Goal: Task Accomplishment & Management: Manage account settings

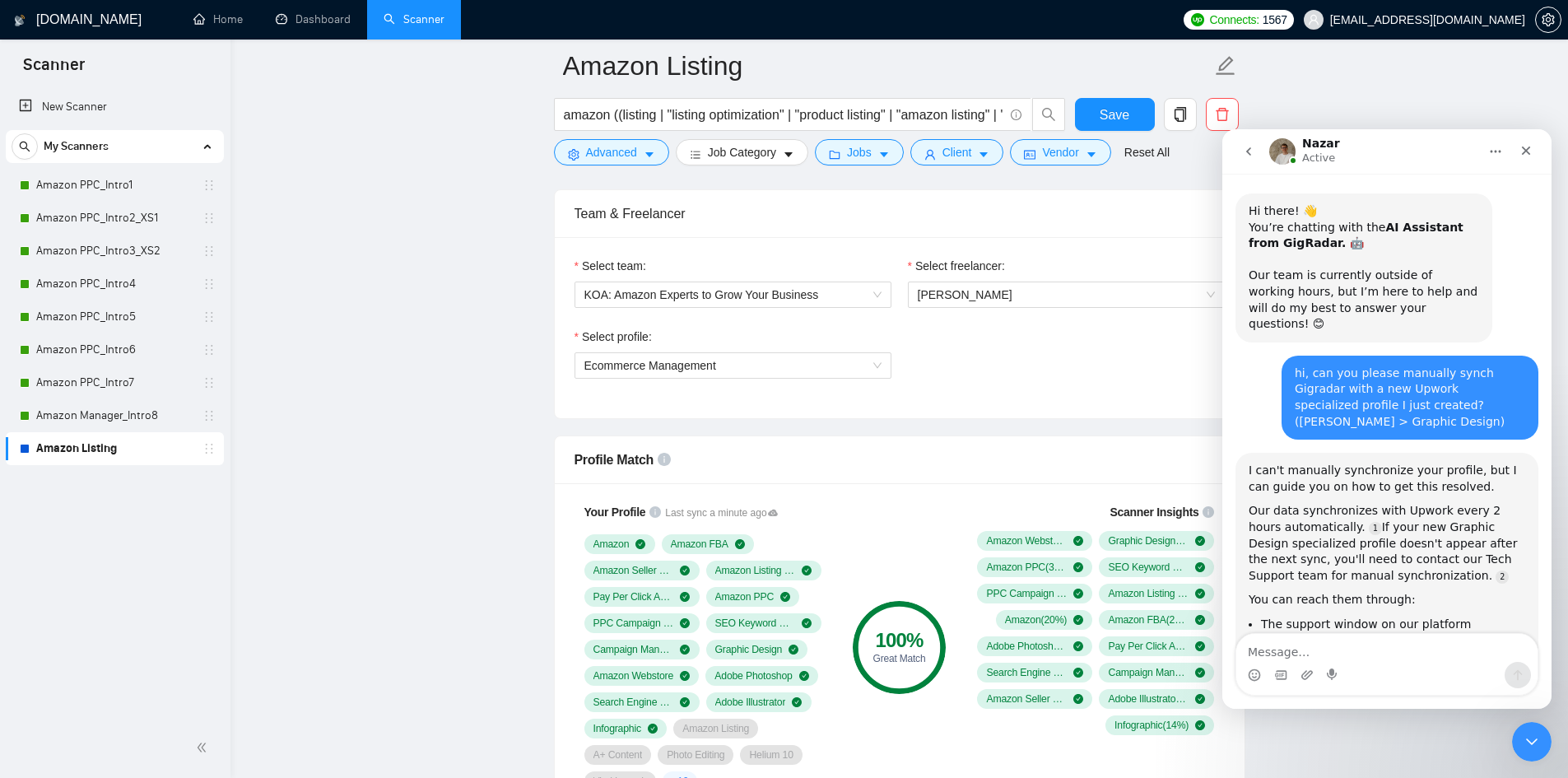
scroll to position [1589, 0]
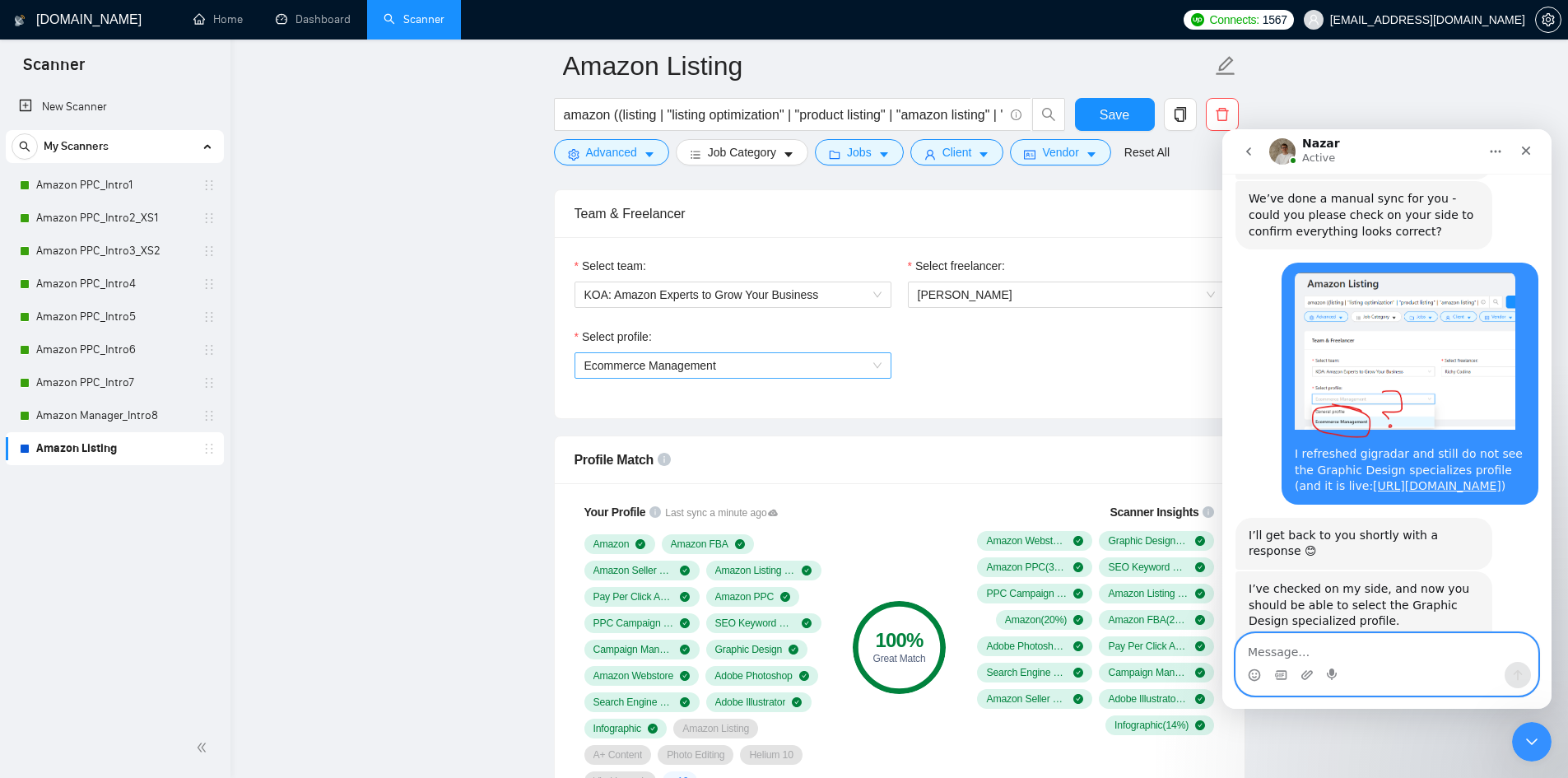
click at [703, 366] on span "Ecommerce Management" at bounding box center [650, 366] width 131 height 14
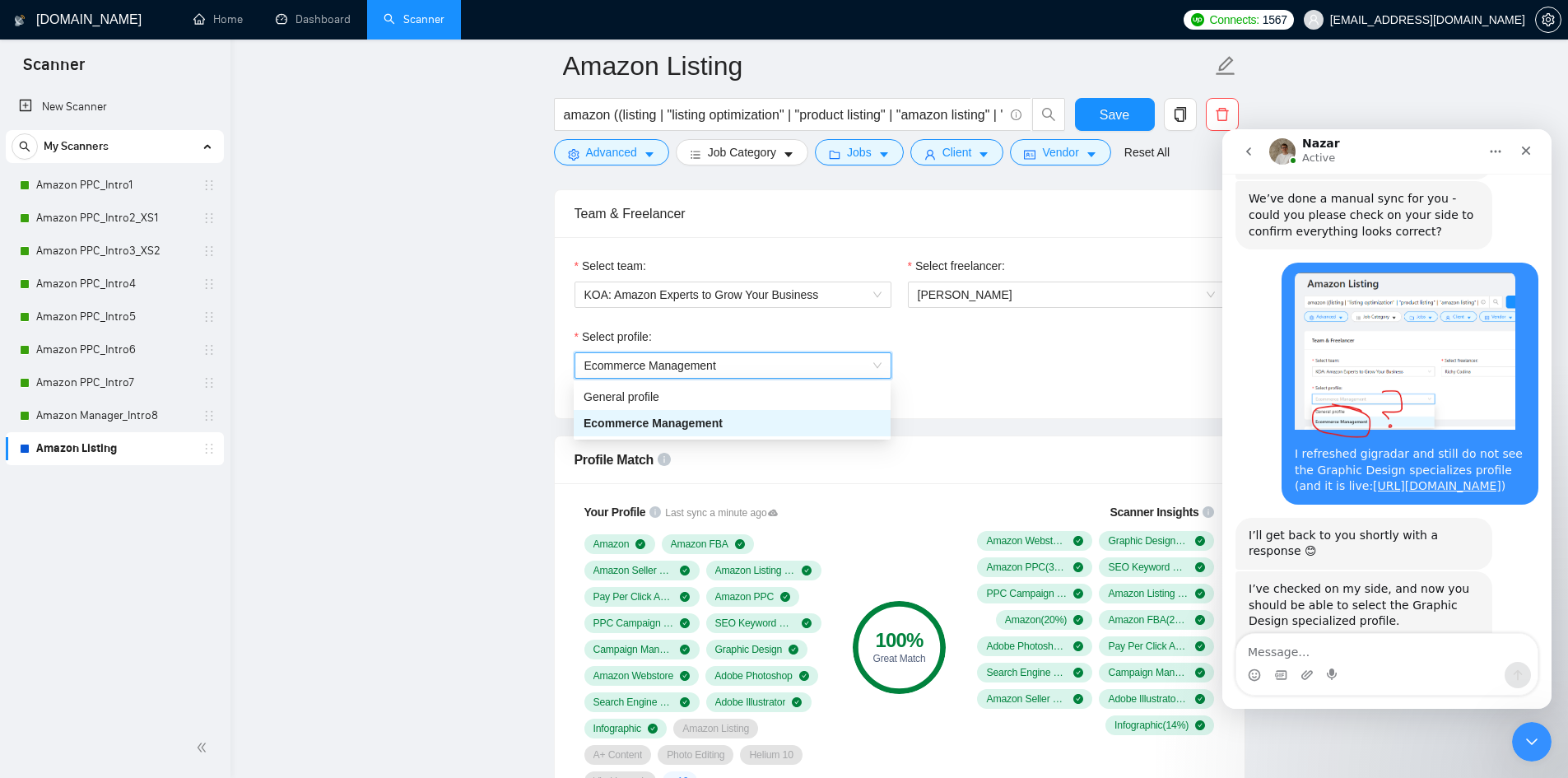
click at [703, 366] on span "Ecommerce Management" at bounding box center [650, 366] width 131 height 14
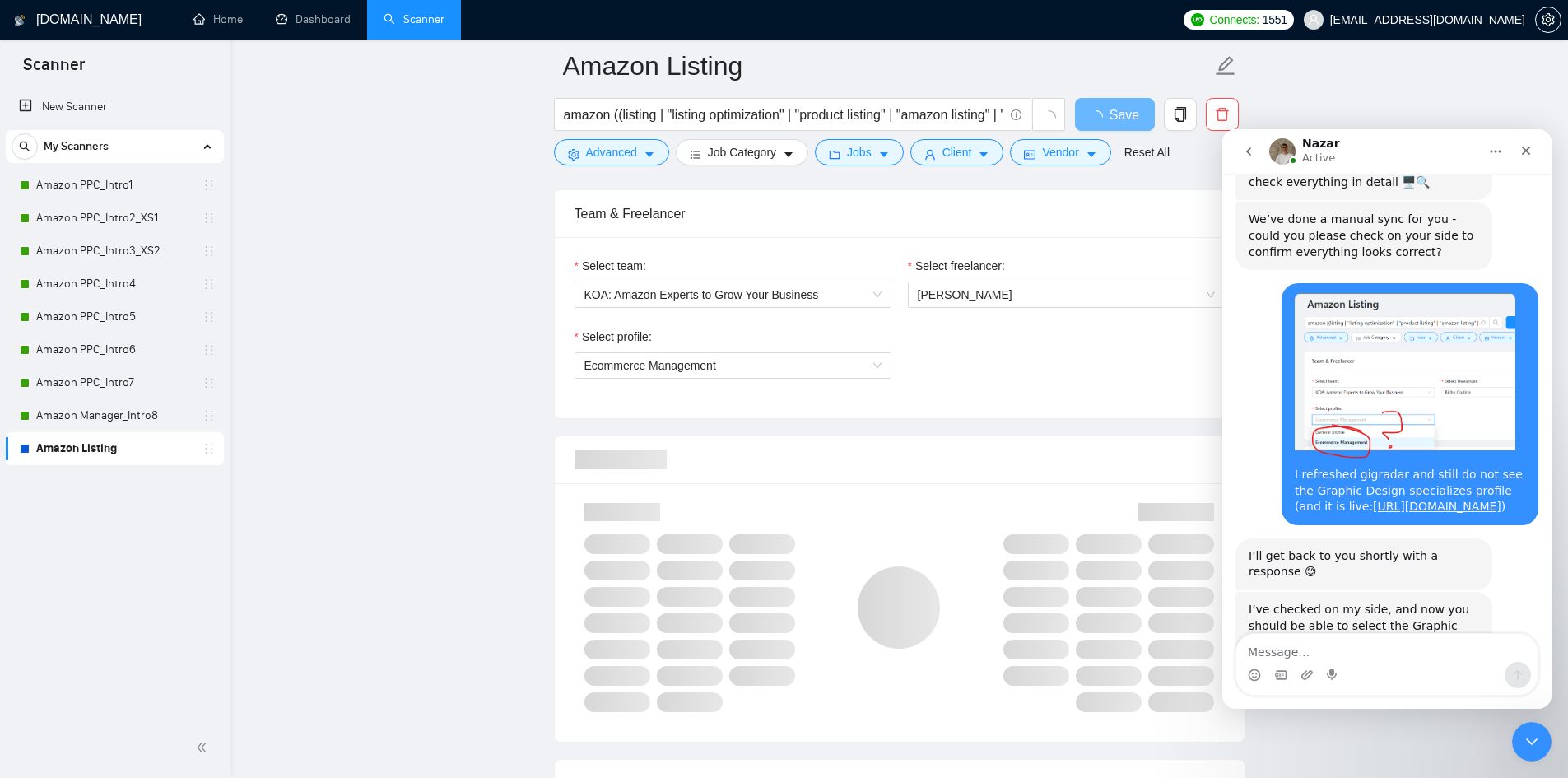
scroll to position [1589, 0]
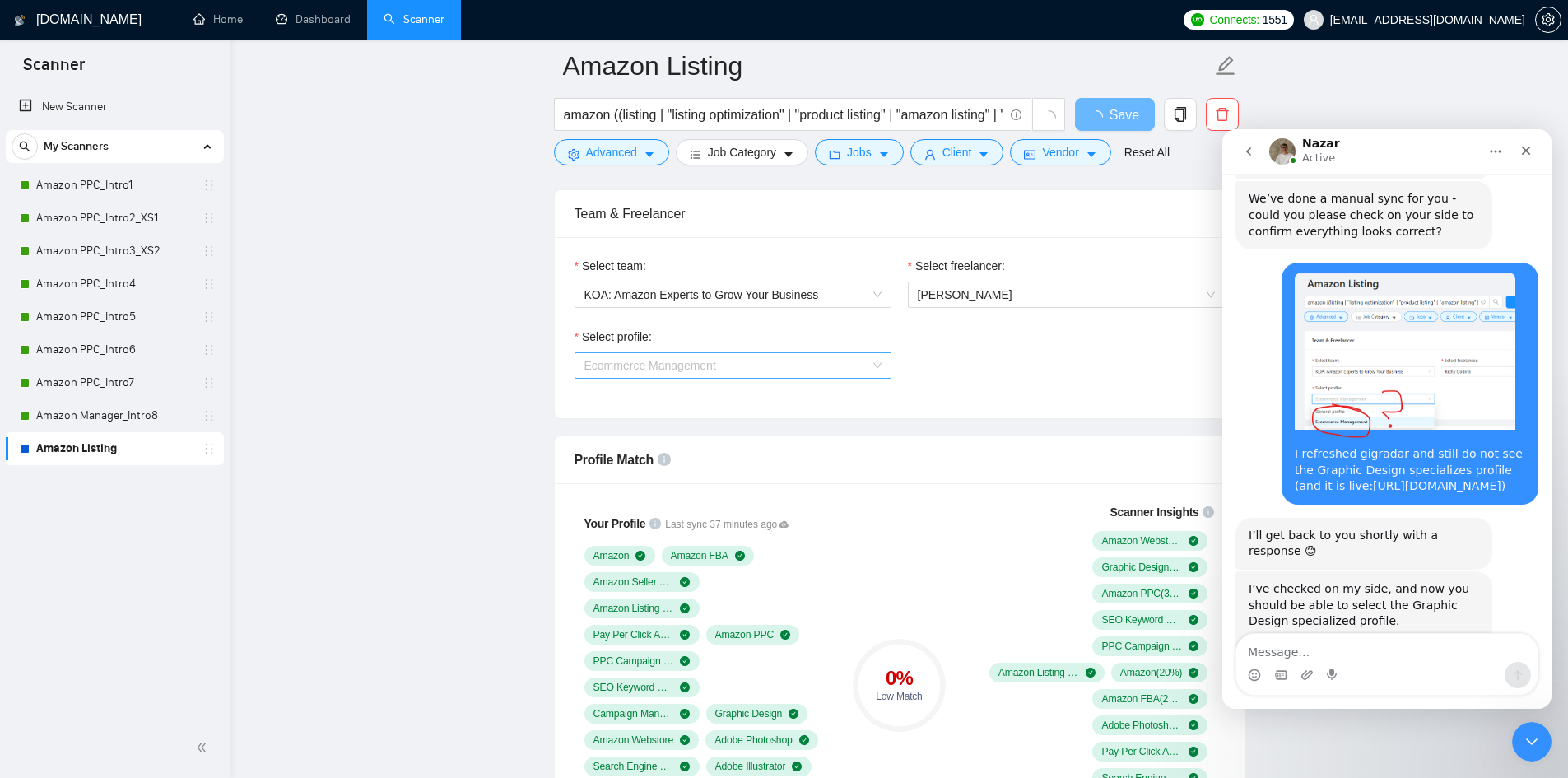
click at [756, 354] on span "Ecommerce Management" at bounding box center [733, 365] width 297 height 25
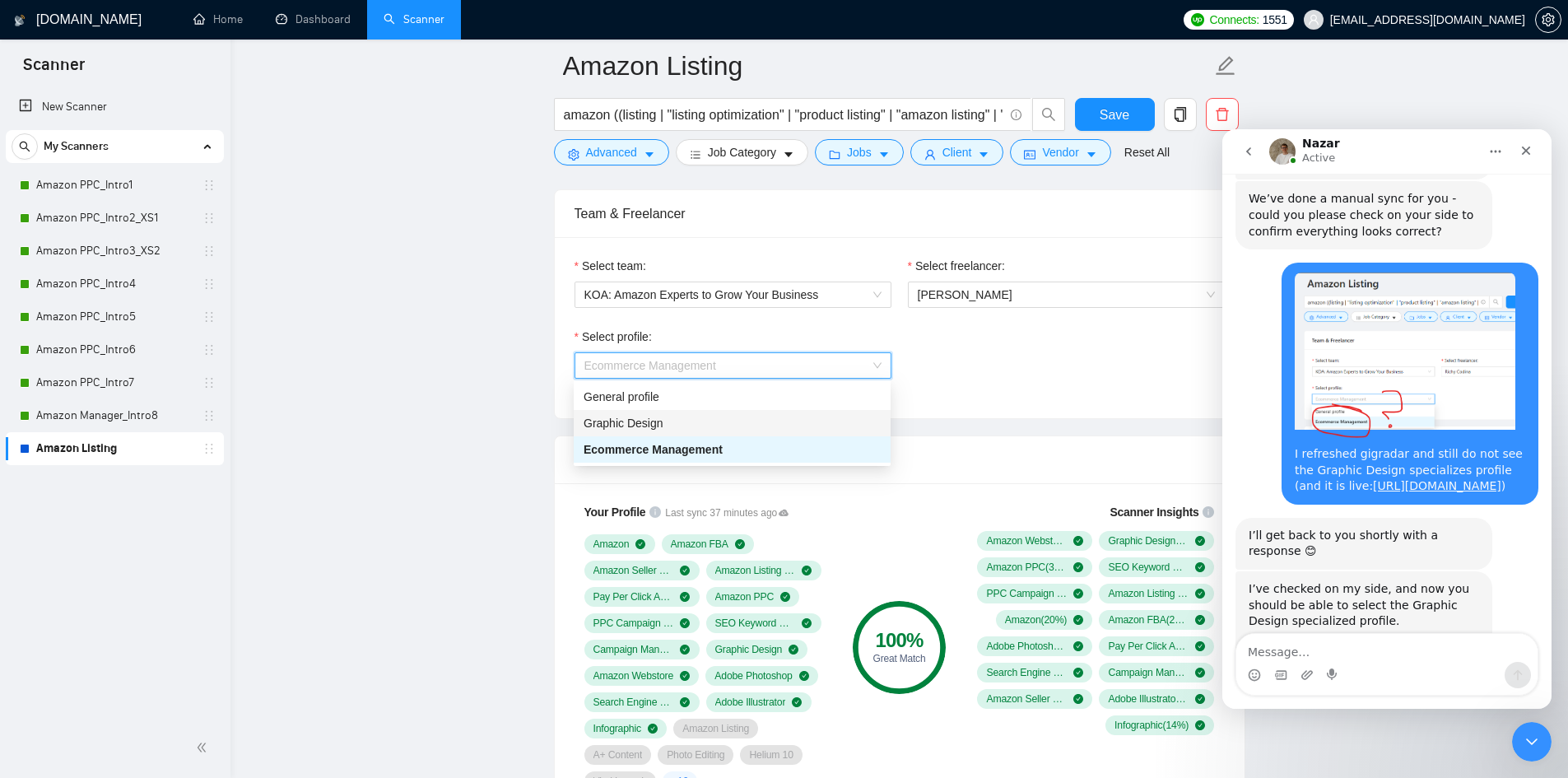
click at [683, 421] on div "Graphic Design" at bounding box center [732, 423] width 297 height 18
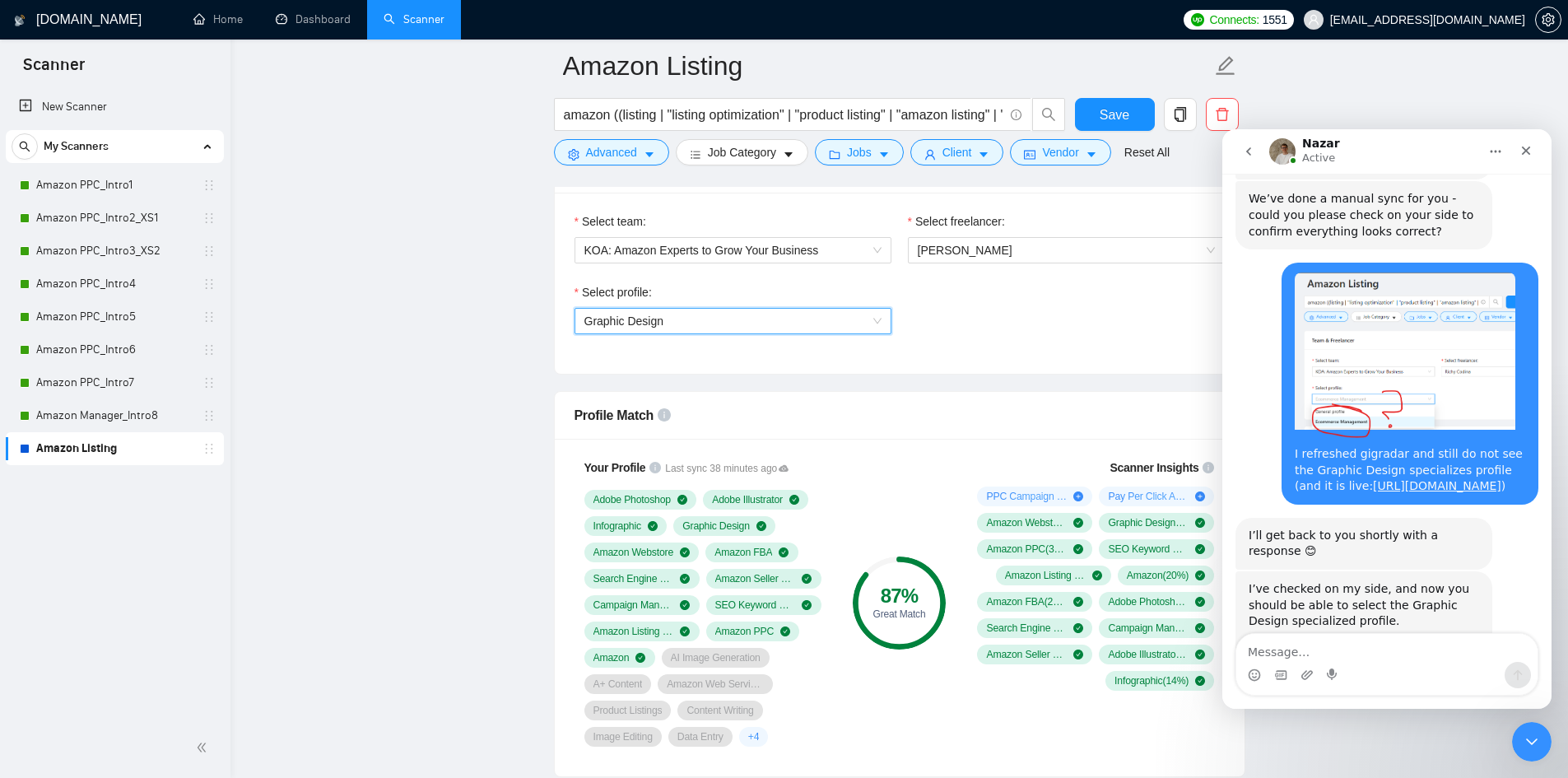
scroll to position [906, 0]
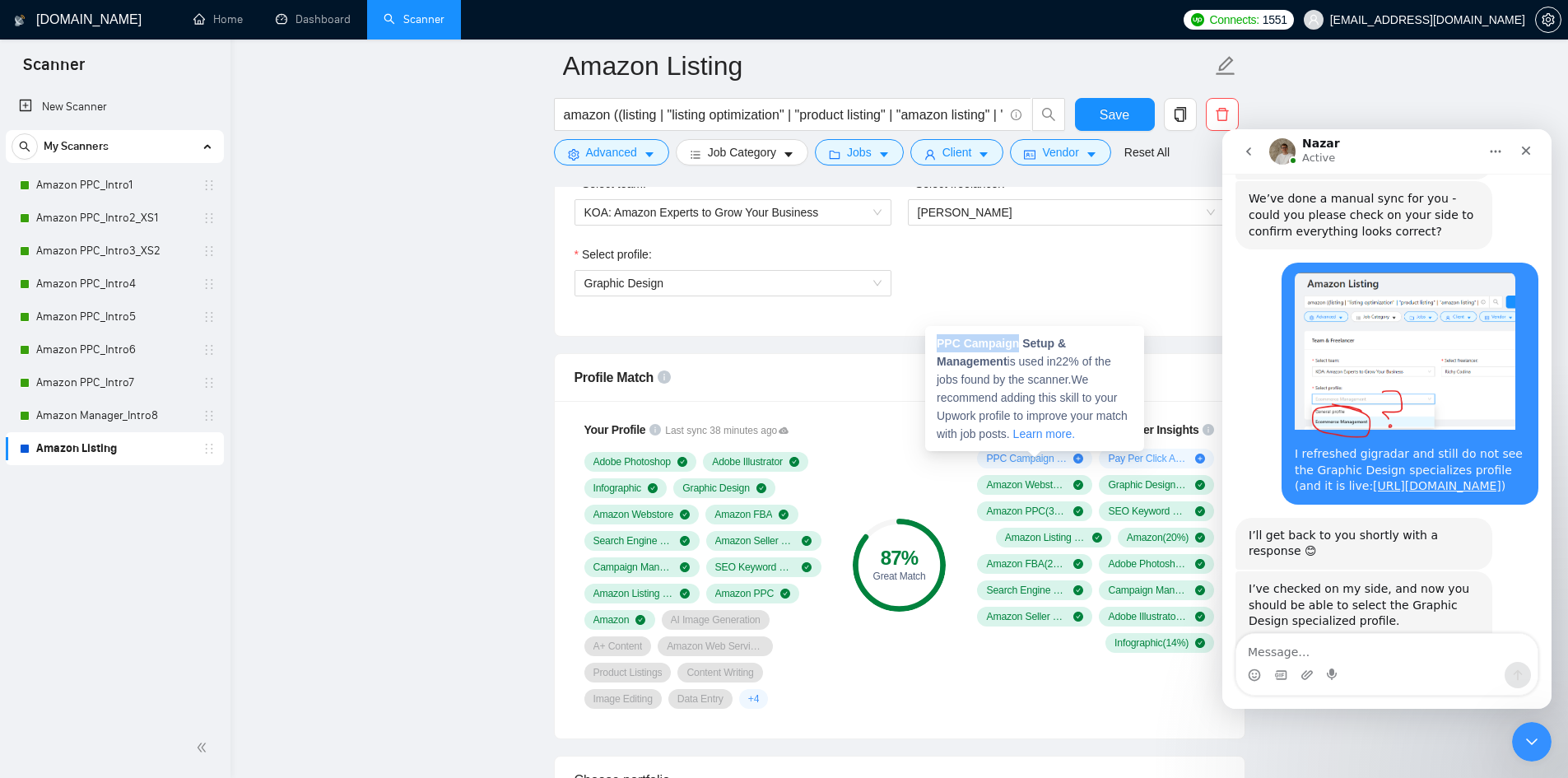
drag, startPoint x: 1014, startPoint y: 343, endPoint x: 935, endPoint y: 342, distance: 79.0
click at [935, 342] on div "PPC Campaign Setup & Management is used in 22 % of the jobs found by the scanne…" at bounding box center [1035, 389] width 219 height 126
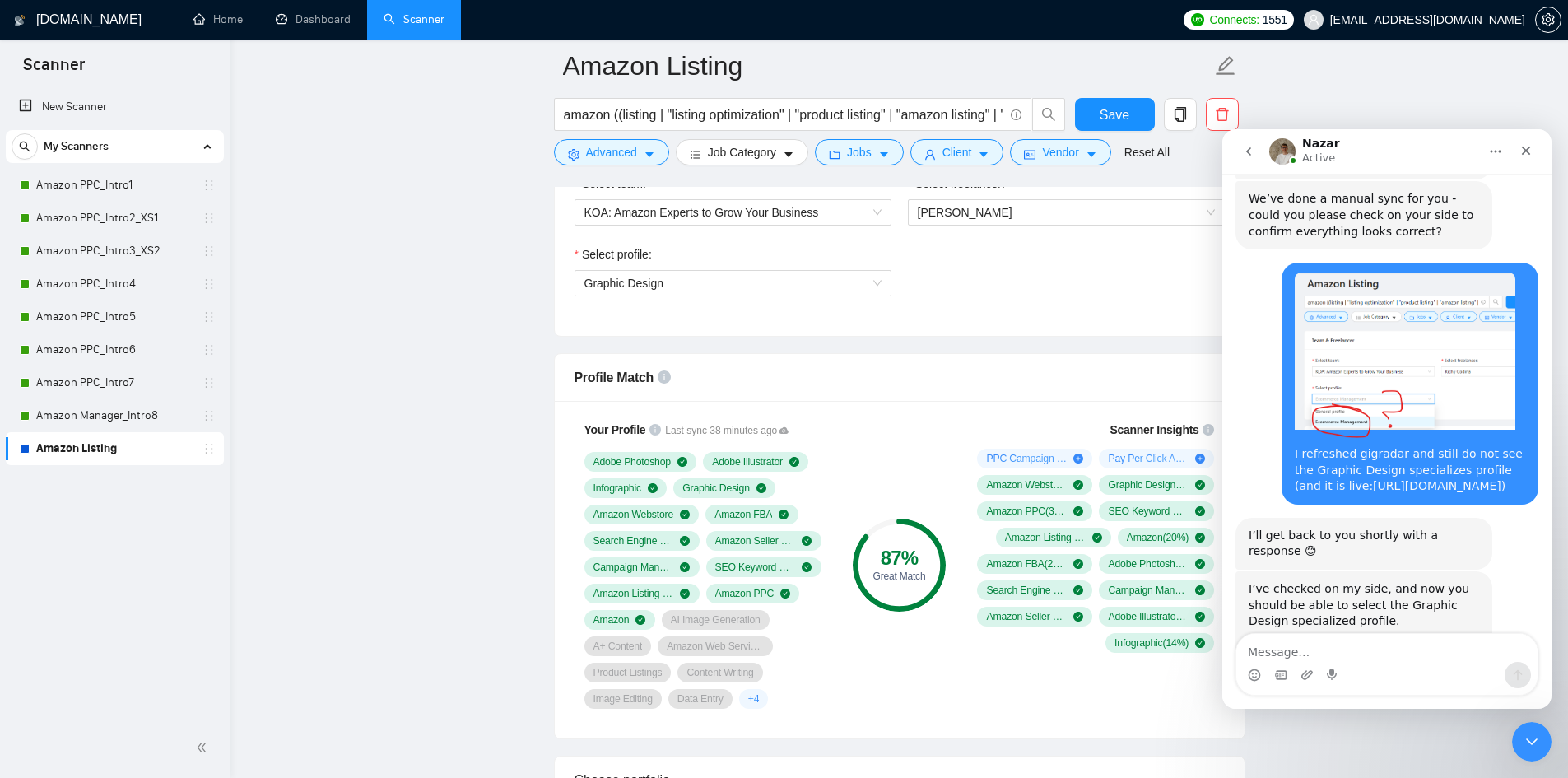
copy strong "PPC Campaign"
click at [1251, 646] on textarea "Message…" at bounding box center [1387, 647] width 301 height 28
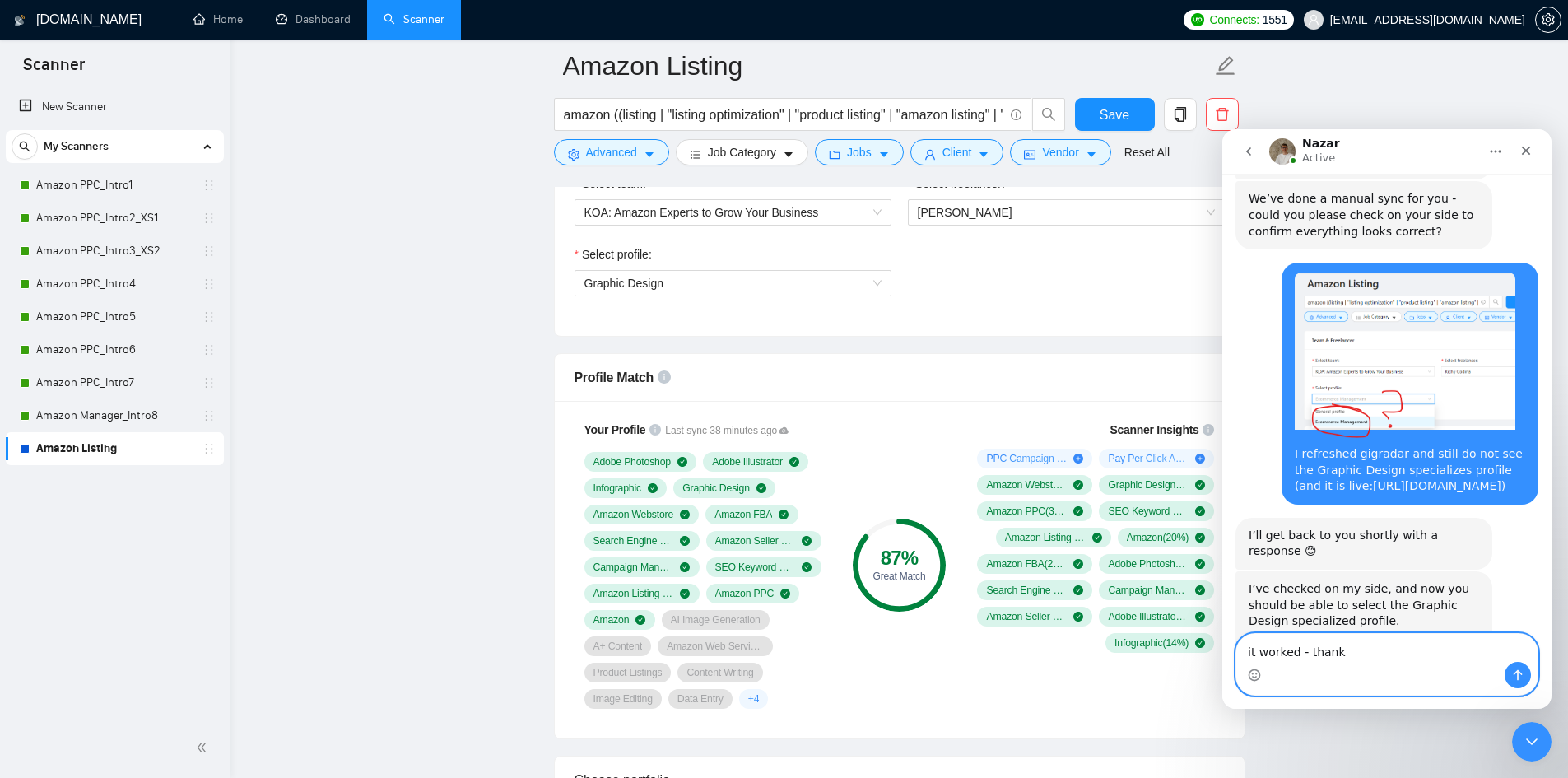
type textarea "it worked - thanks"
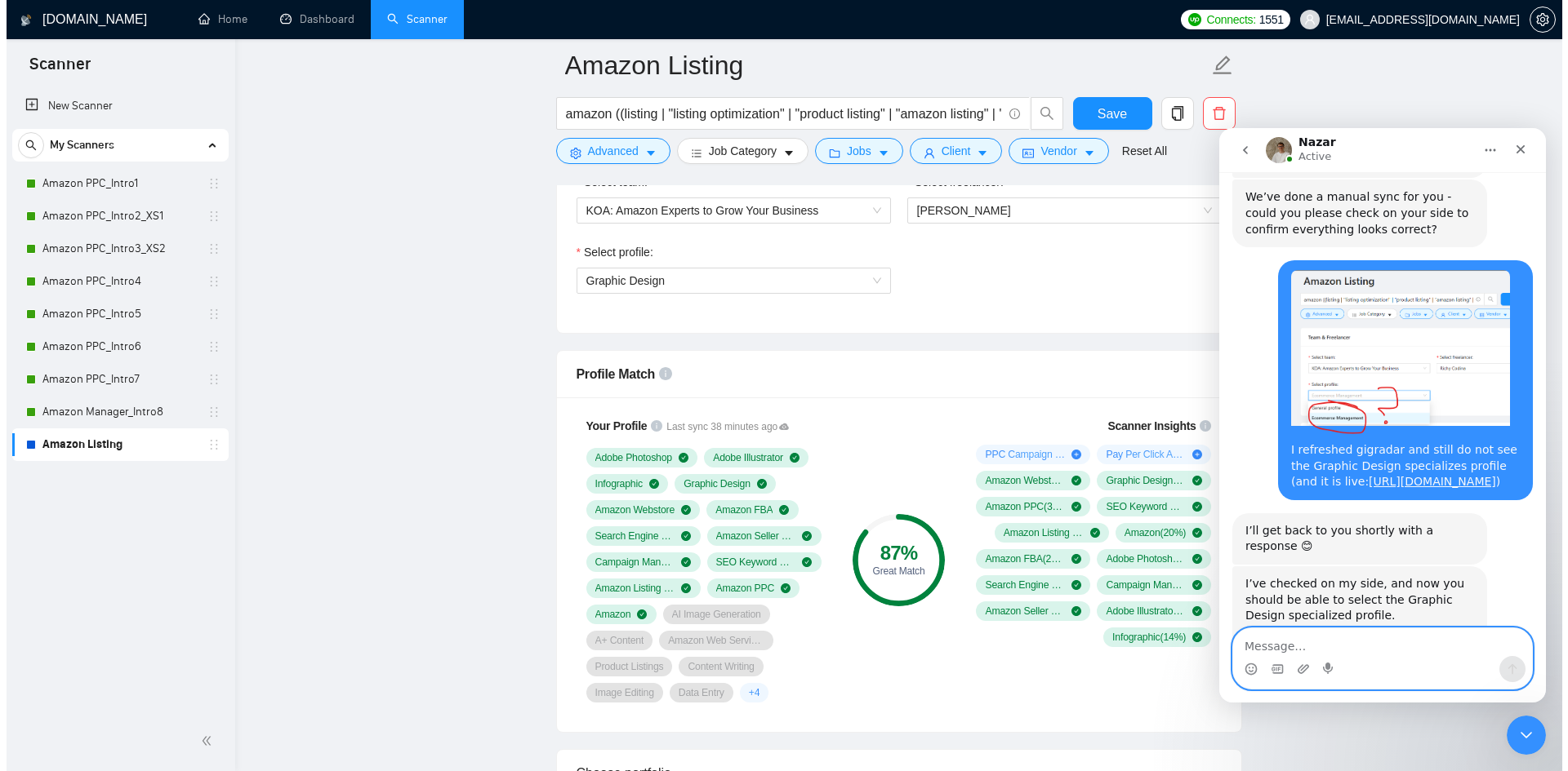
scroll to position [1624, 0]
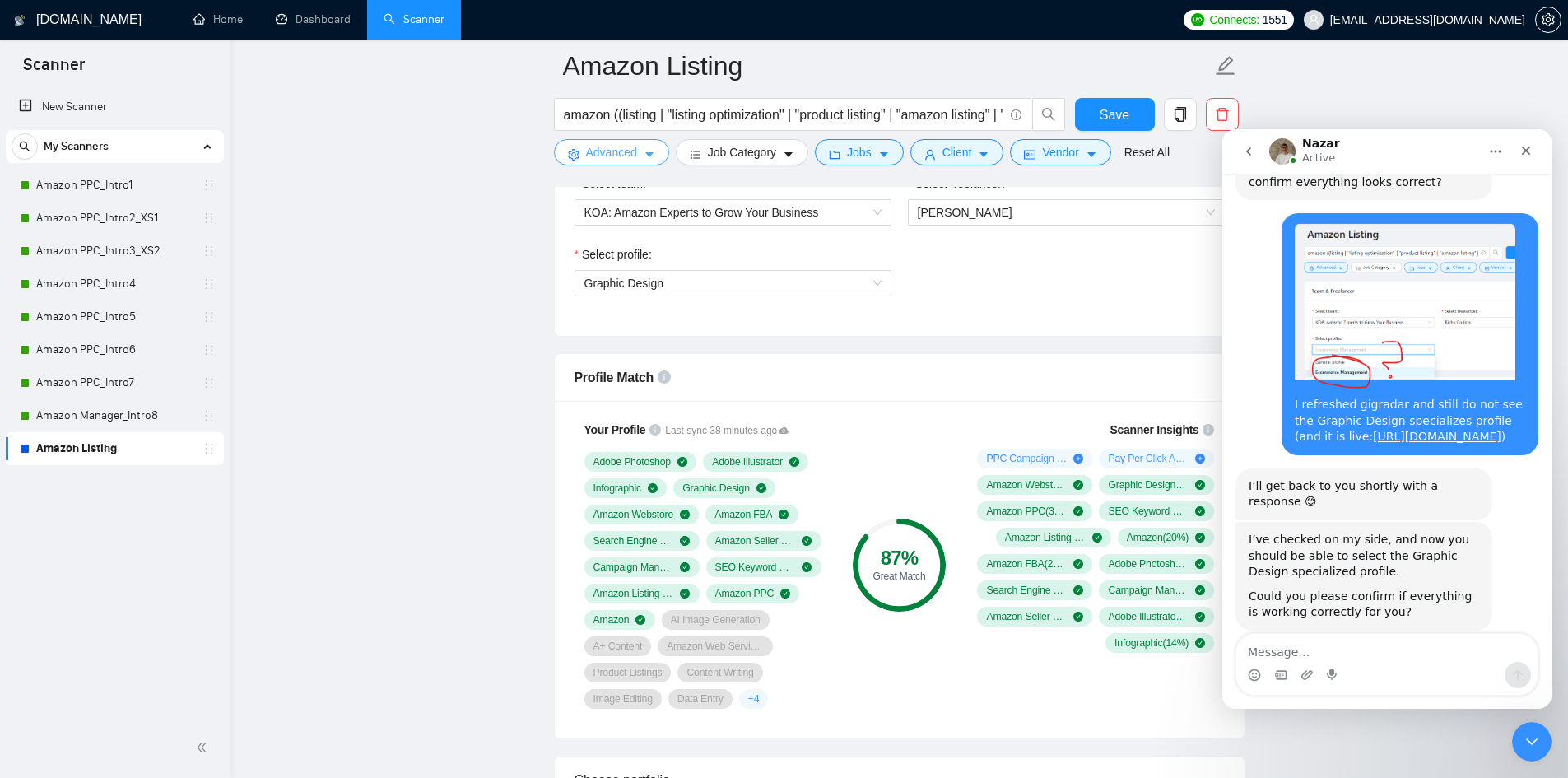
click at [657, 156] on button "Advanced" at bounding box center [611, 152] width 115 height 26
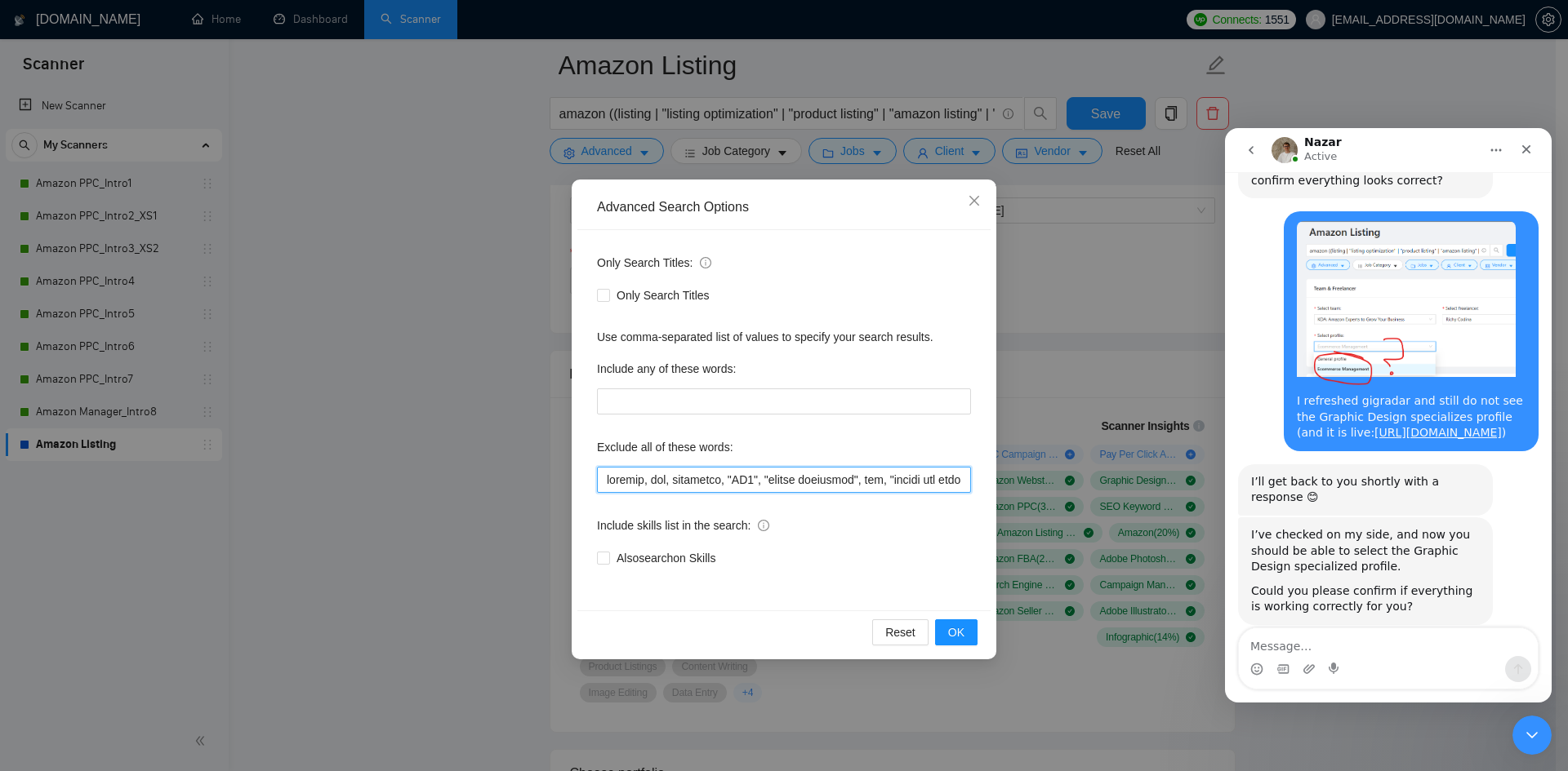
click at [618, 480] on input "text" at bounding box center [784, 479] width 374 height 26
click at [610, 481] on input "text" at bounding box center [784, 479] width 374 height 26
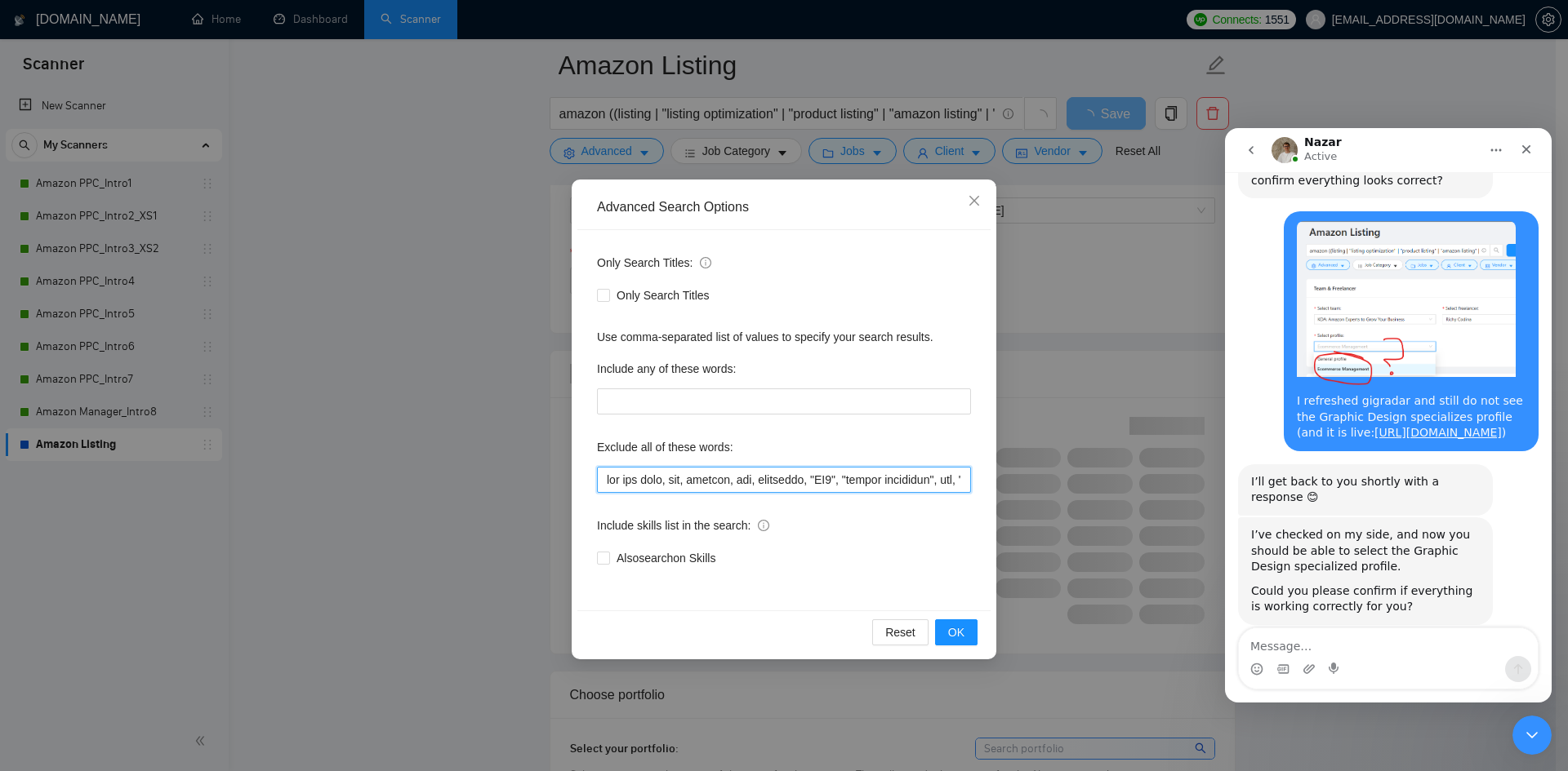
type input "pay per click, ppc, shopify, api, formatter, "GA4", "google analytics", gtm, "g…"
paste input "pay per click,"
click at [809, 478] on input "text" at bounding box center [784, 479] width 374 height 26
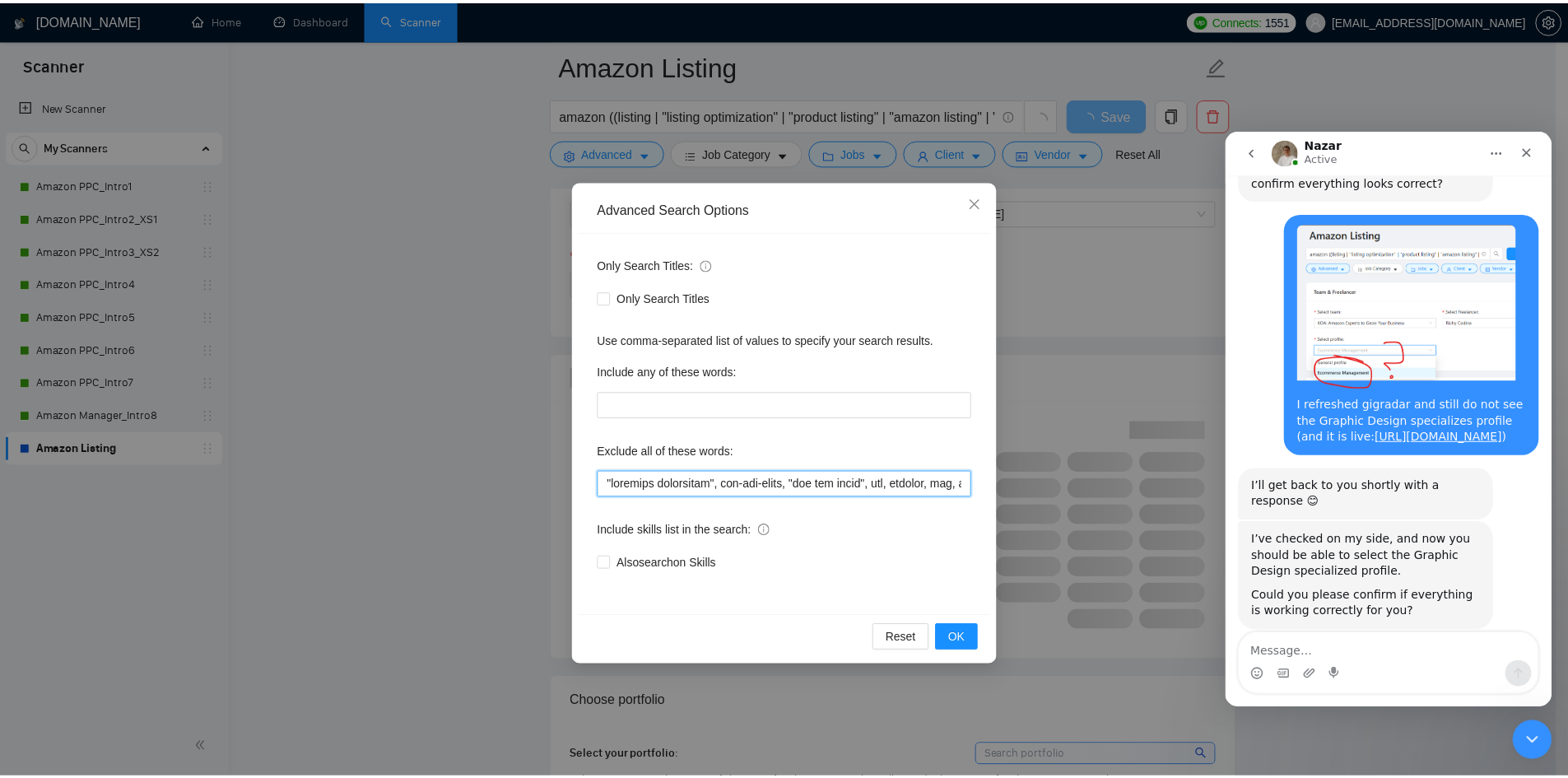
scroll to position [1702, 0]
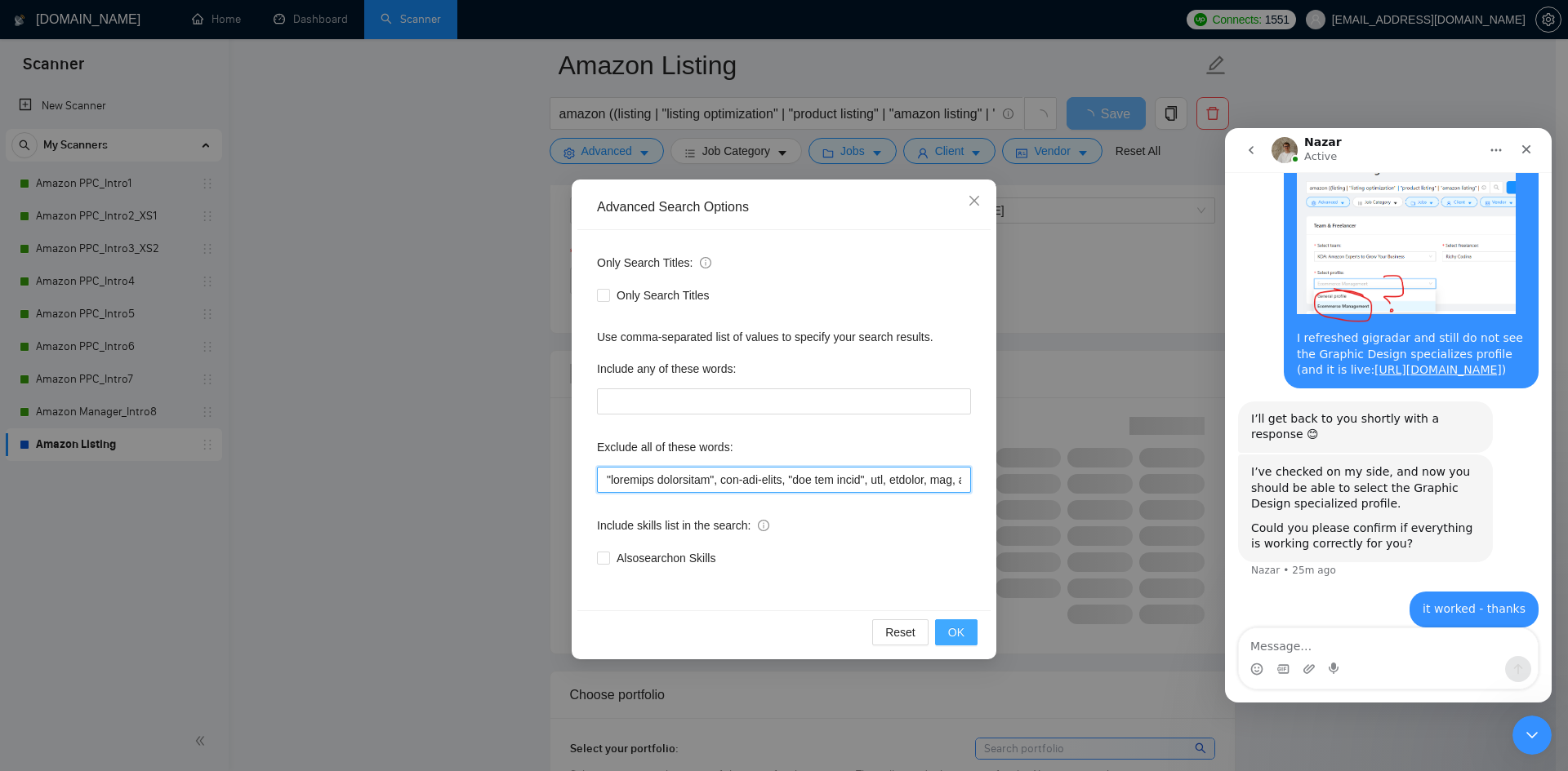
type input ""campaign management", pay-per-click, "pay per click", ppc, shopify, api, forma…"
click at [955, 636] on span "OK" at bounding box center [956, 632] width 16 height 18
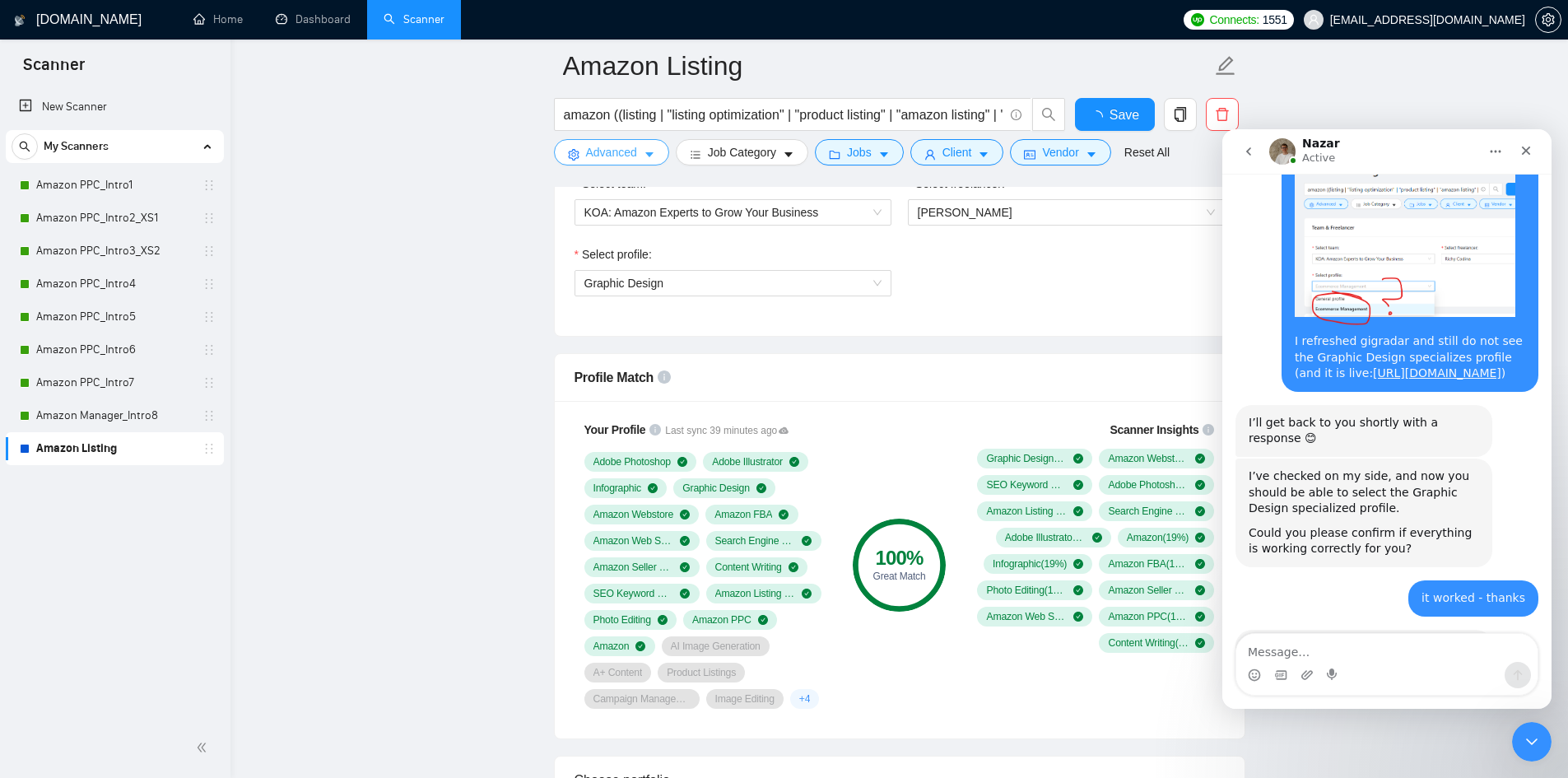
scroll to position [1704, 0]
click at [1118, 116] on span "Save" at bounding box center [1114, 115] width 30 height 20
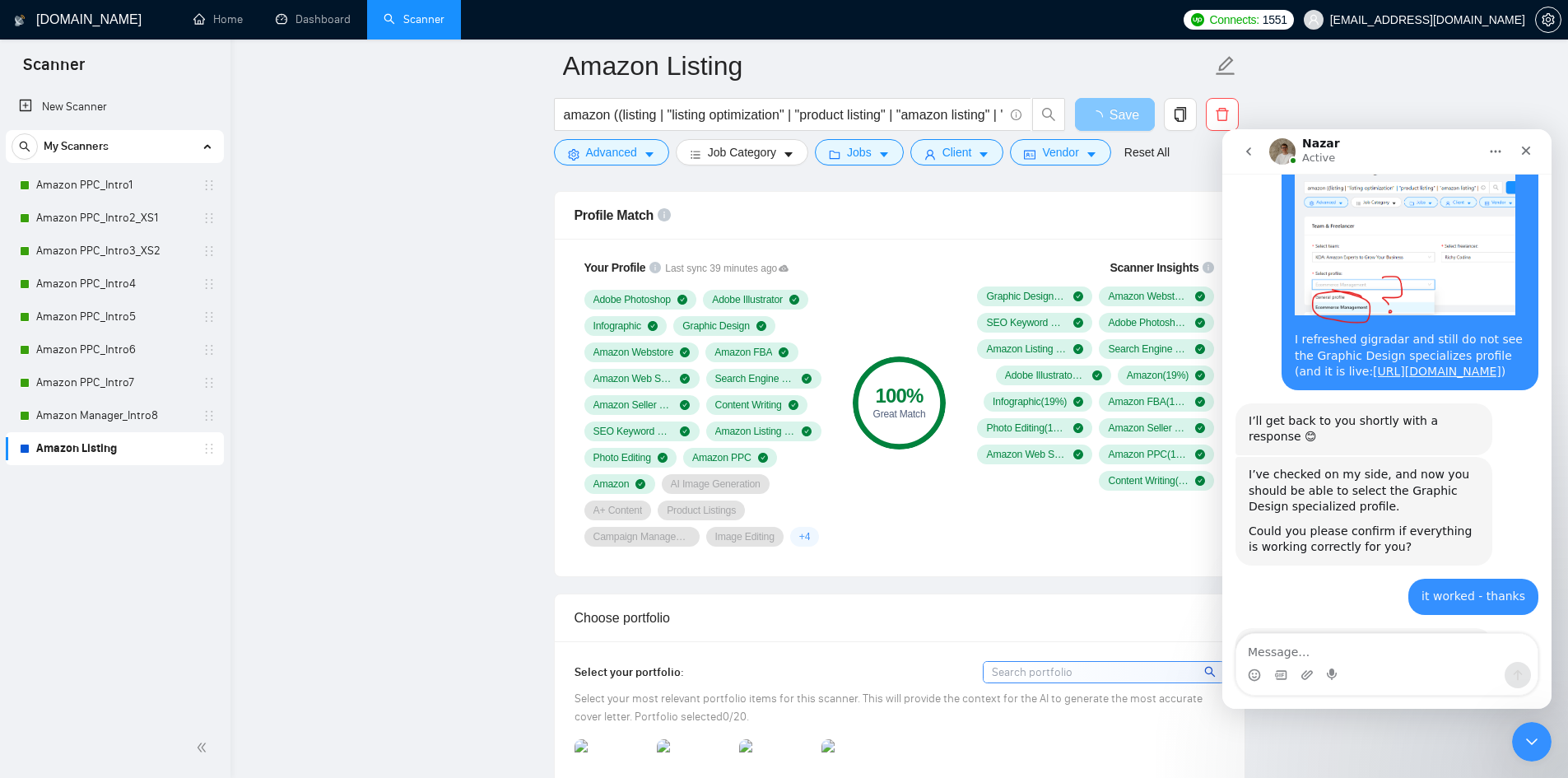
scroll to position [1318, 0]
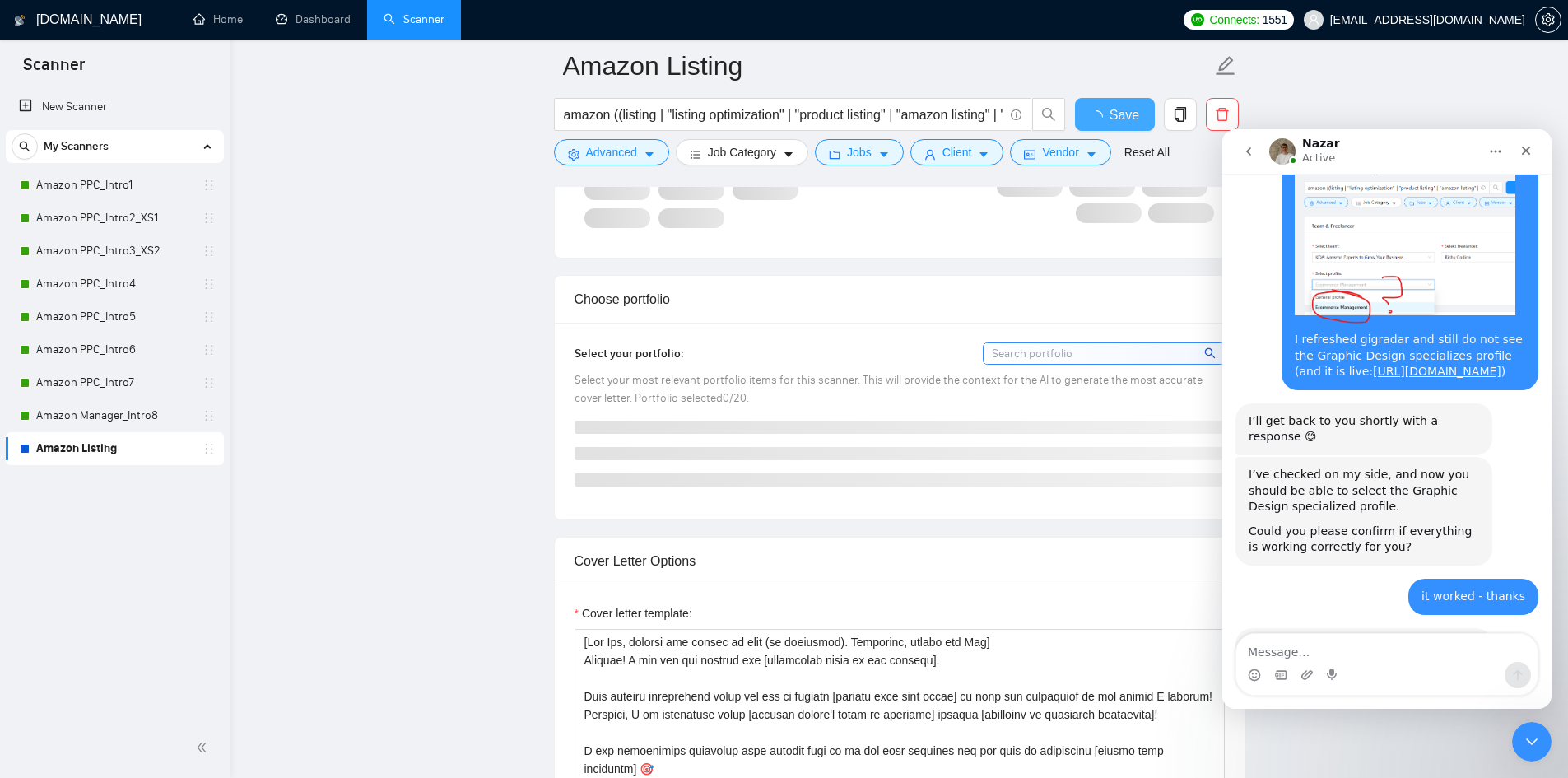
checkbox input "true"
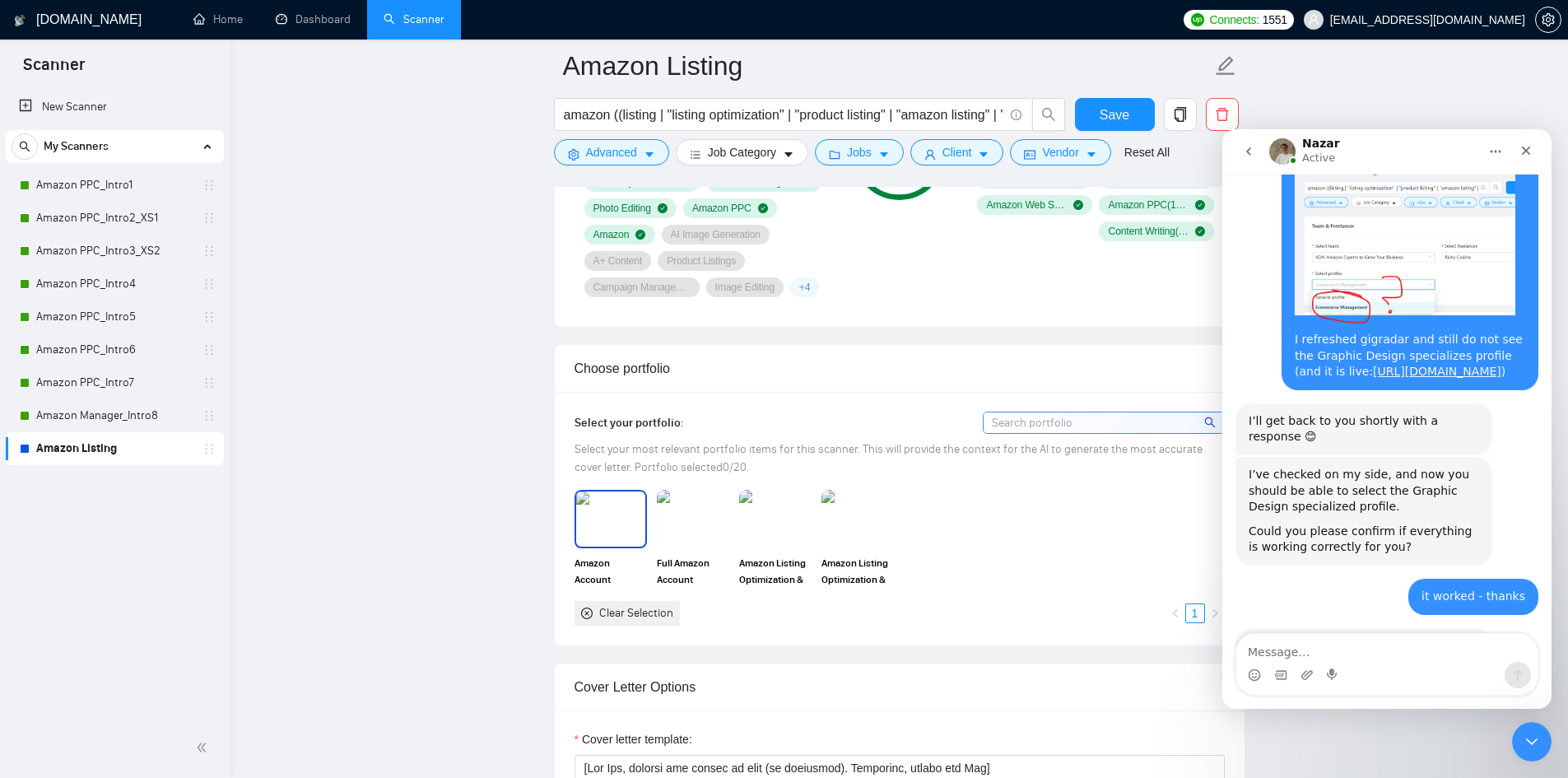
click at [612, 512] on img at bounding box center [611, 518] width 70 height 54
click at [680, 512] on img at bounding box center [693, 518] width 70 height 54
click at [749, 517] on img at bounding box center [776, 518] width 70 height 54
click at [841, 512] on img at bounding box center [857, 519] width 72 height 58
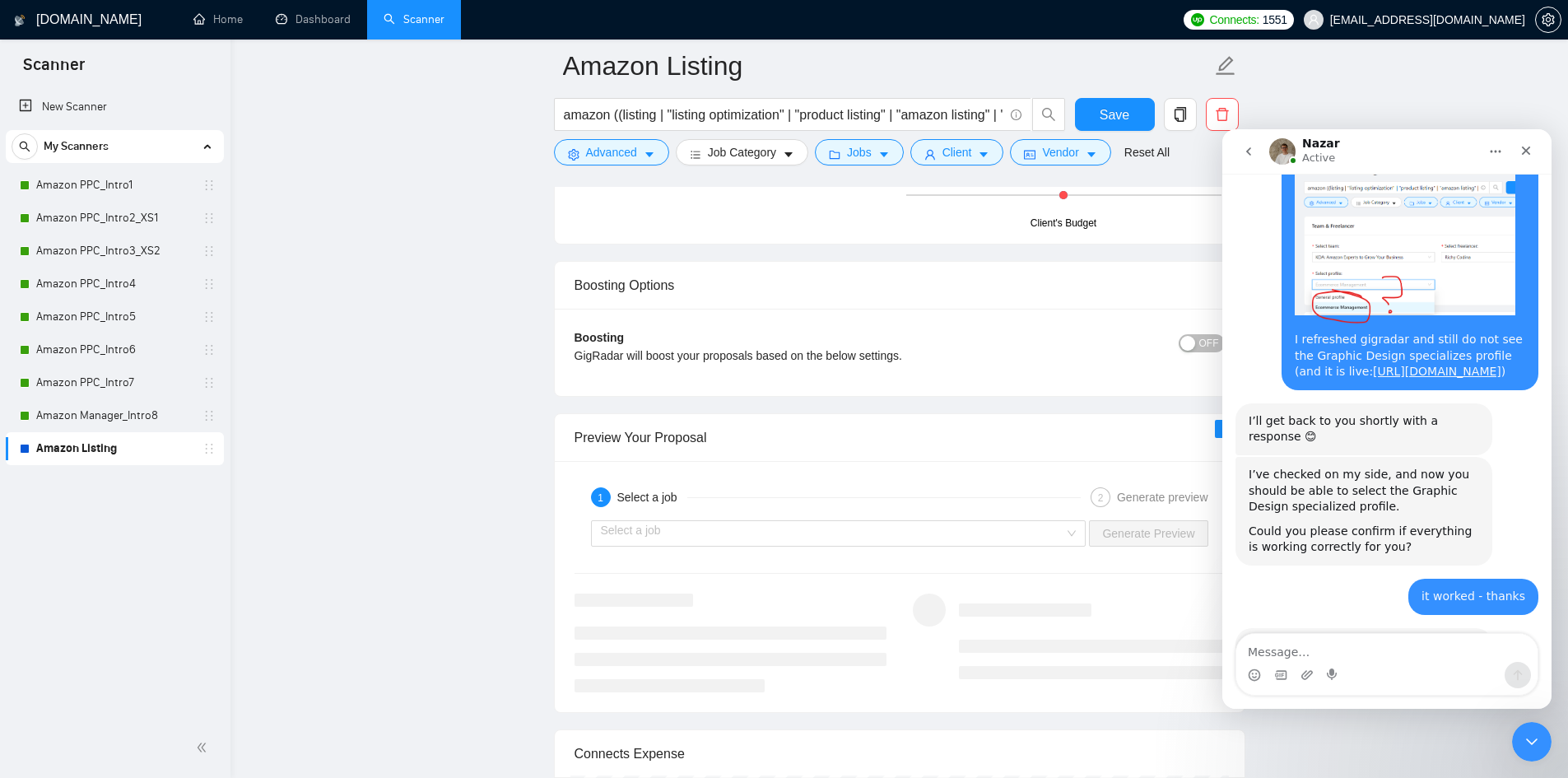
scroll to position [2882, 0]
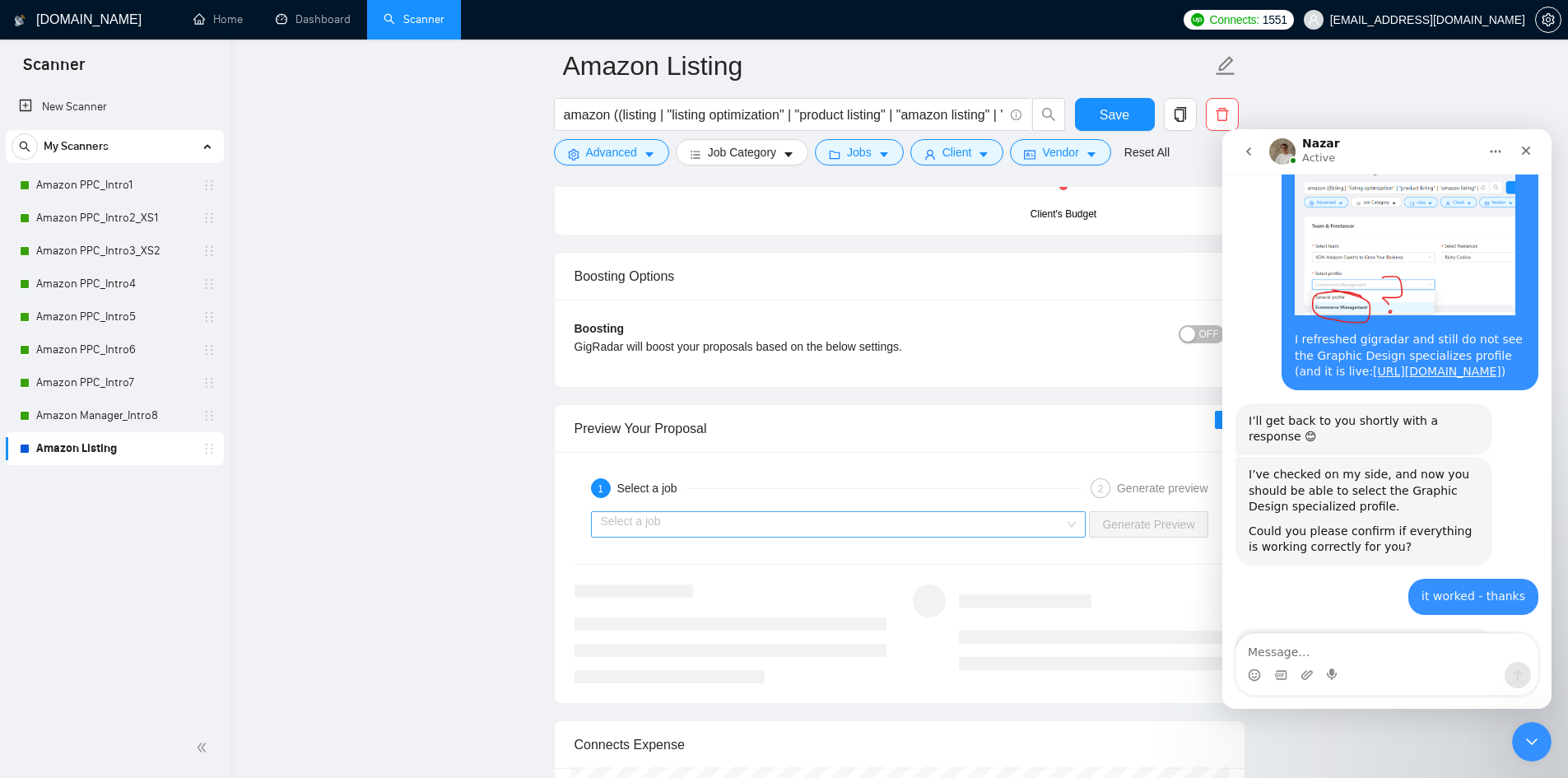
click at [782, 532] on input "search" at bounding box center [833, 524] width 464 height 25
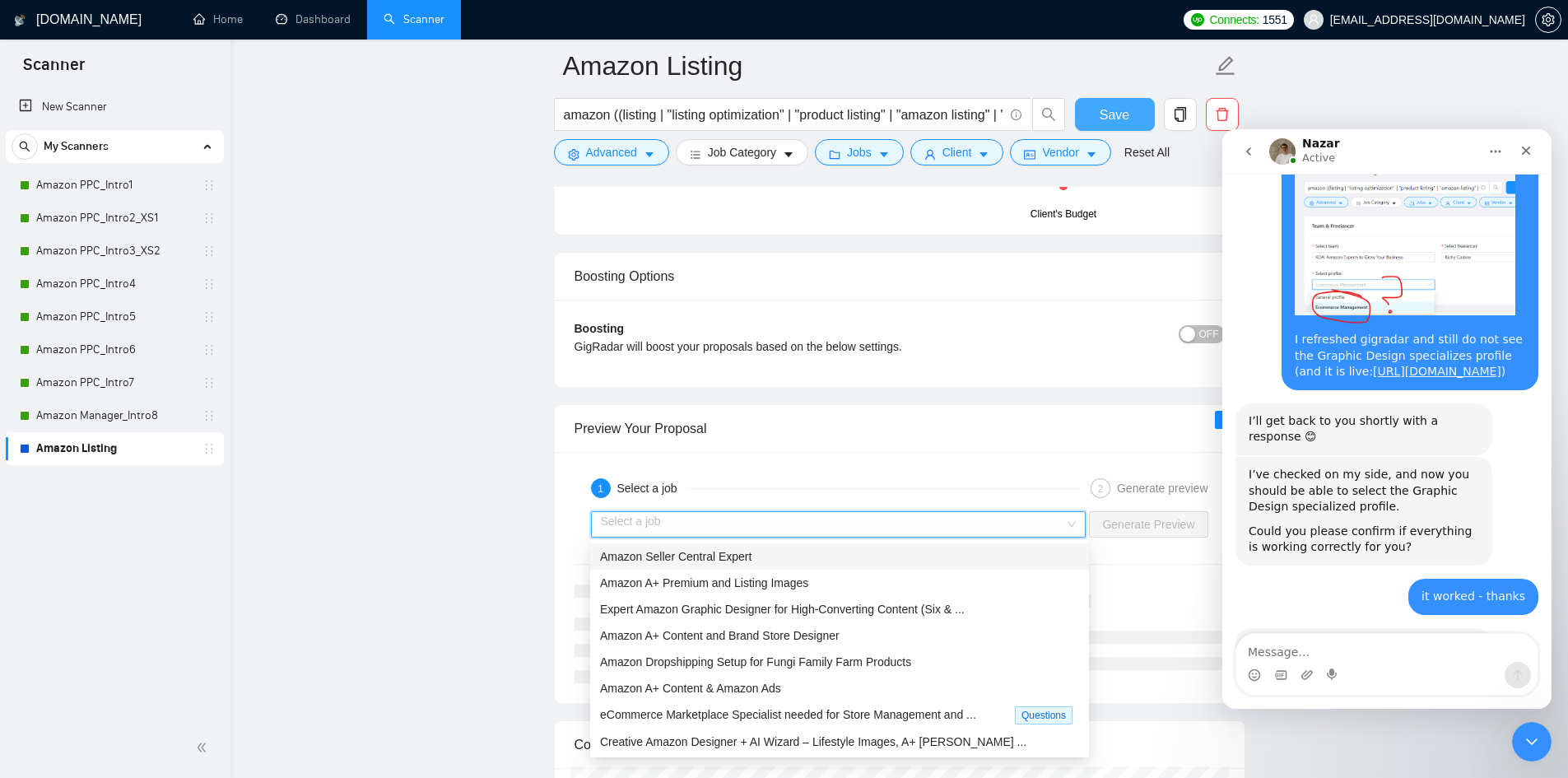
click at [1121, 115] on span "Save" at bounding box center [1114, 115] width 30 height 20
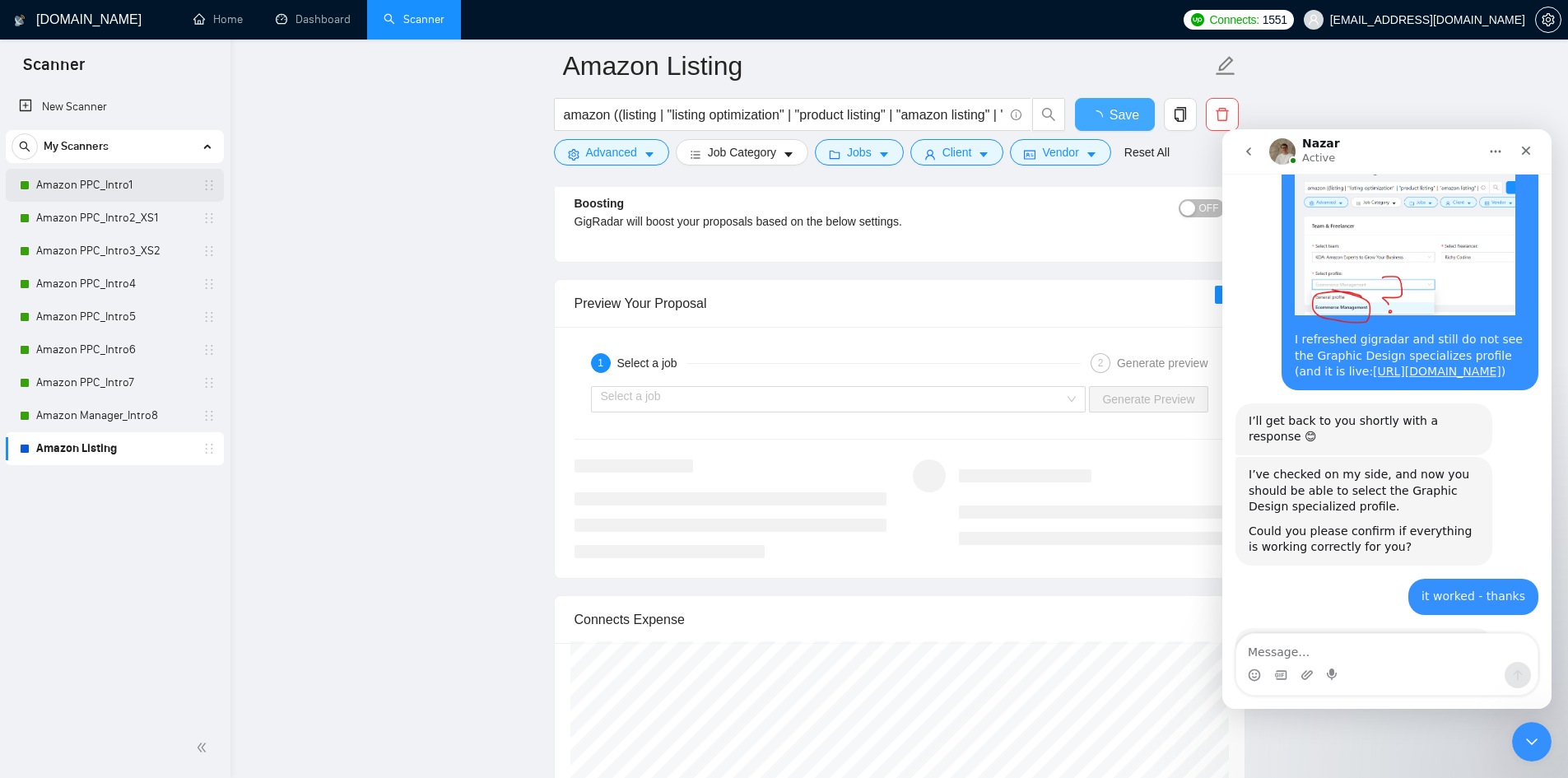
checkbox input "true"
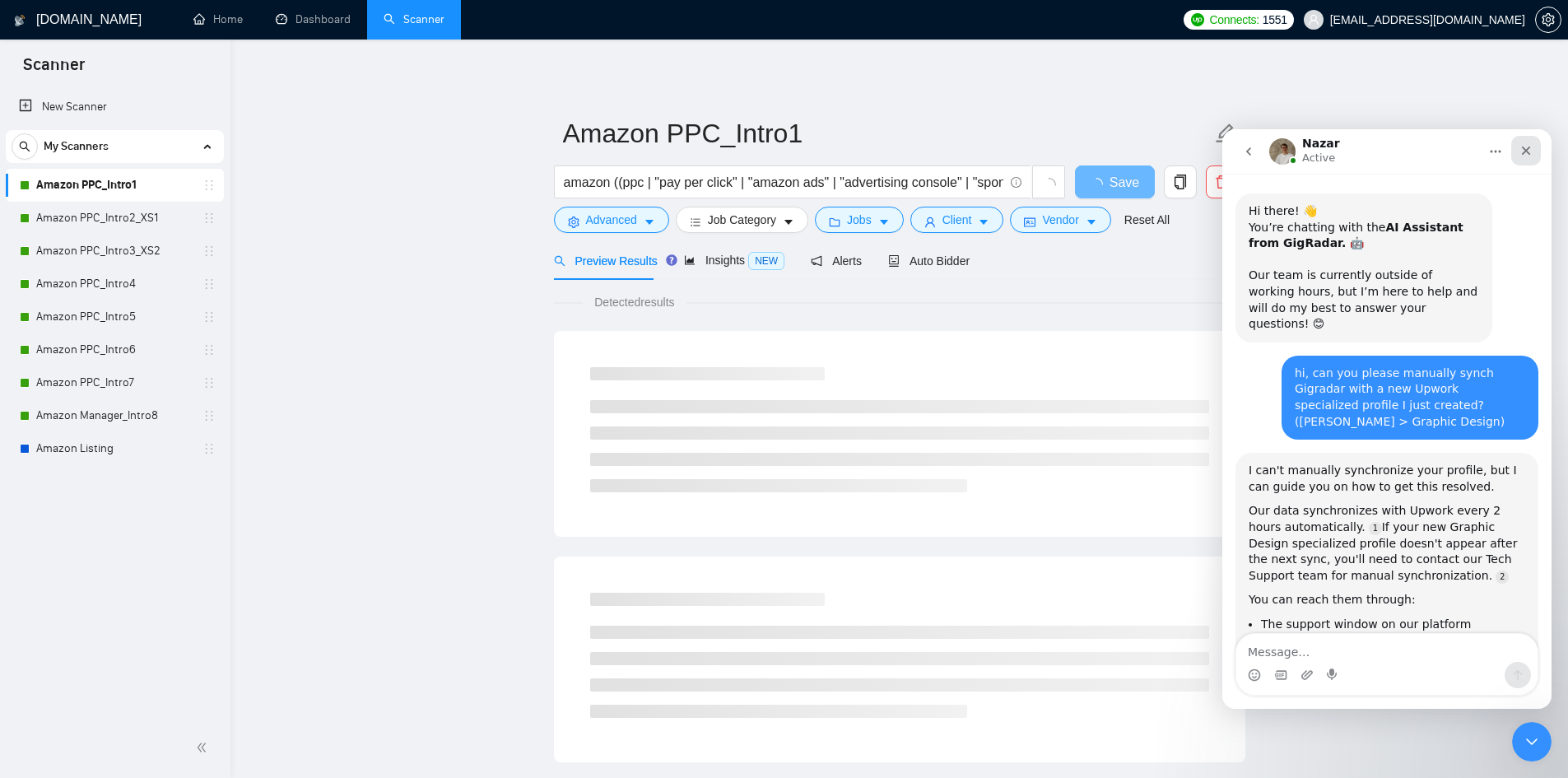
scroll to position [1704, 0]
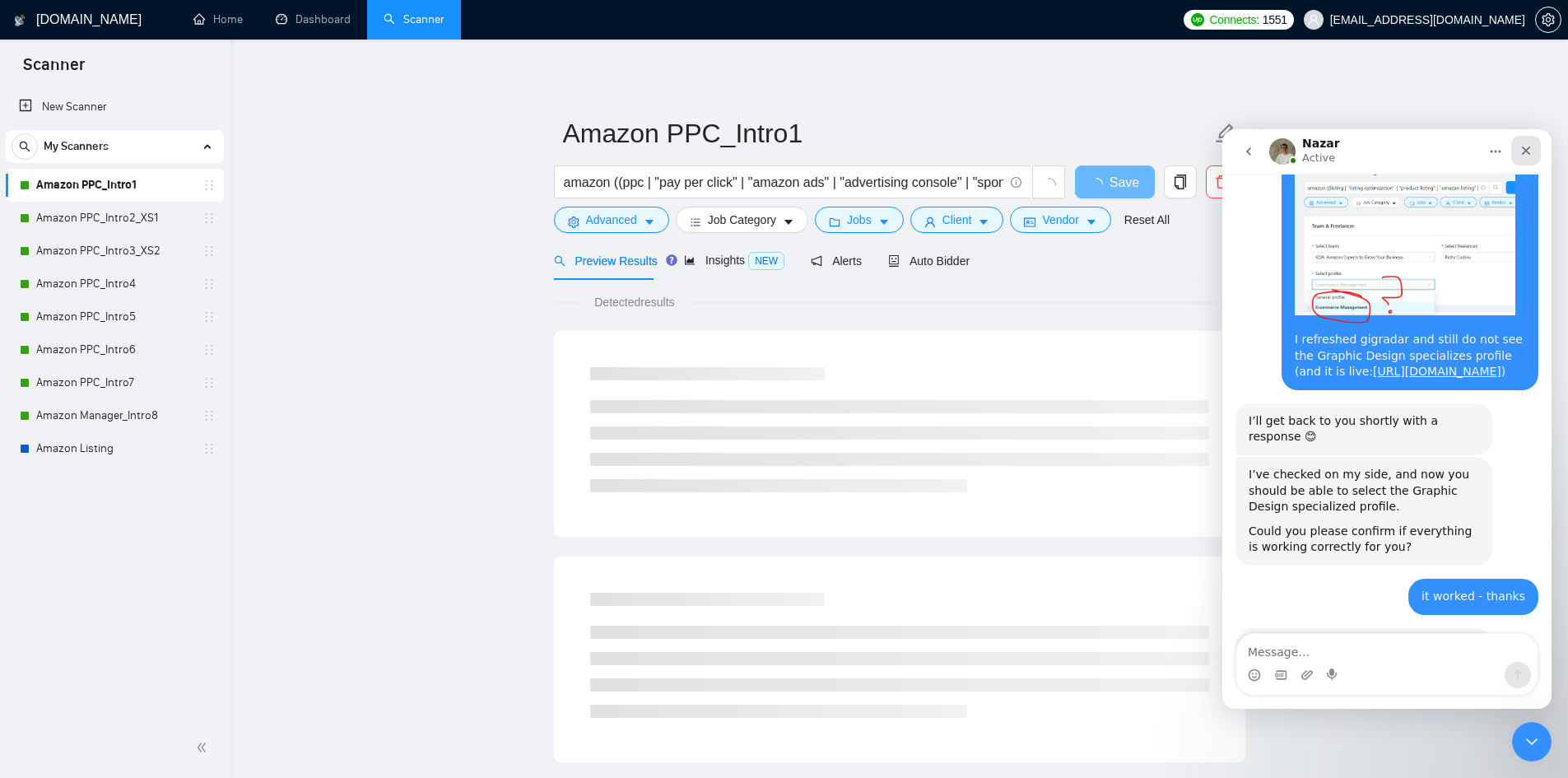
click at [1526, 152] on icon "Close" at bounding box center [1526, 151] width 9 height 9
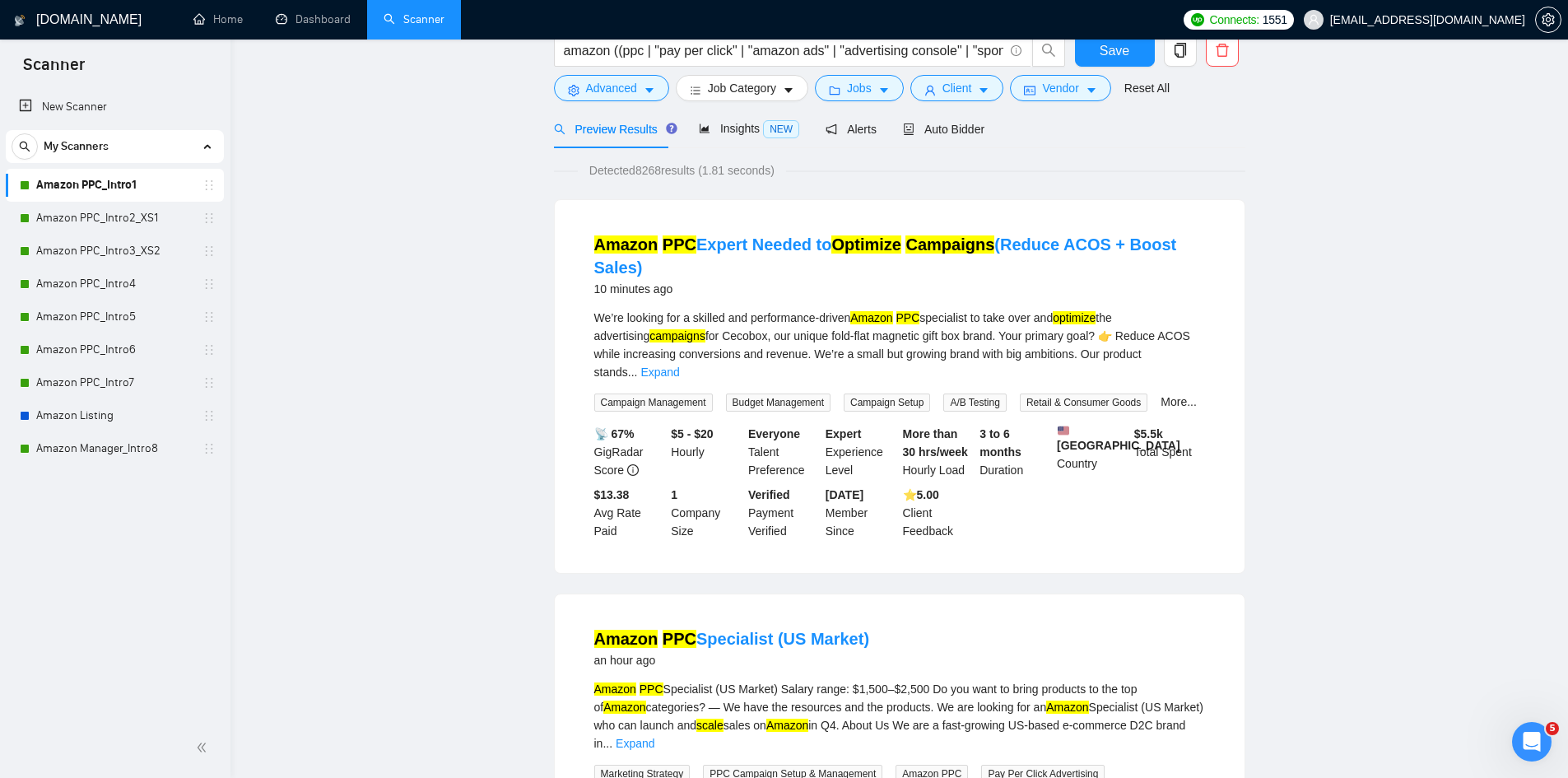
scroll to position [0, 0]
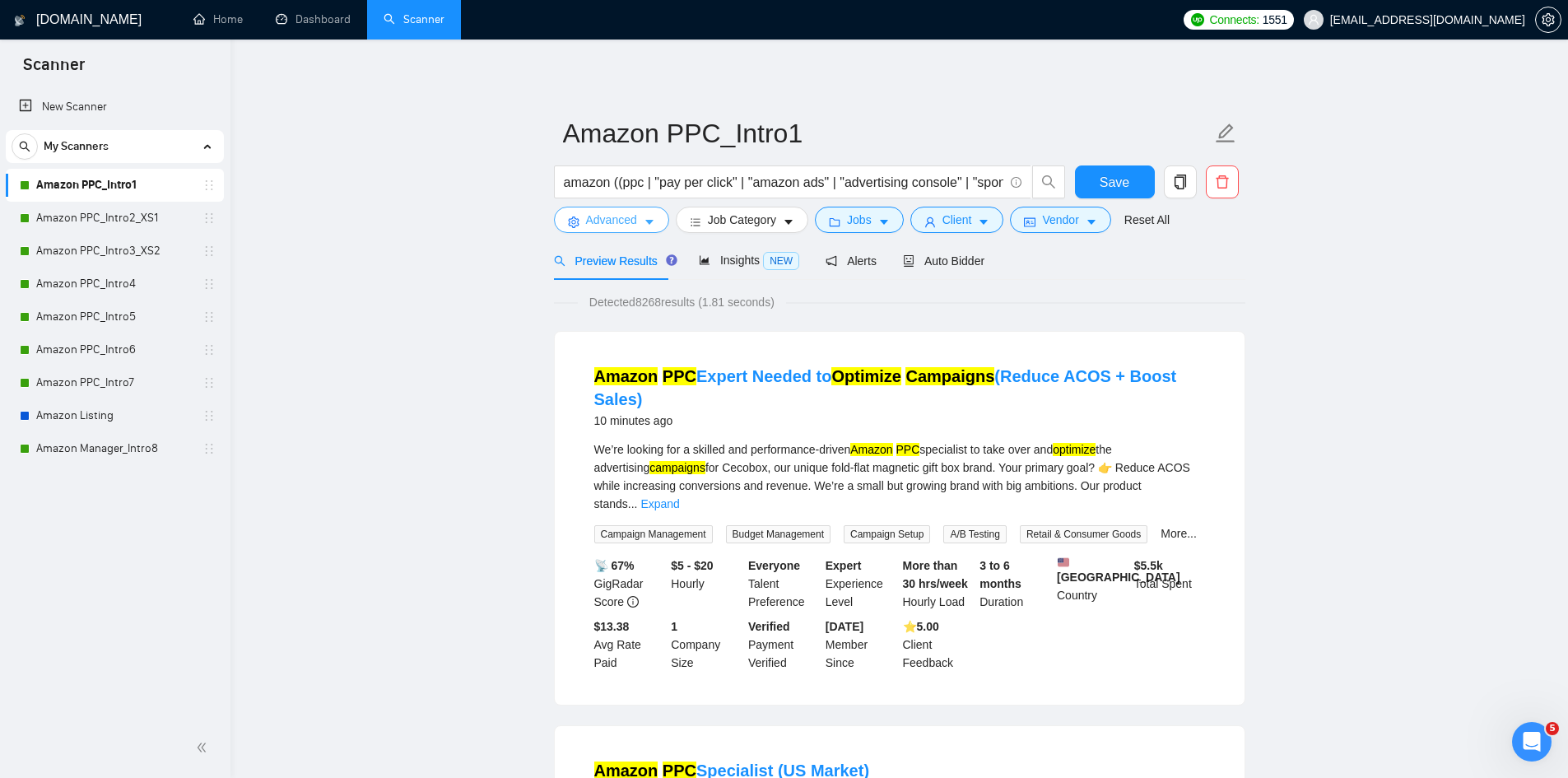
click at [644, 228] on icon "caret-down" at bounding box center [650, 222] width 12 height 12
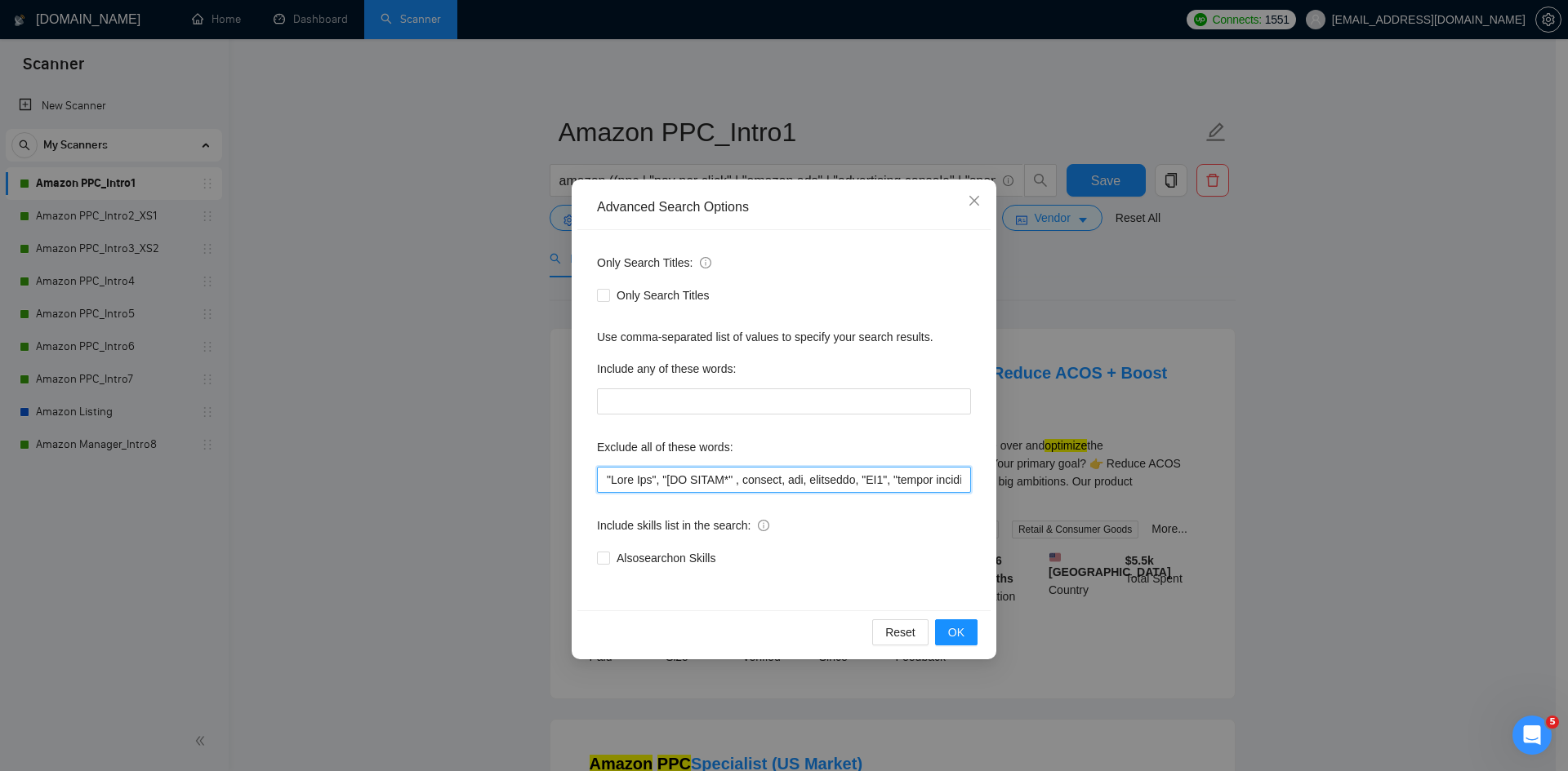
click at [608, 478] on input "text" at bounding box center [784, 479] width 374 height 26
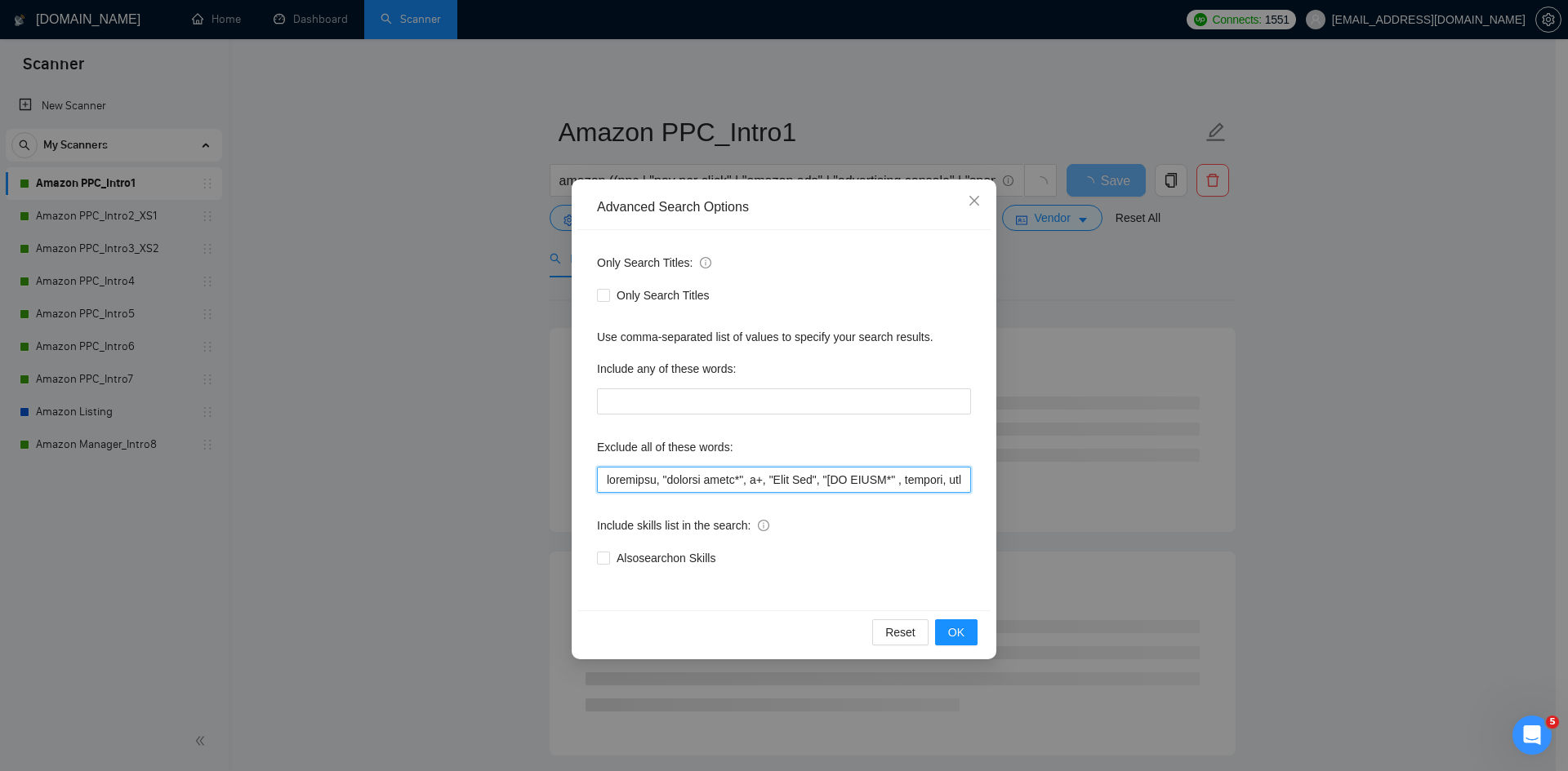
drag, startPoint x: 775, startPoint y: 475, endPoint x: 591, endPoint y: 472, distance: 184.0
click at [591, 472] on div "Only Search Titles: Only Search Titles Use comma-separated list of values to sp…" at bounding box center [783, 420] width 413 height 380
click at [954, 626] on span "OK" at bounding box center [956, 632] width 16 height 18
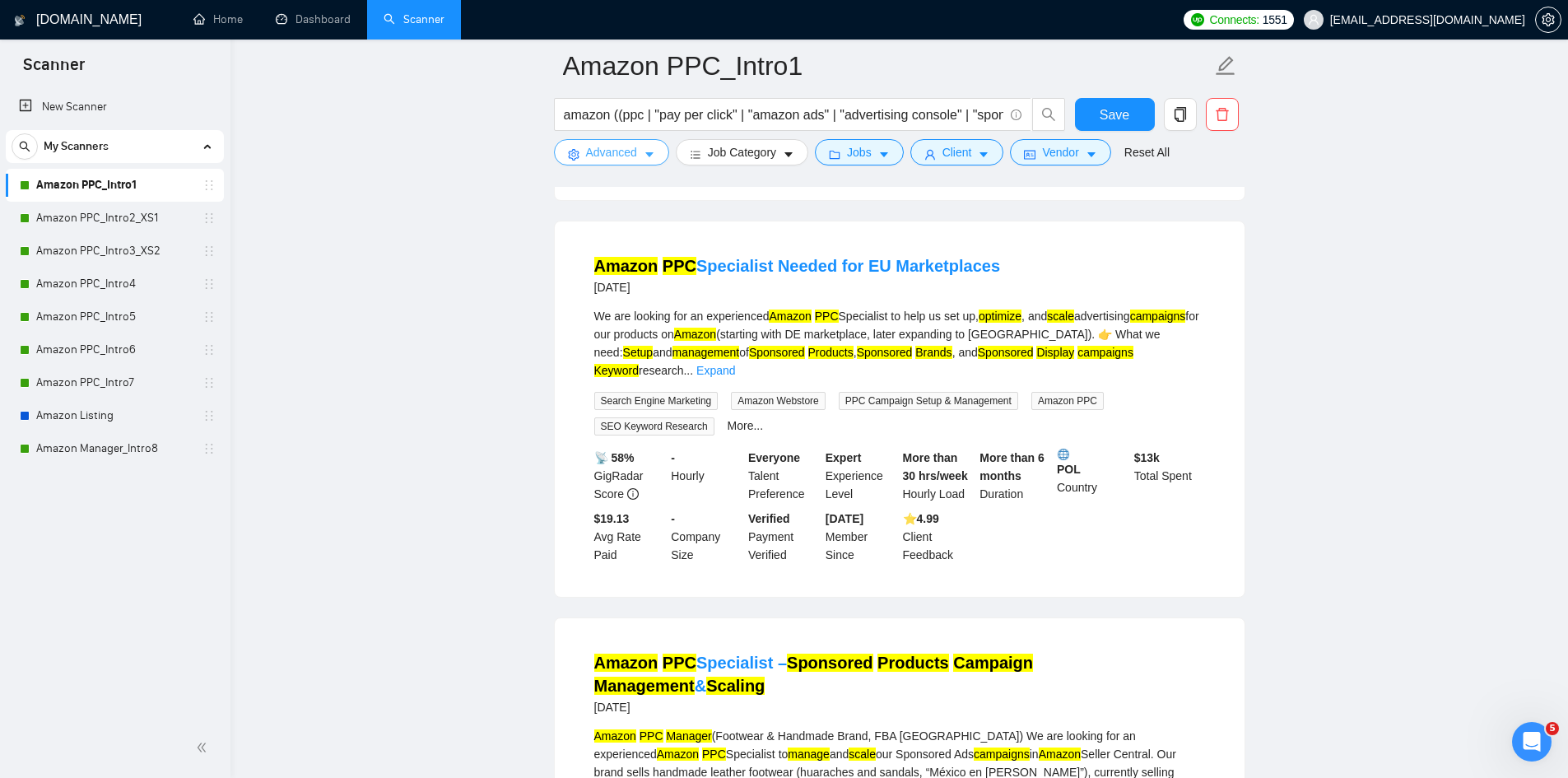
scroll to position [3337, 0]
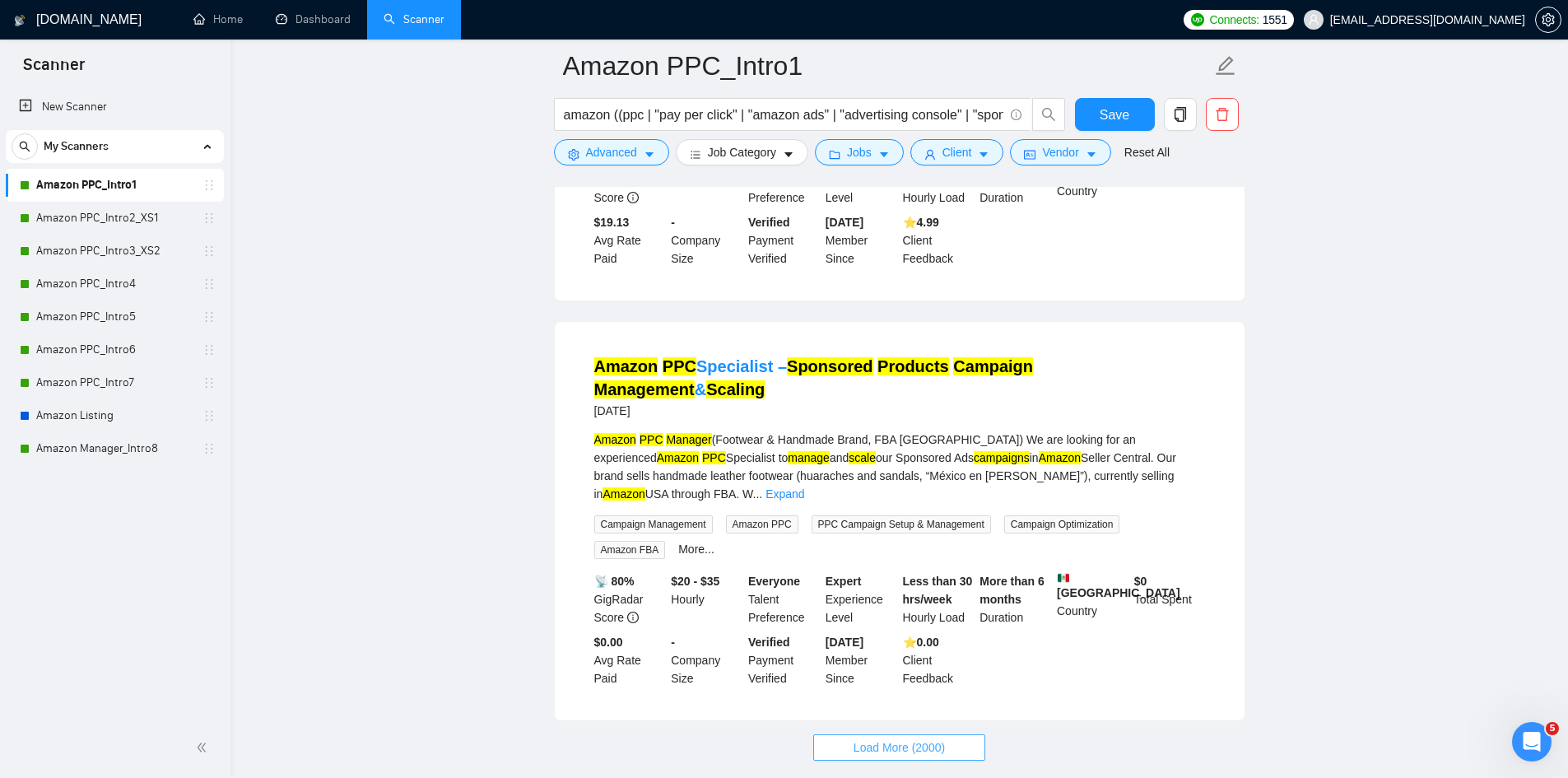
drag, startPoint x: 934, startPoint y: 637, endPoint x: 996, endPoint y: 604, distance: 70.2
click at [934, 739] on span "Load More (2000)" at bounding box center [900, 747] width 92 height 18
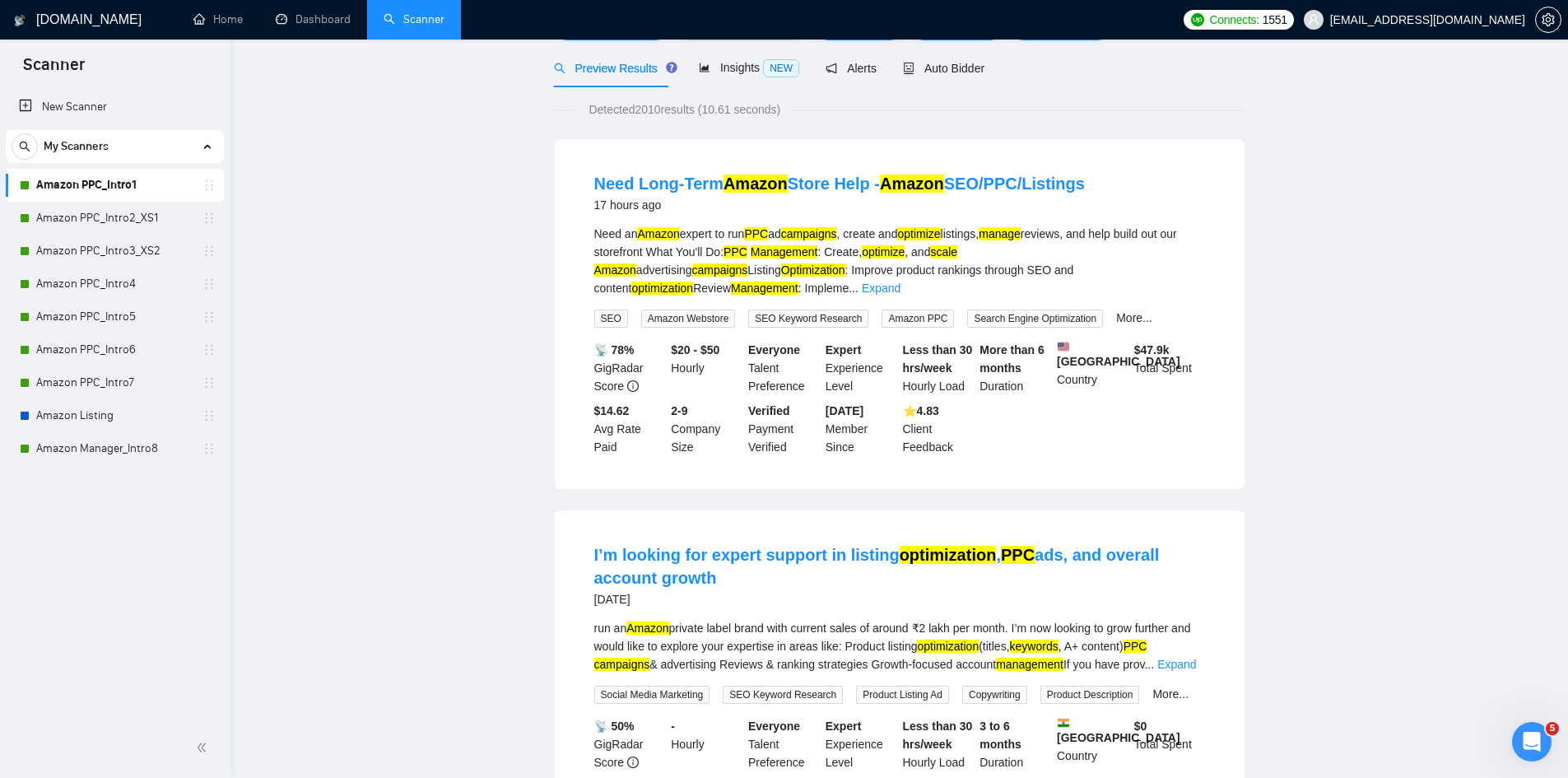
scroll to position [0, 0]
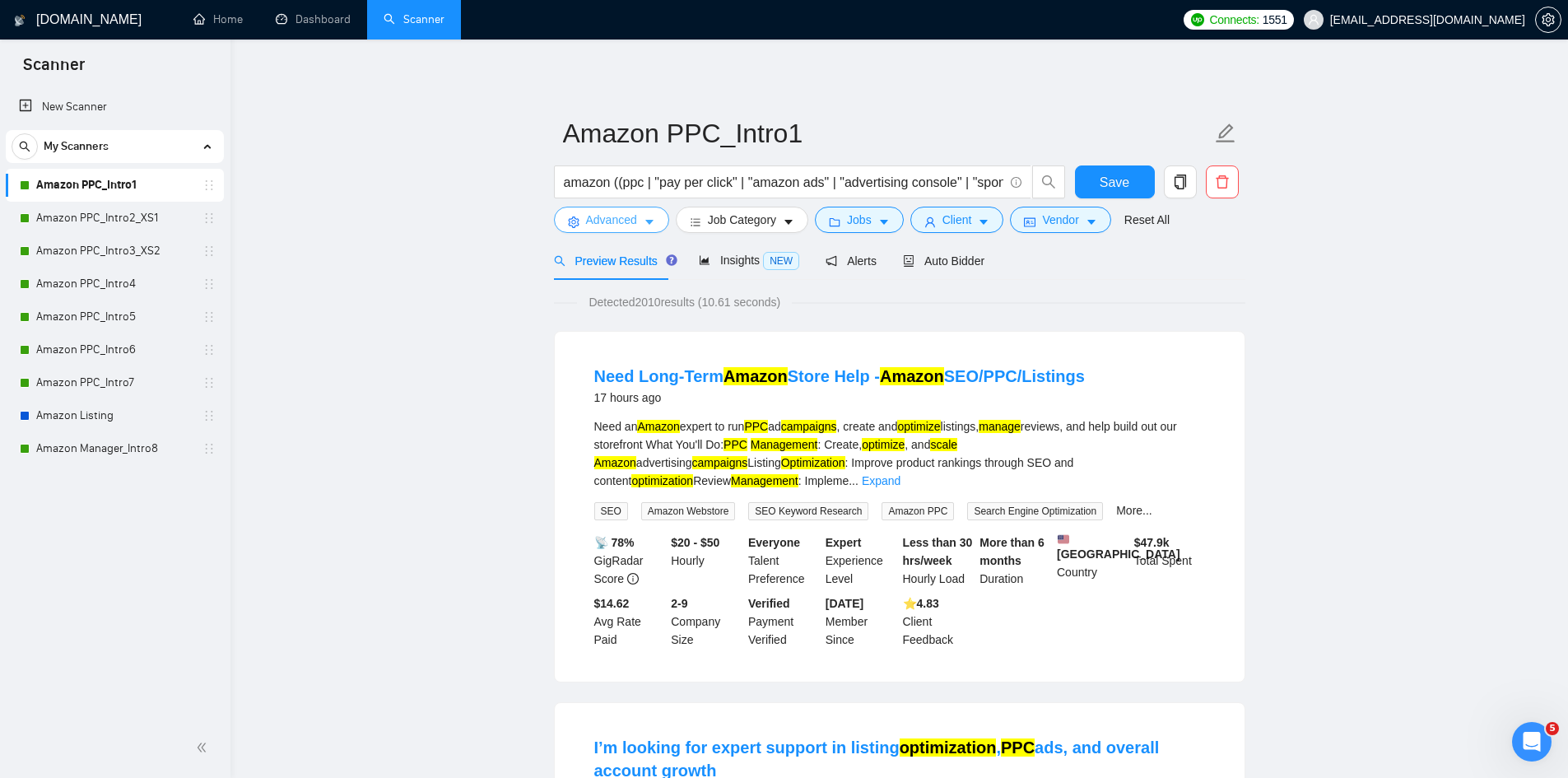
click at [650, 226] on icon "caret-down" at bounding box center [650, 222] width 12 height 12
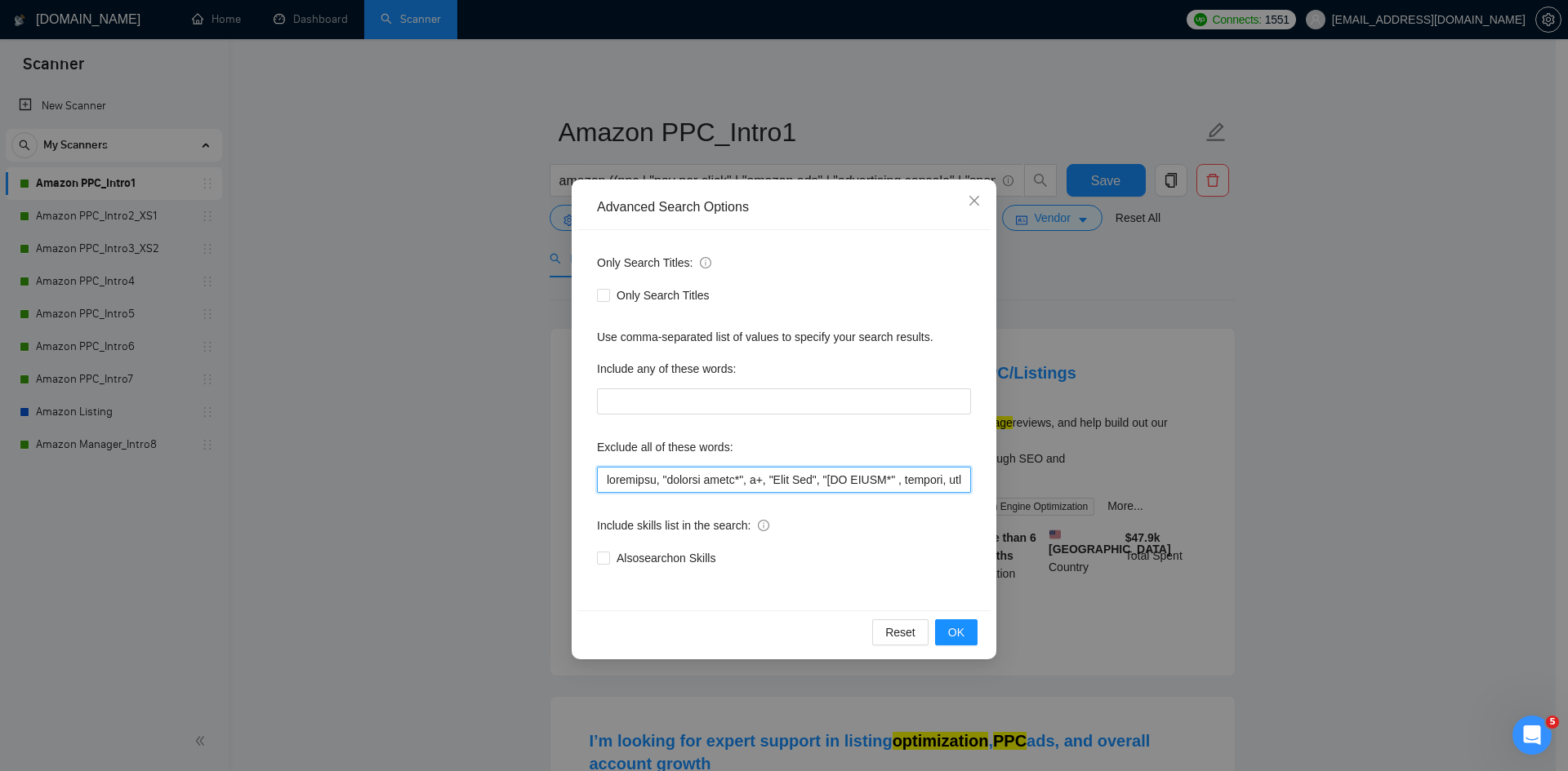
click at [703, 468] on input "text" at bounding box center [784, 479] width 374 height 26
click at [767, 478] on input "text" at bounding box center [784, 479] width 374 height 26
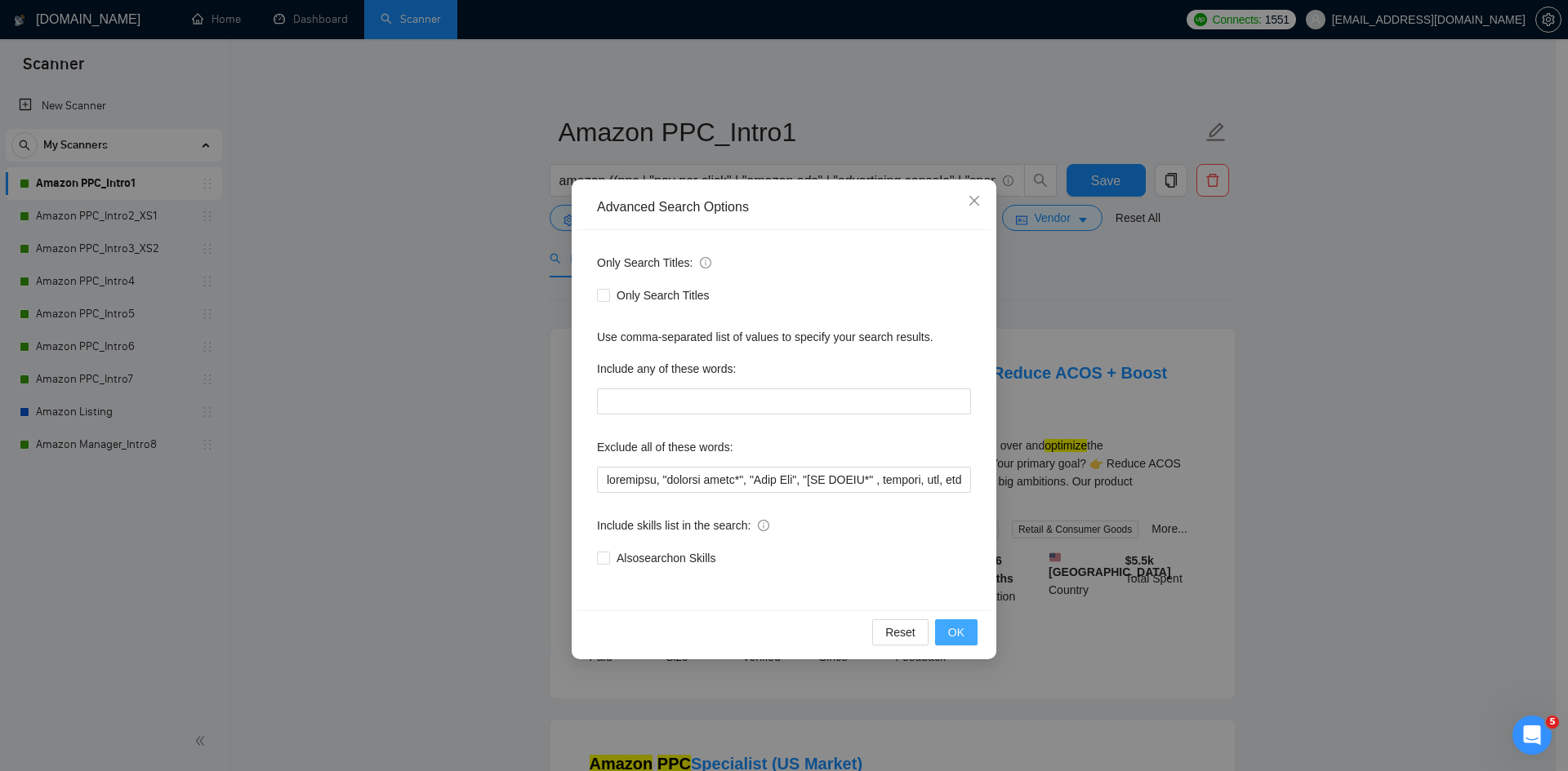
click at [961, 630] on span "OK" at bounding box center [956, 632] width 16 height 18
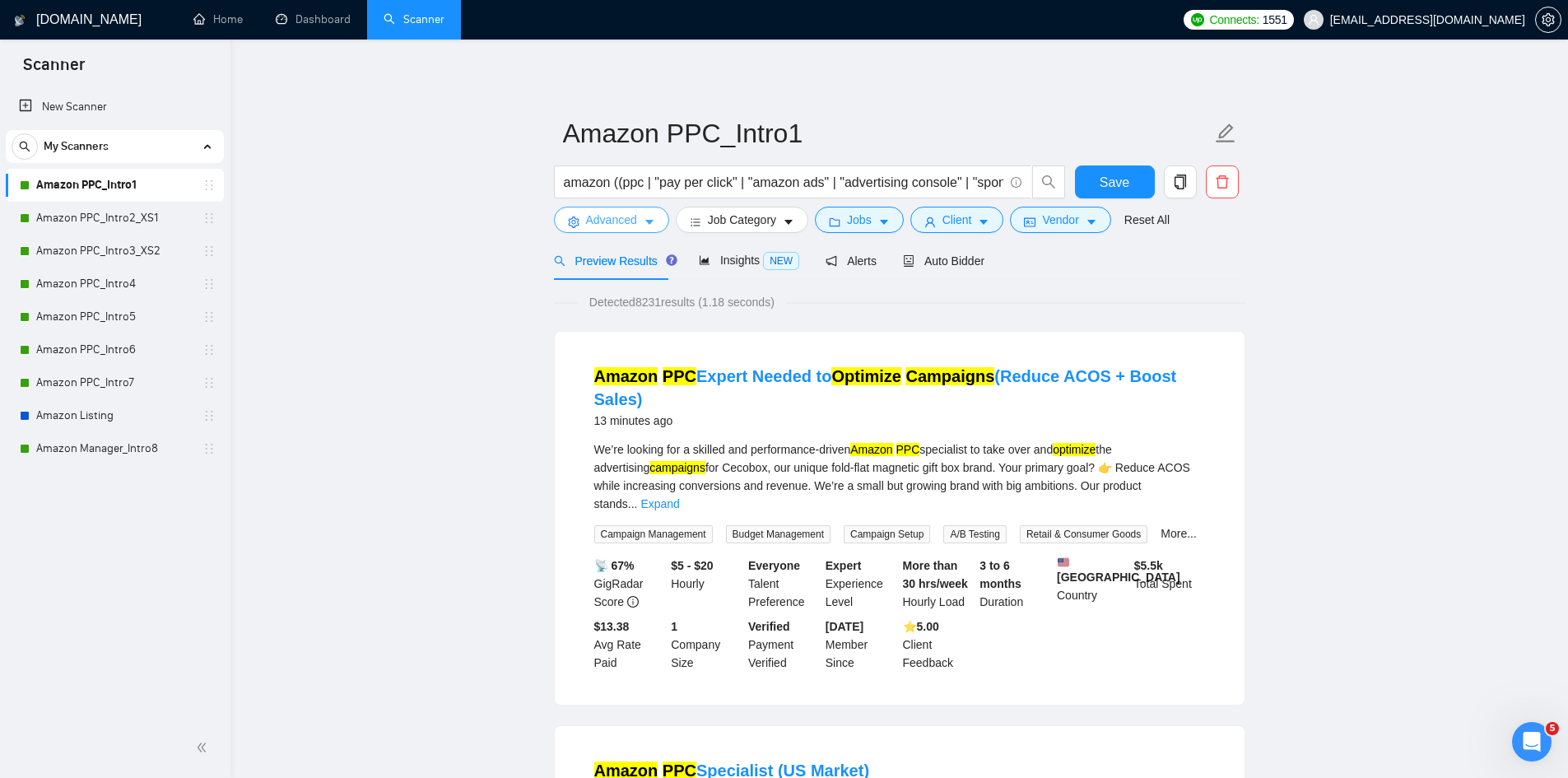
click at [655, 224] on button "Advanced" at bounding box center [611, 220] width 115 height 26
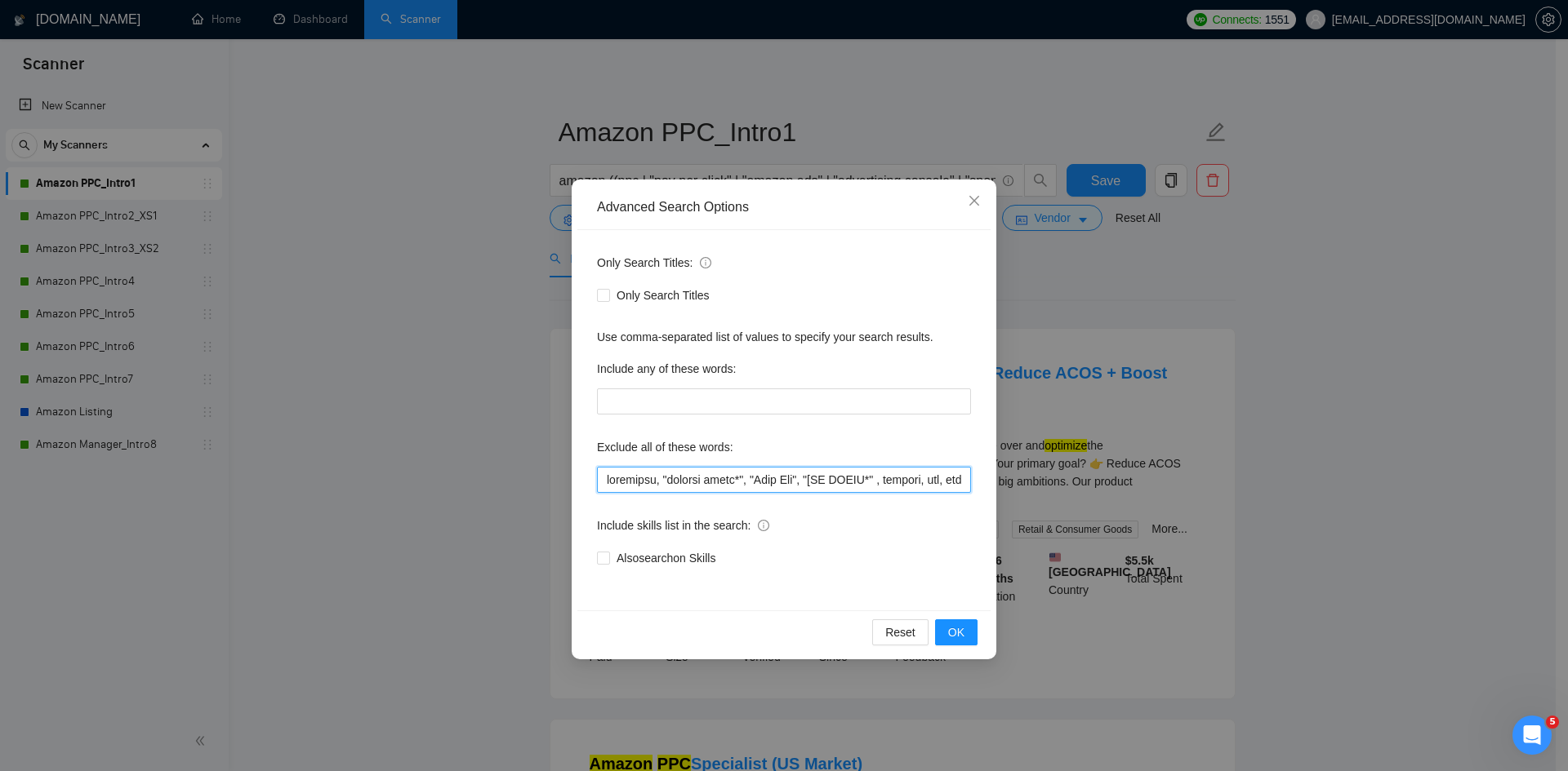
click at [742, 475] on input "text" at bounding box center [784, 479] width 374 height 26
paste input "graphic desig*", ""
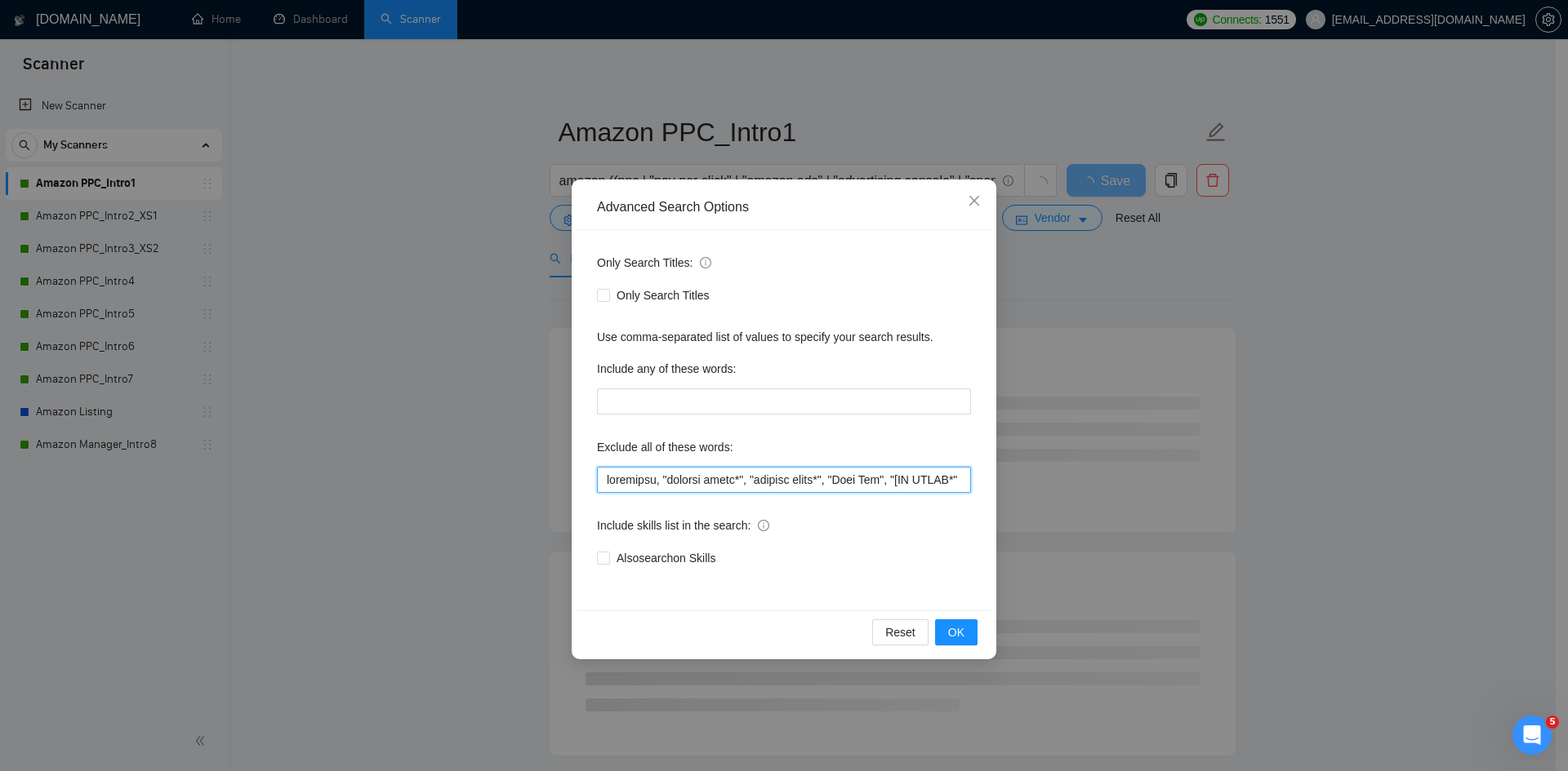
drag, startPoint x: 843, startPoint y: 479, endPoint x: 580, endPoint y: 453, distance: 264.3
click at [580, 453] on div "Only Search Titles: Only Search Titles Use comma-separated list of values to sp…" at bounding box center [783, 420] width 413 height 380
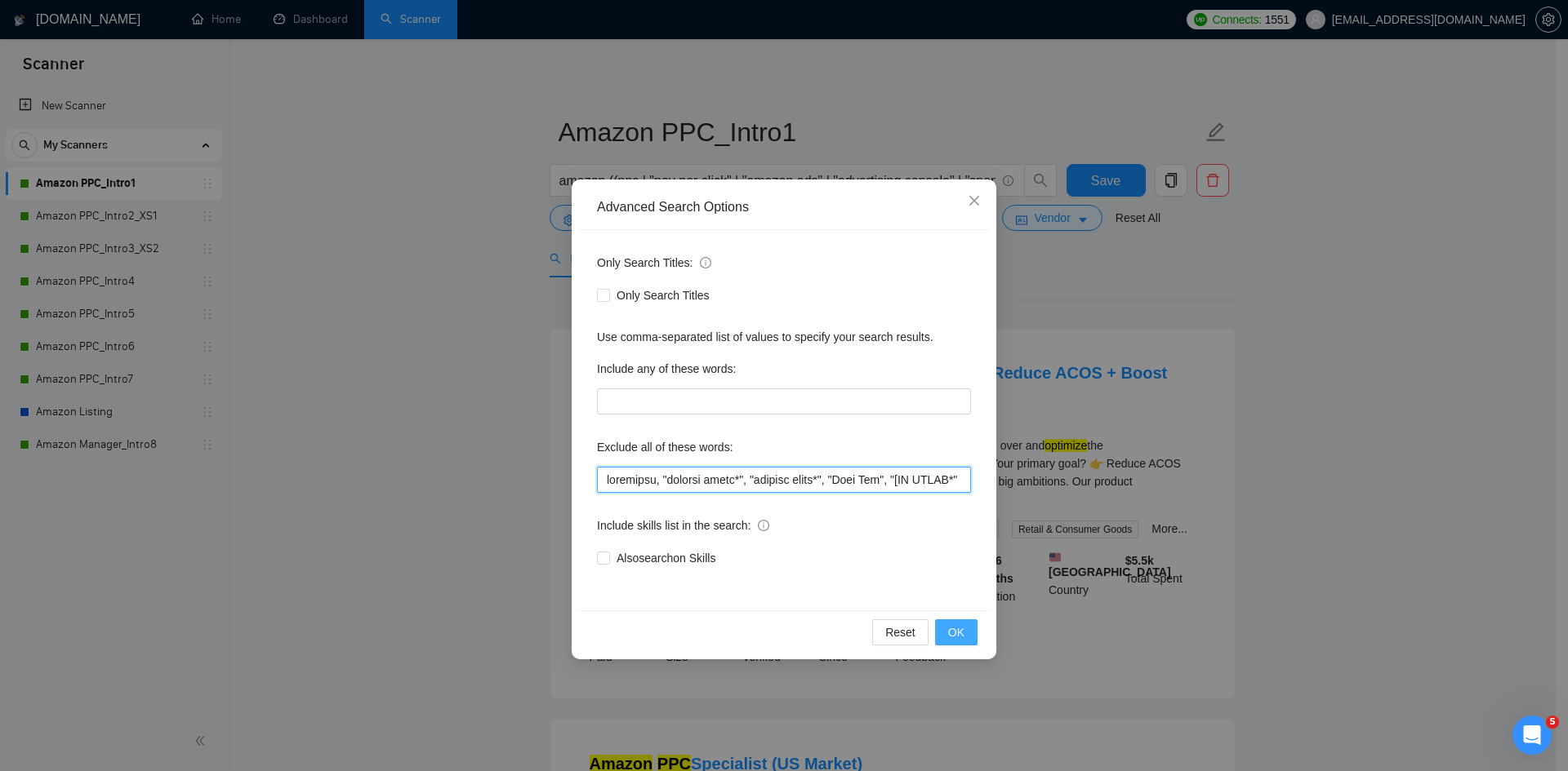
type input "photoshop, "graphic desig*", "content desig*", "Meta Ads", "[NO AGENC*" , shopi…"
click at [948, 629] on button "OK" at bounding box center [956, 632] width 42 height 26
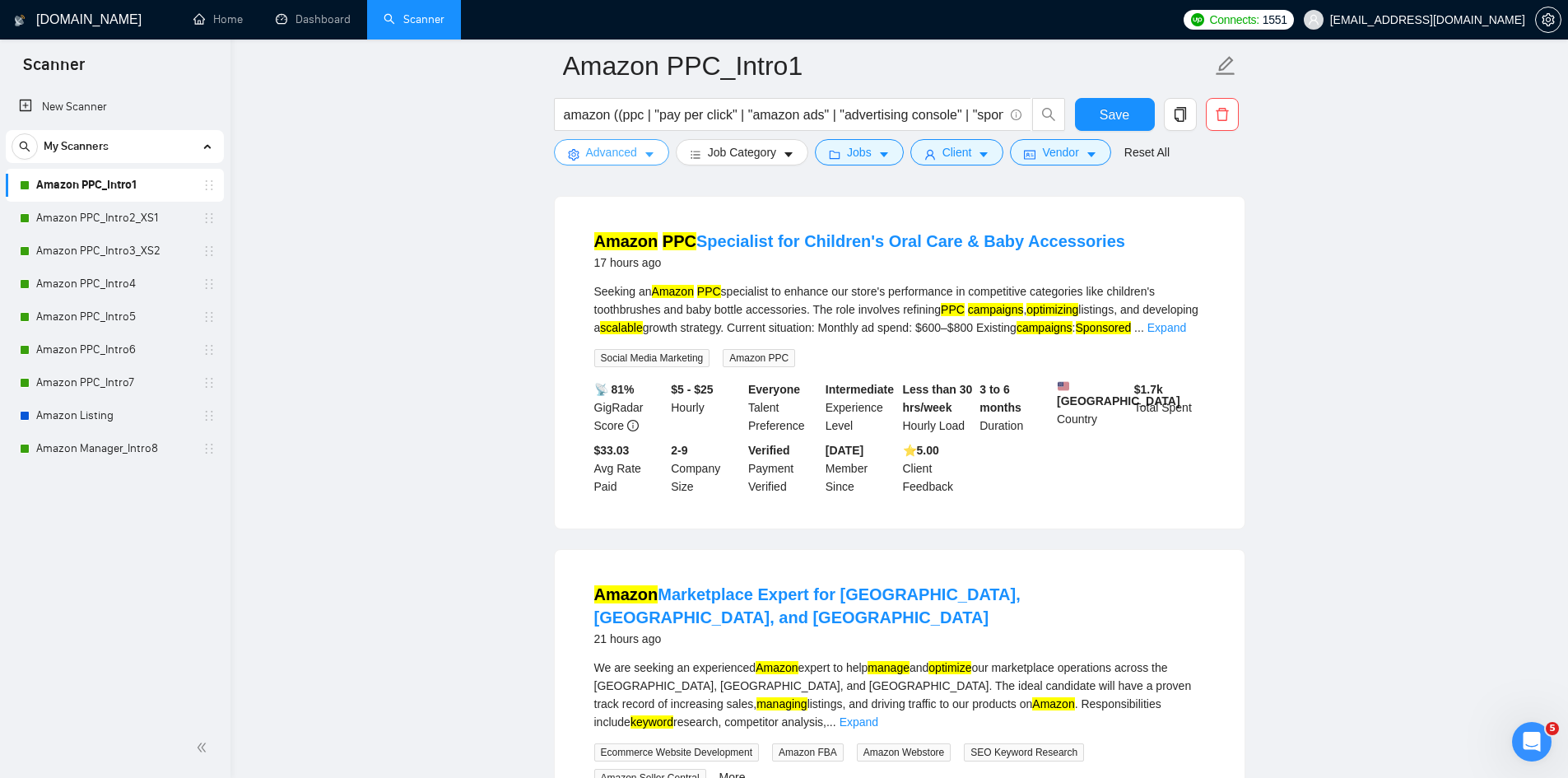
scroll to position [3459, 0]
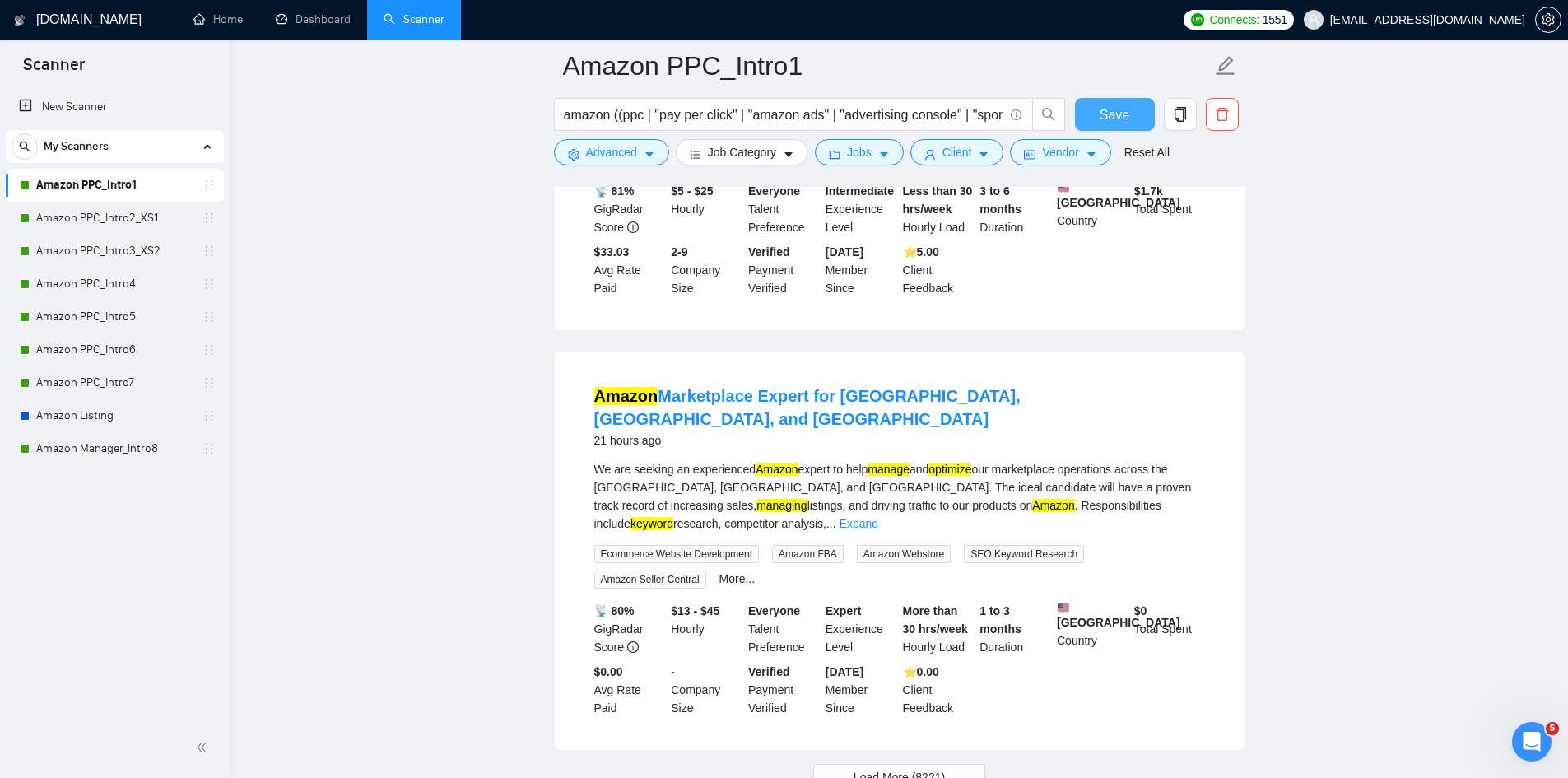
click at [1126, 115] on span "Save" at bounding box center [1114, 115] width 30 height 20
drag, startPoint x: 142, startPoint y: 222, endPoint x: 181, endPoint y: 225, distance: 39.1
click at [142, 222] on link "Amazon PPC_Intro2_XS1" at bounding box center [114, 218] width 156 height 33
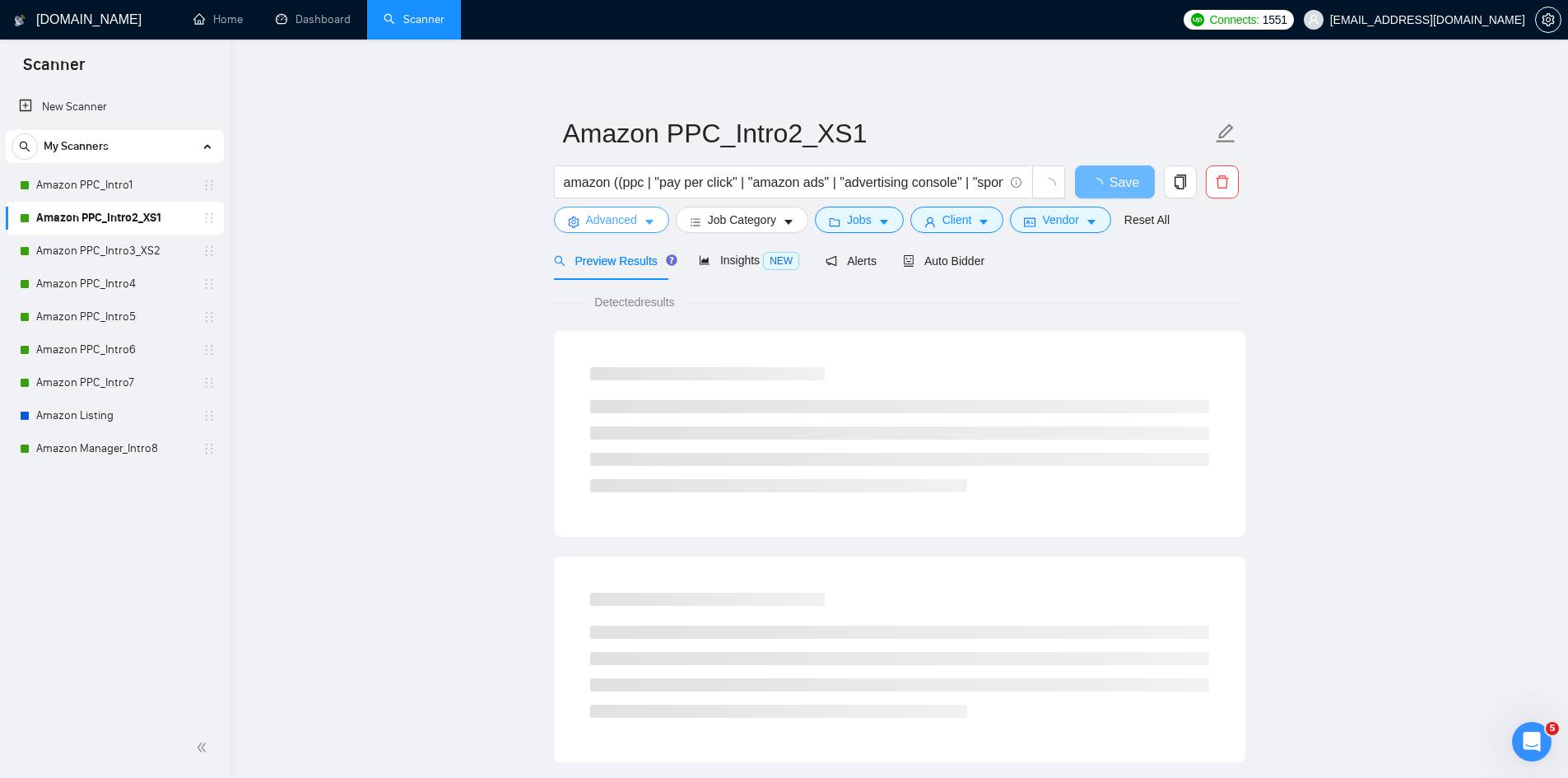
click at [652, 225] on icon "caret-down" at bounding box center [650, 222] width 12 height 12
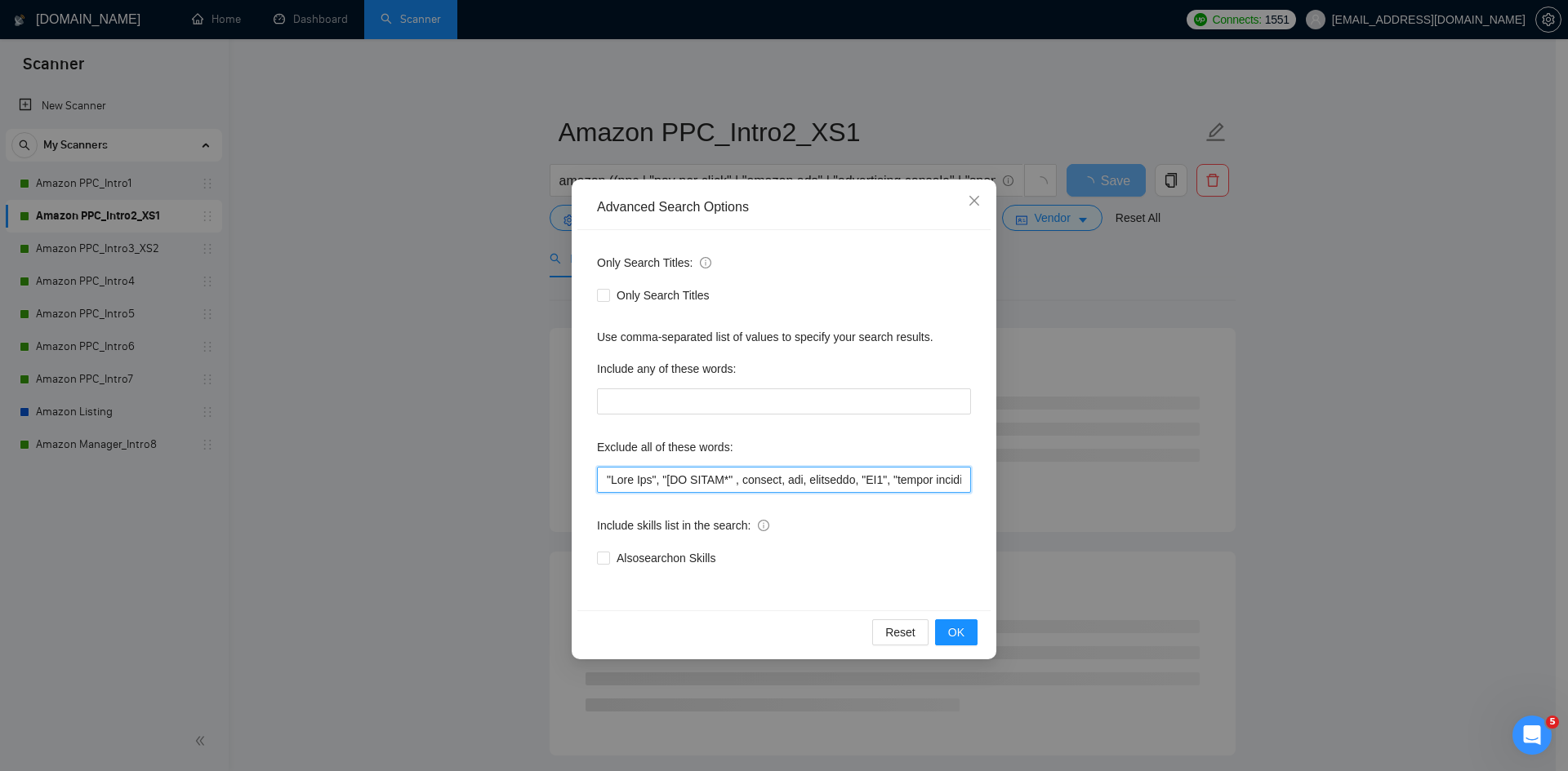
click at [606, 478] on input "text" at bounding box center [784, 479] width 374 height 26
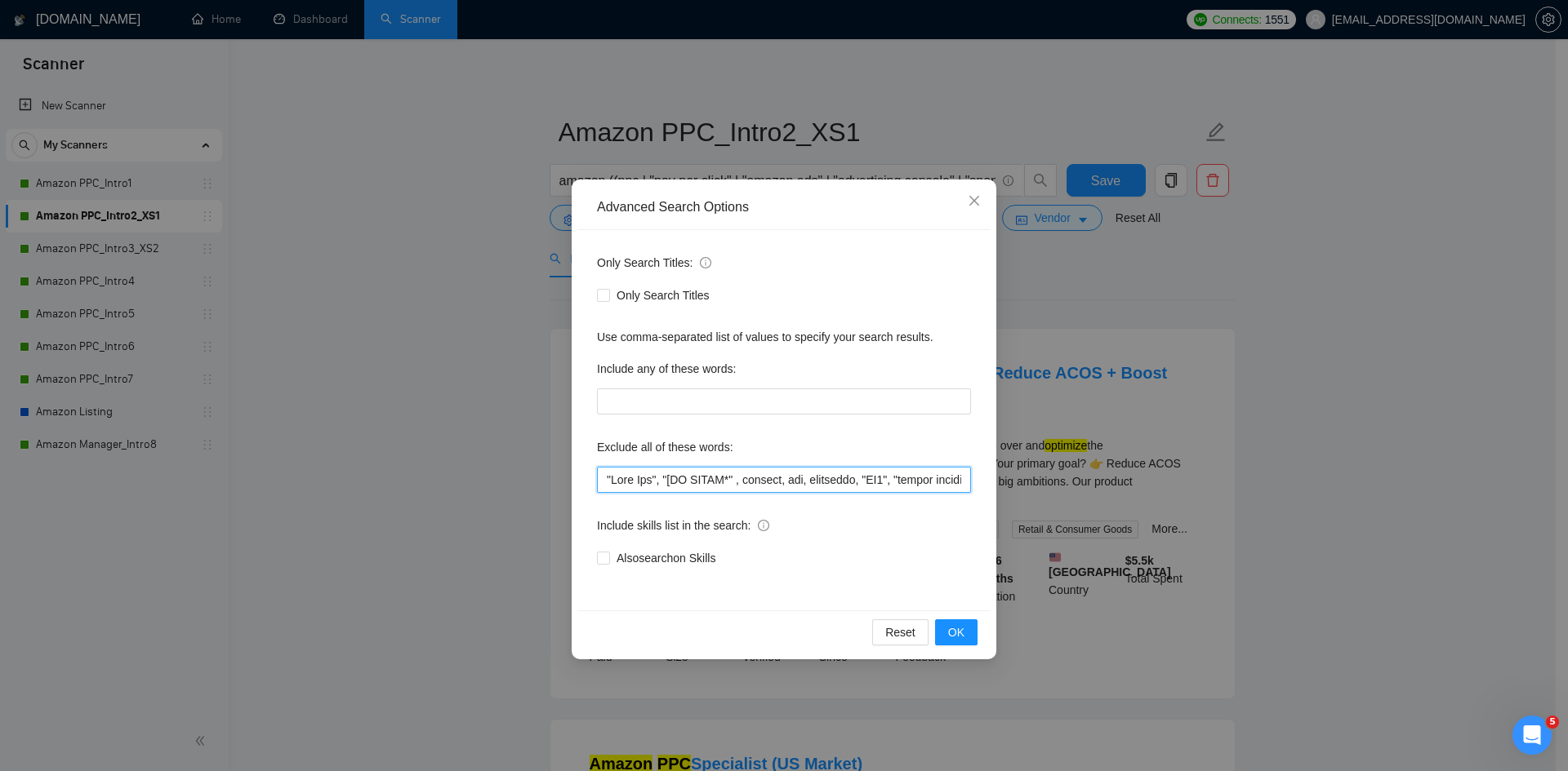
paste input "photoshop, "graphic desig*", "content desig*","
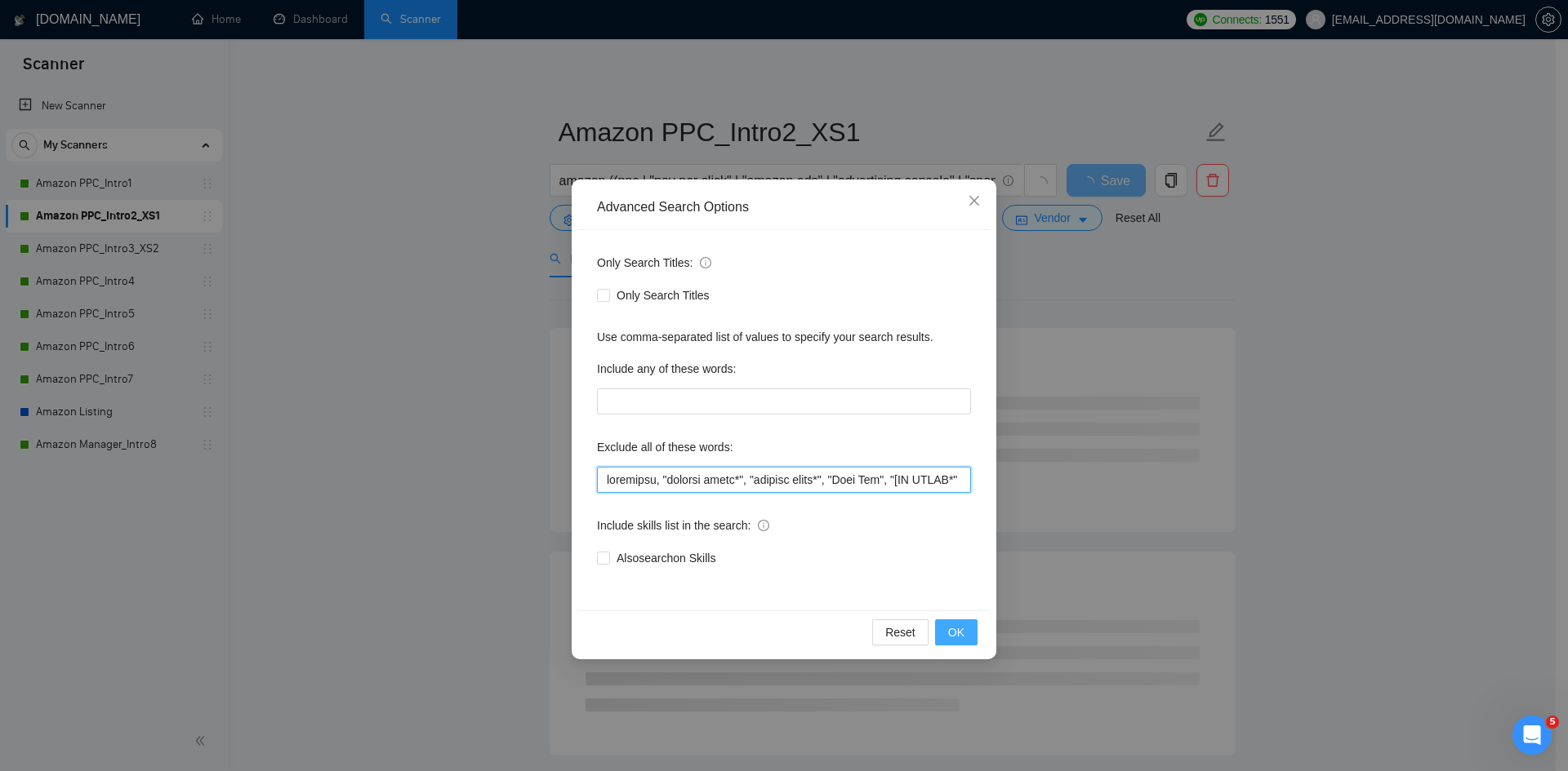
type input "photoshop, "graphic desig*", "content desig*", "Meta Ads", "[NO AGENC*" , shopi…"
click at [947, 627] on button "OK" at bounding box center [956, 632] width 42 height 26
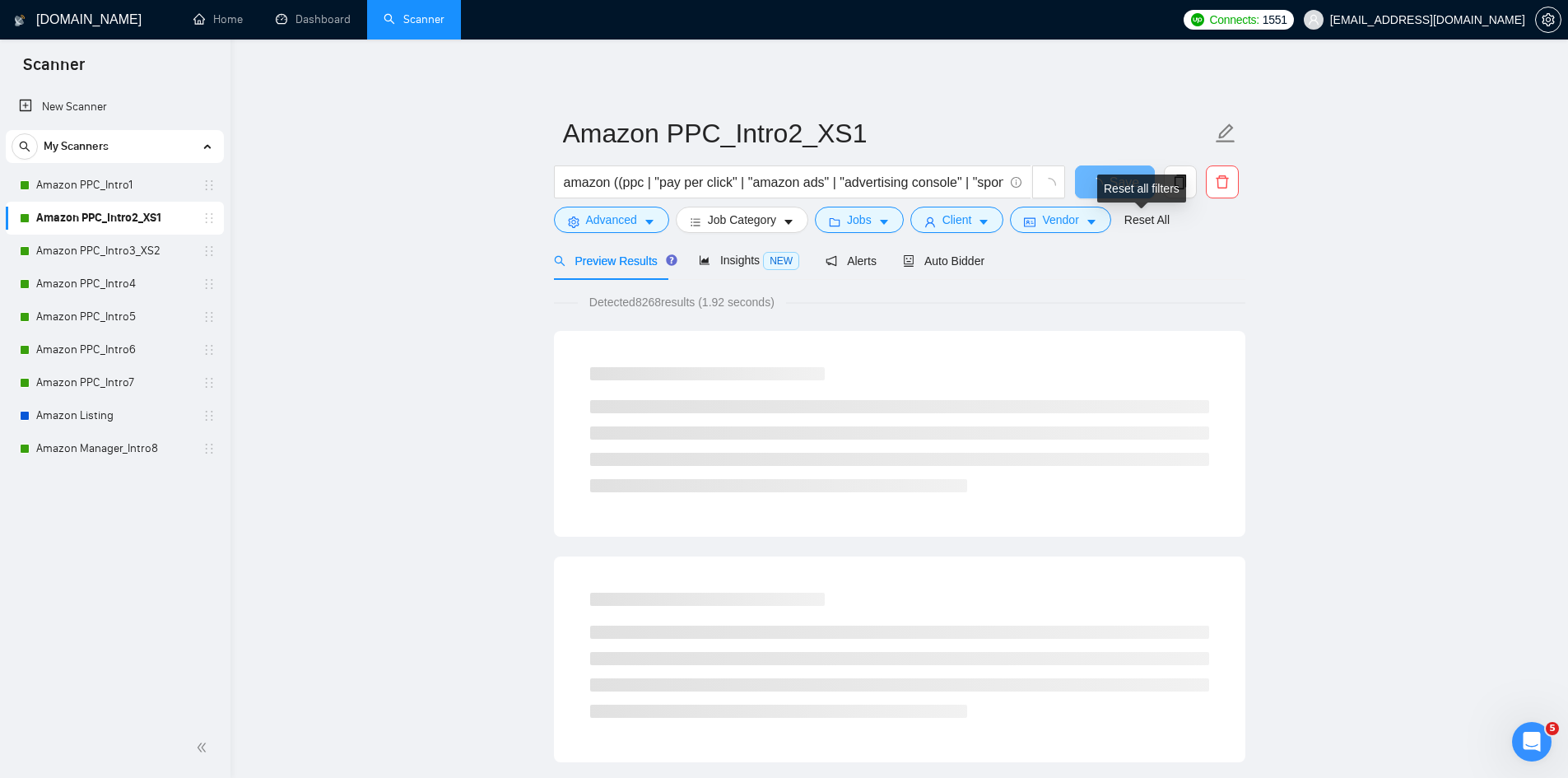
click at [1135, 183] on div "Reset all filters" at bounding box center [1141, 188] width 89 height 28
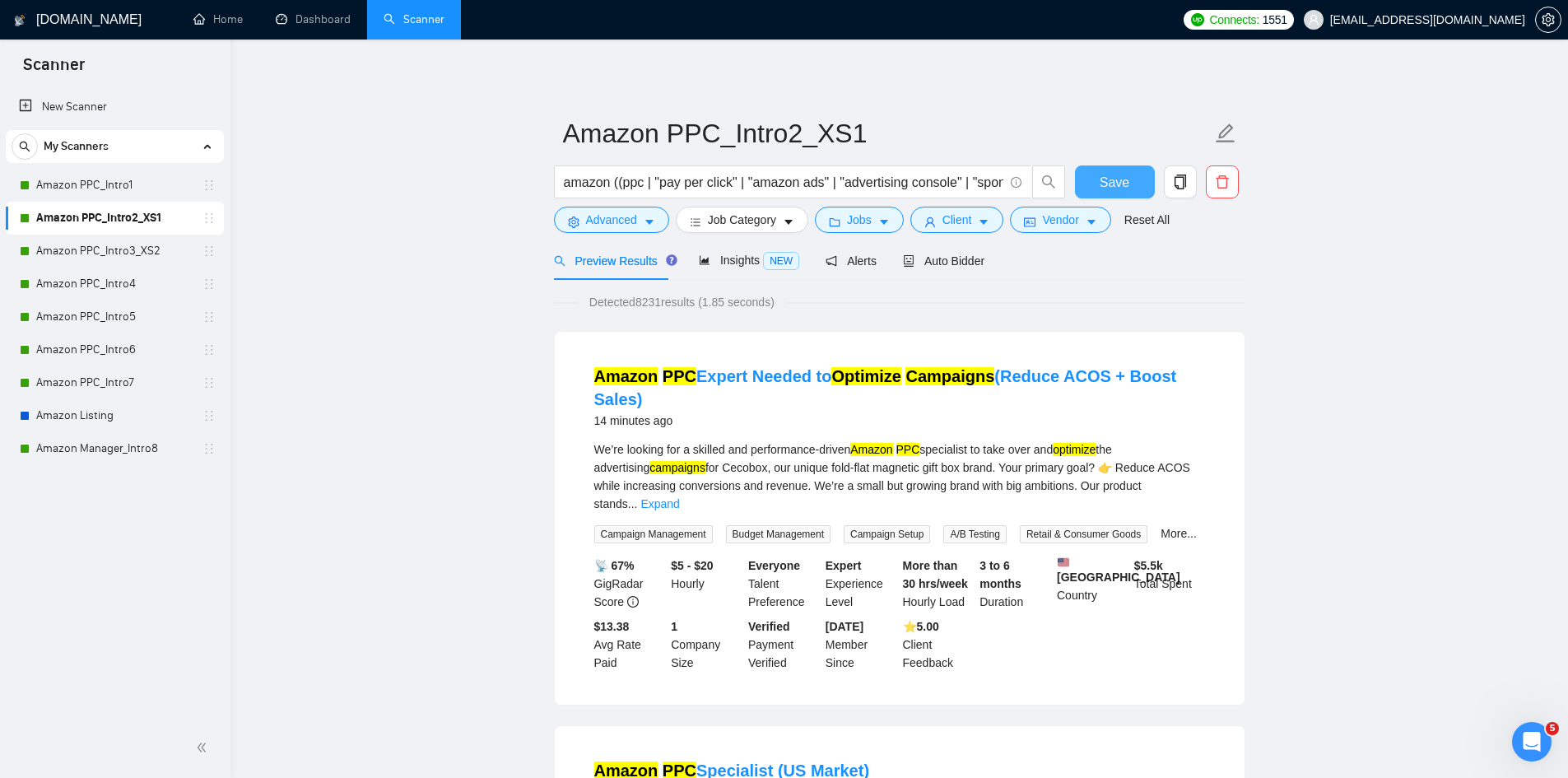
click at [1124, 185] on span "Save" at bounding box center [1114, 182] width 30 height 20
click at [142, 249] on link "Amazon PPC_Intro3_XS2" at bounding box center [114, 251] width 156 height 33
click at [648, 221] on icon "caret-down" at bounding box center [650, 223] width 8 height 5
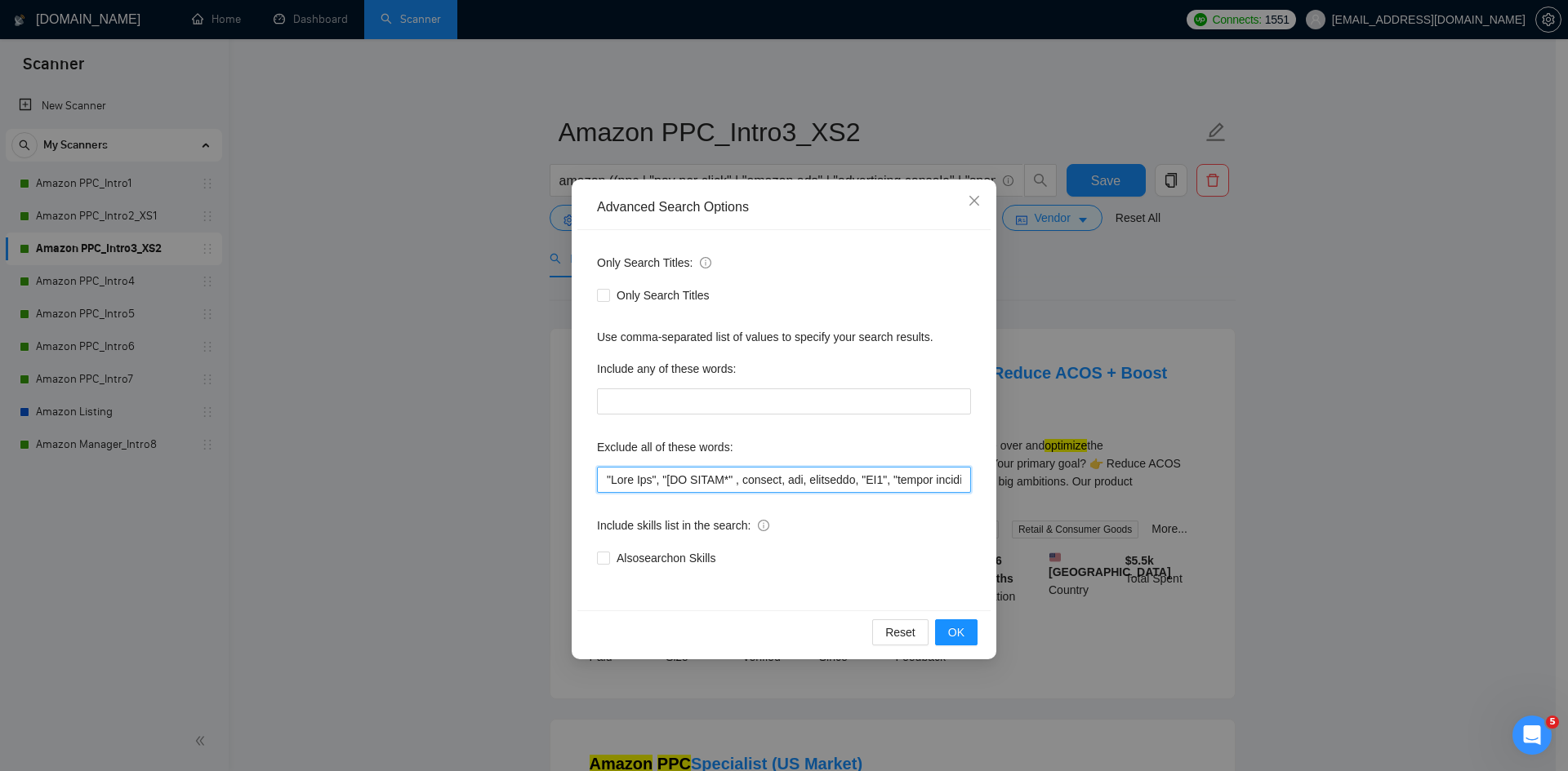
click at [606, 483] on input "text" at bounding box center [784, 479] width 374 height 26
paste input "photoshop, "graphic desig*", "content desig*","
type input "photoshop, "graphic desig*", "content desig*", "Meta Ads", "[NO AGENC*" , shopi…"
click at [961, 630] on span "OK" at bounding box center [956, 632] width 16 height 18
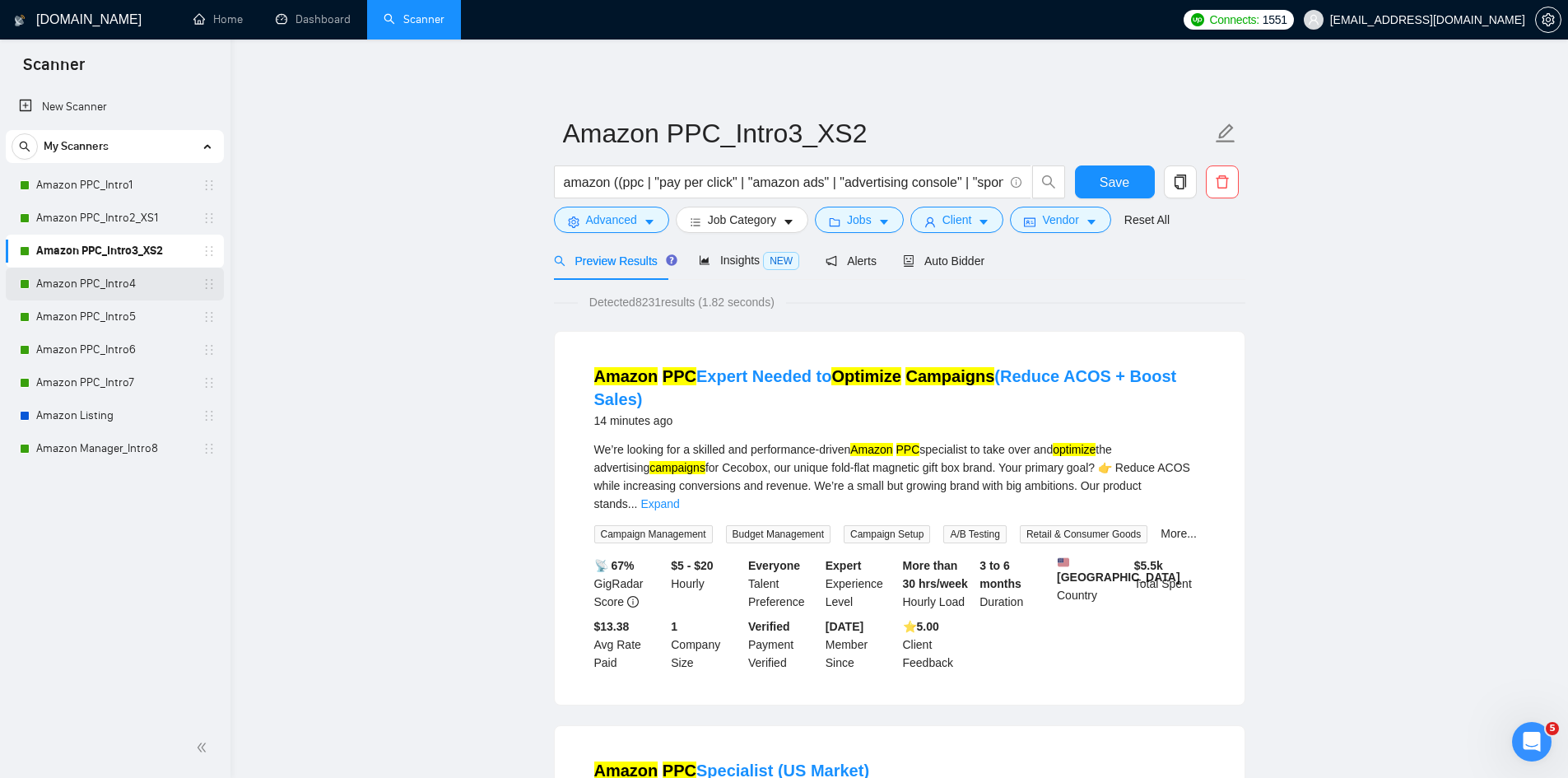
click at [129, 283] on link "Amazon PPC_Intro4" at bounding box center [114, 283] width 156 height 33
click at [1137, 185] on button "Save" at bounding box center [1115, 182] width 80 height 33
click at [137, 277] on link "Amazon PPC_Intro4" at bounding box center [114, 283] width 156 height 33
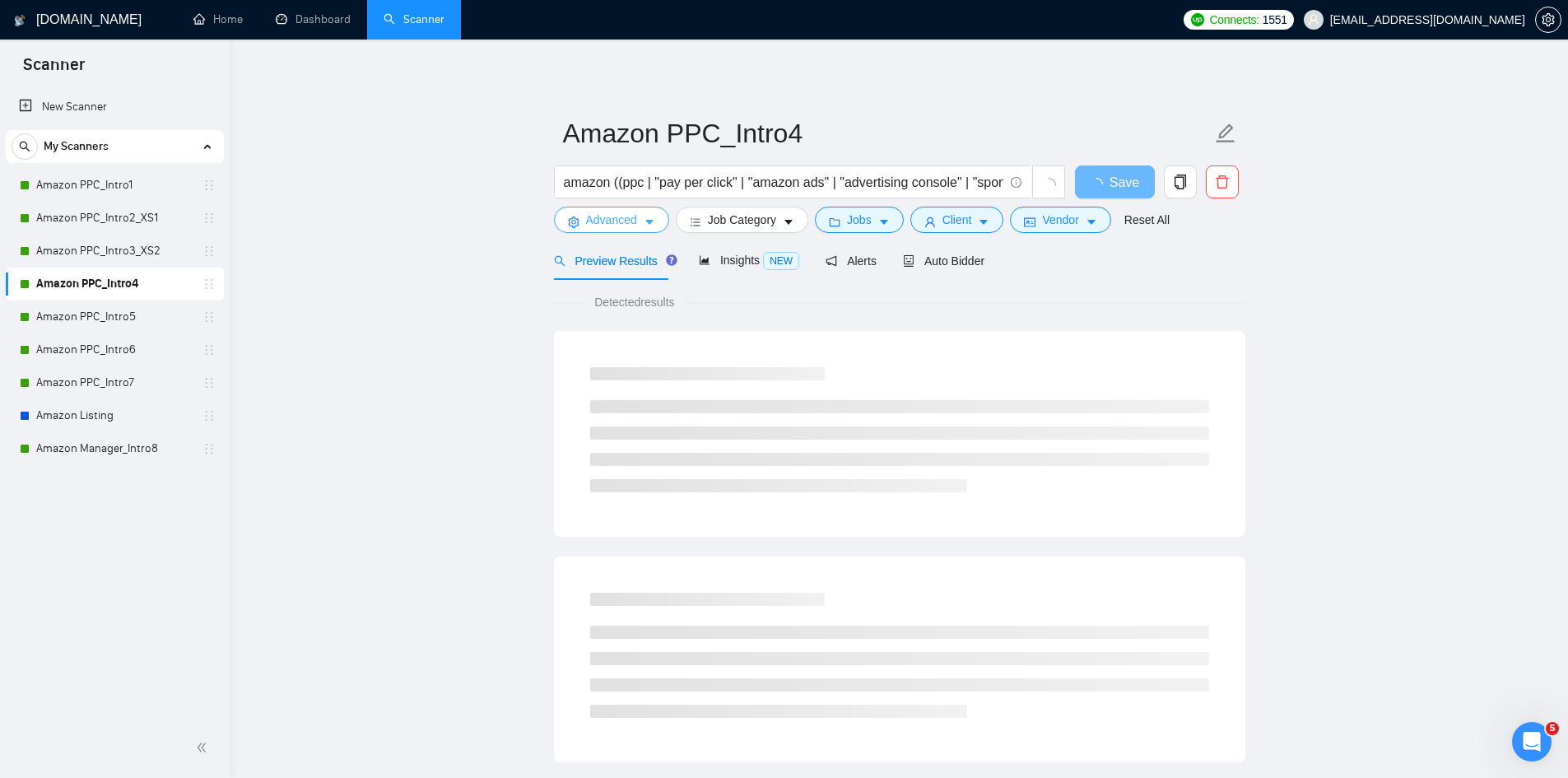
click at [650, 221] on icon "caret-down" at bounding box center [650, 223] width 8 height 5
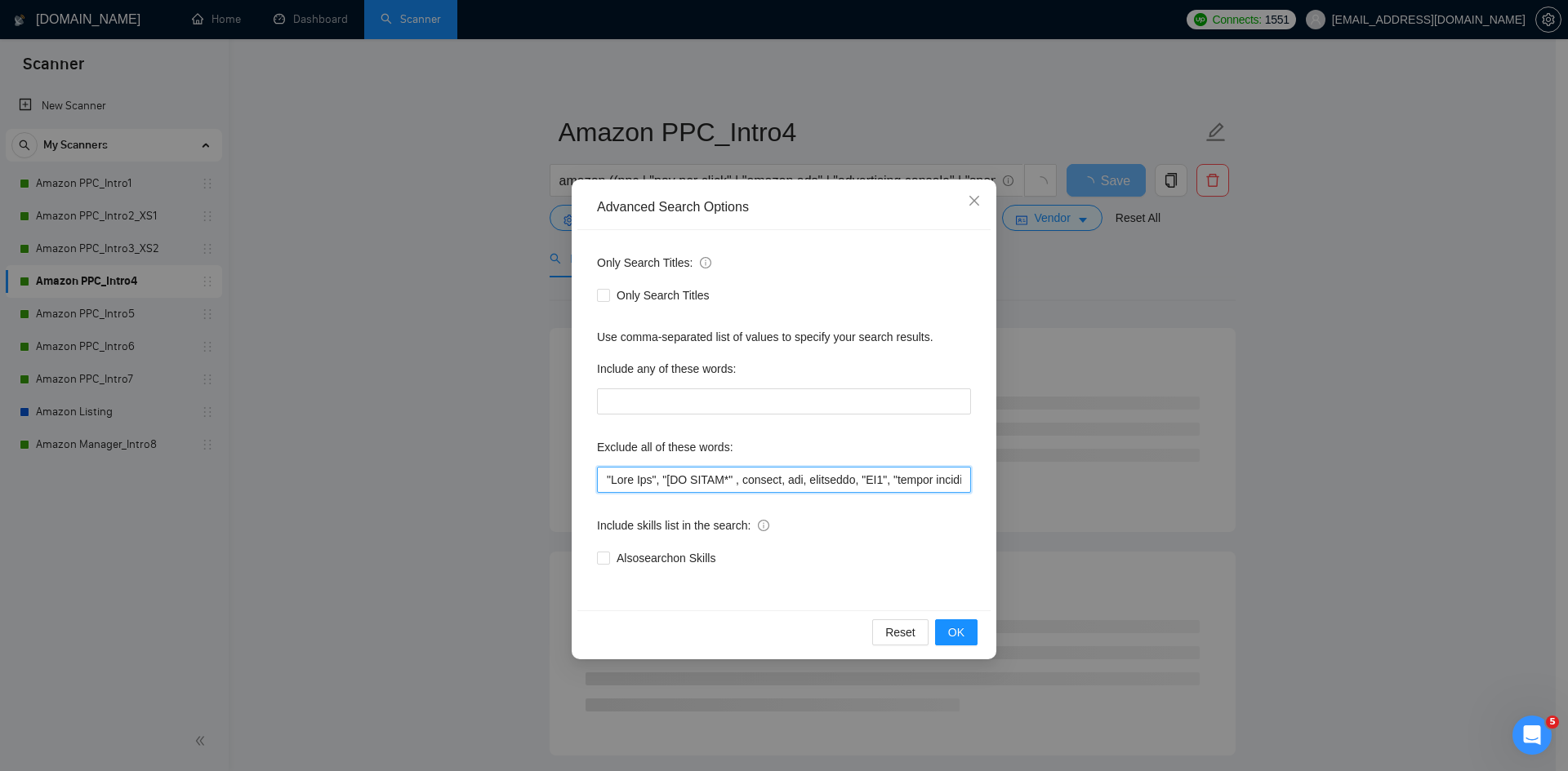
click at [605, 483] on input "text" at bounding box center [784, 479] width 374 height 26
paste input "photoshop, "graphic desig*", "content desig*","
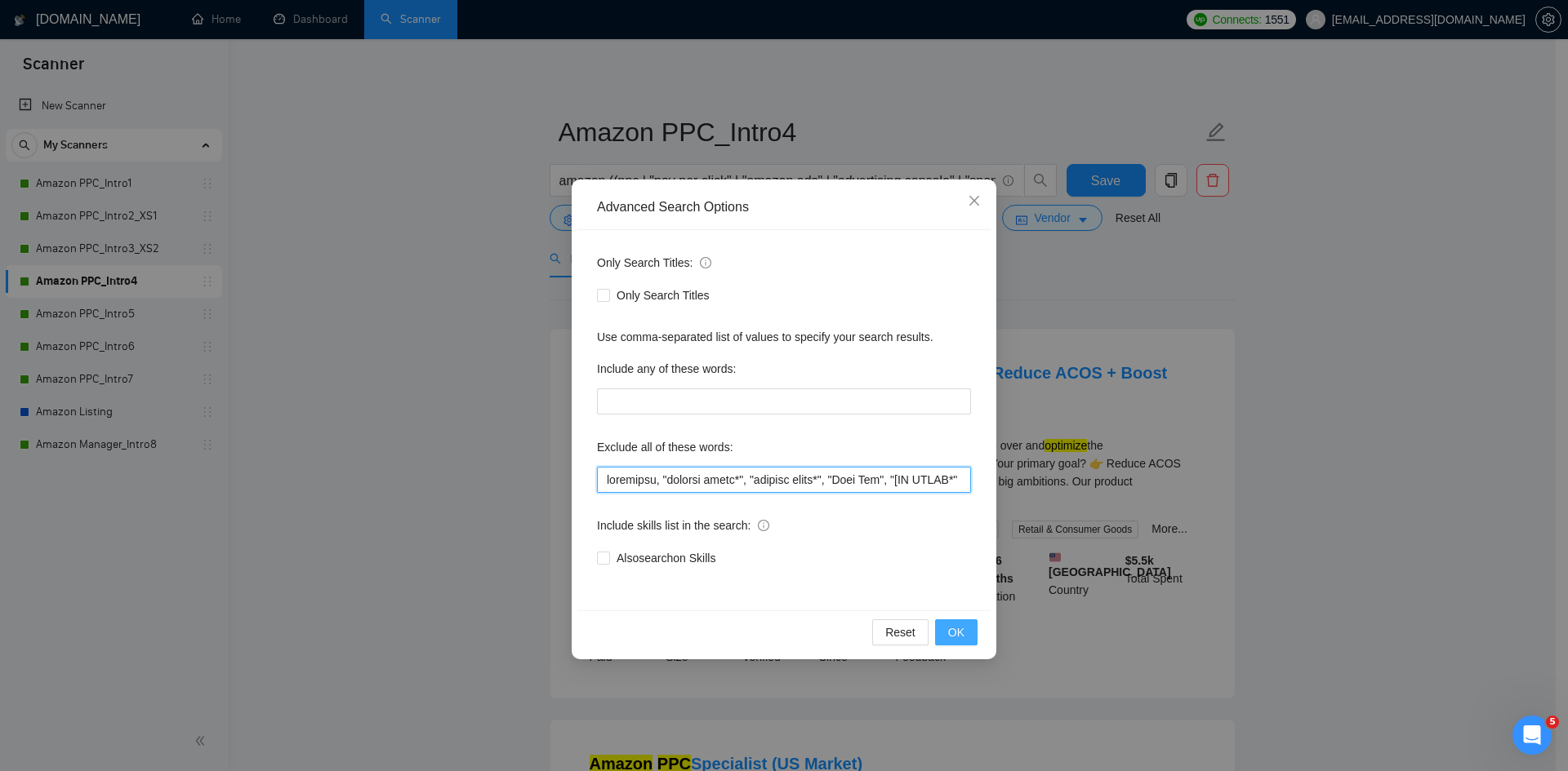
type input "photoshop, "graphic desig*", "content desig*", "Meta Ads", "[NO AGENC*" , shopi…"
click at [949, 632] on button "OK" at bounding box center [956, 632] width 42 height 26
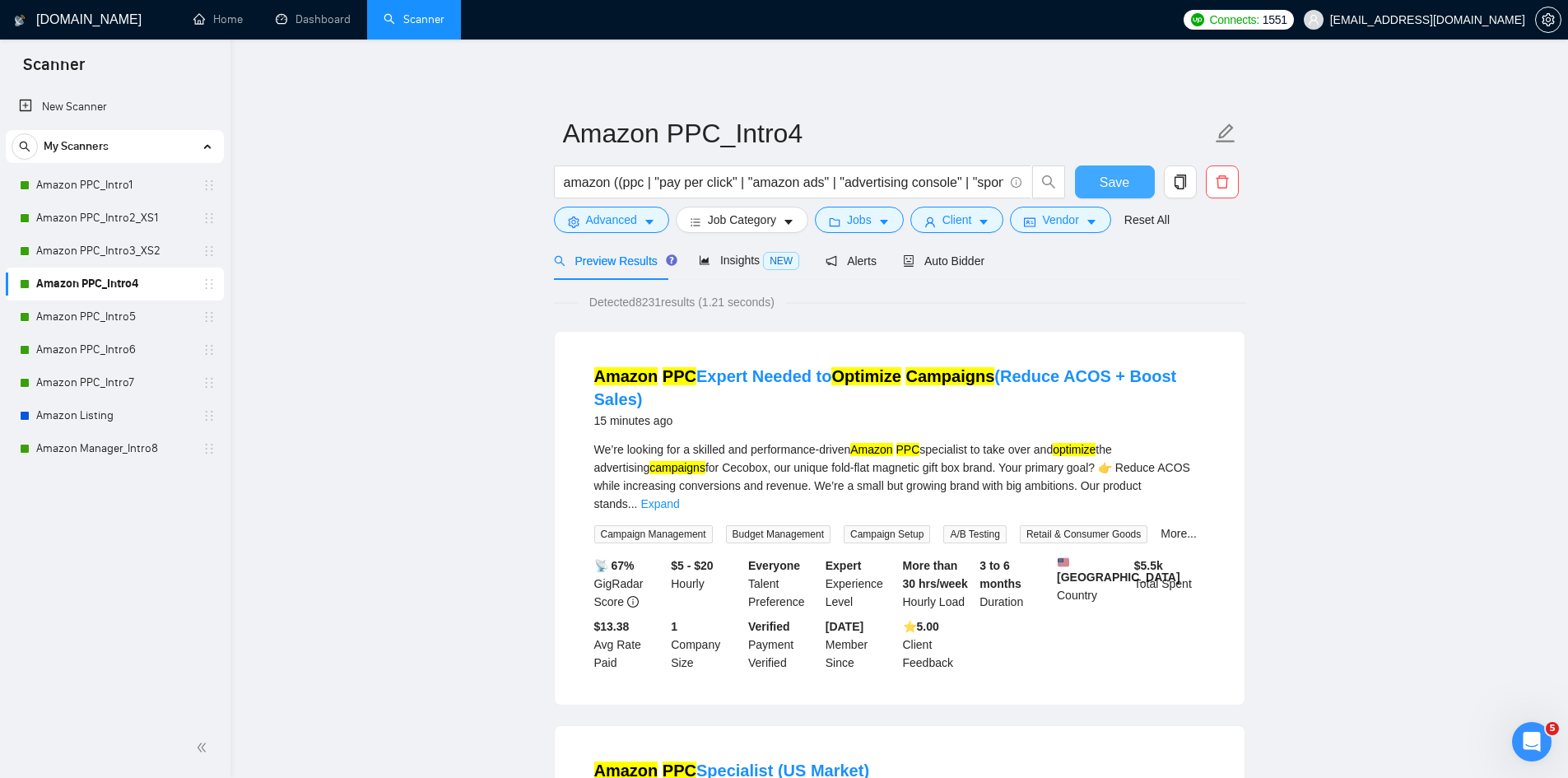
click at [1124, 185] on span "Save" at bounding box center [1114, 182] width 30 height 20
drag, startPoint x: 120, startPoint y: 324, endPoint x: 171, endPoint y: 313, distance: 52.2
click at [120, 324] on link "Amazon PPC_Intro5" at bounding box center [114, 316] width 156 height 33
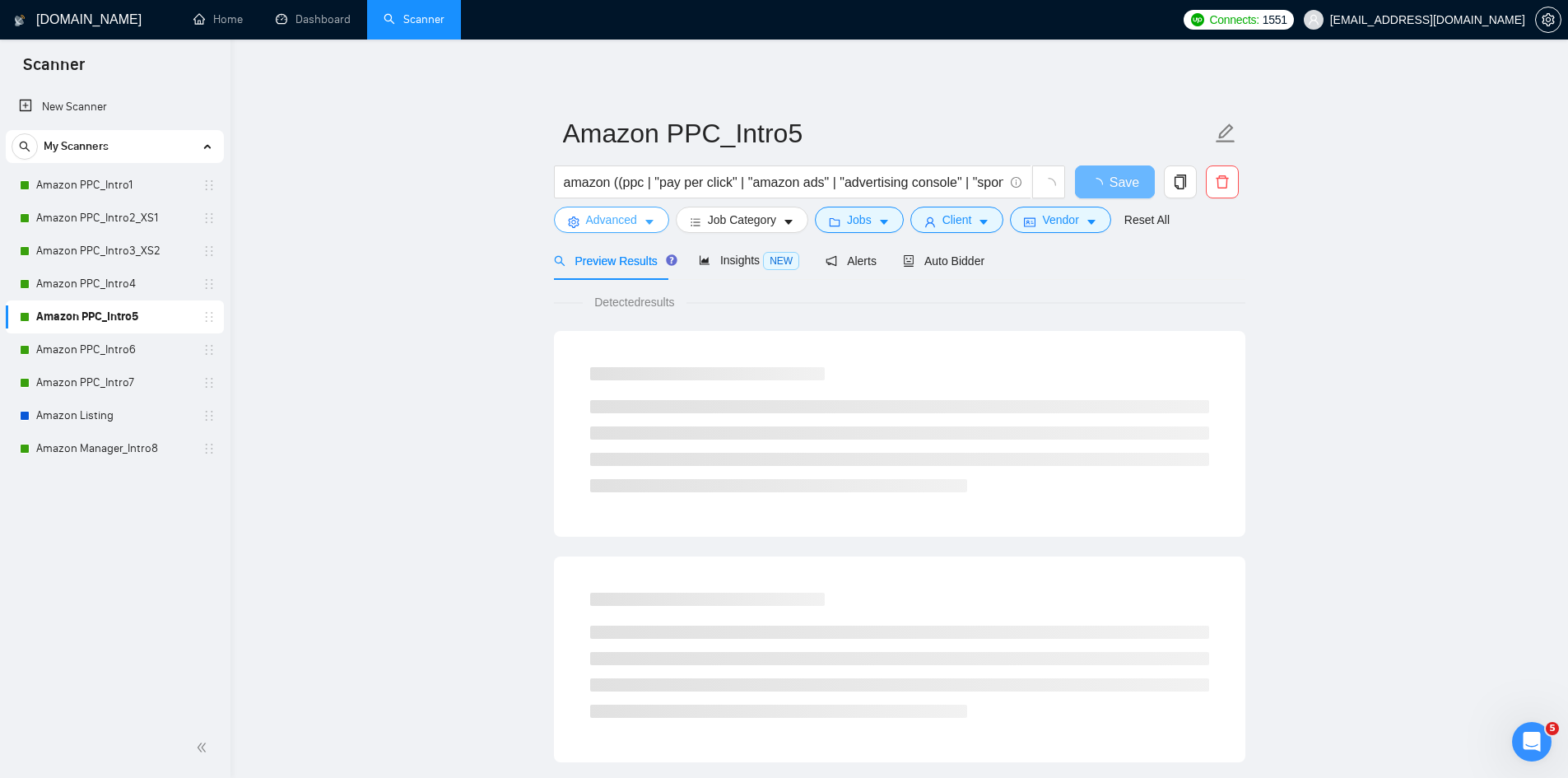
click at [651, 225] on icon "caret-down" at bounding box center [650, 222] width 12 height 12
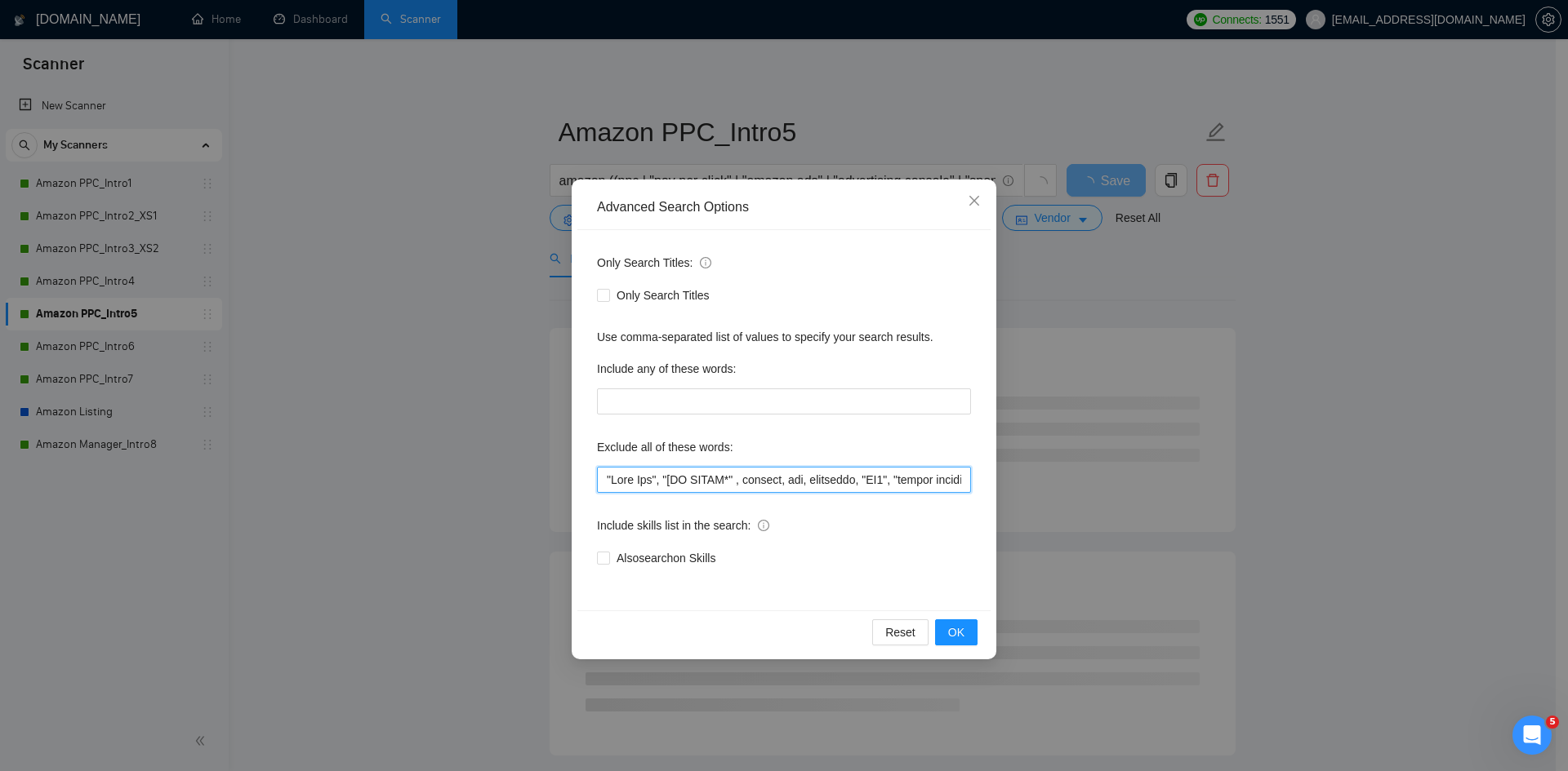
click at [608, 479] on input "text" at bounding box center [784, 479] width 374 height 26
paste input "photoshop, "graphic desig*", "content desig*","
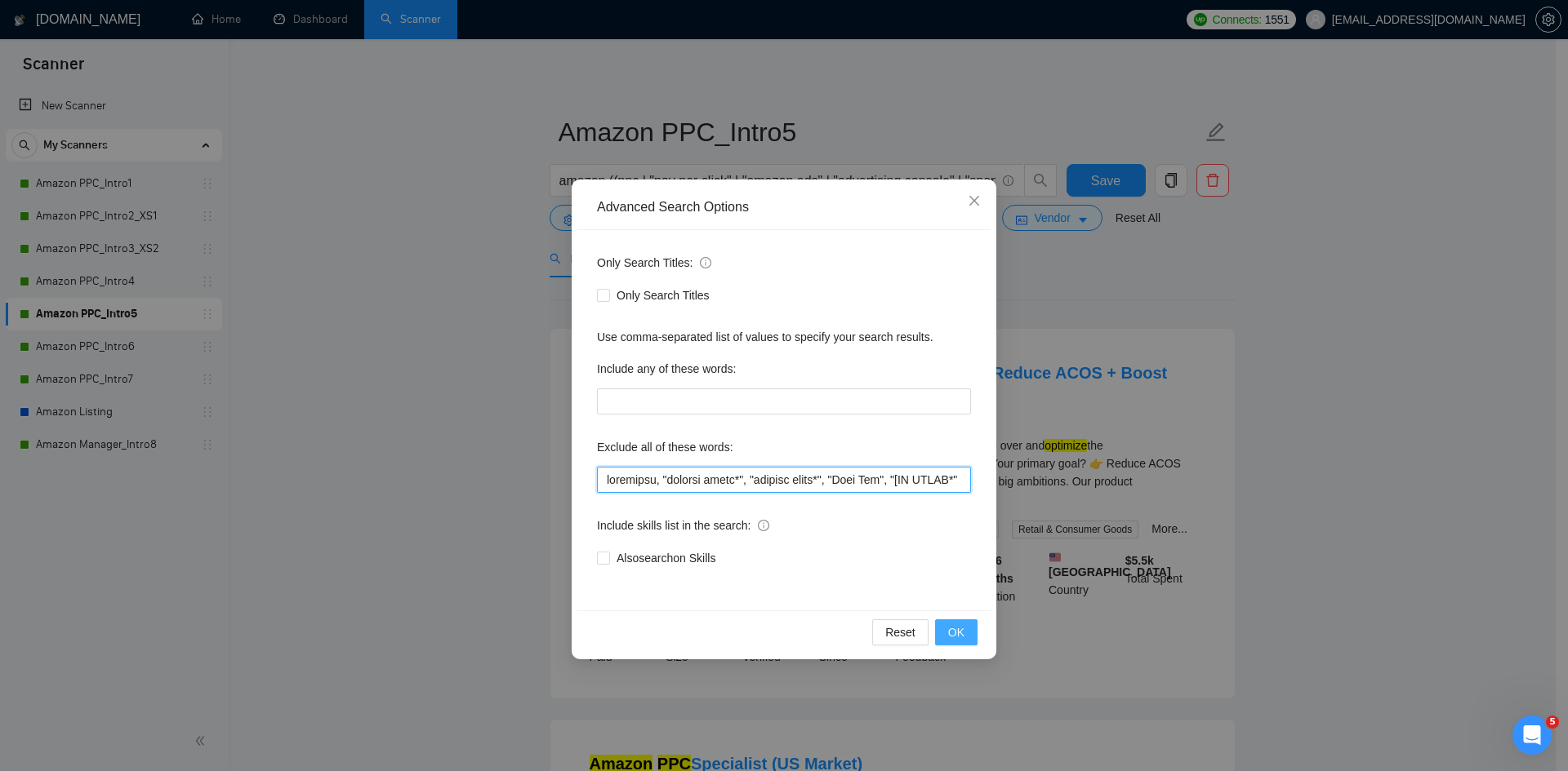
type input "photoshop, "graphic desig*", "content desig*", "Meta Ads", "[NO AGENC*" , shopi…"
click at [968, 641] on button "OK" at bounding box center [956, 632] width 42 height 26
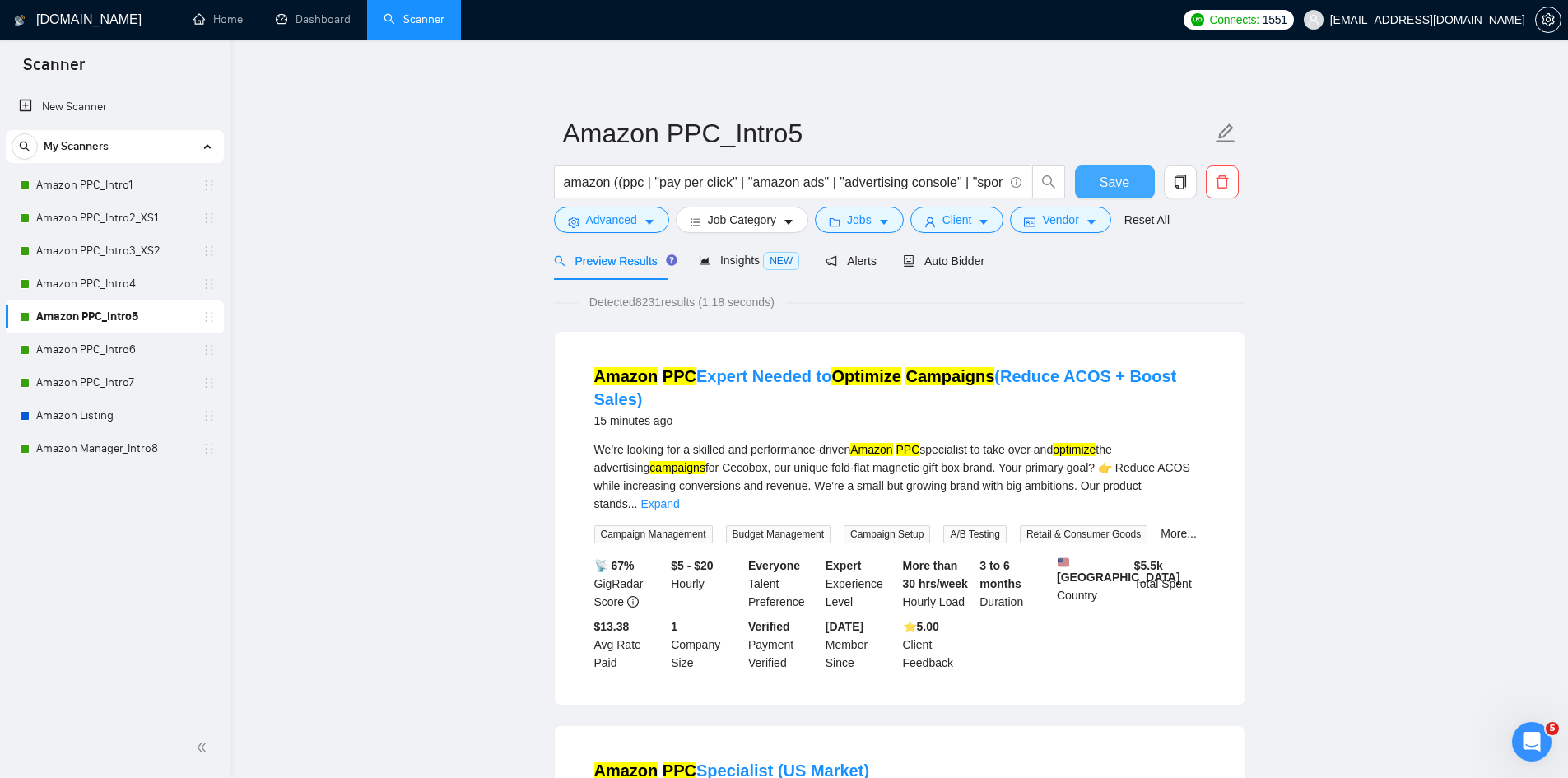
click at [1111, 182] on span "Save" at bounding box center [1114, 182] width 30 height 20
click at [106, 358] on link "Amazon PPC_Intro6" at bounding box center [114, 350] width 156 height 33
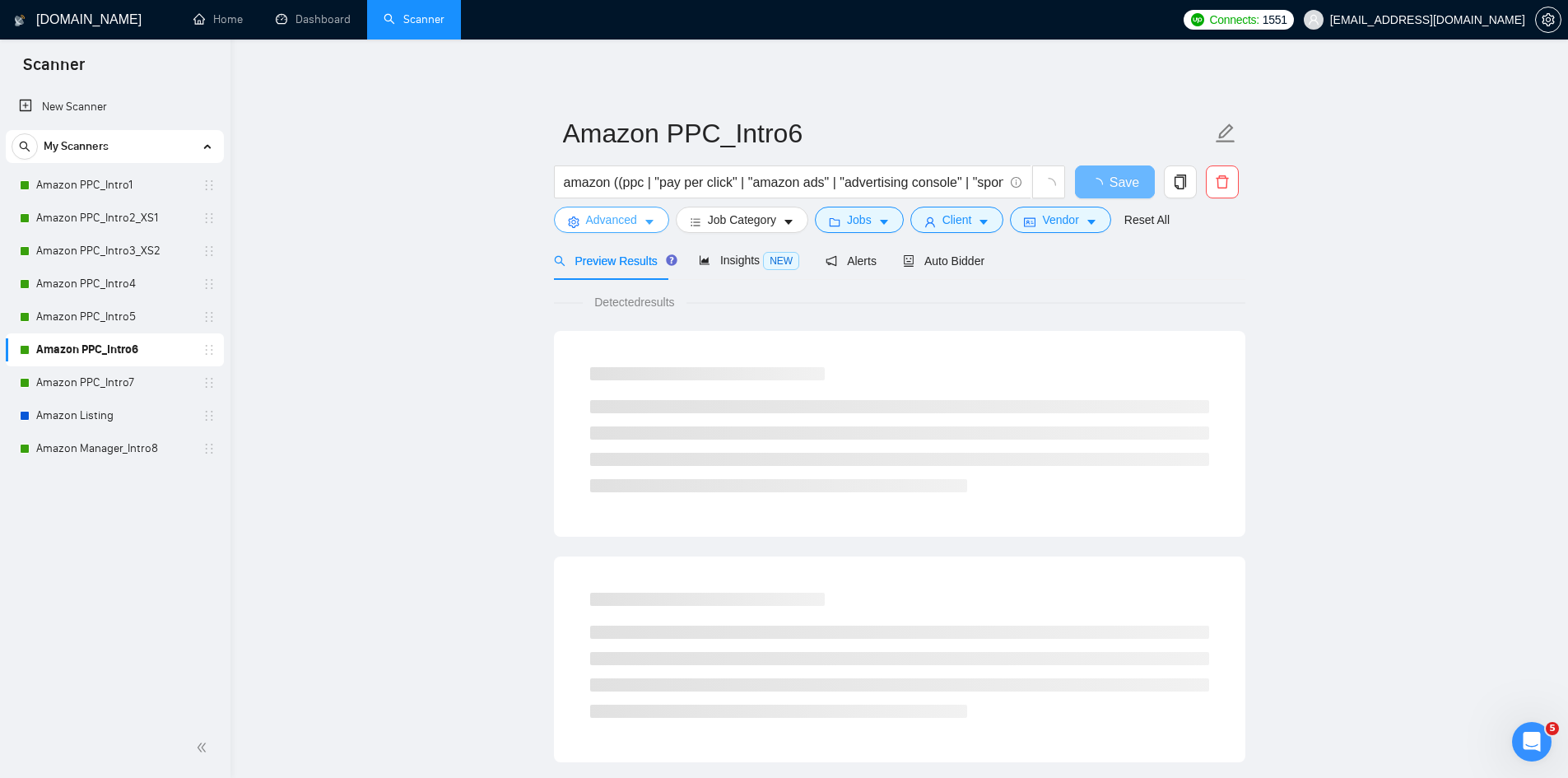
click at [649, 221] on icon "caret-down" at bounding box center [650, 223] width 8 height 5
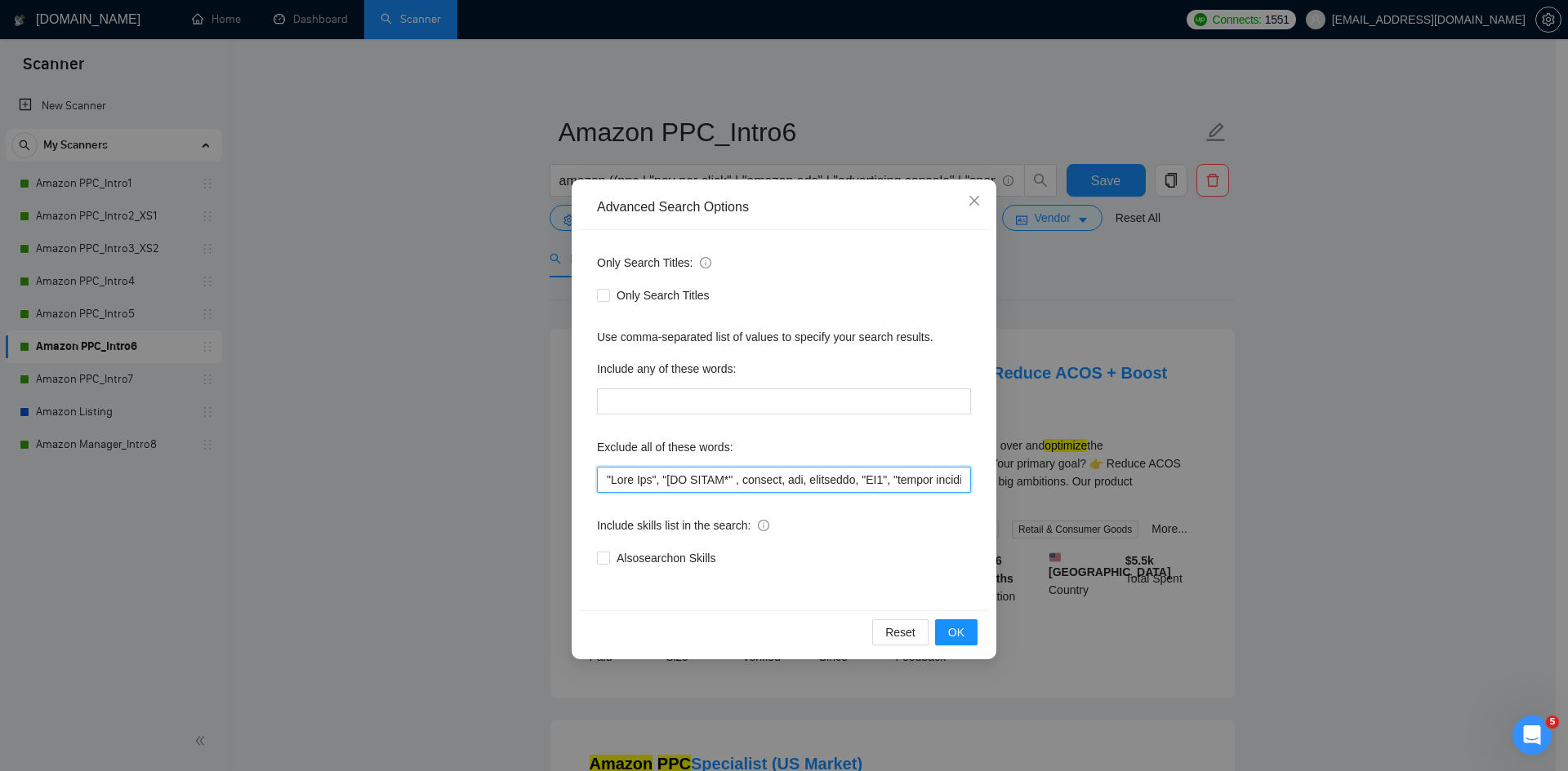
click at [607, 480] on input "text" at bounding box center [784, 479] width 374 height 26
paste input "photoshop, "graphic desig*", "content desig*","
type input "photoshop, "graphic desig*", "content desig*", "Meta Ads", "[NO AGENC*" , shopi…"
click at [961, 630] on span "OK" at bounding box center [956, 632] width 16 height 18
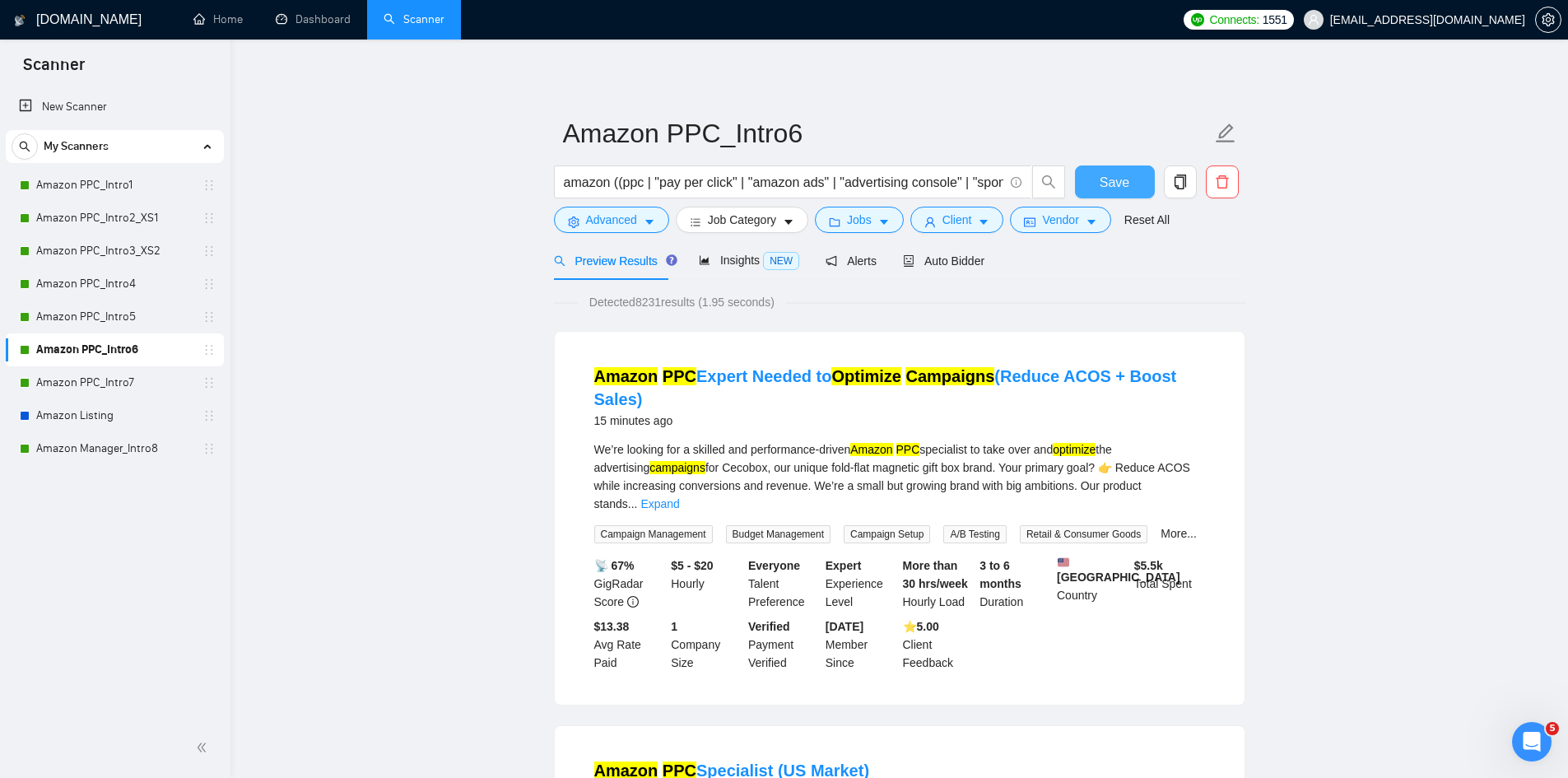
click at [1114, 183] on span "Save" at bounding box center [1114, 182] width 30 height 20
click at [129, 382] on link "Amazon PPC_Intro7" at bounding box center [114, 383] width 156 height 33
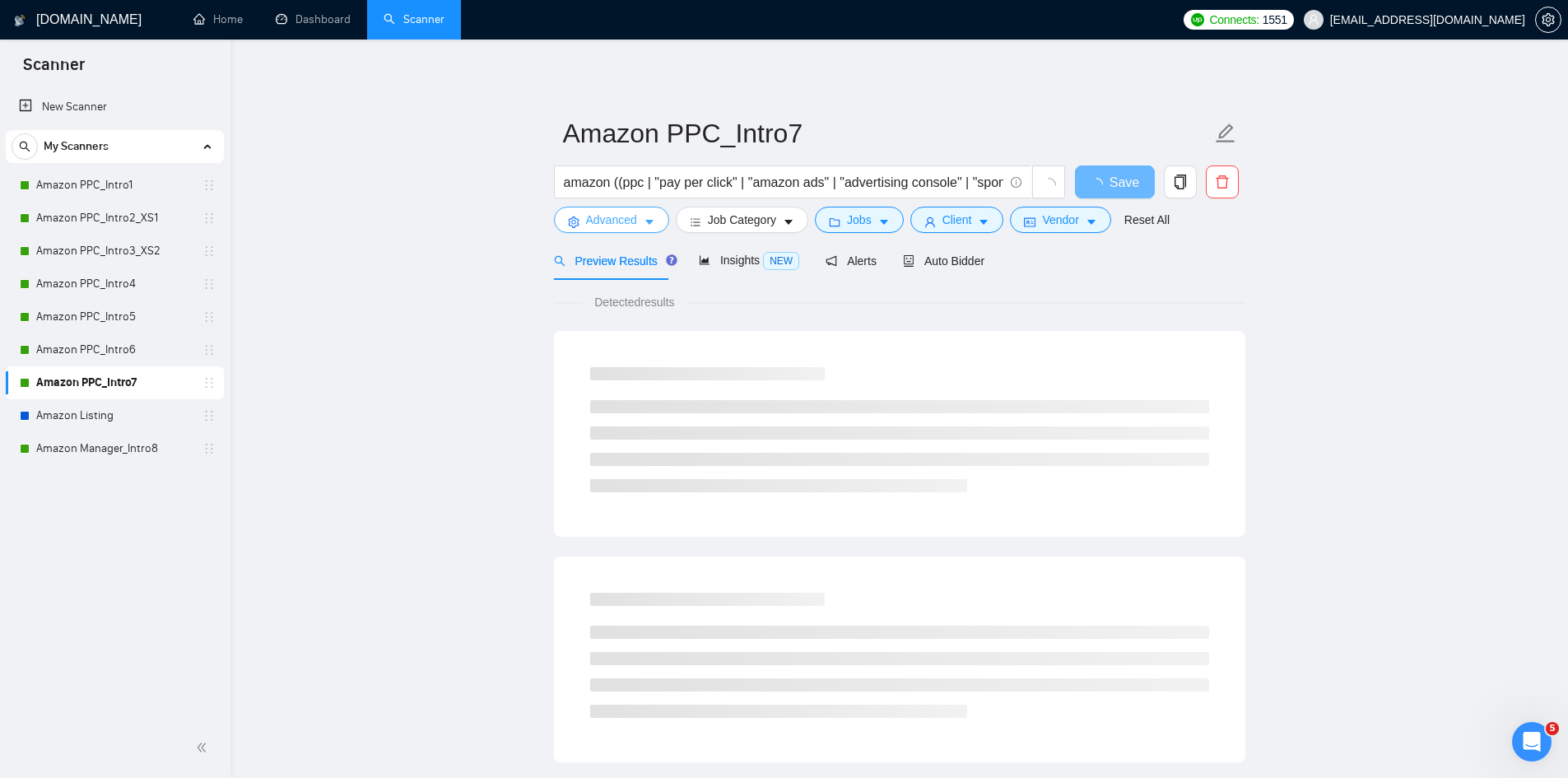
click at [646, 221] on icon "caret-down" at bounding box center [650, 223] width 8 height 5
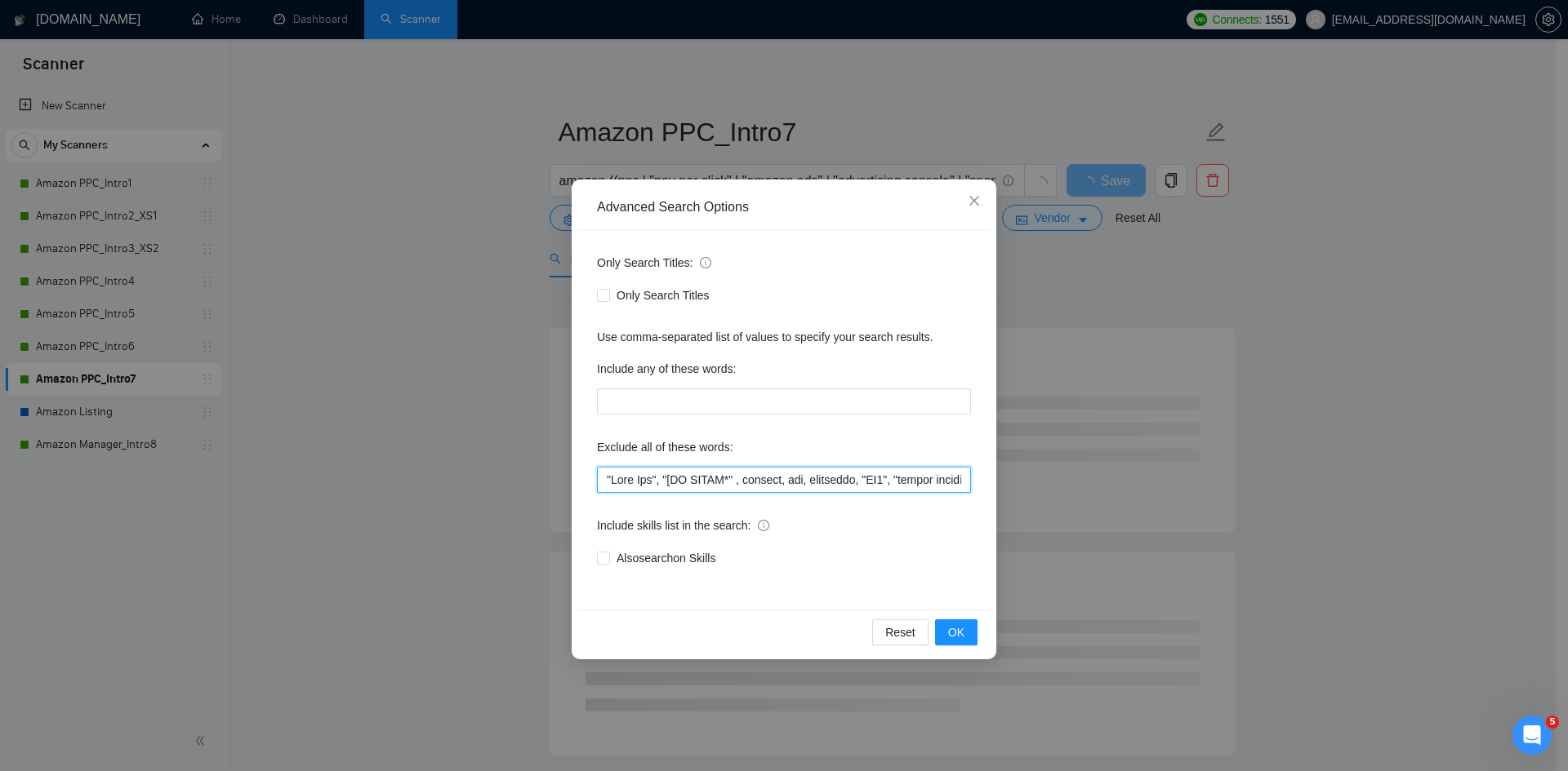
click at [606, 479] on input "text" at bounding box center [784, 479] width 374 height 26
paste input "photoshop, "graphic desig*", "content desig*","
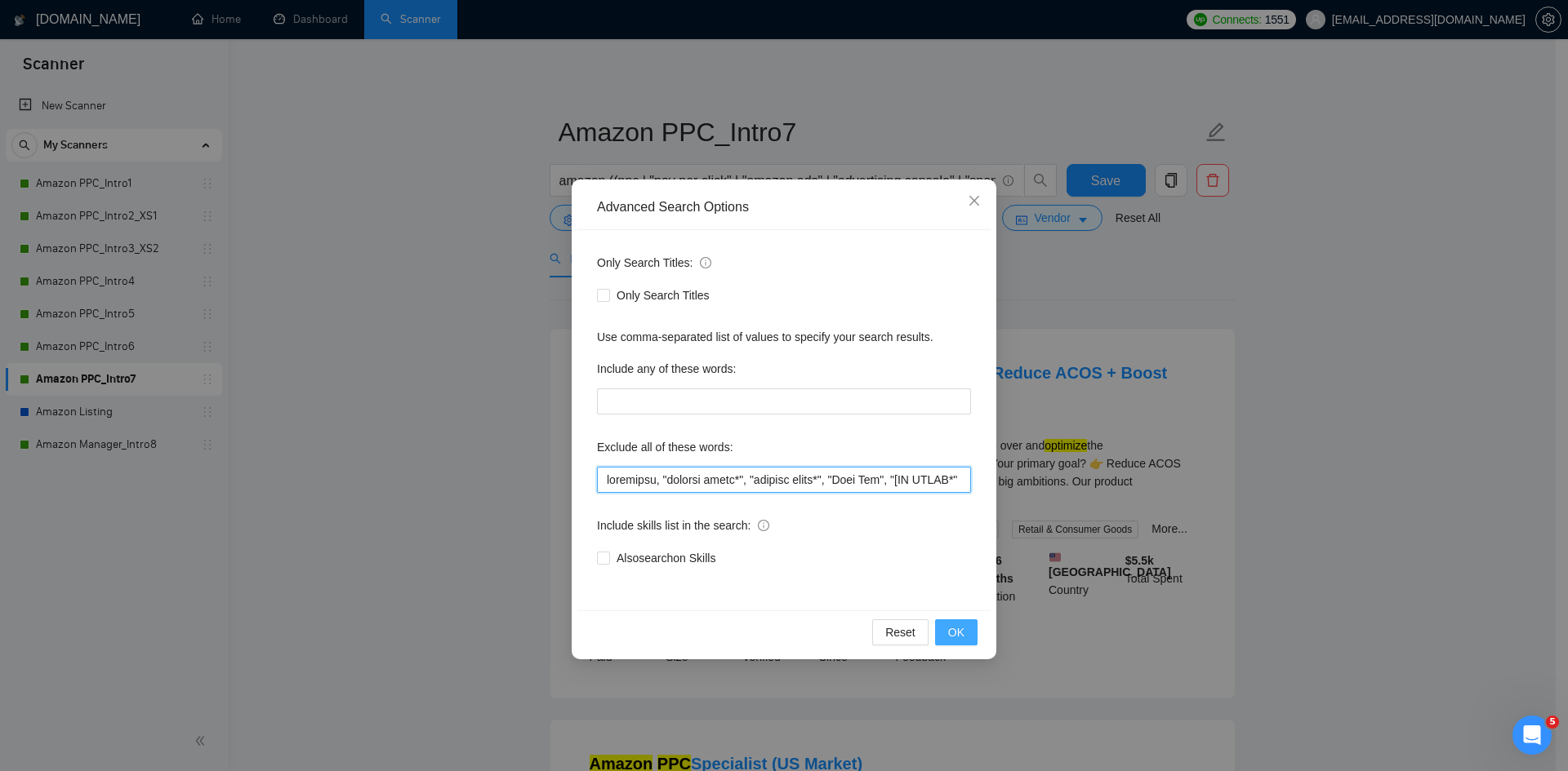
type input "photoshop, "graphic desig*", "content desig*", "Meta Ads", "[NO AGENC*" , shopi…"
click at [965, 627] on button "OK" at bounding box center [956, 632] width 42 height 26
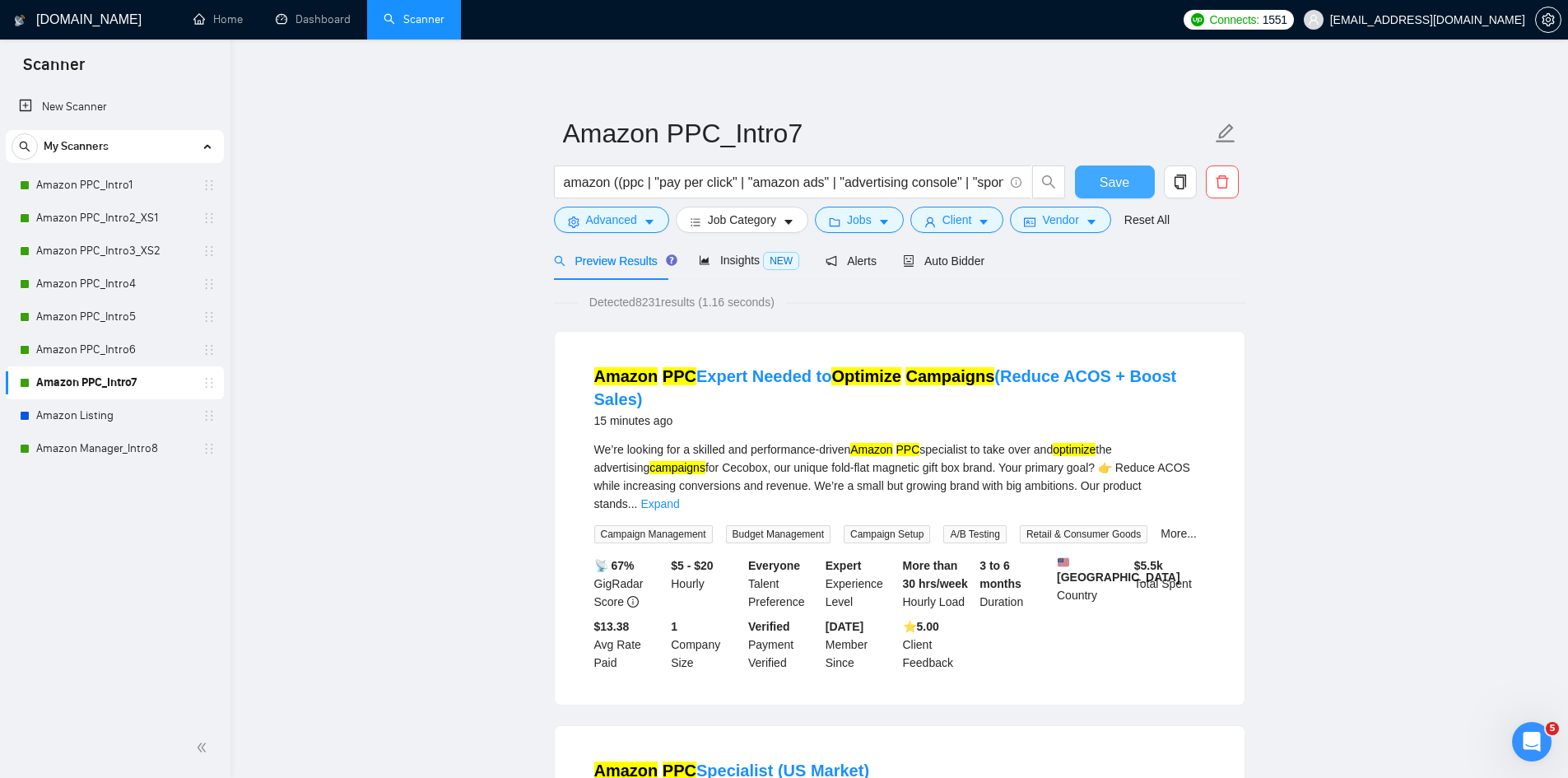
click at [1113, 185] on span "Save" at bounding box center [1114, 182] width 30 height 20
click at [122, 453] on link "Amazon Manager_Intro8" at bounding box center [114, 449] width 156 height 33
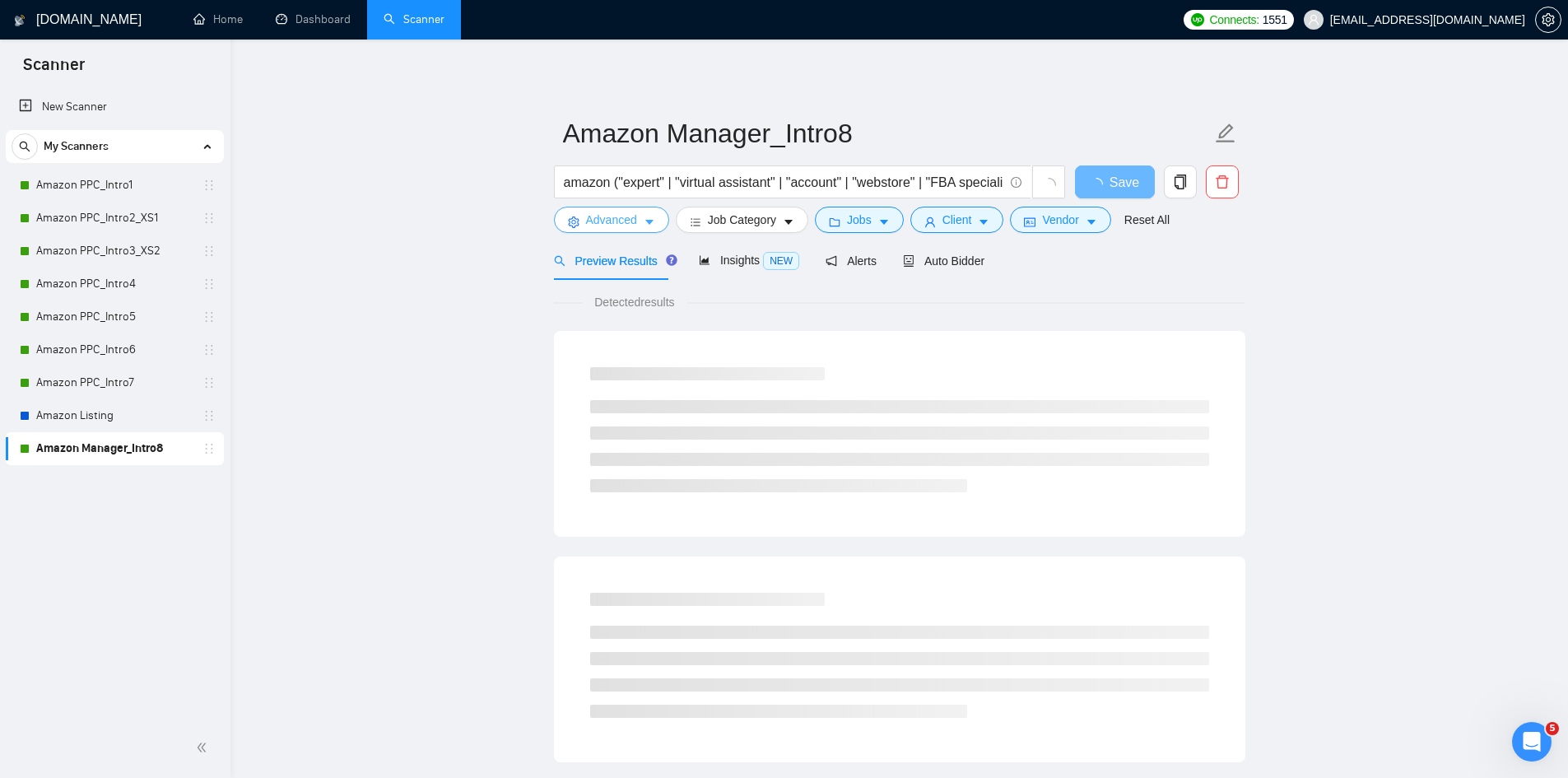
click at [646, 224] on icon "caret-down" at bounding box center [650, 222] width 12 height 12
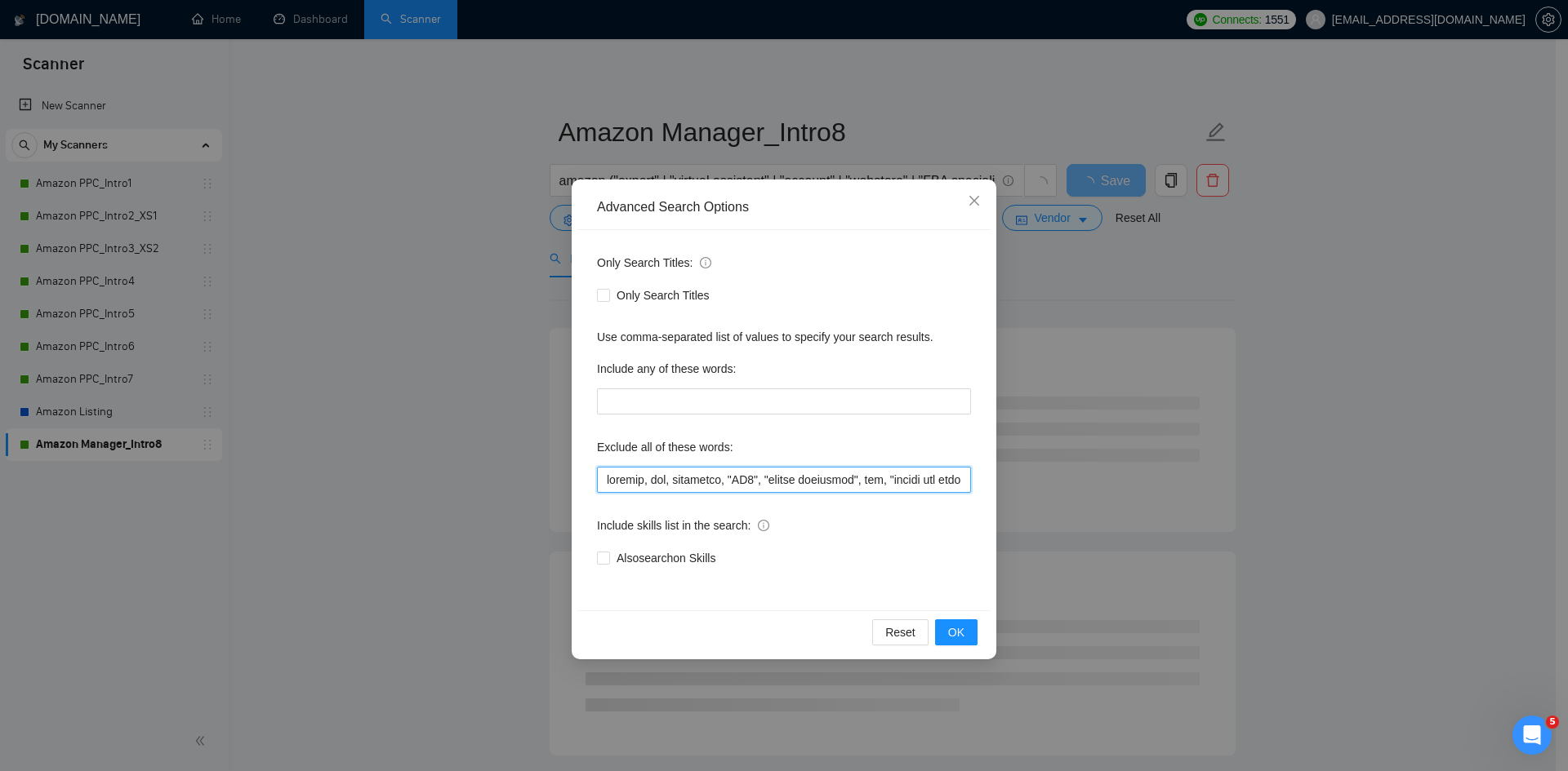
click at [607, 481] on input "text" at bounding box center [784, 479] width 374 height 26
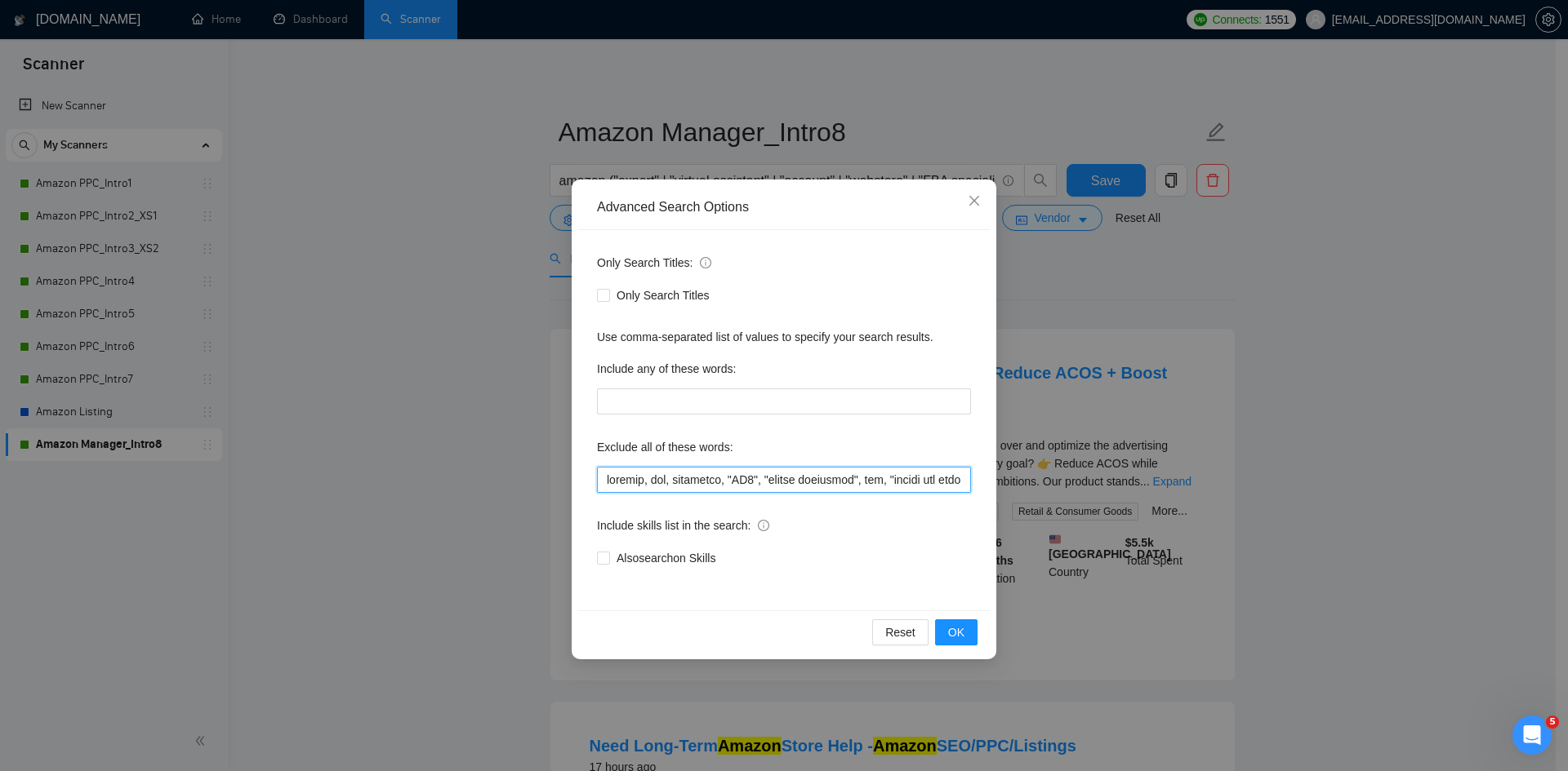
paste input "photoshop, "graphic desig*", "content desig*","
type input "photoshop, "graphic desig*", "content desig*", shopify, api, formatter, "GA4", …"
click at [967, 636] on button "OK" at bounding box center [956, 632] width 42 height 26
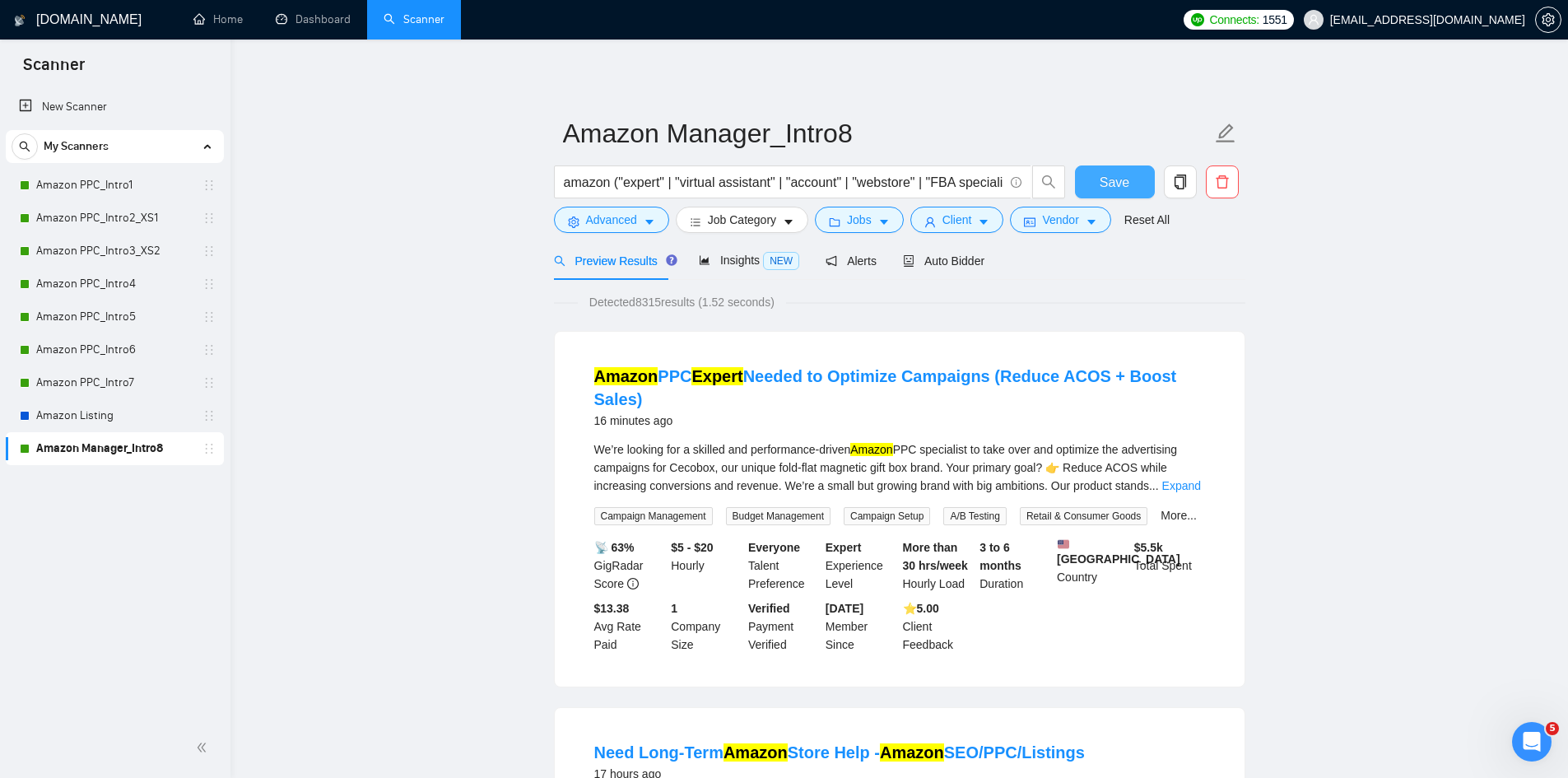
click at [1130, 187] on button "Save" at bounding box center [1115, 182] width 80 height 33
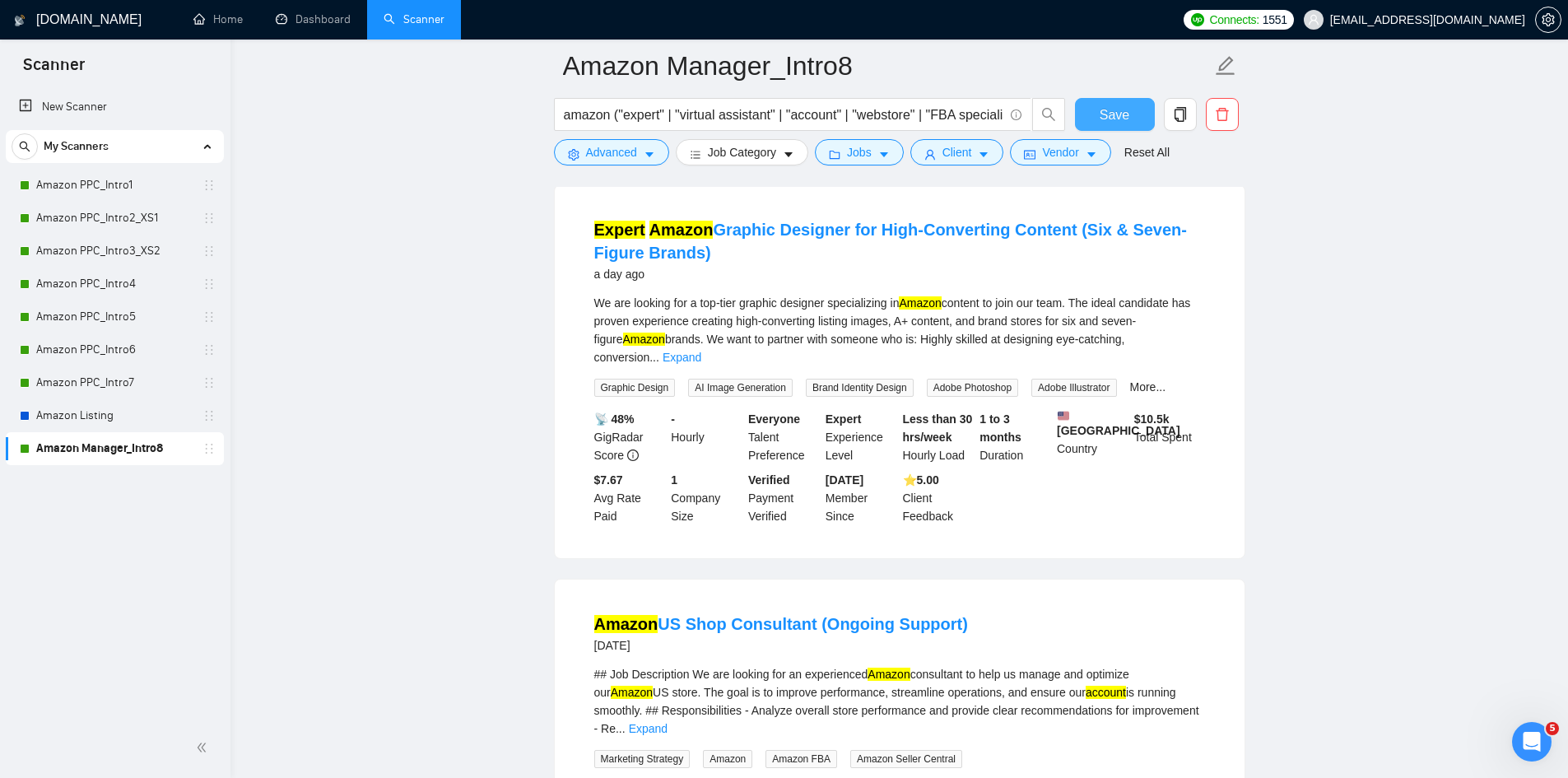
scroll to position [1647, 0]
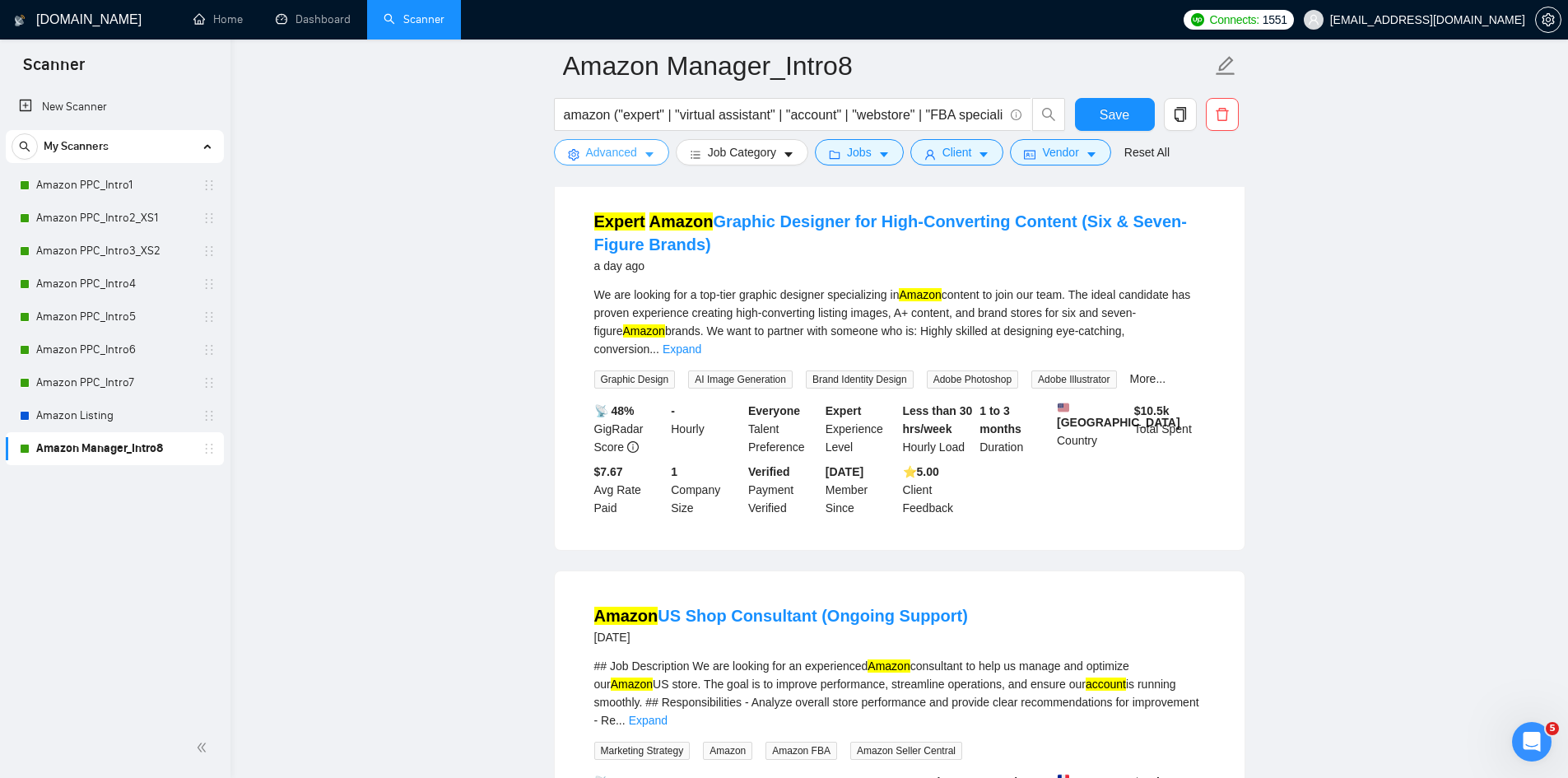
click at [648, 154] on icon "caret-down" at bounding box center [650, 156] width 8 height 5
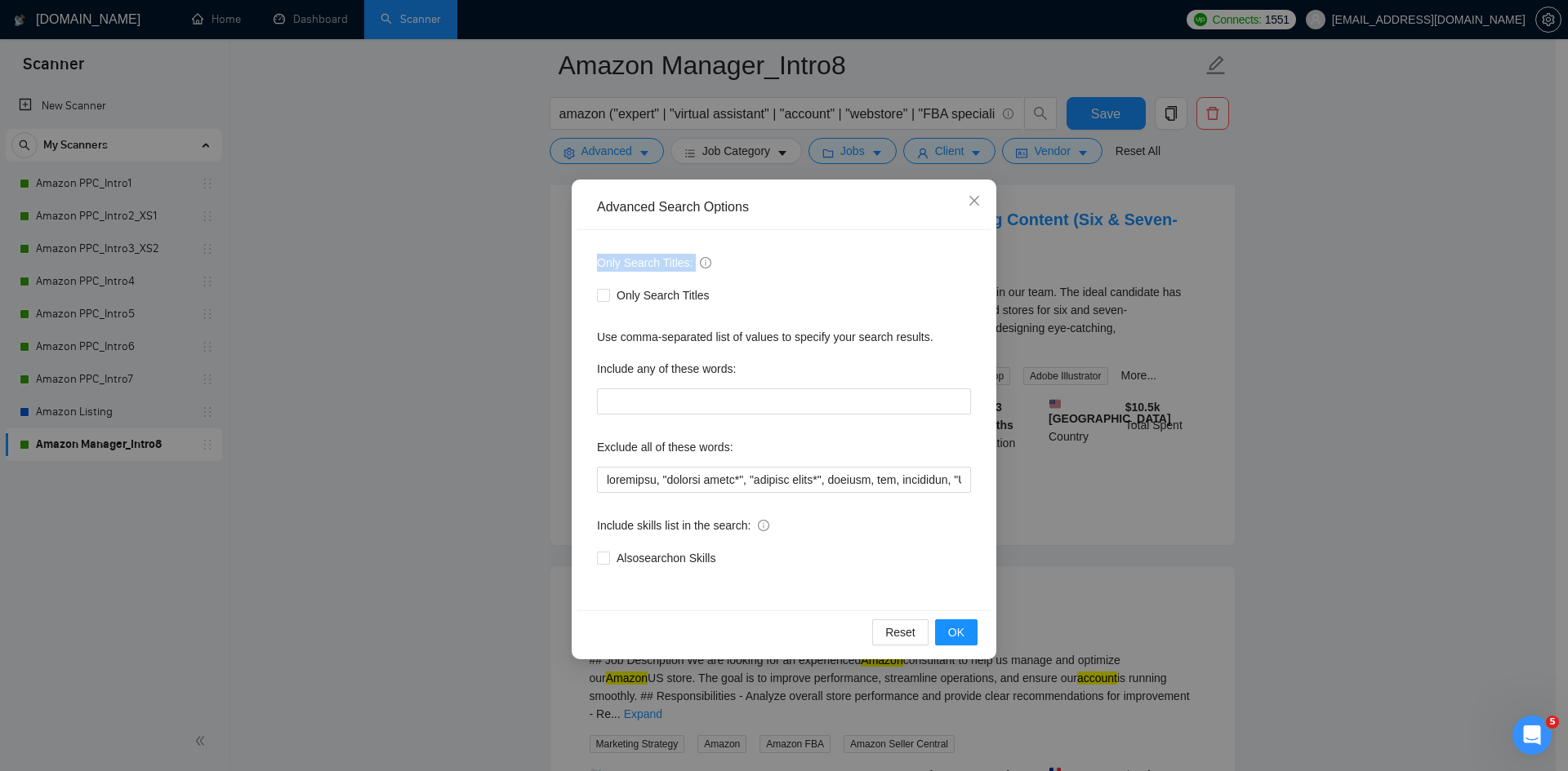
drag, startPoint x: 840, startPoint y: 197, endPoint x: 894, endPoint y: 244, distance: 71.6
click at [894, 244] on div "Advanced Search Options Only Search Titles: Only Search Titles Use comma-separa…" at bounding box center [783, 420] width 425 height 480
click at [959, 641] on span "OK" at bounding box center [956, 632] width 16 height 18
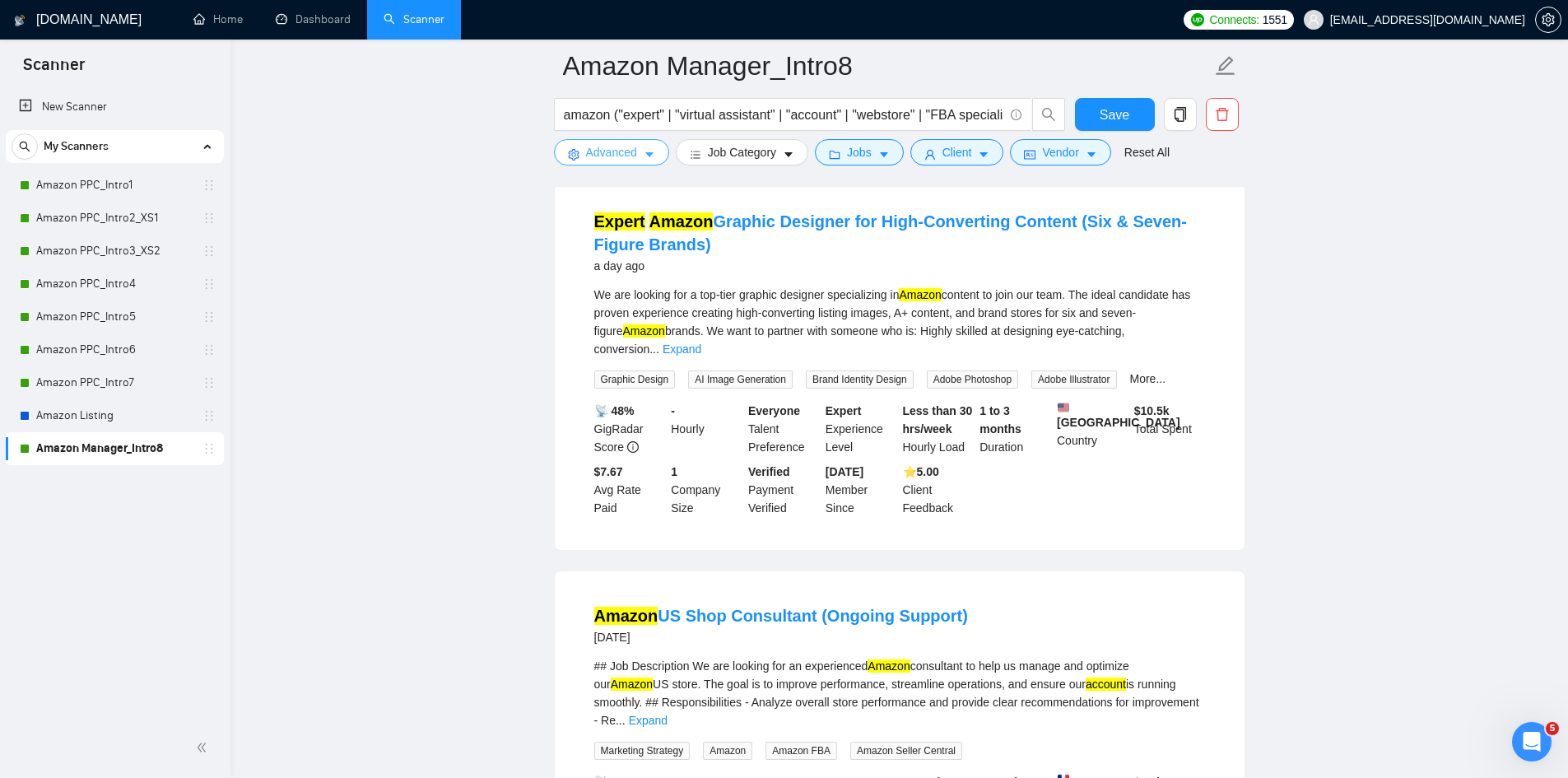
click at [650, 152] on icon "caret-down" at bounding box center [650, 155] width 12 height 12
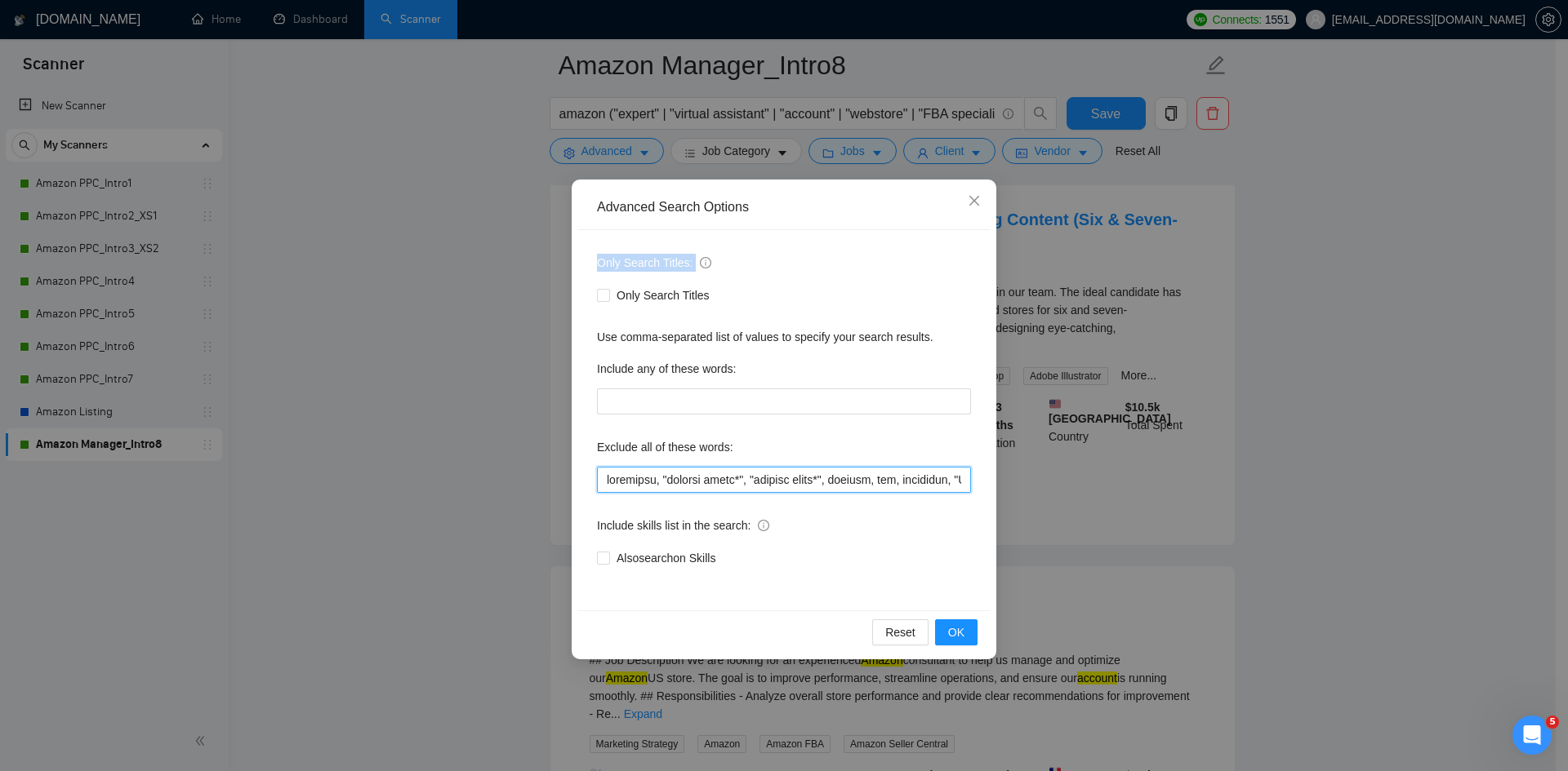
click at [671, 477] on input "text" at bounding box center [784, 479] width 374 height 26
click at [956, 631] on span "OK" at bounding box center [956, 632] width 16 height 18
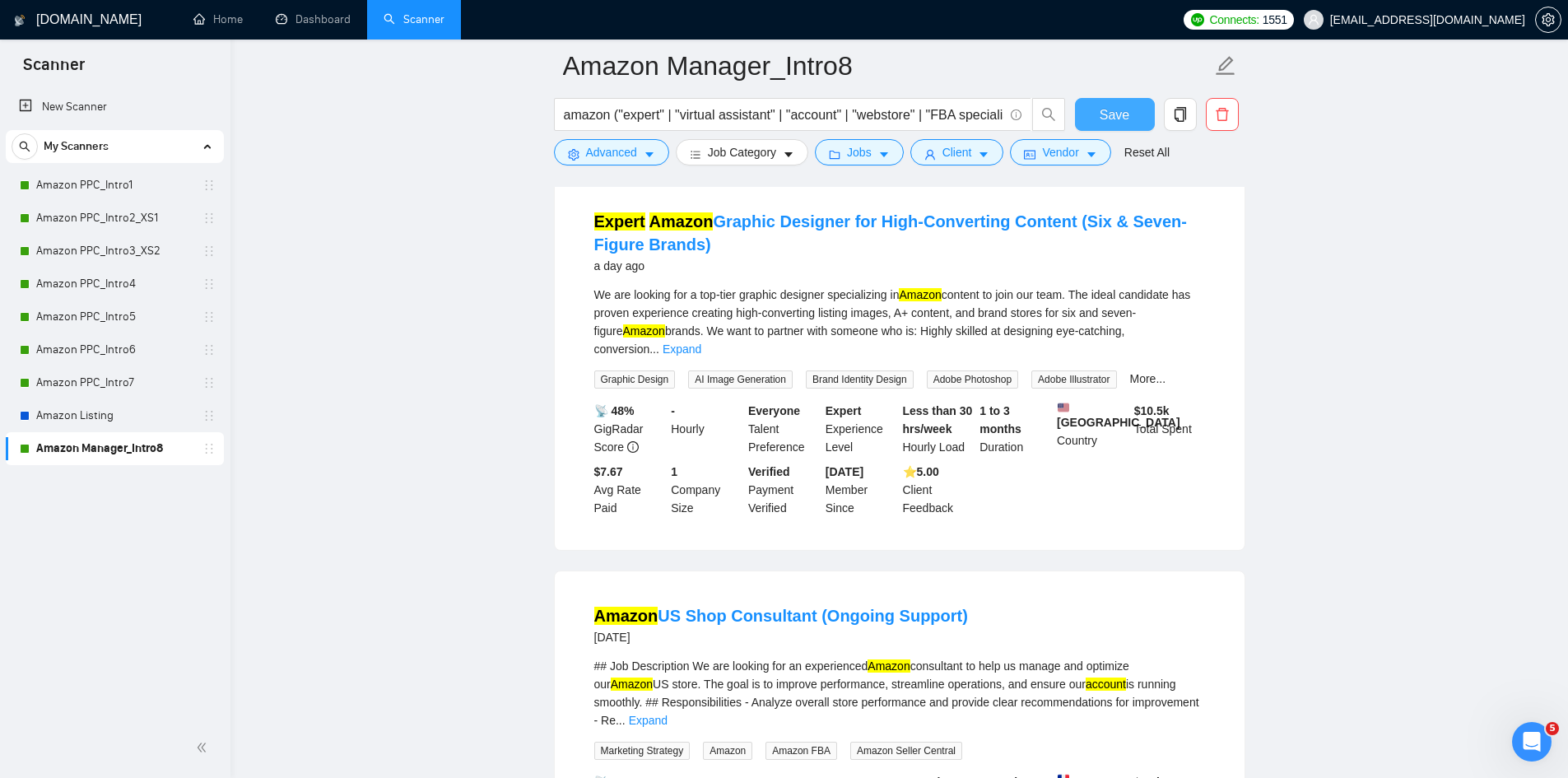
click at [1118, 113] on span "Save" at bounding box center [1114, 115] width 30 height 20
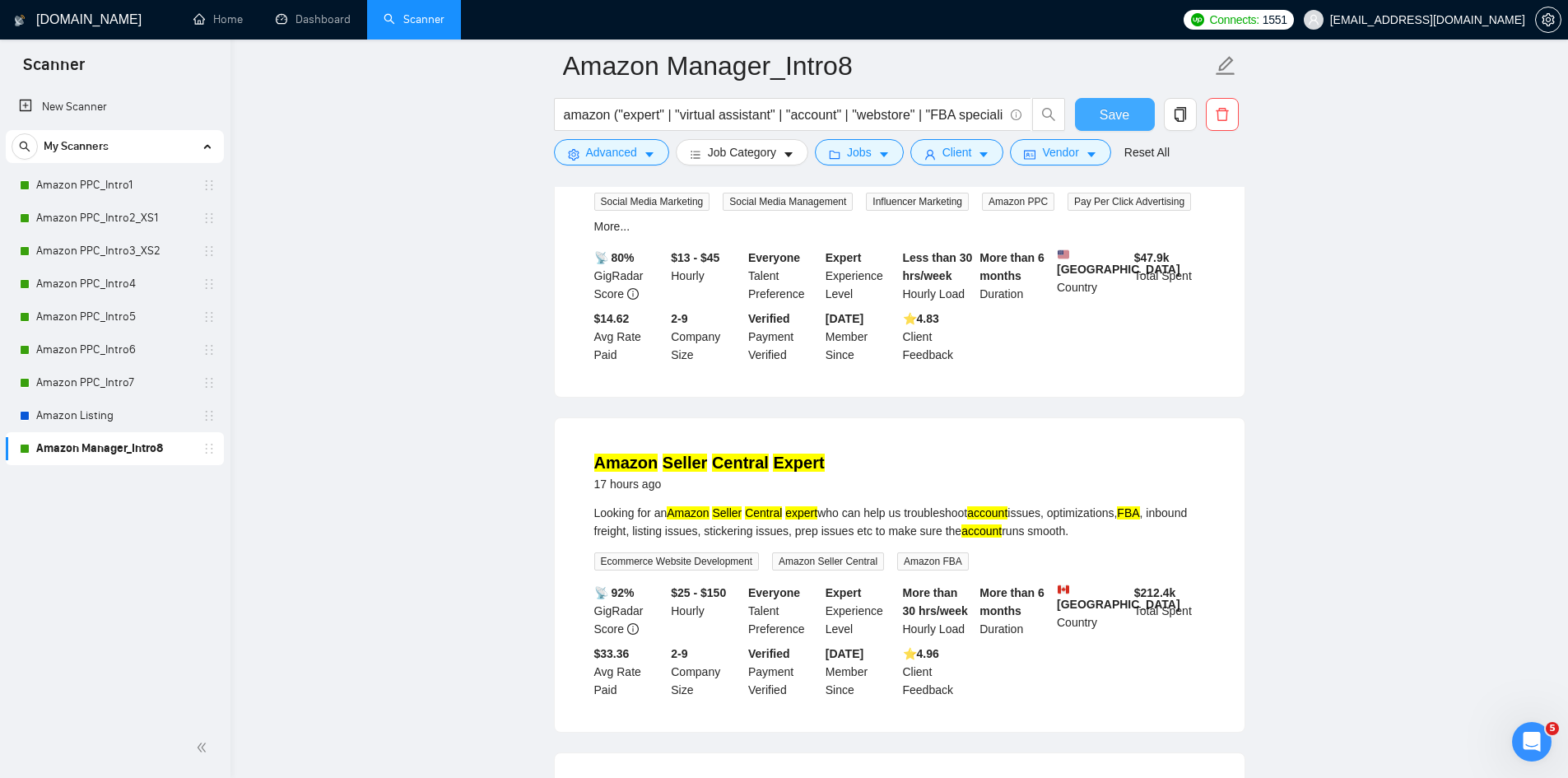
scroll to position [1564, 0]
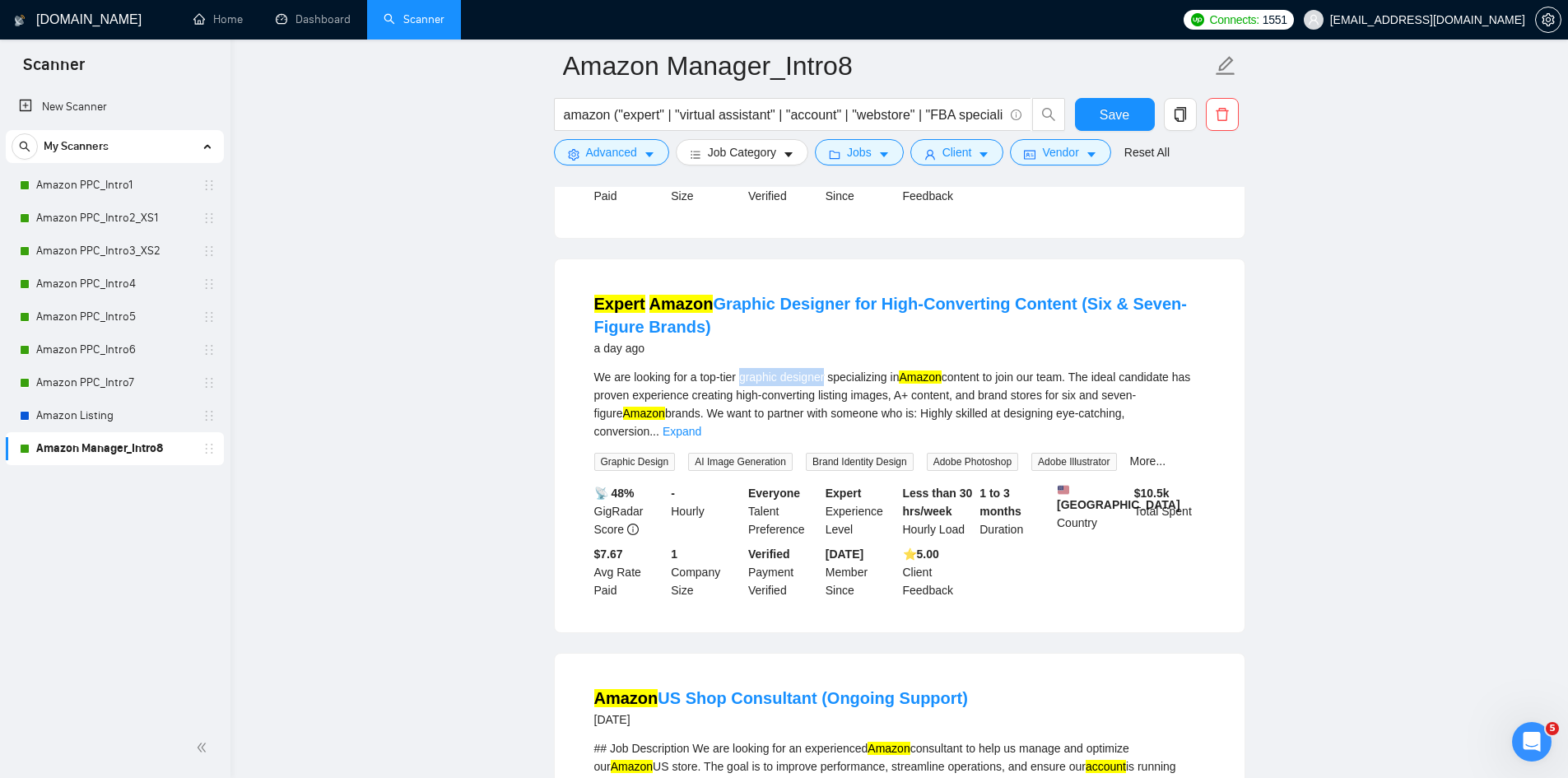
drag, startPoint x: 828, startPoint y: 370, endPoint x: 745, endPoint y: 369, distance: 83.0
click at [745, 369] on div "We are looking for a top-tier graphic designer specializing in Amazon content t…" at bounding box center [900, 404] width 611 height 72
click at [1527, 733] on icon "Open Intercom Messenger" at bounding box center [1530, 740] width 27 height 27
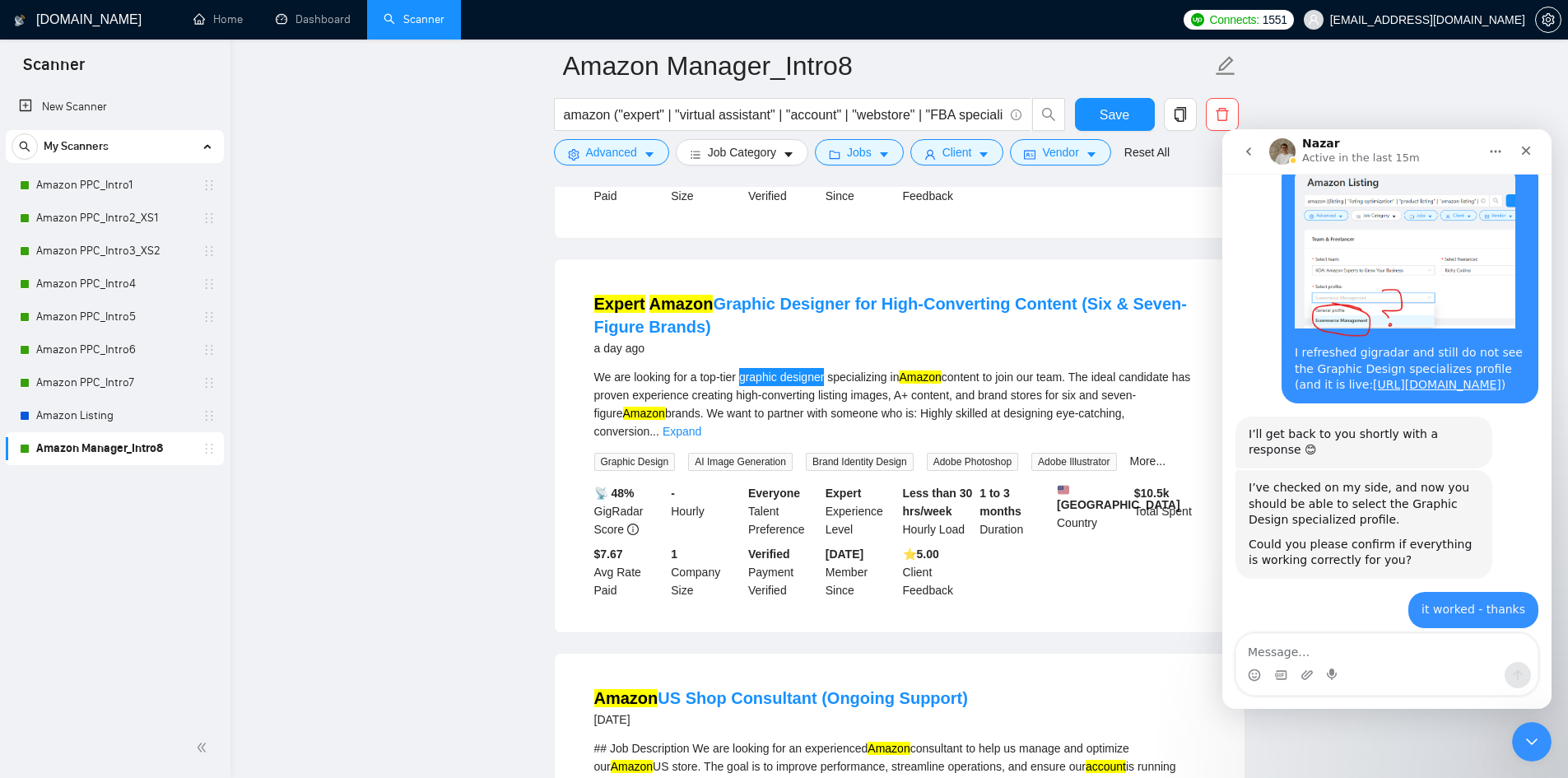
scroll to position [1704, 0]
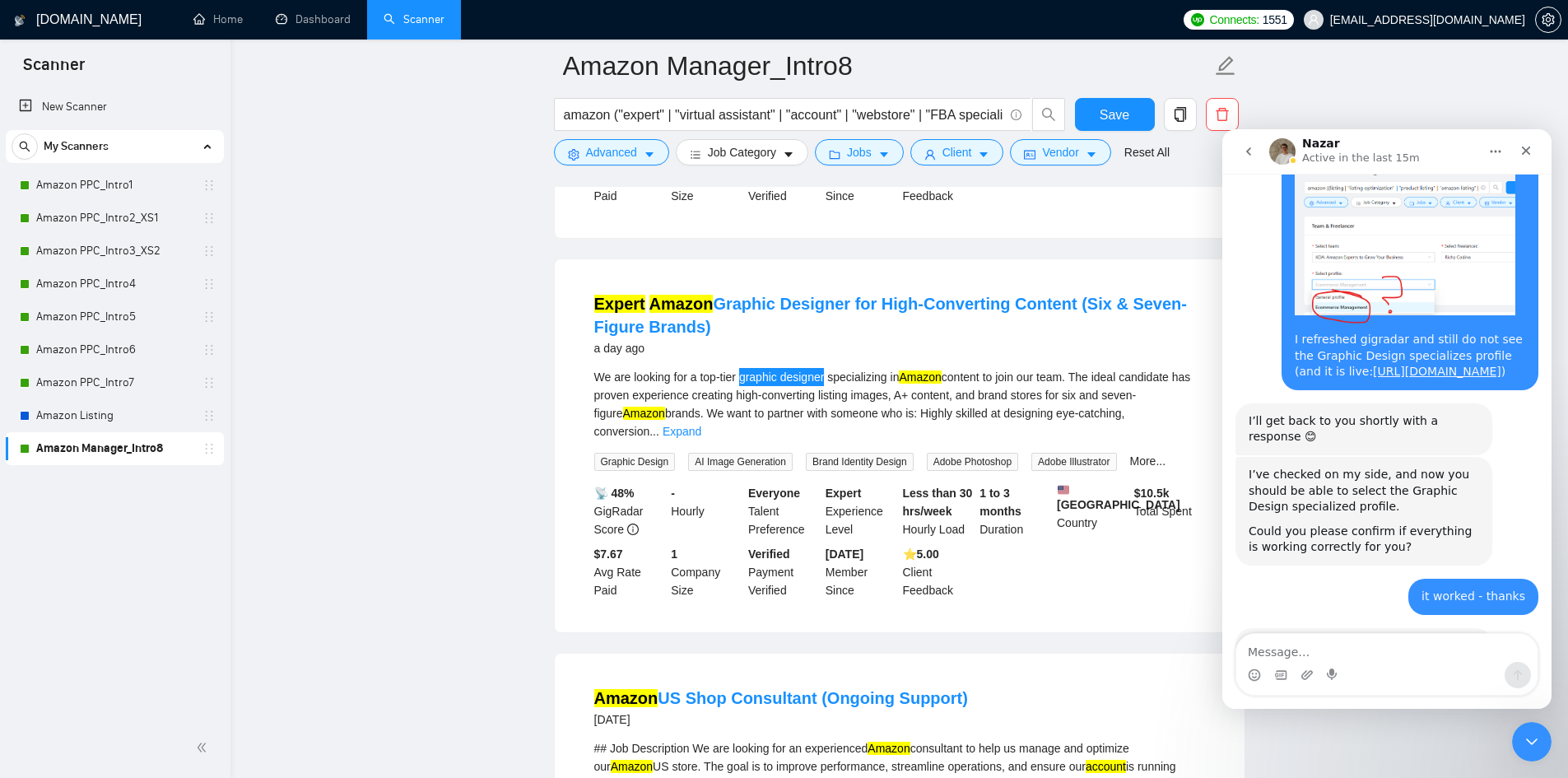
click at [1253, 154] on icon "go back" at bounding box center [1249, 152] width 14 height 14
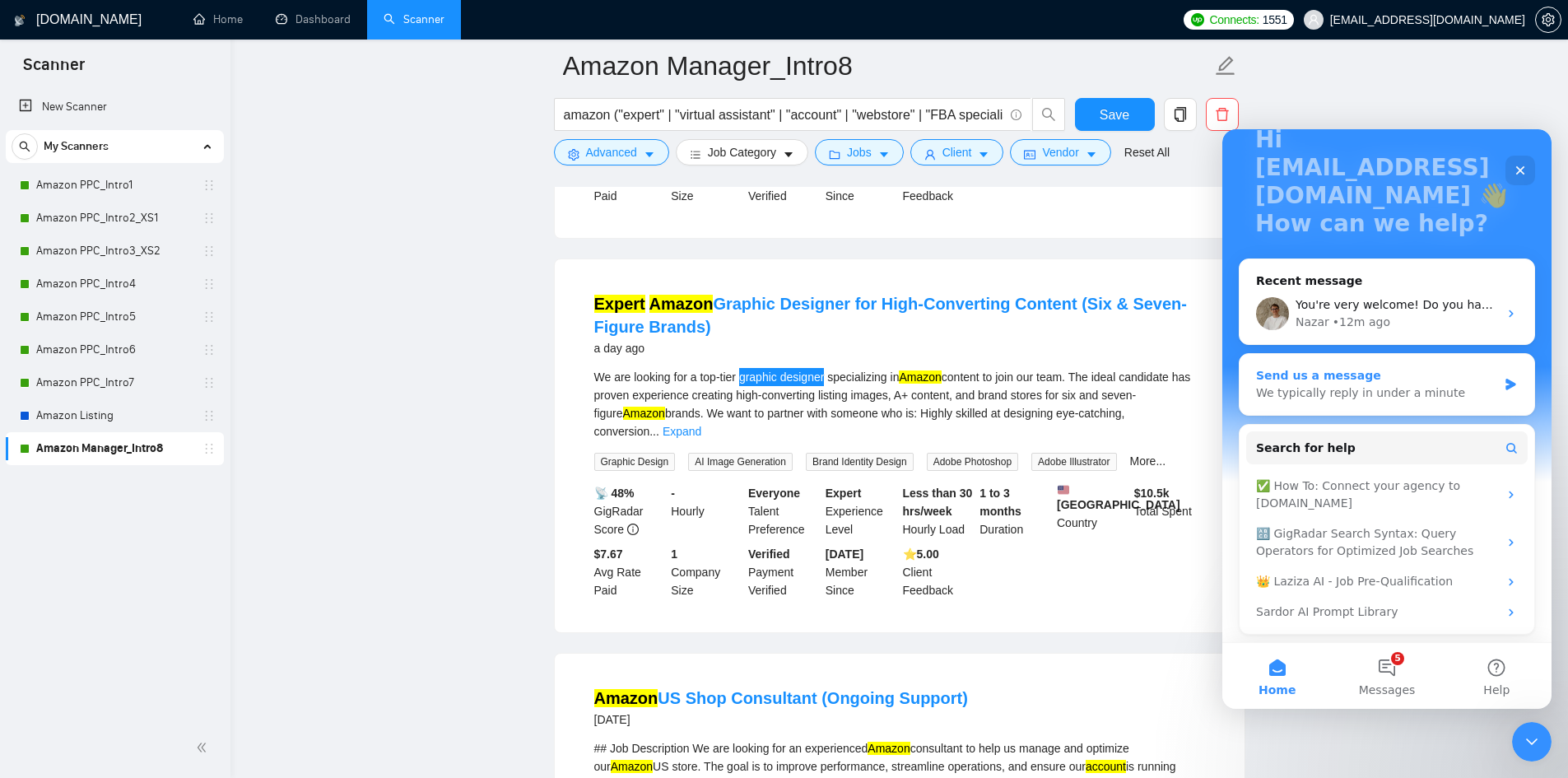
scroll to position [121, 0]
click at [1404, 447] on button "Search for help" at bounding box center [1387, 447] width 282 height 33
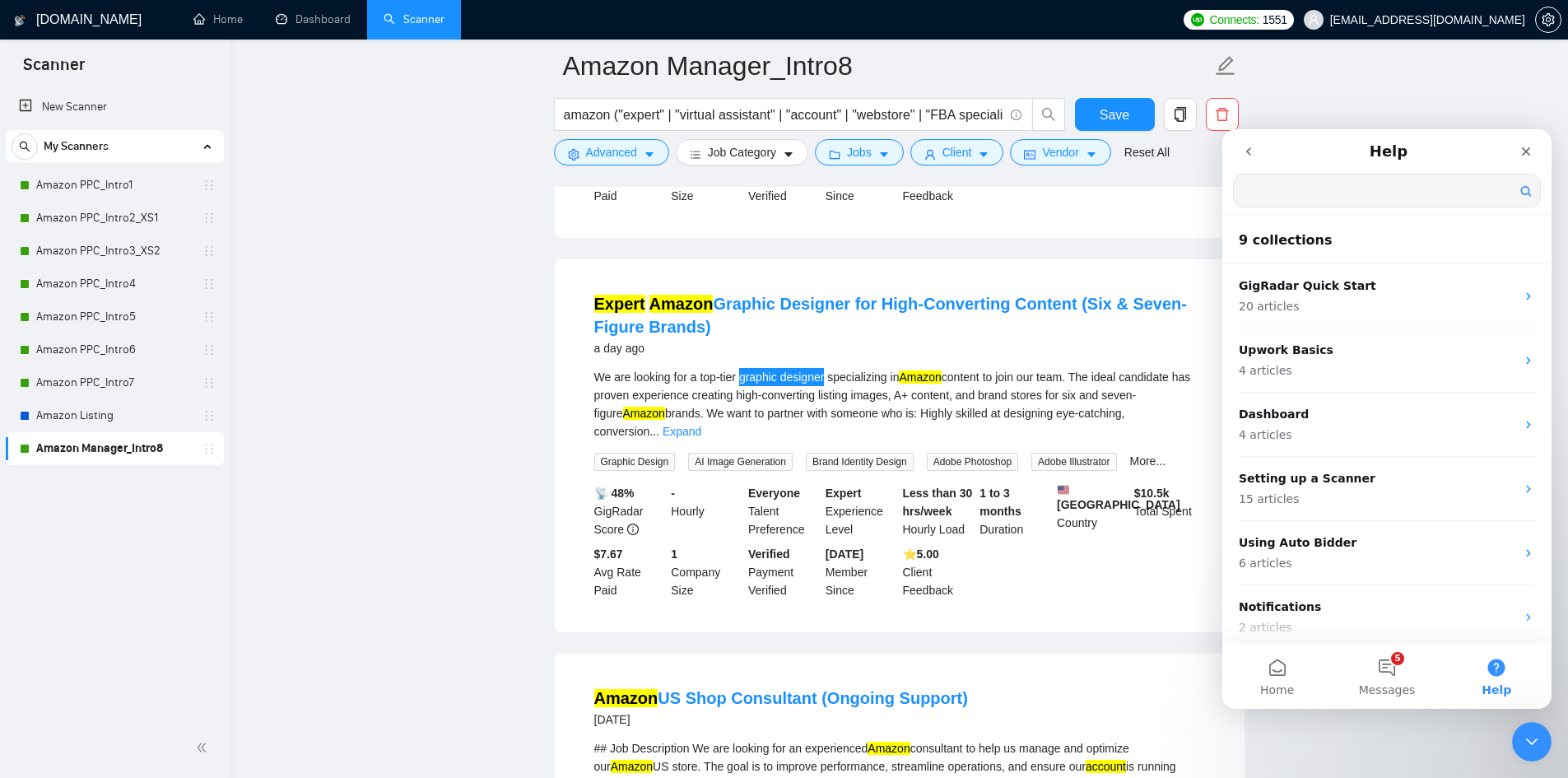
scroll to position [0, 0]
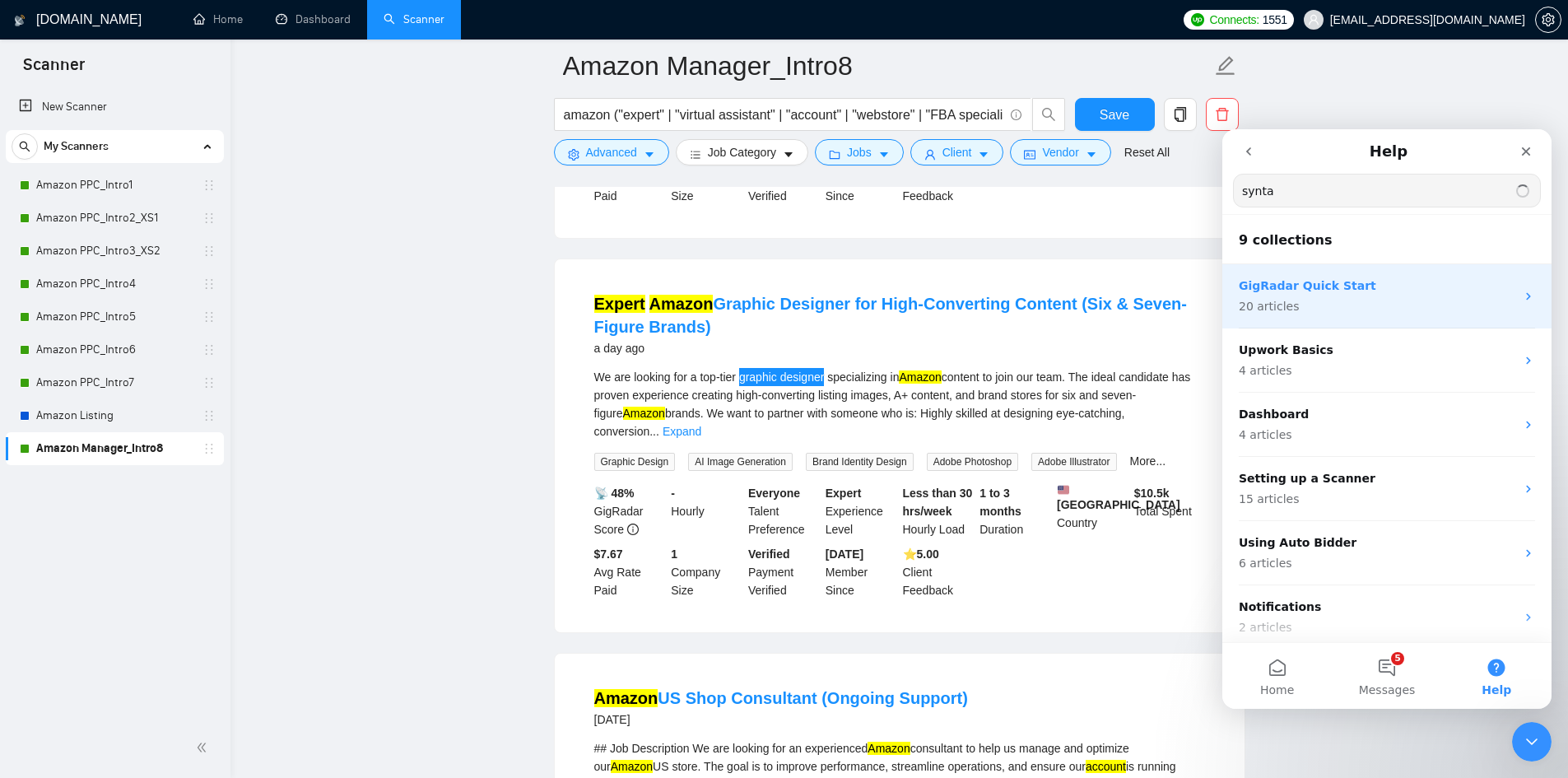
type input "syntax"
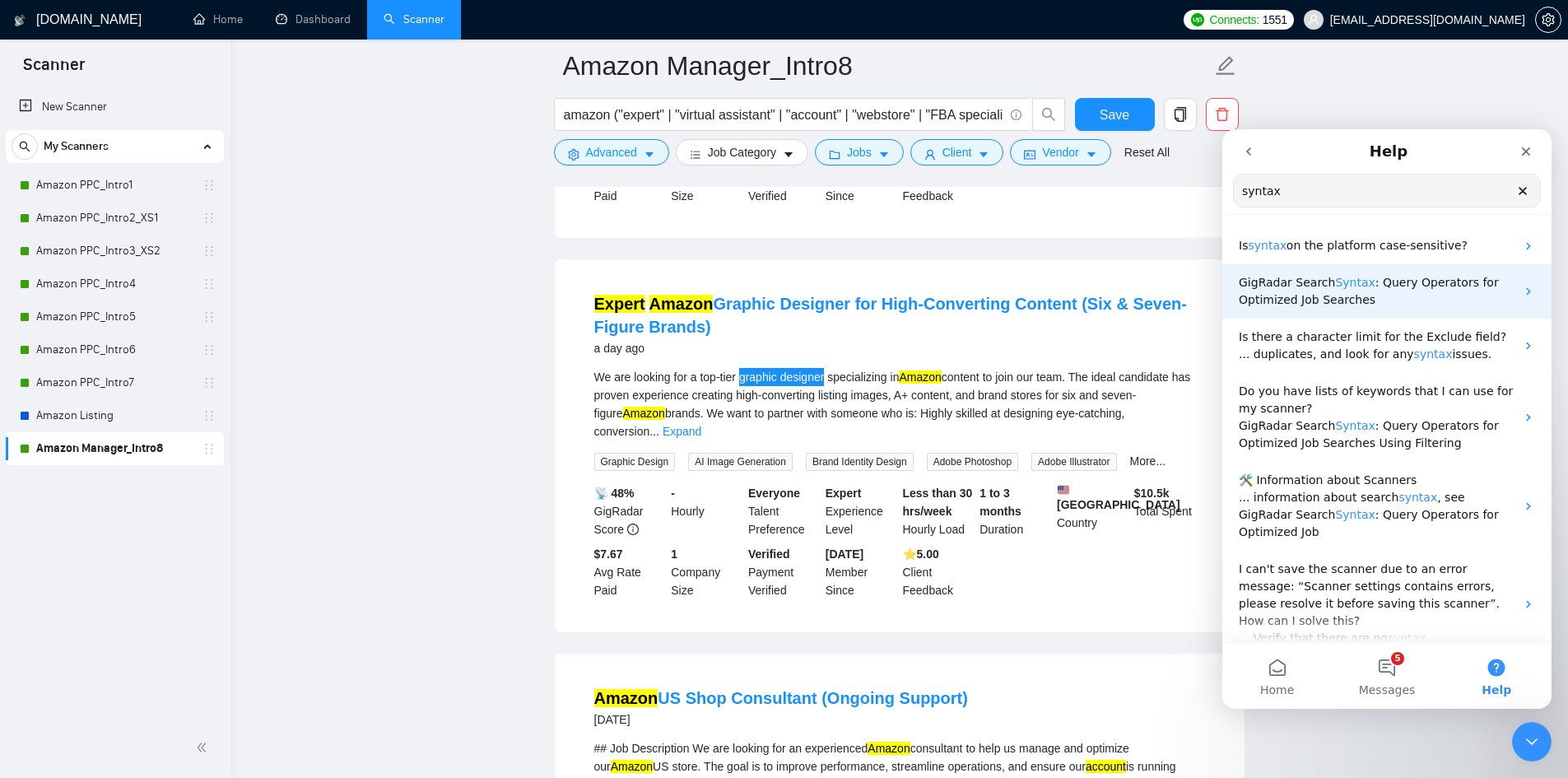
click at [1409, 294] on p "GigRadar Search Syntax : Query Operators for Optimized Job Searches" at bounding box center [1377, 291] width 276 height 35
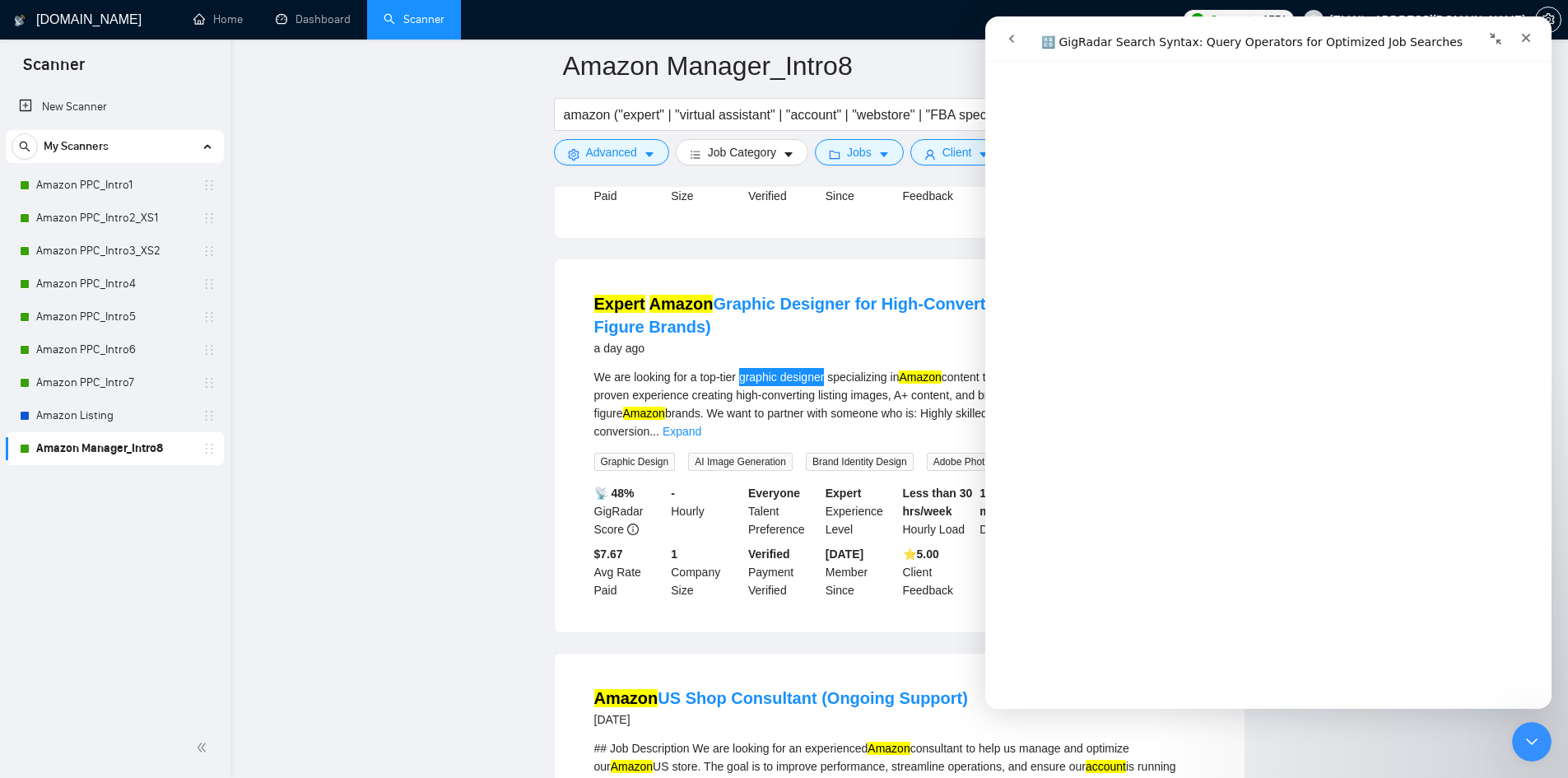
scroll to position [411, 0]
click at [520, 266] on main "Amazon Manager_Intro8 amazon ("expert" | "virtual assistant" | "account" | "web…" at bounding box center [899, 483] width 1285 height 3964
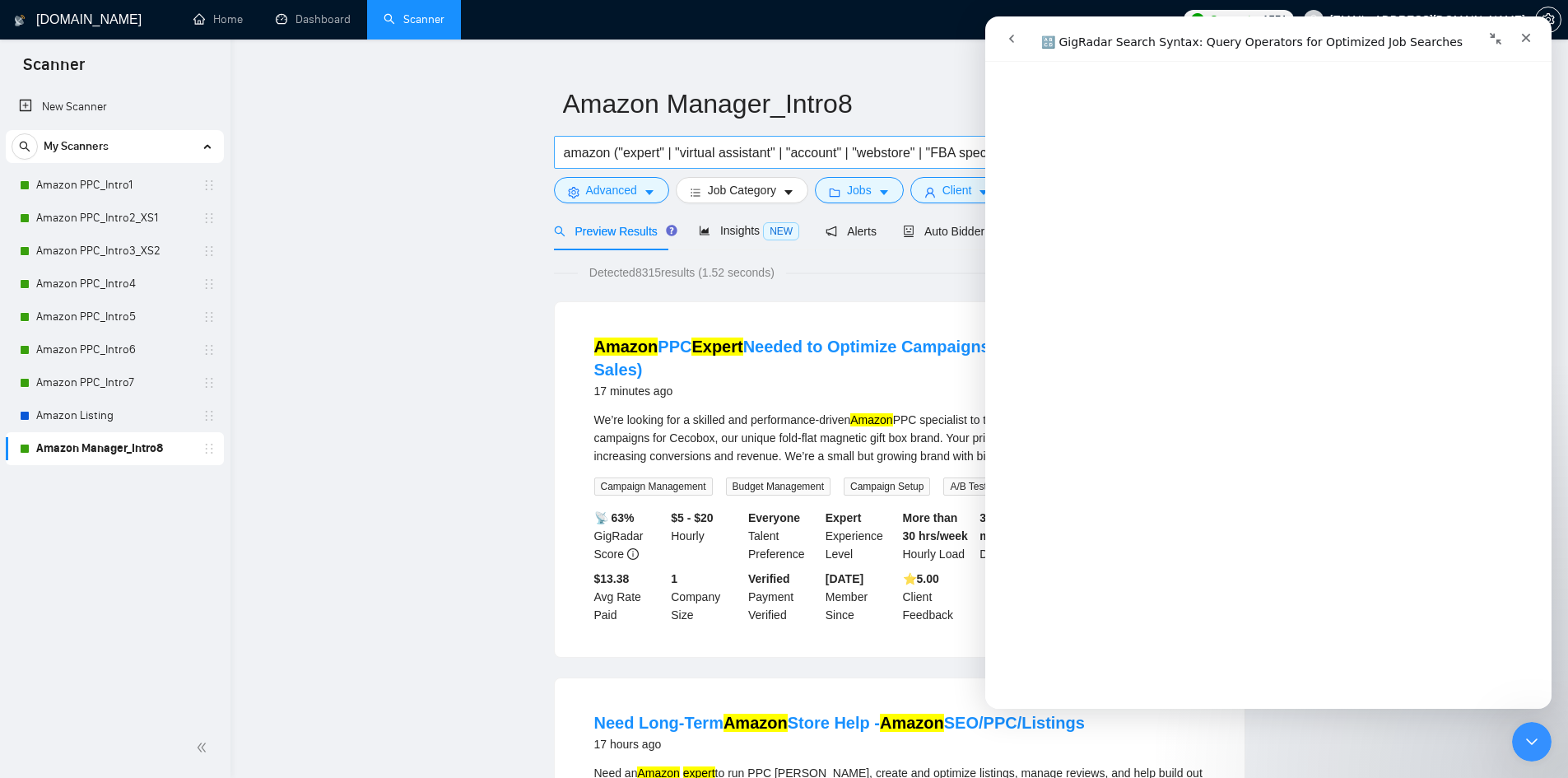
scroll to position [0, 0]
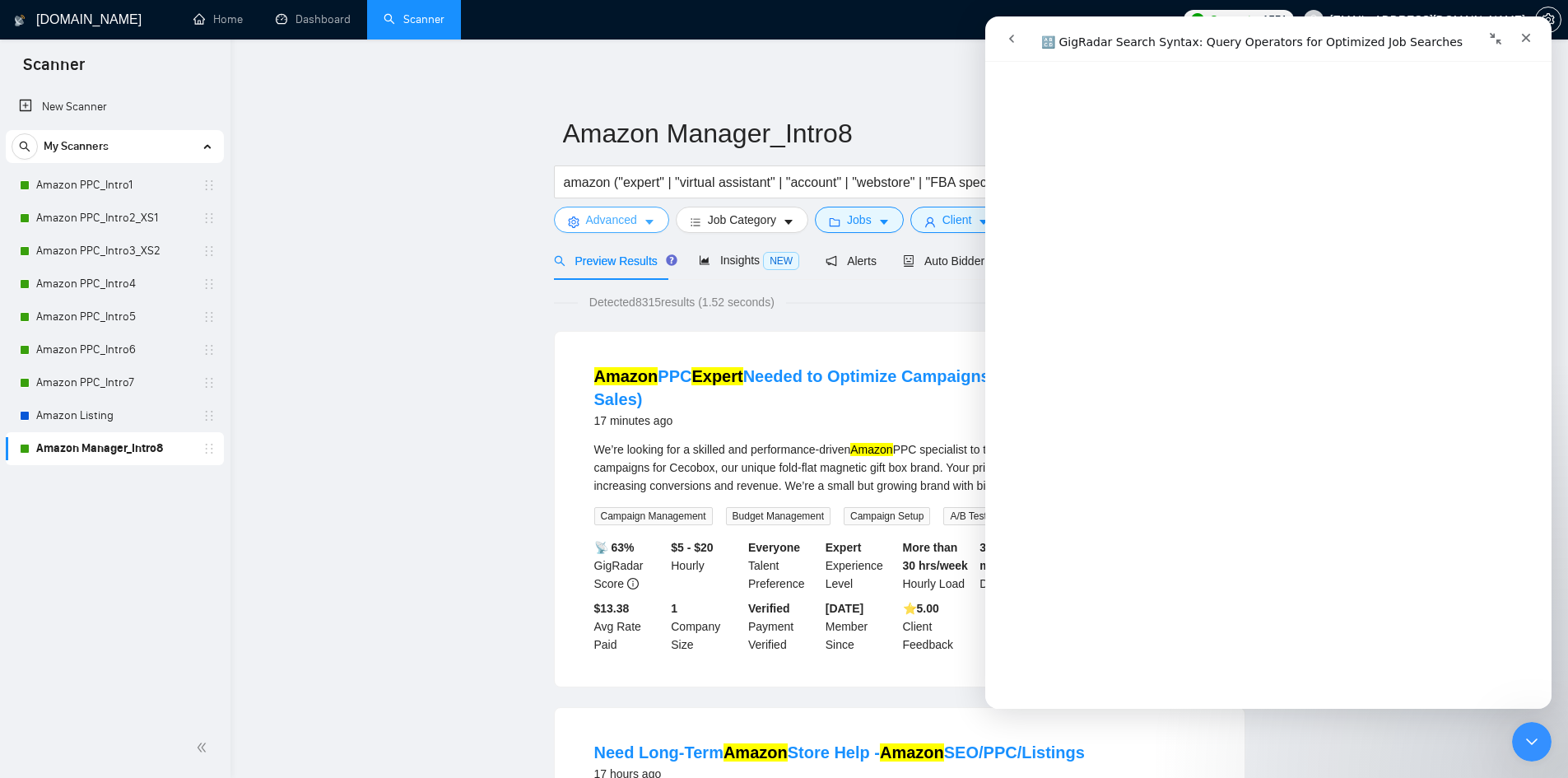
click at [651, 223] on icon "caret-down" at bounding box center [650, 222] width 12 height 12
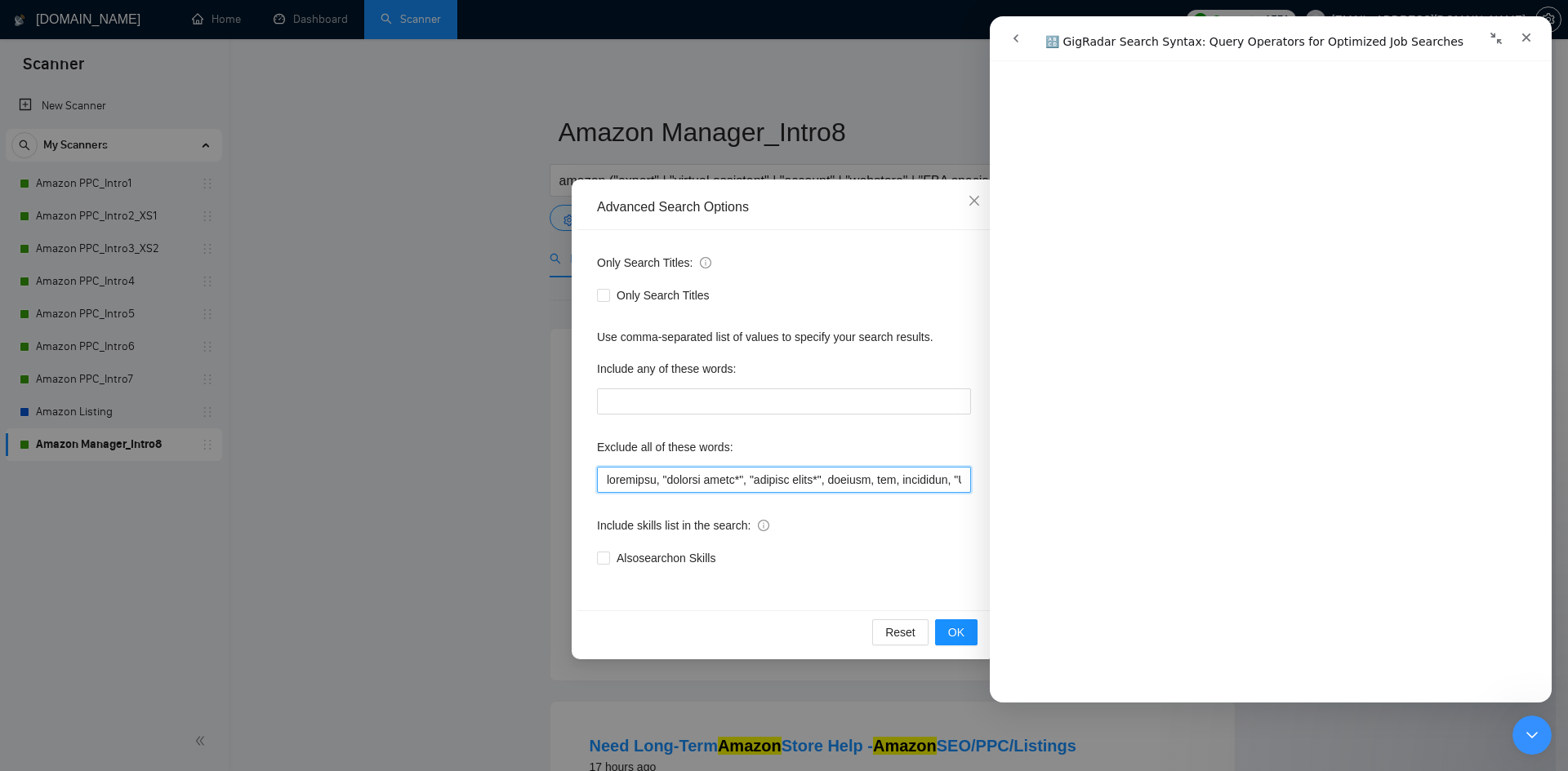
click at [748, 479] on input "text" at bounding box center [784, 479] width 374 height 26
paste input ")"
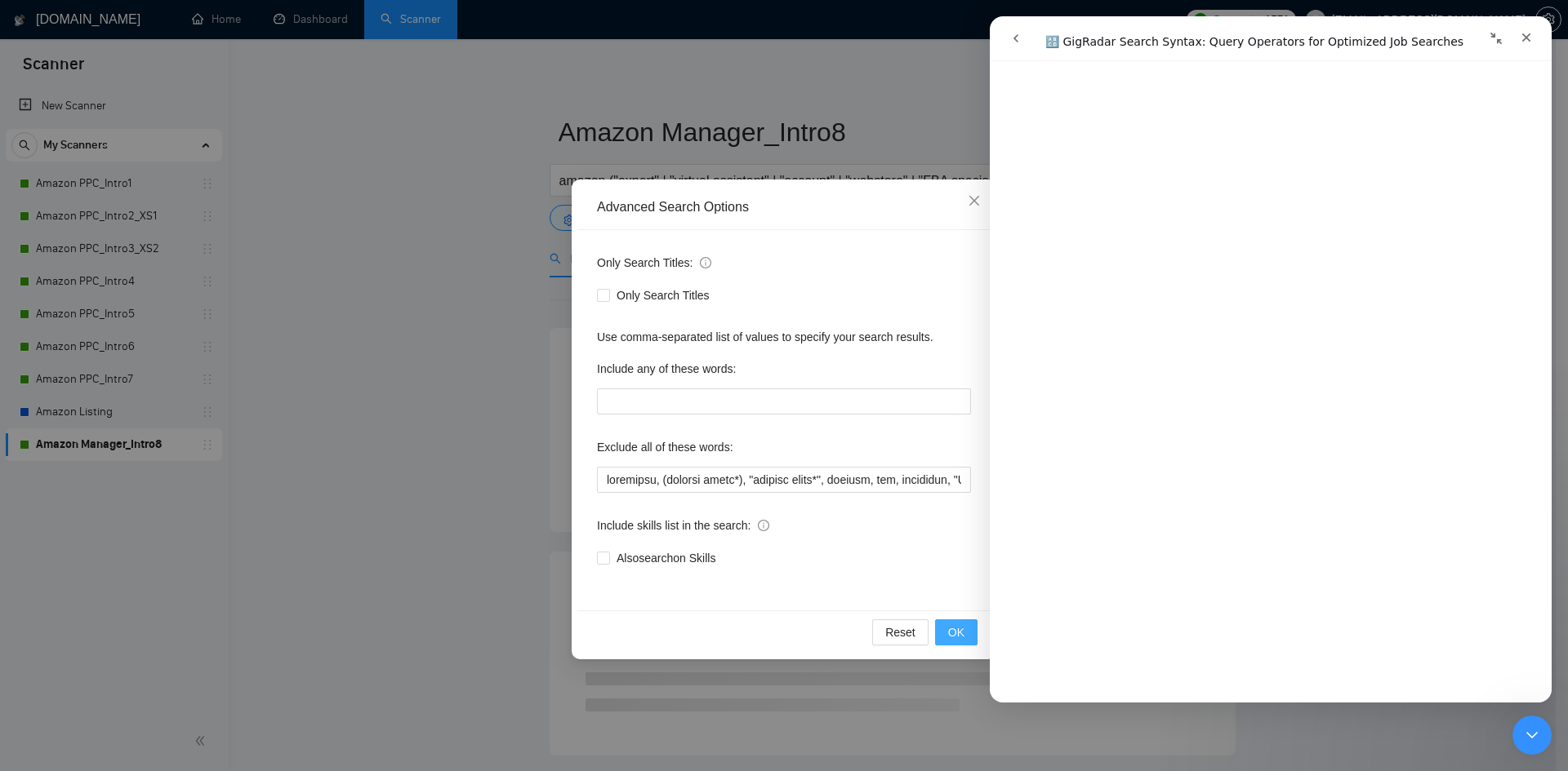
click at [951, 632] on span "OK" at bounding box center [956, 632] width 16 height 18
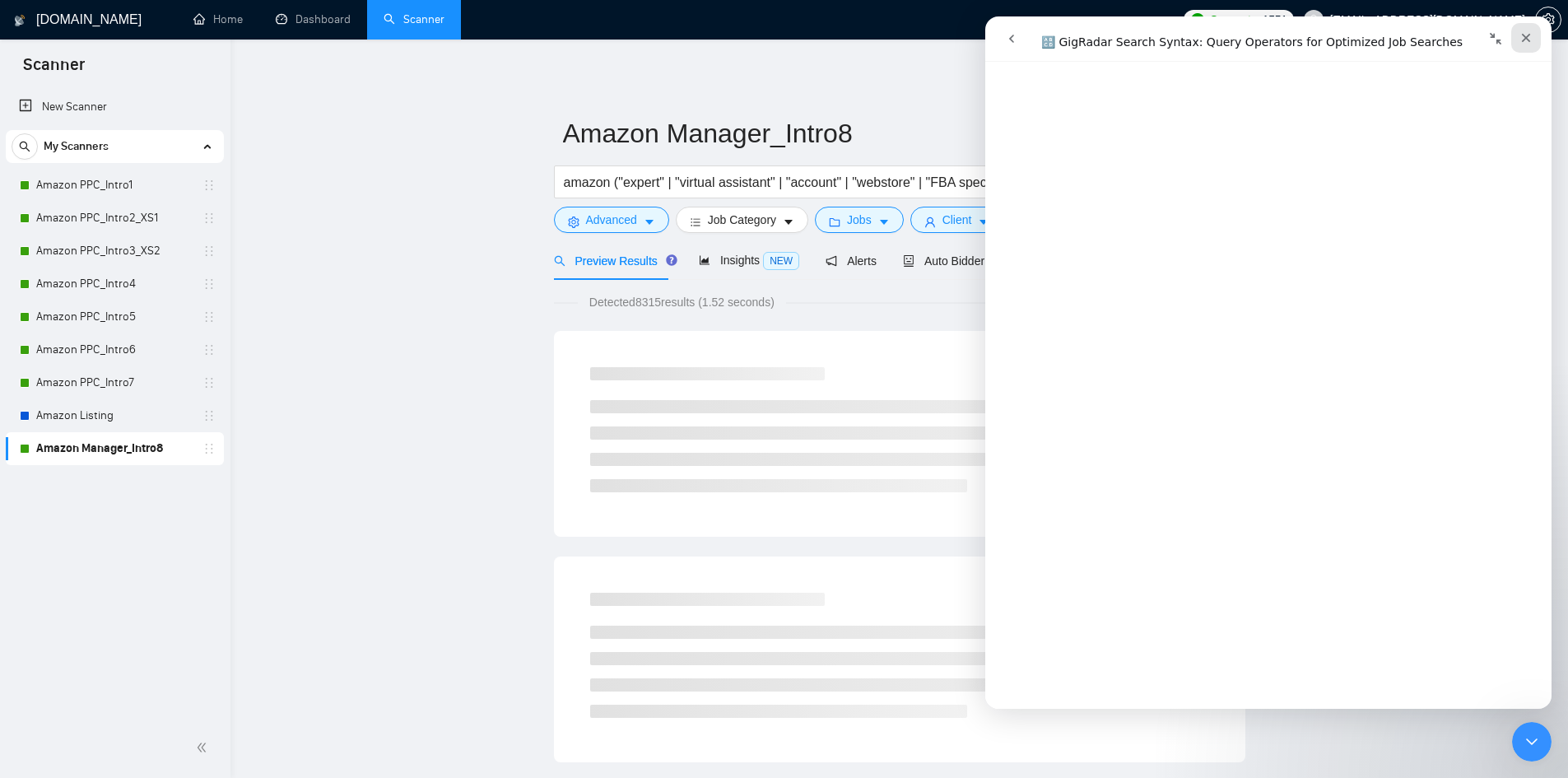
click at [1527, 37] on icon "Close" at bounding box center [1526, 38] width 9 height 9
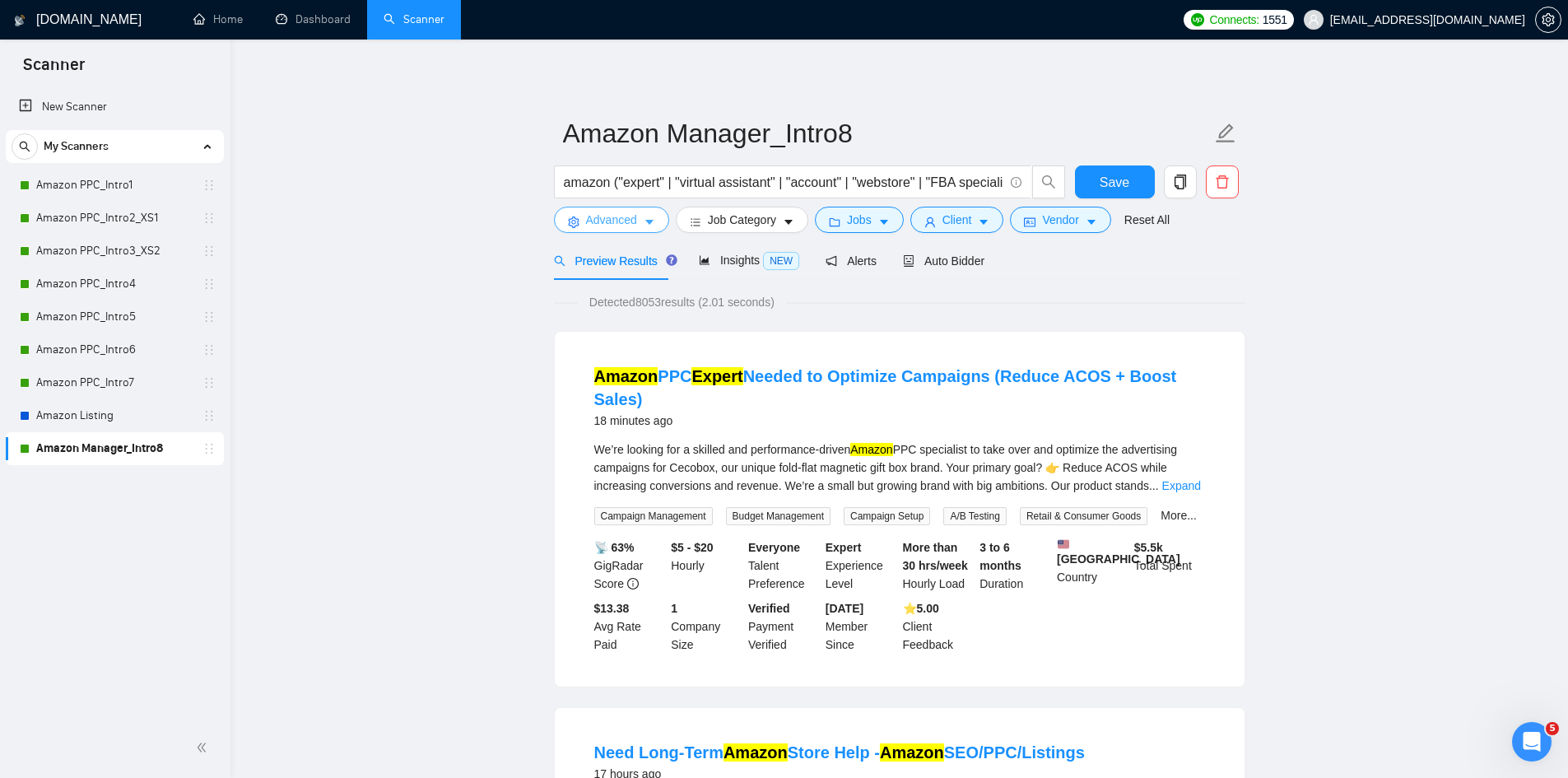
click at [649, 221] on icon "caret-down" at bounding box center [650, 223] width 8 height 5
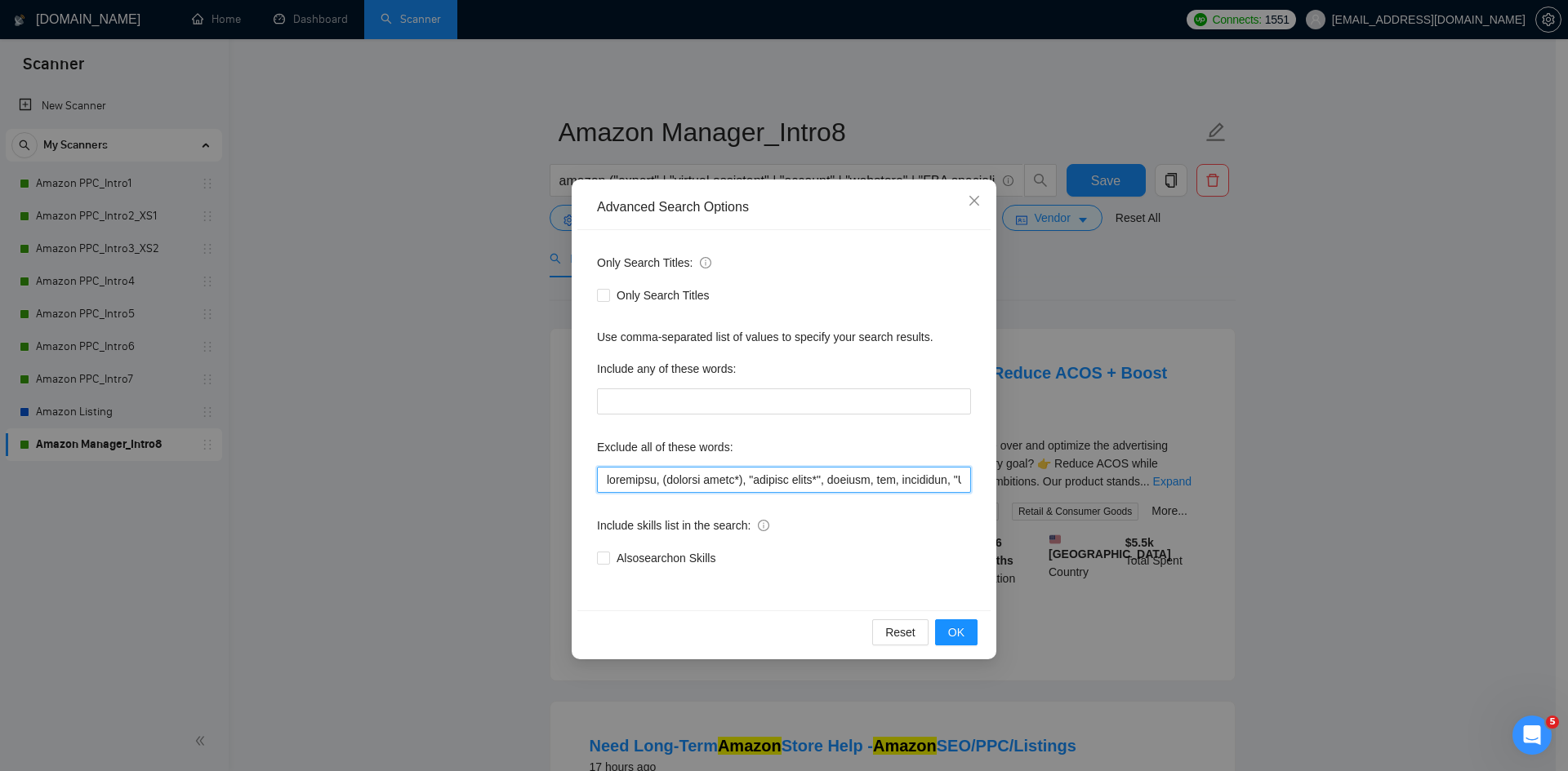
click at [755, 479] on input "text" at bounding box center [784, 479] width 374 height 26
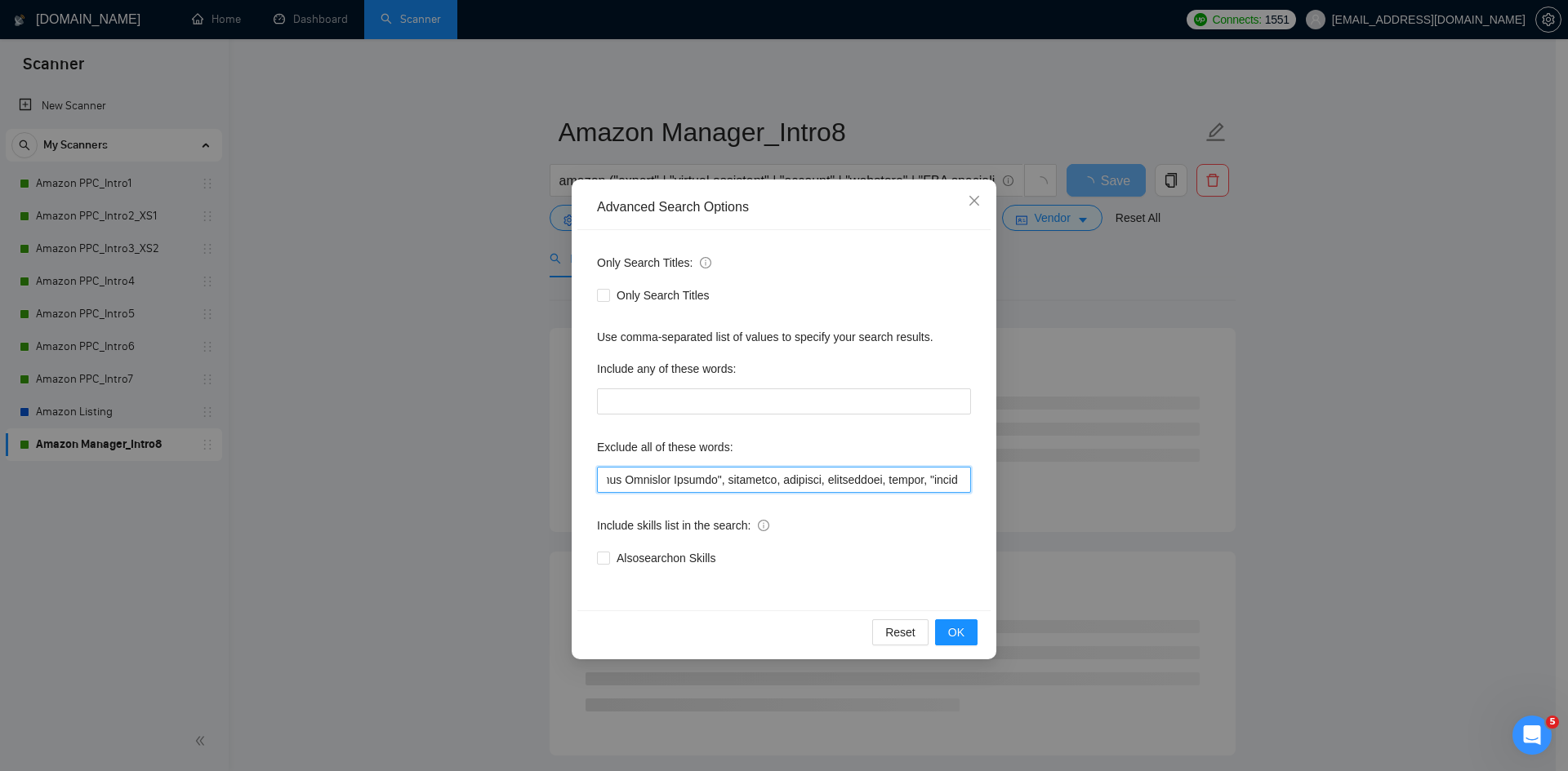
scroll to position [0, 5607]
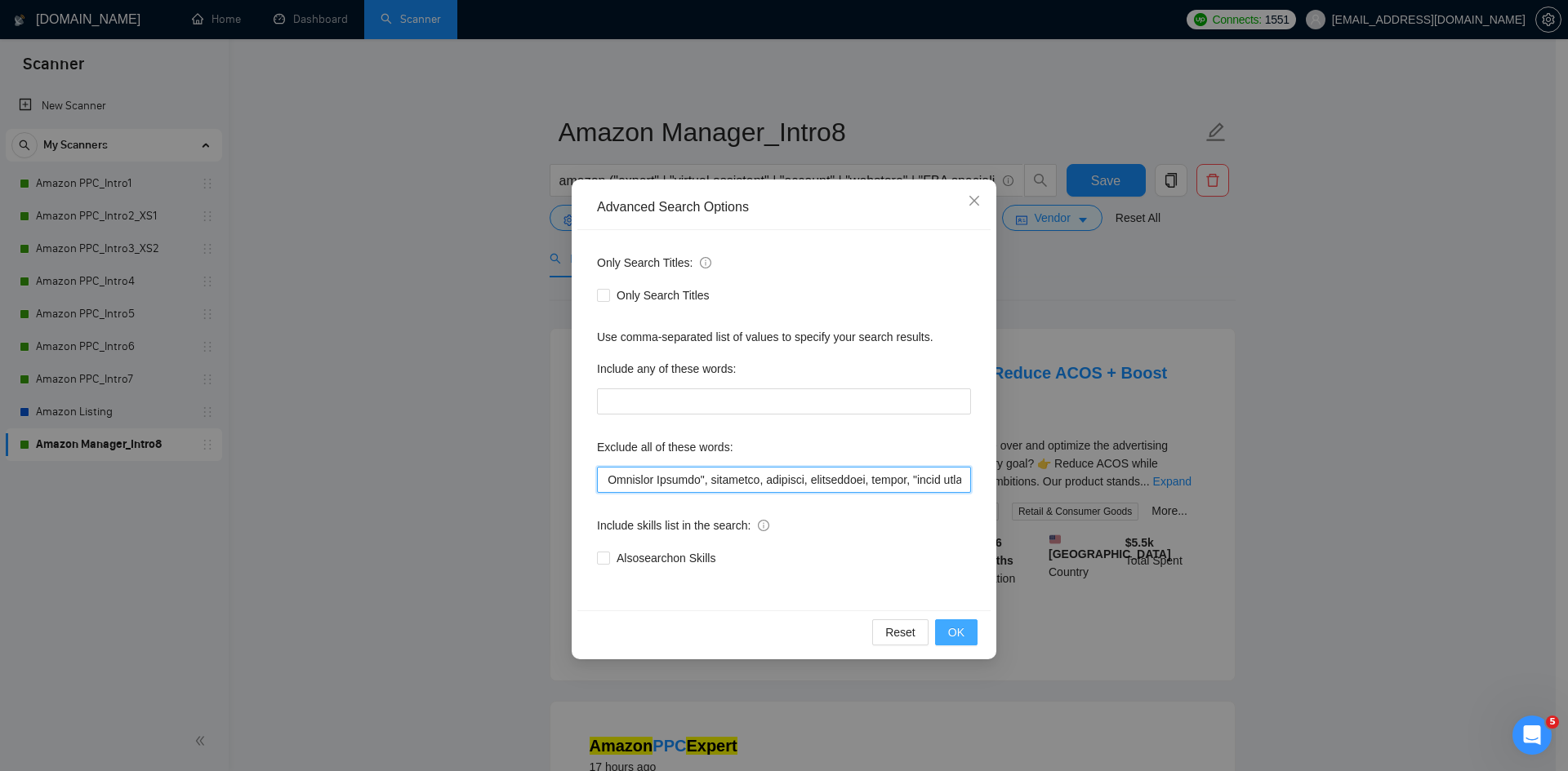
type input "loremipsu, (dolorsi ametc*), (adipisc elits*), doeiusm, tem, incididun, "UT3", …"
click at [953, 633] on span "OK" at bounding box center [956, 632] width 16 height 18
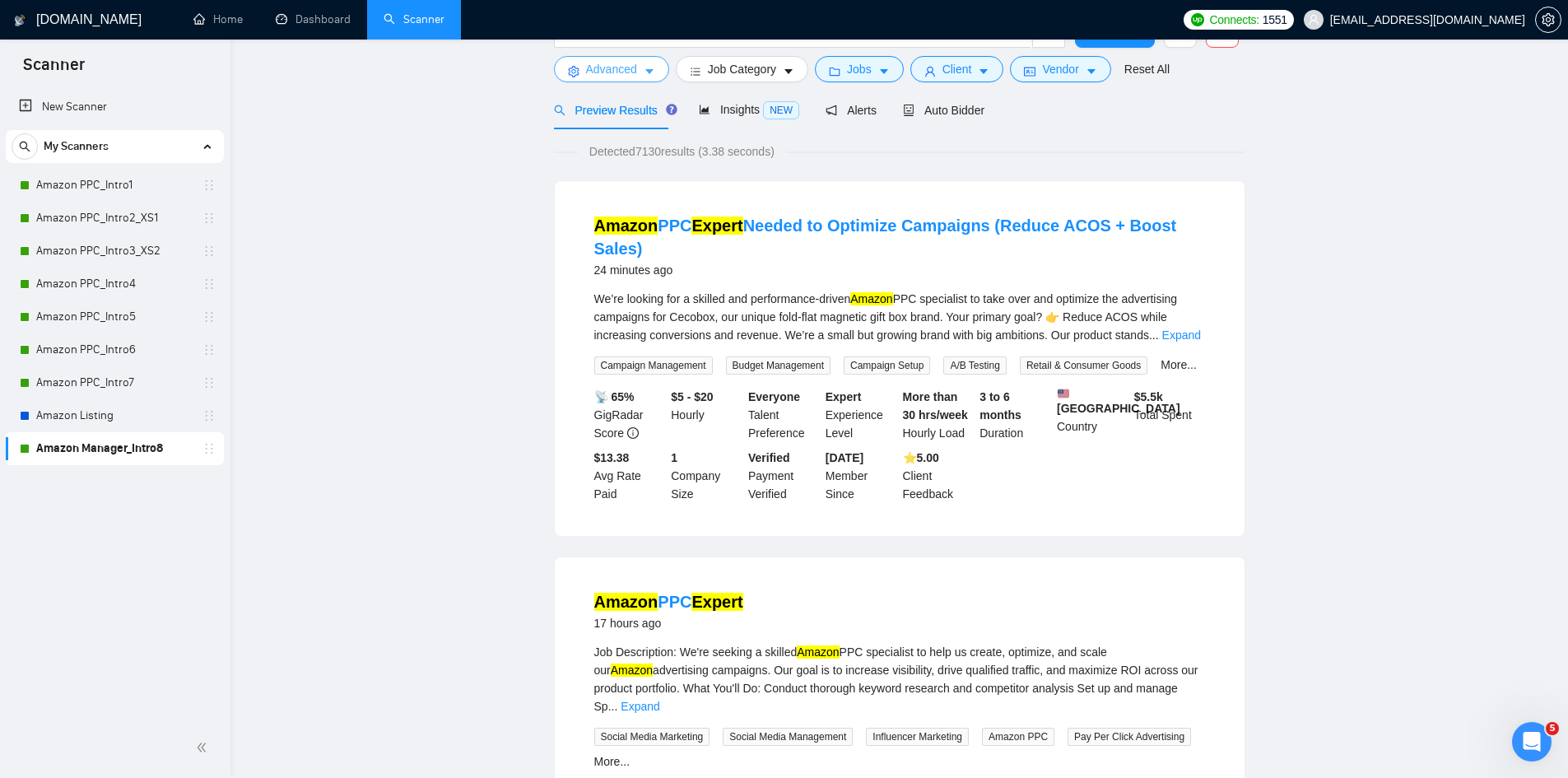
scroll to position [0, 0]
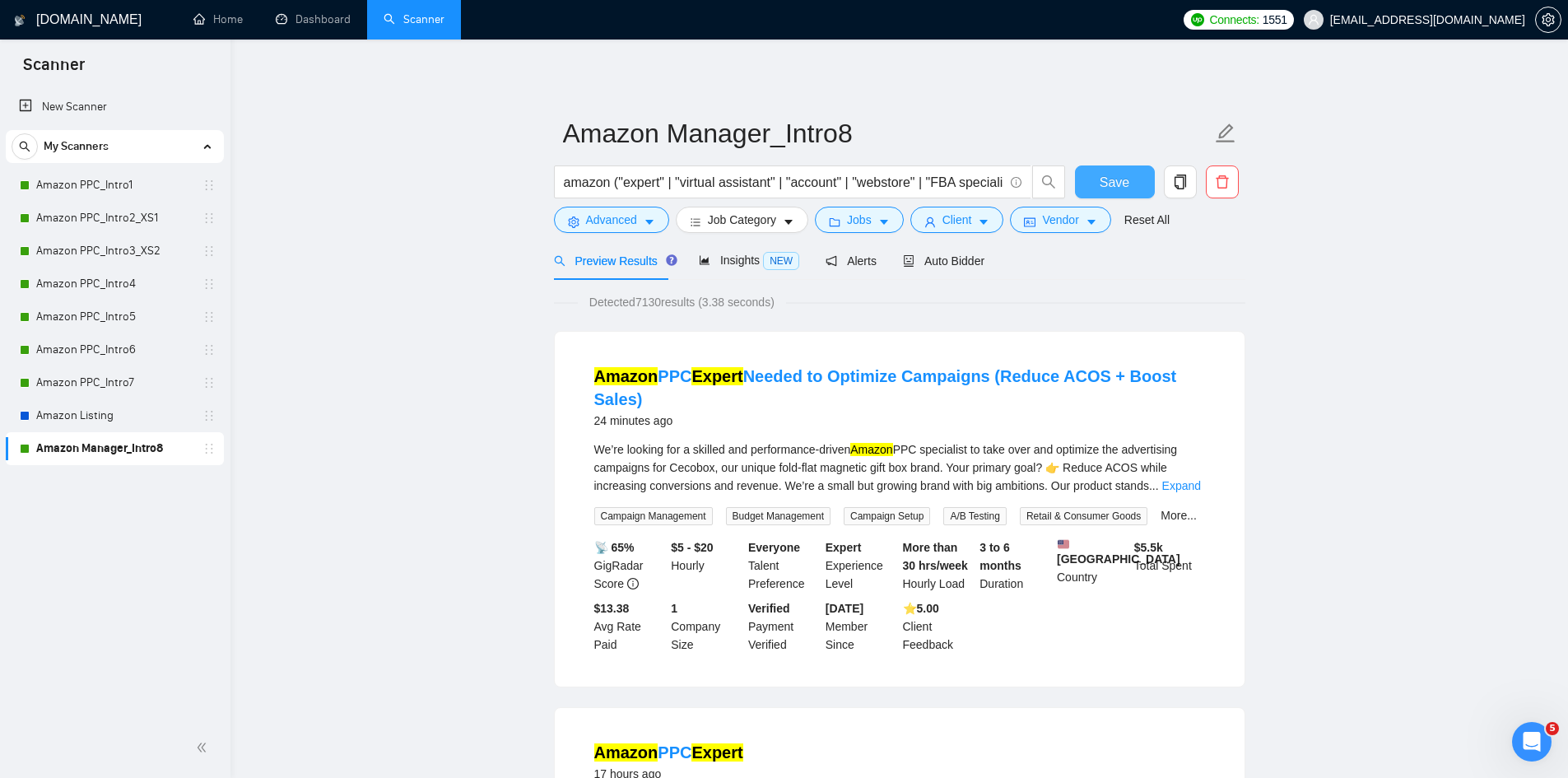
drag, startPoint x: 1108, startPoint y: 183, endPoint x: 1092, endPoint y: 202, distance: 24.8
click at [1108, 183] on span "Save" at bounding box center [1114, 182] width 30 height 20
drag, startPoint x: 117, startPoint y: 182, endPoint x: 208, endPoint y: 221, distance: 99.0
click at [117, 182] on link "Amazon PPC_Intro1" at bounding box center [114, 185] width 156 height 33
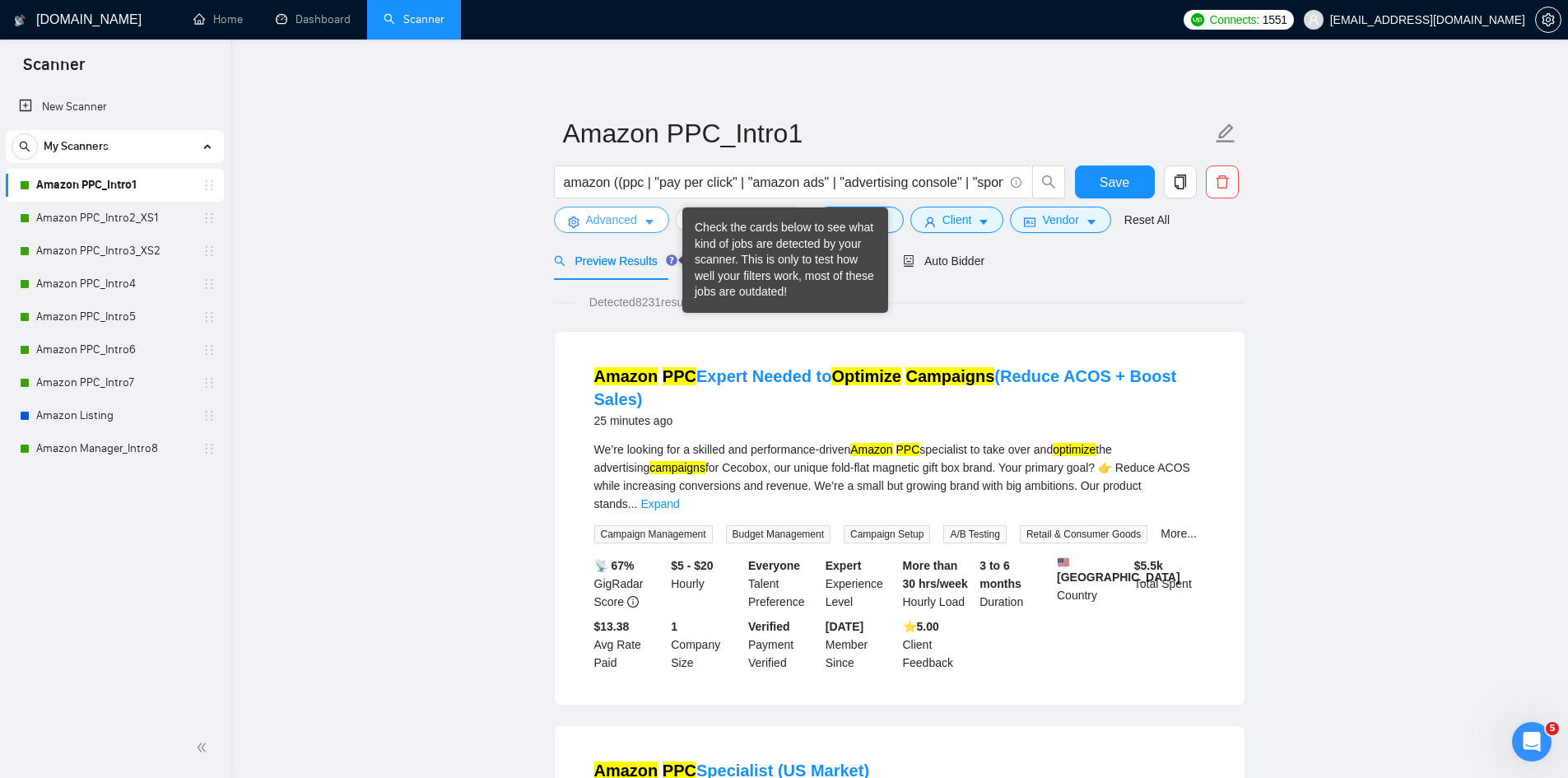
click at [650, 225] on icon "caret-down" at bounding box center [650, 222] width 12 height 12
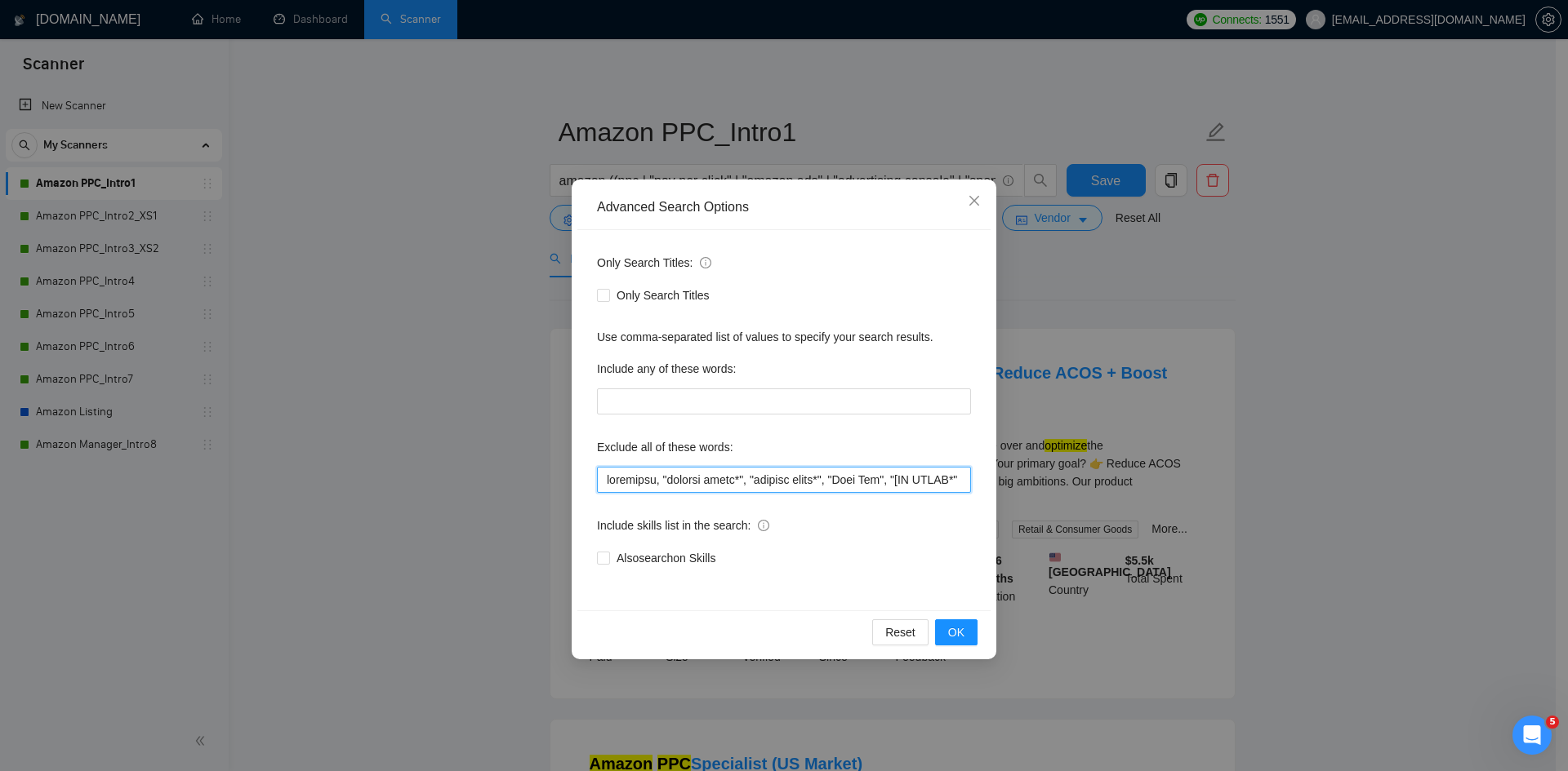
click at [681, 478] on input "text" at bounding box center [784, 479] width 374 height 26
drag, startPoint x: 781, startPoint y: 485, endPoint x: 802, endPoint y: 486, distance: 21.0
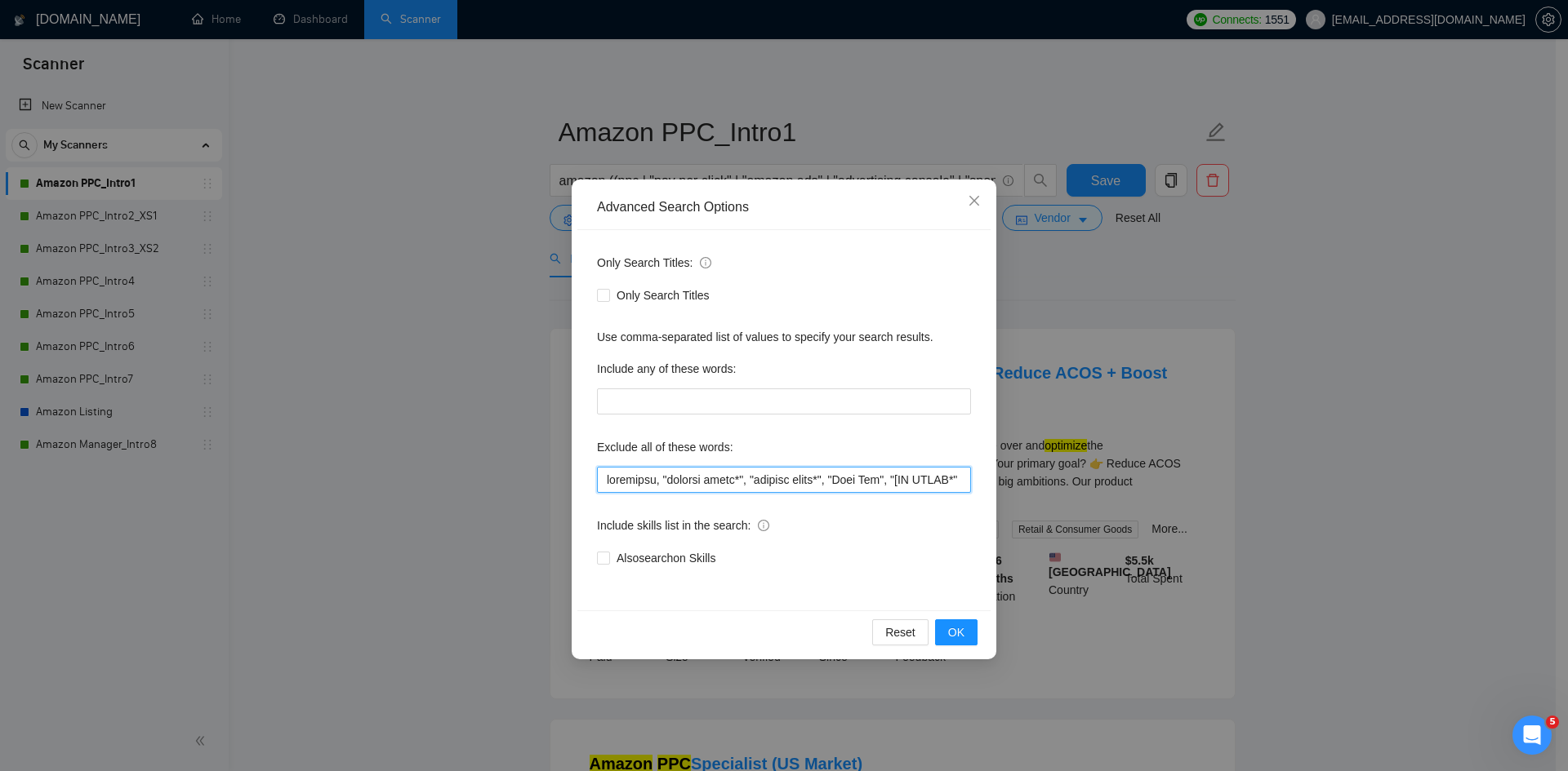
click at [781, 485] on input "text" at bounding box center [784, 479] width 374 height 26
drag, startPoint x: 836, startPoint y: 478, endPoint x: 756, endPoint y: 483, distance: 80.2
click at [756, 483] on input "text" at bounding box center [784, 479] width 374 height 26
click at [702, 483] on input "text" at bounding box center [784, 479] width 374 height 26
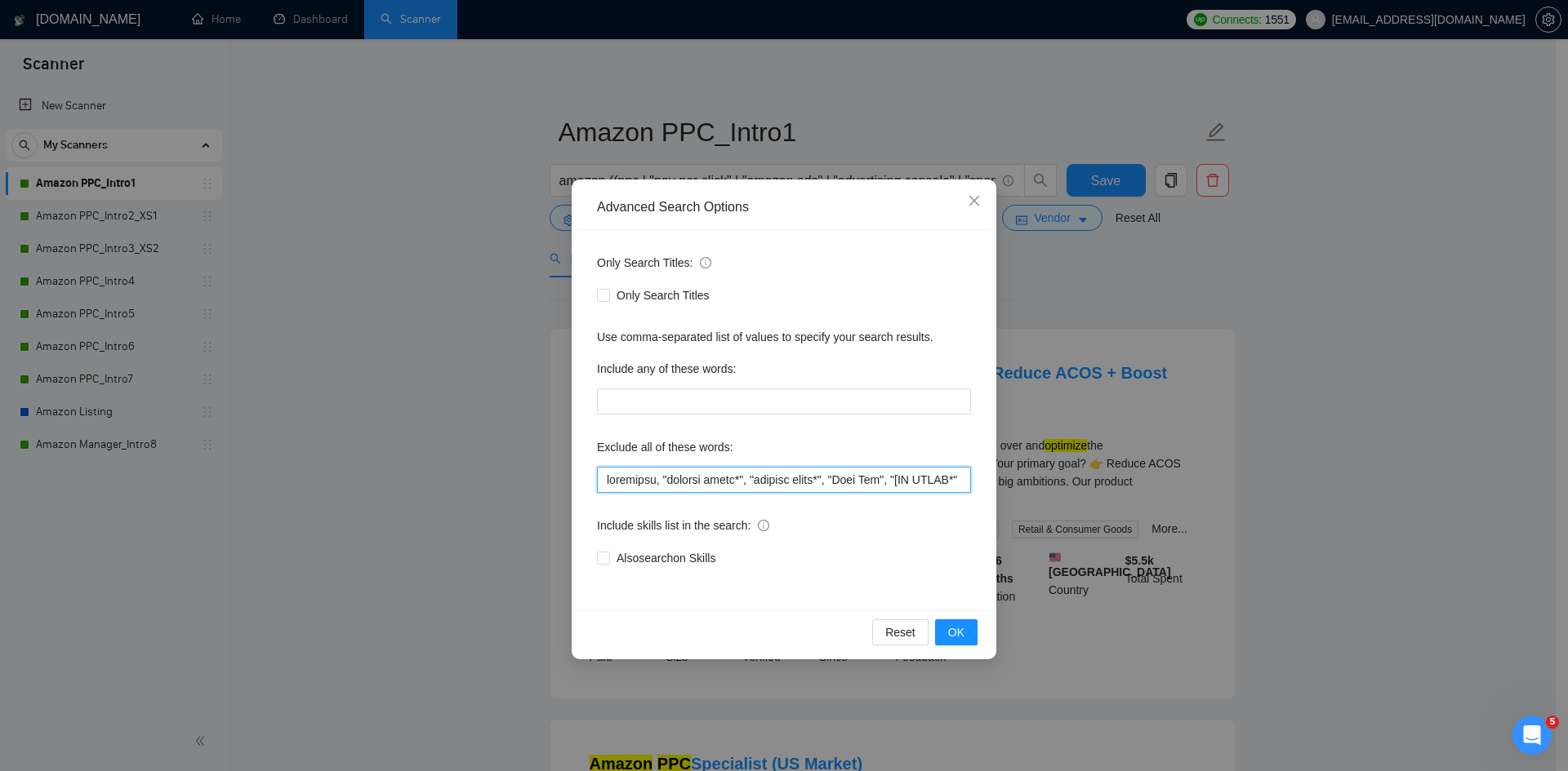
click at [702, 483] on input "text" at bounding box center [784, 479] width 374 height 26
click at [972, 199] on icon "close" at bounding box center [974, 201] width 10 height 10
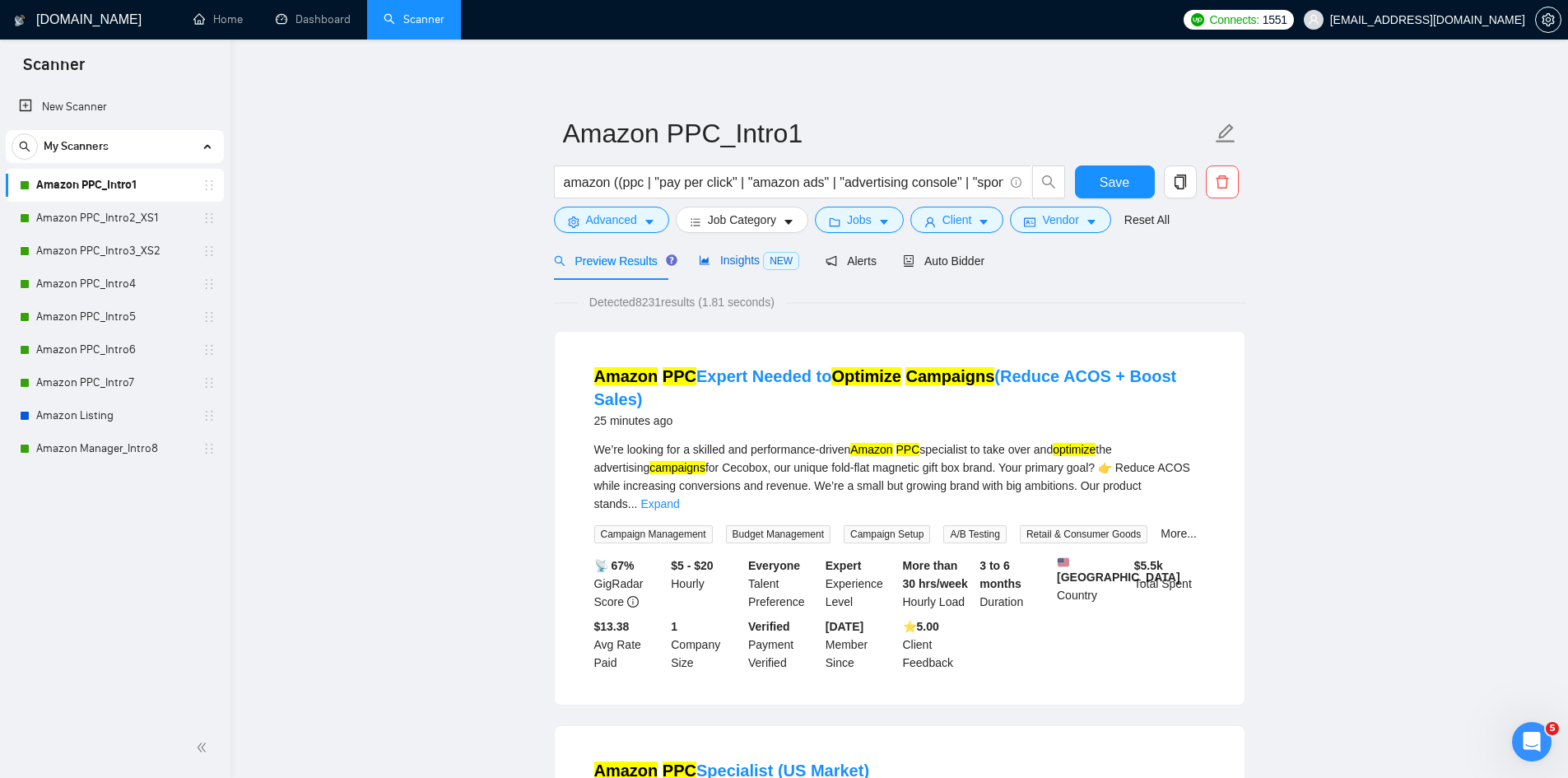
click at [741, 259] on span "Insights NEW" at bounding box center [749, 260] width 100 height 14
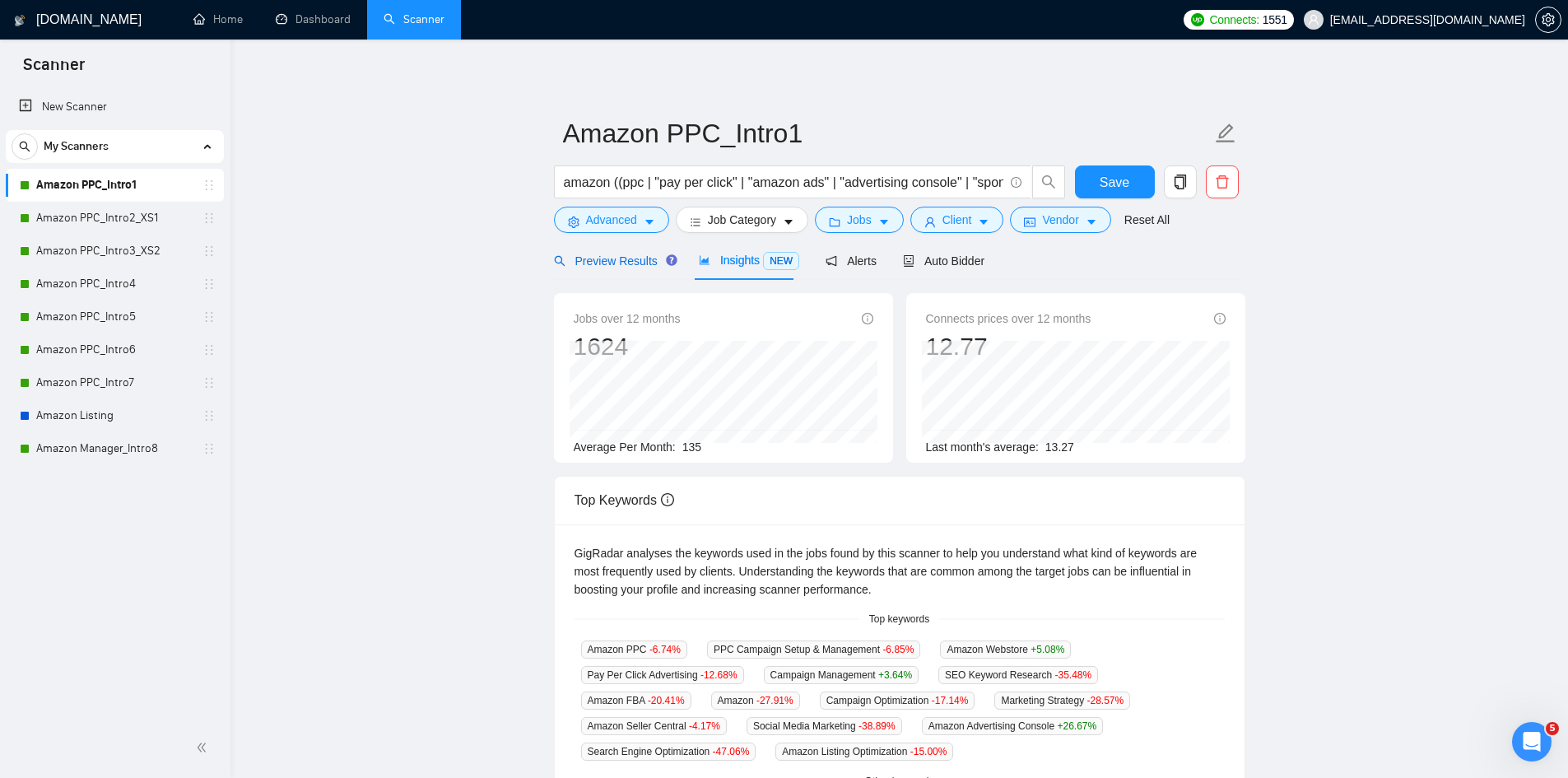
click at [621, 264] on span "Preview Results" at bounding box center [613, 261] width 119 height 14
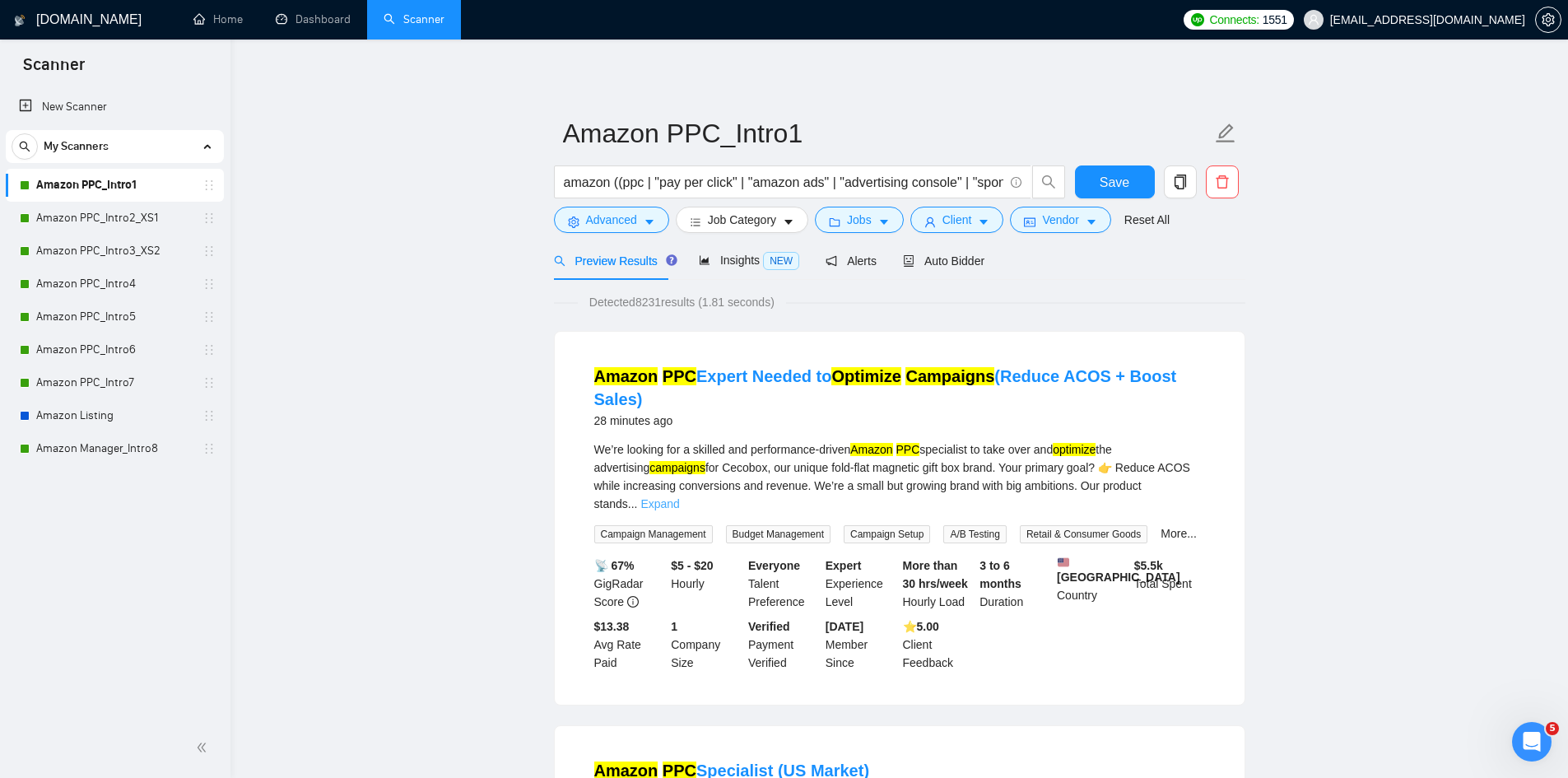
click at [679, 497] on link "Expand" at bounding box center [660, 504] width 39 height 14
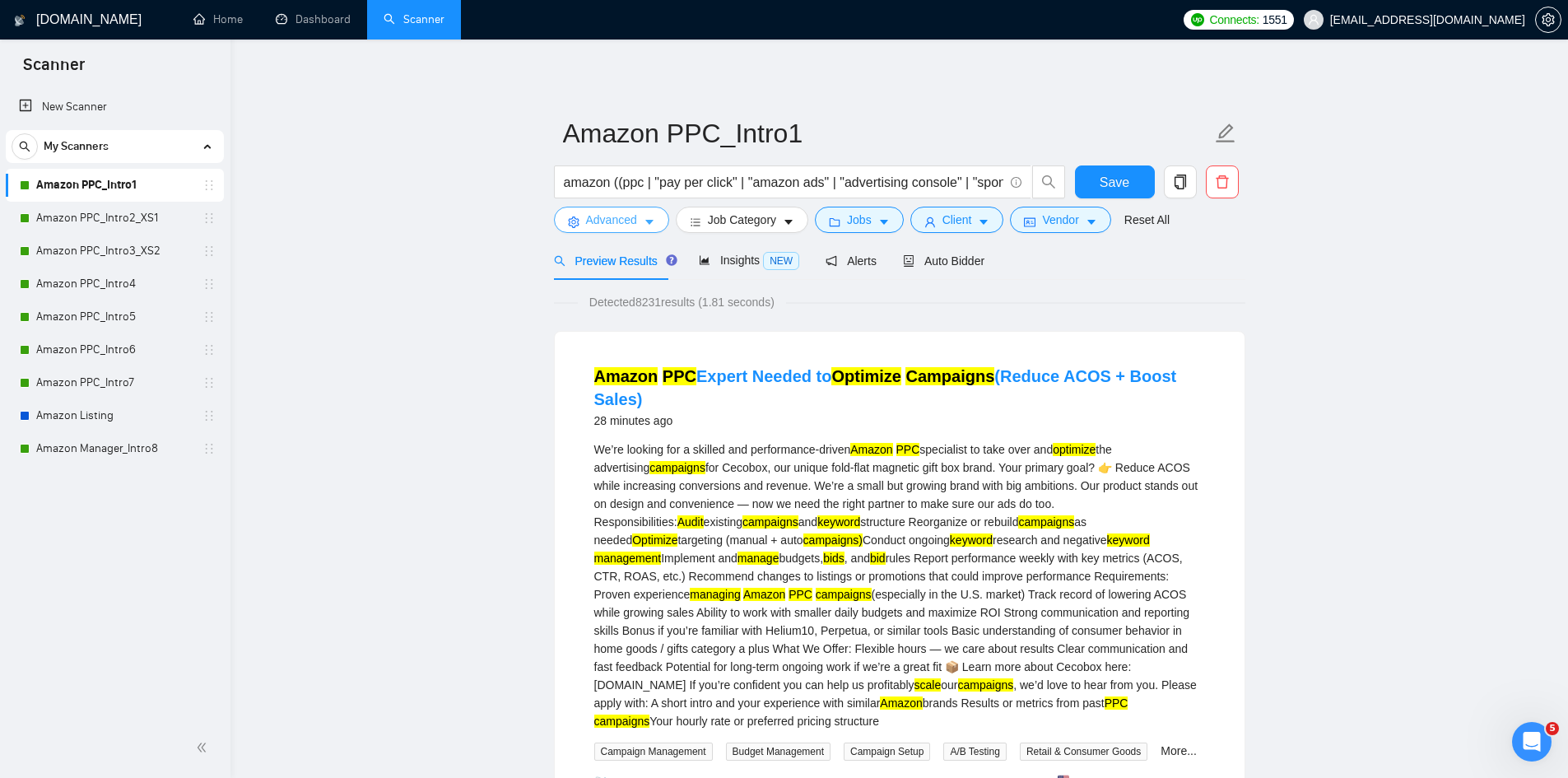
click at [652, 219] on icon "caret-down" at bounding box center [650, 222] width 12 height 12
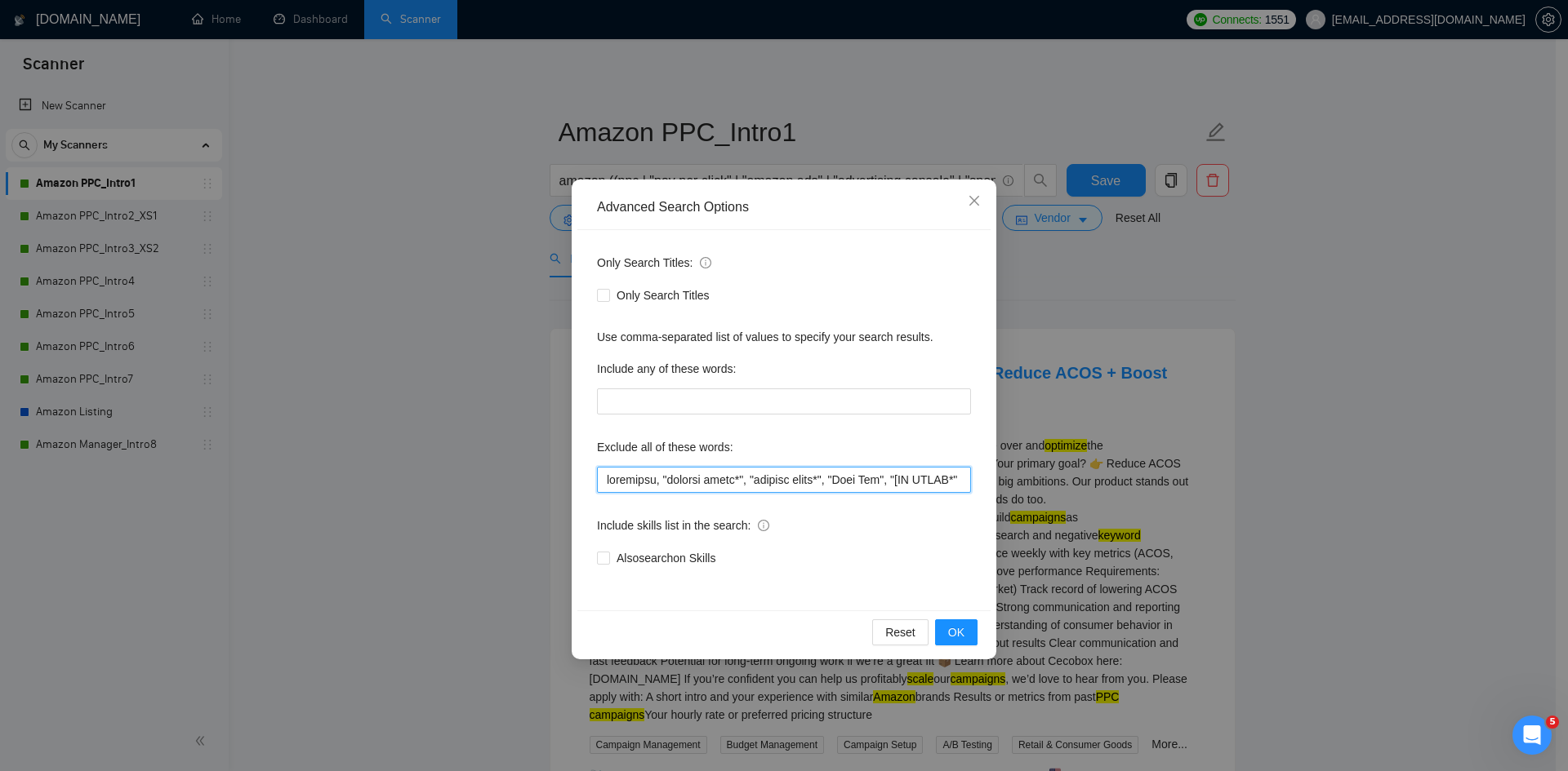
click at [669, 477] on input "text" at bounding box center [784, 479] width 374 height 26
paste input "(graphic desig*), (content desig*), "Meta Ads", ([NO AGENC*]), shopify, api, fo…"
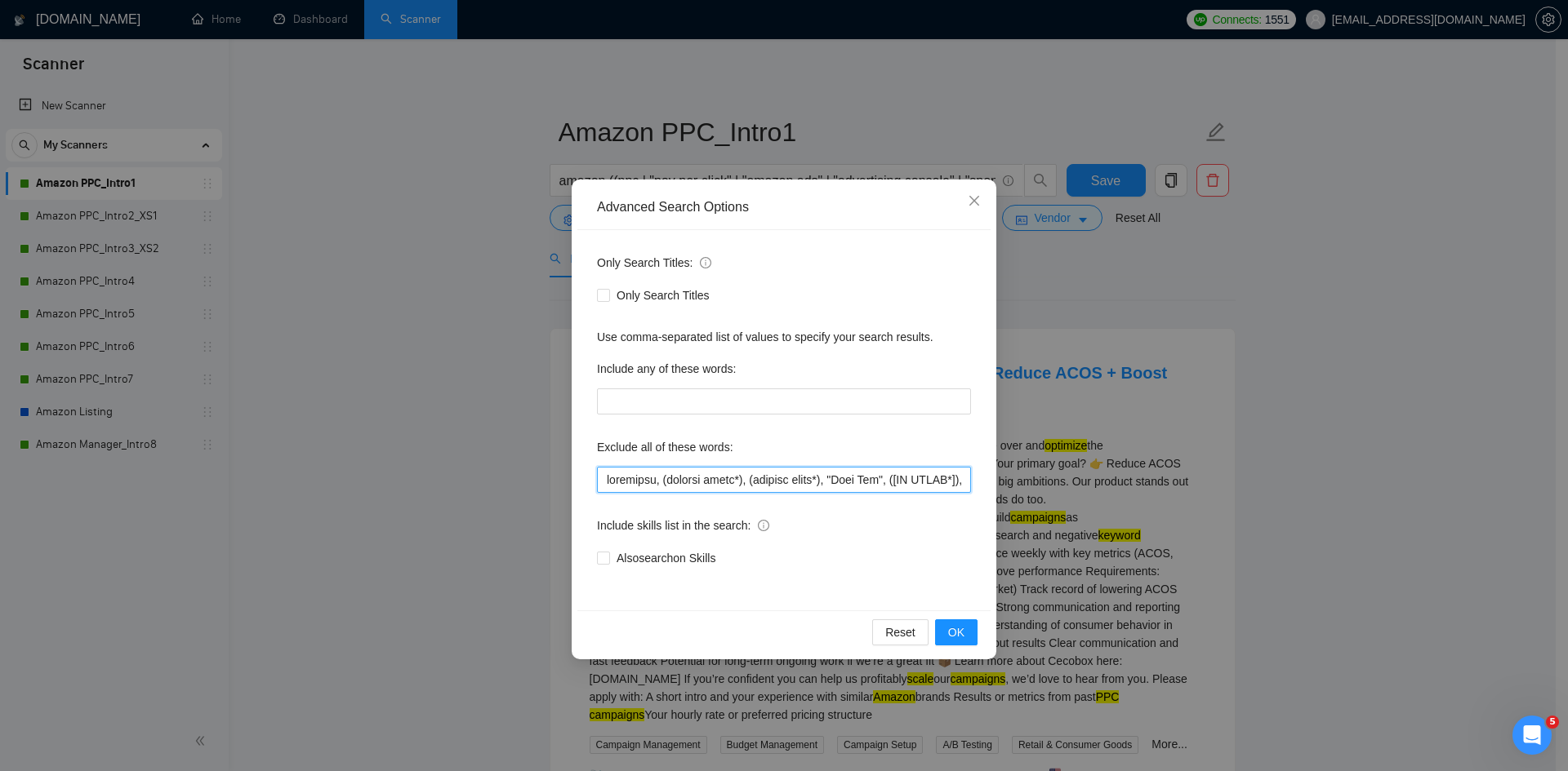
scroll to position [0, 5656]
type input "loremipsu, (dolorsi ametc*), (adipisc elits*), "Doei Tem", ([IN UTLAB*]), etdol…"
click at [962, 635] on span "OK" at bounding box center [956, 632] width 16 height 18
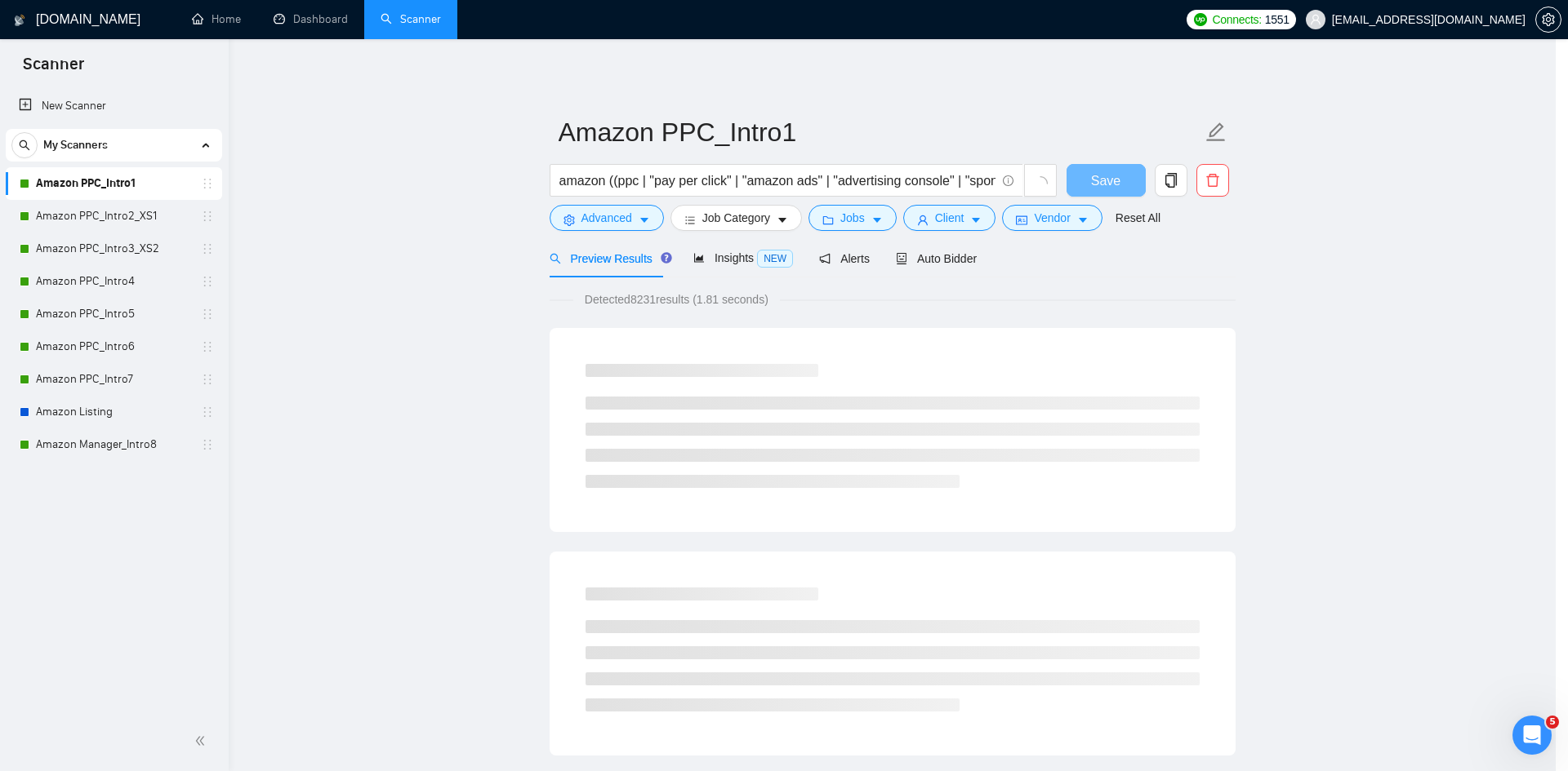
scroll to position [0, 0]
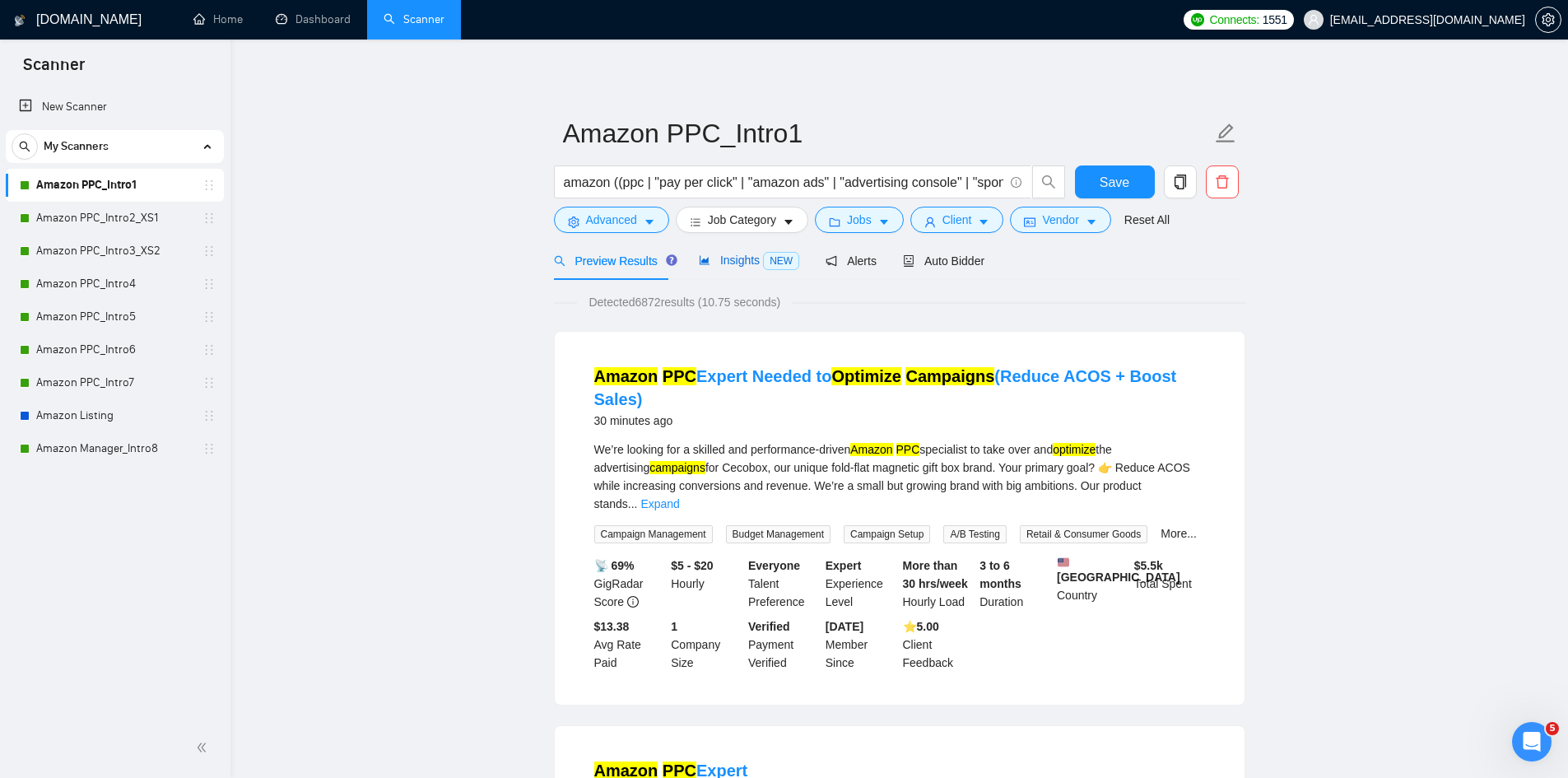
click at [731, 263] on span "Insights NEW" at bounding box center [749, 260] width 100 height 14
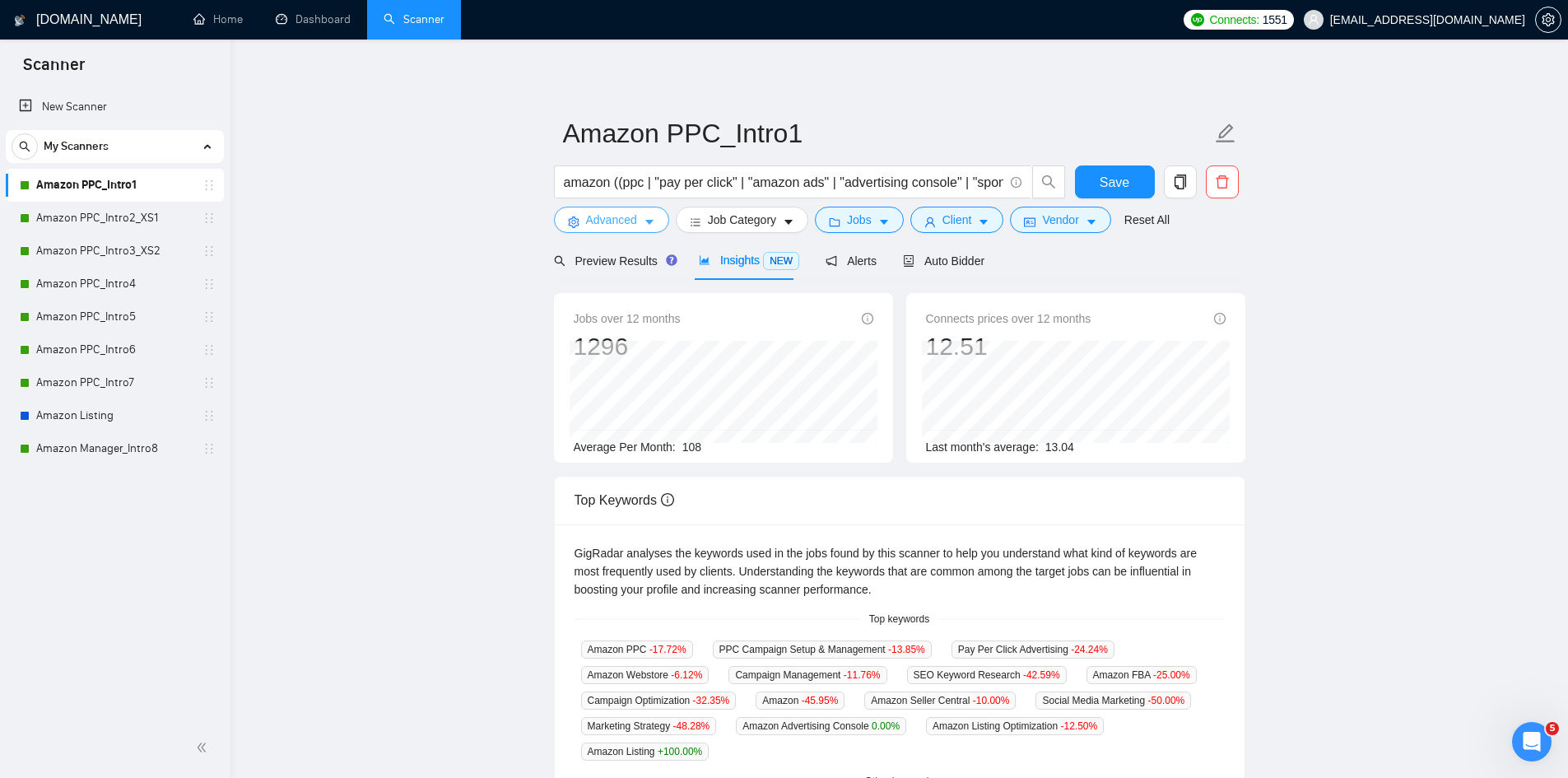
click at [644, 221] on icon "caret-down" at bounding box center [650, 222] width 12 height 12
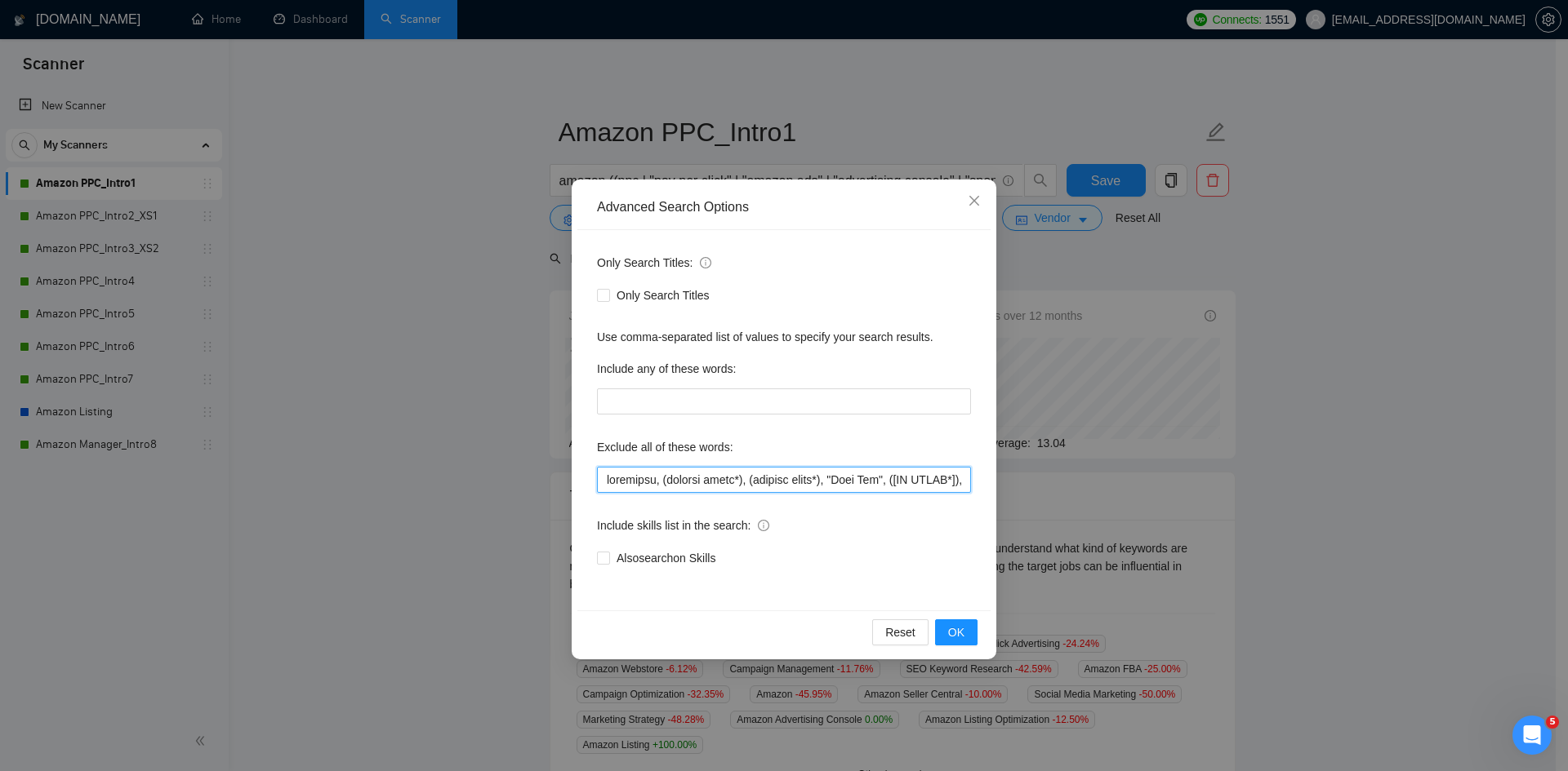
click at [665, 483] on input "text" at bounding box center [784, 479] width 374 height 26
click at [954, 631] on span "OK" at bounding box center [956, 632] width 16 height 18
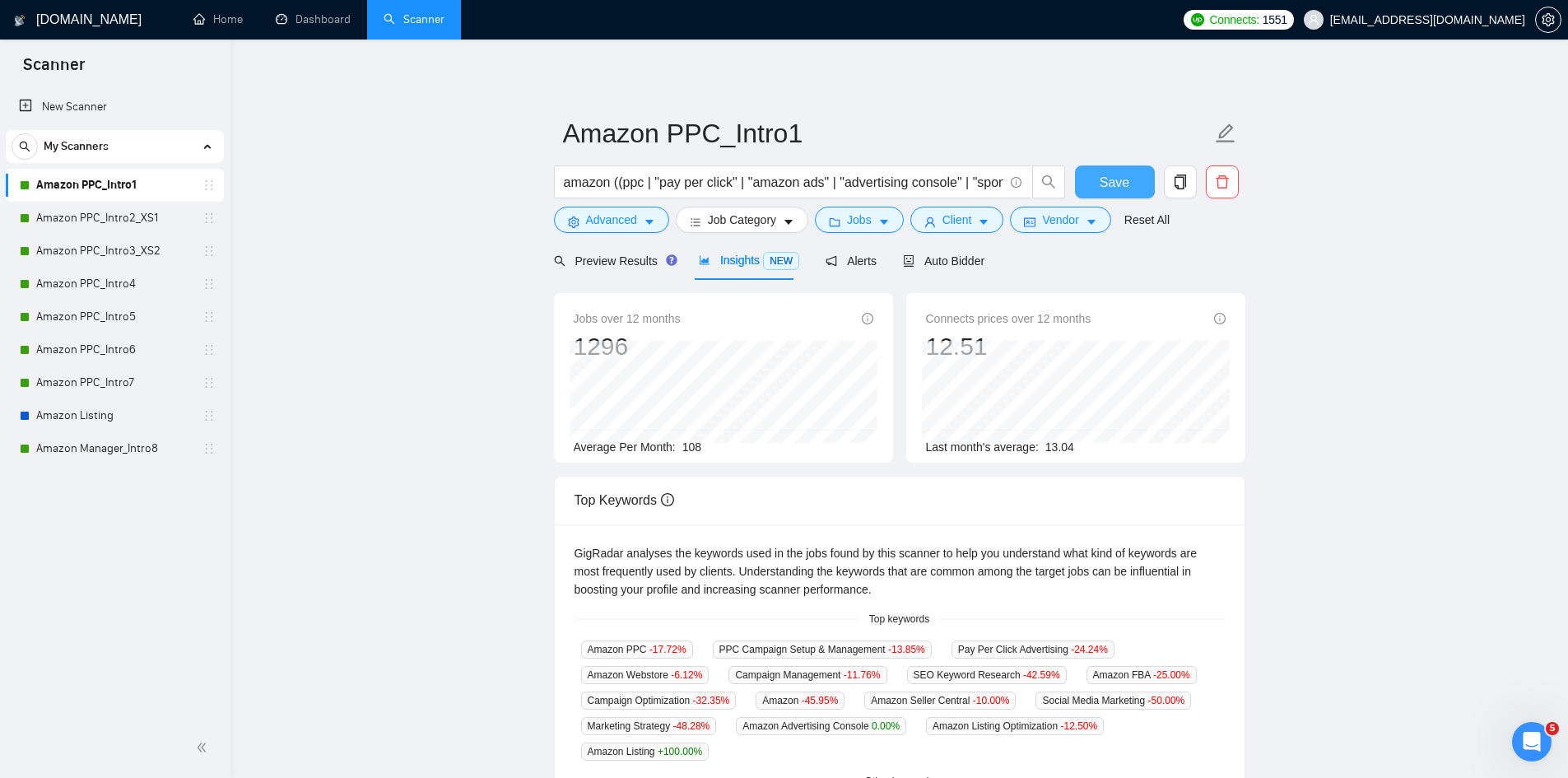
click at [1093, 180] on button "Save" at bounding box center [1115, 182] width 80 height 33
click at [124, 217] on link "Amazon PPC_Intro2_XS1" at bounding box center [114, 218] width 156 height 33
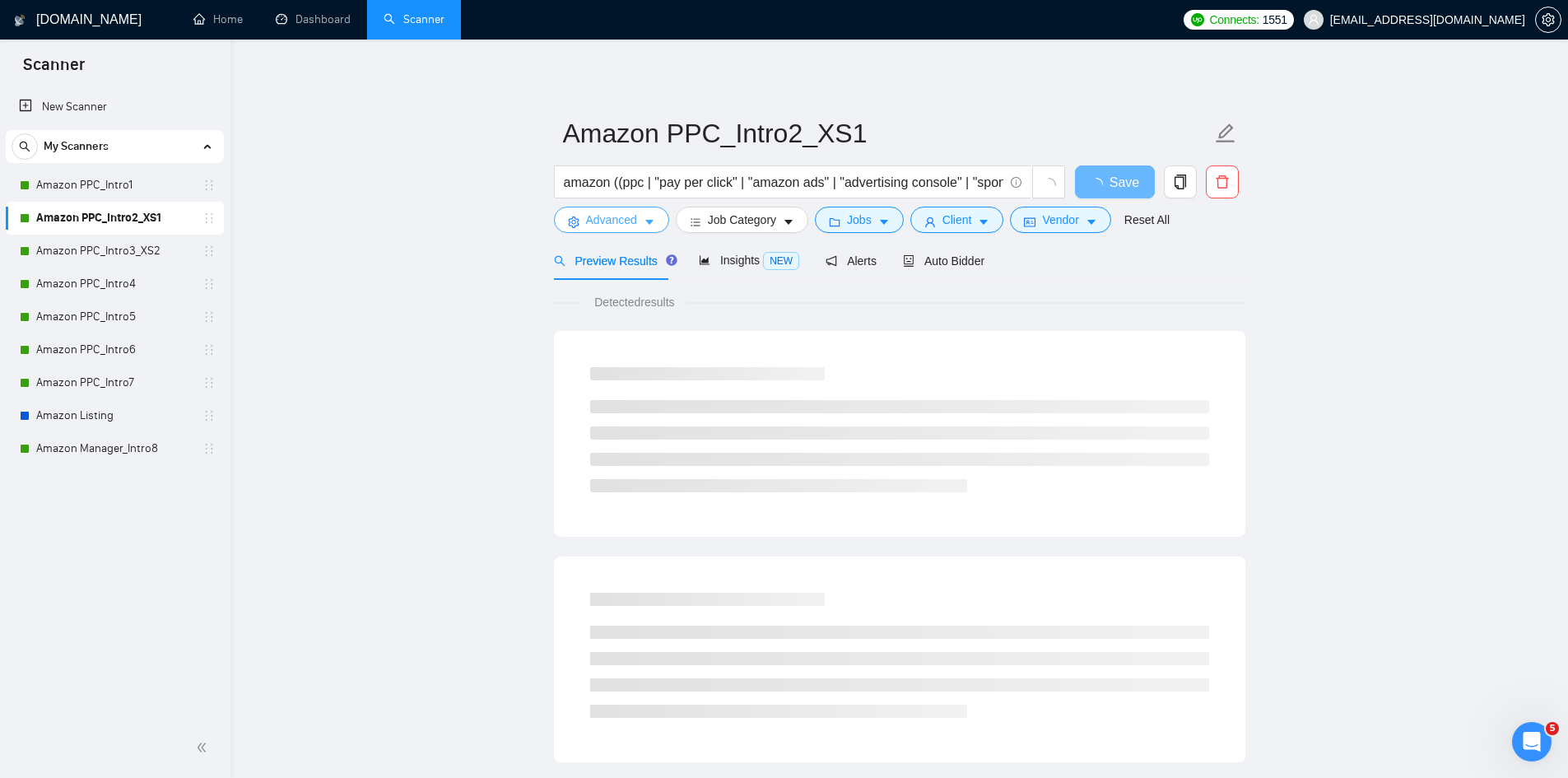
click at [626, 231] on button "Advanced" at bounding box center [611, 220] width 115 height 26
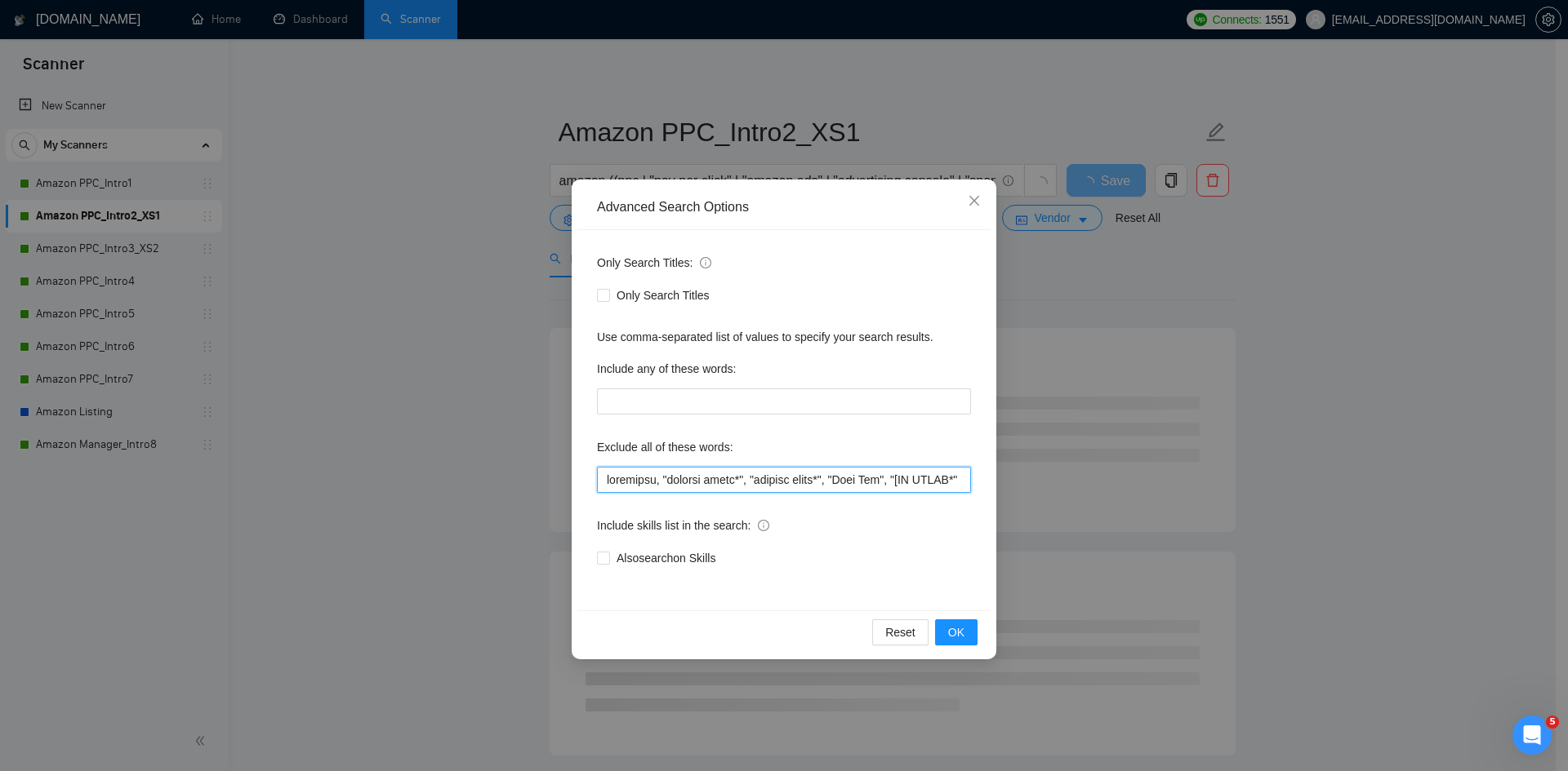
click at [648, 481] on input "text" at bounding box center [784, 479] width 374 height 26
paste input "(graphic desig*), (content desig*), "Meta Ads", ([NO AGENC*]), shopify, api, fo…"
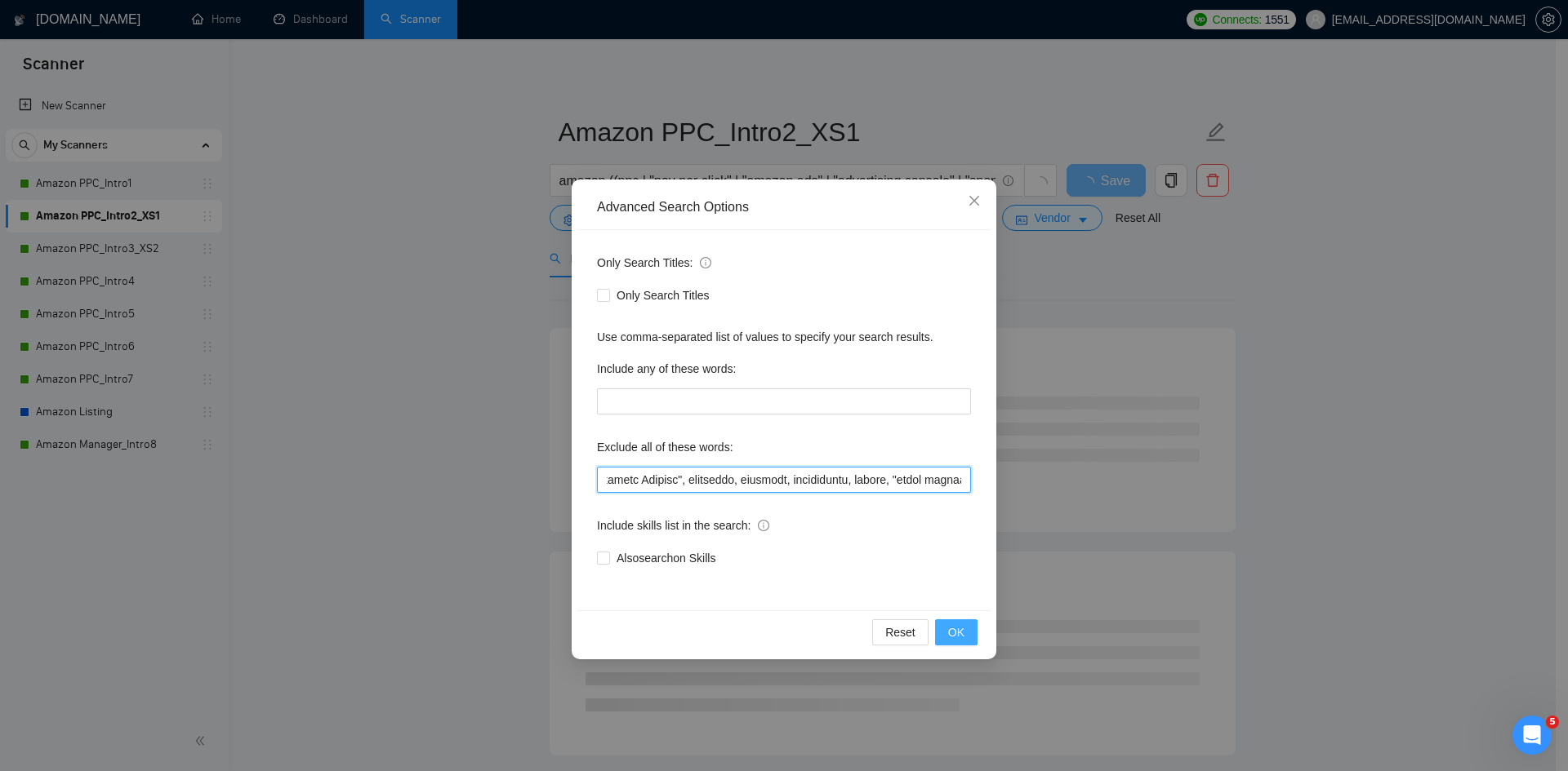
type input "loremipsu, (dolorsi ametc*), (adipisc elits*), "Doei Tem", ([IN UTLAB*]), etdol…"
click at [946, 626] on button "OK" at bounding box center [956, 632] width 42 height 26
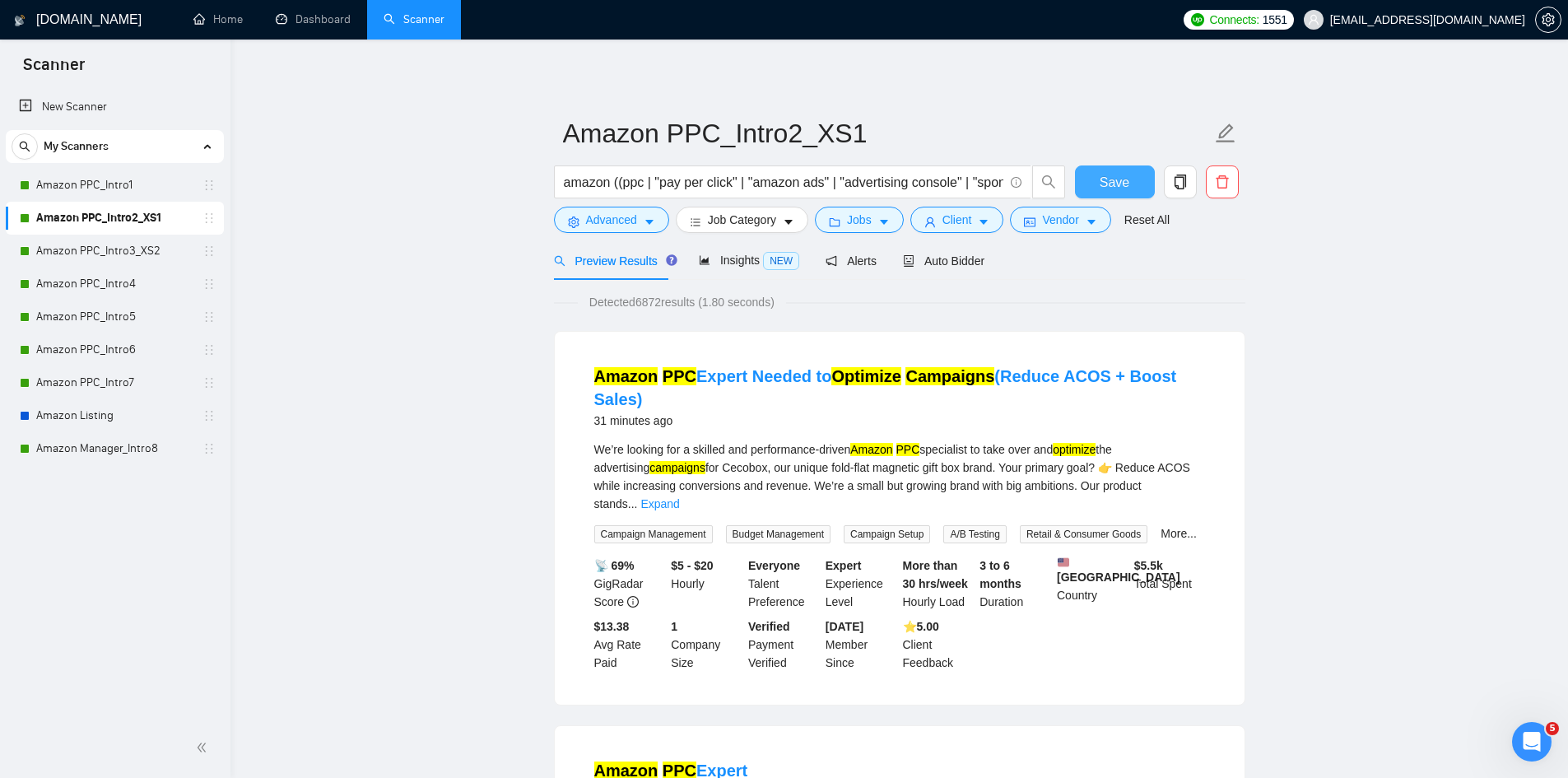
click at [1113, 184] on span "Save" at bounding box center [1114, 182] width 30 height 20
click at [104, 245] on link "Amazon PPC_Intro3_XS2" at bounding box center [114, 251] width 156 height 33
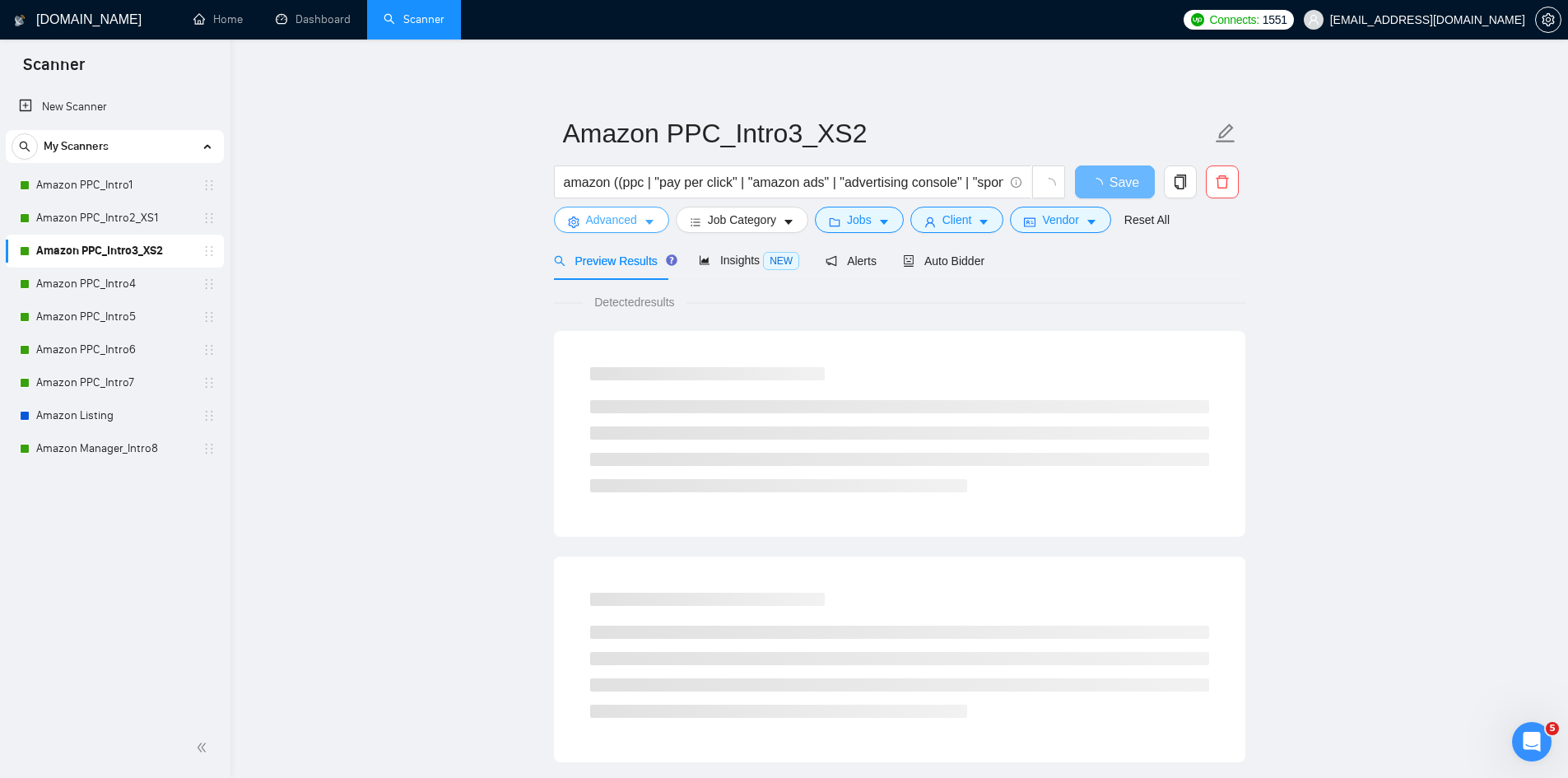
click at [644, 229] on button "Advanced" at bounding box center [611, 220] width 115 height 26
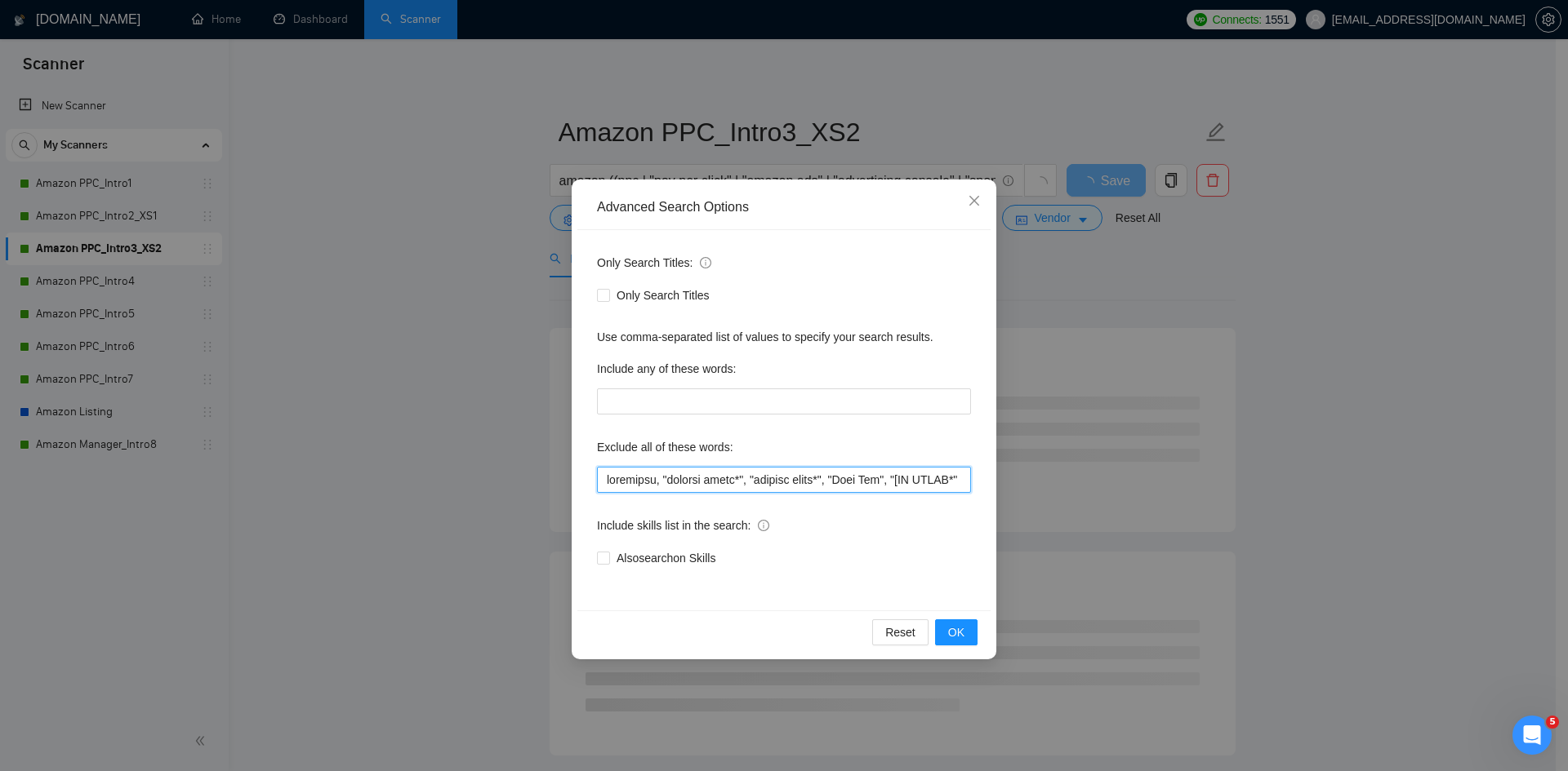
click at [648, 473] on input "text" at bounding box center [784, 479] width 374 height 26
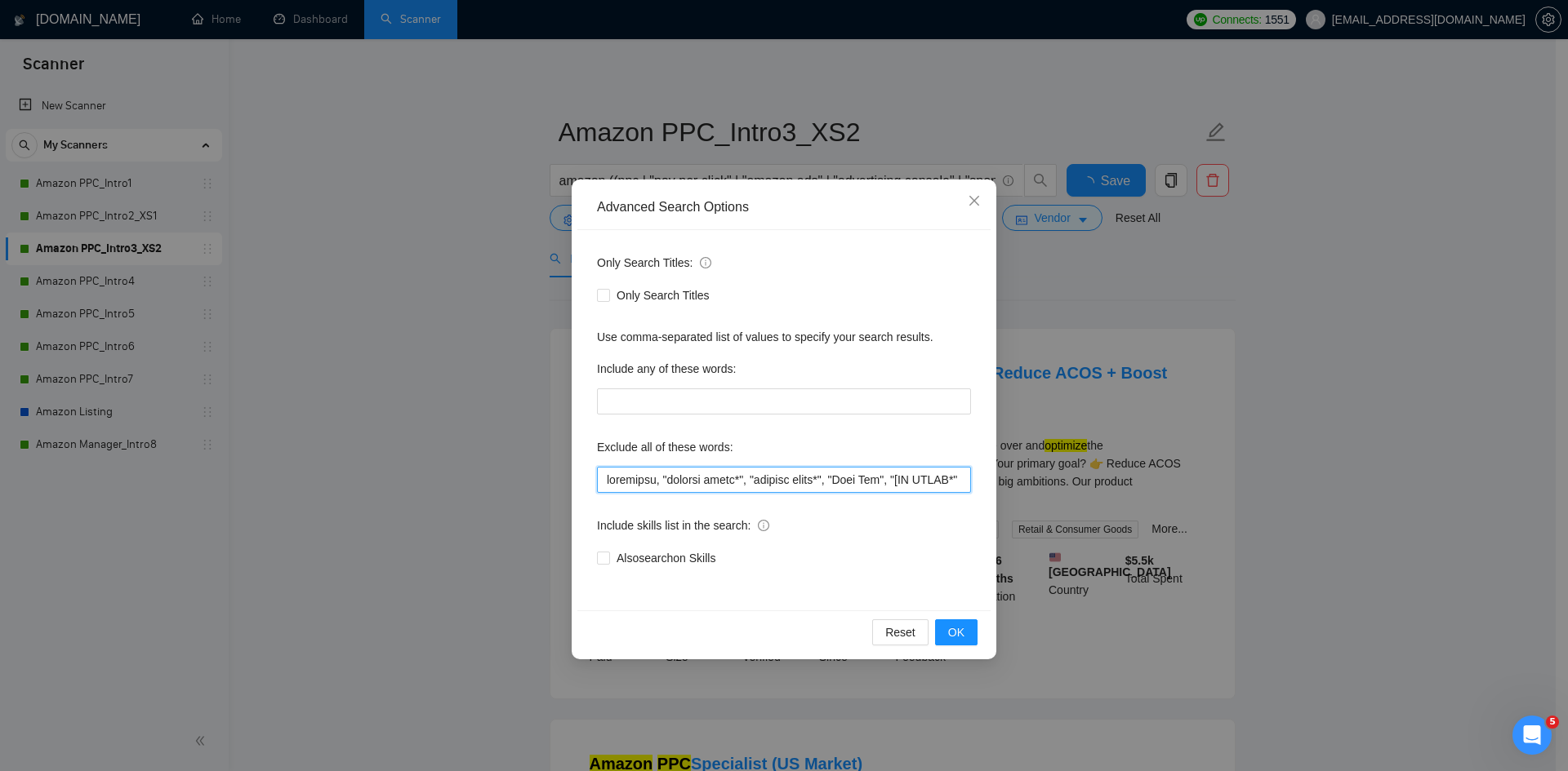
click at [648, 473] on input "text" at bounding box center [784, 479] width 374 height 26
paste input "(graphic desig*), (content desig*), "Meta Ads", ([NO AGENC*]), shopify, api, fo…"
type input "loremipsu, (dolorsi ametc*), (adipisc elits*), "Doei Tem", ([IN UTLAB*]), etdol…"
click at [961, 637] on span "OK" at bounding box center [956, 632] width 16 height 18
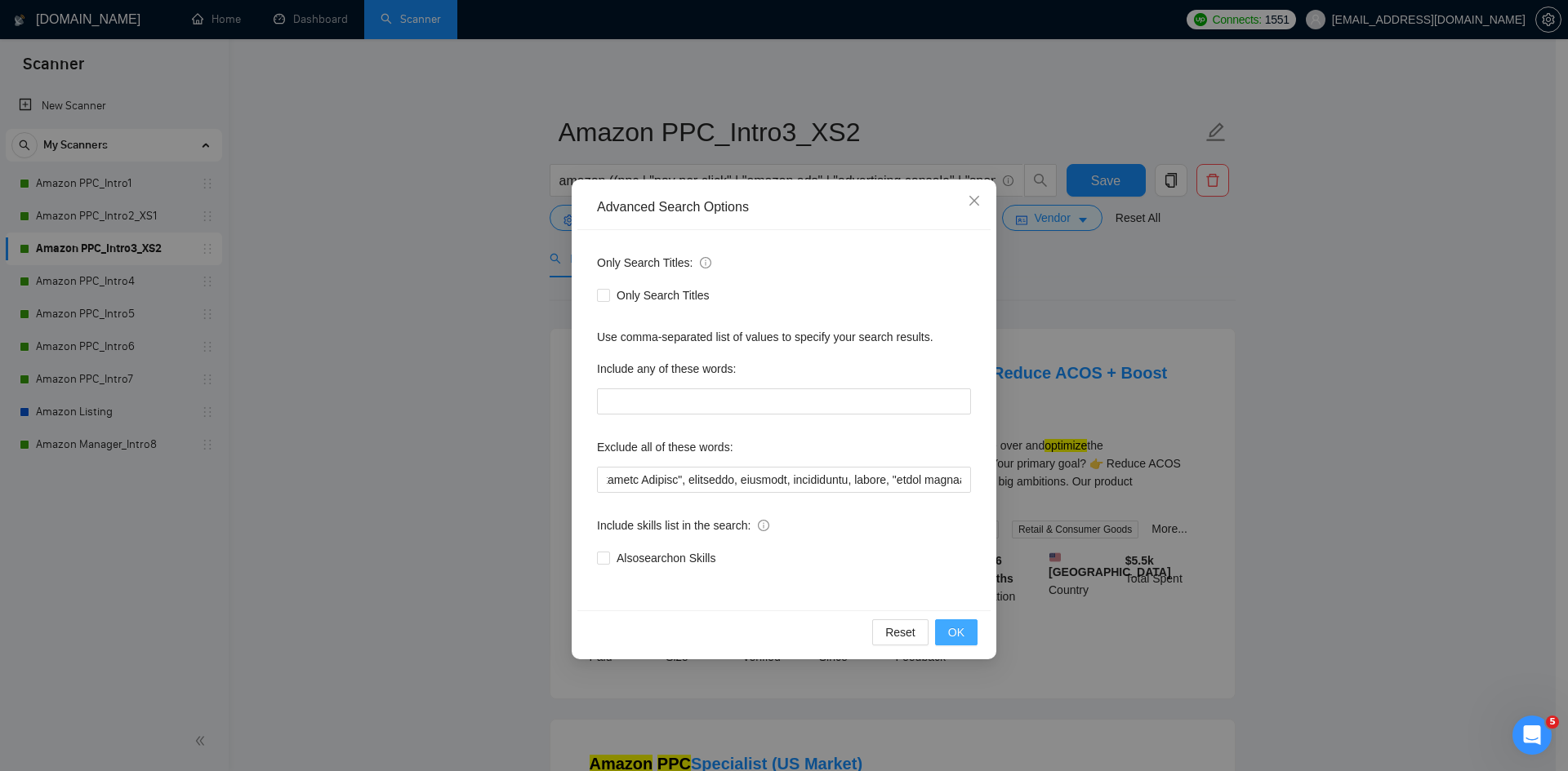
scroll to position [0, 0]
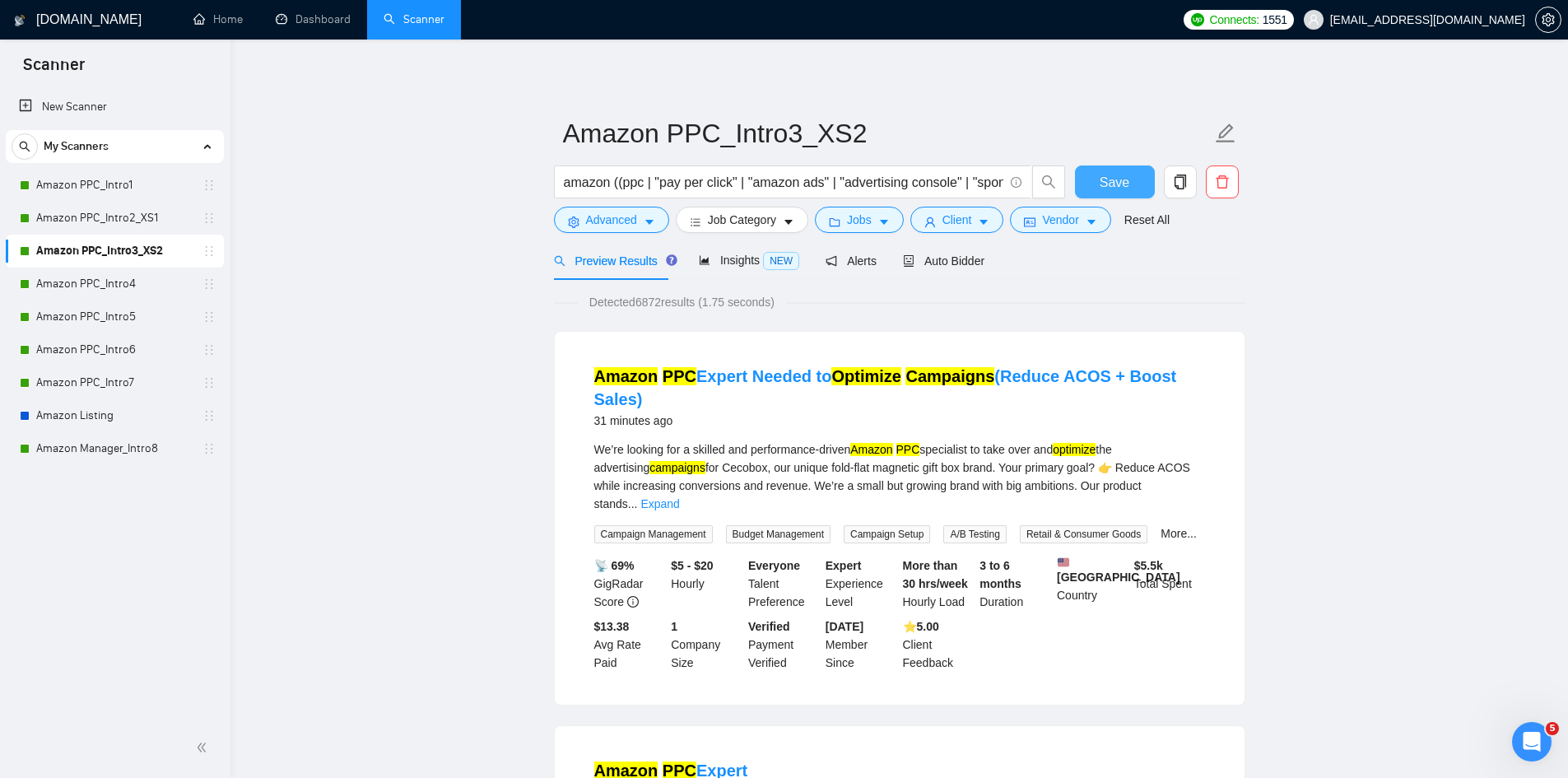
click at [1114, 178] on span "Save" at bounding box center [1114, 182] width 30 height 20
drag, startPoint x: 152, startPoint y: 281, endPoint x: 240, endPoint y: 285, distance: 88.1
click at [152, 281] on link "Amazon PPC_Intro4" at bounding box center [114, 283] width 156 height 33
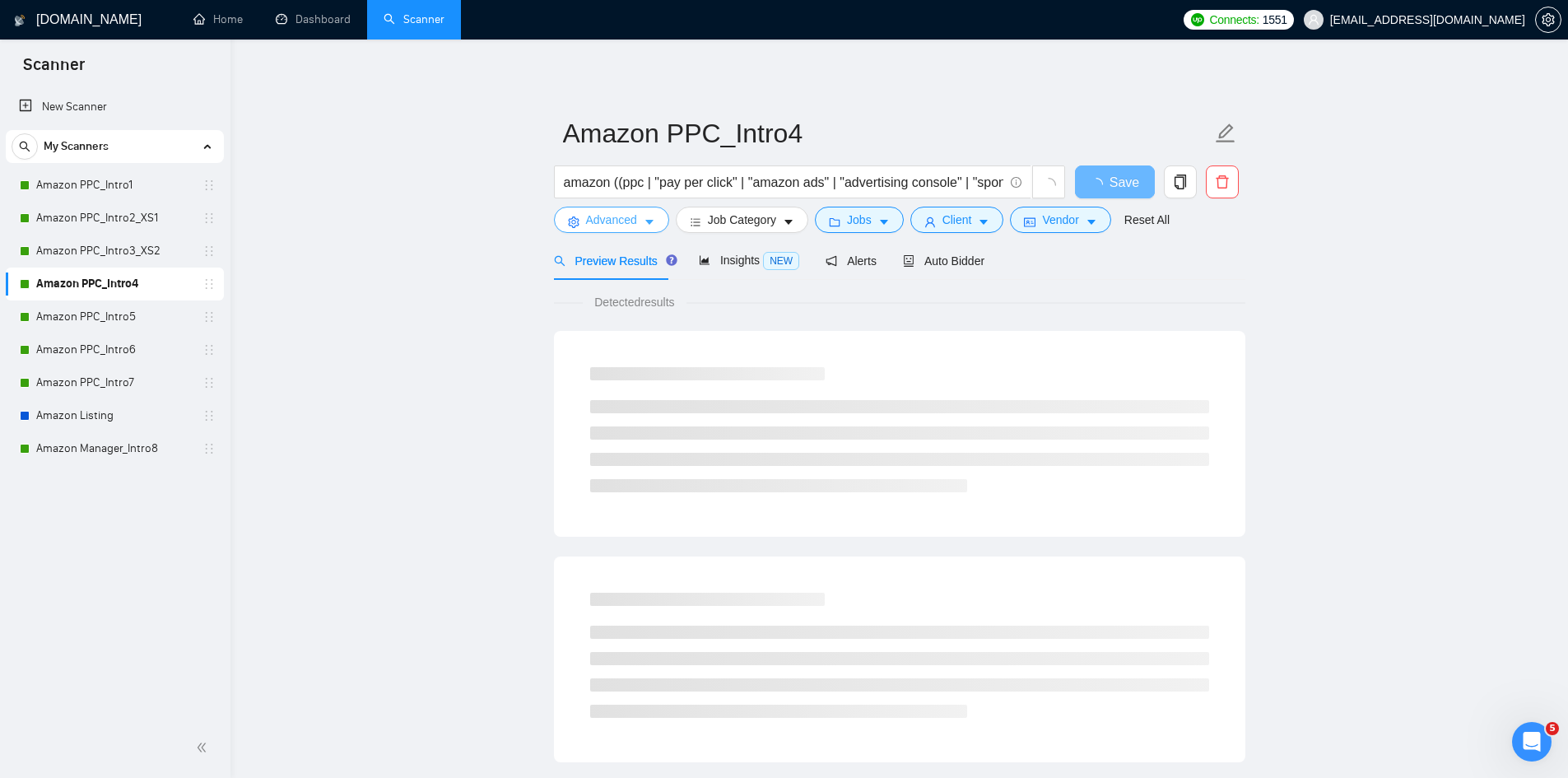
click at [647, 220] on icon "caret-down" at bounding box center [650, 222] width 12 height 12
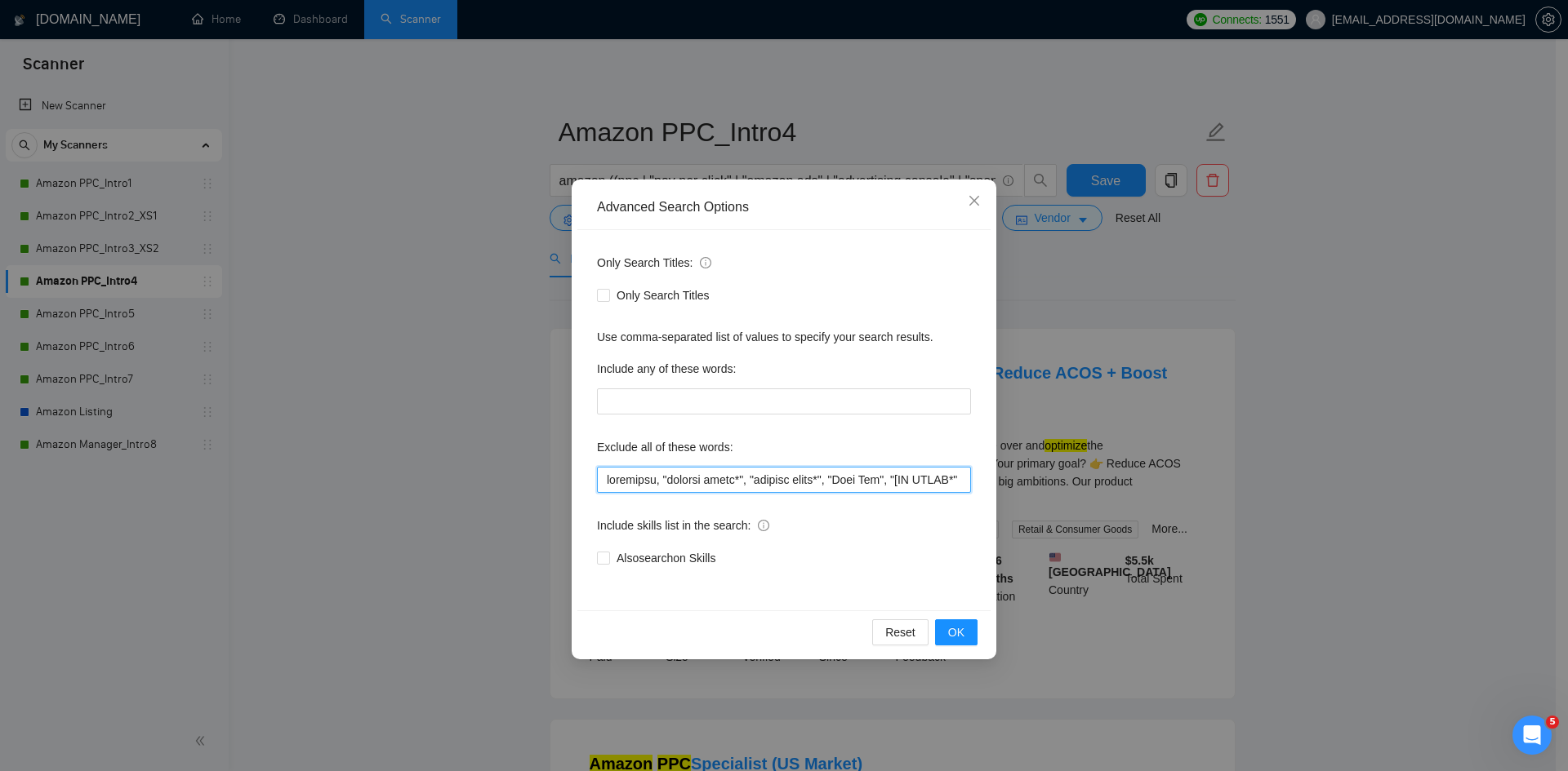
click at [653, 480] on input "text" at bounding box center [784, 479] width 374 height 26
paste input "(graphic desig*), (content desig*), "Meta Ads", ([NO AGENC*]), shopify, api, fo…"
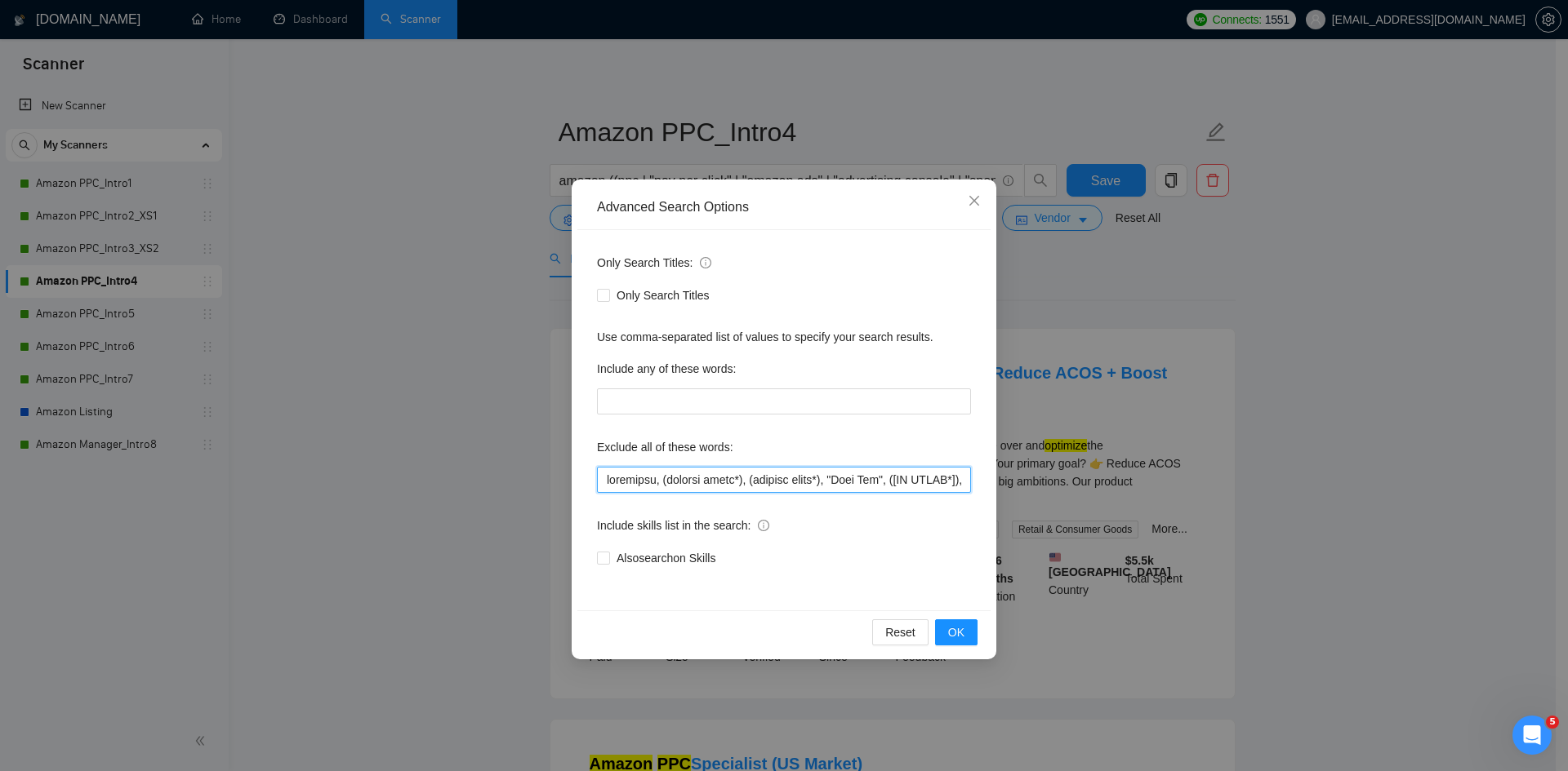
scroll to position [0, 5656]
type input "loremipsu, (dolorsi ametc*), (adipisc elits*), "Doei Tem", ([IN UTLAB*]), etdol…"
click at [954, 634] on span "OK" at bounding box center [956, 632] width 16 height 18
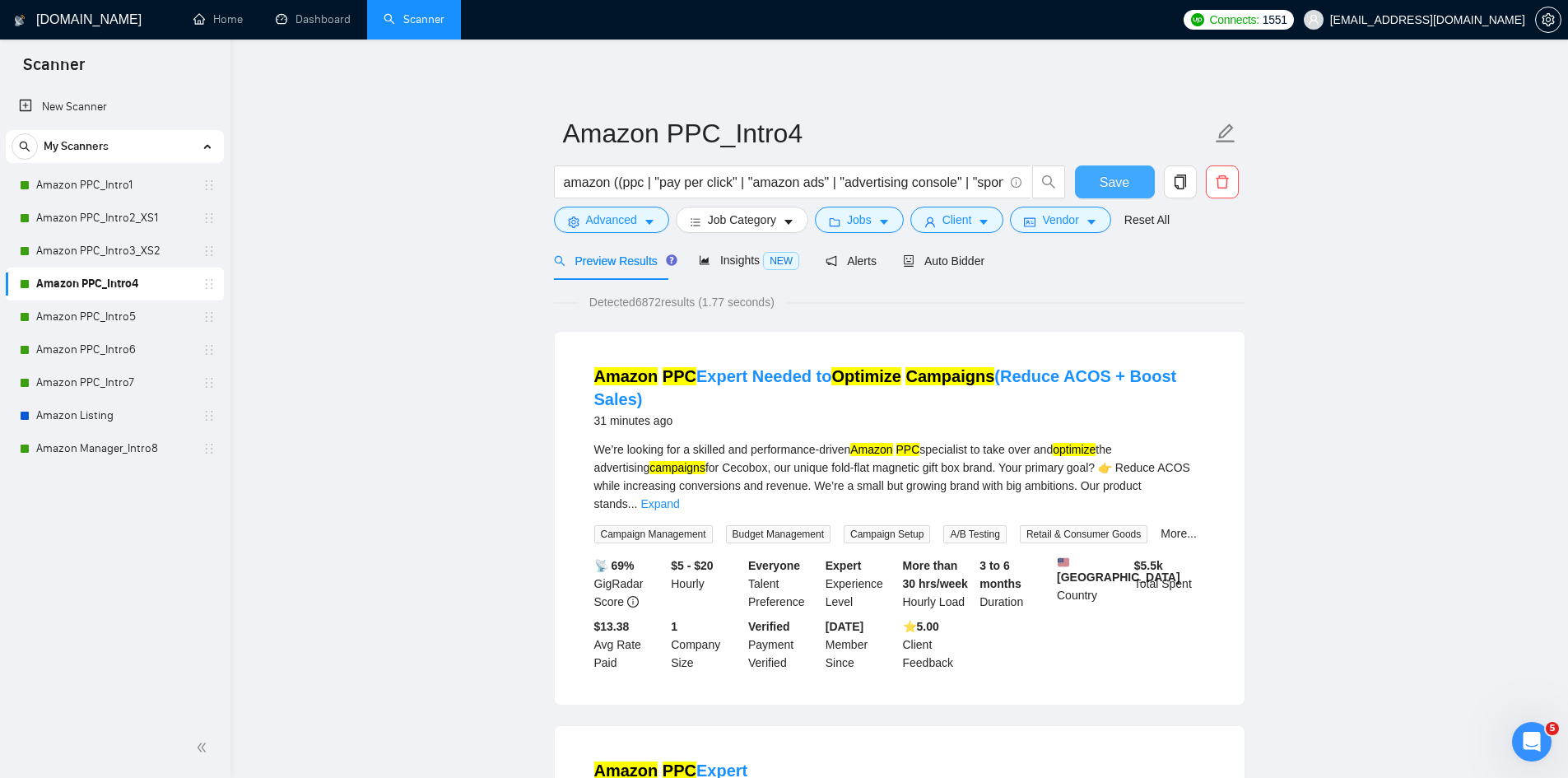
click at [1119, 175] on span "Save" at bounding box center [1114, 182] width 30 height 20
drag, startPoint x: 125, startPoint y: 316, endPoint x: 481, endPoint y: 283, distance: 357.5
click at [125, 316] on link "Amazon PPC_Intro5" at bounding box center [114, 316] width 156 height 33
click at [650, 225] on icon "caret-down" at bounding box center [650, 222] width 12 height 12
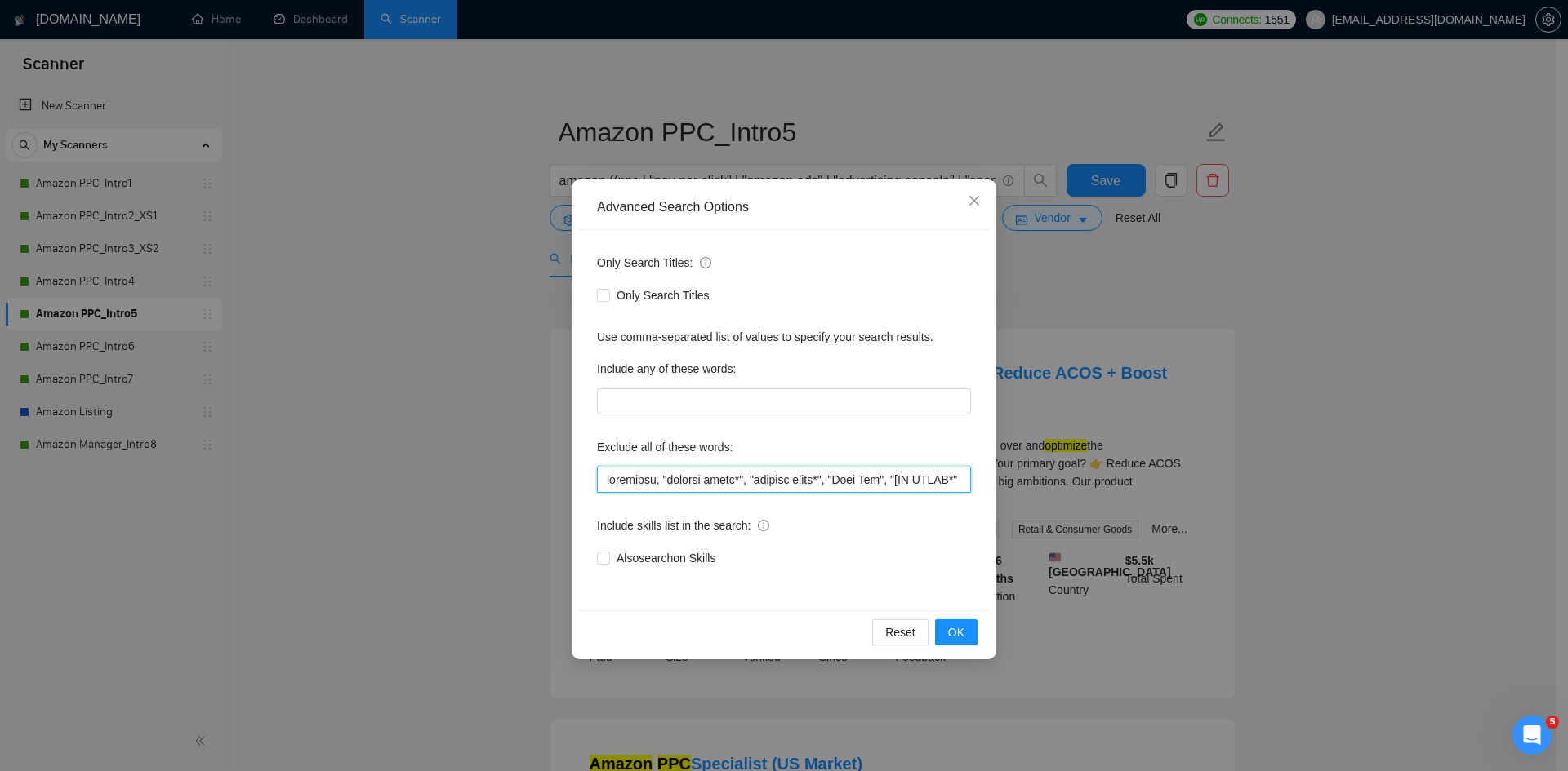
click at [699, 485] on input "text" at bounding box center [784, 479] width 374 height 26
paste input "(graphic desig*), (content desig*), "Meta Ads", ([NO AGENC*]), shopify, api, fo…"
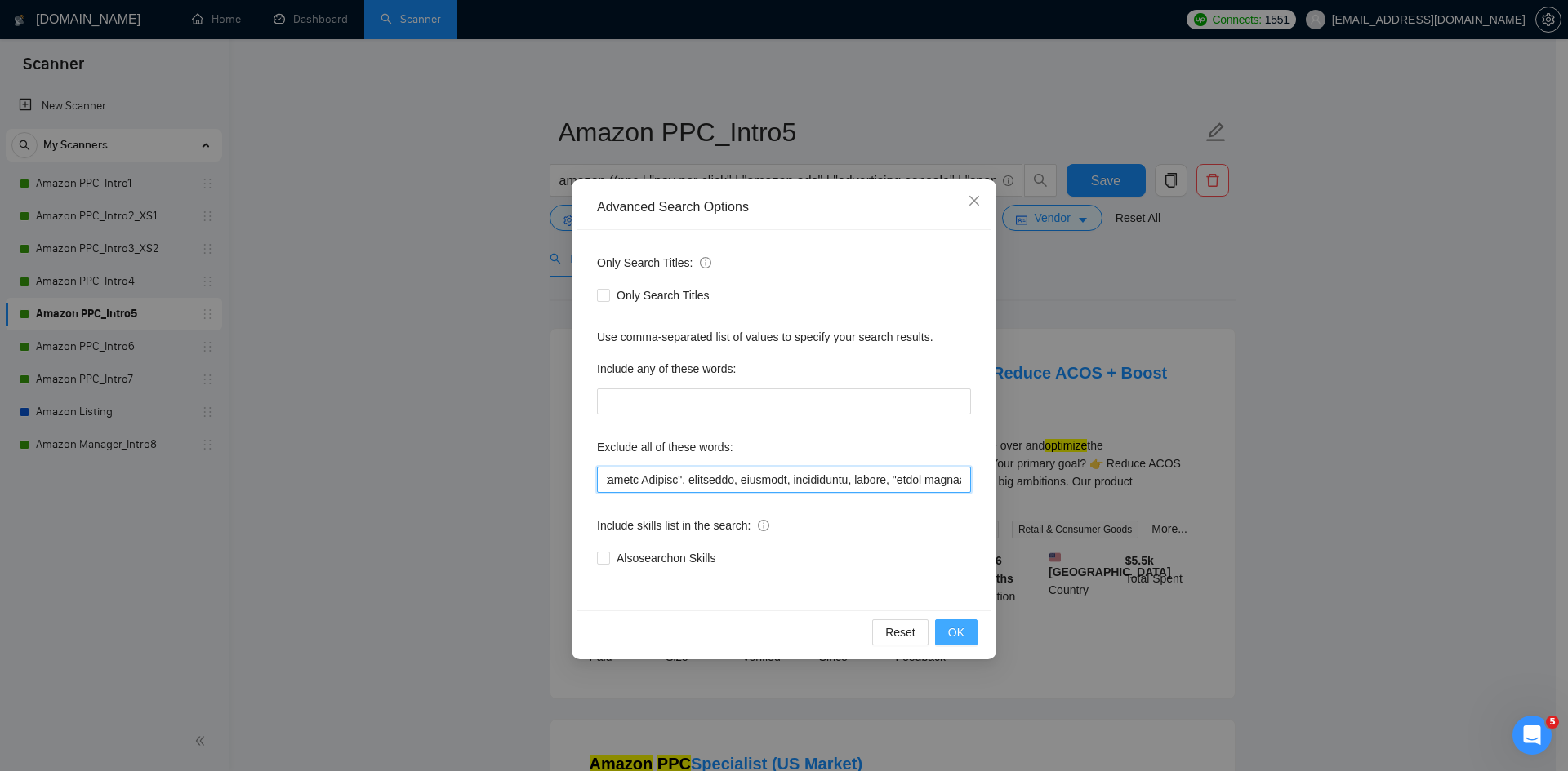
type input "loremipsu, (dolorsi ametc*), (adipisc elits*), "Doei Tem", ([IN UTLAB*]), etdol…"
click at [955, 630] on span "OK" at bounding box center [956, 632] width 16 height 18
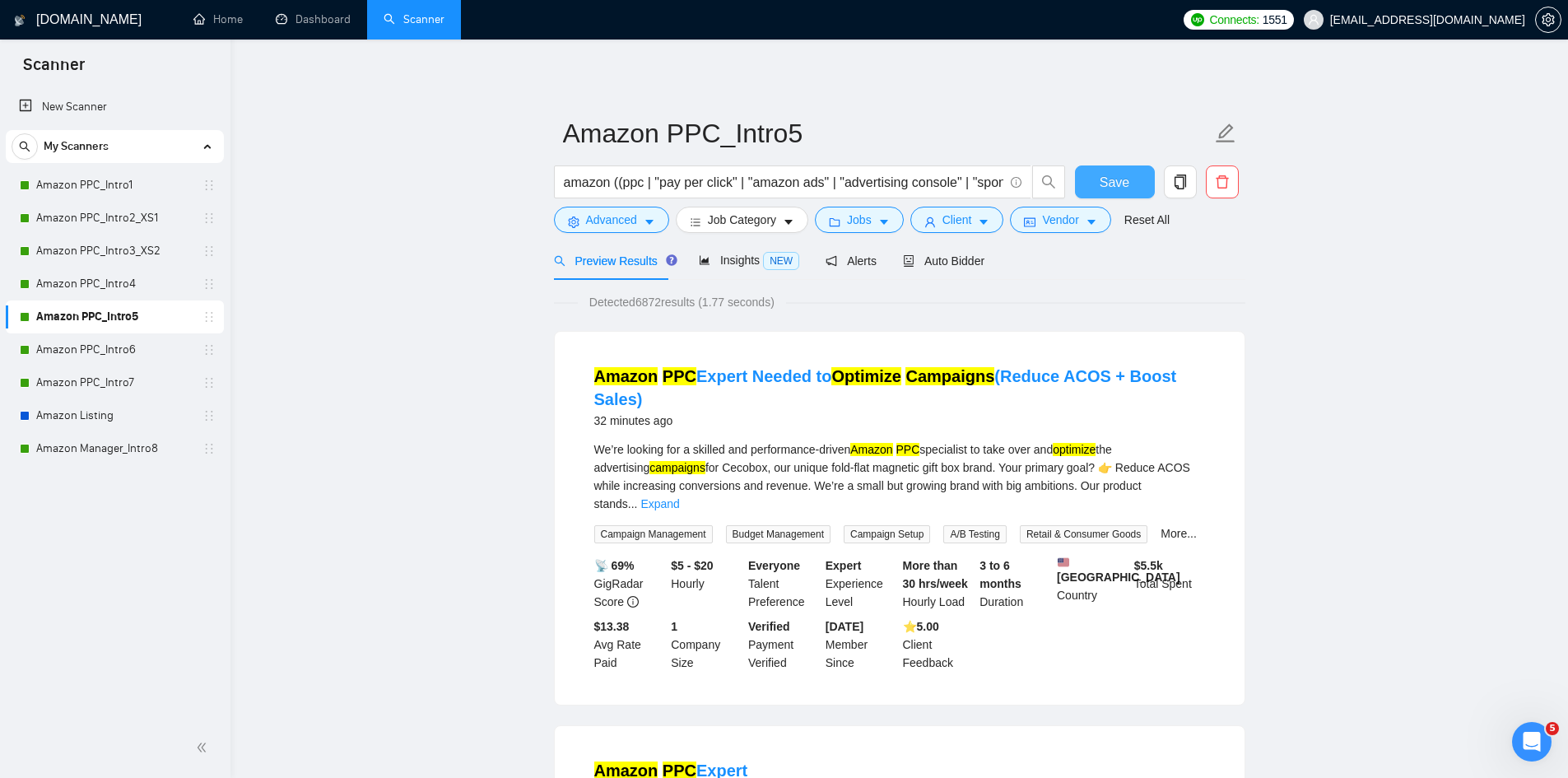
click at [1122, 186] on span "Save" at bounding box center [1114, 182] width 30 height 20
click at [129, 350] on link "Amazon PPC_Intro6" at bounding box center [114, 350] width 156 height 33
click at [652, 225] on icon "caret-down" at bounding box center [650, 222] width 12 height 12
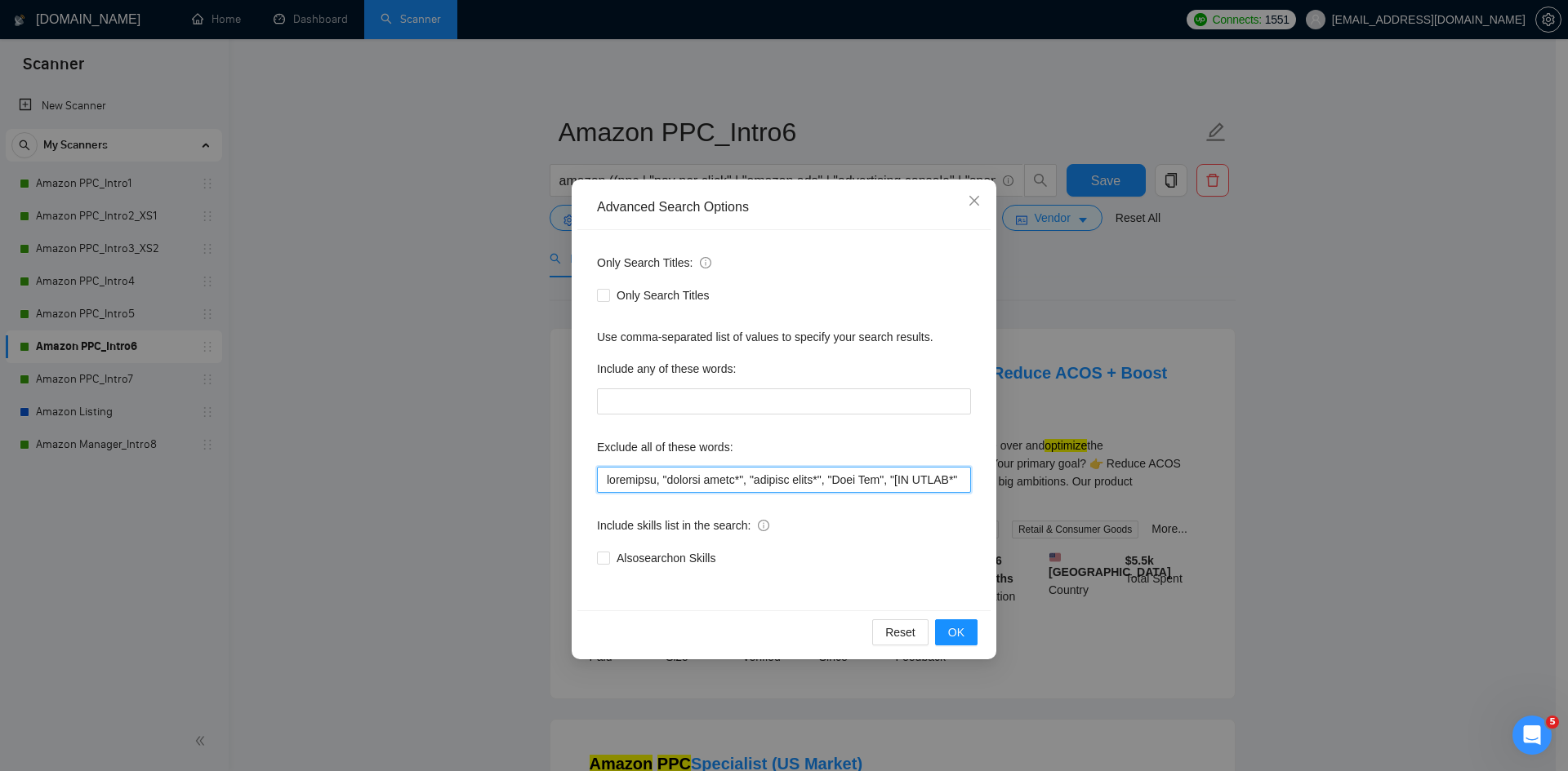
click at [707, 475] on input "text" at bounding box center [784, 479] width 374 height 26
paste input "(graphic desig*), (content desig*), "Meta Ads", ([NO AGENC*]), shopify, api, fo…"
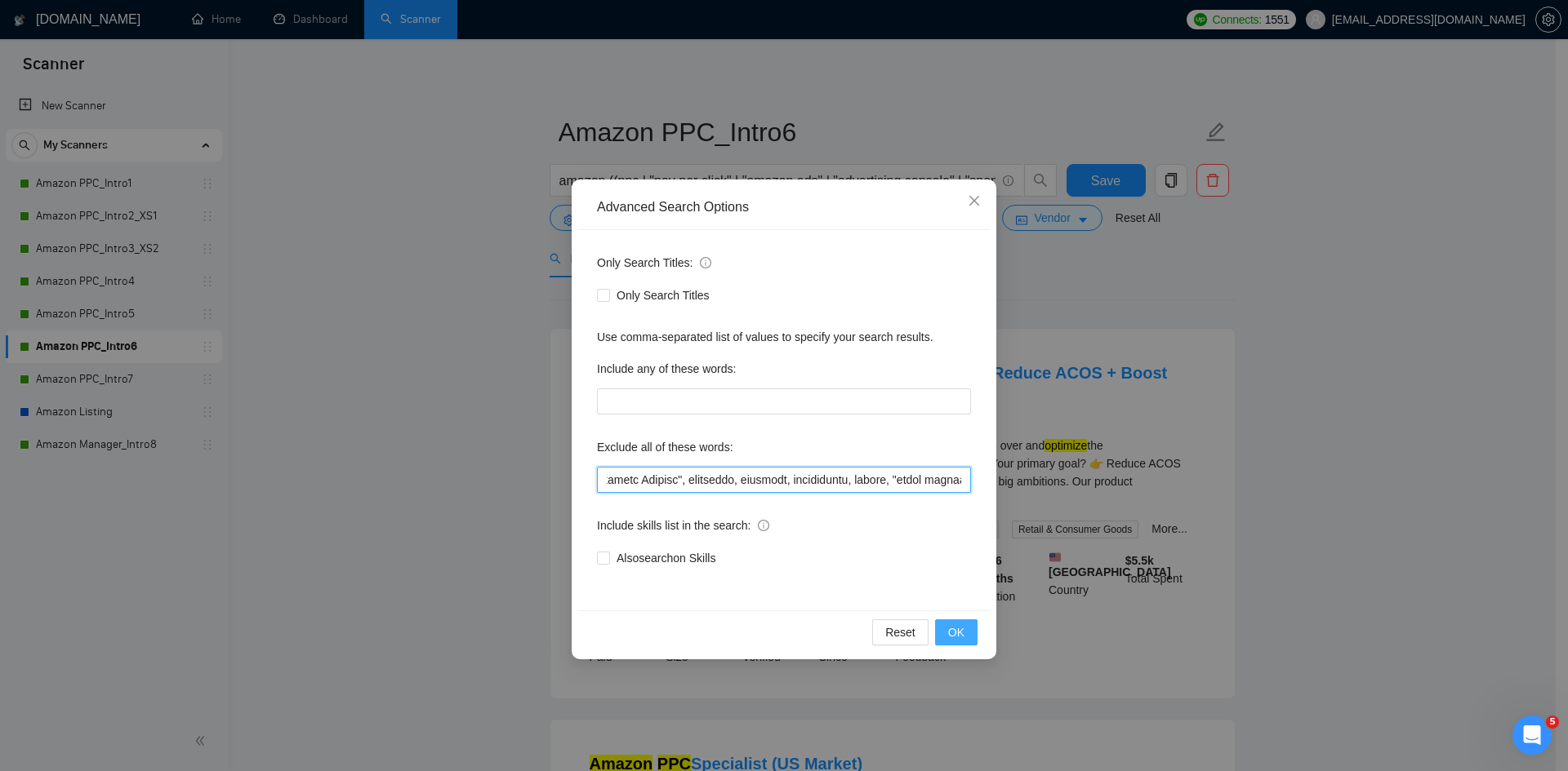
type input "loremipsu, (dolorsi ametc*), (adipisc elits*), "Doei Tem", ([IN UTLAB*]), etdol…"
click at [953, 629] on span "OK" at bounding box center [956, 632] width 16 height 18
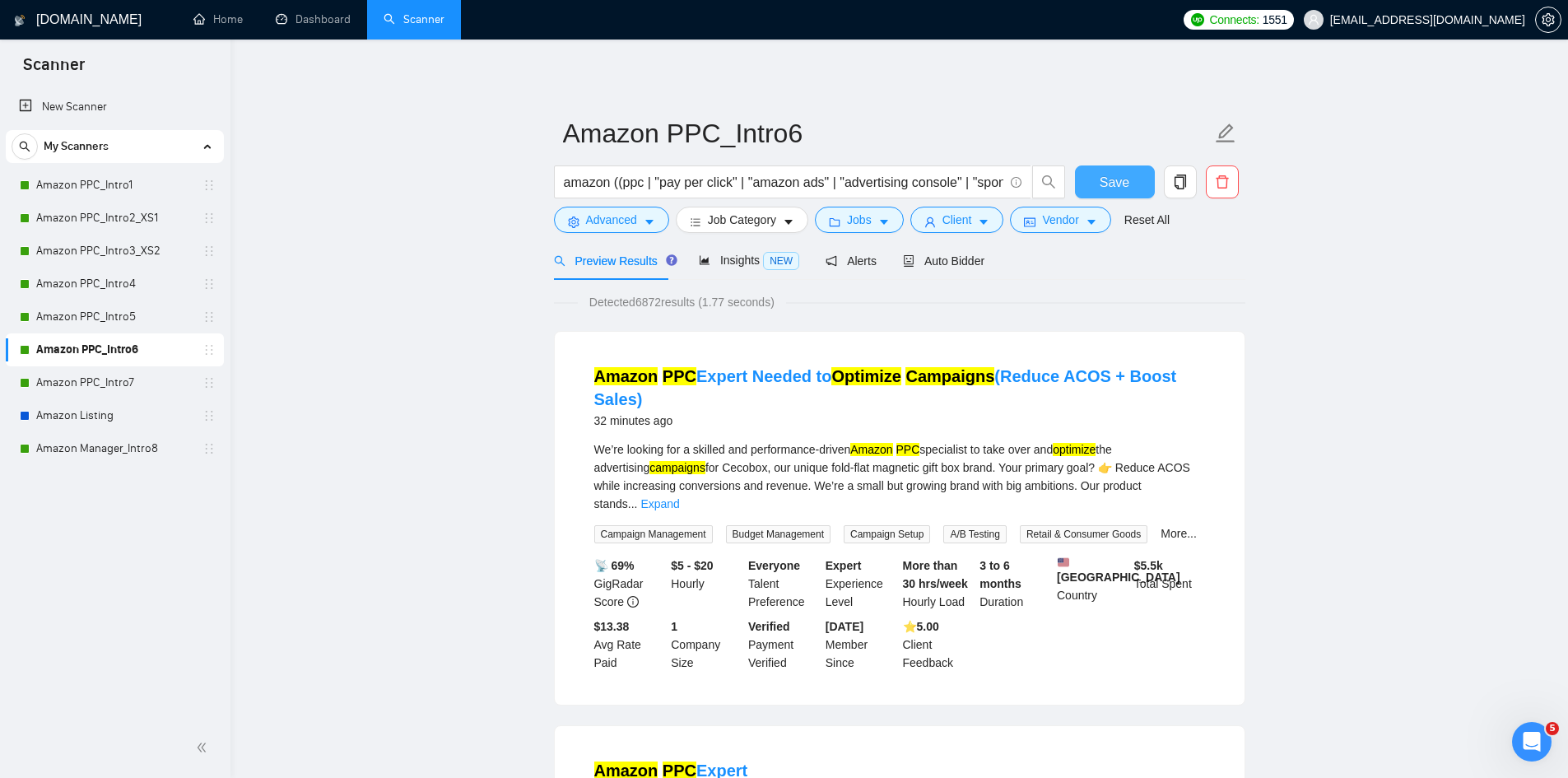
click at [1093, 177] on button "Save" at bounding box center [1115, 182] width 80 height 33
click at [123, 387] on link "Amazon PPC_Intro7" at bounding box center [114, 383] width 156 height 33
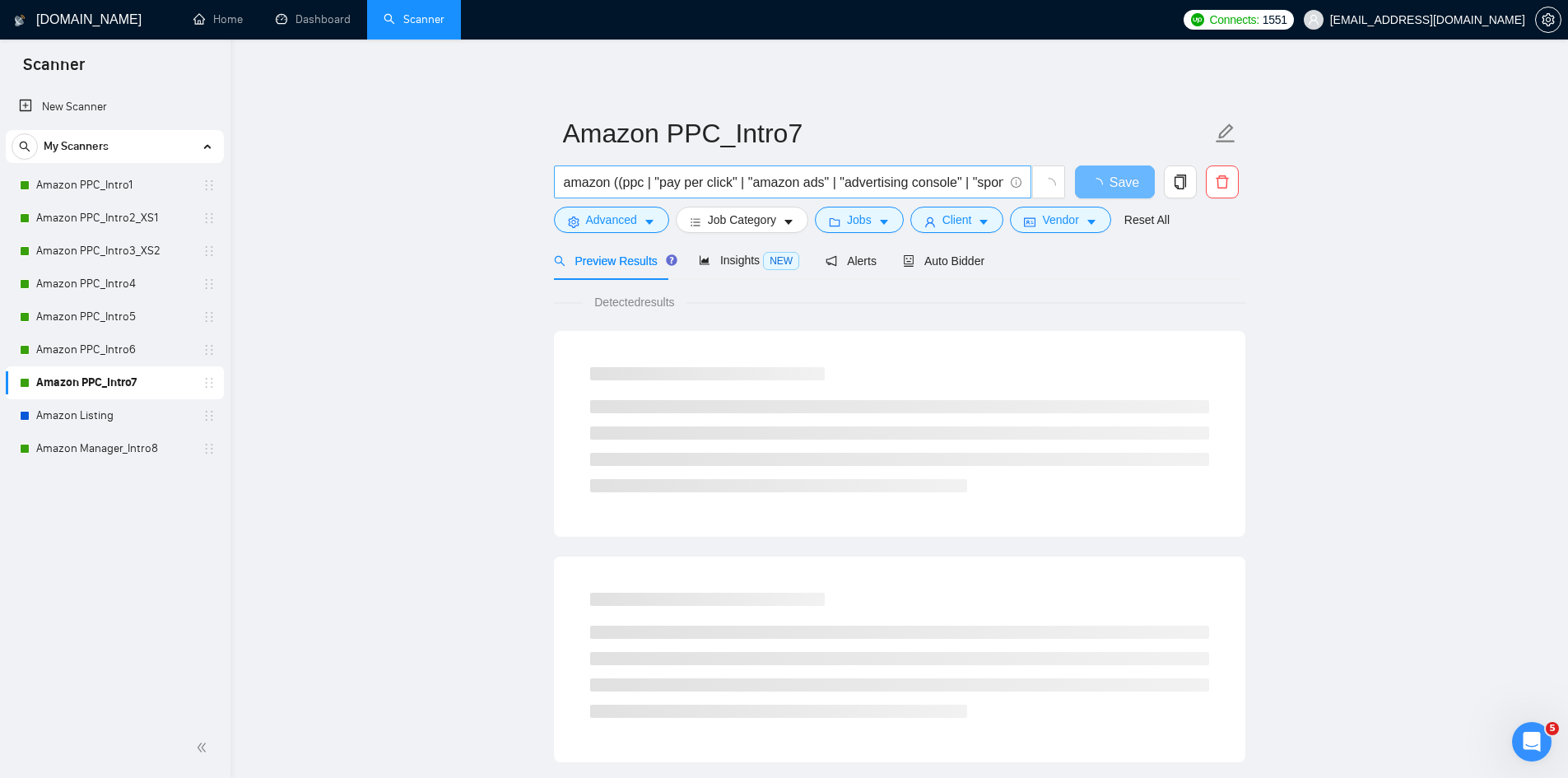
click at [679, 180] on input "amazon ((ppc | "pay per click" | "amazon ads" | "advertising console" | "sponso…" at bounding box center [784, 182] width 439 height 20
click at [651, 230] on button "Advanced" at bounding box center [611, 220] width 115 height 26
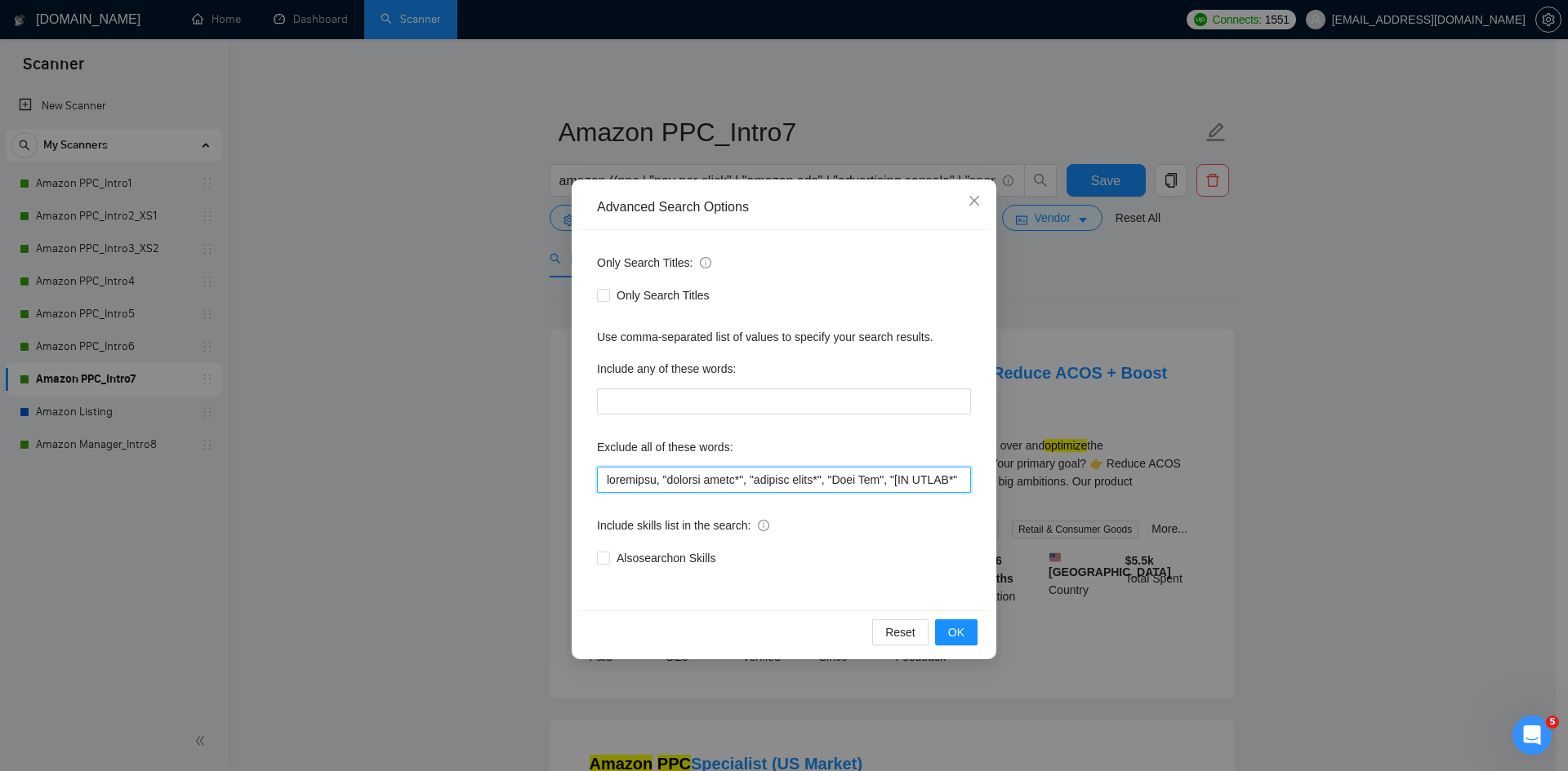
click at [658, 474] on input "text" at bounding box center [784, 479] width 374 height 26
paste input "(graphic desig*), (content desig*), "Meta Ads", ([NO AGENC*]), shopify, api, fo…"
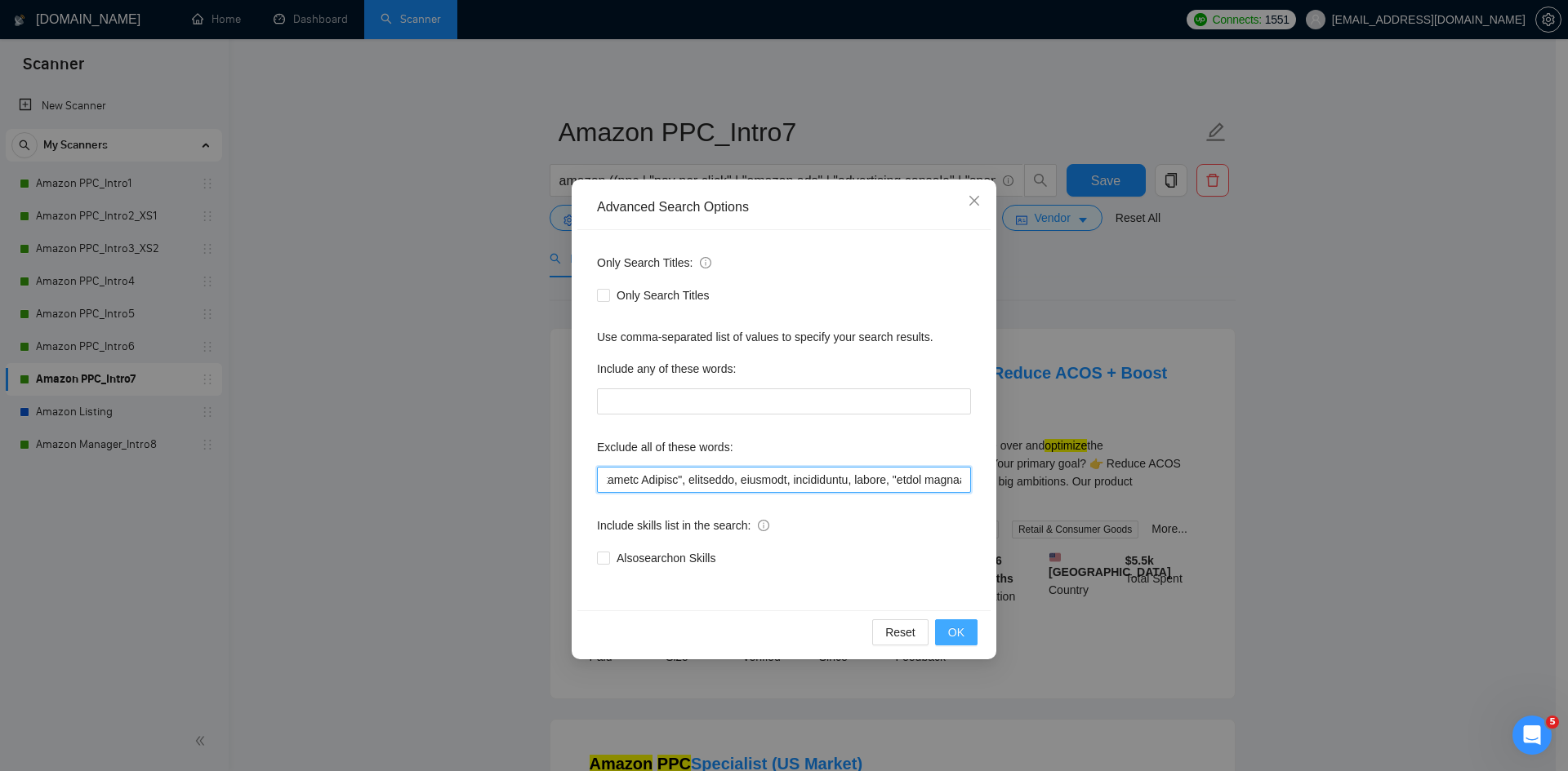
type input "loremipsu, (dolorsi ametc*), (adipisc elits*), "Doei Tem", ([IN UTLAB*]), etdol…"
click at [967, 628] on button "OK" at bounding box center [956, 632] width 42 height 26
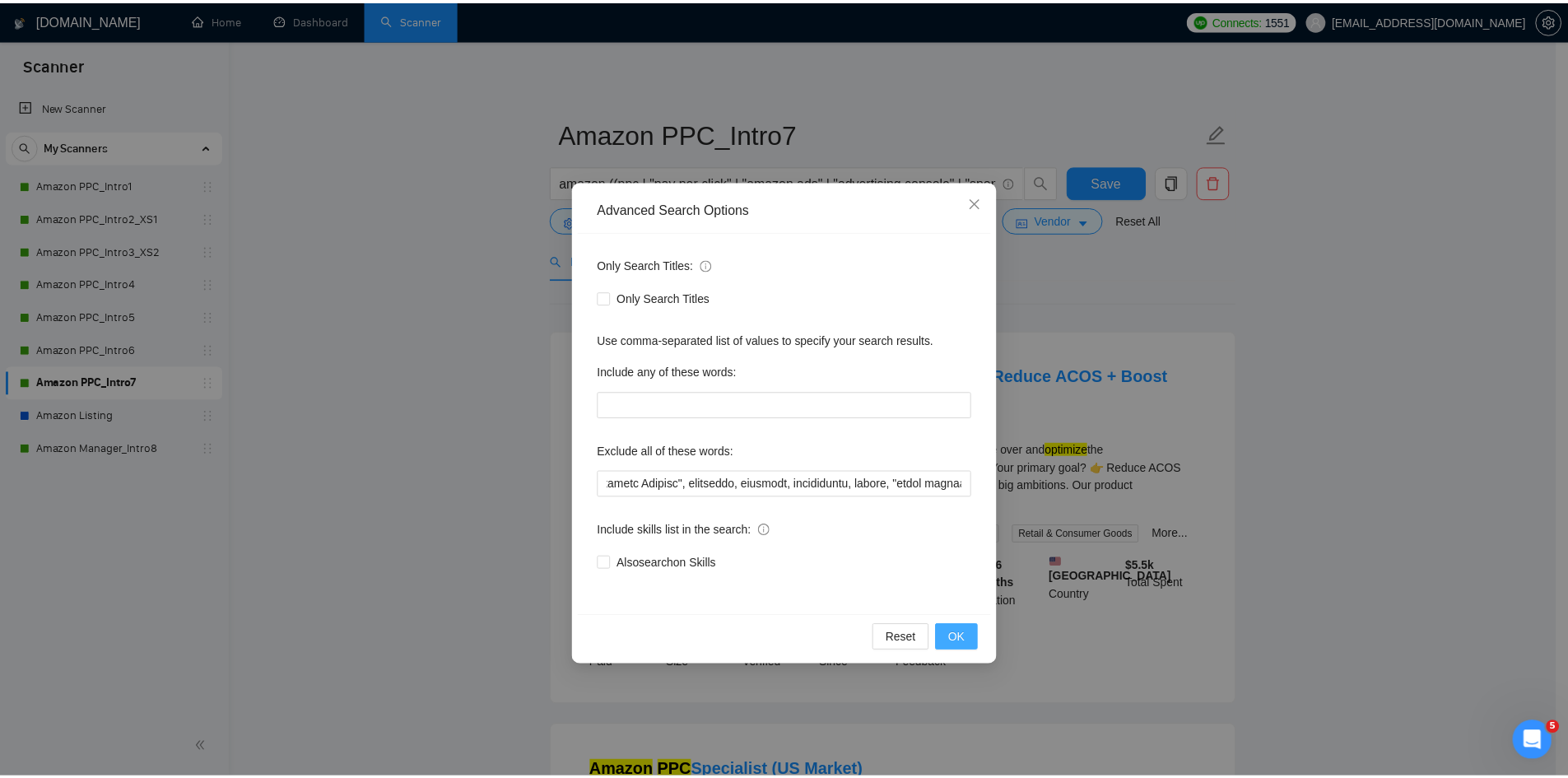
scroll to position [0, 0]
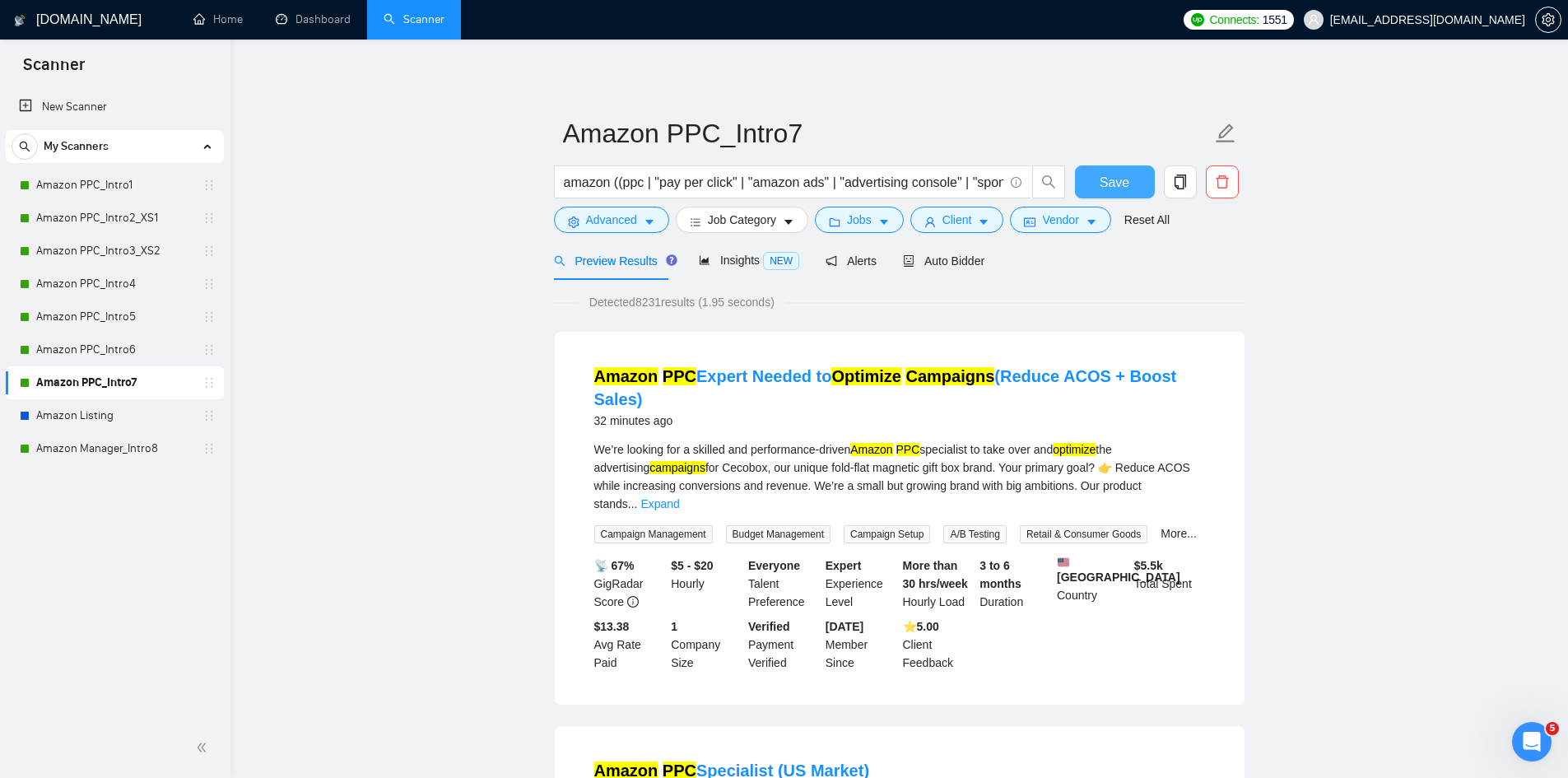
click at [1123, 182] on span "Save" at bounding box center [1114, 182] width 30 height 20
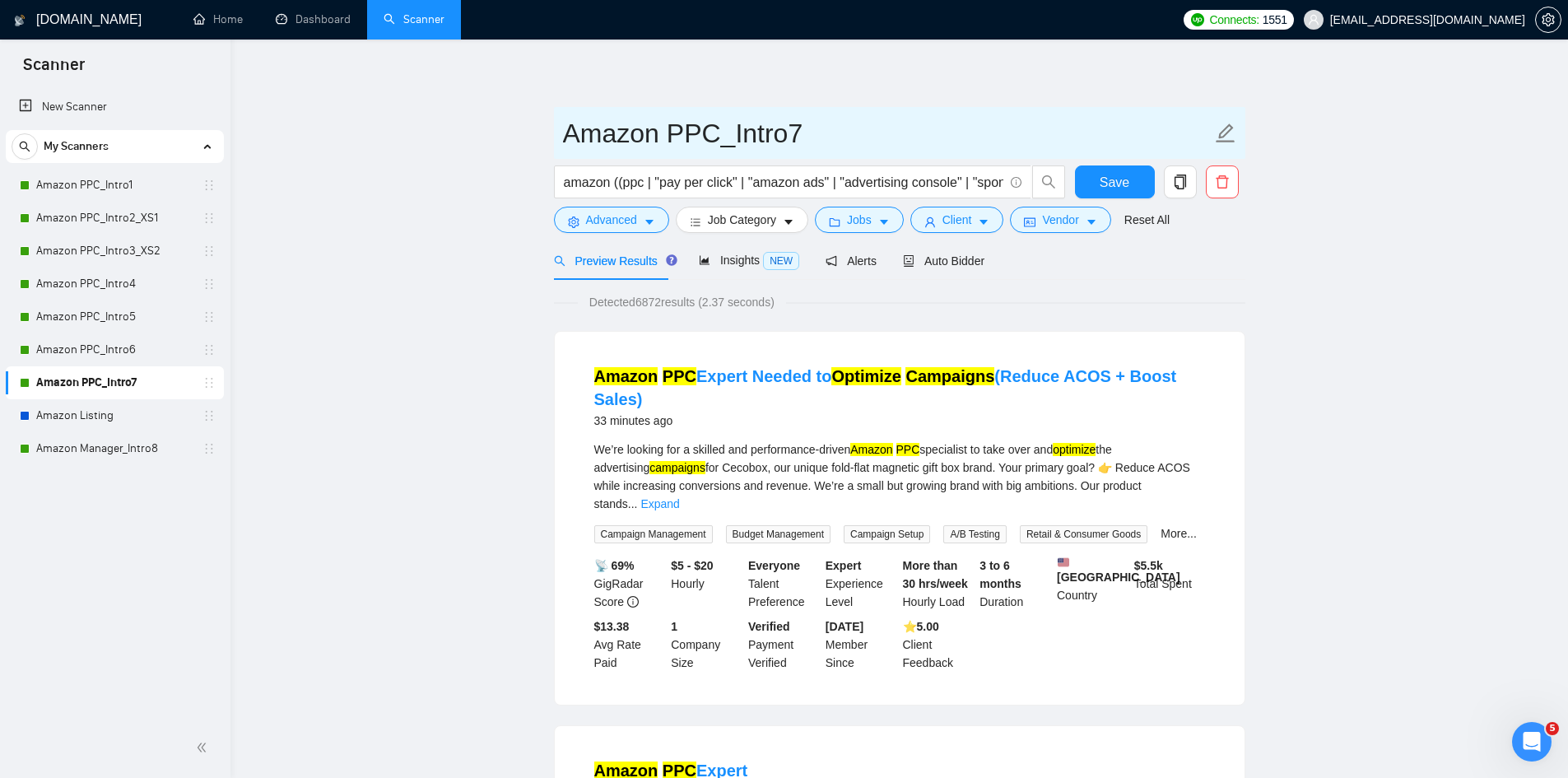
drag, startPoint x: 110, startPoint y: 178, endPoint x: 926, endPoint y: 112, distance: 818.7
click at [110, 178] on link "Amazon PPC_Intro1" at bounding box center [114, 185] width 156 height 33
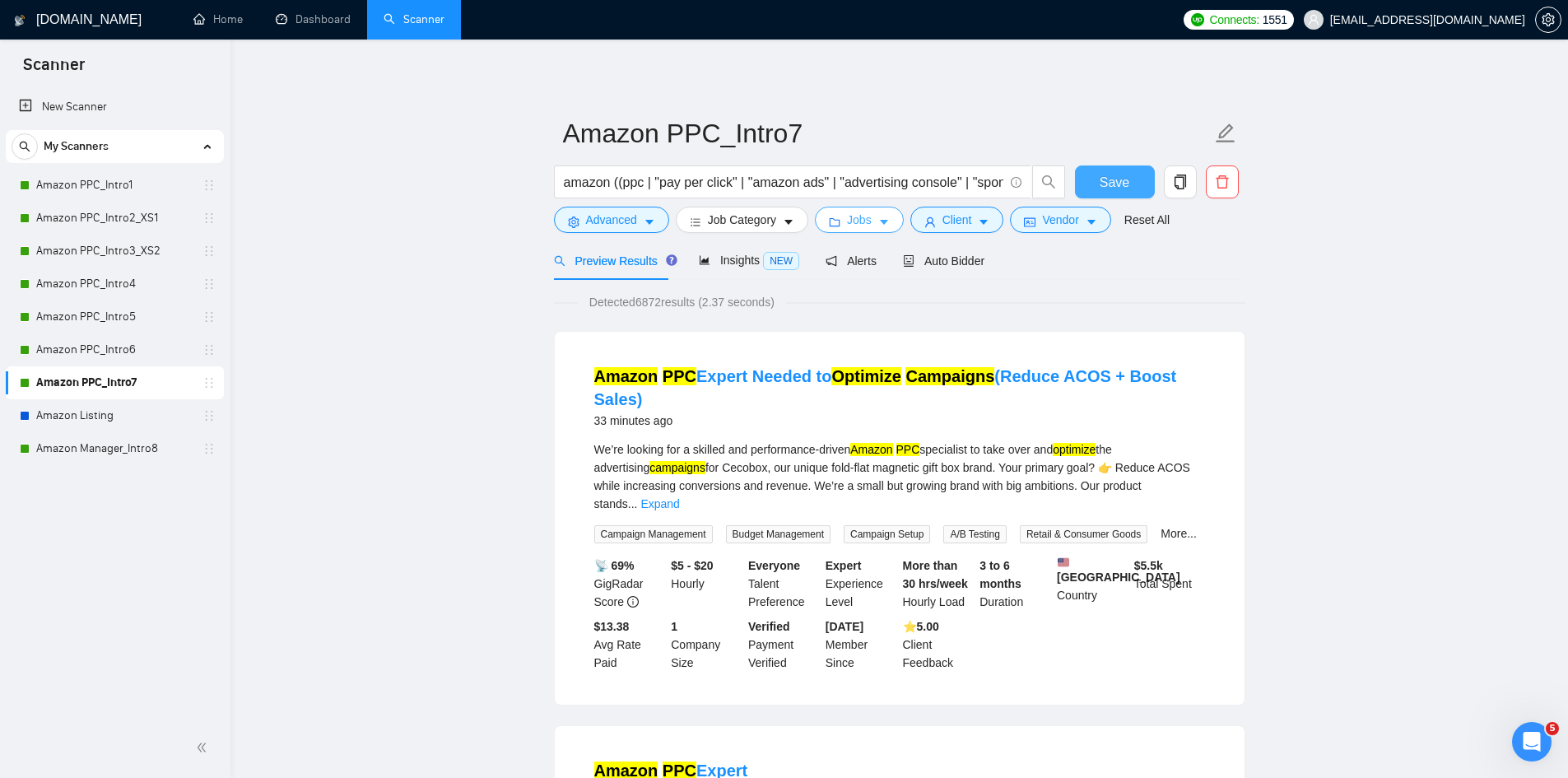
drag, startPoint x: 1130, startPoint y: 182, endPoint x: 838, endPoint y: 210, distance: 293.3
click at [1130, 182] on button "Save" at bounding box center [1115, 182] width 80 height 33
click at [97, 179] on link "Amazon PPC_Intro1" at bounding box center [114, 185] width 156 height 33
click at [650, 218] on icon "caret-down" at bounding box center [650, 222] width 12 height 12
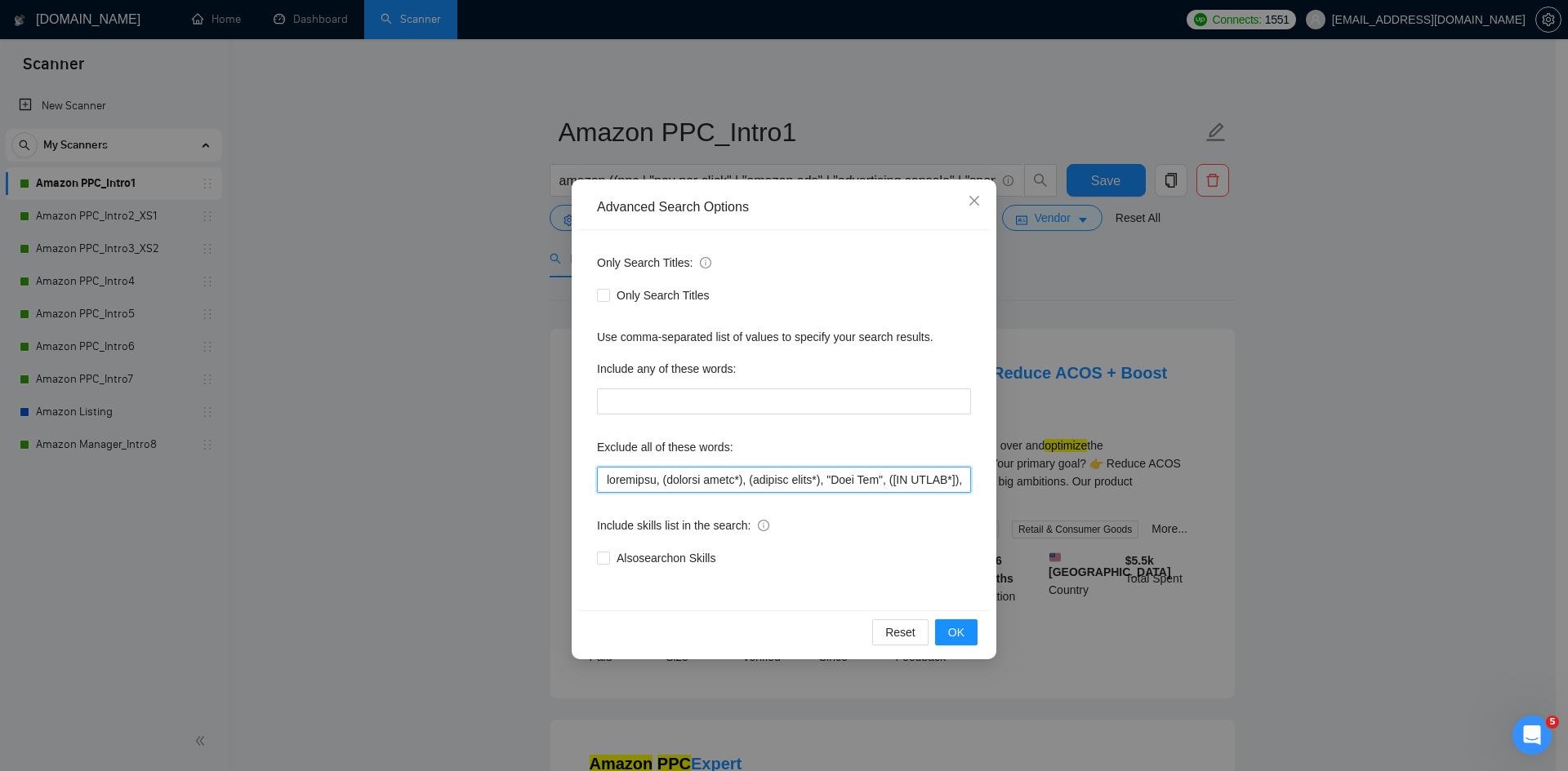
click at [695, 486] on input "text" at bounding box center [784, 479] width 374 height 26
click at [758, 486] on input "text" at bounding box center [784, 479] width 374 height 26
drag, startPoint x: 838, startPoint y: 474, endPoint x: 1369, endPoint y: 573, distance: 540.1
click at [1369, 573] on div "Advanced Search Options Only Search Titles: Only Search Titles Use comma-separa…" at bounding box center [784, 385] width 1568 height 771
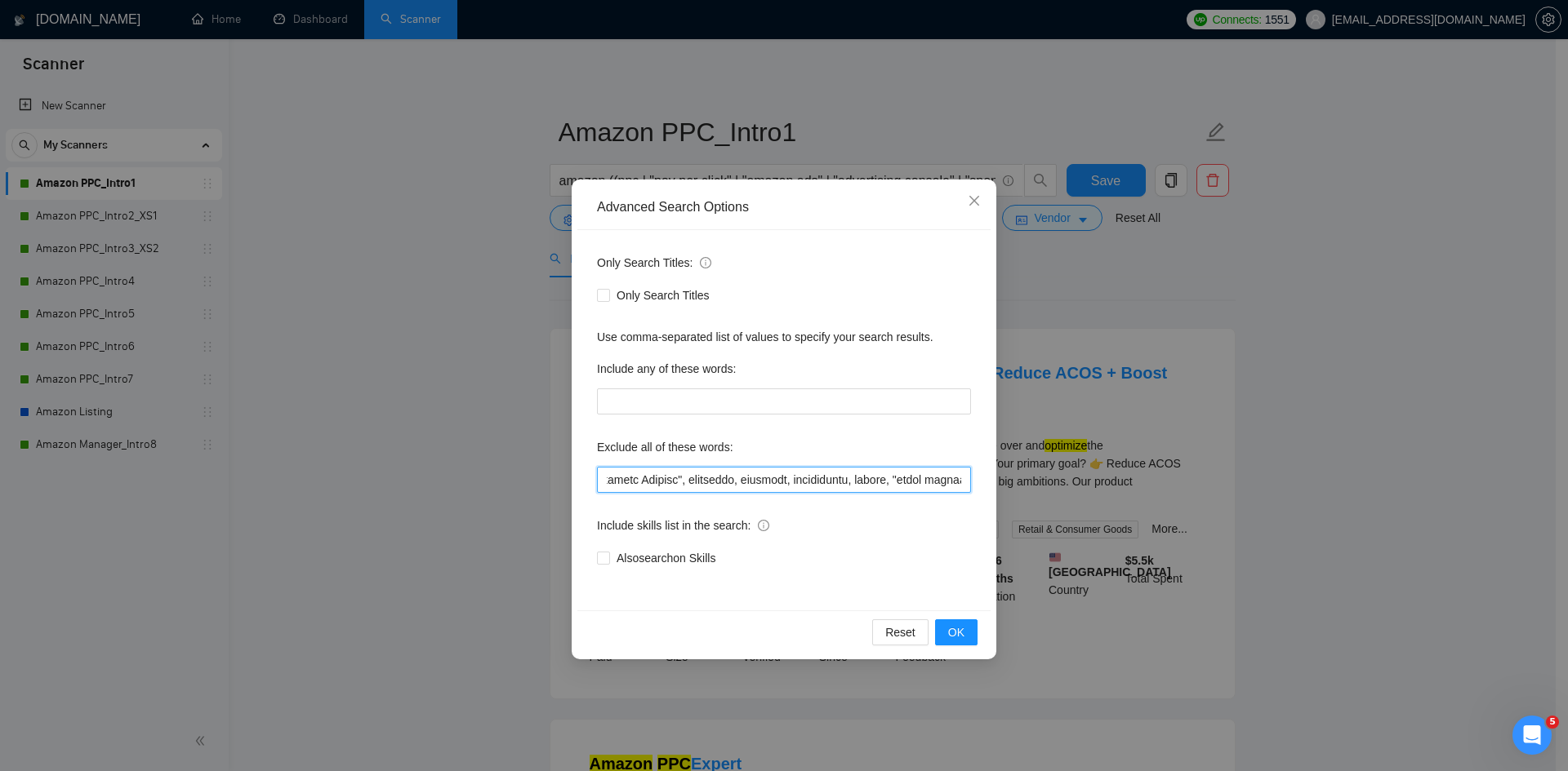
paste input ""[NO AGENC*" , shopify, api, formatter, "GA4", "google analytics", gtm, "google…"
type input "loremipsu, (dolorsi ametc*), (adipisc elits*), "Doei Tem", "[IN UTLAB*" , etdol…"
click at [961, 636] on span "OK" at bounding box center [956, 632] width 16 height 18
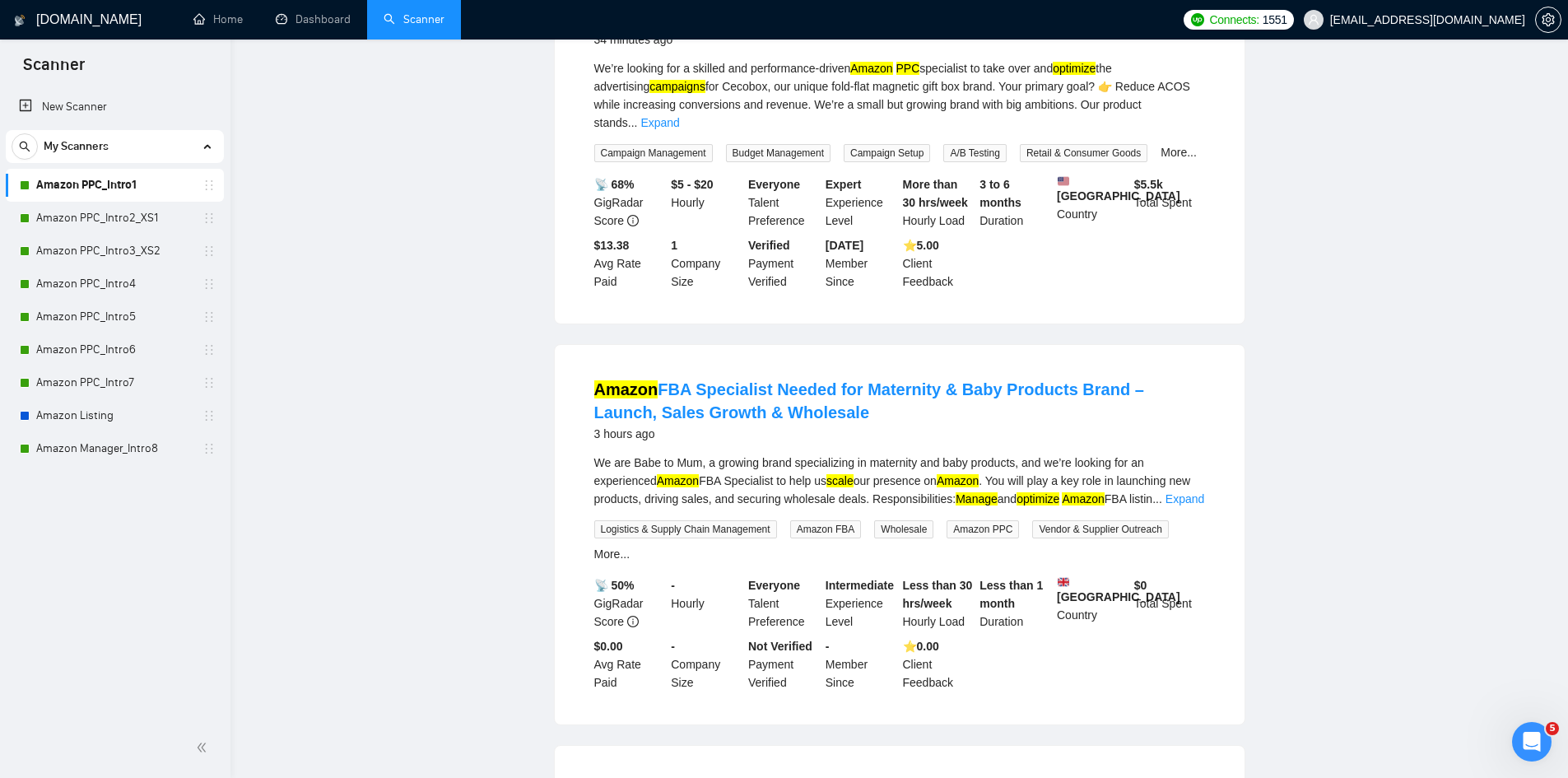
scroll to position [0, 0]
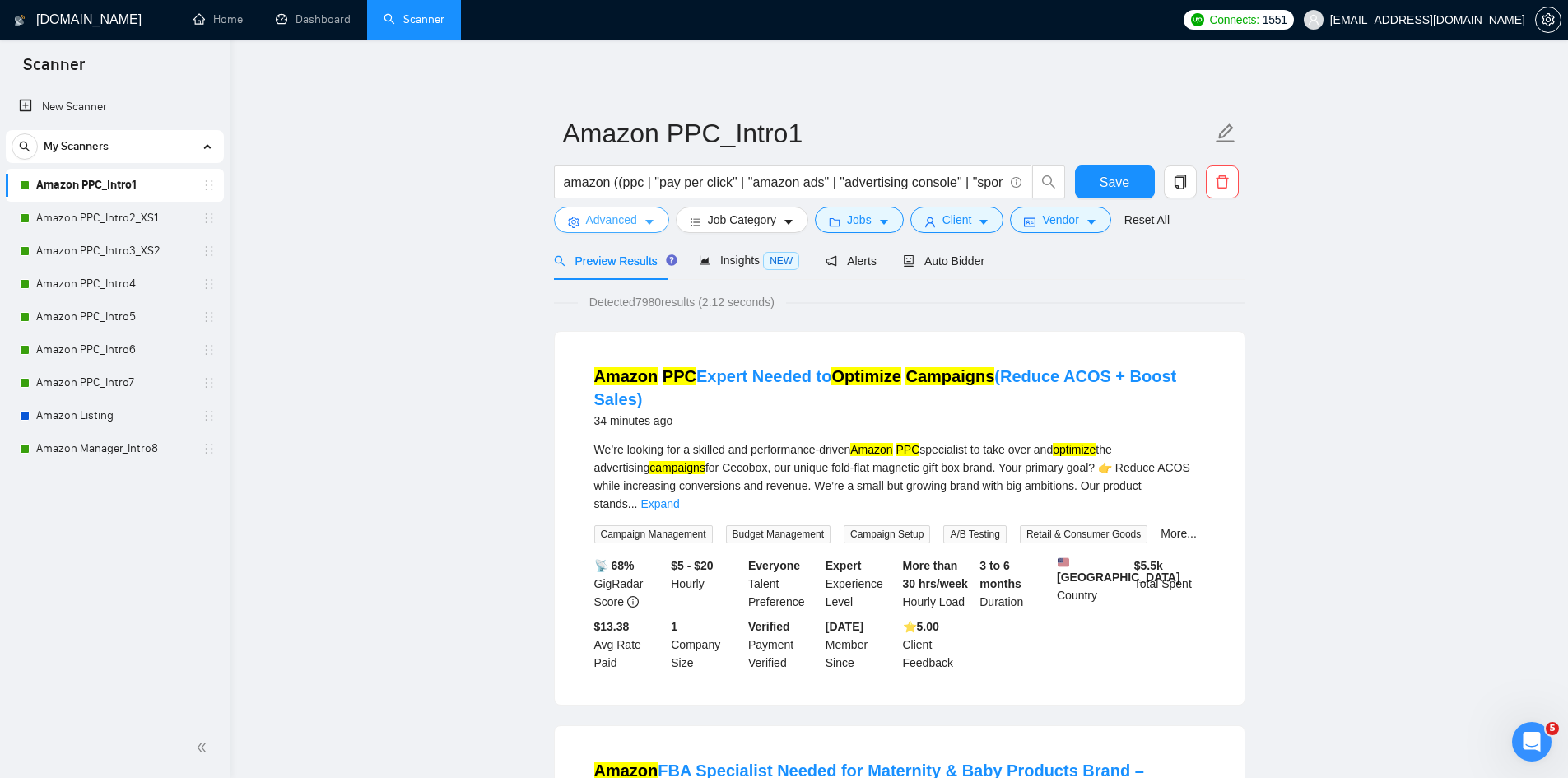
click at [645, 220] on icon "caret-down" at bounding box center [650, 222] width 12 height 12
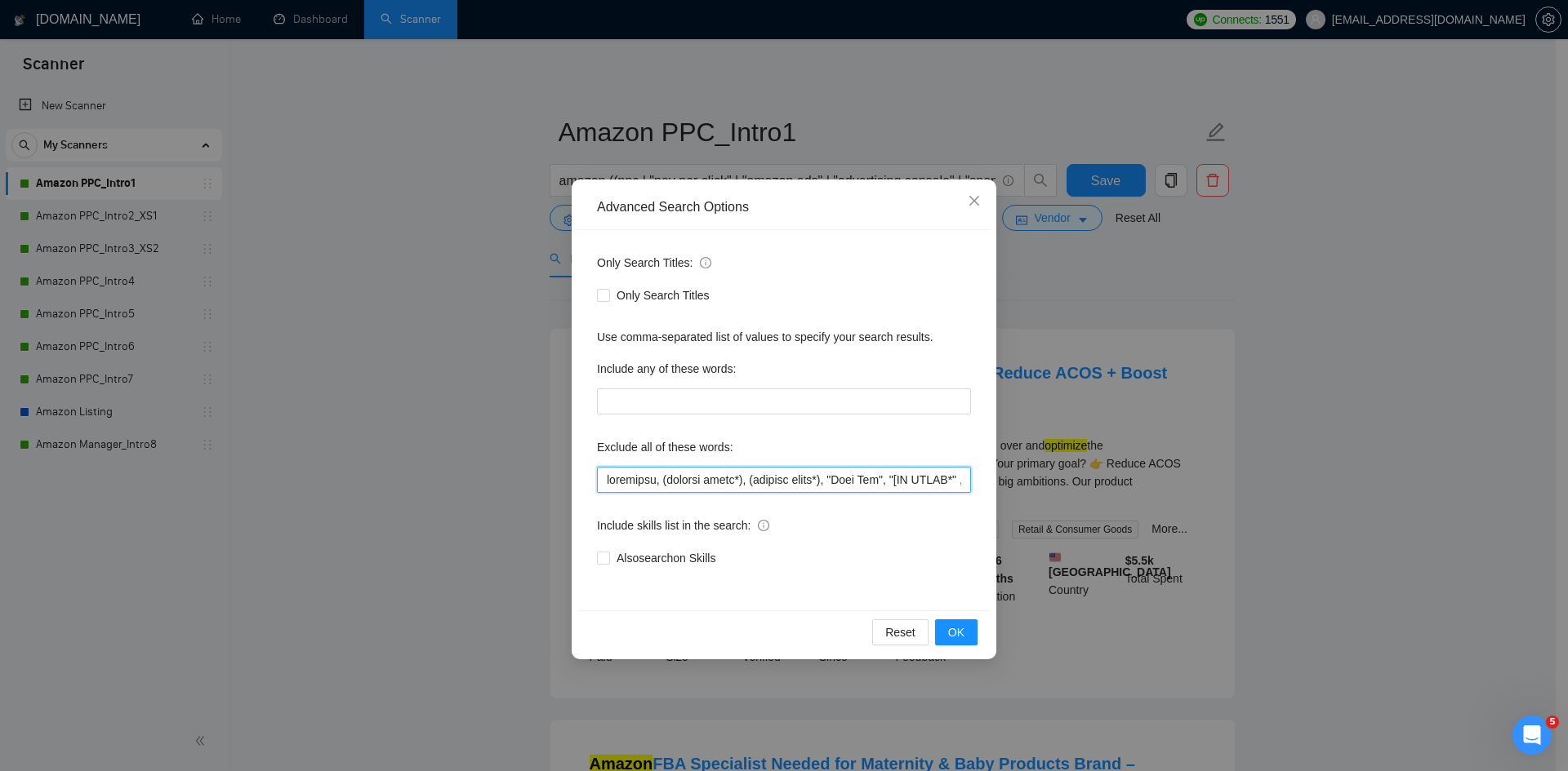
click at [702, 468] on input "text" at bounding box center [784, 479] width 374 height 26
click at [960, 630] on span "OK" at bounding box center [956, 632] width 16 height 18
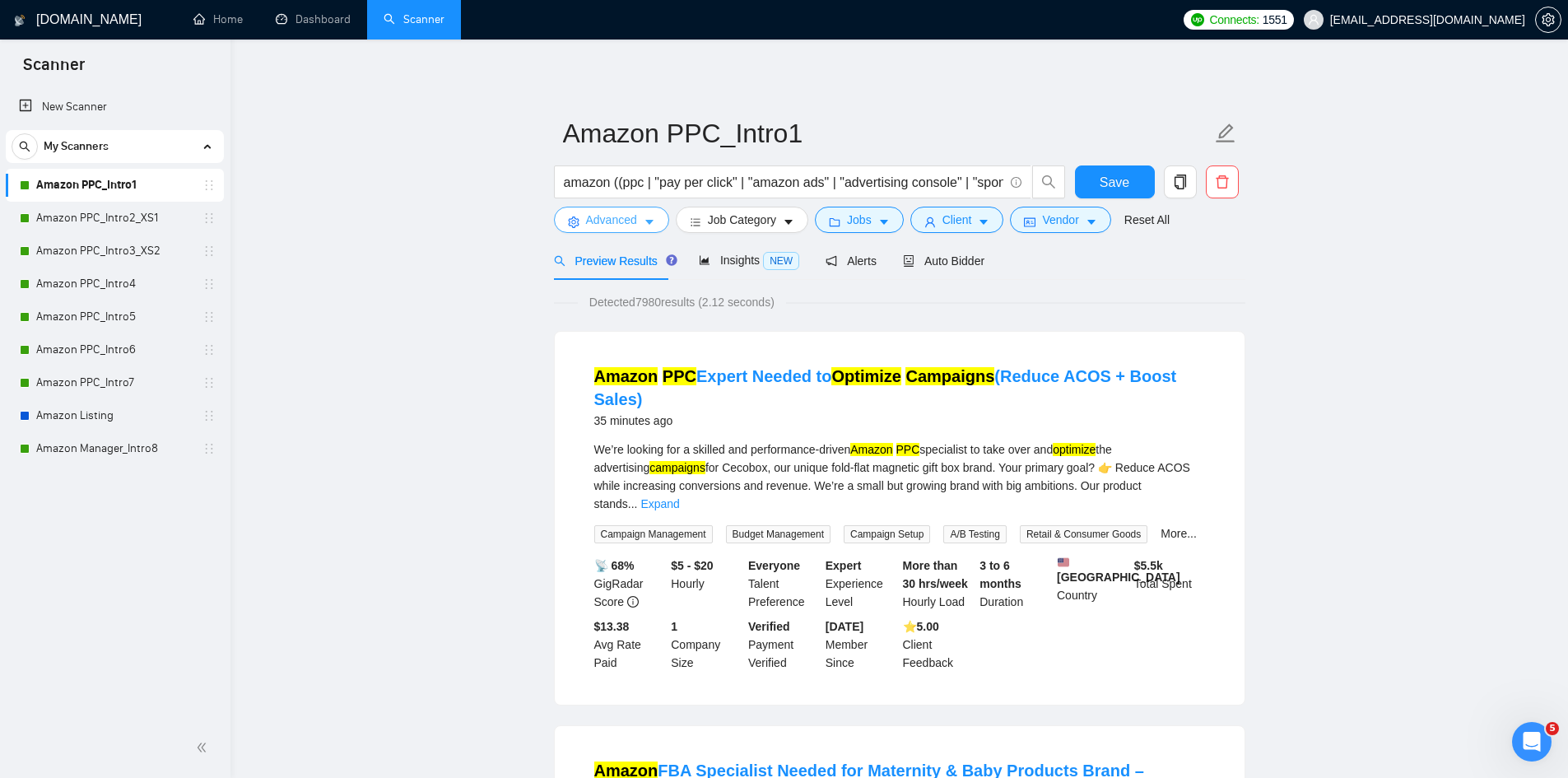
click at [650, 222] on icon "caret-down" at bounding box center [650, 223] width 8 height 5
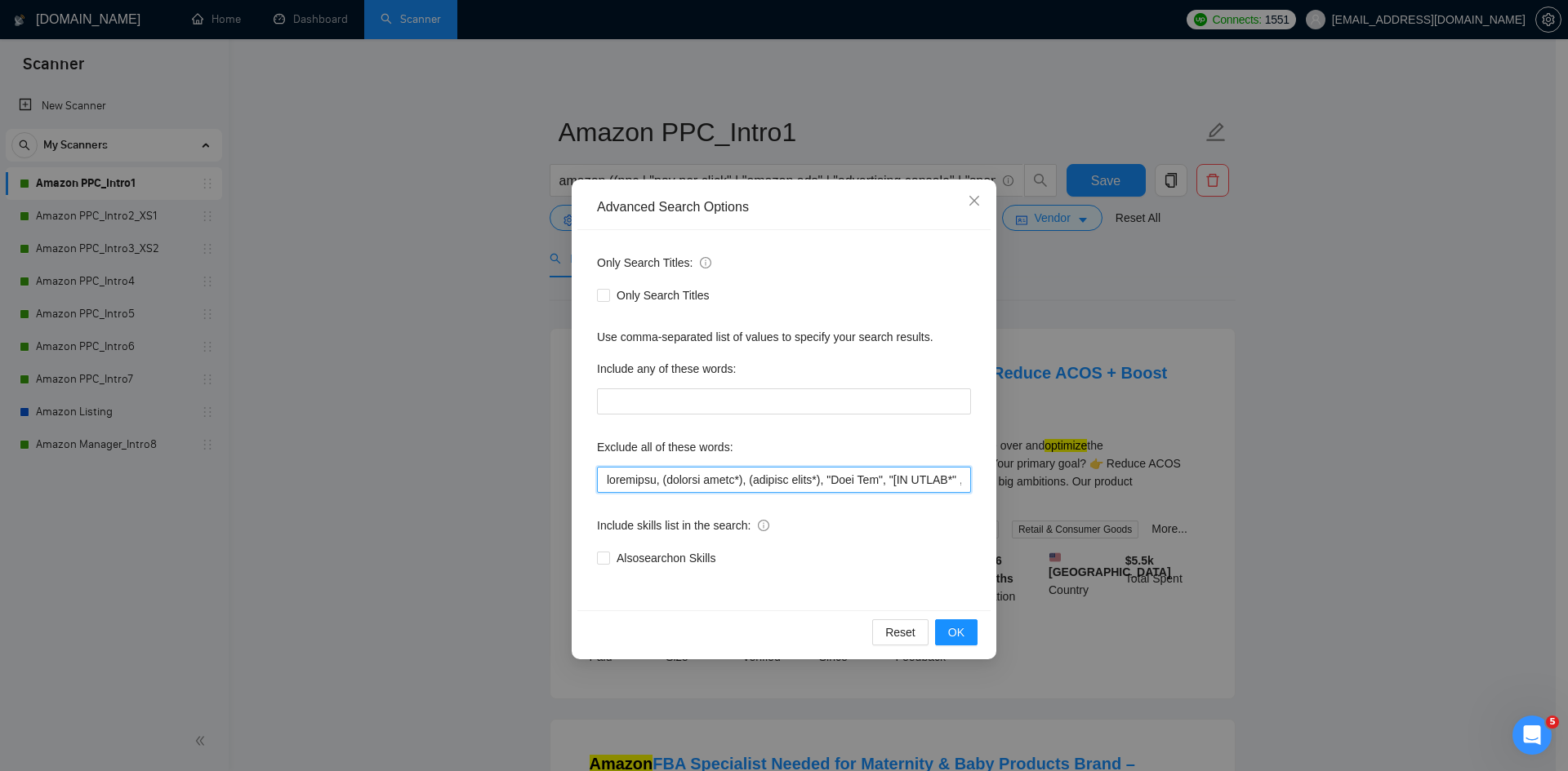
click at [704, 478] on input "text" at bounding box center [784, 479] width 374 height 26
click at [956, 628] on span "OK" at bounding box center [956, 632] width 16 height 18
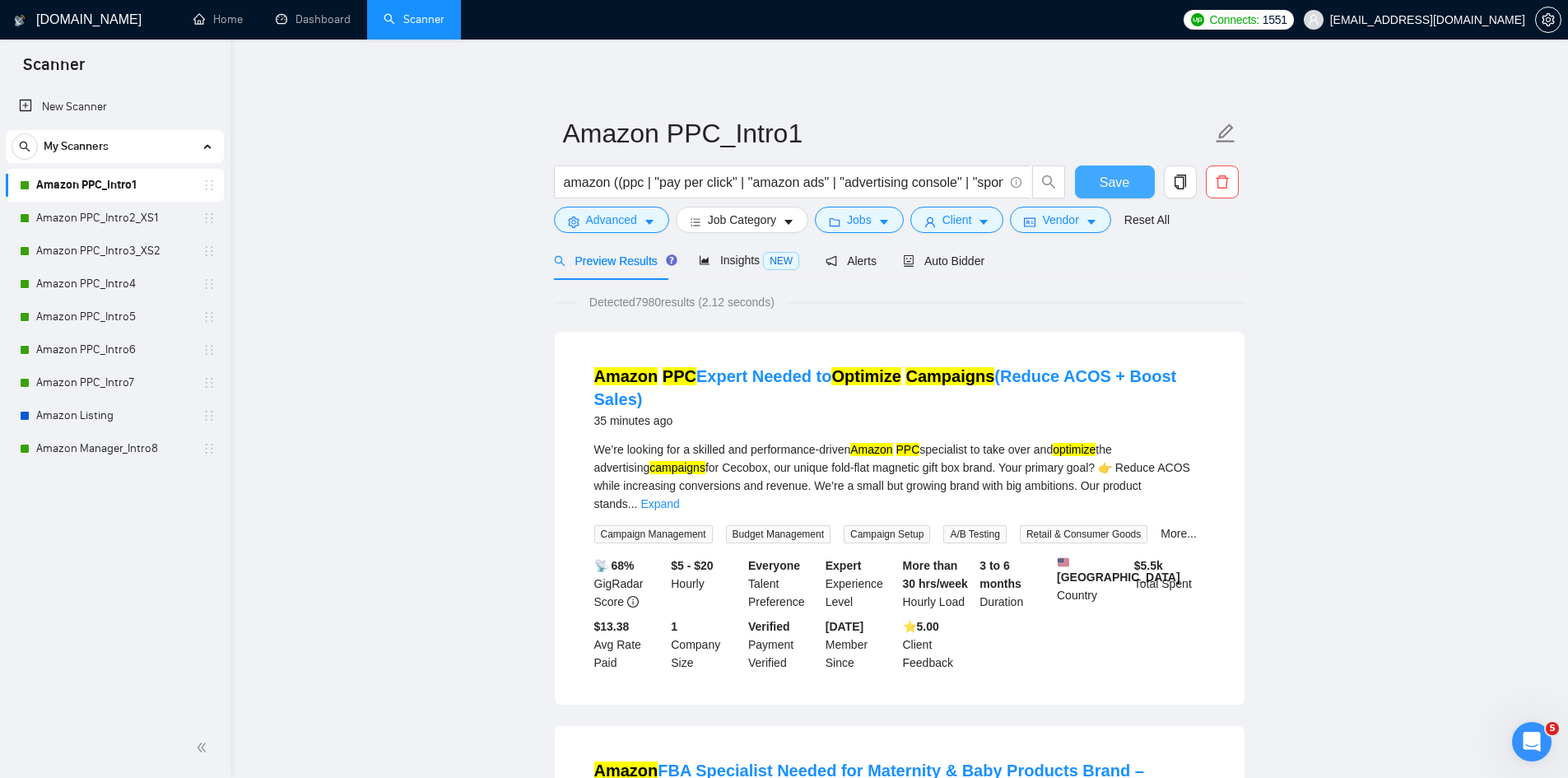
click at [1126, 171] on button "Save" at bounding box center [1115, 182] width 80 height 33
click at [142, 221] on link "Amazon PPC_Intro2_XS1" at bounding box center [114, 218] width 156 height 33
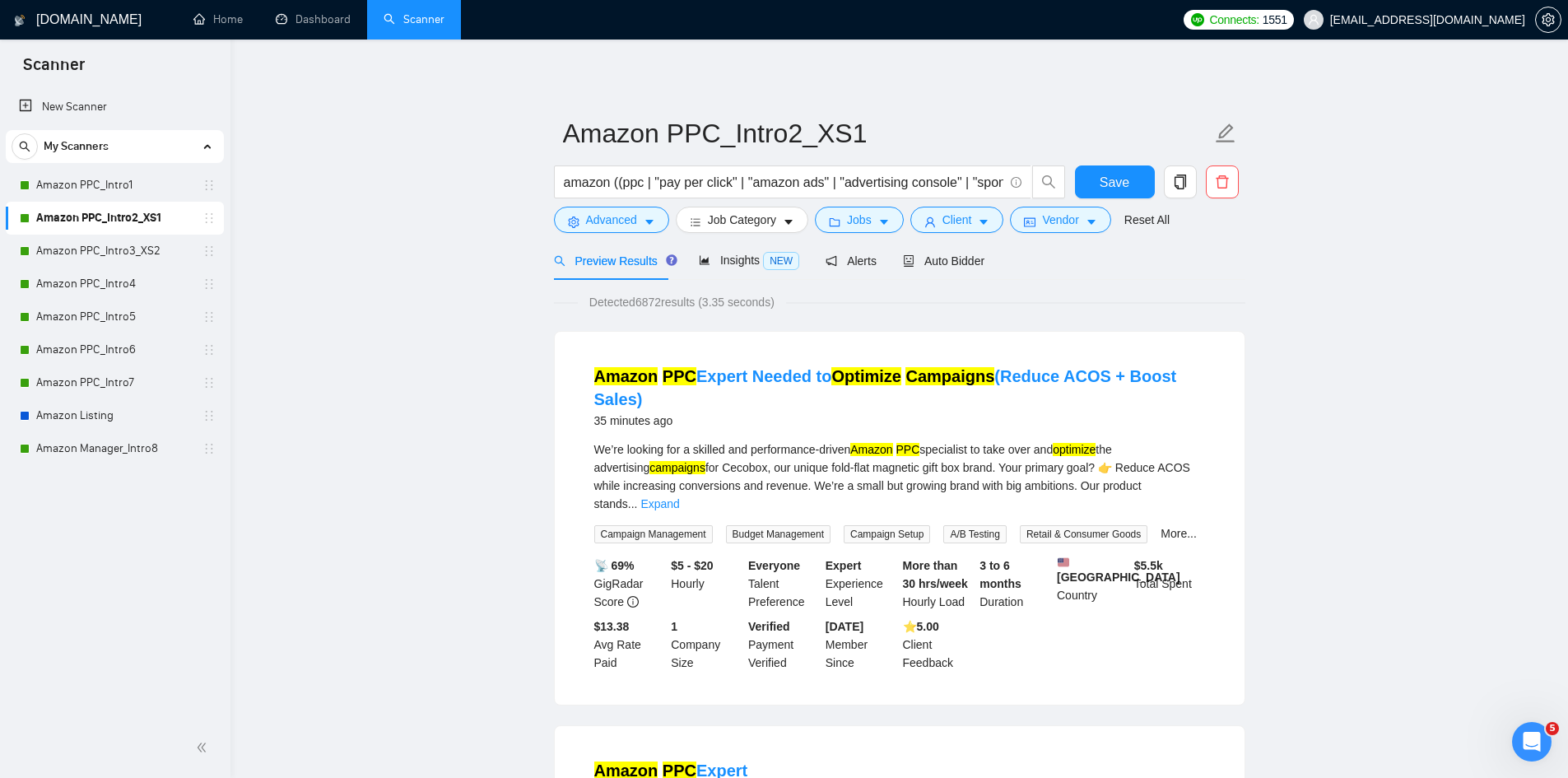
drag, startPoint x: 114, startPoint y: 249, endPoint x: 576, endPoint y: 336, distance: 470.1
click at [114, 249] on link "Amazon PPC_Intro3_XS2" at bounding box center [114, 251] width 156 height 33
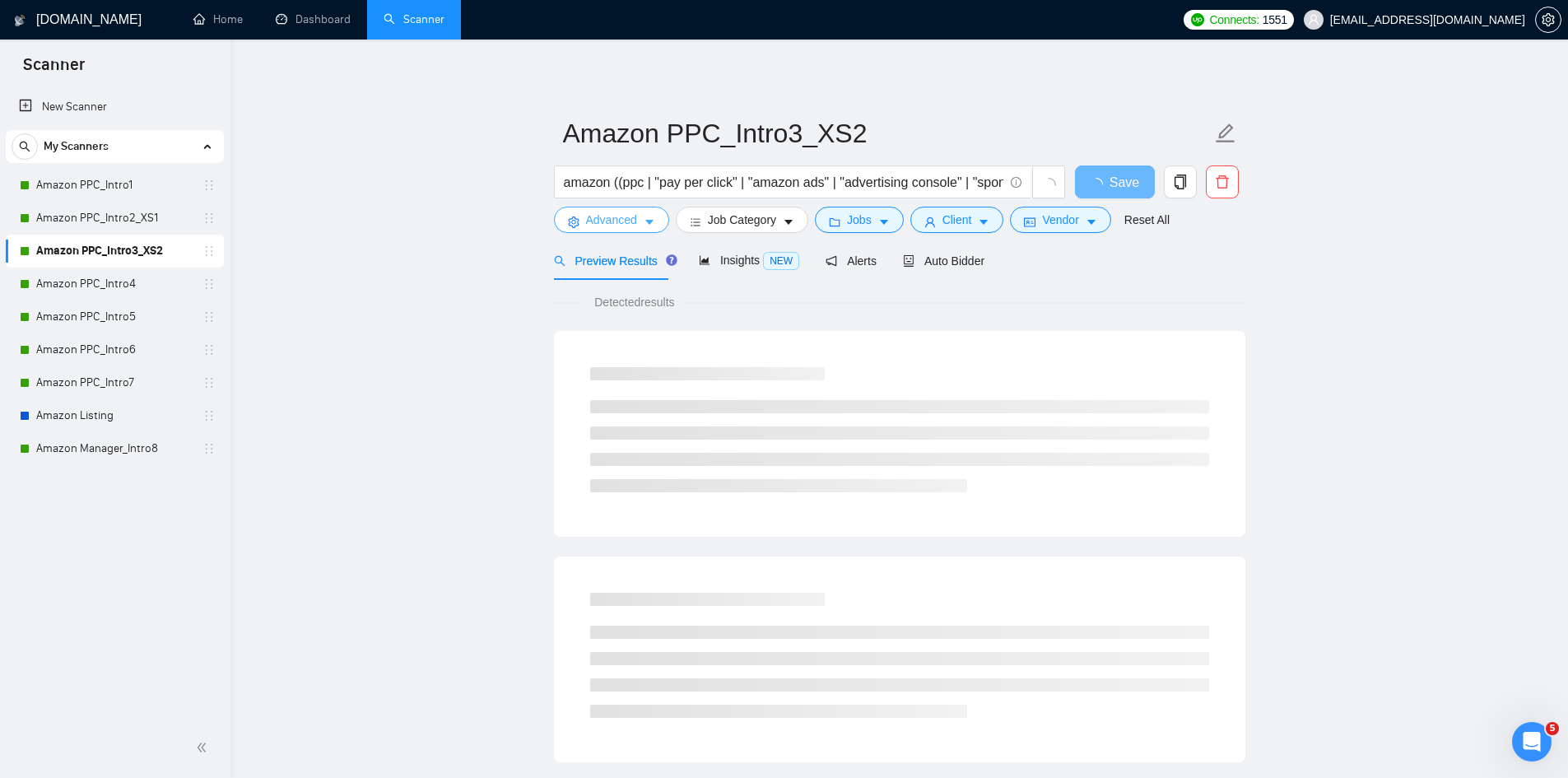
click at [651, 219] on icon "caret-down" at bounding box center [650, 222] width 12 height 12
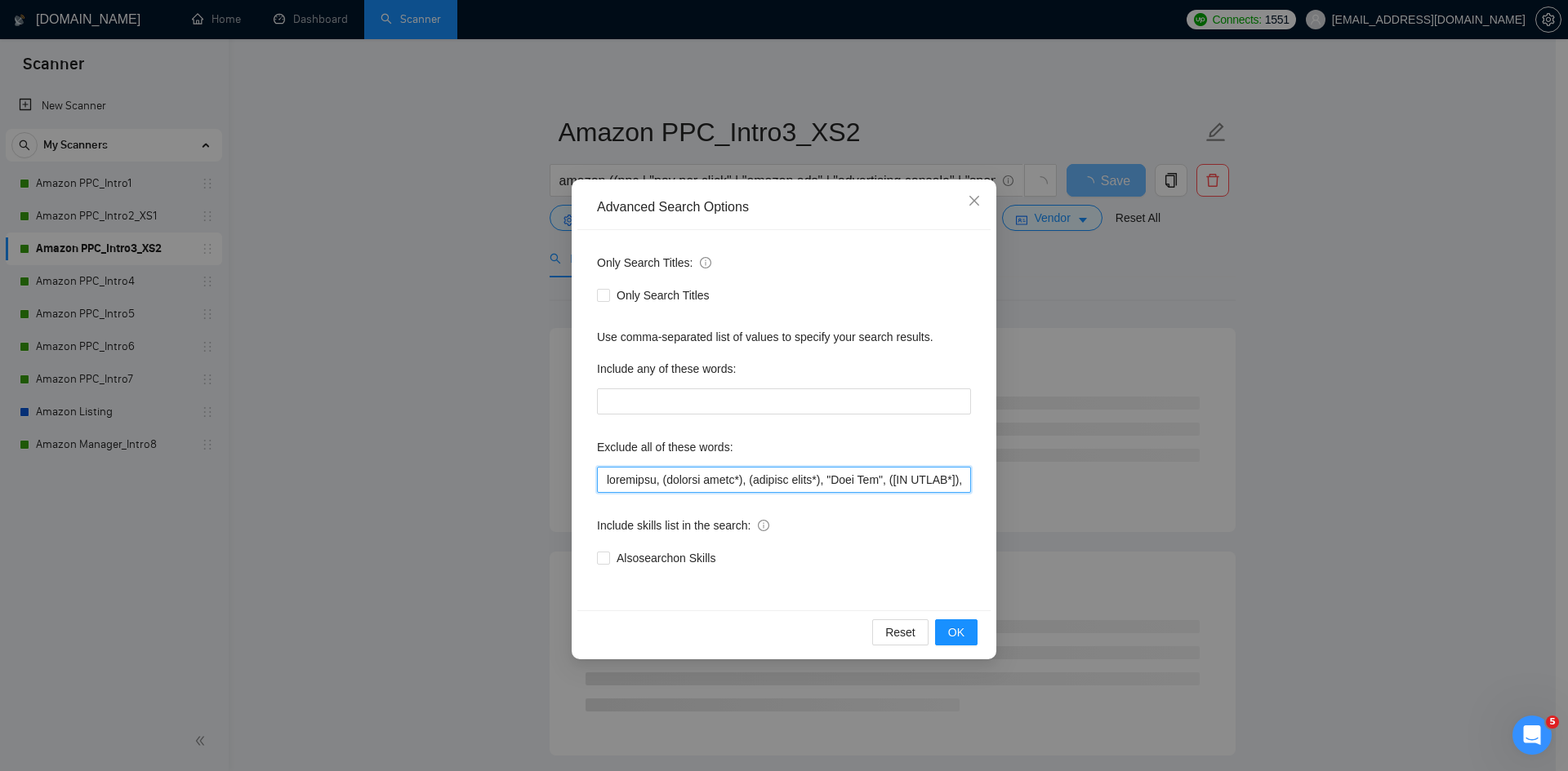
click at [703, 478] on input "text" at bounding box center [784, 479] width 374 height 26
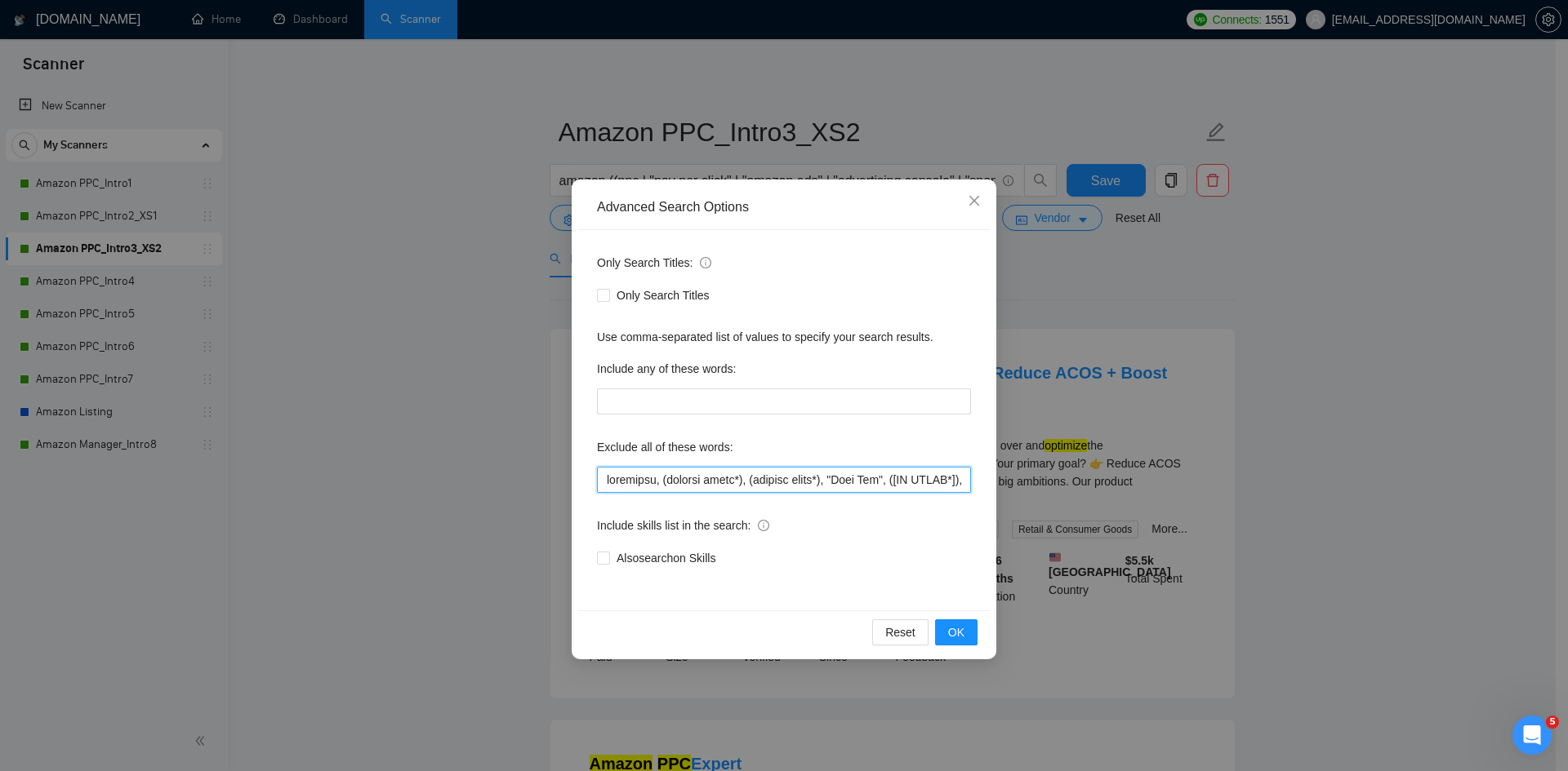
paste input ""[NO AGENC*" , shopify, api, formatter, "GA4", "google analytics", gtm, "google…"
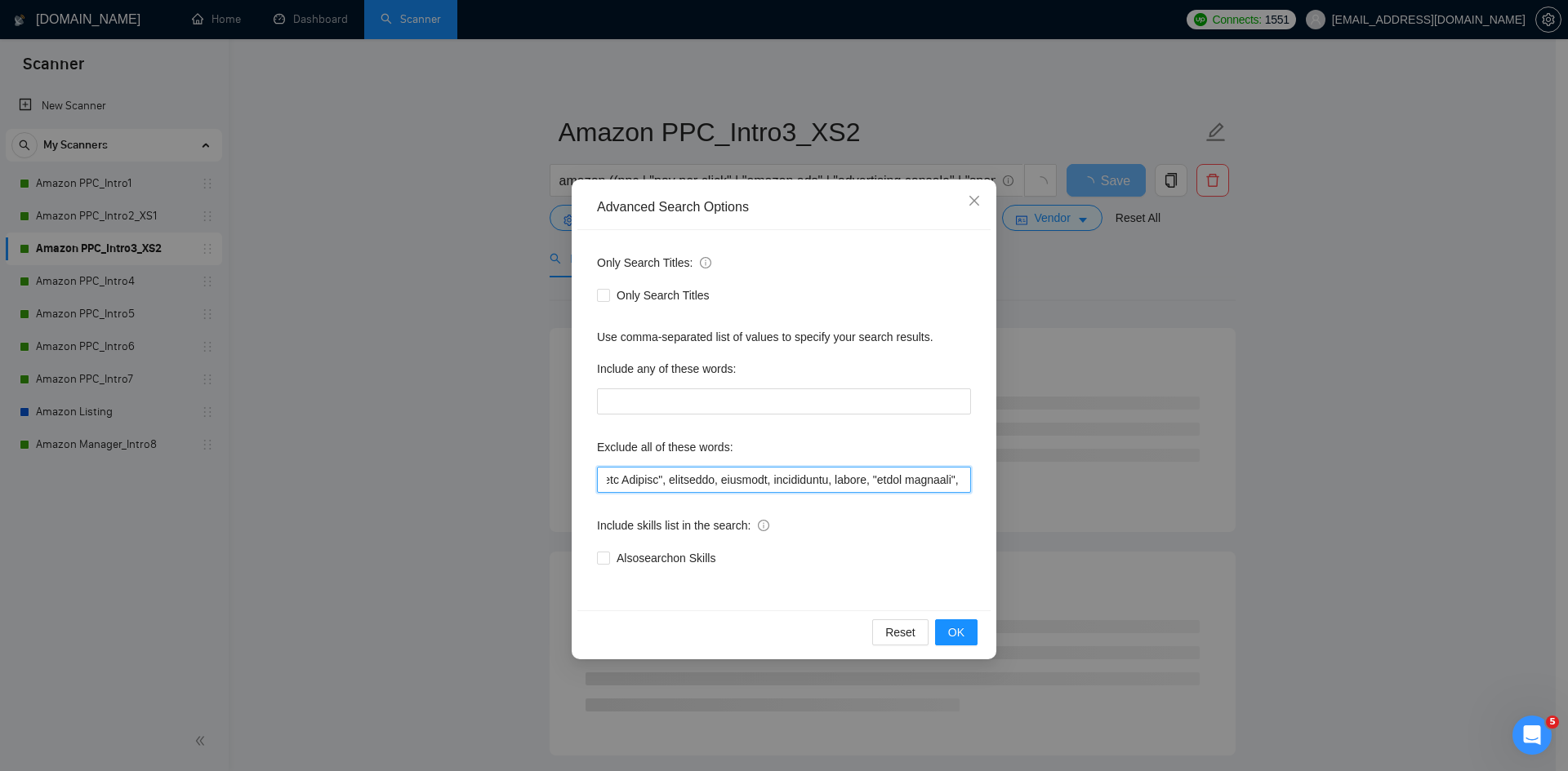
click at [726, 483] on input "text" at bounding box center [784, 479] width 374 height 26
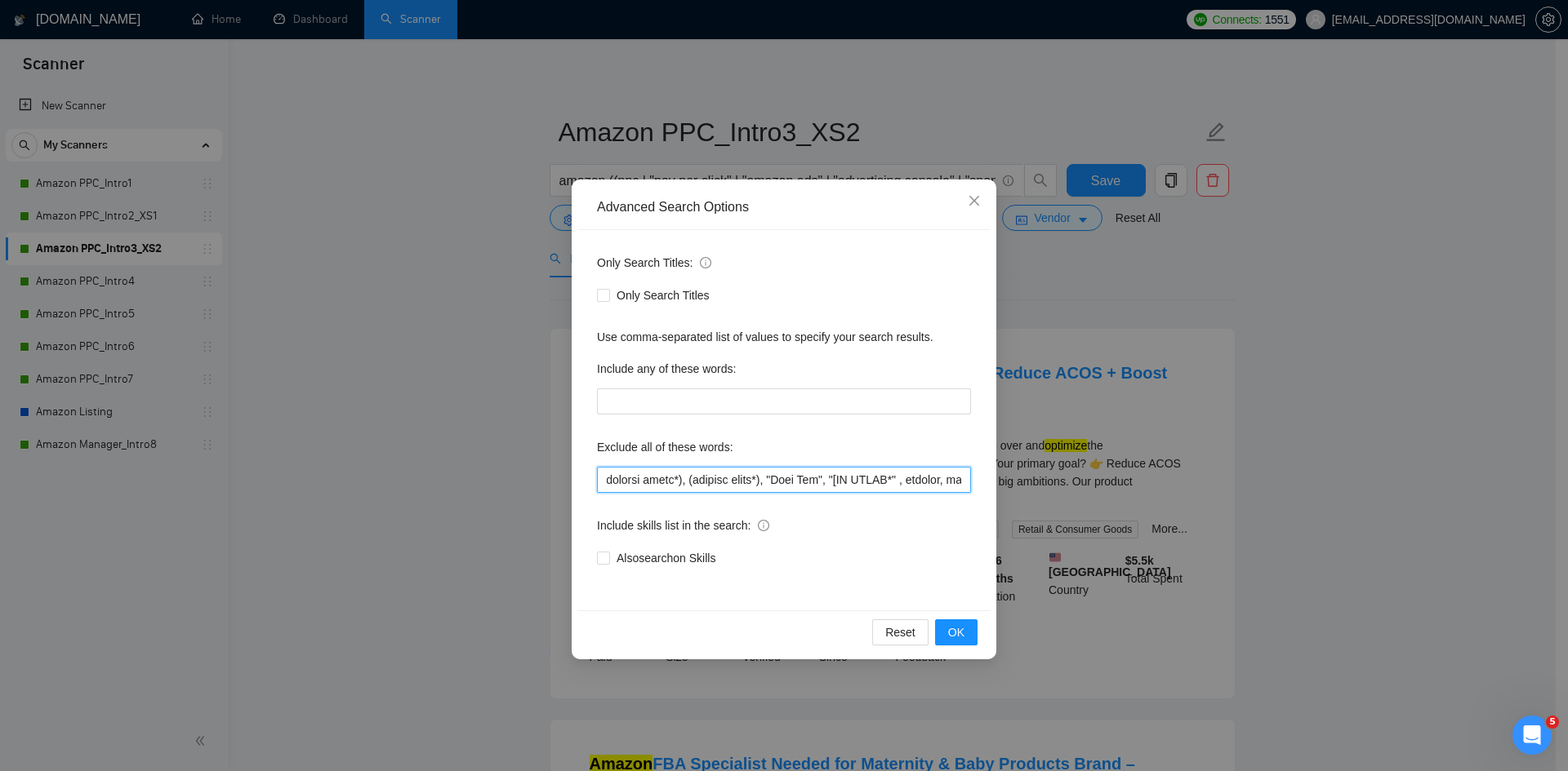
scroll to position [0, 0]
type input "loremipsu, (dolorsi ametc*), (adipisc elits*), "Doei Tem", "[IN UTLAB*" , etdol…"
click at [952, 634] on span "OK" at bounding box center [956, 632] width 16 height 18
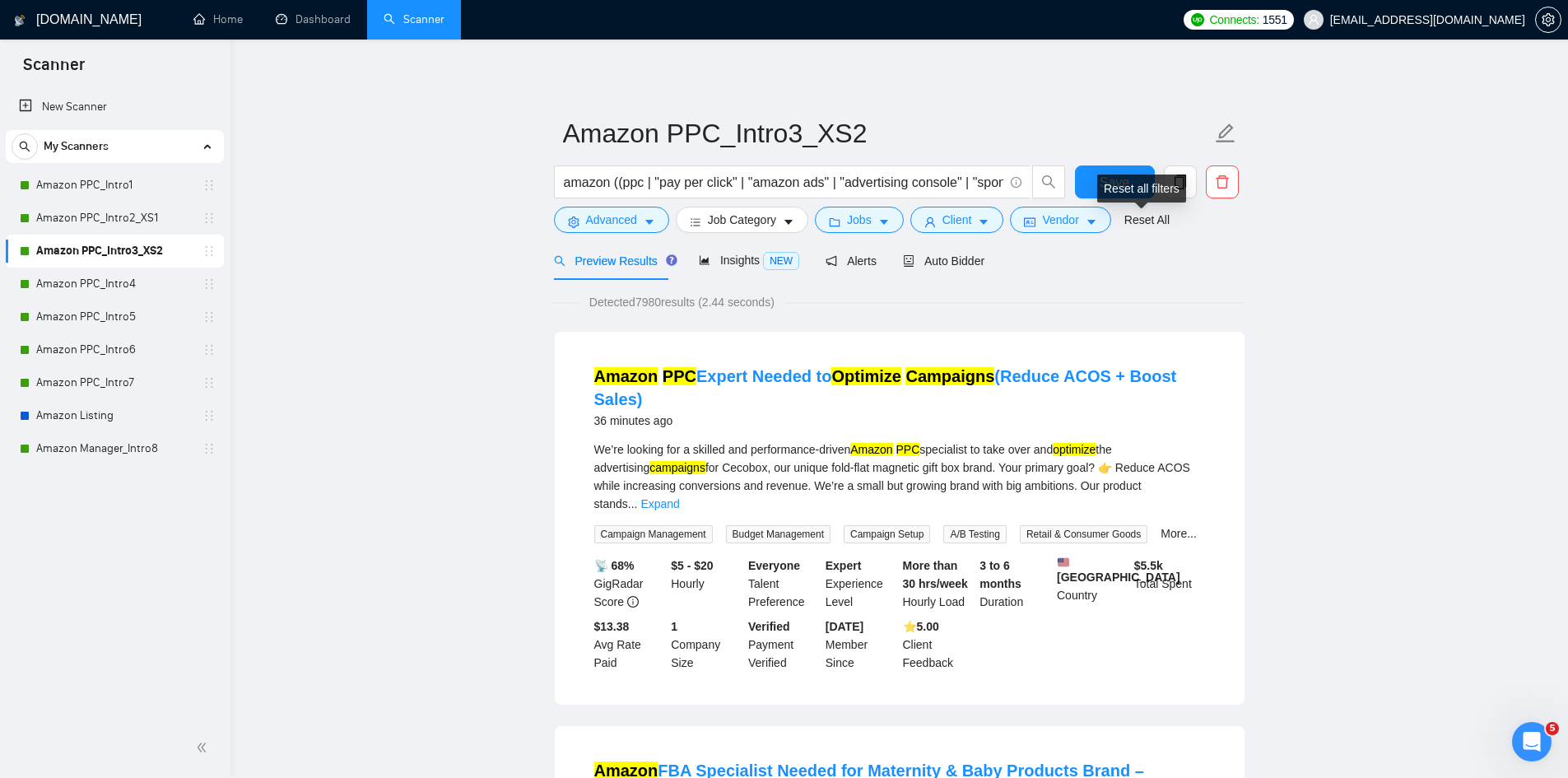
click at [1125, 186] on div "Reset all filters" at bounding box center [1141, 188] width 89 height 28
click at [1106, 171] on button "Save" at bounding box center [1115, 182] width 80 height 33
click at [650, 225] on icon "caret-down" at bounding box center [650, 222] width 12 height 12
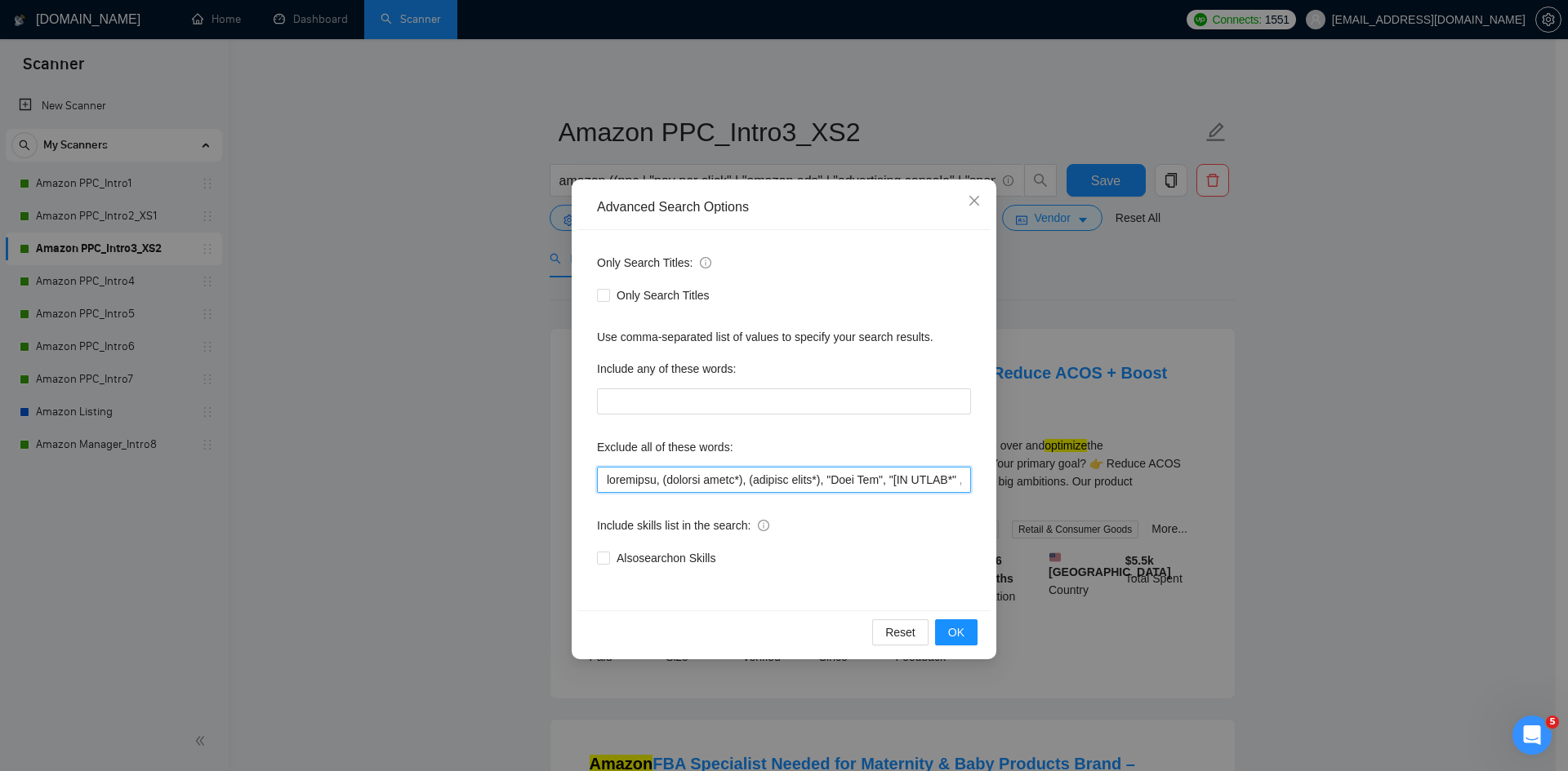
click at [687, 475] on input "text" at bounding box center [784, 479] width 374 height 26
click at [957, 631] on span "OK" at bounding box center [956, 632] width 16 height 18
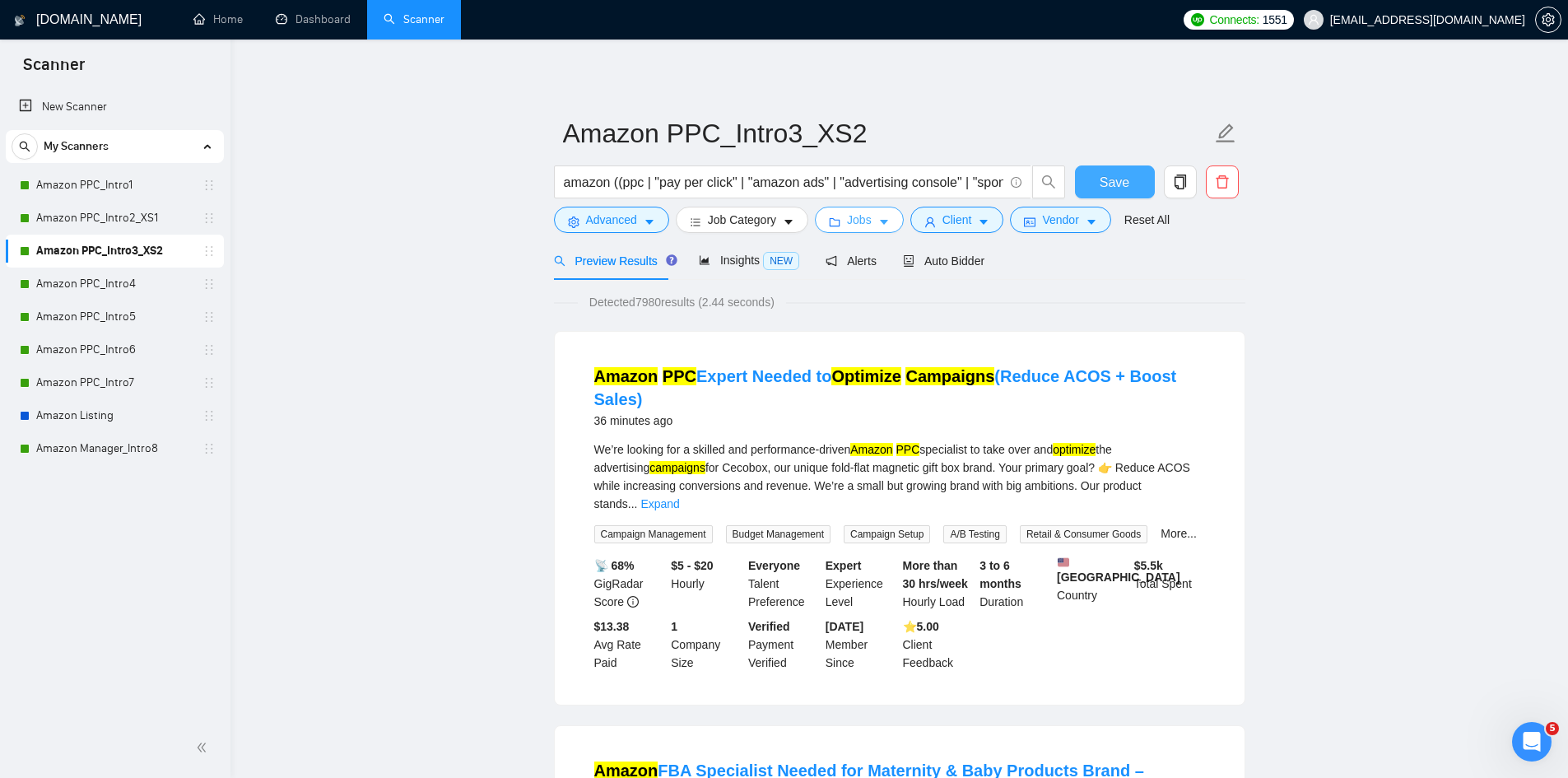
click at [1111, 181] on span "Save" at bounding box center [1114, 182] width 30 height 20
drag, startPoint x: 129, startPoint y: 280, endPoint x: 293, endPoint y: 299, distance: 165.1
click at [129, 280] on link "Amazon PPC_Intro4" at bounding box center [114, 283] width 156 height 33
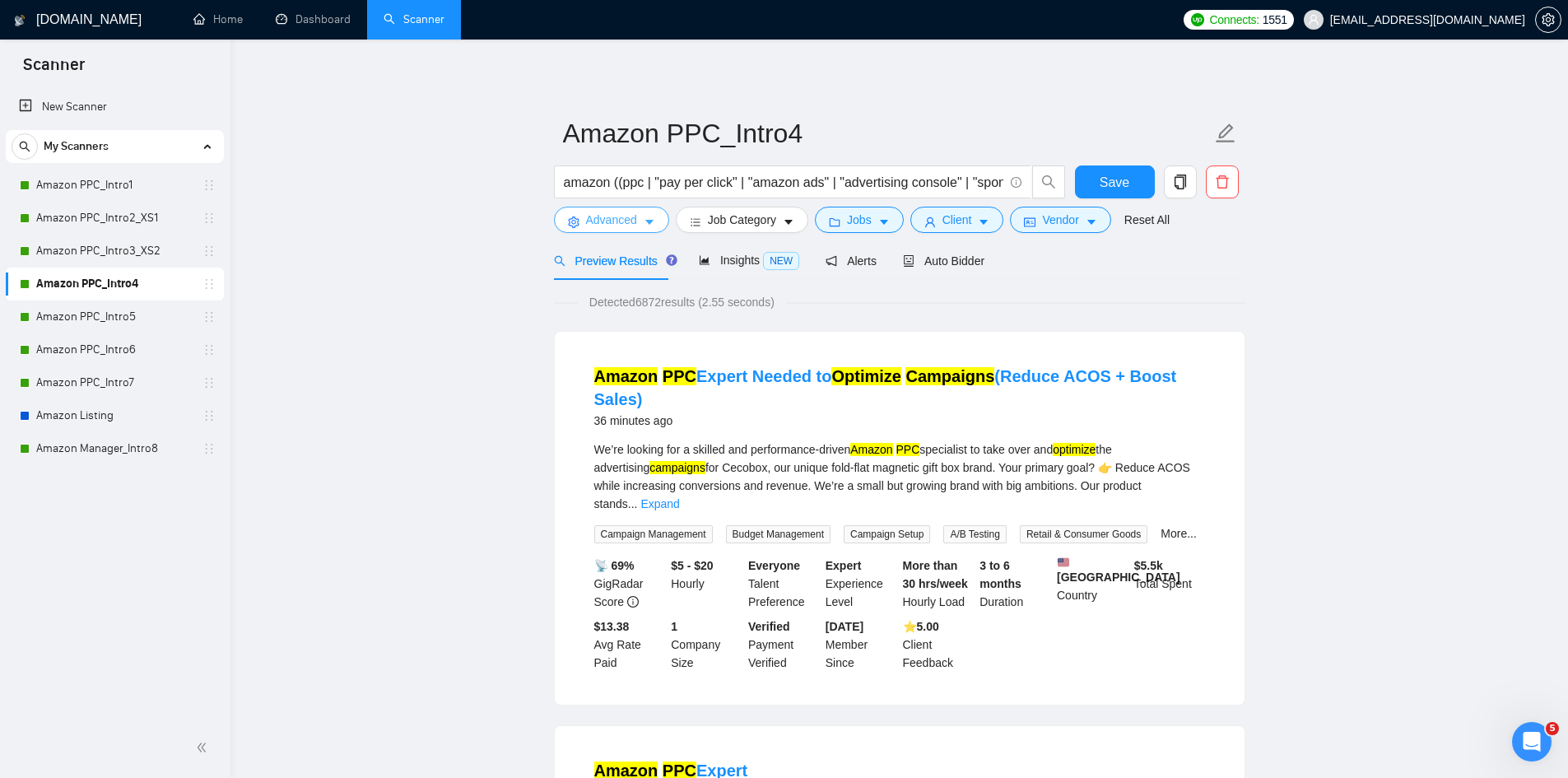
click at [650, 219] on icon "caret-down" at bounding box center [650, 222] width 12 height 12
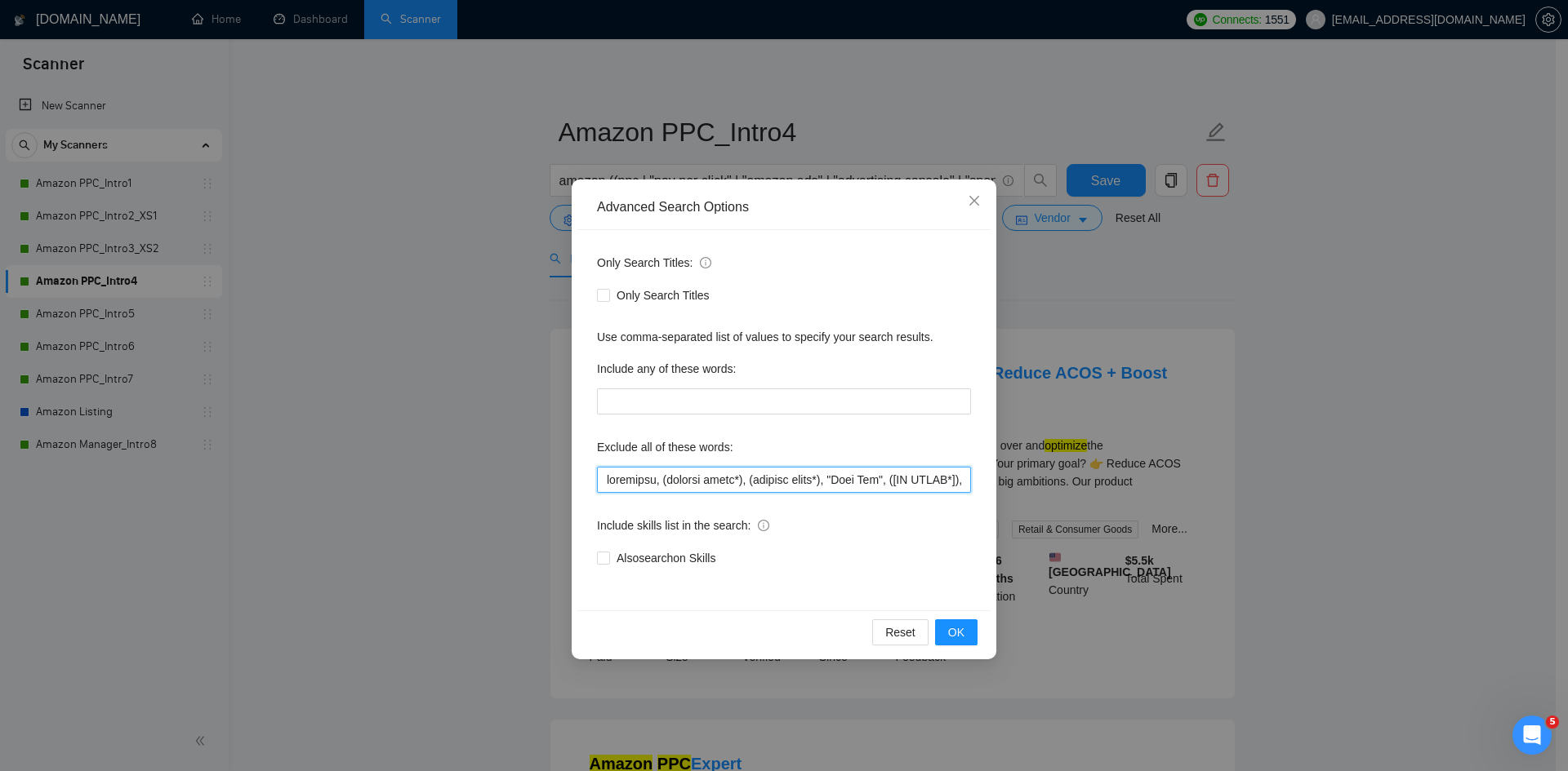
click at [697, 475] on input "text" at bounding box center [784, 479] width 374 height 26
paste input ""[NO AGENC*" , shopify, api, formatter, "GA4", "google analytics", gtm, "google…"
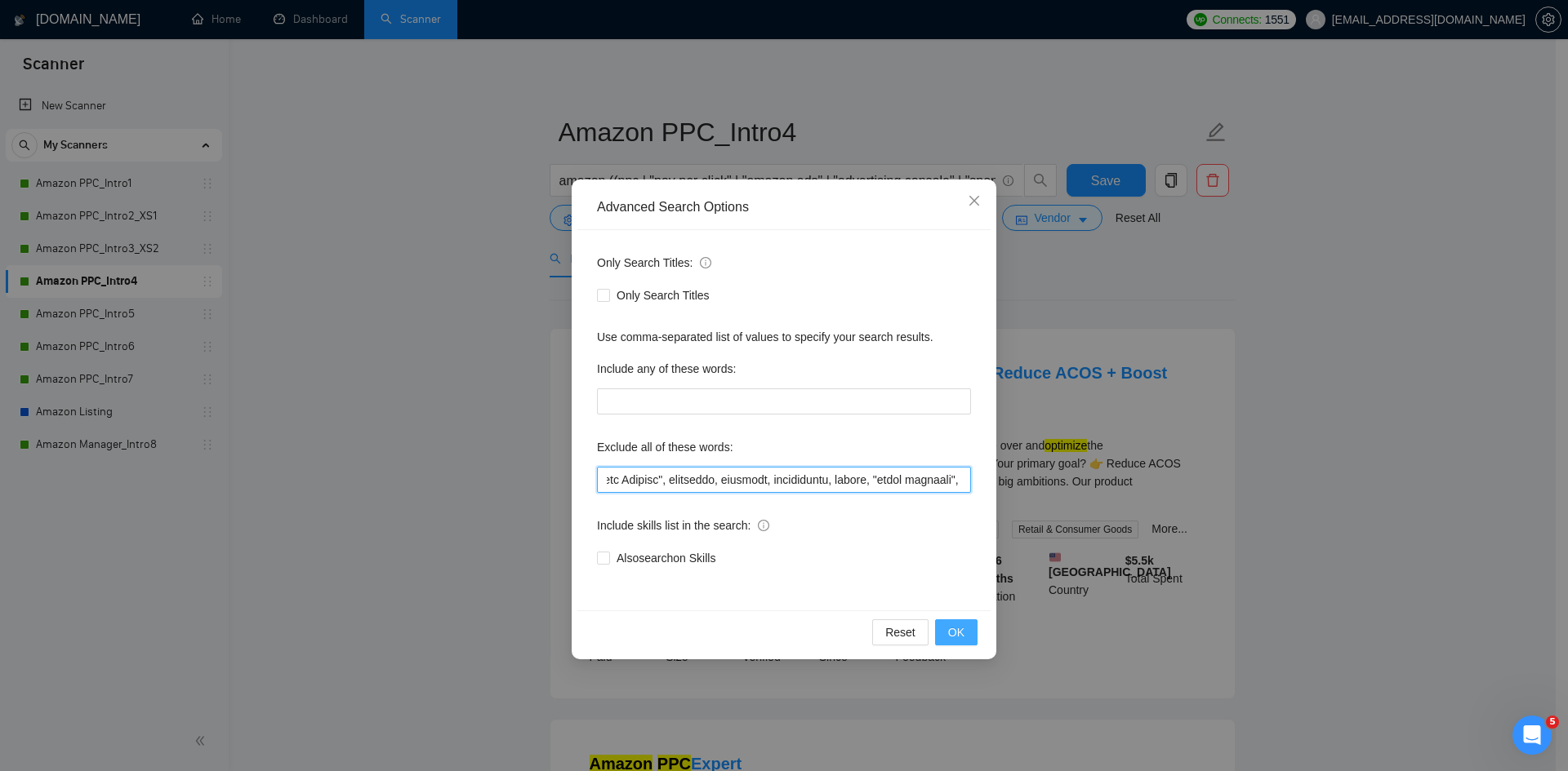
type input "loremipsu, (dolorsi ametc*), (adipisc elits*), "Doei Tem", "[IN UTLAB*" , etdol…"
click at [964, 629] on button "OK" at bounding box center [956, 632] width 42 height 26
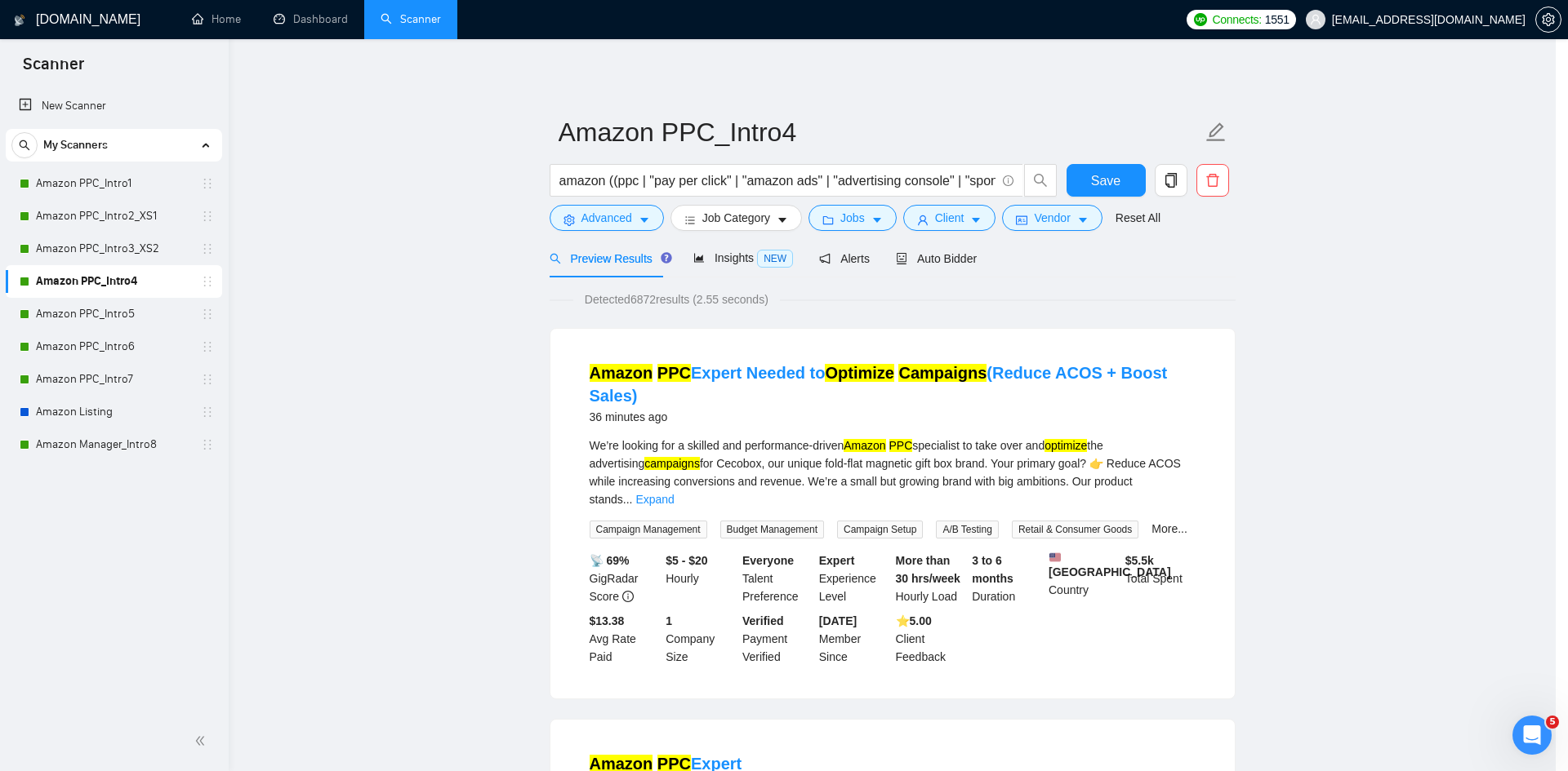
scroll to position [0, 0]
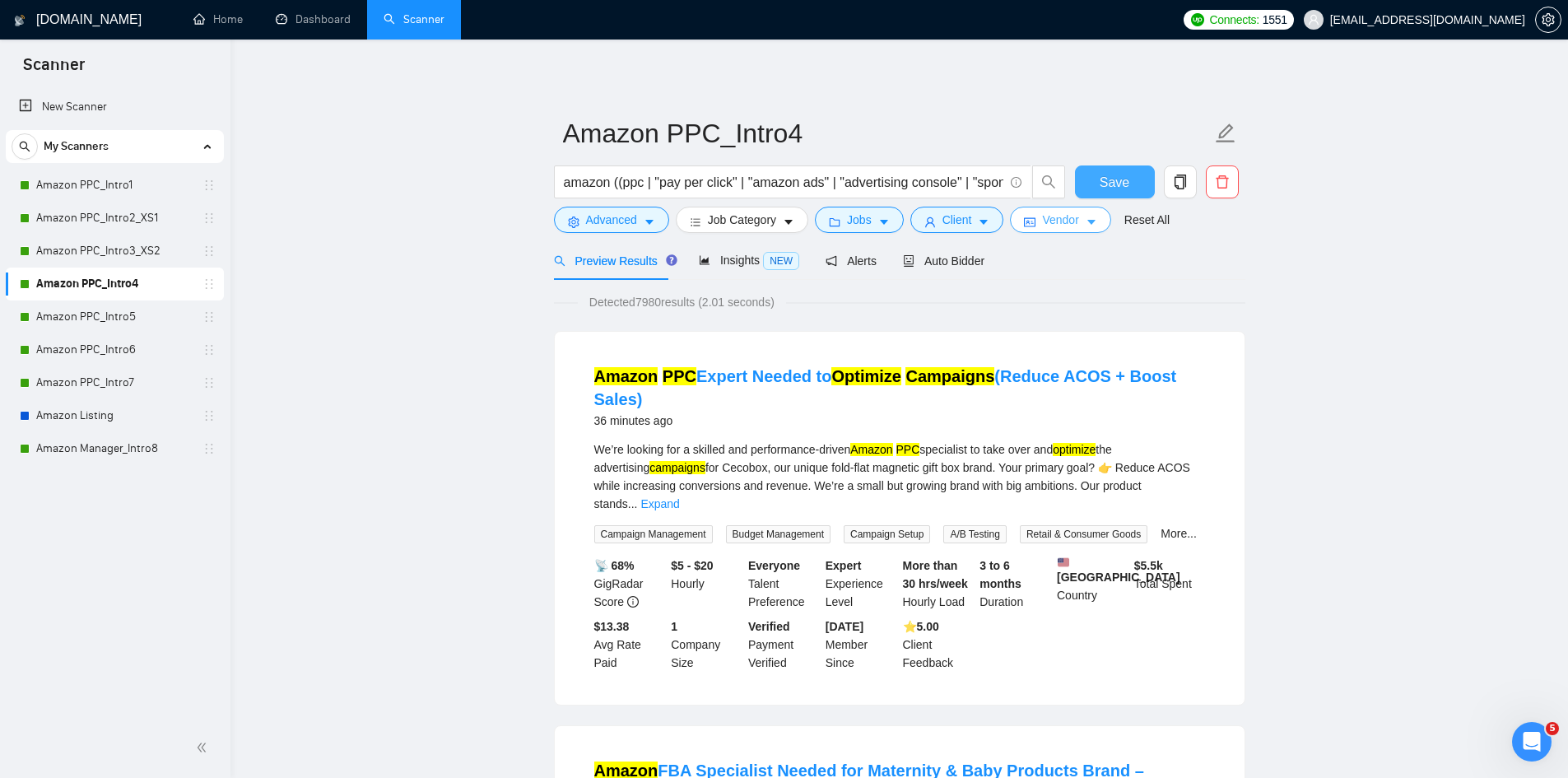
click at [1112, 176] on span "Save" at bounding box center [1114, 182] width 30 height 20
drag, startPoint x: 117, startPoint y: 323, endPoint x: 245, endPoint y: 313, distance: 128.4
click at [117, 323] on link "Amazon PPC_Intro5" at bounding box center [114, 316] width 156 height 33
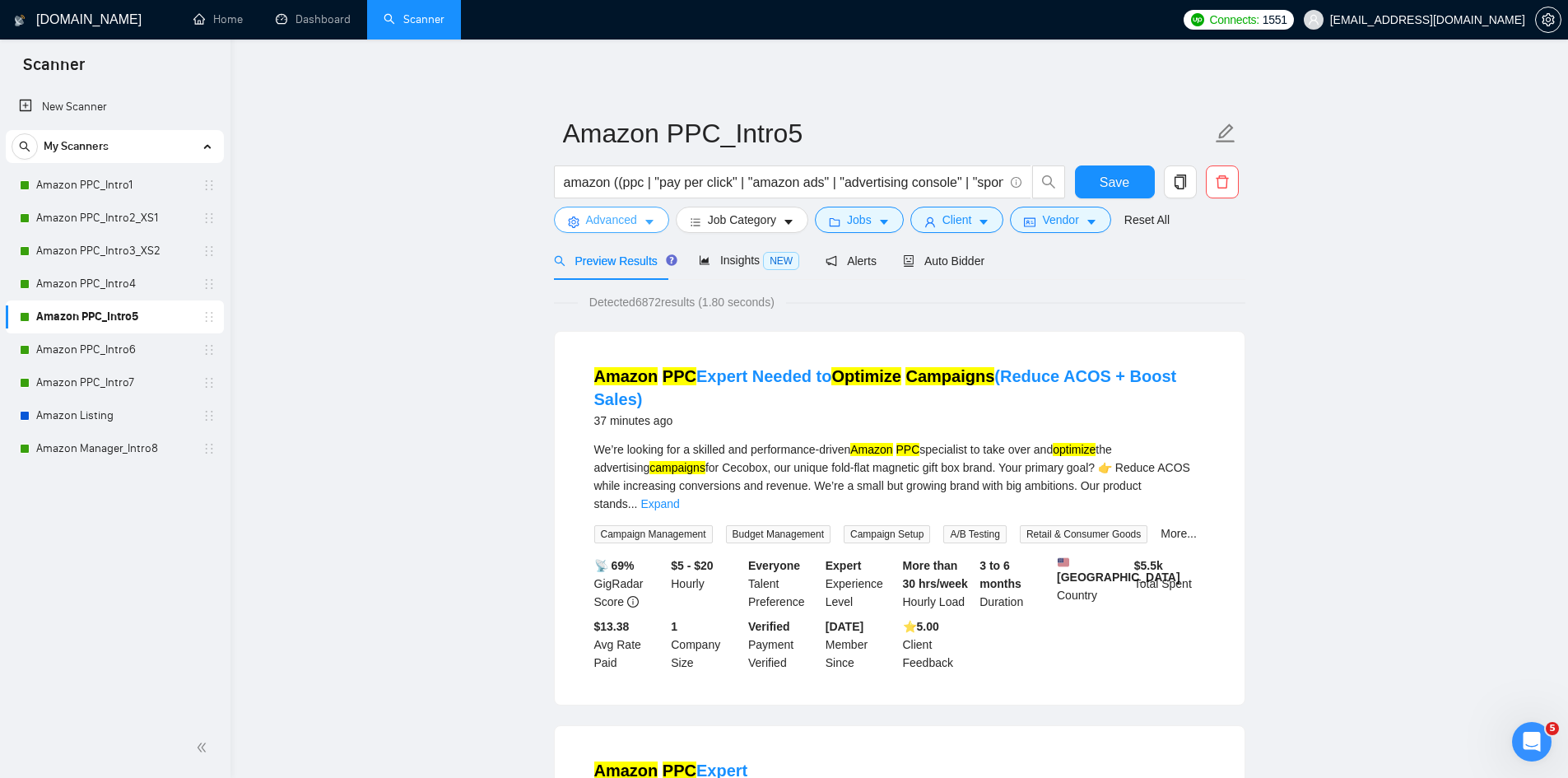
click at [646, 225] on icon "caret-down" at bounding box center [650, 222] width 12 height 12
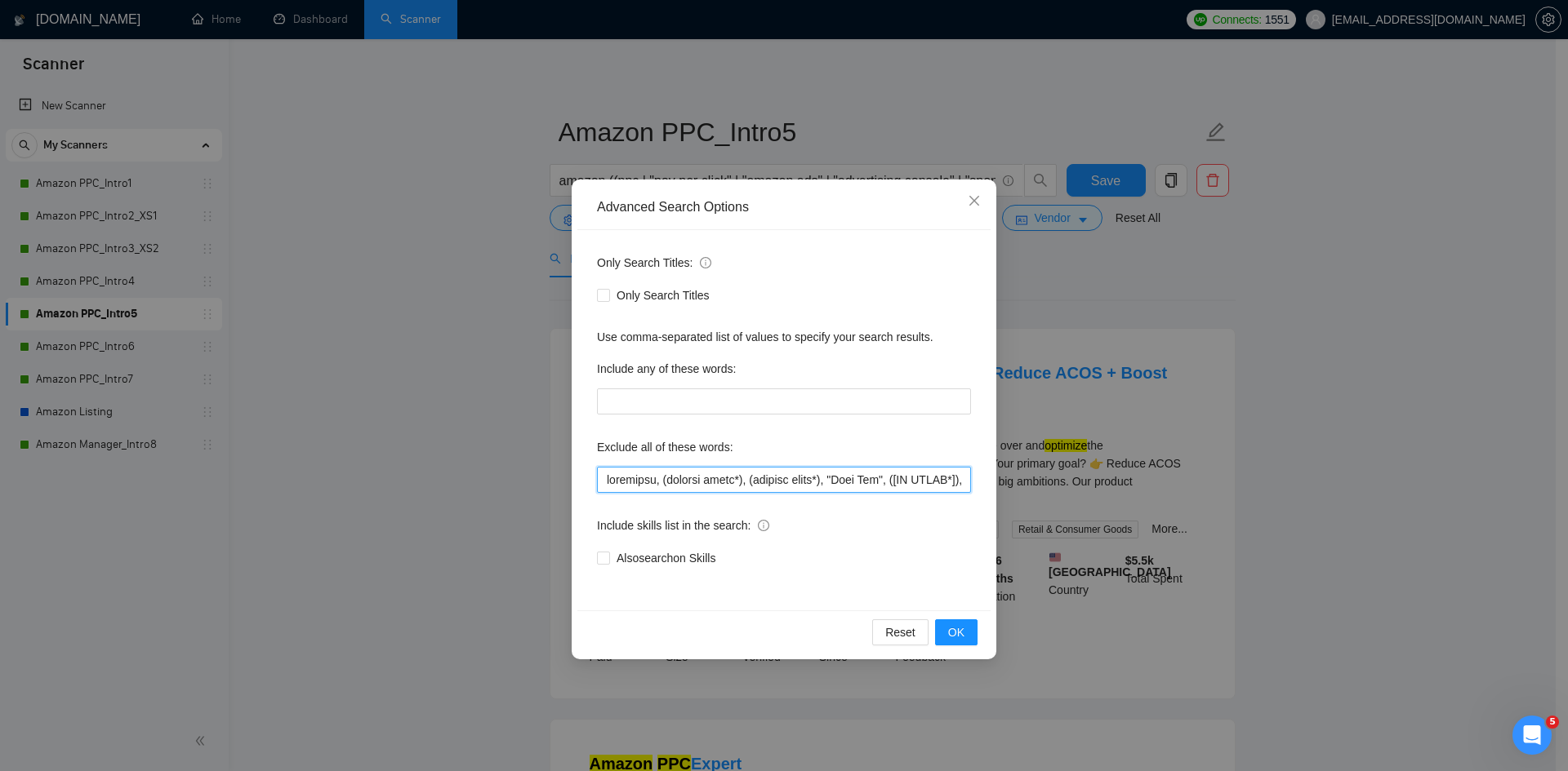
click at [683, 476] on input "text" at bounding box center [784, 479] width 374 height 26
paste input ""[NO AGENC*" , shopify, api, formatter, "GA4", "google analytics", gtm, "google…"
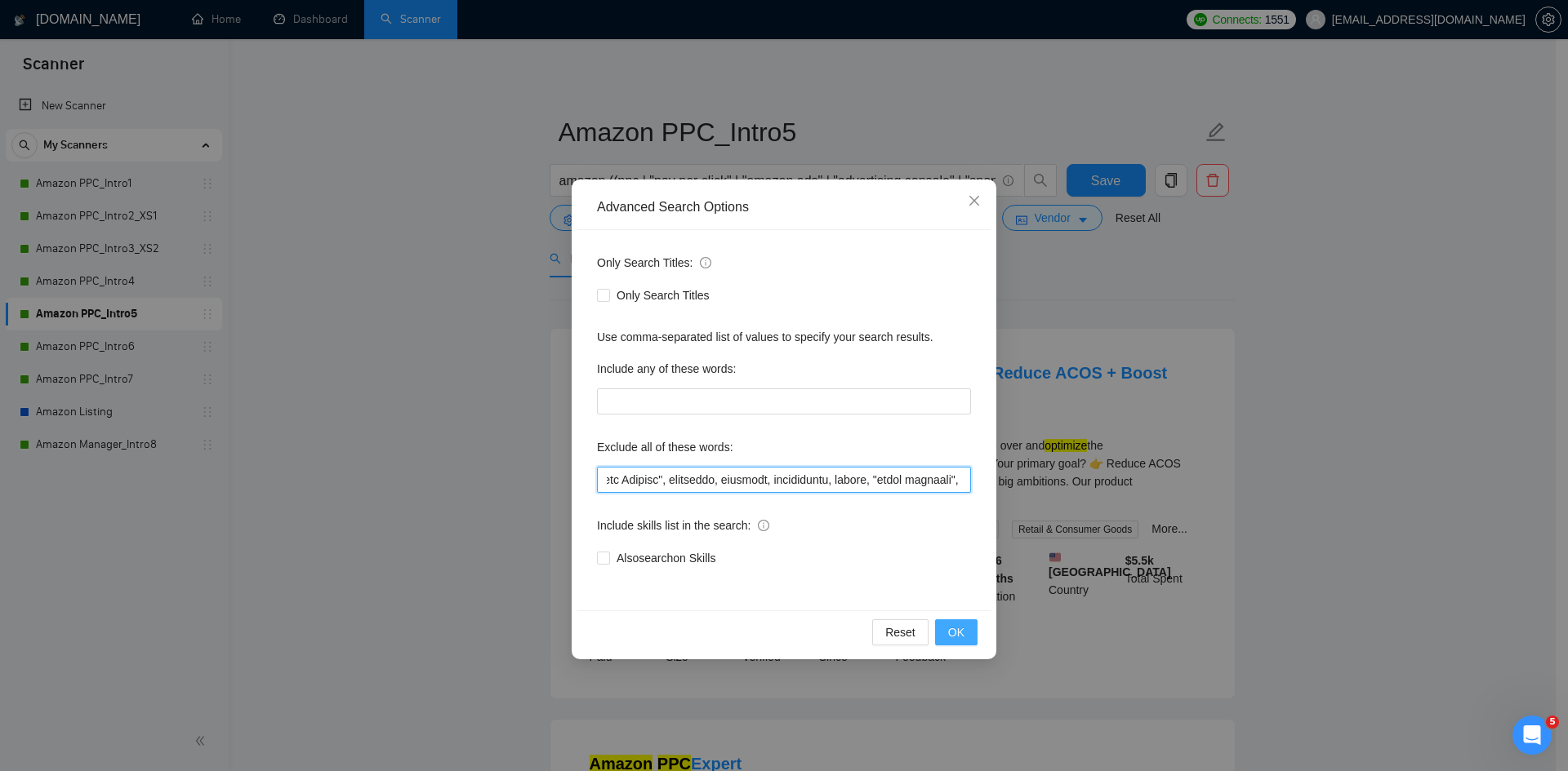
type input "loremipsu, (dolorsi ametc*), (adipisc elits*), "Doei Tem", "[IN UTLAB*" , etdol…"
click at [959, 631] on span "OK" at bounding box center [956, 632] width 16 height 18
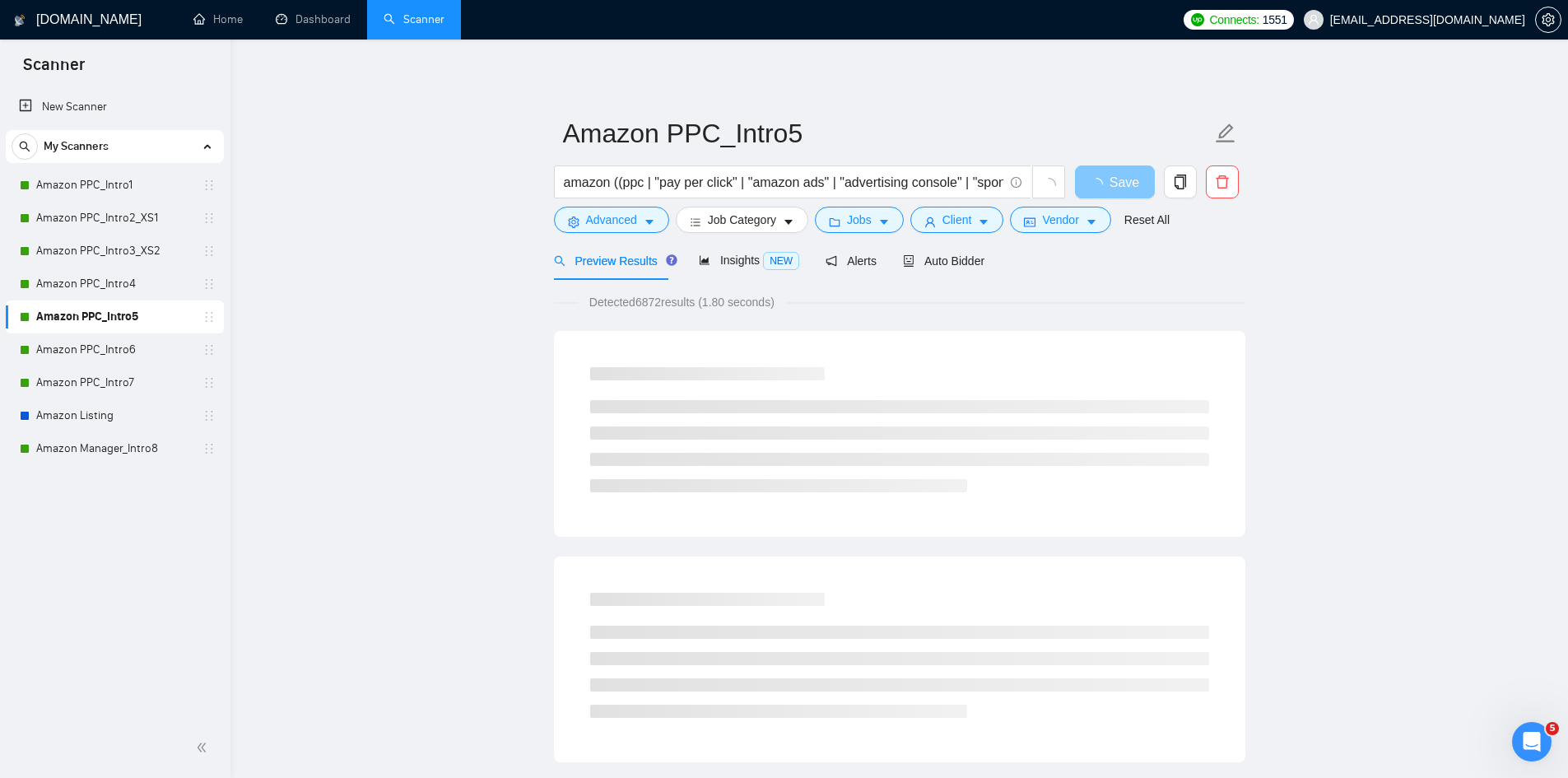
click at [1126, 185] on span "Save" at bounding box center [1124, 182] width 30 height 20
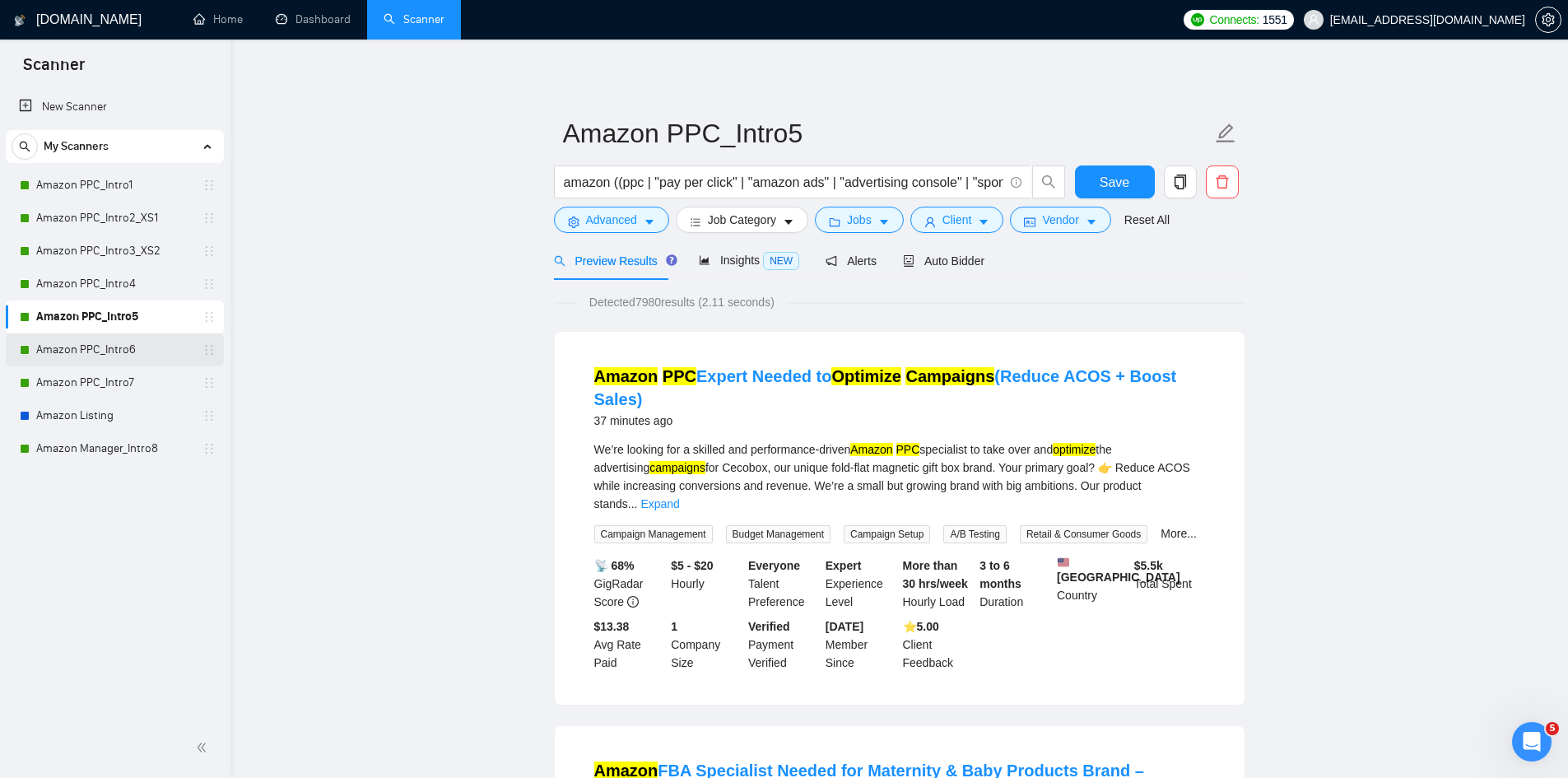
click at [147, 351] on link "Amazon PPC_Intro6" at bounding box center [114, 350] width 156 height 33
click at [1119, 186] on span "Save" at bounding box center [1114, 182] width 30 height 20
click at [164, 355] on link "Amazon PPC_Intro6" at bounding box center [114, 350] width 156 height 33
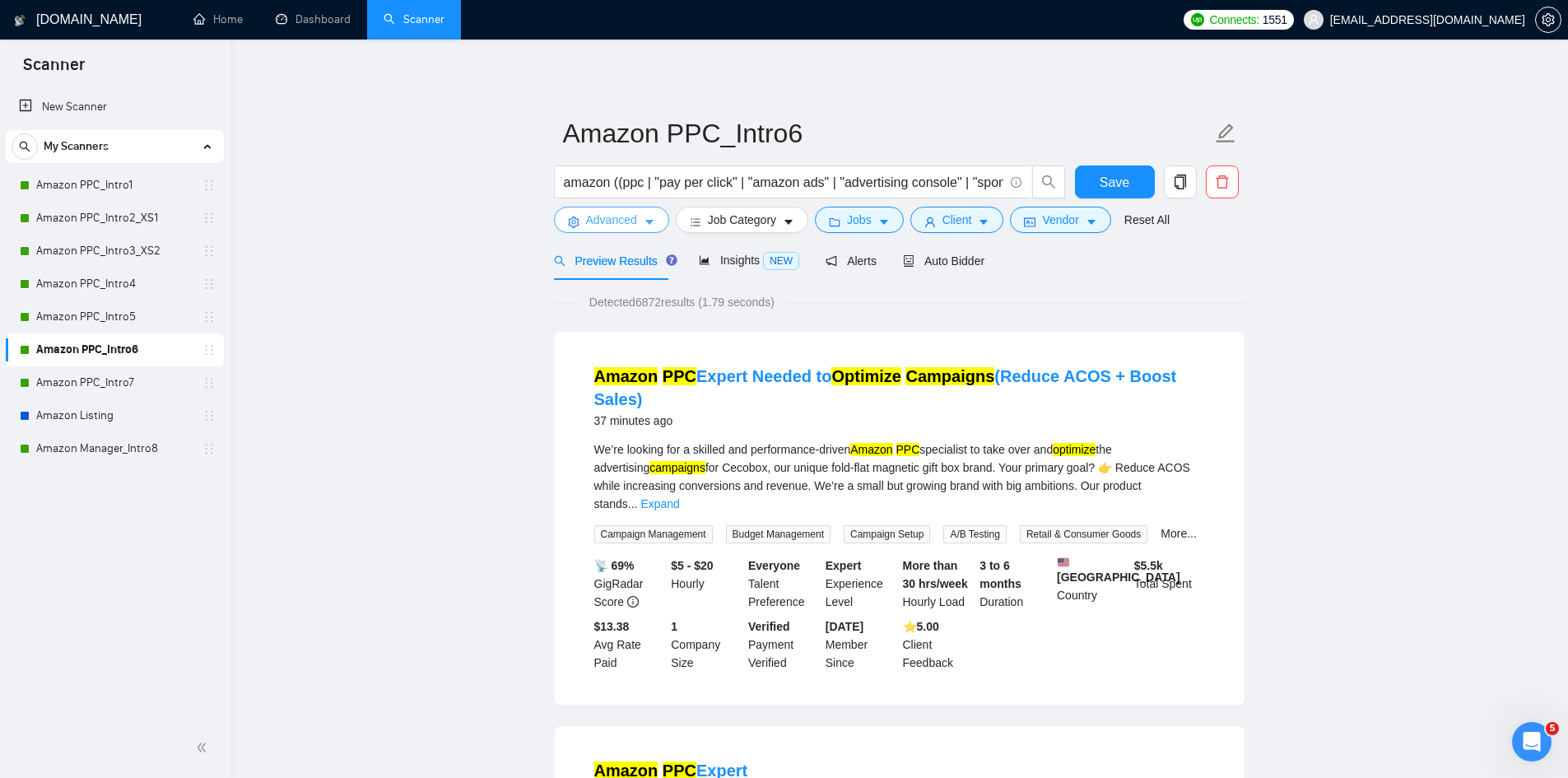
click at [651, 222] on icon "caret-down" at bounding box center [650, 222] width 12 height 12
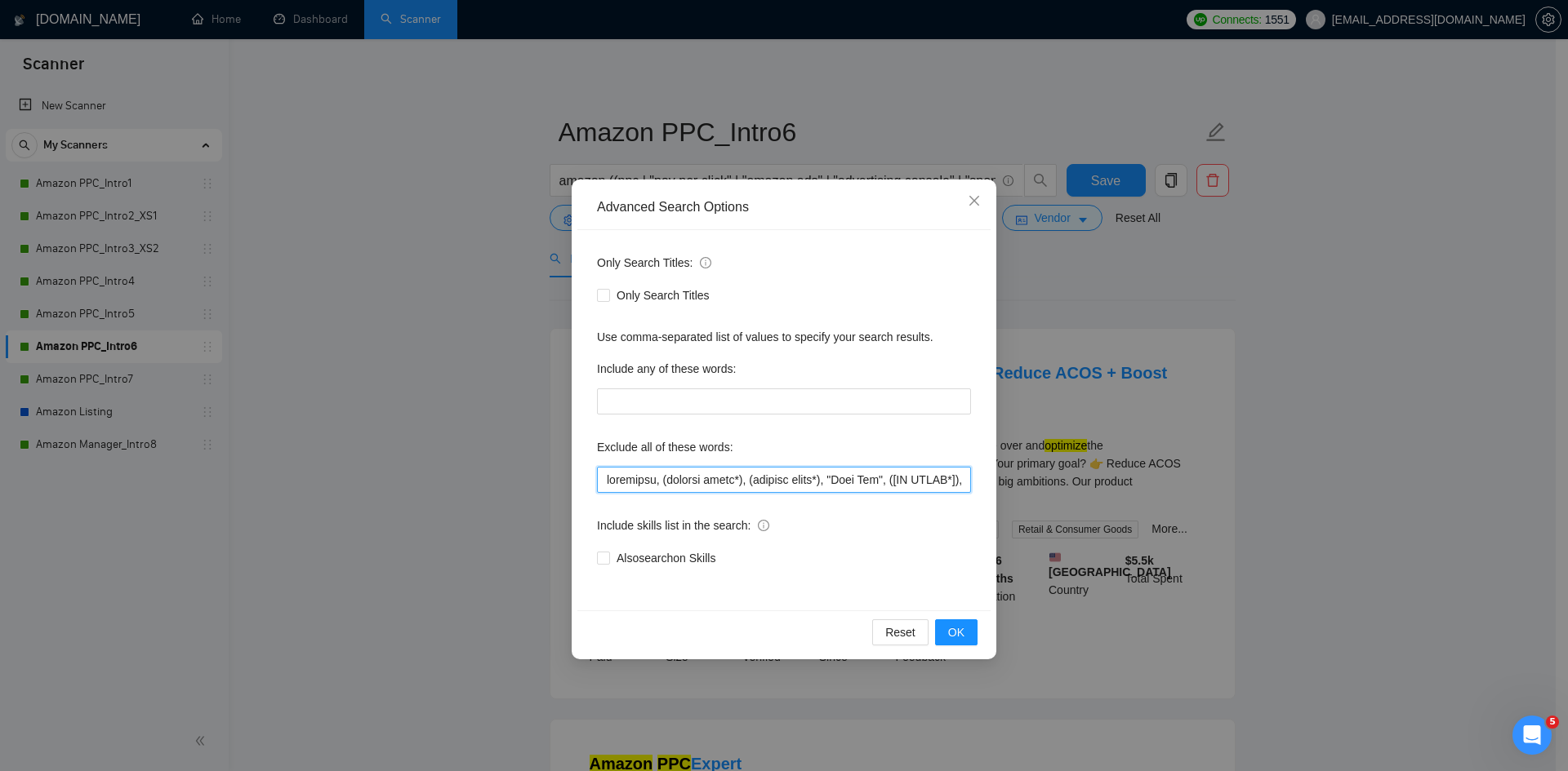
click at [694, 479] on input "text" at bounding box center [784, 479] width 374 height 26
paste input ""[NO AGENC*" , shopify, api, formatter, "GA4", "google analytics", gtm, "google…"
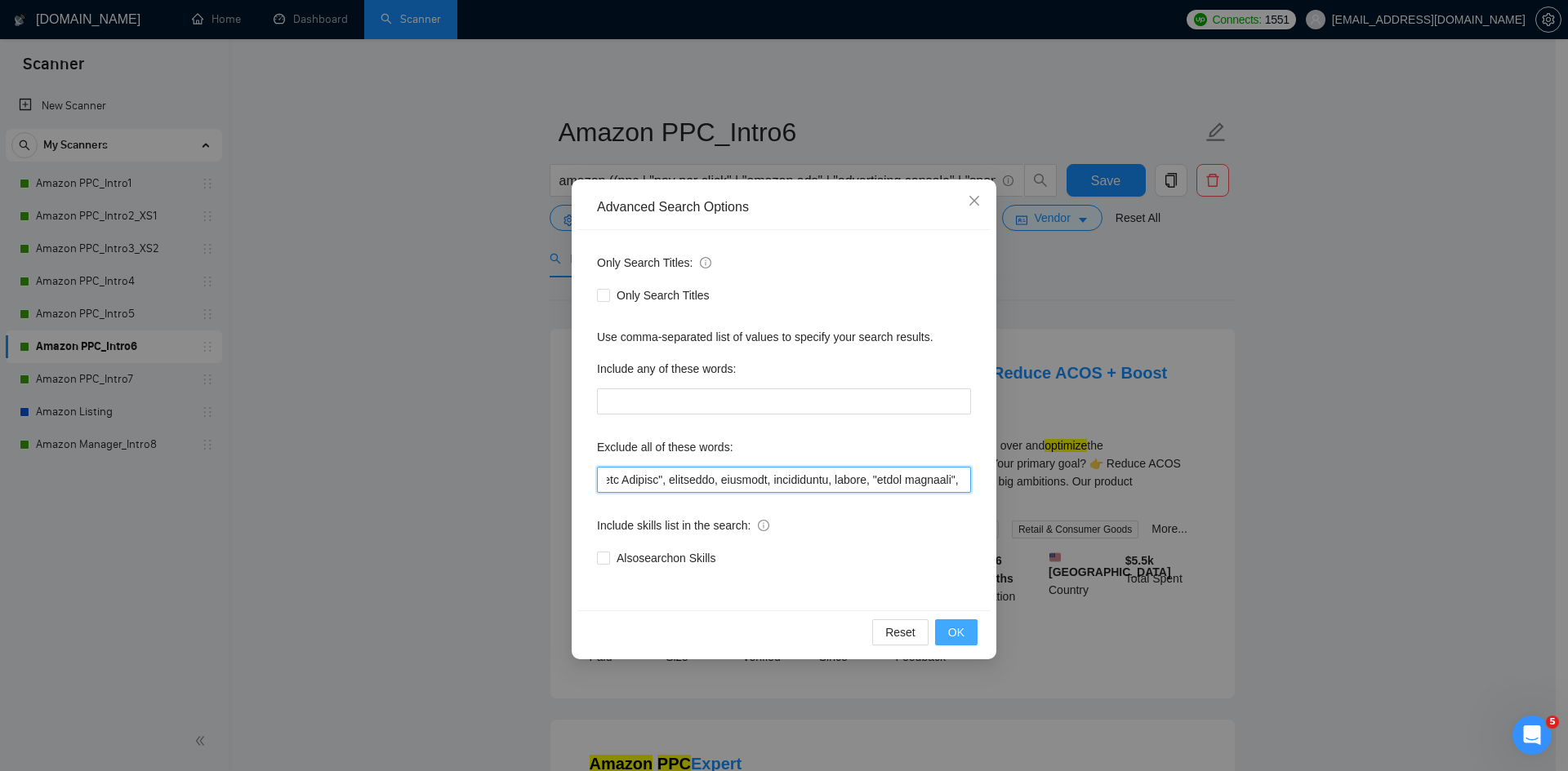
type input "loremipsu, (dolorsi ametc*), (adipisc elits*), "Doei Tem", "[IN UTLAB*" , etdol…"
click at [958, 632] on span "OK" at bounding box center [956, 632] width 16 height 18
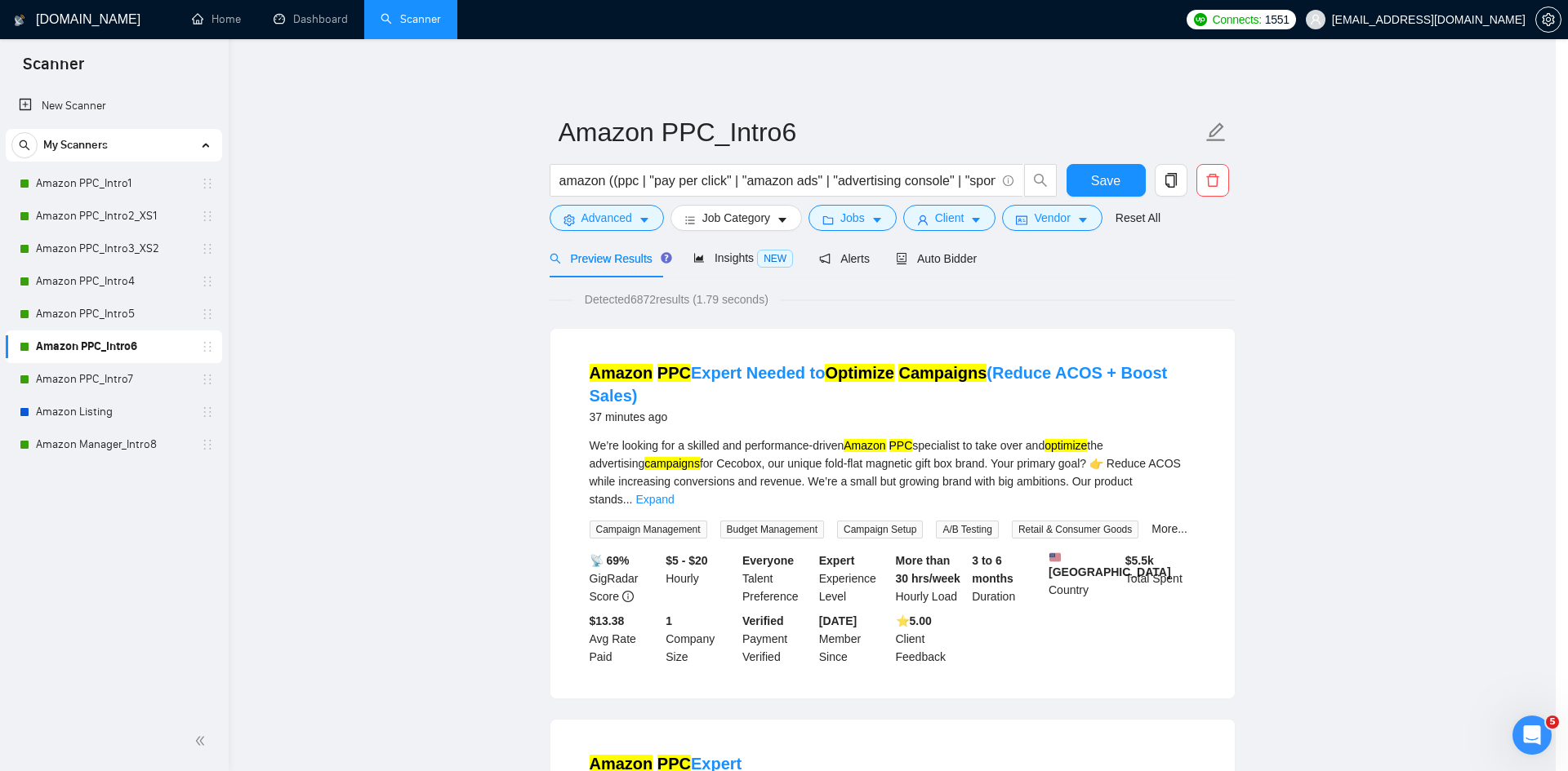
scroll to position [0, 0]
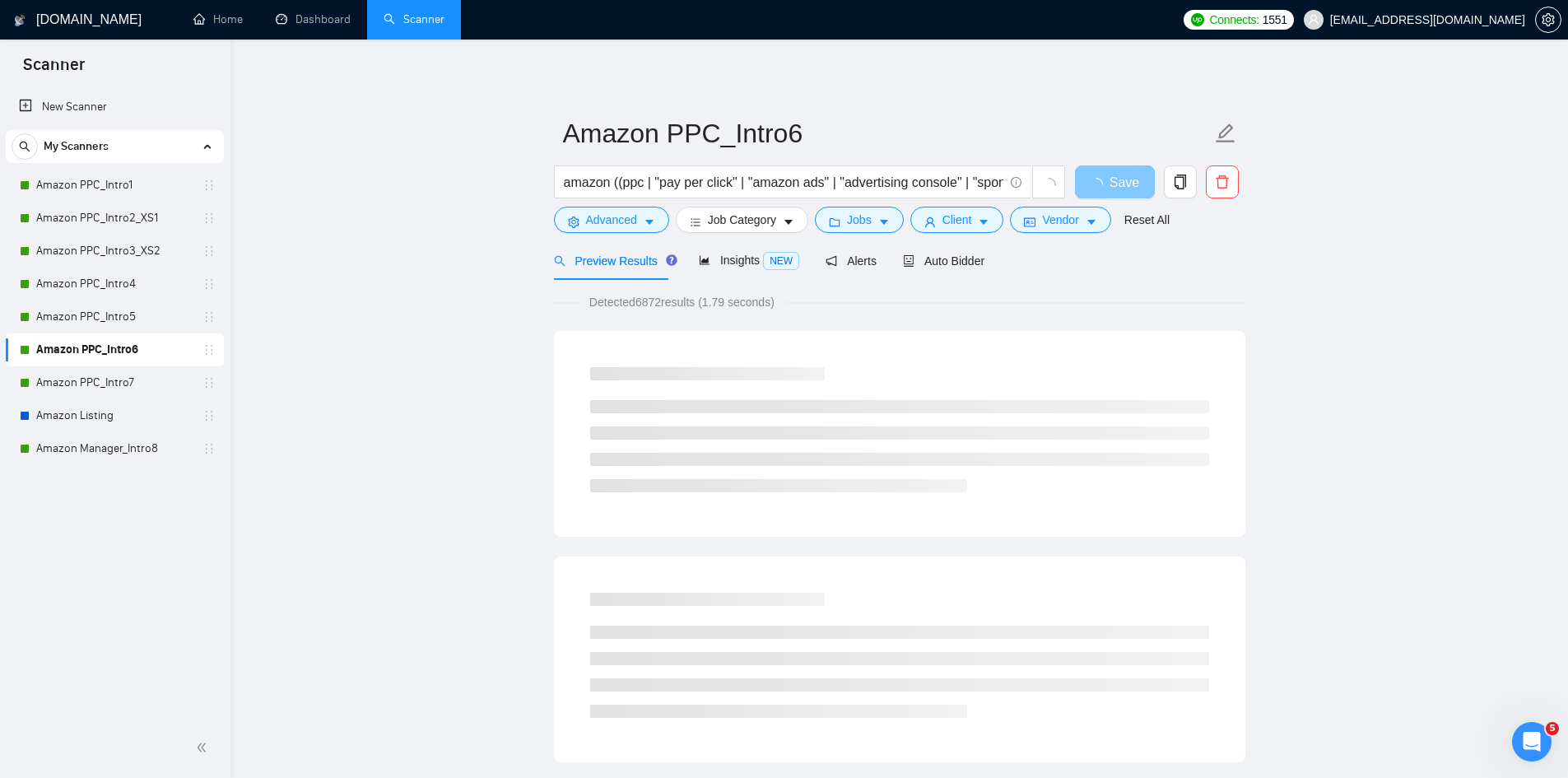
click at [1123, 176] on span "Save" at bounding box center [1124, 182] width 30 height 20
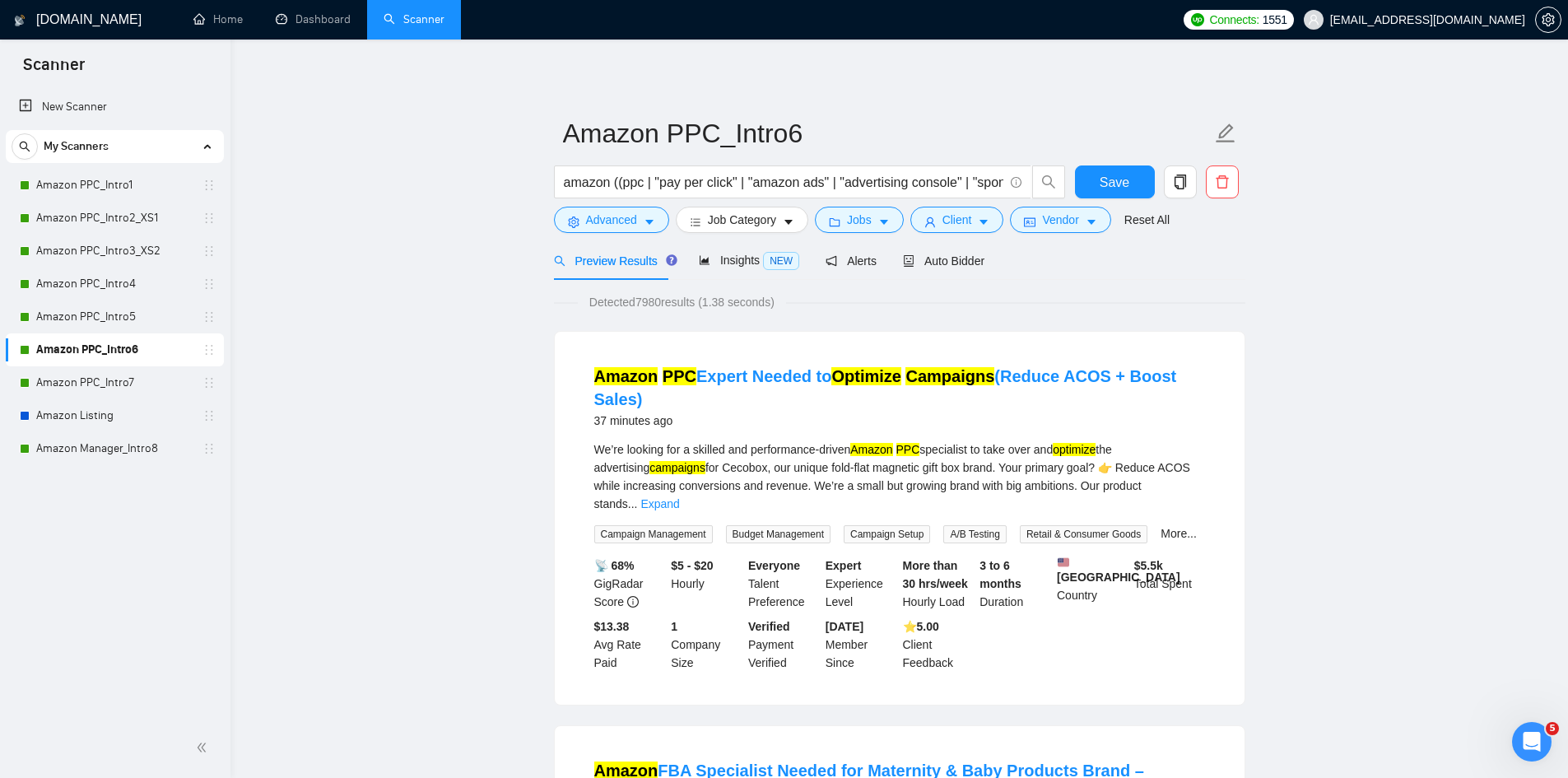
click at [139, 378] on link "Amazon PPC_Intro7" at bounding box center [114, 383] width 156 height 33
drag, startPoint x: 1120, startPoint y: 171, endPoint x: 1097, endPoint y: 299, distance: 130.0
click at [1121, 171] on button "Save" at bounding box center [1115, 182] width 80 height 33
click at [116, 393] on link "Amazon PPC_Intro7" at bounding box center [114, 383] width 156 height 33
click at [656, 224] on button "Advanced" at bounding box center [611, 220] width 115 height 26
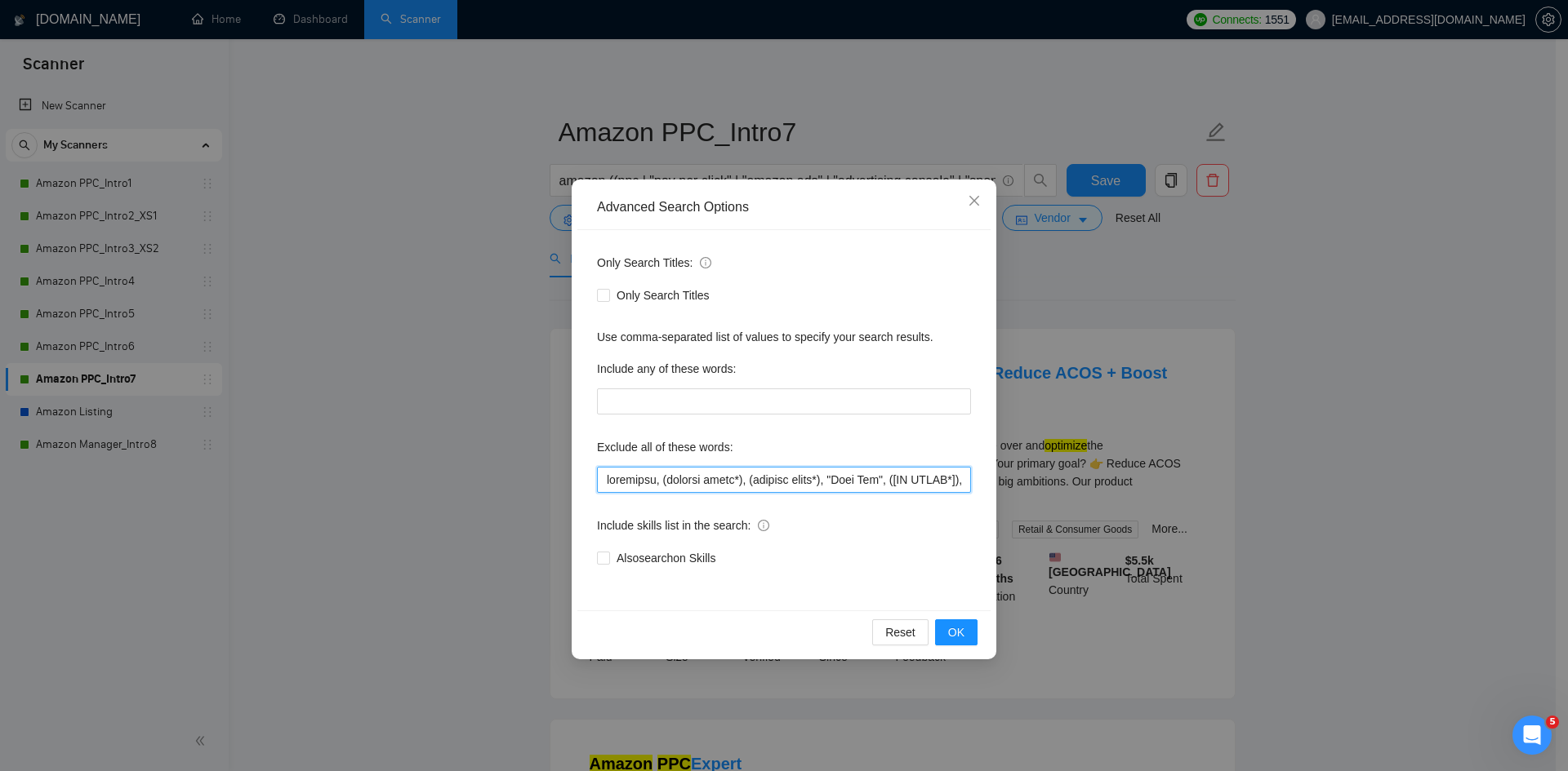
click at [727, 475] on input "text" at bounding box center [784, 479] width 374 height 26
paste input ""[NO AGENC*" , shopify, api, formatter, "GA4", "google analytics", gtm, "google…"
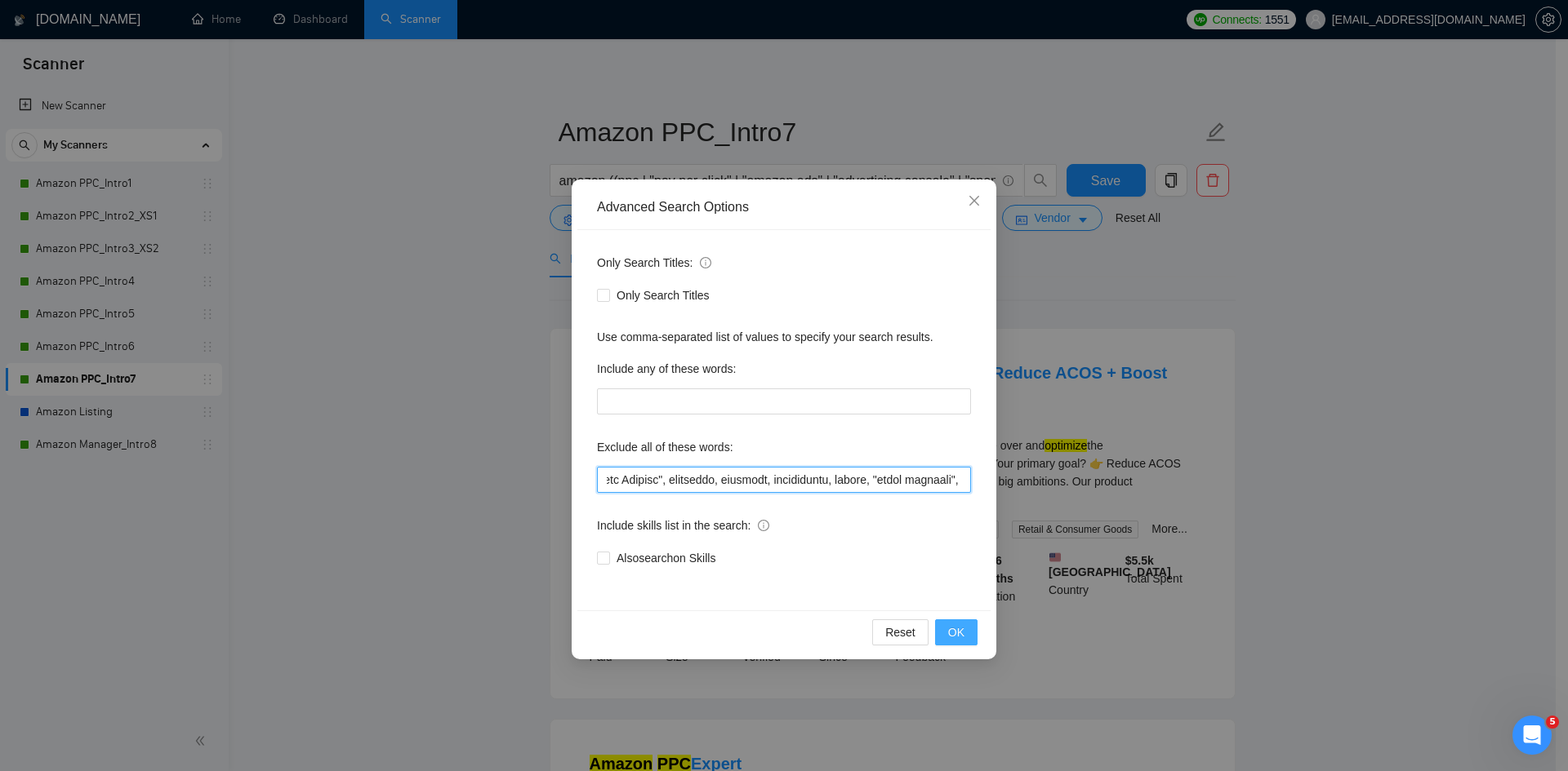
type input "loremipsu, (dolorsi ametc*), (adipisc elits*), "Doei Tem", "[IN UTLAB*" , etdol…"
click at [963, 633] on span "OK" at bounding box center [956, 632] width 16 height 18
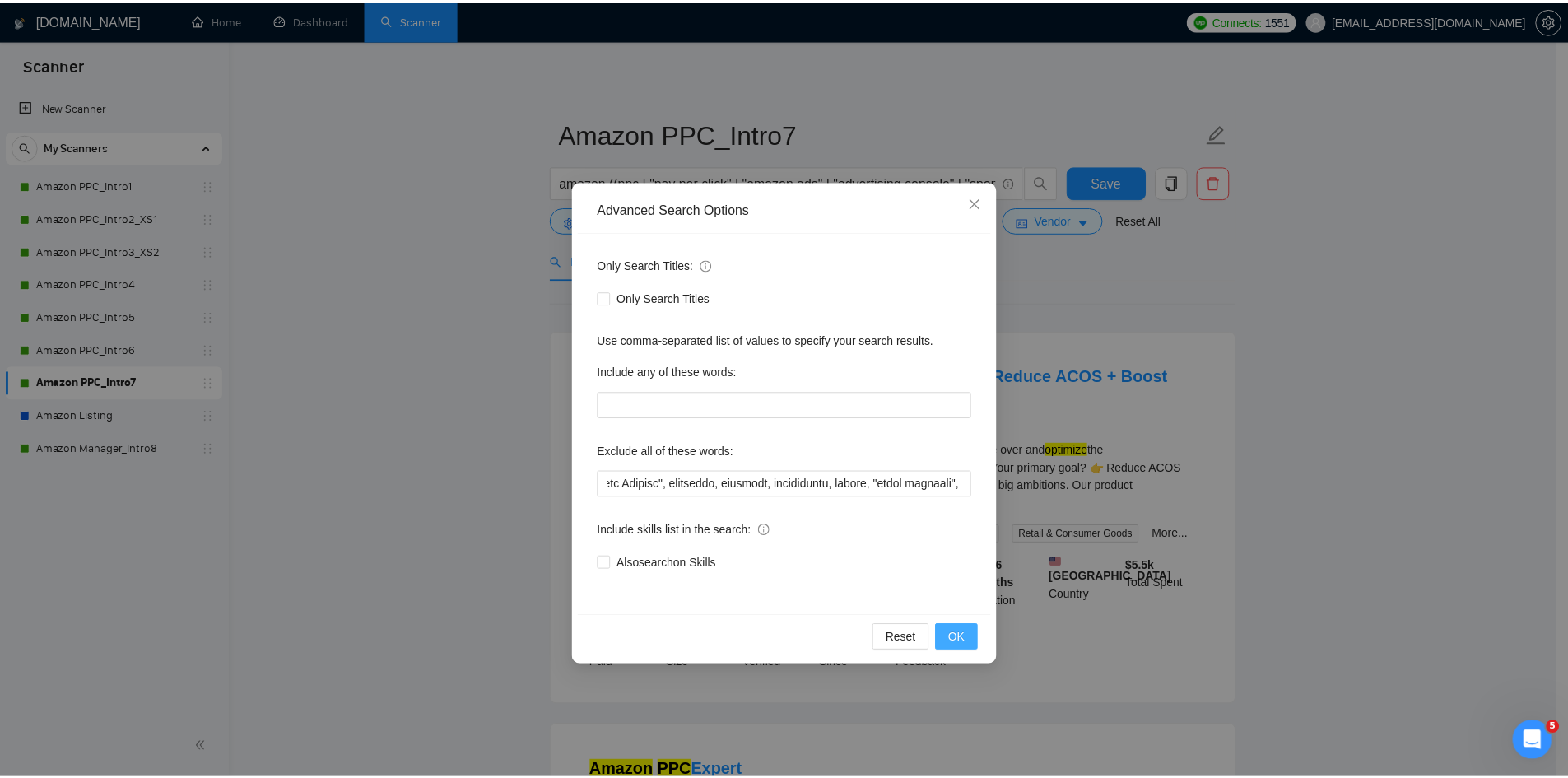
scroll to position [0, 0]
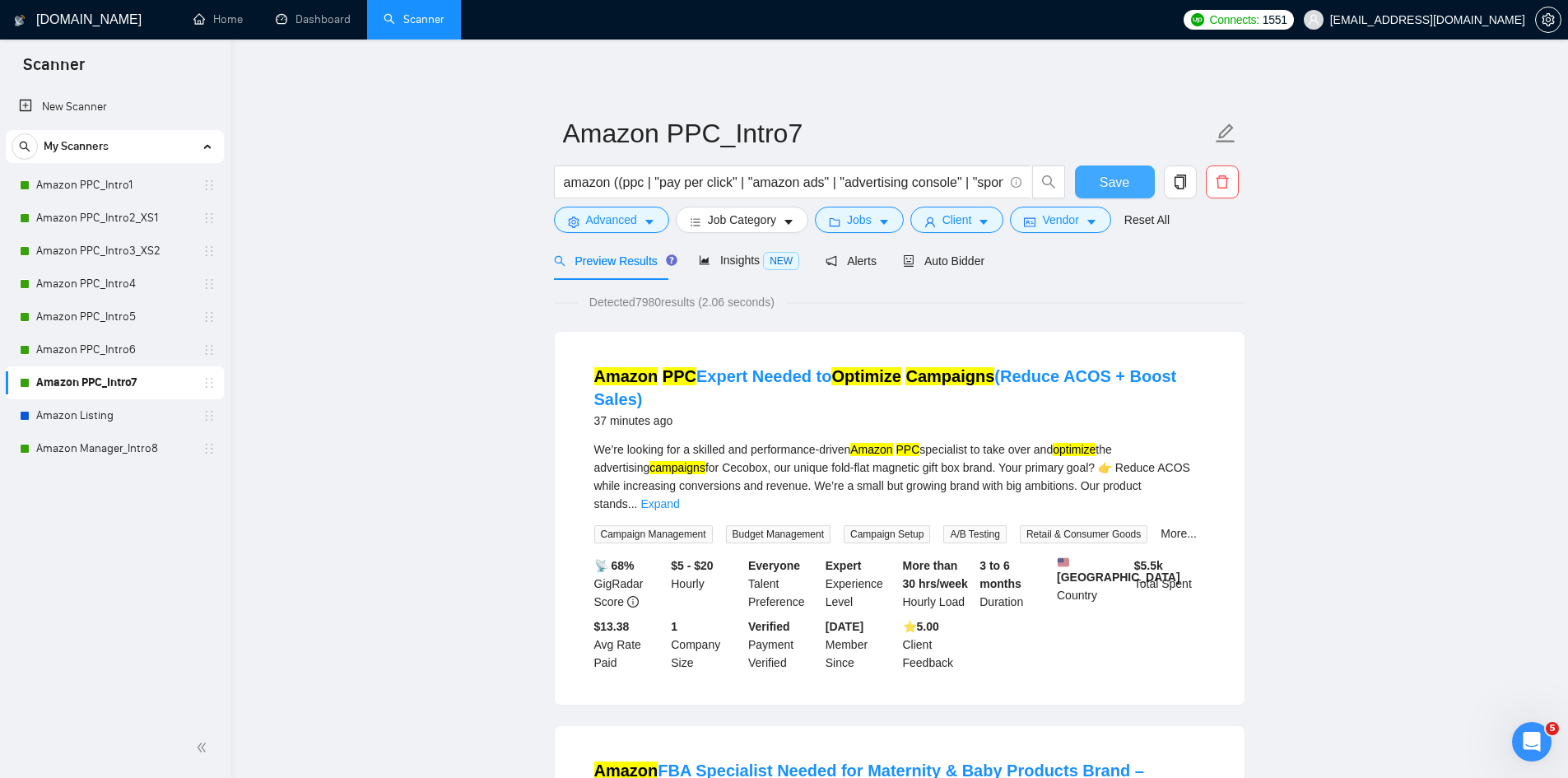
click at [1123, 182] on span "Save" at bounding box center [1114, 182] width 30 height 20
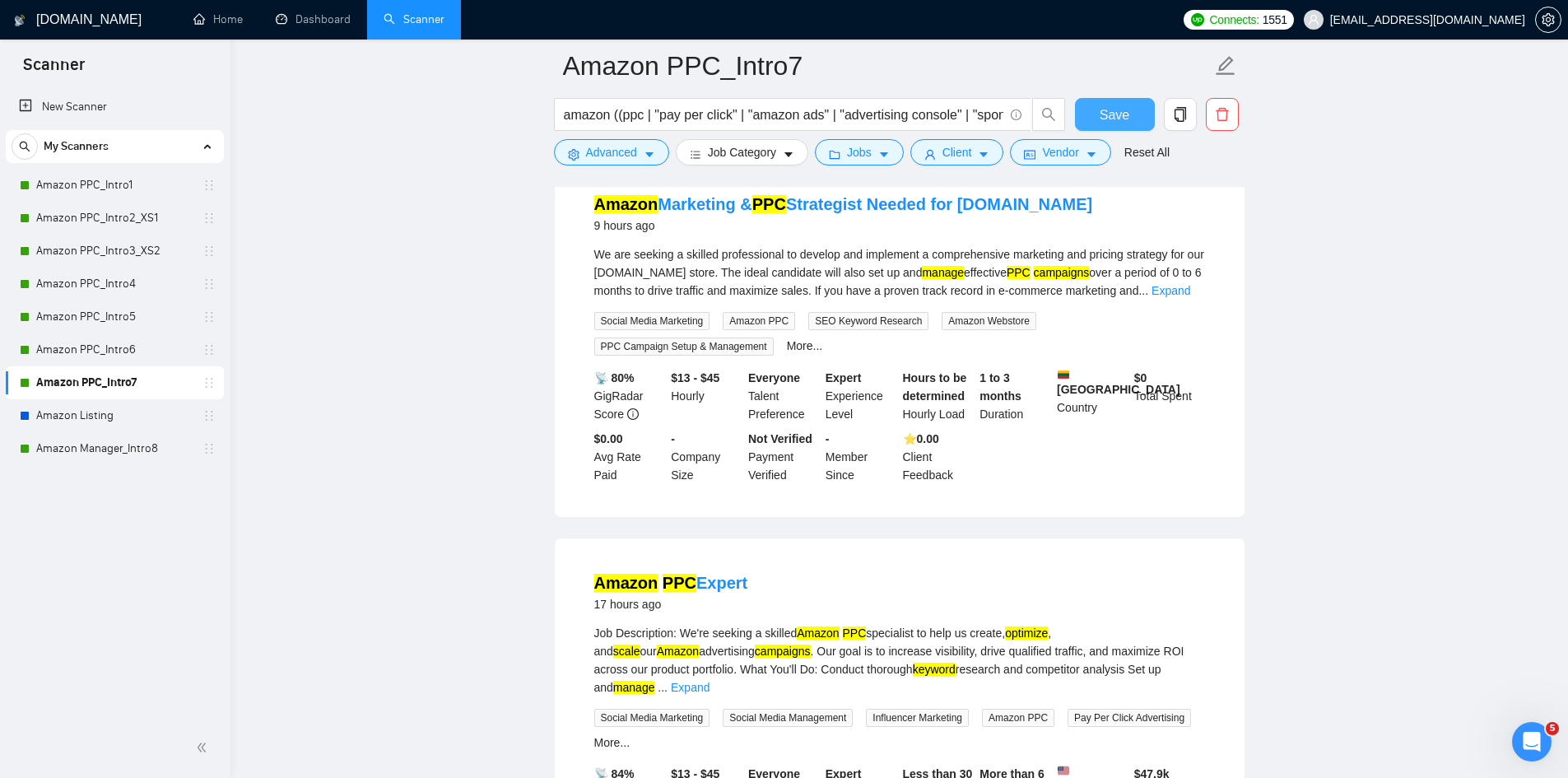
scroll to position [1318, 0]
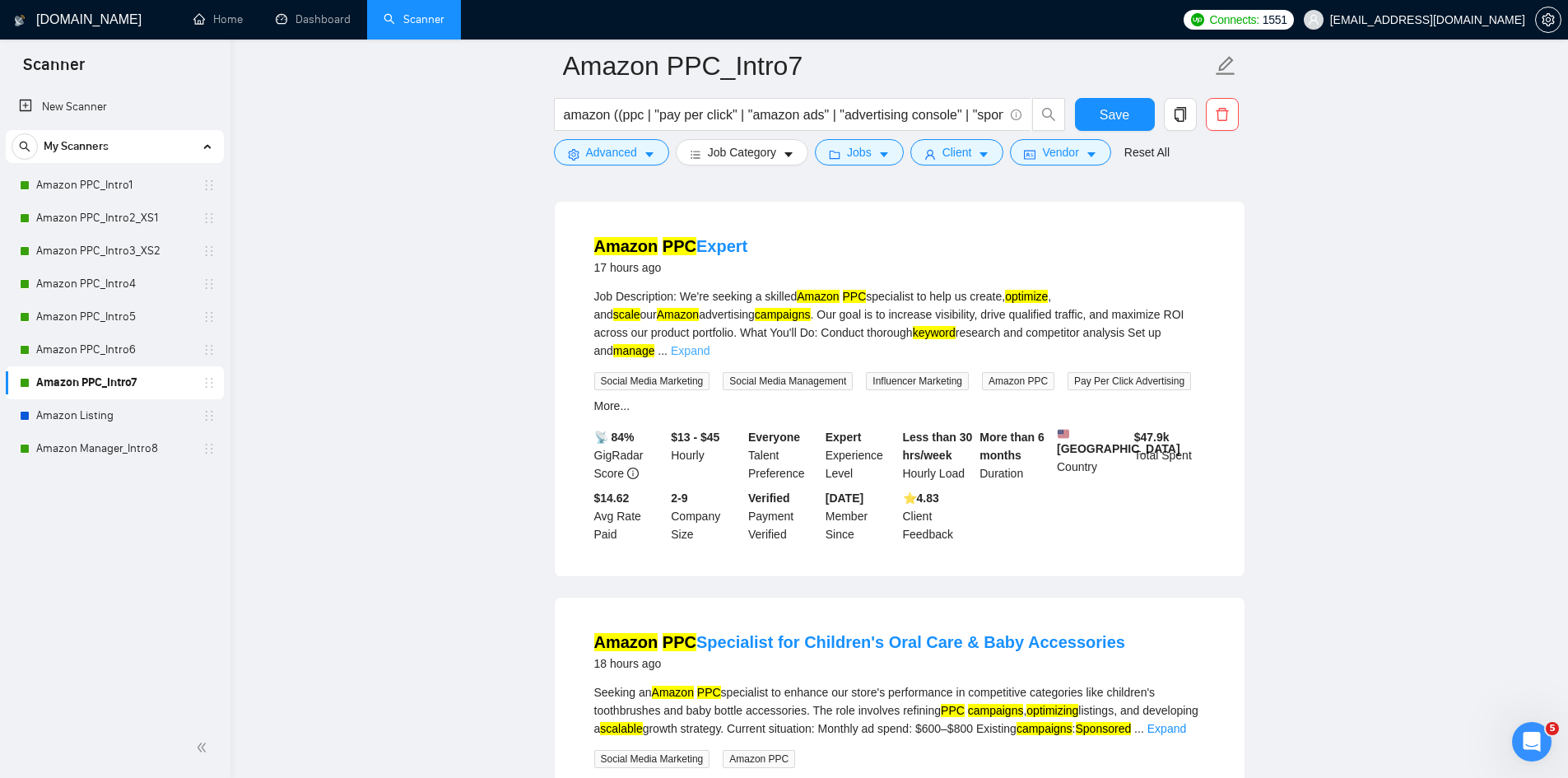
click at [710, 344] on link "Expand" at bounding box center [690, 351] width 39 height 14
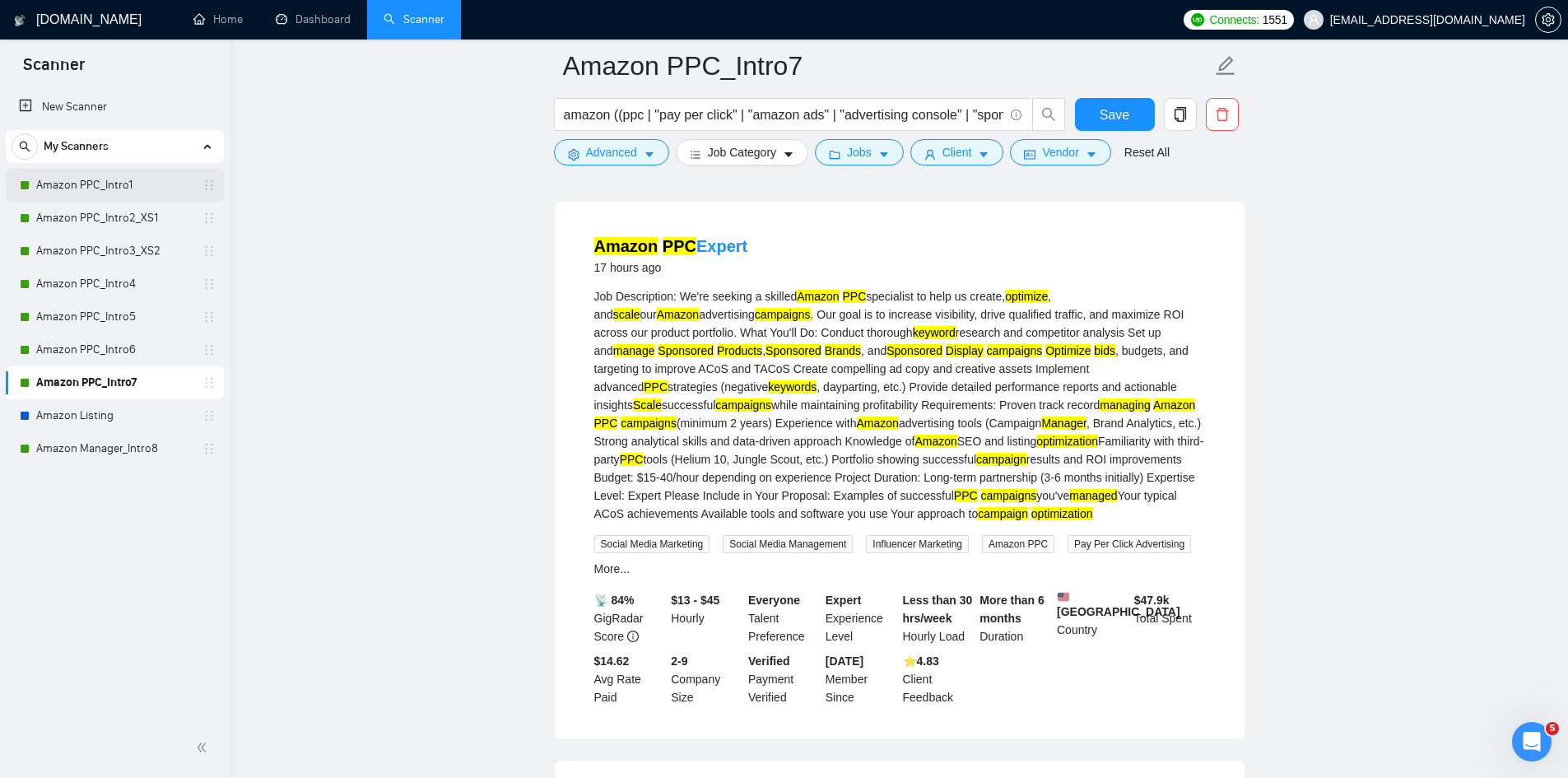
click at [136, 178] on link "Amazon PPC_Intro1" at bounding box center [114, 185] width 156 height 33
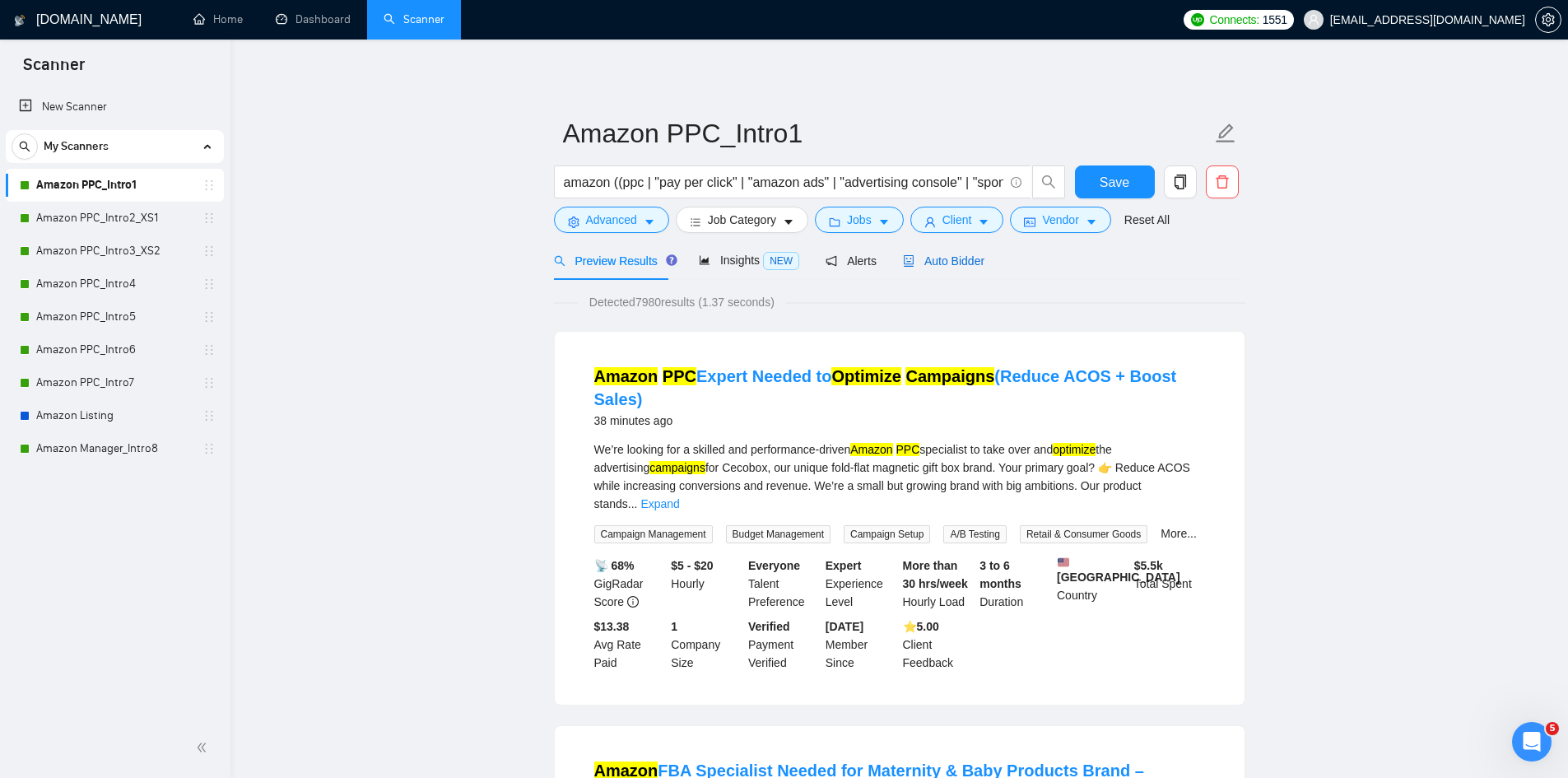
click at [939, 264] on span "Auto Bidder" at bounding box center [944, 261] width 81 height 14
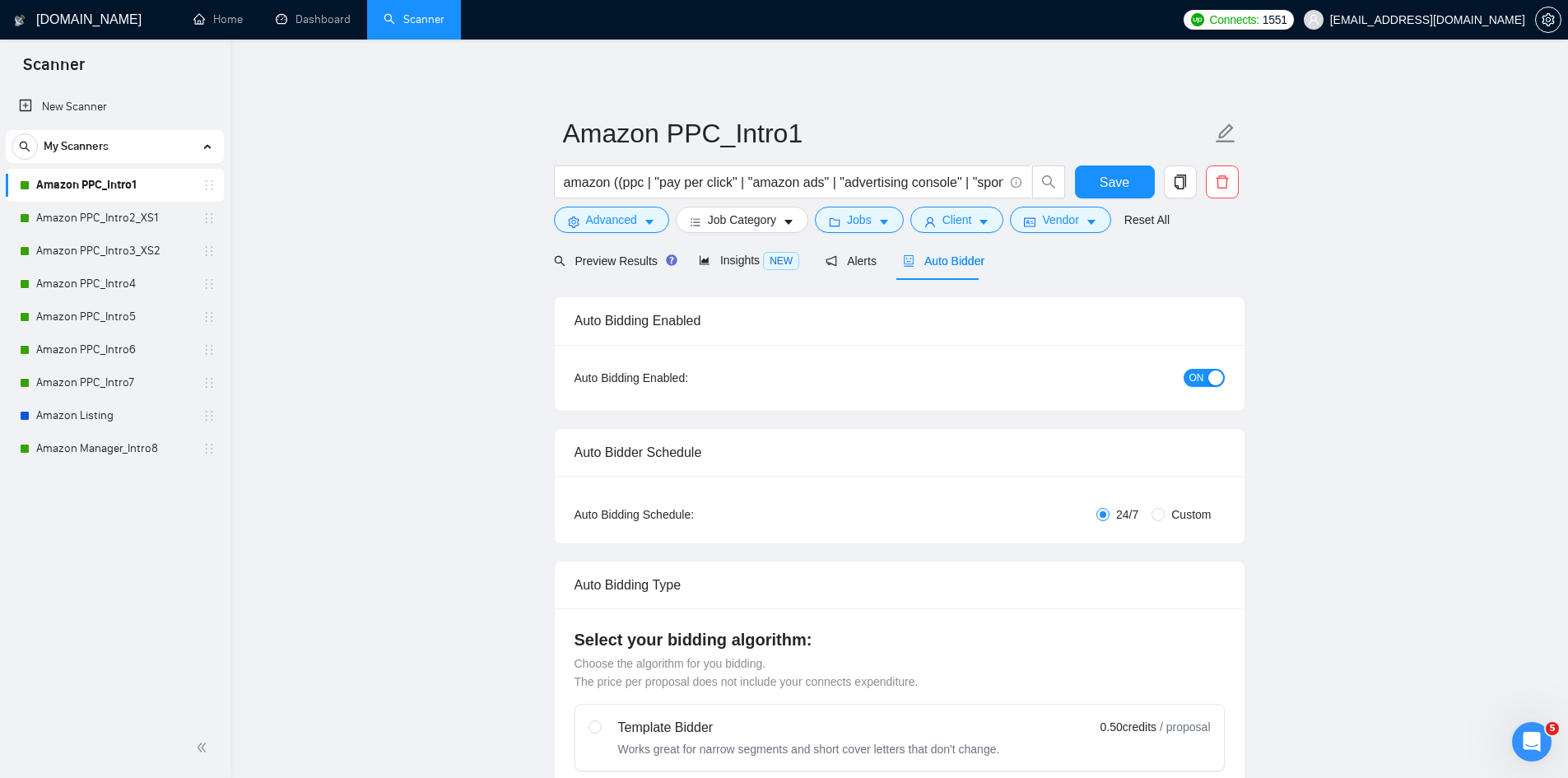
radio input "false"
radio input "true"
checkbox input "true"
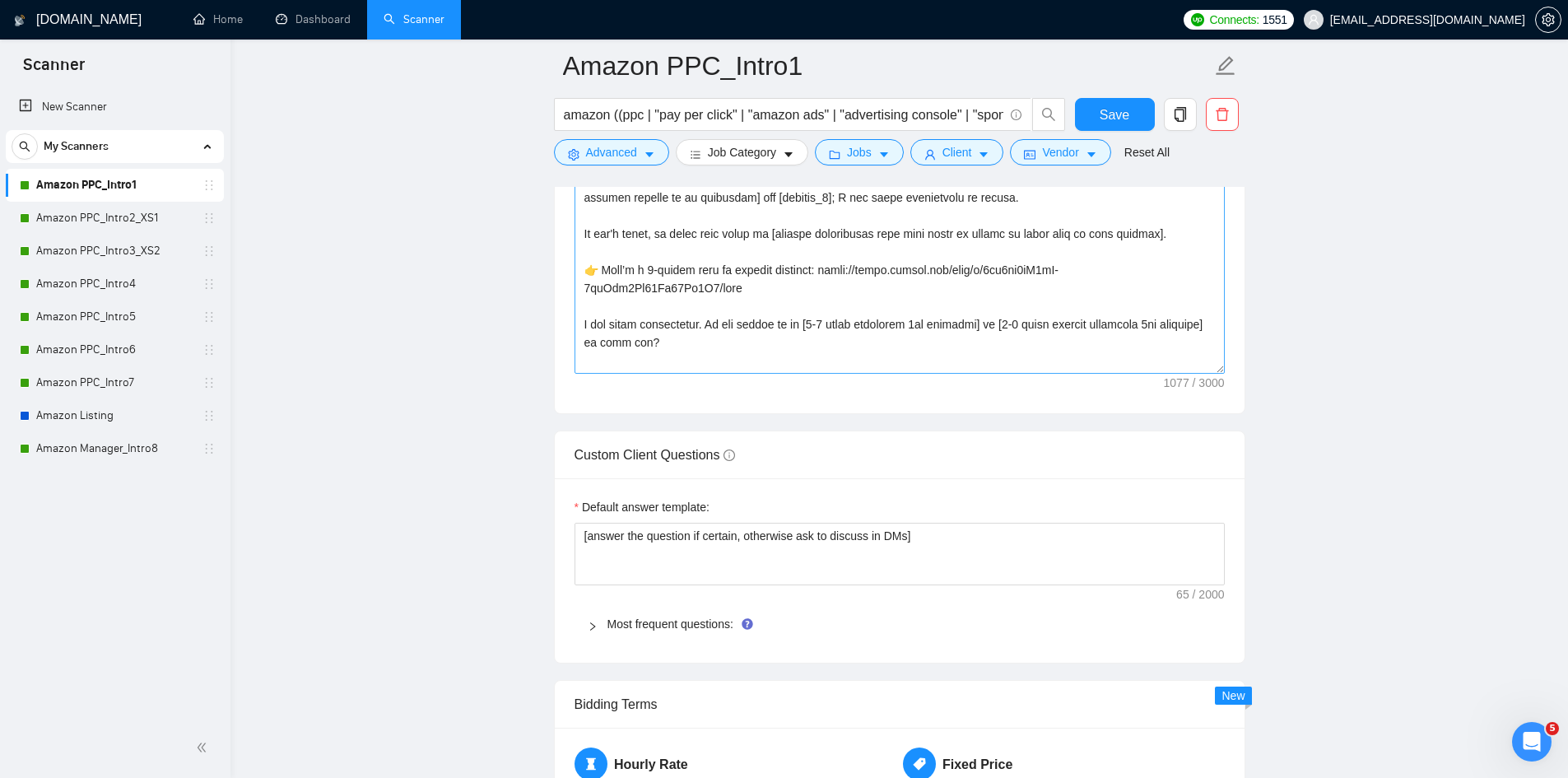
scroll to position [2059, 0]
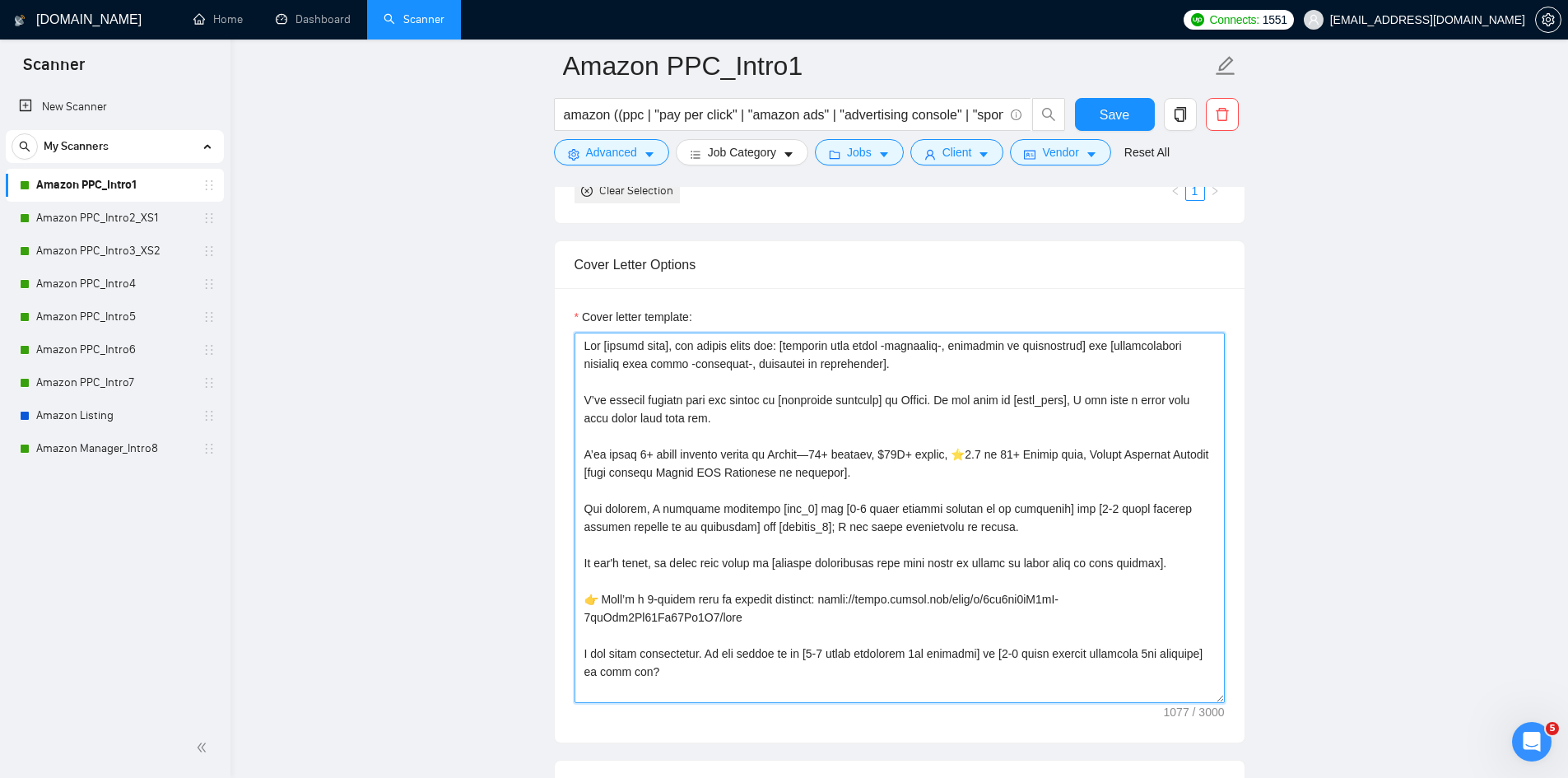
click at [582, 347] on textarea "Cover letter template:" at bounding box center [899, 518] width 650 height 371
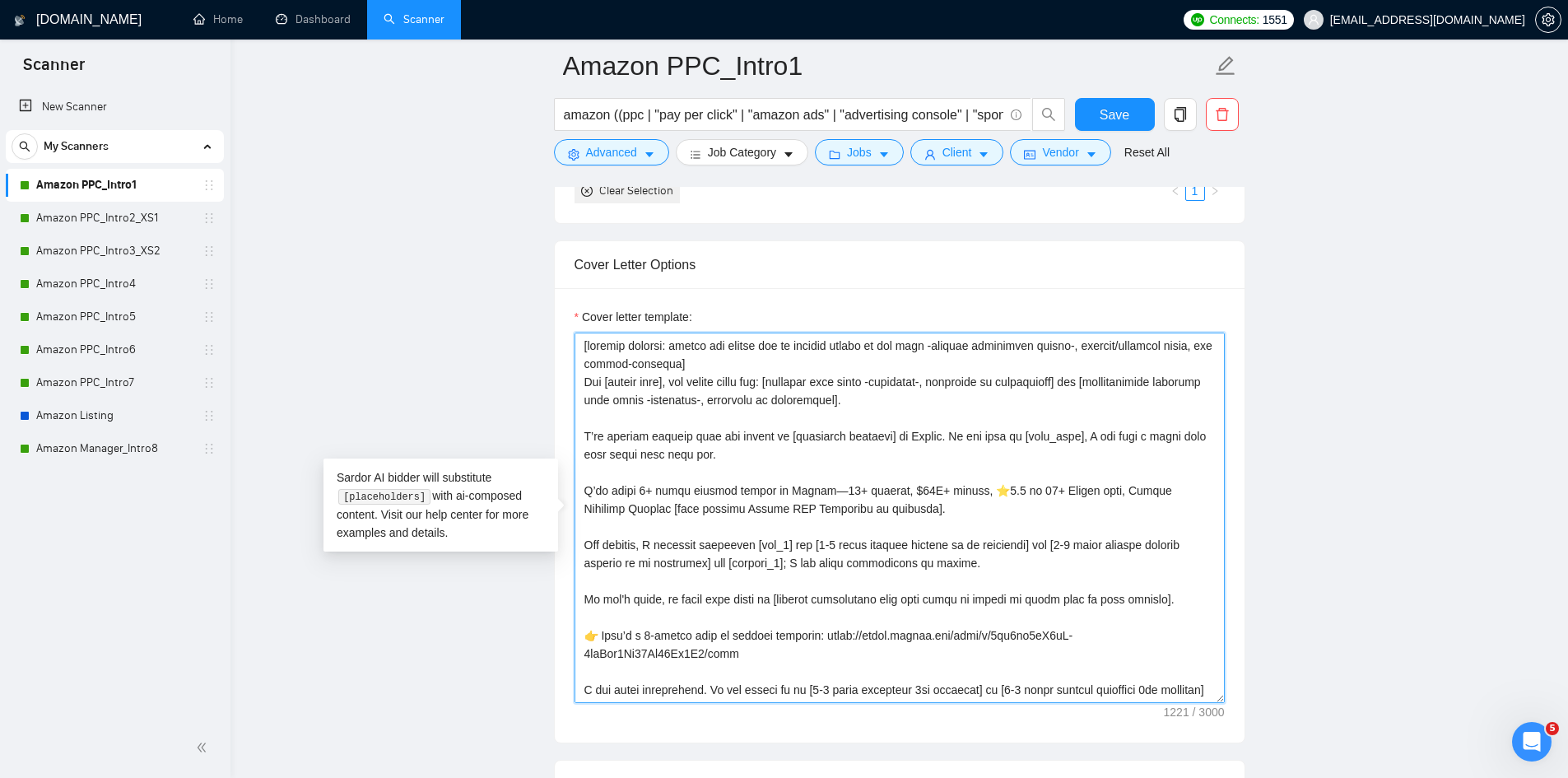
click at [672, 380] on textarea "Cover letter template:" at bounding box center [899, 518] width 650 height 371
click at [712, 359] on textarea "Cover letter template:" at bounding box center [899, 518] width 650 height 371
click at [820, 363] on textarea "Cover letter template:" at bounding box center [899, 518] width 650 height 371
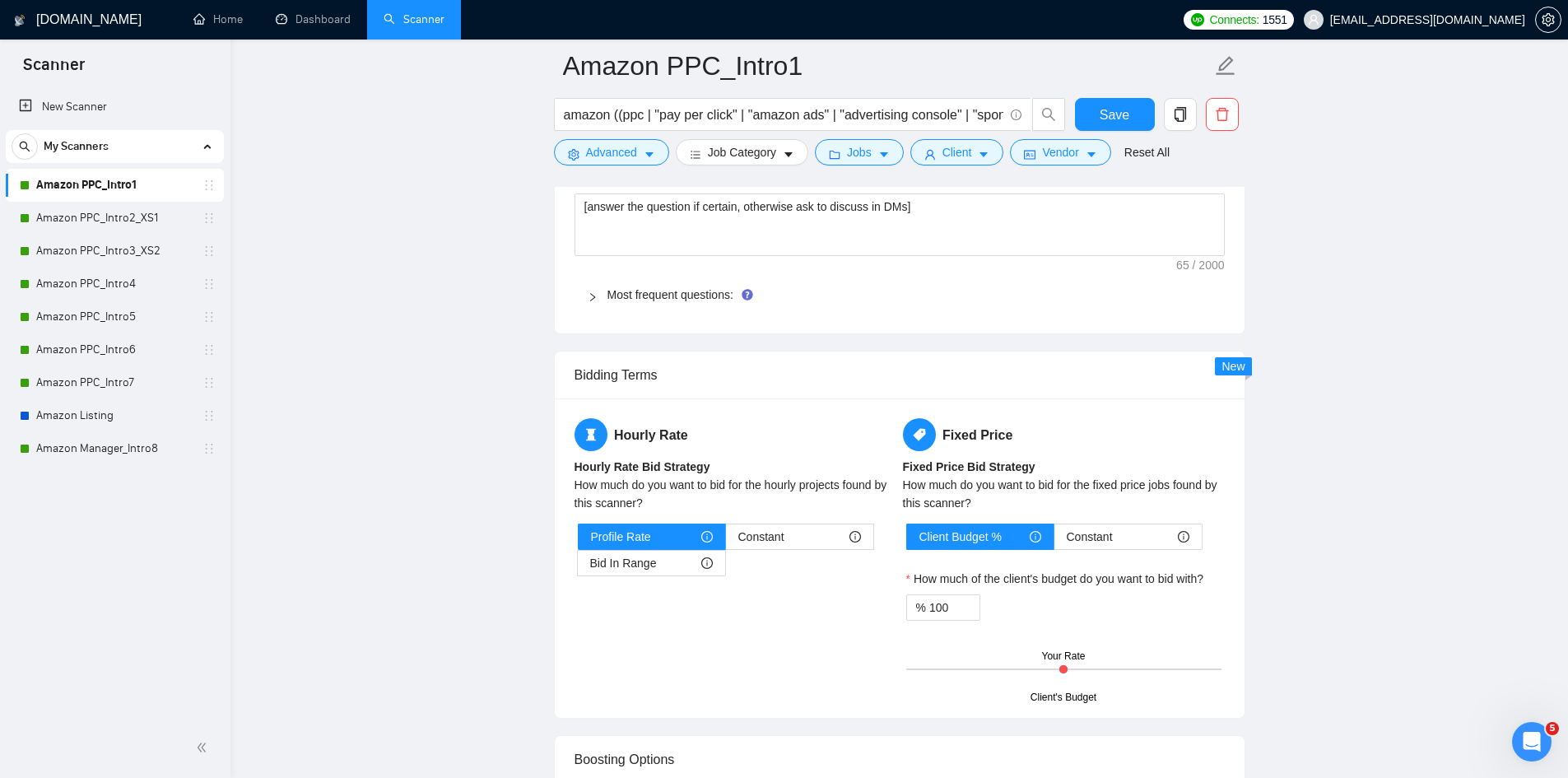
scroll to position [3211, 0]
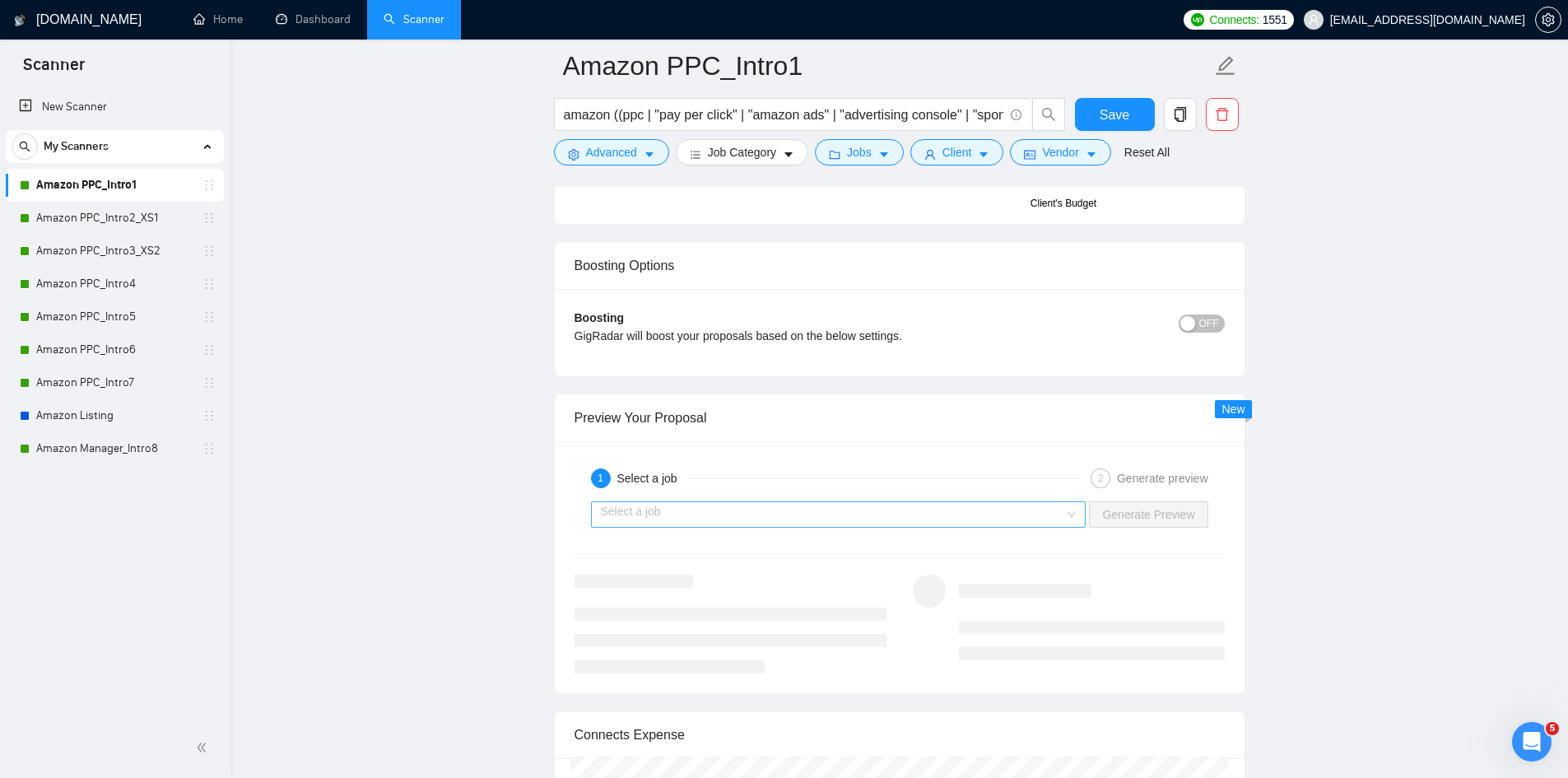
click at [900, 508] on input "search" at bounding box center [833, 514] width 464 height 25
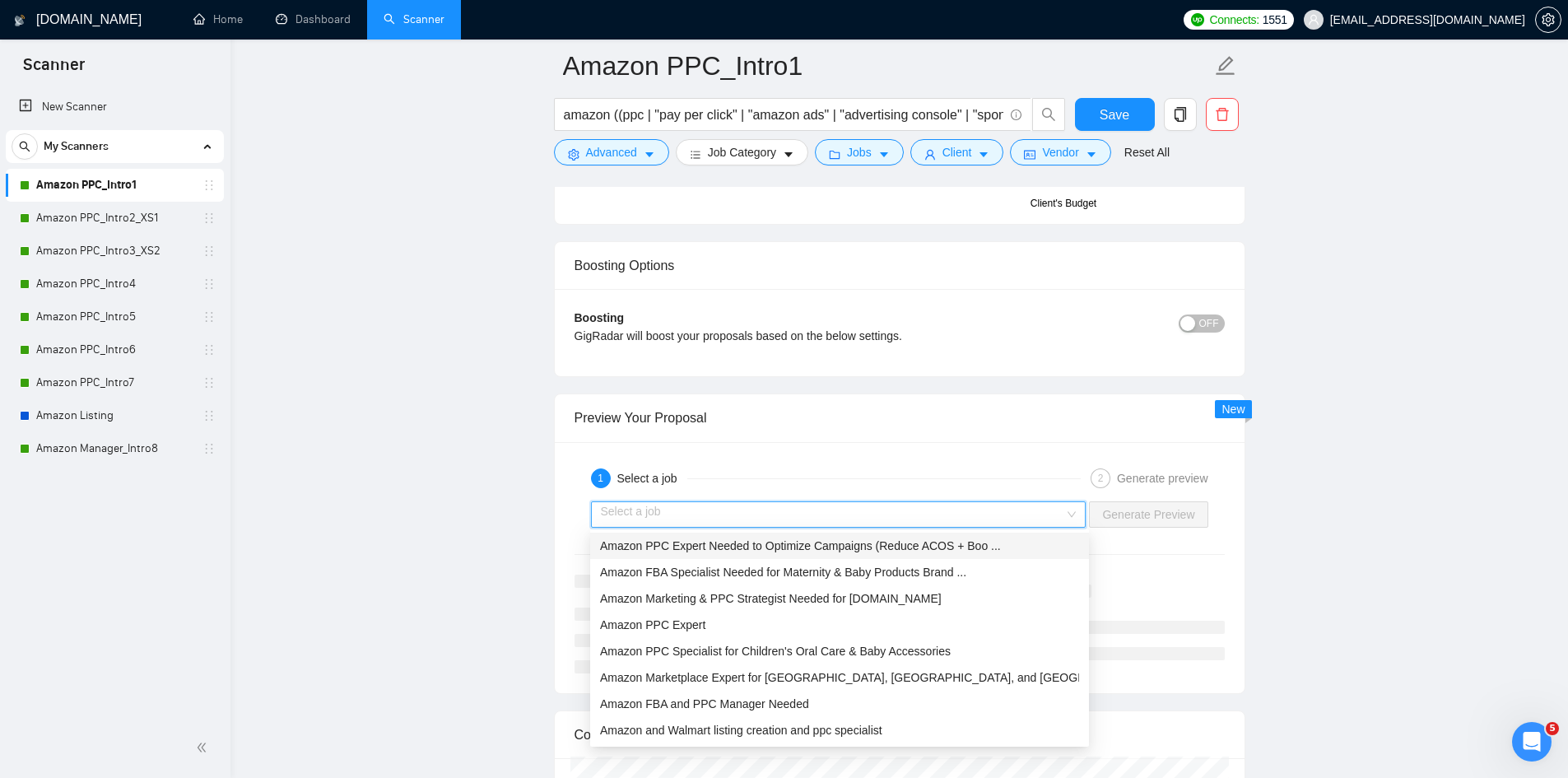
click at [863, 551] on span "Amazon PPC Expert Needed to Optimize Campaigns (Reduce ACOS + Boo ..." at bounding box center [801, 546] width 401 height 14
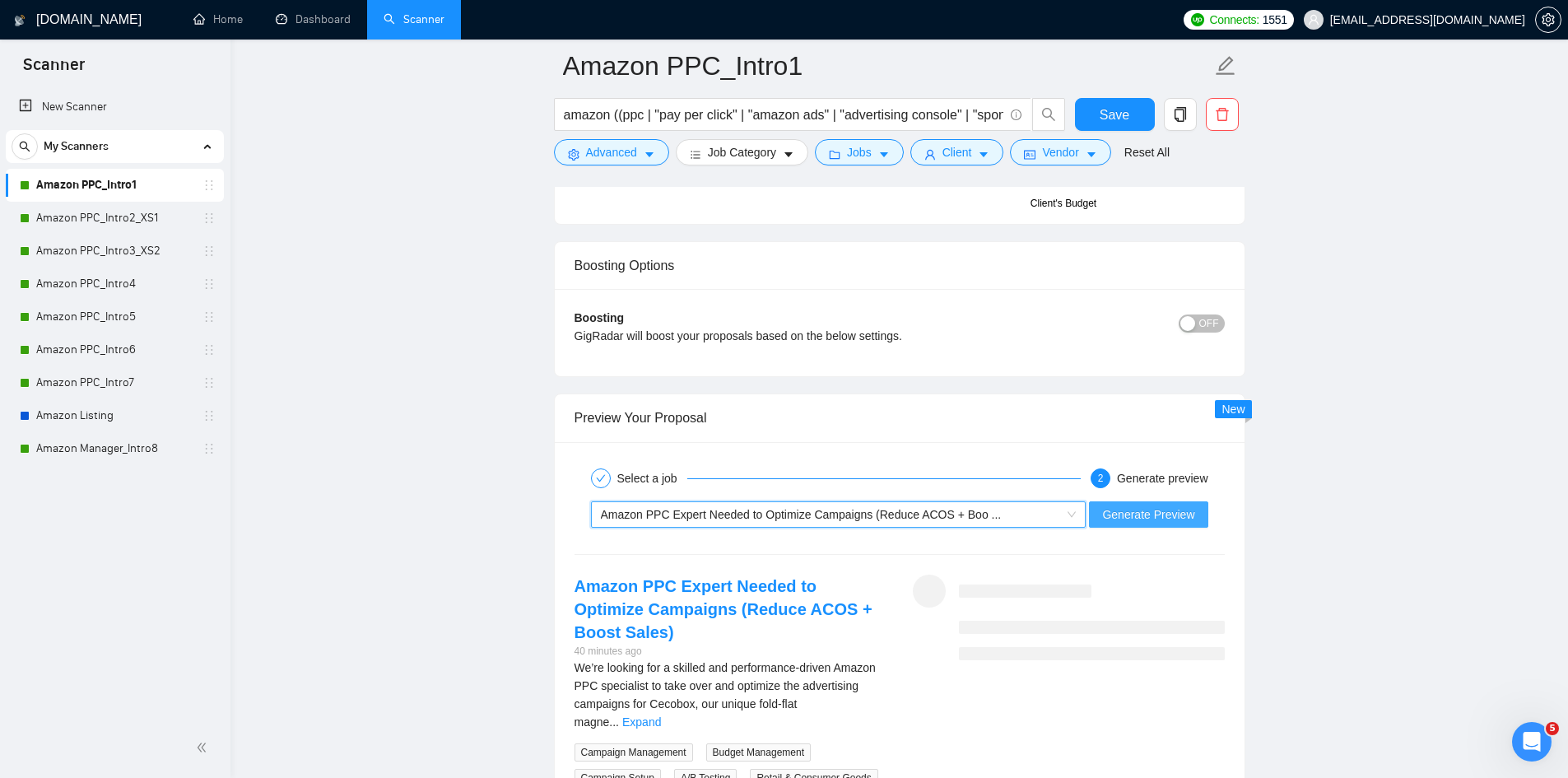
click at [1133, 521] on span "Generate Preview" at bounding box center [1148, 514] width 92 height 18
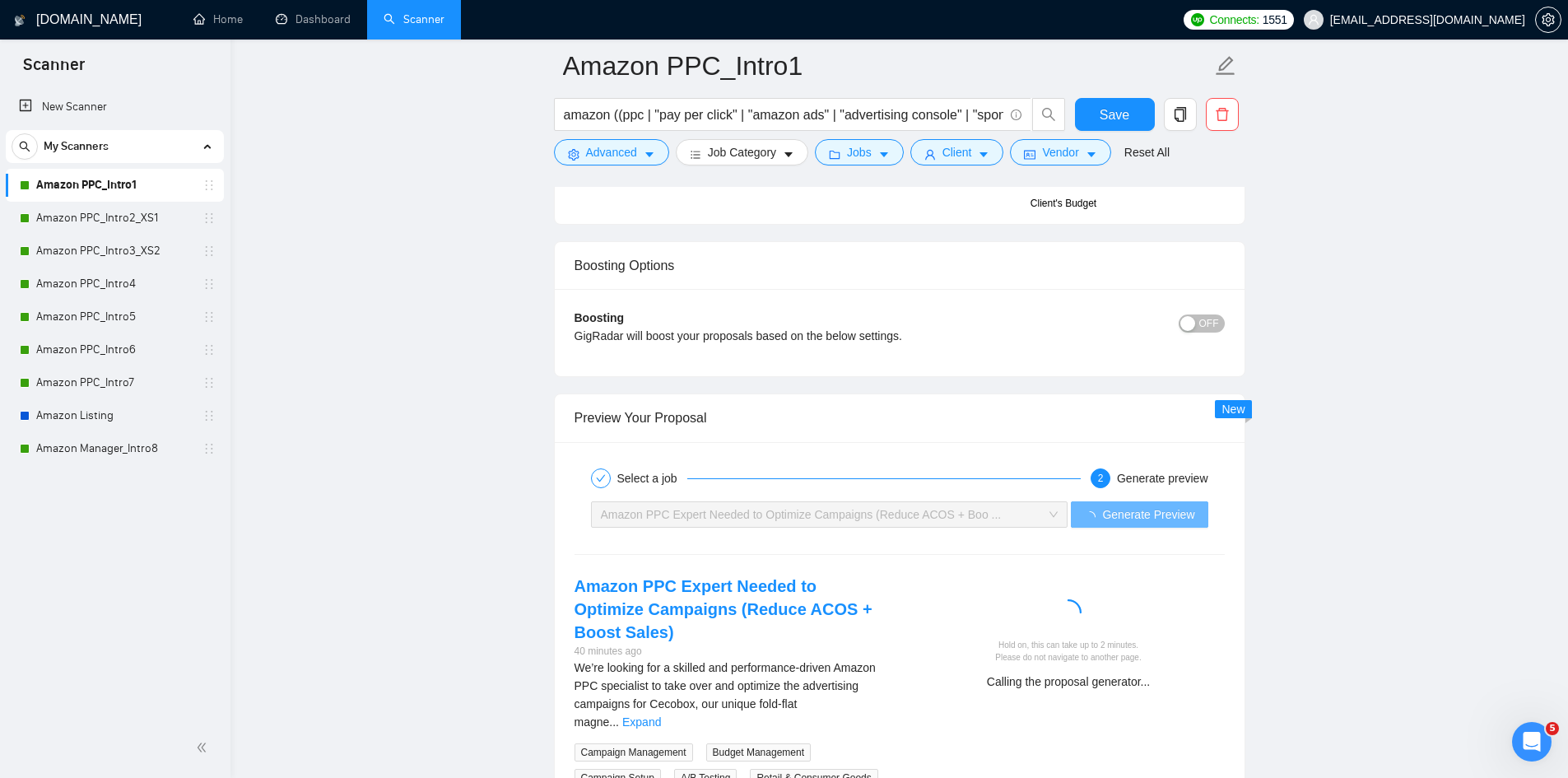
drag, startPoint x: 865, startPoint y: 680, endPoint x: 898, endPoint y: 672, distance: 34.0
click at [661, 715] on link "Expand" at bounding box center [642, 722] width 39 height 14
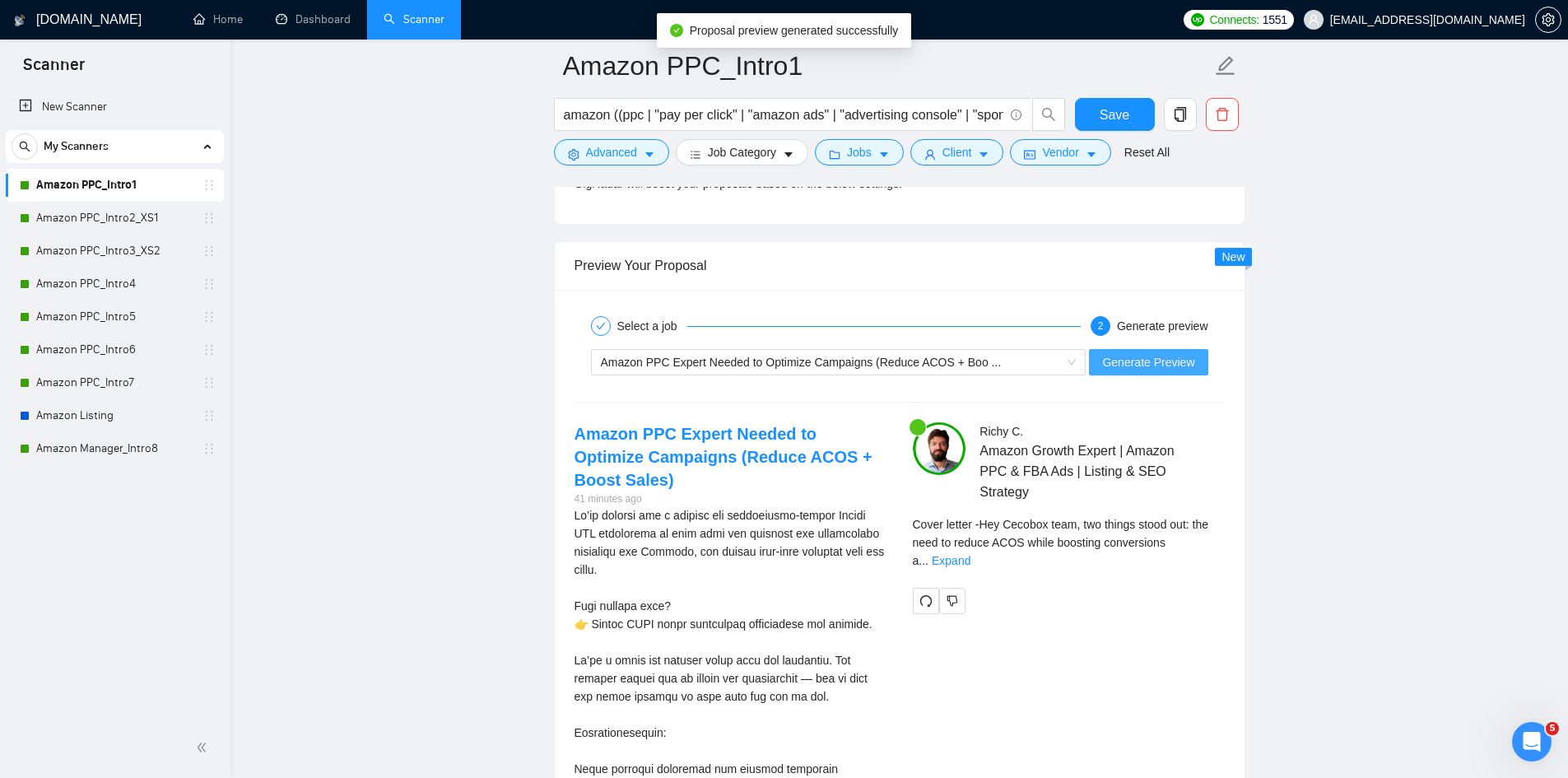
scroll to position [3541, 0]
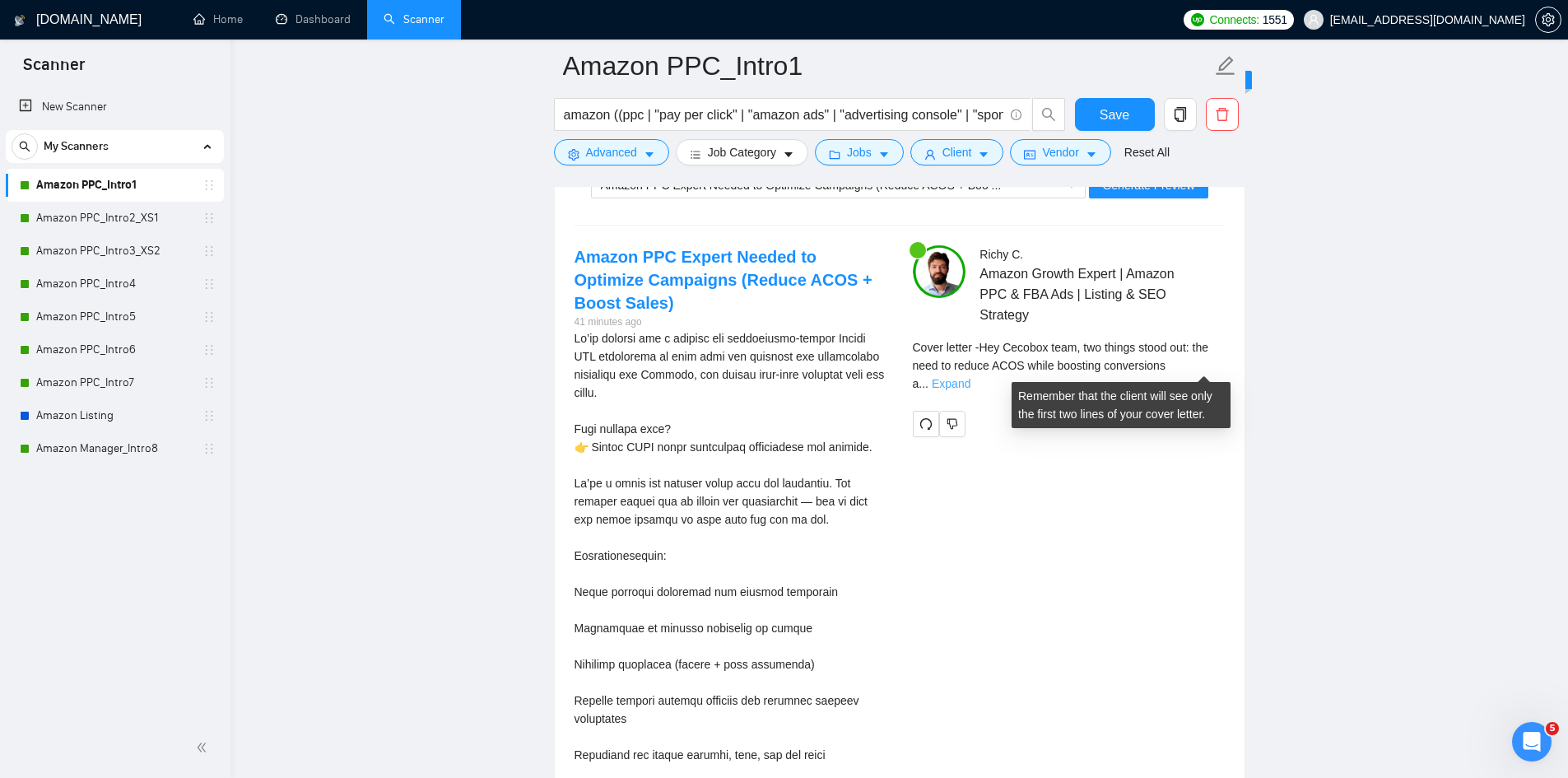
click at [970, 378] on link "Expand" at bounding box center [951, 384] width 39 height 14
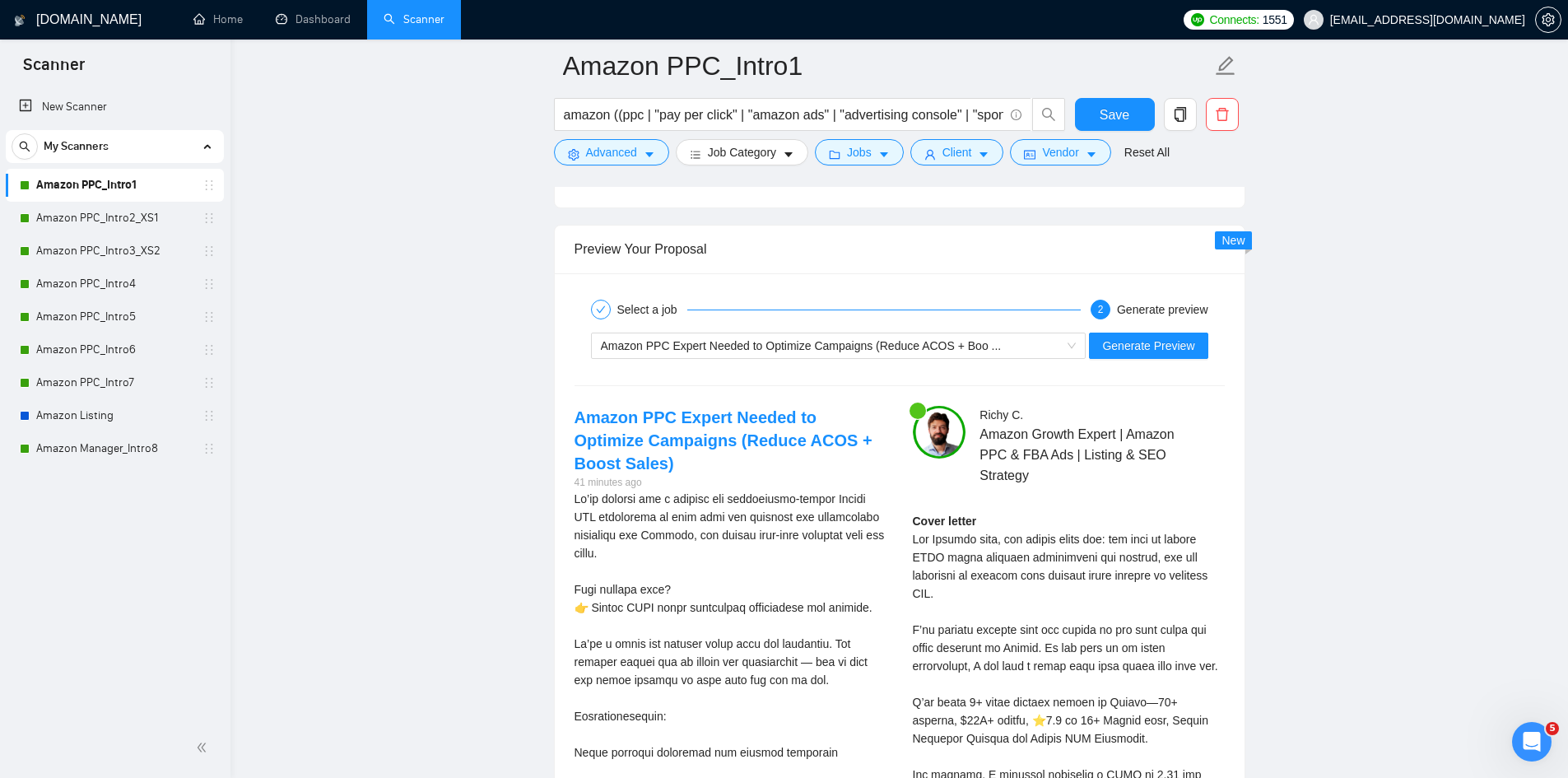
scroll to position [3377, 0]
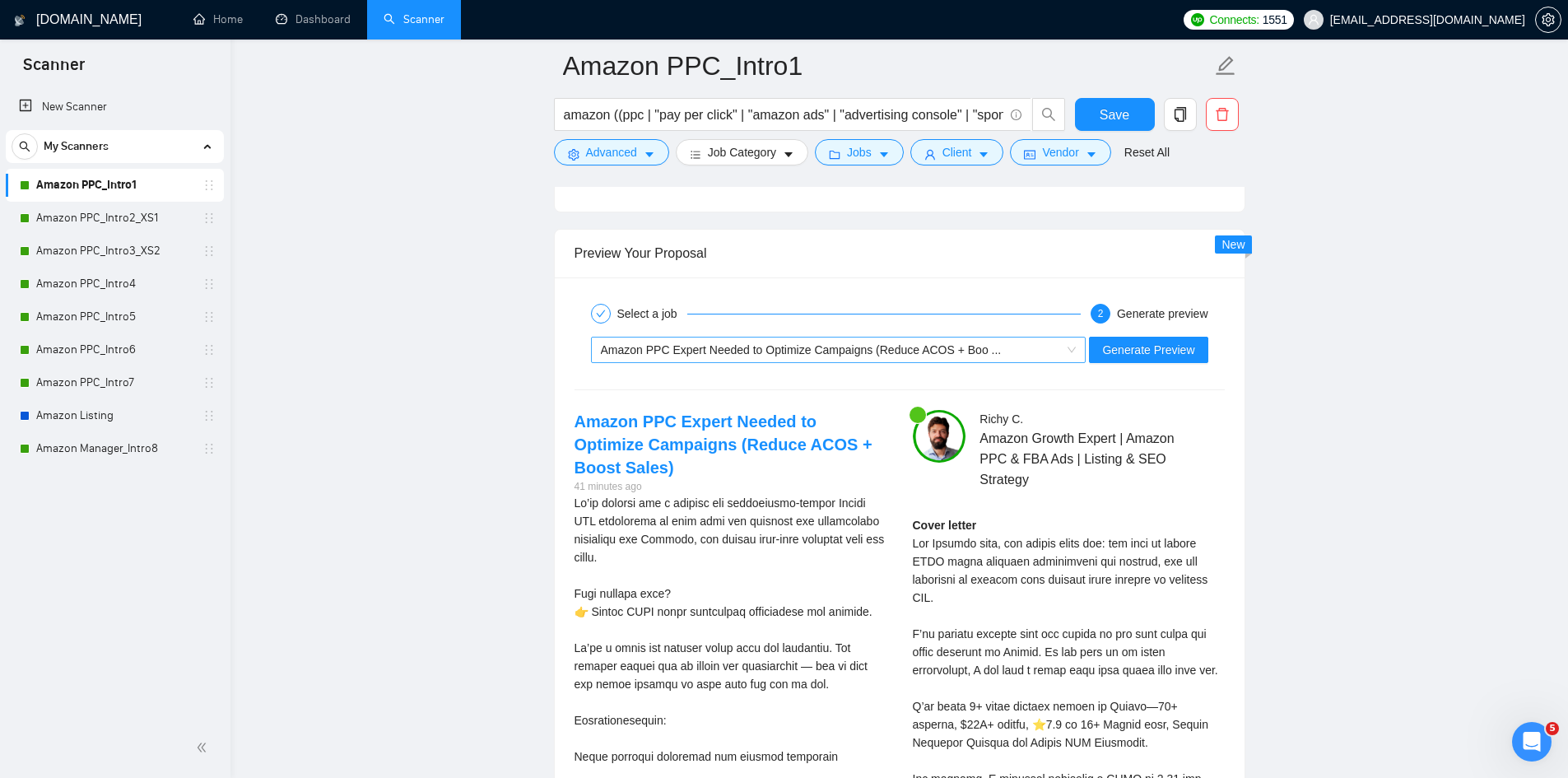
click at [931, 355] on span "Amazon PPC Expert Needed to Optimize Campaigns (Reduce ACOS + Boo ..." at bounding box center [801, 350] width 401 height 14
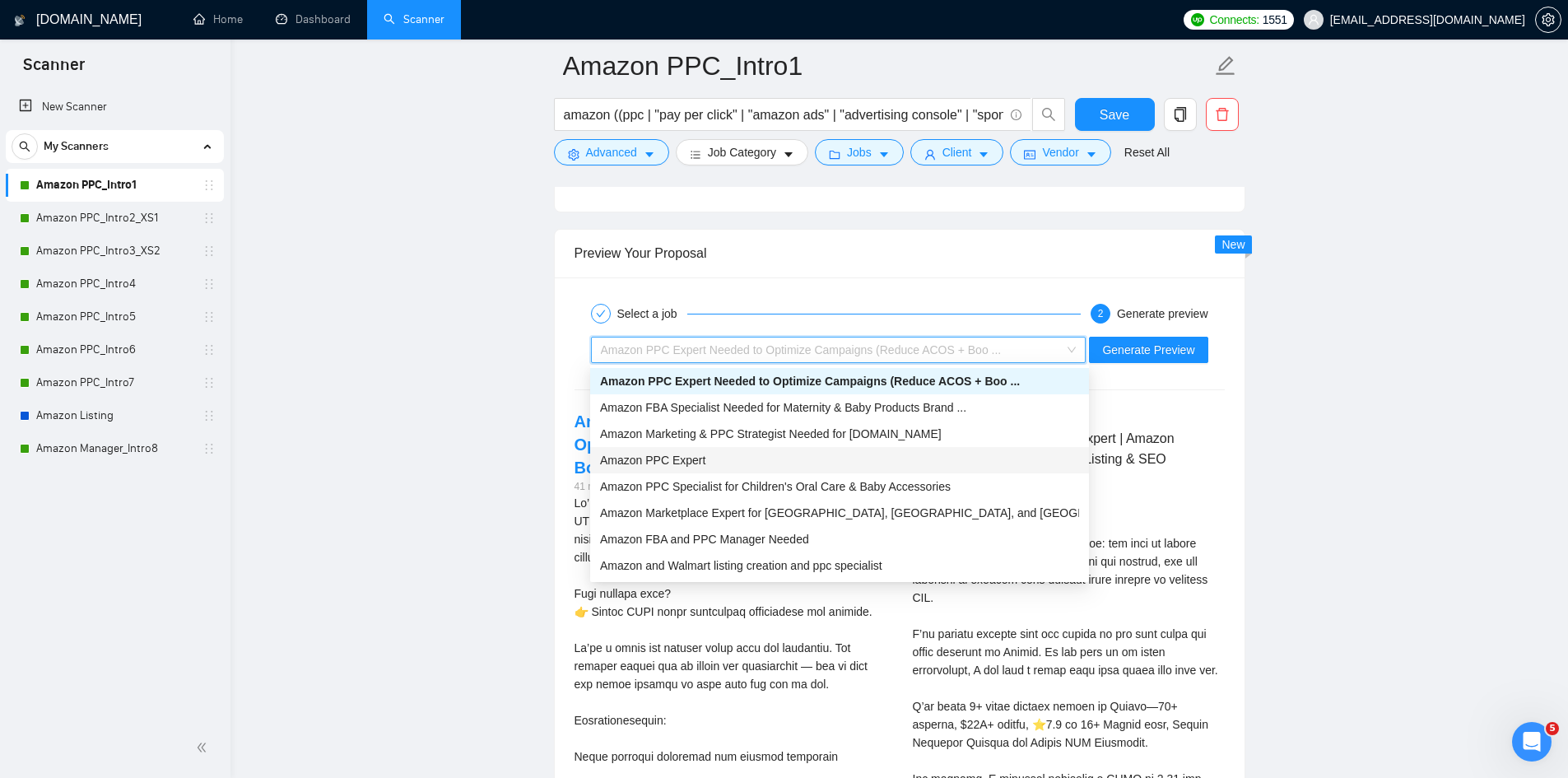
click at [749, 452] on div "Amazon PPC Expert" at bounding box center [840, 460] width 479 height 18
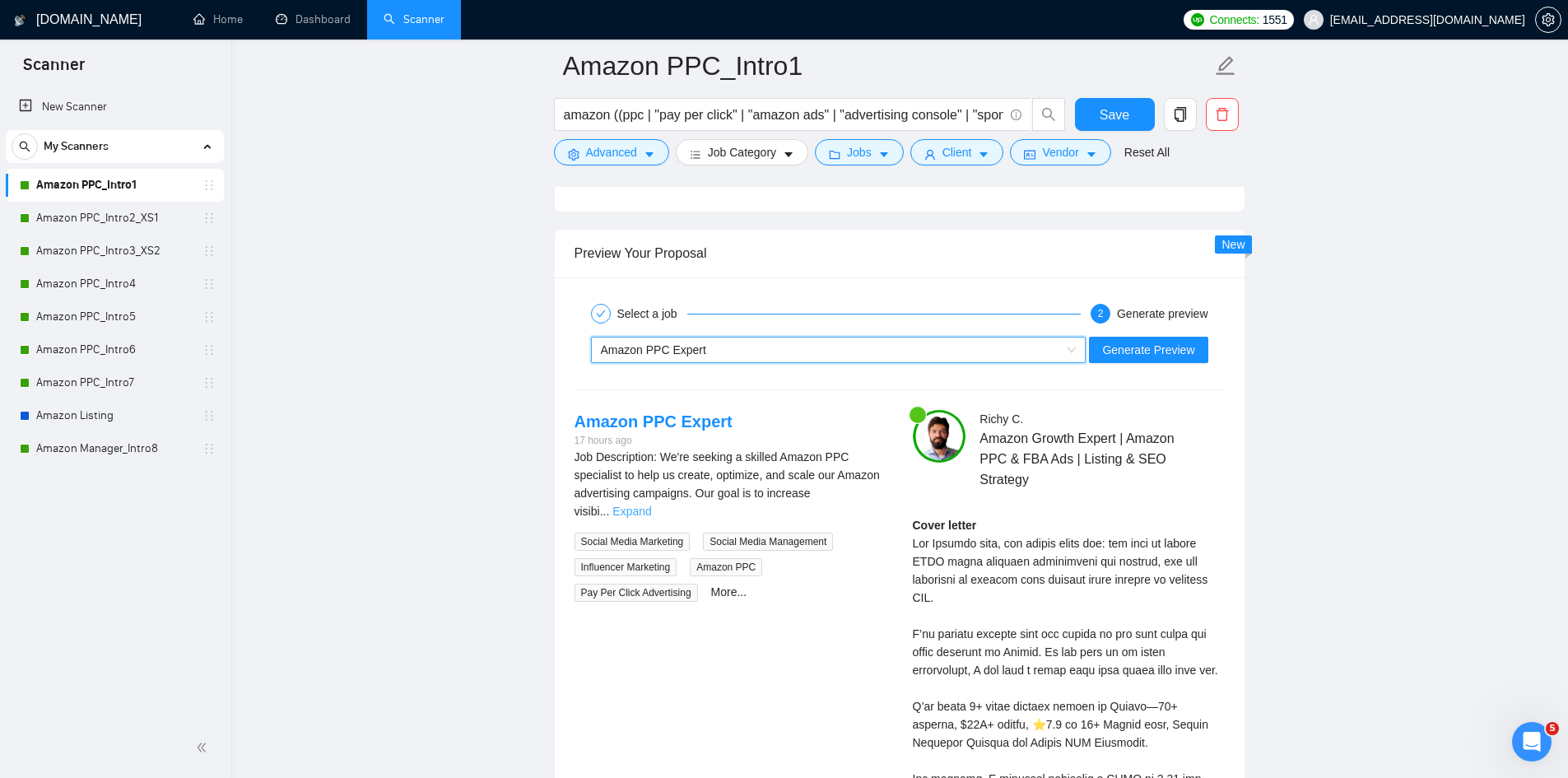
click at [651, 505] on link "Expand" at bounding box center [632, 512] width 39 height 14
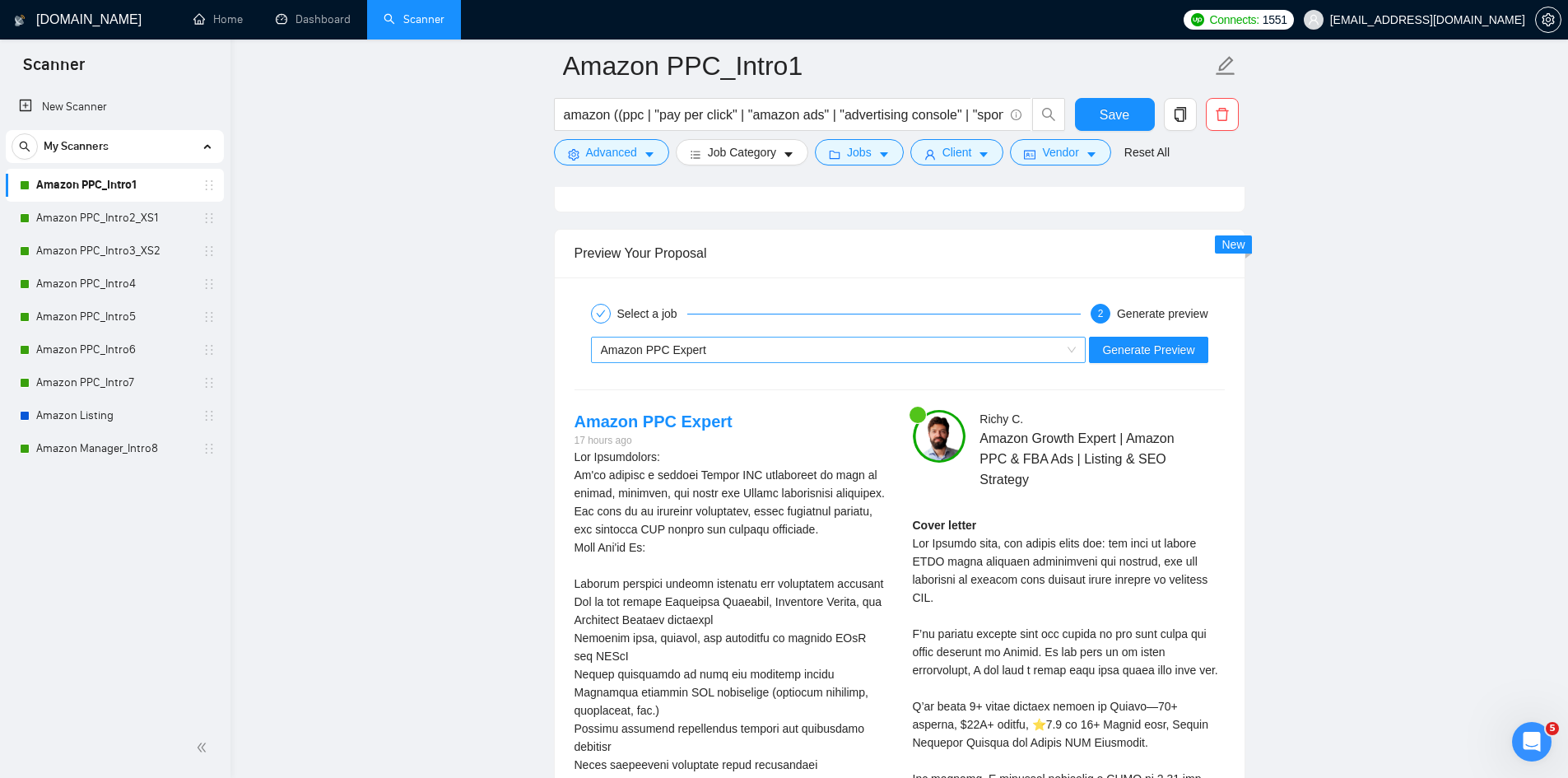
click at [795, 359] on div "Amazon PPC Expert" at bounding box center [832, 350] width 461 height 25
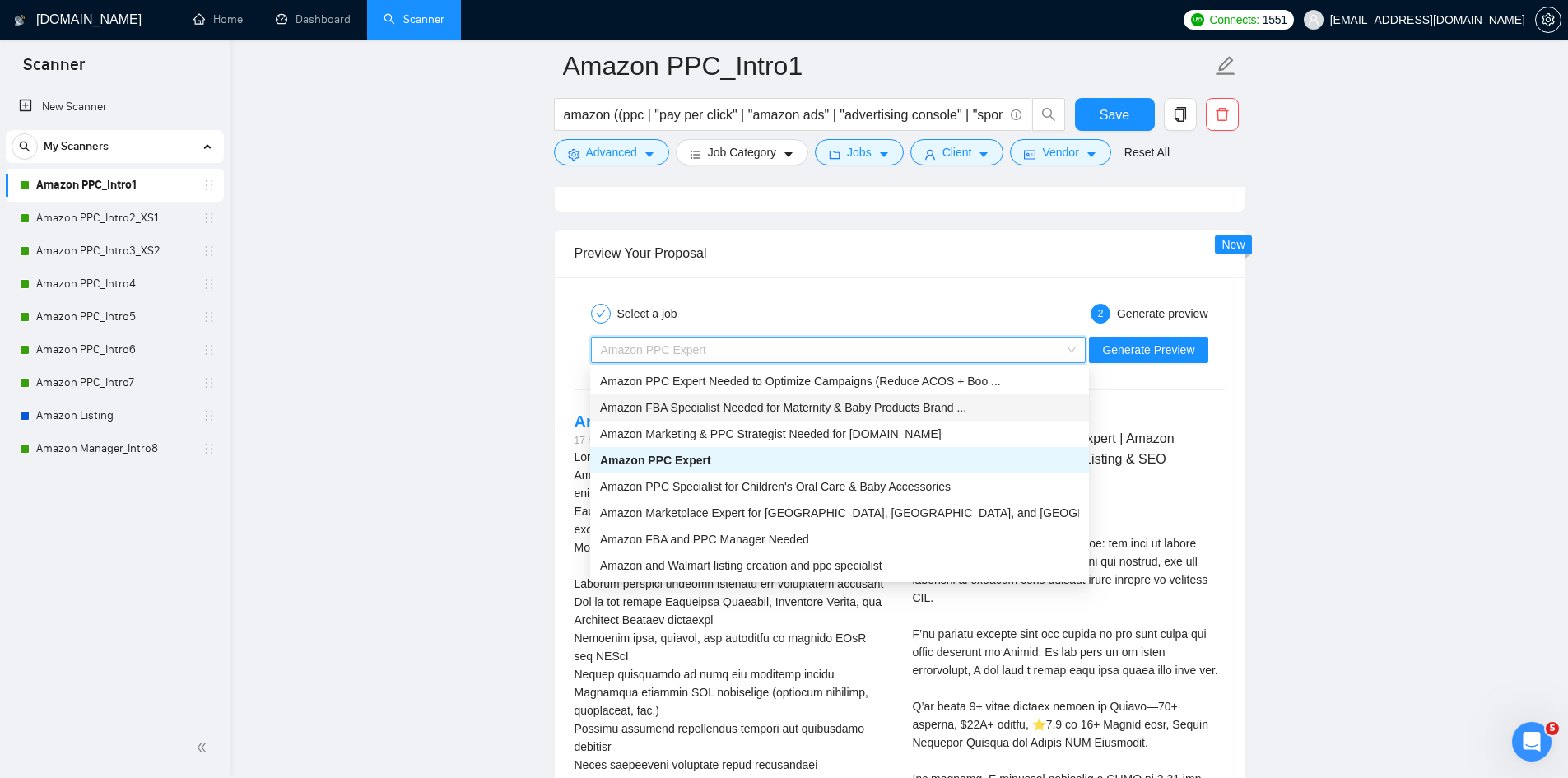
click at [754, 410] on span "Amazon FBA Specialist Needed for Maternity & Baby Products Brand ..." at bounding box center [784, 408] width 366 height 14
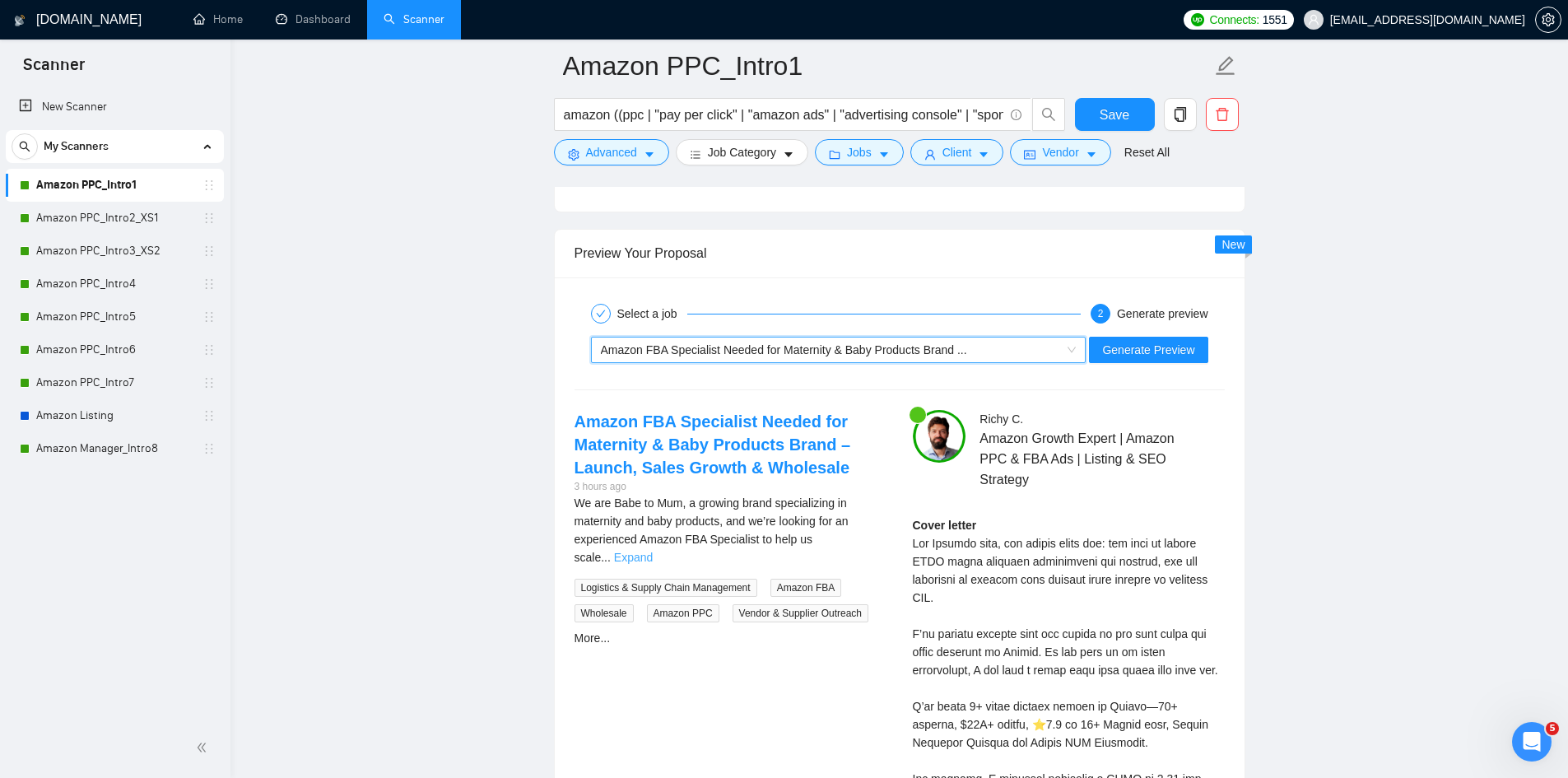
click at [653, 551] on link "Expand" at bounding box center [633, 557] width 39 height 14
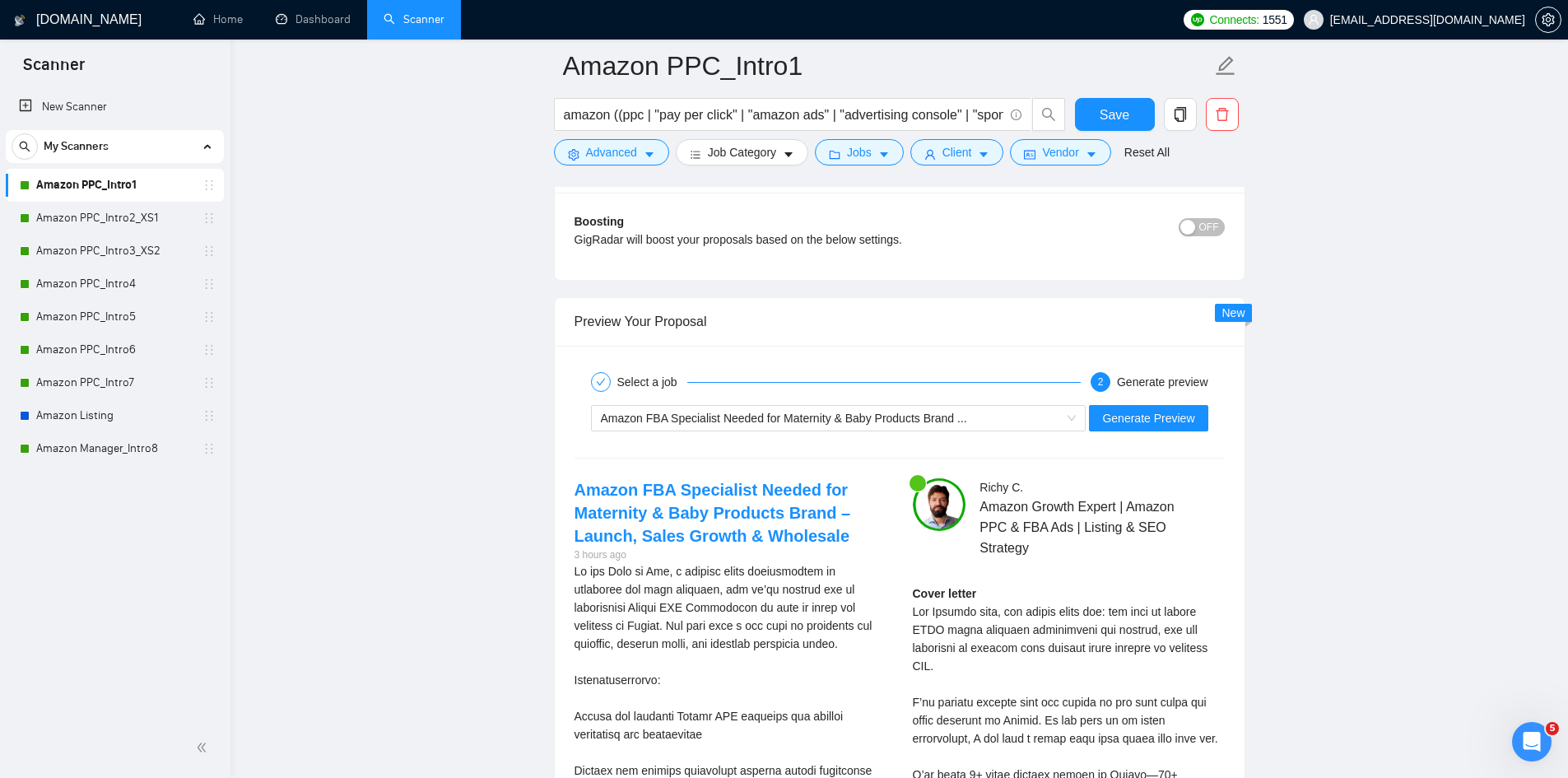
scroll to position [3047, 0]
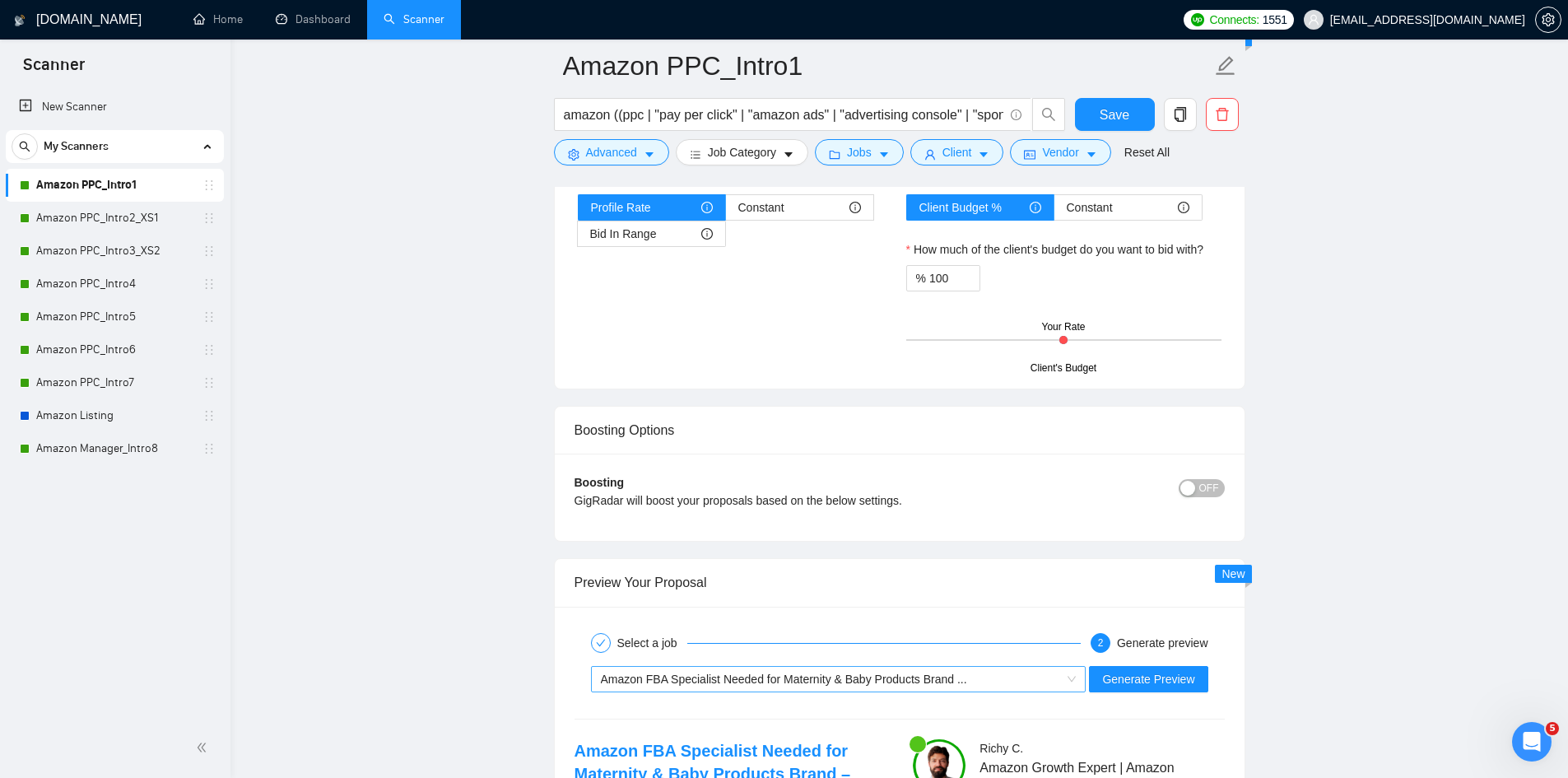
click at [745, 686] on div "Amazon FBA Specialist Needed for Maternity & Baby Products Brand ..." at bounding box center [832, 679] width 461 height 25
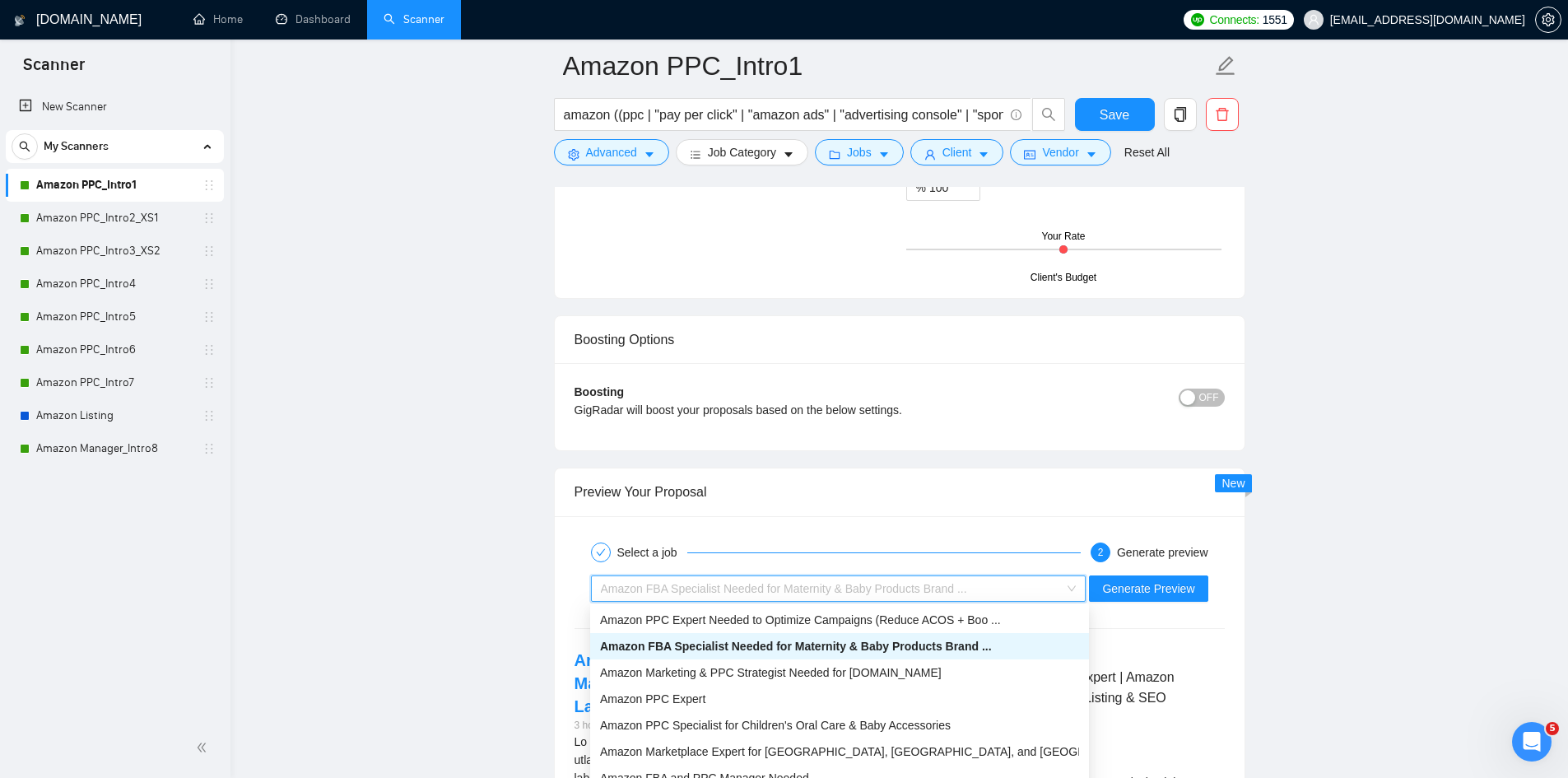
scroll to position [3294, 0]
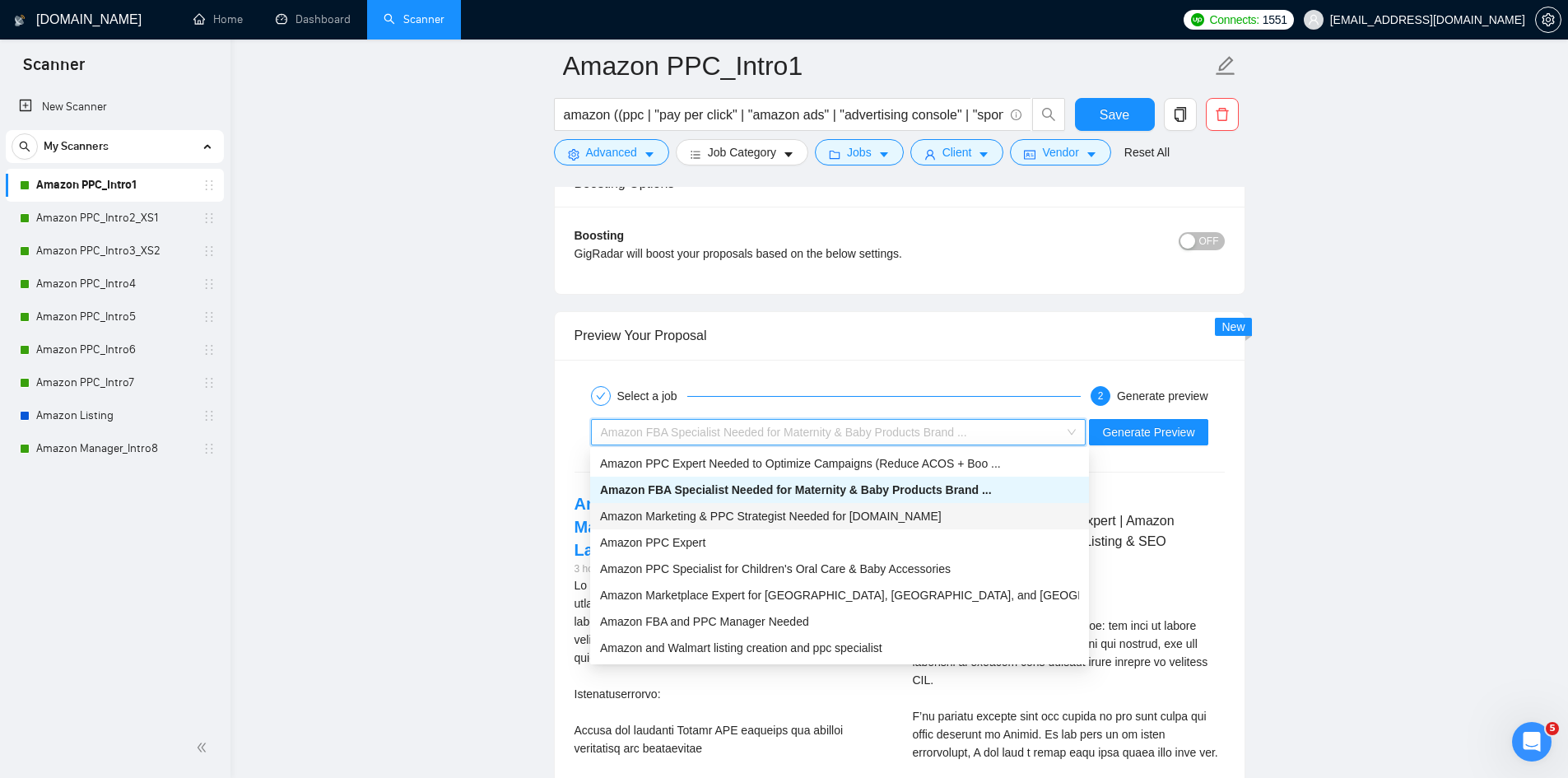
click at [743, 519] on span "Amazon Marketing & PPC Strategist Needed for [DOMAIN_NAME]" at bounding box center [771, 517] width 342 height 14
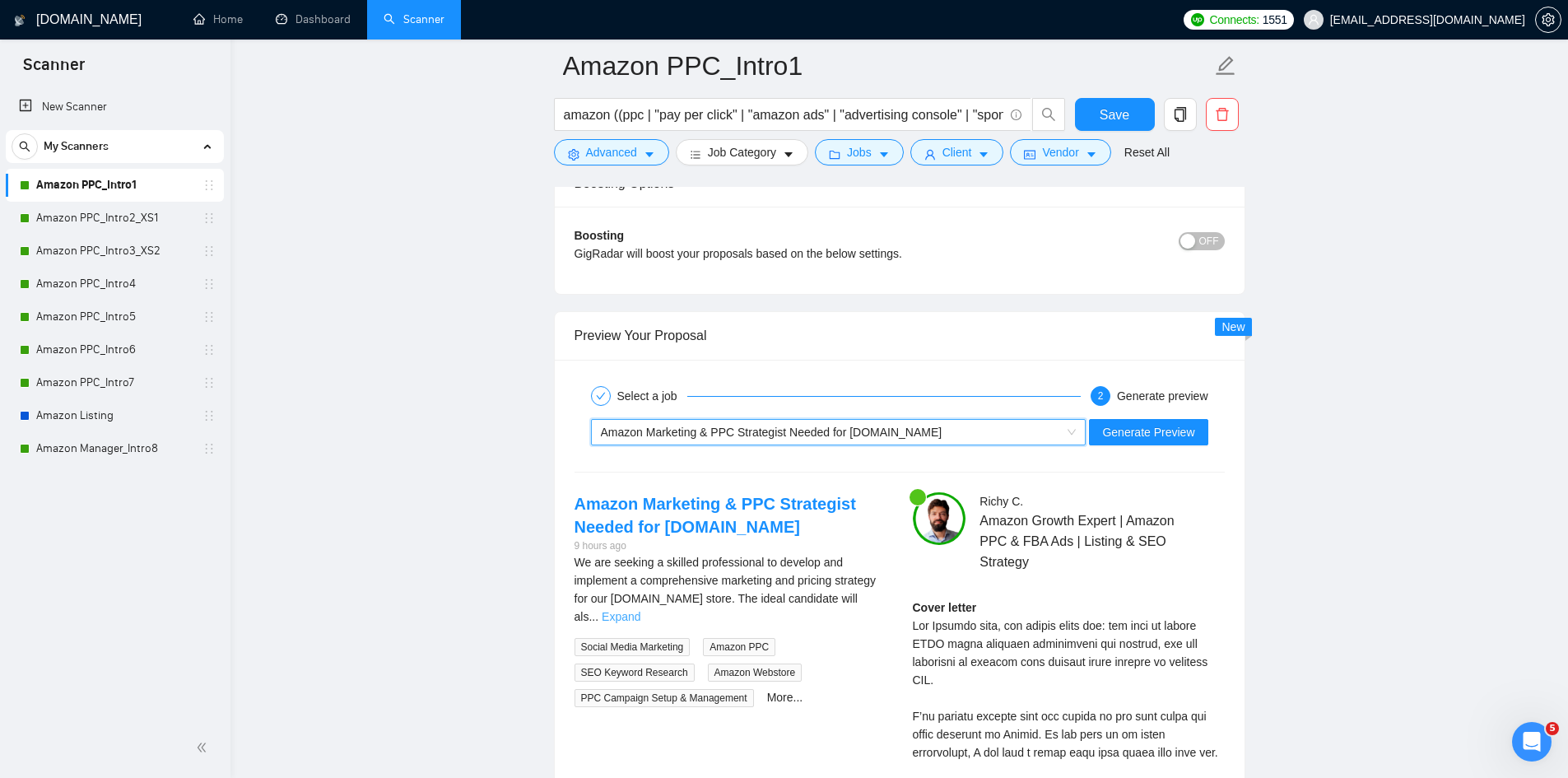
click at [640, 610] on link "Expand" at bounding box center [622, 617] width 39 height 14
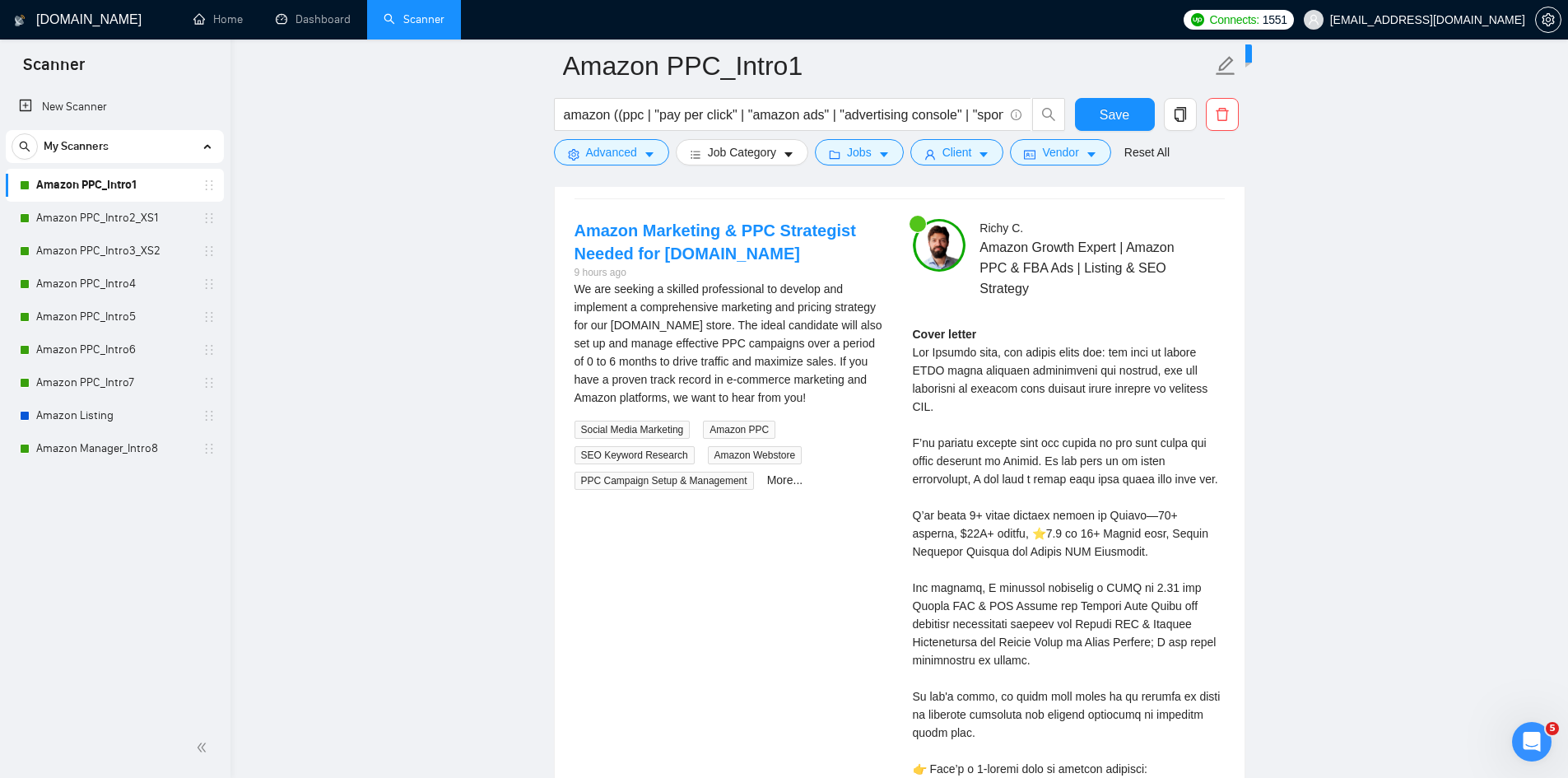
scroll to position [3377, 0]
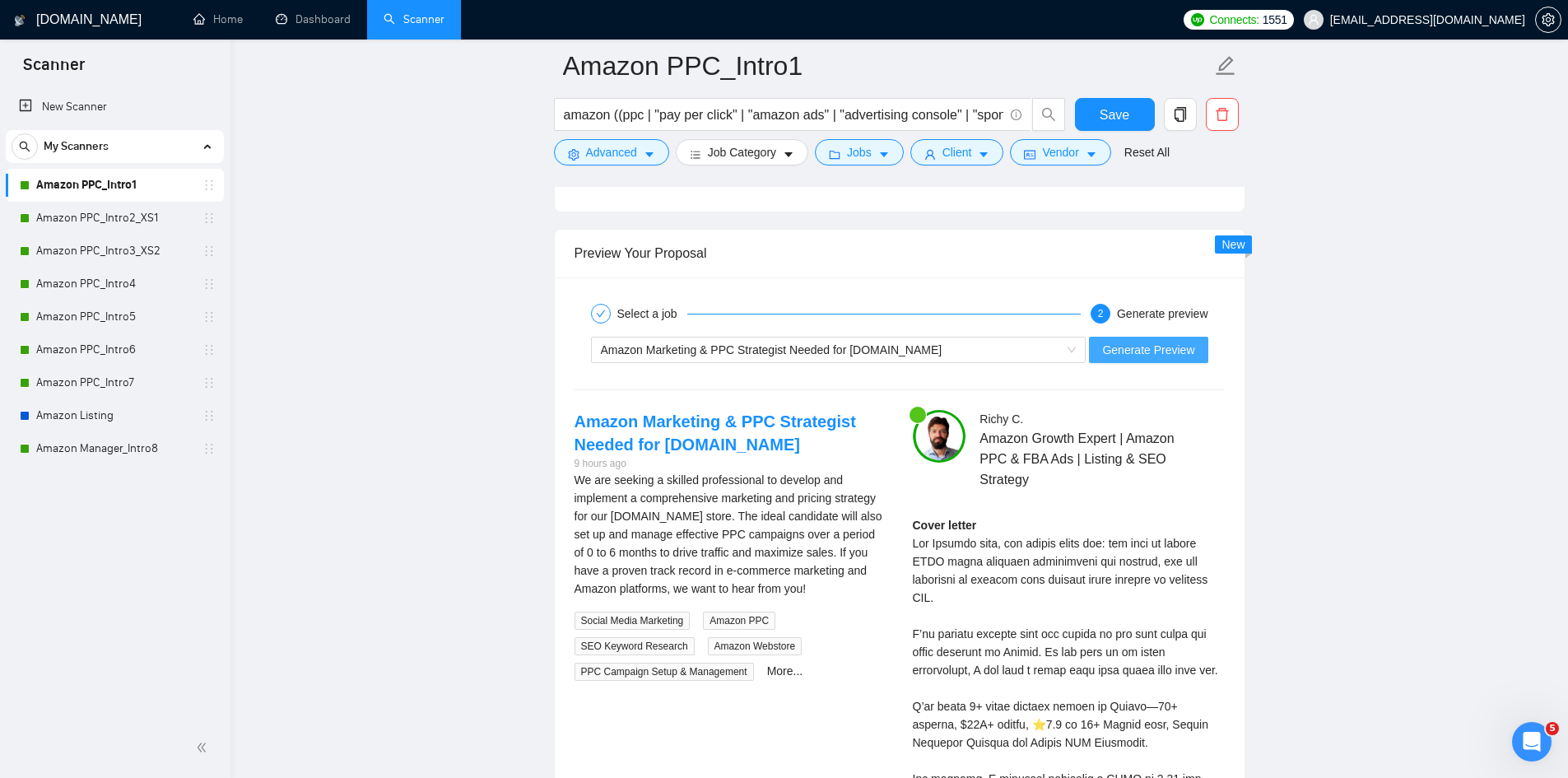
click at [1124, 350] on span "Generate Preview" at bounding box center [1148, 350] width 92 height 18
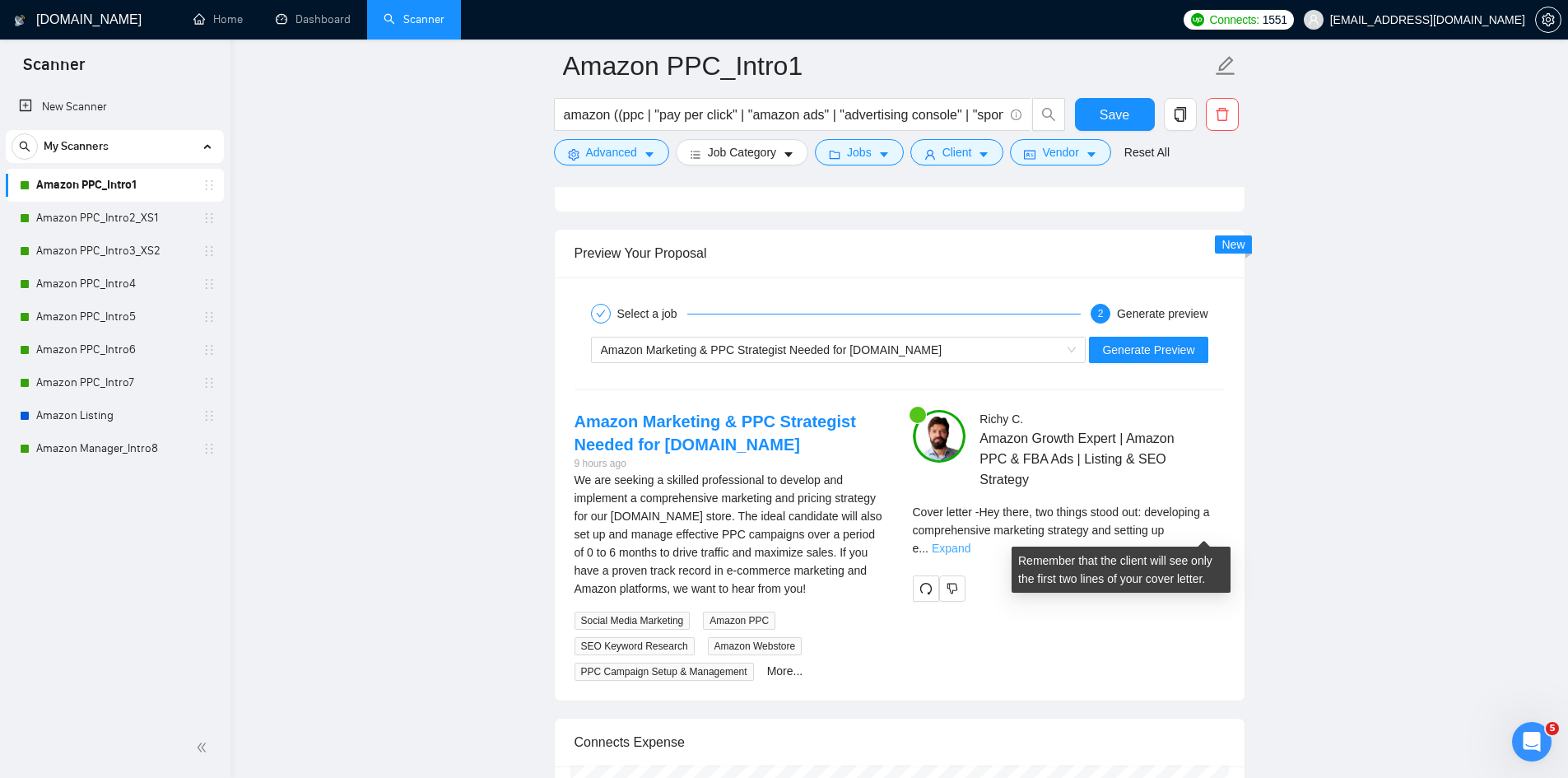
click at [970, 542] on link "Expand" at bounding box center [951, 549] width 39 height 14
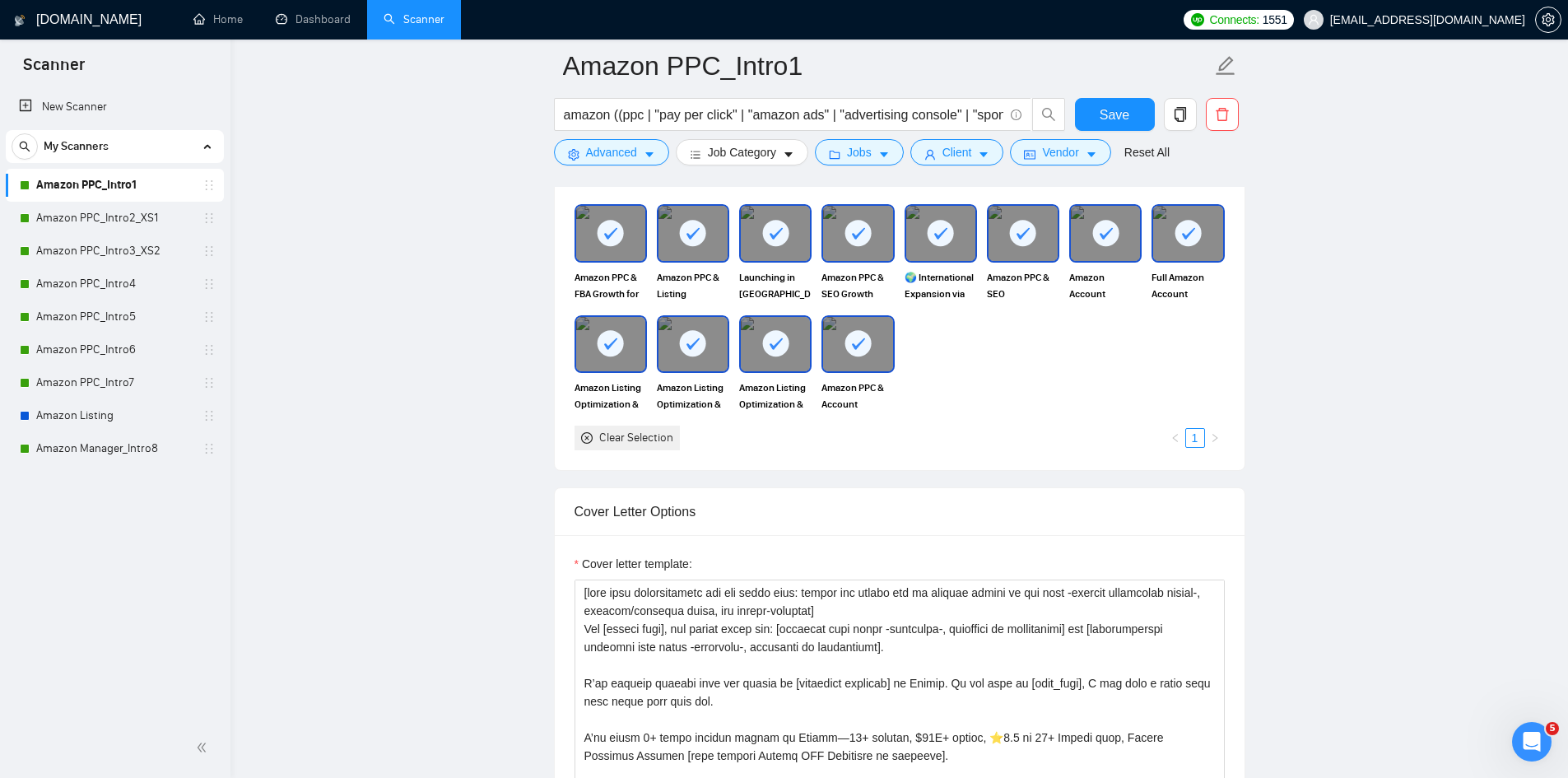
scroll to position [2059, 0]
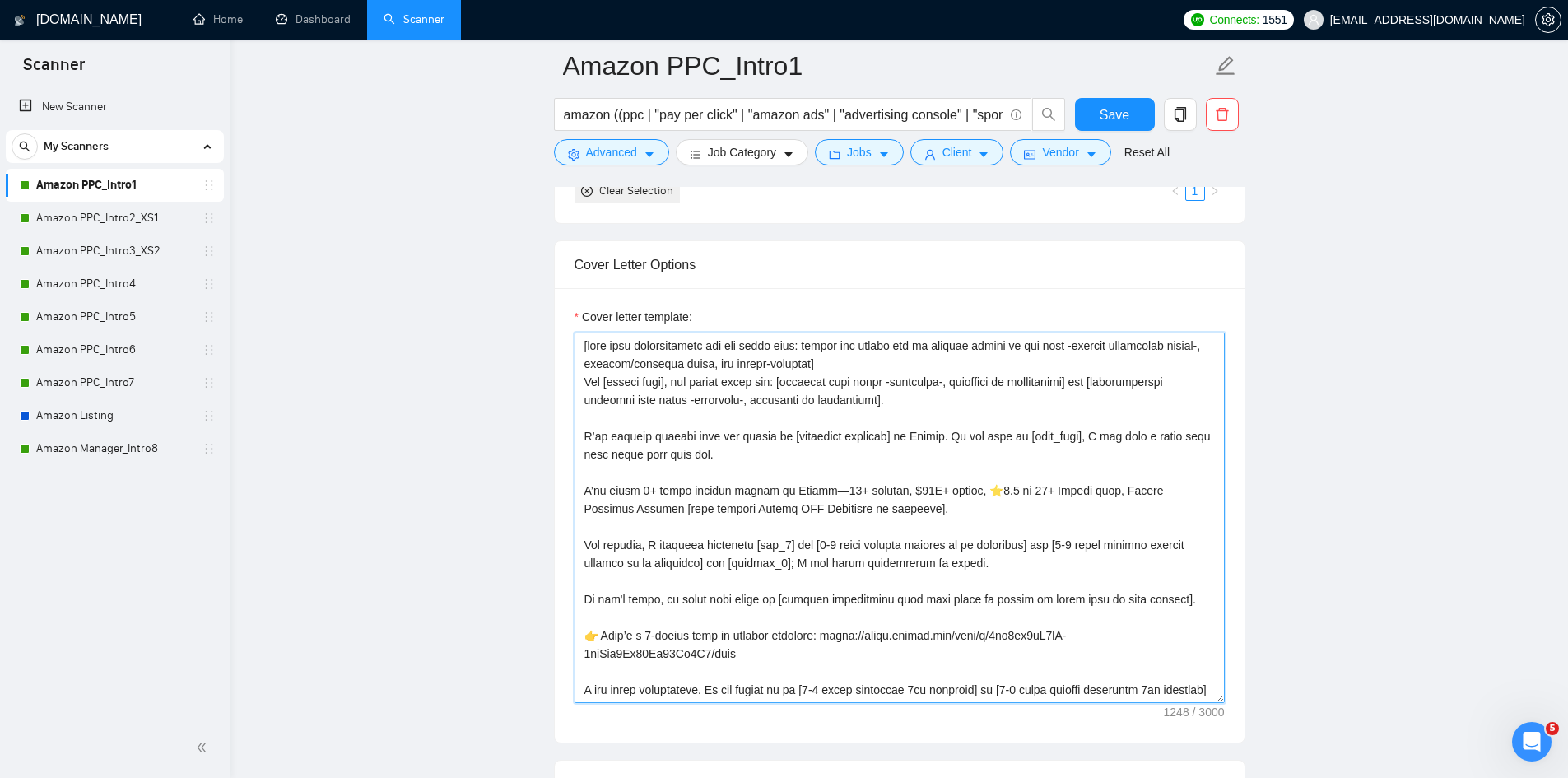
click at [671, 383] on textarea "Cover letter template:" at bounding box center [899, 518] width 650 height 371
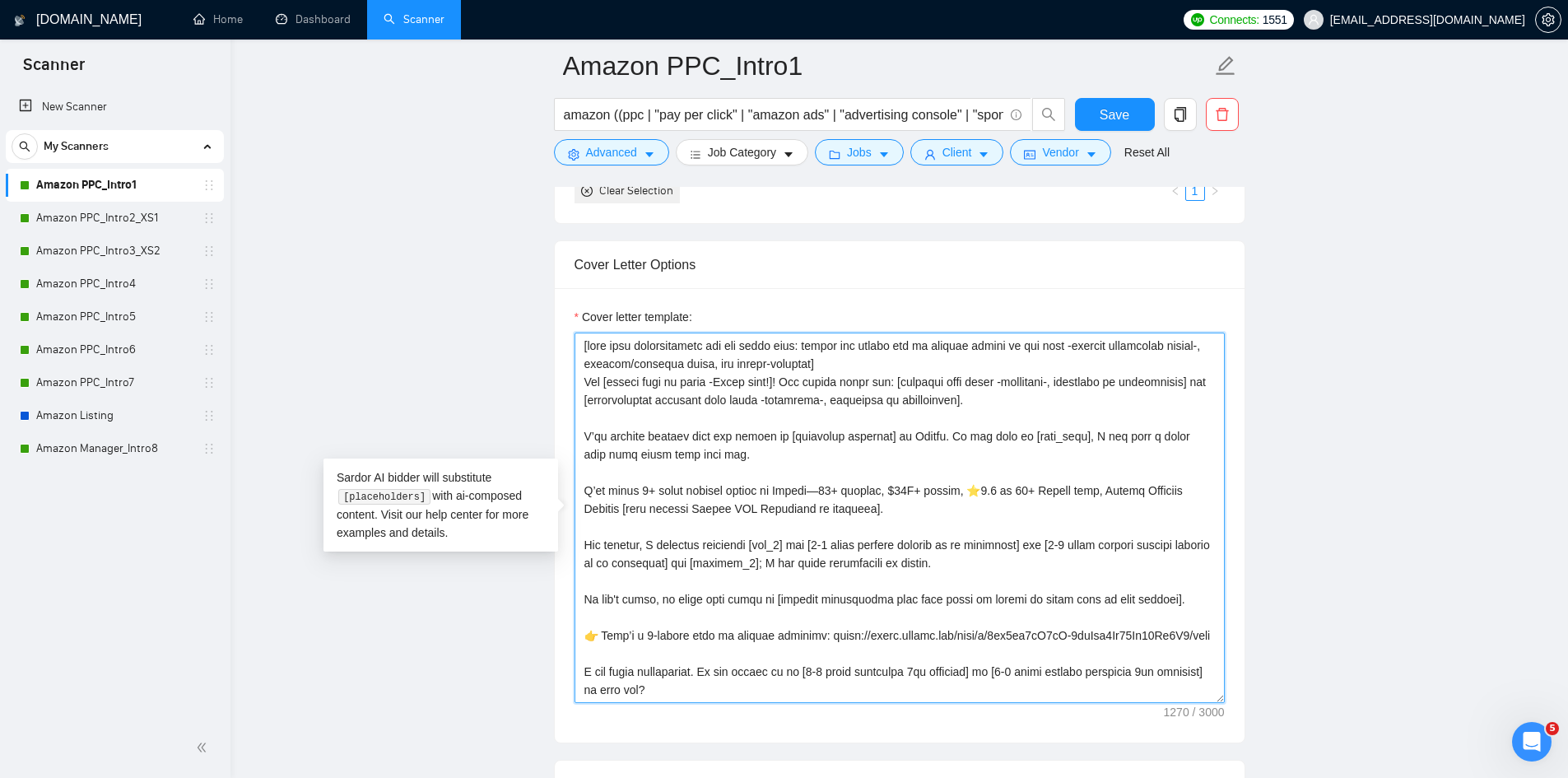
click at [1004, 398] on textarea "Cover letter template:" at bounding box center [899, 518] width 650 height 371
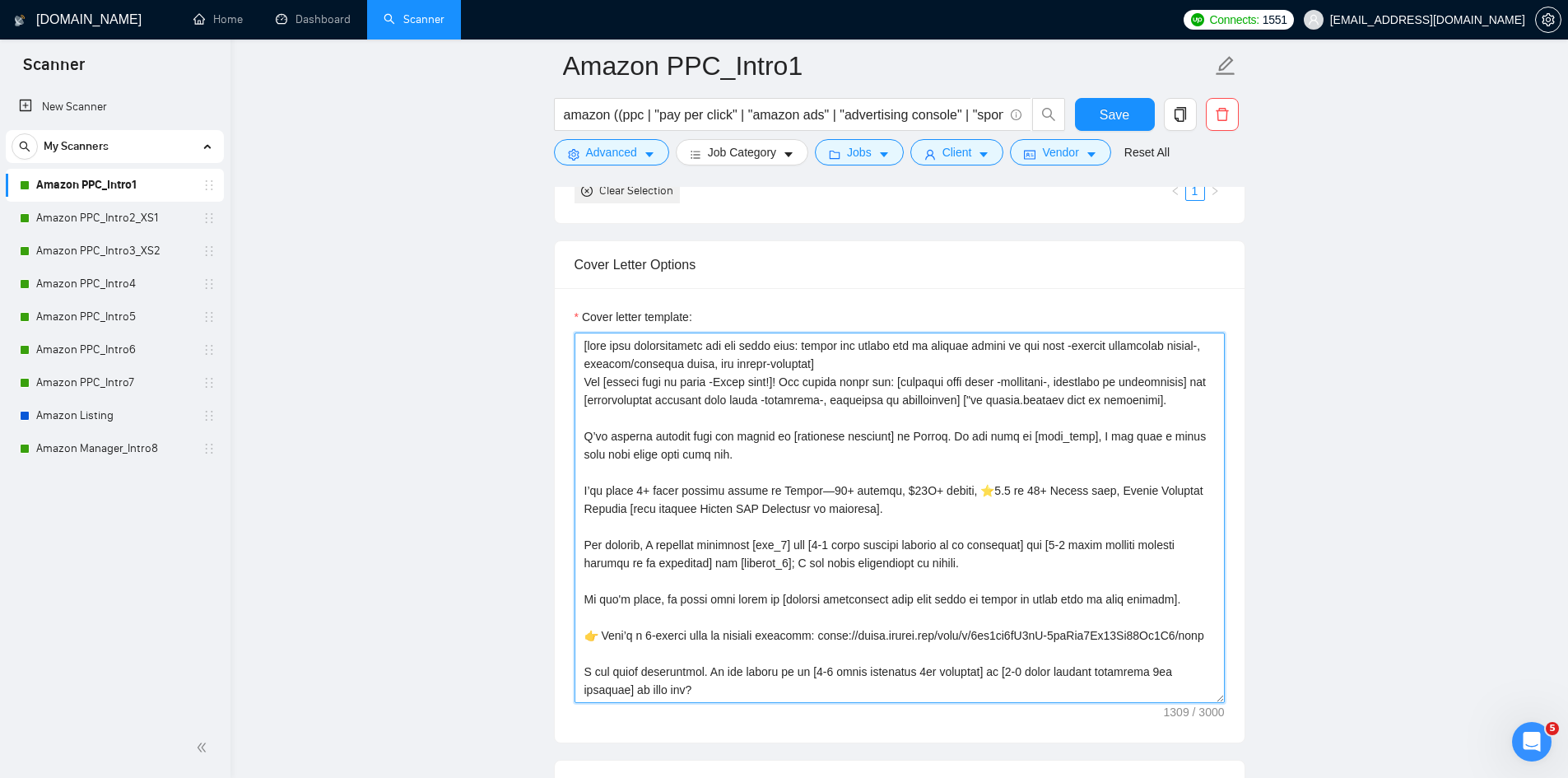
click at [1125, 400] on textarea "Cover letter template:" at bounding box center [899, 518] width 650 height 371
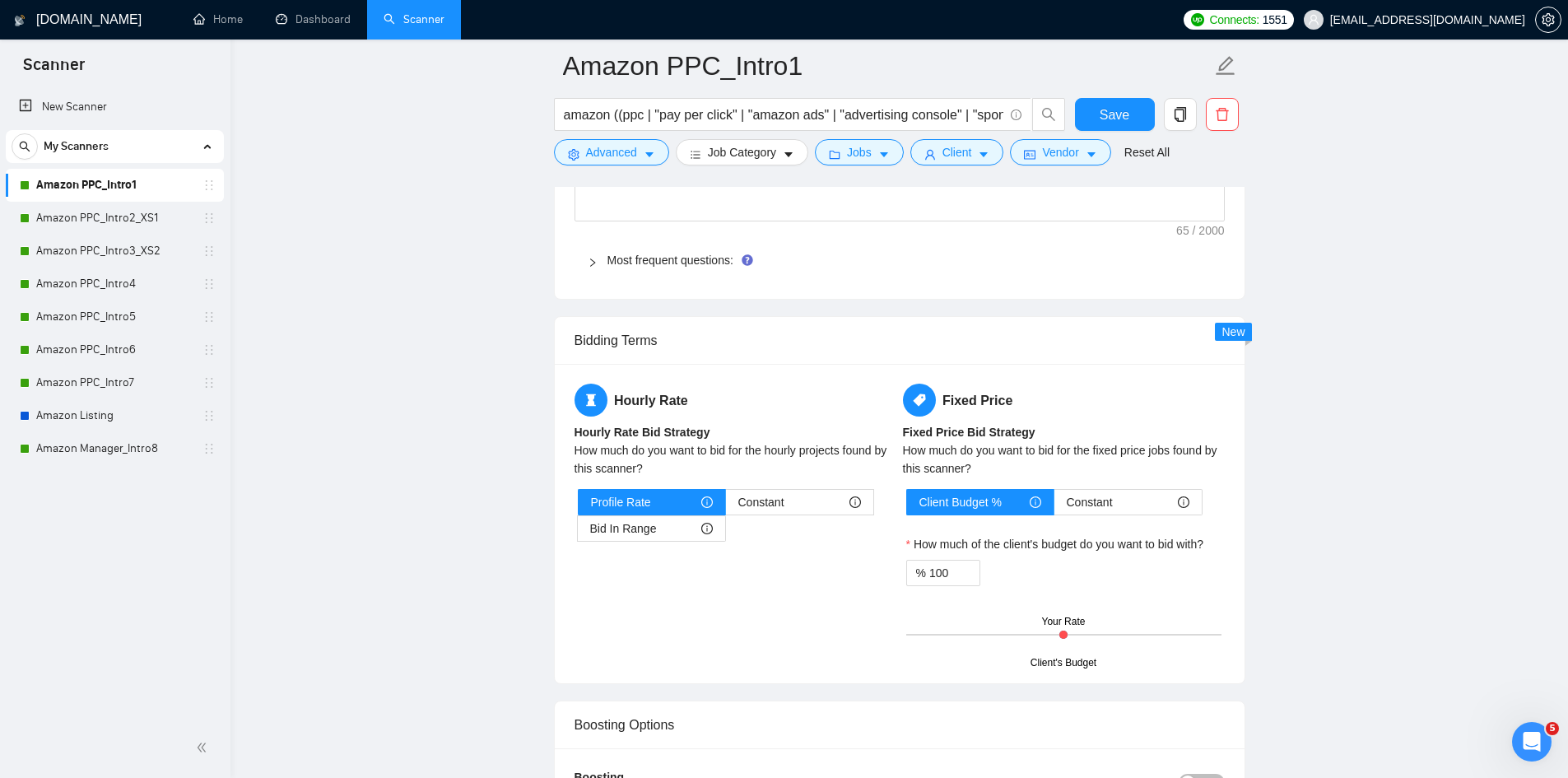
scroll to position [3047, 0]
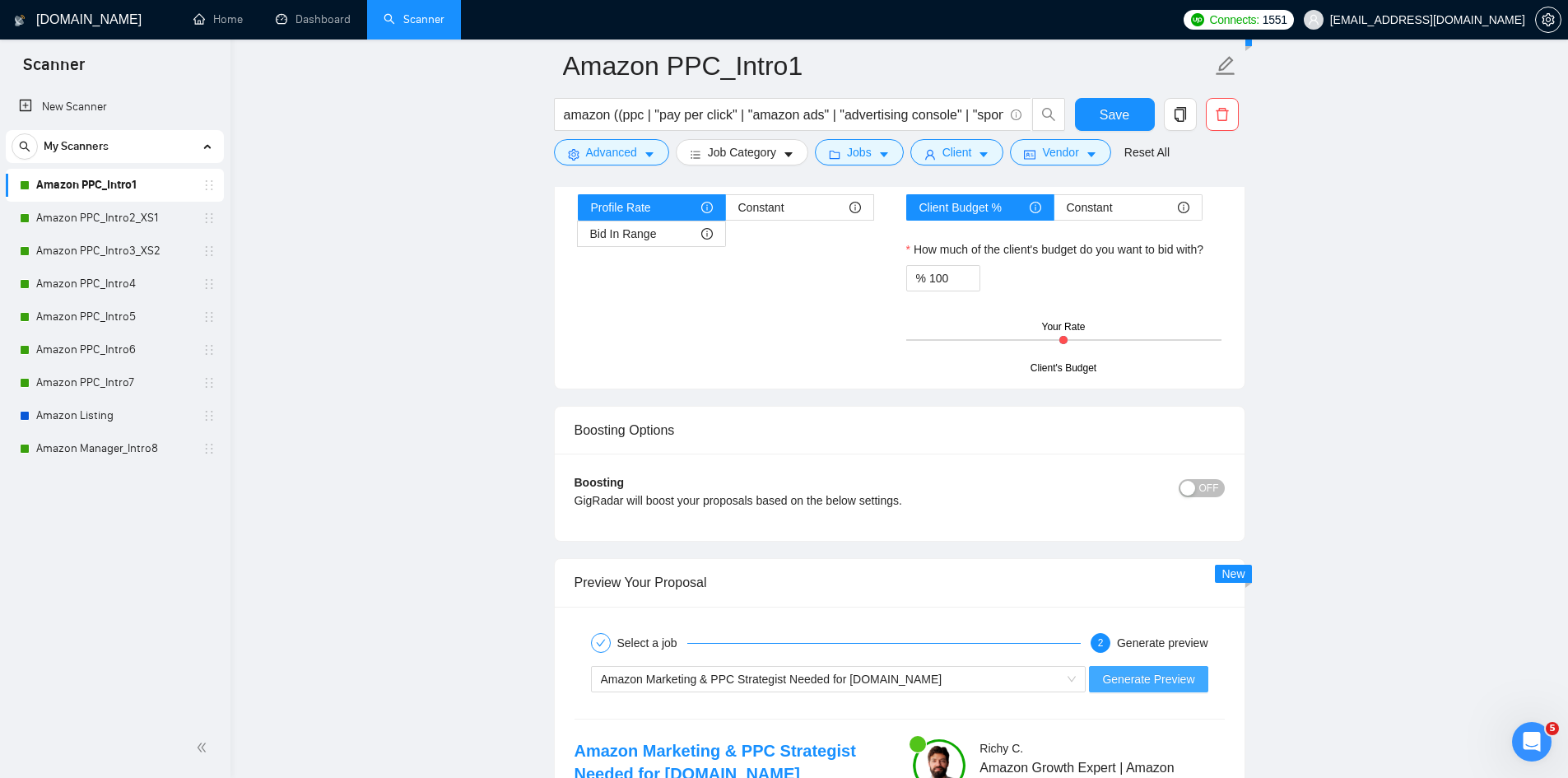
click at [1163, 674] on span "Generate Preview" at bounding box center [1148, 679] width 92 height 18
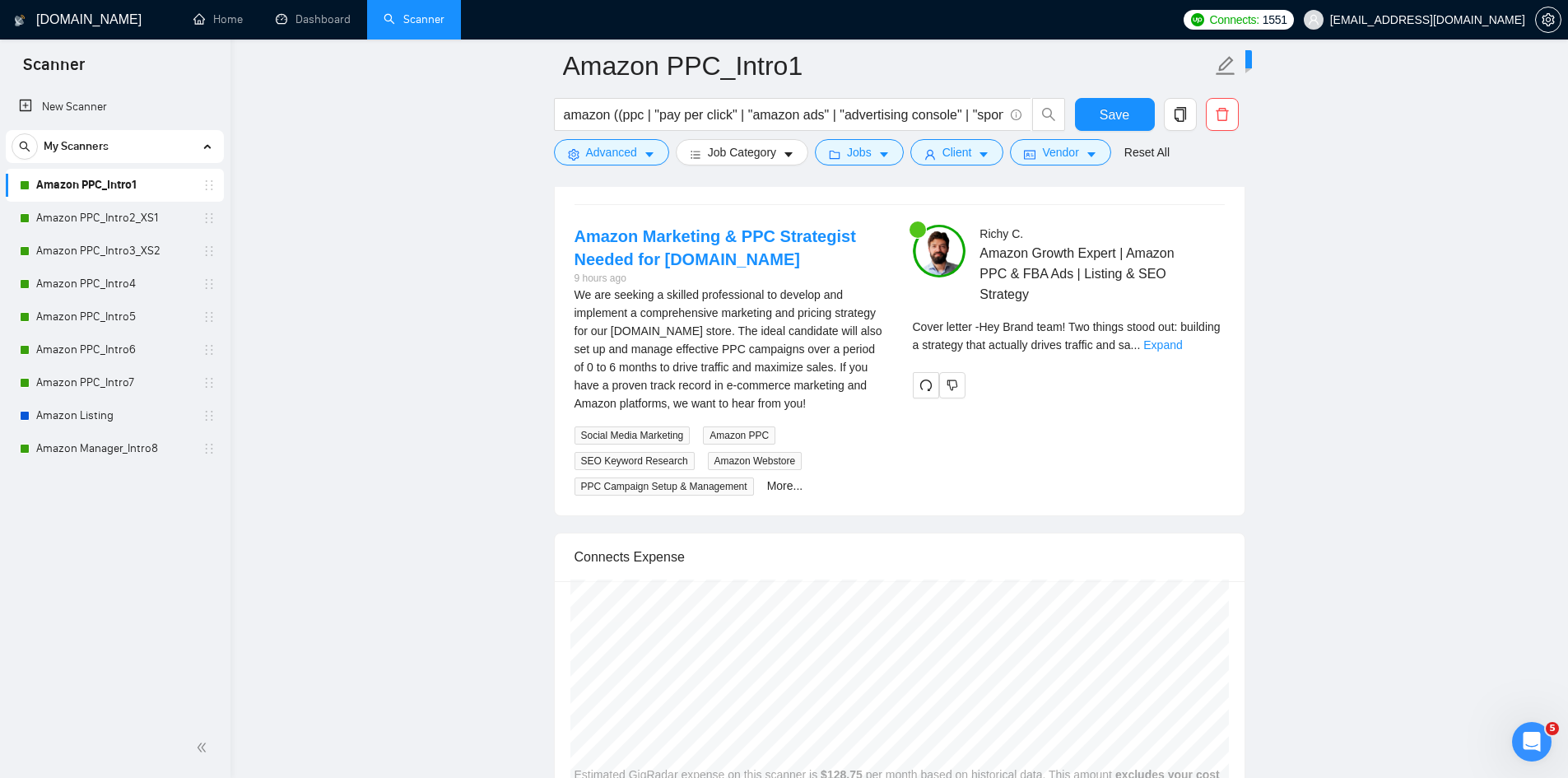
scroll to position [3541, 0]
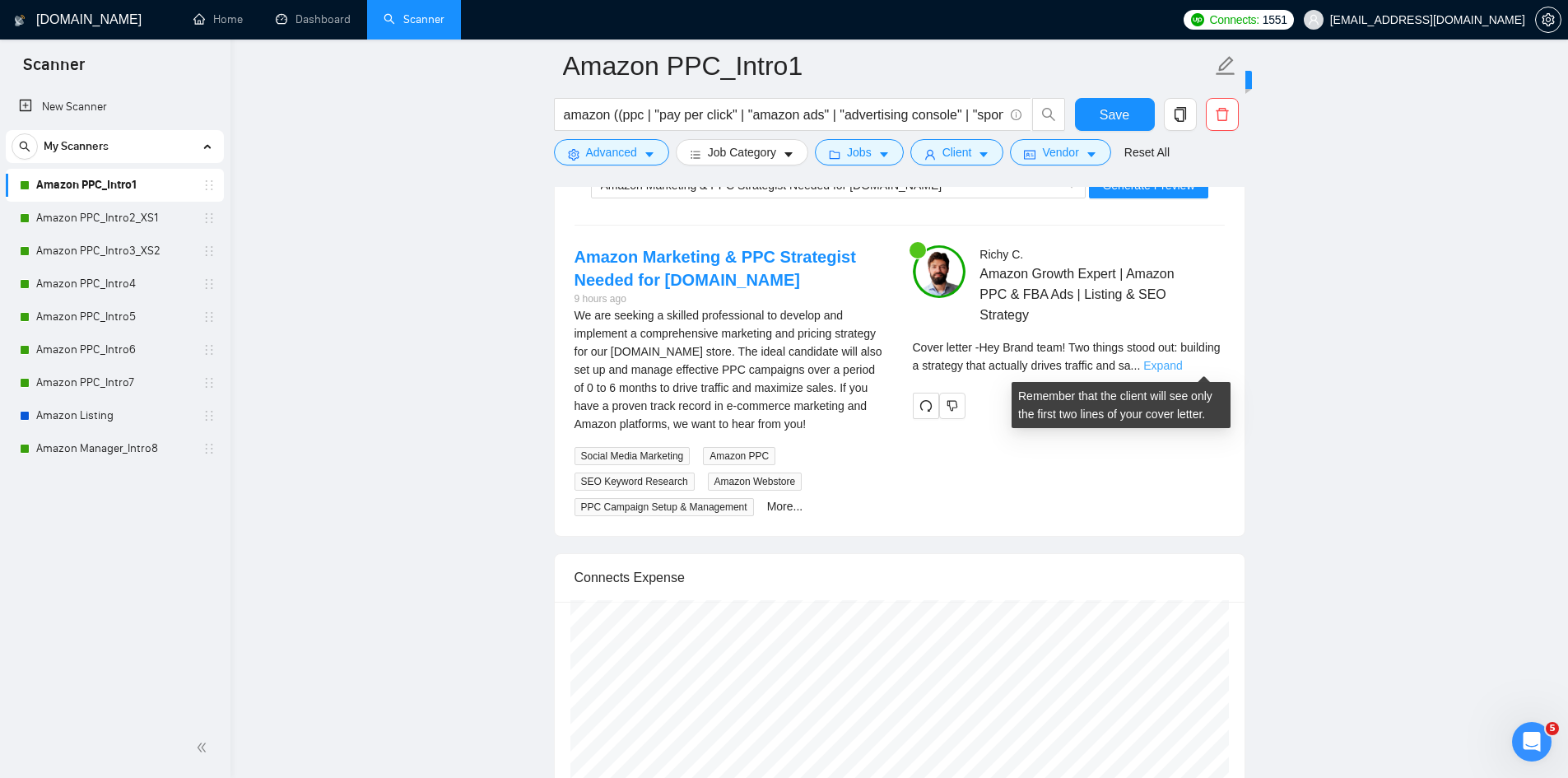
click at [1182, 364] on link "Expand" at bounding box center [1163, 366] width 39 height 14
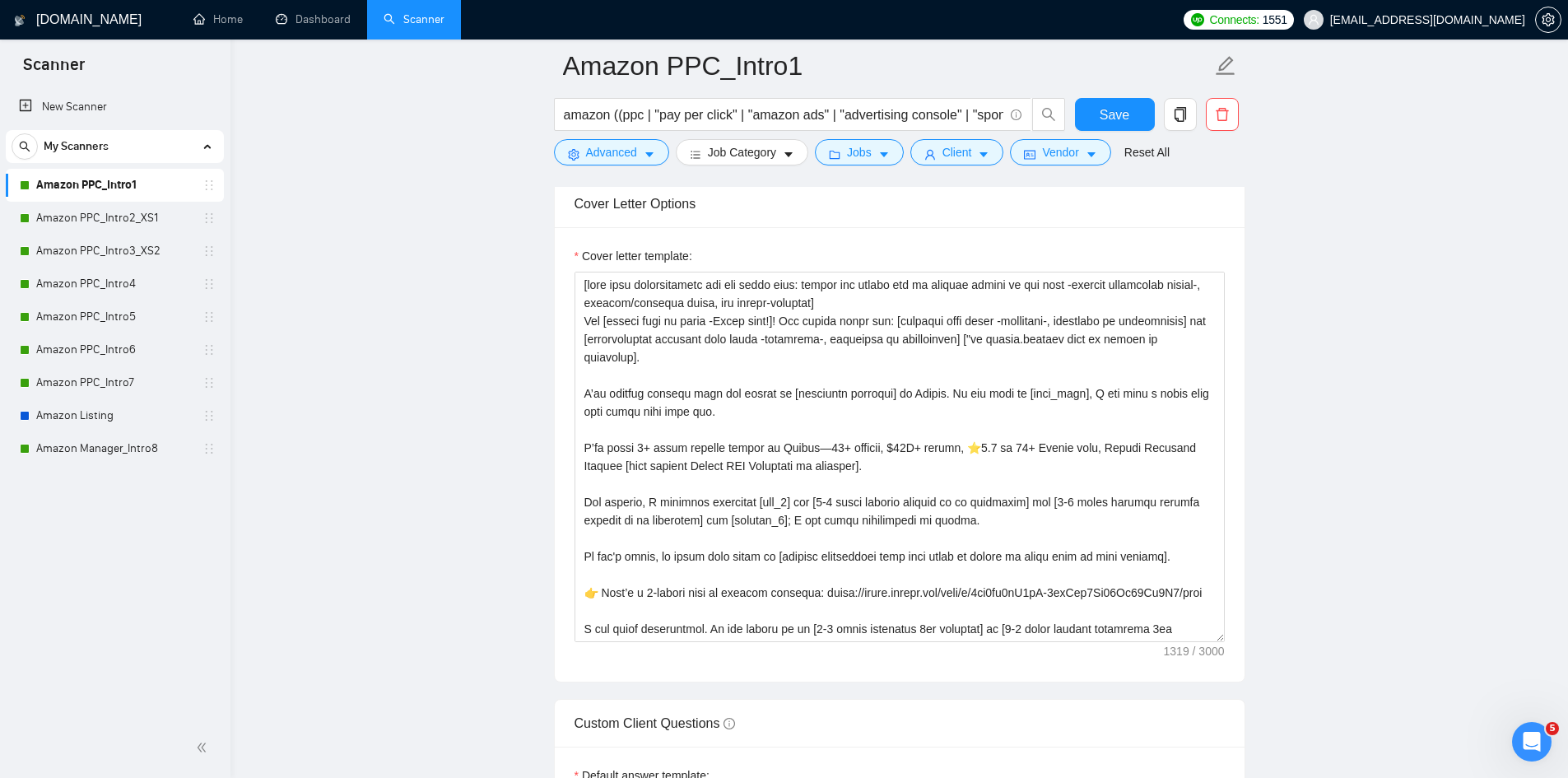
scroll to position [1976, 0]
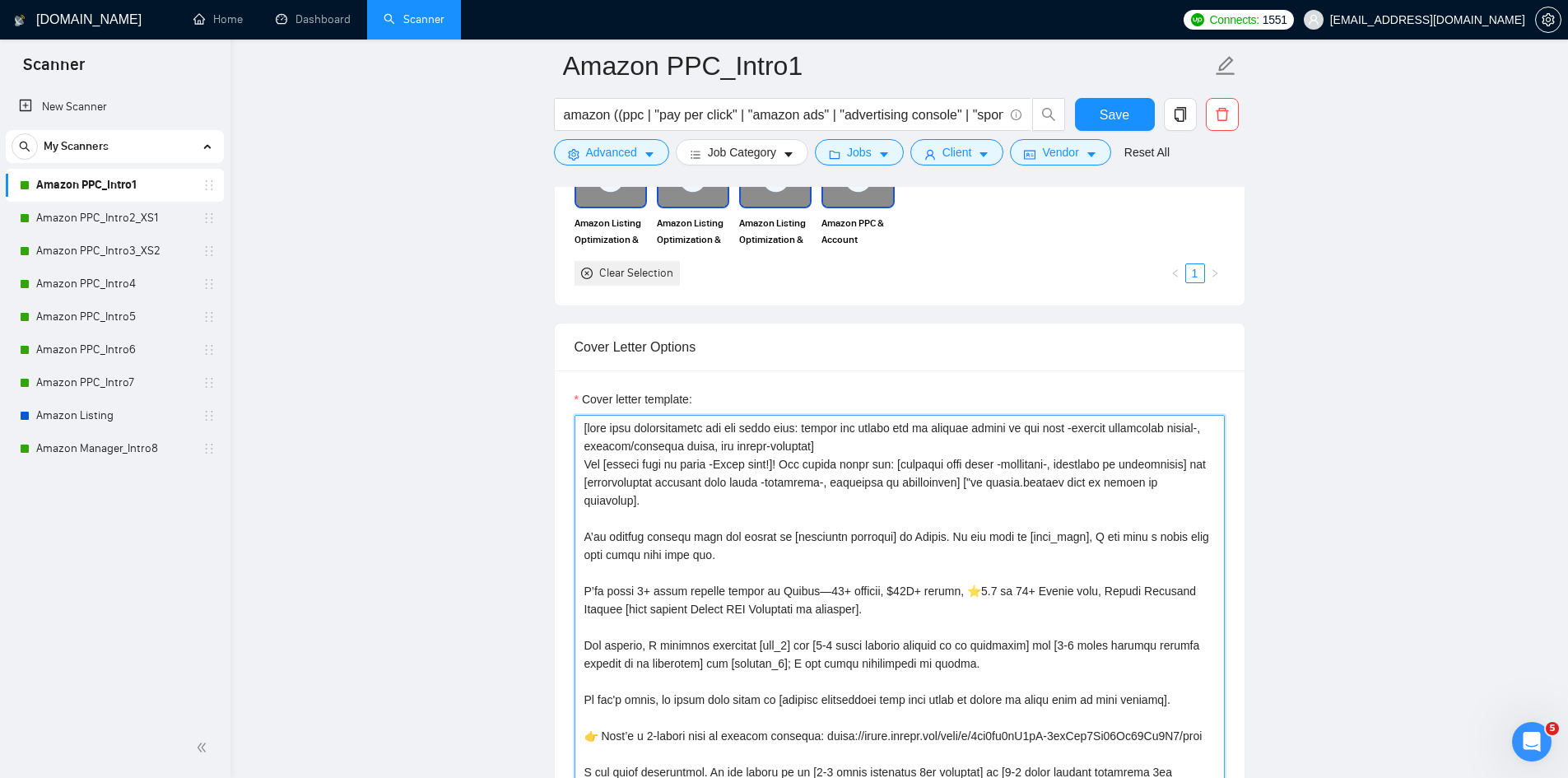
click at [689, 462] on textarea "Cover letter template:" at bounding box center [899, 600] width 650 height 371
click at [727, 463] on textarea "Cover letter template:" at bounding box center [899, 600] width 650 height 371
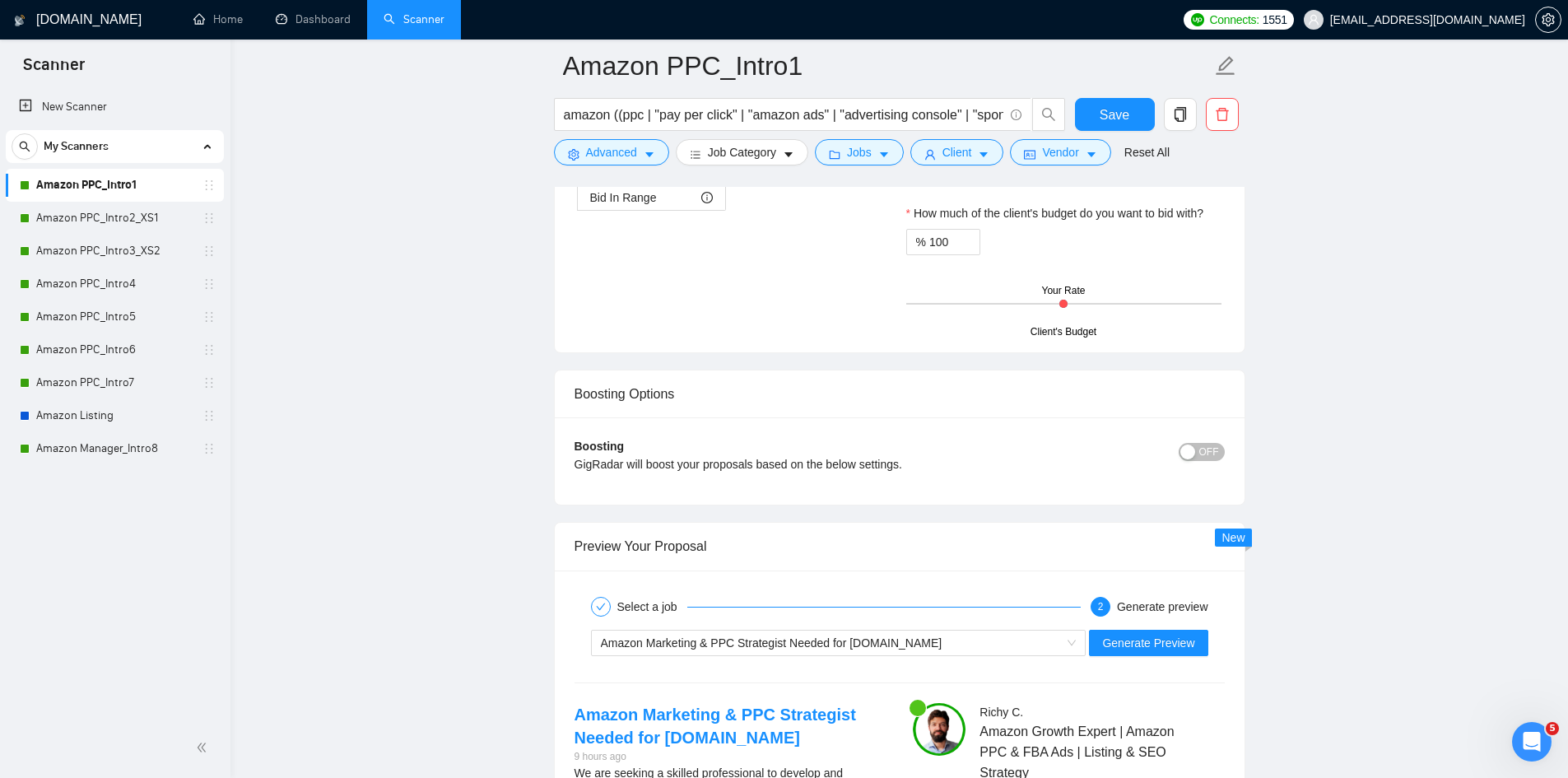
scroll to position [3294, 0]
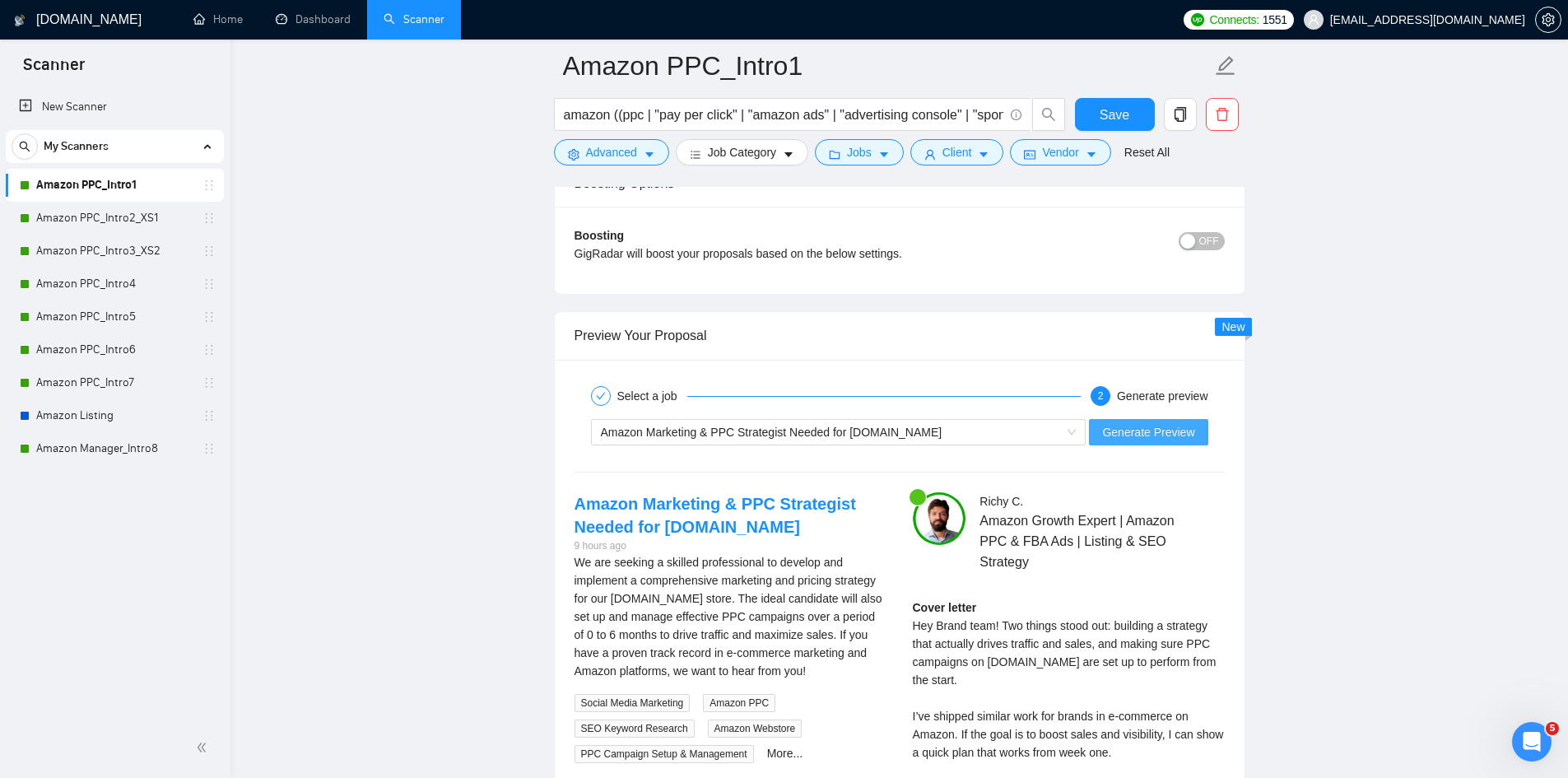
type textarea "[take into consideration for the whole text: mirror the client use of emojism l…"
click at [1133, 441] on button "Generate Preview" at bounding box center [1148, 432] width 119 height 26
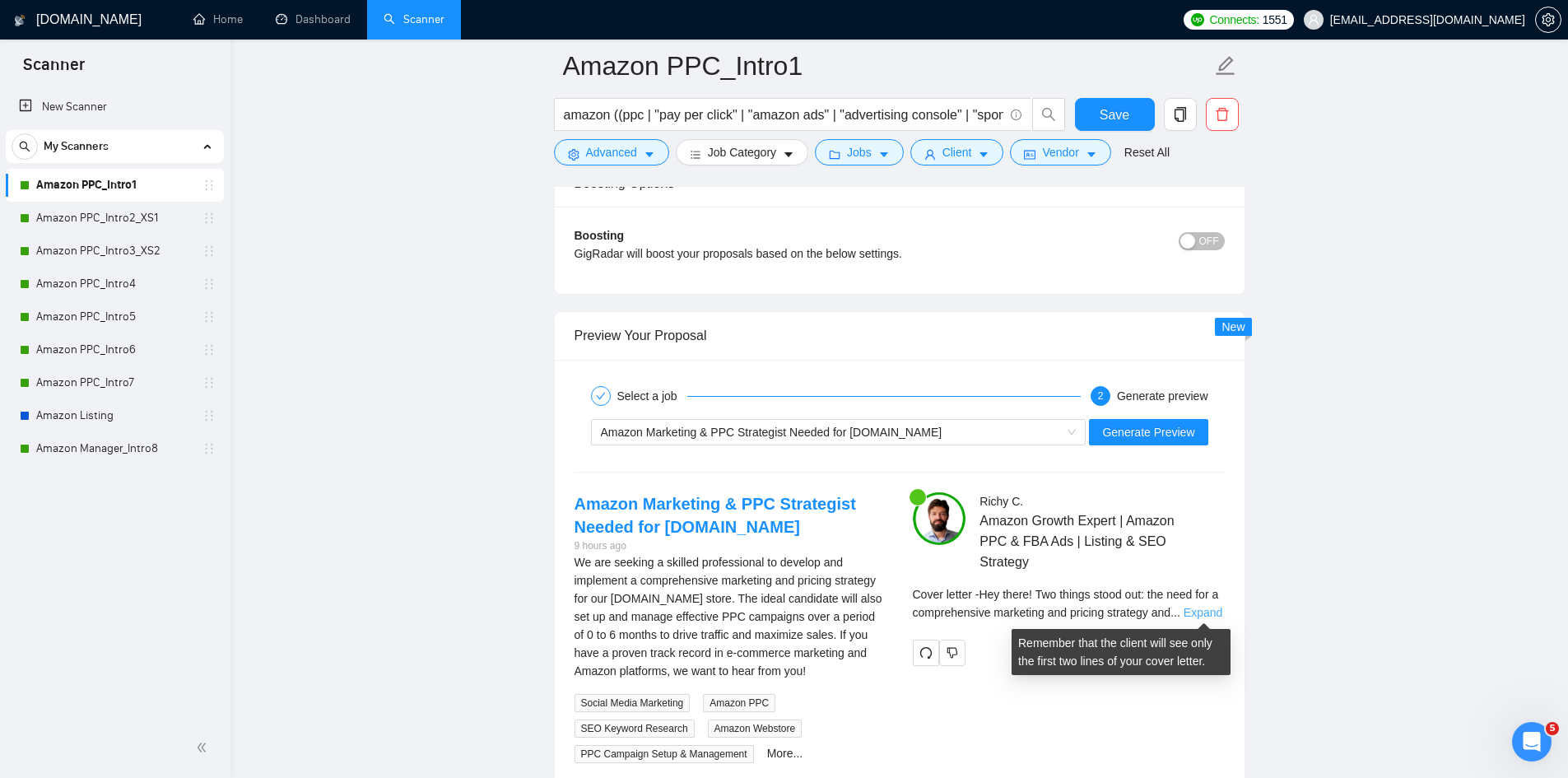
click at [1199, 612] on link "Expand" at bounding box center [1203, 613] width 39 height 14
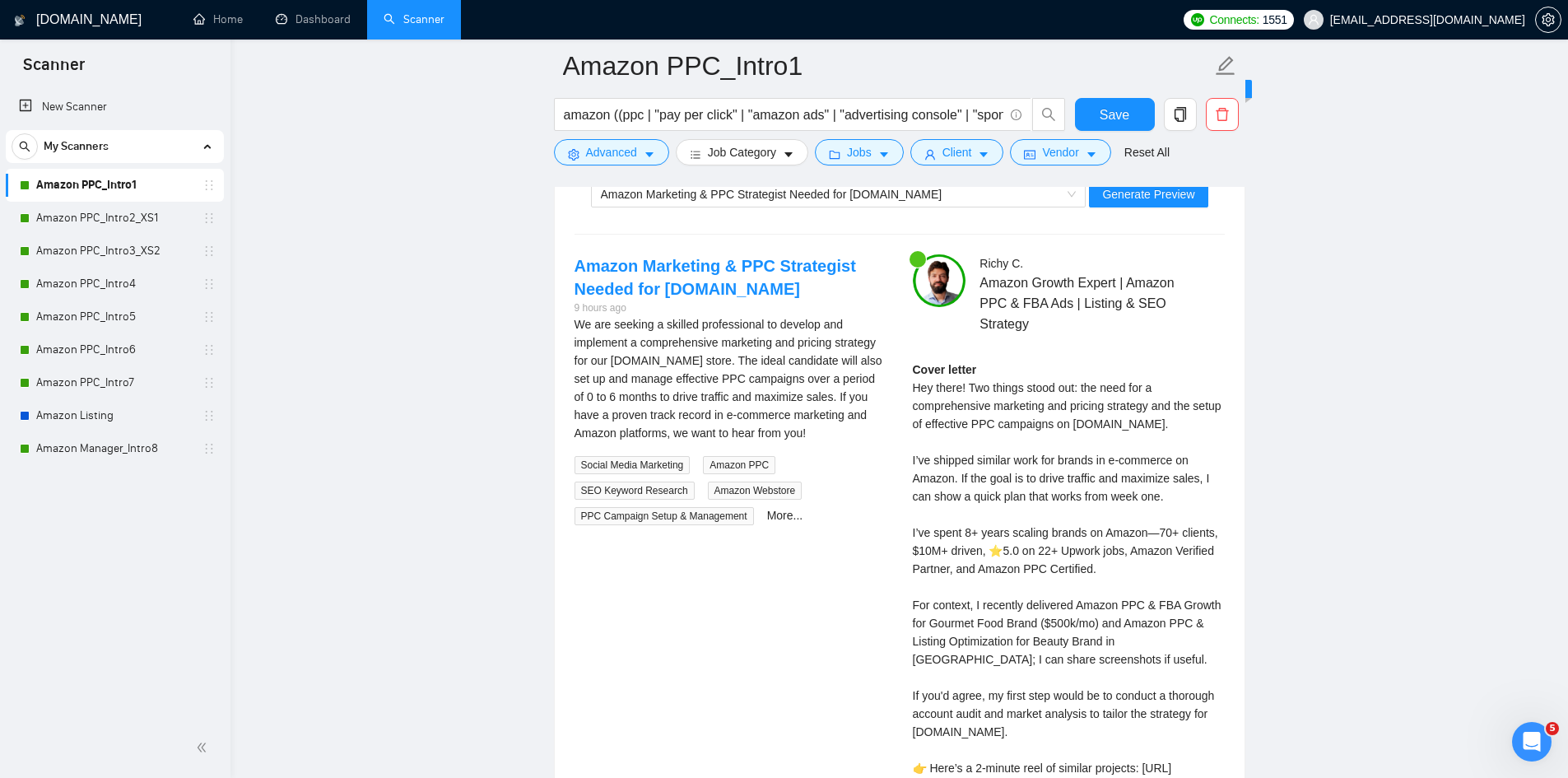
scroll to position [3211, 0]
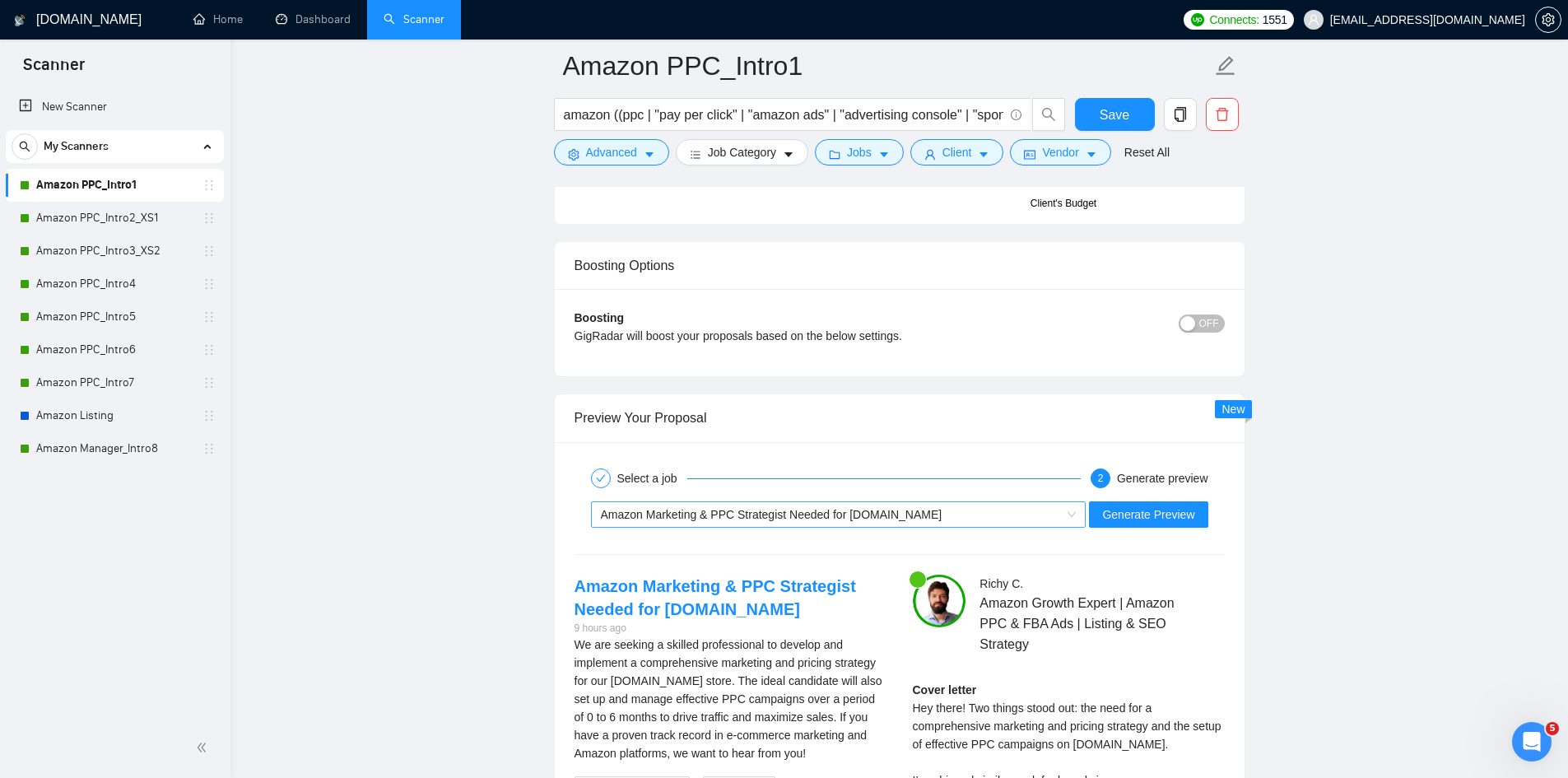
click at [906, 513] on div "Amazon Marketing & PPC Strategist Needed for [DOMAIN_NAME]" at bounding box center [832, 514] width 461 height 25
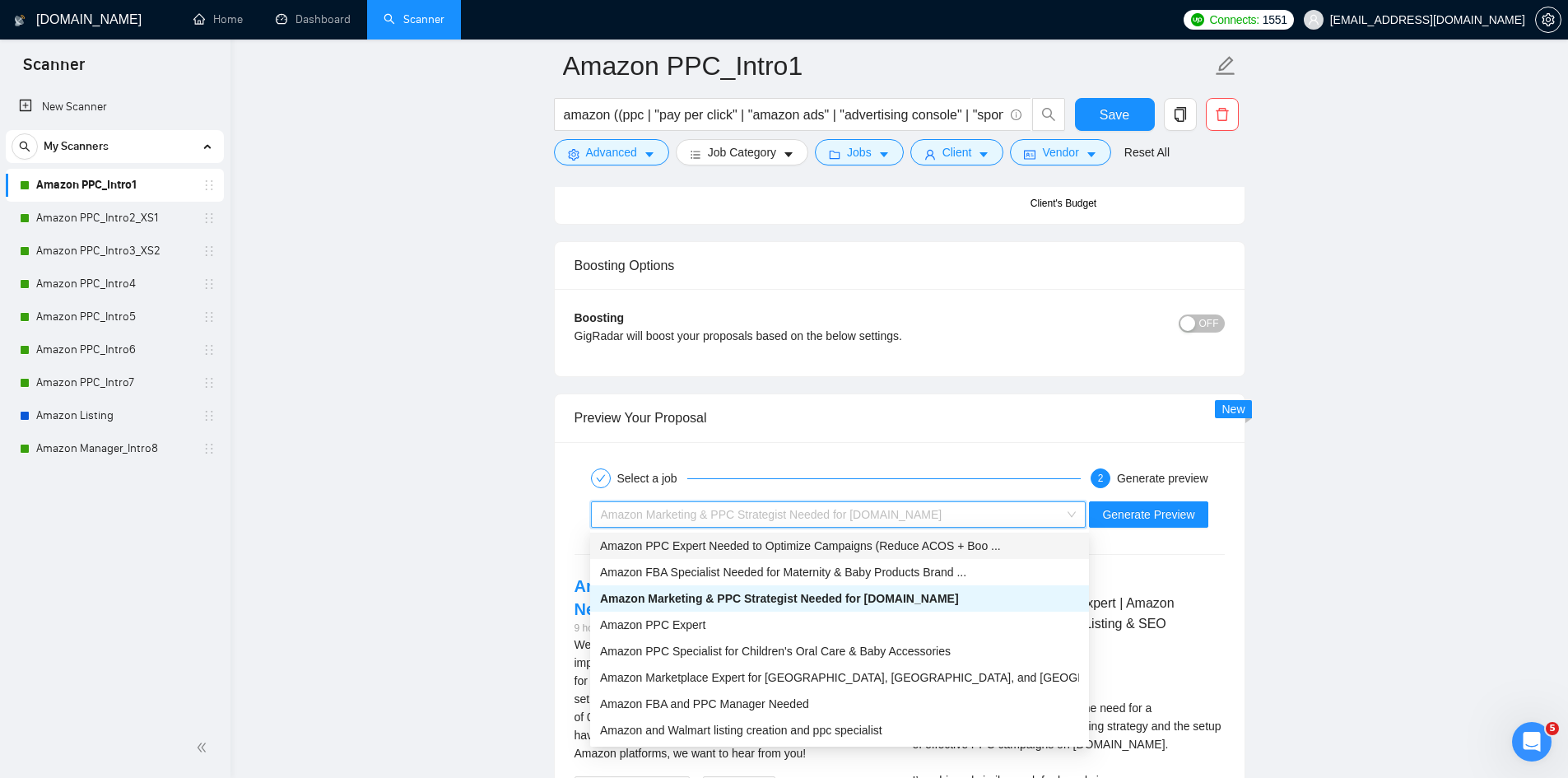
click at [857, 541] on span "Amazon PPC Expert Needed to Optimize Campaigns (Reduce ACOS + Boo ..." at bounding box center [801, 546] width 401 height 14
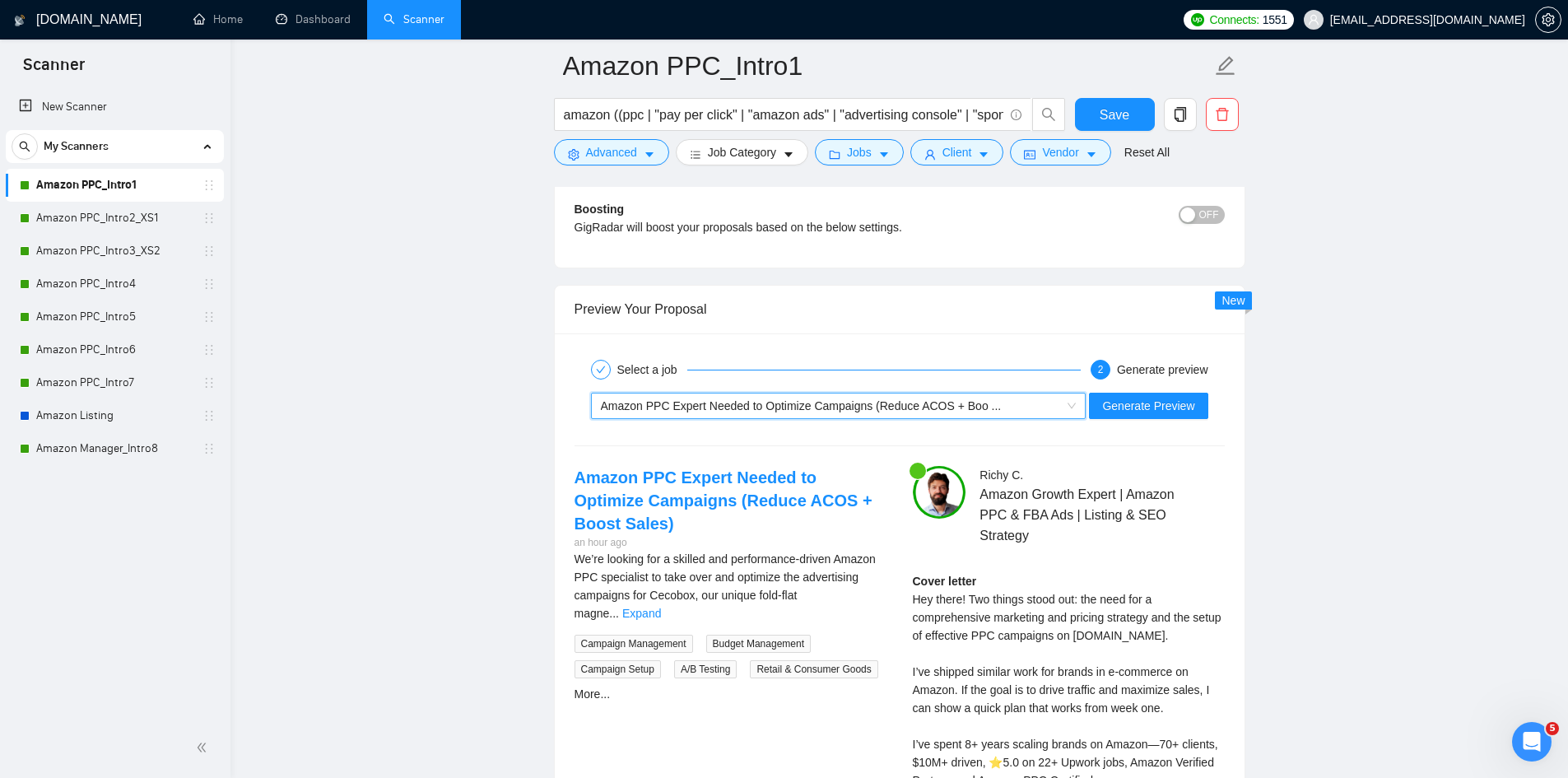
scroll to position [3377, 0]
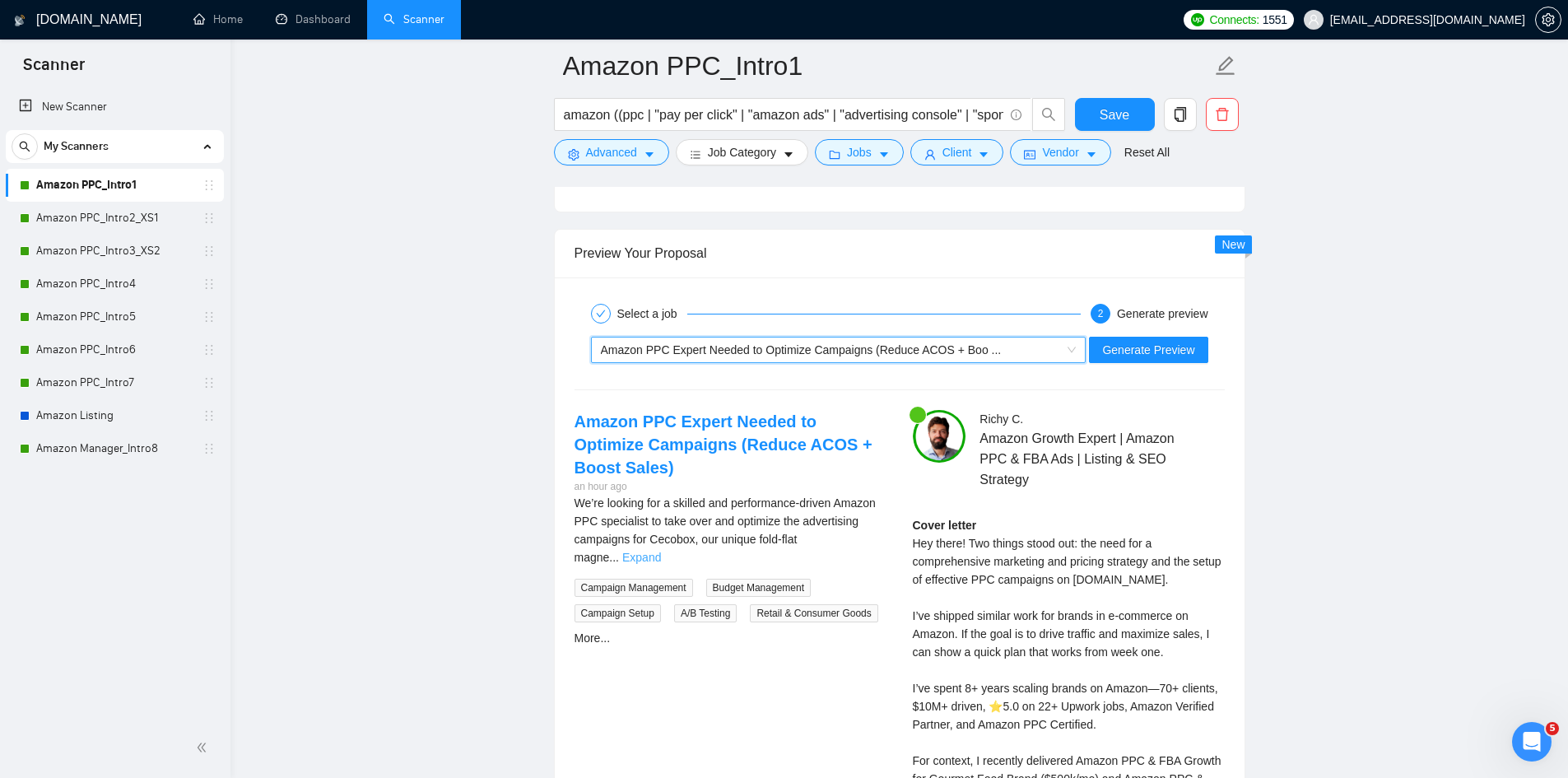
click at [661, 551] on link "Expand" at bounding box center [642, 557] width 39 height 14
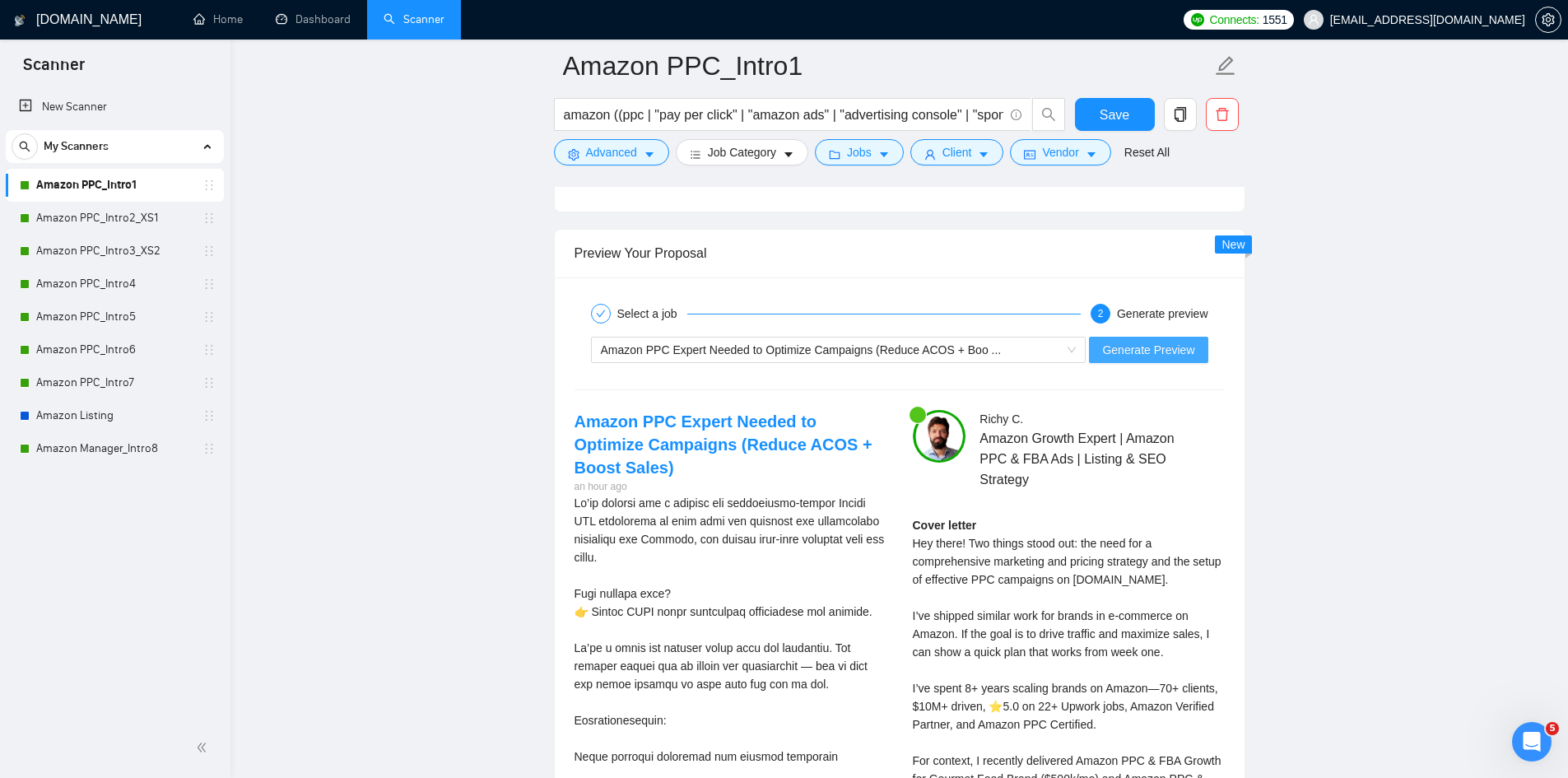
click at [1112, 348] on span "Generate Preview" at bounding box center [1148, 350] width 92 height 18
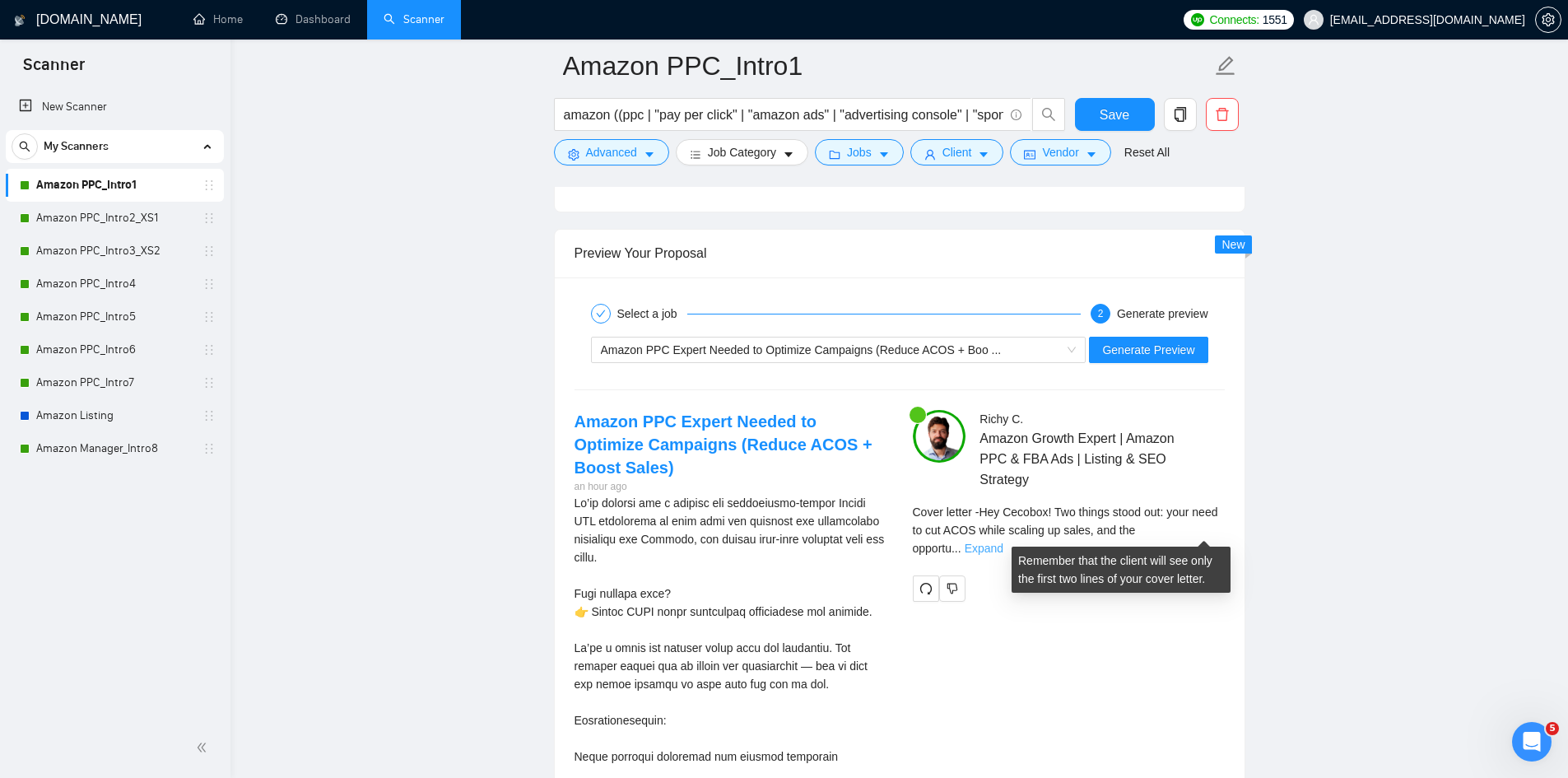
click at [1003, 542] on link "Expand" at bounding box center [985, 549] width 39 height 14
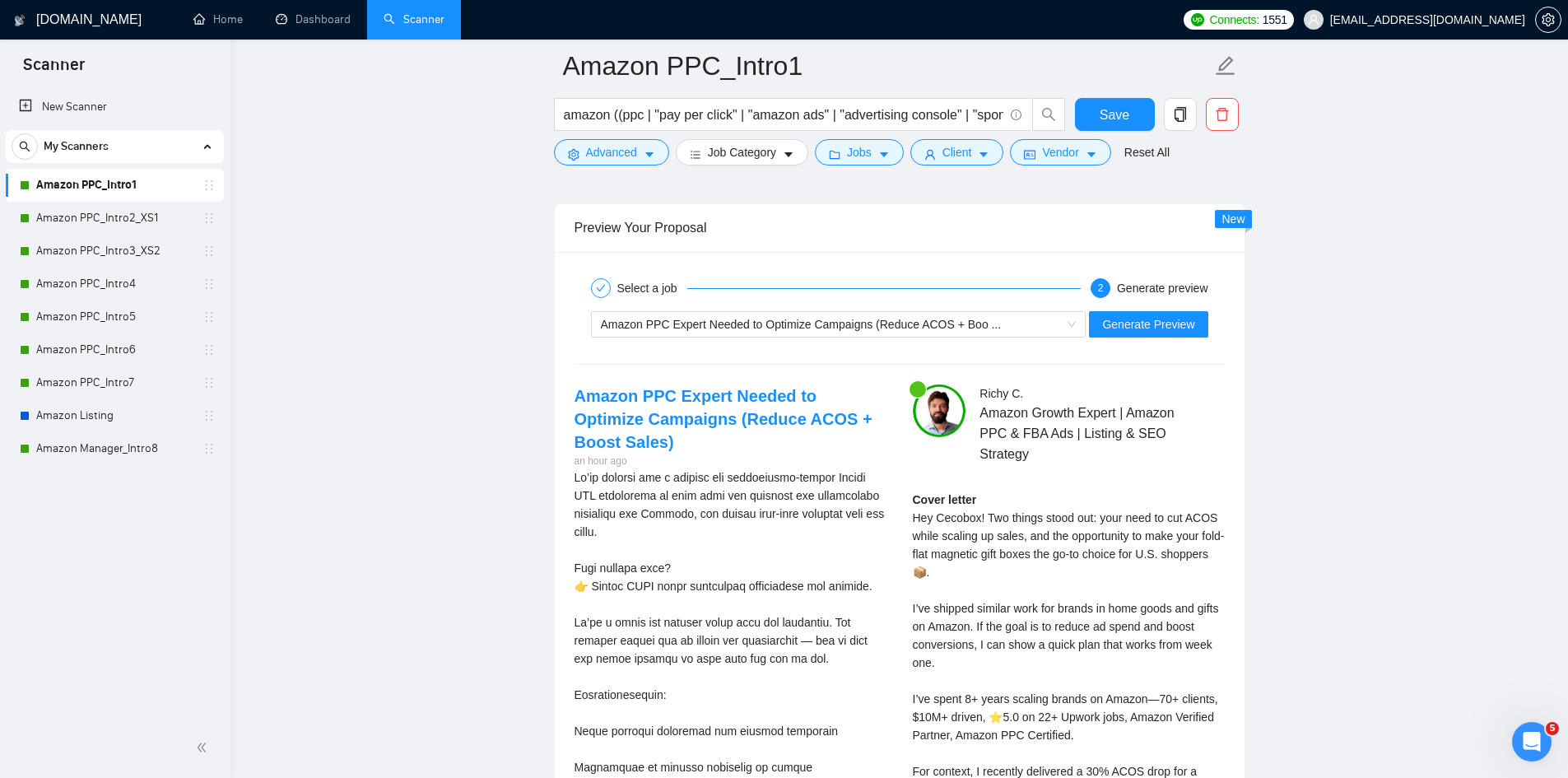
scroll to position [3129, 0]
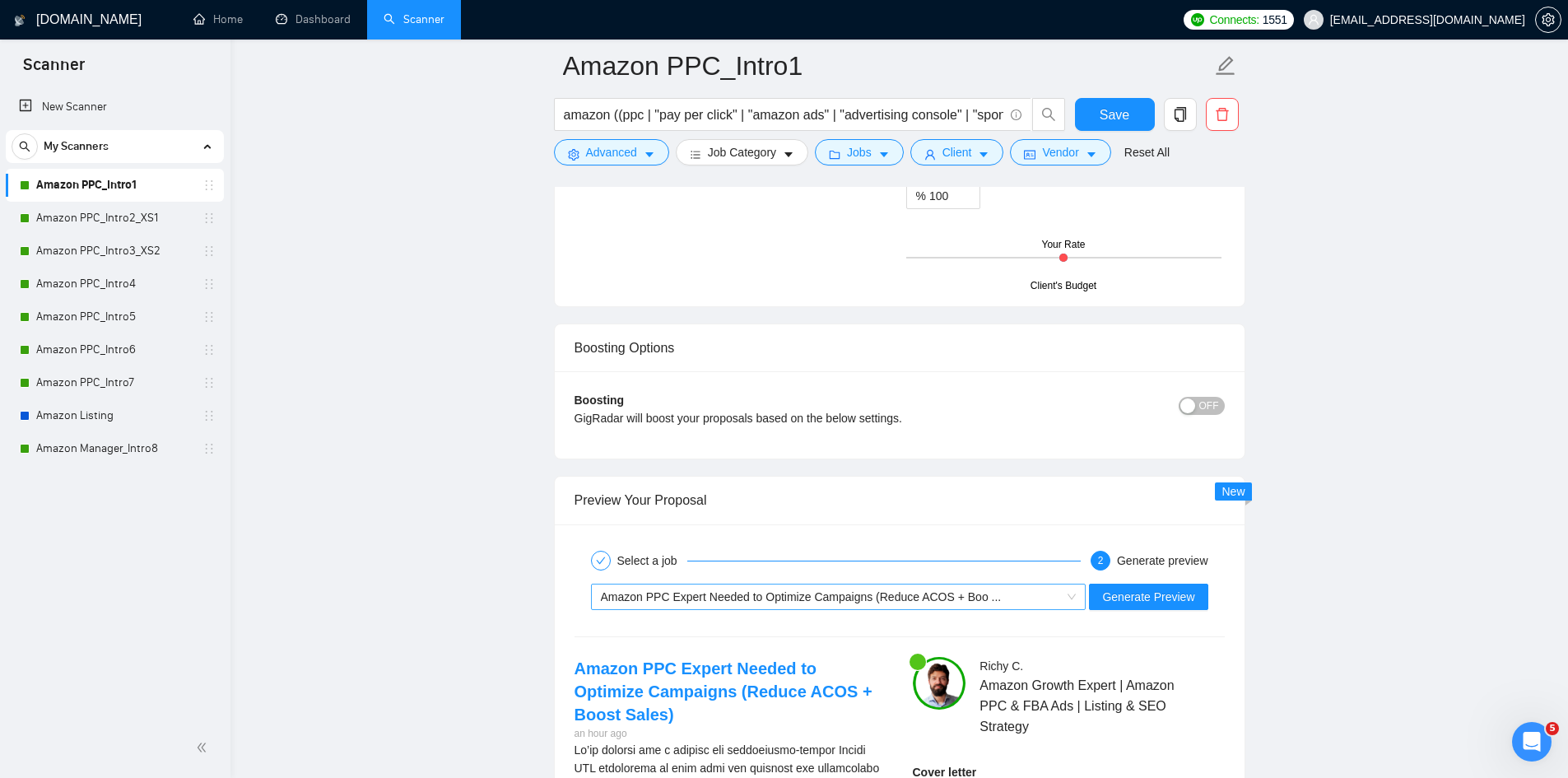
click at [787, 594] on span "Amazon PPC Expert Needed to Optimize Campaigns (Reduce ACOS + Boo ..." at bounding box center [801, 597] width 401 height 14
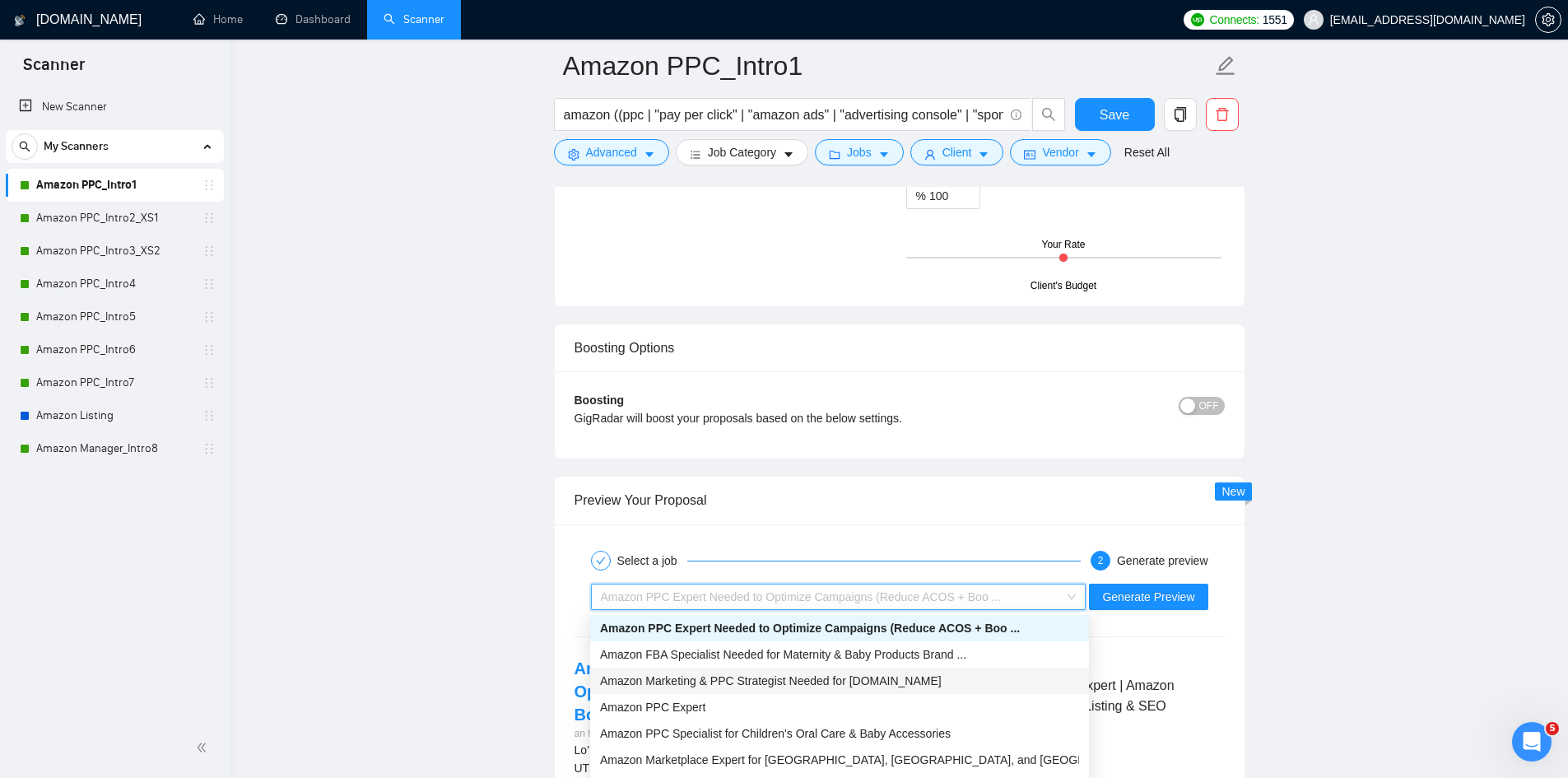
scroll to position [53, 0]
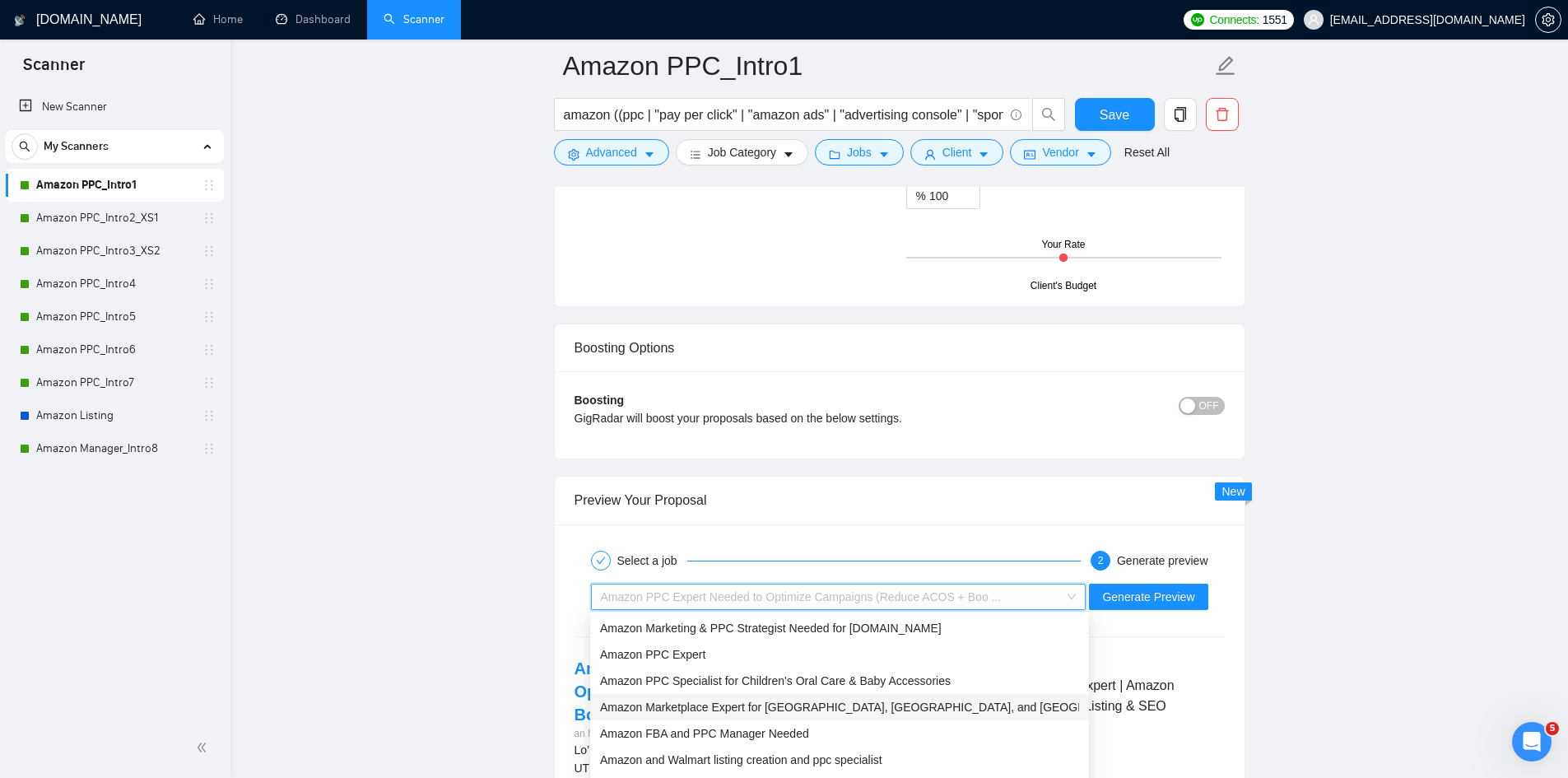
click at [708, 718] on div "Amazon Marketplace Expert for USA, Germany, and Canada" at bounding box center [840, 707] width 499 height 26
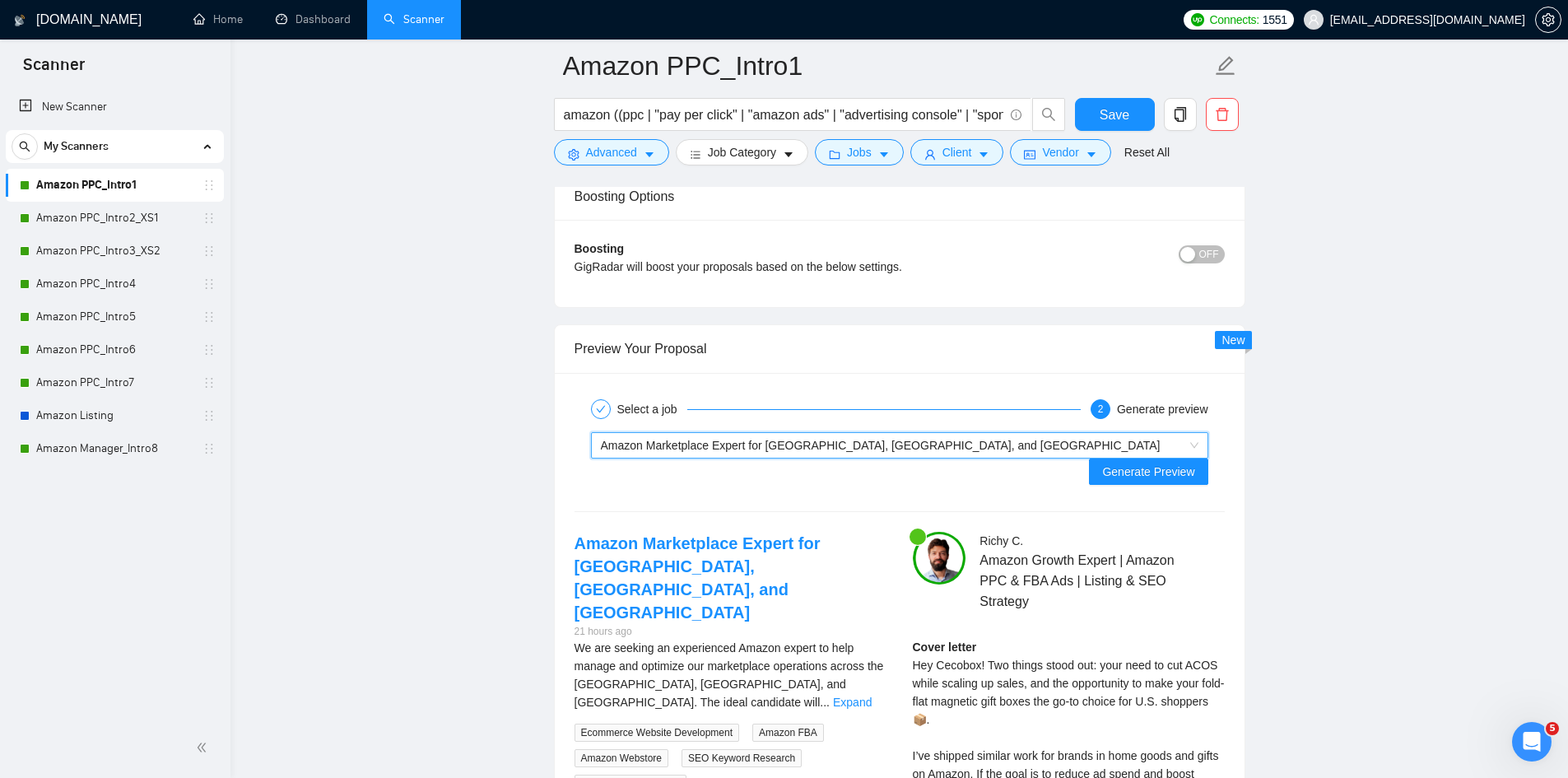
scroll to position [3294, 0]
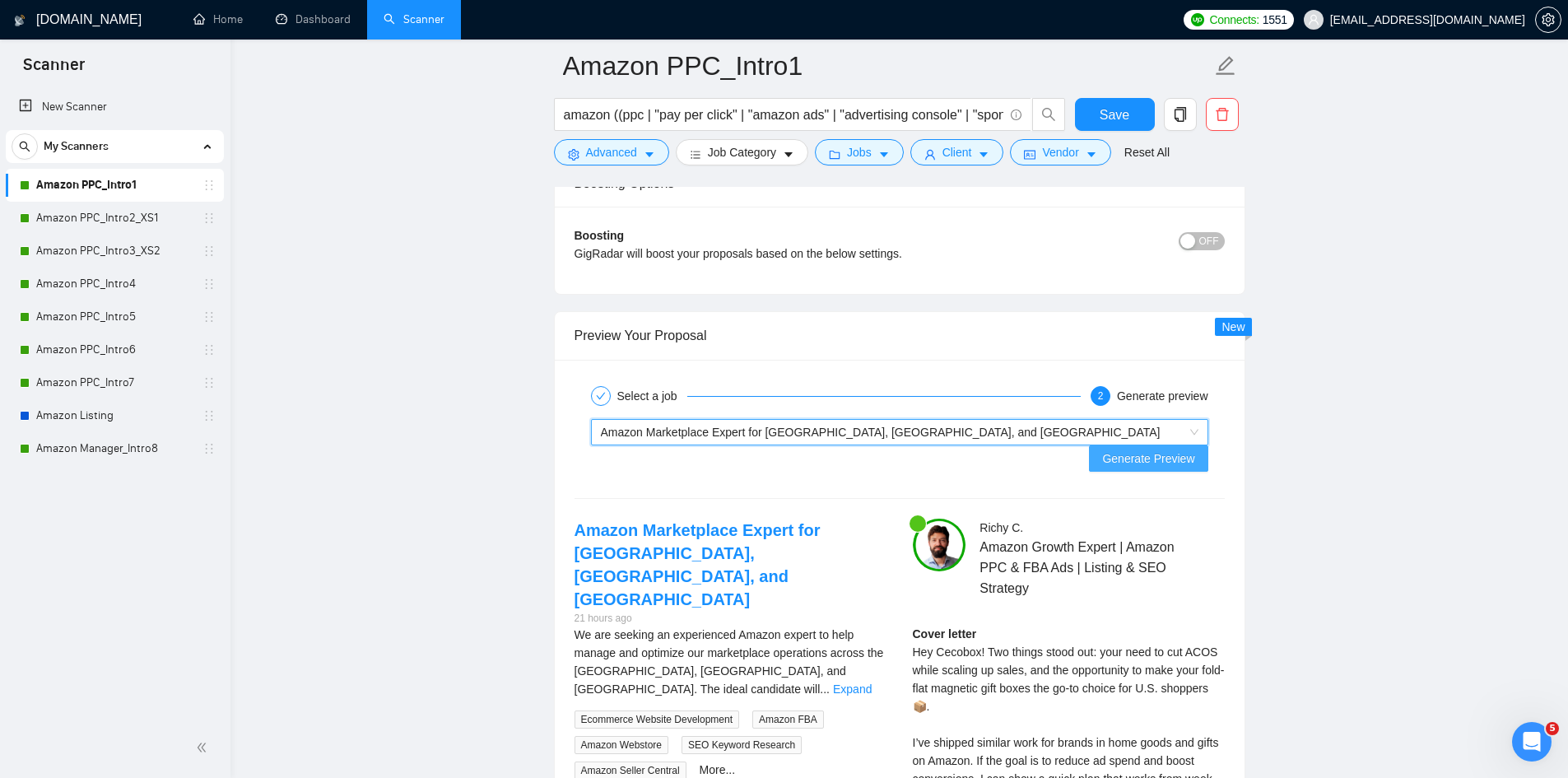
click at [1132, 450] on span "Generate Preview" at bounding box center [1148, 458] width 92 height 18
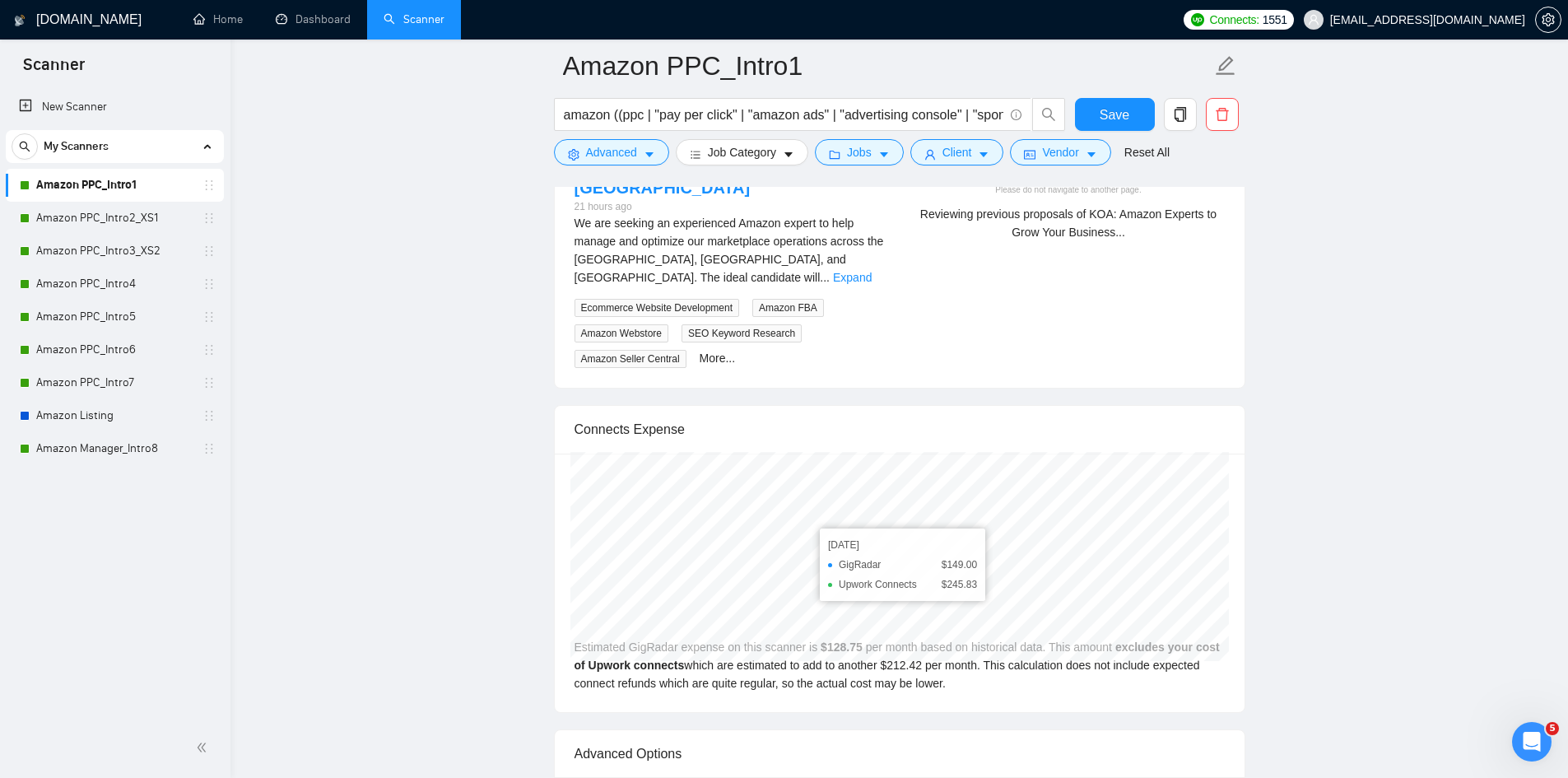
scroll to position [3211, 0]
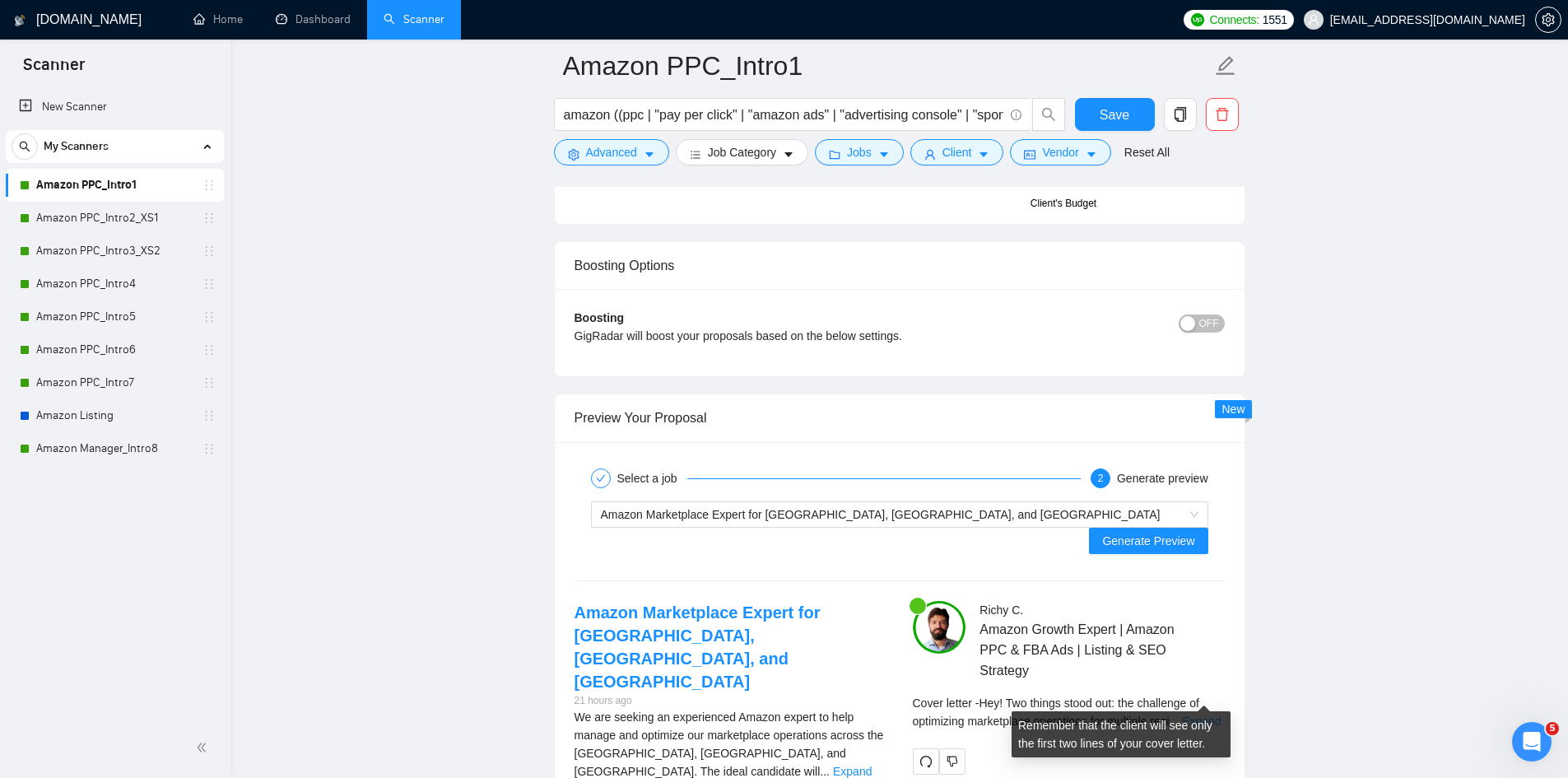
click at [1202, 715] on link "Expand" at bounding box center [1202, 722] width 39 height 14
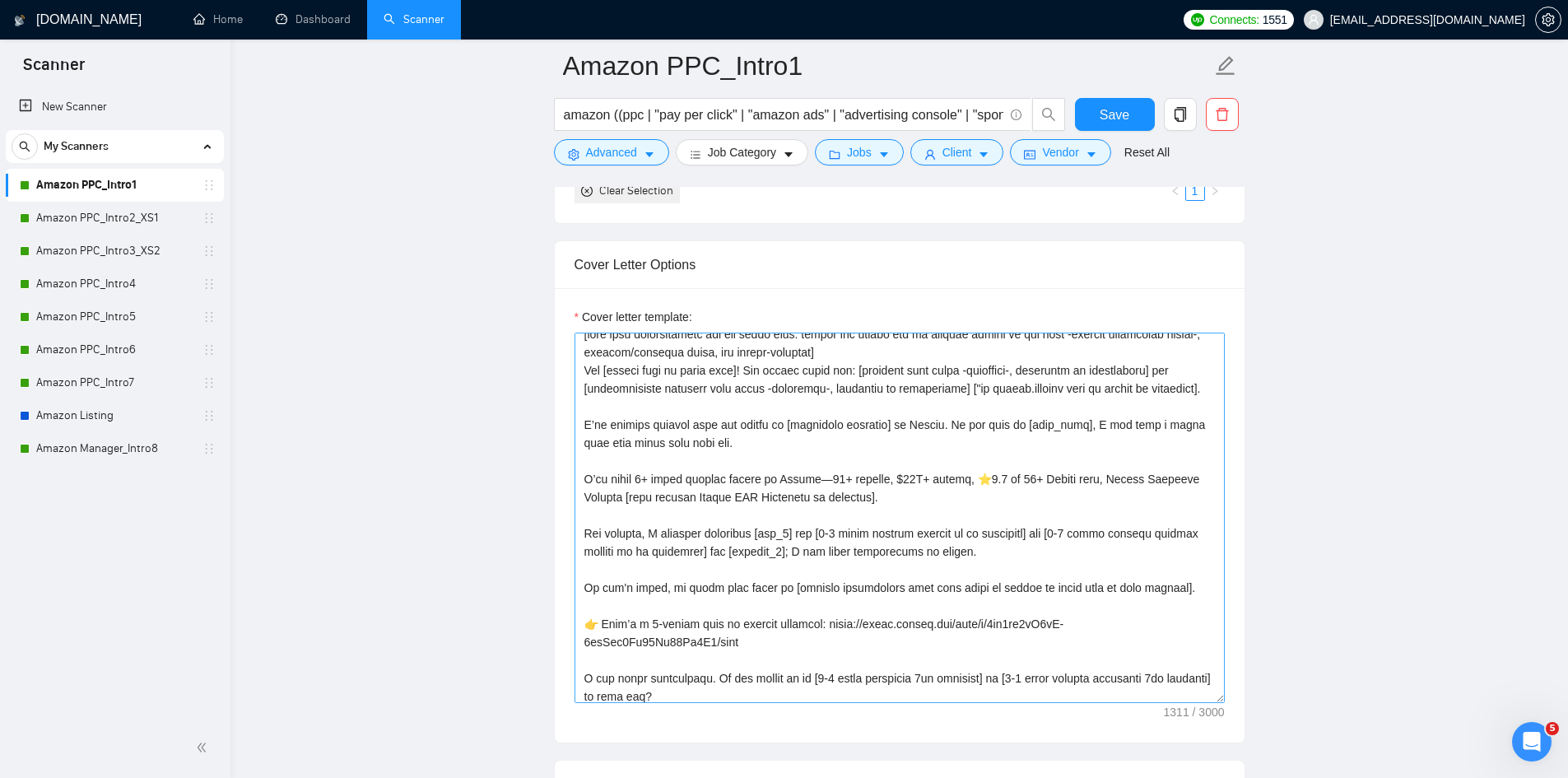
scroll to position [0, 0]
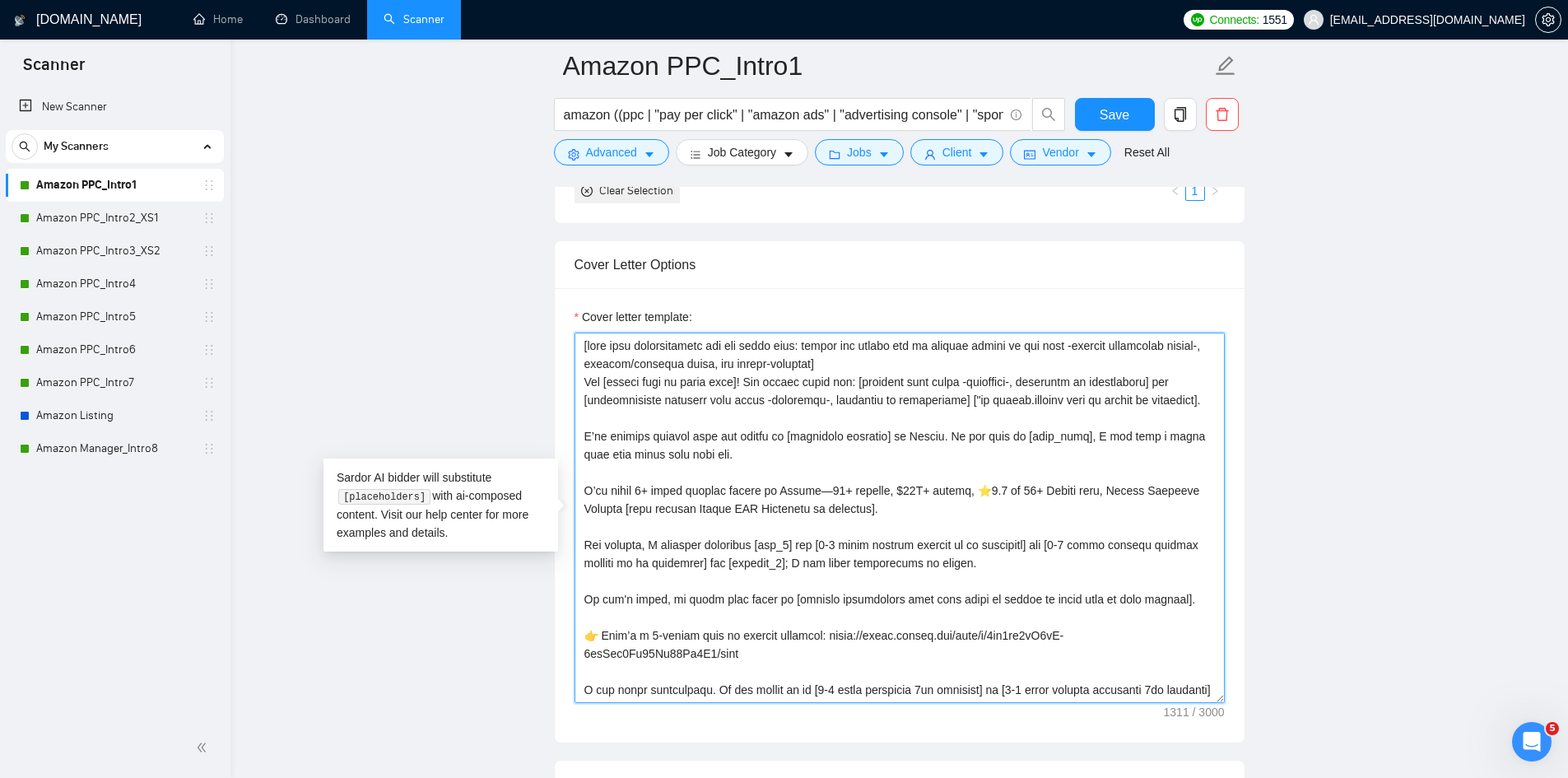
drag, startPoint x: 757, startPoint y: 380, endPoint x: 578, endPoint y: 350, distance: 181.5
click at [578, 350] on textarea "Cover letter template:" at bounding box center [899, 518] width 650 height 371
click at [814, 428] on textarea "Cover letter template:" at bounding box center [899, 518] width 650 height 371
drag, startPoint x: 757, startPoint y: 377, endPoint x: 566, endPoint y: 344, distance: 193.8
click at [566, 344] on div "Cover letter template:" at bounding box center [899, 516] width 689 height 455
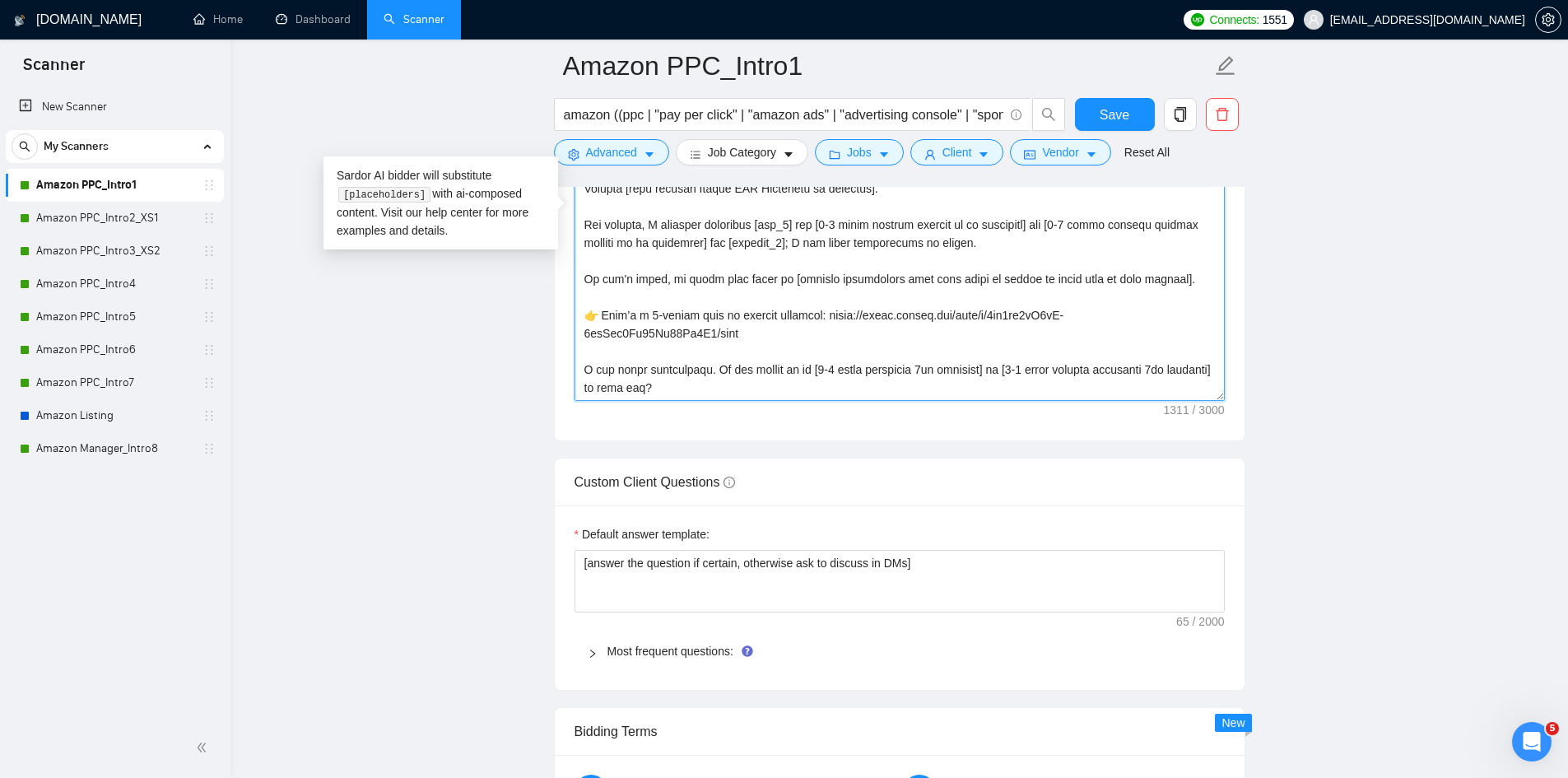
scroll to position [2388, 0]
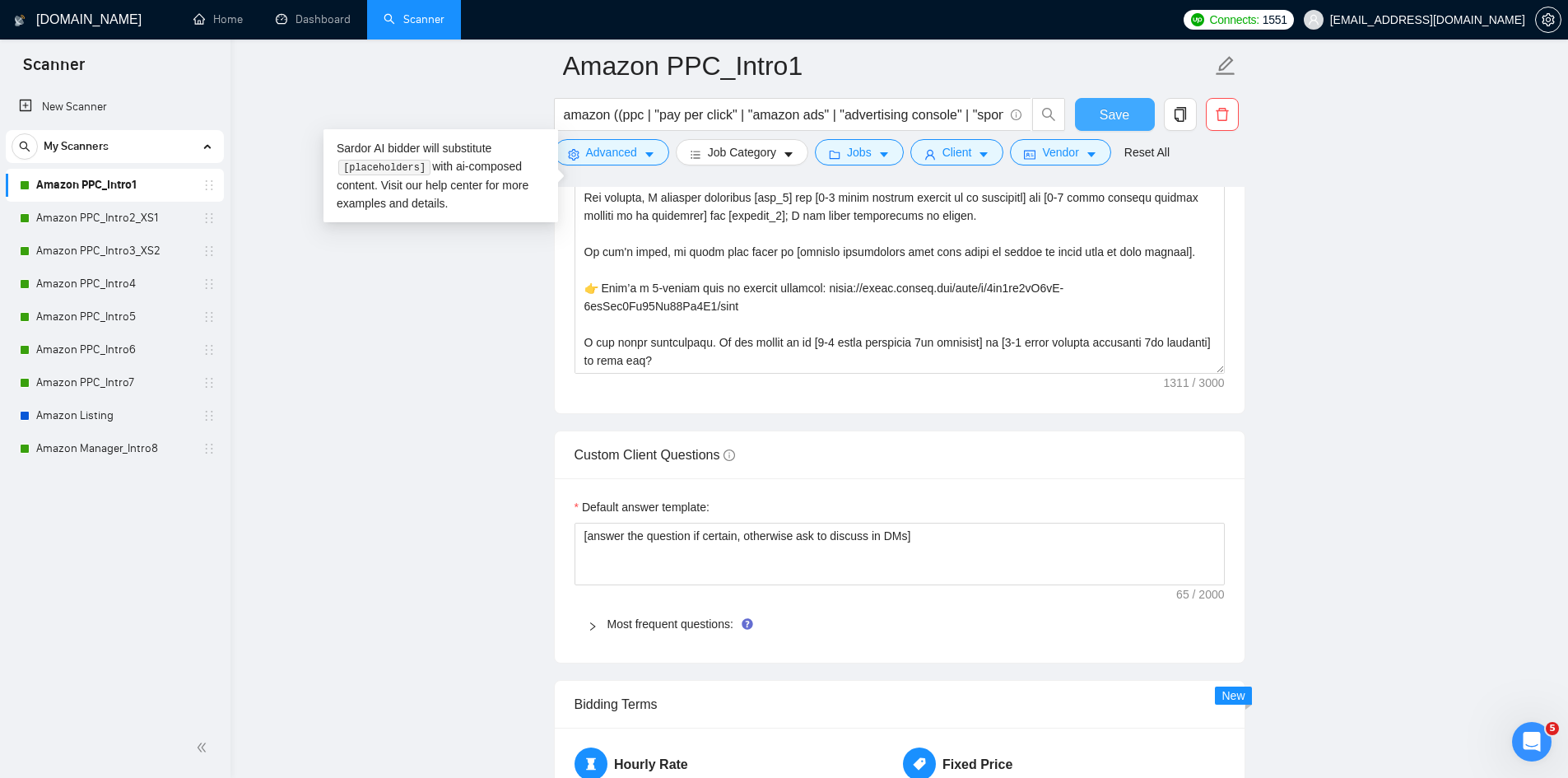
click at [1114, 113] on span "Save" at bounding box center [1114, 115] width 30 height 20
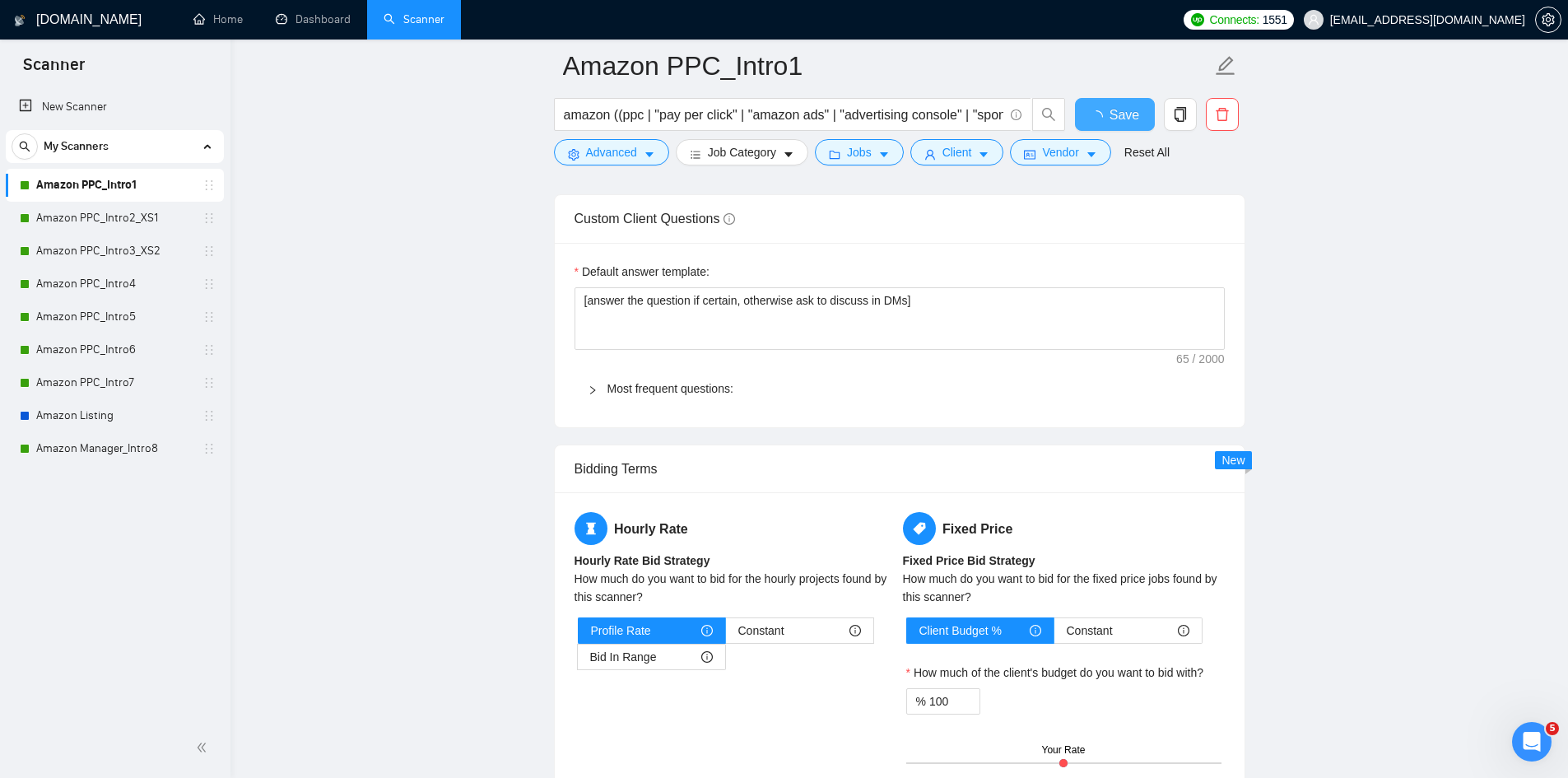
checkbox input "true"
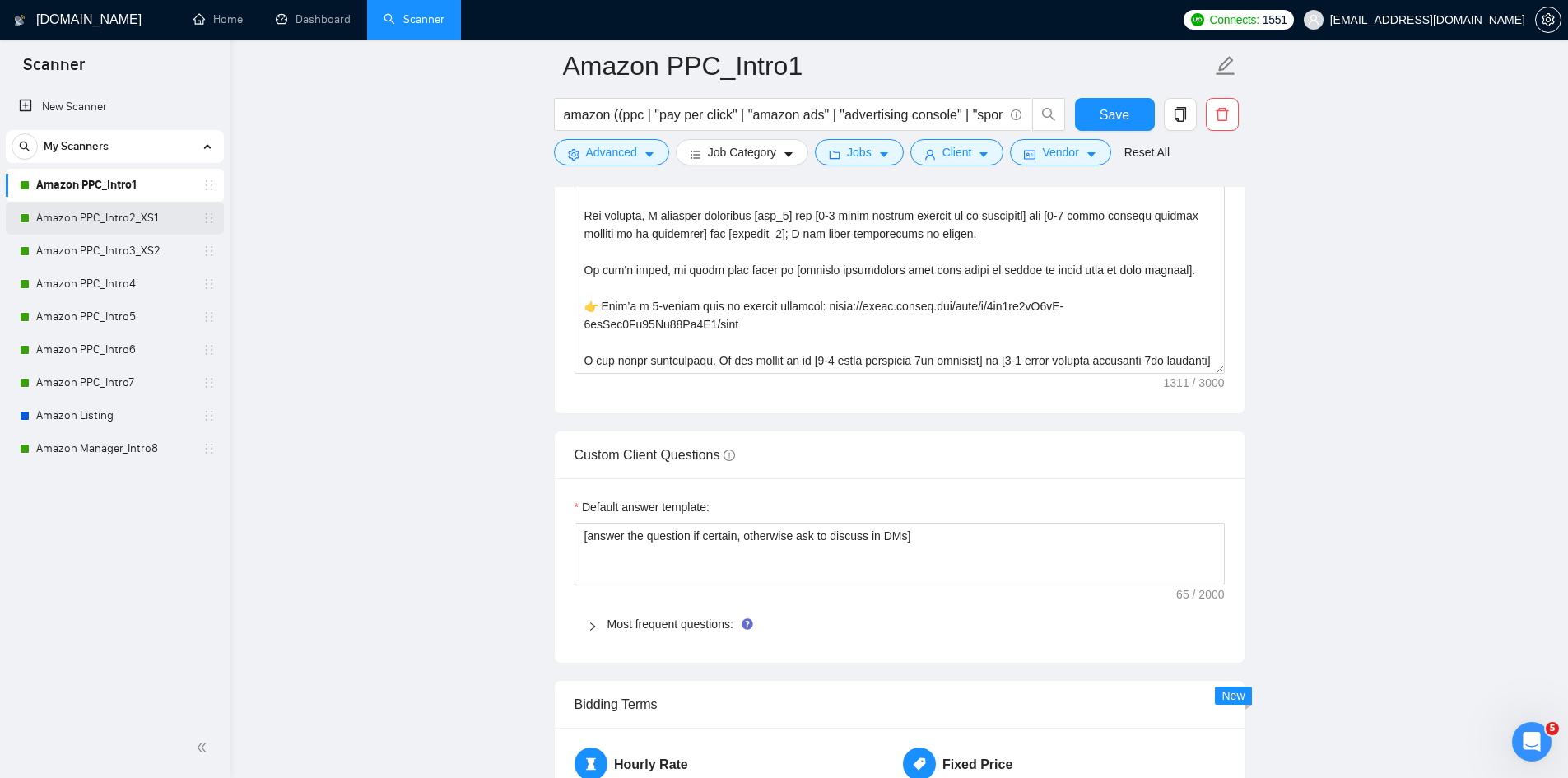
click at [126, 215] on link "Amazon PPC_Intro2_XS1" at bounding box center [114, 218] width 156 height 33
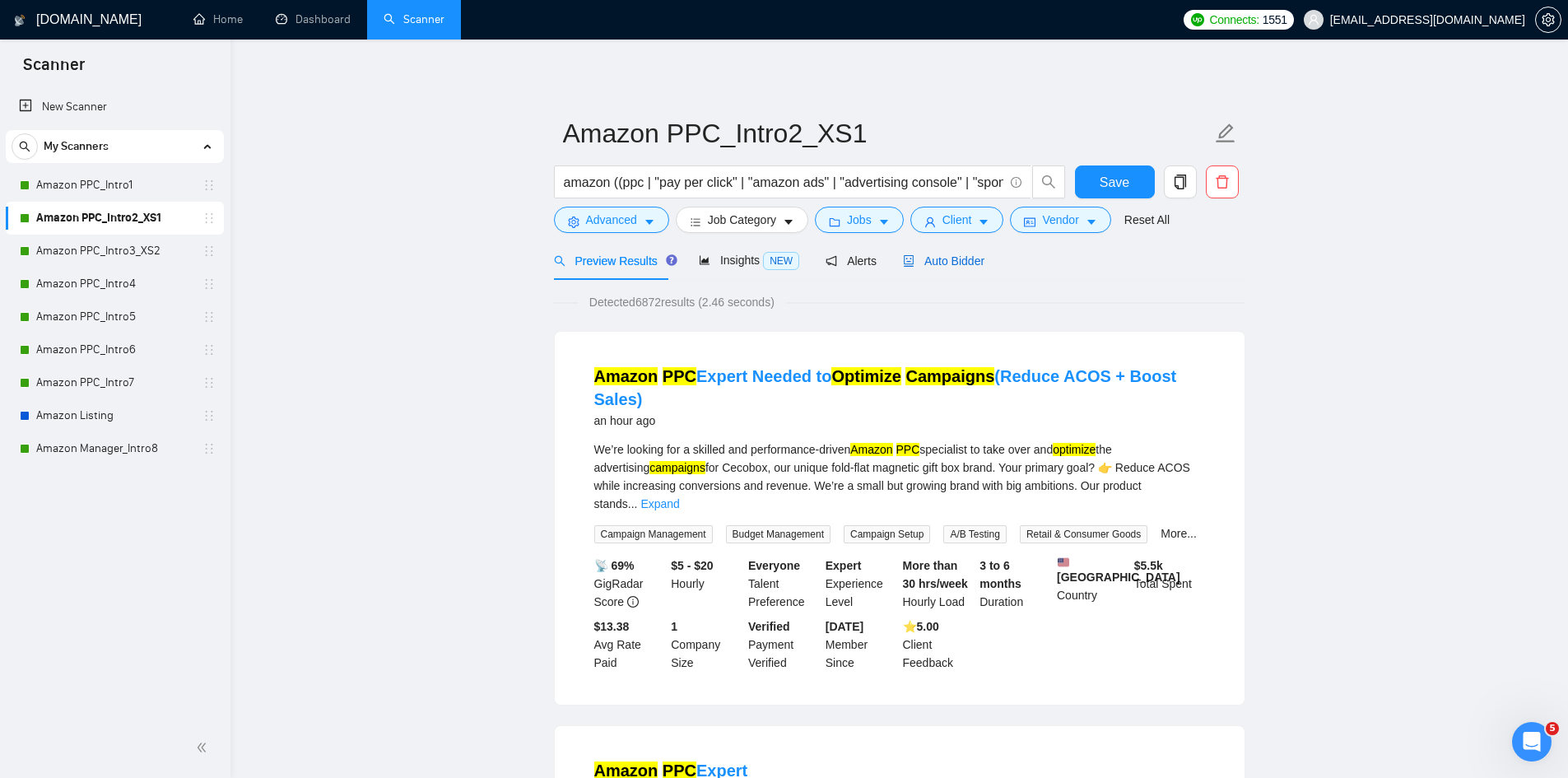
click at [927, 263] on span "Auto Bidder" at bounding box center [944, 261] width 81 height 14
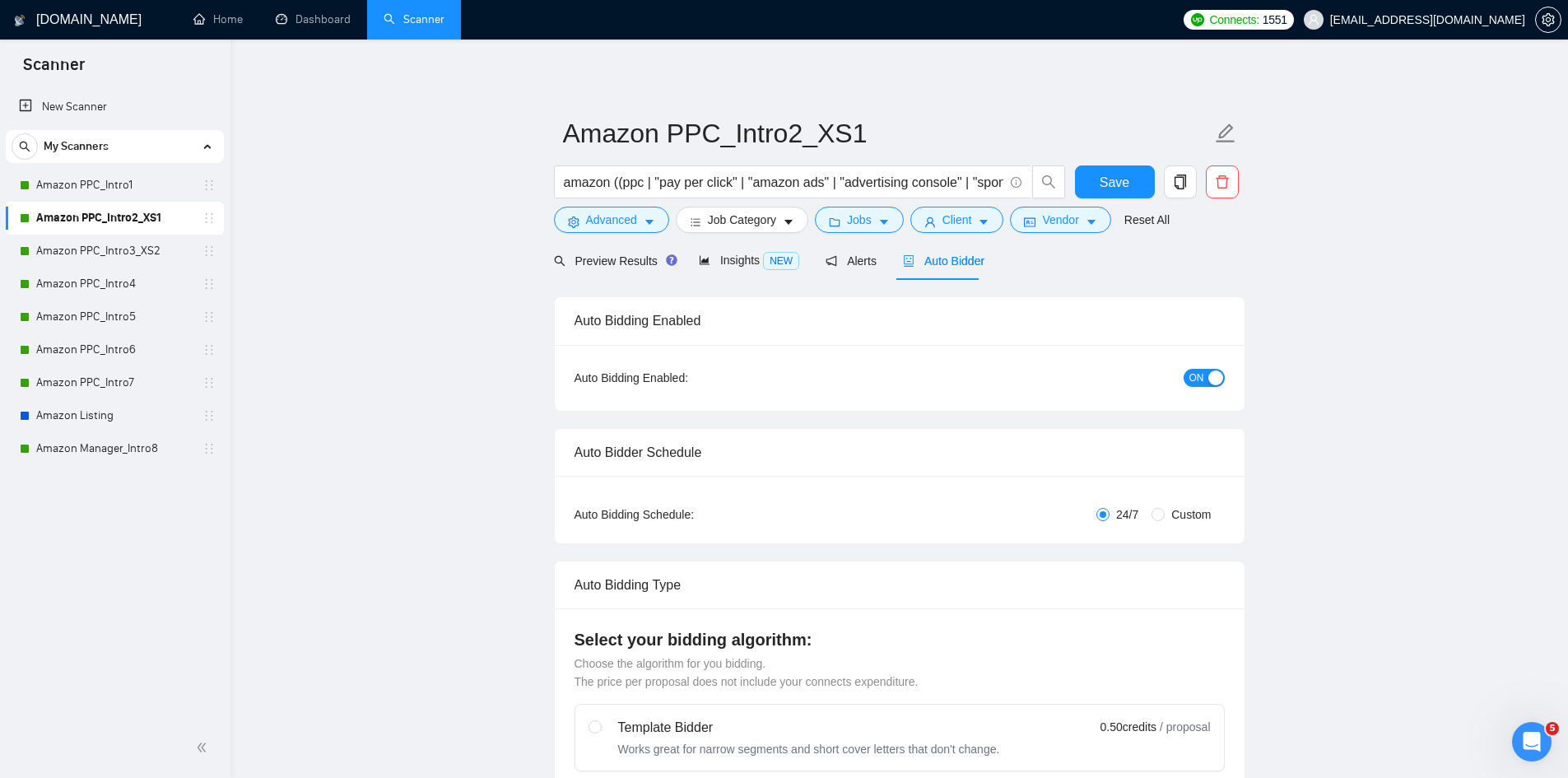
radio input "false"
radio input "true"
checkbox input "true"
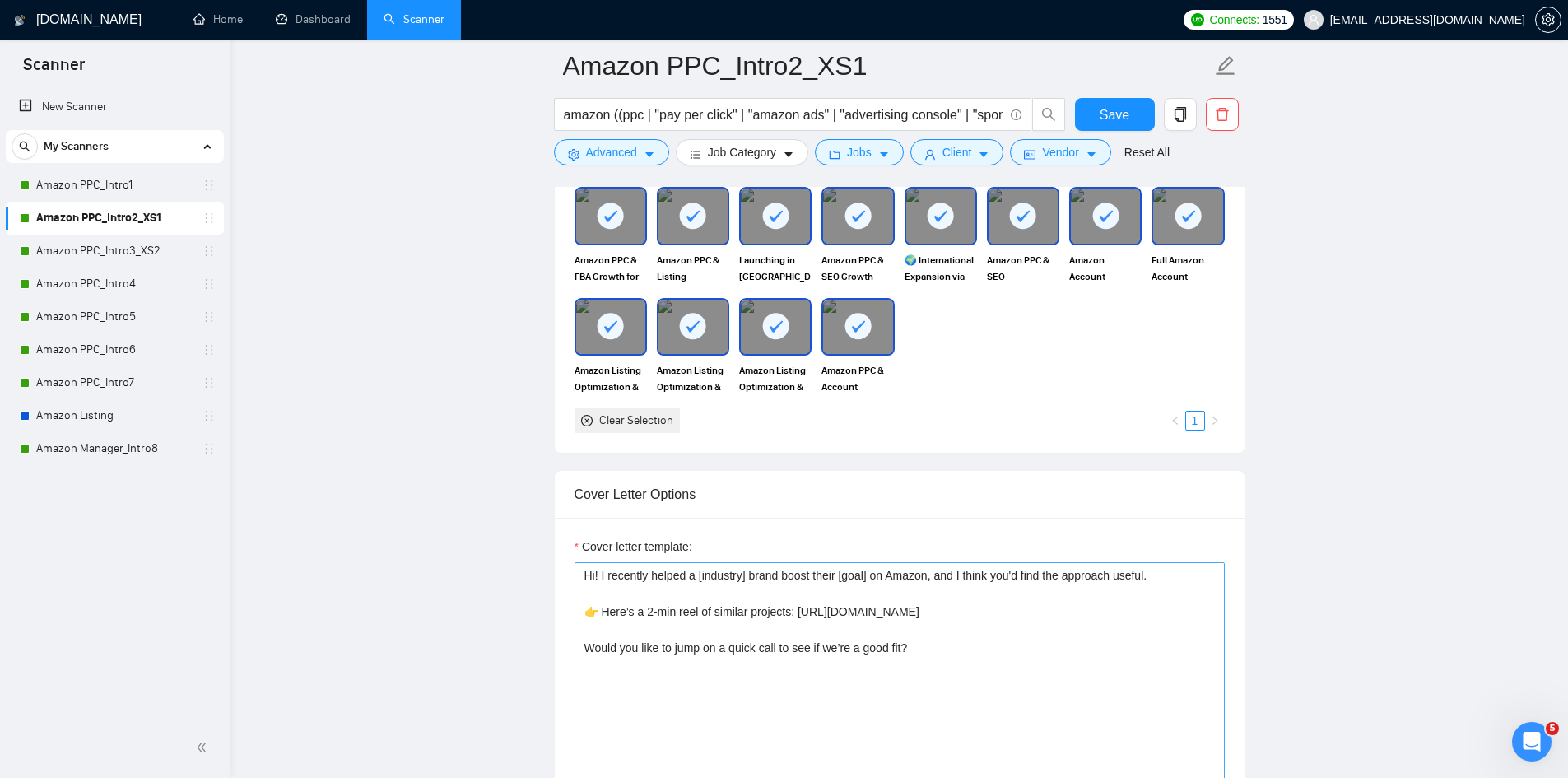
scroll to position [2059, 0]
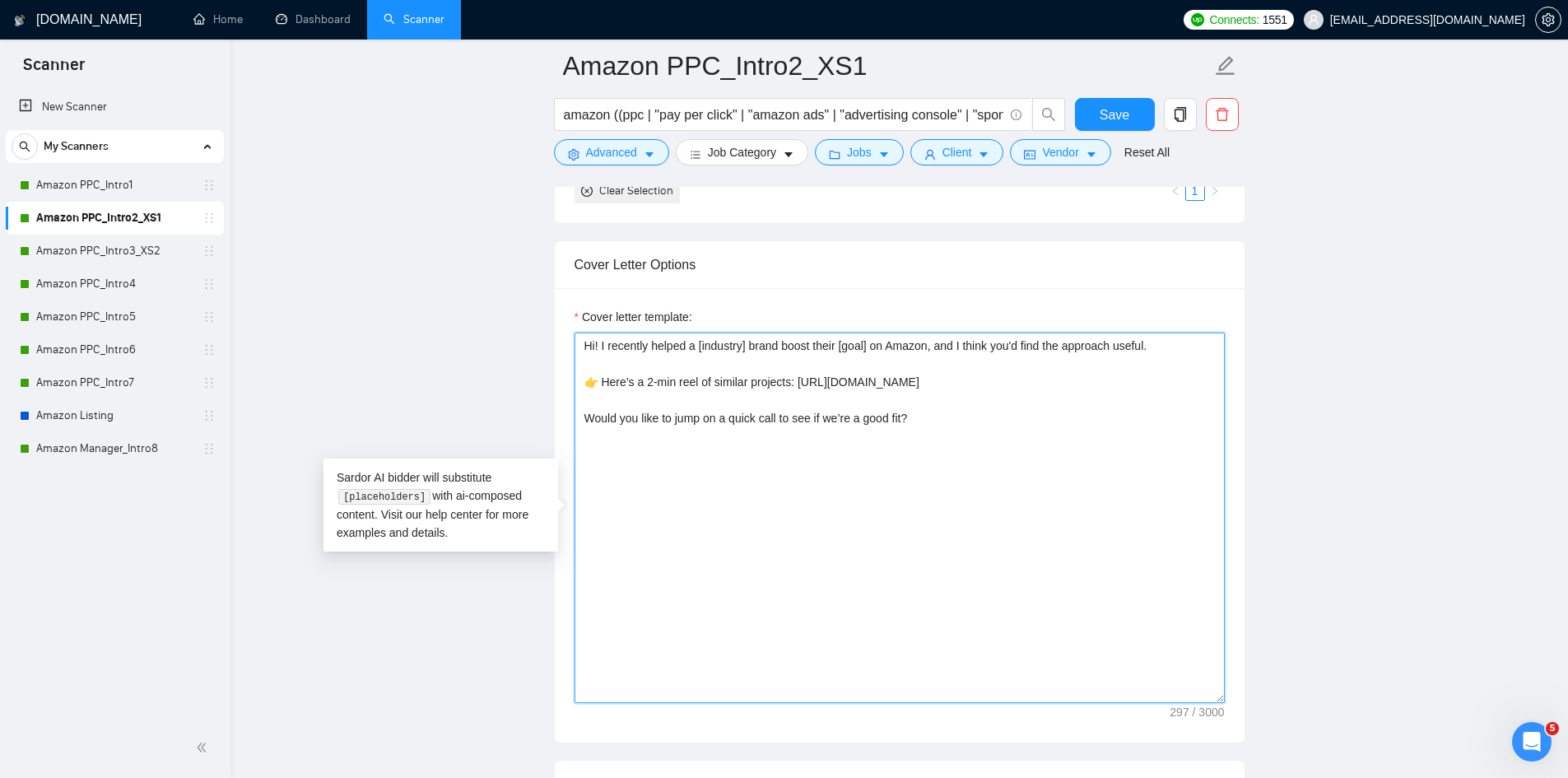
drag, startPoint x: 599, startPoint y: 344, endPoint x: 577, endPoint y: 341, distance: 22.2
click at [577, 341] on textarea "Hi! I recently helped a [industry] brand boost their [goal] on Amazon, and I th…" at bounding box center [899, 518] width 650 height 371
paste textarea "[take into consideration for the whole text: mirror the client use of emojism l…"
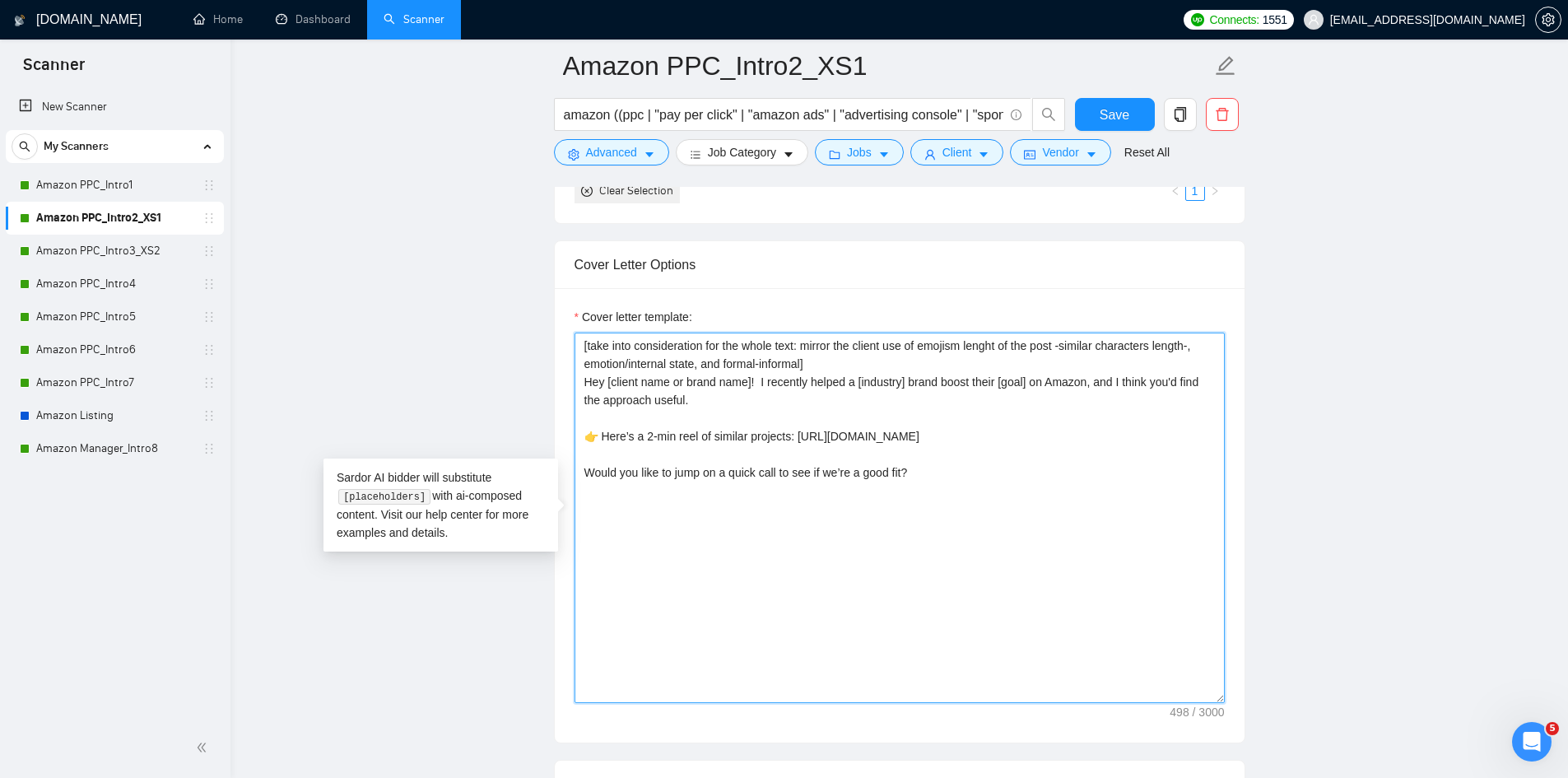
drag, startPoint x: 815, startPoint y: 361, endPoint x: 565, endPoint y: 327, distance: 252.3
click at [565, 327] on div "Cover letter template: [take into consideration for the whole text: mirror the …" at bounding box center [899, 516] width 689 height 455
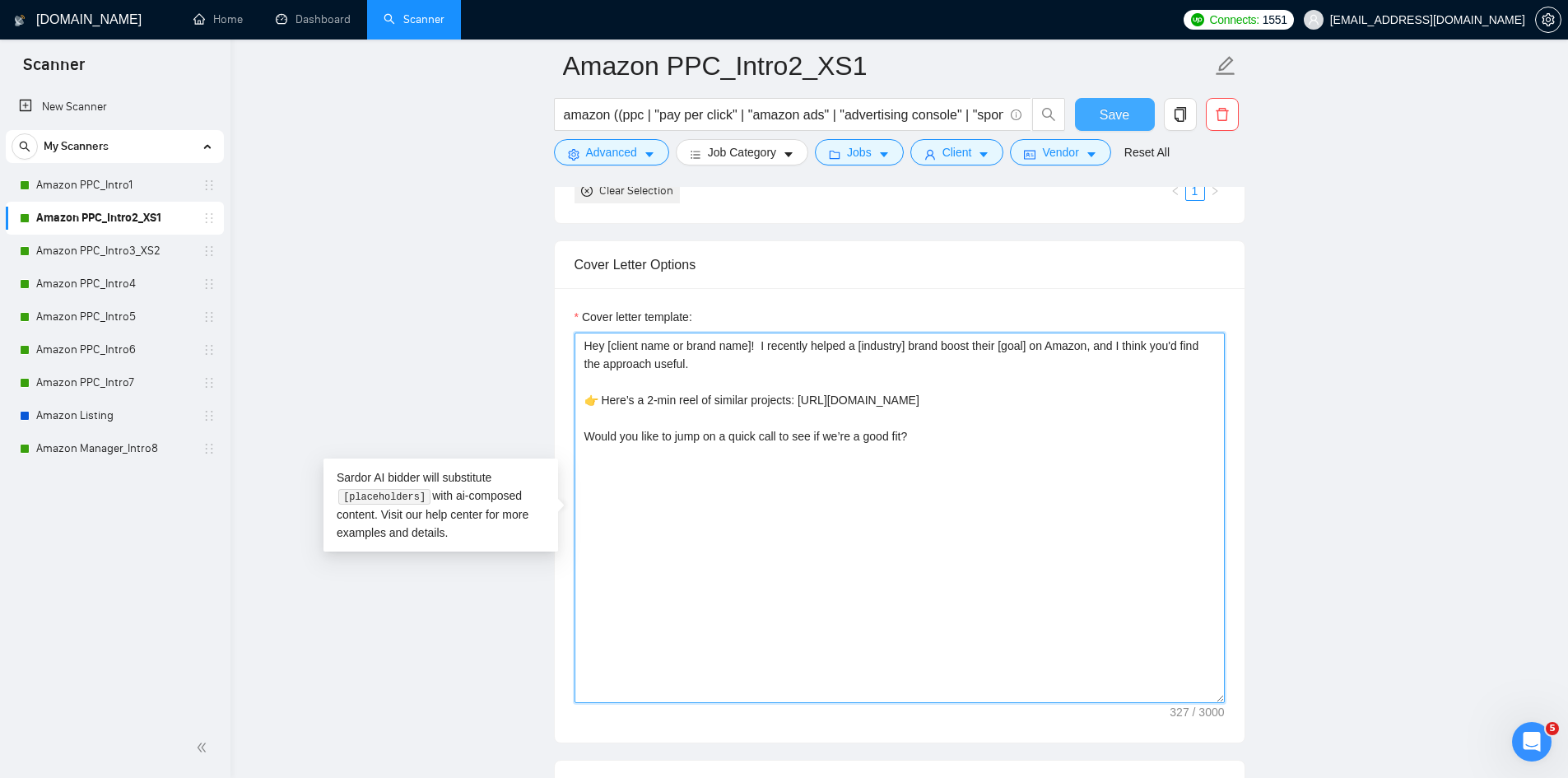
type textarea "Hey [client name or brand name]! I recently helped a [industry] brand boost the…"
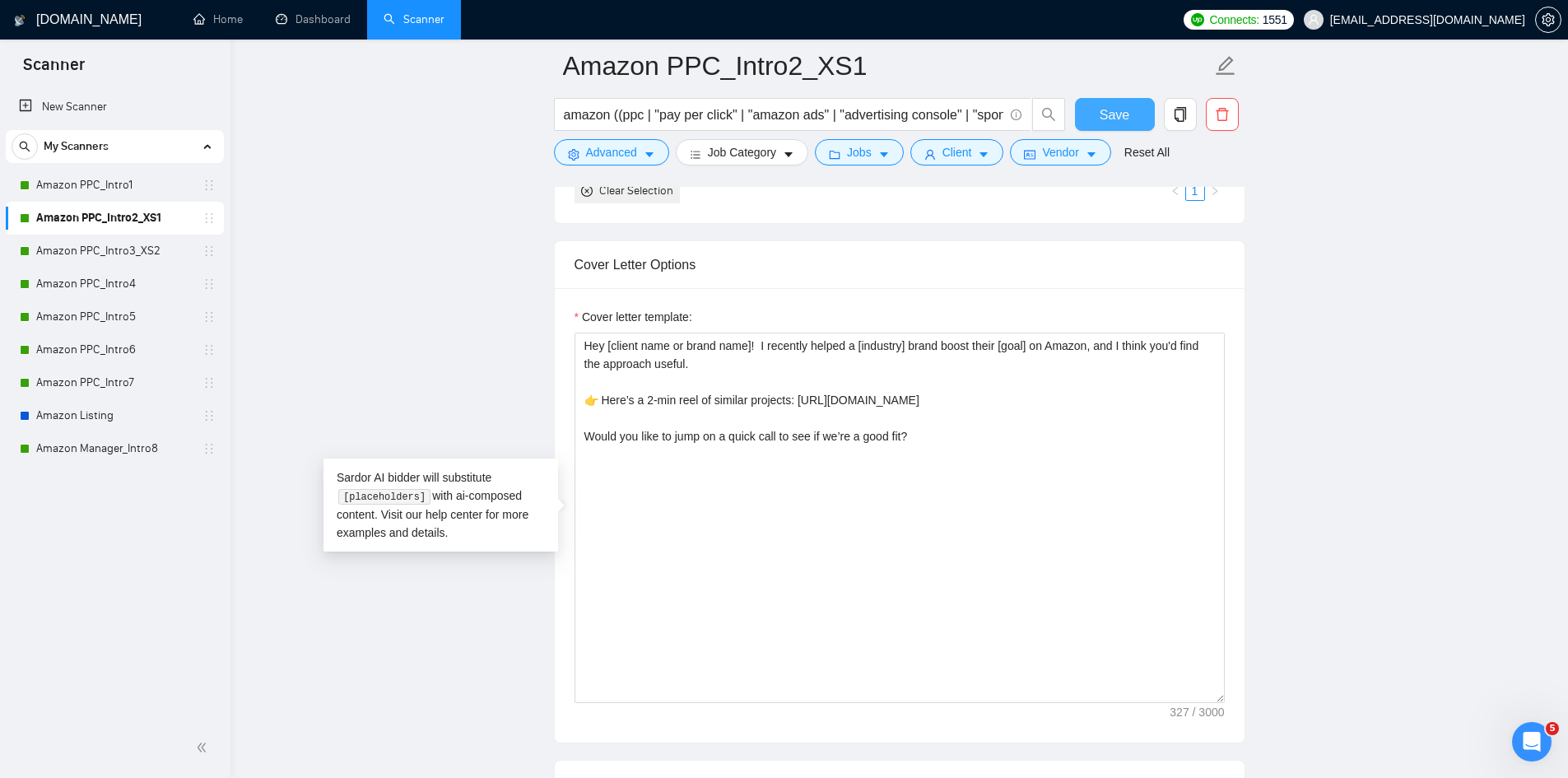
click at [1107, 113] on span "Save" at bounding box center [1114, 115] width 30 height 20
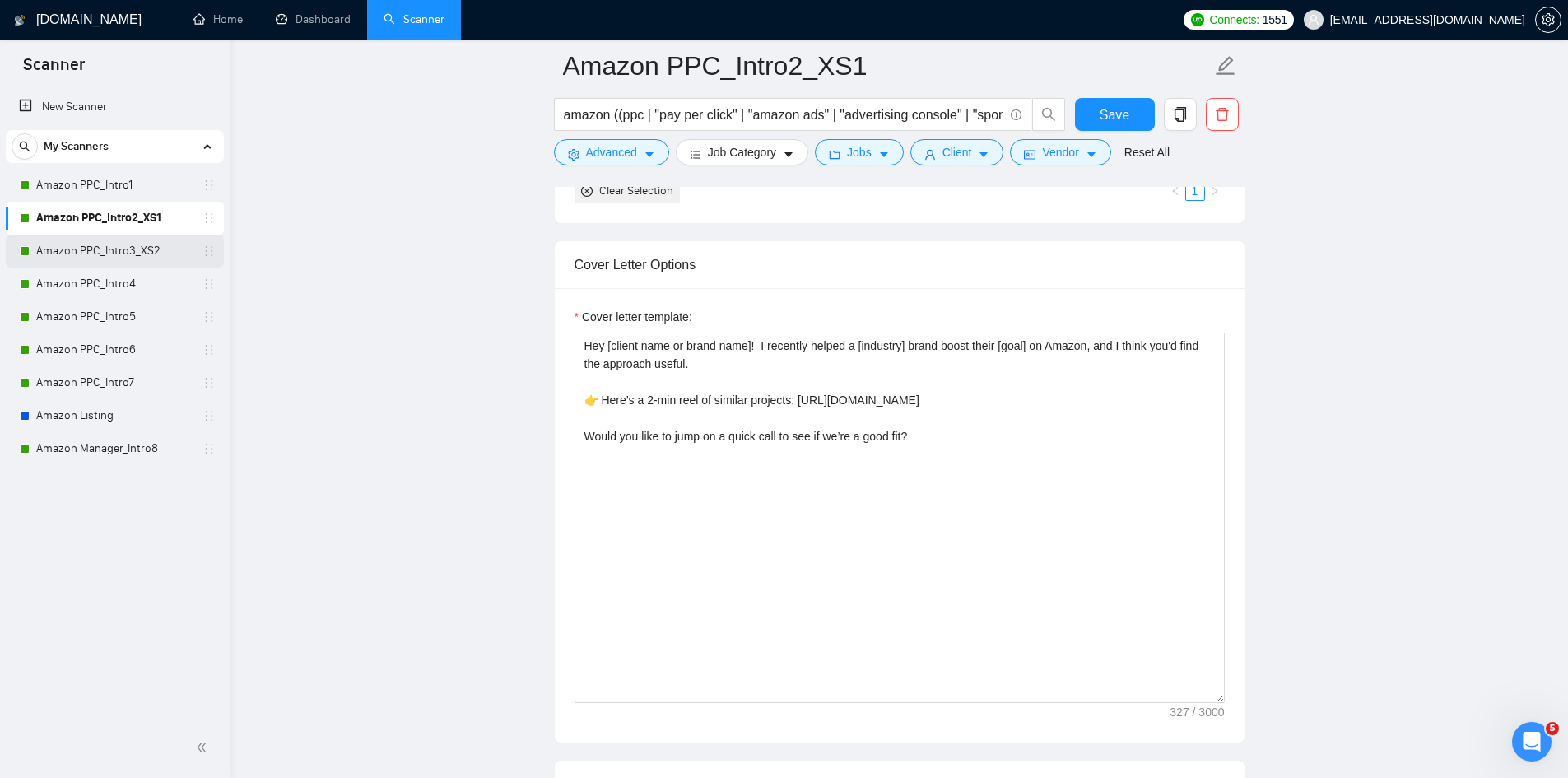
click at [141, 253] on link "Amazon PPC_Intro3_XS2" at bounding box center [114, 251] width 156 height 33
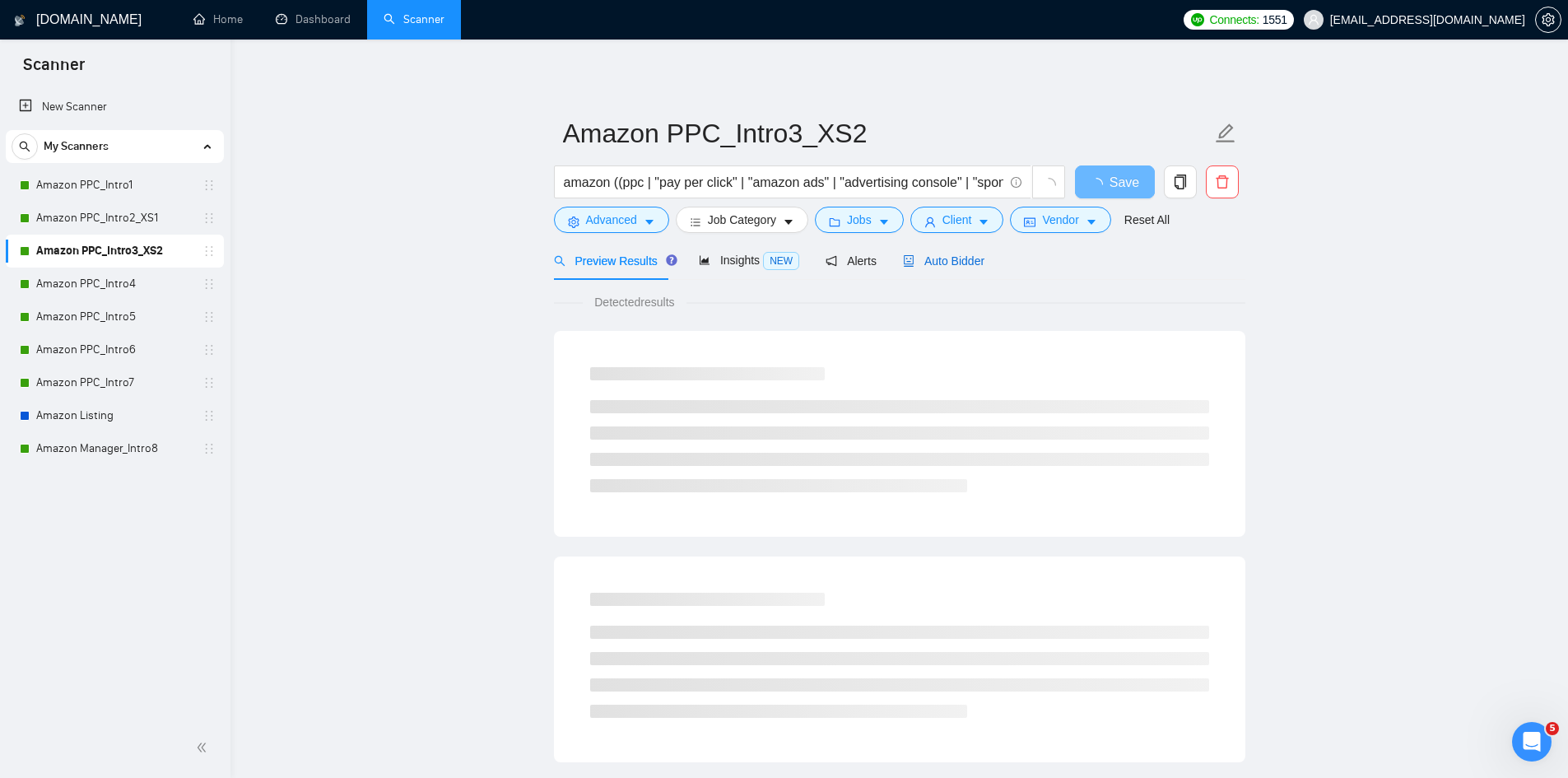
click at [939, 264] on span "Auto Bidder" at bounding box center [944, 261] width 81 height 14
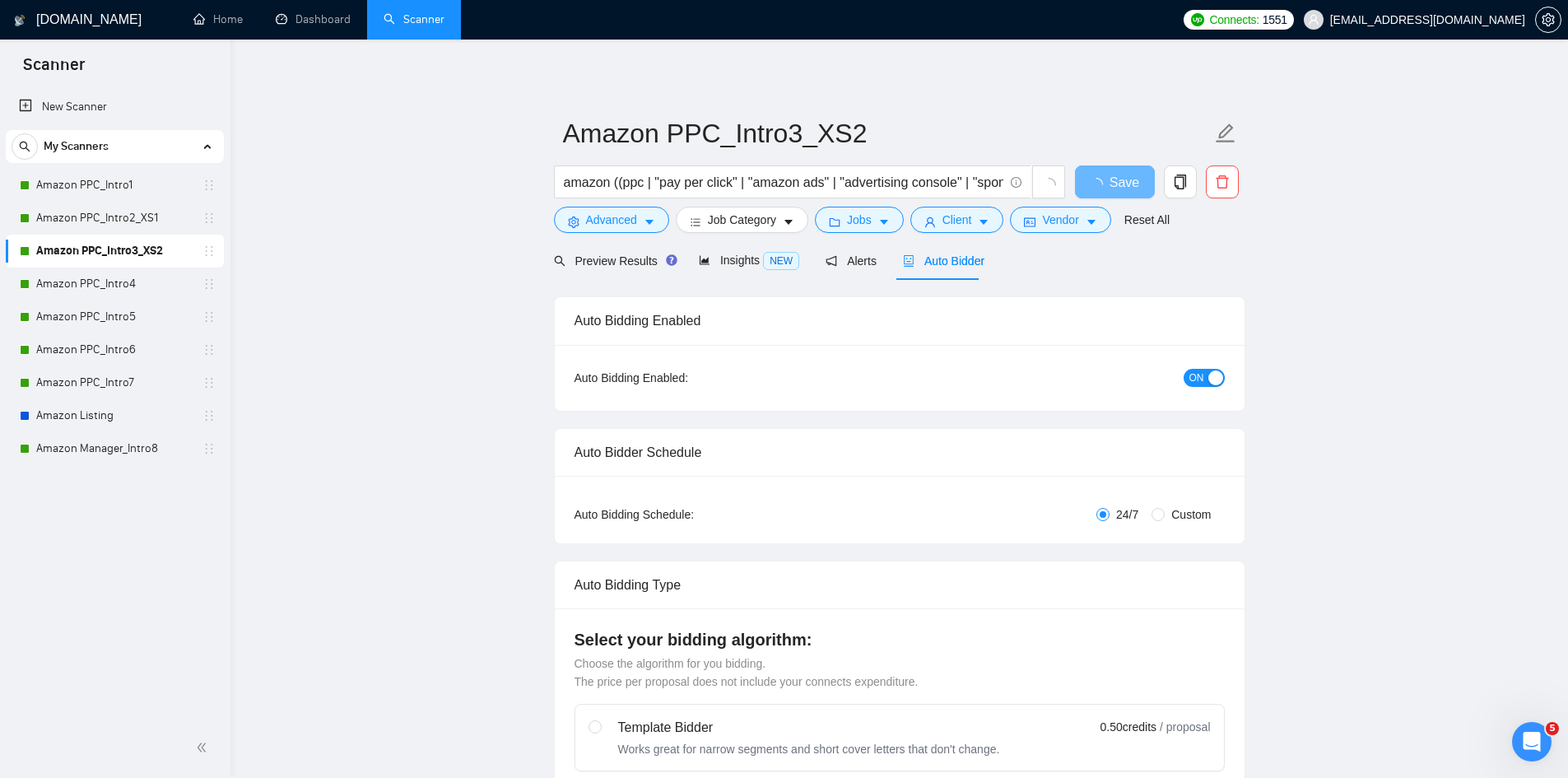
radio input "false"
radio input "true"
checkbox input "true"
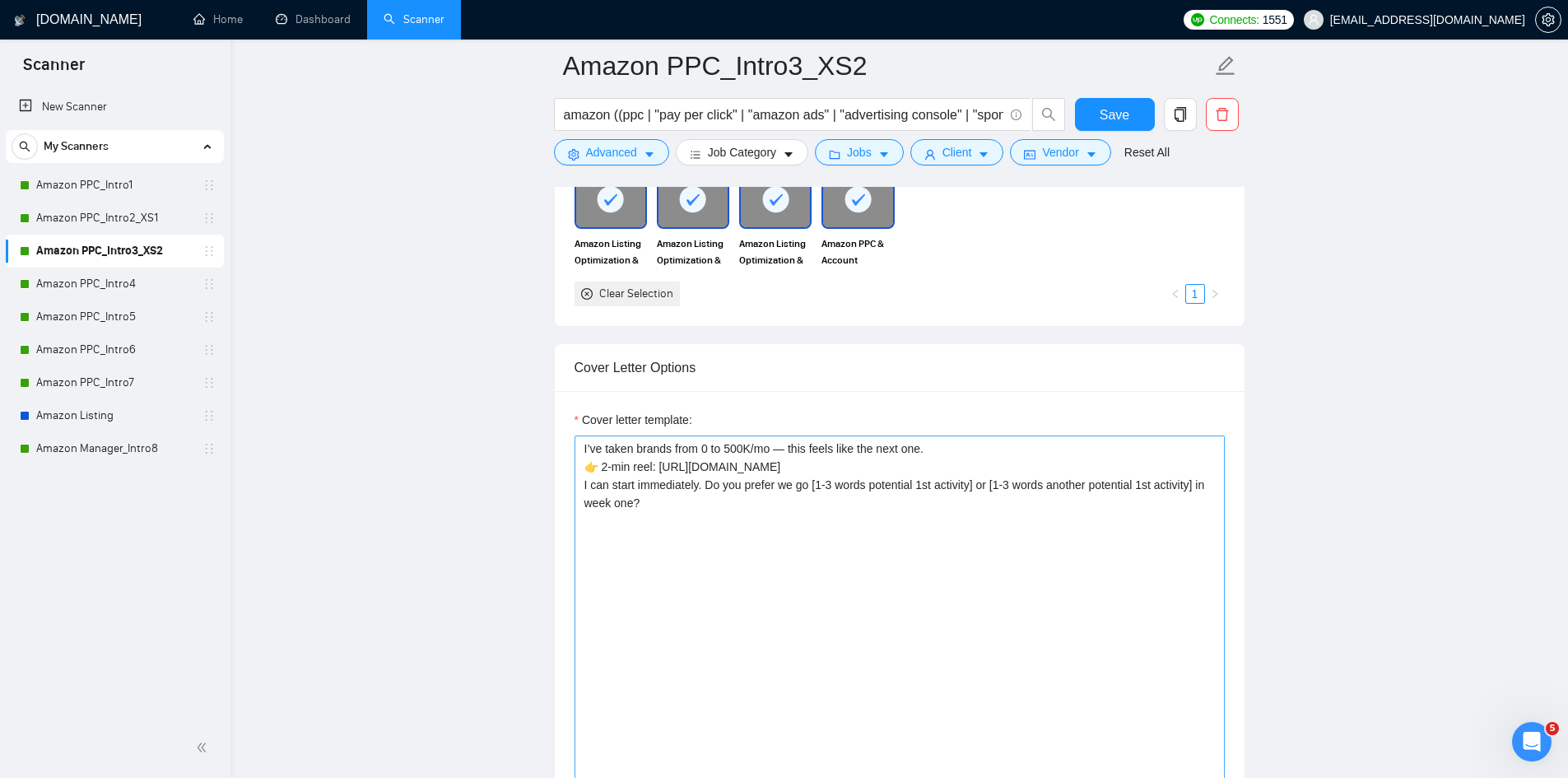
scroll to position [2141, 0]
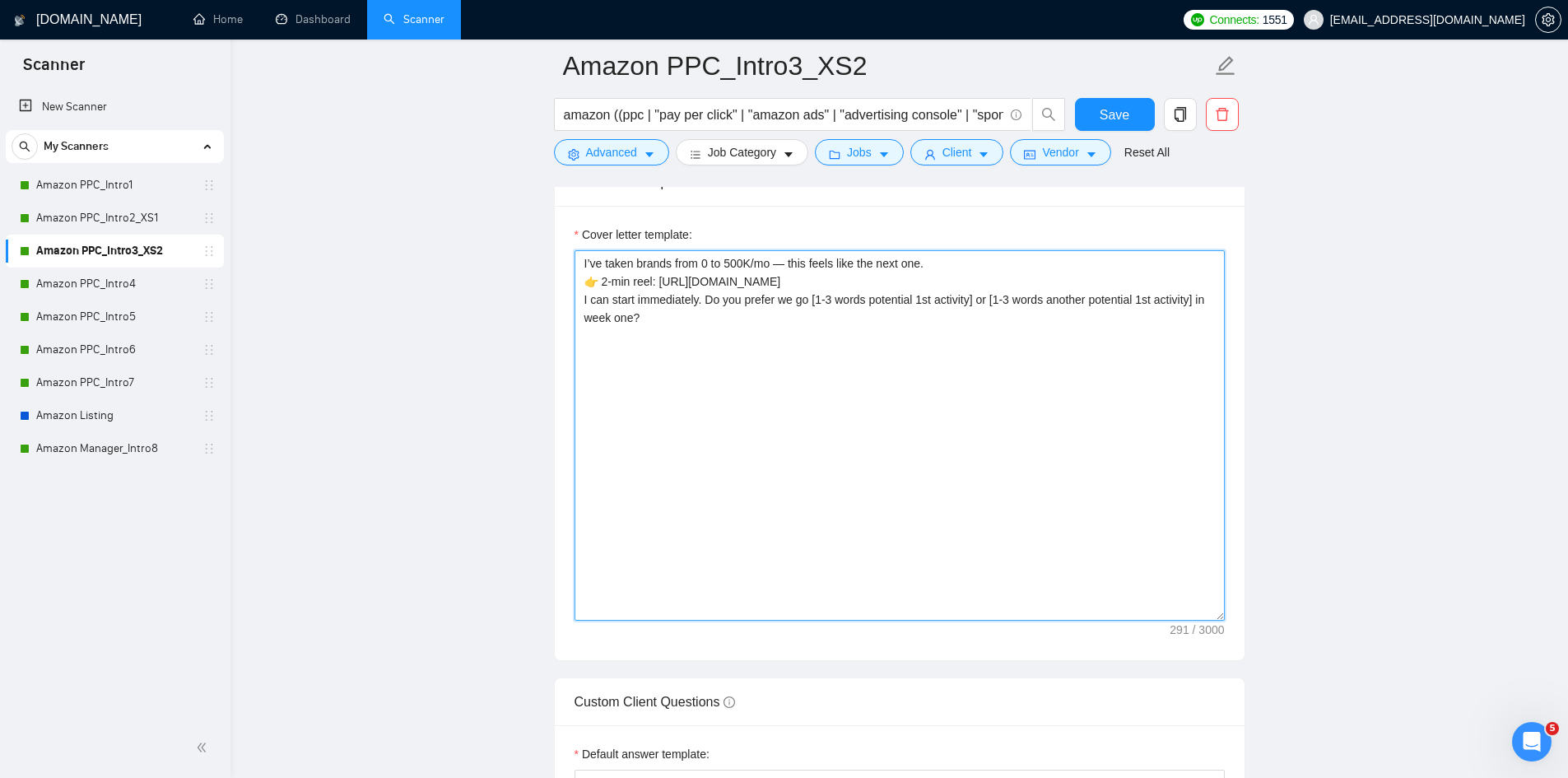
click at [575, 257] on textarea "I’ve taken brands from 0 to 500K/mo — this feels like the next one. 👉 2-min ree…" at bounding box center [899, 435] width 650 height 371
paste textarea "[take into consideration for the whole text: mirror the client use of emojism l…"
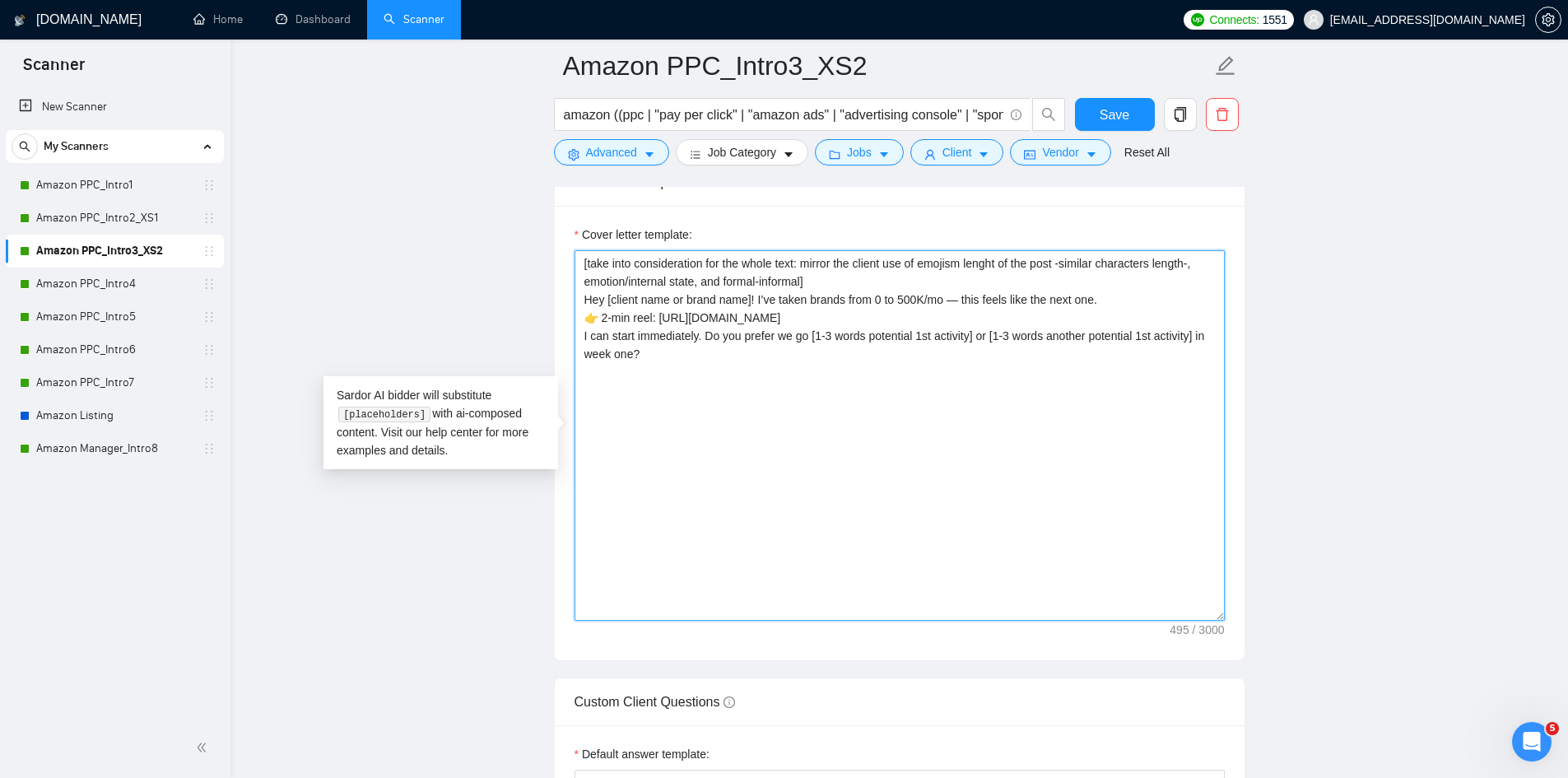
drag, startPoint x: 816, startPoint y: 282, endPoint x: 569, endPoint y: 250, distance: 249.1
click at [569, 250] on div "Cover letter template: [take into consideration for the whole text: mirror the …" at bounding box center [899, 434] width 689 height 455
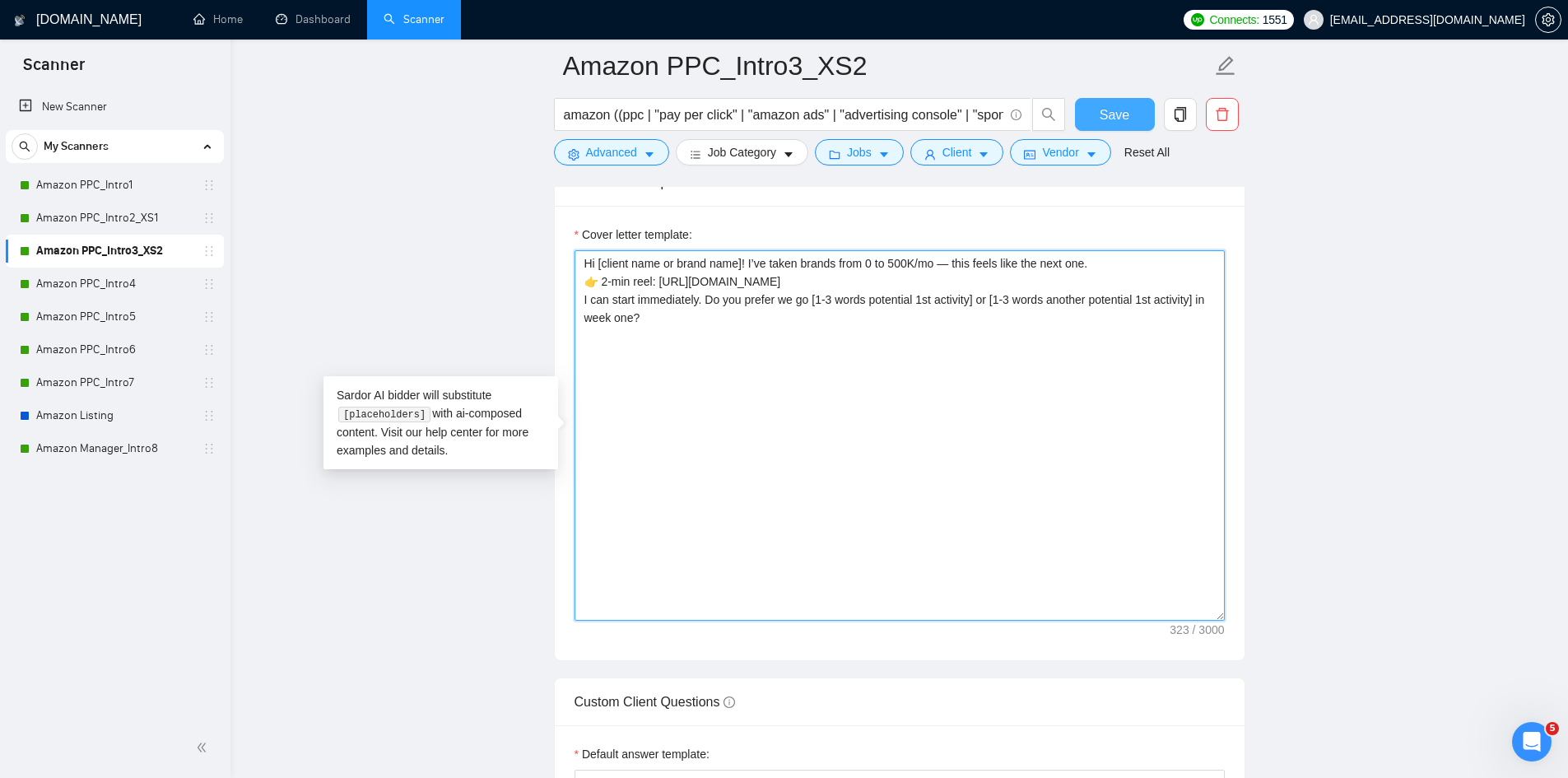
type textarea "Hi [client name or brand name]! I’ve taken brands from 0 to 500K/mo — this feel…"
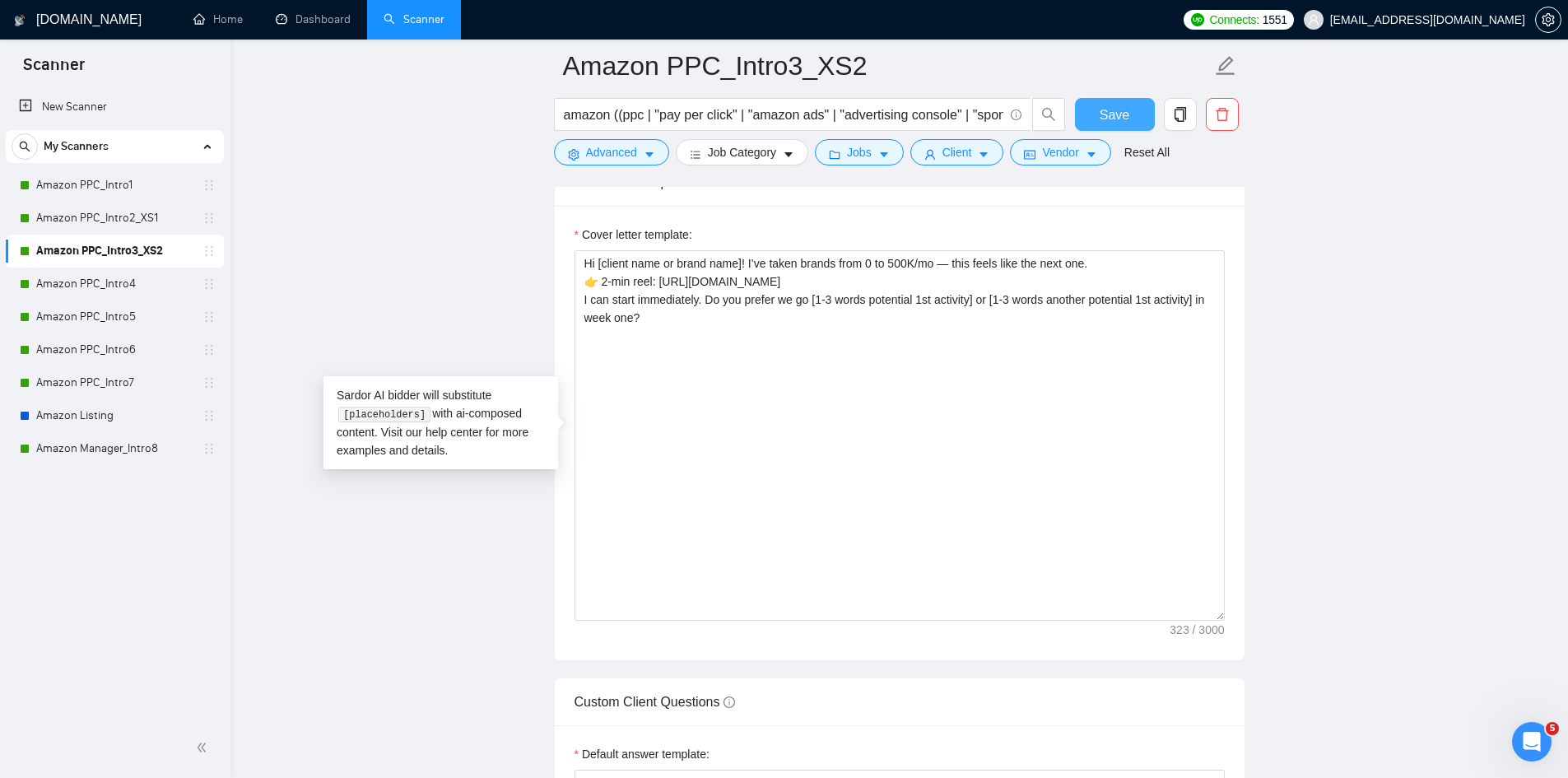
click at [1125, 107] on span "Save" at bounding box center [1114, 115] width 30 height 20
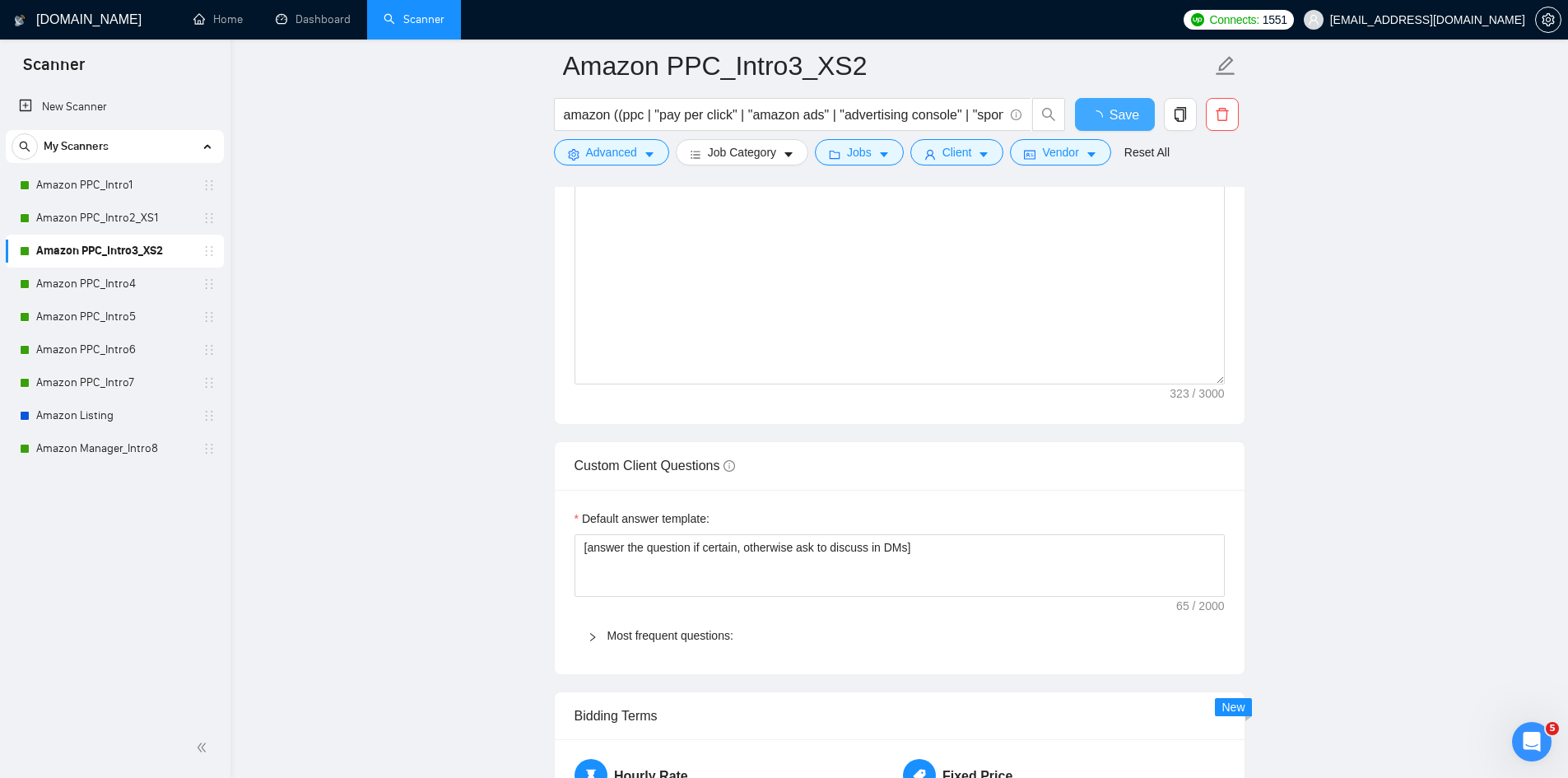
checkbox input "true"
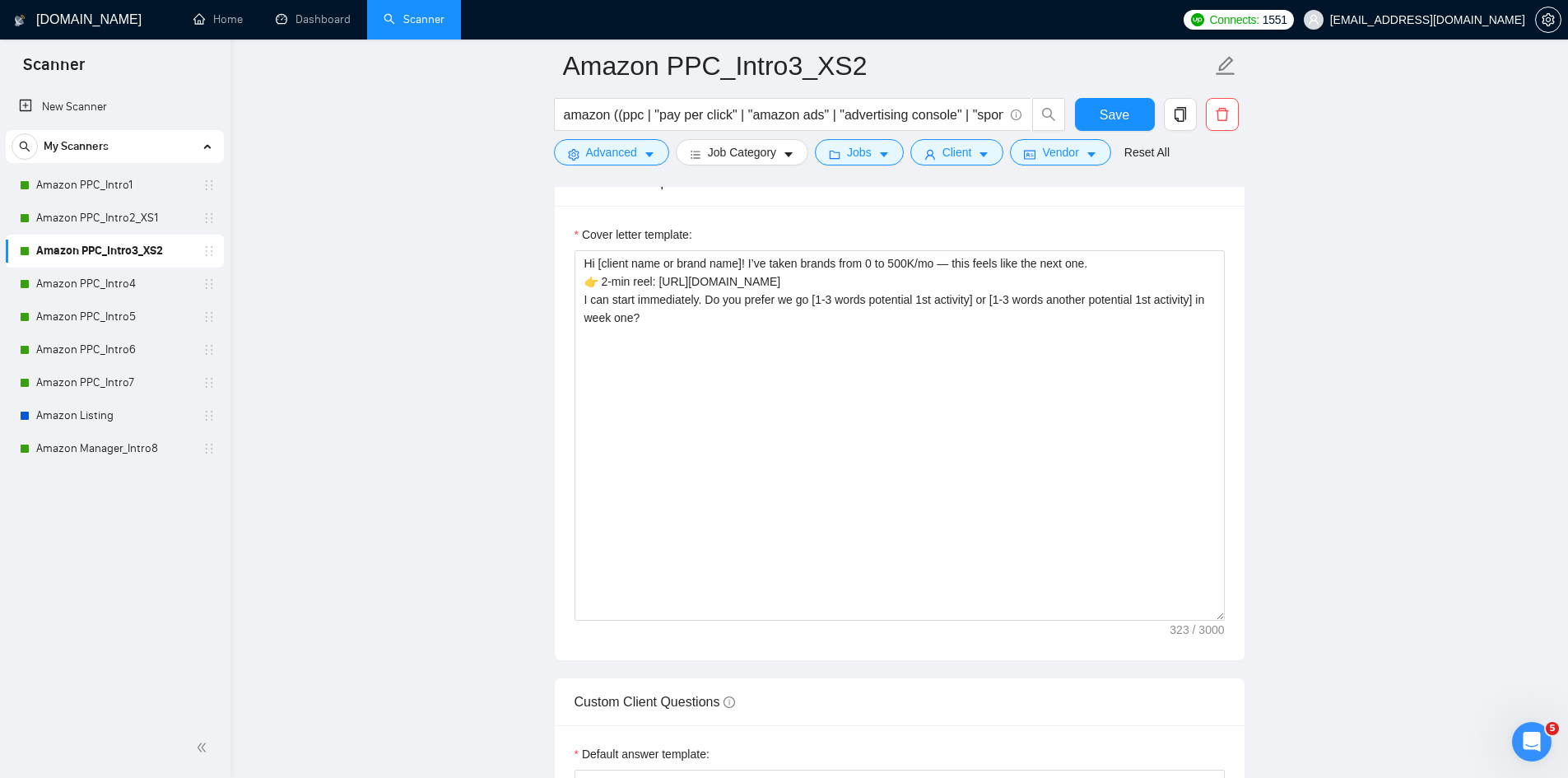
drag, startPoint x: 122, startPoint y: 276, endPoint x: 374, endPoint y: 309, distance: 254.2
click at [122, 276] on link "Amazon PPC_Intro4" at bounding box center [114, 283] width 156 height 33
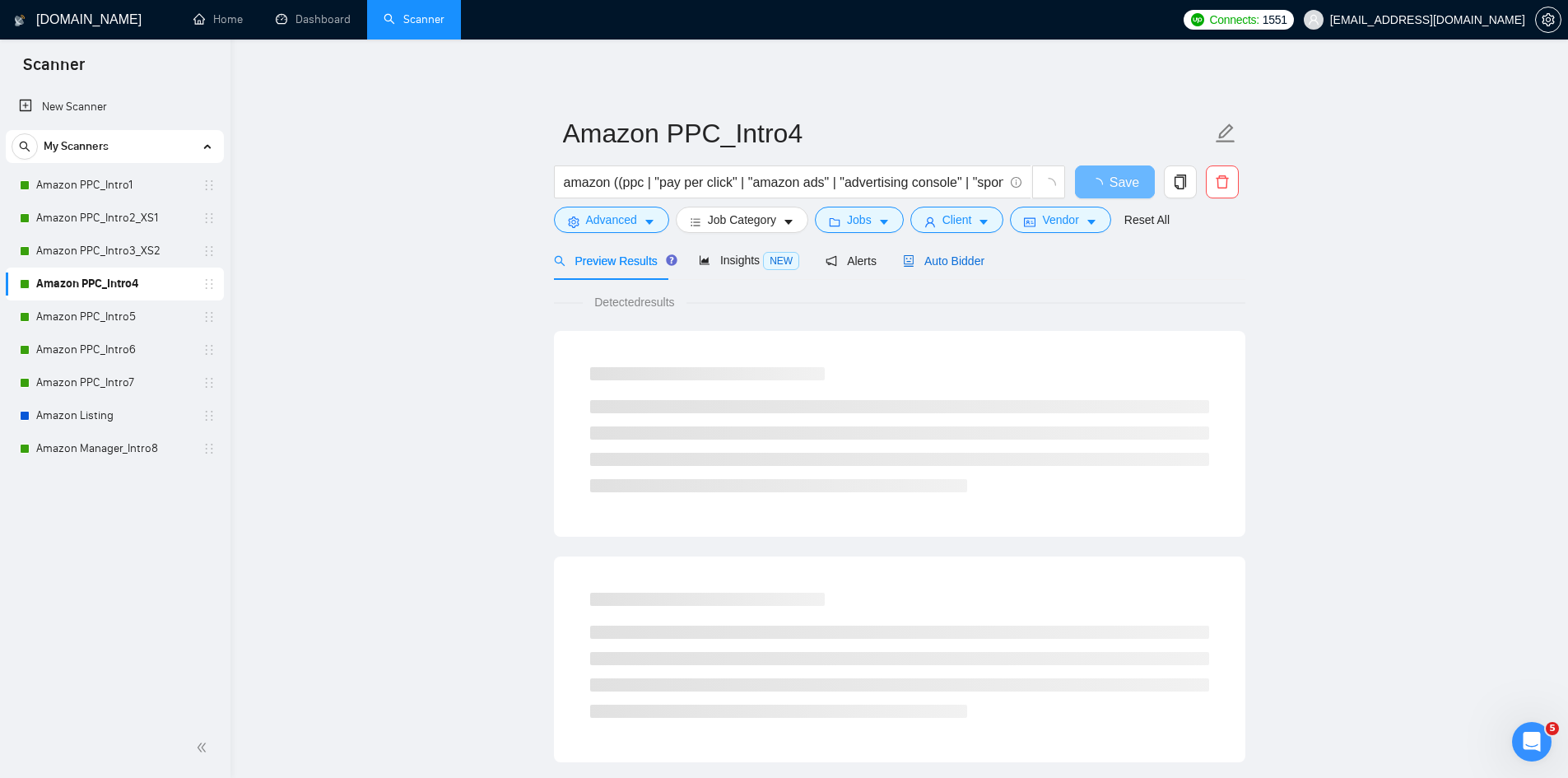
click at [955, 262] on span "Auto Bidder" at bounding box center [944, 261] width 81 height 14
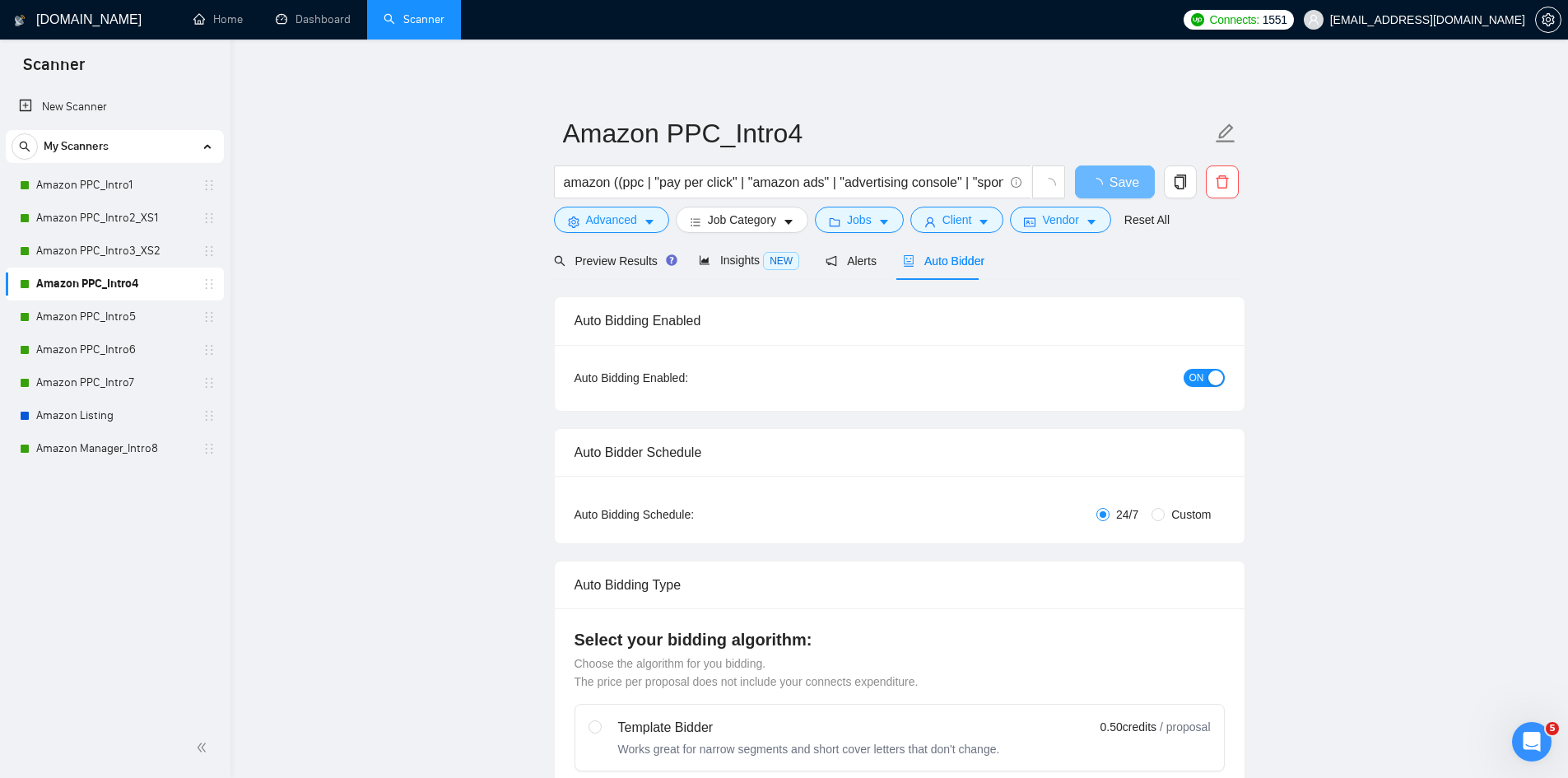
radio input "false"
radio input "true"
checkbox input "true"
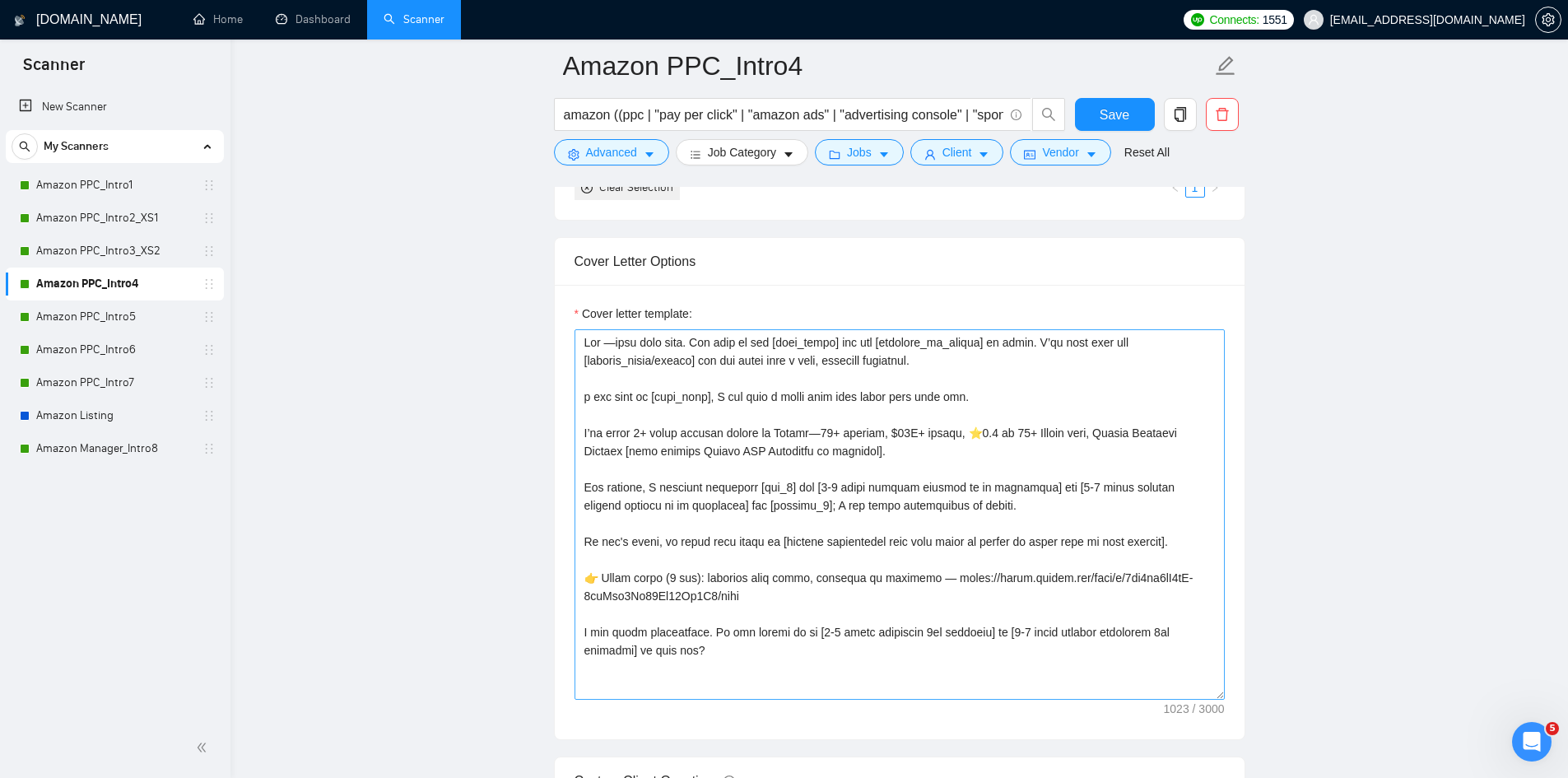
scroll to position [2059, 0]
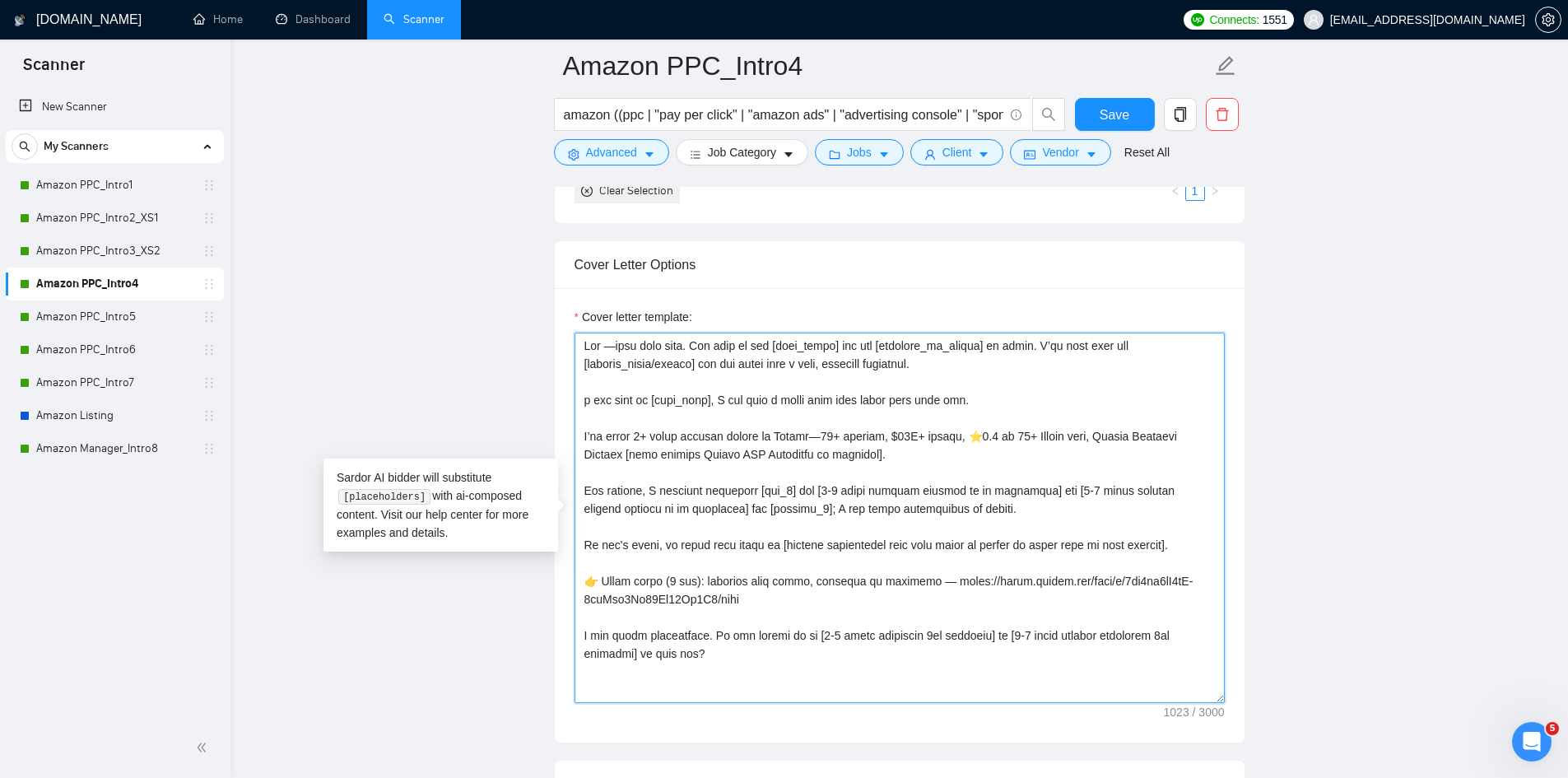
drag, startPoint x: 602, startPoint y: 343, endPoint x: 546, endPoint y: 339, distance: 56.1
click at [546, 339] on main "Amazon PPC_Intro4 amazon ((ppc | "pay per click" | "amazon ads" | "advertising …" at bounding box center [899, 606] width 1285 height 5197
paste textarea "[take into consideration for the whole text: mirror the client use of emojism l…"
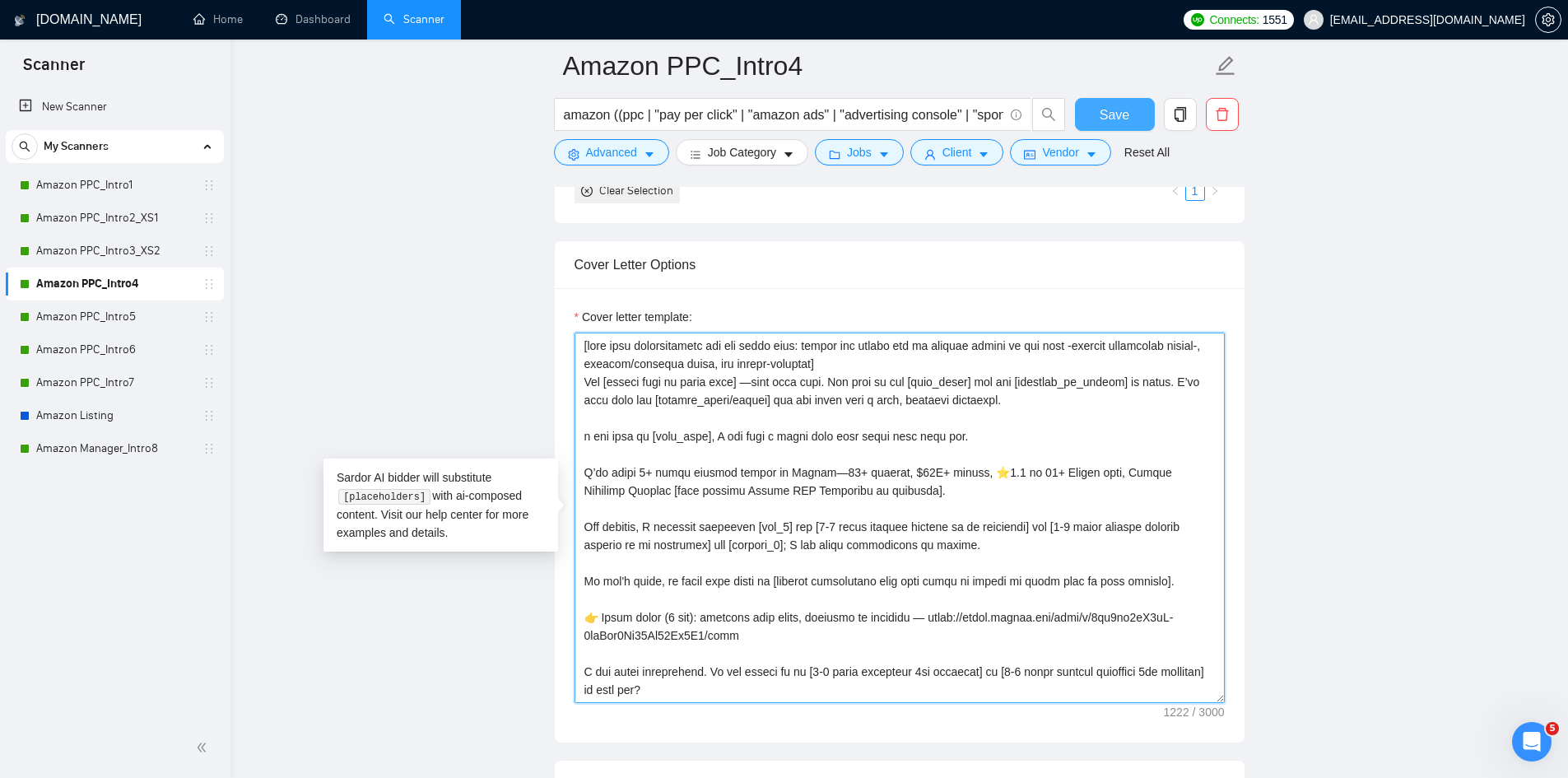
type textarea "[take into consideration for the whole text: mirror the client use of emojism l…"
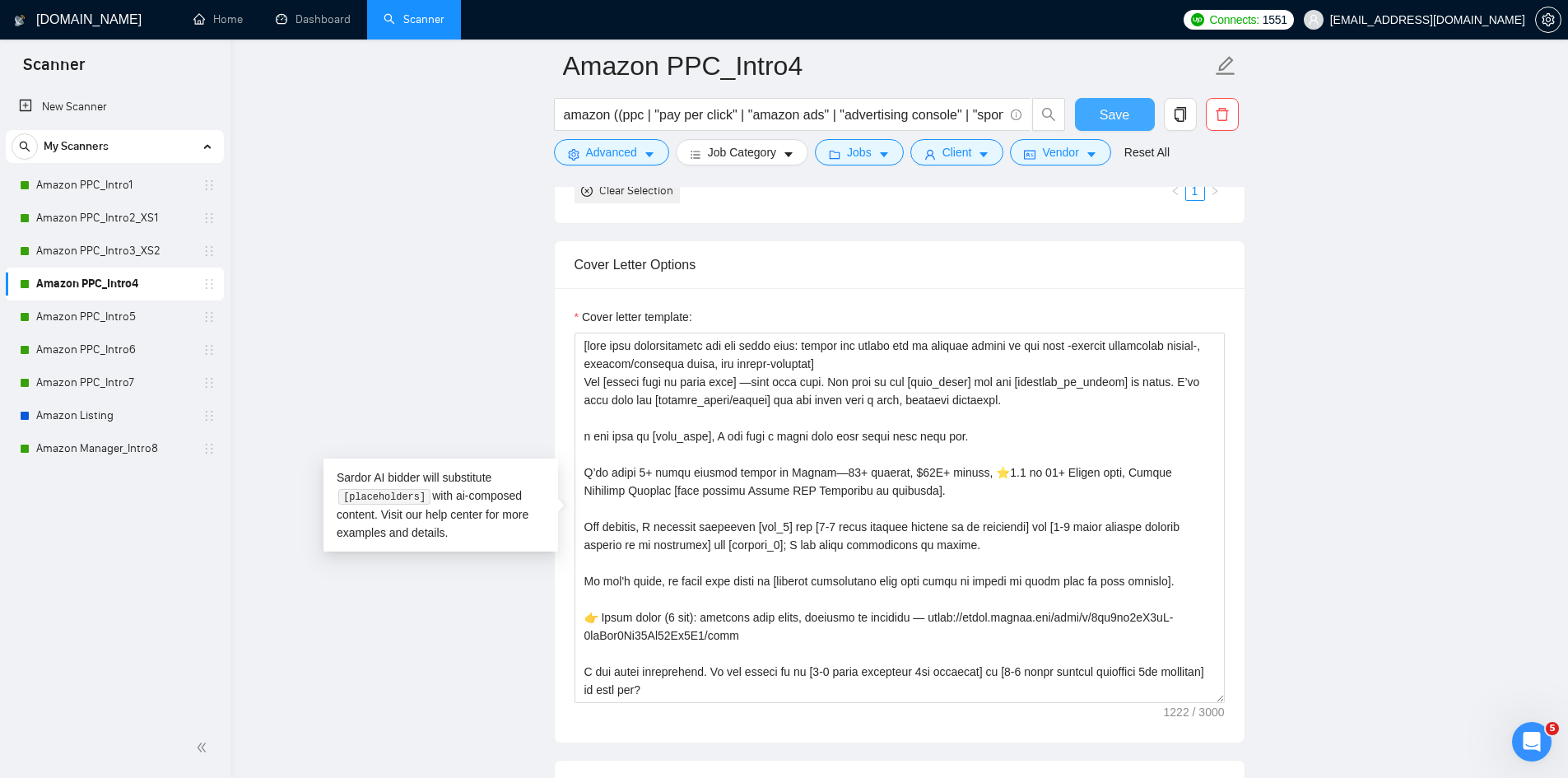
click at [1118, 115] on span "Save" at bounding box center [1114, 115] width 30 height 20
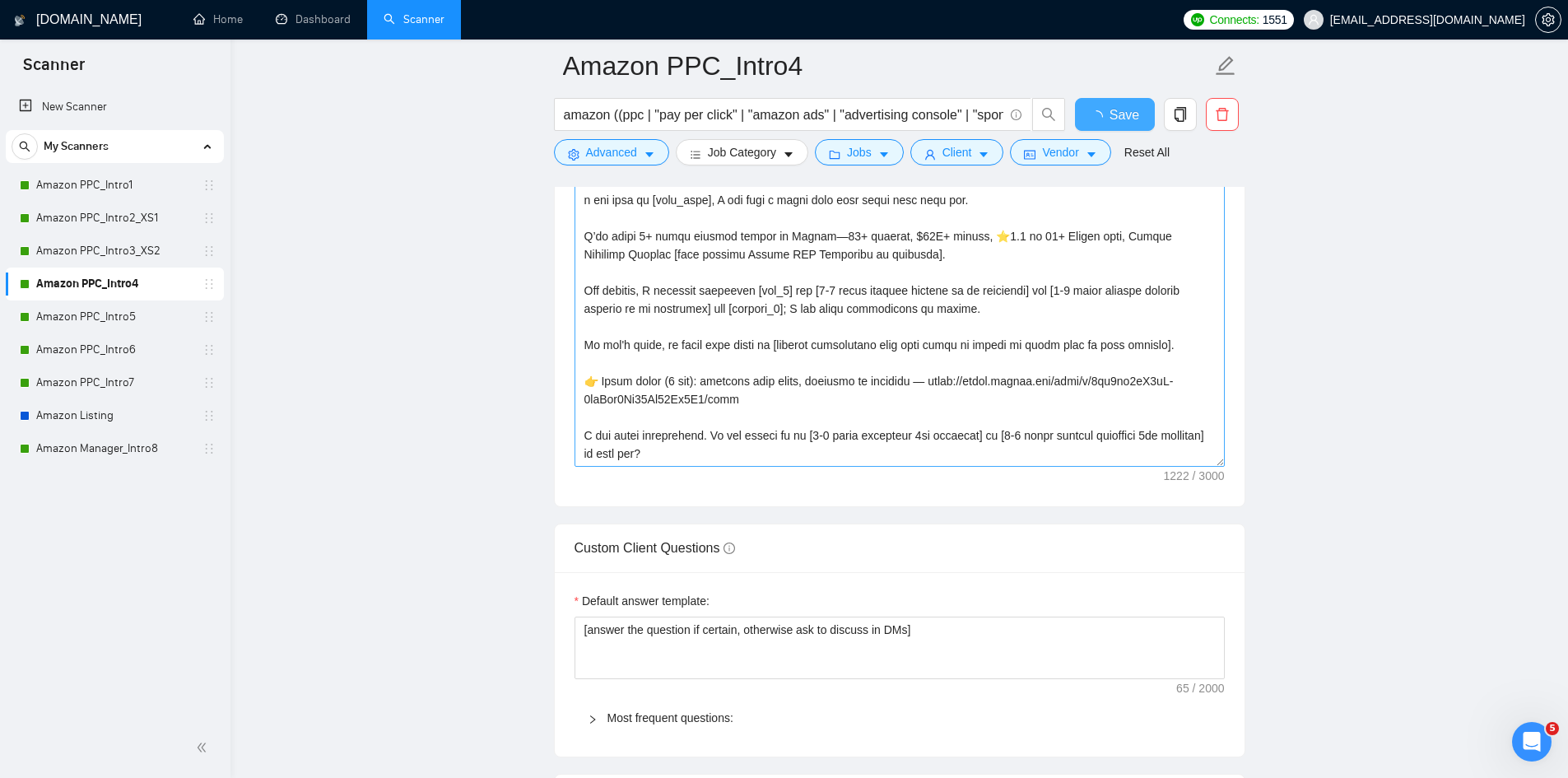
checkbox input "true"
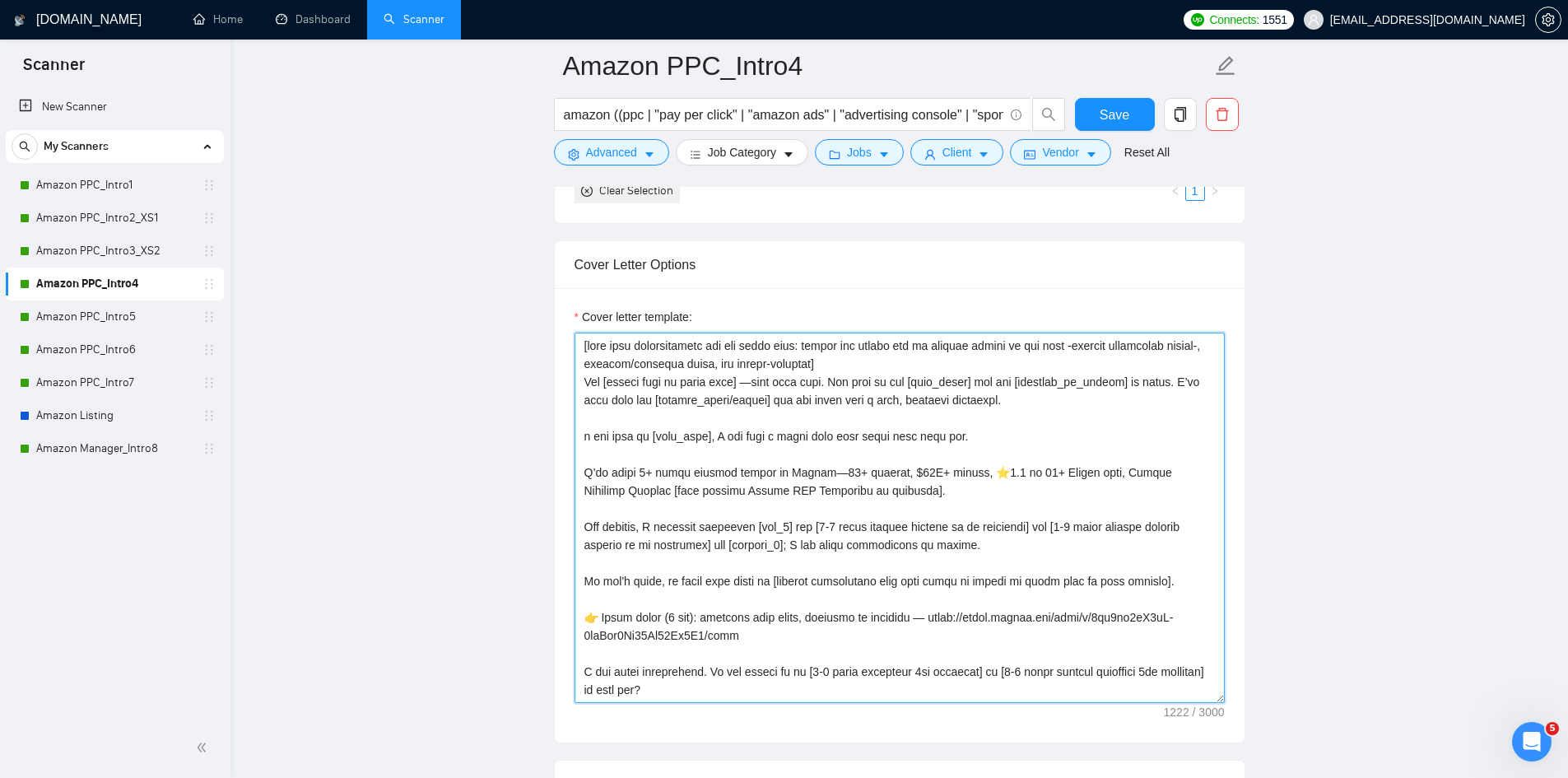
click at [587, 434] on textarea "Cover letter template:" at bounding box center [899, 518] width 650 height 371
type textarea "[take into consideration for the whole text: mirror the client use of emojism l…"
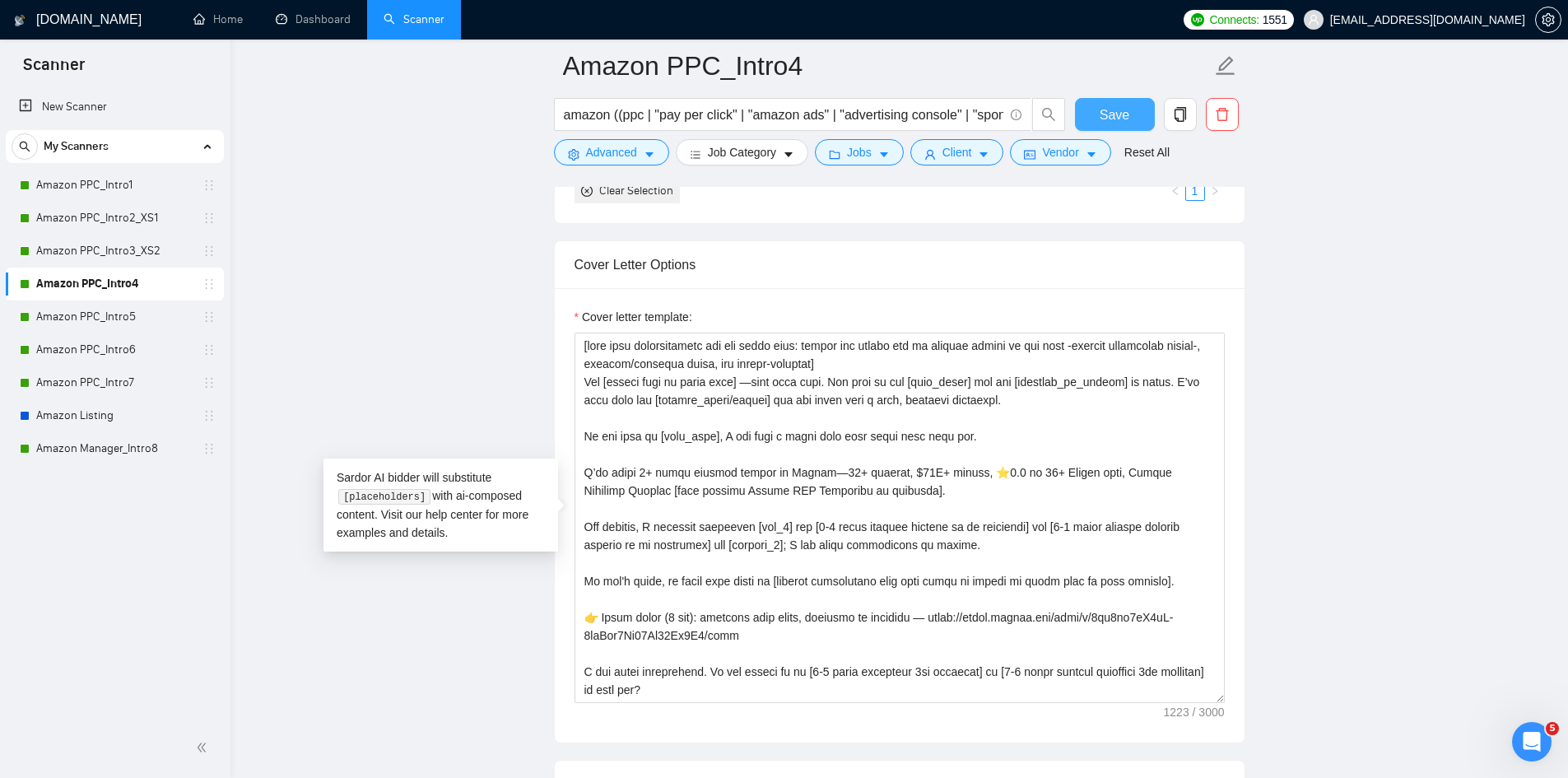
click at [1121, 108] on span "Save" at bounding box center [1114, 115] width 30 height 20
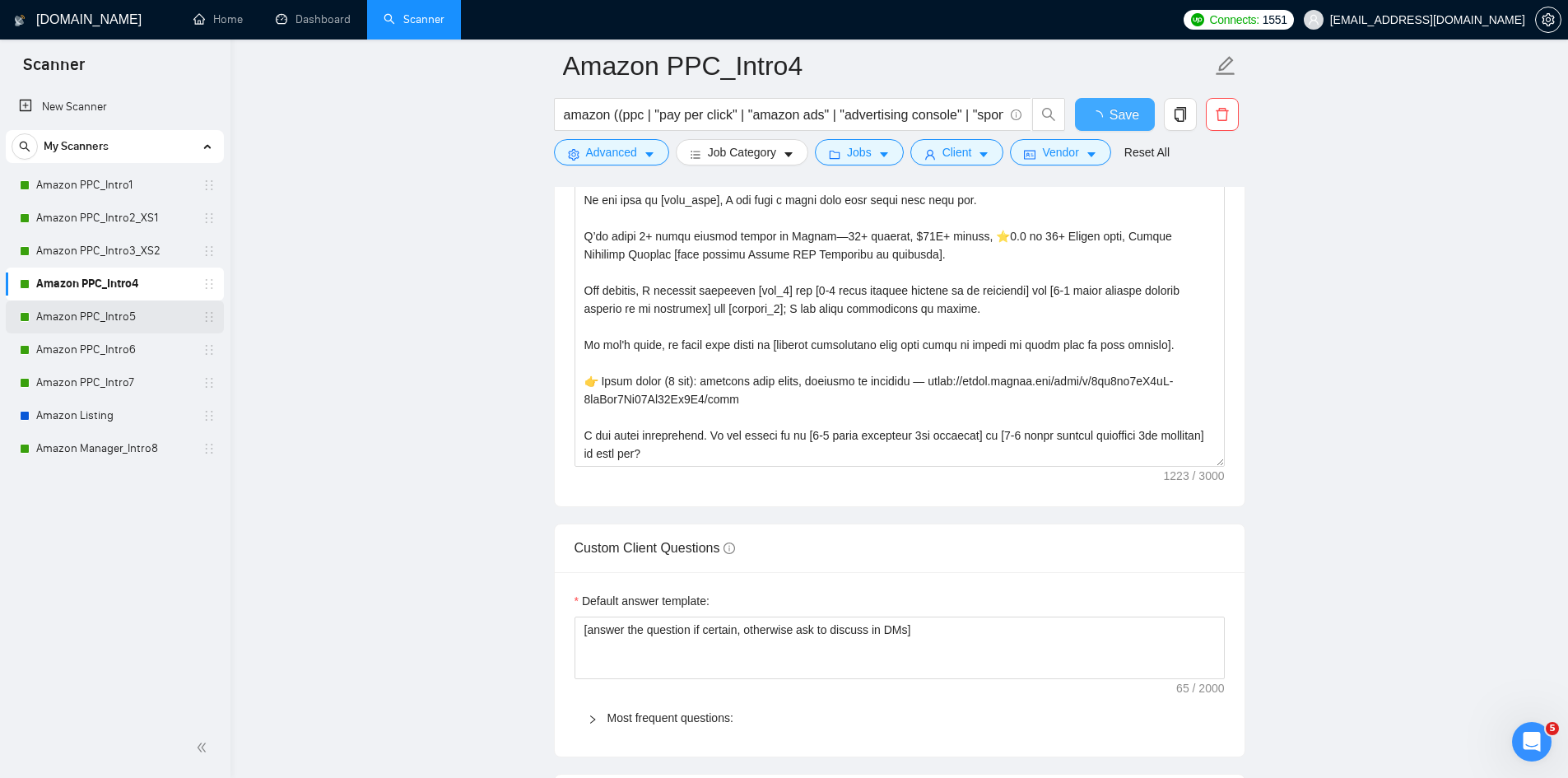
checkbox input "true"
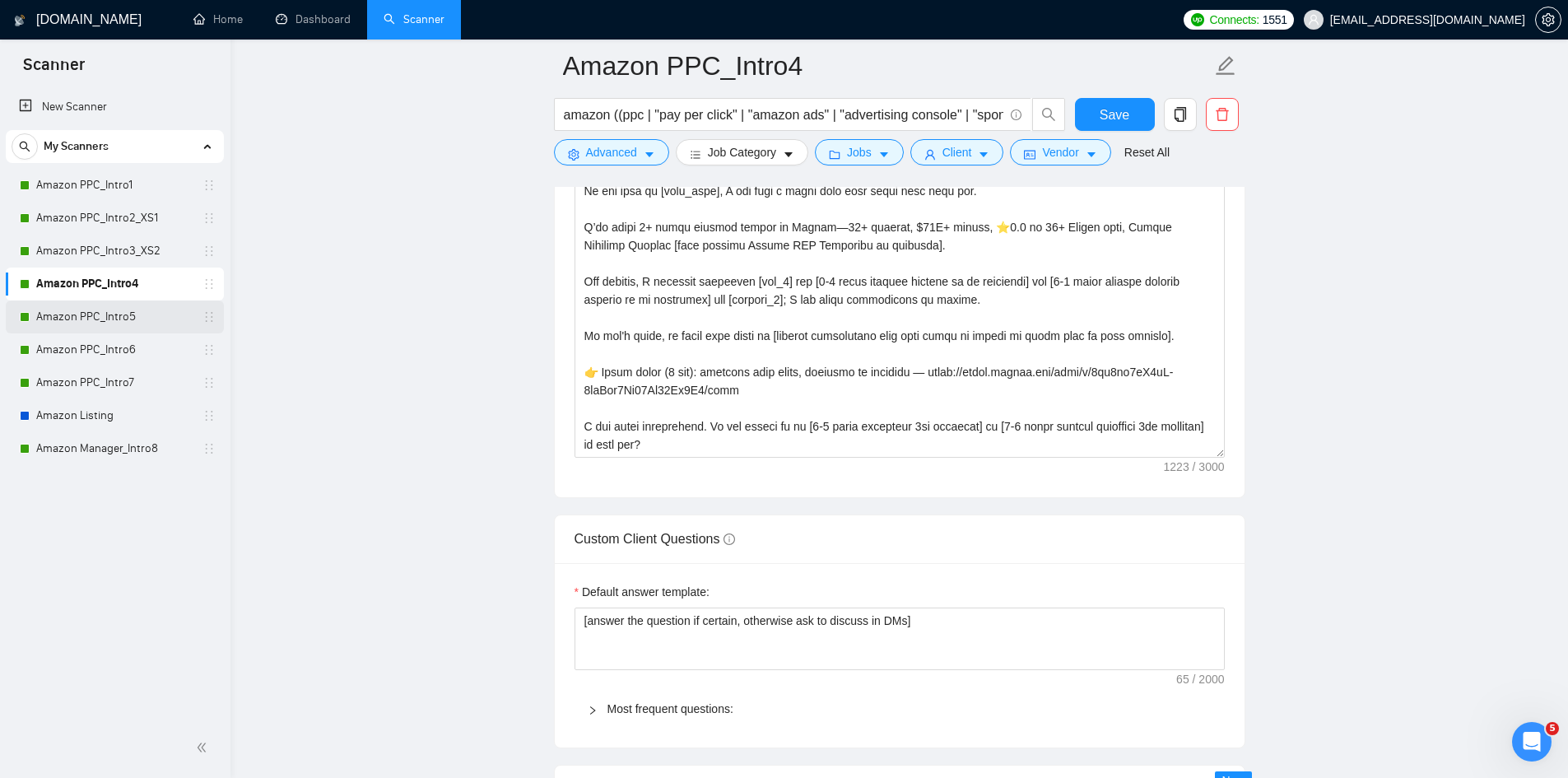
click at [131, 311] on link "Amazon PPC_Intro5" at bounding box center [114, 316] width 156 height 33
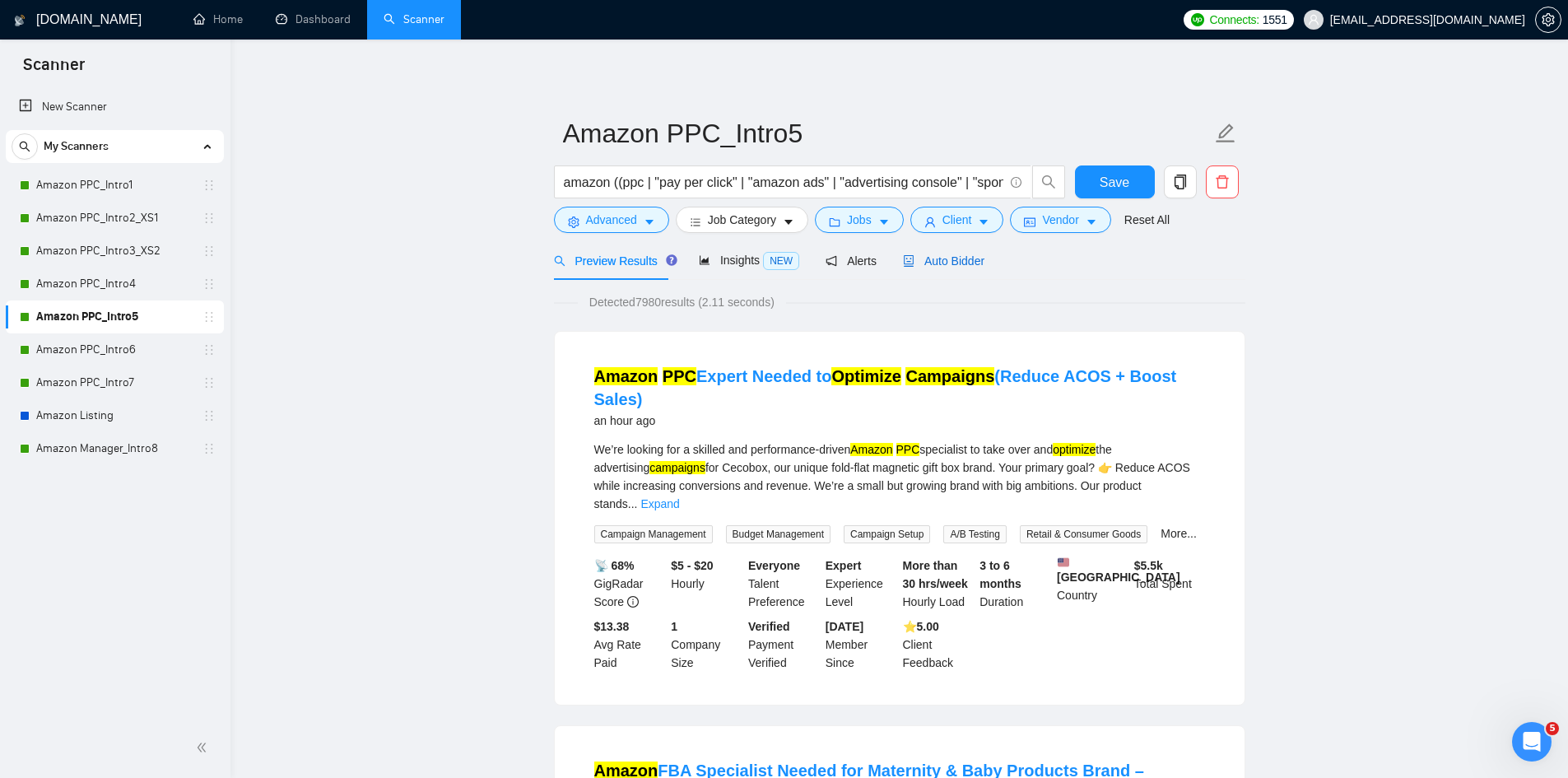
click at [954, 260] on span "Auto Bidder" at bounding box center [944, 261] width 81 height 14
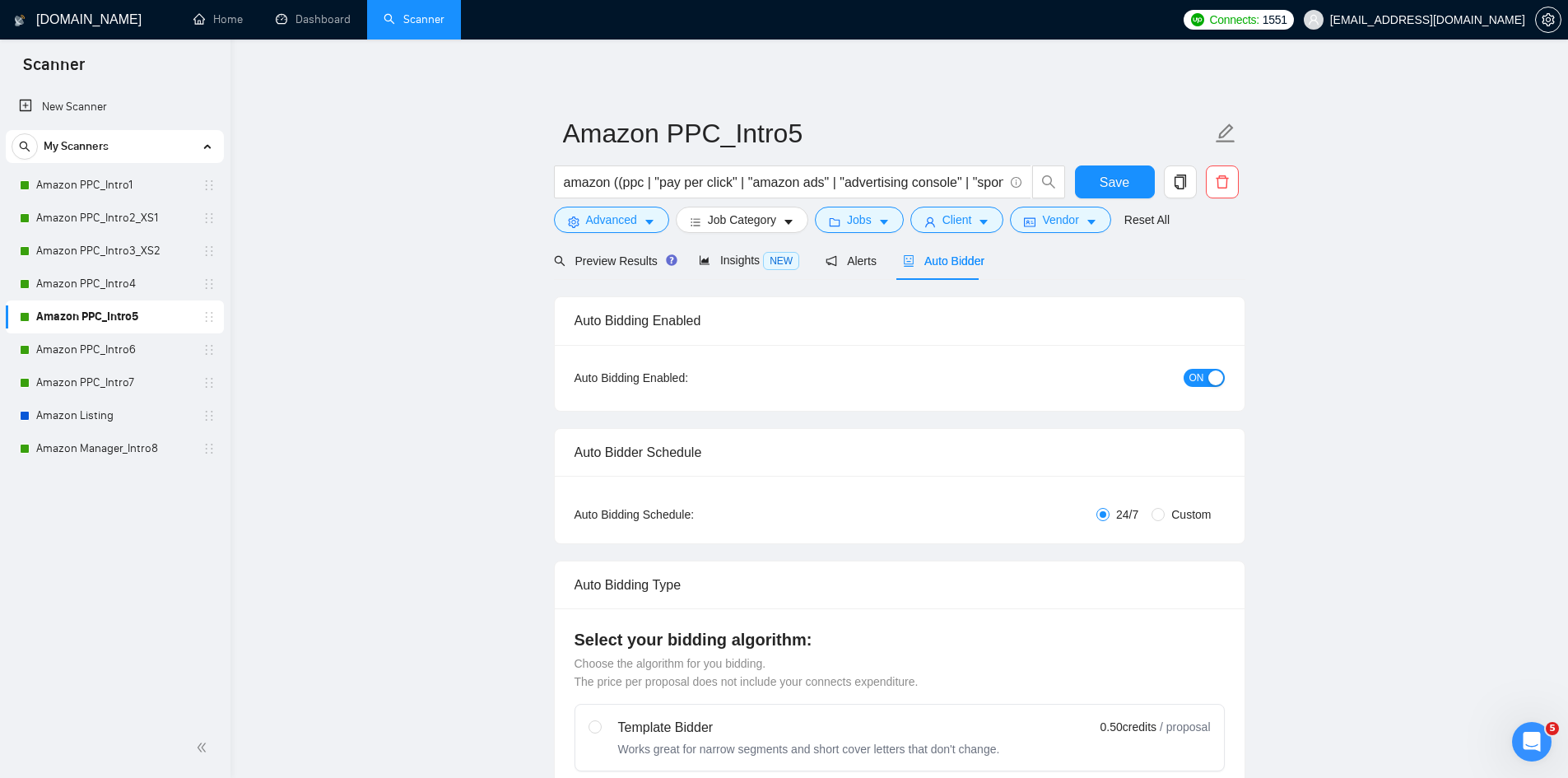
radio input "false"
radio input "true"
checkbox input "true"
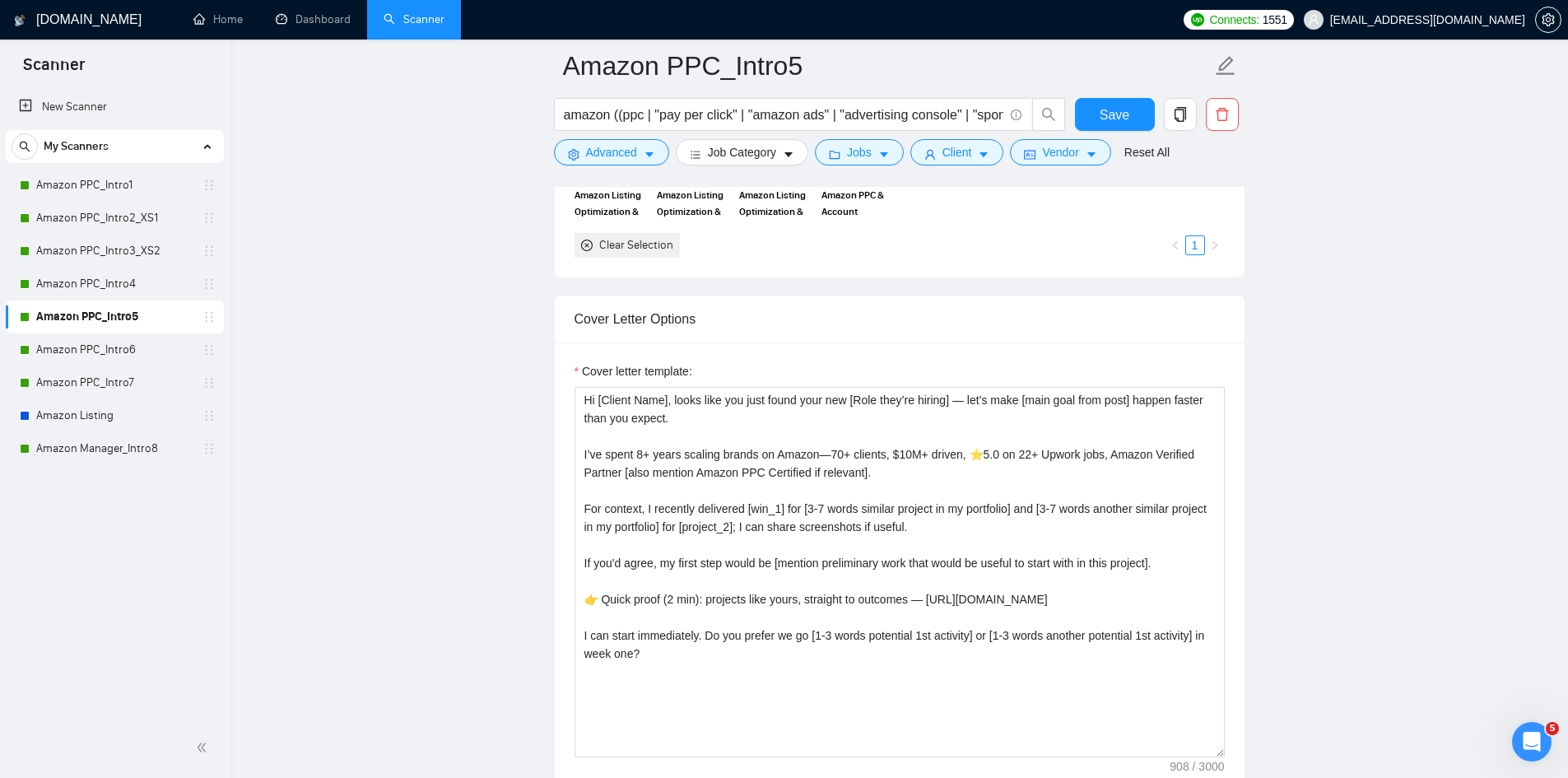
scroll to position [2141, 0]
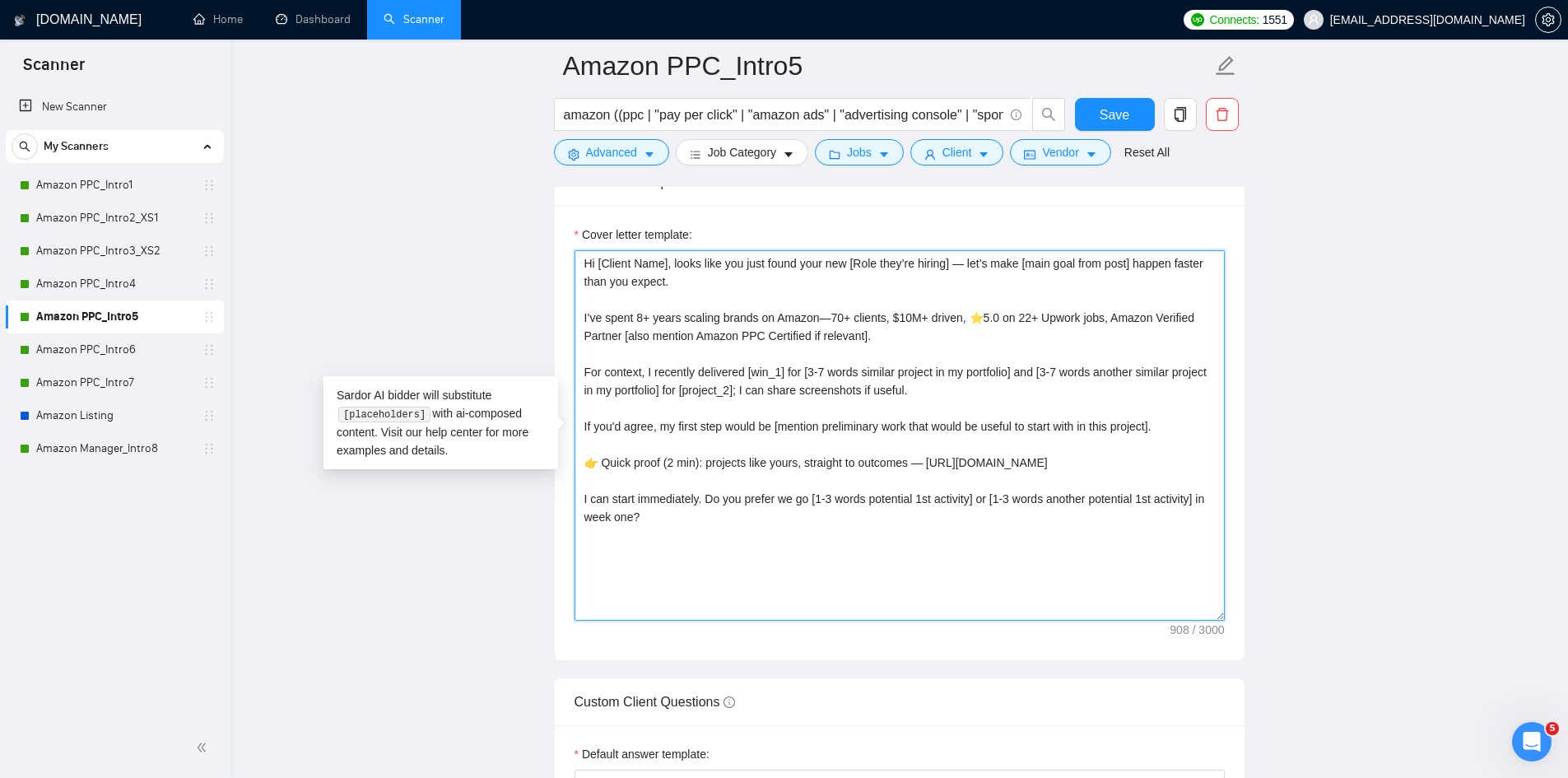
drag, startPoint x: 668, startPoint y: 263, endPoint x: 558, endPoint y: 263, distance: 110.0
click at [558, 263] on div "Cover letter template: Hi [Client Name], looks like you just found your new [Ro…" at bounding box center [899, 434] width 689 height 455
paste textarea "[take into consideration for the whole text: mirror the client use of emojism l…"
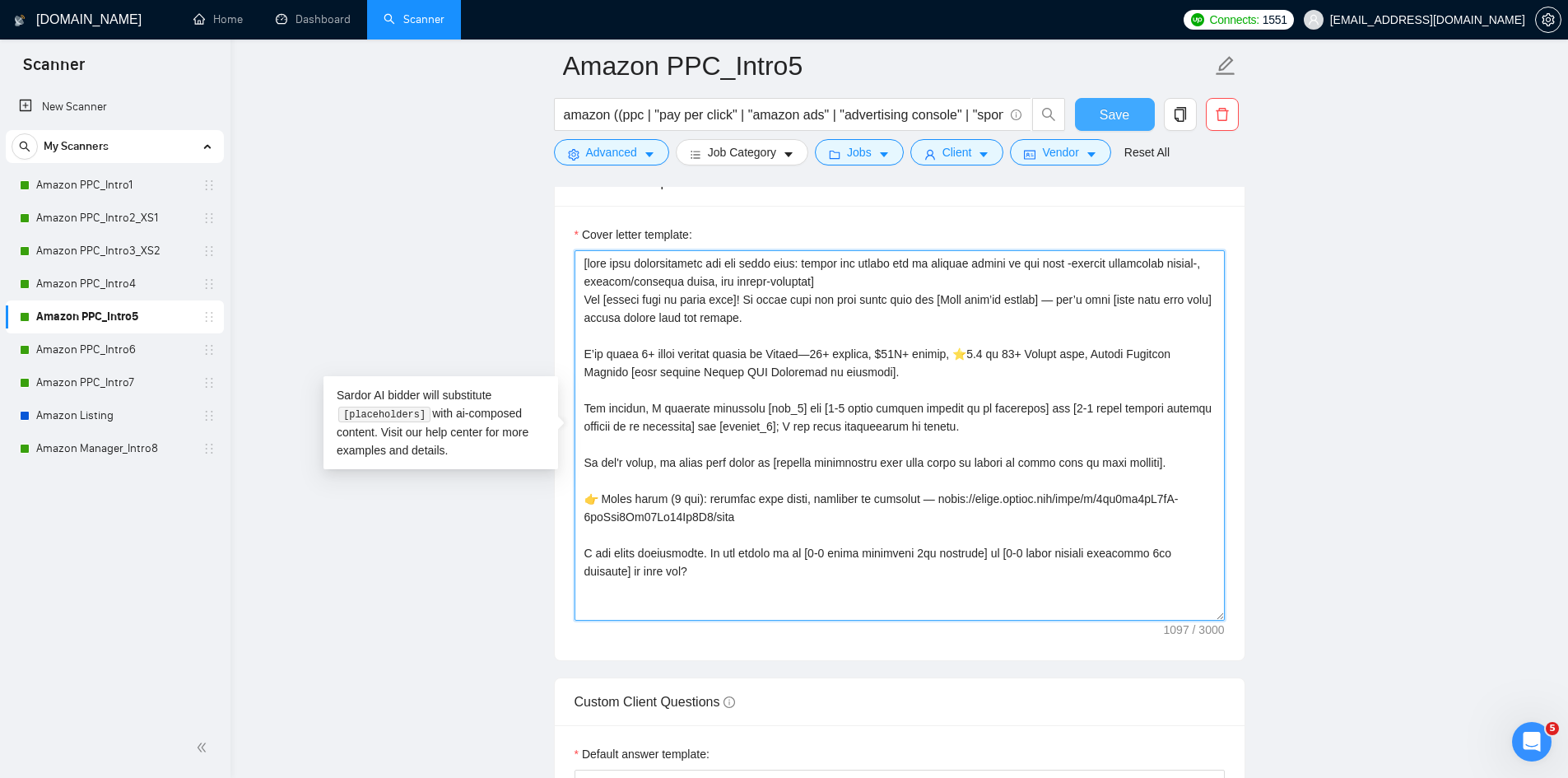
type textarea "[take into consideration for the whole text: mirror the client use of emojism l…"
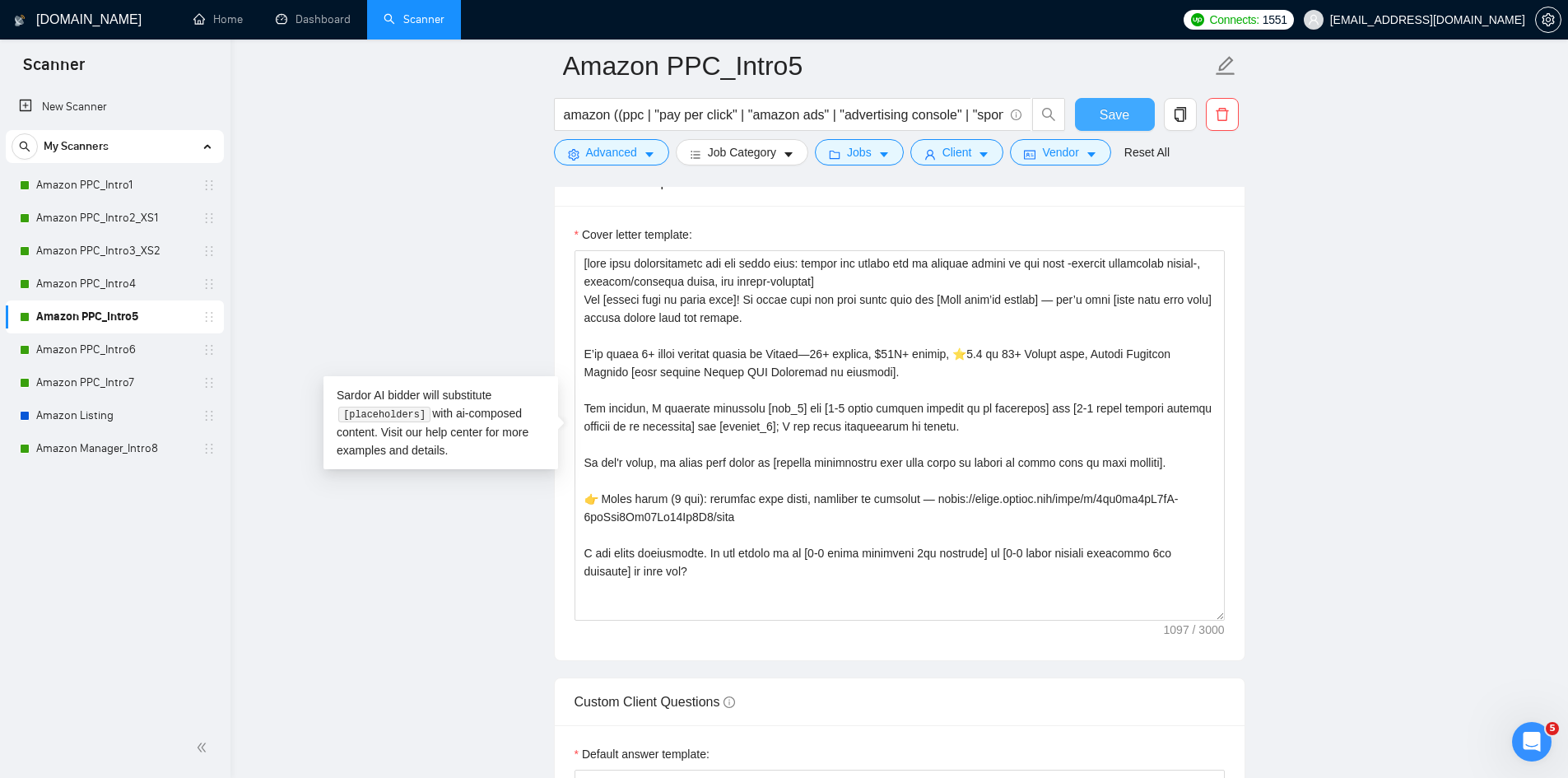
click at [1105, 114] on span "Save" at bounding box center [1114, 115] width 30 height 20
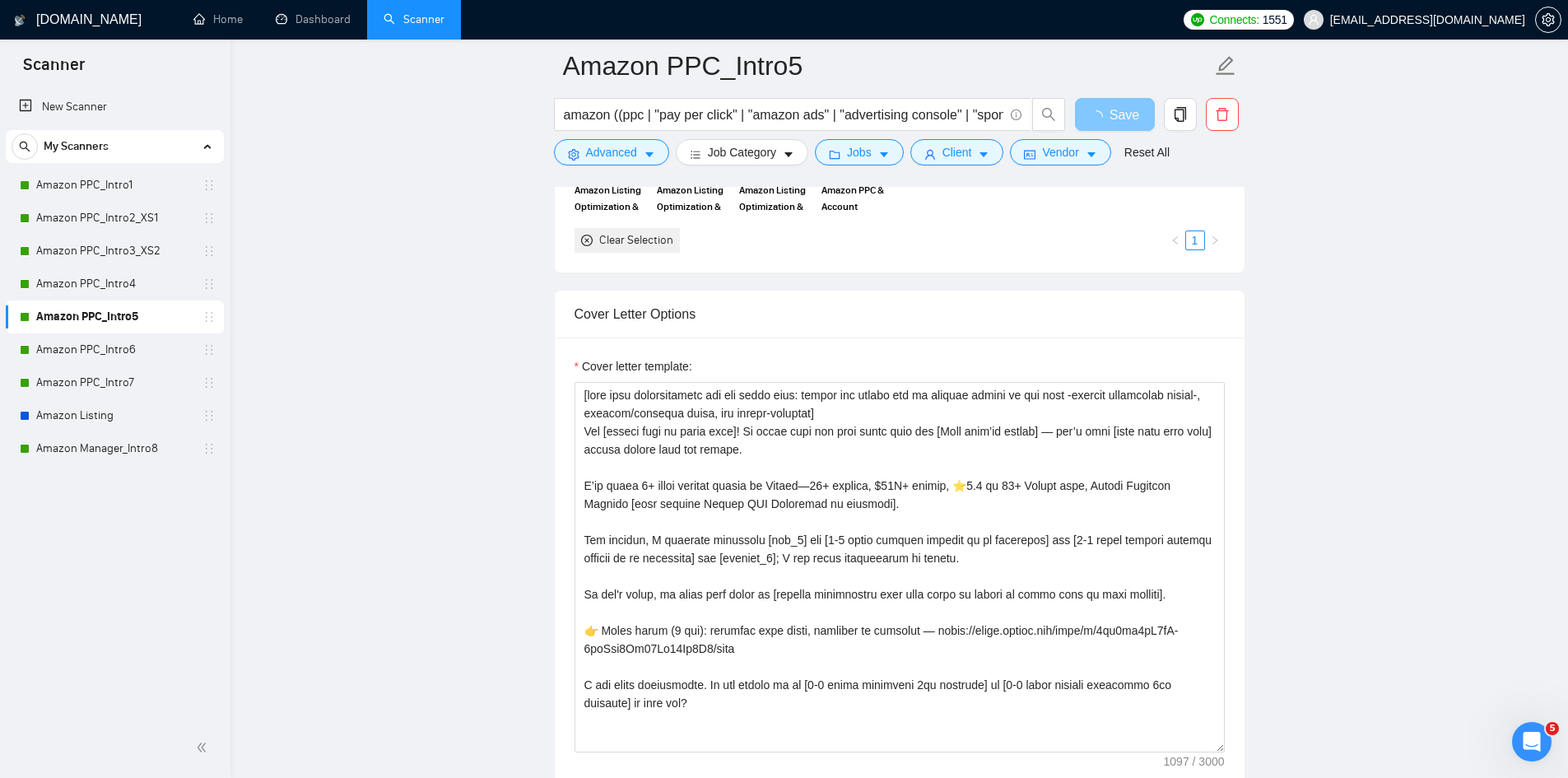
scroll to position [1976, 0]
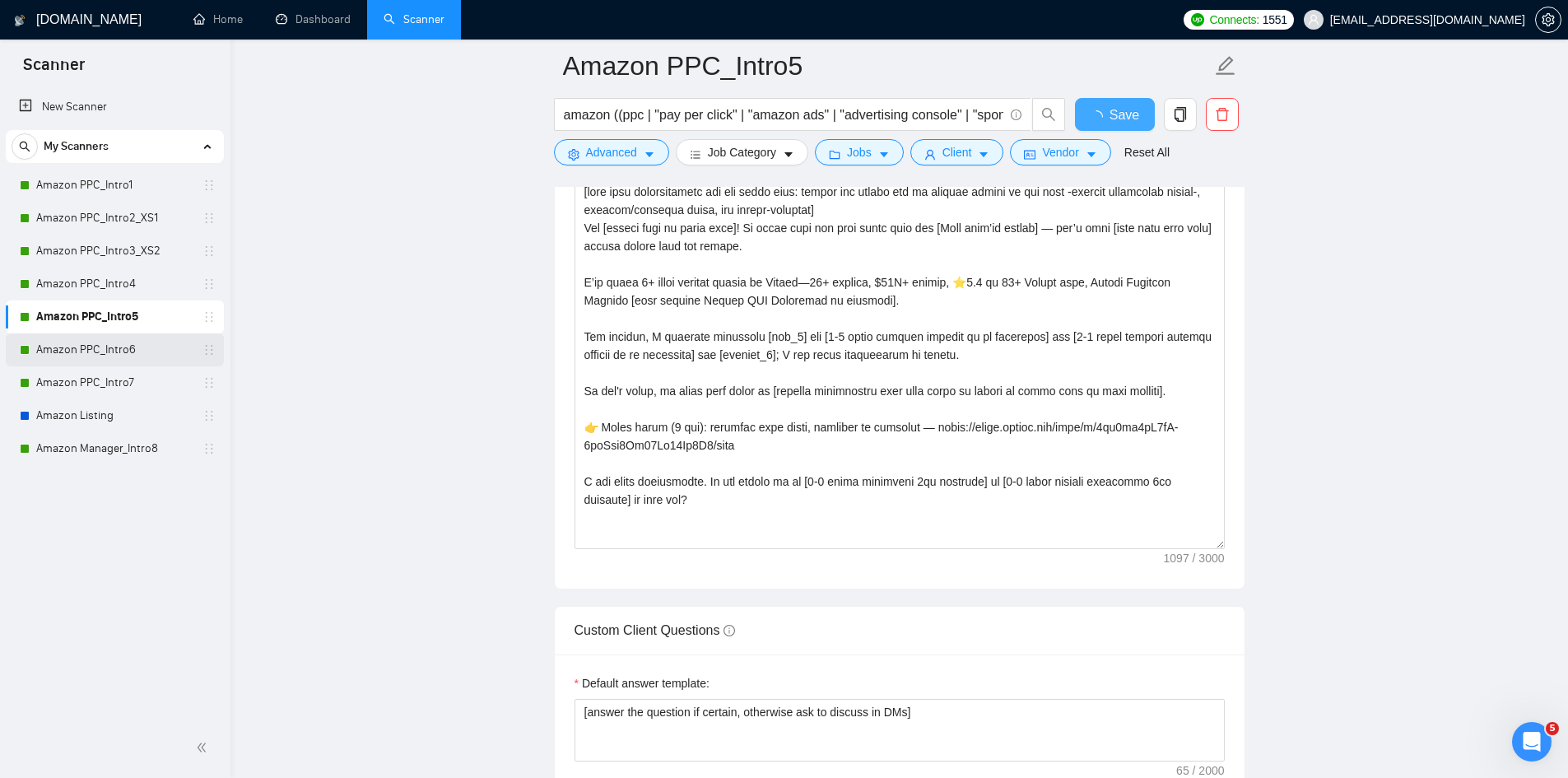
checkbox input "true"
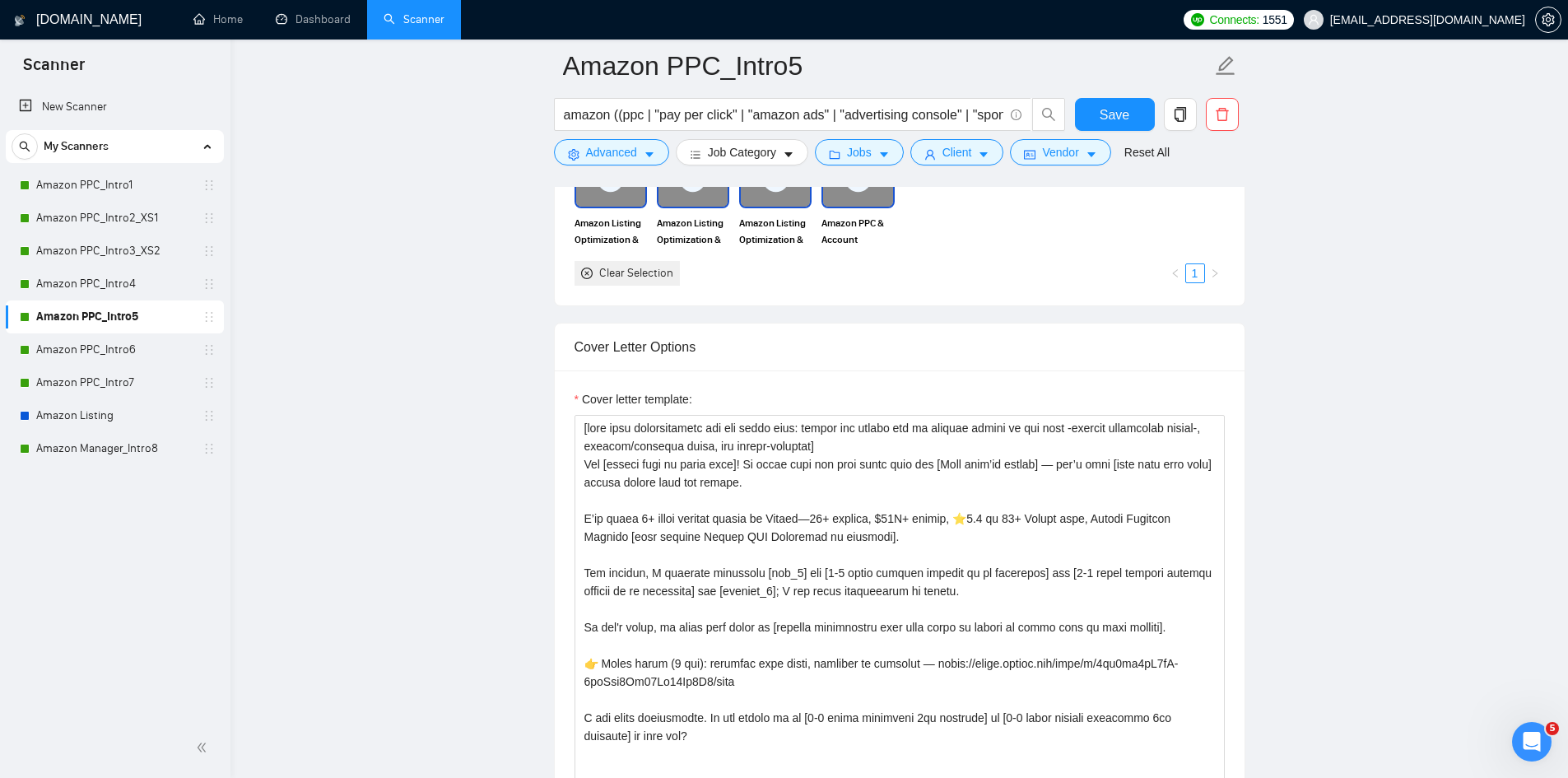
drag, startPoint x: 116, startPoint y: 352, endPoint x: 236, endPoint y: 353, distance: 120.0
click at [116, 352] on link "Amazon PPC_Intro6" at bounding box center [114, 350] width 156 height 33
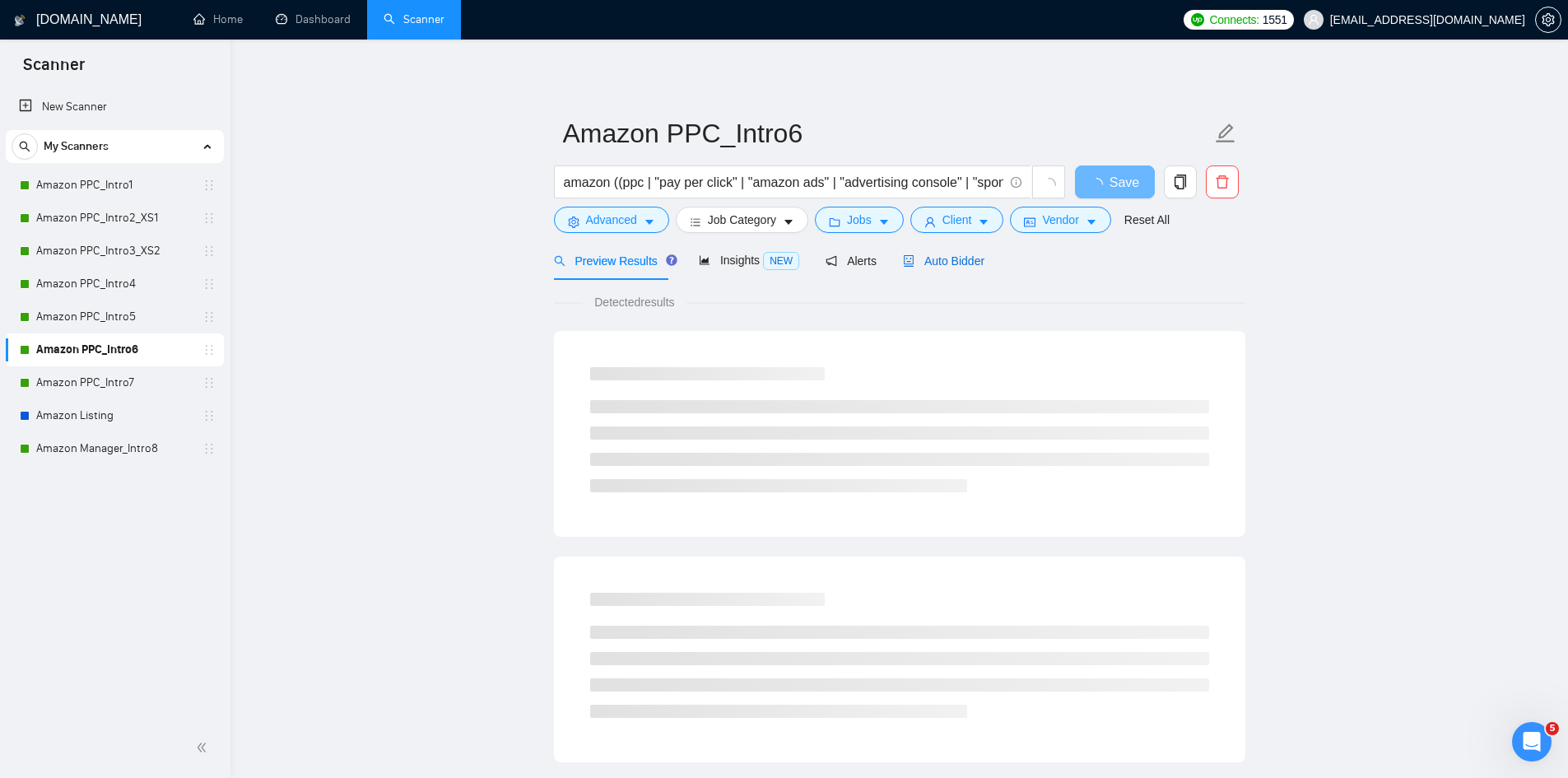
click at [940, 262] on span "Auto Bidder" at bounding box center [944, 261] width 81 height 14
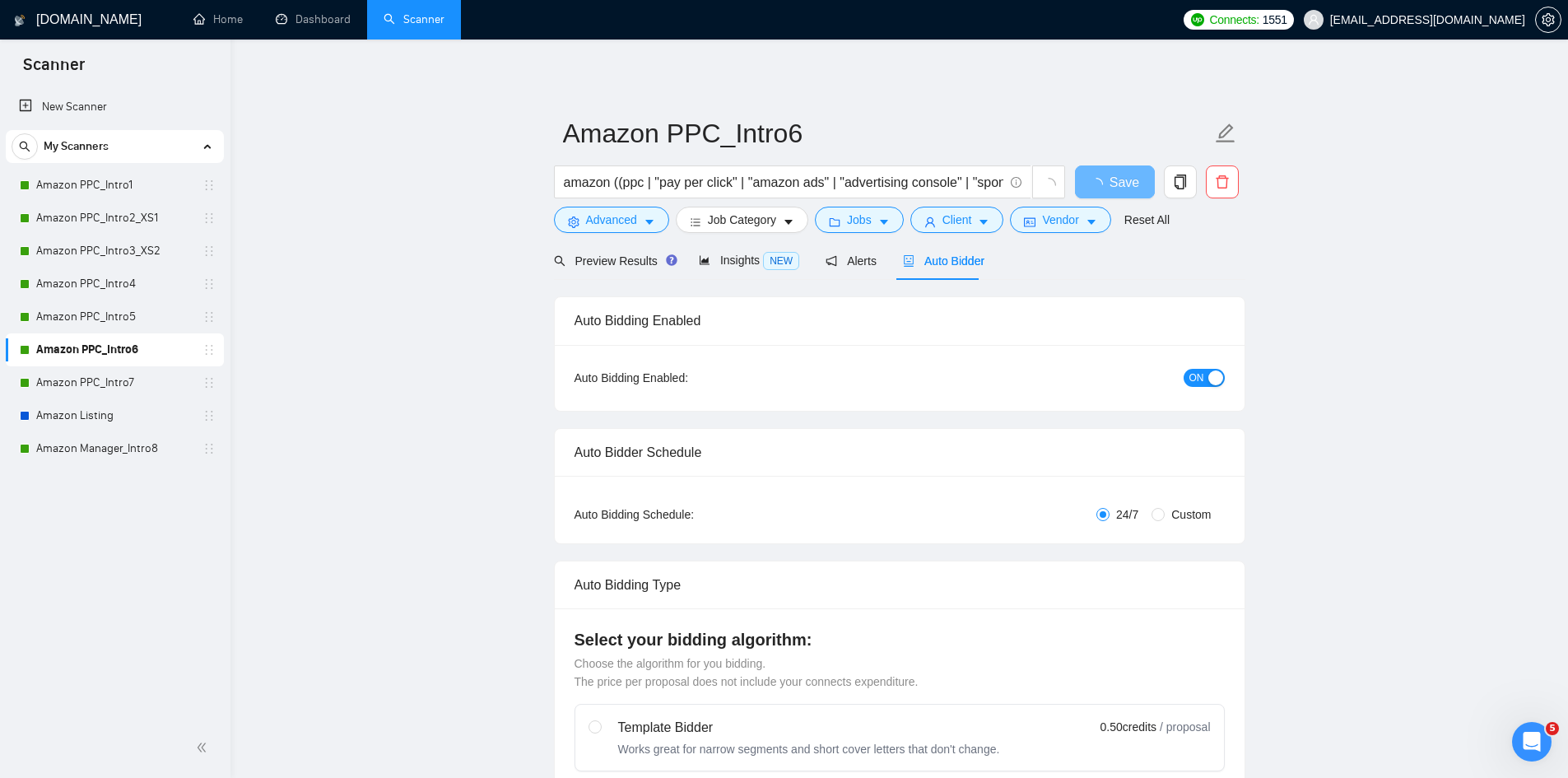
radio input "false"
radio input "true"
checkbox input "true"
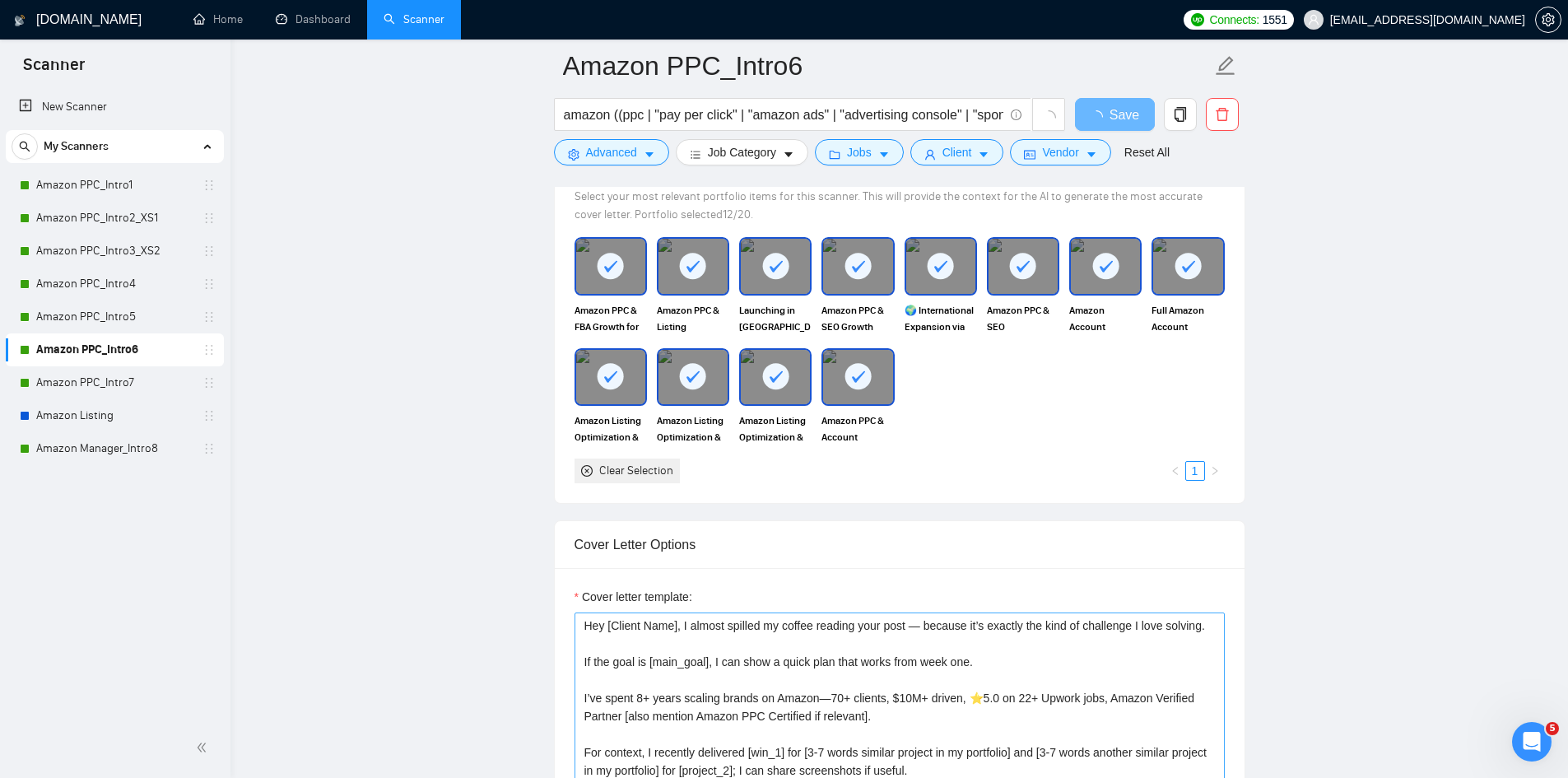
scroll to position [1894, 0]
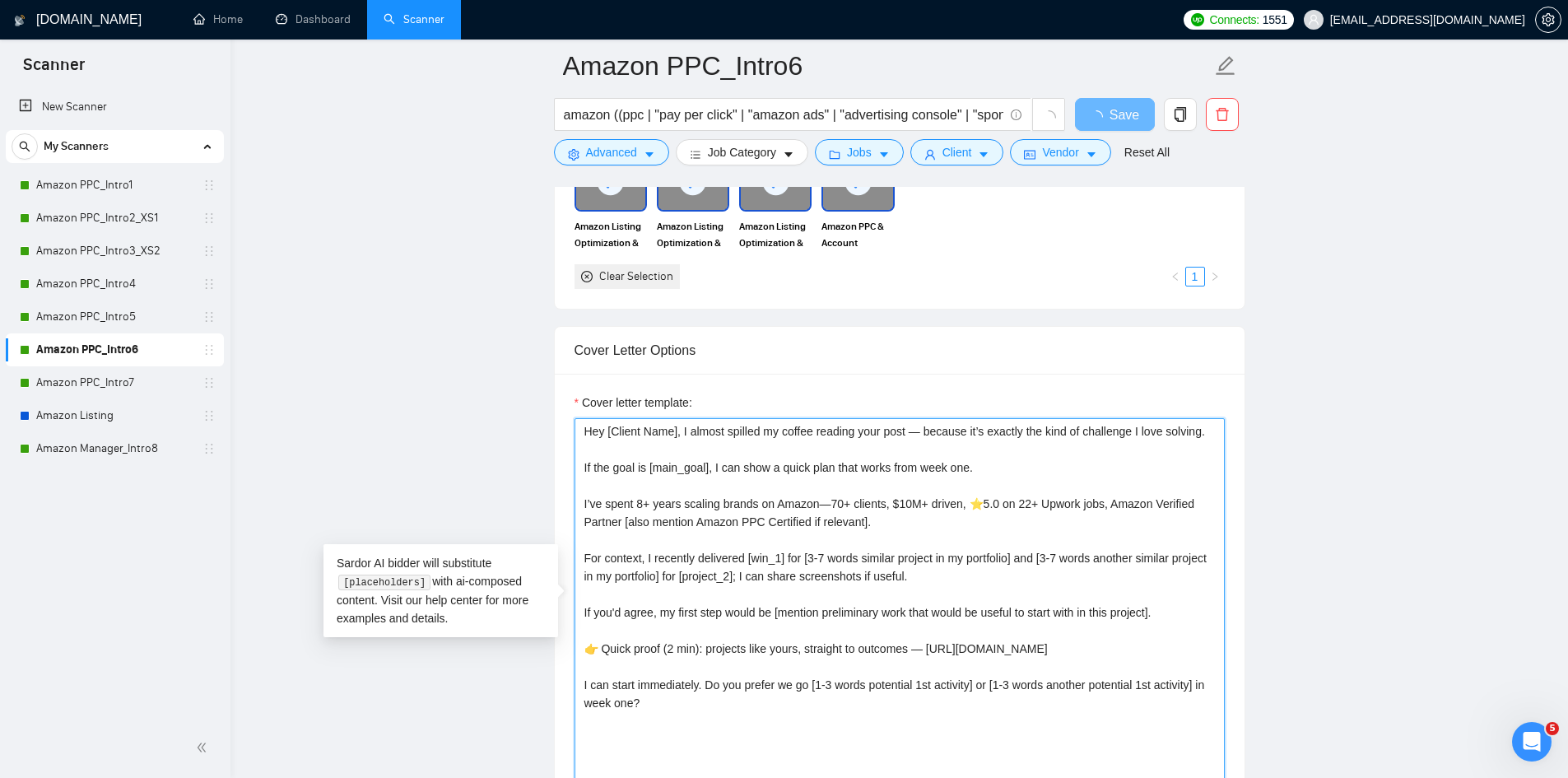
drag, startPoint x: 679, startPoint y: 431, endPoint x: 523, endPoint y: 416, distance: 156.7
click at [523, 416] on main "Amazon PPC_Intro6 amazon ((ppc | "pay per click" | "amazon ads" | "advertising …" at bounding box center [899, 603] width 1285 height 4863
paste textarea "[take into consideration for the whole text: mirror the client use of emojism l…"
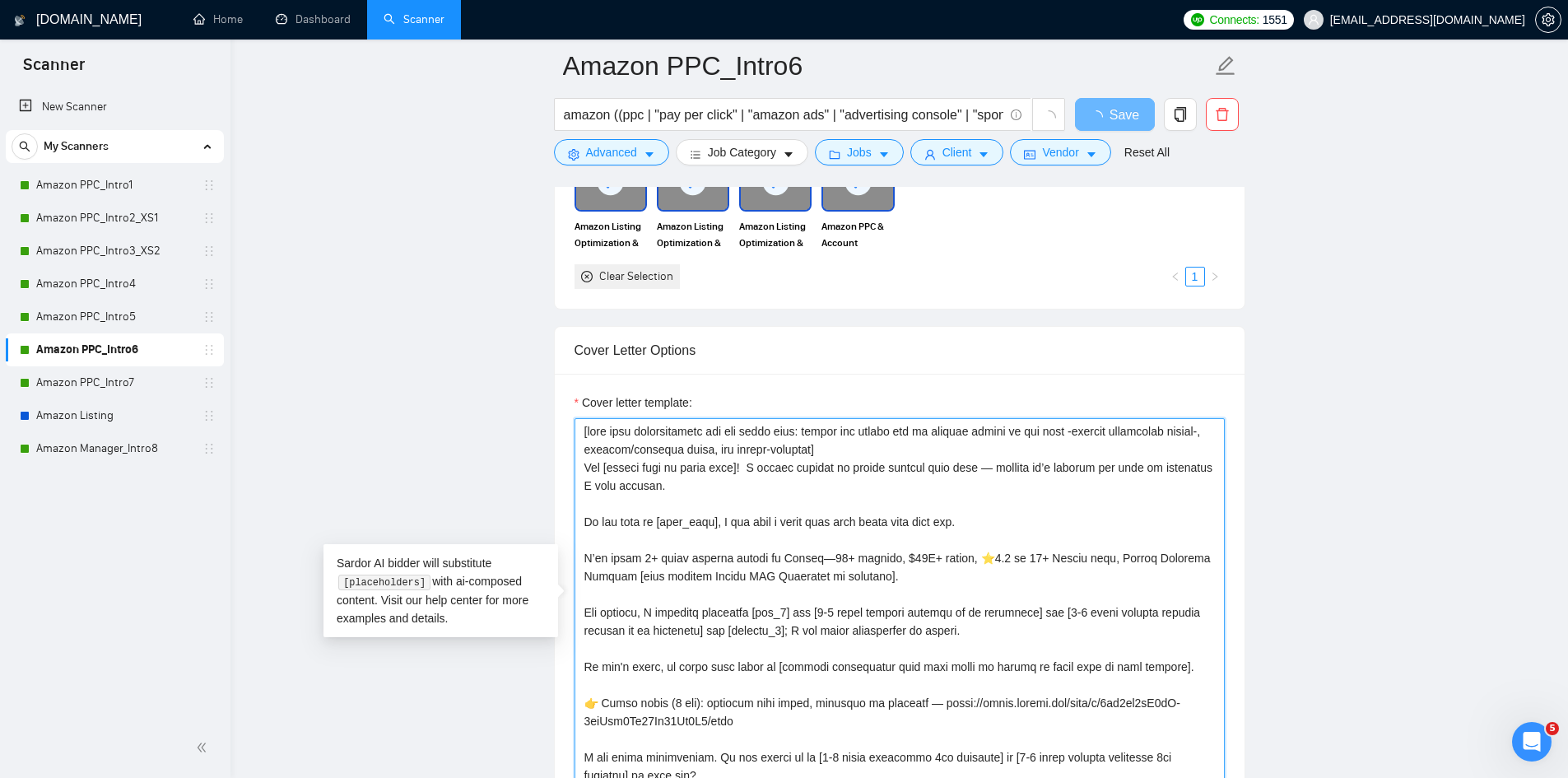
type textarea "[take into consideration for the whole text: mirror the client use of emojism l…"
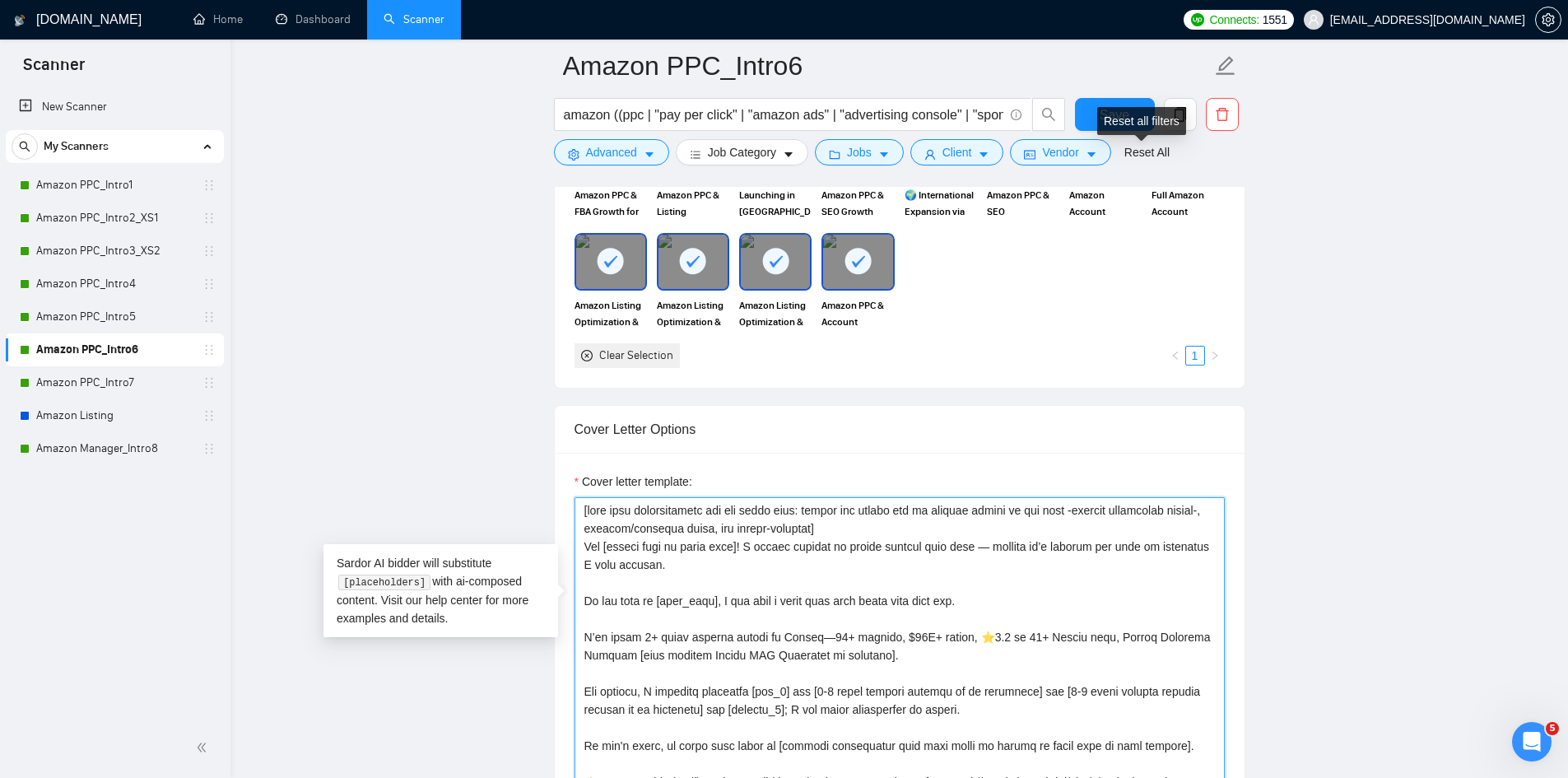
type textarea "[take into consideration for the whole text: mirror the client use of emojism l…"
click at [1127, 120] on div "Reset all filters" at bounding box center [1141, 120] width 89 height 28
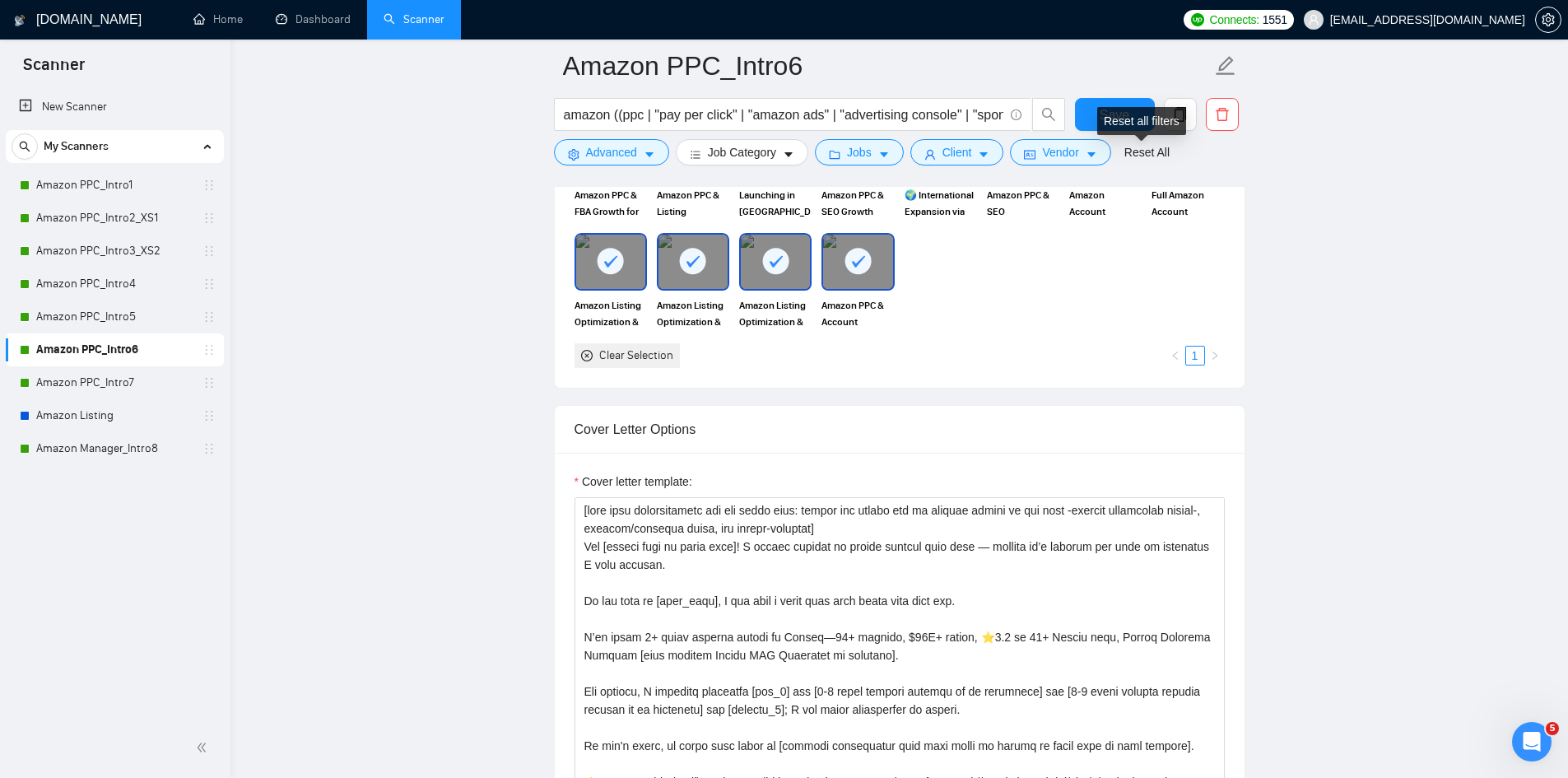
click at [1105, 108] on div "Reset all filters" at bounding box center [1141, 120] width 89 height 28
click at [1102, 100] on button "Save" at bounding box center [1115, 115] width 80 height 33
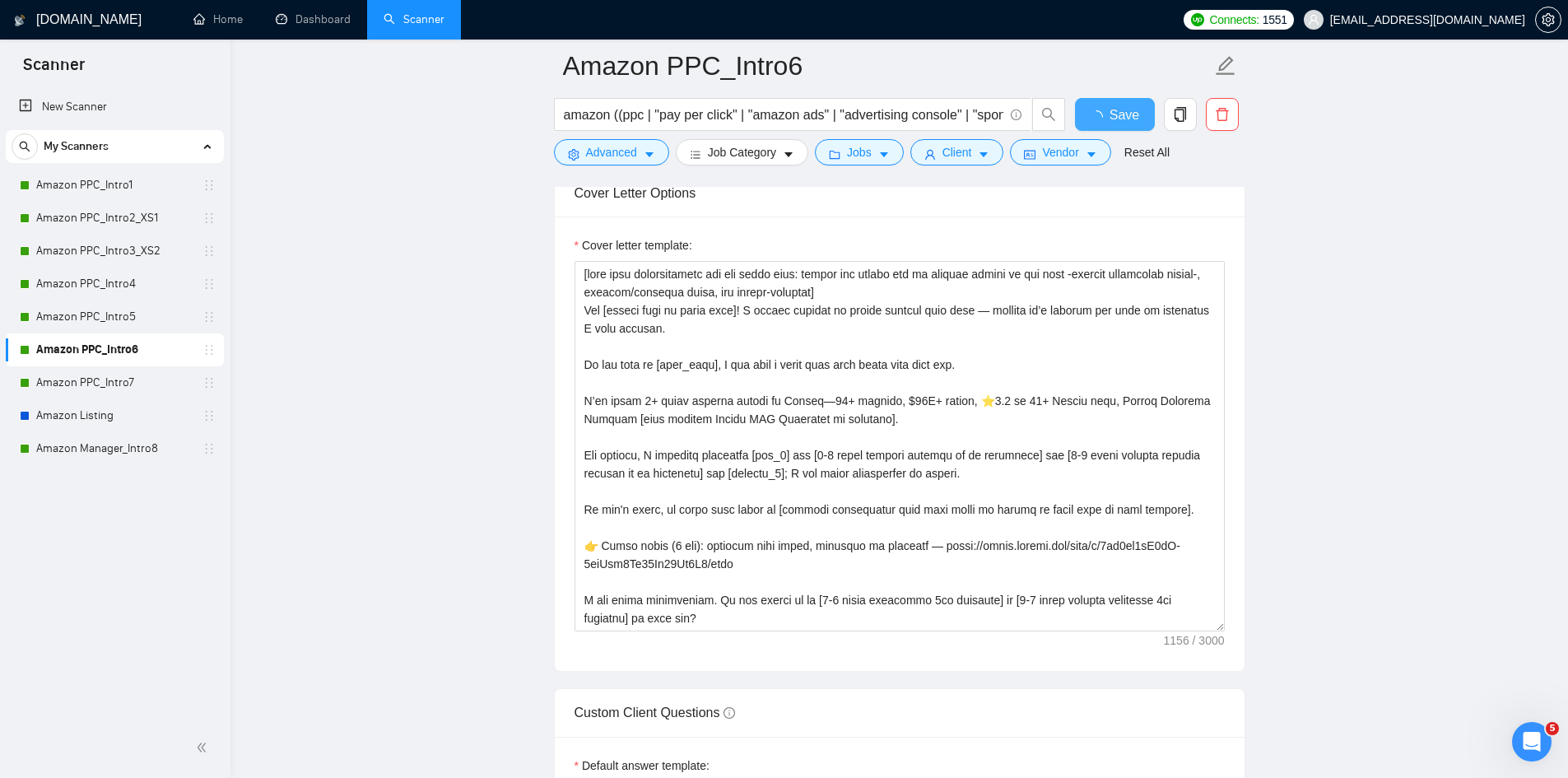
checkbox input "true"
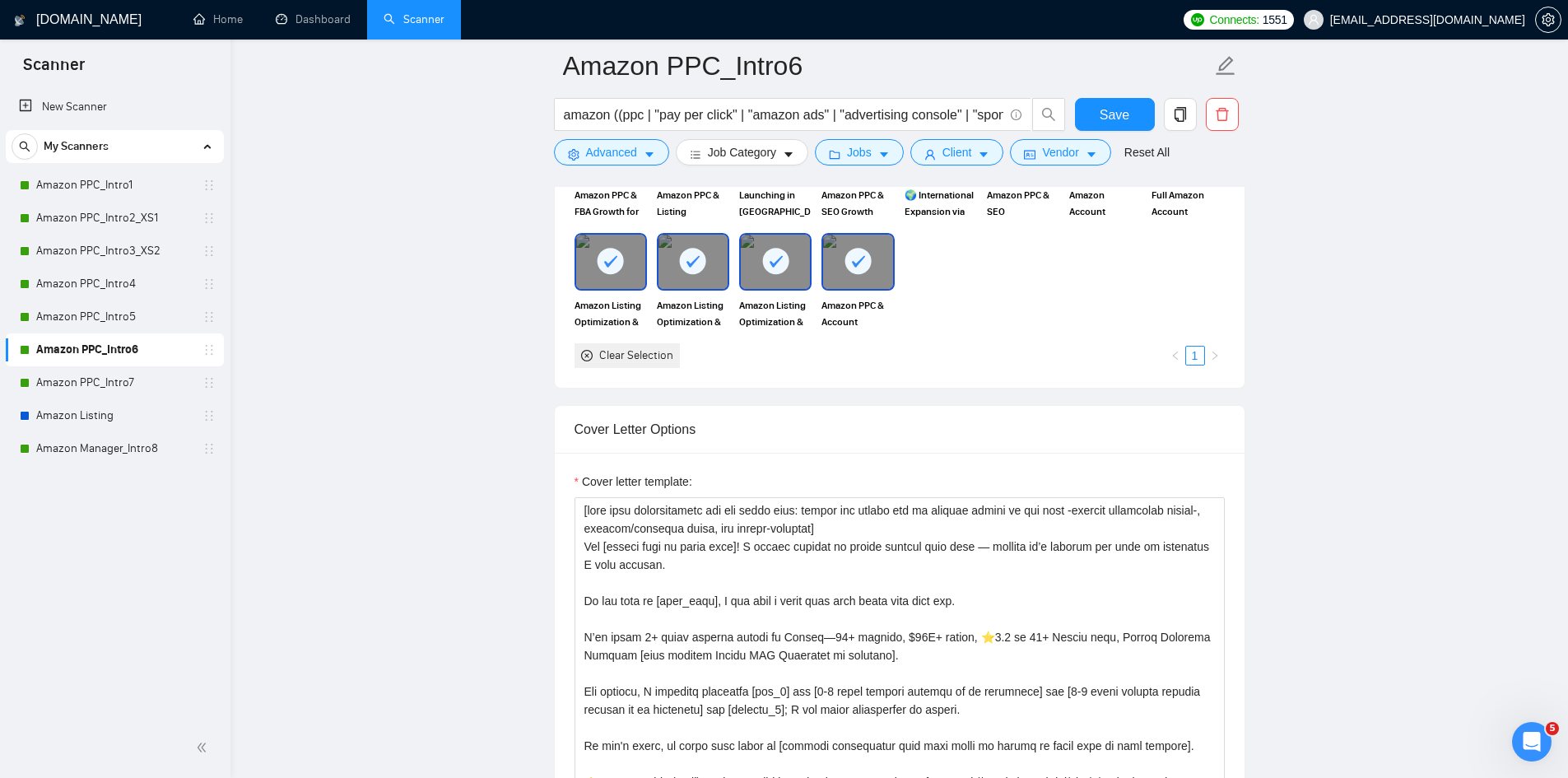
drag, startPoint x: 114, startPoint y: 386, endPoint x: 198, endPoint y: 507, distance: 147.3
click at [114, 386] on link "Amazon PPC_Intro7" at bounding box center [114, 383] width 156 height 33
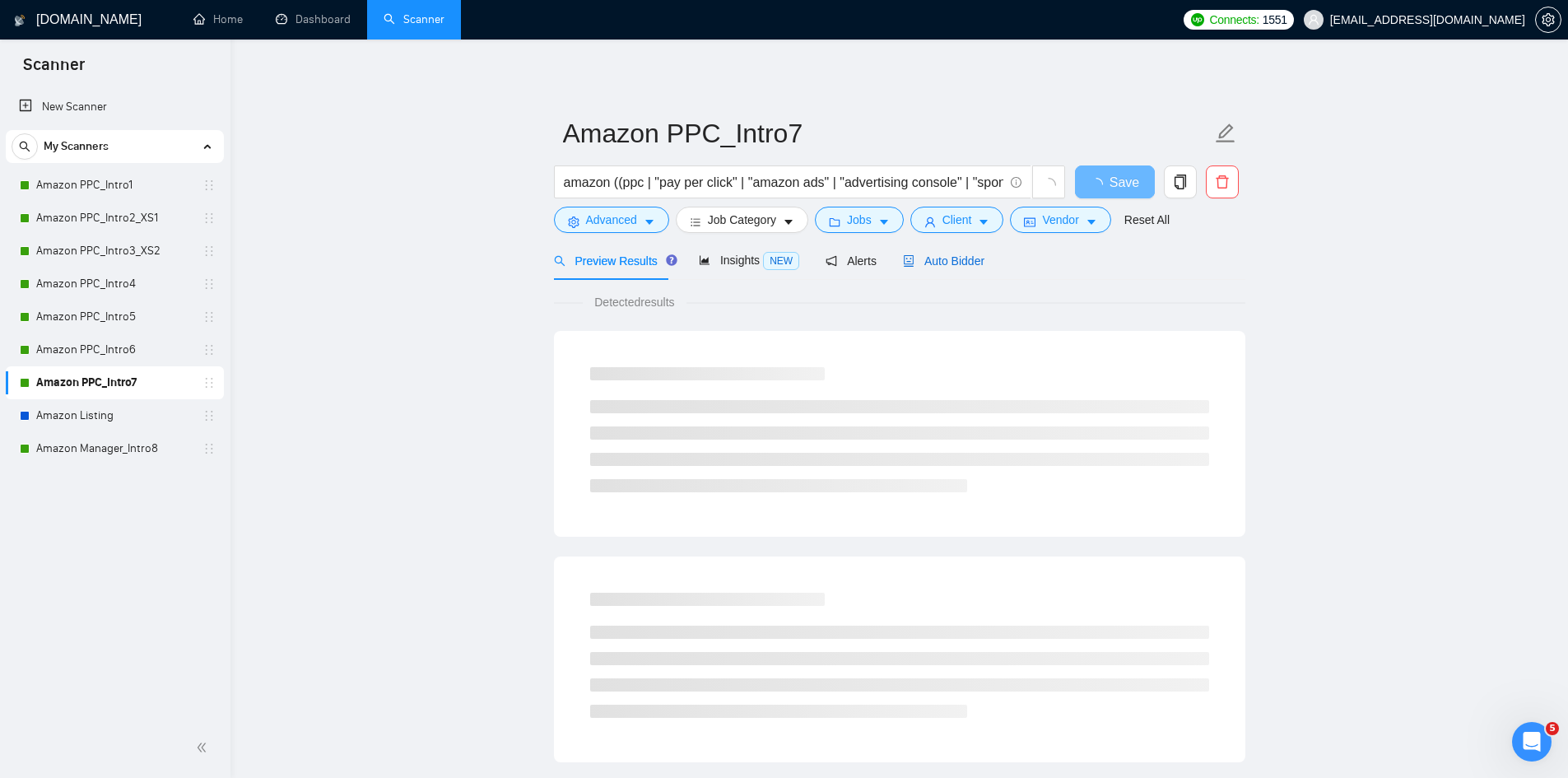
click at [930, 259] on span "Auto Bidder" at bounding box center [944, 261] width 81 height 14
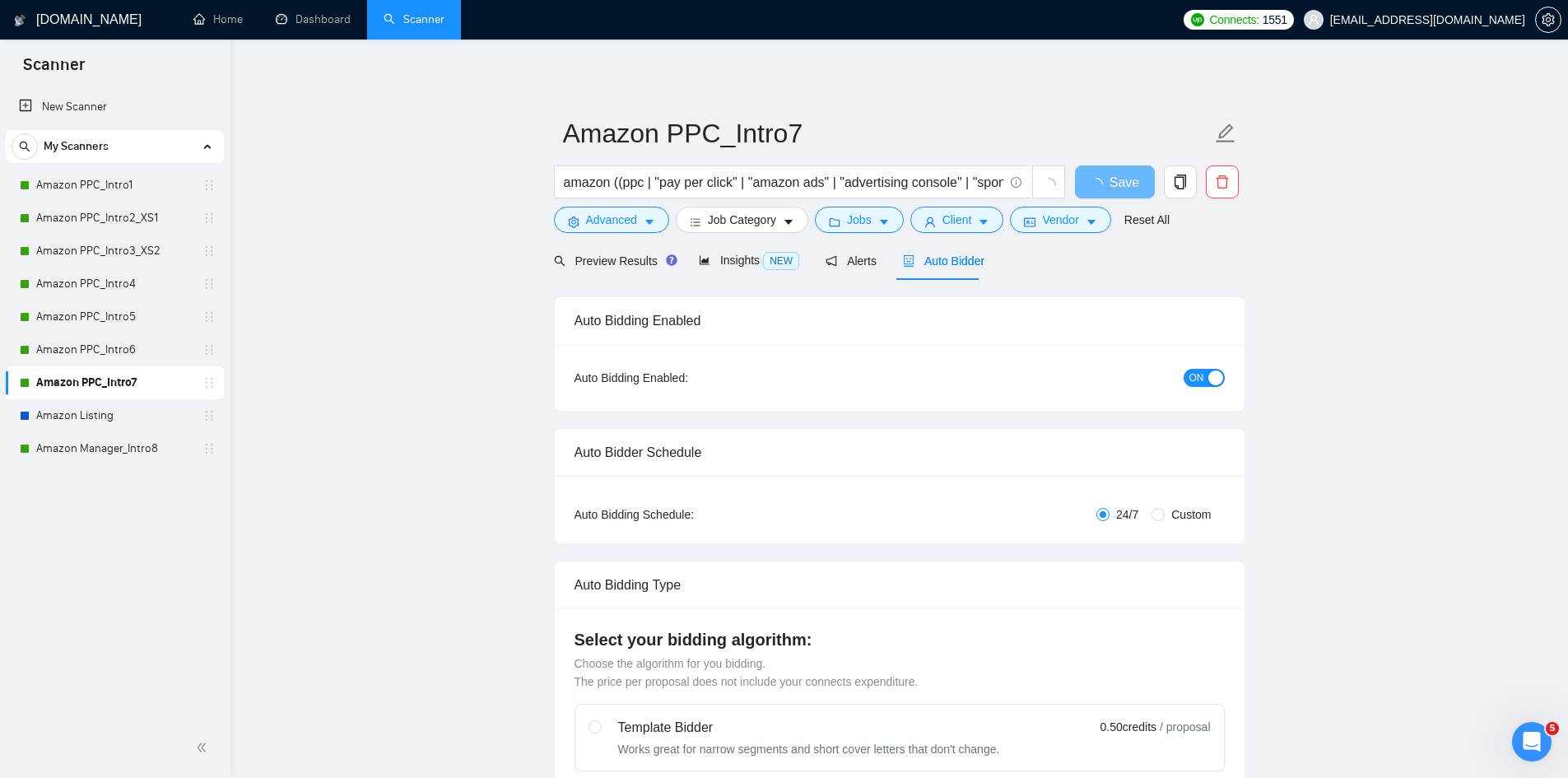
radio input "false"
radio input "true"
checkbox input "true"
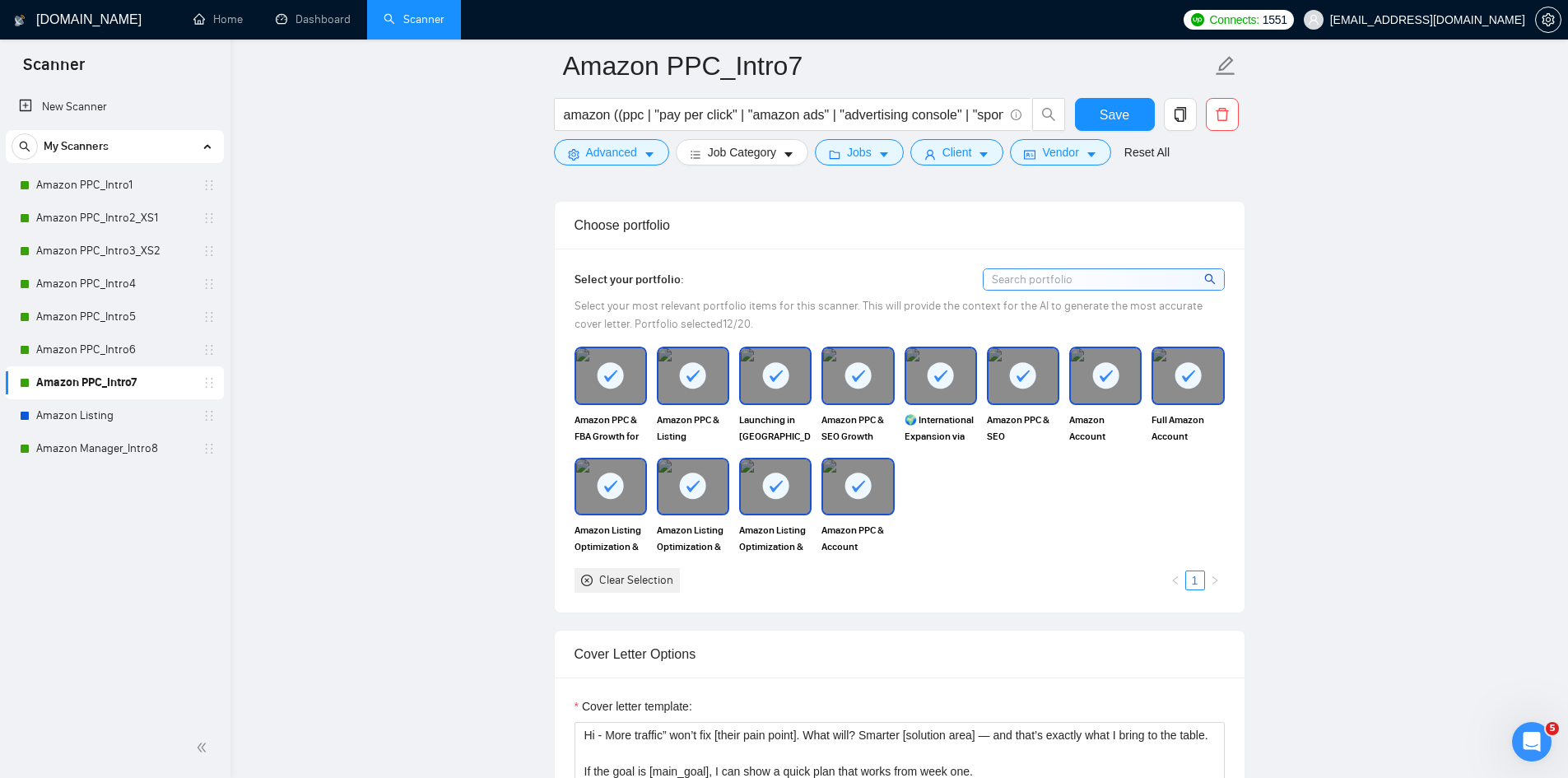
scroll to position [1894, 0]
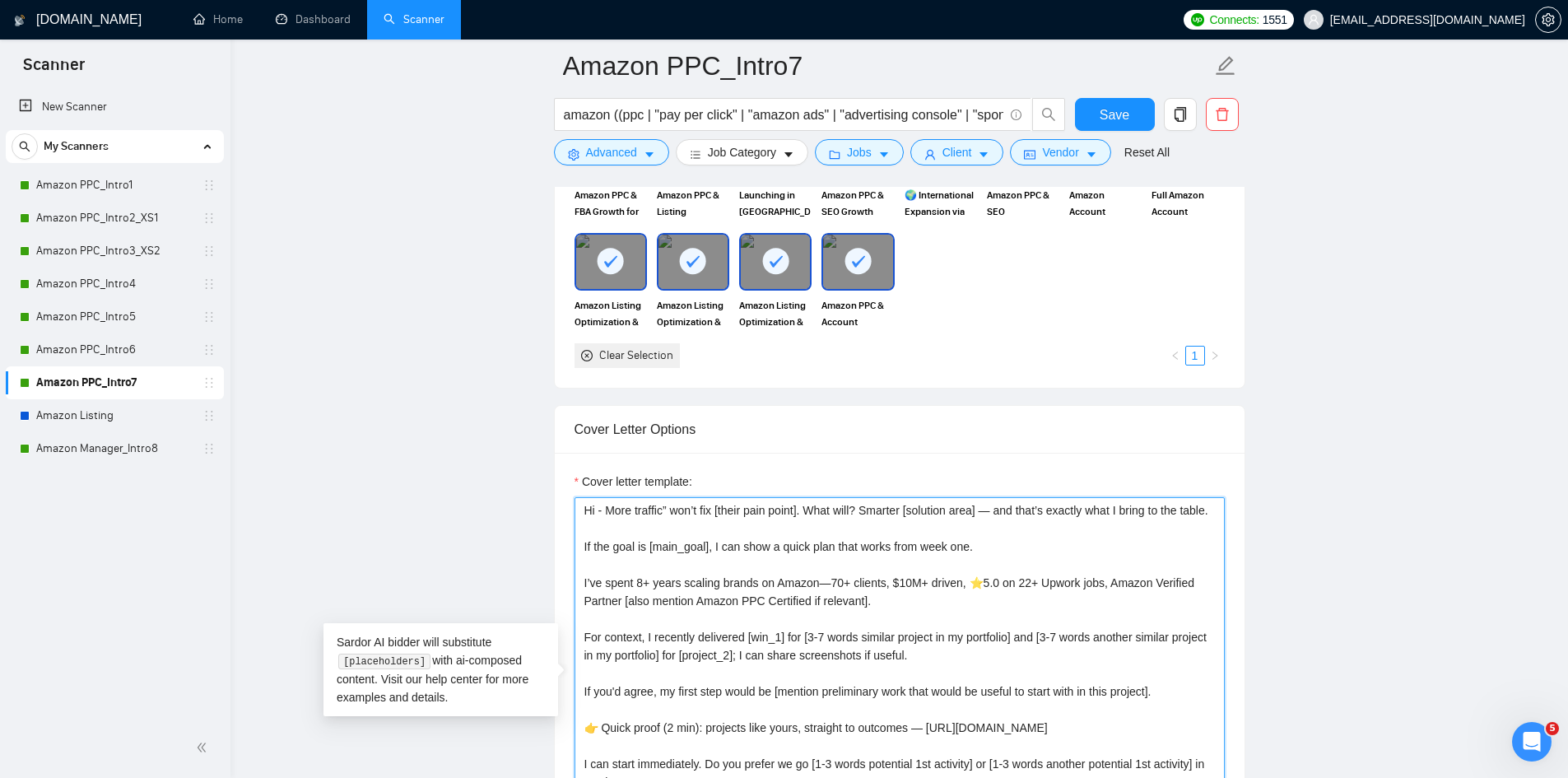
drag, startPoint x: 602, startPoint y: 507, endPoint x: 561, endPoint y: 503, distance: 41.2
click at [561, 503] on div "Cover letter template: Hi - More traffic” won’t fix [their pain point]. What wi…" at bounding box center [899, 680] width 689 height 455
paste textarea "[take into consideration for the whole text: mirror the client use of emojism l…"
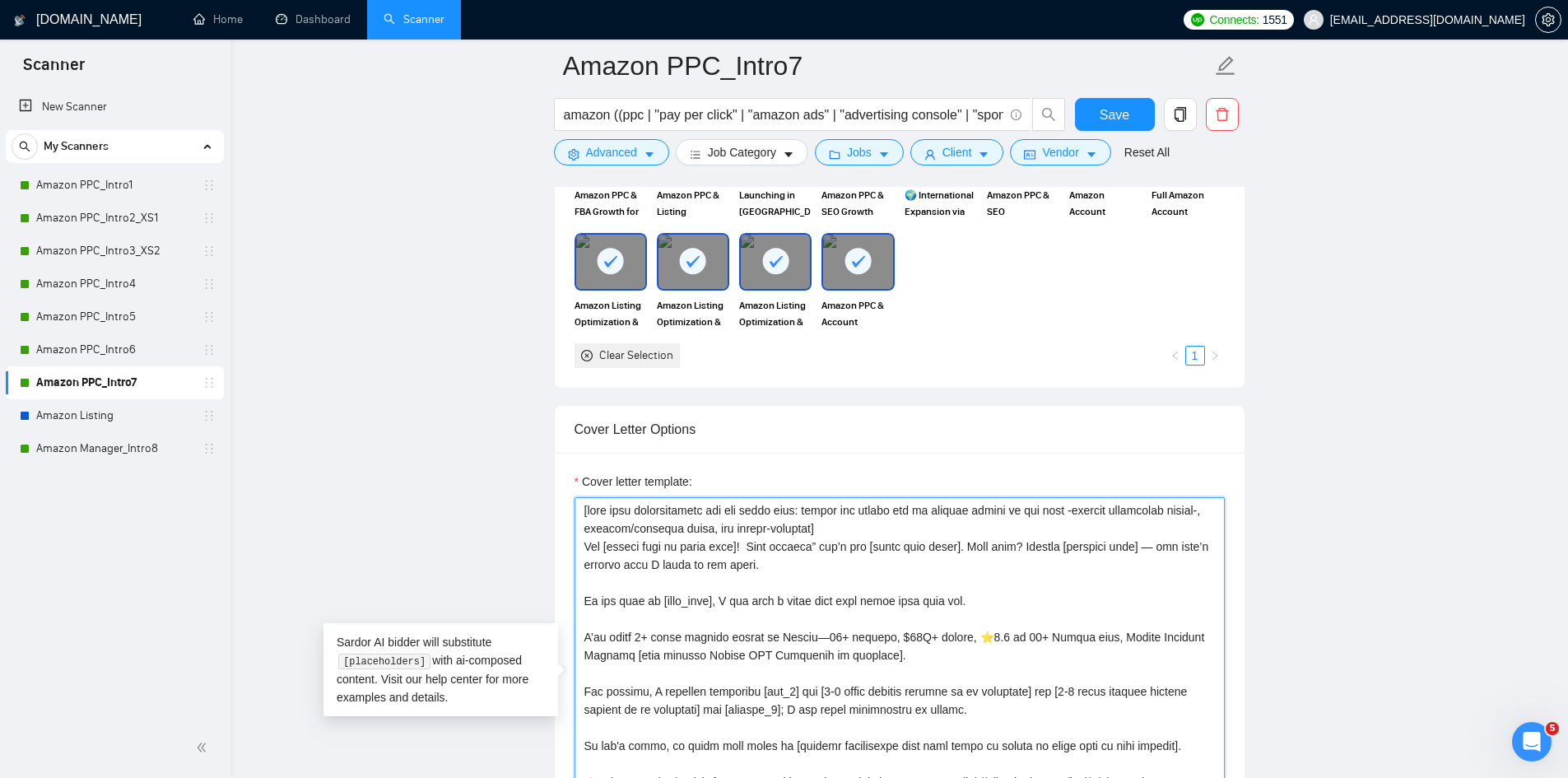
type textarea "[take into consideration for the whole text: mirror the client use of emojism l…"
click at [1099, 112] on button "Save" at bounding box center [1115, 115] width 80 height 33
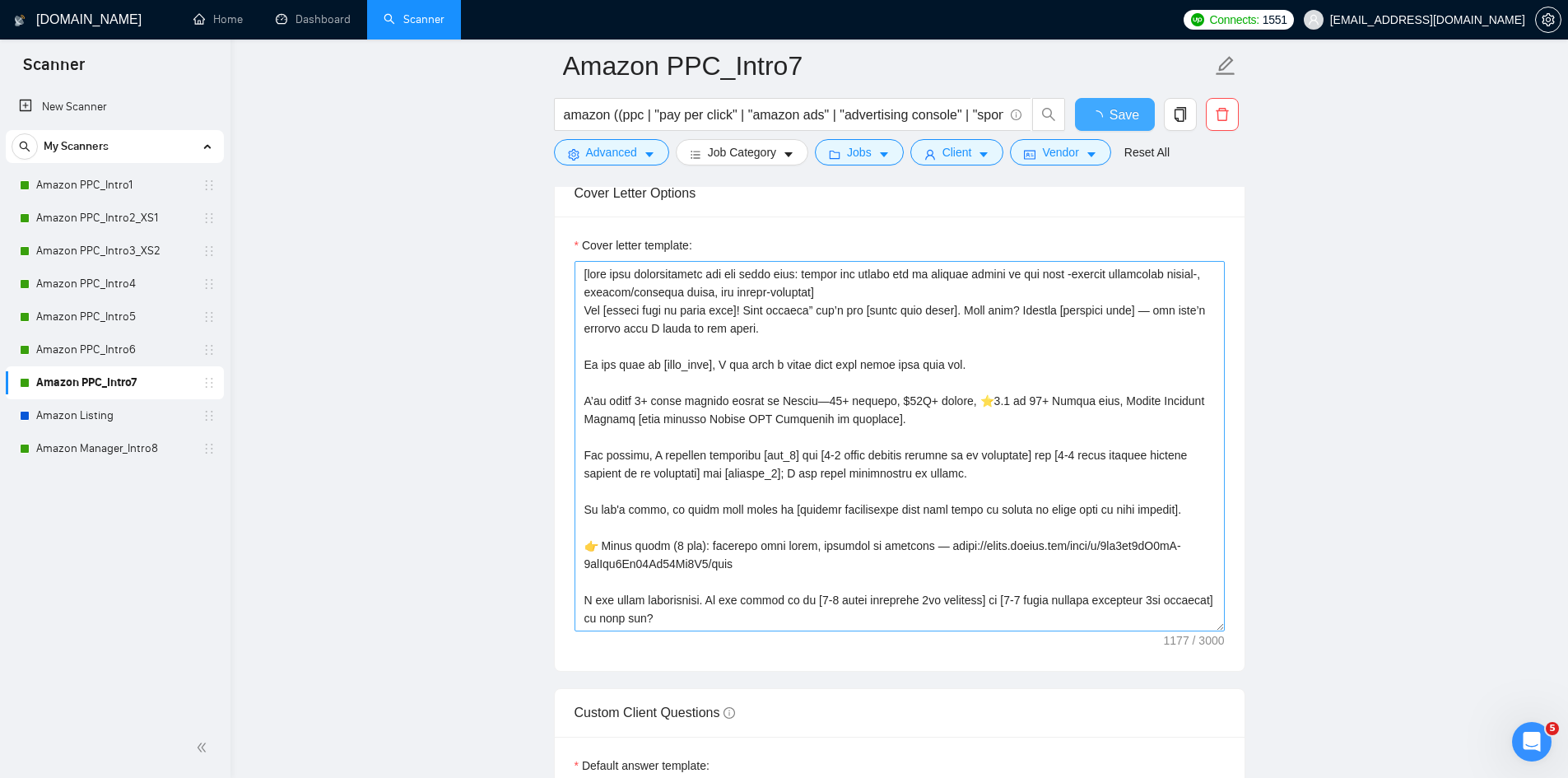
checkbox input "true"
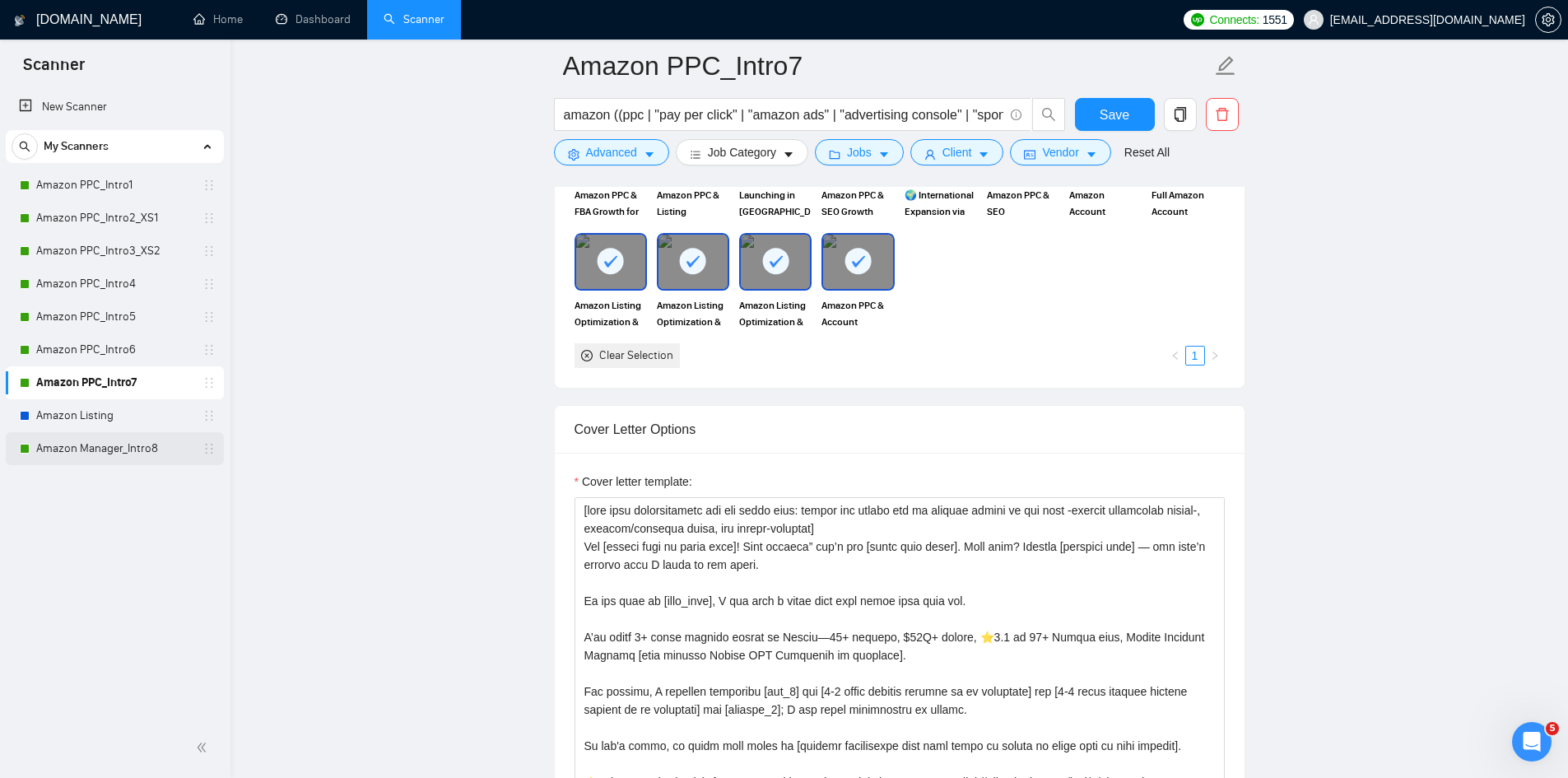
drag, startPoint x: 92, startPoint y: 448, endPoint x: 221, endPoint y: 439, distance: 129.3
click at [92, 448] on link "Amazon Manager_Intro8" at bounding box center [114, 449] width 156 height 33
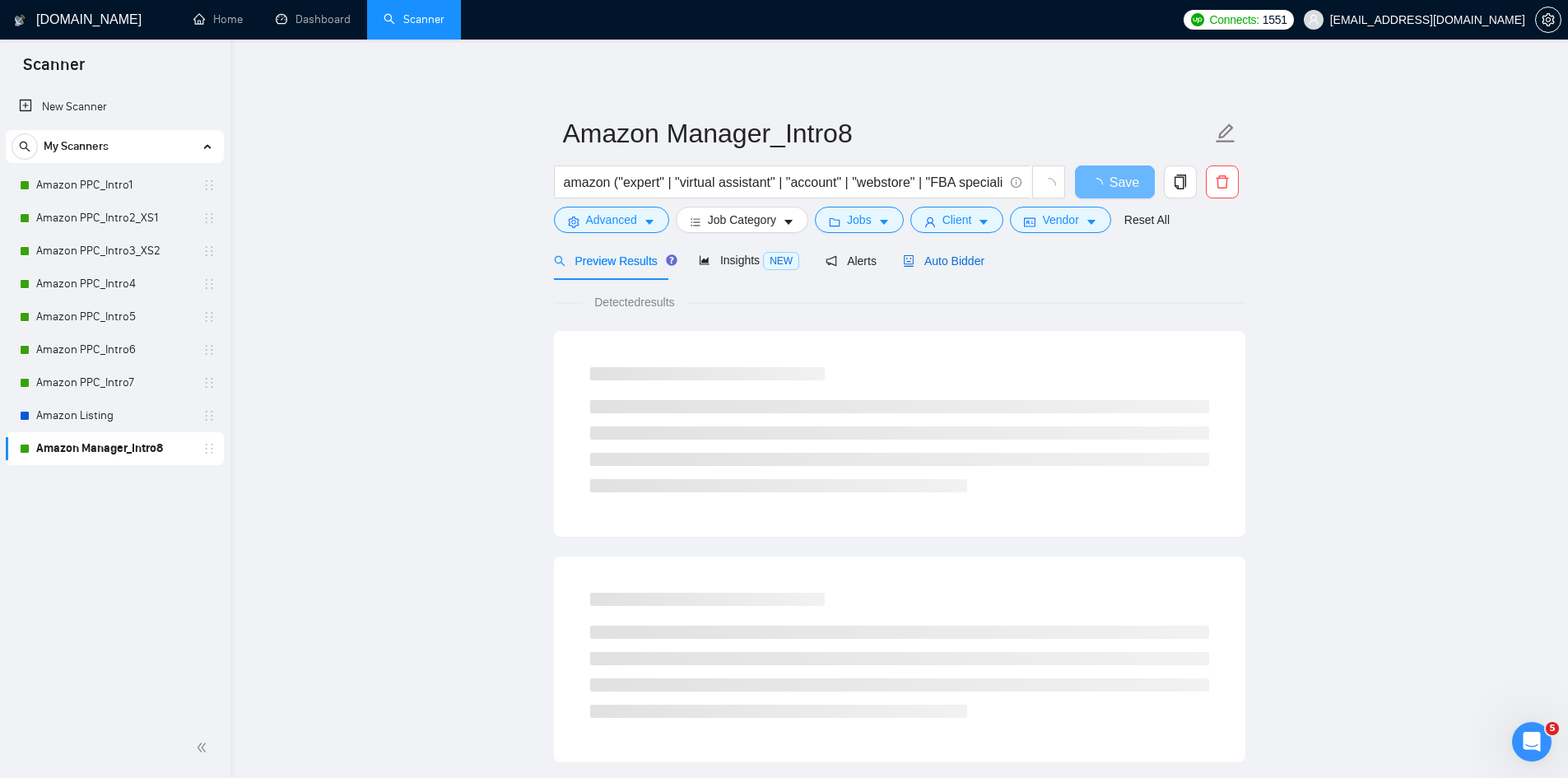
drag, startPoint x: 946, startPoint y: 255, endPoint x: 950, endPoint y: 277, distance: 22.4
click at [946, 255] on span "Auto Bidder" at bounding box center [944, 261] width 81 height 14
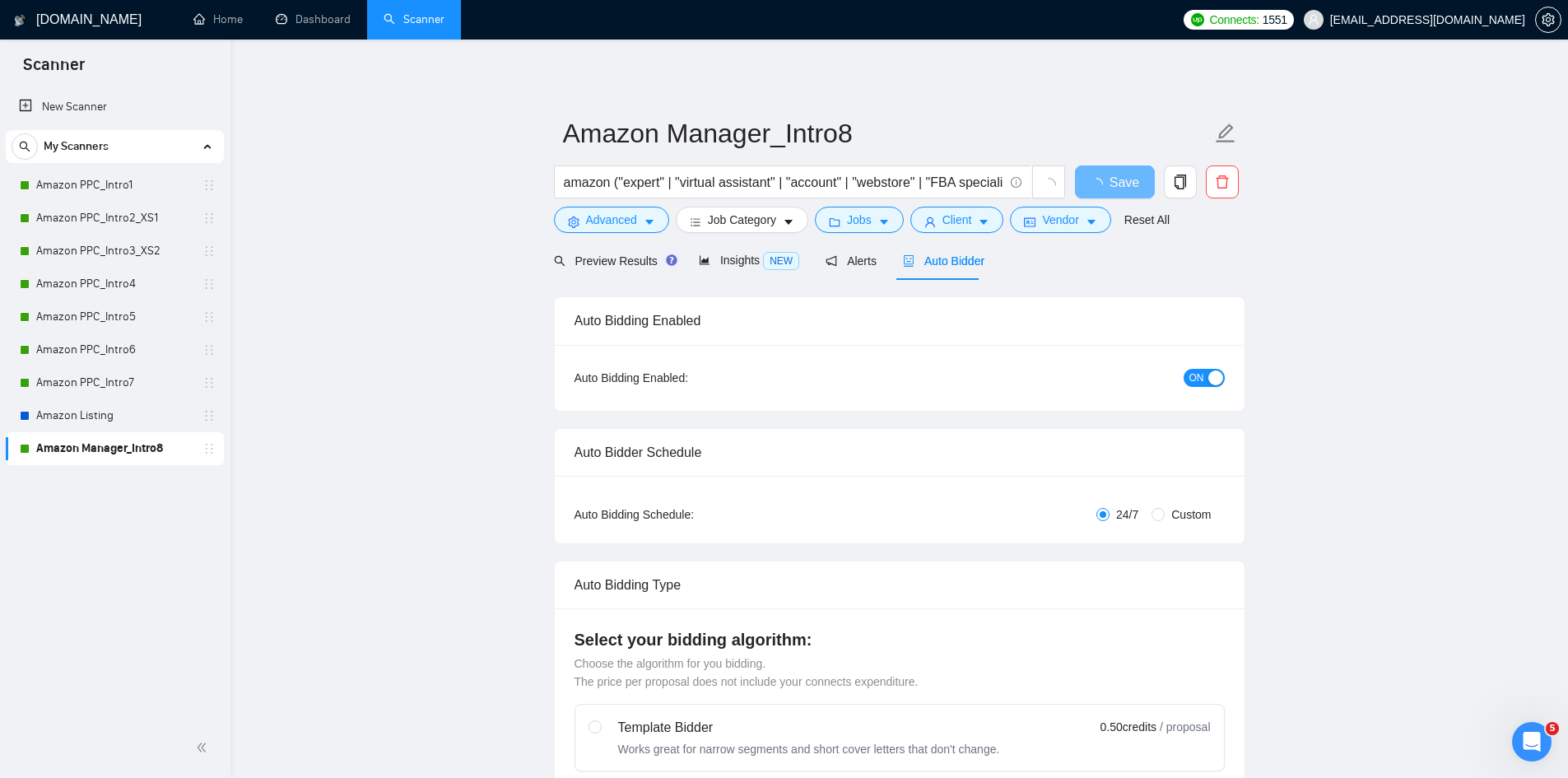
checkbox input "true"
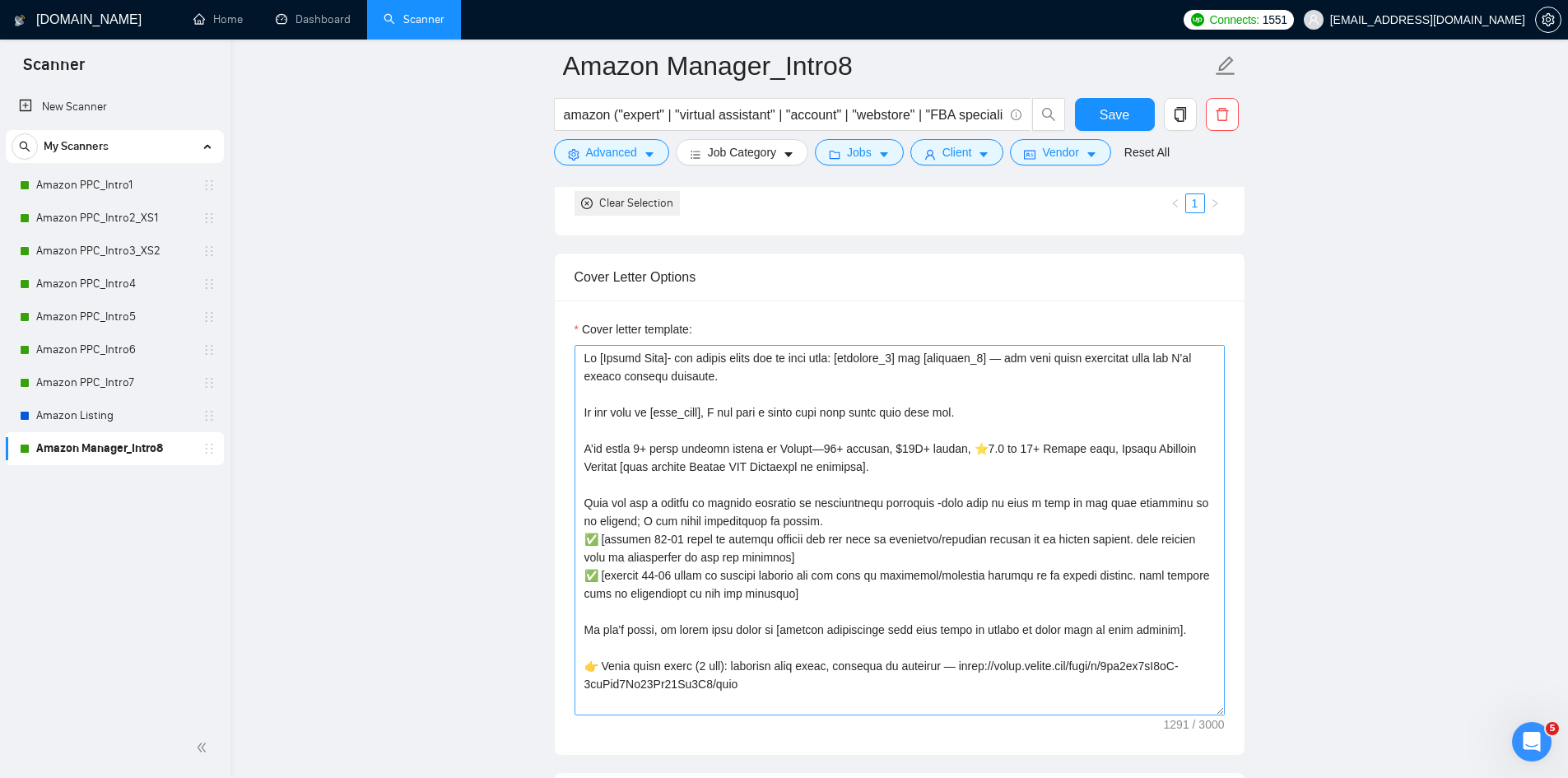
scroll to position [1811, 0]
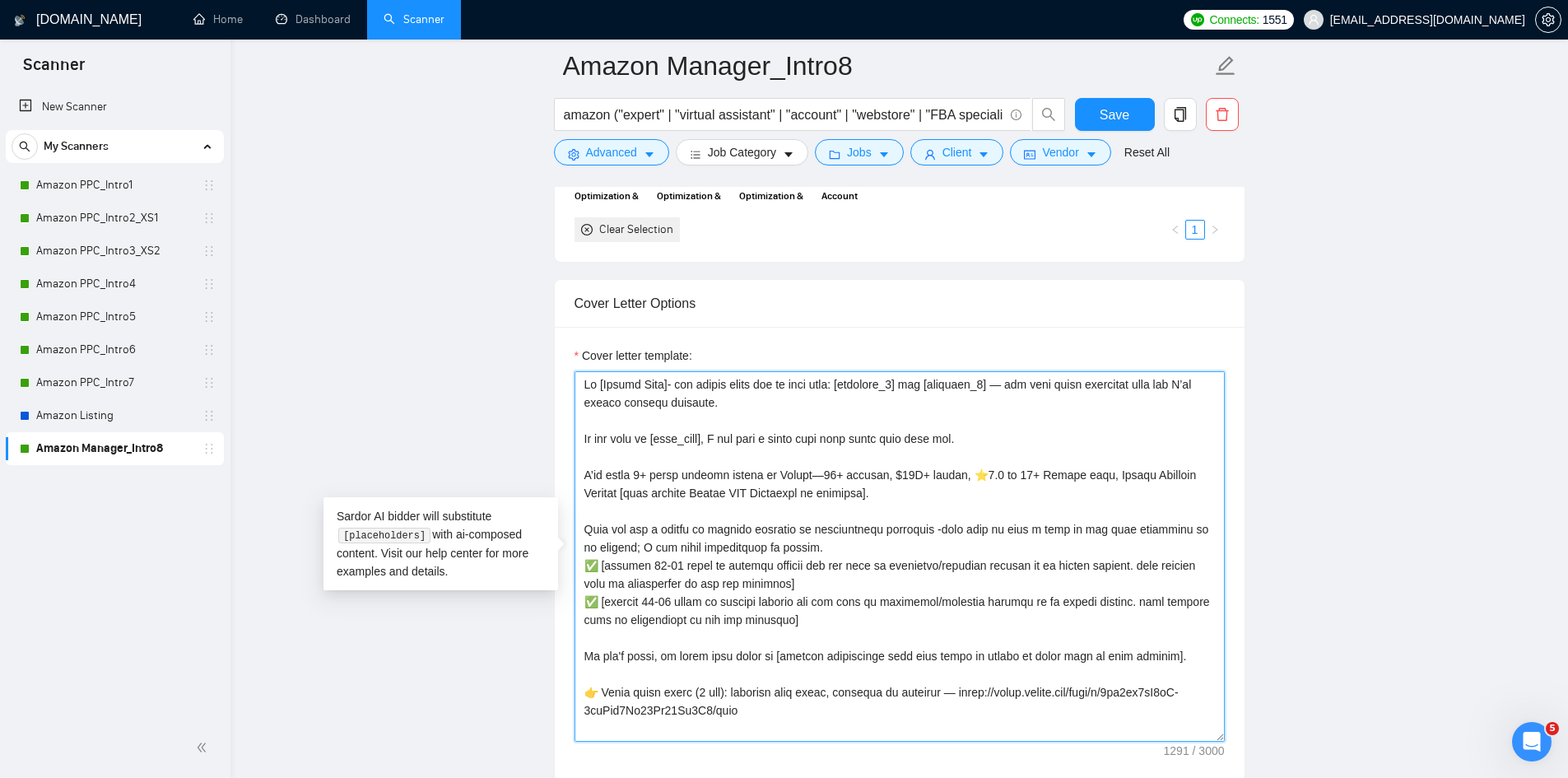
drag, startPoint x: 672, startPoint y: 383, endPoint x: 569, endPoint y: 369, distance: 103.9
click at [569, 369] on div "Cover letter template:" at bounding box center [899, 554] width 689 height 455
paste textarea "[take into consideration for the whole text: mirror the client use of emojism l…"
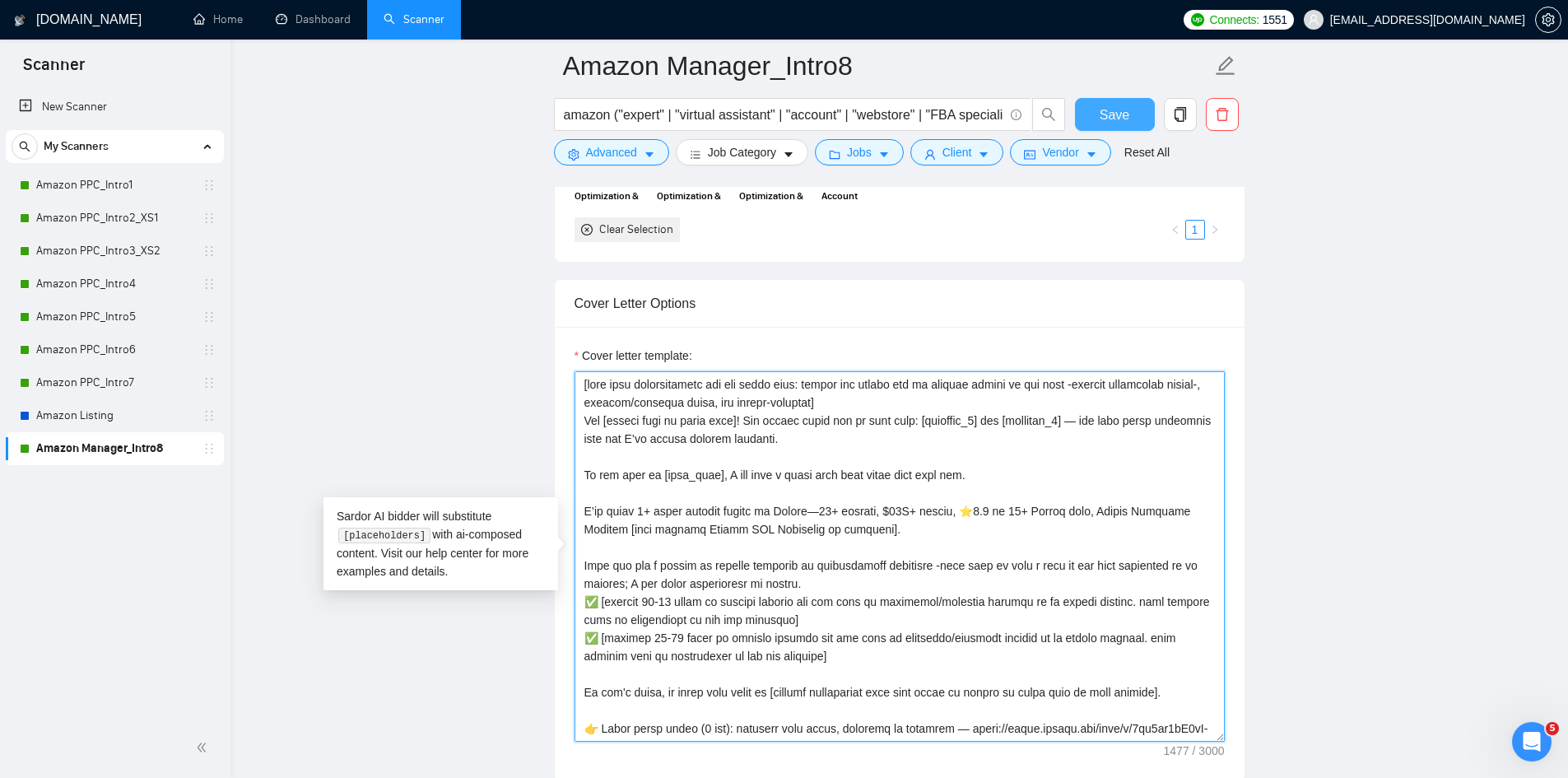
type textarea "[take into consideration for the whole text: mirror the client use of emojism l…"
drag, startPoint x: 1102, startPoint y: 110, endPoint x: 1057, endPoint y: 206, distance: 106.0
click at [1102, 110] on span "Save" at bounding box center [1114, 115] width 30 height 20
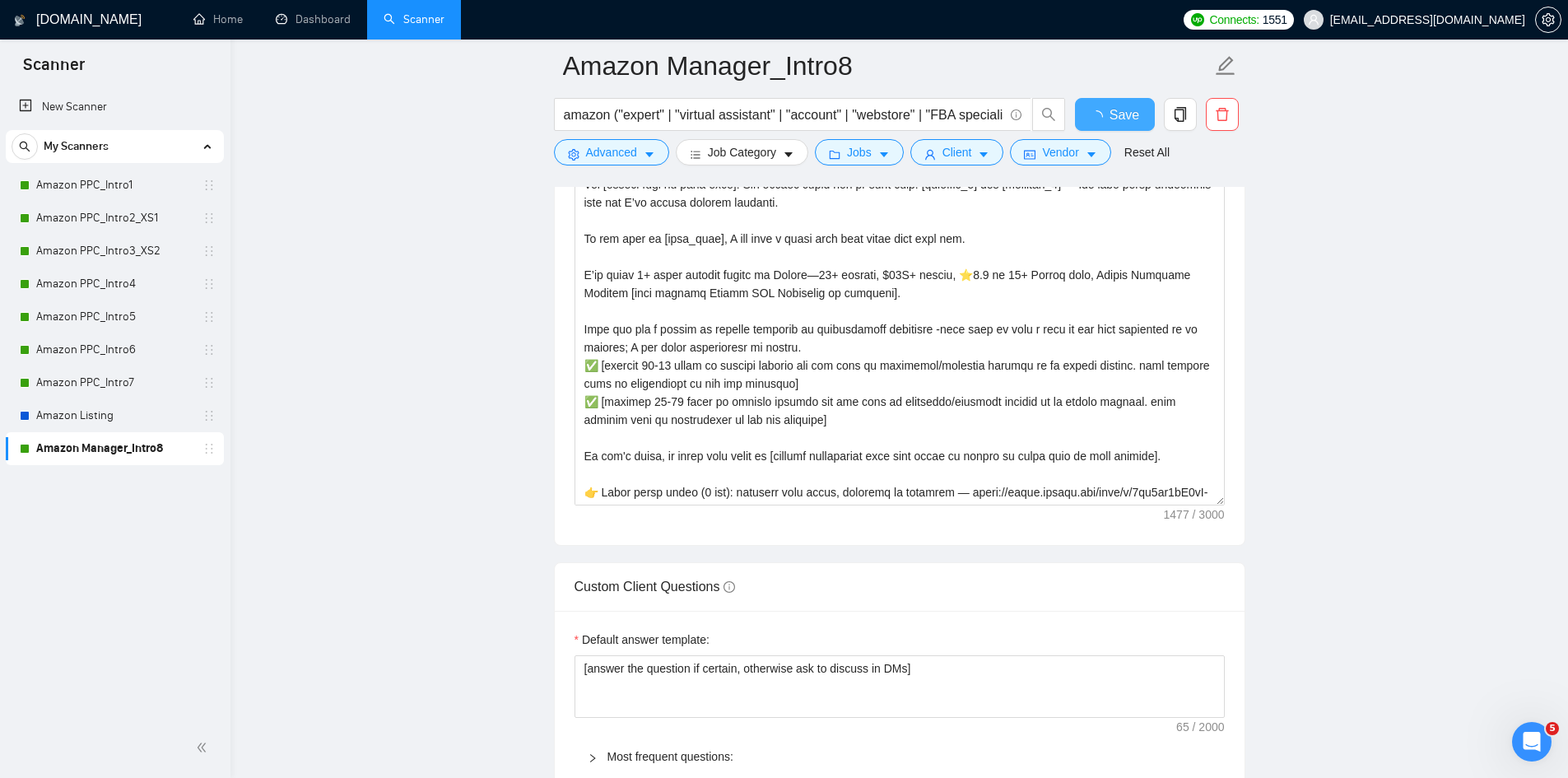
checkbox input "true"
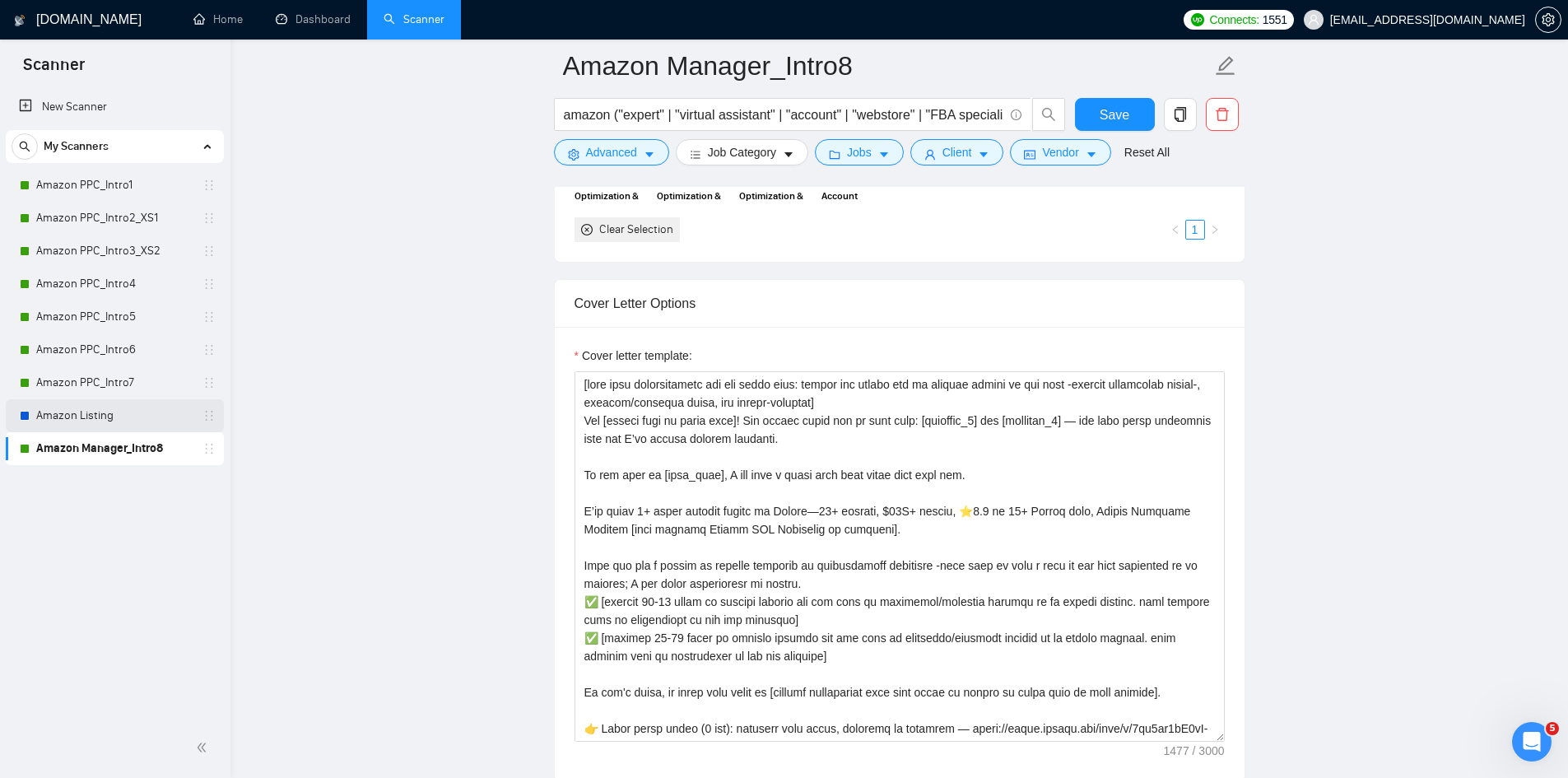
click at [78, 410] on link "Amazon Listing" at bounding box center [114, 416] width 156 height 33
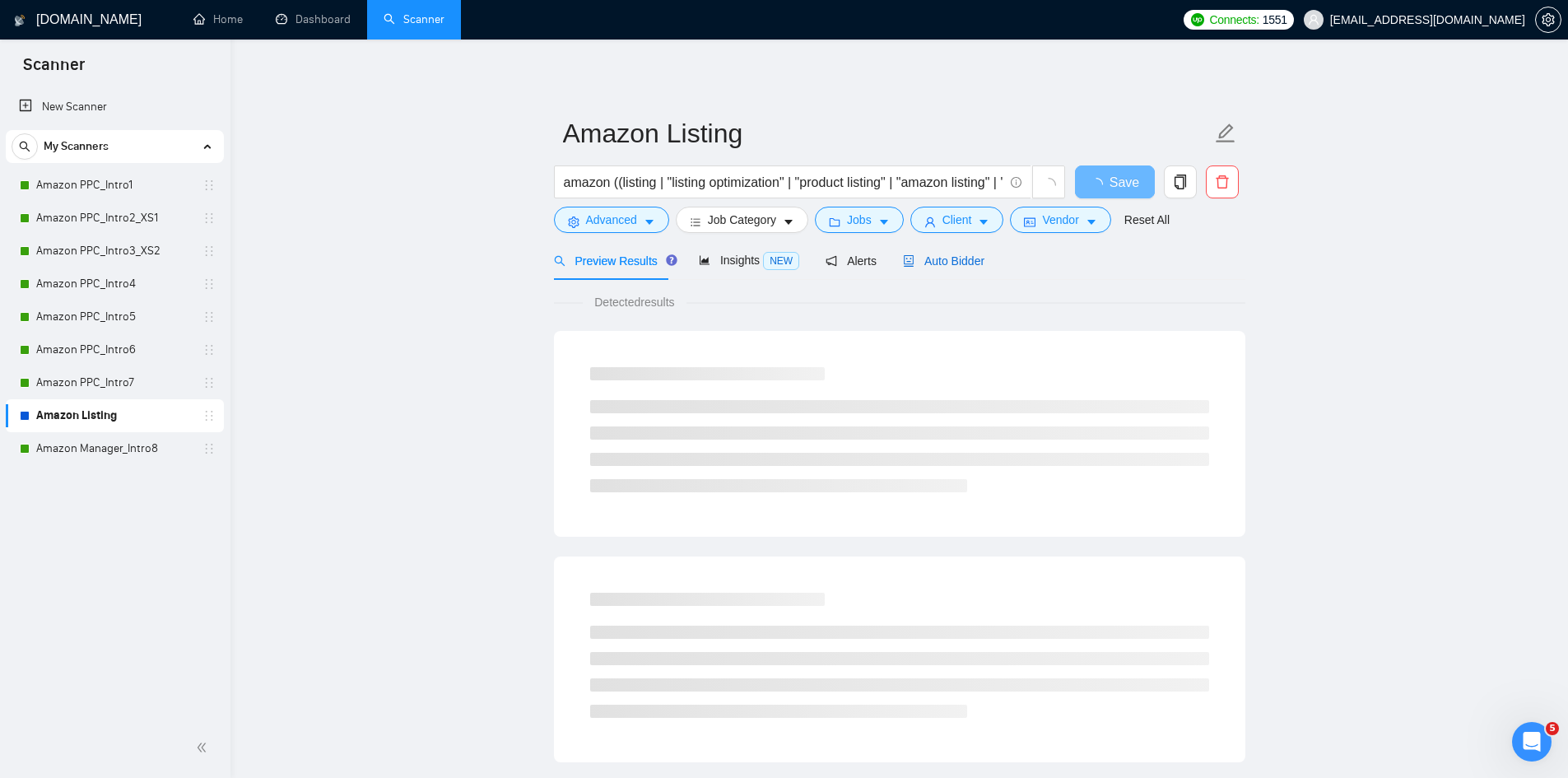
click at [940, 259] on span "Auto Bidder" at bounding box center [944, 261] width 81 height 14
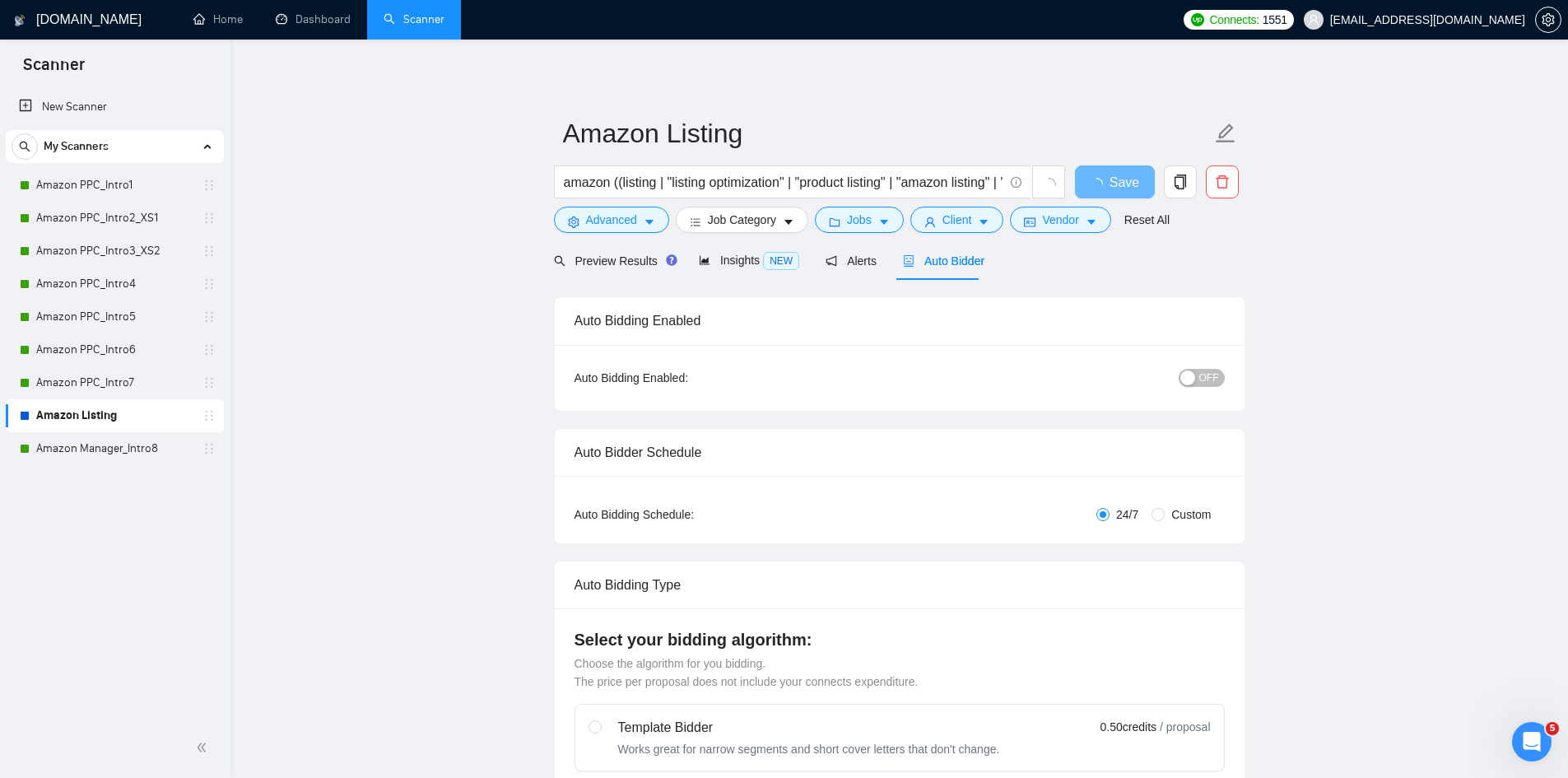
checkbox input "true"
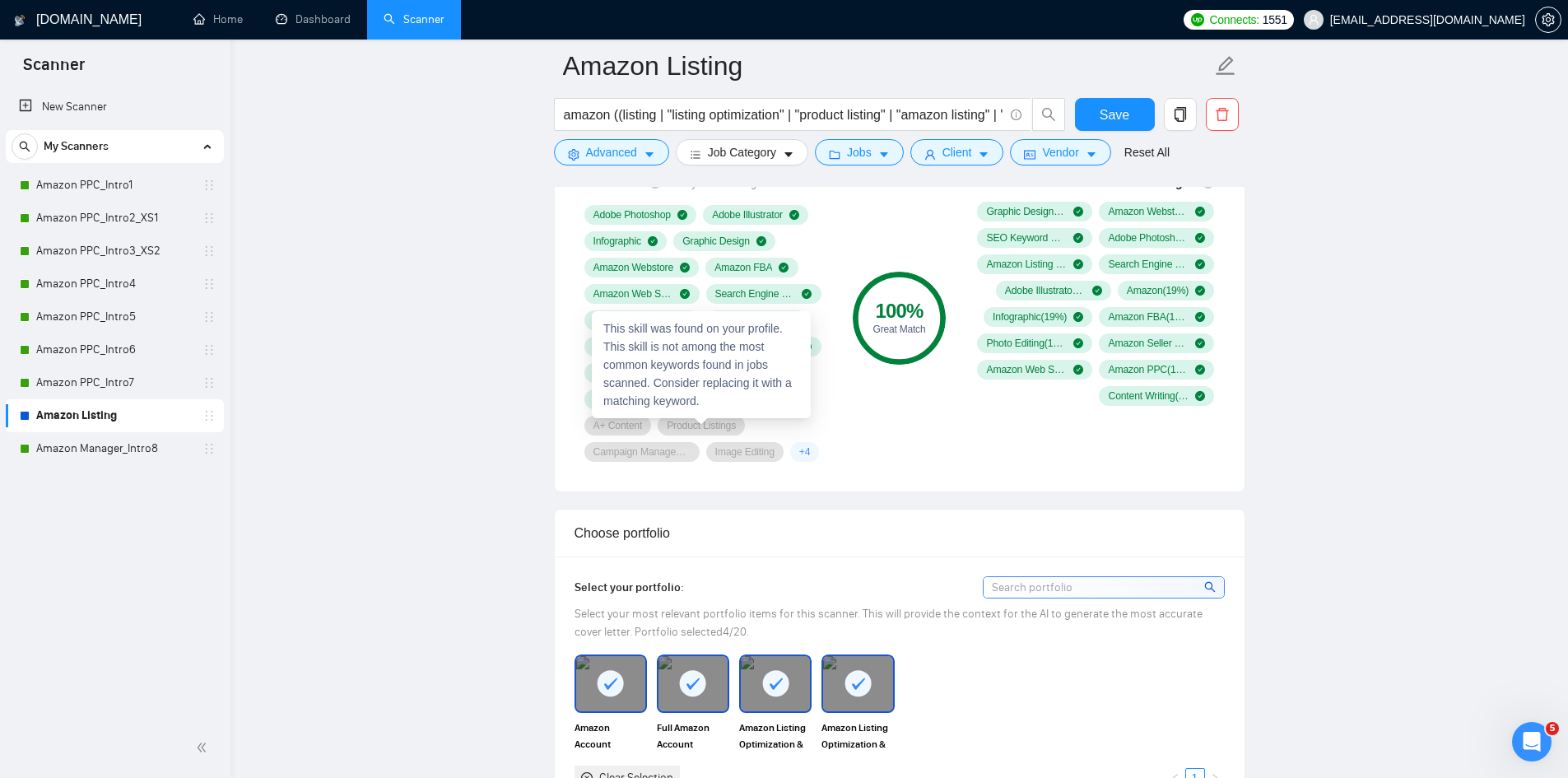
scroll to position [1811, 0]
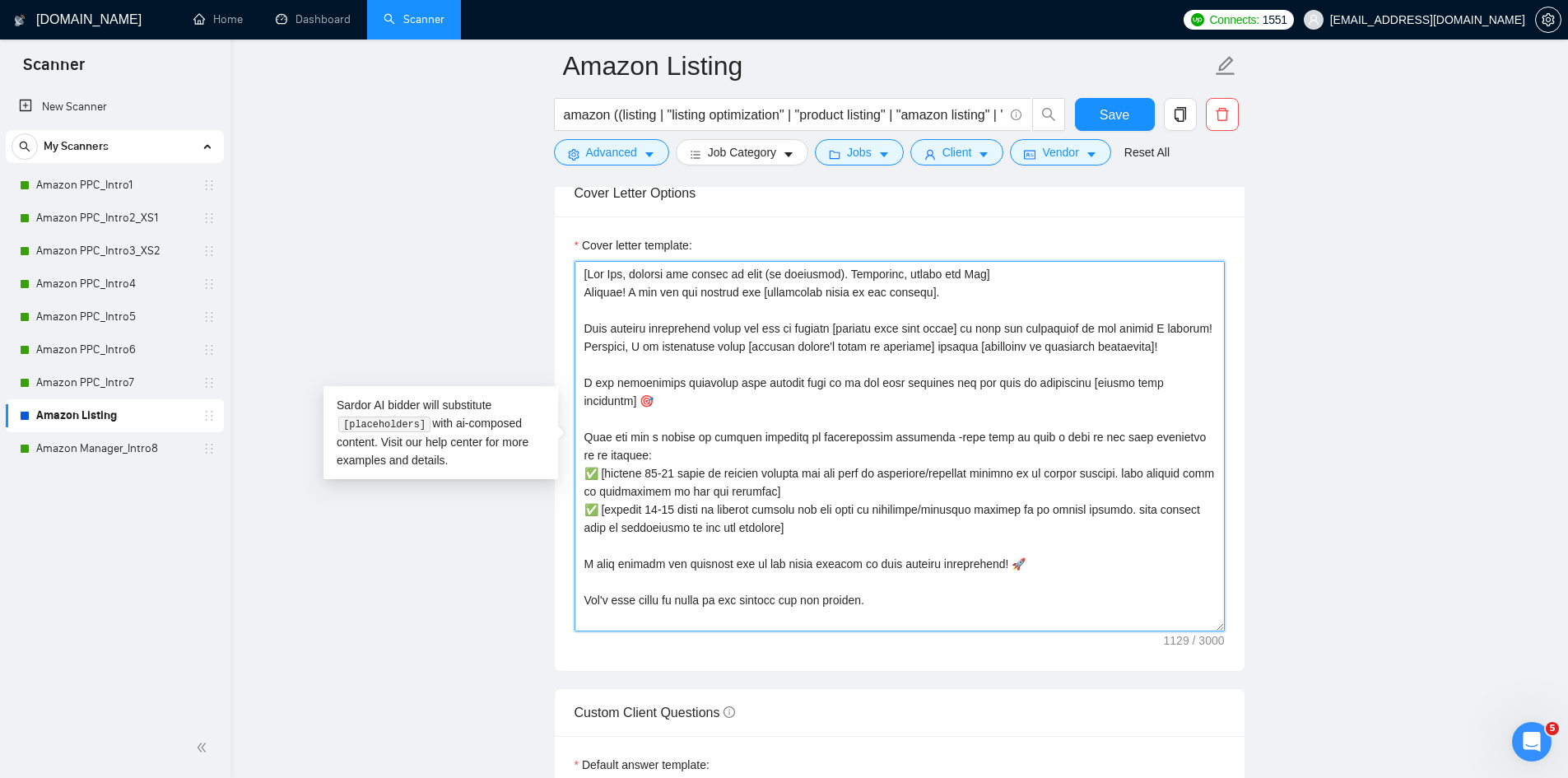
drag, startPoint x: 622, startPoint y: 289, endPoint x: 565, endPoint y: 266, distance: 61.5
click at [565, 266] on div "Cover letter template:" at bounding box center [899, 444] width 689 height 455
paste textarea "take into consideration for the whole text: mirror the client use of emojism le…"
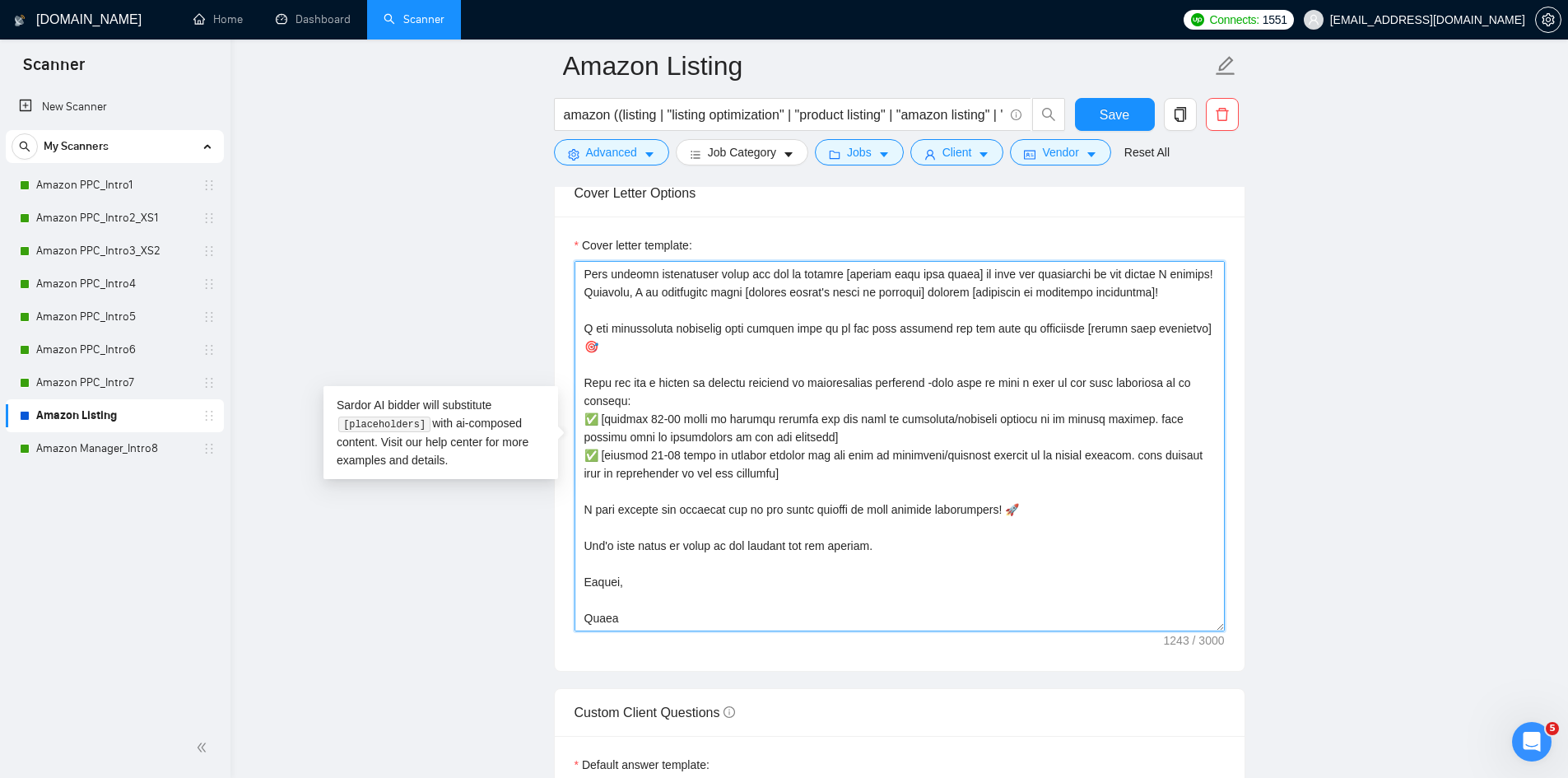
scroll to position [91, 0]
type textarea "[take into consideration for the whole text: mirror the client use of emojism l…"
click at [1114, 111] on span "Save" at bounding box center [1114, 115] width 30 height 20
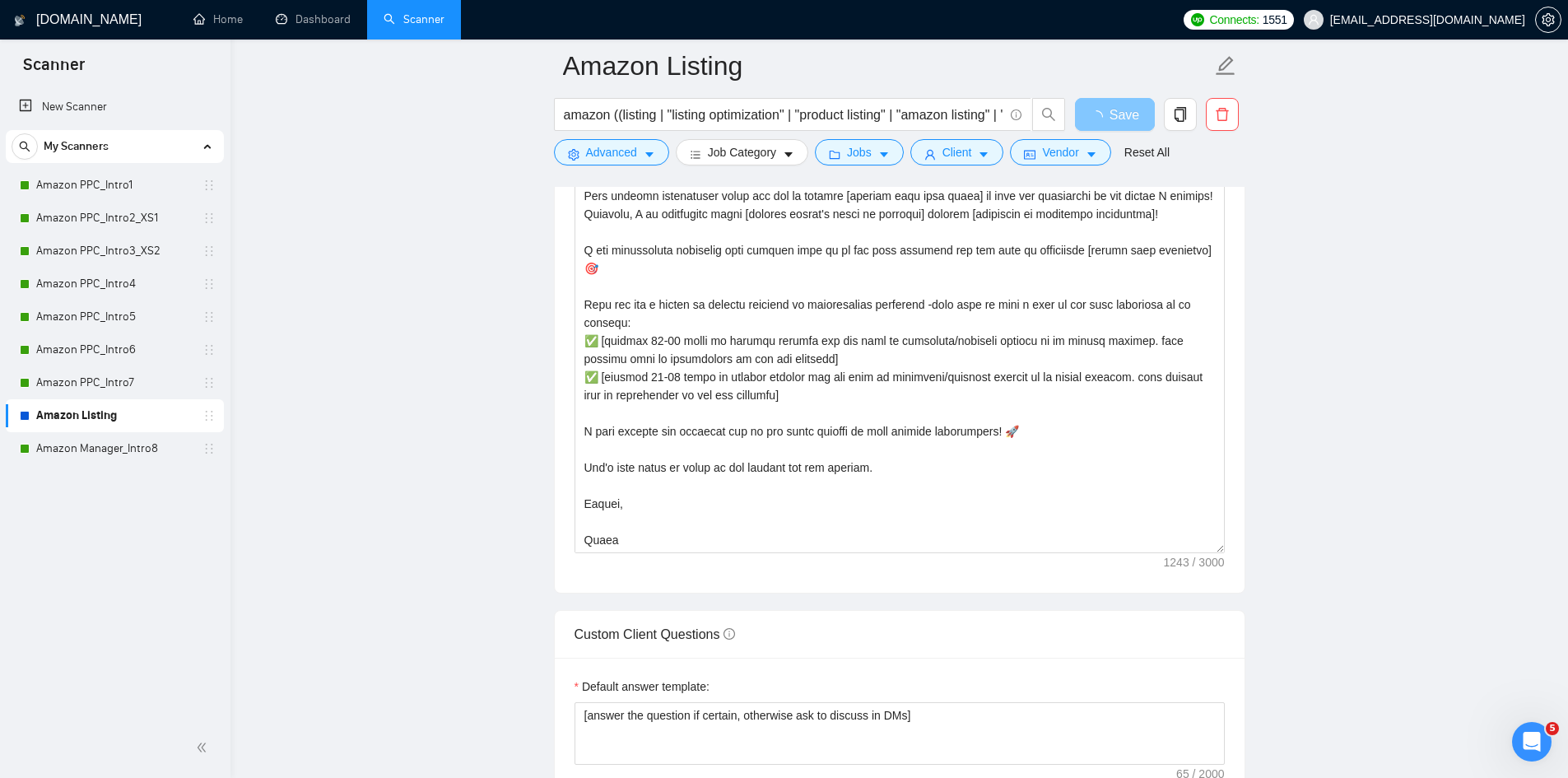
scroll to position [2224, 0]
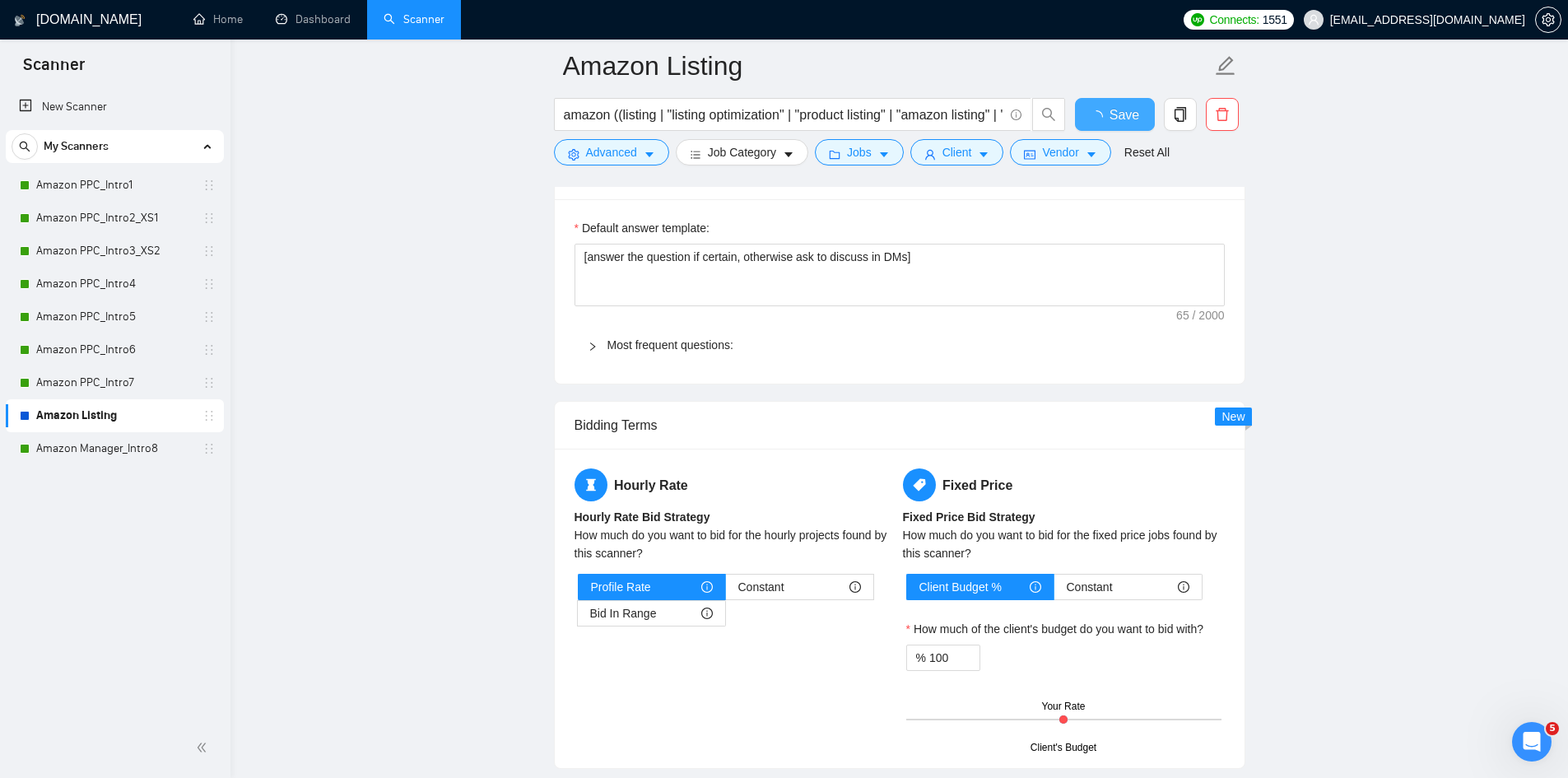
checkbox input "true"
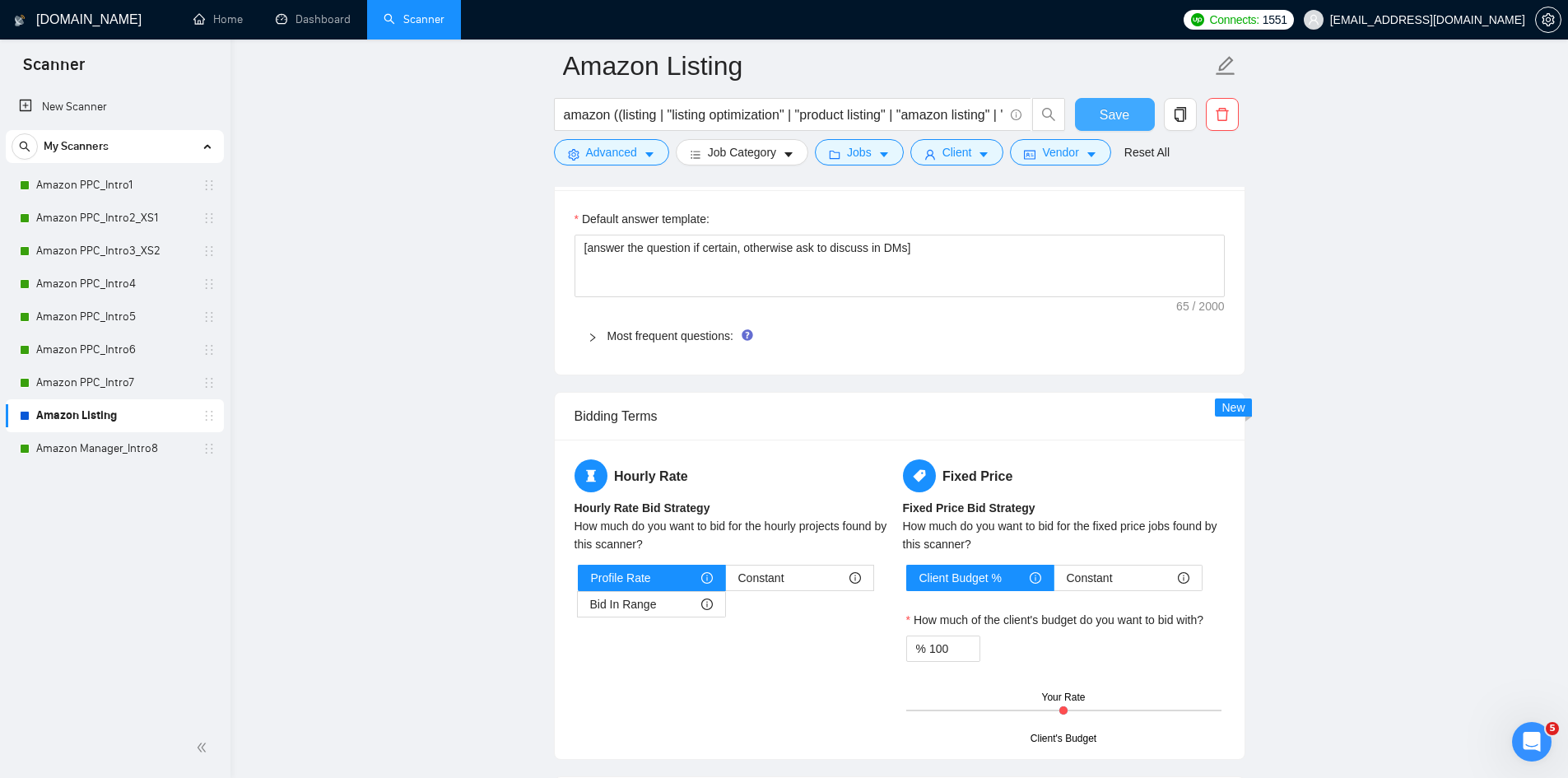
scroll to position [2800, 0]
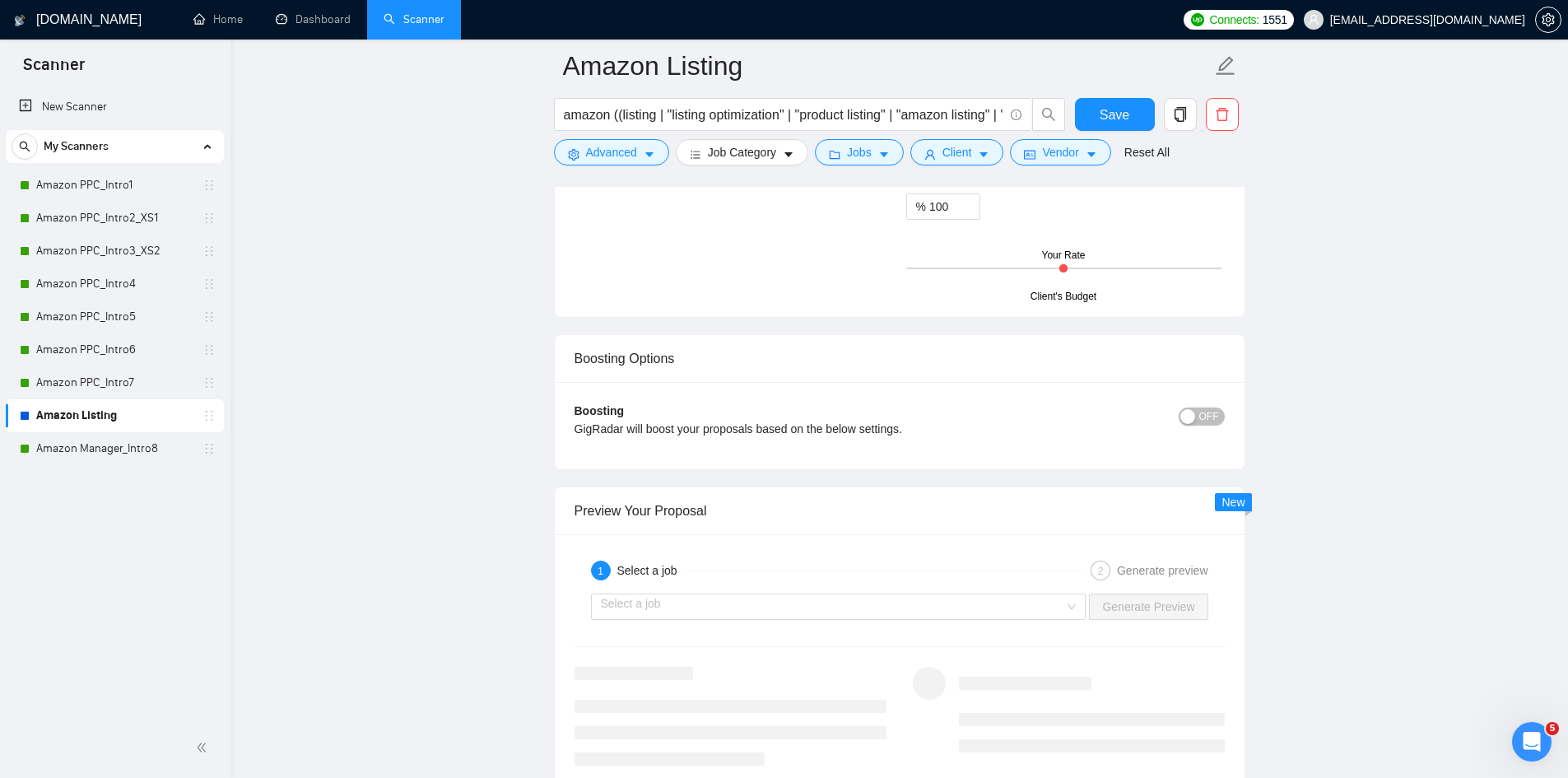
drag, startPoint x: 113, startPoint y: 187, endPoint x: 284, endPoint y: 248, distance: 181.6
click at [113, 187] on link "Amazon PPC_Intro1" at bounding box center [114, 185] width 156 height 33
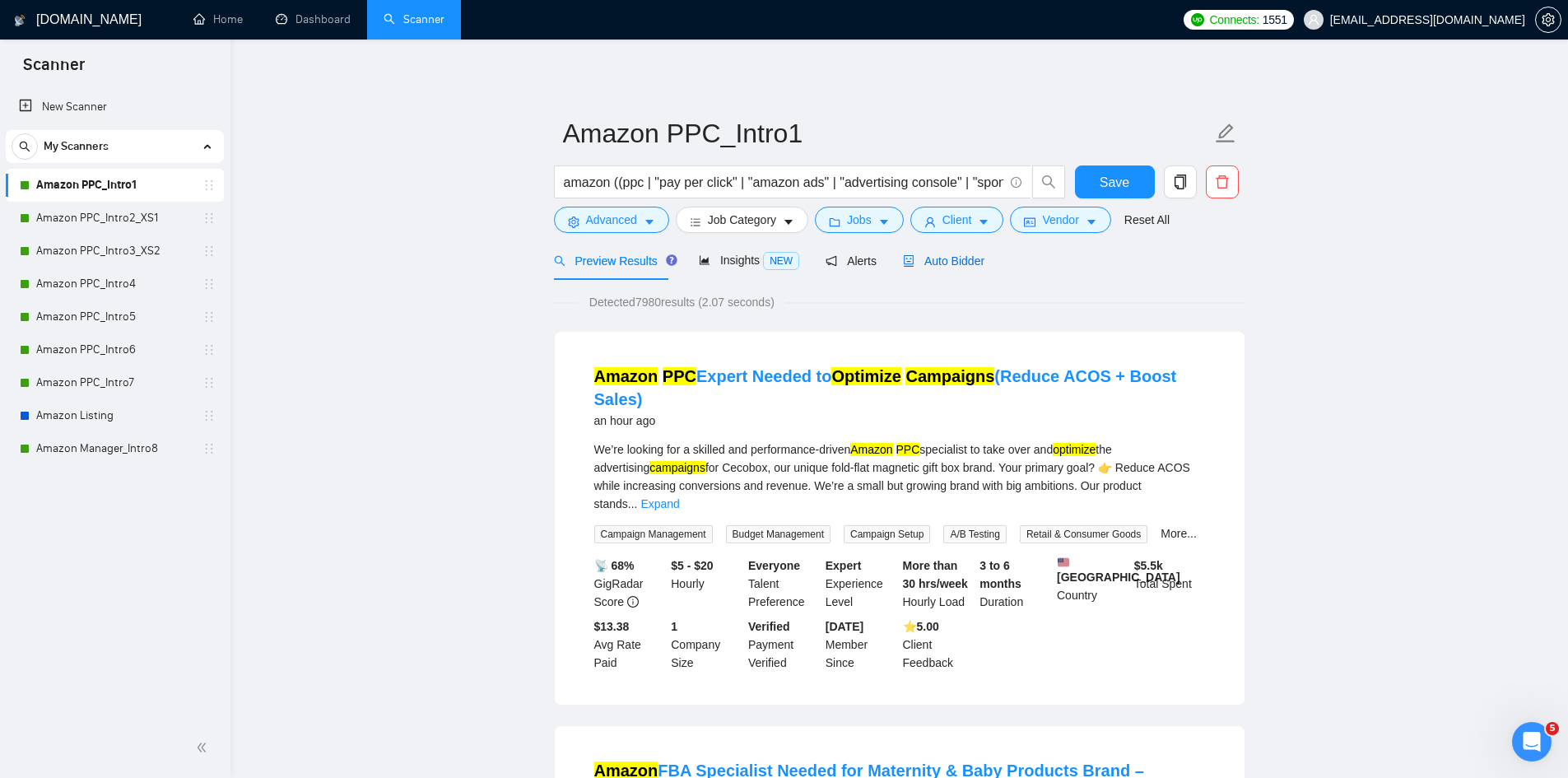
click at [937, 255] on span "Auto Bidder" at bounding box center [944, 261] width 81 height 14
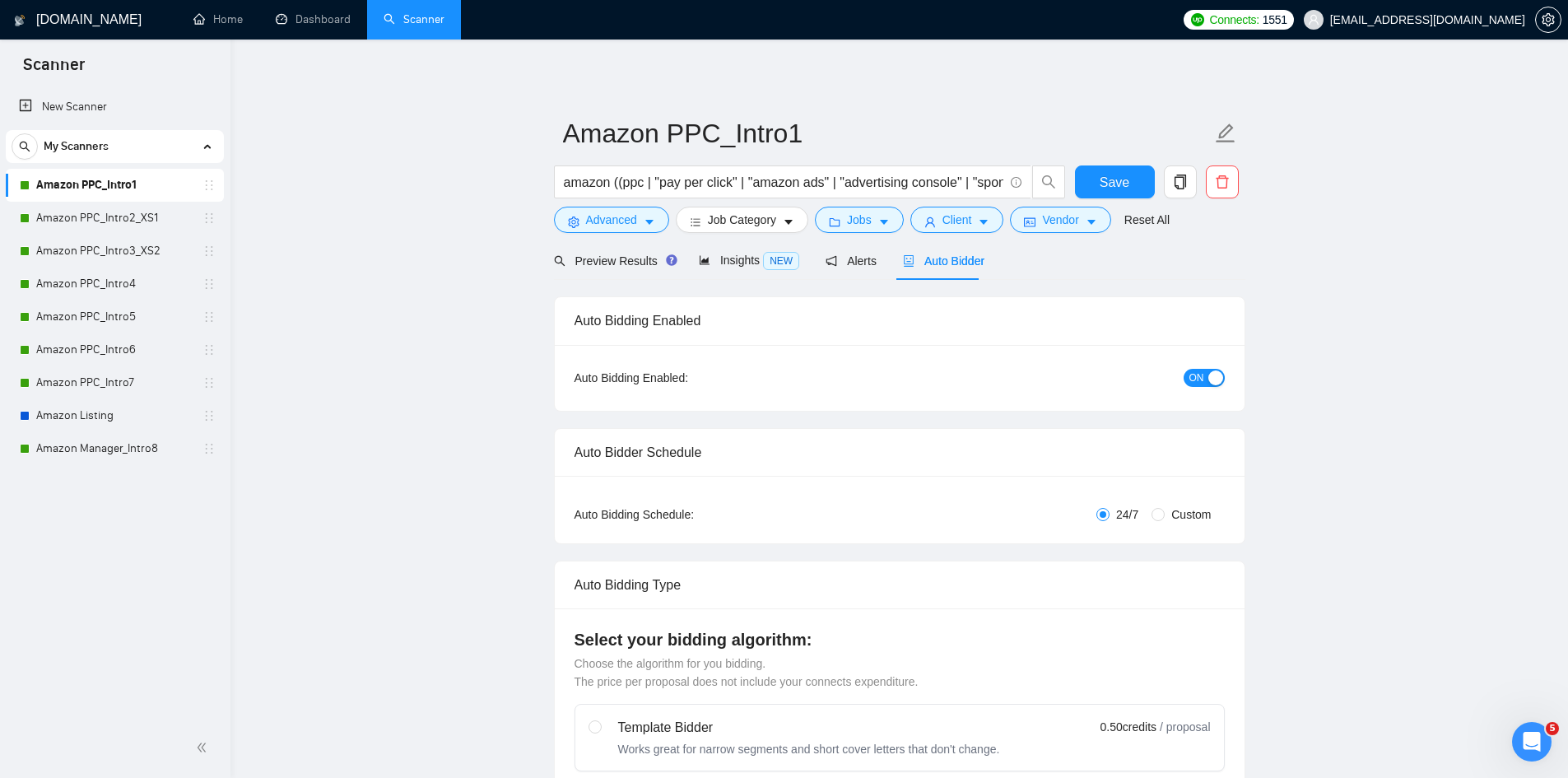
radio input "false"
radio input "true"
checkbox input "true"
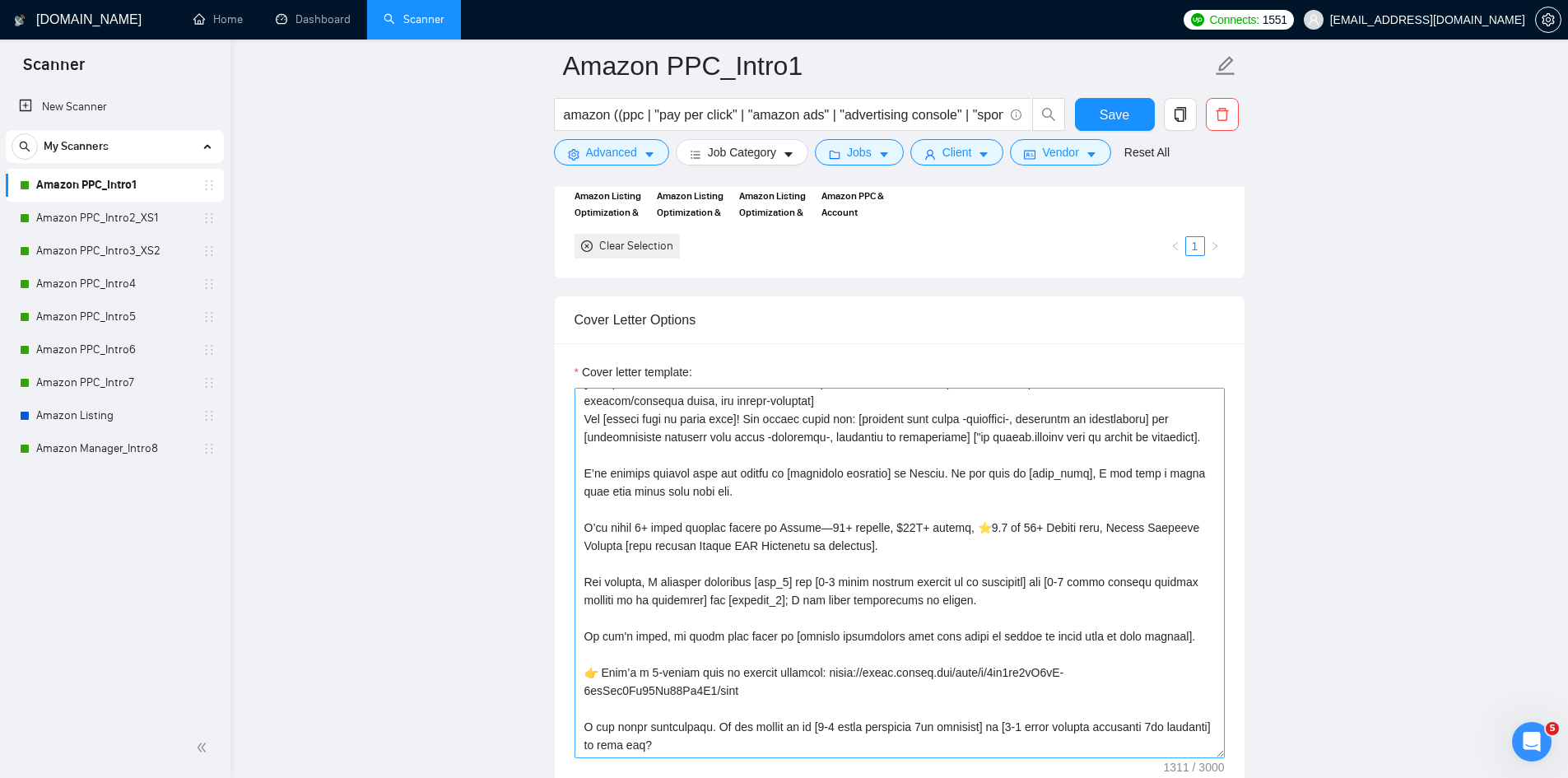
scroll to position [2141, 0]
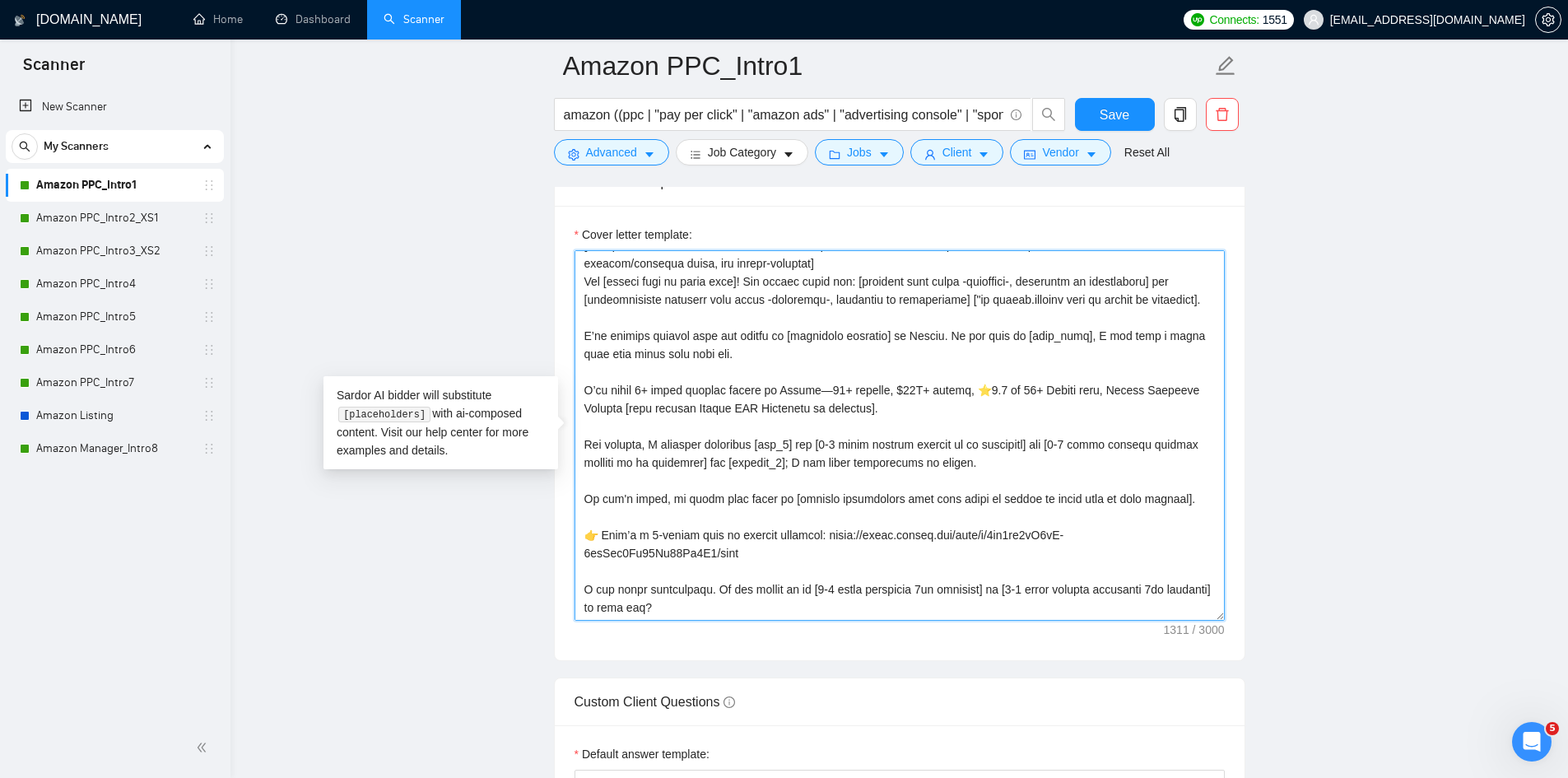
drag, startPoint x: 748, startPoint y: 549, endPoint x: 816, endPoint y: 535, distance: 69.4
click at [816, 535] on textarea "Cover letter template:" at bounding box center [899, 435] width 650 height 371
paste textarea "www.loom.com/share/9fa1eb60fc514700a77b2a81470246cf?sid=fb03b62d-9ffd-4207-b919…"
click at [723, 536] on textarea "Cover letter template:" at bounding box center [899, 435] width 650 height 371
drag, startPoint x: 828, startPoint y: 549, endPoint x: 580, endPoint y: 531, distance: 248.7
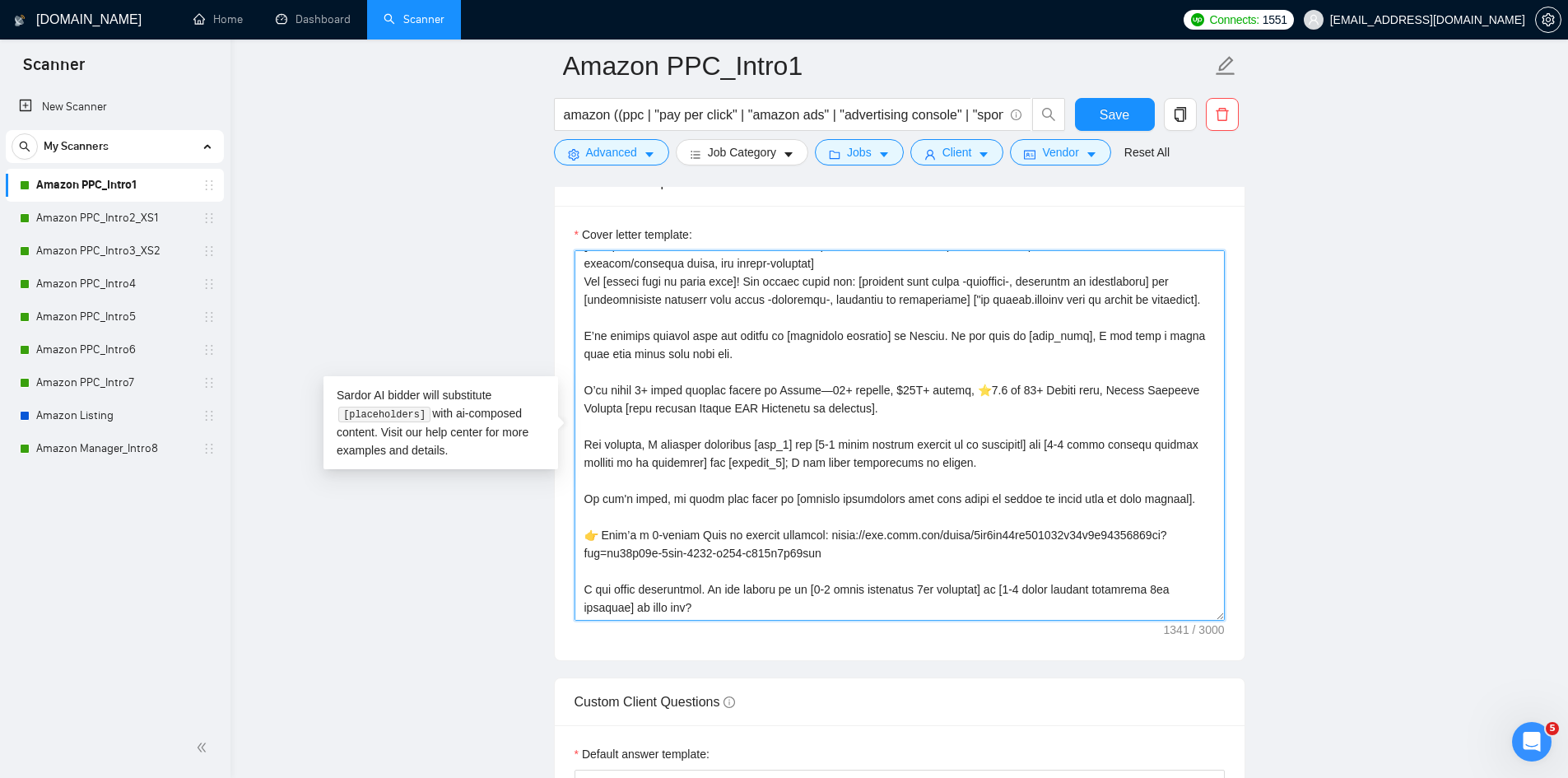
click at [580, 531] on textarea "Cover letter template:" at bounding box center [899, 435] width 650 height 371
click at [641, 534] on textarea "Cover letter template:" at bounding box center [899, 435] width 650 height 371
drag, startPoint x: 829, startPoint y: 550, endPoint x: 590, endPoint y: 537, distance: 239.4
click at [590, 537] on textarea "Cover letter template:" at bounding box center [899, 435] width 650 height 371
click at [665, 548] on textarea "Cover letter template:" at bounding box center [899, 435] width 650 height 371
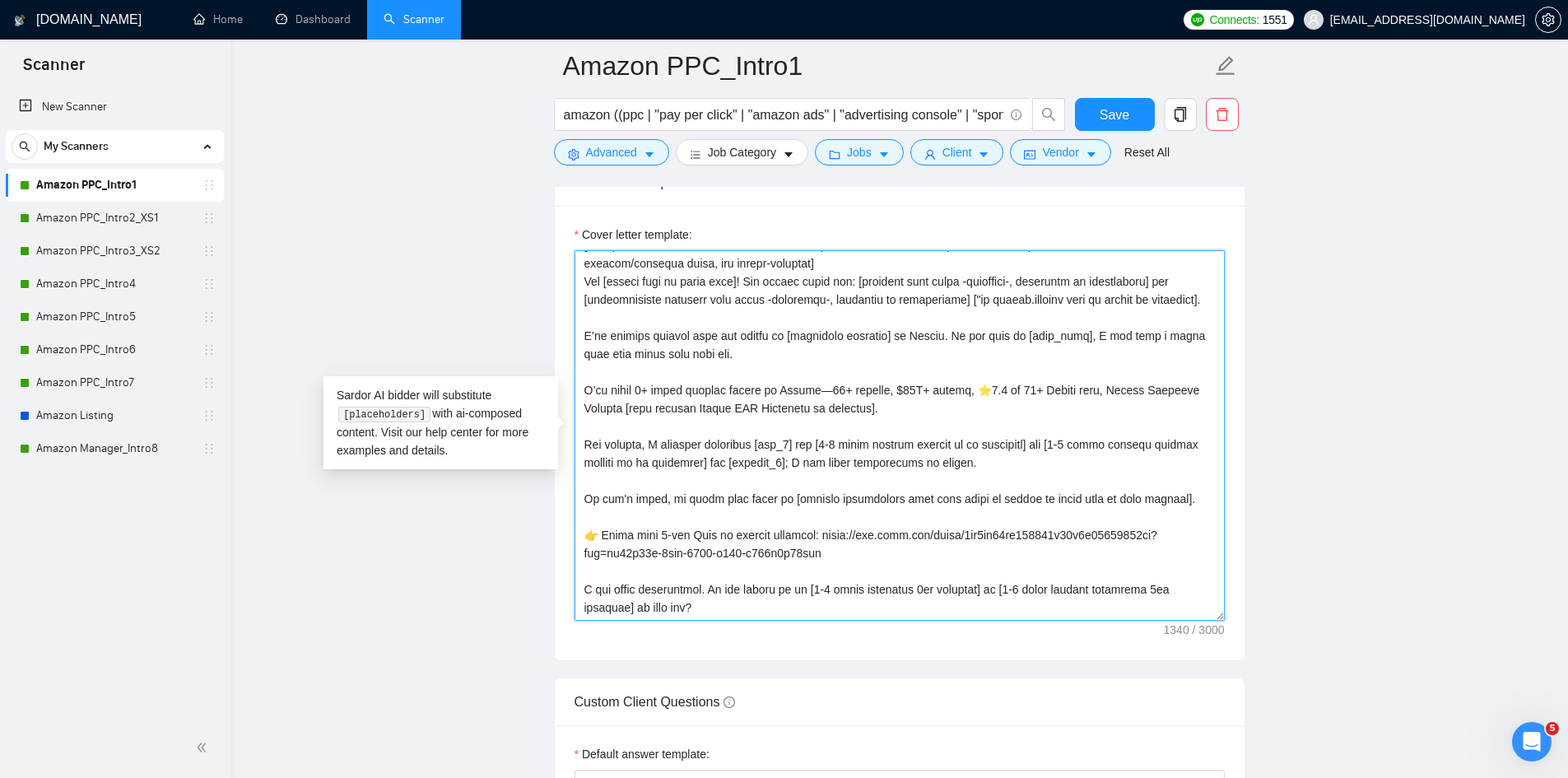
click at [637, 533] on textarea "Cover letter template:" at bounding box center [899, 435] width 650 height 371
drag, startPoint x: 835, startPoint y: 551, endPoint x: 582, endPoint y: 535, distance: 253.5
click at [582, 535] on textarea "Cover letter template:" at bounding box center [899, 435] width 650 height 371
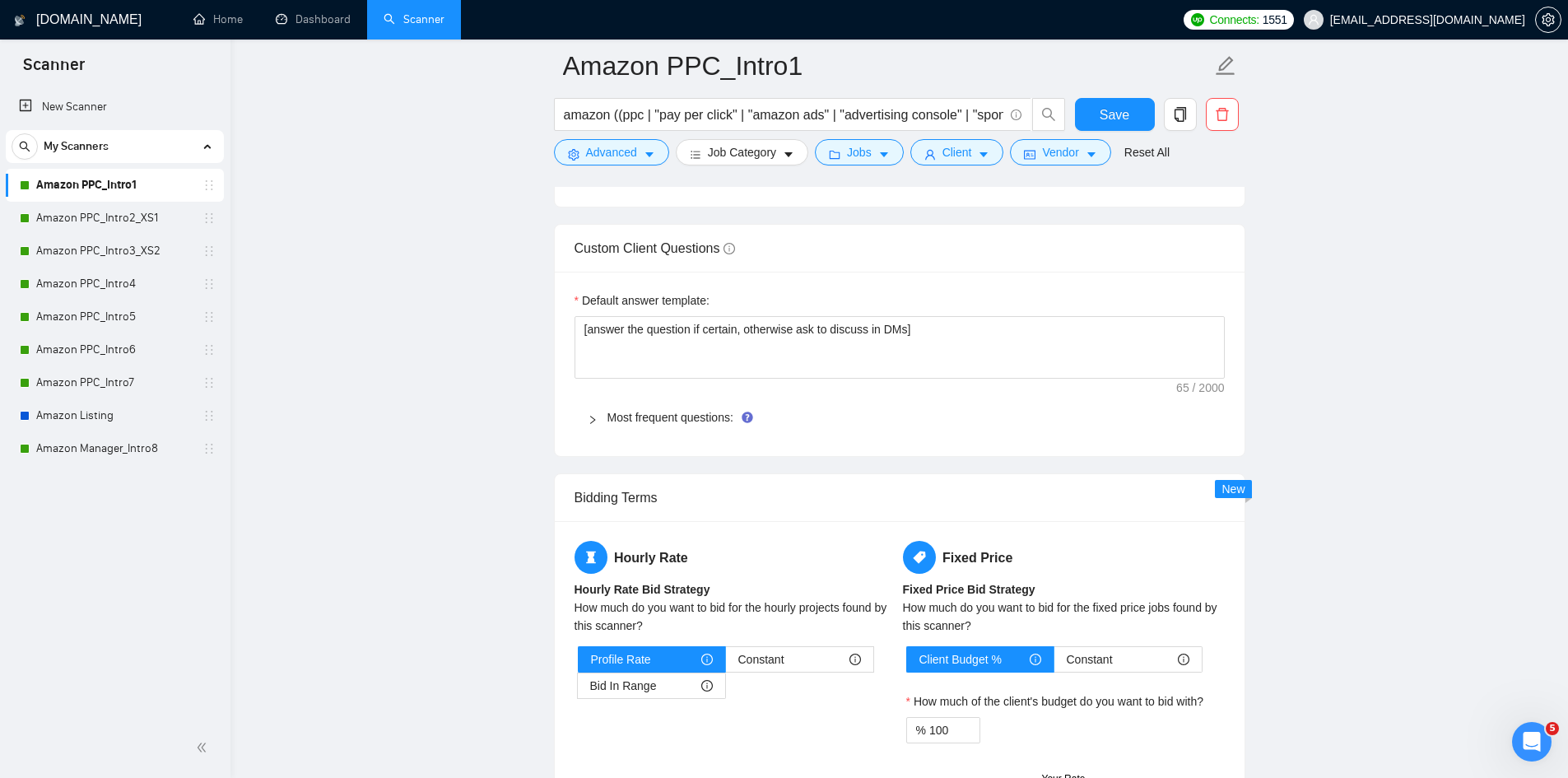
scroll to position [2882, 0]
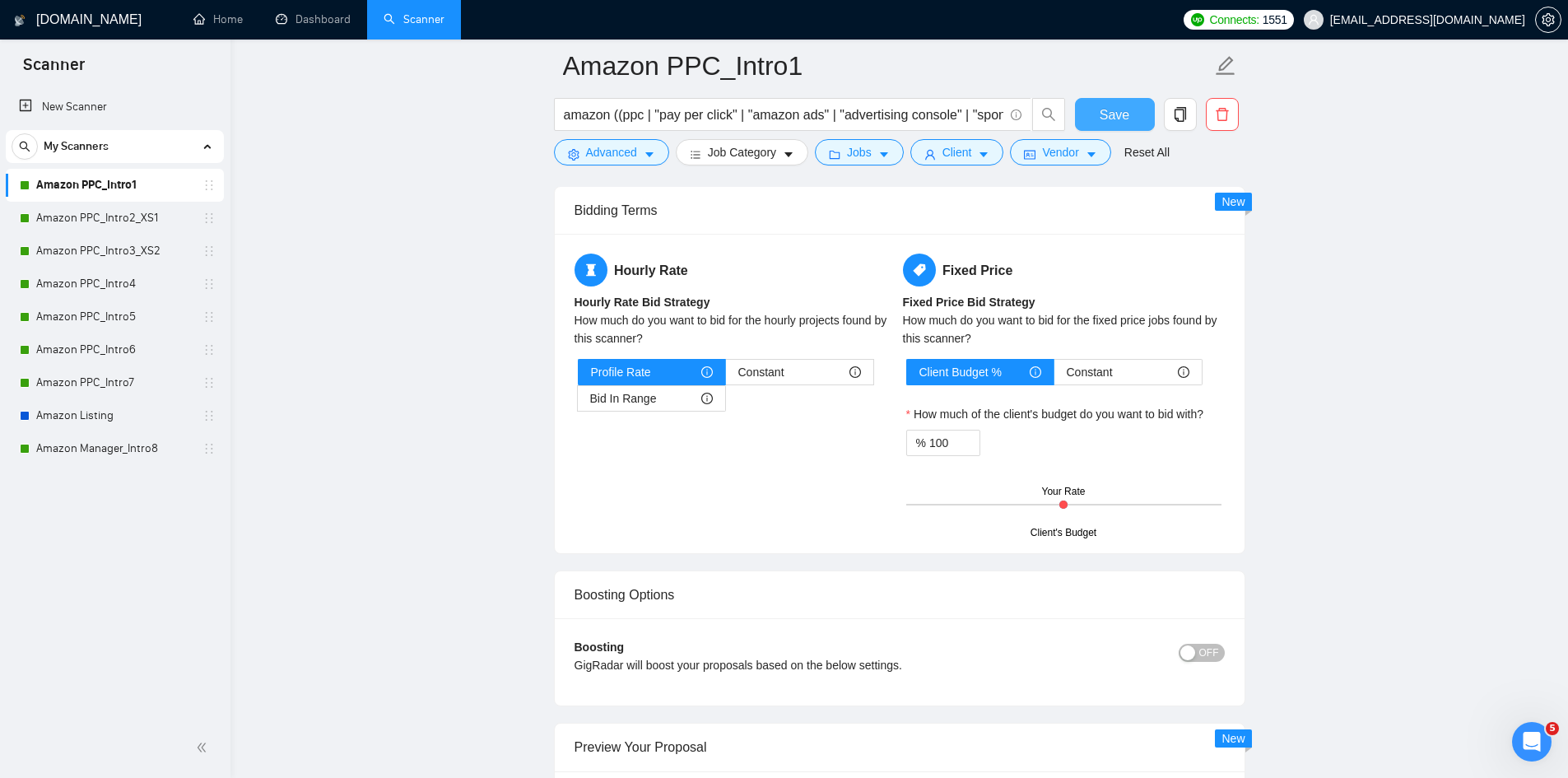
type textarea "[take into consideration for the whole text: mirror the client use of emojism l…"
click at [1118, 121] on span "Save" at bounding box center [1114, 115] width 30 height 20
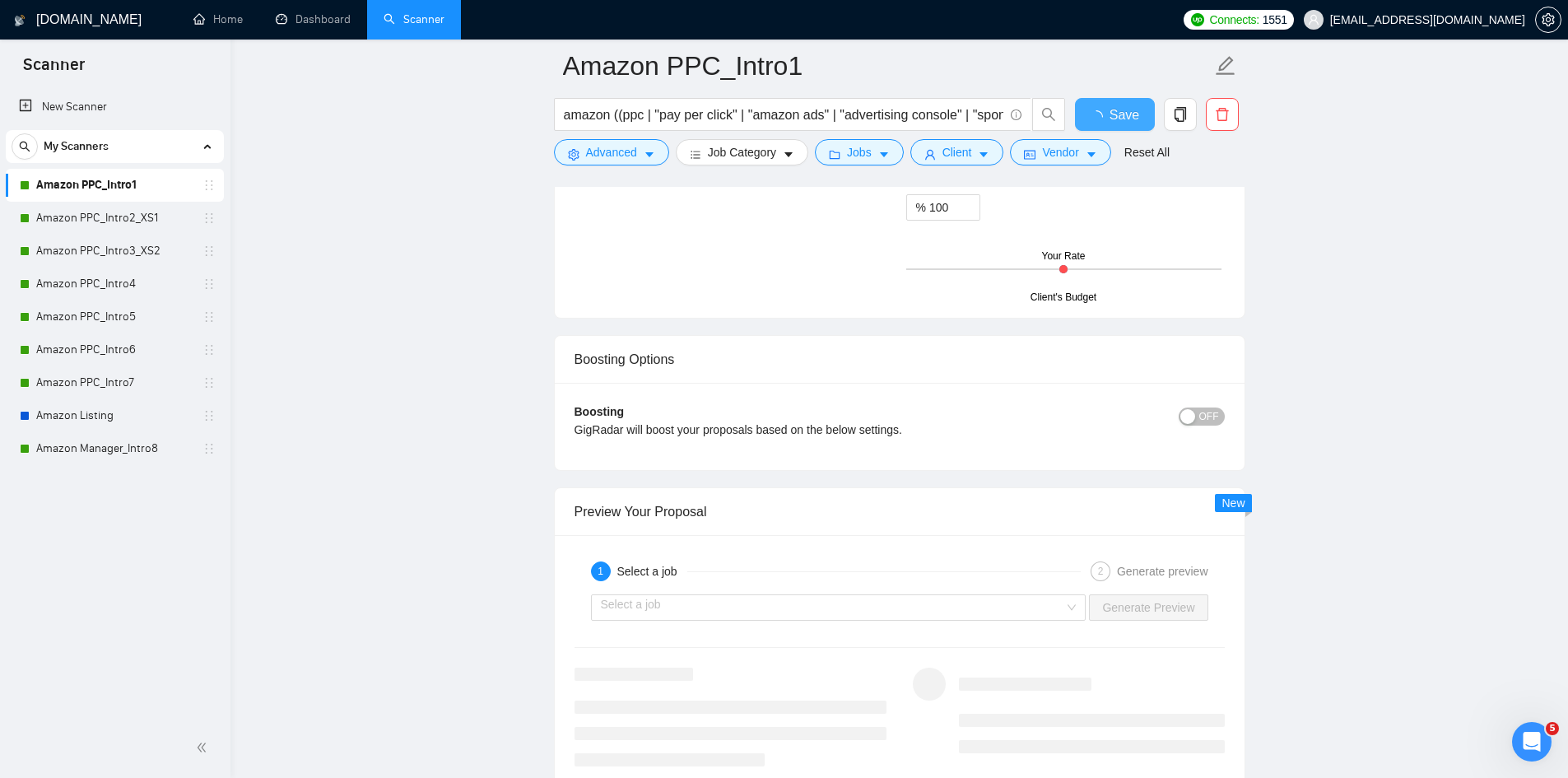
checkbox input "true"
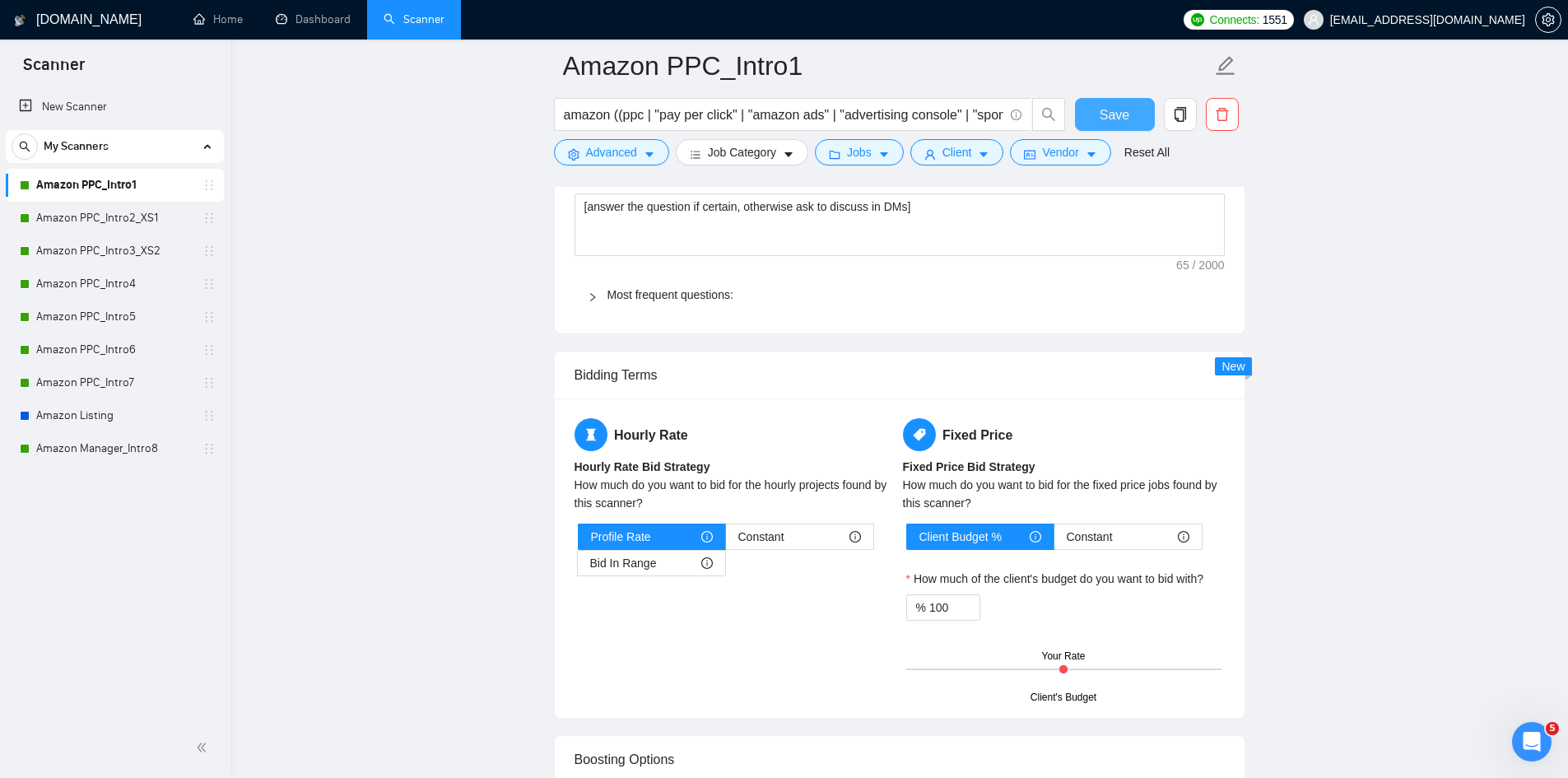
scroll to position [2306, 0]
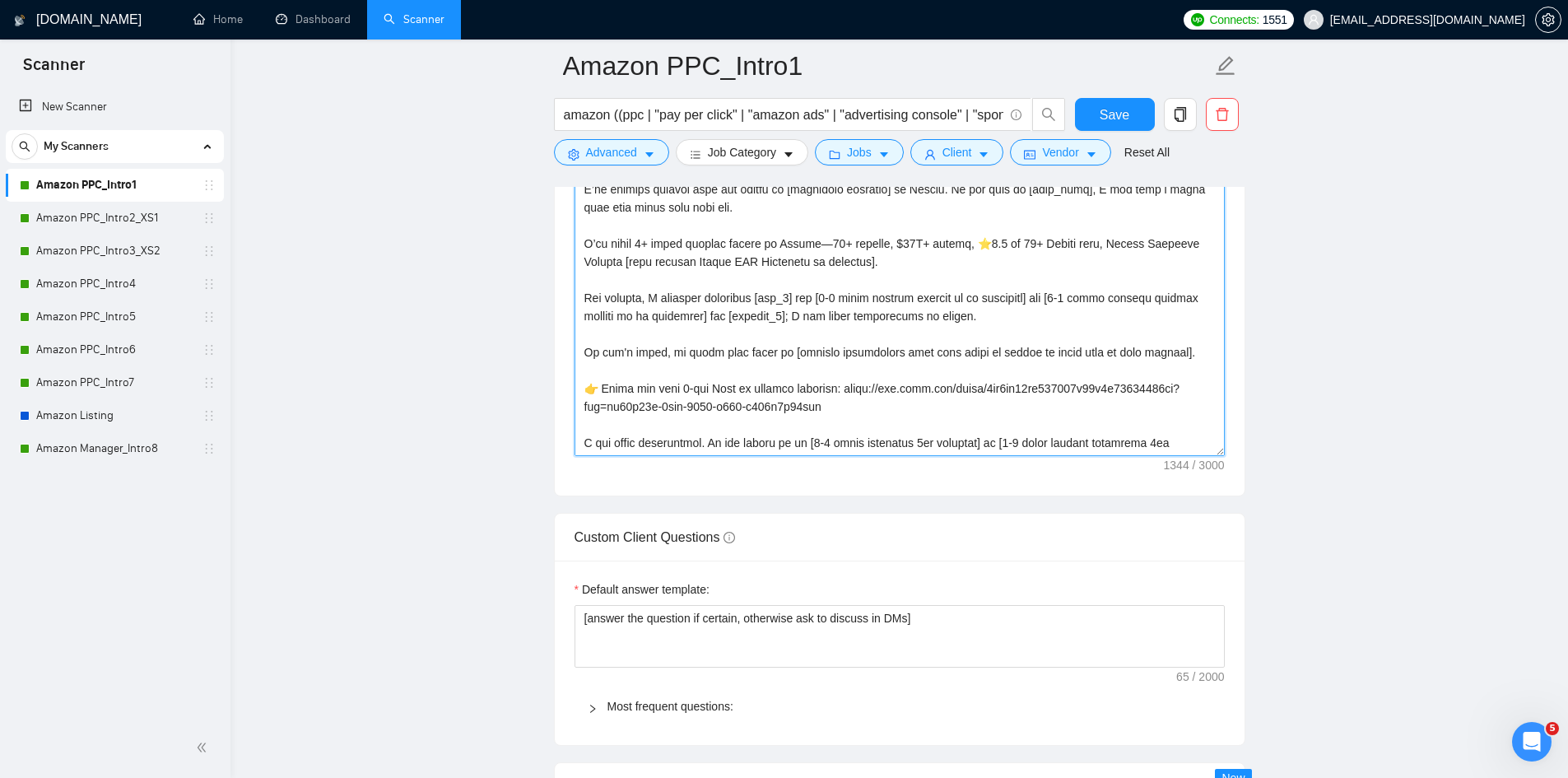
click at [694, 331] on textarea "Cover letter template:" at bounding box center [899, 271] width 650 height 371
drag, startPoint x: 821, startPoint y: 423, endPoint x: 588, endPoint y: 402, distance: 233.9
click at [588, 402] on textarea "Cover letter template:" at bounding box center [899, 271] width 650 height 371
click at [583, 421] on textarea "Cover letter template:" at bounding box center [899, 271] width 650 height 371
drag, startPoint x: 834, startPoint y: 420, endPoint x: 586, endPoint y: 410, distance: 248.2
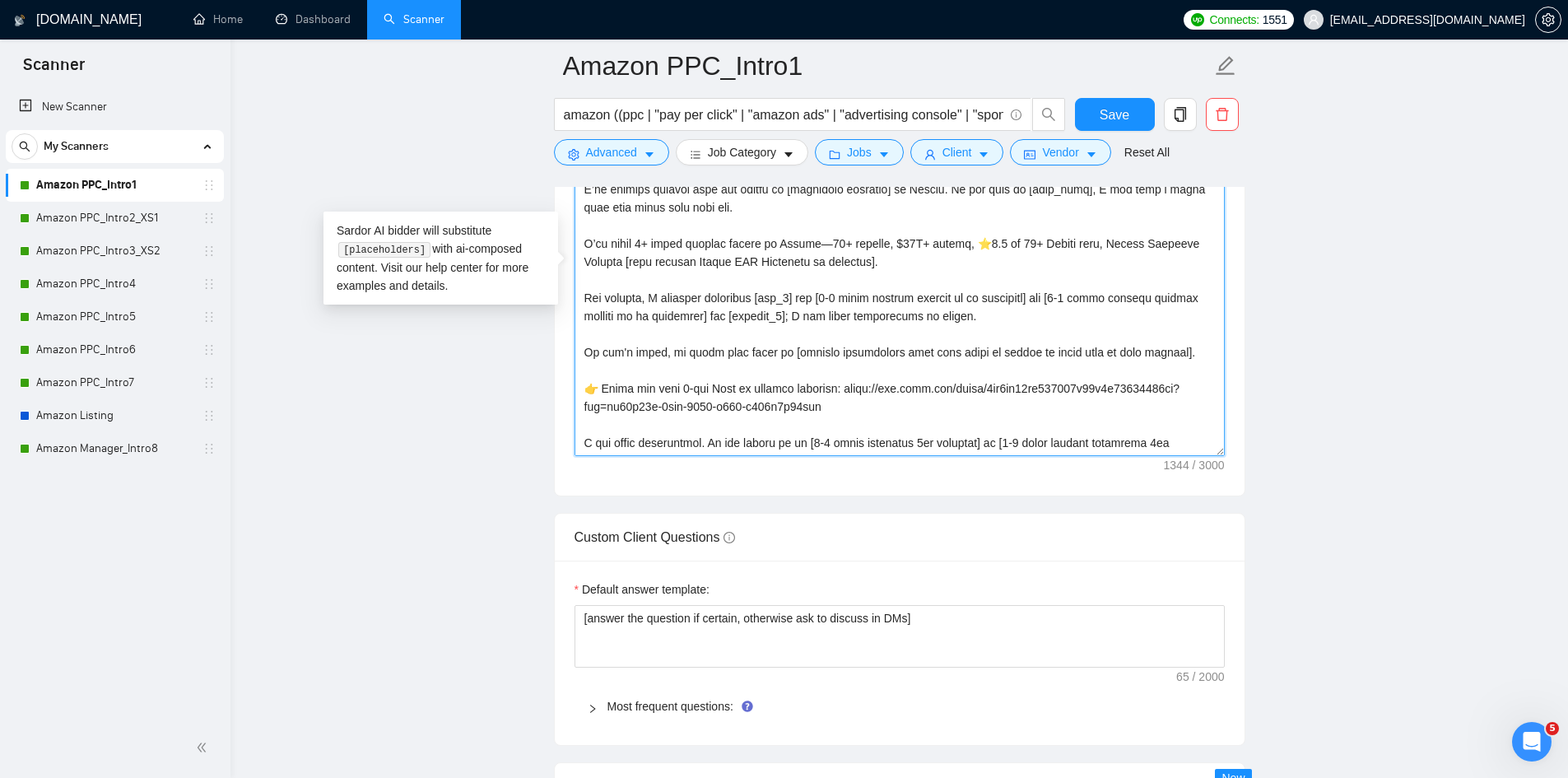
click at [586, 410] on textarea "Cover letter template:" at bounding box center [899, 271] width 650 height 371
paste textarea "2-min Loom with similar work — worth a look?"
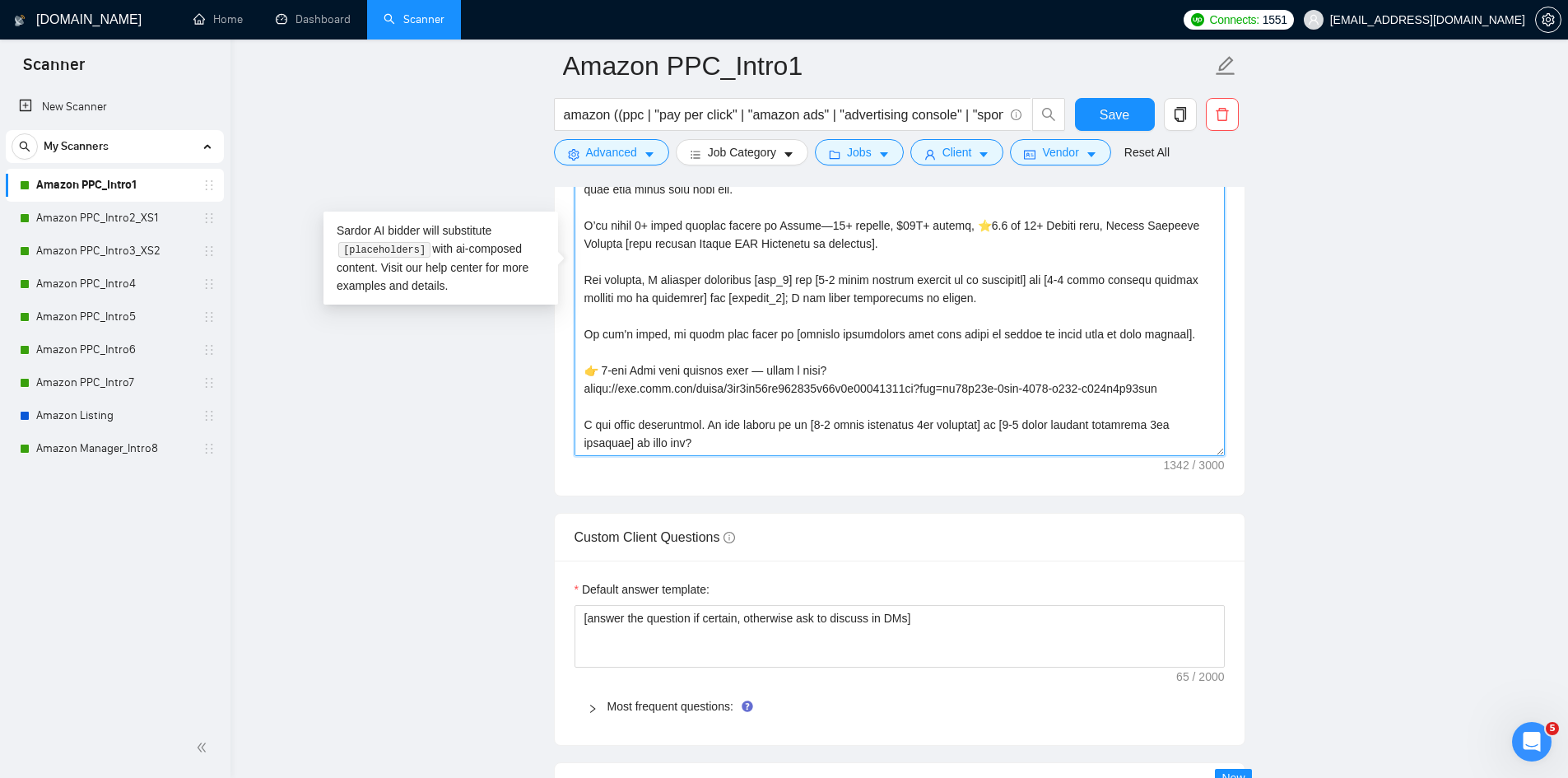
drag, startPoint x: 1144, startPoint y: 381, endPoint x: 585, endPoint y: 365, distance: 559.2
click at [585, 365] on textarea "Cover letter template:" at bounding box center [899, 271] width 650 height 371
type textarea "[take into consideration for the whole text: mirror the client use of emojism l…"
click at [1114, 109] on span "Save" at bounding box center [1114, 115] width 30 height 20
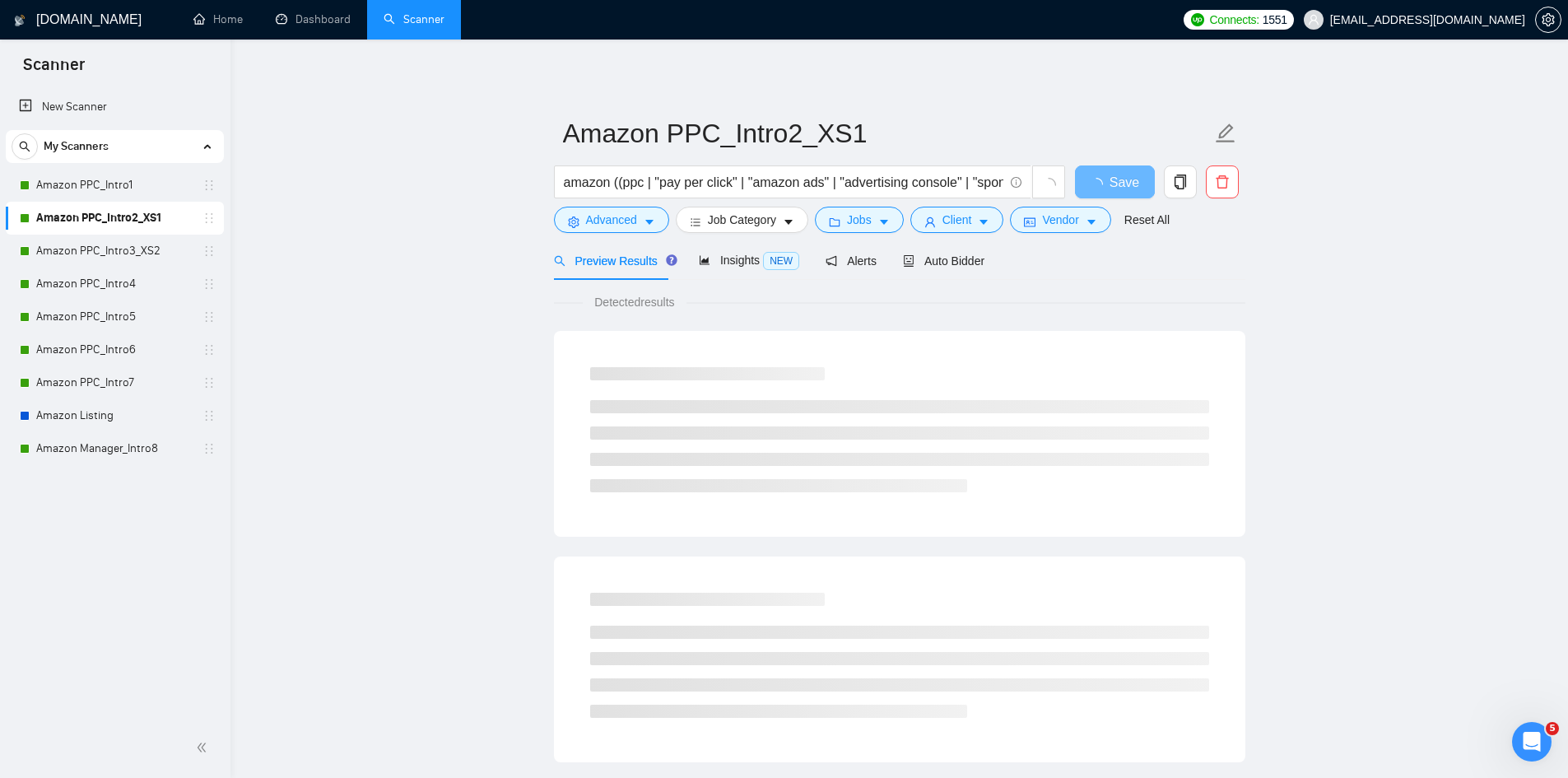
scroll to position [411, 0]
click at [949, 261] on span "Auto Bidder" at bounding box center [944, 261] width 81 height 14
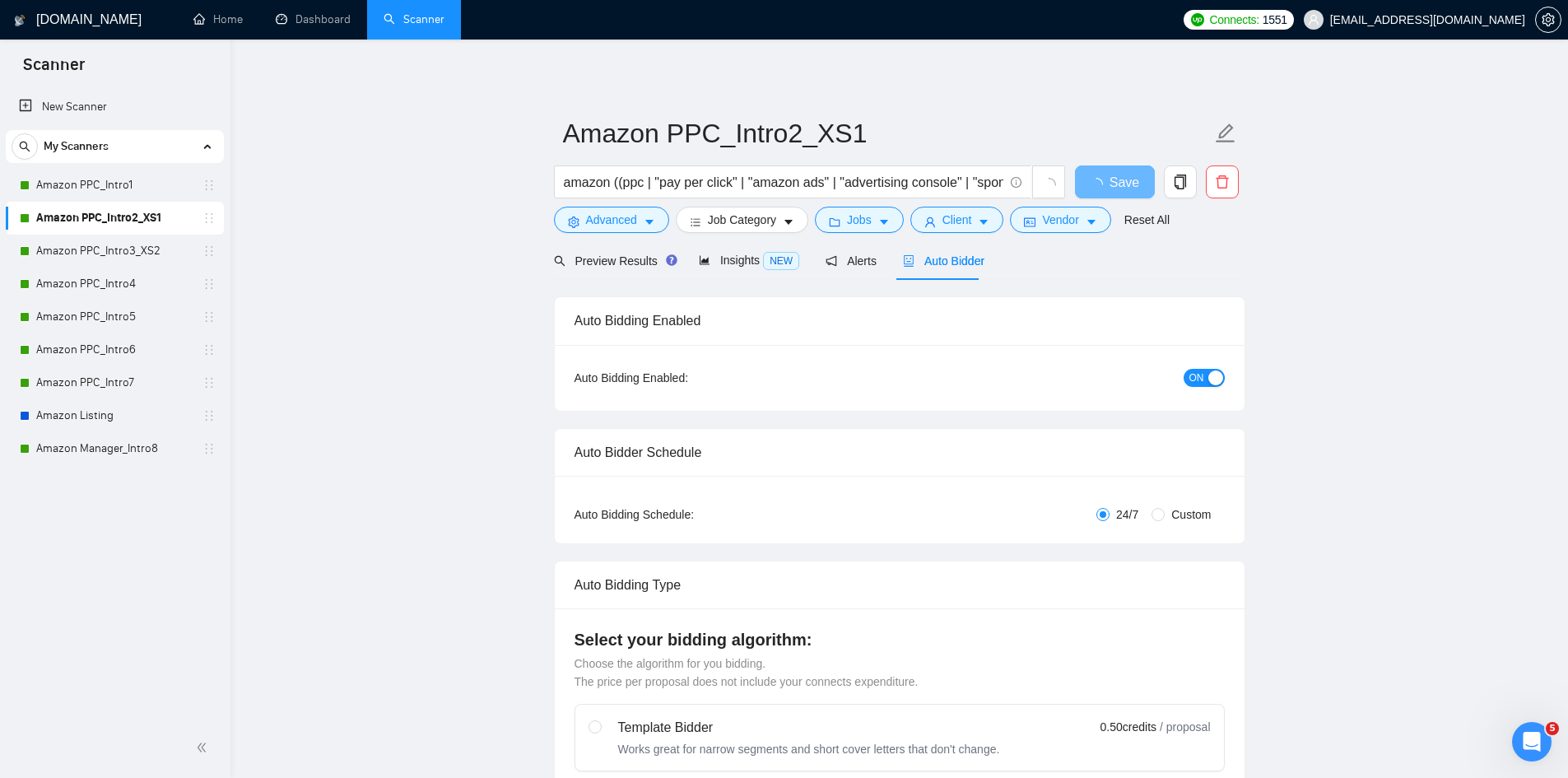
radio input "false"
radio input "true"
checkbox input "true"
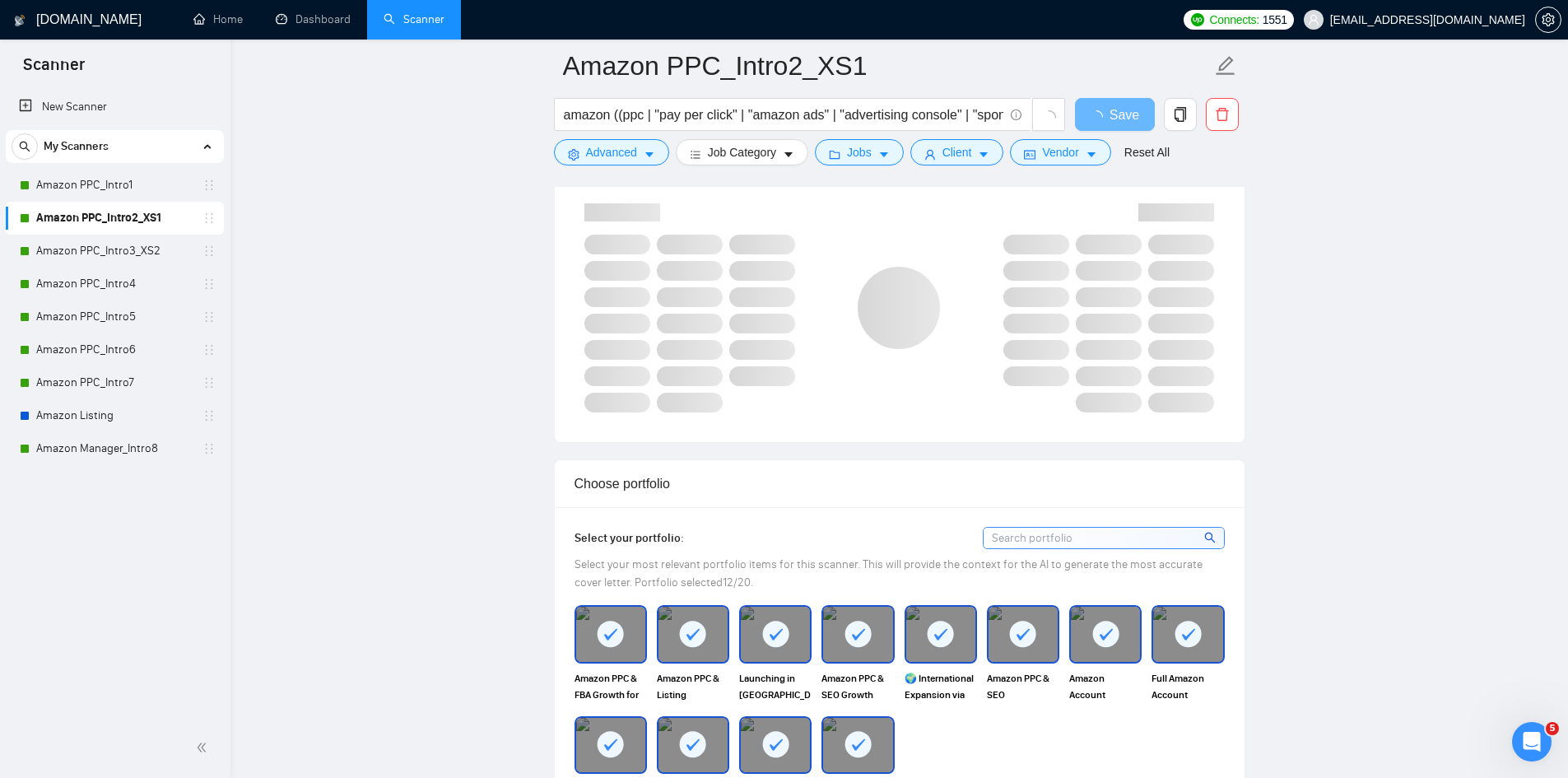
scroll to position [1811, 0]
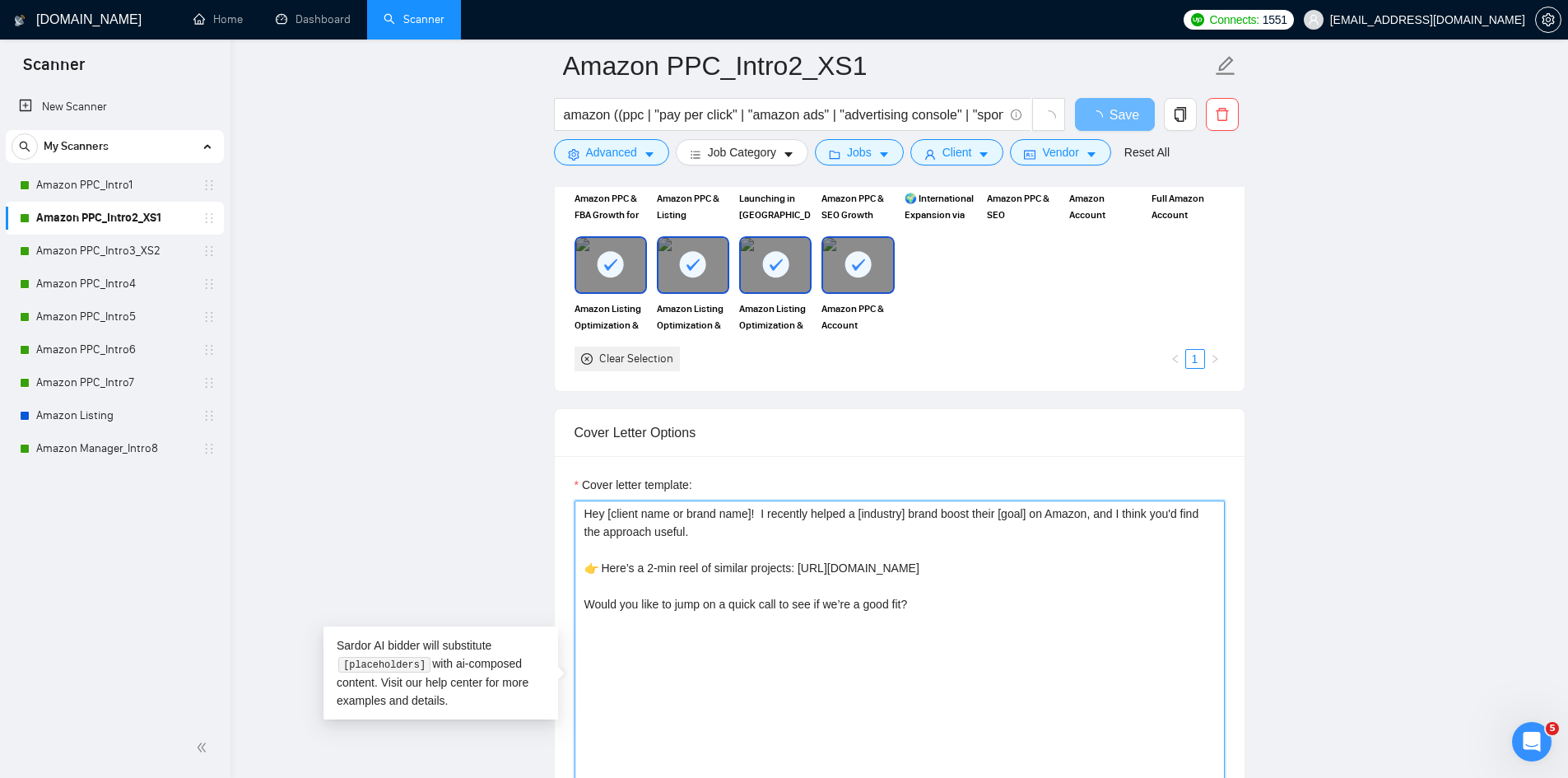
drag, startPoint x: 1191, startPoint y: 567, endPoint x: 591, endPoint y: 566, distance: 600.0
click at [591, 566] on textarea "Hey [client name or brand name]! I recently helped a [industry] brand boost the…" at bounding box center [899, 686] width 650 height 371
paste textarea "2-min Loom with similar work — worth a look? https://www.loom.com/share/9fa1eb6…"
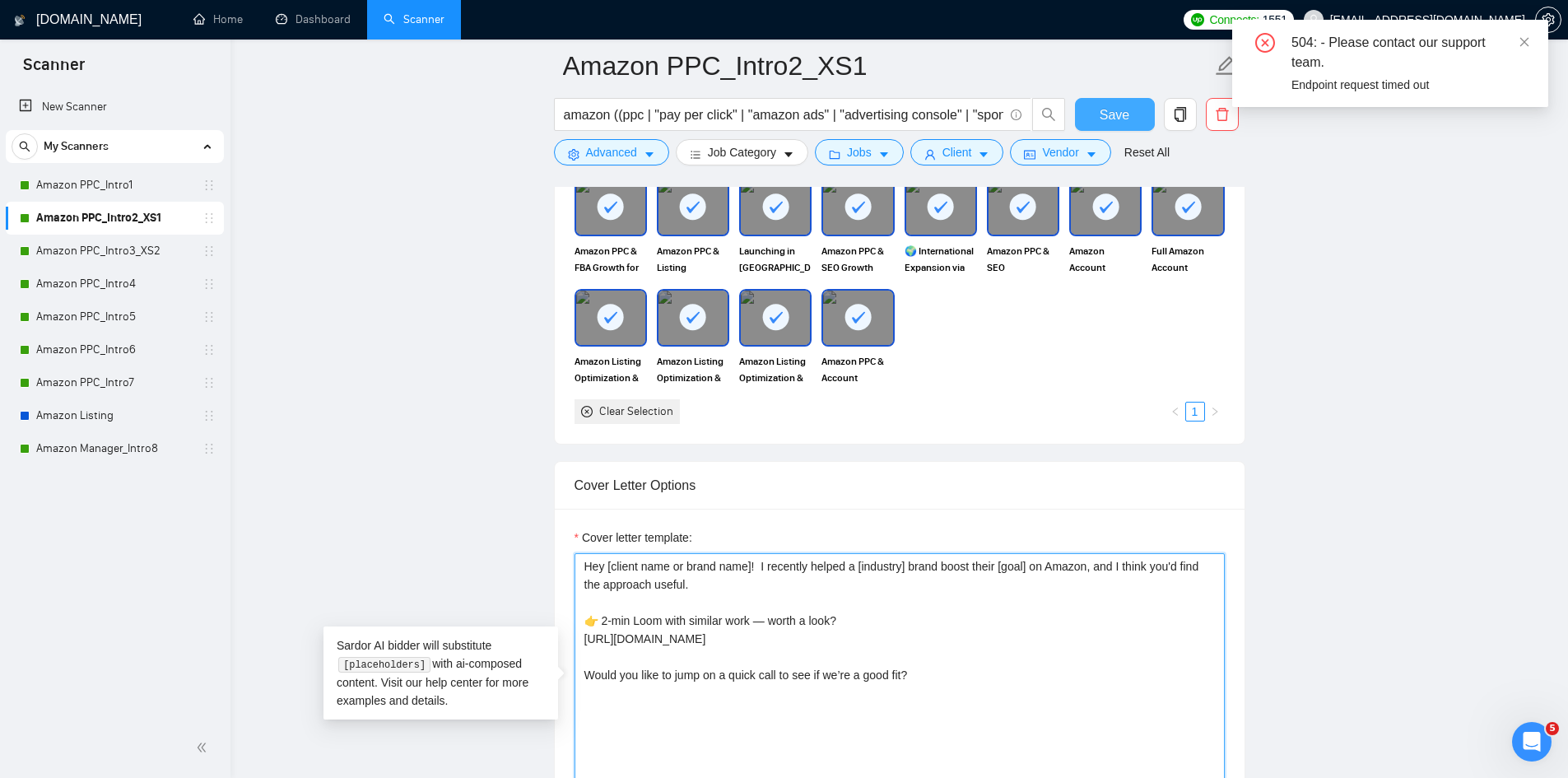
type textarea "Hey [client name or brand name]! I recently helped a [industry] brand boost the…"
click at [1105, 108] on span "Save" at bounding box center [1114, 115] width 30 height 20
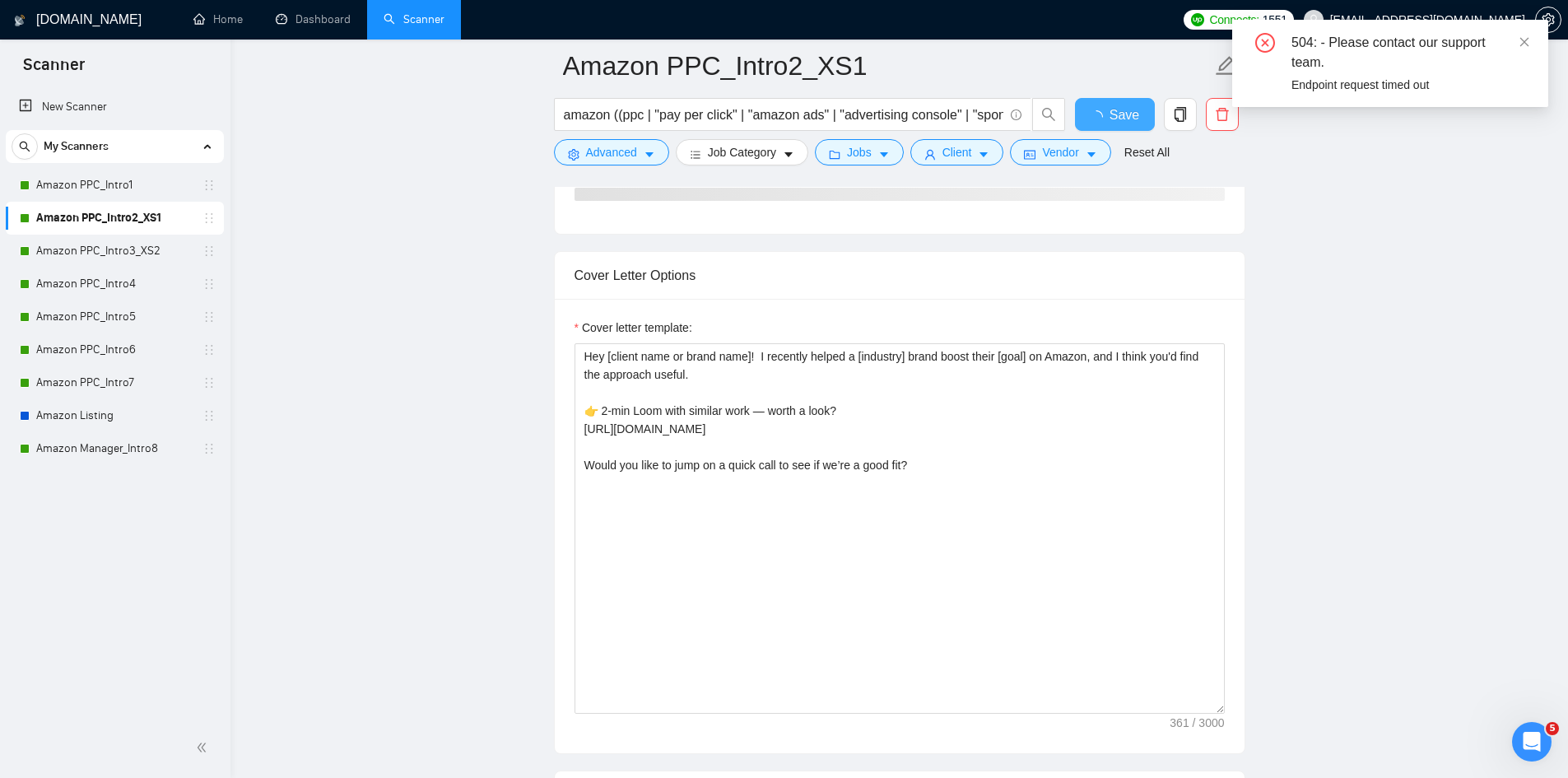
checkbox input "true"
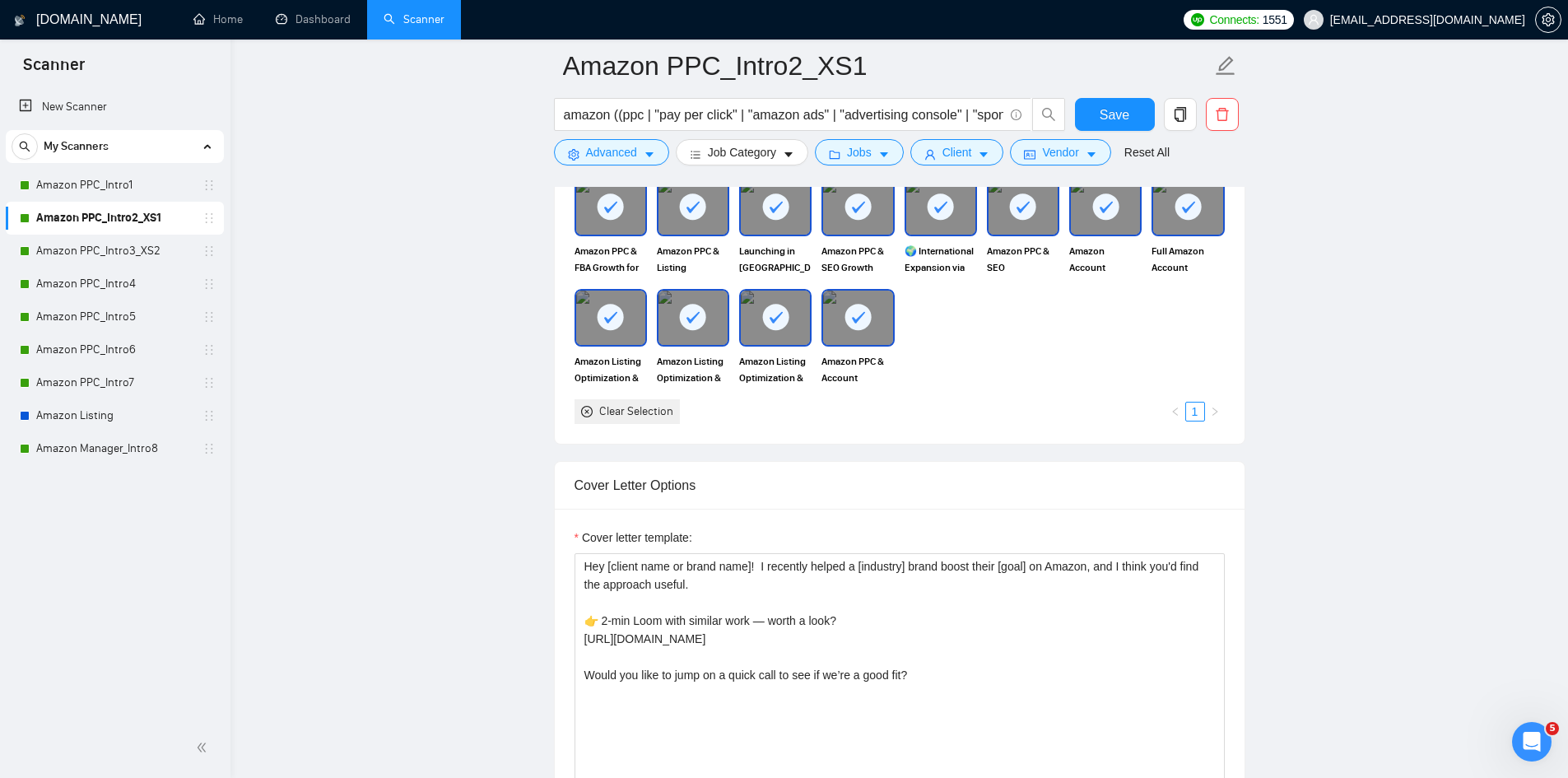
click at [131, 254] on link "Amazon PPC_Intro3_XS2" at bounding box center [114, 251] width 156 height 33
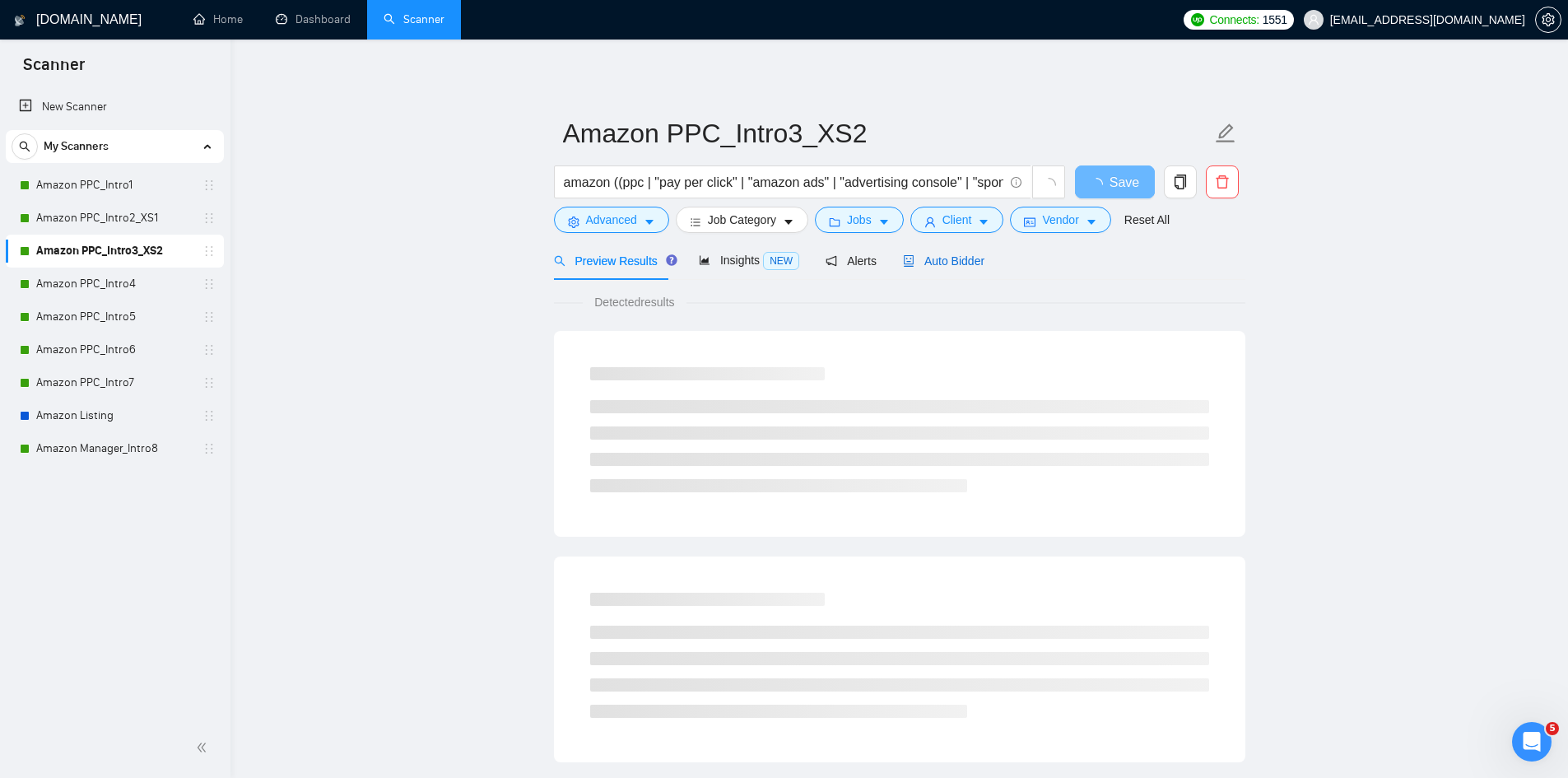
click at [941, 255] on span "Auto Bidder" at bounding box center [944, 261] width 81 height 14
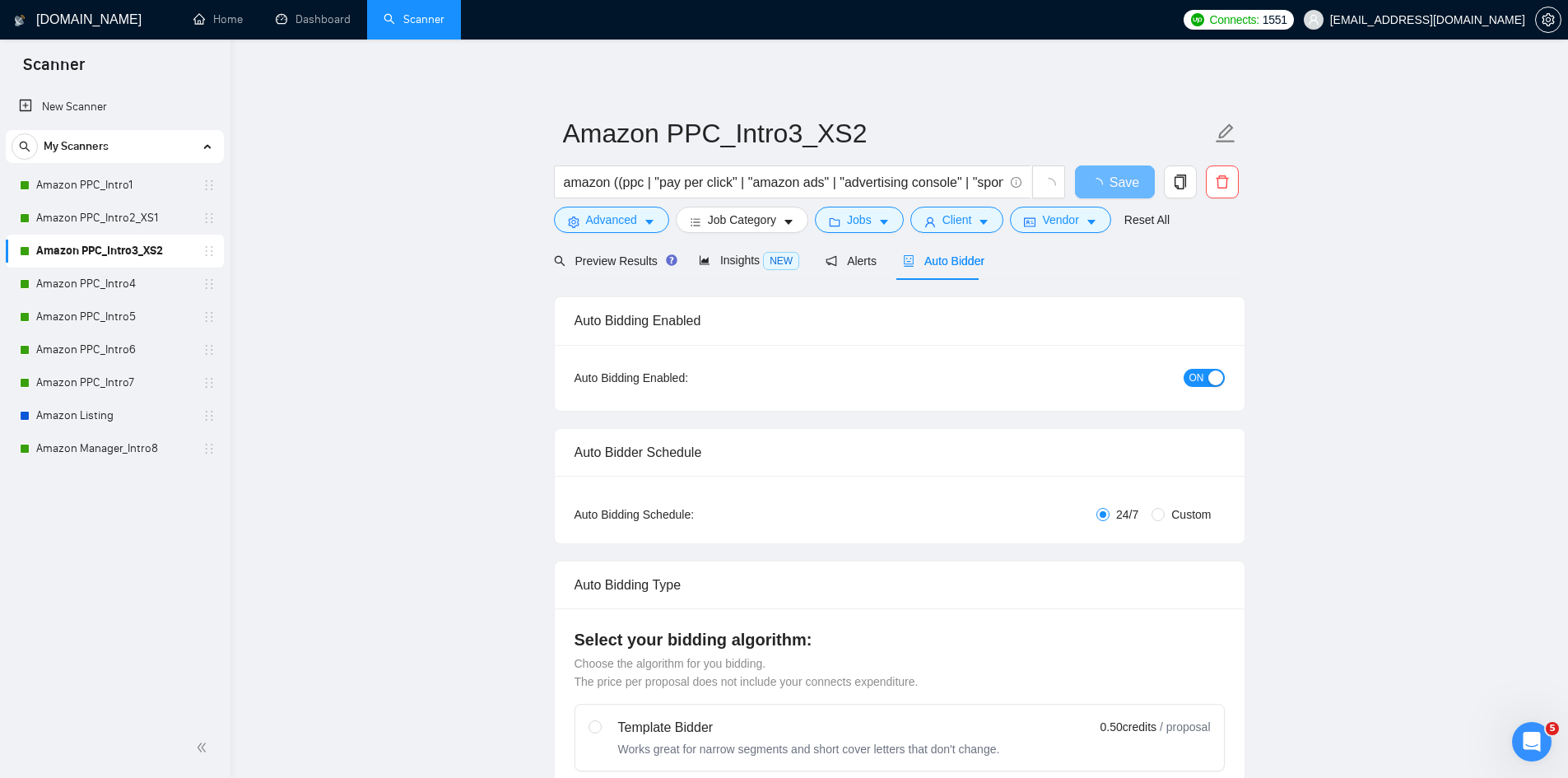
radio input "false"
radio input "true"
checkbox input "true"
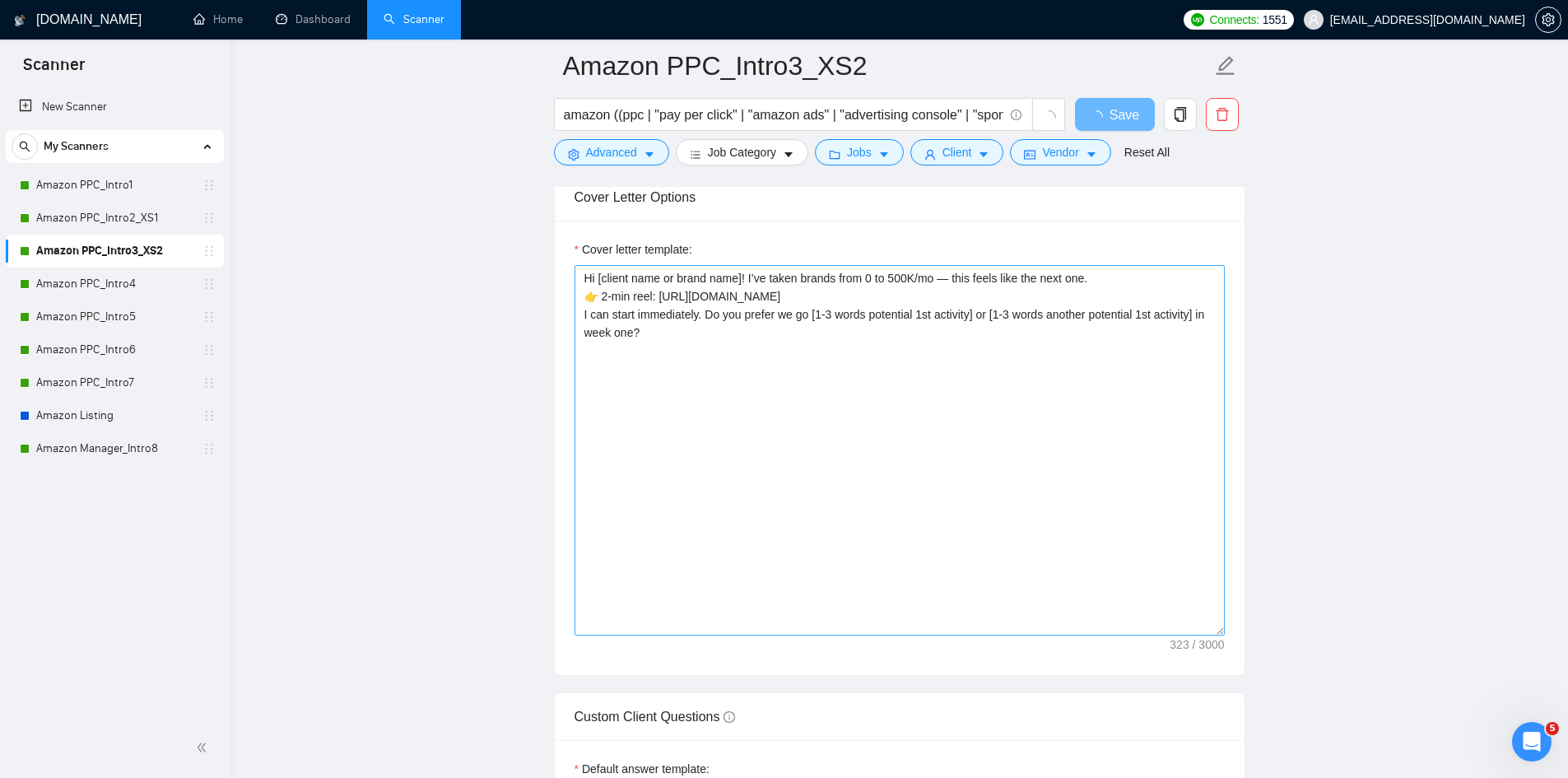
scroll to position [2059, 0]
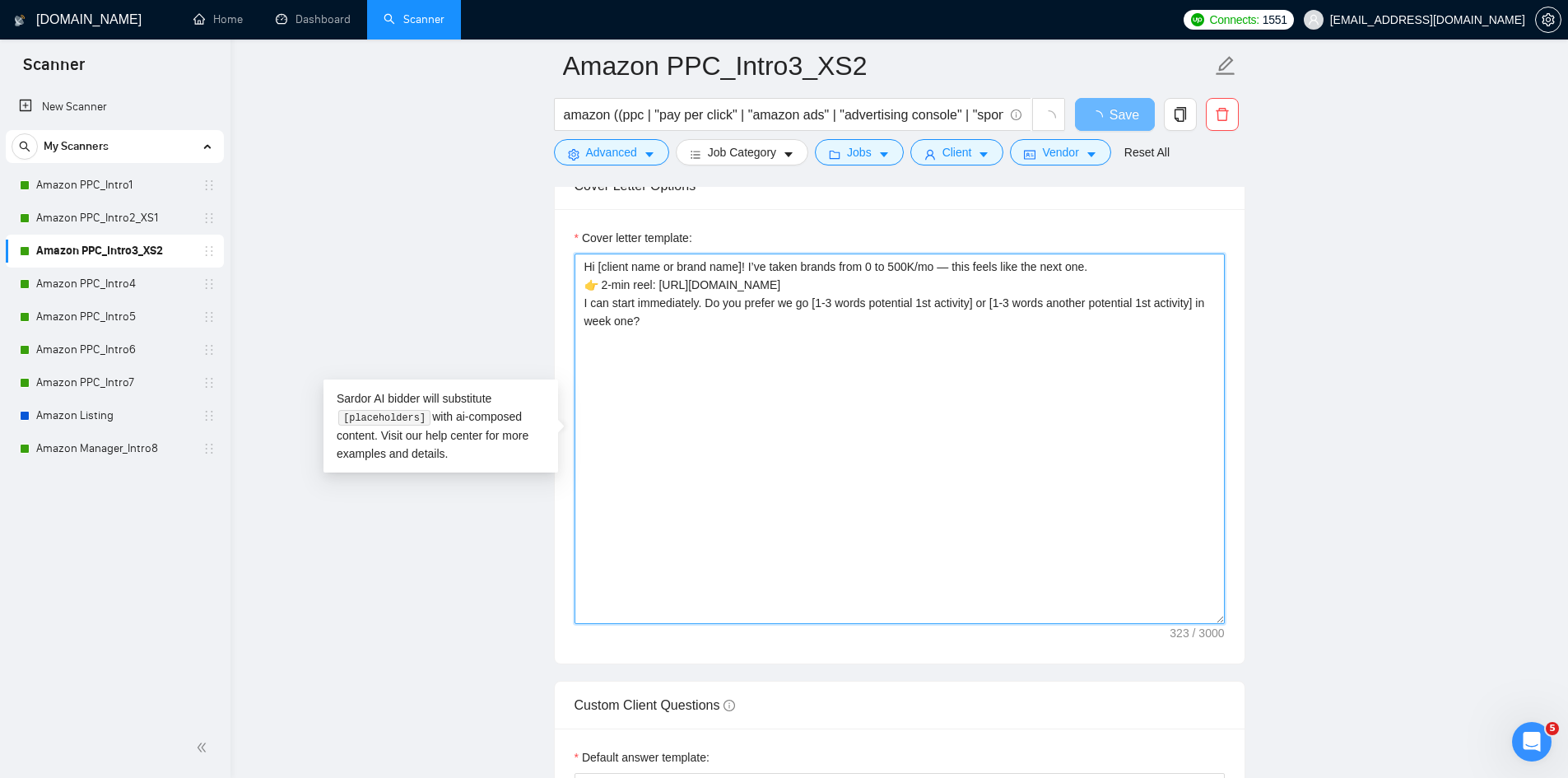
drag, startPoint x: 1057, startPoint y: 282, endPoint x: 575, endPoint y: 284, distance: 482.0
click at [575, 284] on textarea "Hi [client name or brand name]! I’ve taken brands from 0 to 500K/mo — this feel…" at bounding box center [899, 439] width 650 height 371
paste textarea "Loom with similar work — worth a look? https://www.loom.com/share/9fa1eb60fc514…"
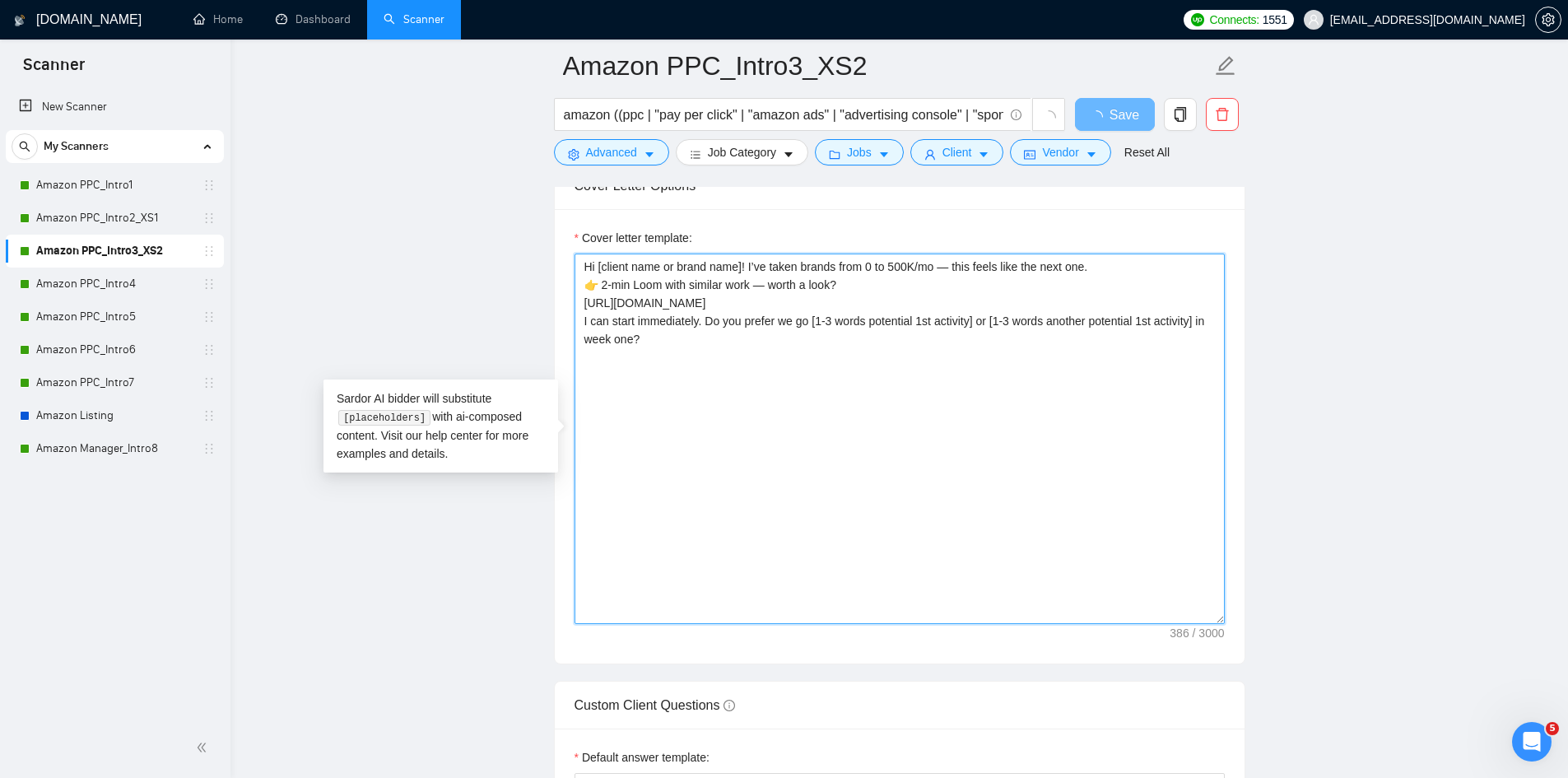
click at [1109, 266] on textarea "Hi [client name or brand name]! I’ve taken brands from 0 to 500K/mo — this feel…" at bounding box center [899, 439] width 650 height 371
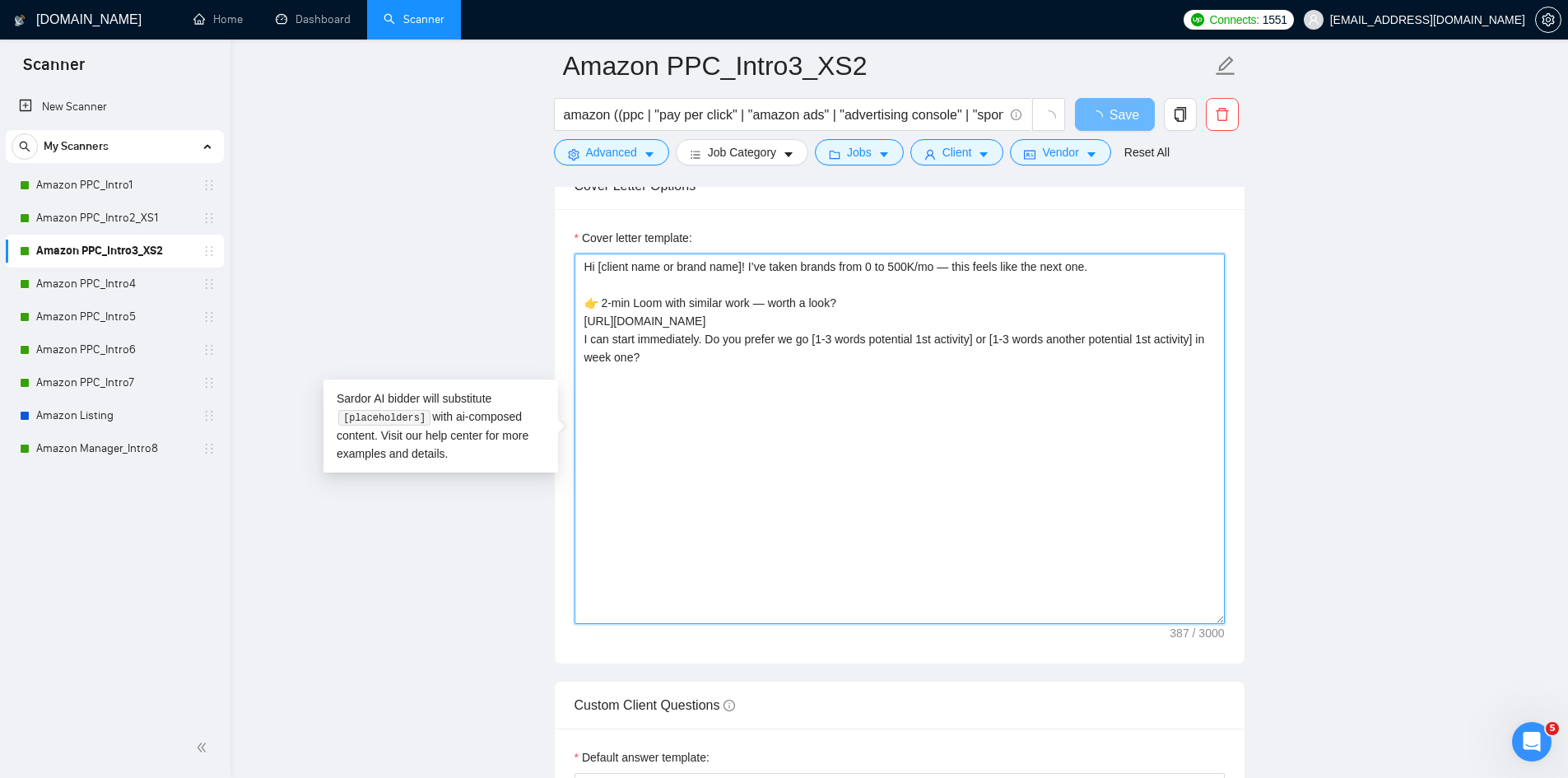
click at [1175, 322] on textarea "Hi [client name or brand name]! I’ve taken brands from 0 to 500K/mo — this feel…" at bounding box center [899, 439] width 650 height 371
type textarea "Hi [client name or brand name]! I’ve taken brands from 0 to 500K/mo — this feel…"
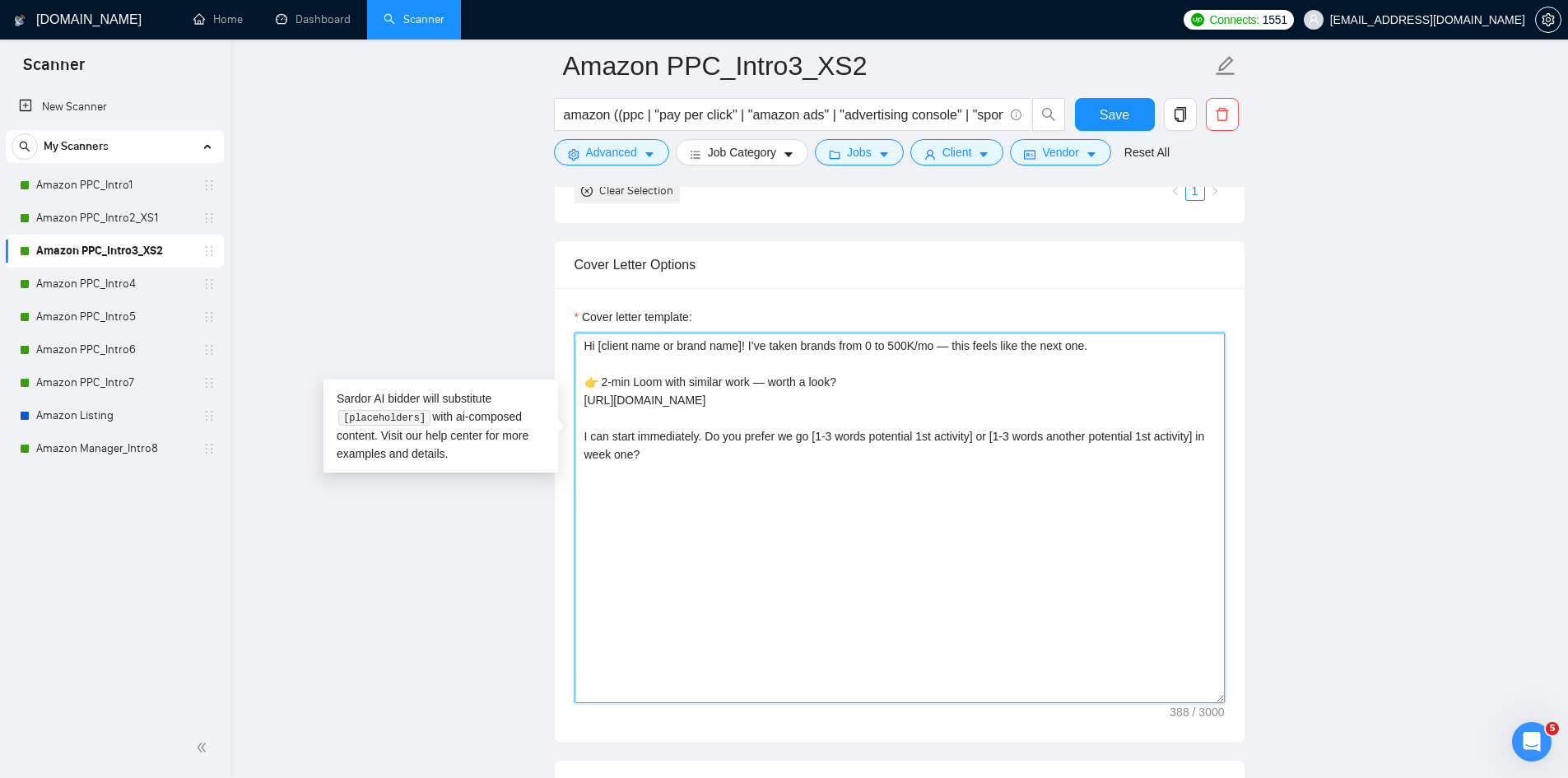
type textarea "Hi [client name or brand name]! I’ve taken brands from 0 to 500K/mo — this feel…"
click at [1115, 117] on span "Save" at bounding box center [1114, 115] width 30 height 20
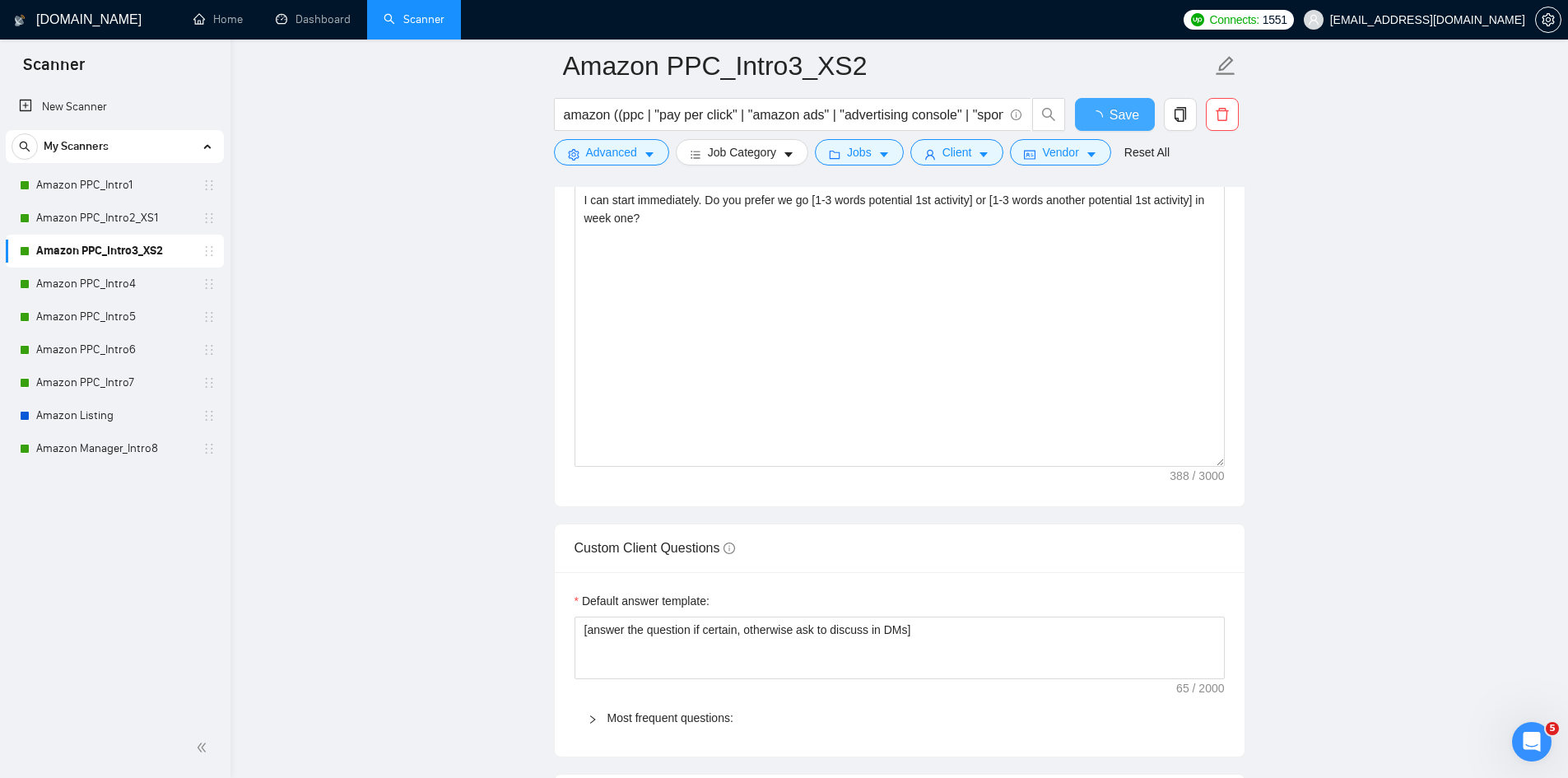
checkbox input "true"
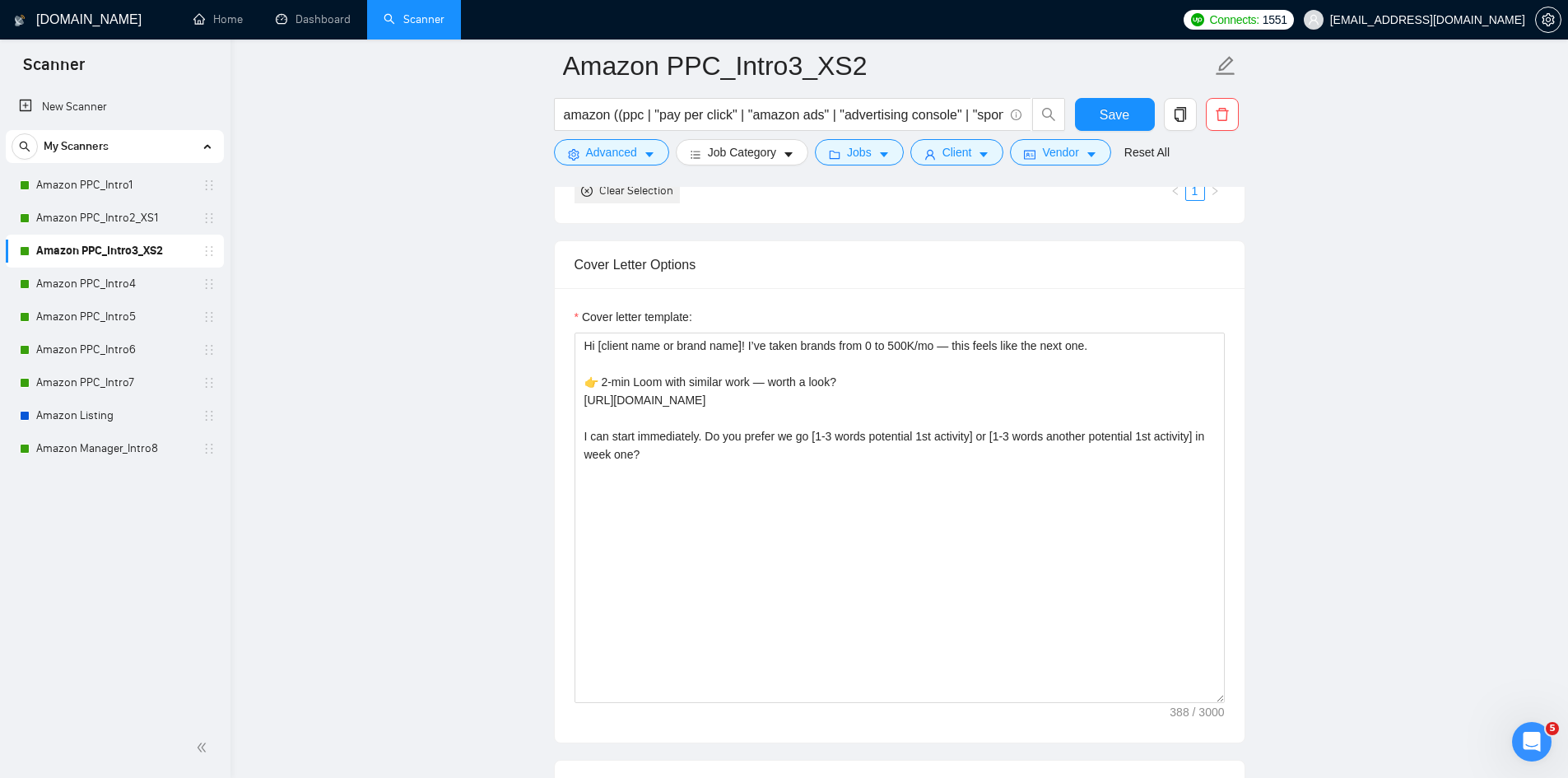
drag, startPoint x: 132, startPoint y: 279, endPoint x: 361, endPoint y: 311, distance: 231.2
click at [132, 279] on link "Amazon PPC_Intro4" at bounding box center [114, 283] width 156 height 33
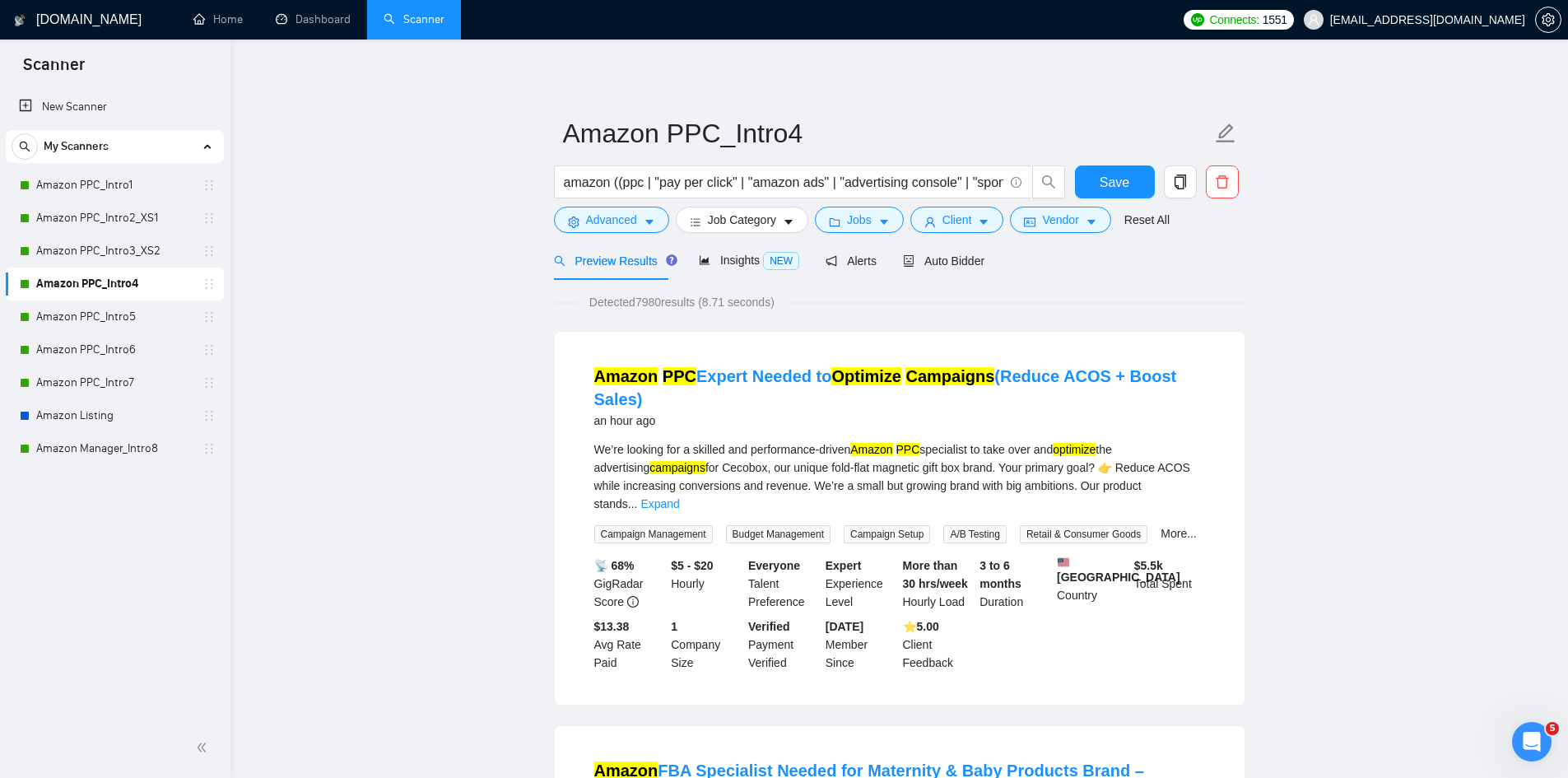
click at [980, 256] on div "Preview Results Insights NEW Alerts Auto Bidder" at bounding box center [899, 260] width 691 height 39
click at [963, 258] on span "Auto Bidder" at bounding box center [944, 261] width 81 height 14
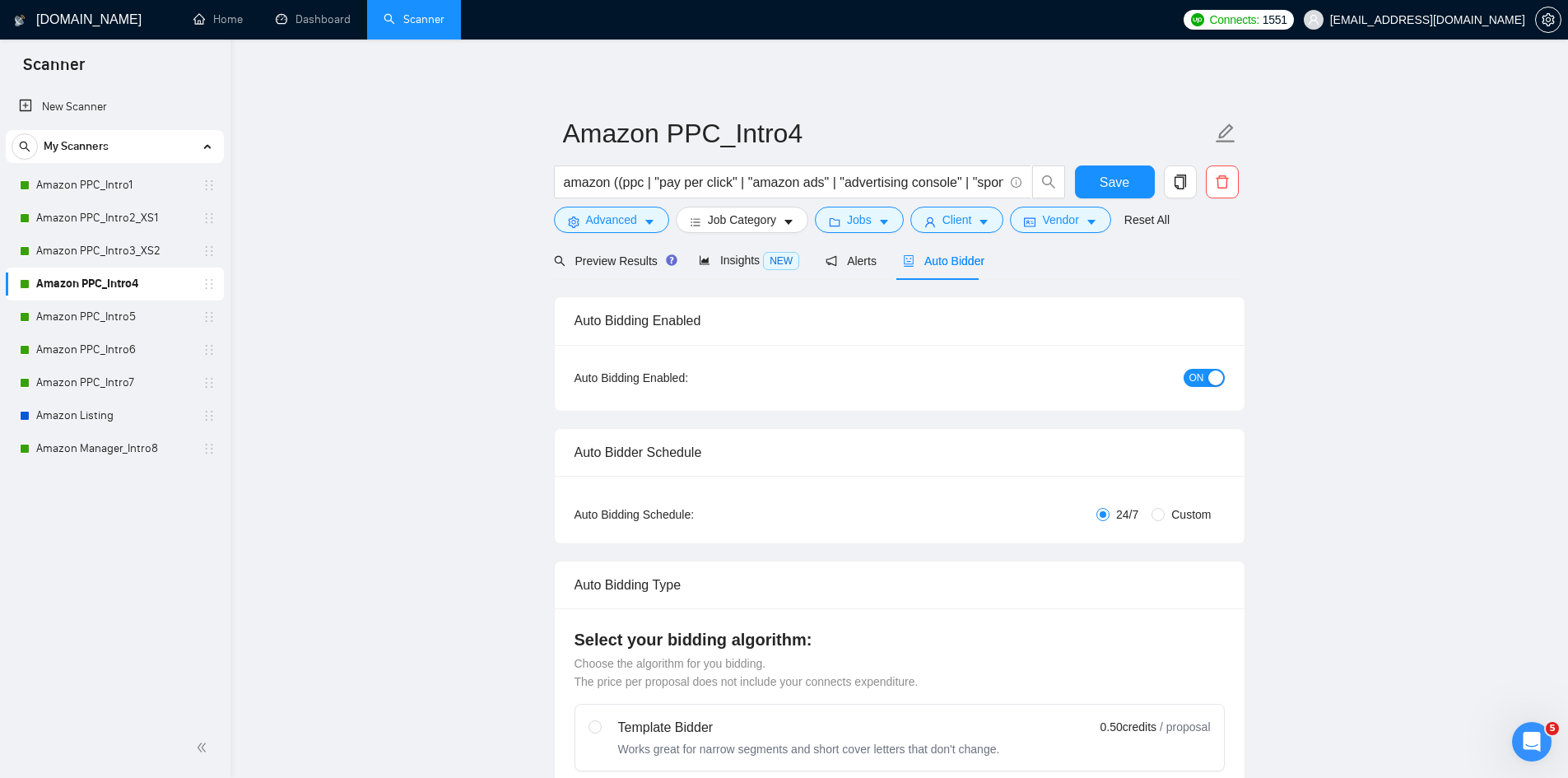
radio input "false"
radio input "true"
checkbox input "true"
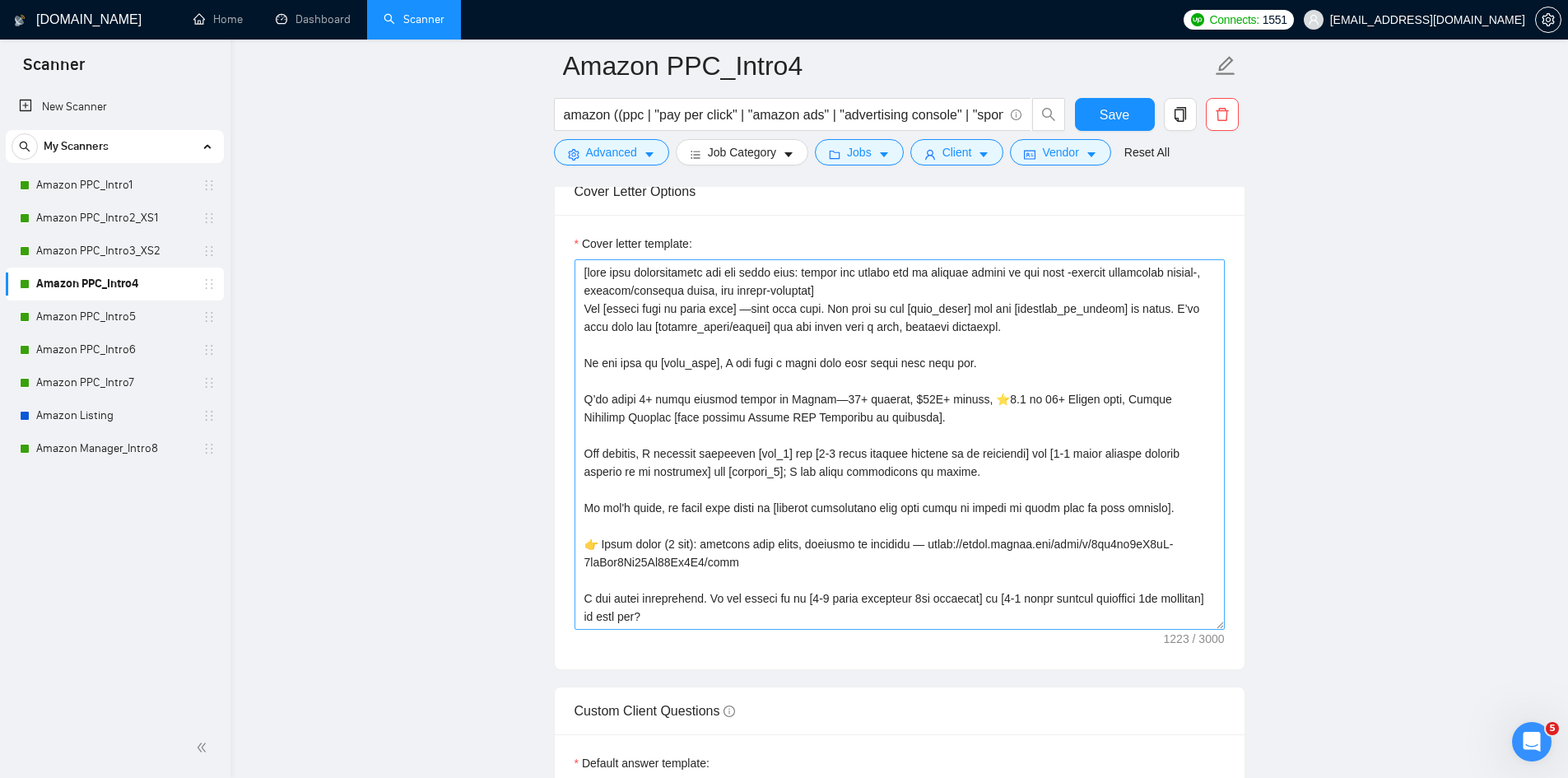
scroll to position [2141, 0]
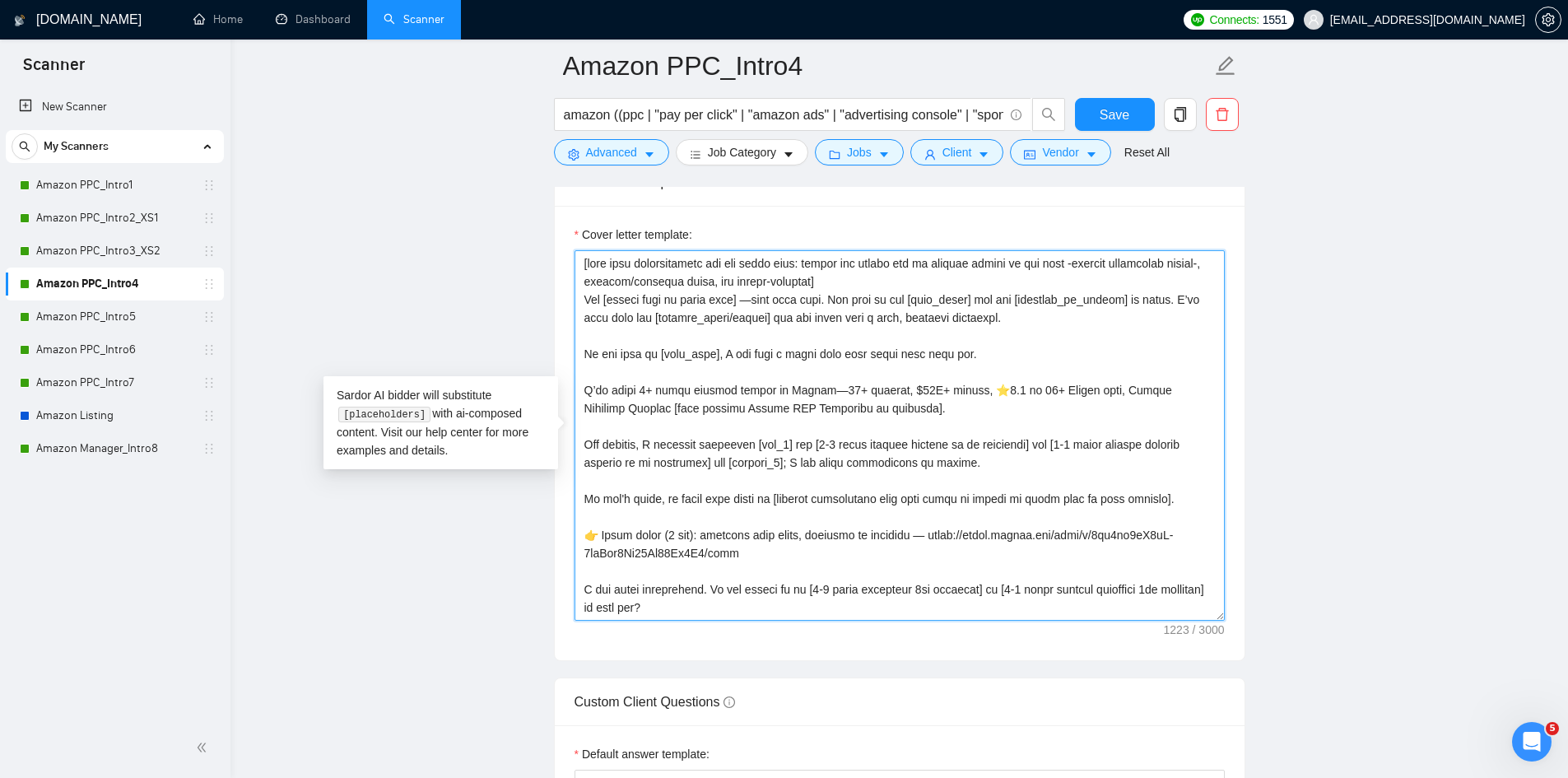
drag, startPoint x: 743, startPoint y: 550, endPoint x: 562, endPoint y: 531, distance: 182.0
click at [562, 531] on div "Cover letter template:" at bounding box center [899, 434] width 689 height 455
paste textarea "2-min Loom with similar work — worth a look? https://www.loom.com/share/9fa1eb6…"
type textarea "[take into consideration for the whole text: mirror the client use of emojism l…"
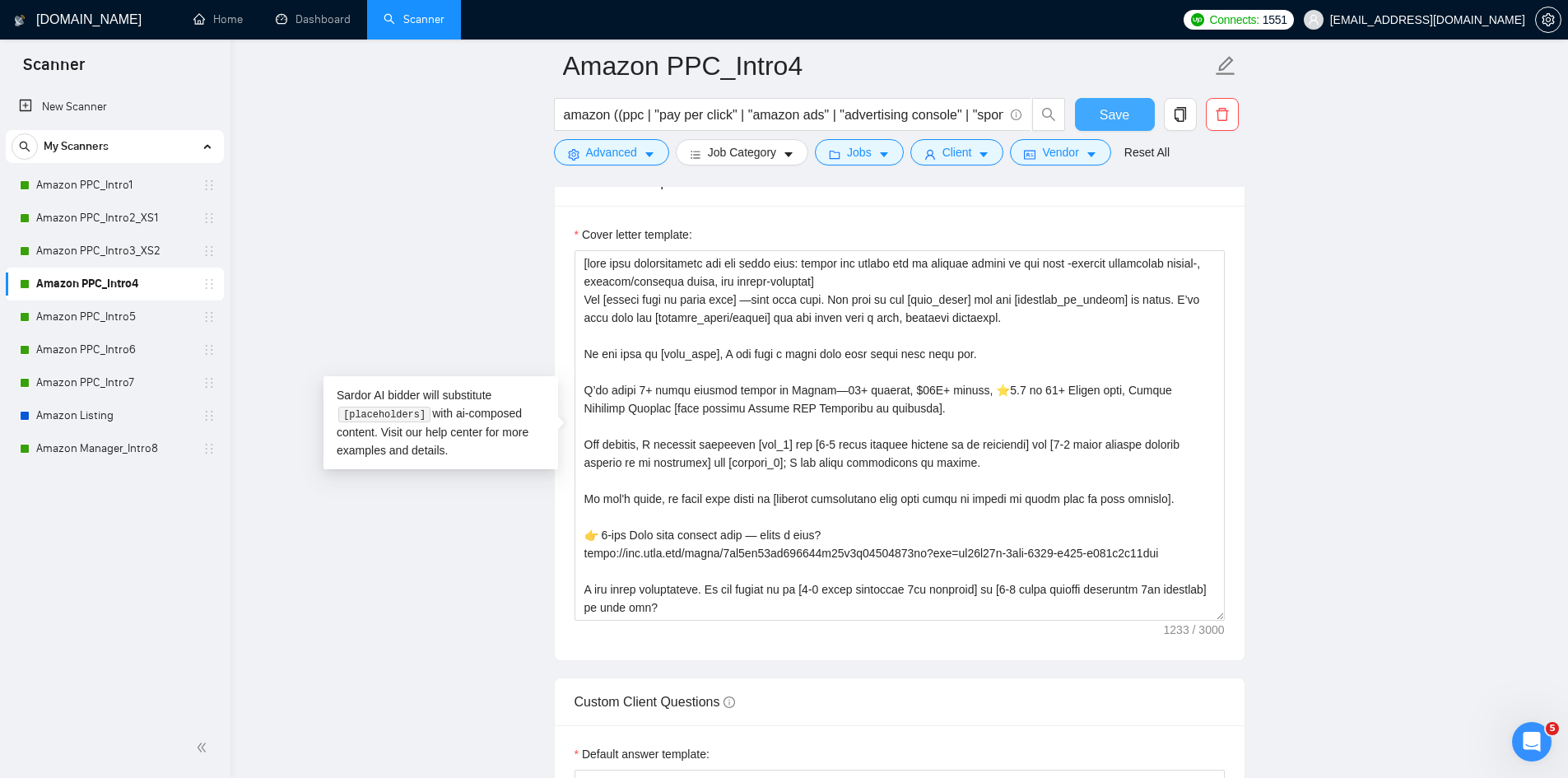
click at [1113, 109] on span "Save" at bounding box center [1114, 115] width 30 height 20
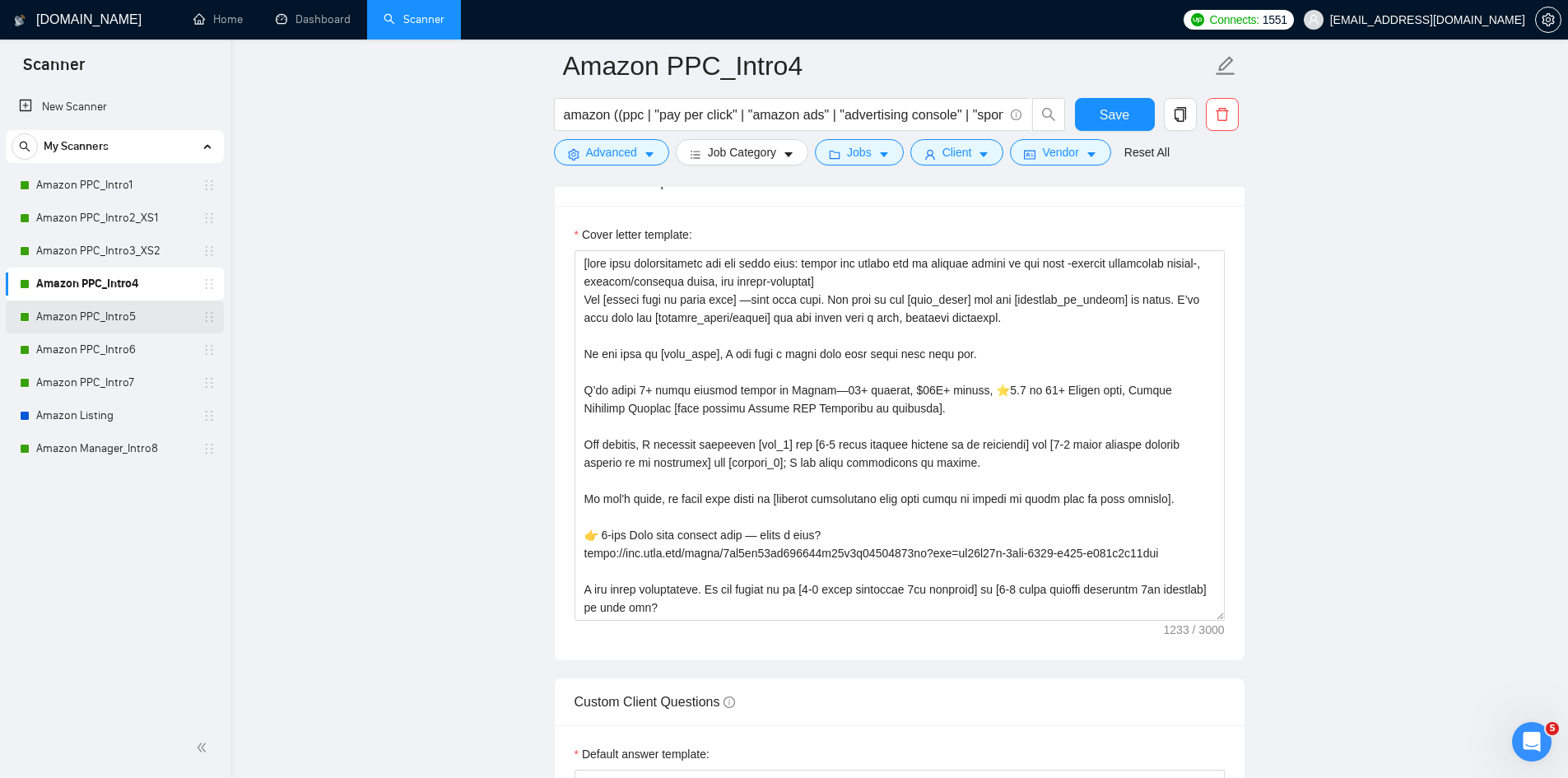
click at [138, 312] on link "Amazon PPC_Intro5" at bounding box center [114, 316] width 156 height 33
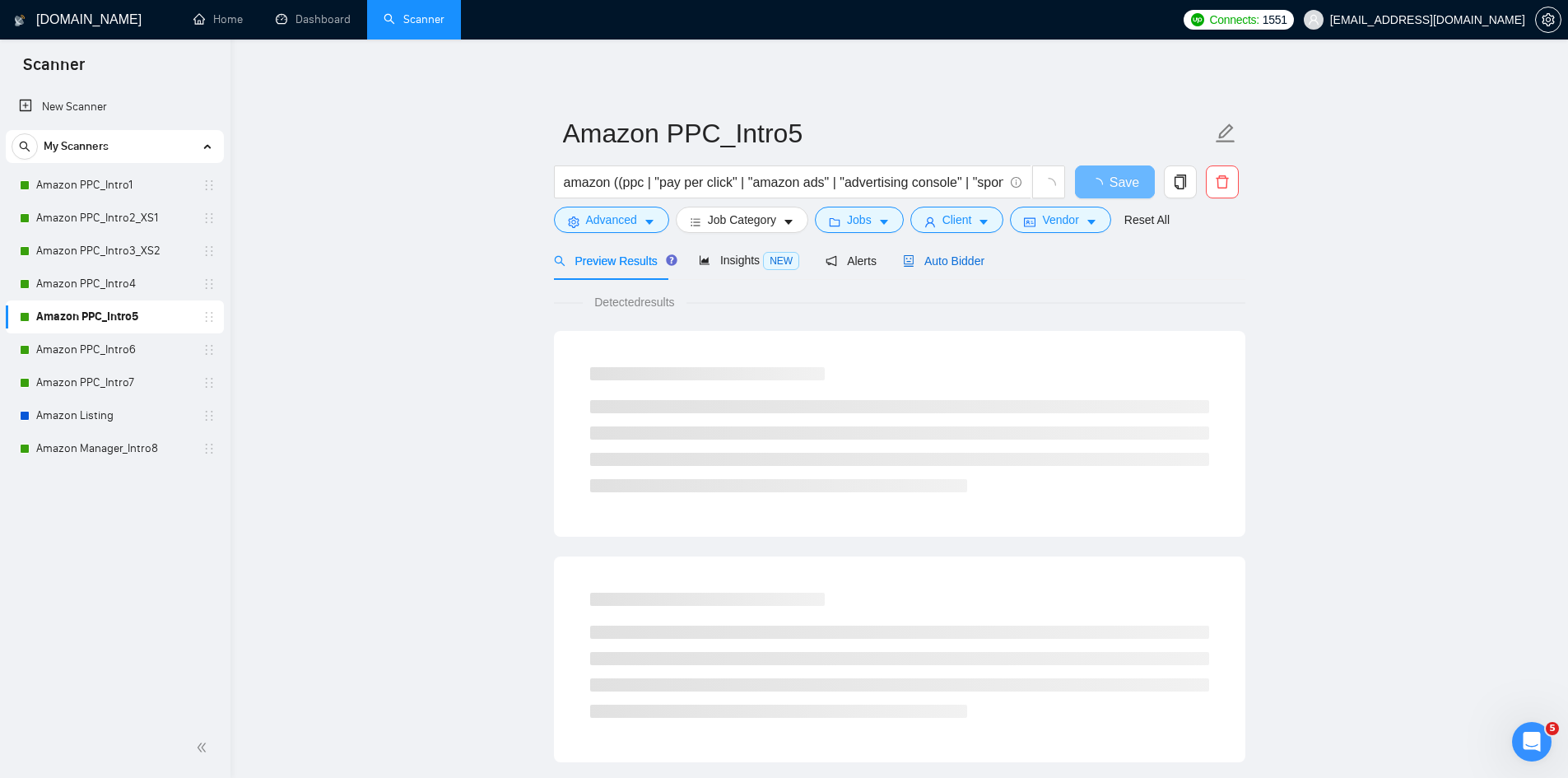
click at [953, 266] on span "Auto Bidder" at bounding box center [944, 261] width 81 height 14
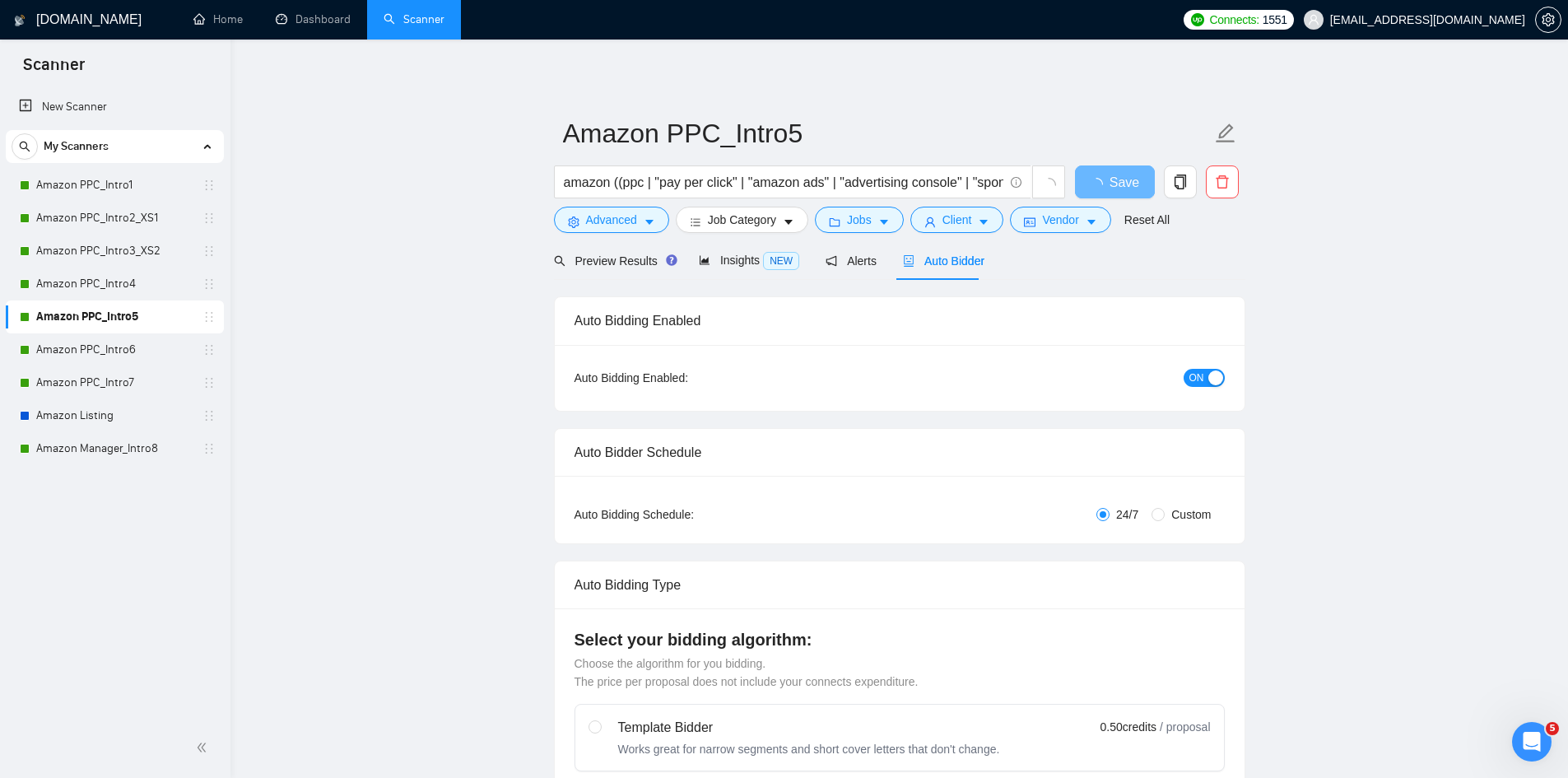
radio input "false"
radio input "true"
checkbox input "true"
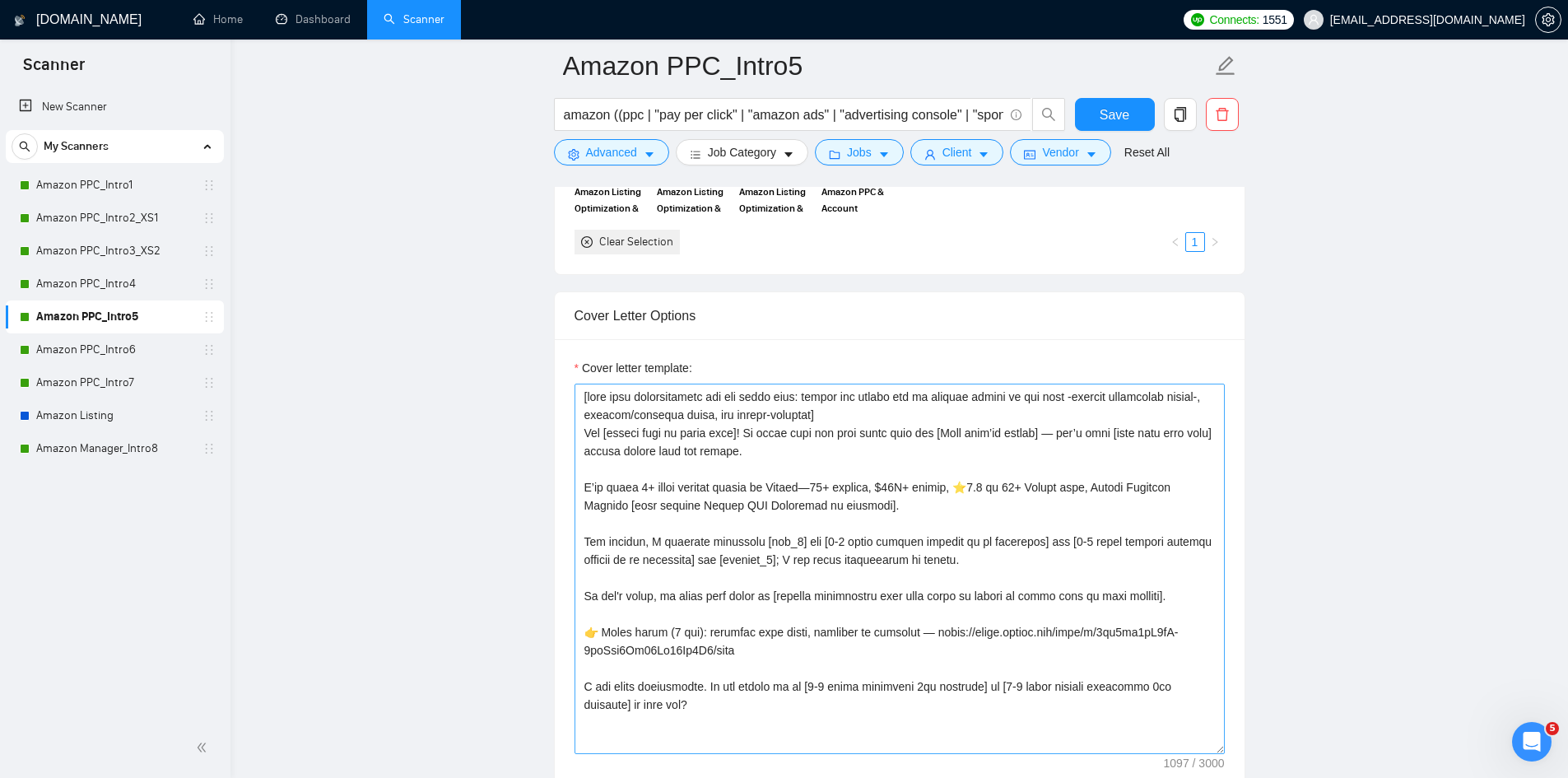
scroll to position [2224, 0]
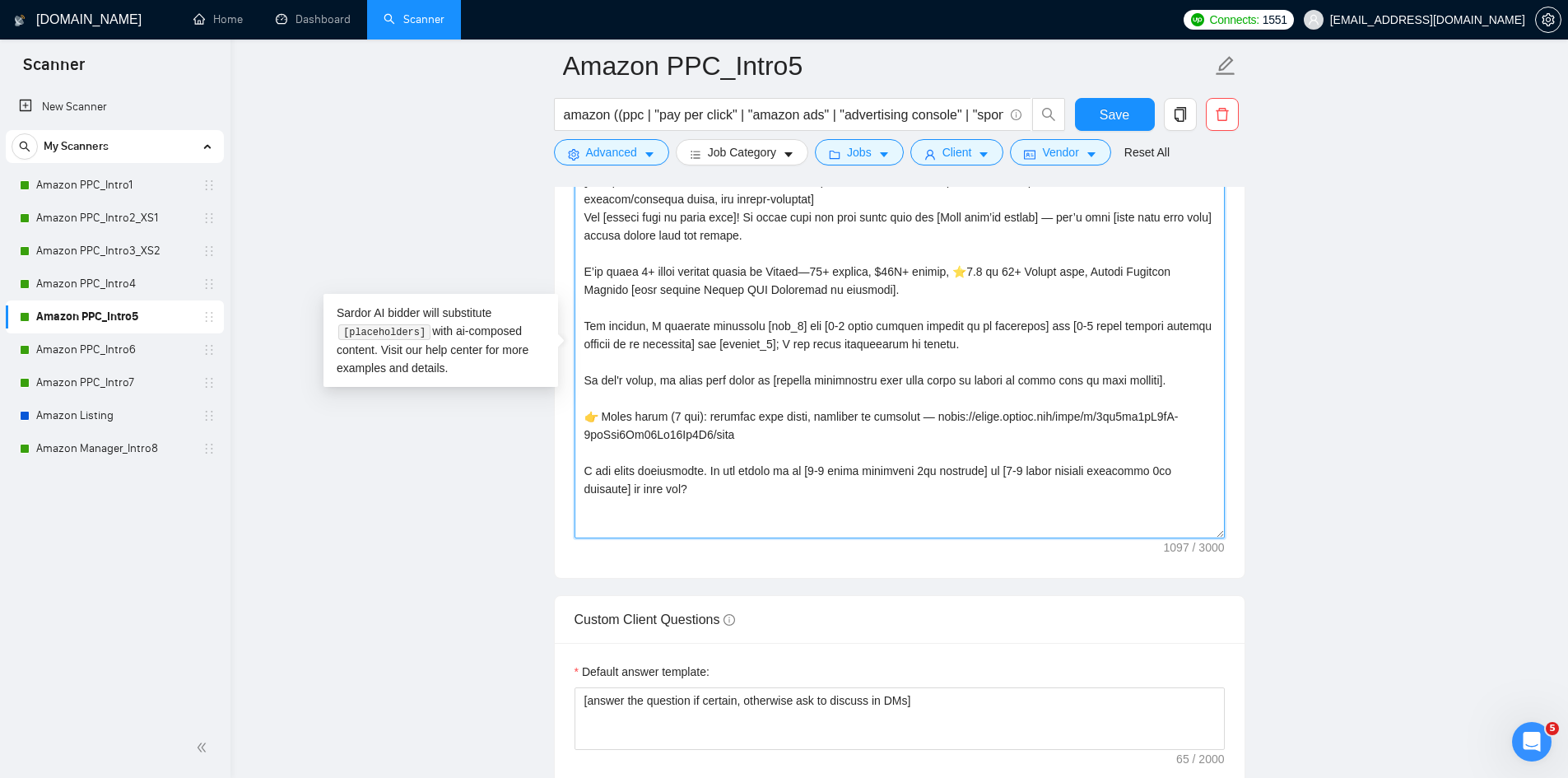
drag, startPoint x: 759, startPoint y: 434, endPoint x: 576, endPoint y: 411, distance: 184.4
click at [576, 411] on textarea "Cover letter template:" at bounding box center [899, 353] width 650 height 371
paste textarea "2-min Loom with similar work — worth a look? https://www.loom.com/share/9fa1eb6…"
type textarea "[take into consideration for the whole text: mirror the client use of emojism l…"
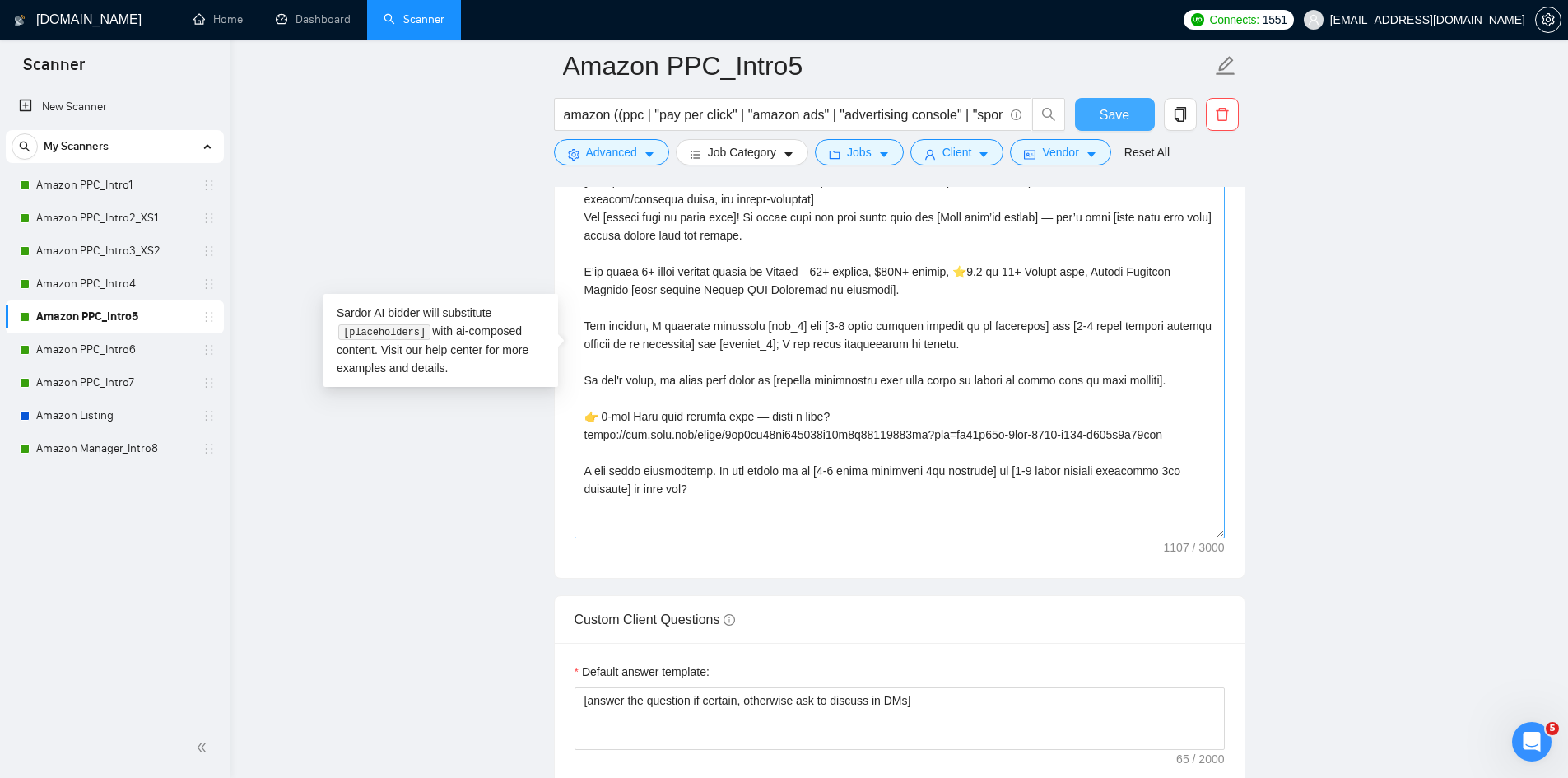
click at [1122, 109] on span "Save" at bounding box center [1114, 115] width 30 height 20
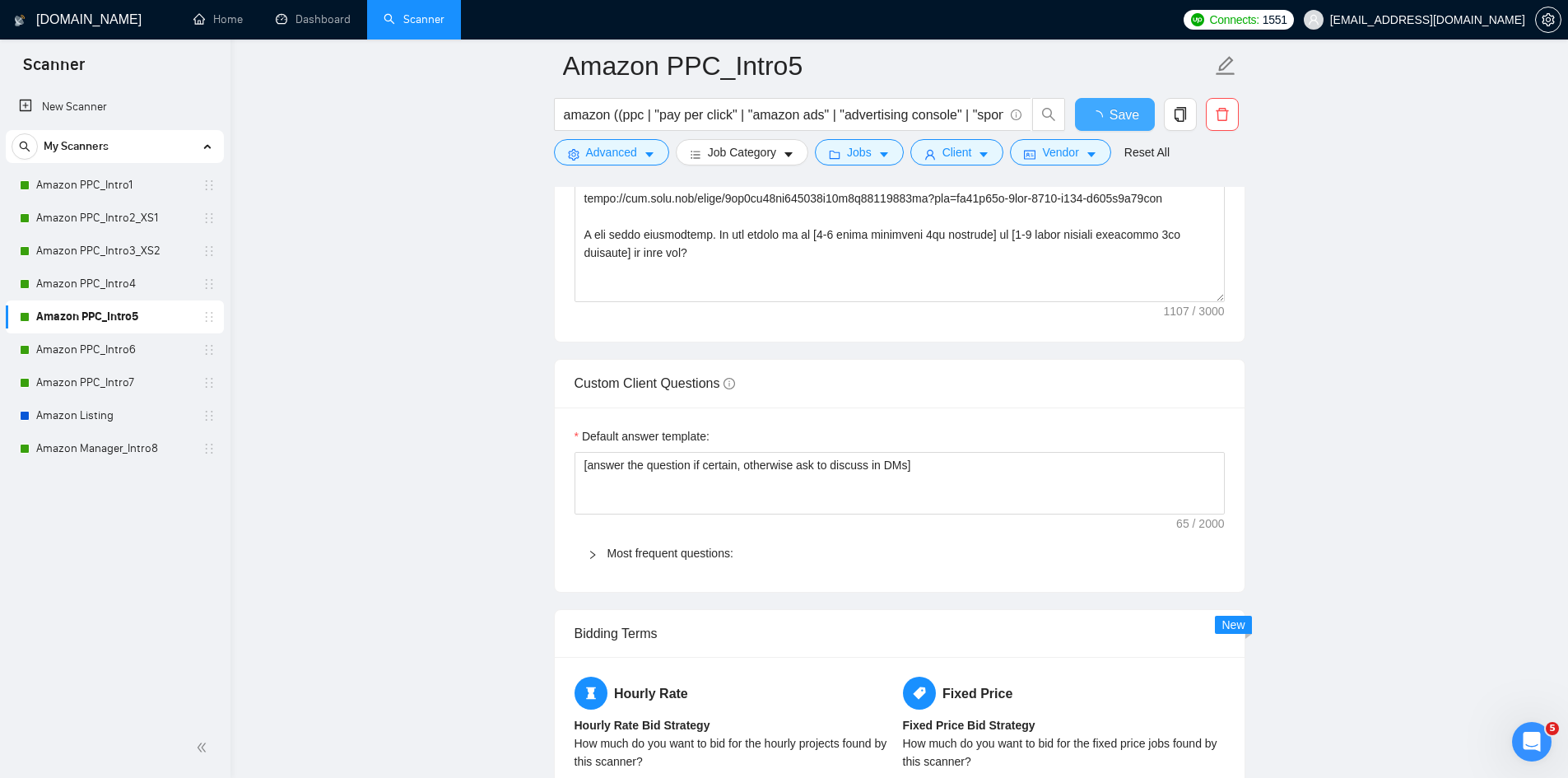
checkbox input "true"
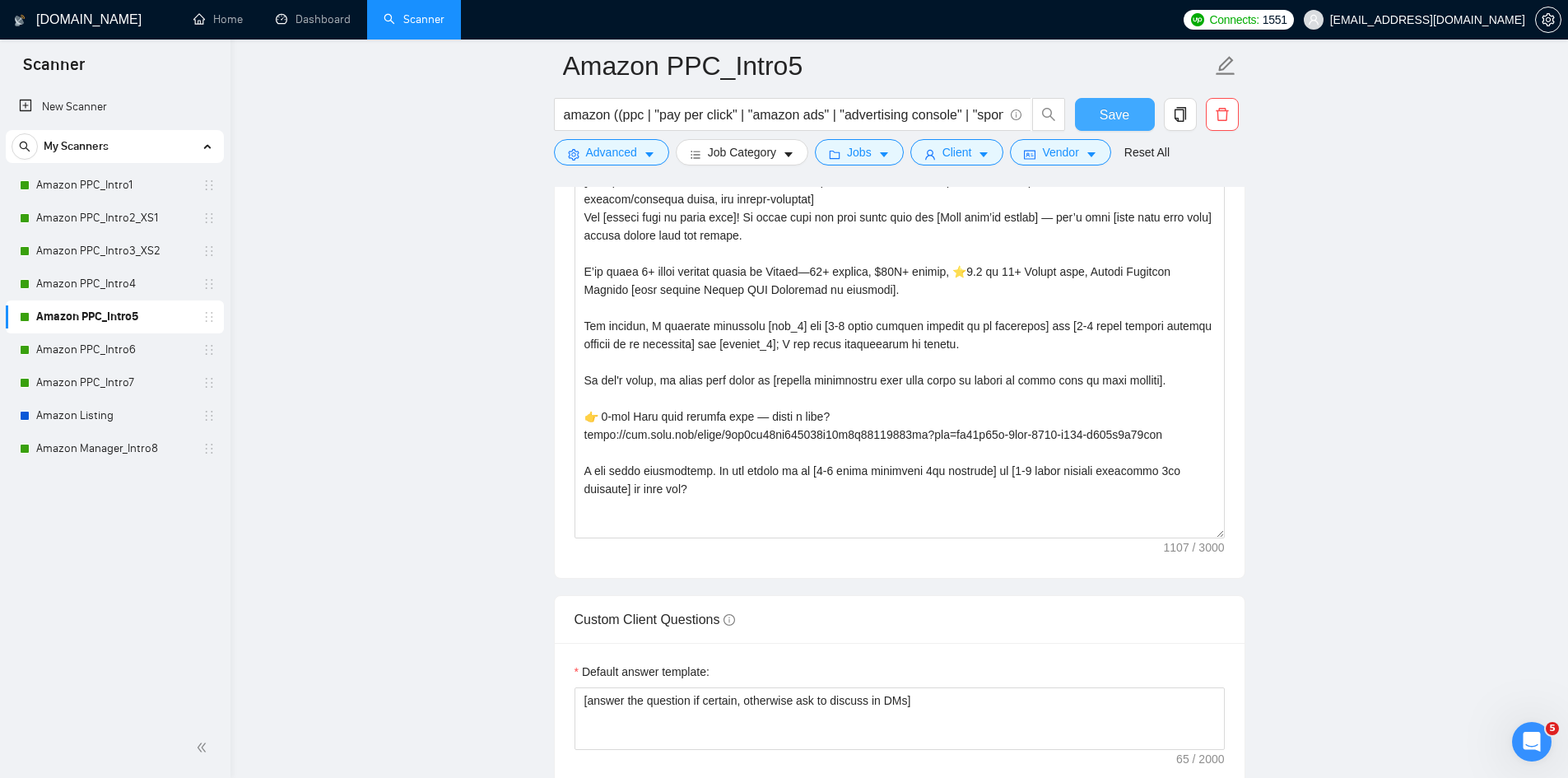
click at [1113, 106] on span "Save" at bounding box center [1114, 115] width 30 height 20
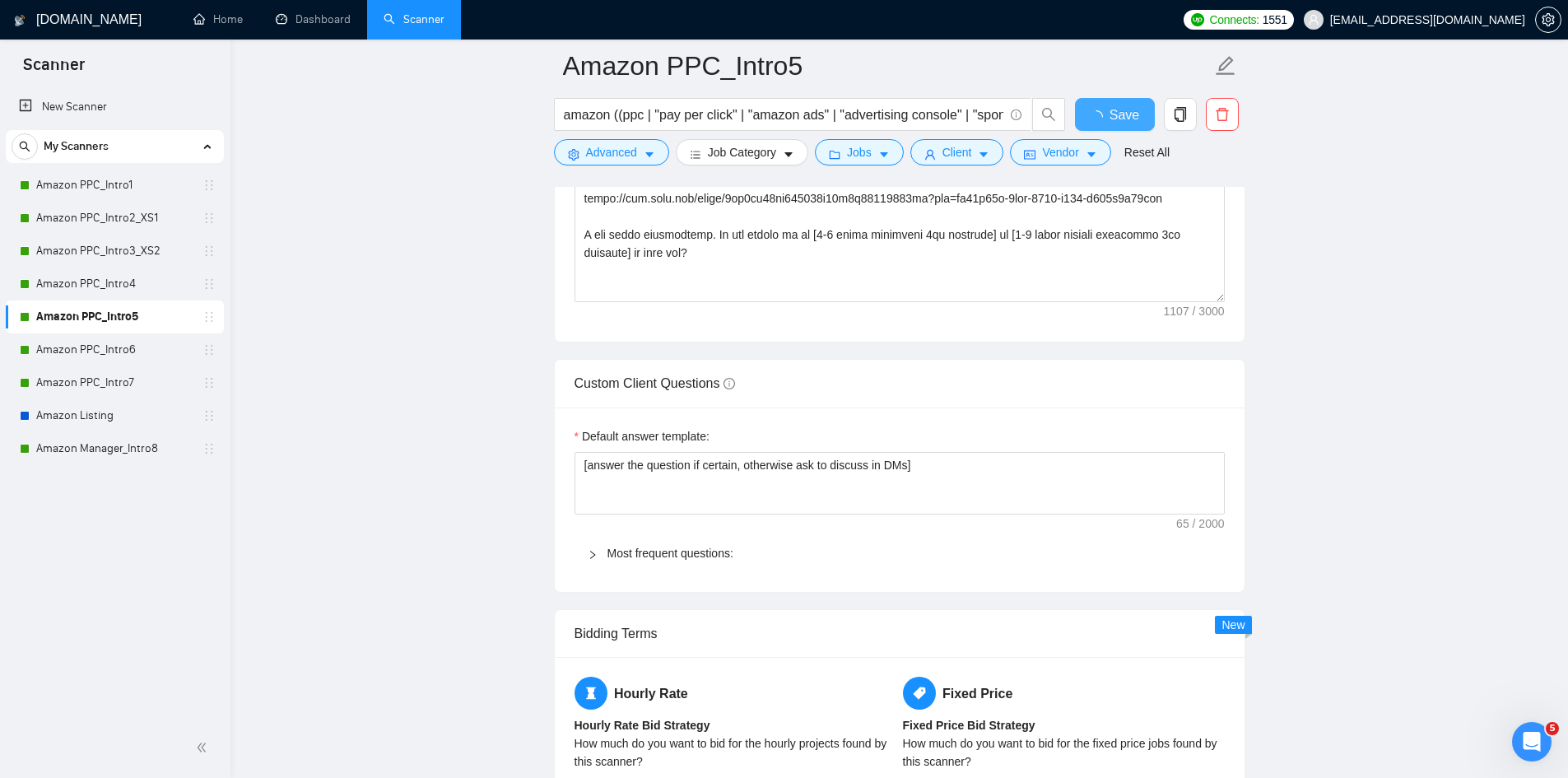
checkbox input "true"
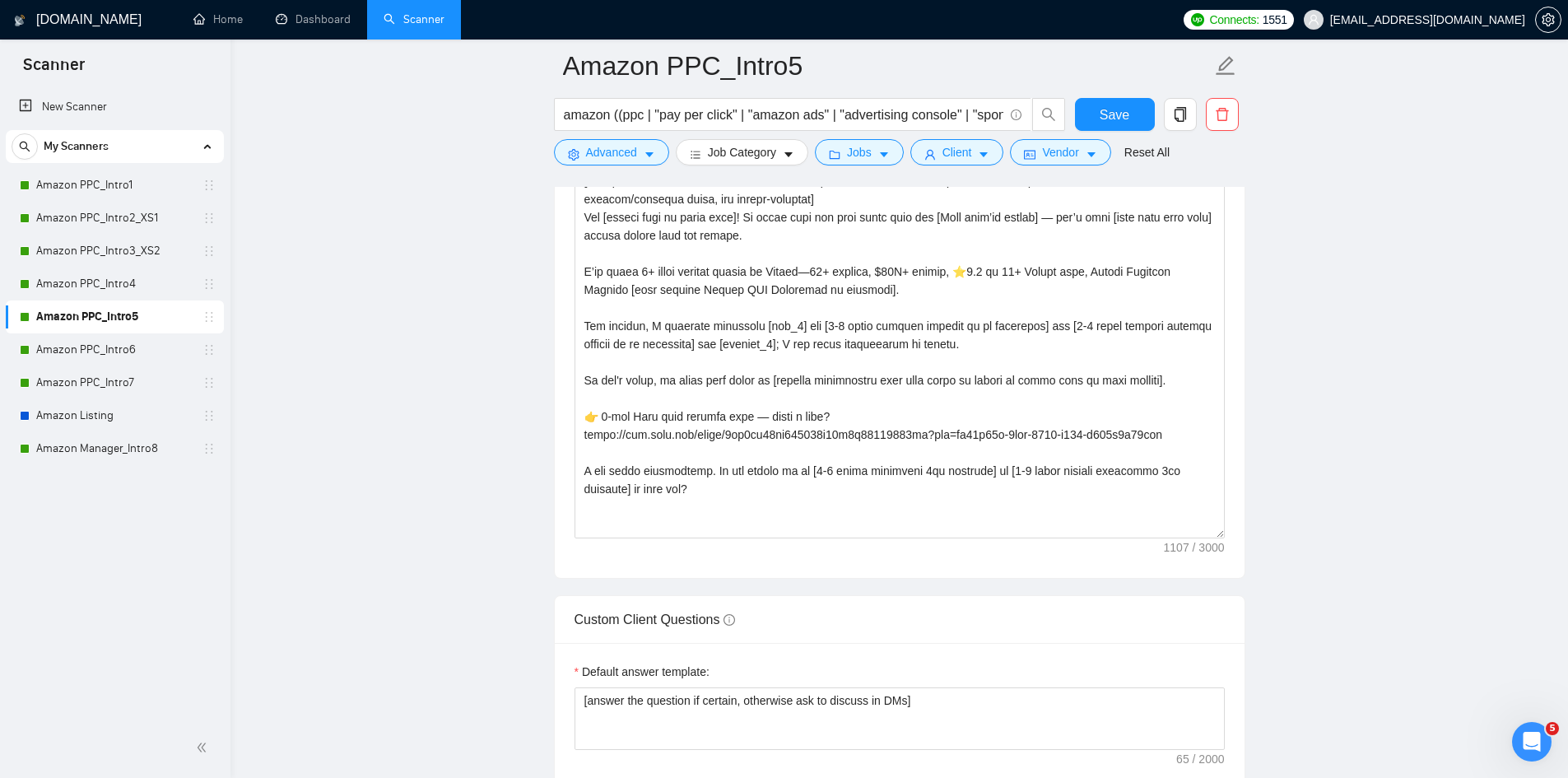
drag, startPoint x: 109, startPoint y: 354, endPoint x: 390, endPoint y: 385, distance: 282.7
click at [109, 354] on link "Amazon PPC_Intro6" at bounding box center [114, 350] width 156 height 33
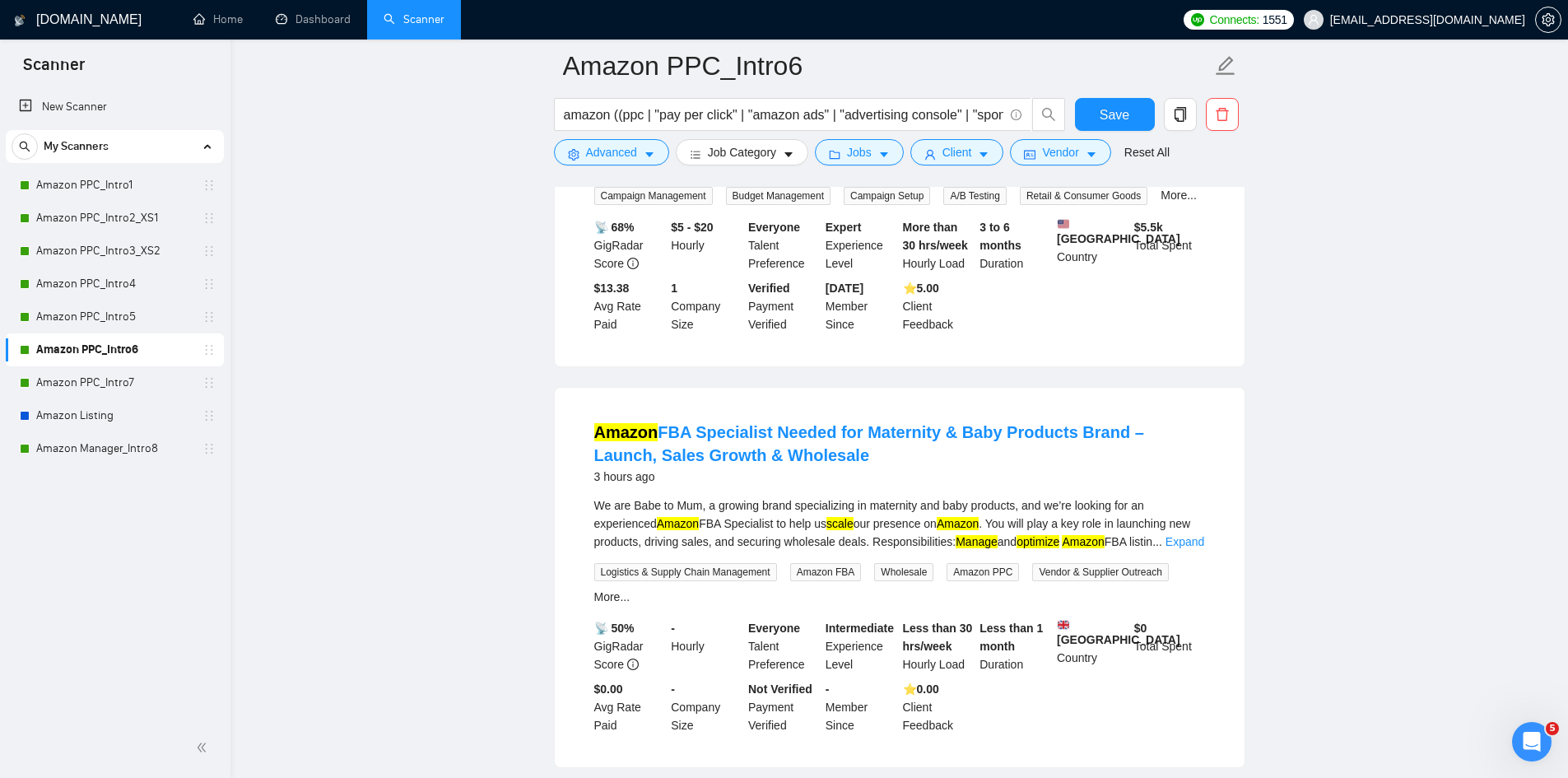
scroll to position [82, 0]
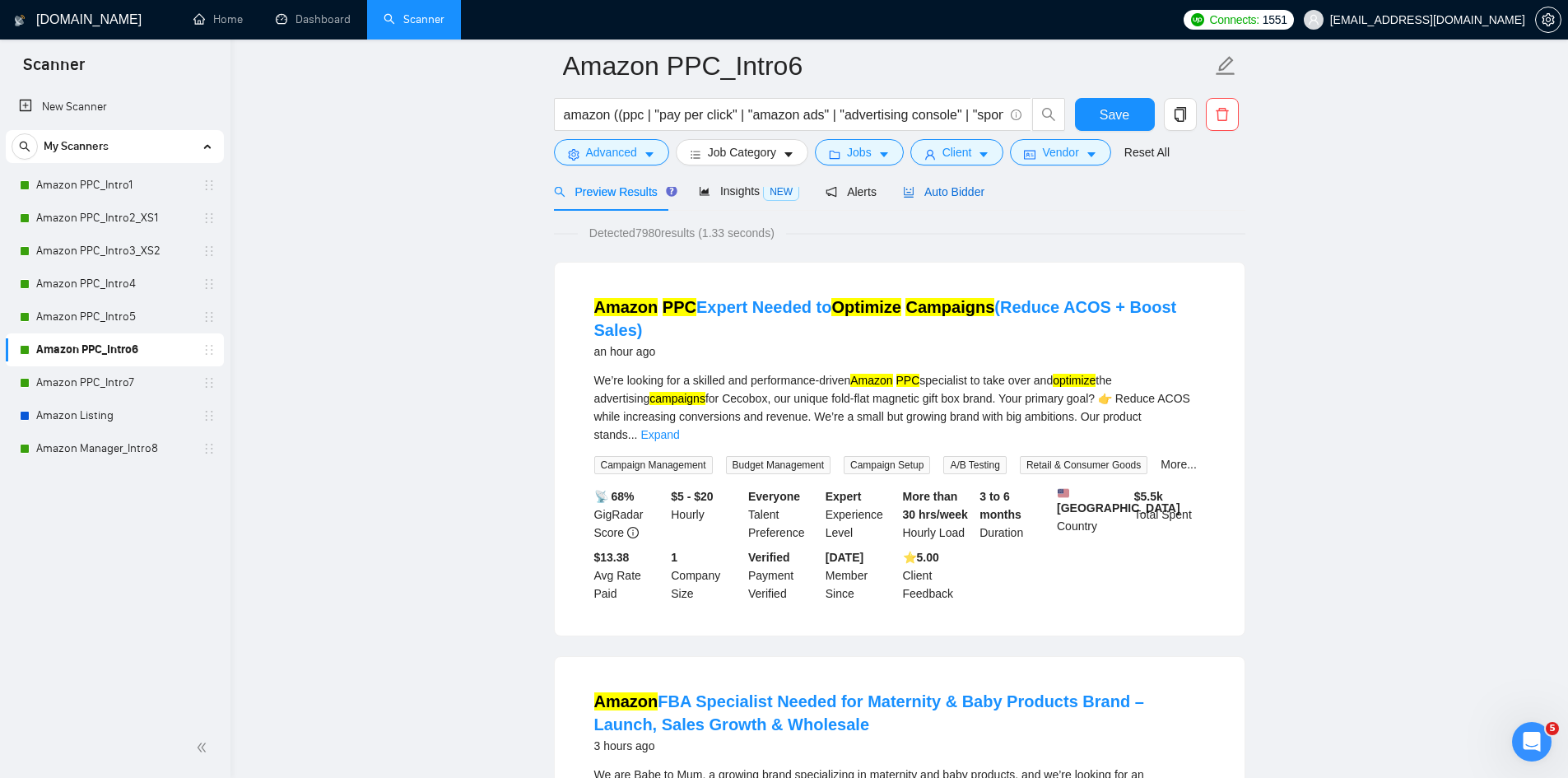
click at [960, 195] on span "Auto Bidder" at bounding box center [944, 192] width 81 height 14
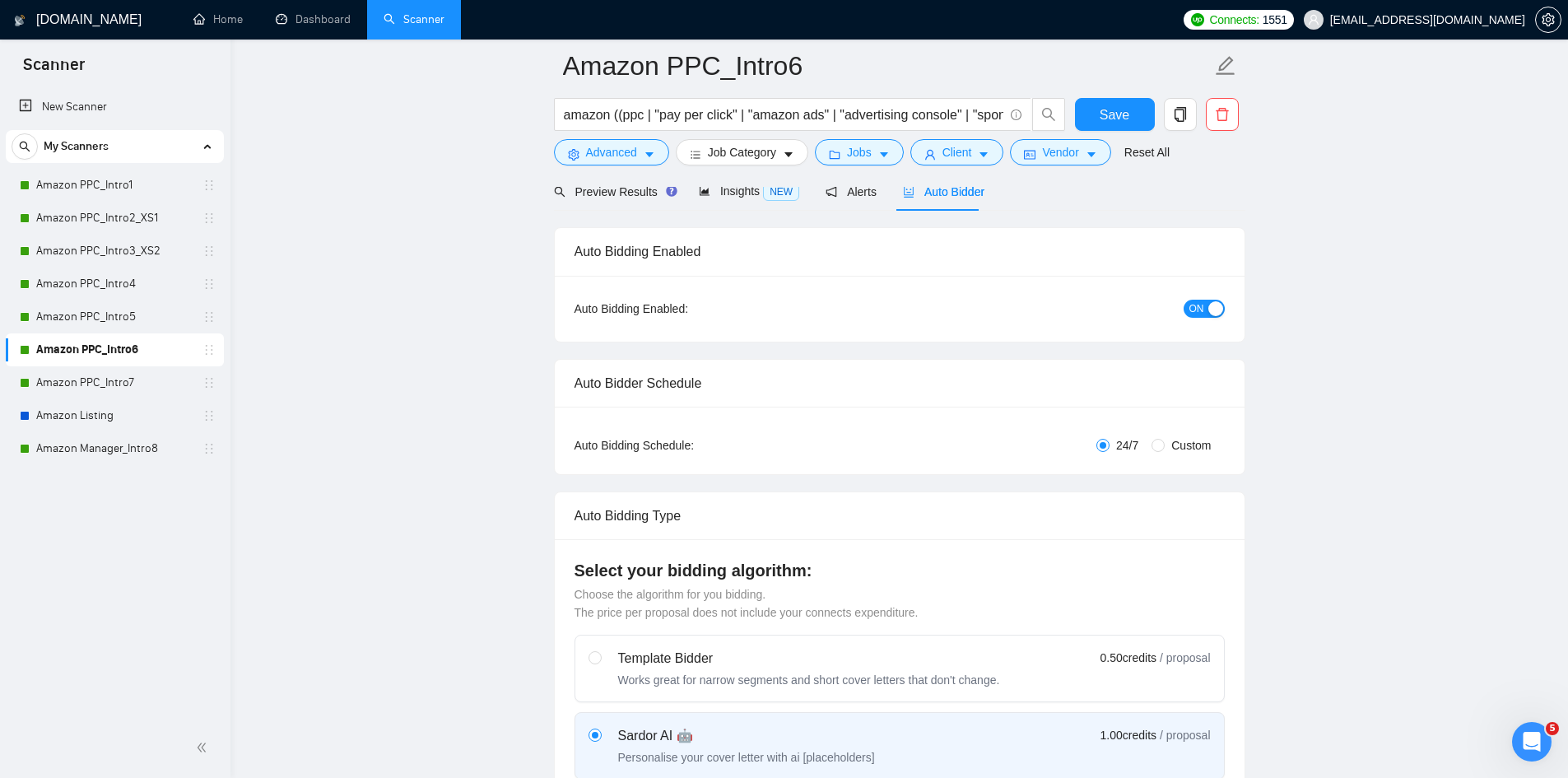
radio input "false"
radio input "true"
checkbox input "true"
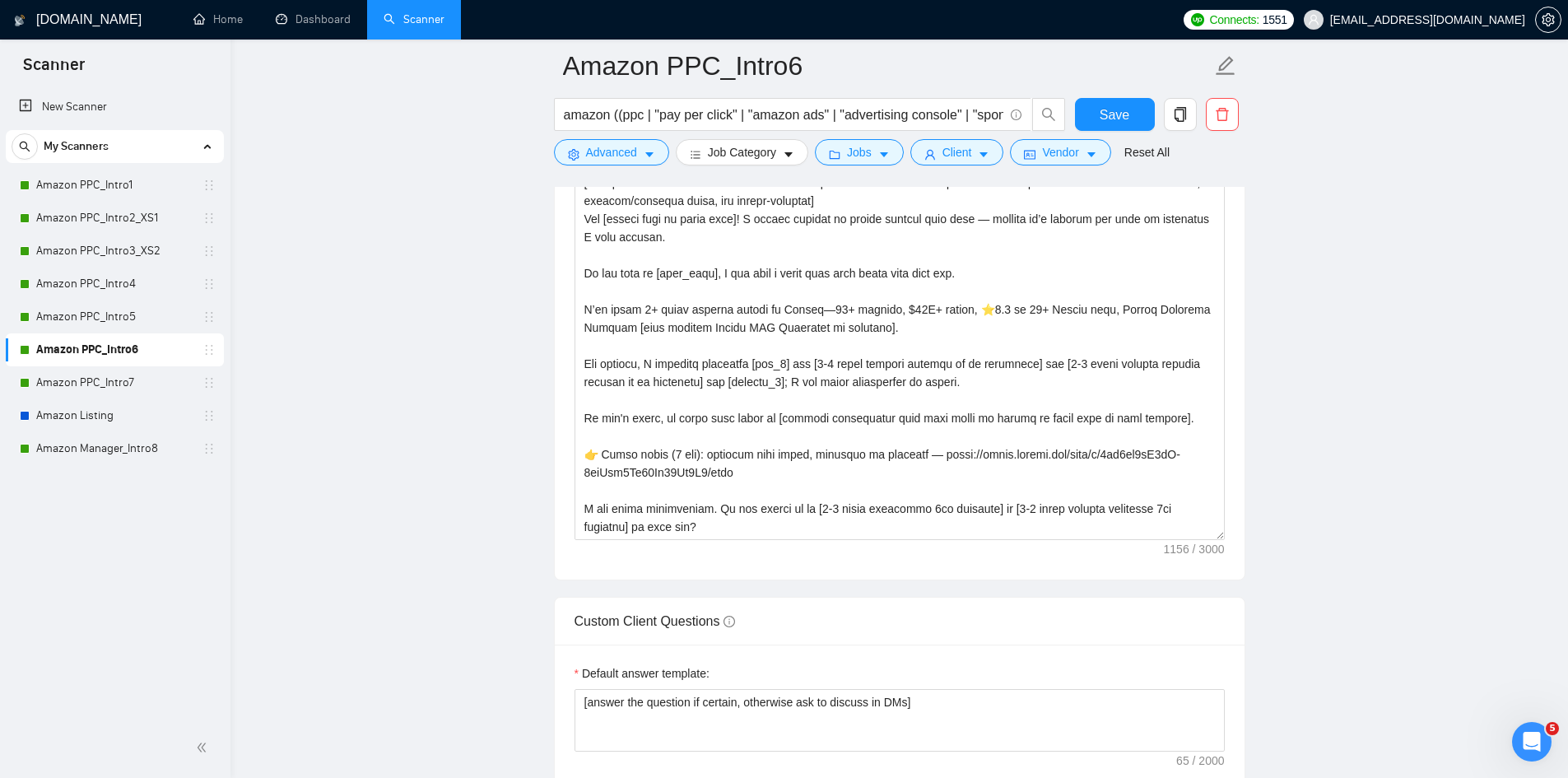
scroll to position [2306, 0]
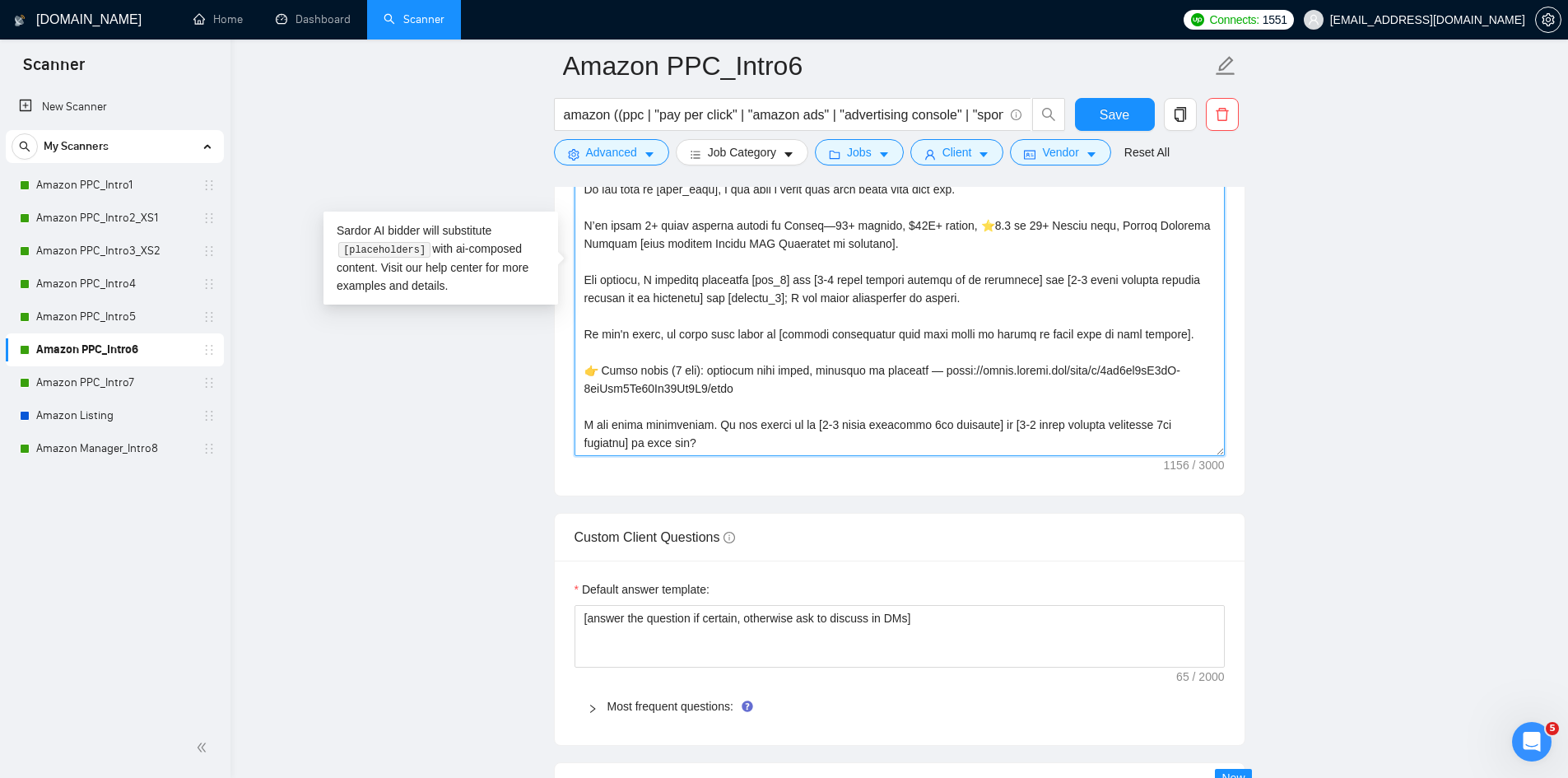
drag, startPoint x: 739, startPoint y: 381, endPoint x: 585, endPoint y: 359, distance: 155.6
click at [585, 359] on textarea "Cover letter template:" at bounding box center [899, 271] width 650 height 371
paste textarea "👉 2-min Loom with similar work — worth a look? https://www.loom.com/share/9fa1e…"
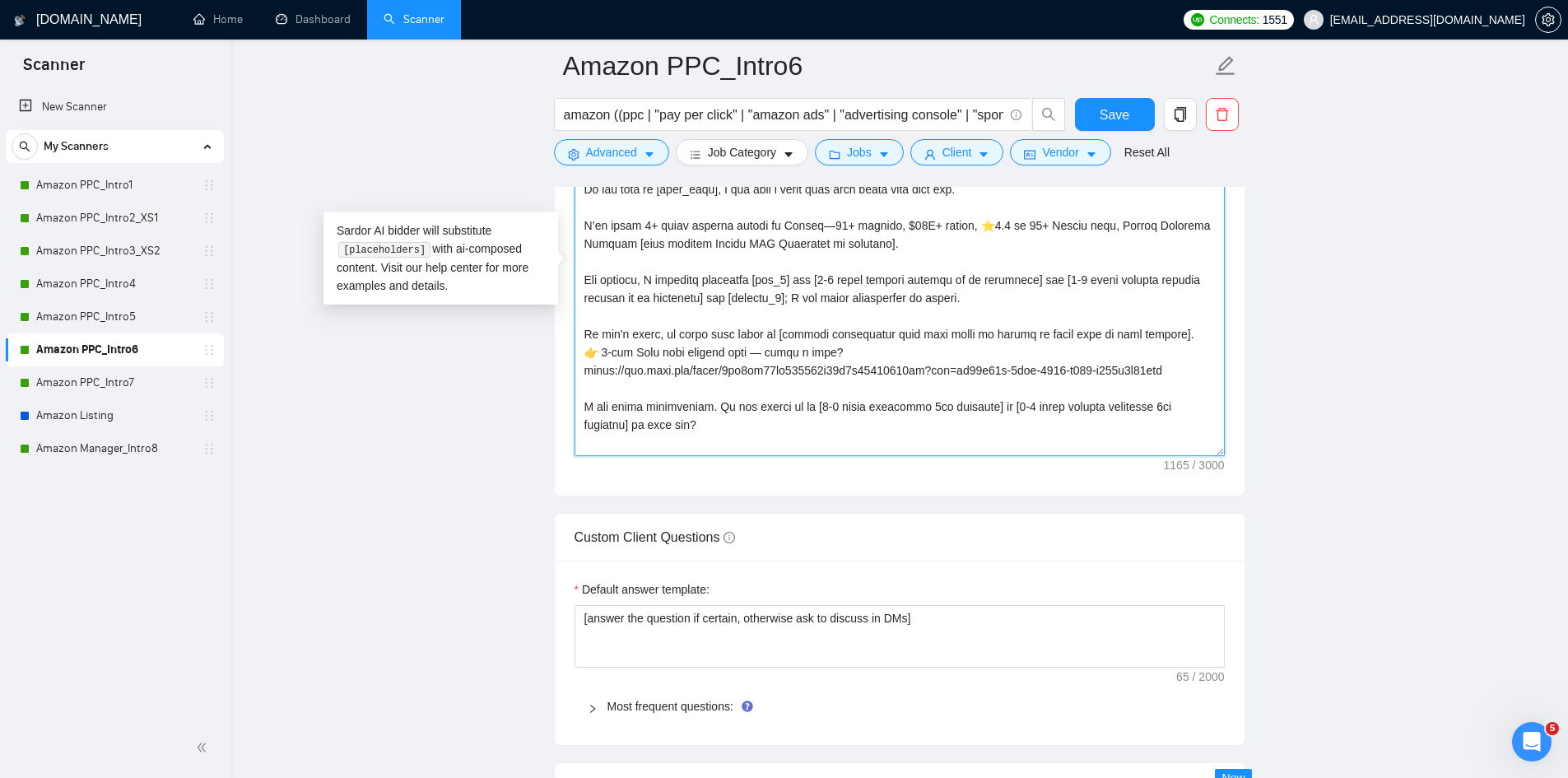
click at [1170, 332] on textarea "Cover letter template:" at bounding box center [899, 271] width 650 height 371
type textarea "[take into consideration for the whole text: mirror the client use of emojism l…"
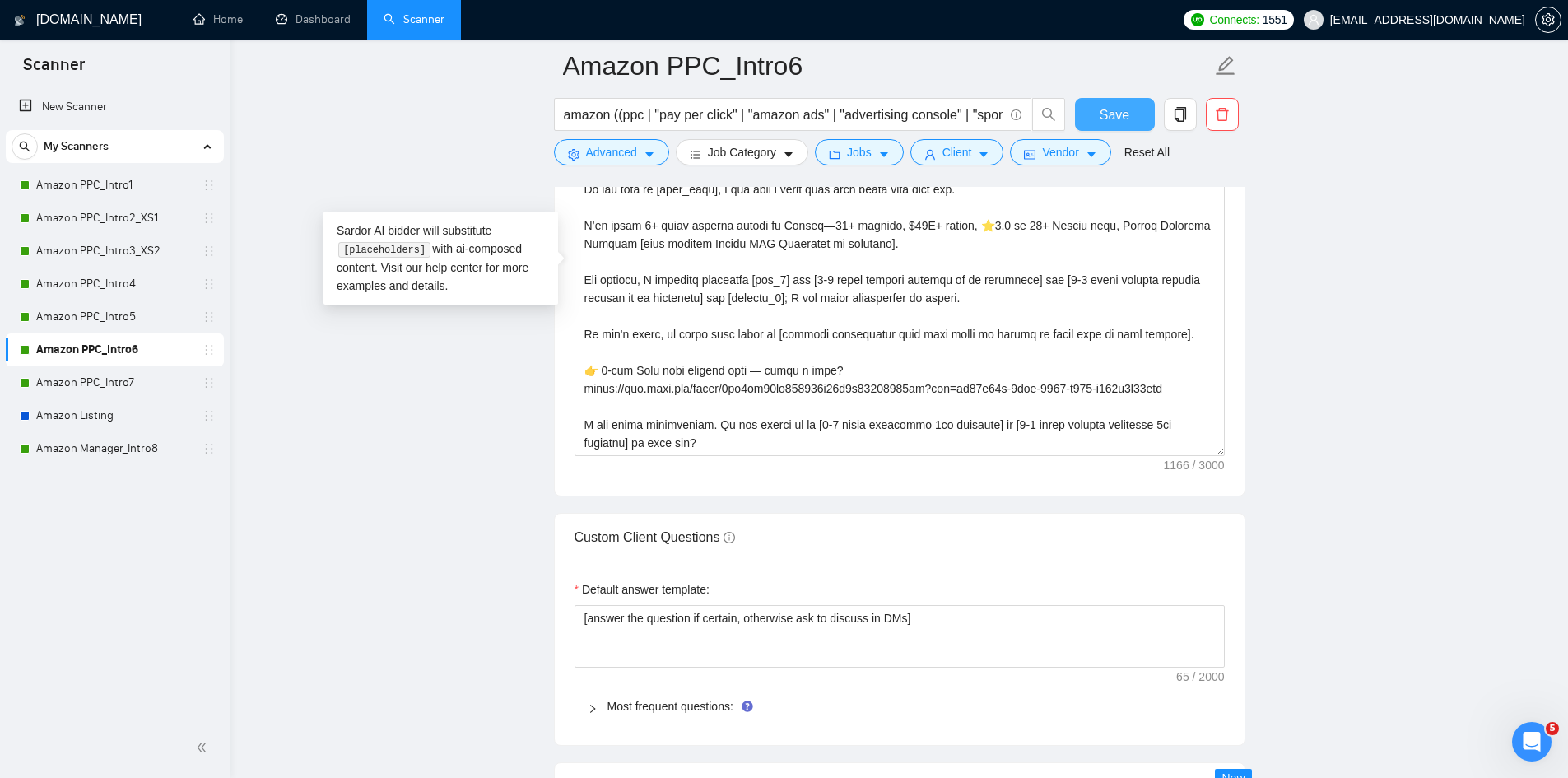
click at [1108, 112] on span "Save" at bounding box center [1114, 115] width 30 height 20
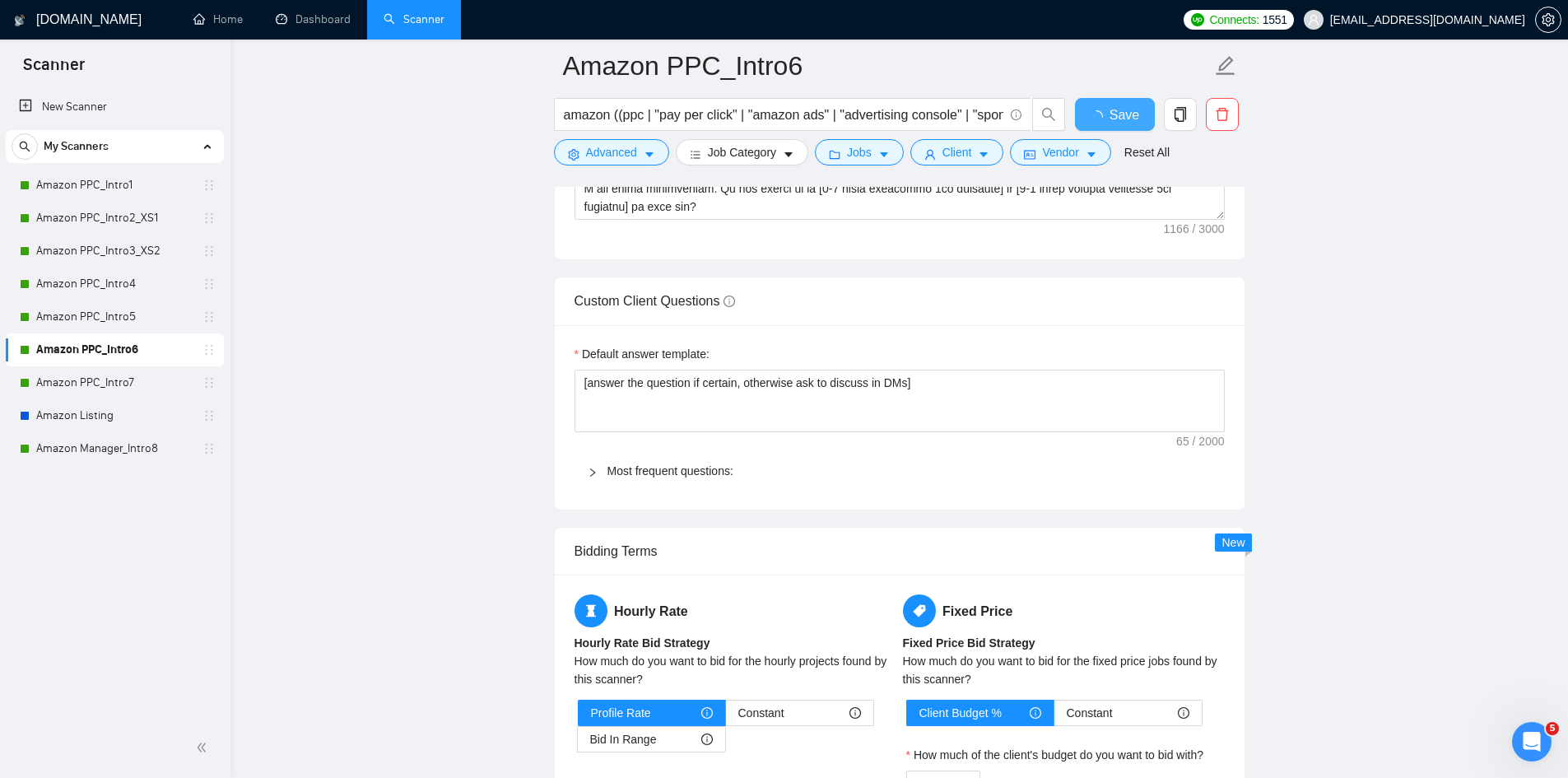
checkbox input "true"
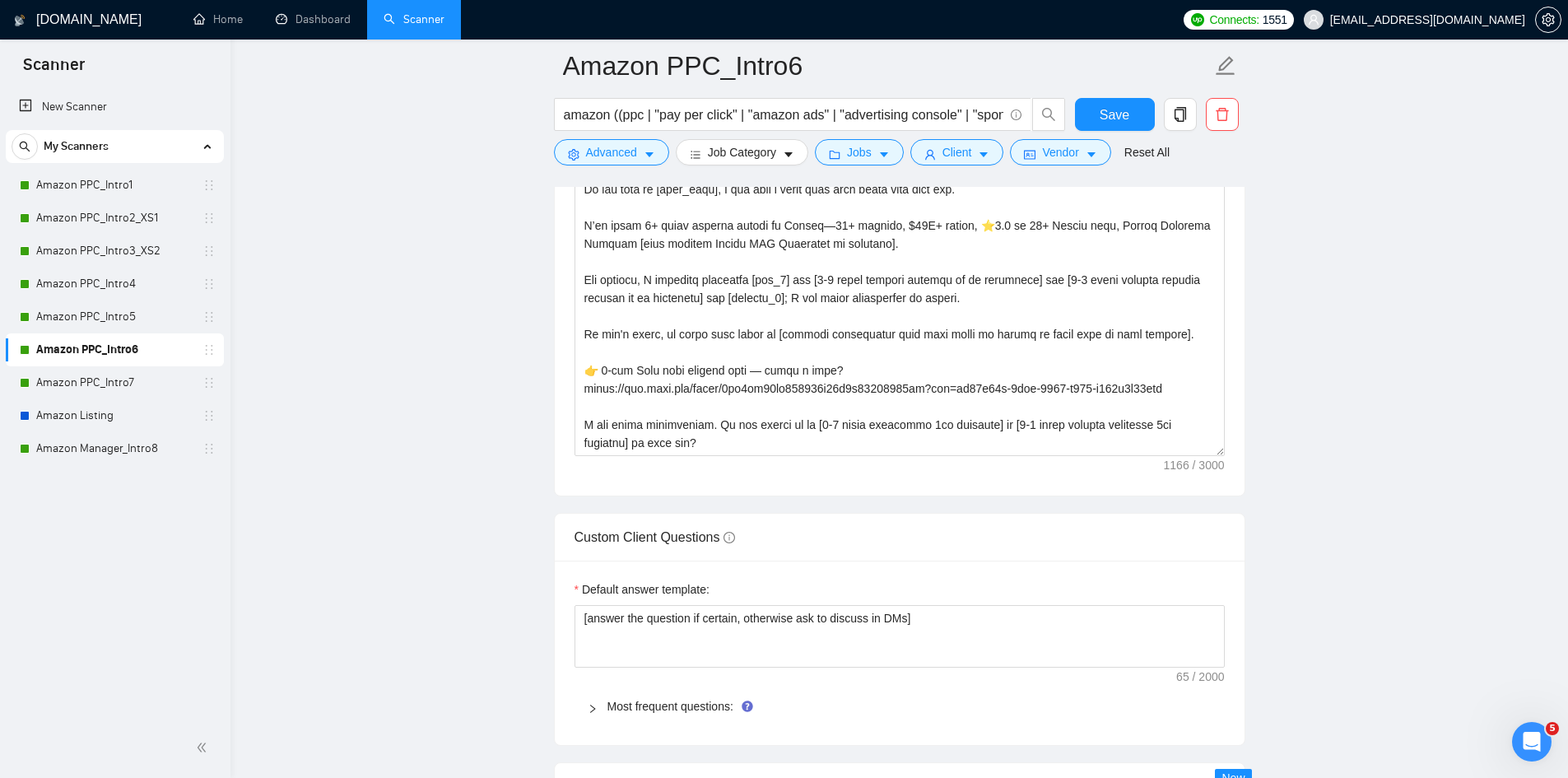
drag, startPoint x: 128, startPoint y: 389, endPoint x: 320, endPoint y: 400, distance: 192.3
click at [128, 389] on link "Amazon PPC_Intro7" at bounding box center [114, 383] width 156 height 33
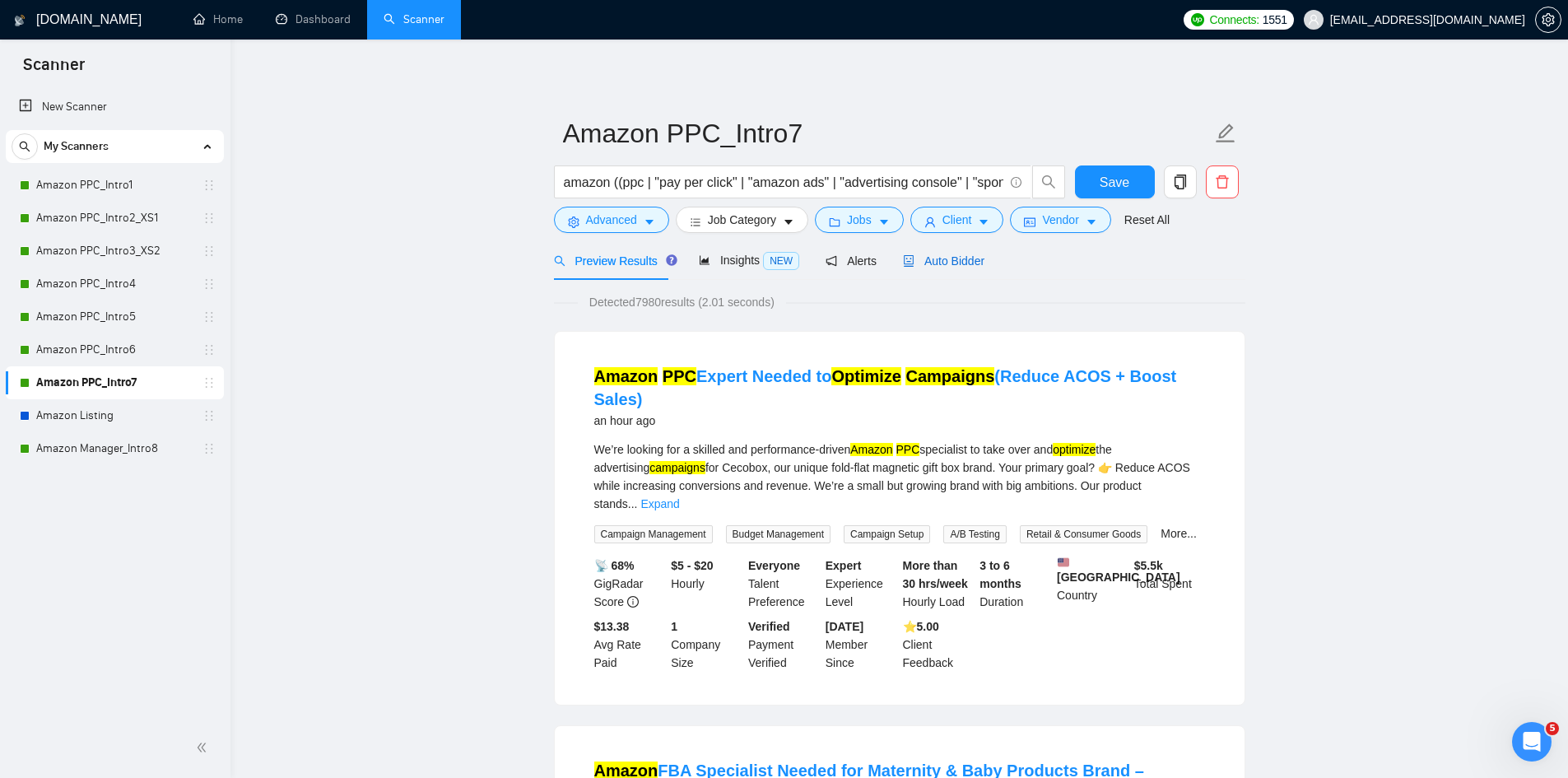
click at [954, 265] on span "Auto Bidder" at bounding box center [944, 261] width 81 height 14
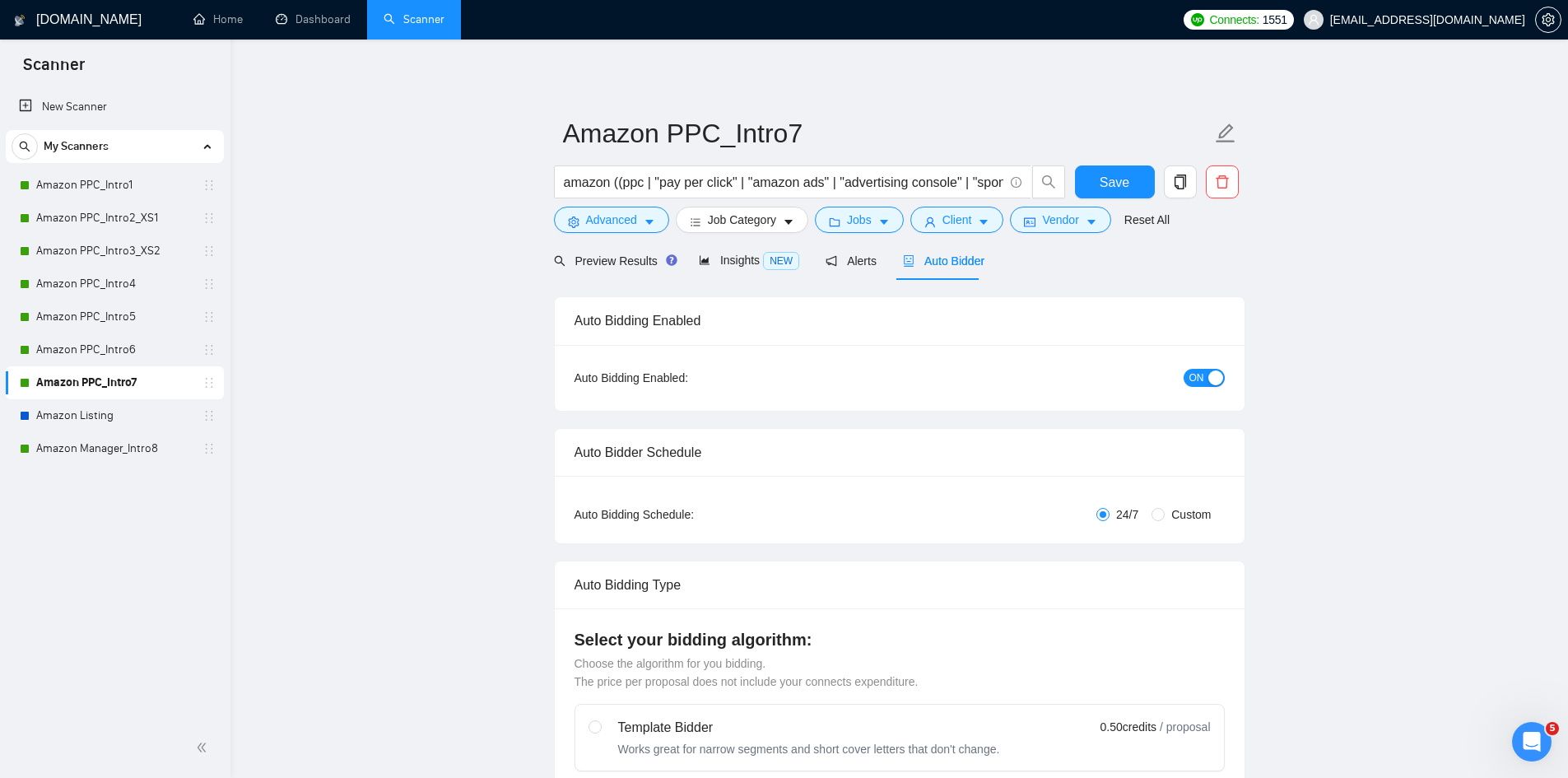
radio input "false"
radio input "true"
checkbox input "true"
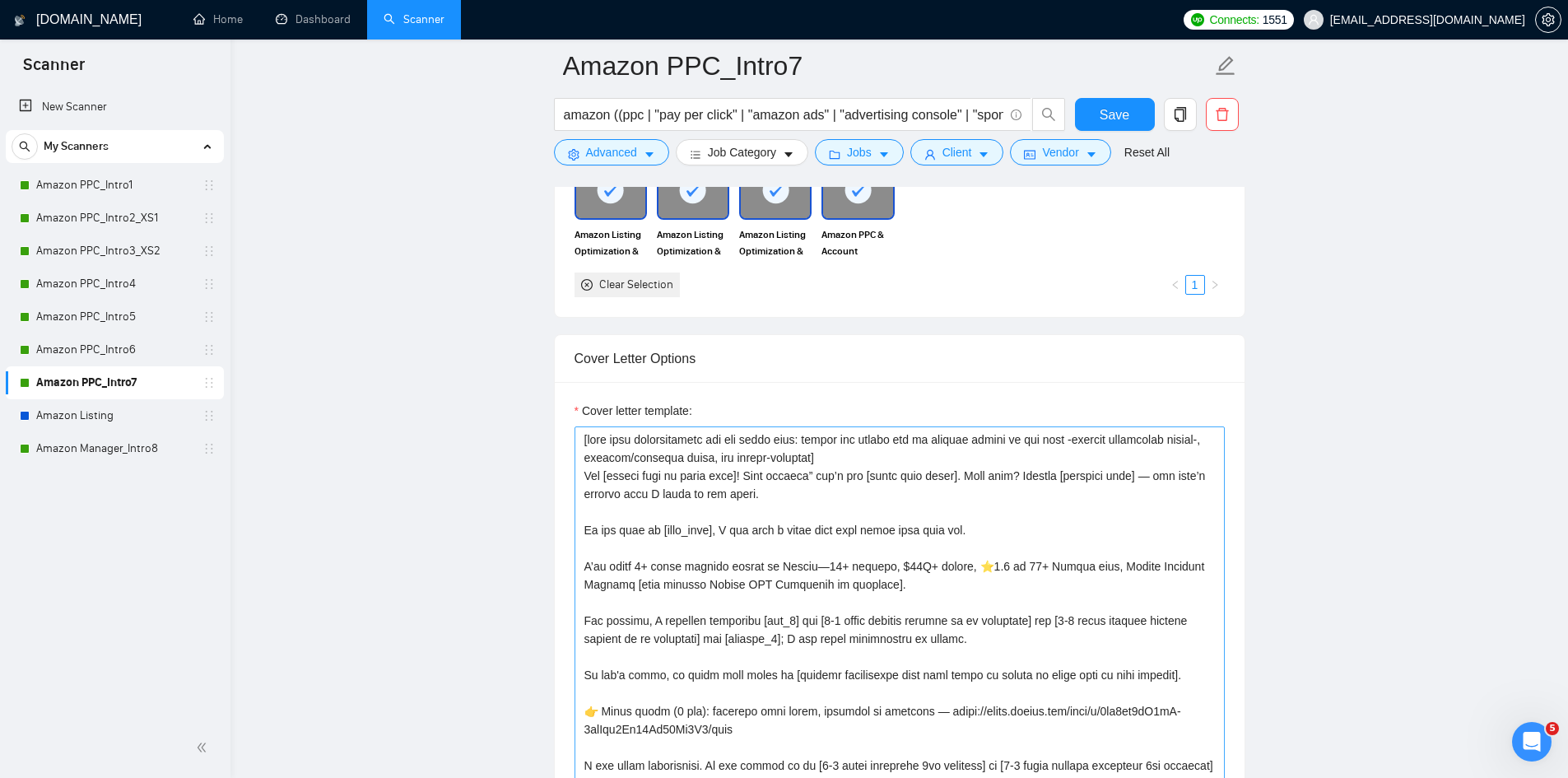
scroll to position [2141, 0]
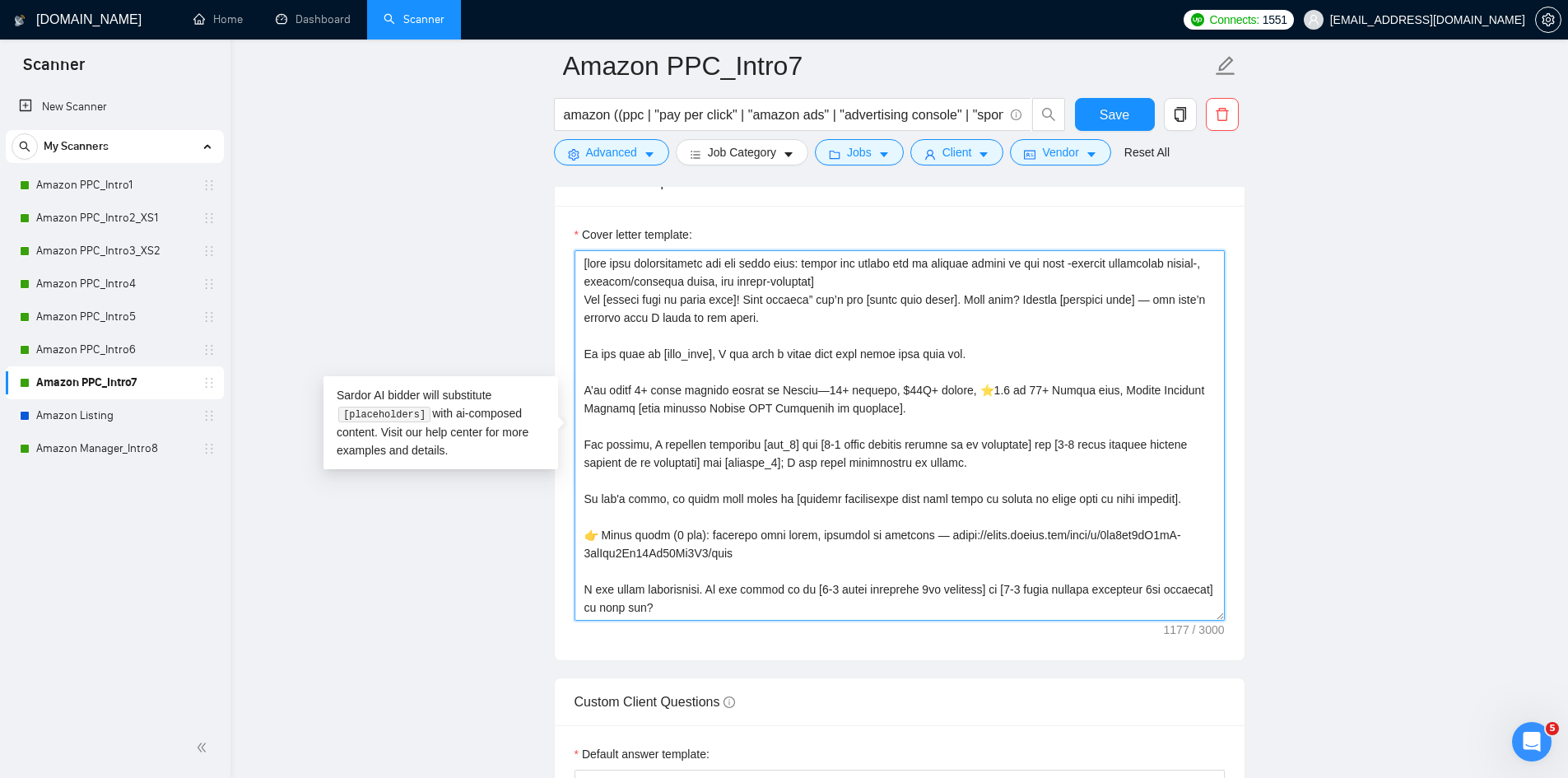
drag, startPoint x: 761, startPoint y: 549, endPoint x: 562, endPoint y: 532, distance: 199.7
click at [562, 532] on div "Cover letter template:" at bounding box center [899, 434] width 689 height 455
paste textarea "2-min Loom with similar work — worth a look? https://www.loom.com/share/9fa1eb6…"
type textarea "[take into consideration for the whole text: mirror the client use of emojism l…"
click at [1107, 113] on span "Save" at bounding box center [1114, 115] width 30 height 20
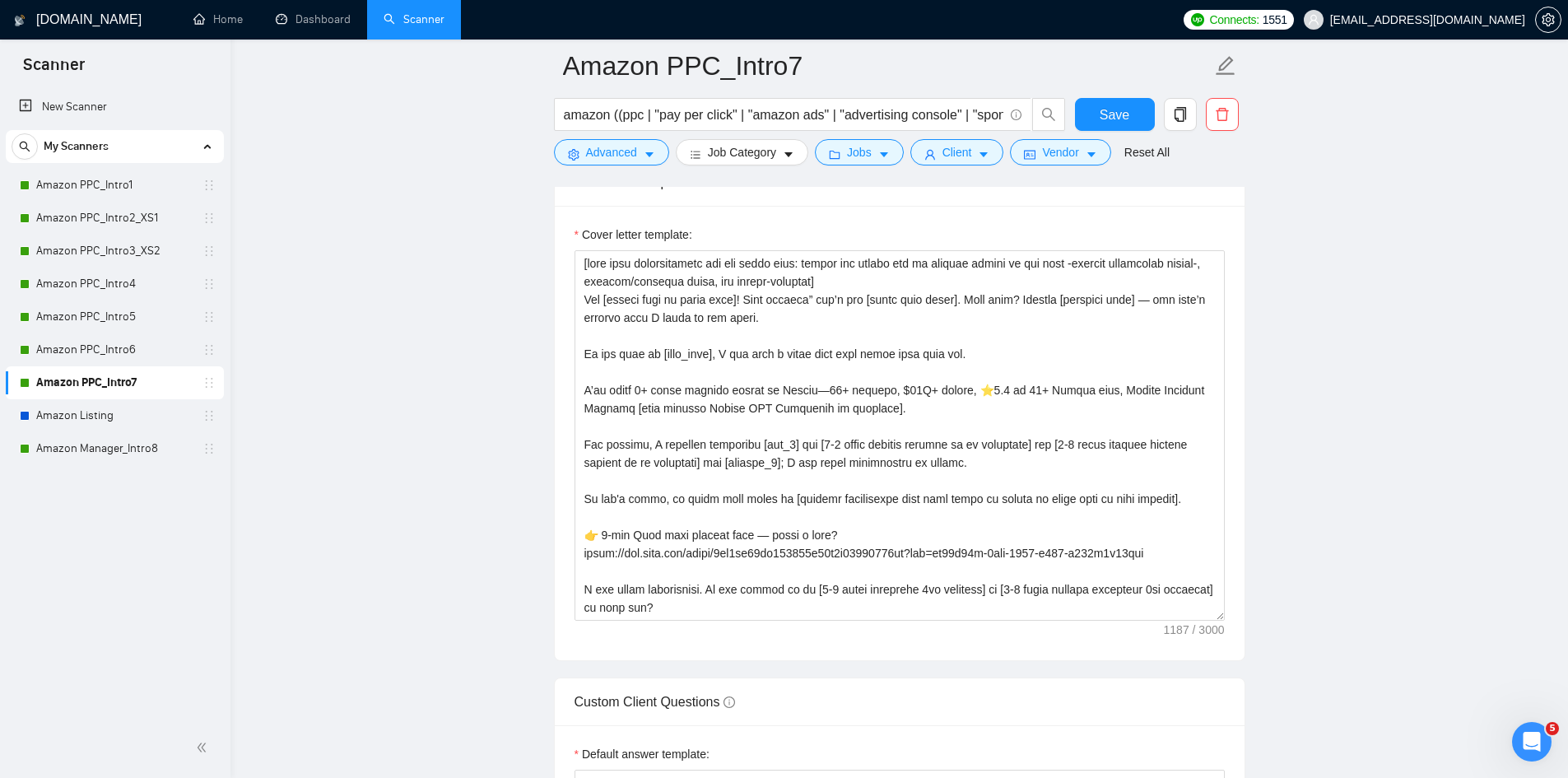
drag, startPoint x: 101, startPoint y: 453, endPoint x: 315, endPoint y: 438, distance: 214.5
click at [101, 453] on link "Amazon Manager_Intro8" at bounding box center [114, 449] width 156 height 33
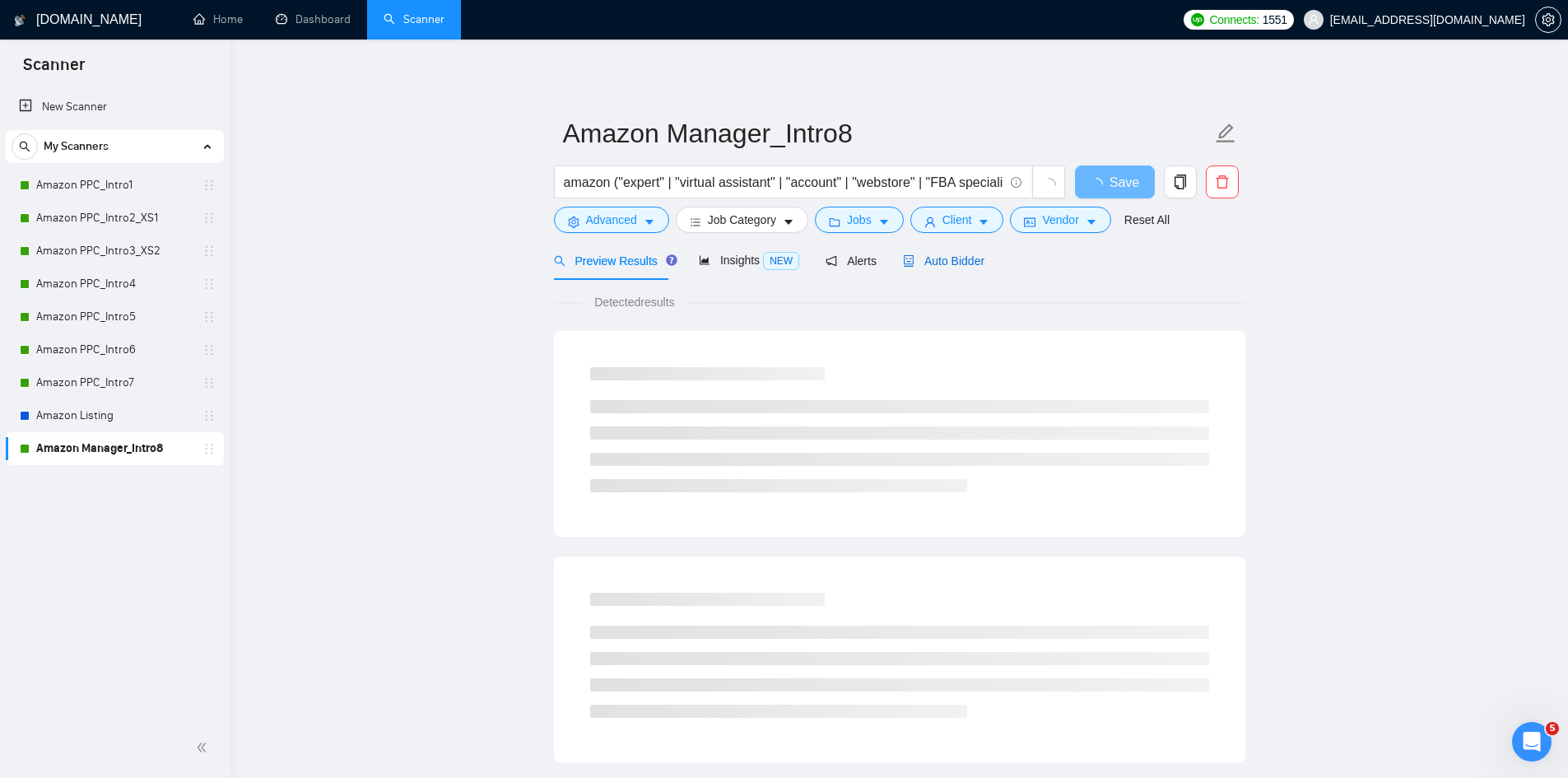
click at [947, 258] on span "Auto Bidder" at bounding box center [944, 261] width 81 height 14
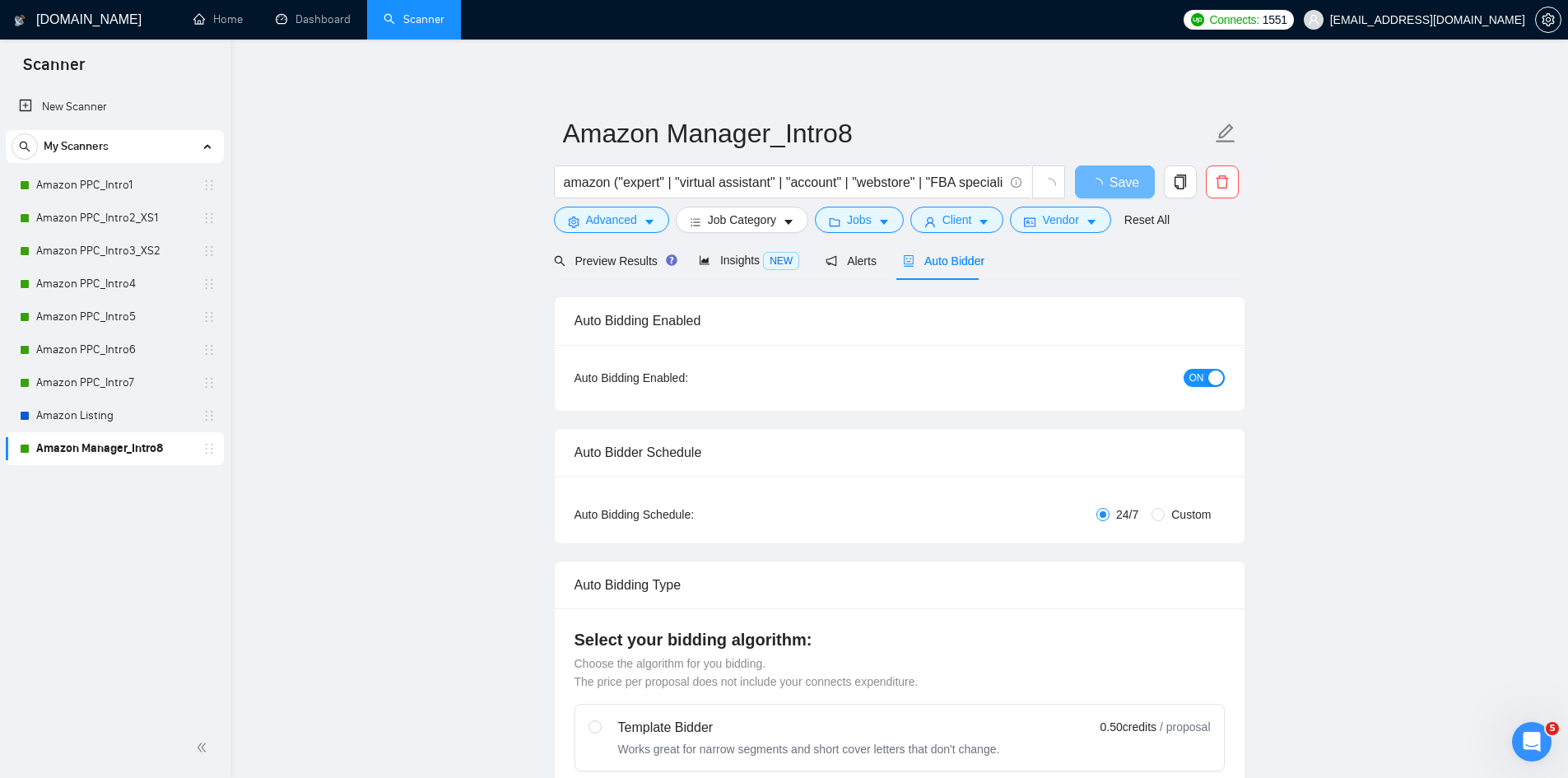
checkbox input "true"
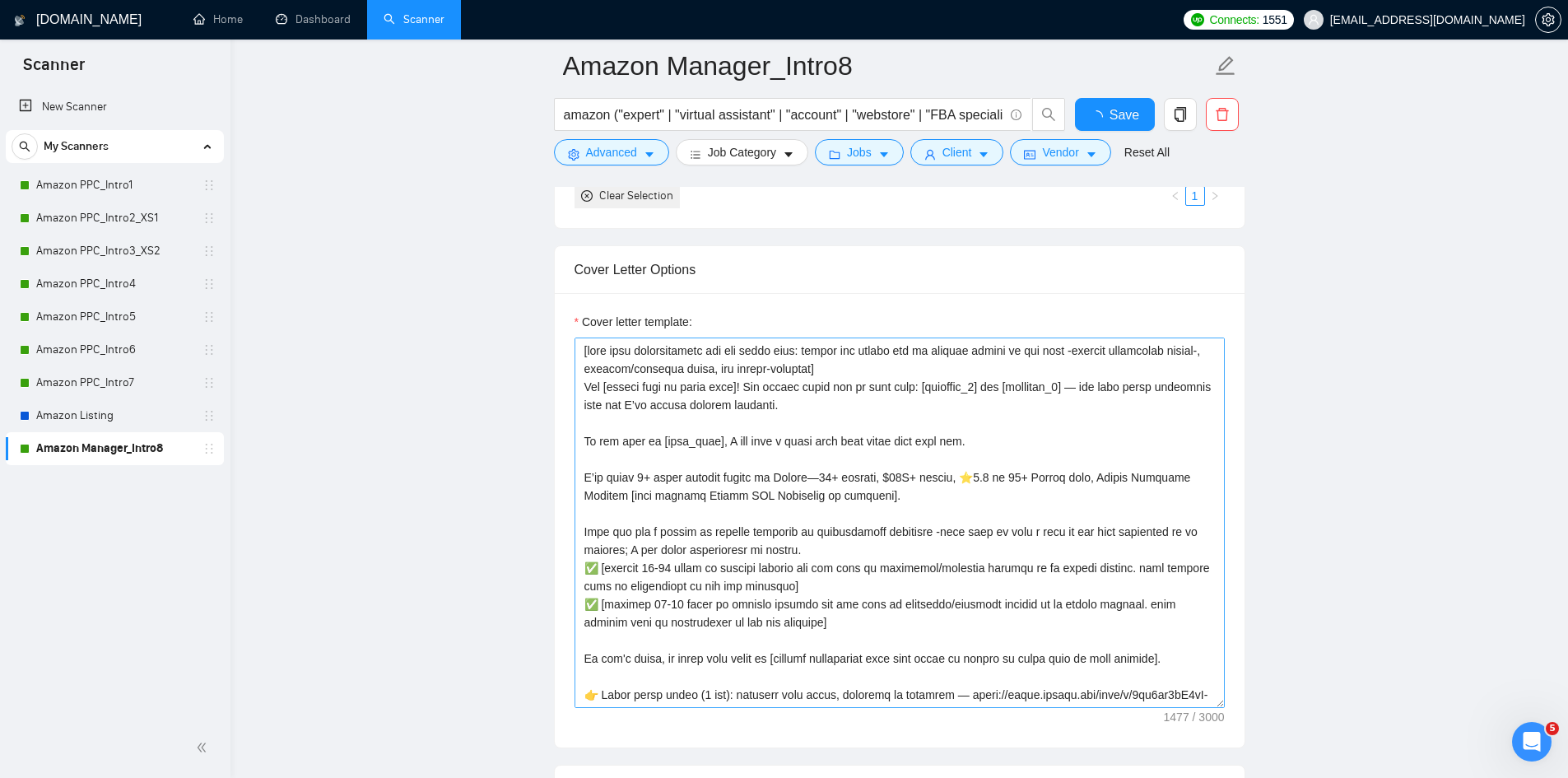
scroll to position [1894, 0]
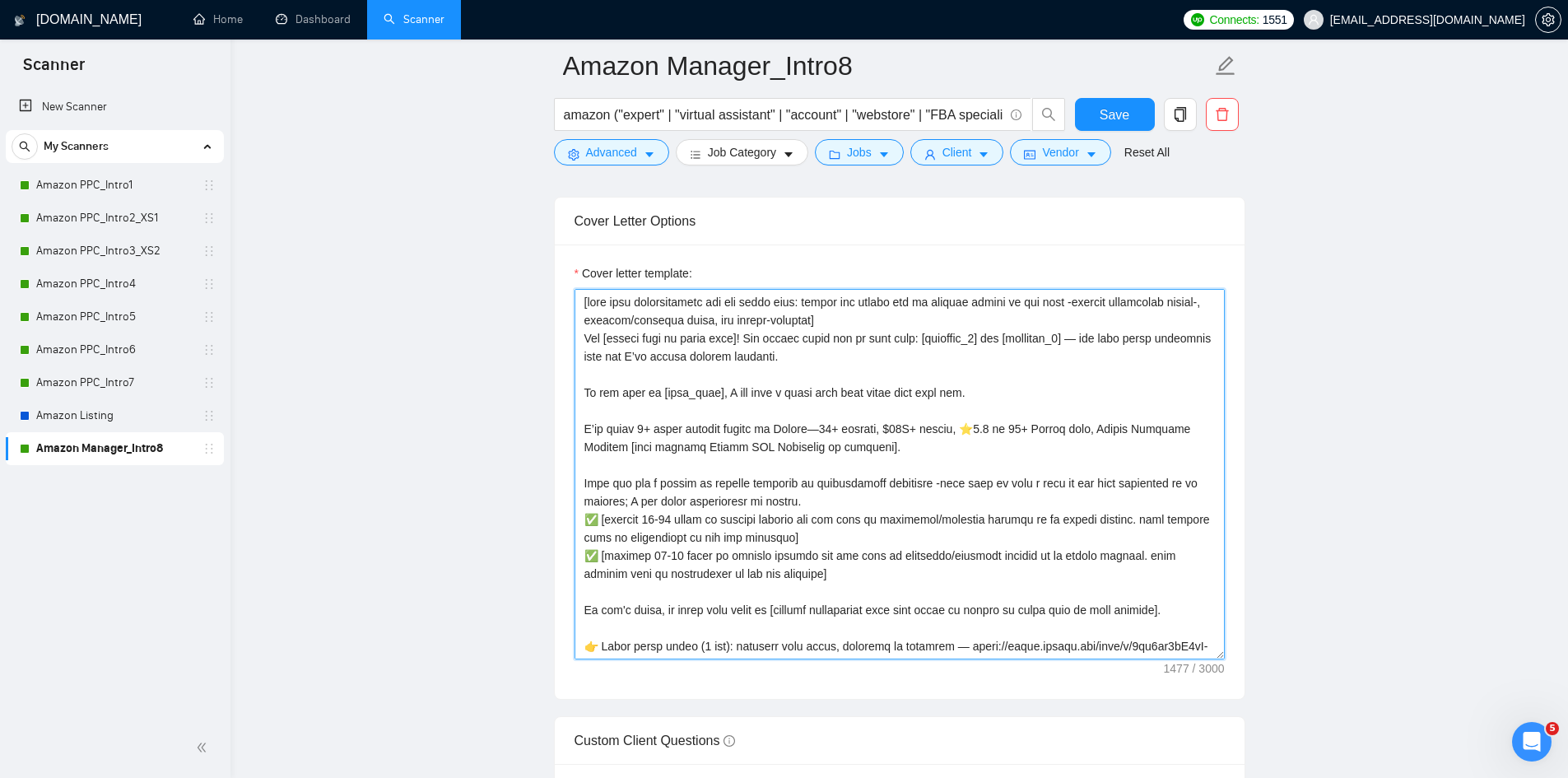
click at [813, 574] on textarea "Cover letter template:" at bounding box center [899, 474] width 650 height 371
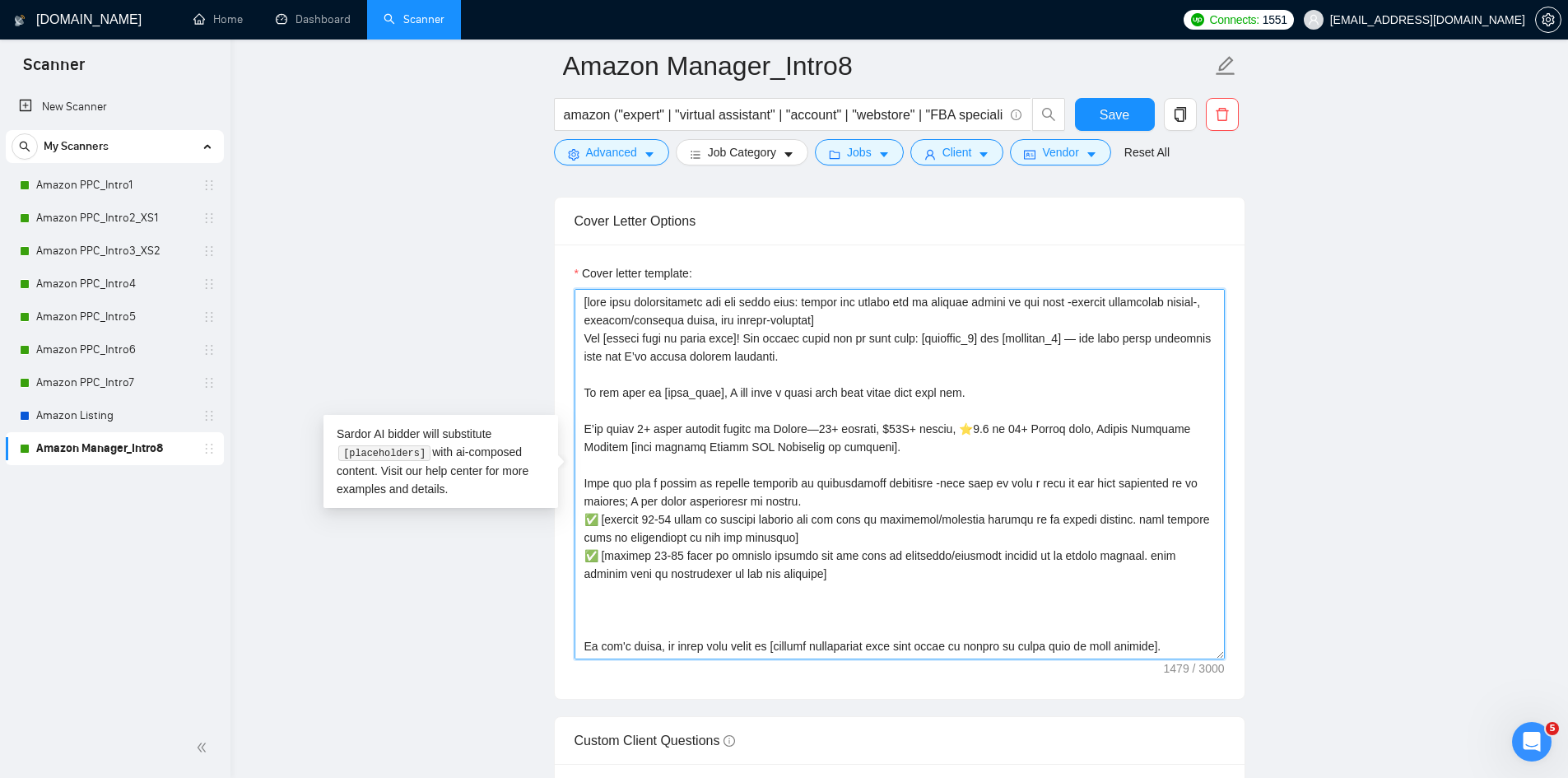
paste textarea "👉 2-min Loom with similar work — worth a look? https://www.loom.com/share/9fa1e…"
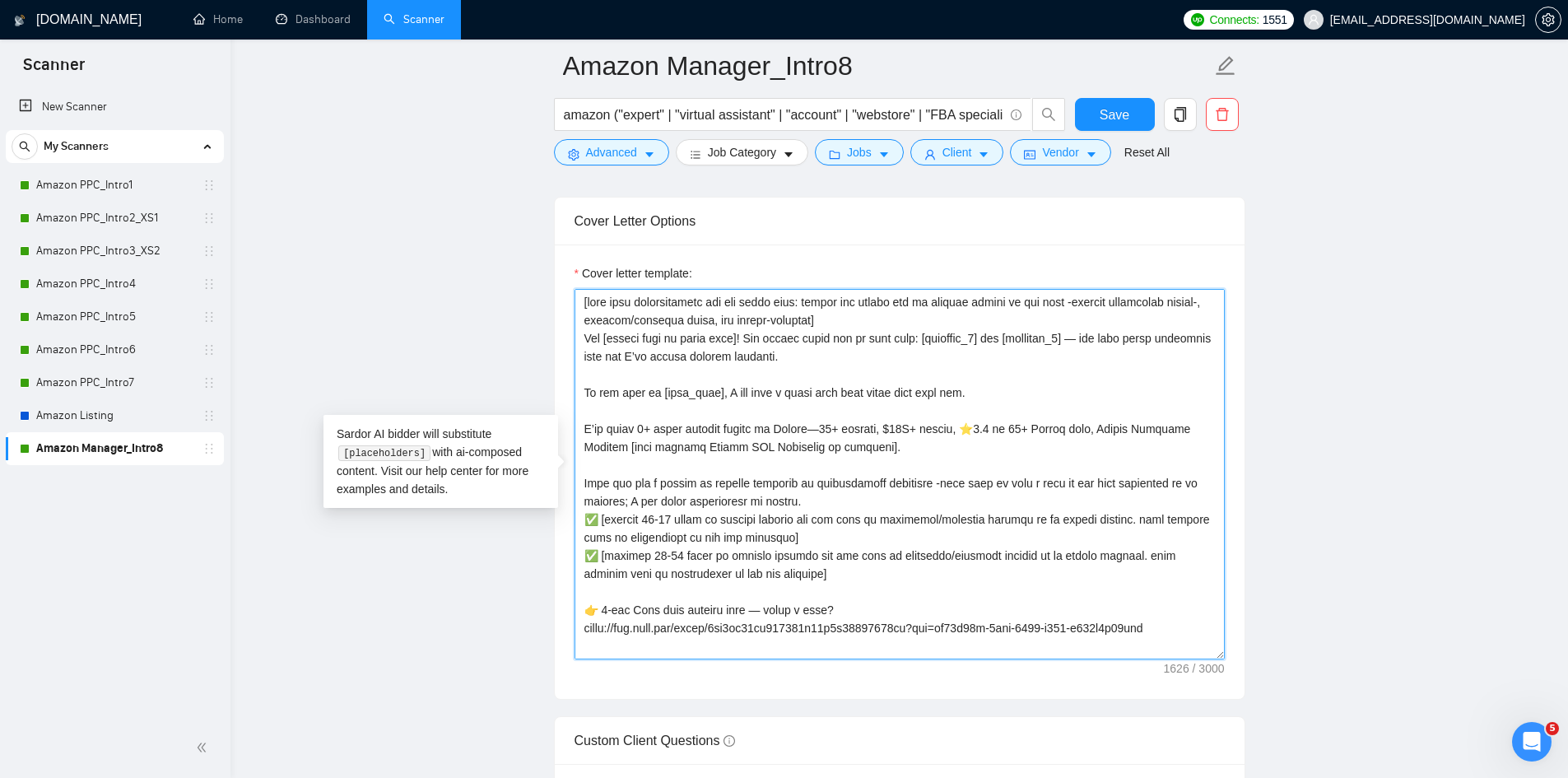
scroll to position [126, 0]
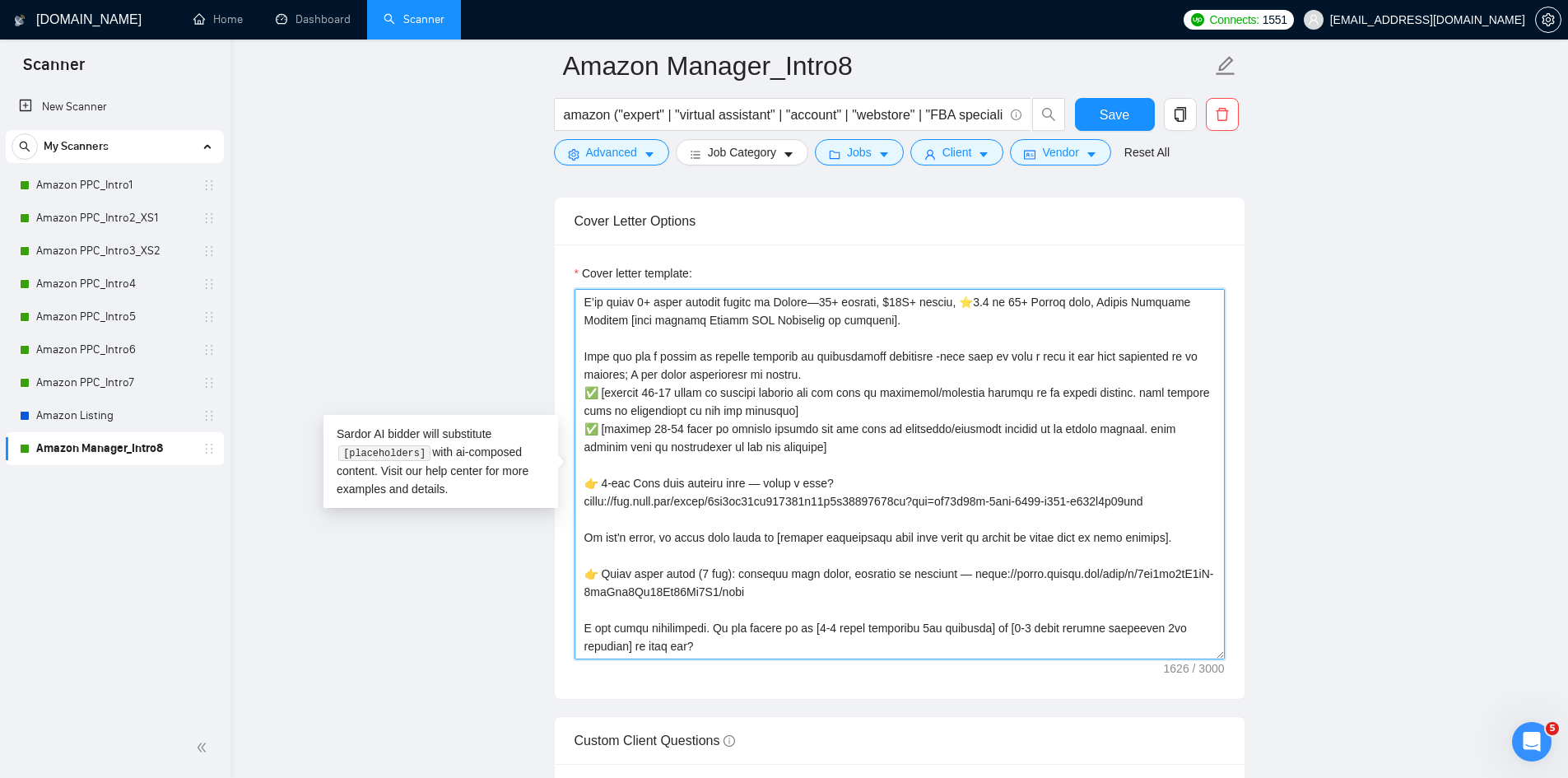
drag, startPoint x: 766, startPoint y: 595, endPoint x: 589, endPoint y: 575, distance: 178.1
click at [589, 575] on textarea "Cover letter template:" at bounding box center [899, 474] width 650 height 371
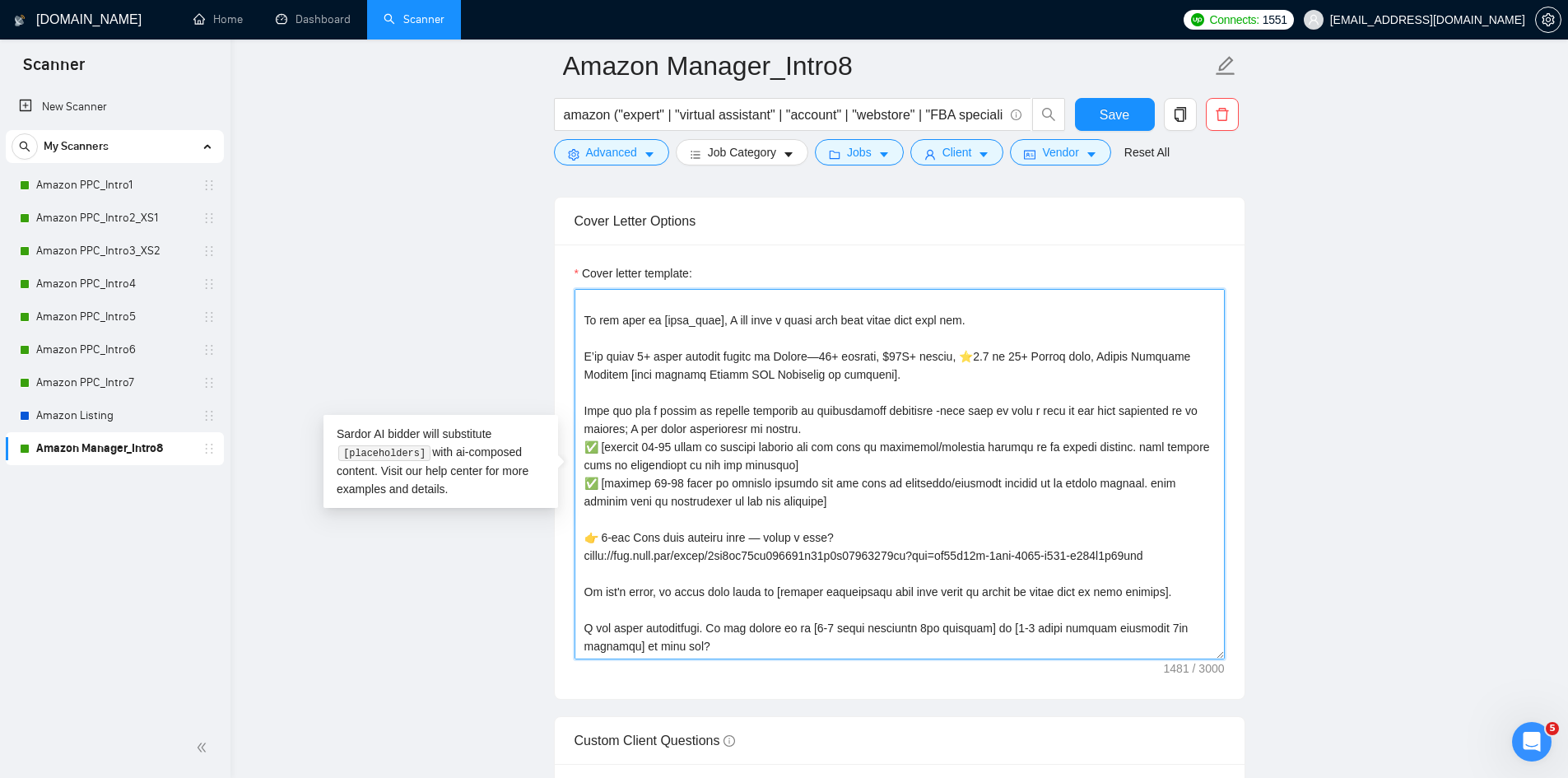
scroll to position [72, 0]
drag, startPoint x: 1175, startPoint y: 546, endPoint x: 707, endPoint y: 557, distance: 468.1
click at [707, 557] on textarea "Cover letter template:" at bounding box center [899, 474] width 650 height 371
click at [735, 559] on textarea "Cover letter template:" at bounding box center [899, 474] width 650 height 371
drag, startPoint x: 1174, startPoint y: 557, endPoint x: 572, endPoint y: 535, distance: 602.4
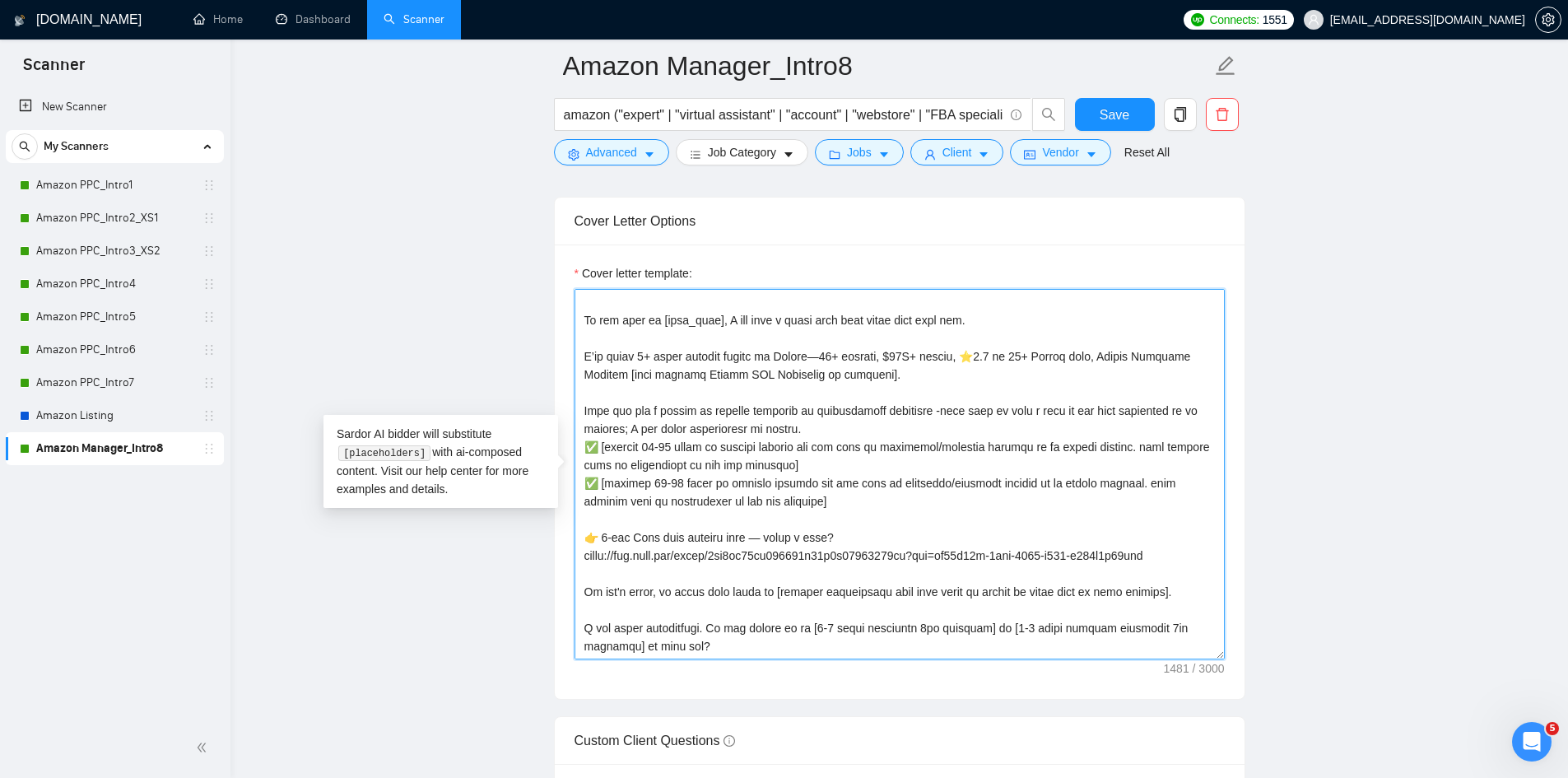
click at [572, 535] on div "Cover letter template:" at bounding box center [899, 472] width 689 height 455
type textarea "[take into consideration for the whole text: mirror the client use of emojism l…"
drag, startPoint x: 1099, startPoint y: 106, endPoint x: 1124, endPoint y: 281, distance: 176.8
click at [1100, 106] on button "Save" at bounding box center [1115, 115] width 80 height 33
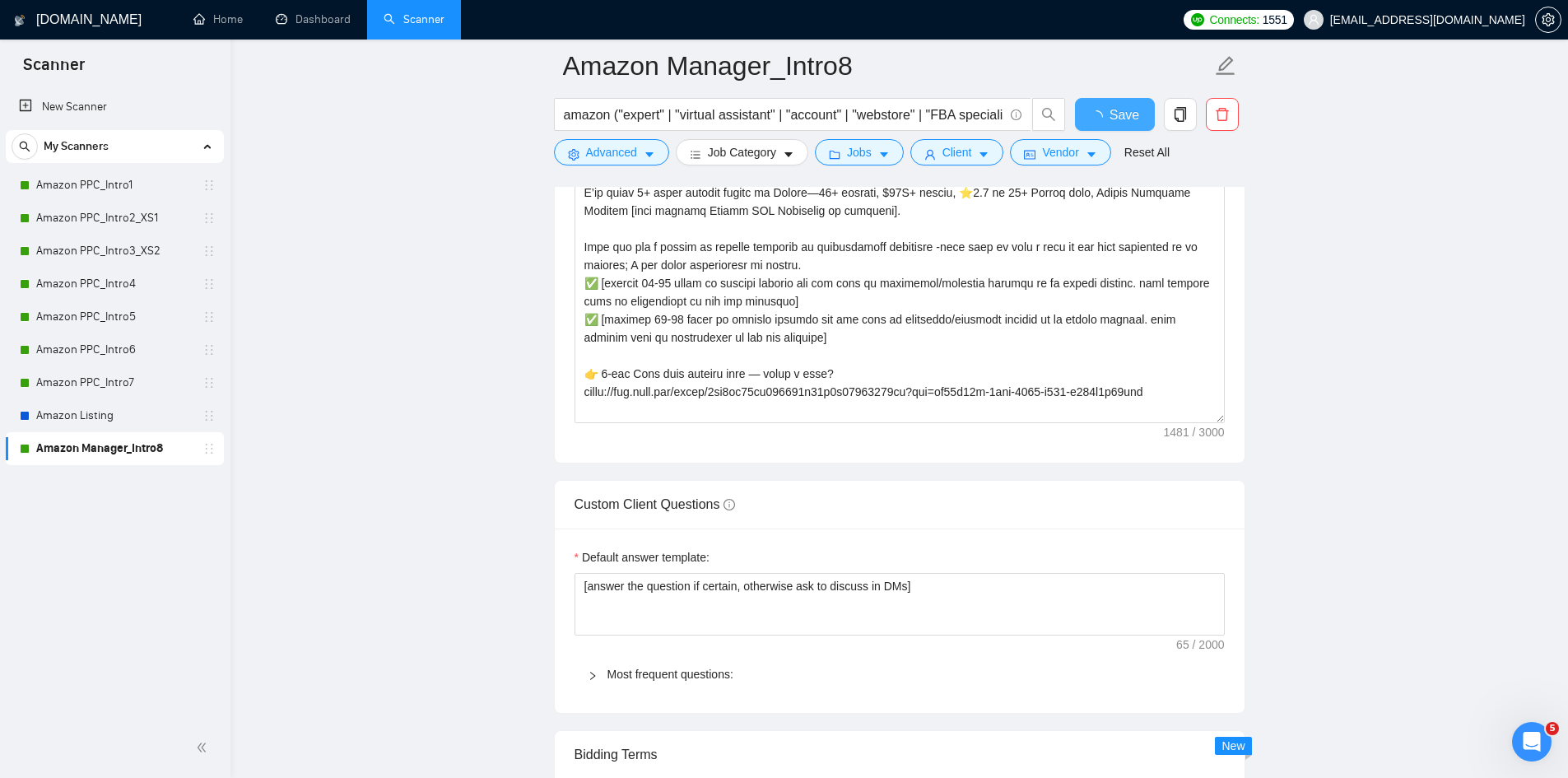
checkbox input "true"
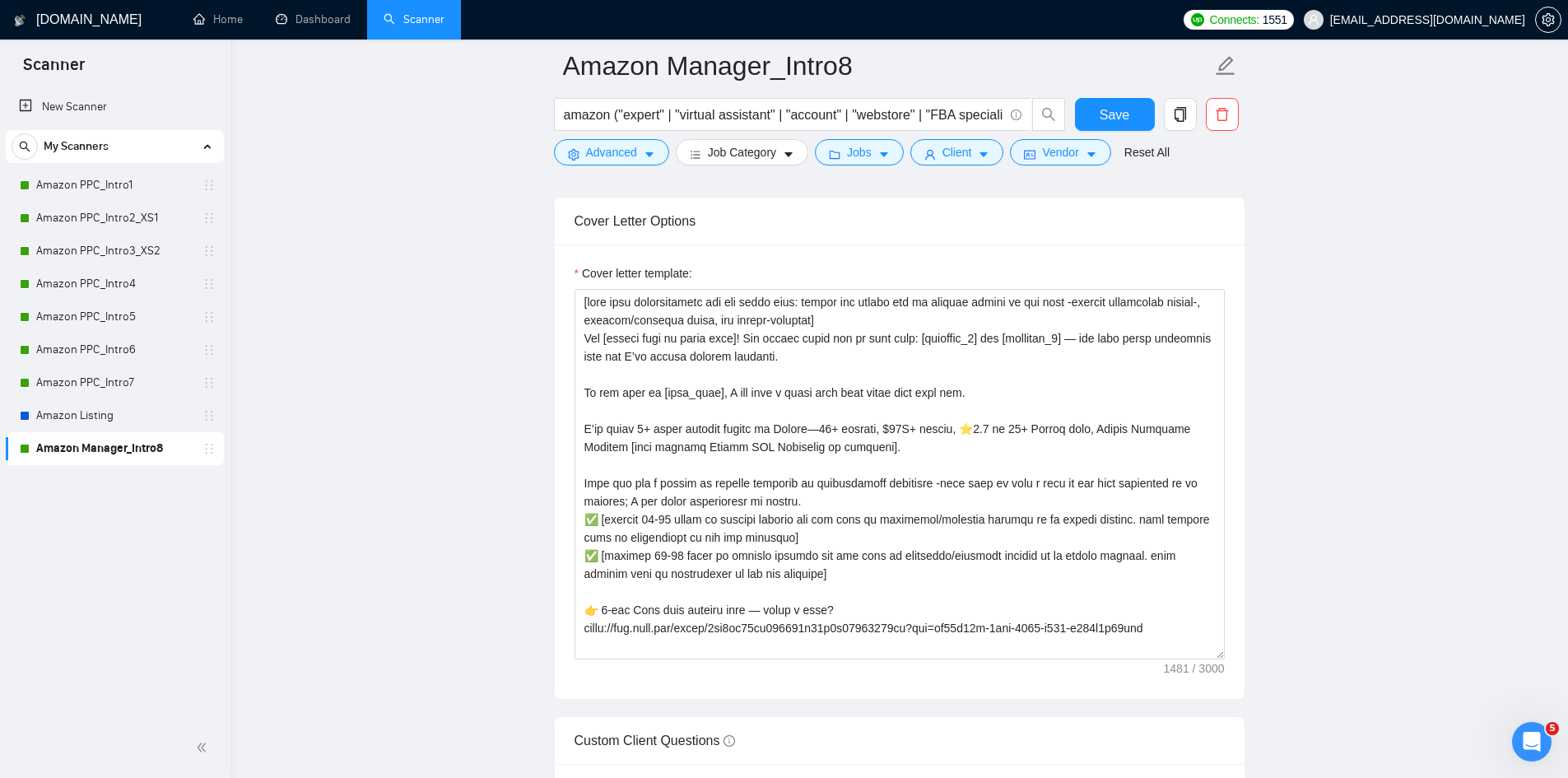
drag, startPoint x: 126, startPoint y: 243, endPoint x: 559, endPoint y: 135, distance: 446.3
click at [126, 243] on link "Amazon PPC_Intro3_XS2" at bounding box center [114, 251] width 156 height 33
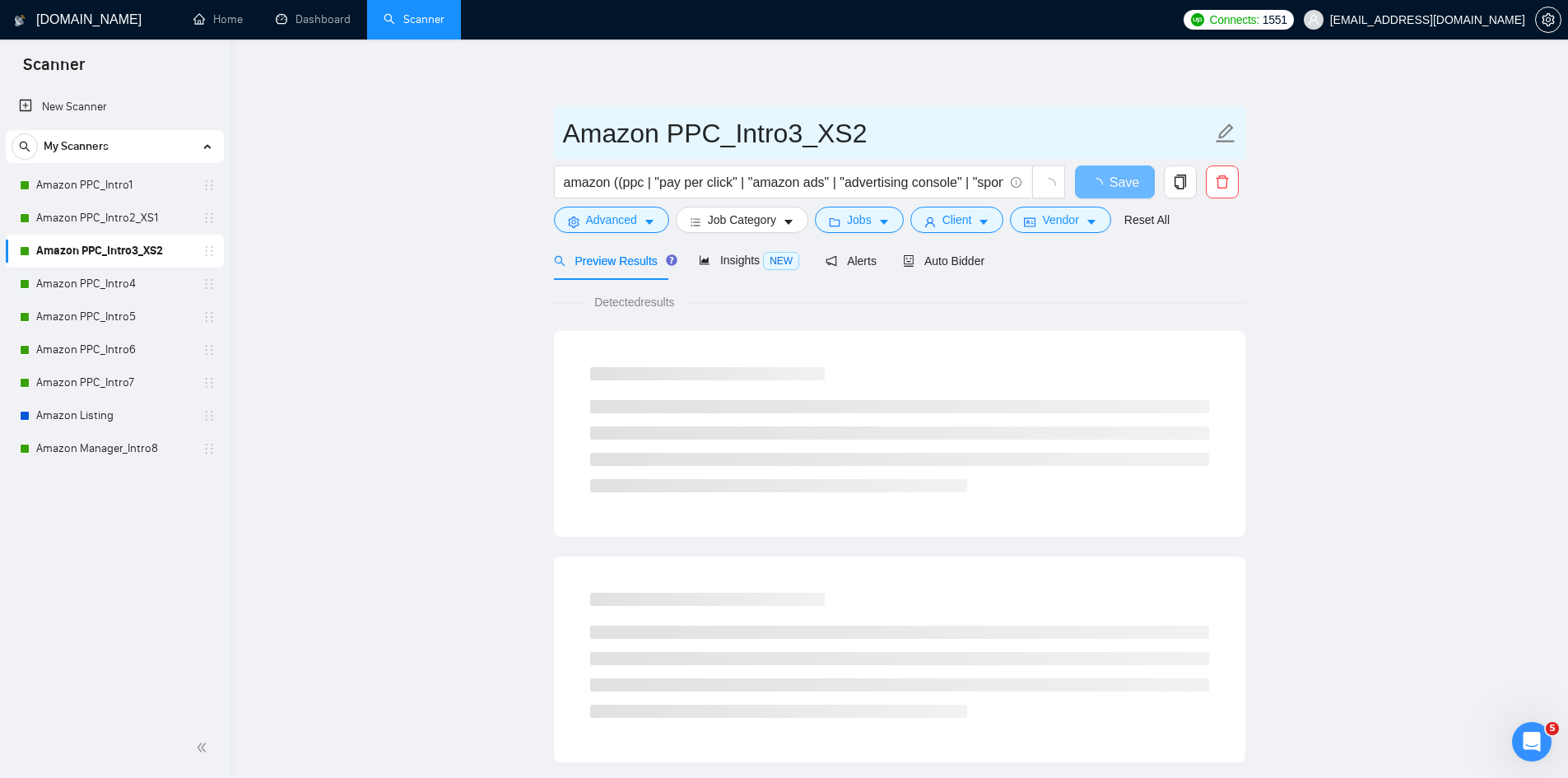
click at [1236, 137] on span "Amazon PPC_Intro3_XS2" at bounding box center [899, 132] width 691 height 52
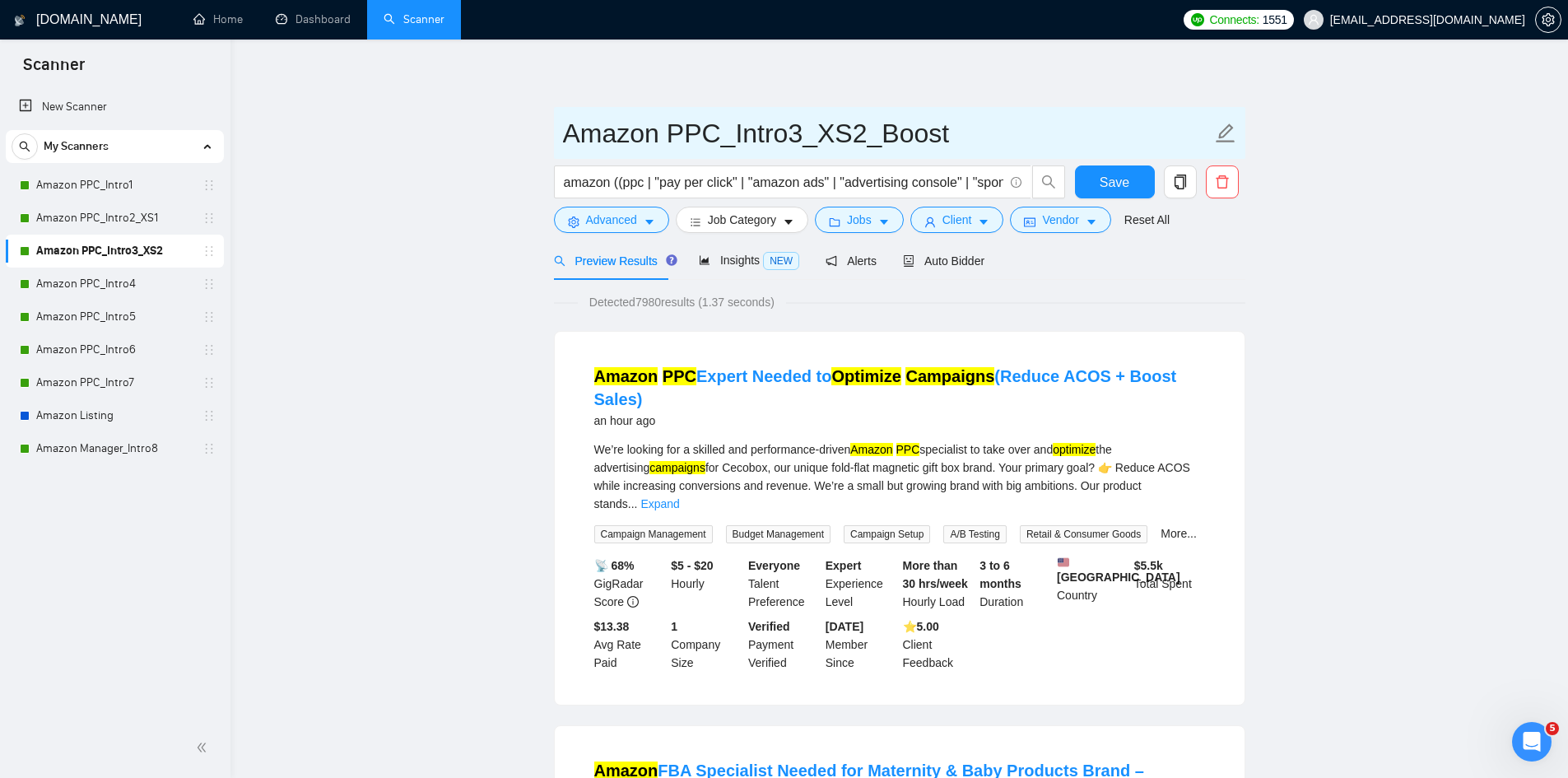
type input "Amazon PPC_Intro3_XS2_Boost"
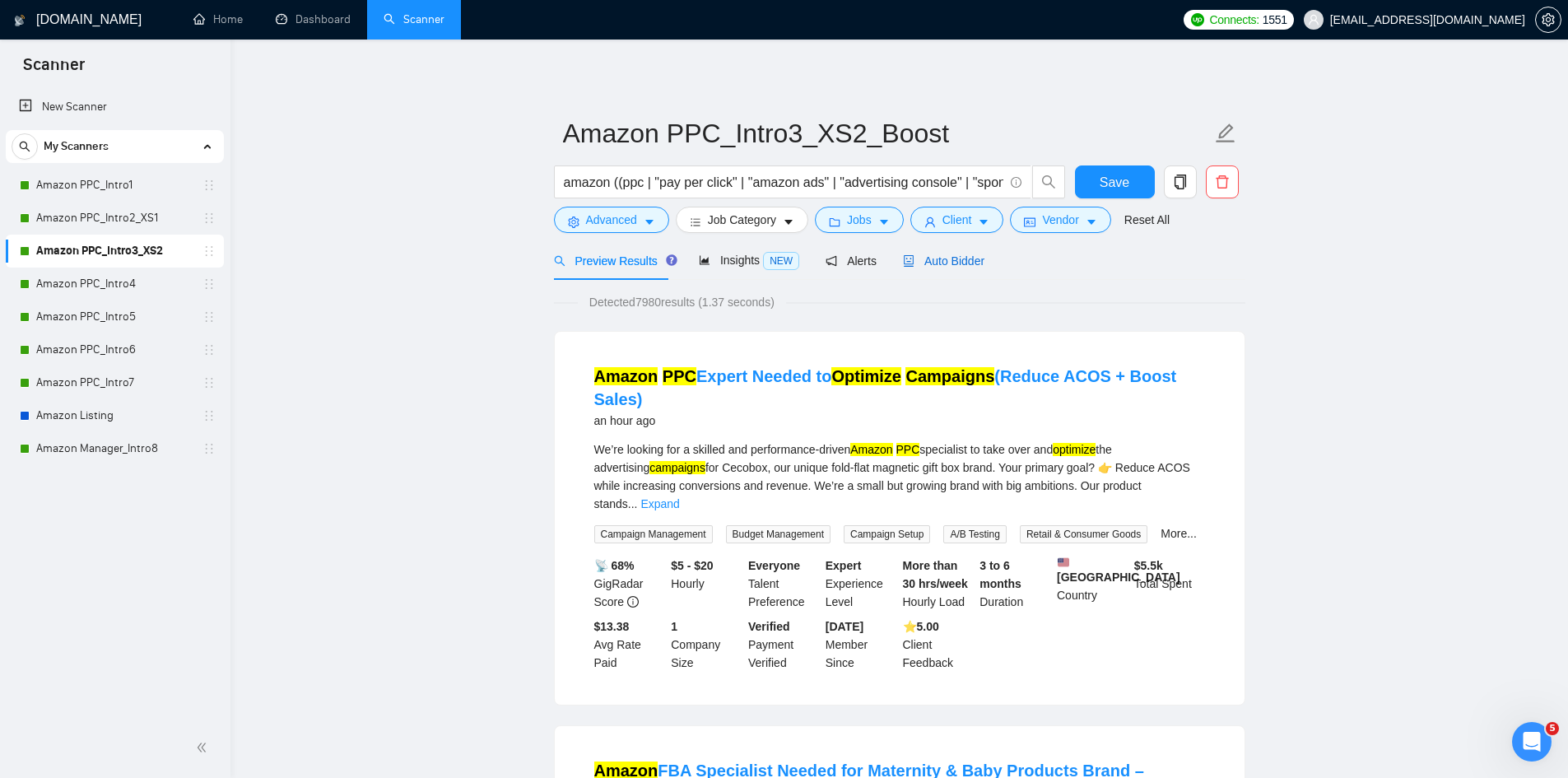
click at [962, 257] on span "Auto Bidder" at bounding box center [944, 261] width 81 height 14
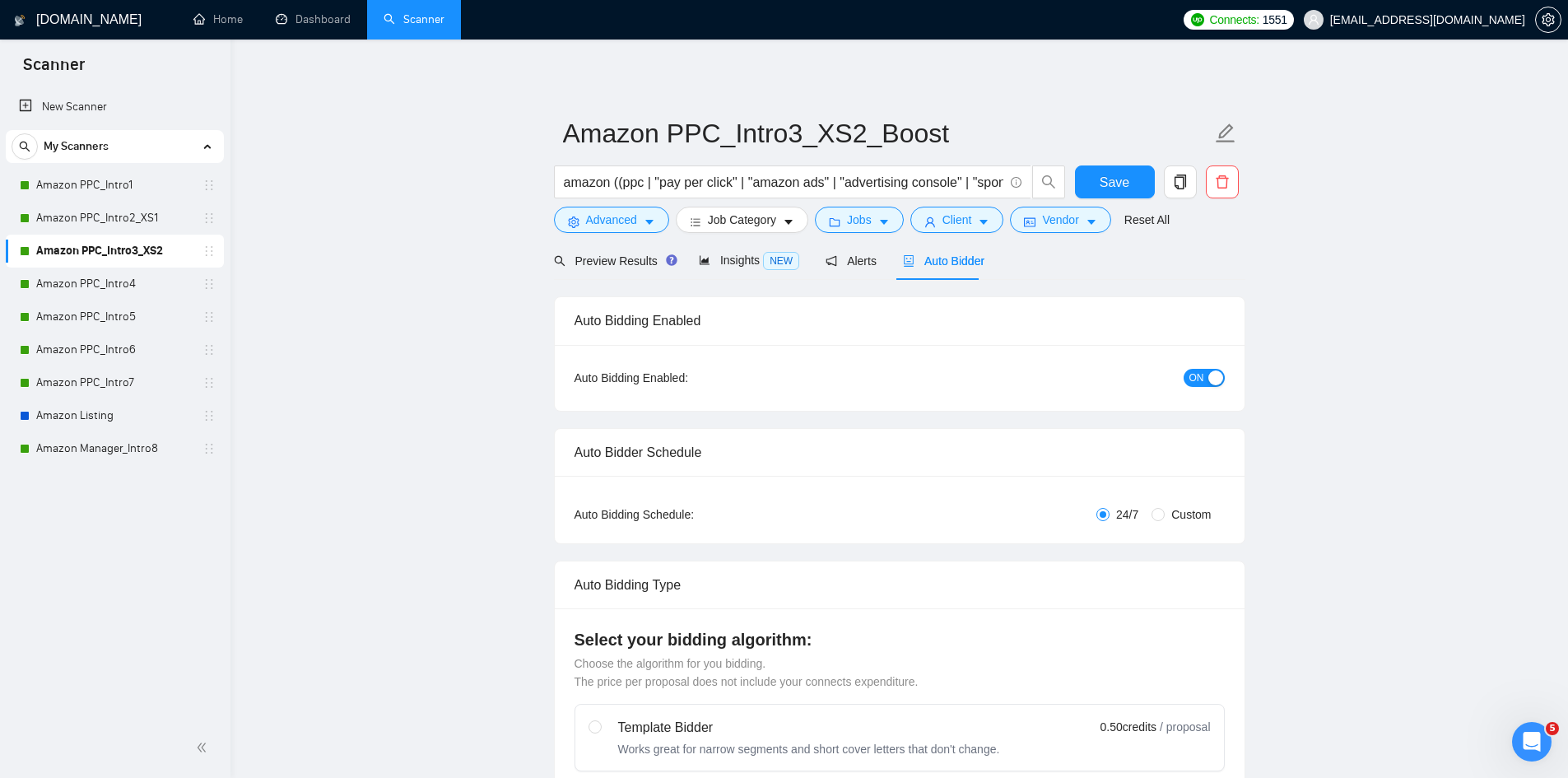
radio input "false"
radio input "true"
checkbox input "true"
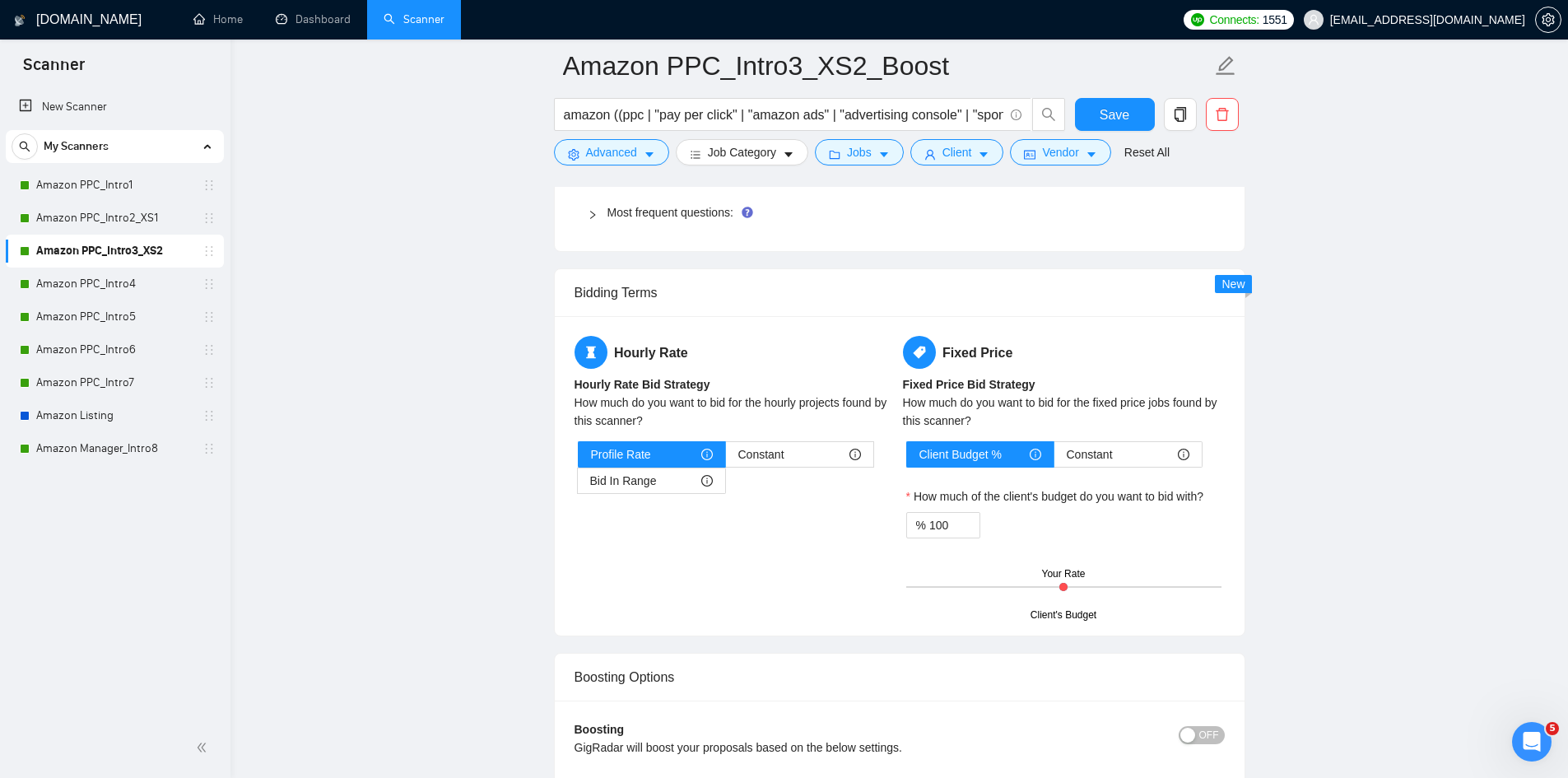
scroll to position [3211, 0]
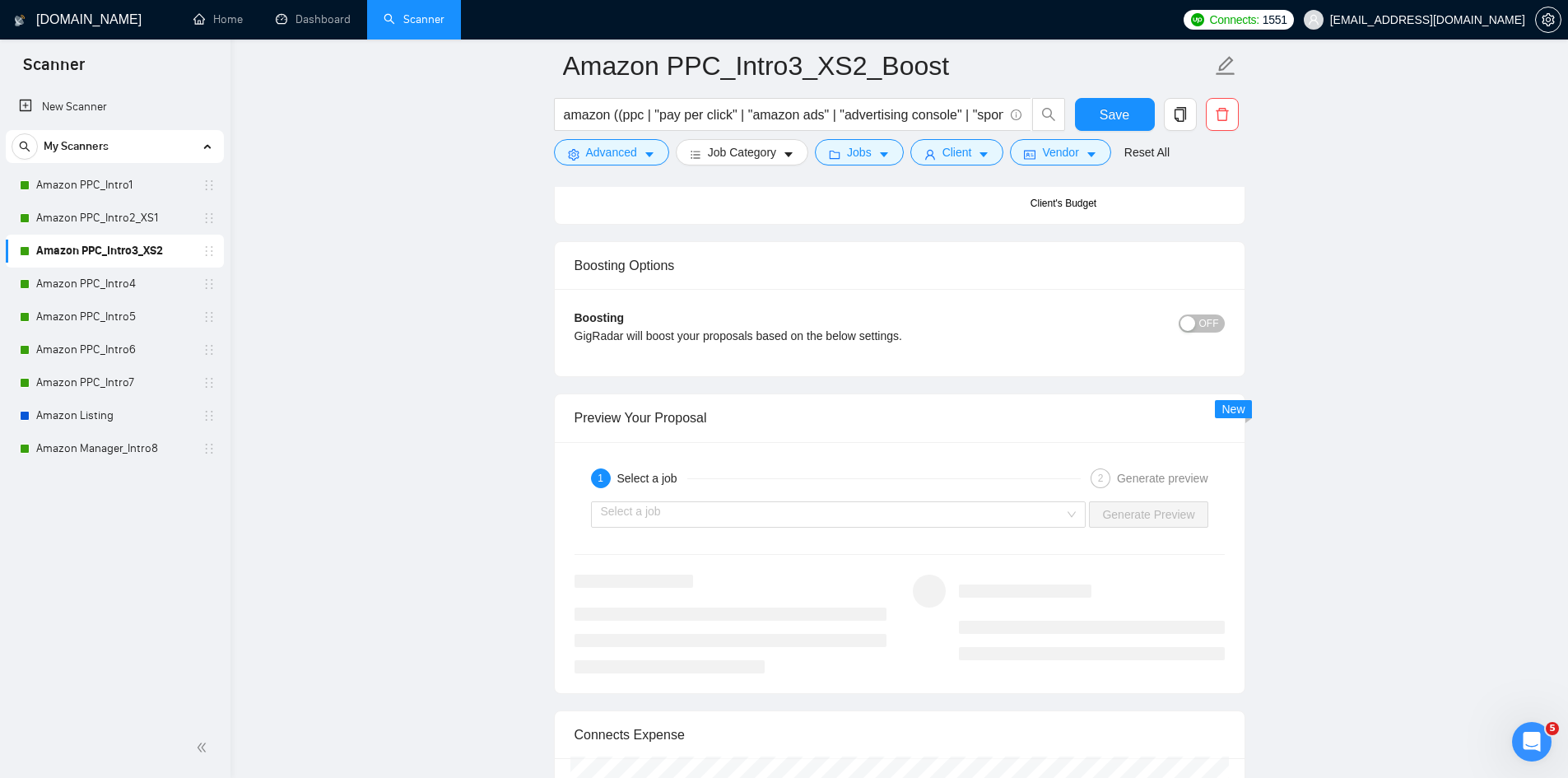
click at [1201, 319] on span "OFF" at bounding box center [1208, 323] width 20 height 18
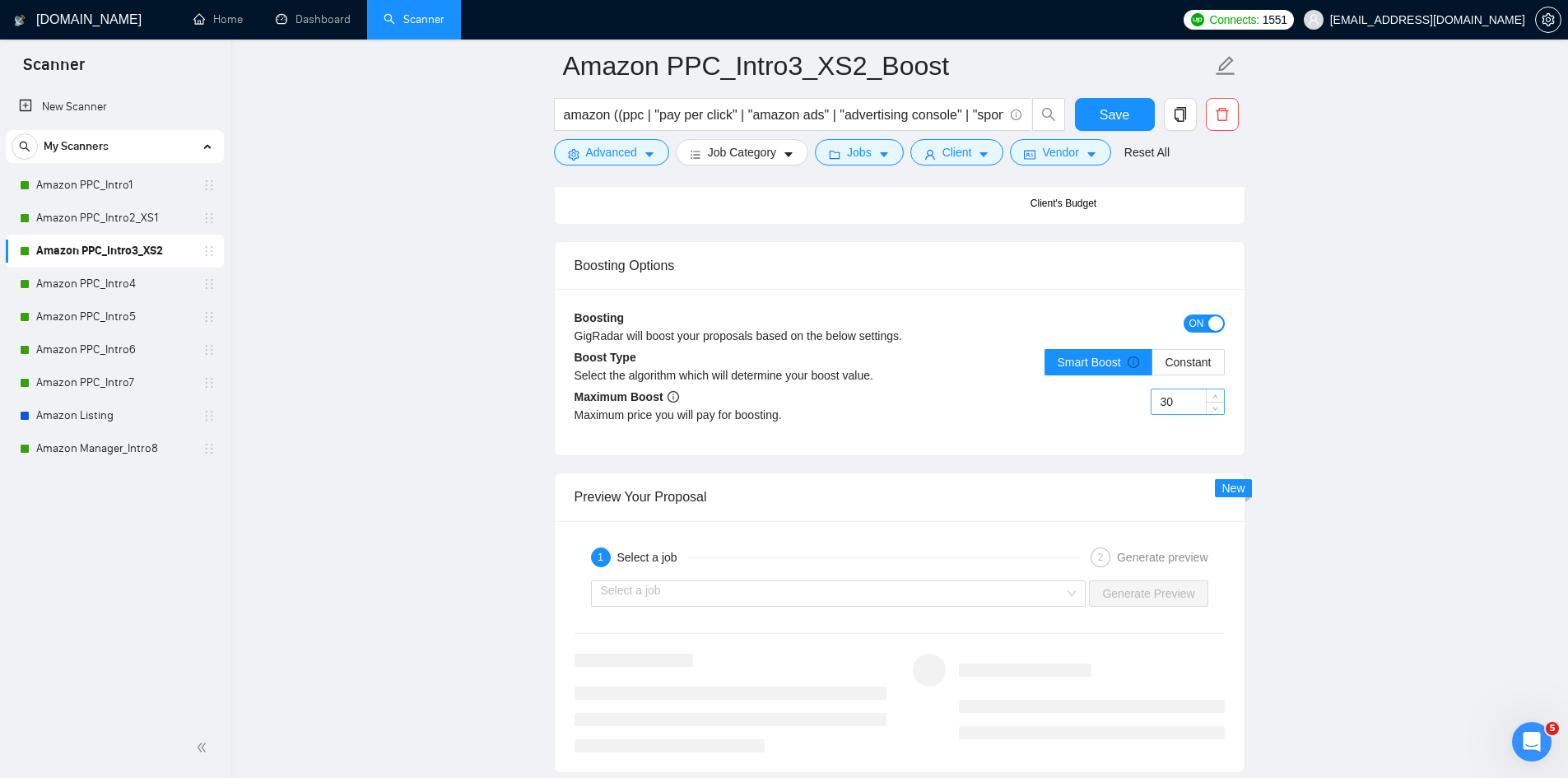
click at [1187, 399] on input "30" at bounding box center [1187, 401] width 72 height 25
type input "3"
drag, startPoint x: 1091, startPoint y: 111, endPoint x: 1124, endPoint y: 137, distance: 42.0
click at [1091, 111] on button "Save" at bounding box center [1115, 115] width 80 height 33
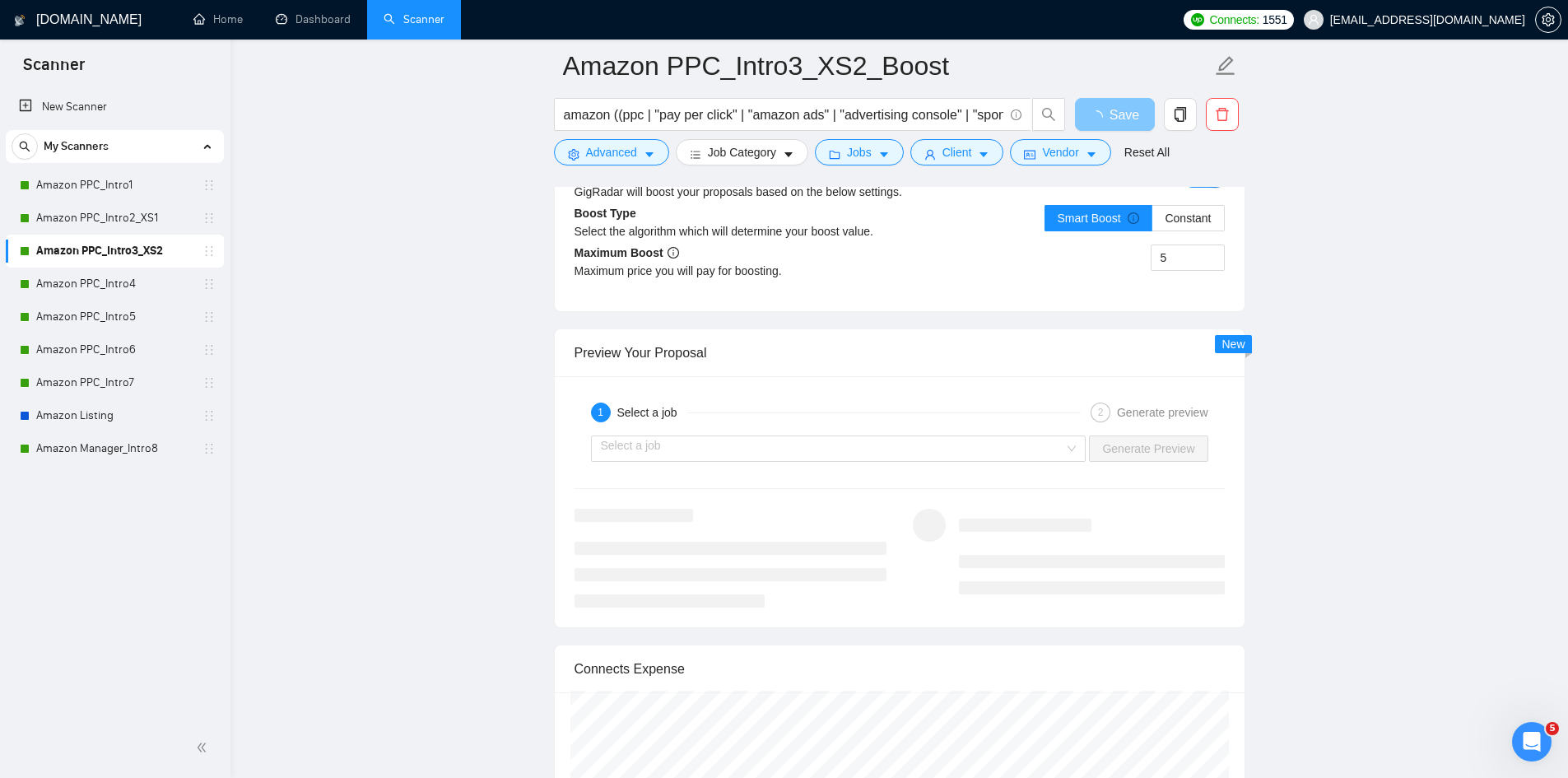
scroll to position [3047, 0]
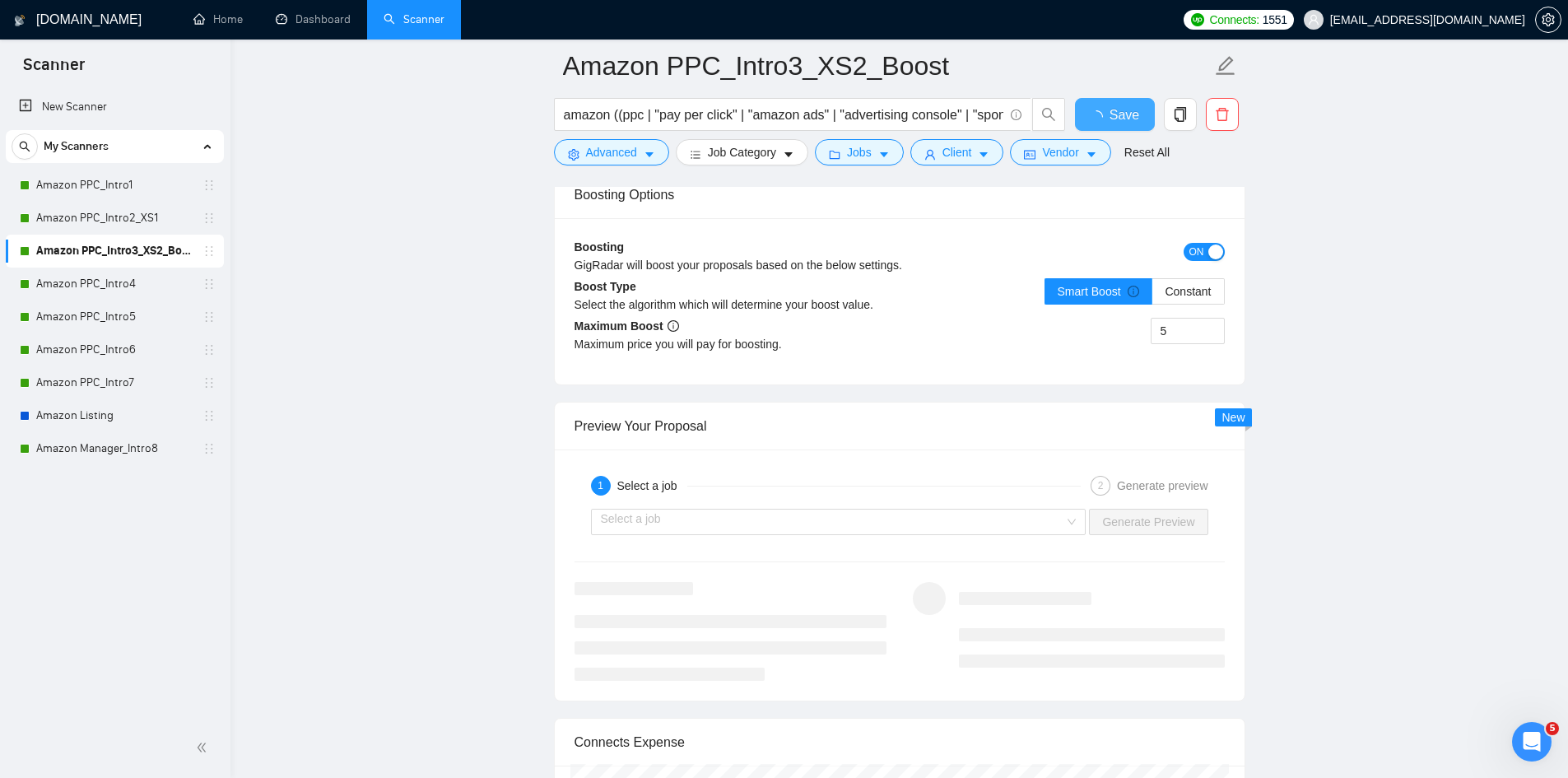
checkbox input "true"
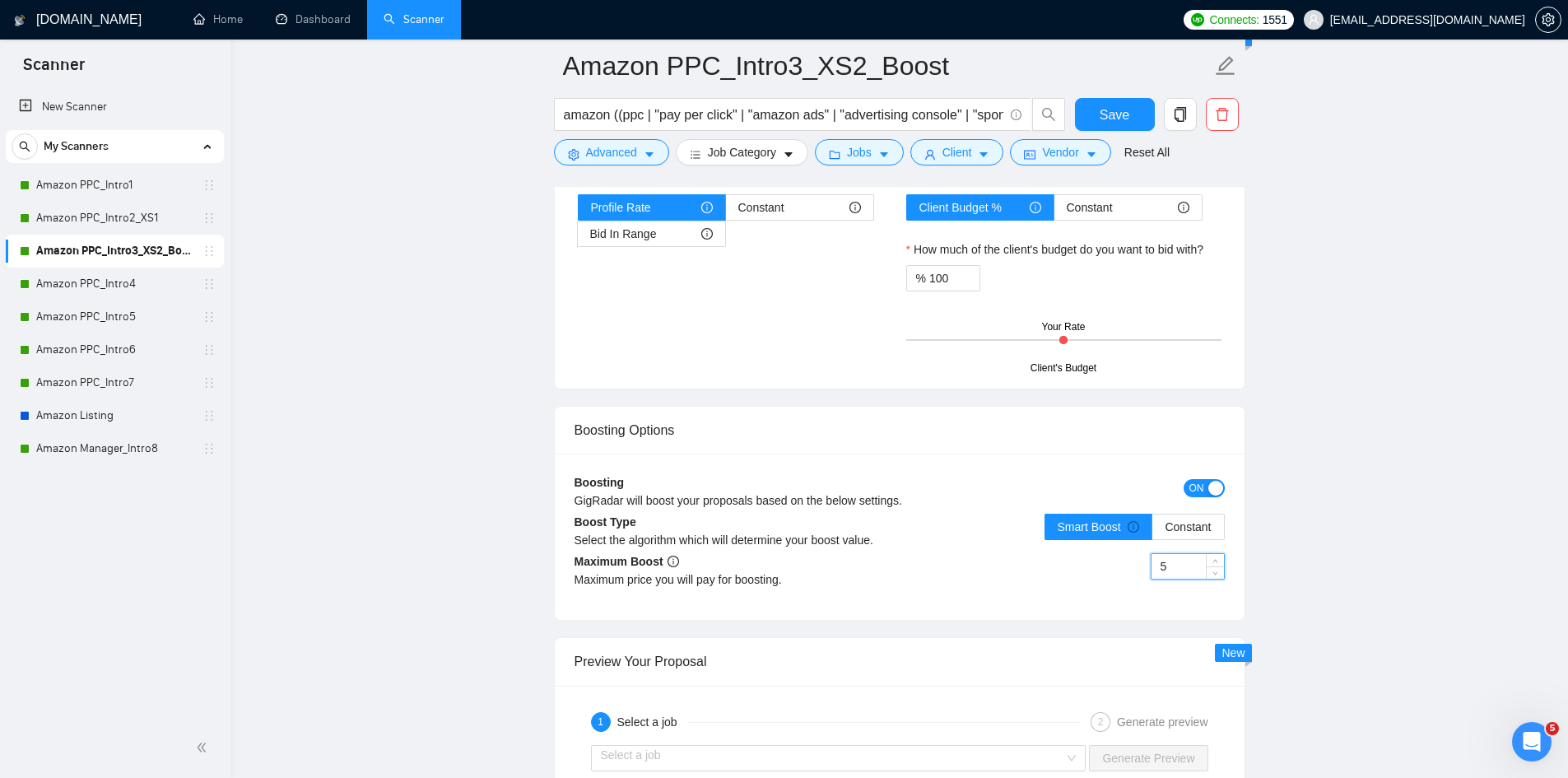
click at [1191, 569] on input "5" at bounding box center [1187, 566] width 72 height 25
type input "3"
click at [1128, 108] on span "Save" at bounding box center [1114, 115] width 30 height 20
click at [1190, 565] on input "5" at bounding box center [1187, 566] width 72 height 25
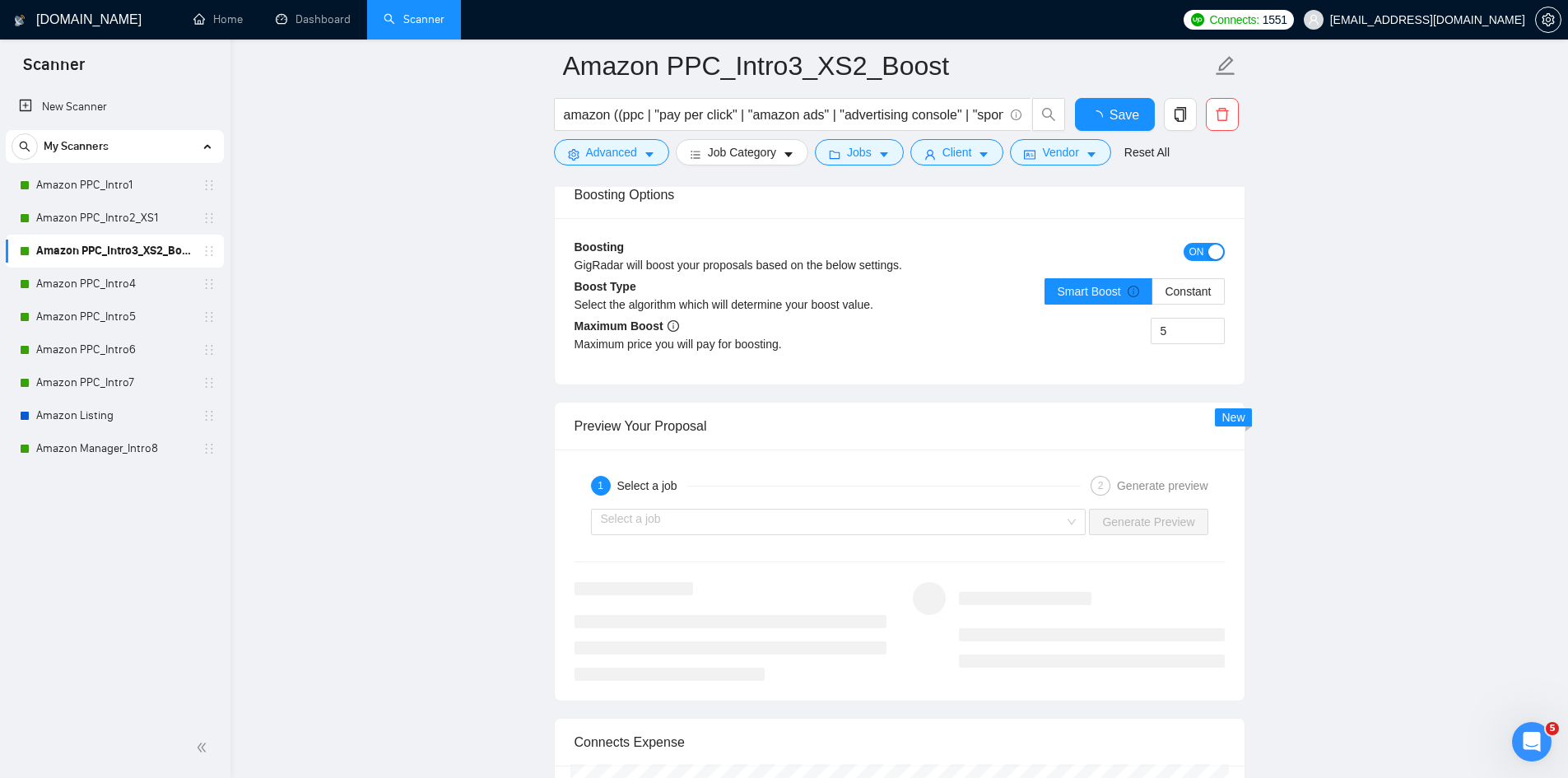
checkbox input "true"
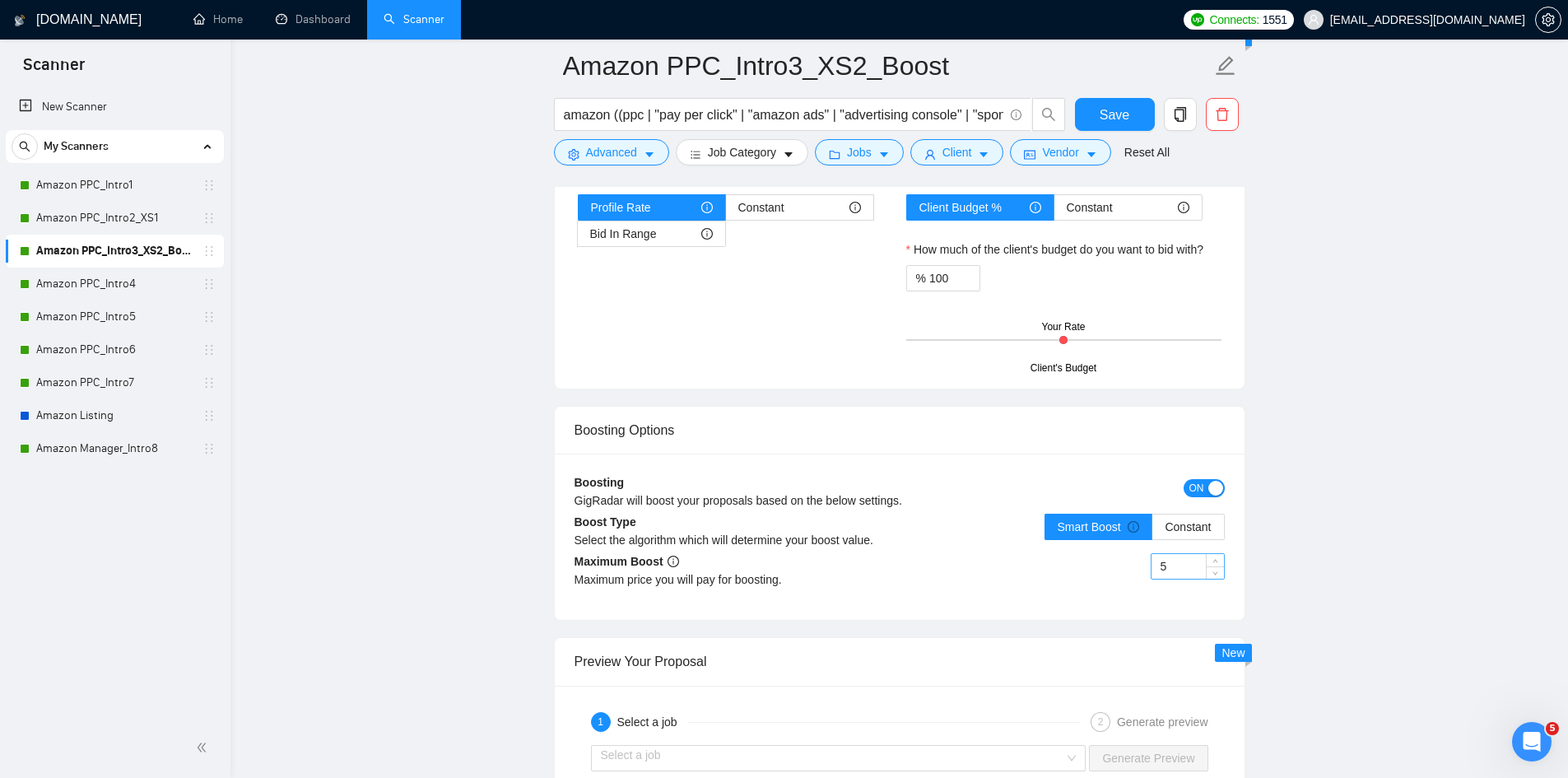
click at [1181, 558] on input "5" at bounding box center [1187, 566] width 72 height 25
type input "5"
click at [1118, 114] on div "Reset all filters" at bounding box center [1141, 120] width 89 height 28
click at [1090, 104] on button "Save" at bounding box center [1115, 115] width 80 height 33
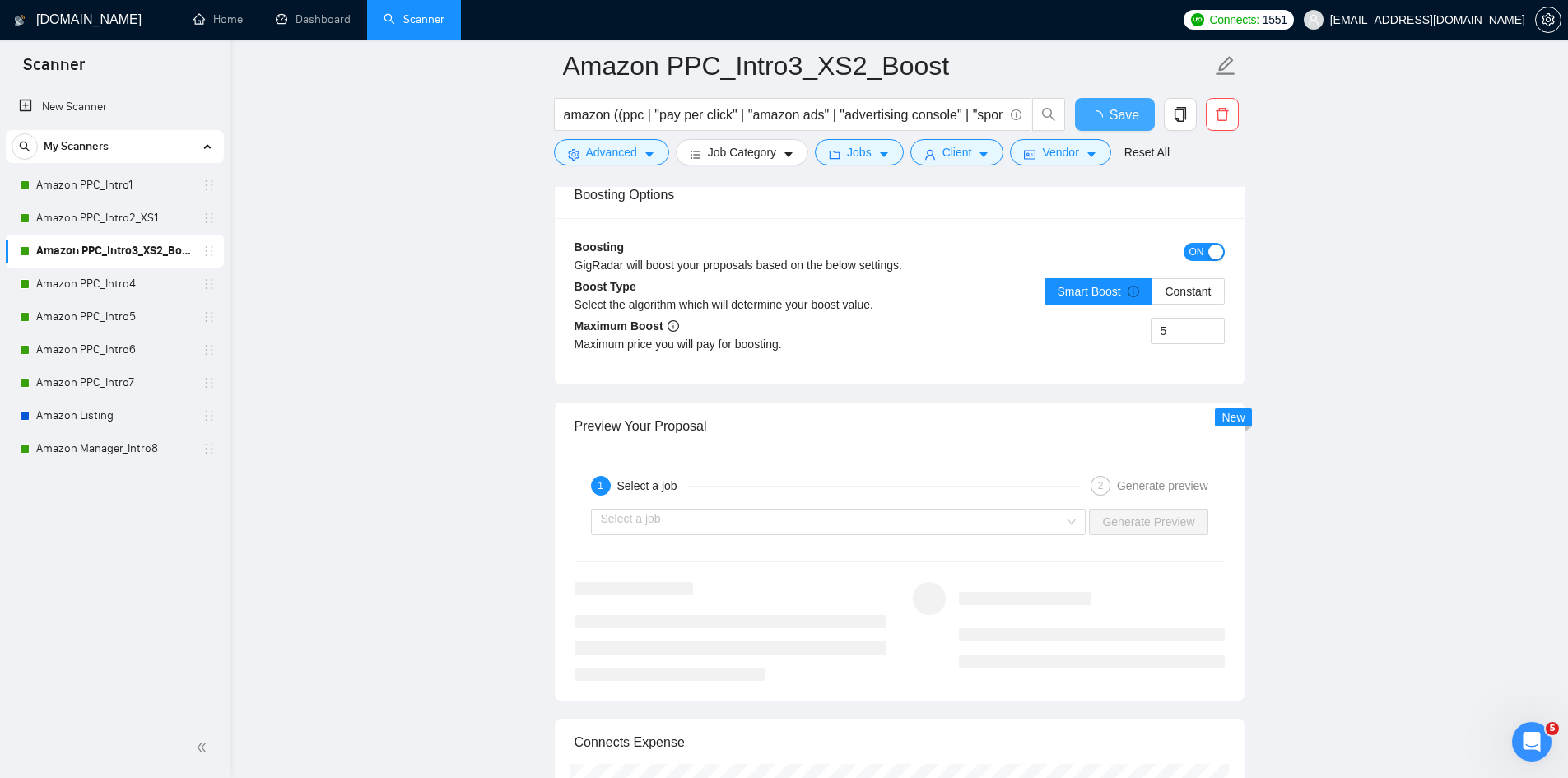
checkbox input "true"
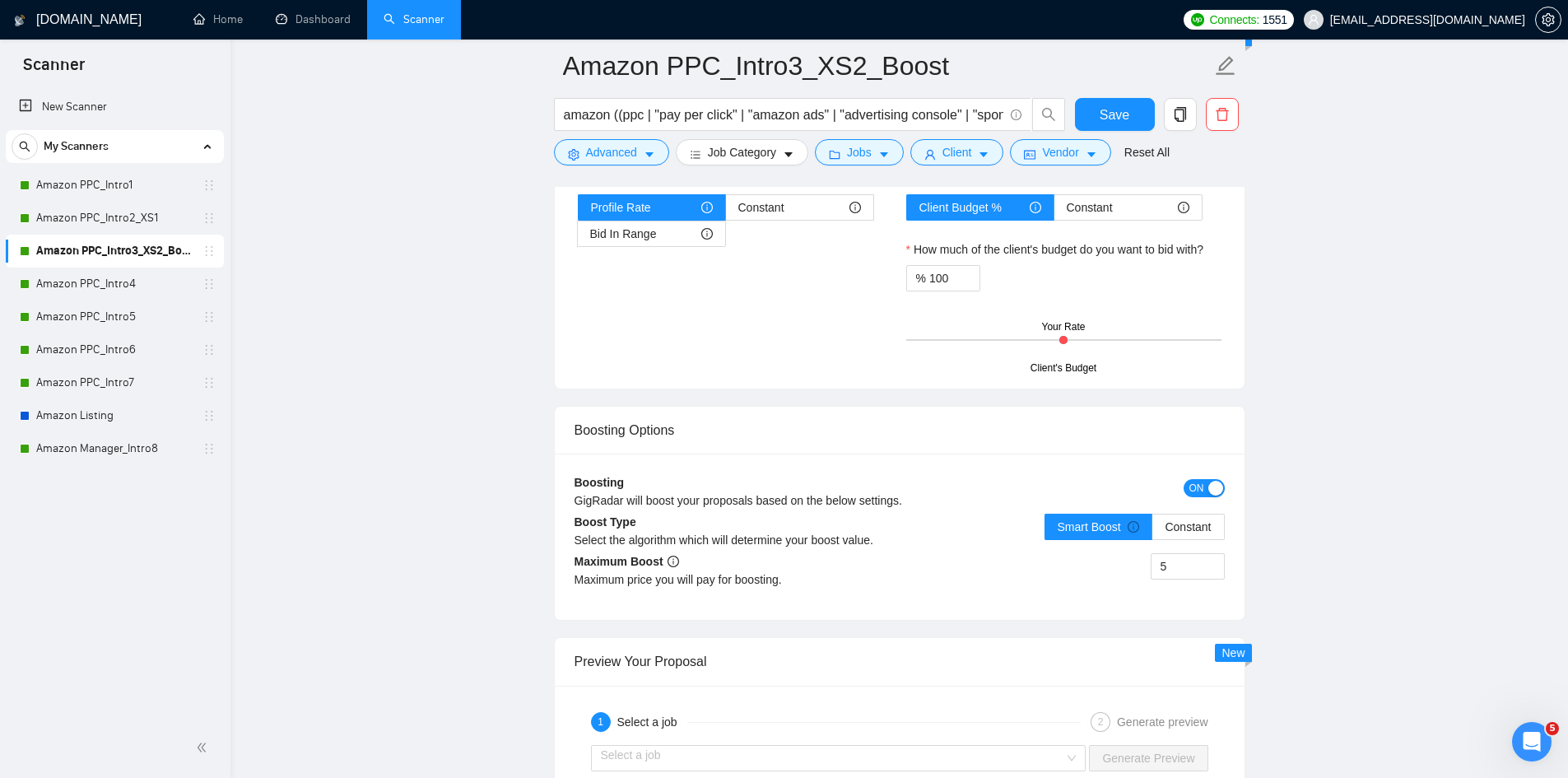
drag, startPoint x: 124, startPoint y: 281, endPoint x: 299, endPoint y: 333, distance: 182.6
click at [124, 281] on link "Amazon PPC_Intro4" at bounding box center [114, 283] width 156 height 33
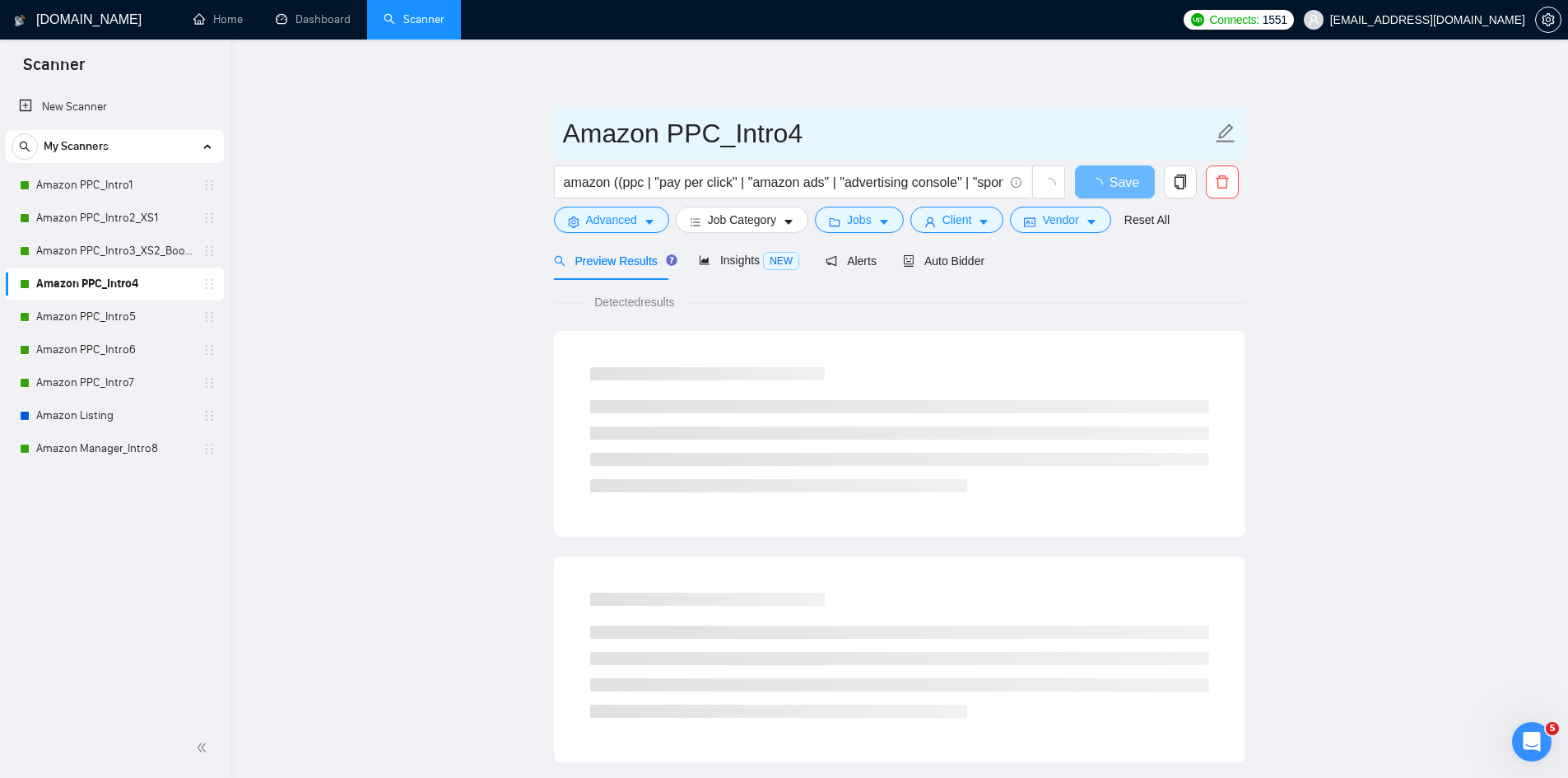
click at [1235, 132] on icon "edit" at bounding box center [1225, 133] width 21 height 21
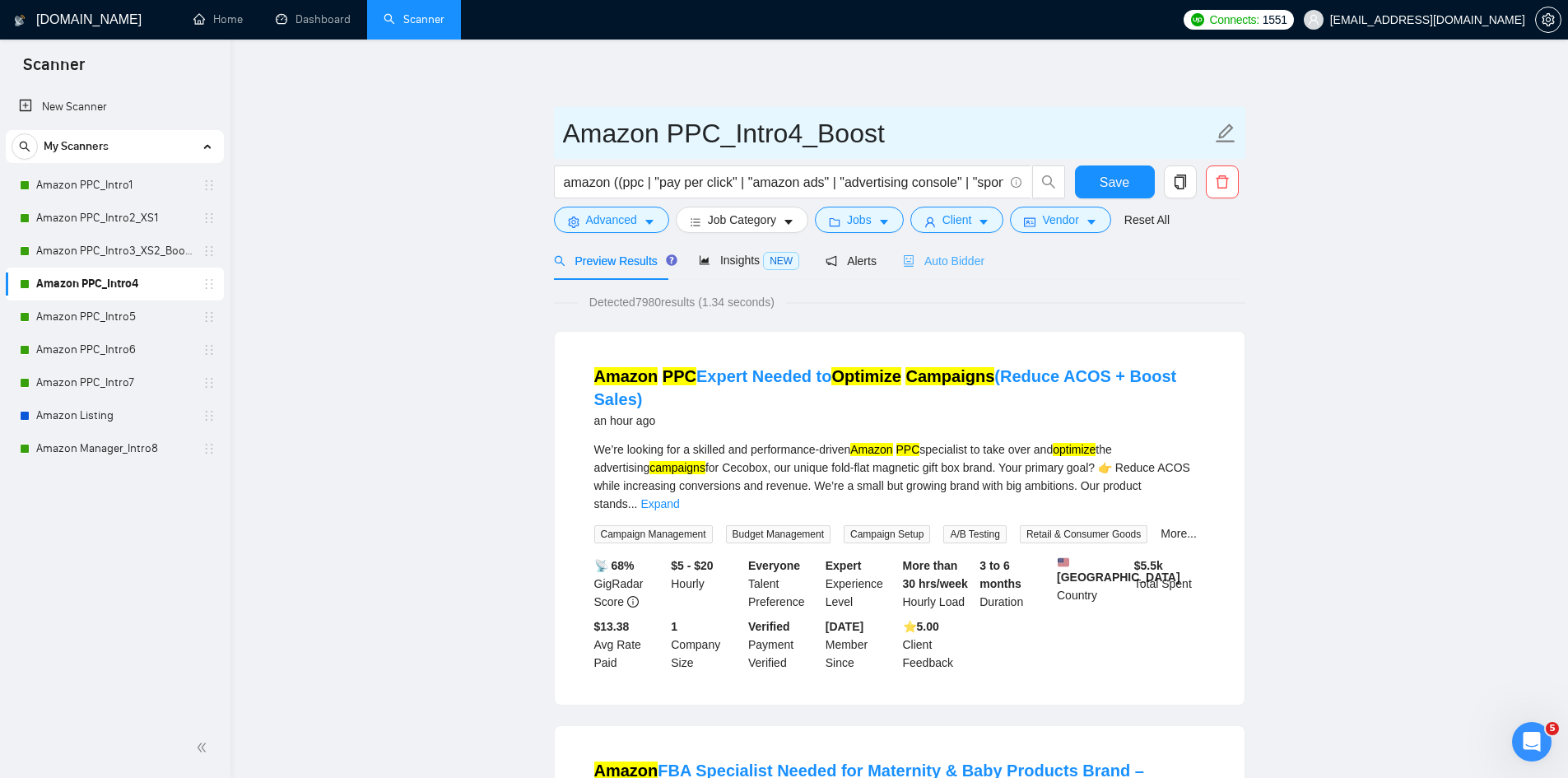
type input "Amazon PPC_Intro4_Boost"
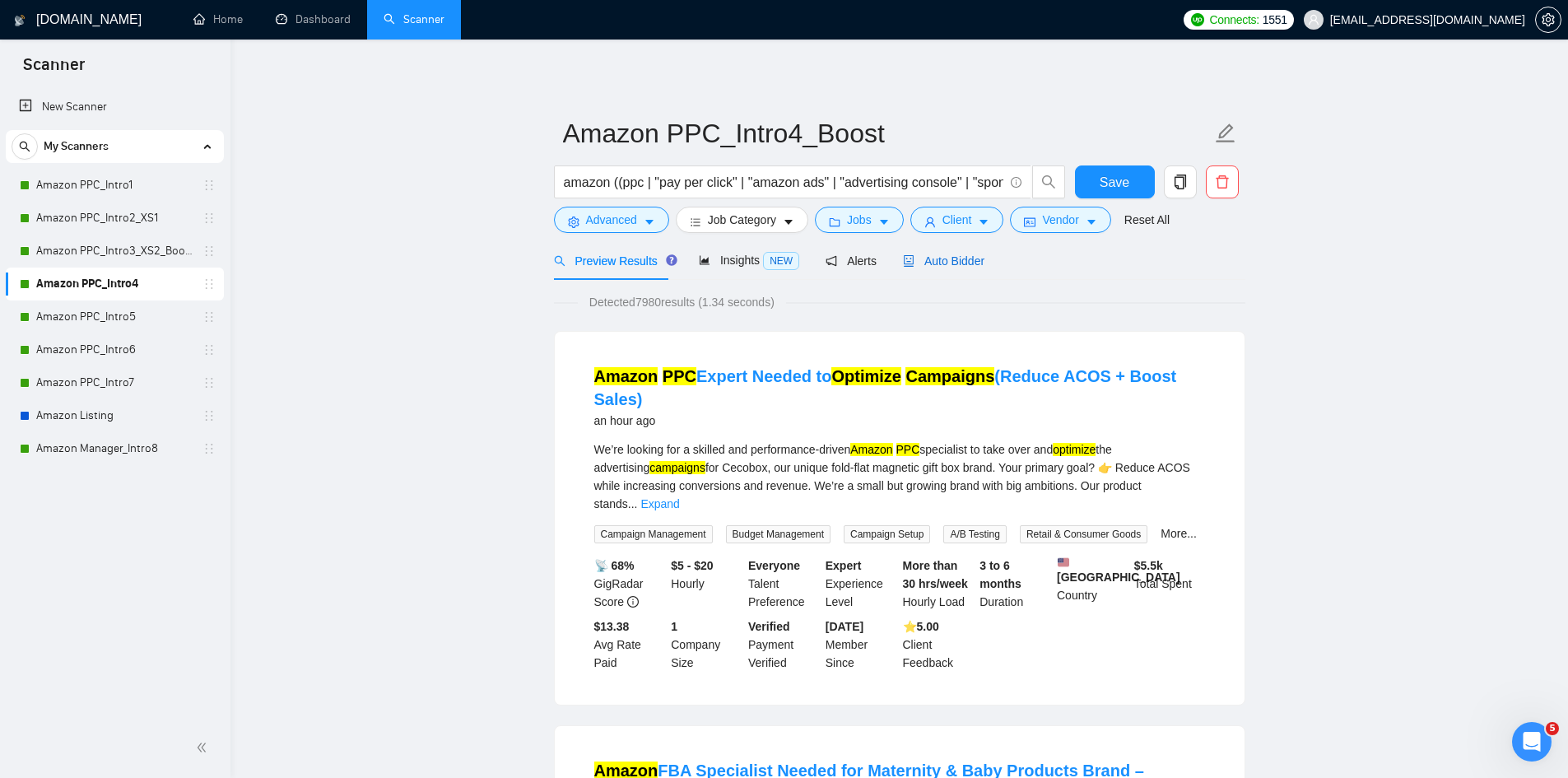
click at [957, 259] on span "Auto Bidder" at bounding box center [944, 261] width 81 height 14
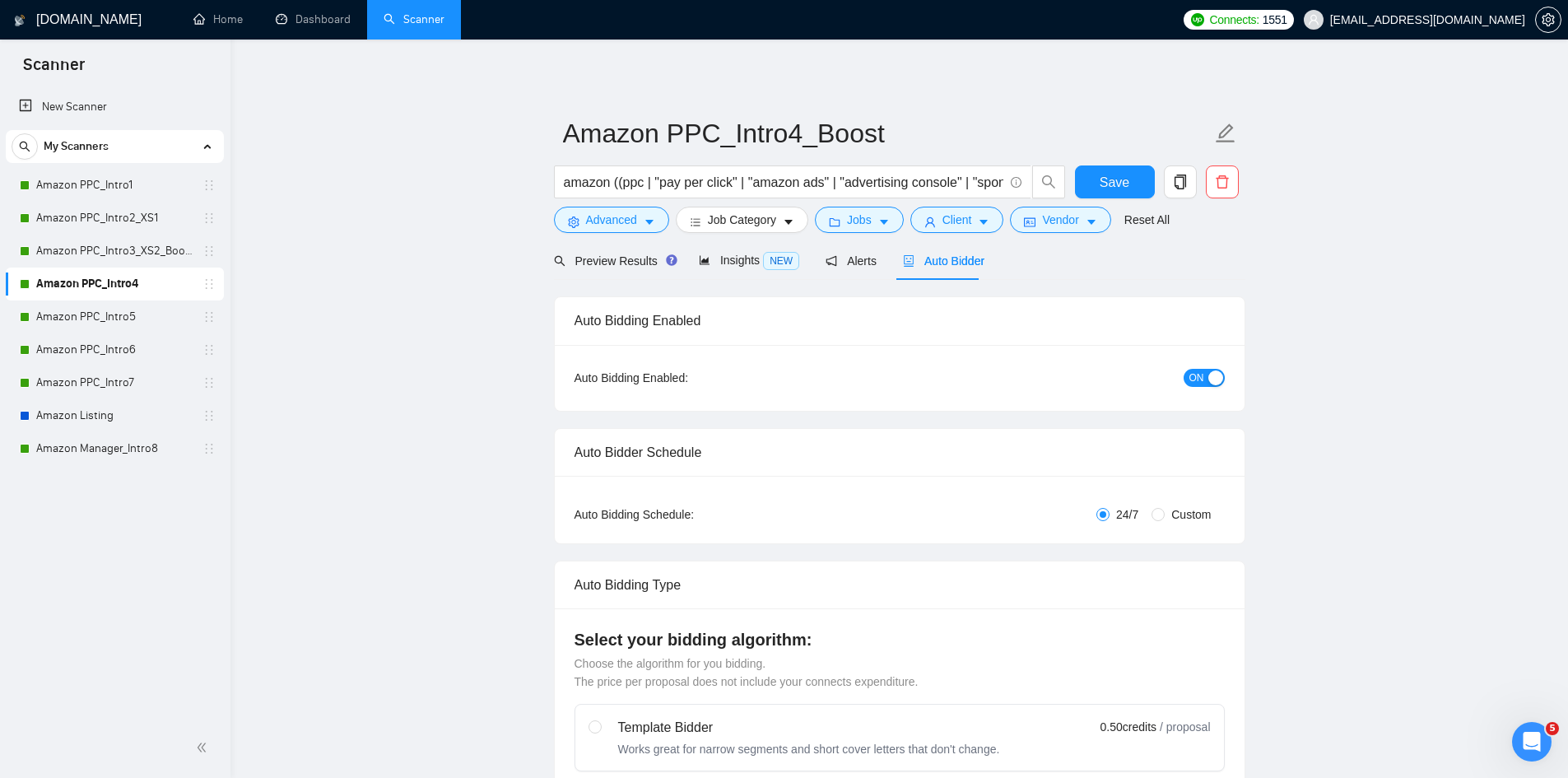
radio input "false"
radio input "true"
checkbox input "true"
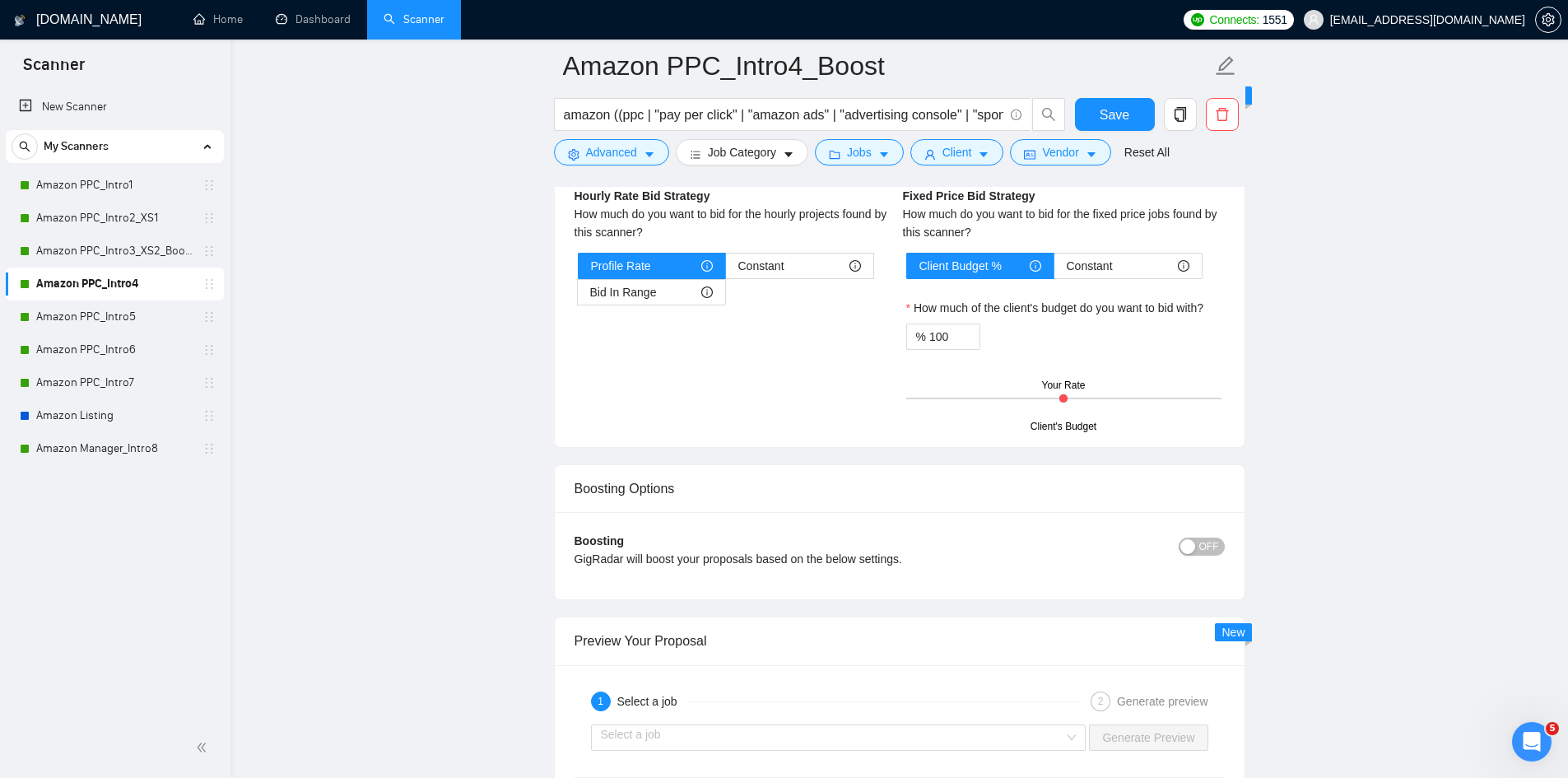
scroll to position [3129, 0]
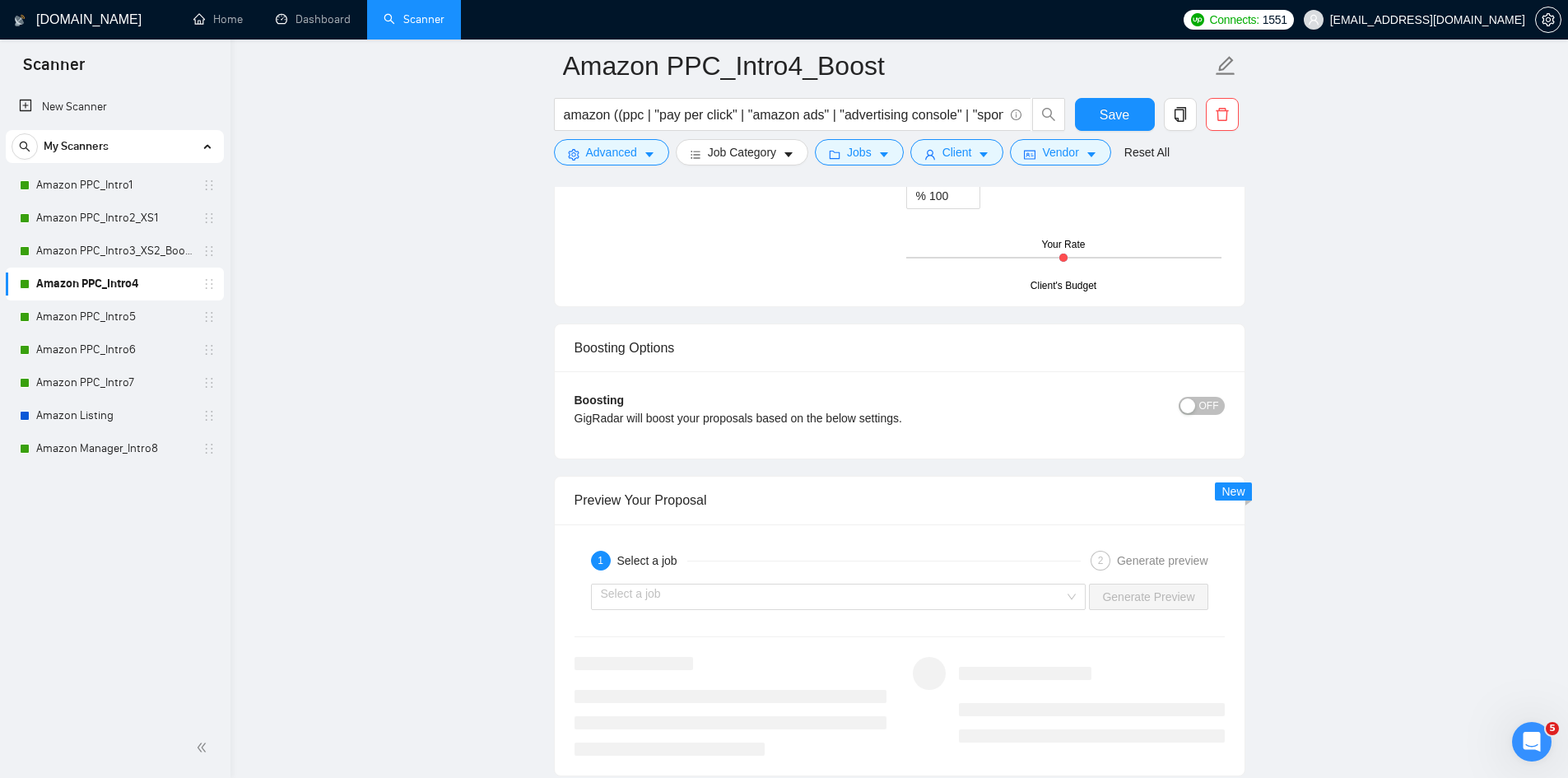
click at [1200, 407] on button "OFF" at bounding box center [1202, 406] width 46 height 18
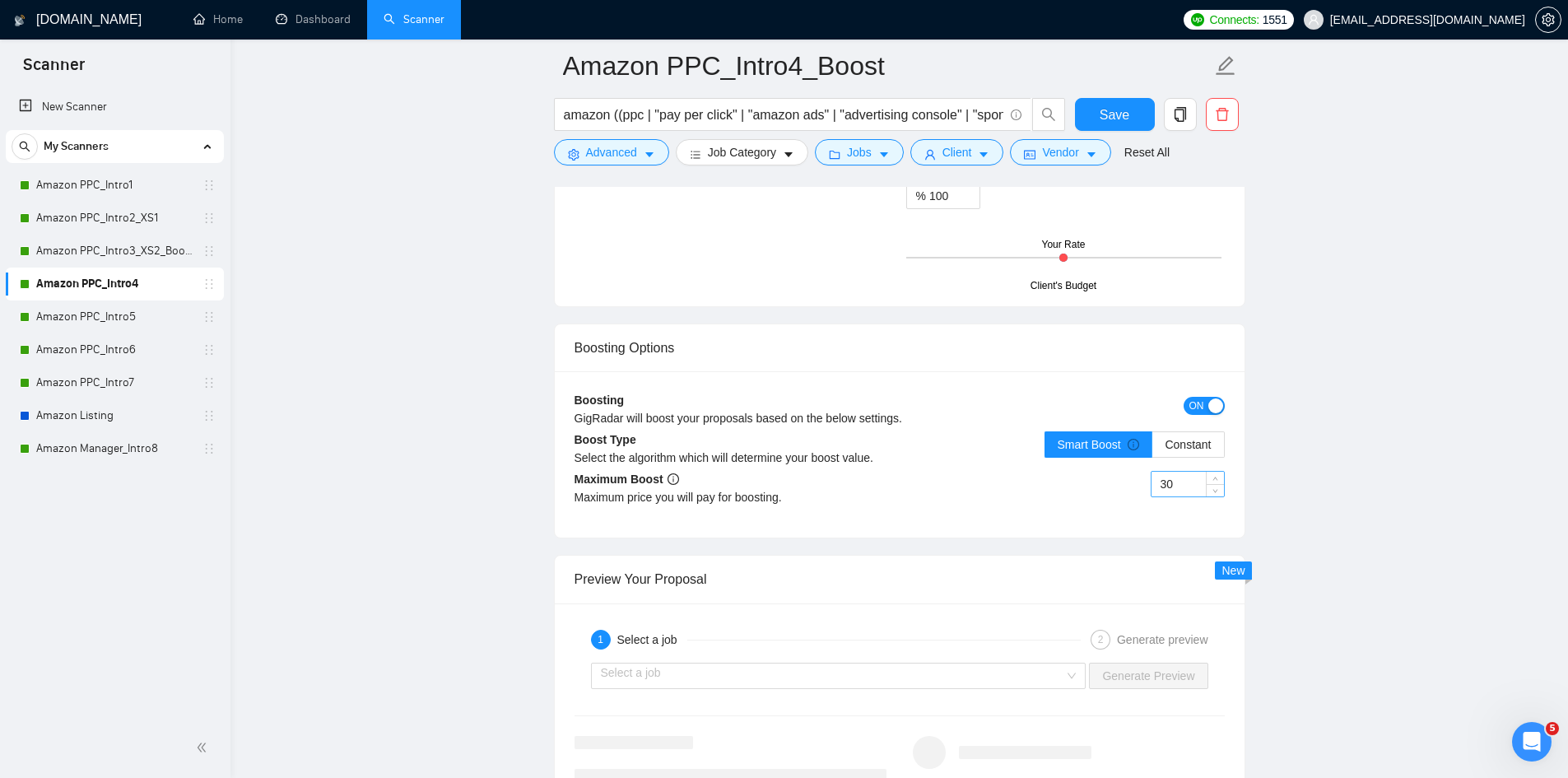
click at [1177, 486] on input "30" at bounding box center [1187, 484] width 72 height 25
type input "3"
type input "5"
click at [1124, 122] on span "Save" at bounding box center [1114, 115] width 30 height 20
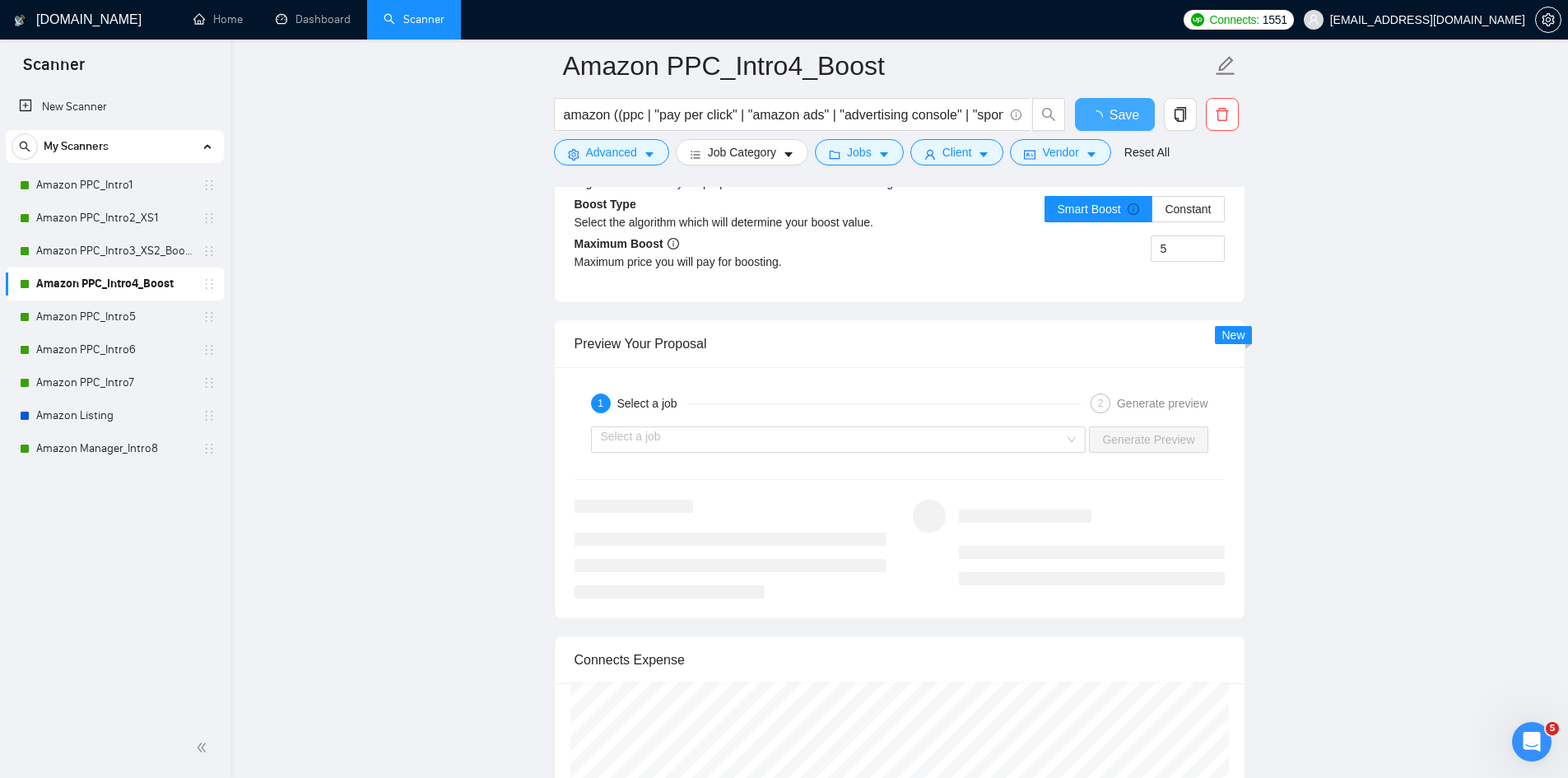
checkbox input "true"
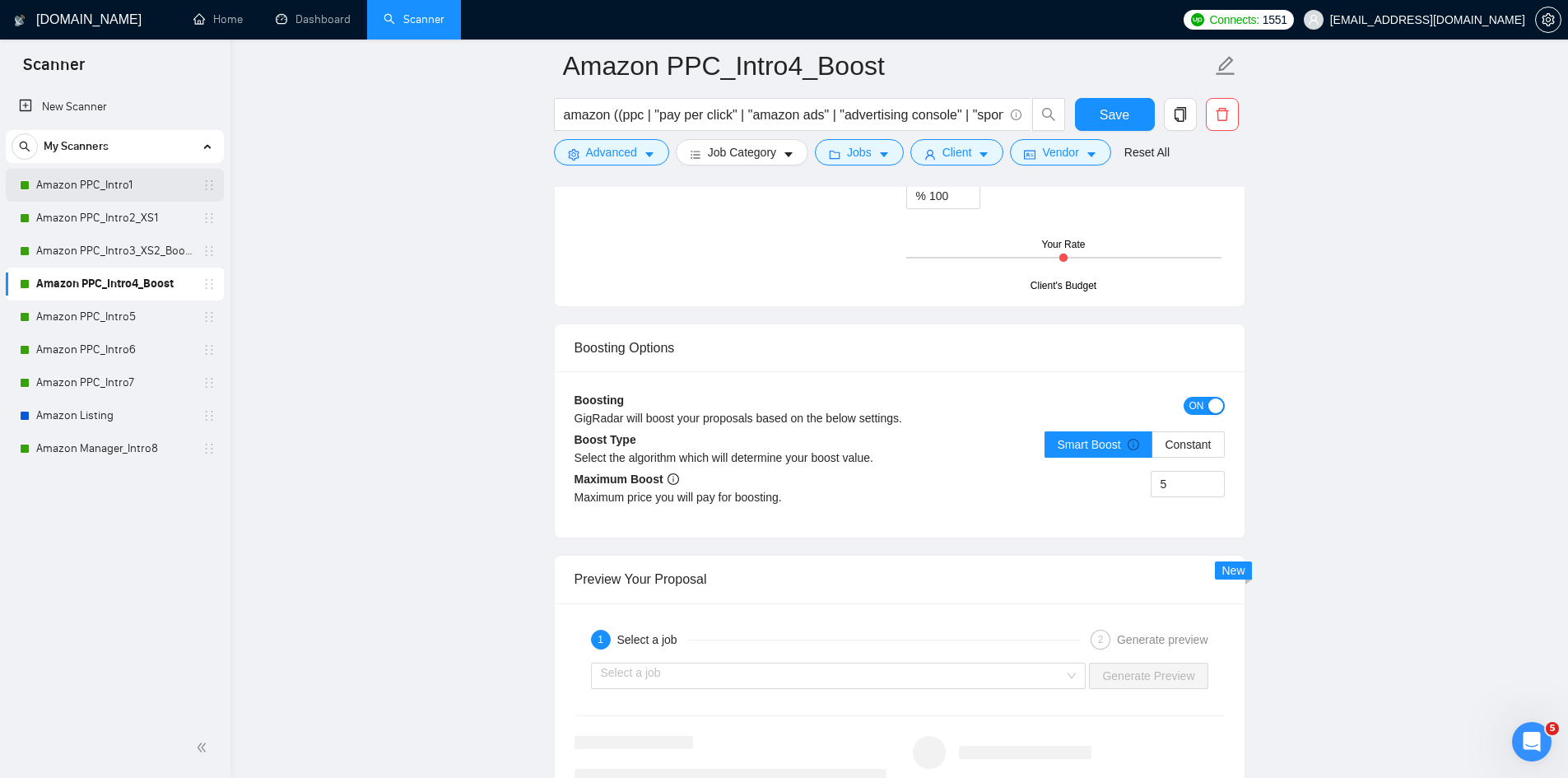
drag, startPoint x: 90, startPoint y: 185, endPoint x: 197, endPoint y: 200, distance: 108.0
click at [90, 185] on link "Amazon PPC_Intro1" at bounding box center [114, 185] width 156 height 33
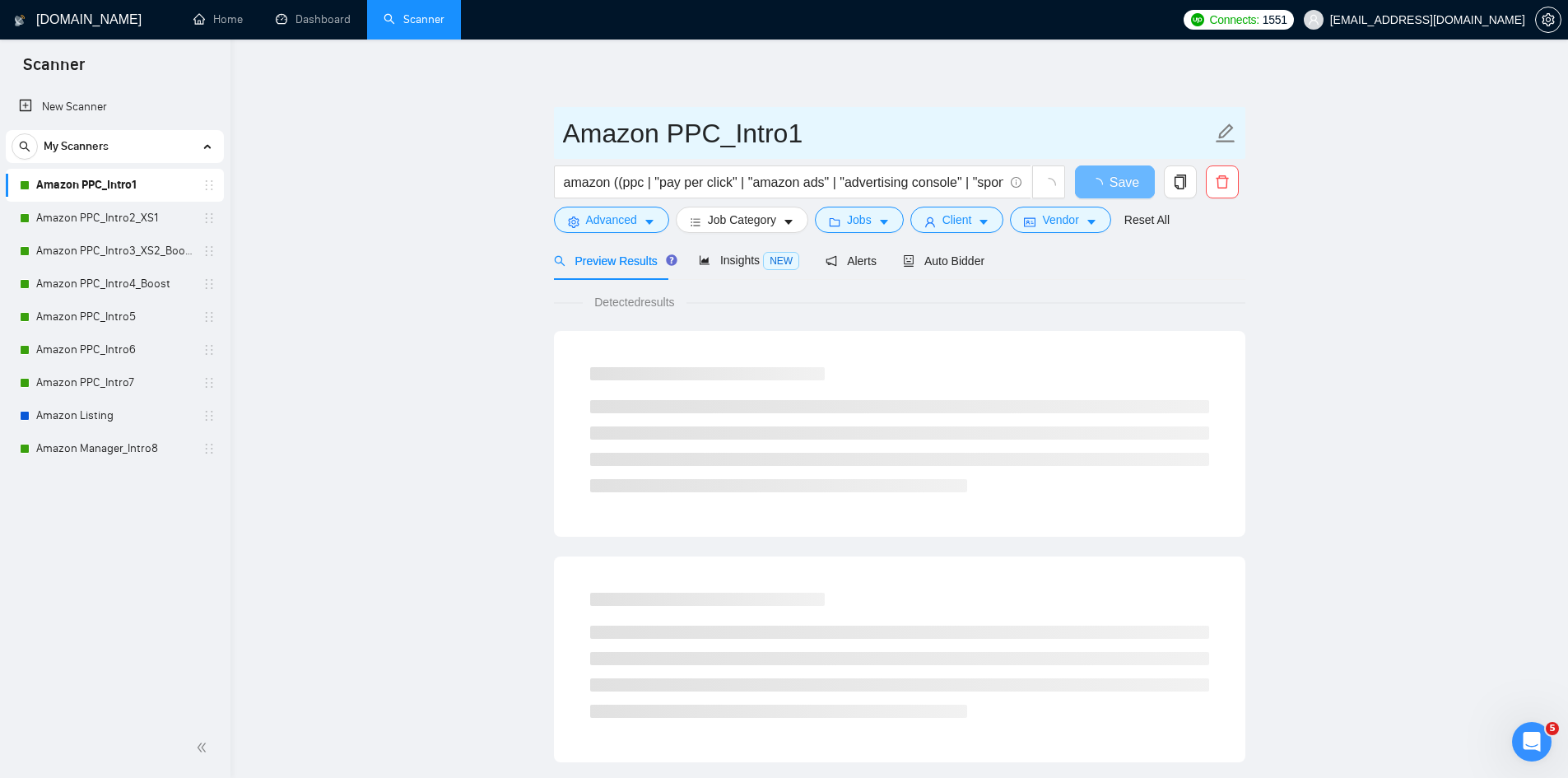
click at [1228, 135] on icon "edit" at bounding box center [1225, 133] width 21 height 21
drag, startPoint x: 672, startPoint y: 126, endPoint x: 566, endPoint y: 126, distance: 106.0
click at [566, 126] on input "Amazon PPC_Intro1" at bounding box center [887, 133] width 649 height 42
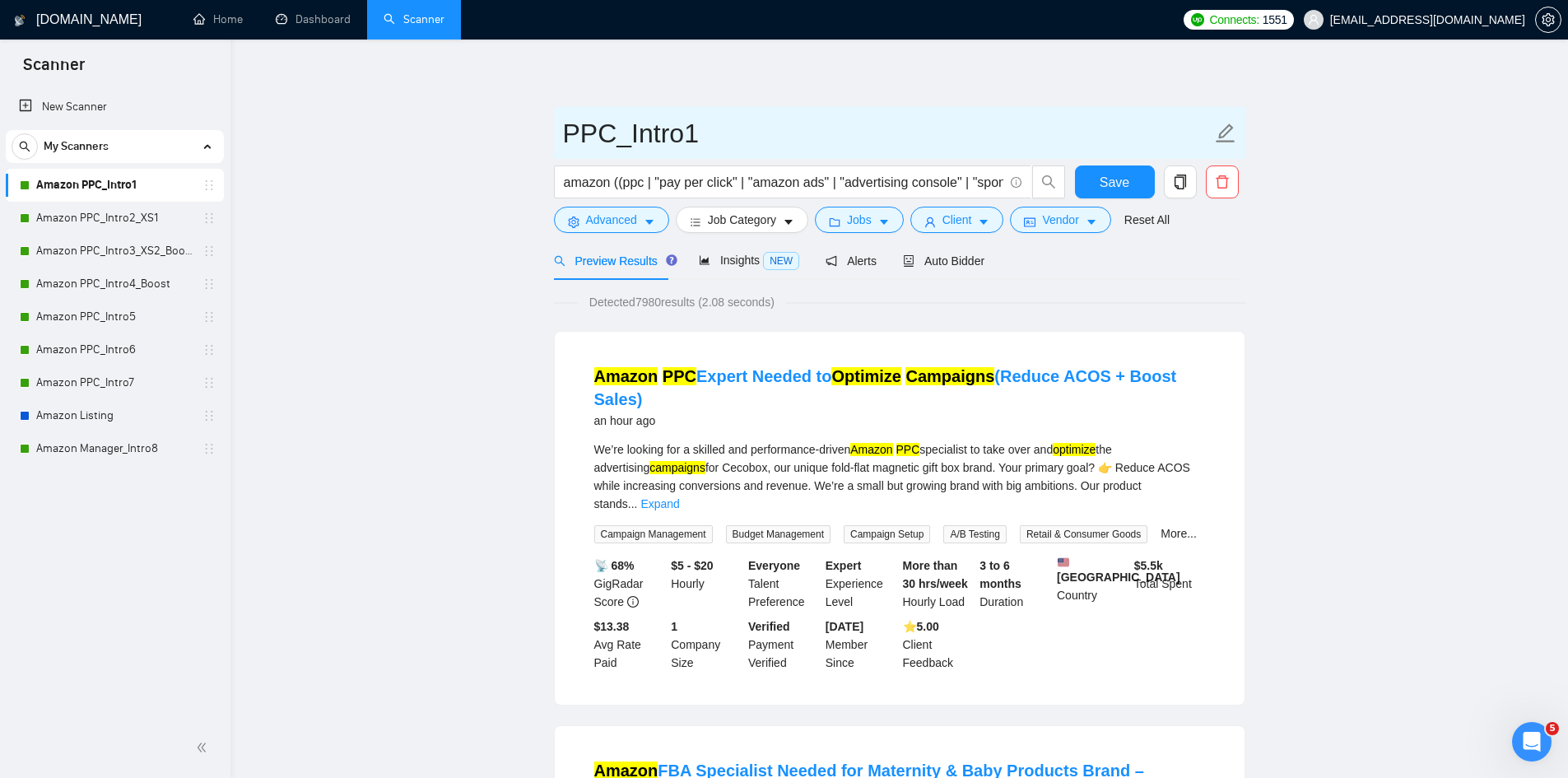
click at [683, 134] on input "PPC_Intro1" at bounding box center [887, 133] width 649 height 42
type input "PPC_Intro1"
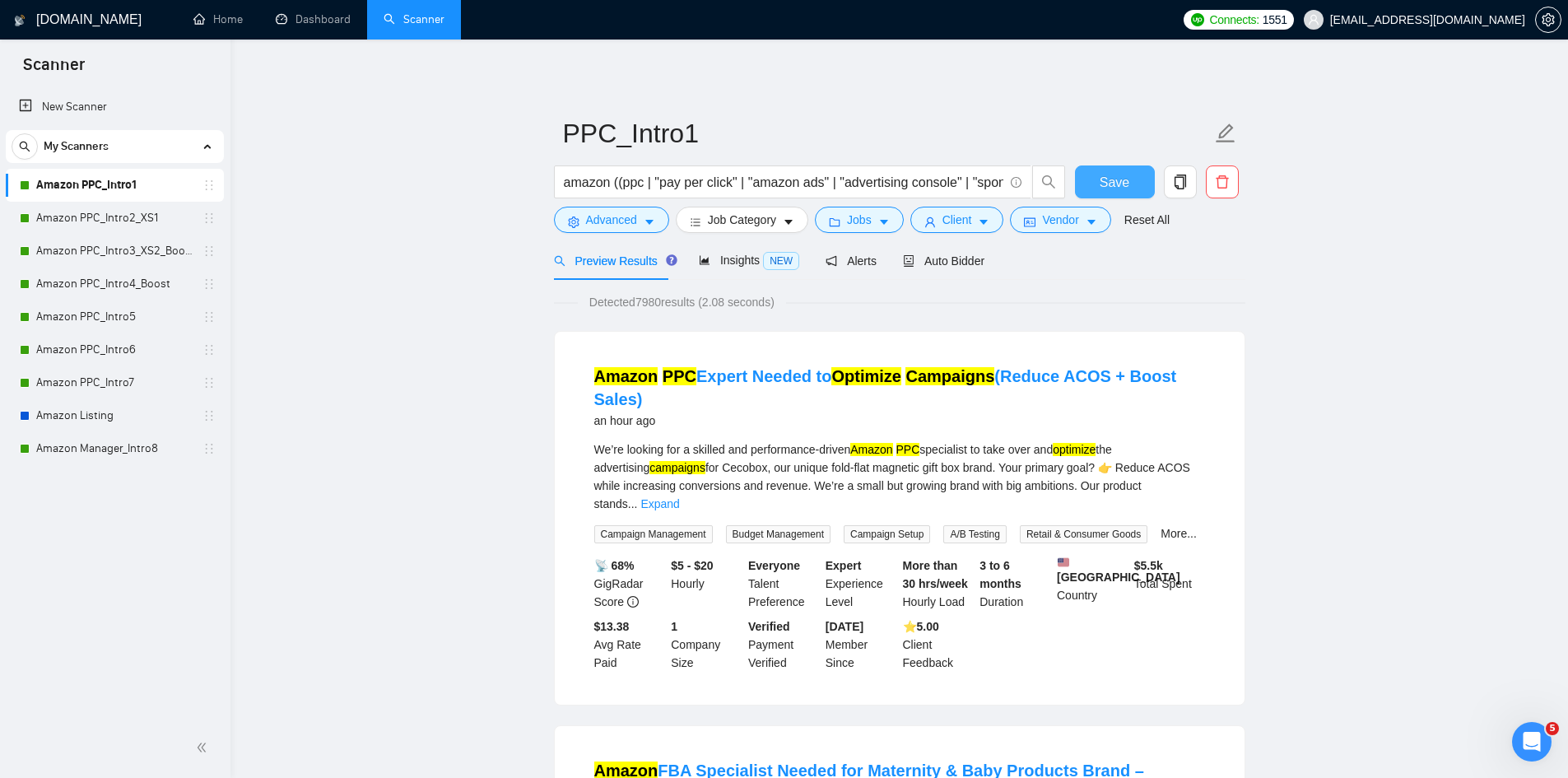
click at [1090, 177] on button "Save" at bounding box center [1115, 182] width 80 height 33
click at [138, 223] on link "Amazon PPC_Intro2_XS1" at bounding box center [114, 218] width 156 height 33
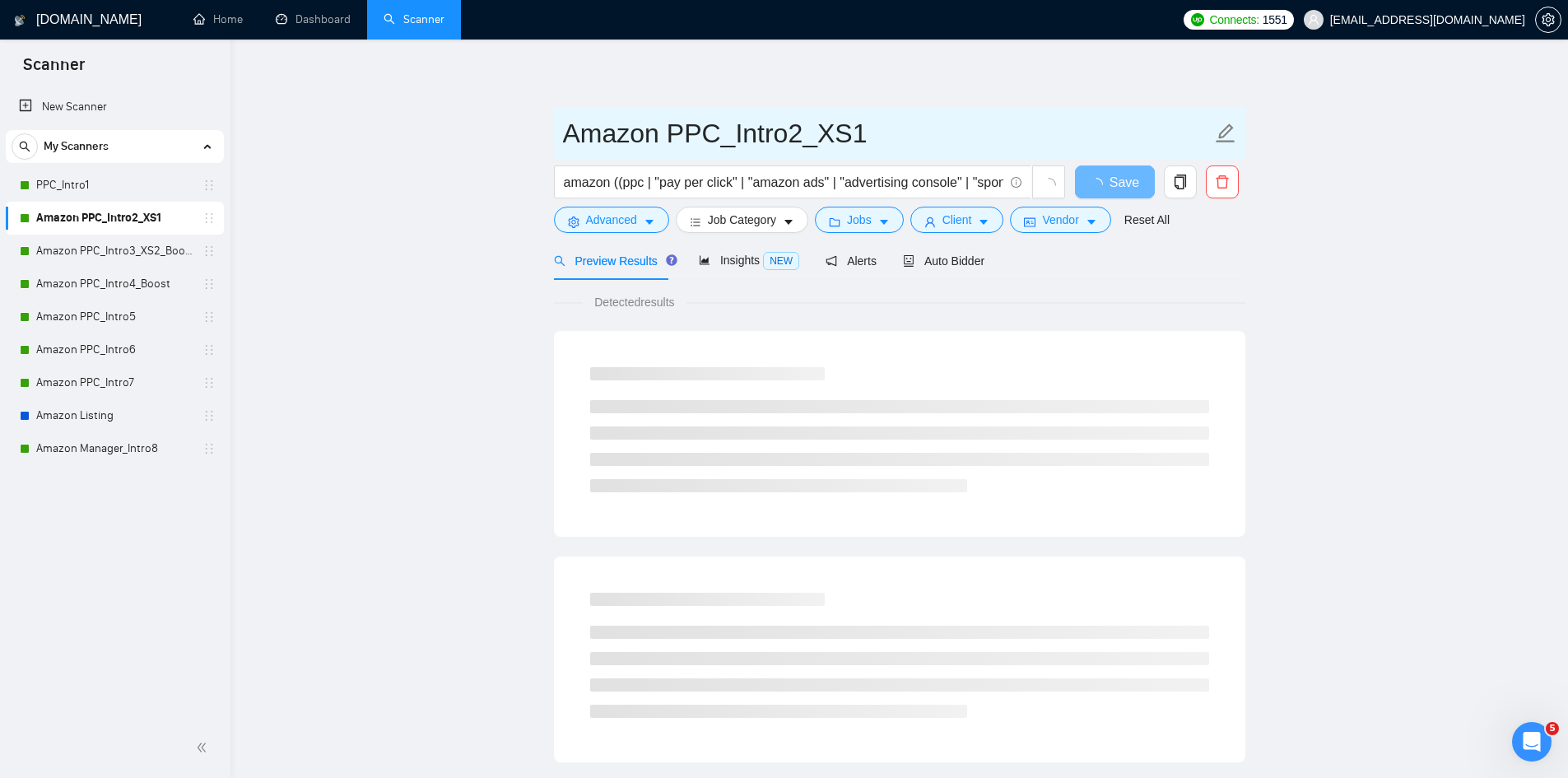
click at [1230, 131] on icon "edit" at bounding box center [1225, 133] width 19 height 19
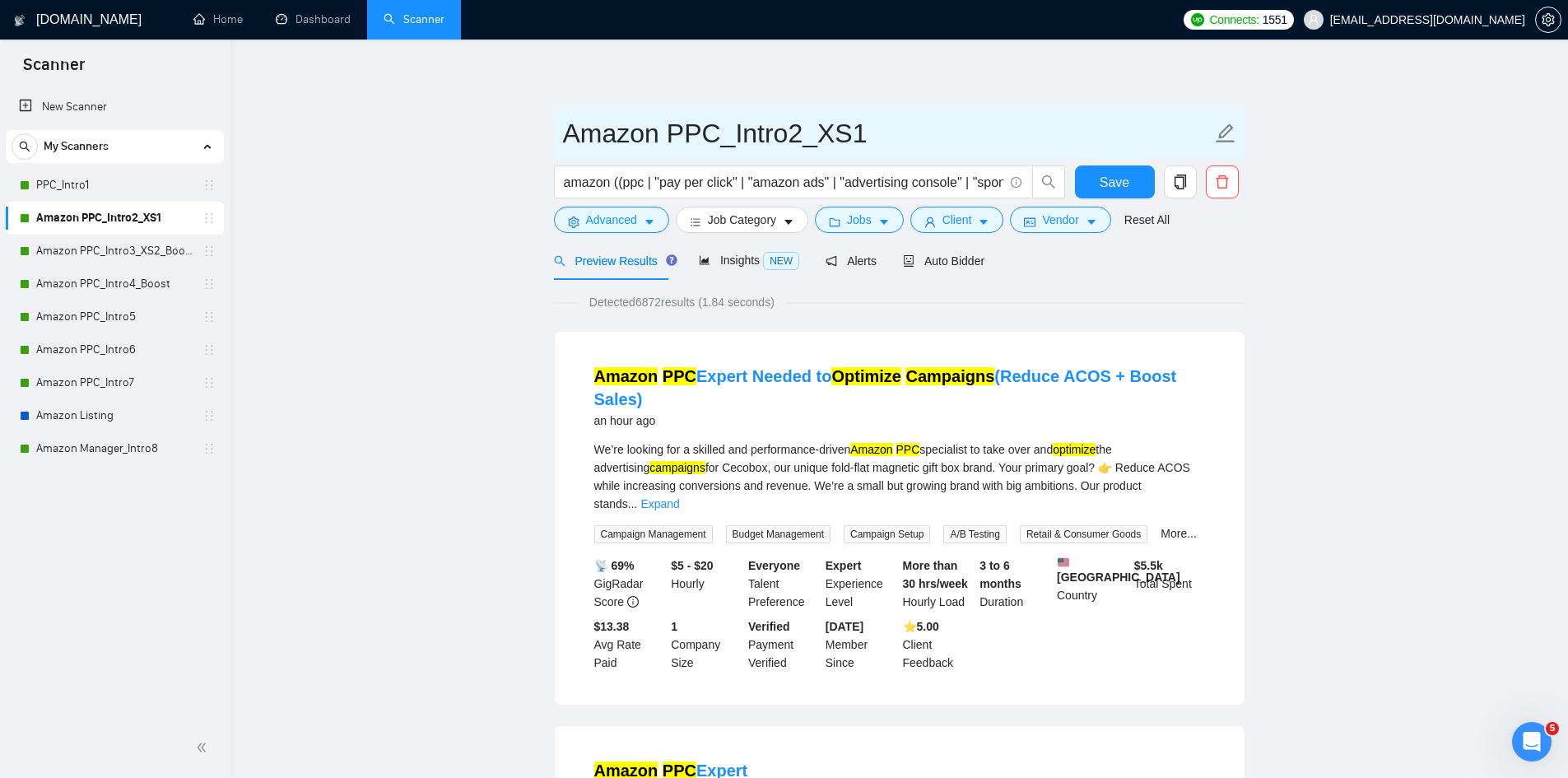
drag, startPoint x: 573, startPoint y: 130, endPoint x: 562, endPoint y: 130, distance: 11.0
click at [563, 130] on input "Amazon PPC_Intro2_XS1" at bounding box center [887, 133] width 649 height 42
type input "PPC_Intro2_XS1"
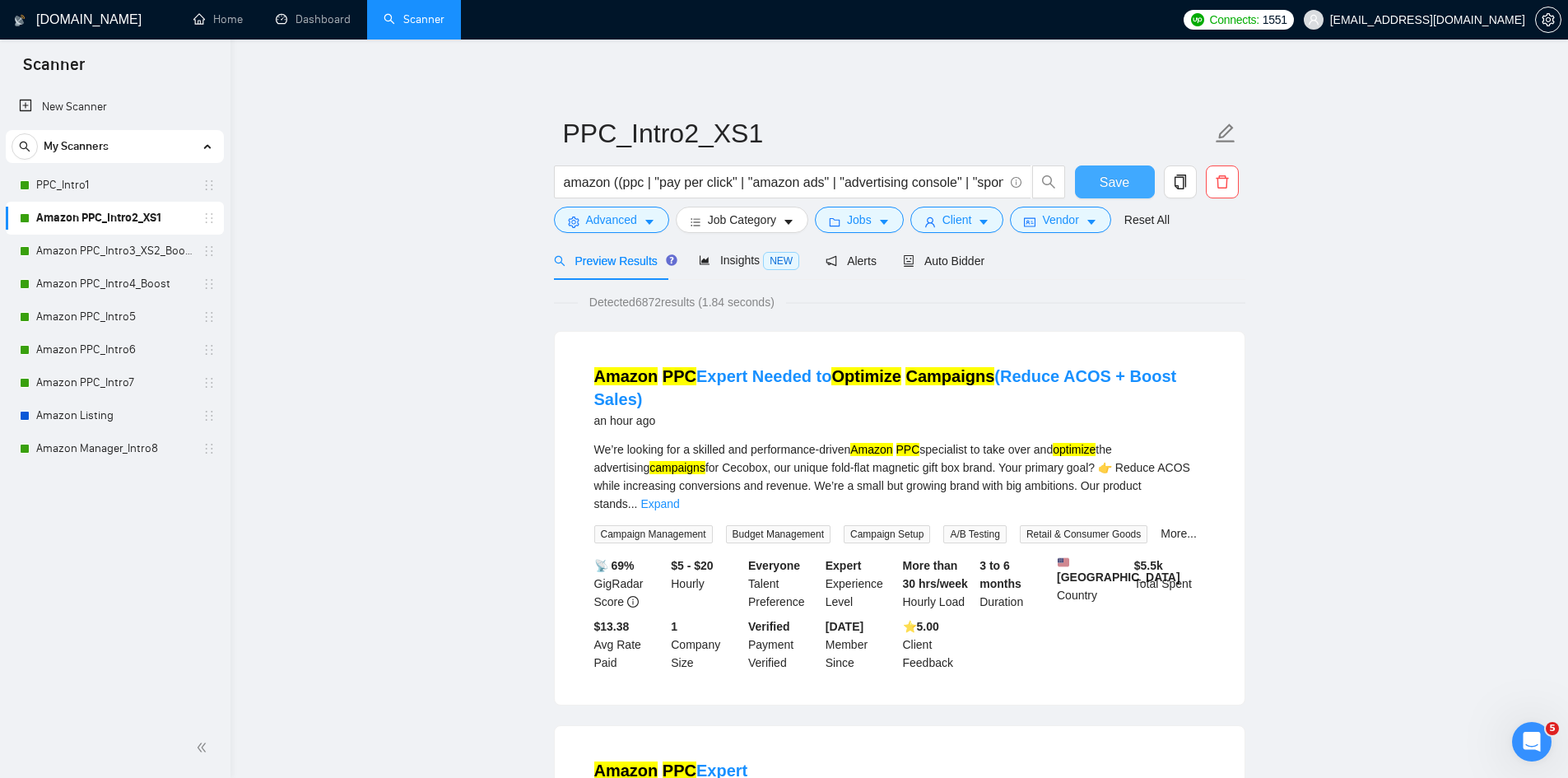
click at [1117, 184] on span "Save" at bounding box center [1114, 182] width 30 height 20
click at [142, 252] on link "Amazon PPC_Intro3_XS2_Boost" at bounding box center [114, 251] width 156 height 33
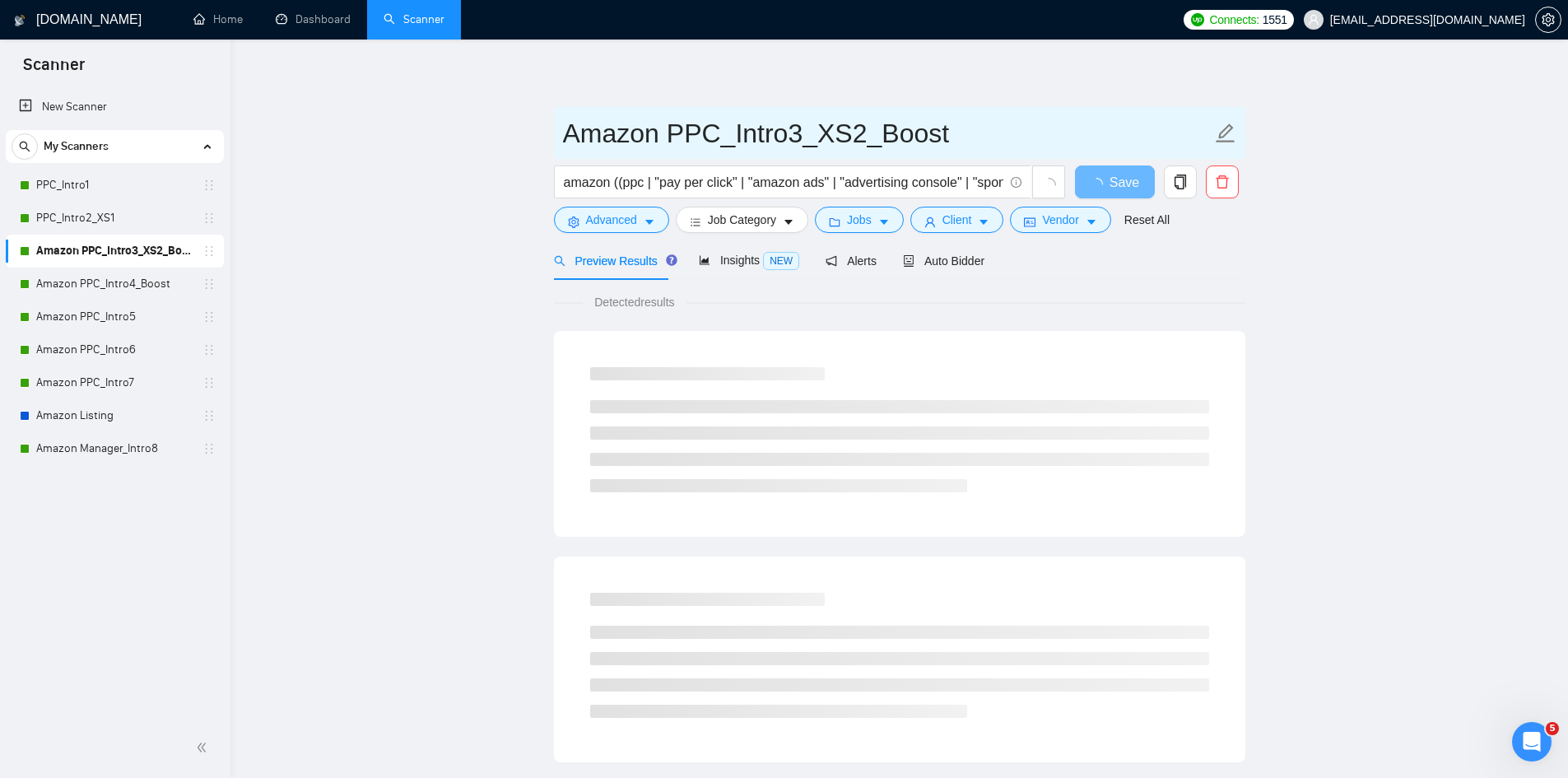
click at [1228, 135] on icon "edit" at bounding box center [1225, 133] width 21 height 21
click at [679, 134] on input "Amazon PPC_Intro3_XS2_Boost" at bounding box center [887, 133] width 649 height 42
drag, startPoint x: 668, startPoint y: 128, endPoint x: 700, endPoint y: 150, distance: 38.8
click at [516, 120] on main "Amazon PPC_Intro3_XS2_Boost amazon ((ppc | "pay per click" | "amazon ads" | "ad…" at bounding box center [899, 753] width 1285 height 1374
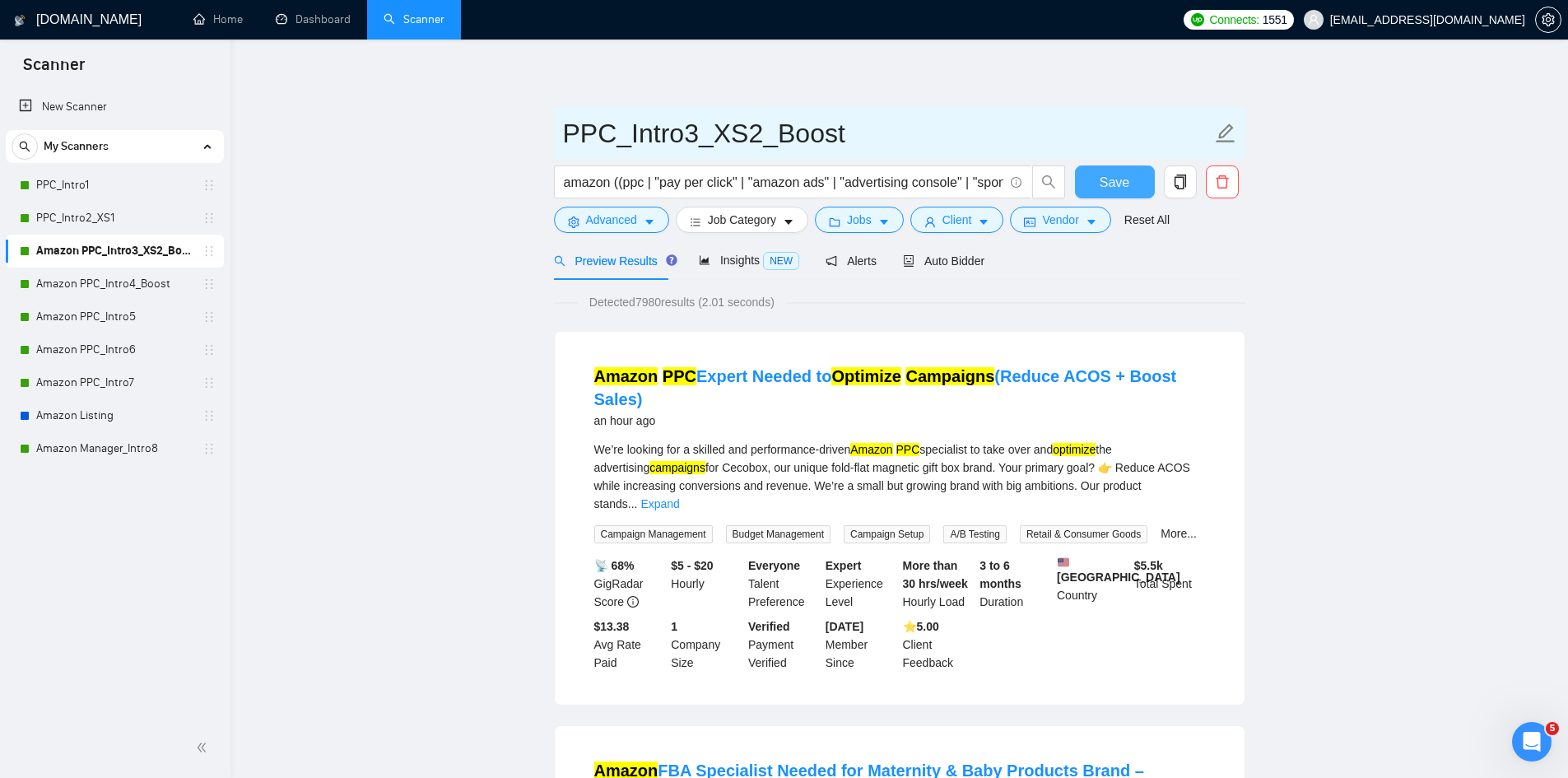
type input "PPC_Intro3_XS2_Boost"
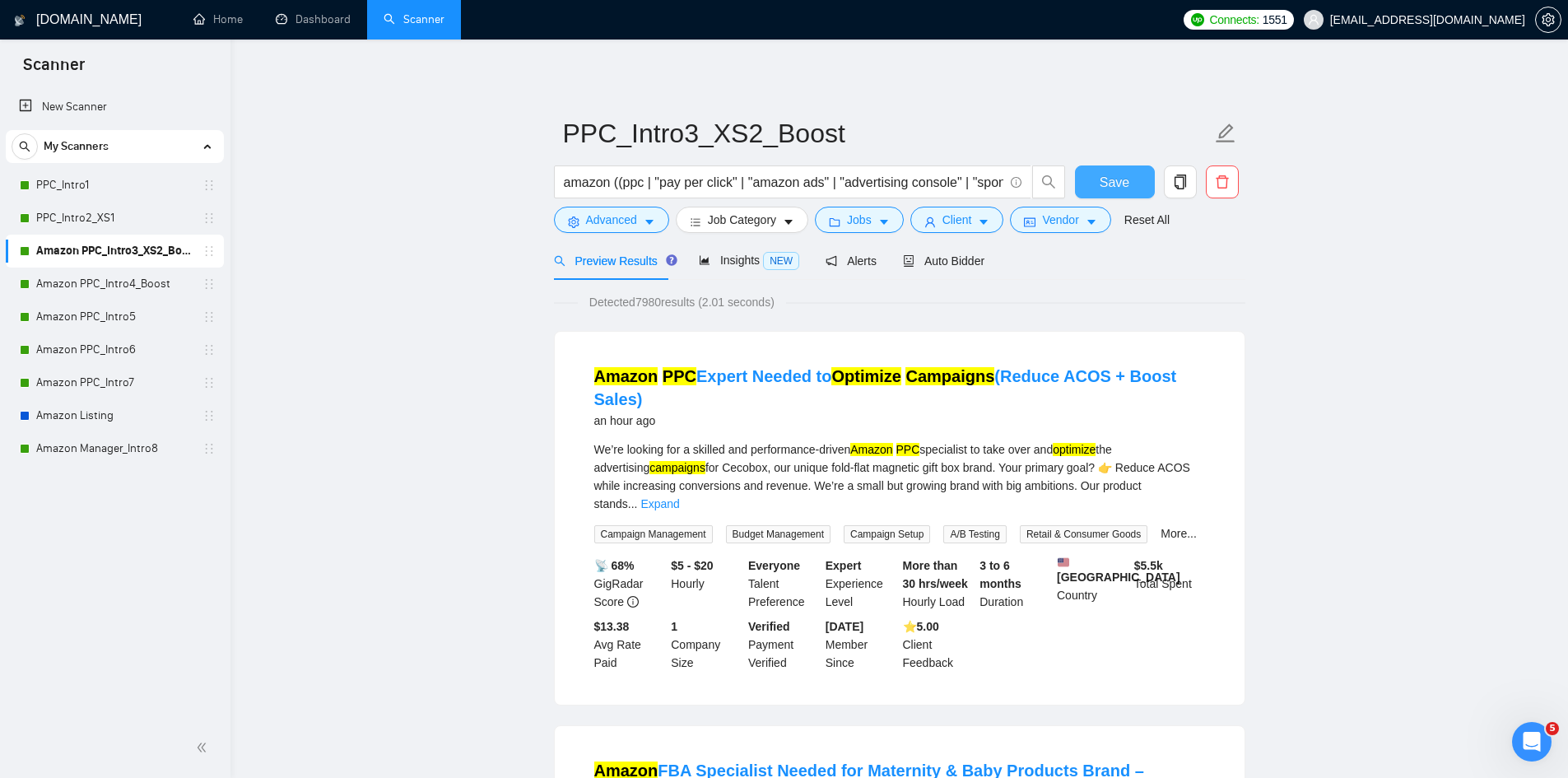
click at [1108, 177] on span "Save" at bounding box center [1114, 182] width 30 height 20
click at [96, 280] on link "Amazon PPC_Intro4_Boost" at bounding box center [114, 283] width 156 height 33
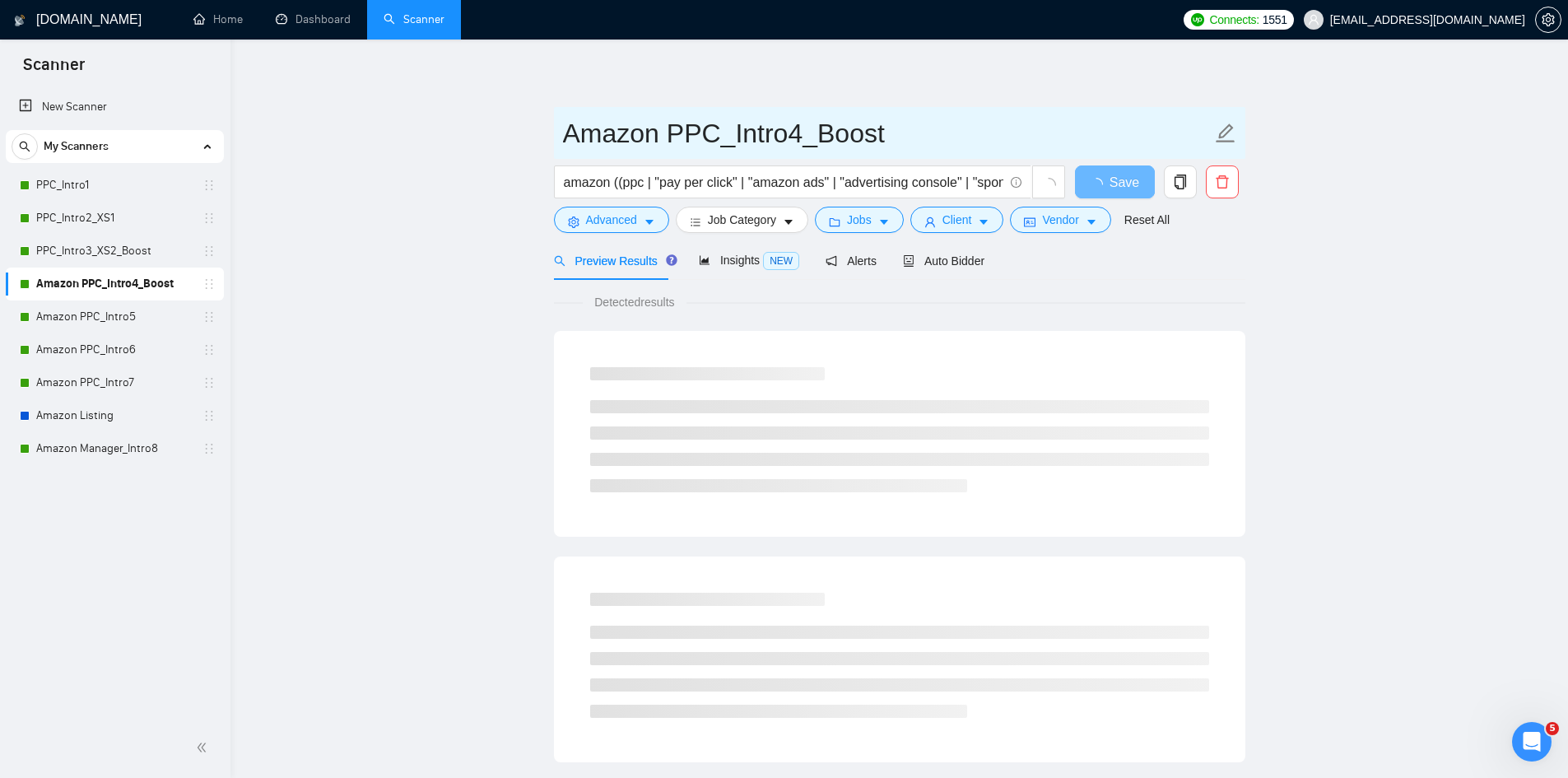
click at [1223, 138] on icon "edit" at bounding box center [1225, 133] width 21 height 21
drag, startPoint x: 675, startPoint y: 126, endPoint x: 809, endPoint y: 157, distance: 137.5
click at [533, 115] on main "Amazon PPC_Intro4_Boost amazon ((ppc | "pay per click" | "amazon ads" | "advert…" at bounding box center [899, 753] width 1285 height 1374
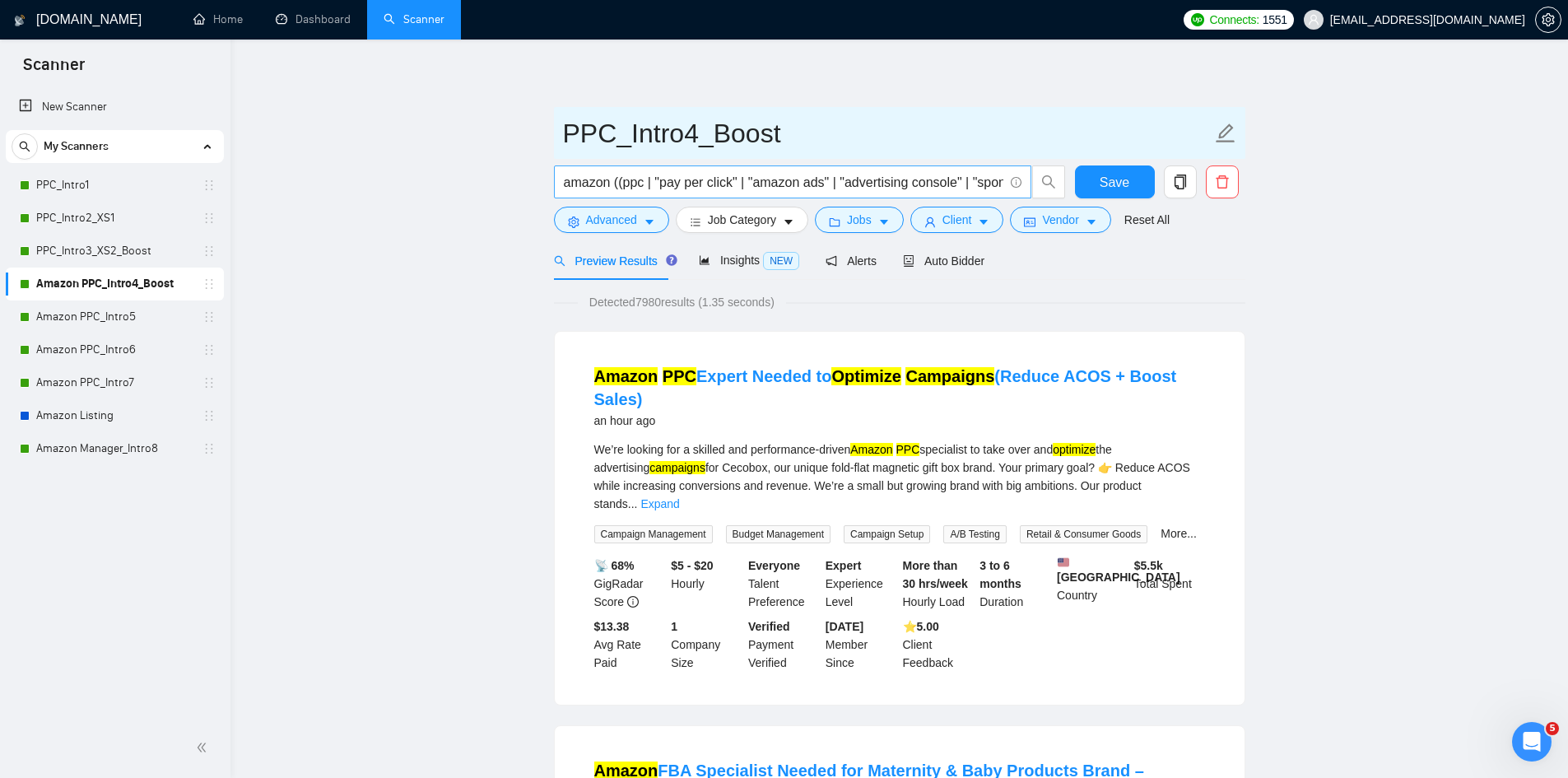
type input "PPC_Intro4_Boost"
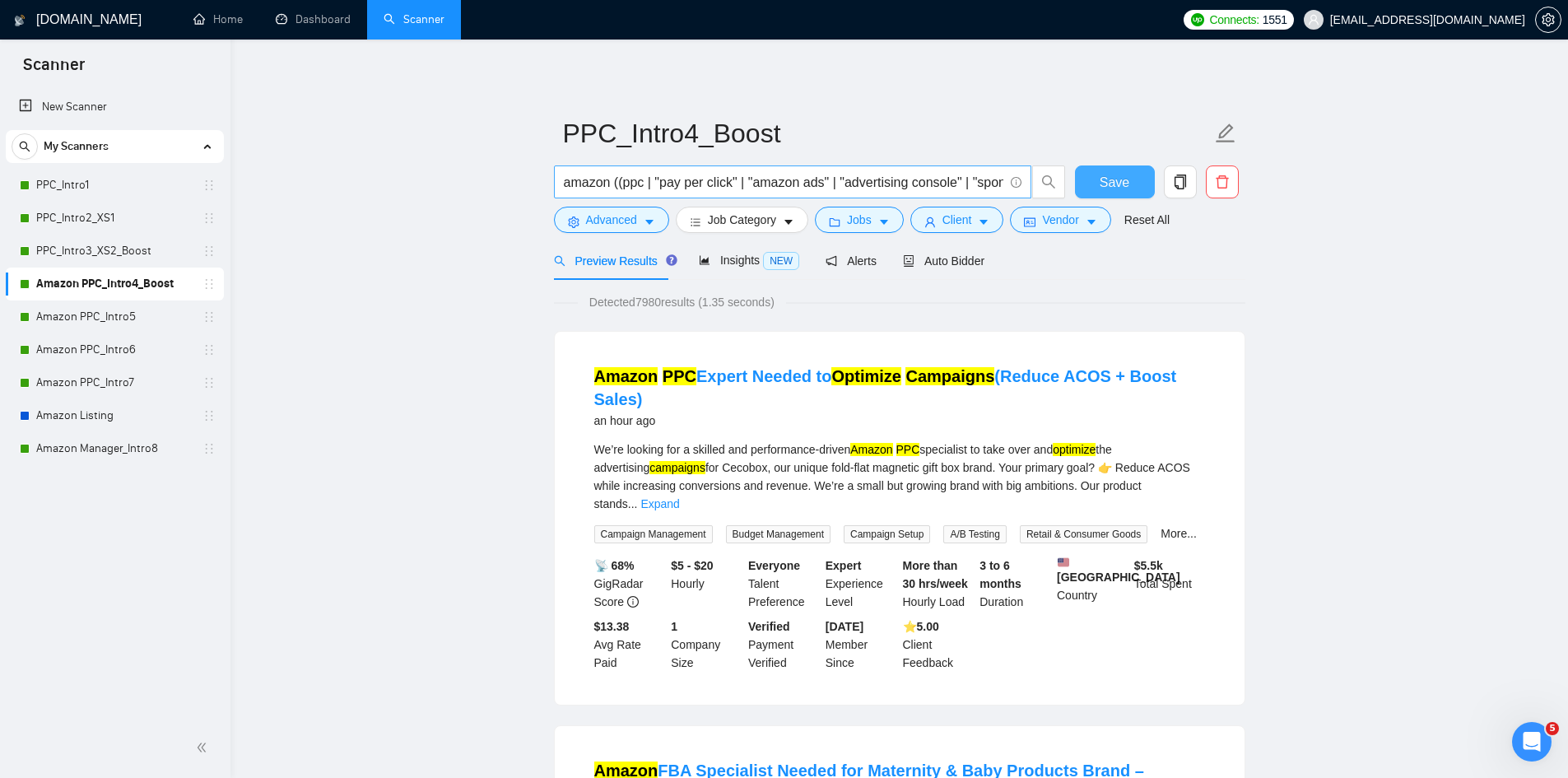
click at [1114, 176] on span "Save" at bounding box center [1114, 182] width 30 height 20
click at [144, 314] on link "Amazon PPC_Intro5" at bounding box center [114, 316] width 156 height 33
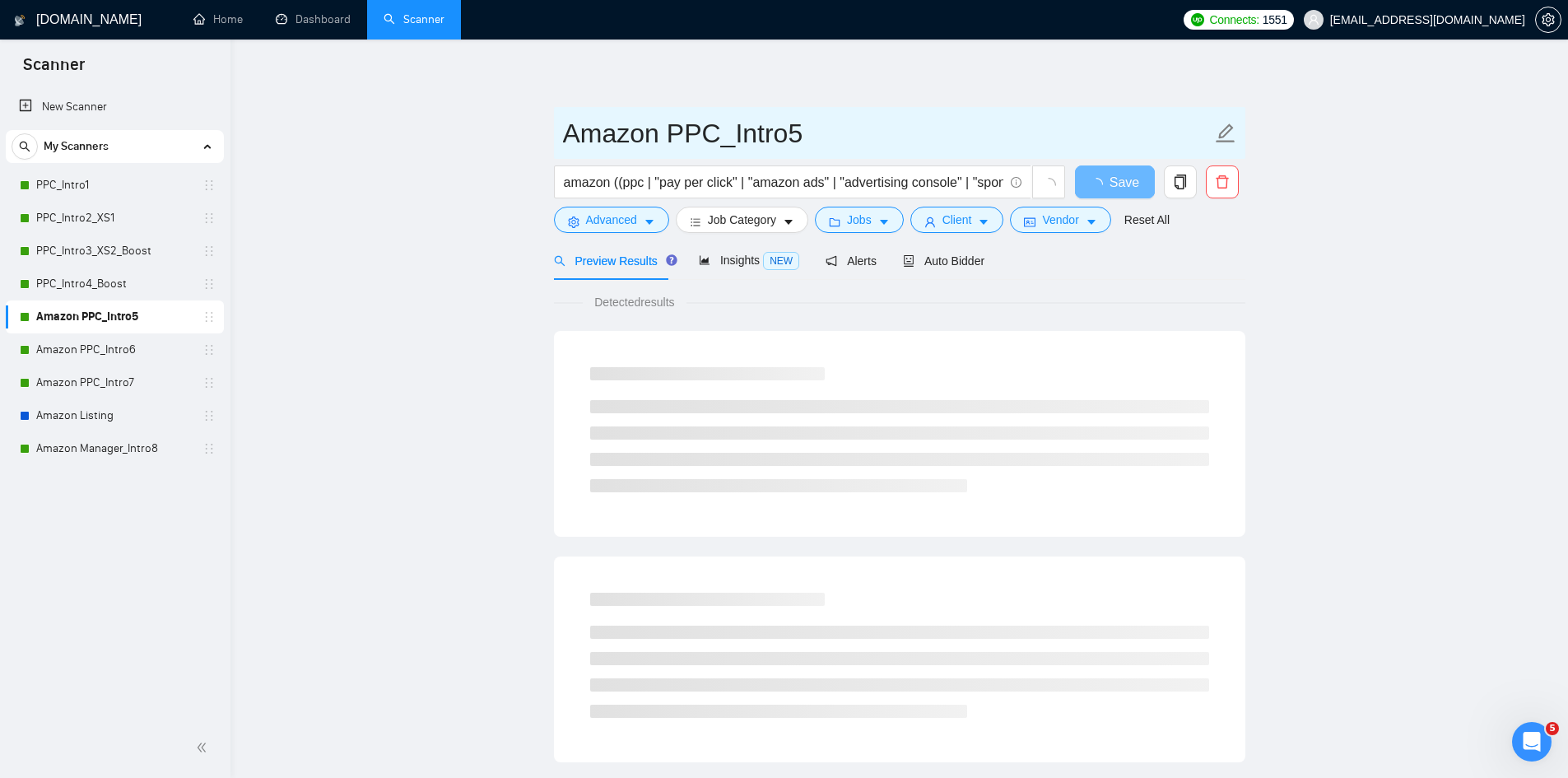
click at [1222, 131] on icon "edit" at bounding box center [1225, 133] width 19 height 19
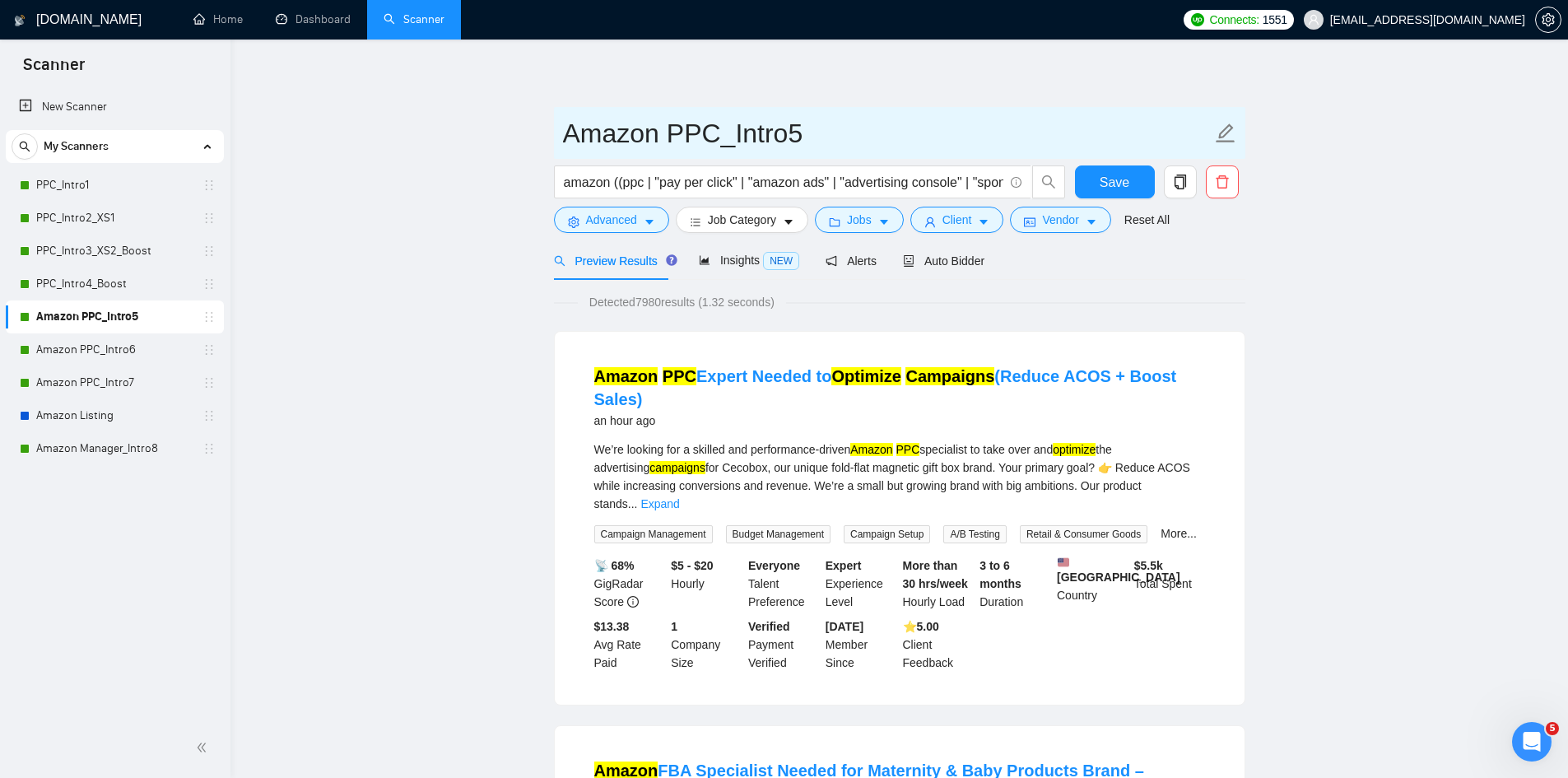
drag, startPoint x: 656, startPoint y: 123, endPoint x: 555, endPoint y: 112, distance: 101.6
click at [555, 112] on span "Amazon PPC_Intro5" at bounding box center [899, 132] width 691 height 52
type input "PPC_Intro5"
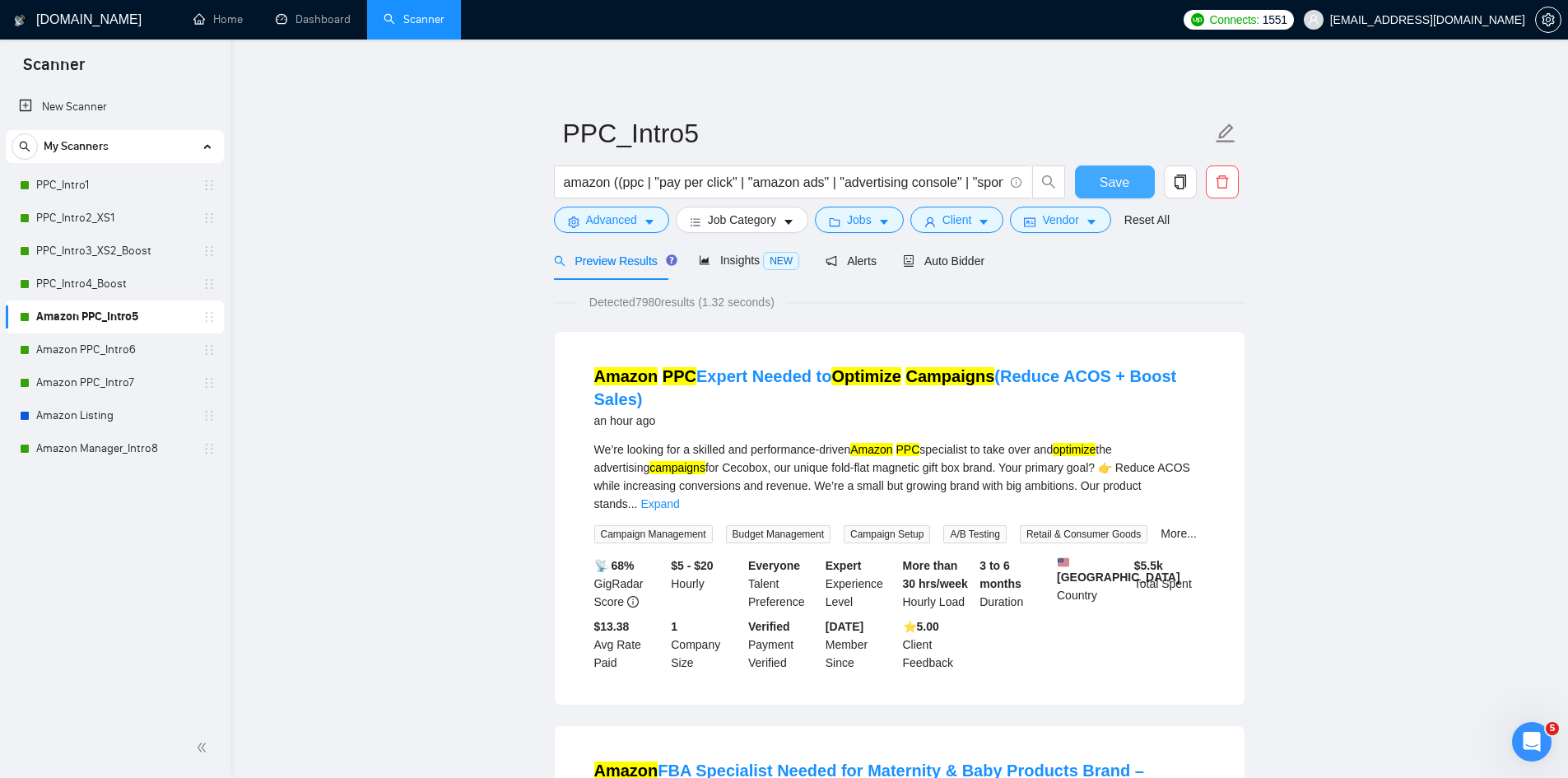
click at [1121, 182] on span "Save" at bounding box center [1114, 182] width 30 height 20
click at [108, 353] on link "Amazon PPC_Intro6" at bounding box center [114, 350] width 156 height 33
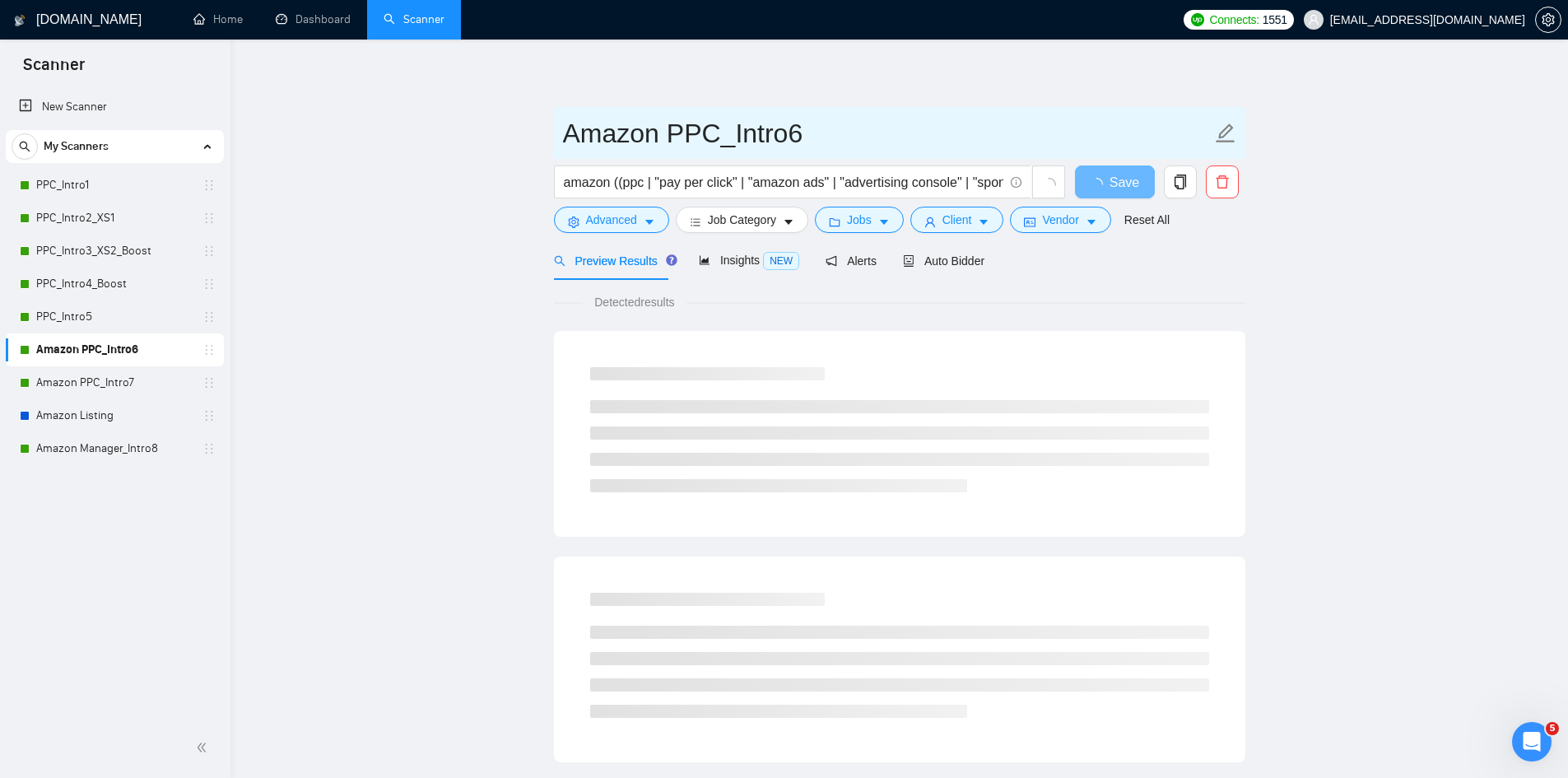
click at [1226, 126] on icon "edit" at bounding box center [1225, 133] width 21 height 21
click at [668, 126] on input "Amazon PPC_Intro6" at bounding box center [887, 133] width 649 height 42
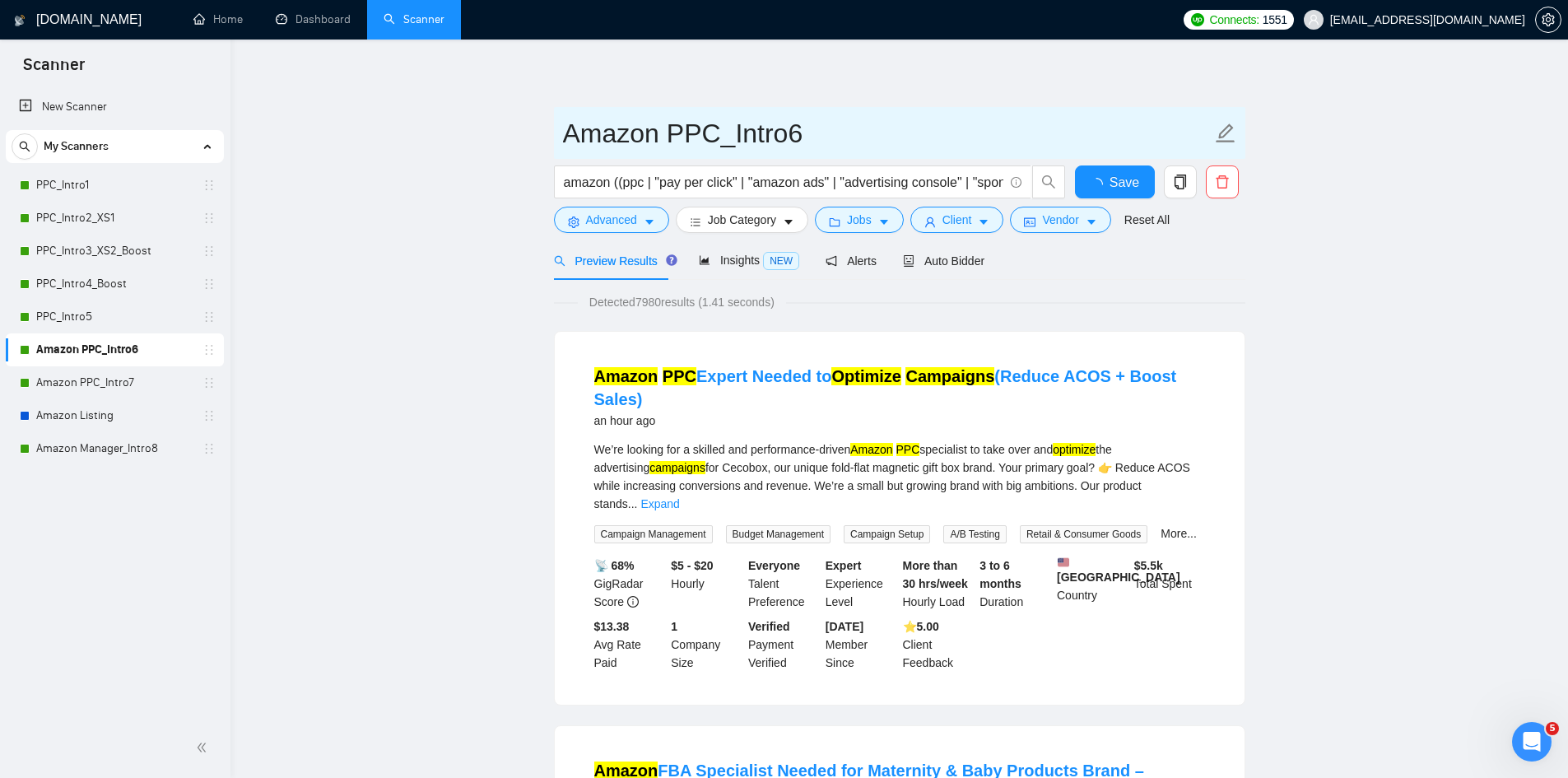
drag, startPoint x: 670, startPoint y: 132, endPoint x: 533, endPoint y: 126, distance: 137.1
type input "PPC_Intro6"
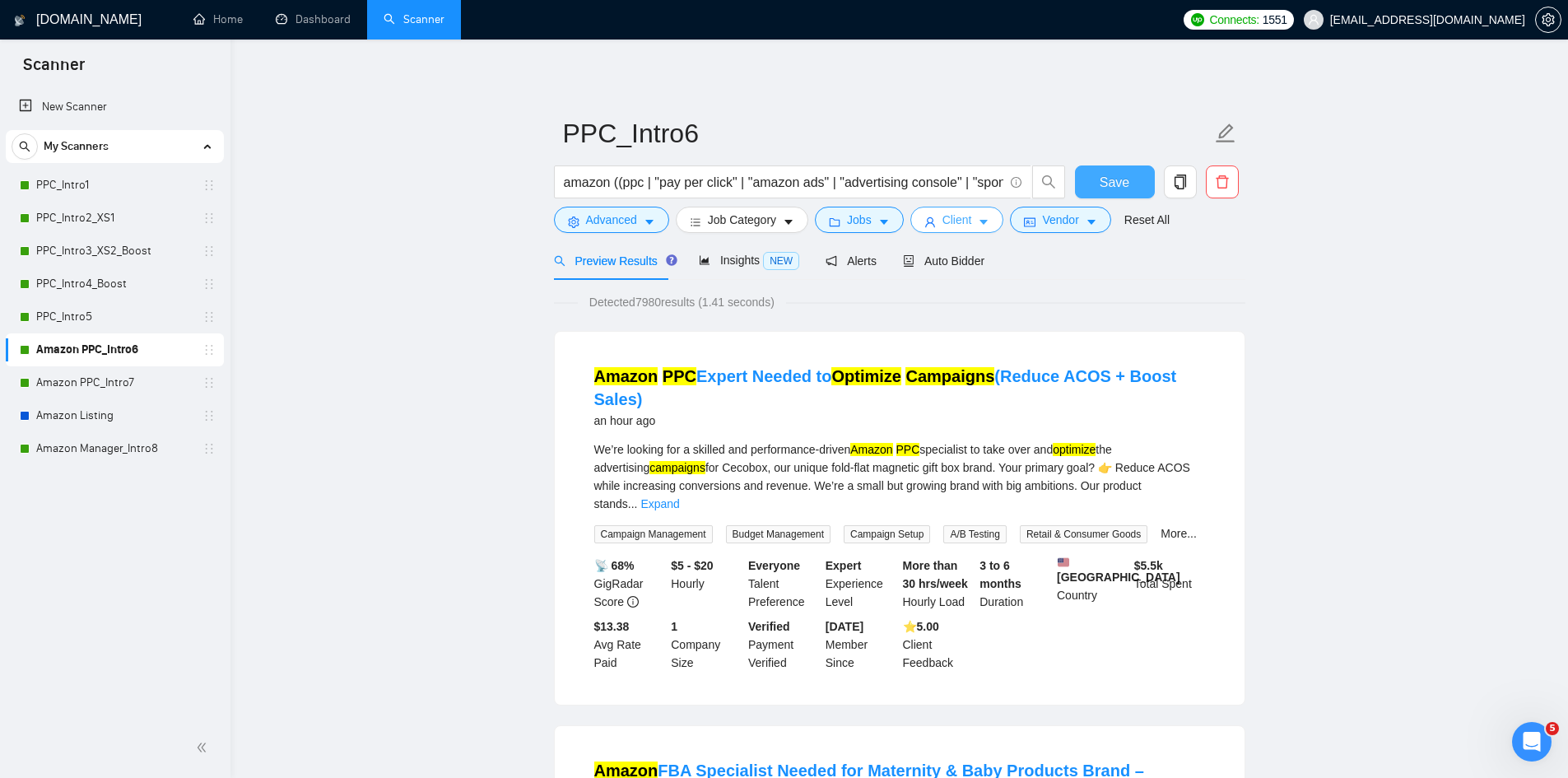
click at [1101, 184] on span "Save" at bounding box center [1114, 182] width 30 height 20
click at [132, 384] on link "Amazon PPC_Intro7" at bounding box center [114, 383] width 156 height 33
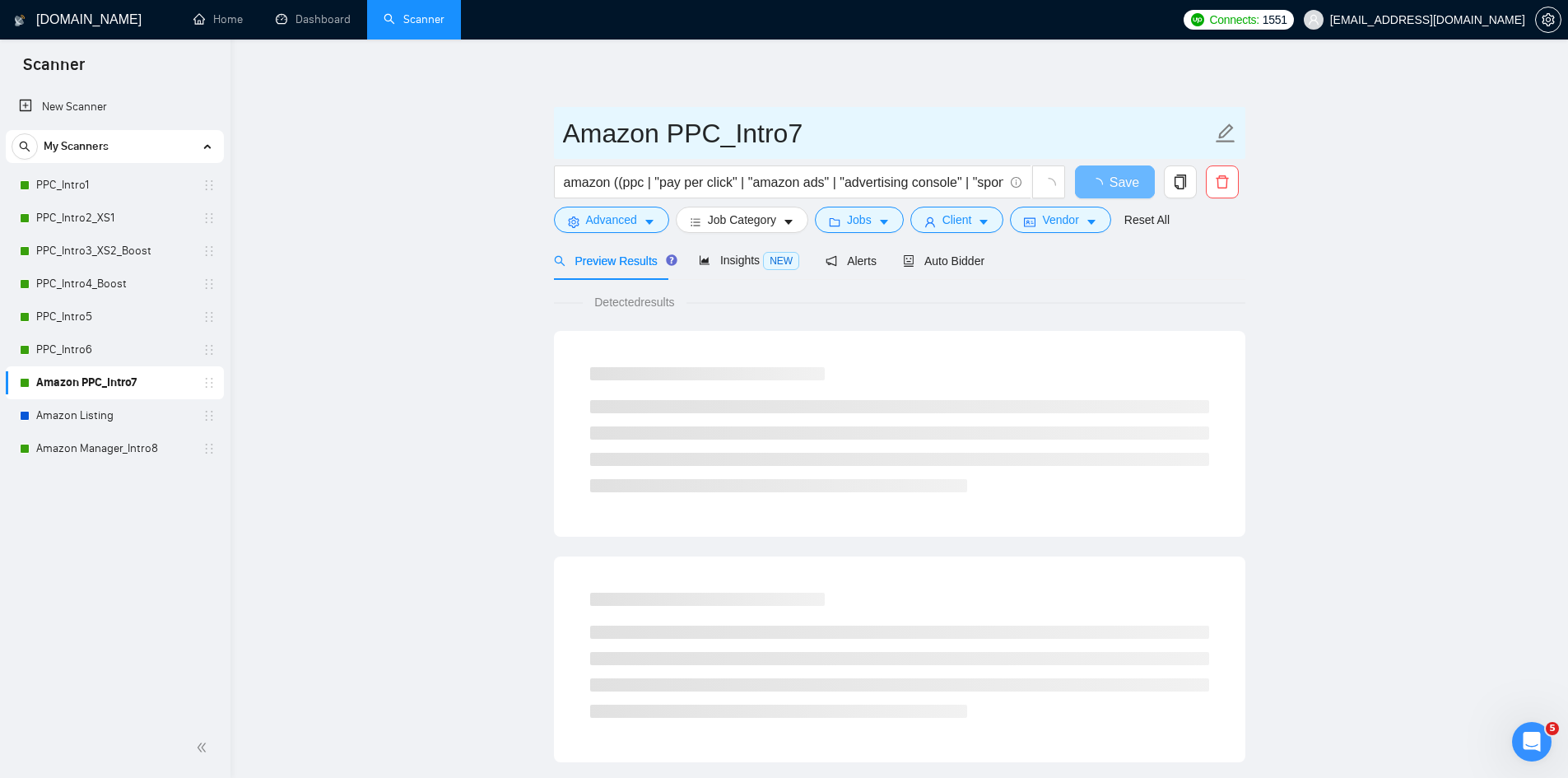
click at [1223, 134] on icon "edit" at bounding box center [1225, 133] width 21 height 21
drag, startPoint x: 670, startPoint y: 125, endPoint x: 549, endPoint y: 124, distance: 121.0
click at [550, 124] on main "Amazon PPC_Intro7 amazon ((ppc | "pay per click" | "amazon ads" | "advertising …" at bounding box center [899, 753] width 1285 height 1374
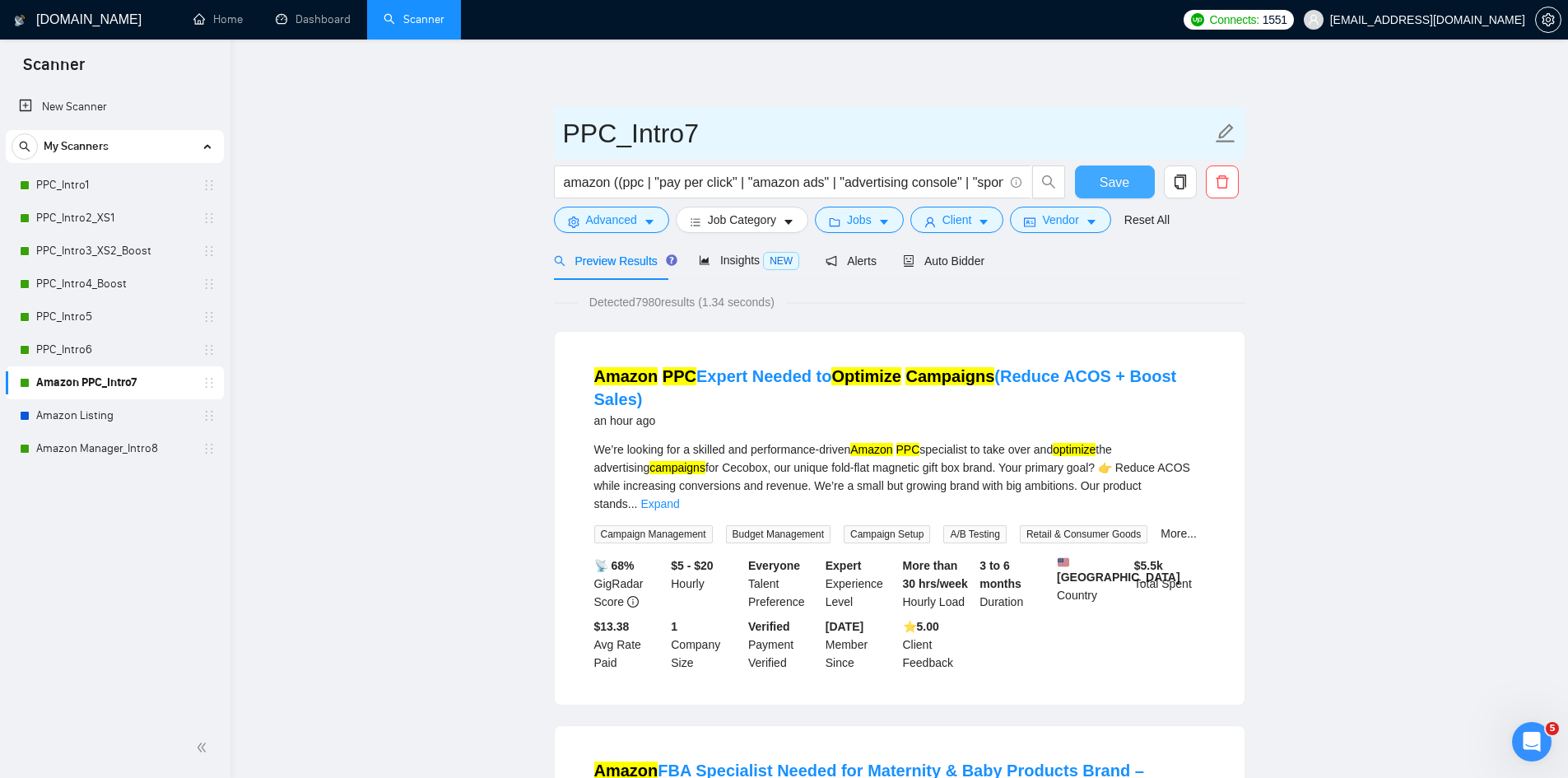
type input "PPC_Intro7"
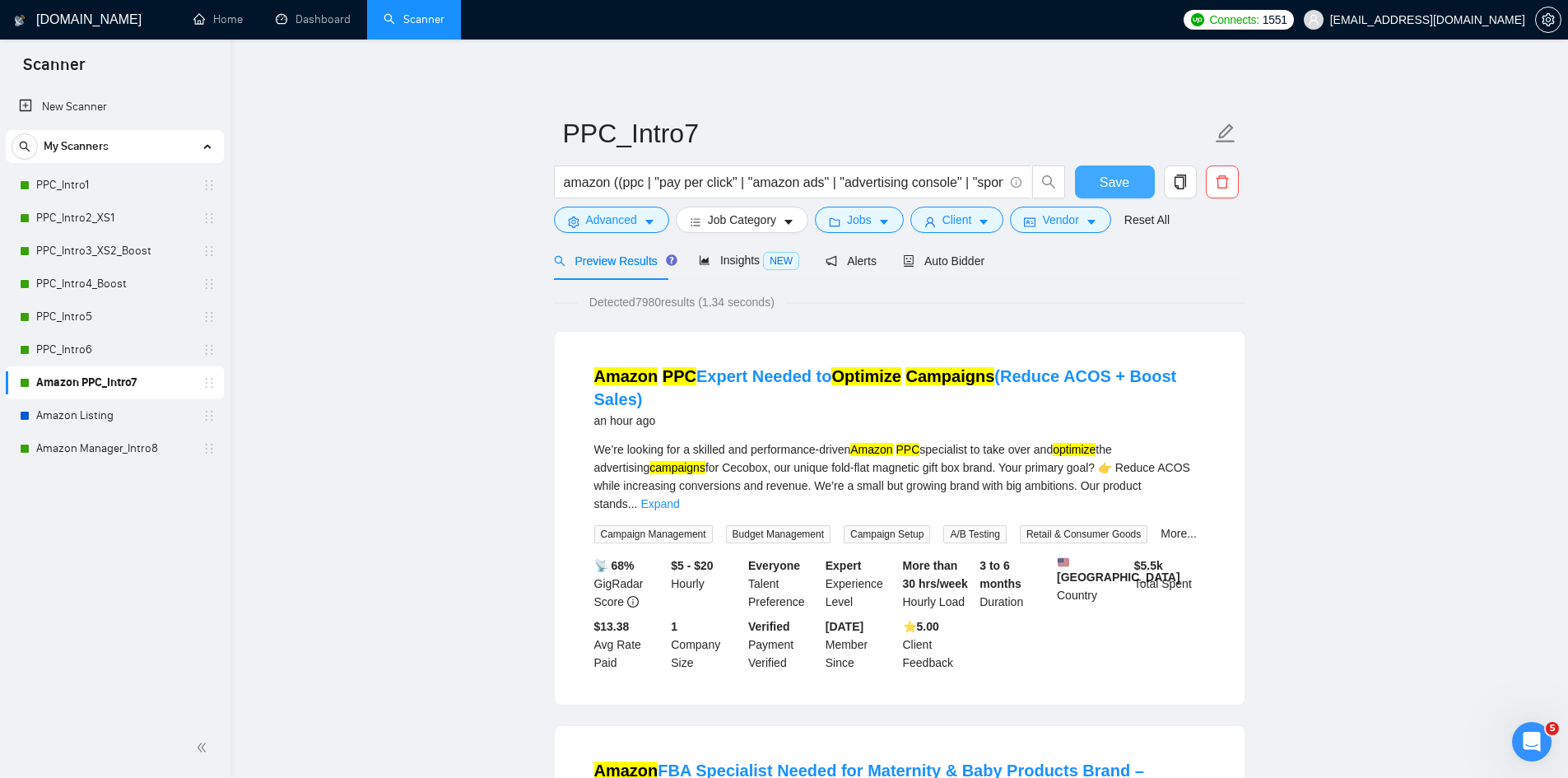
click at [1113, 183] on span "Save" at bounding box center [1114, 182] width 30 height 20
click at [102, 419] on link "Amazon Listing" at bounding box center [114, 416] width 156 height 33
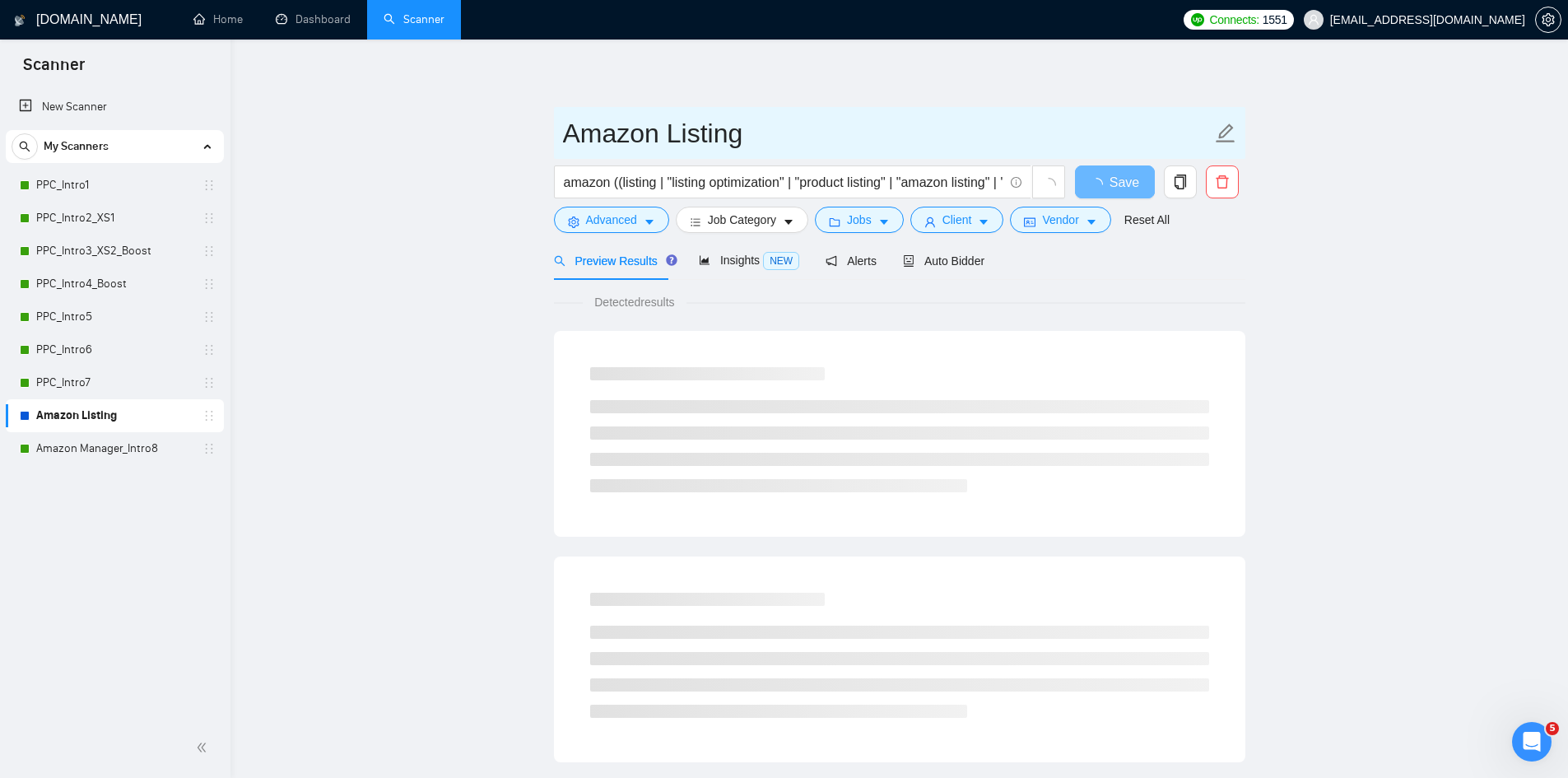
click at [1232, 135] on icon "edit" at bounding box center [1225, 133] width 21 height 21
drag, startPoint x: 765, startPoint y: 138, endPoint x: 468, endPoint y: 111, distance: 298.2
click at [468, 111] on main "Amazon Listing amazon ((listing | "listing optimization" | "product listing" | …" at bounding box center [899, 753] width 1285 height 1374
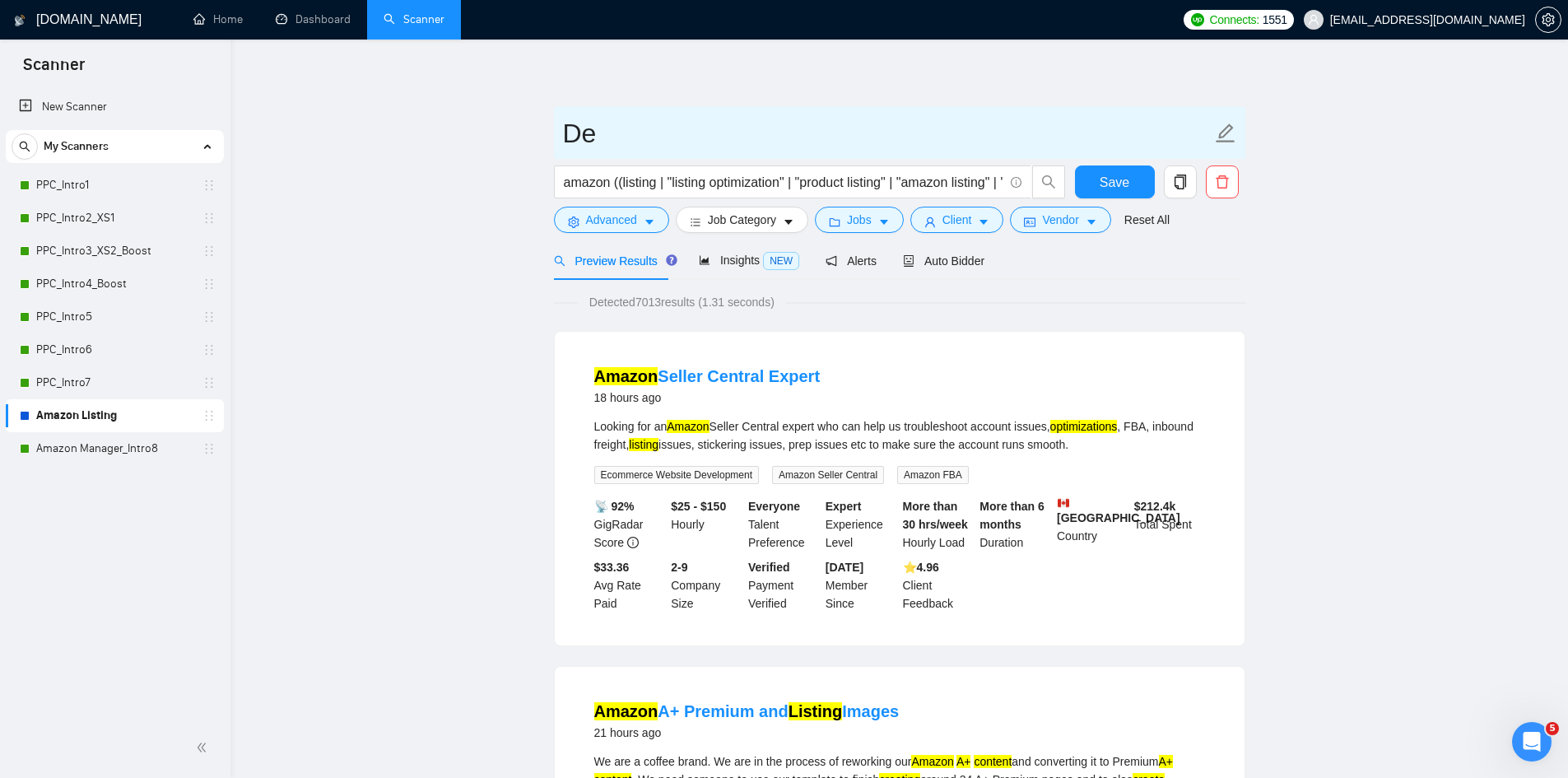
type input "D"
click at [709, 125] on input "List" at bounding box center [887, 133] width 649 height 42
type input "Listing"
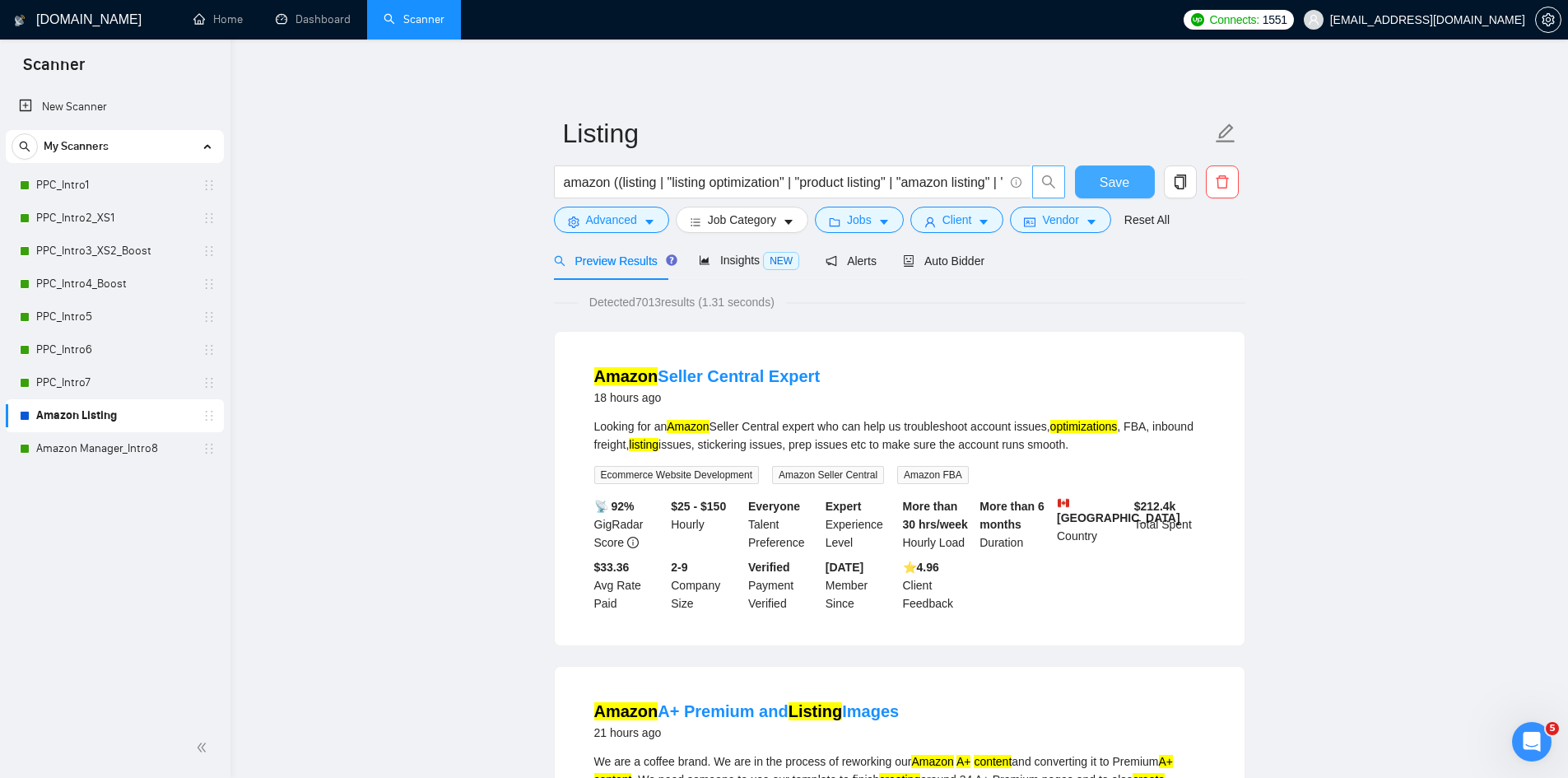
click at [1127, 187] on span "Save" at bounding box center [1114, 182] width 30 height 20
drag, startPoint x: 144, startPoint y: 451, endPoint x: 544, endPoint y: 412, distance: 401.9
click at [144, 451] on link "Amazon Manager_Intro8" at bounding box center [114, 449] width 156 height 33
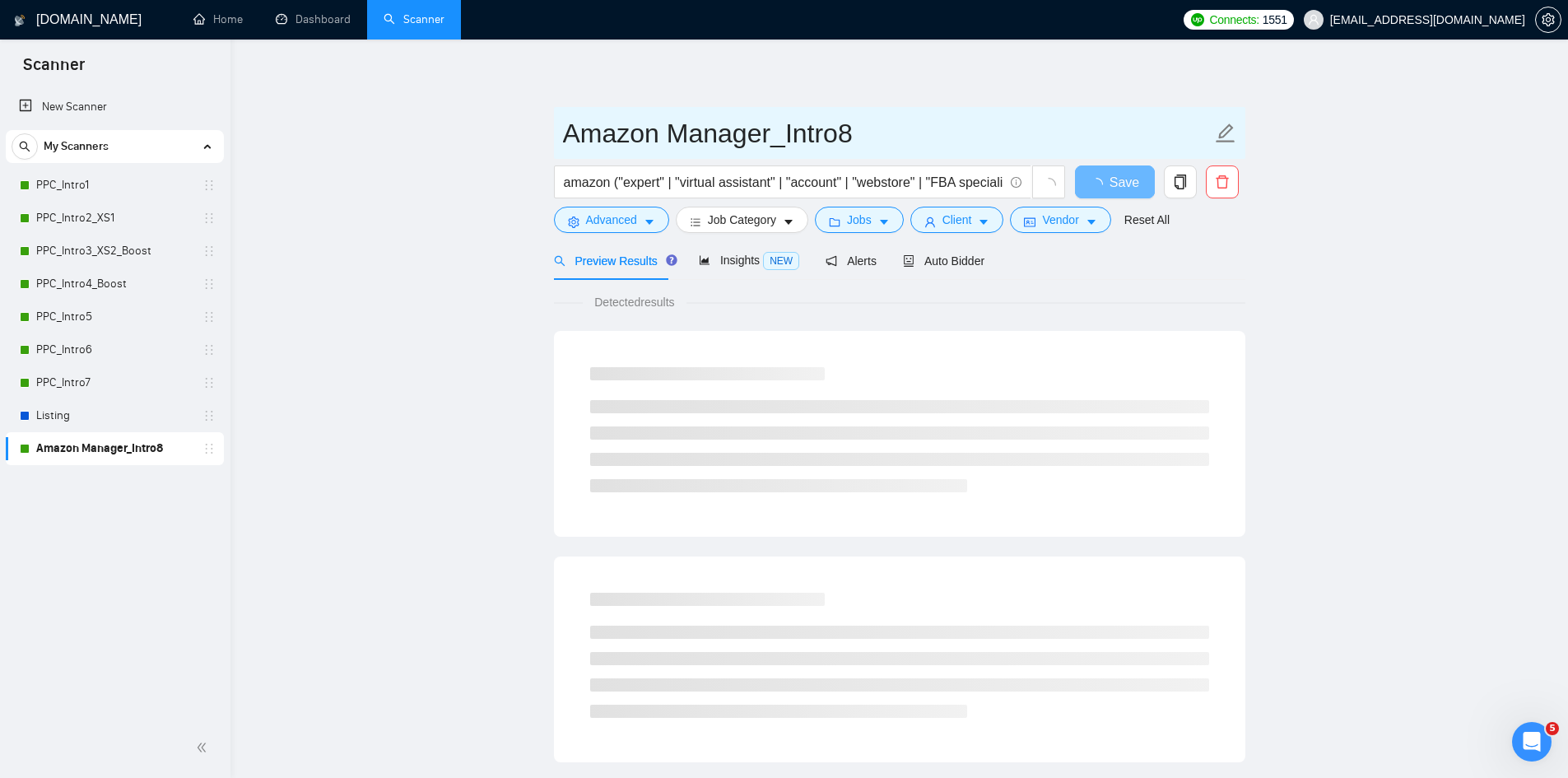
click at [1225, 132] on icon "edit" at bounding box center [1225, 133] width 21 height 21
click at [665, 130] on input "Amazon Manager_Intro8" at bounding box center [887, 133] width 649 height 42
drag, startPoint x: 673, startPoint y: 130, endPoint x: 550, endPoint y: 125, distance: 123.1
click at [552, 126] on main "Amazon Manager_Intro8 amazon ("expert" | "virtual assistant" | "account" | "web…" at bounding box center [899, 753] width 1285 height 1374
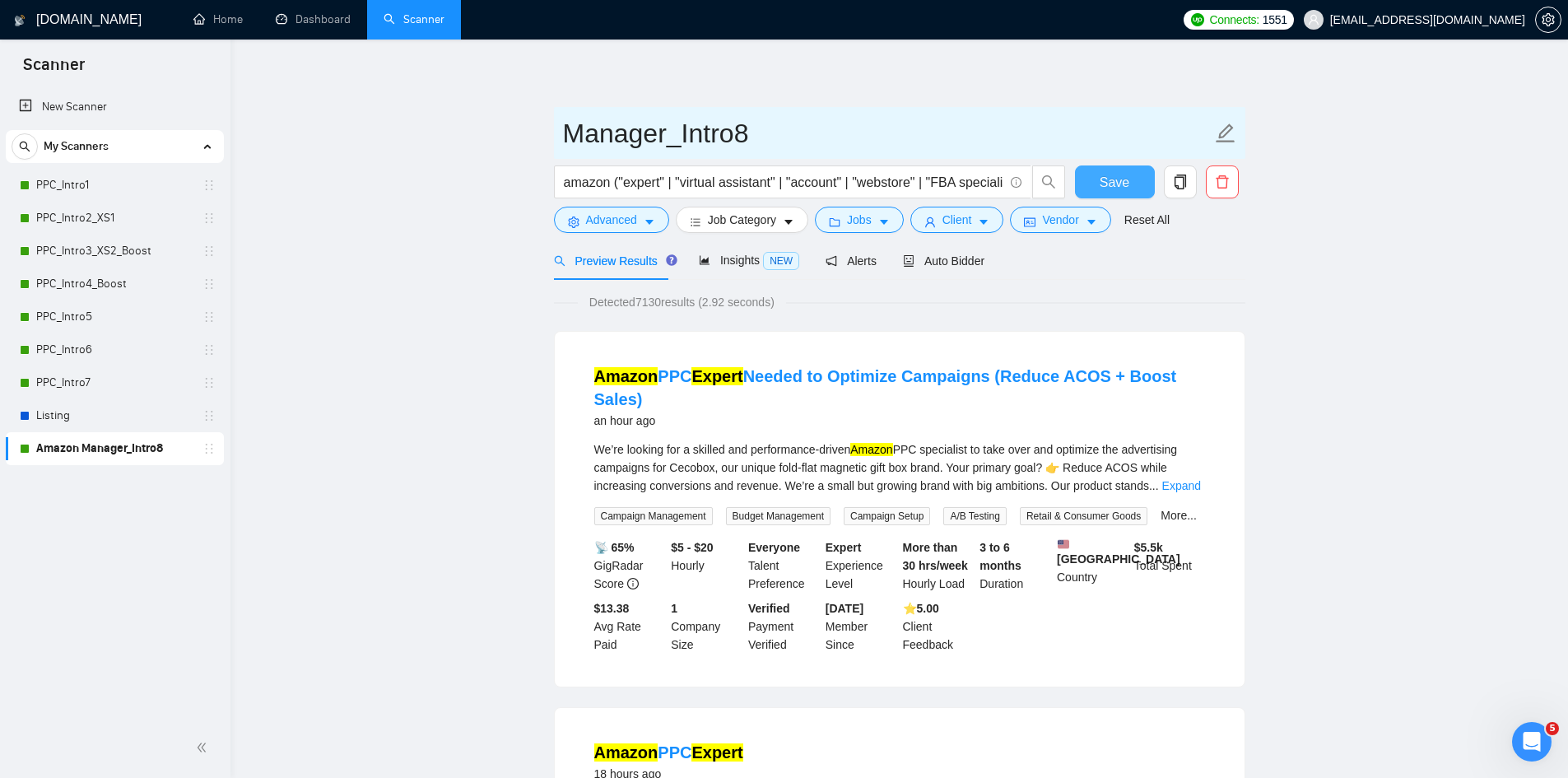
type input "Manager_Intro8"
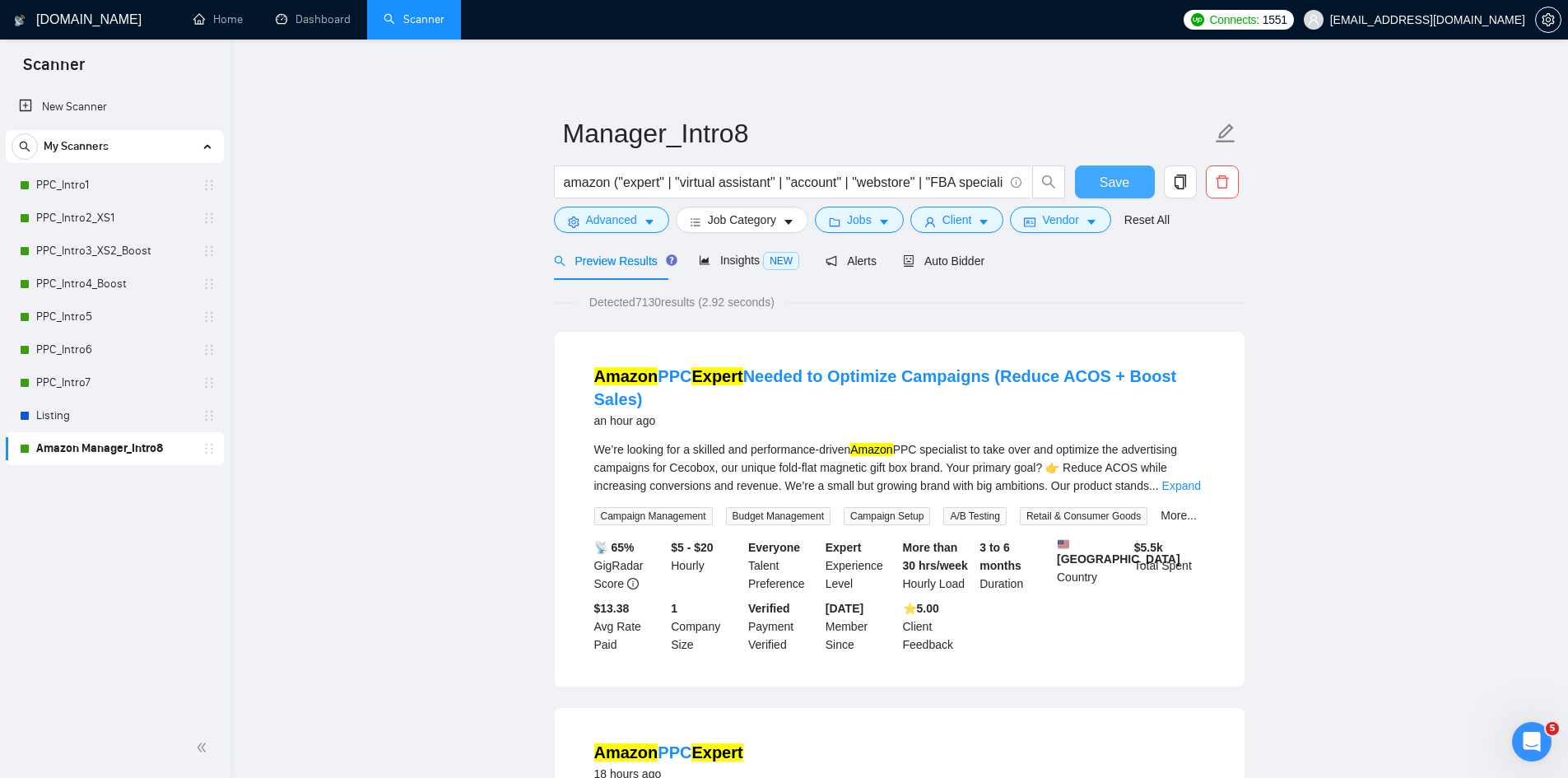
click at [1104, 176] on span "Save" at bounding box center [1114, 182] width 30 height 20
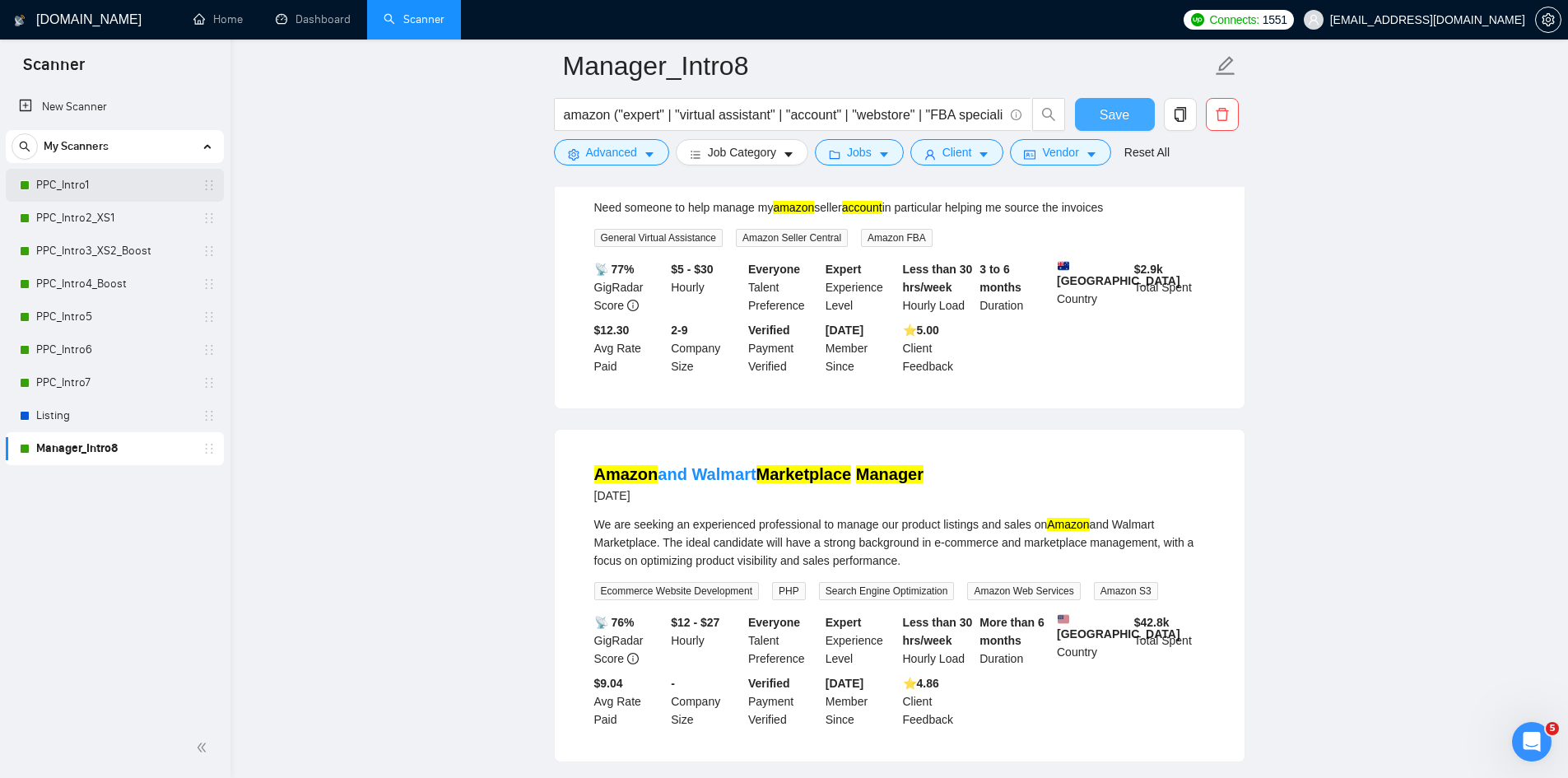
scroll to position [2012, 0]
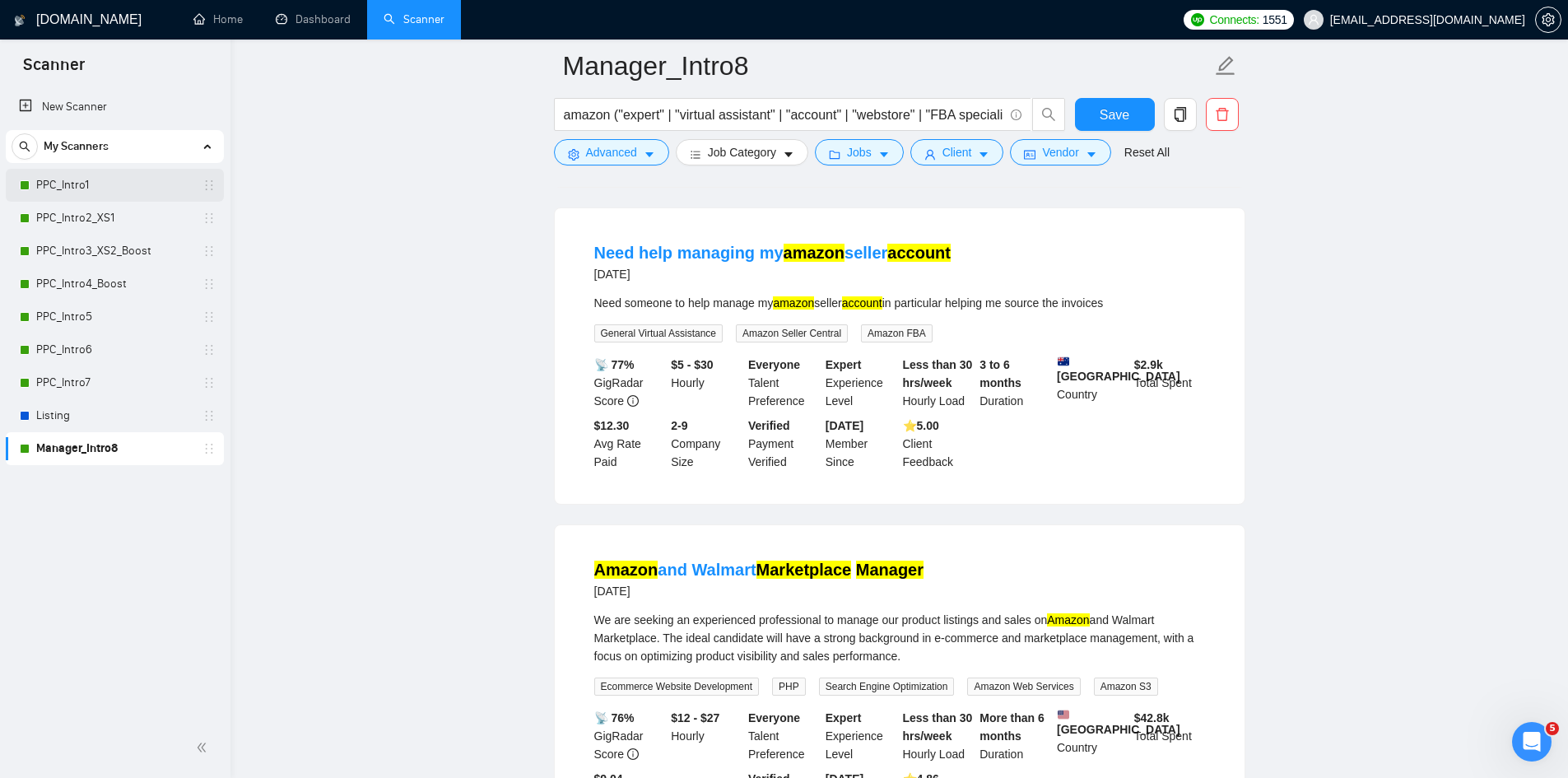
click at [67, 166] on div "My Scanners PPC_Intro1 PPC_Intro2_XS1 PPC_Intro3_XS2_Boost PPC_Intro4_Boost PPC…" at bounding box center [114, 297] width 218 height 335
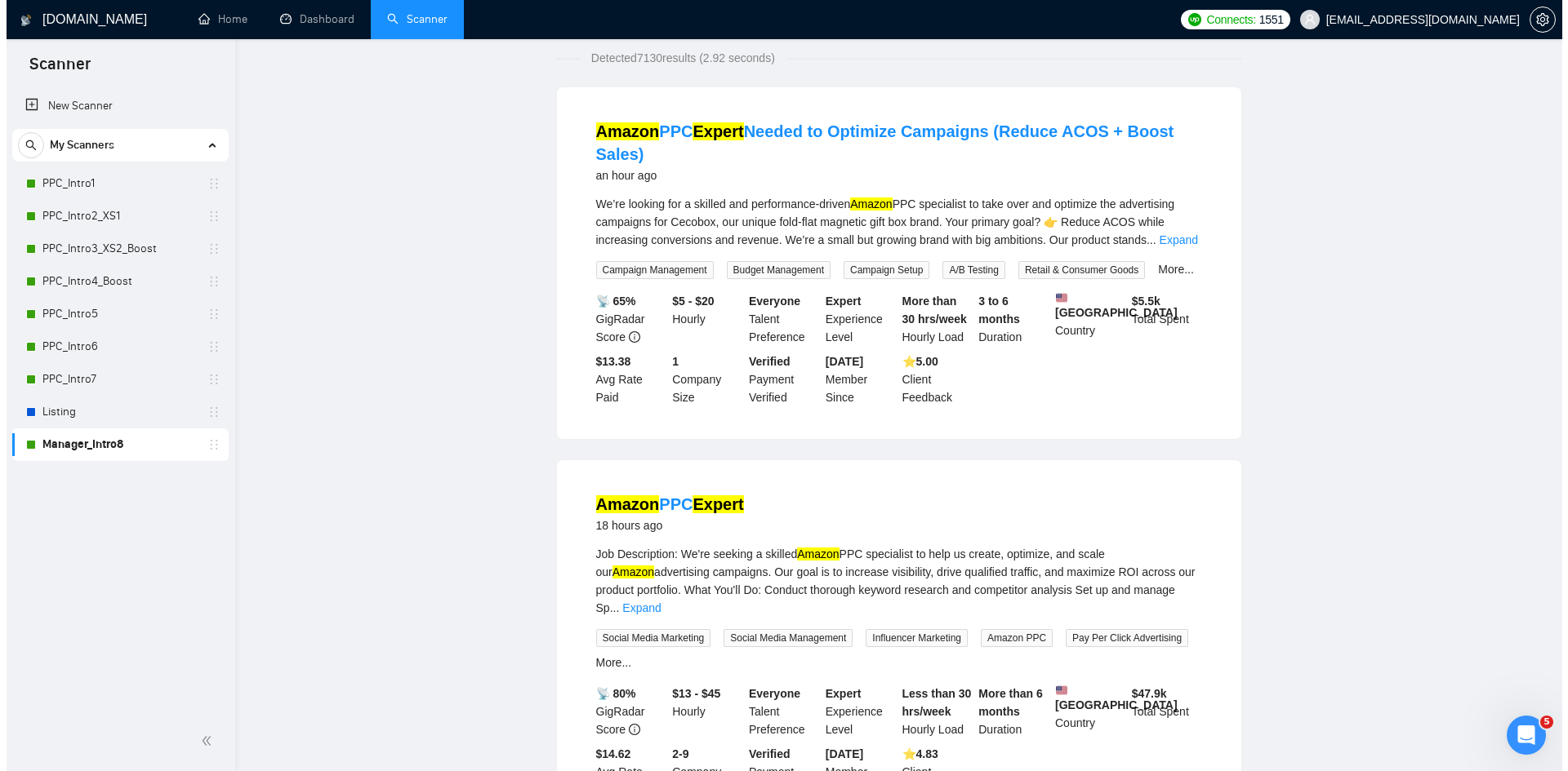
scroll to position [0, 0]
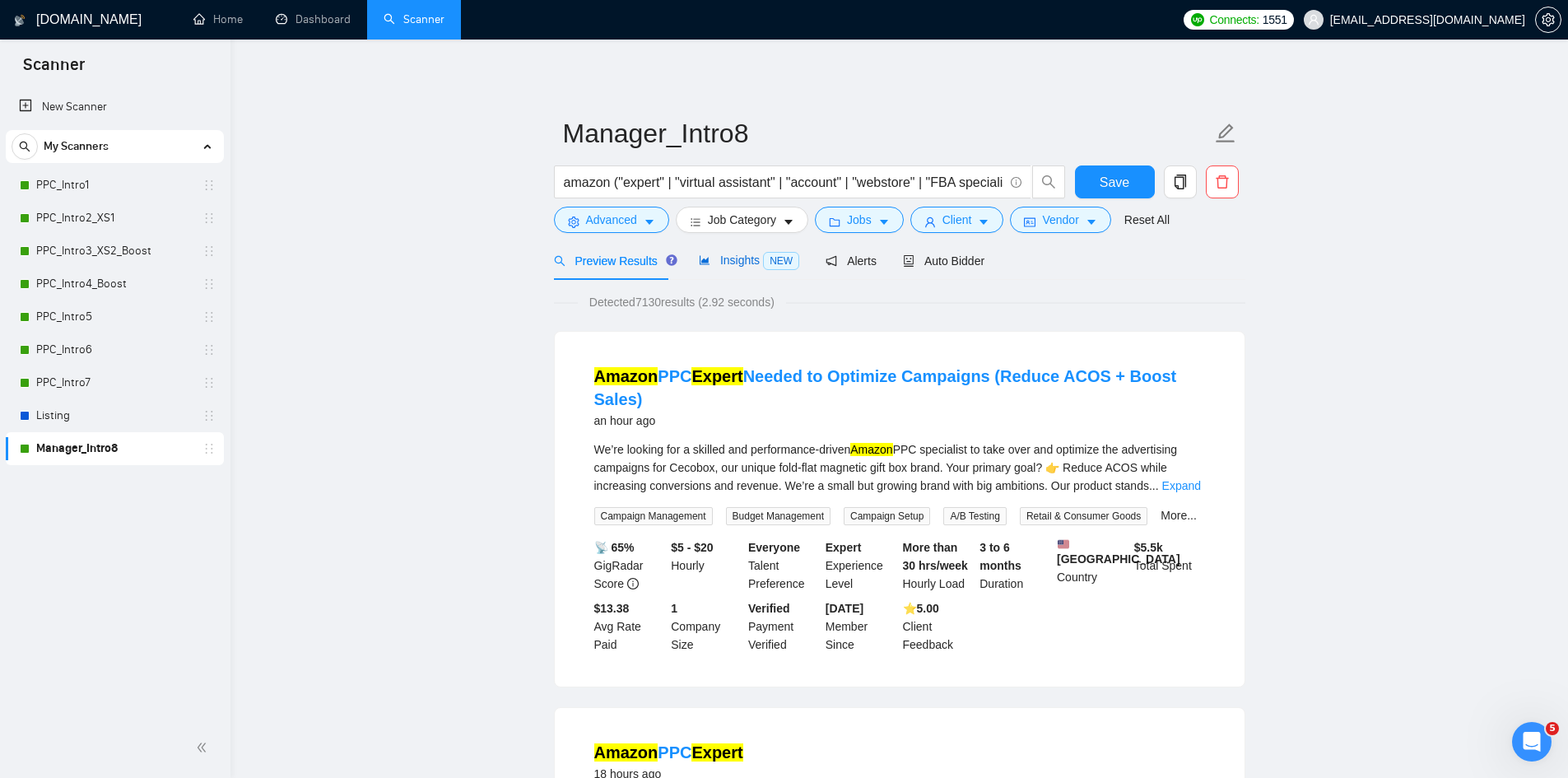
click at [726, 265] on span "Insights NEW" at bounding box center [749, 260] width 100 height 14
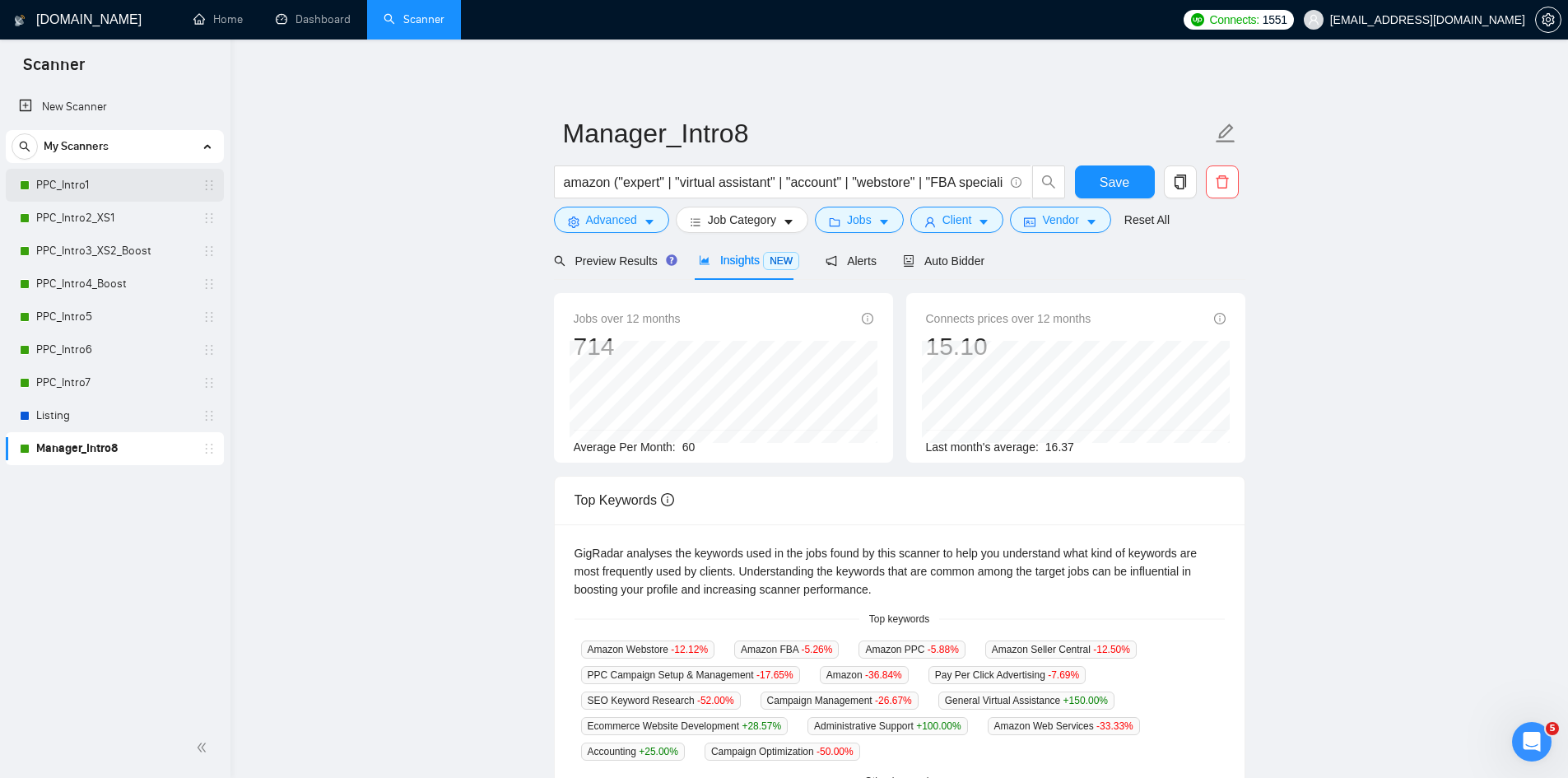
click at [129, 186] on link "PPC_Intro1" at bounding box center [114, 185] width 156 height 33
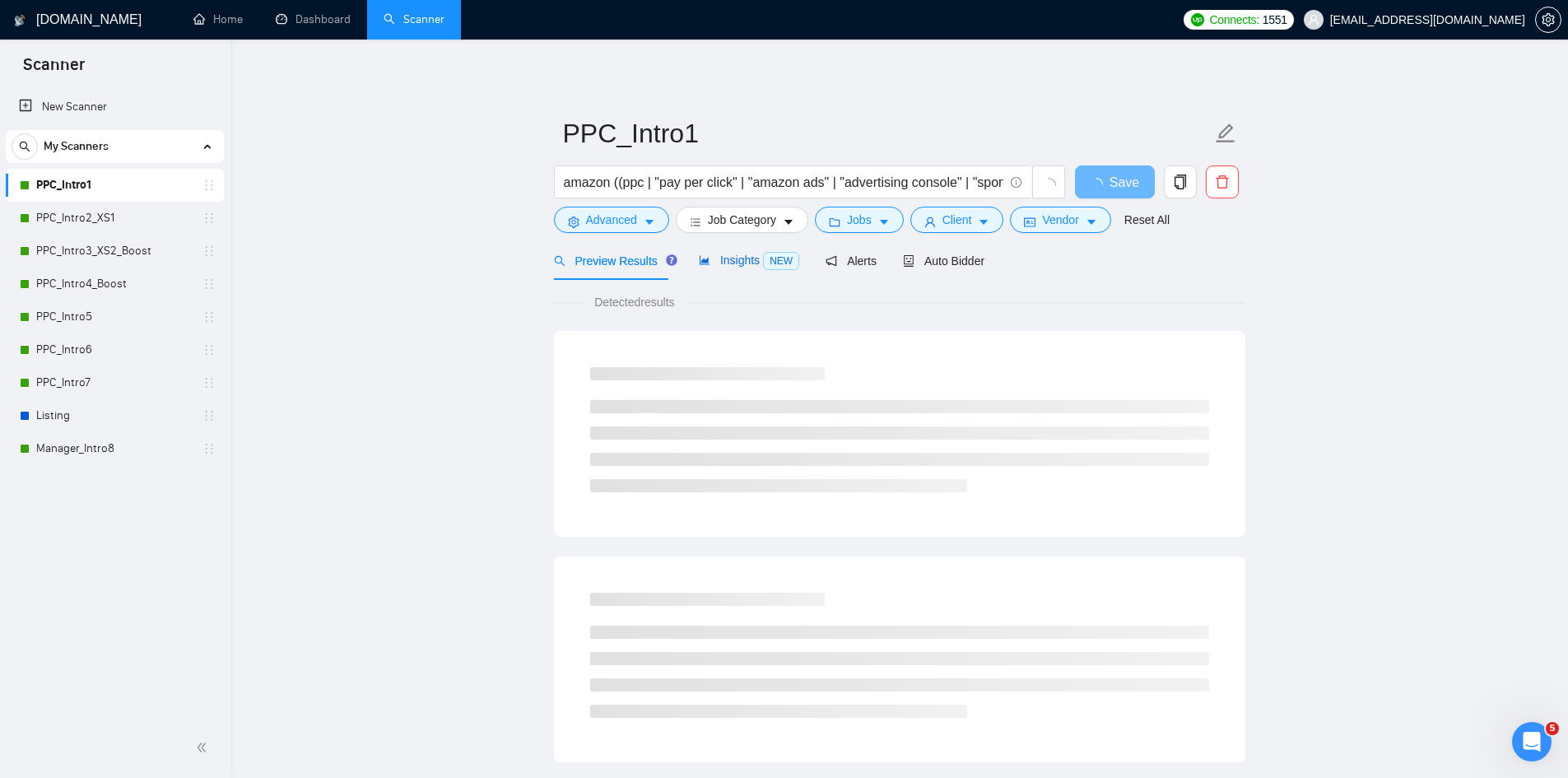
click at [741, 266] on span "Insights NEW" at bounding box center [749, 260] width 100 height 14
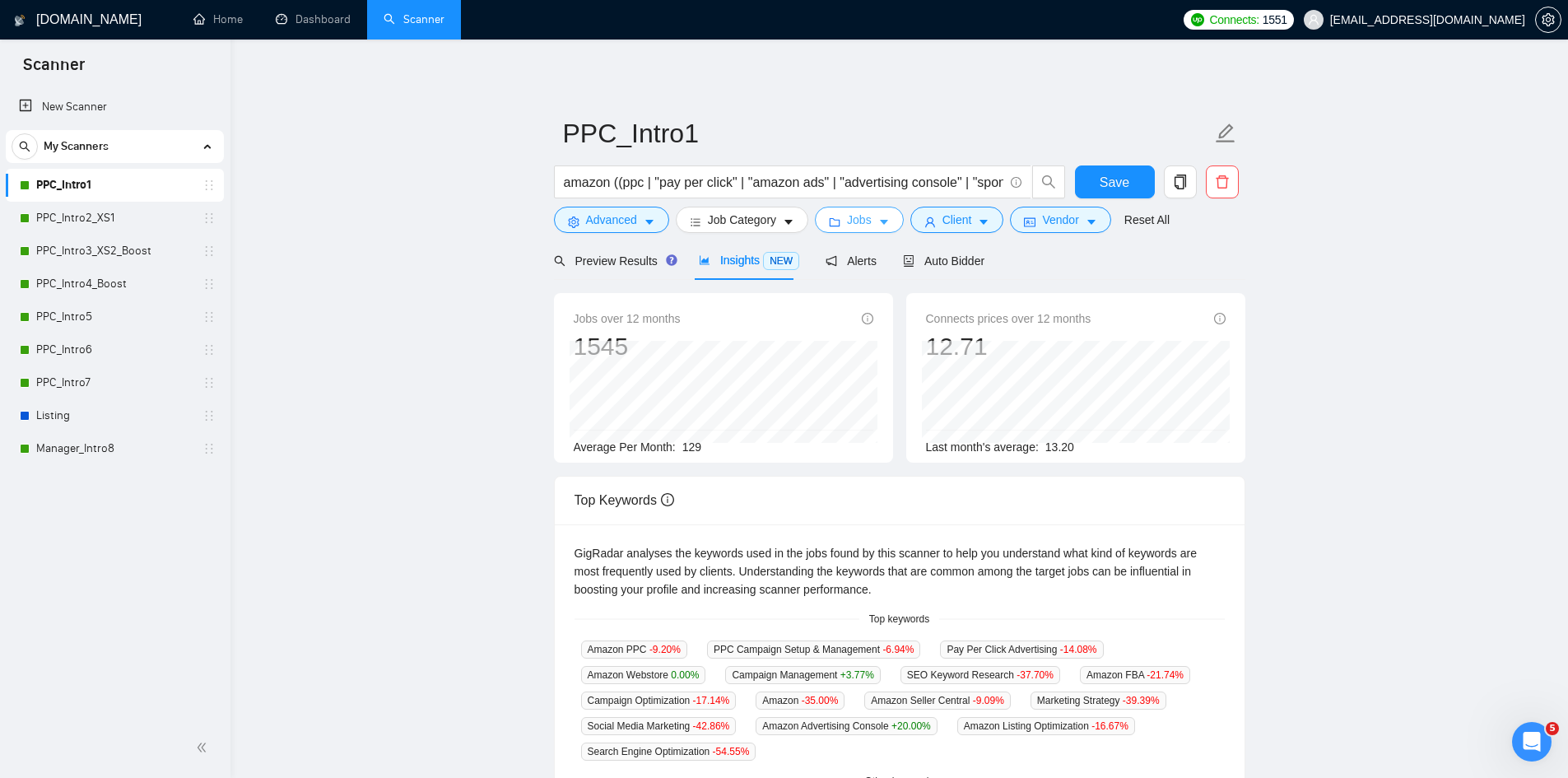
click at [883, 221] on icon "caret-down" at bounding box center [884, 222] width 12 height 12
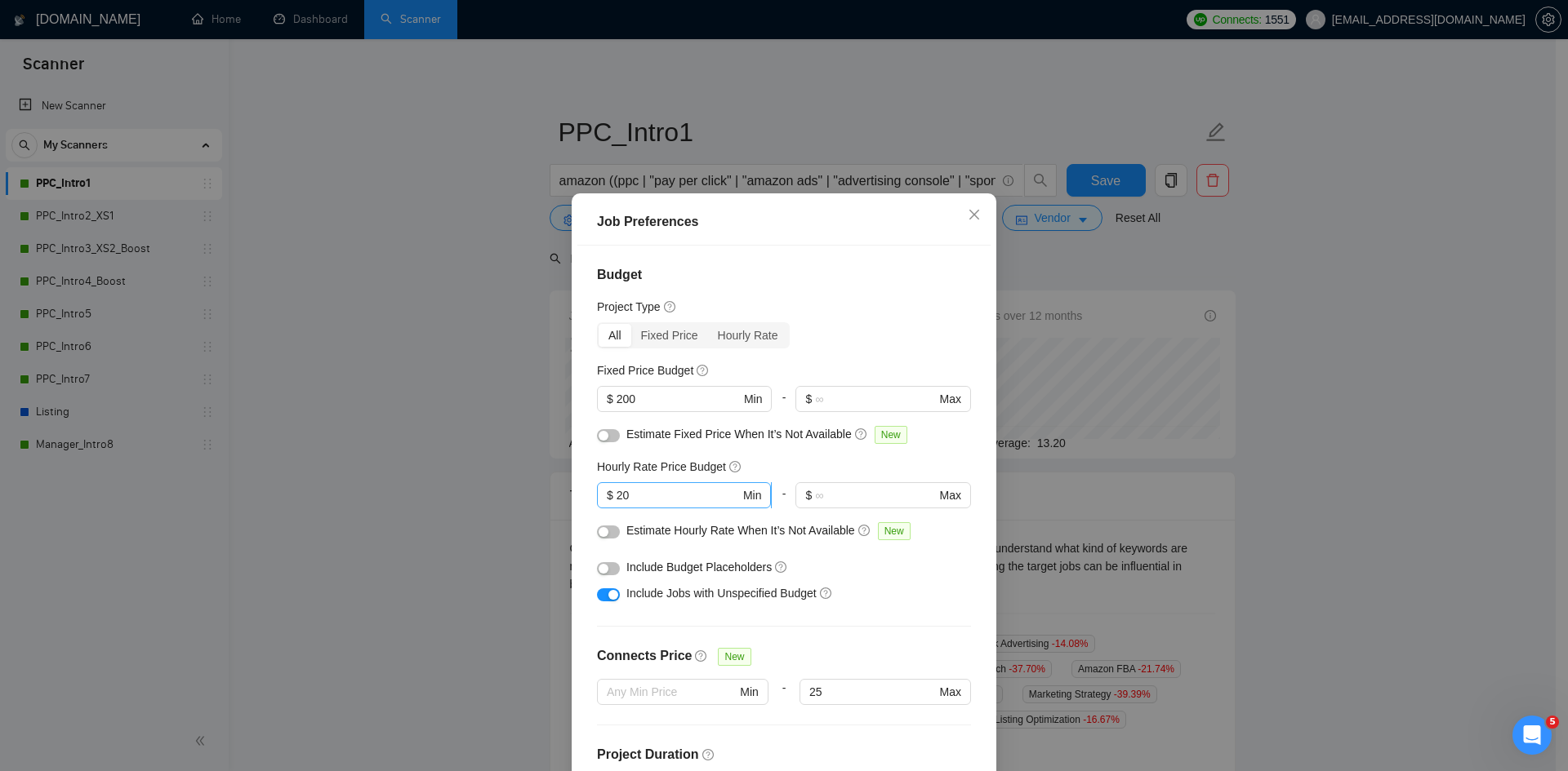
click at [654, 496] on input "20" at bounding box center [678, 494] width 124 height 18
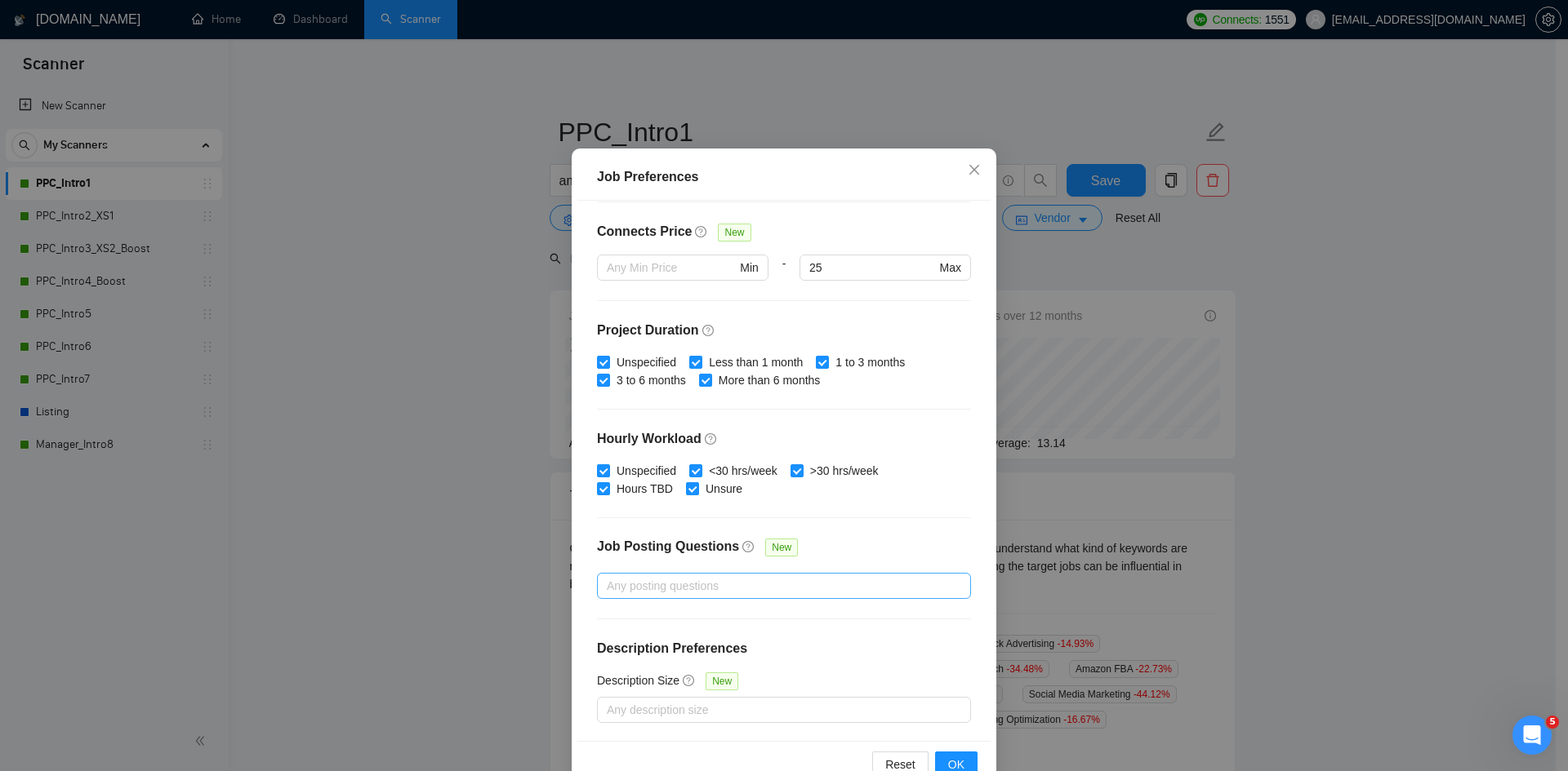
scroll to position [87, 0]
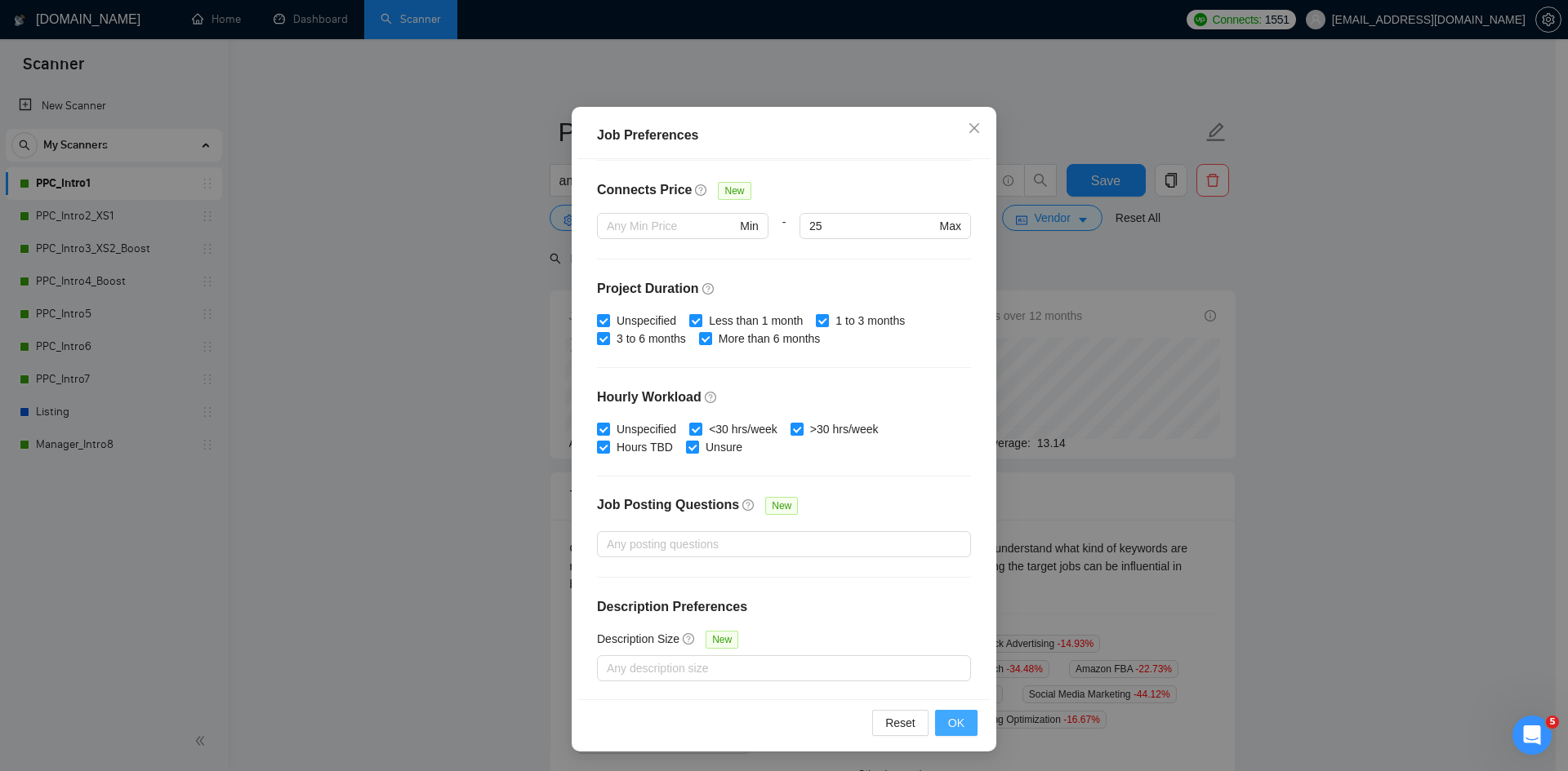
type input "25"
click at [950, 726] on span "OK" at bounding box center [956, 722] width 16 height 18
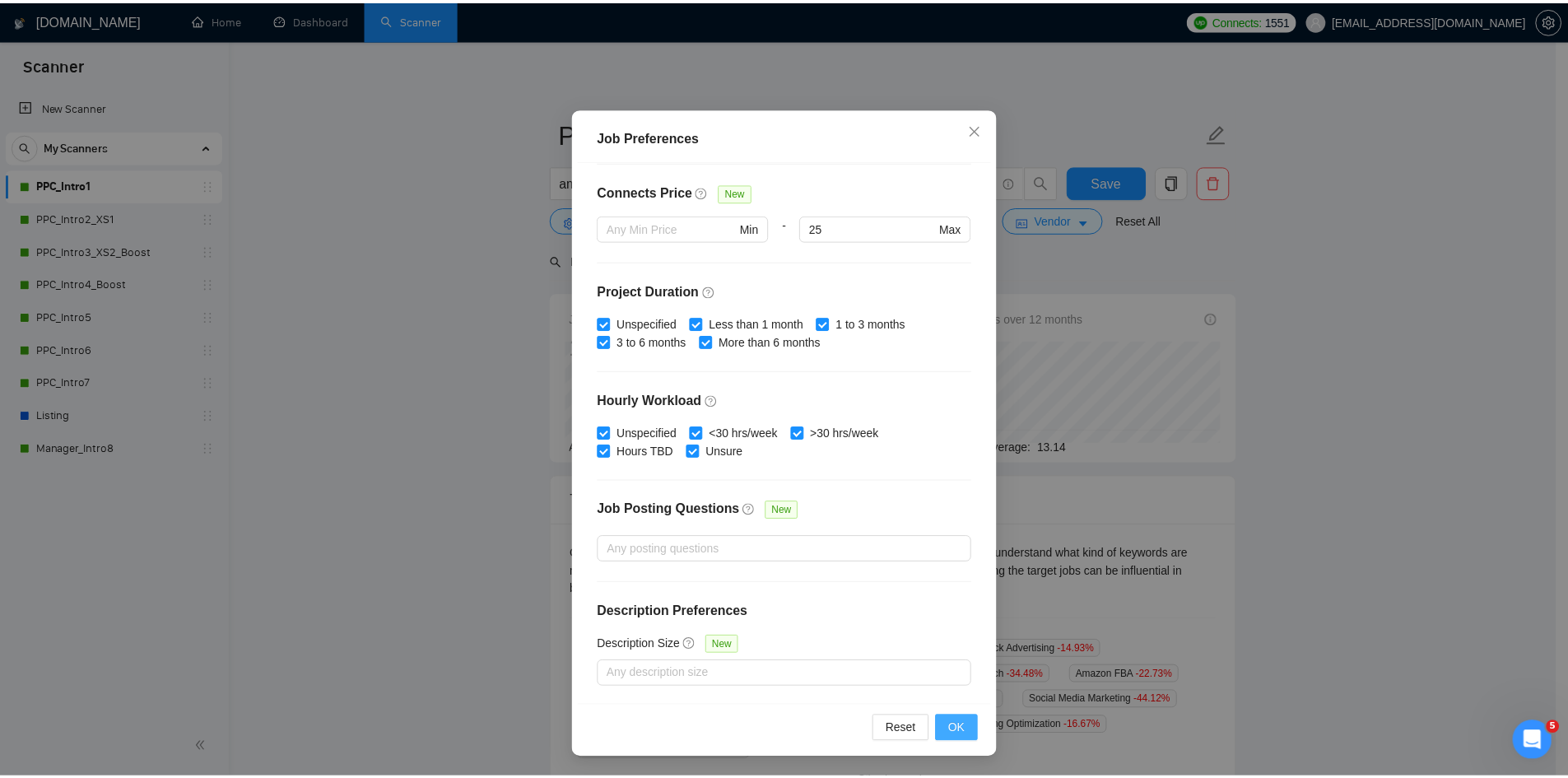
scroll to position [0, 0]
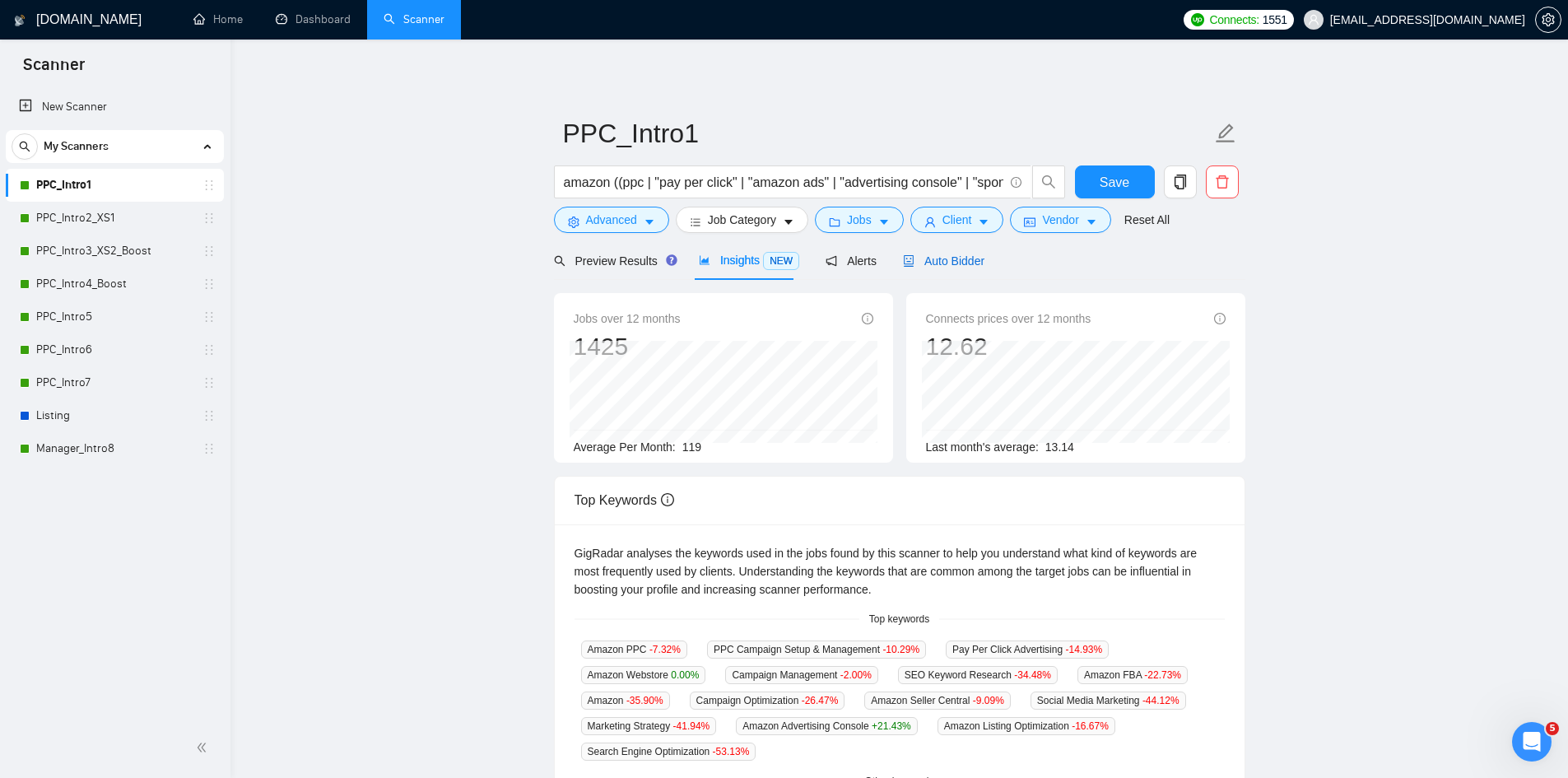
click at [925, 265] on span "Auto Bidder" at bounding box center [944, 261] width 81 height 14
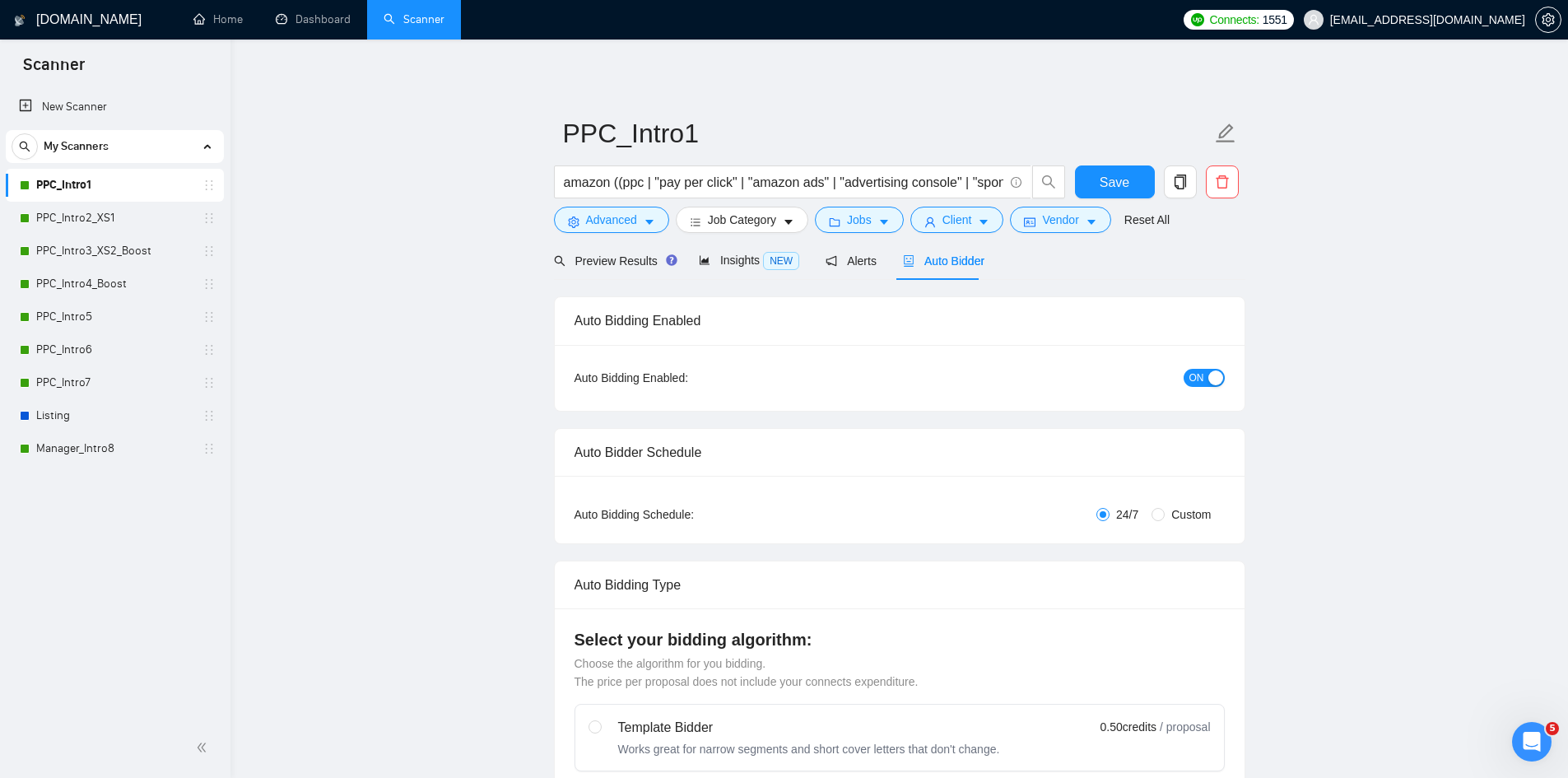
radio input "false"
radio input "true"
checkbox input "true"
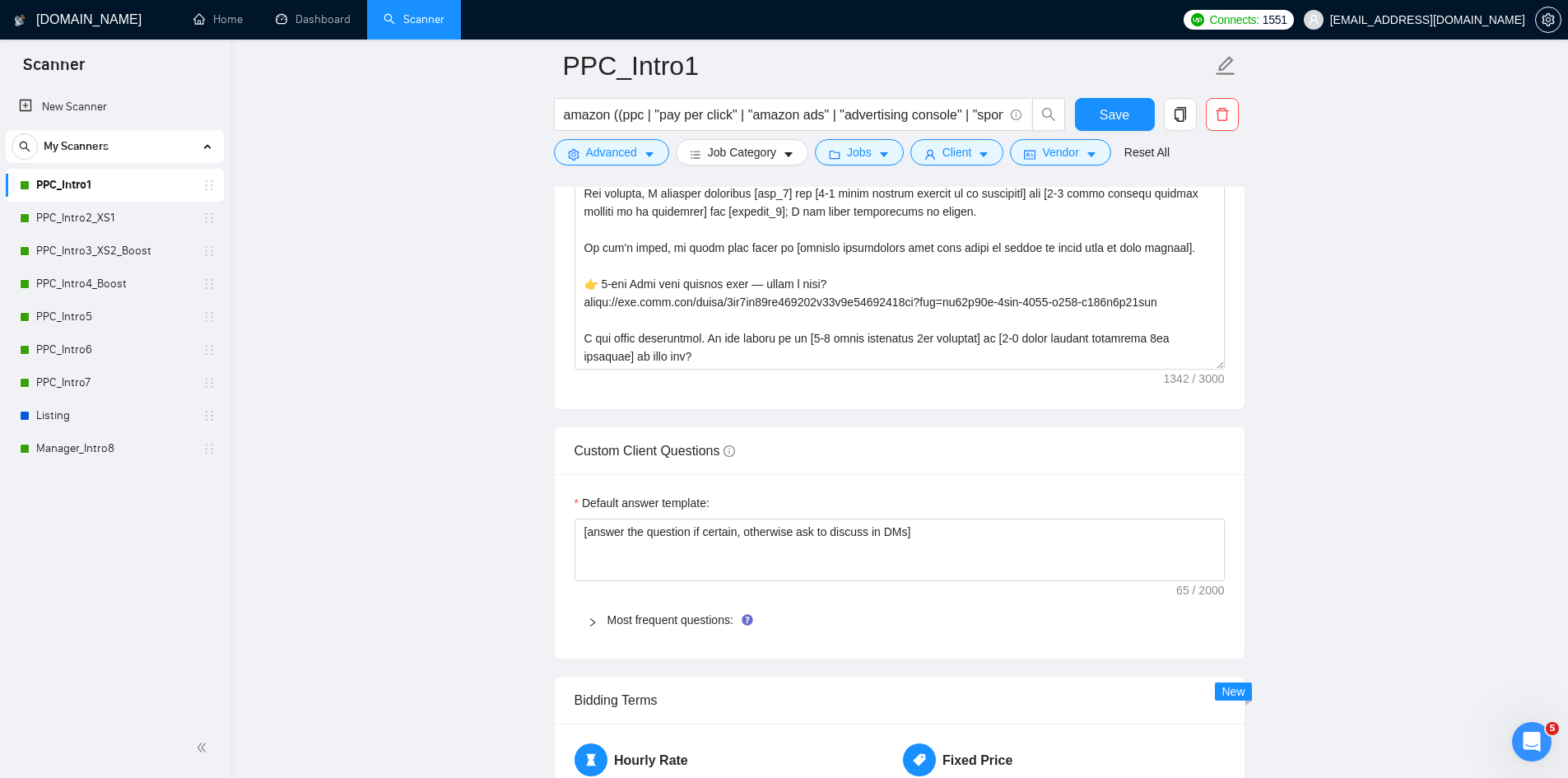
scroll to position [2717, 0]
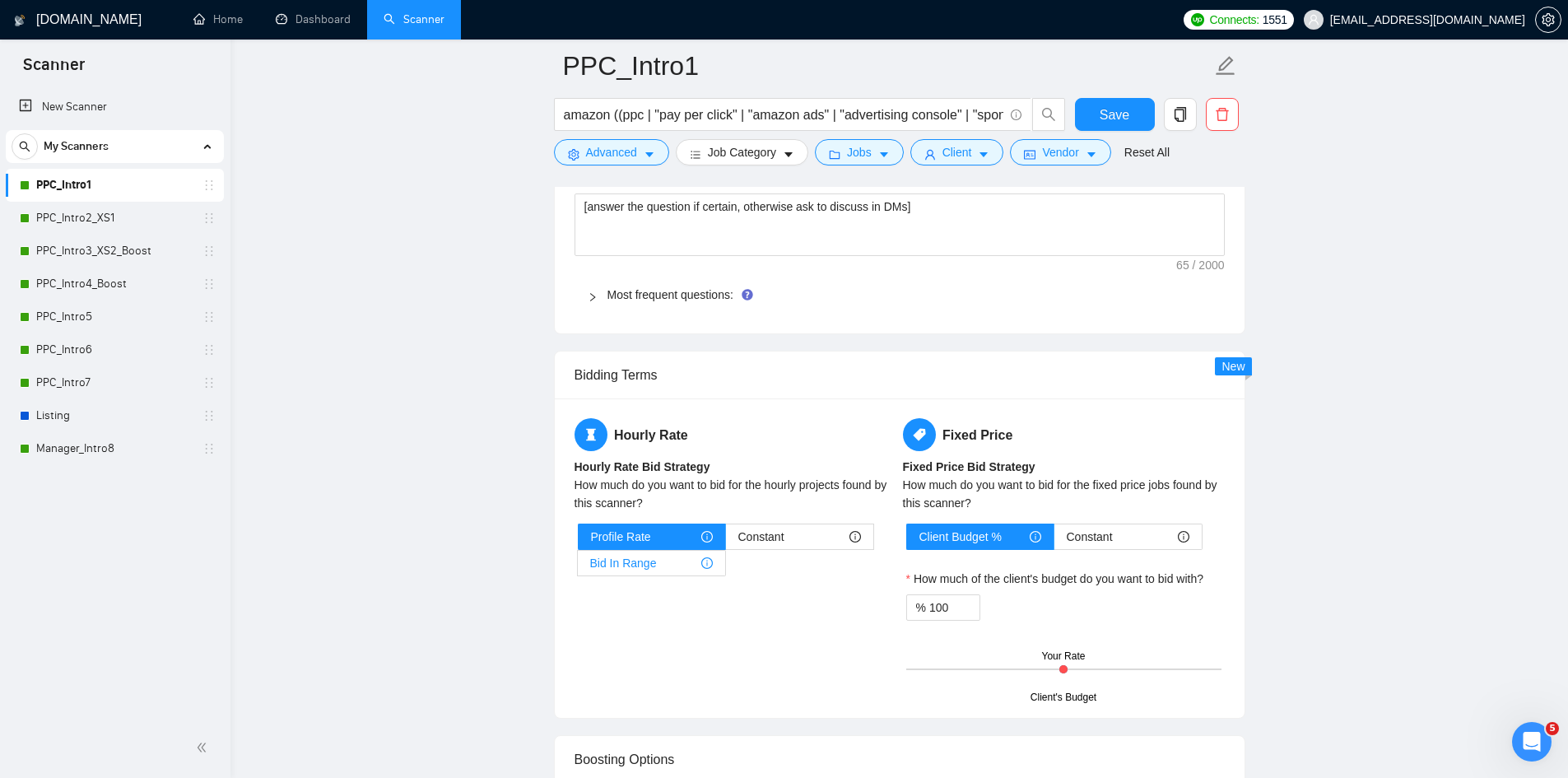
click at [681, 558] on div "Bid In Range" at bounding box center [651, 563] width 123 height 25
click at [578, 568] on input "Bid In Range" at bounding box center [578, 568] width 0 height 0
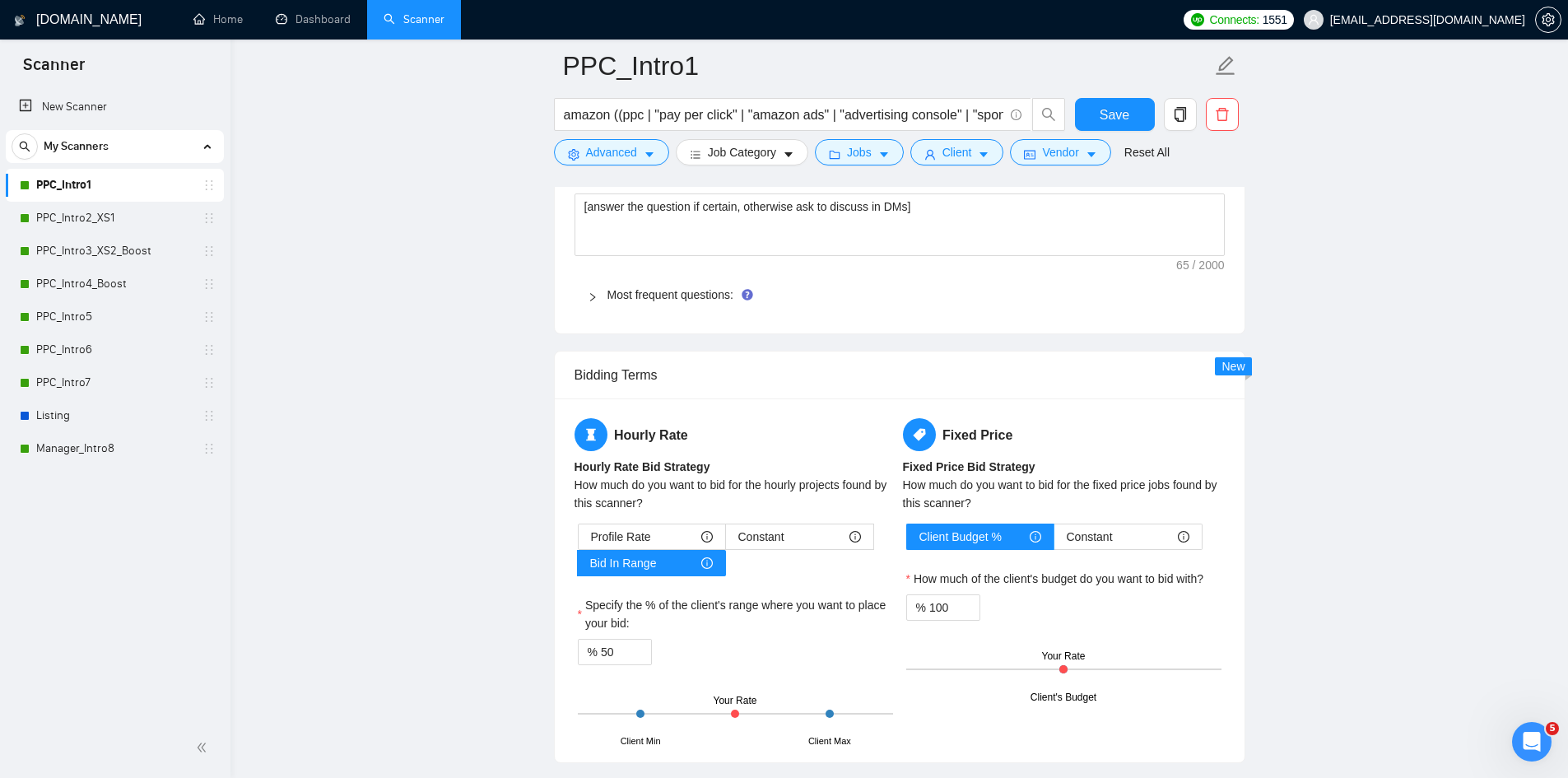
drag, startPoint x: 736, startPoint y: 715, endPoint x: 751, endPoint y: 715, distance: 15.0
click at [751, 715] on div "Client Min Client Max Your Rate" at bounding box center [735, 714] width 315 height 58
click at [612, 658] on input "50" at bounding box center [626, 652] width 50 height 25
click at [604, 651] on input "50" at bounding box center [626, 652] width 50 height 25
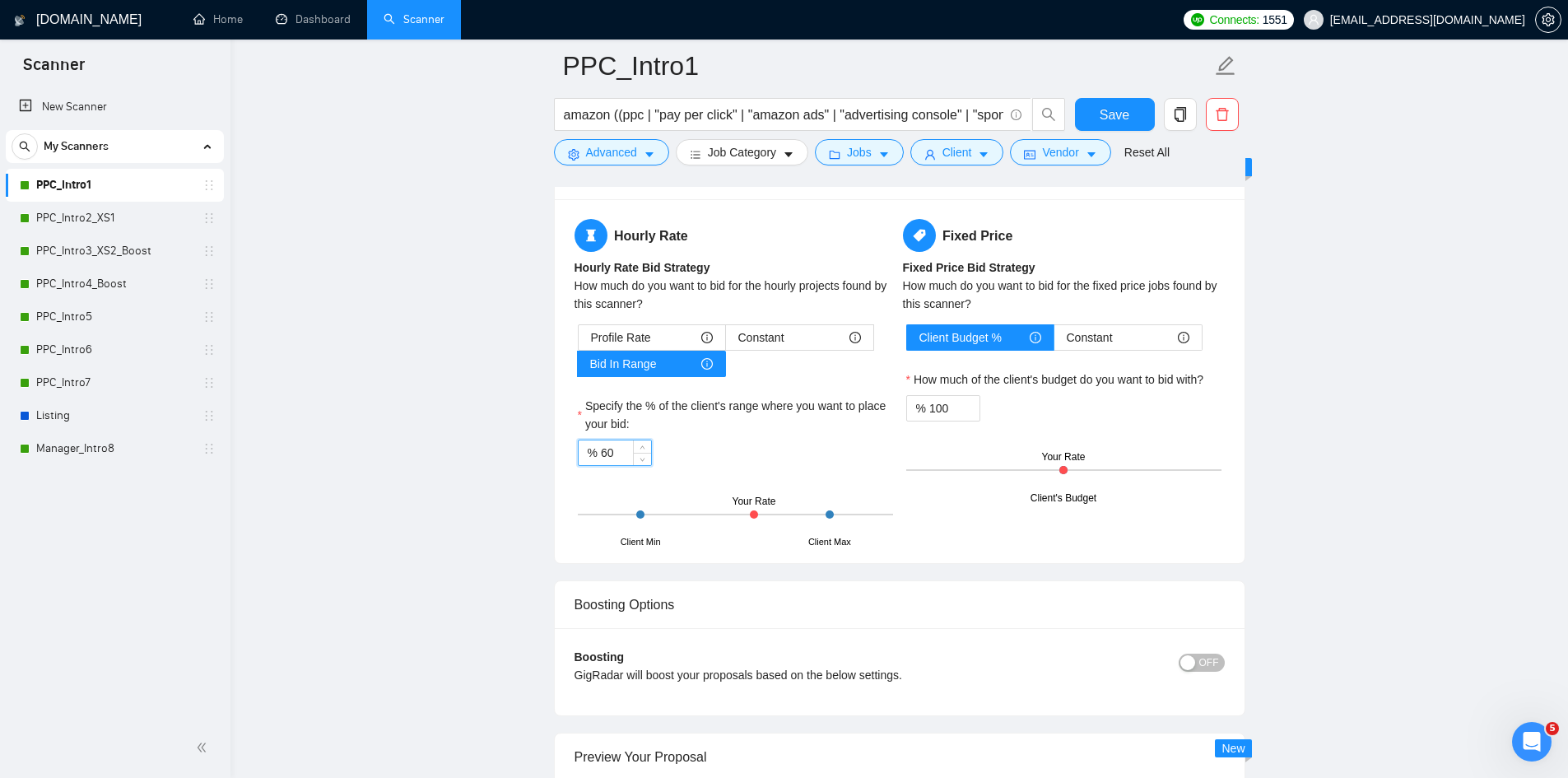
scroll to position [2882, 0]
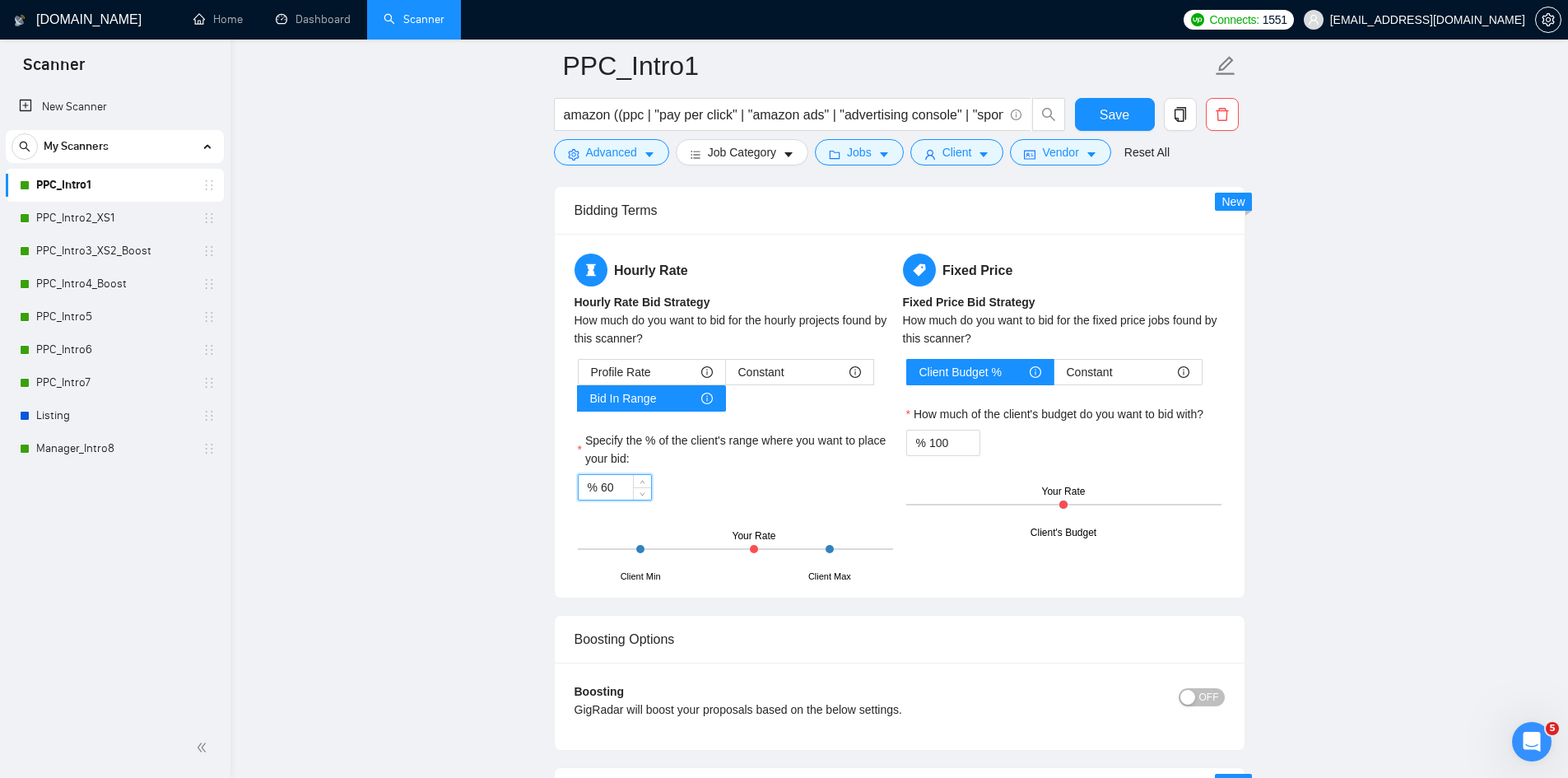
type input "60"
click at [946, 445] on input "100" at bounding box center [954, 443] width 50 height 25
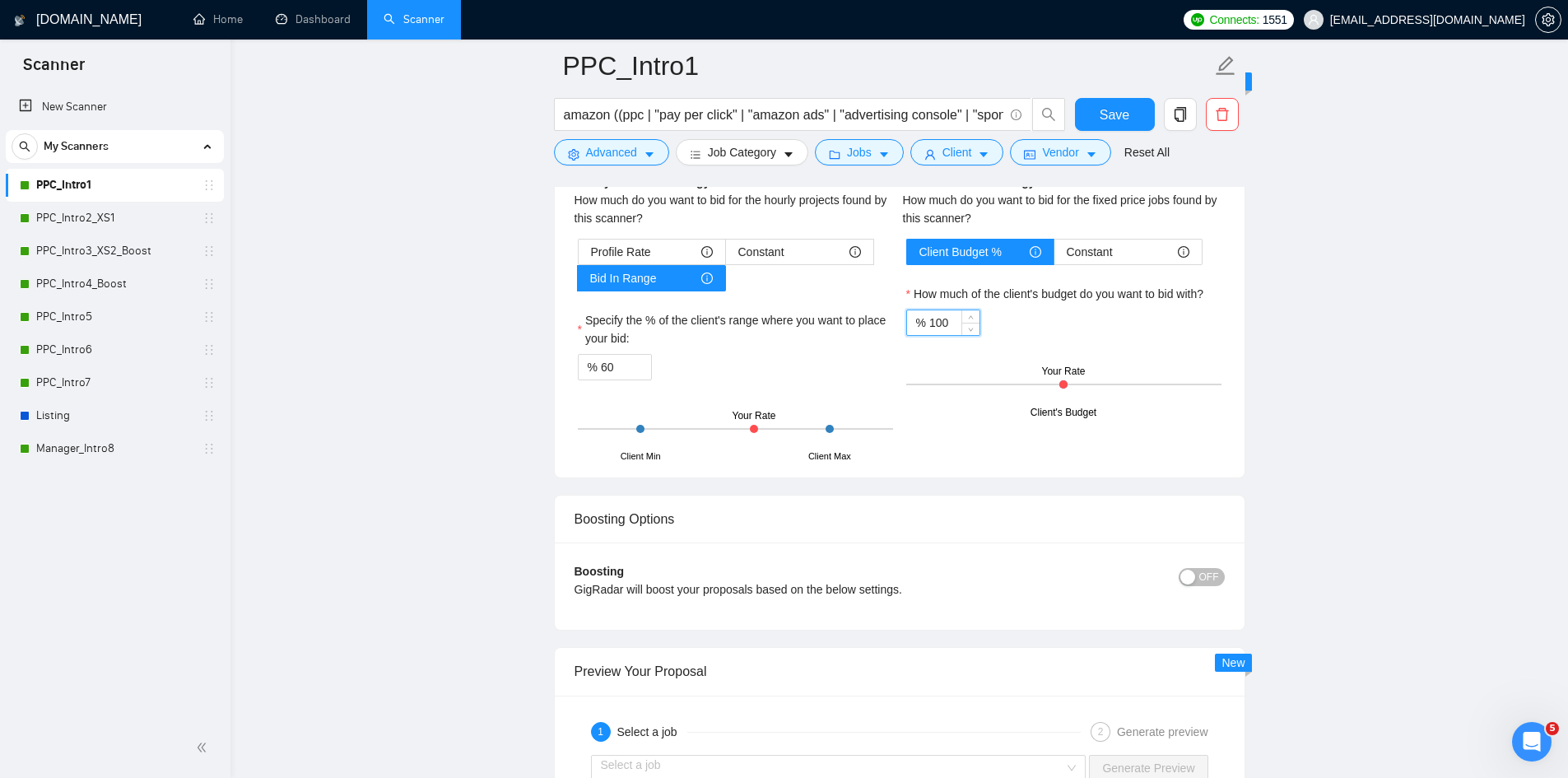
scroll to position [3211, 0]
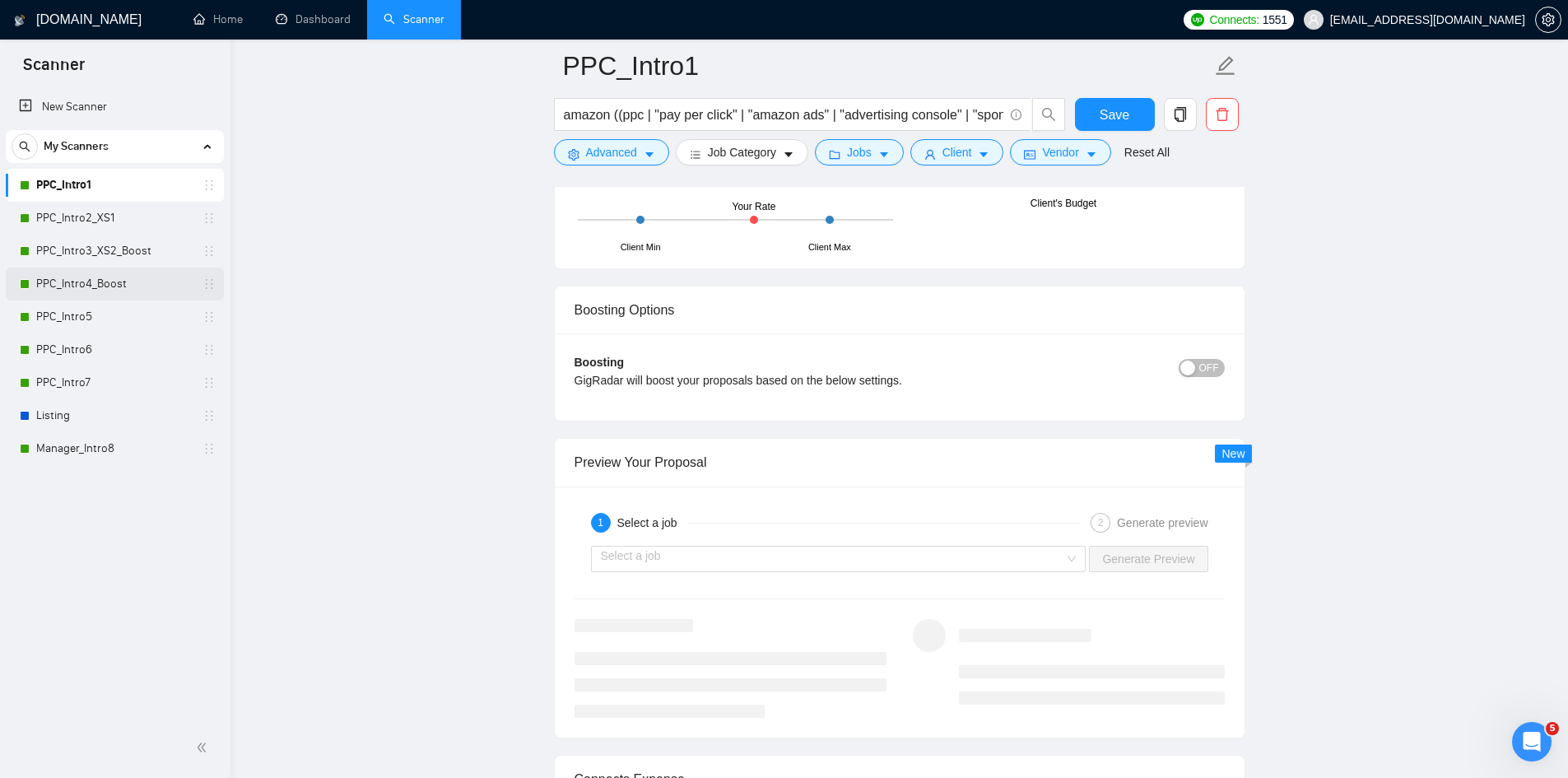
click at [123, 271] on link "PPC_Intro4_Boost" at bounding box center [114, 283] width 156 height 33
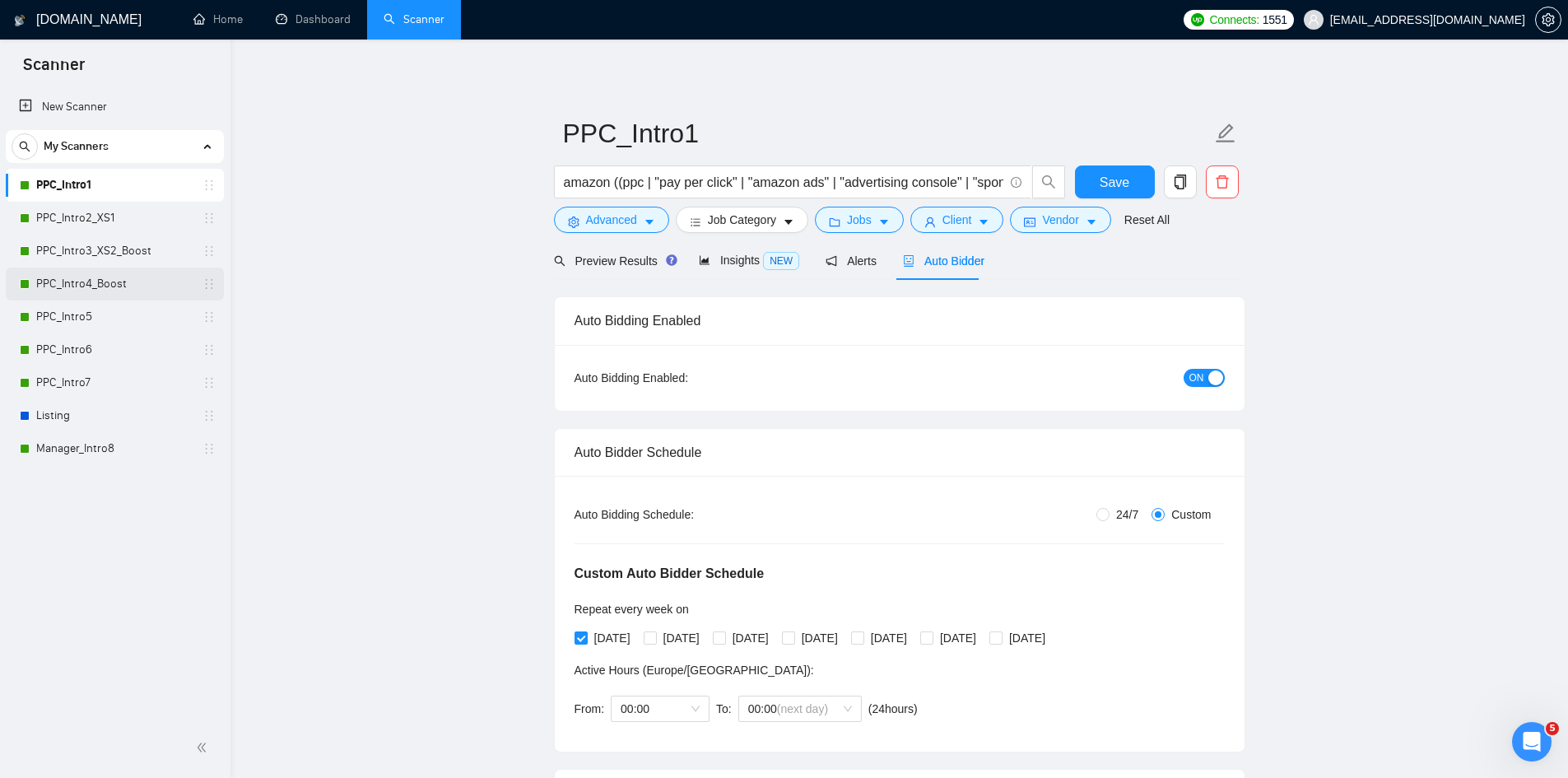
click at [108, 285] on link "PPC_Intro4_Boost" at bounding box center [114, 283] width 156 height 33
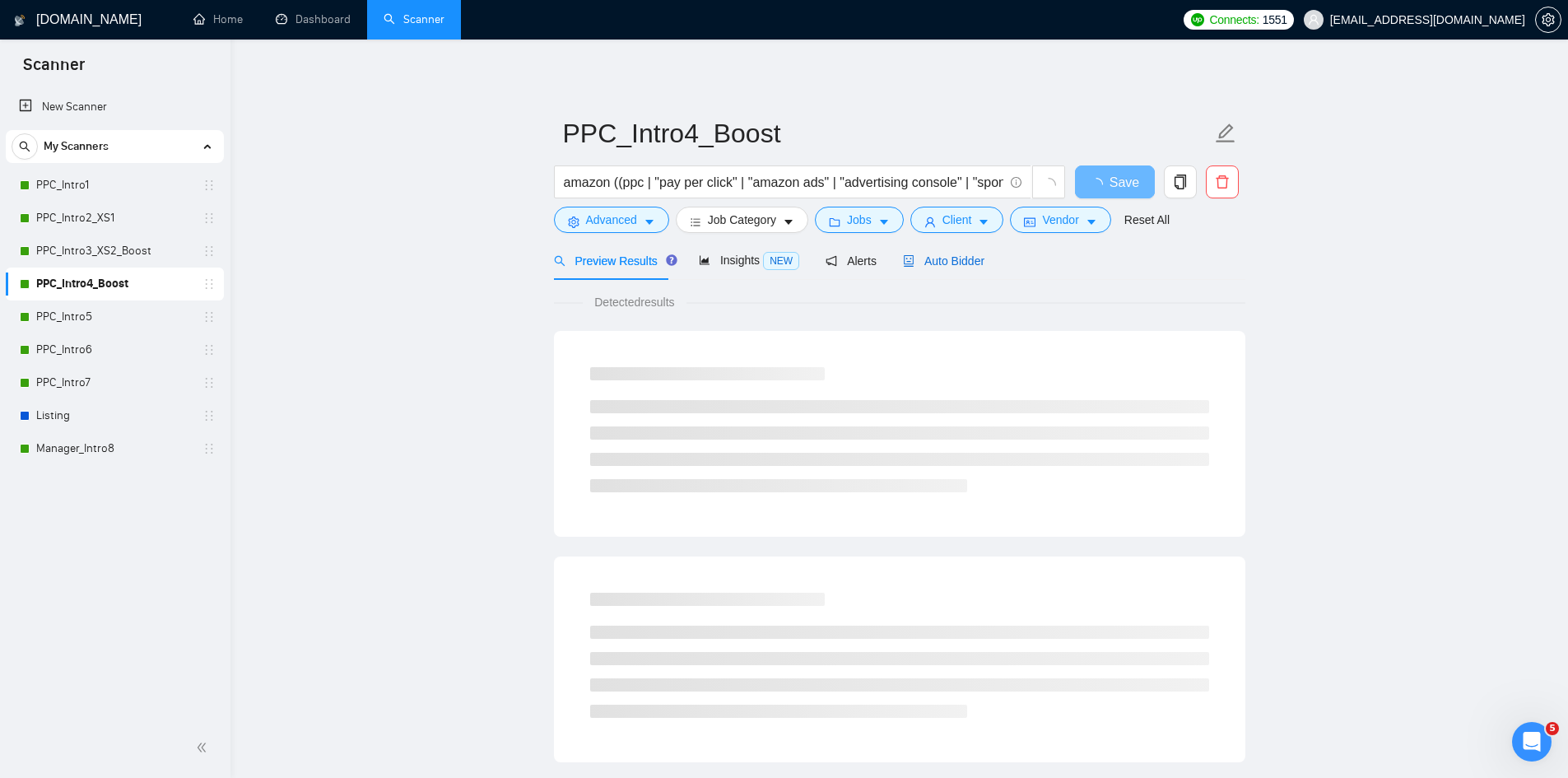
click at [949, 256] on span "Auto Bidder" at bounding box center [944, 261] width 81 height 14
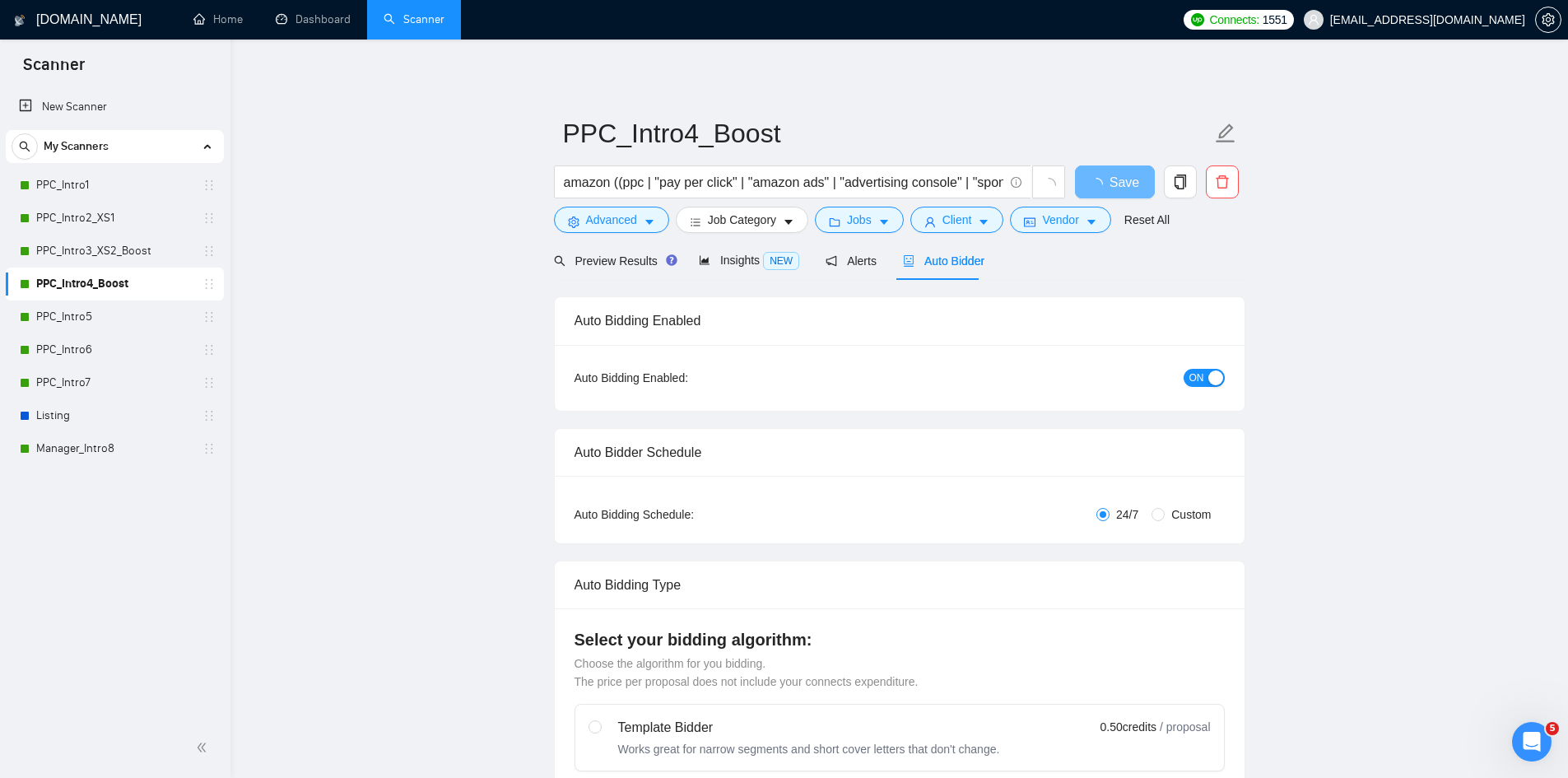
radio input "false"
radio input "true"
checkbox input "true"
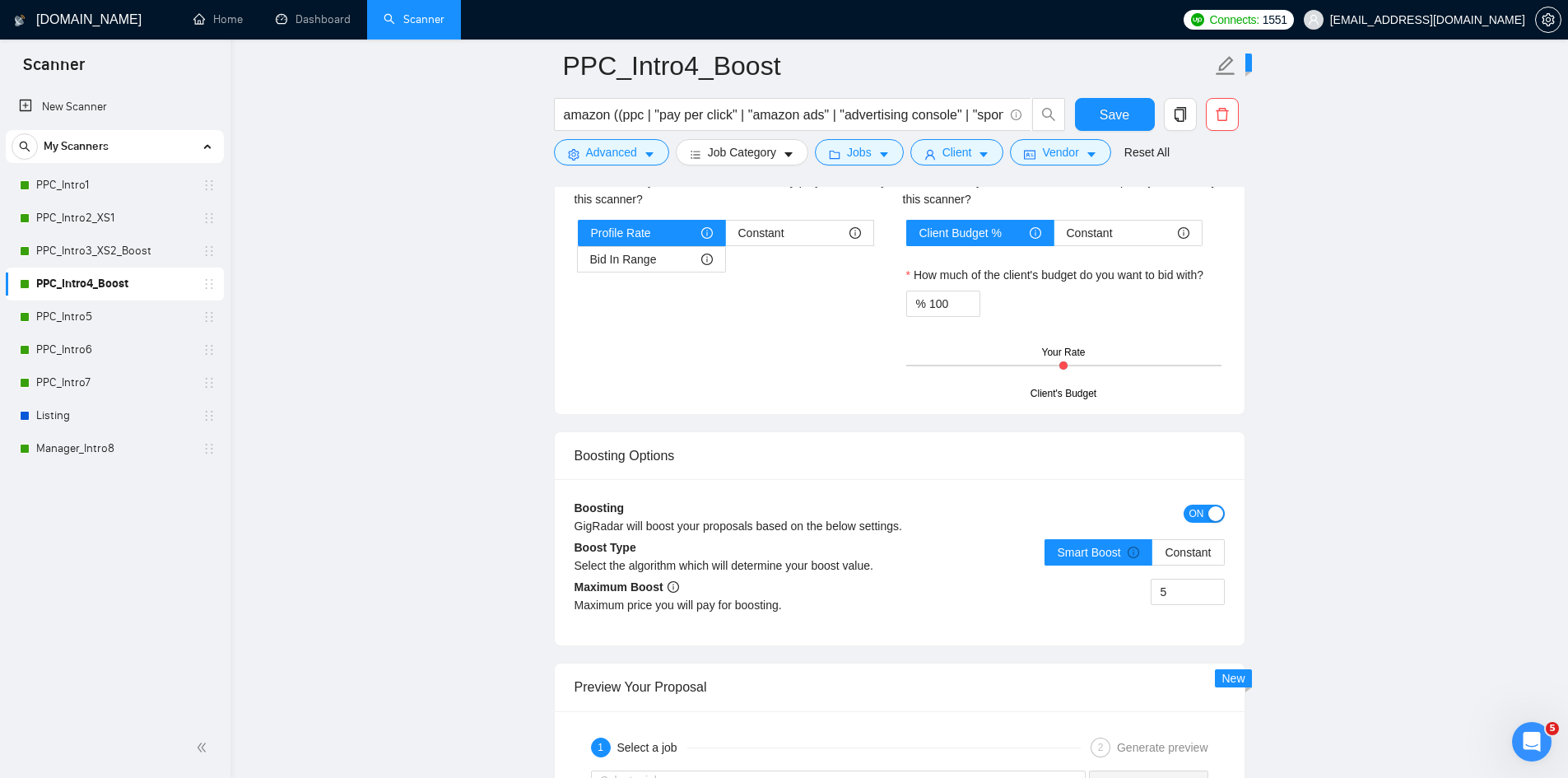
scroll to position [3211, 0]
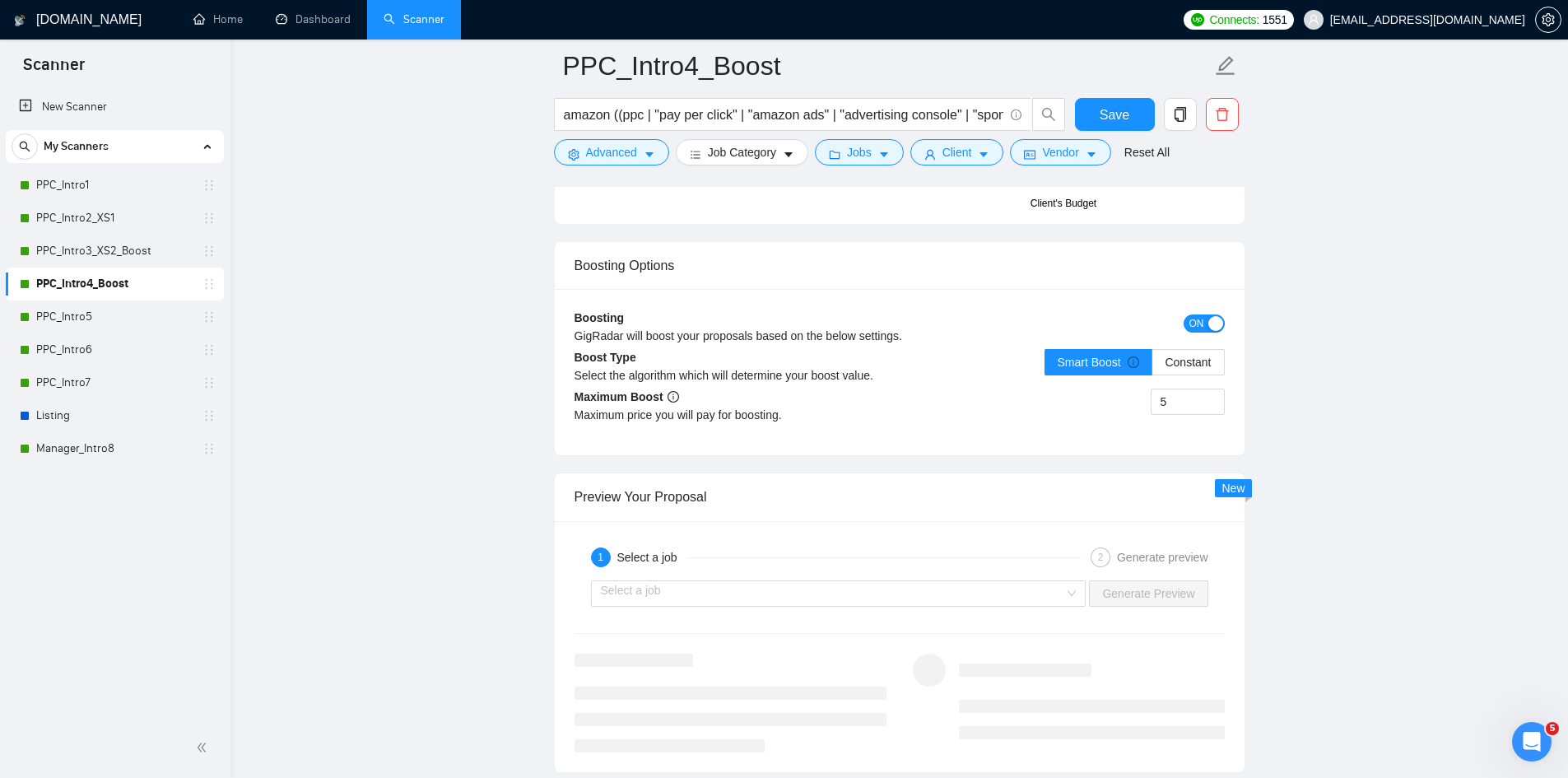
click at [1203, 325] on span "ON" at bounding box center [1197, 323] width 14 height 18
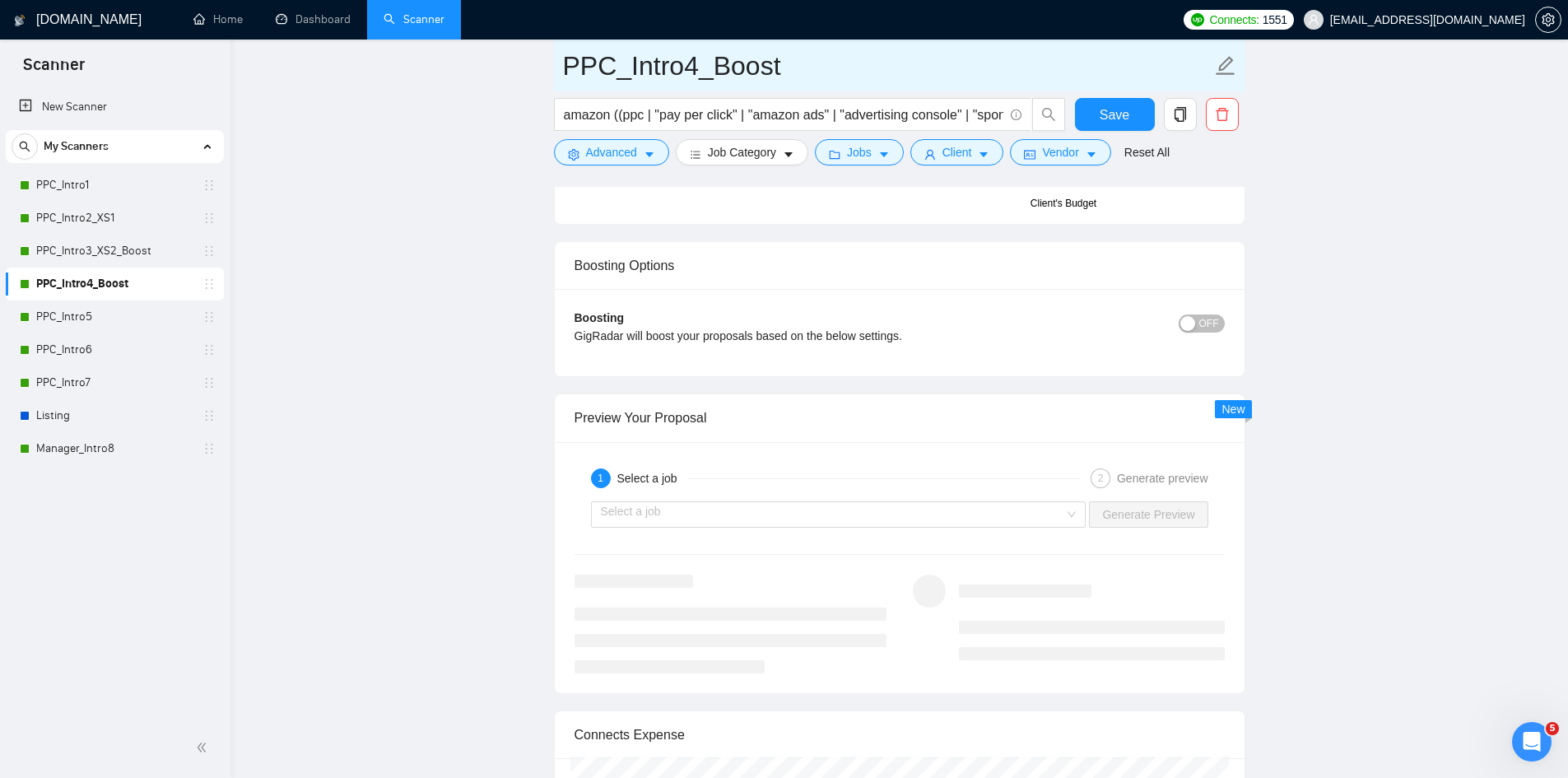
click at [764, 62] on input "PPC_Intro4_Boost" at bounding box center [887, 65] width 649 height 42
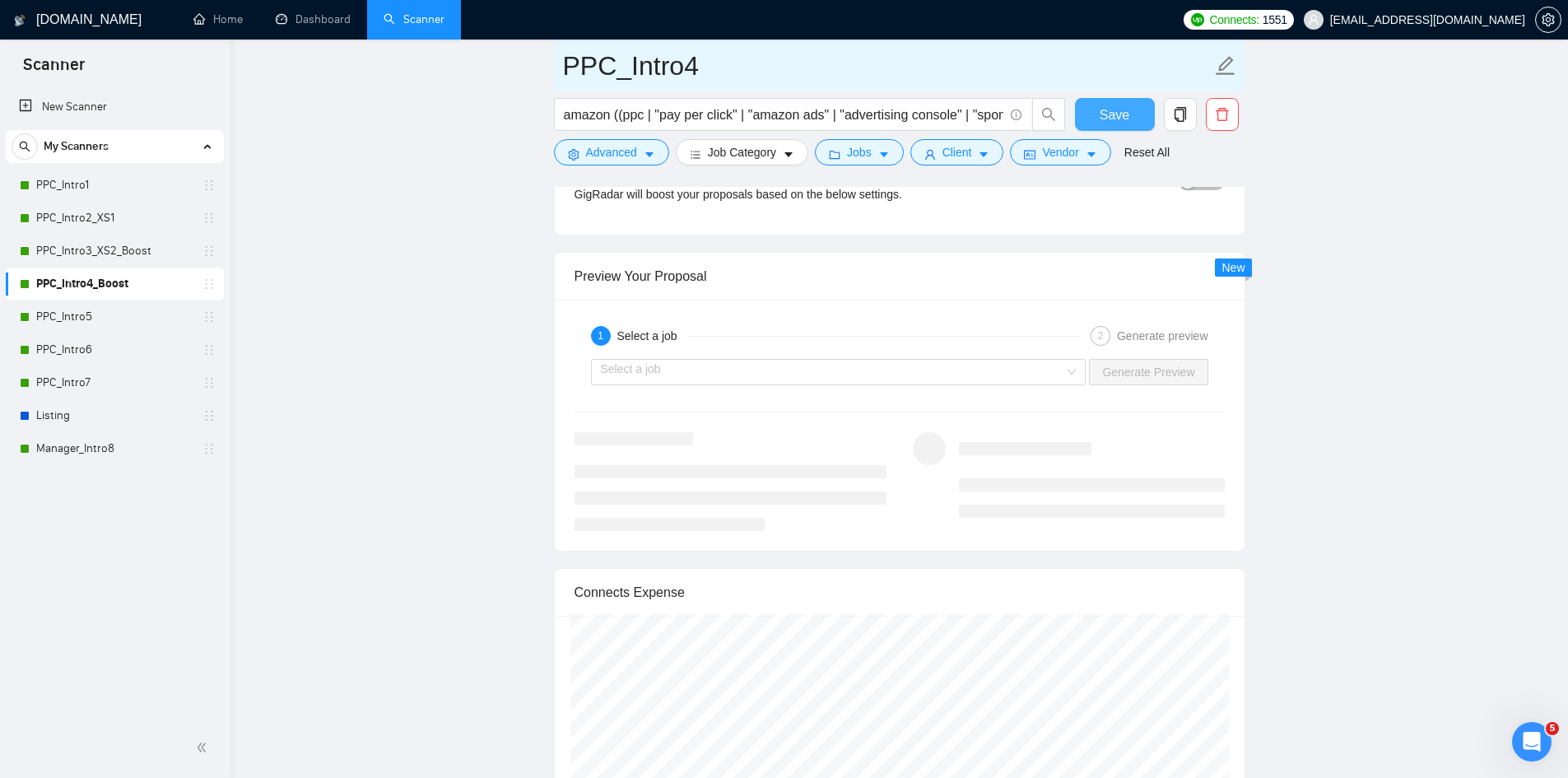
type input "PPC_Intro4"
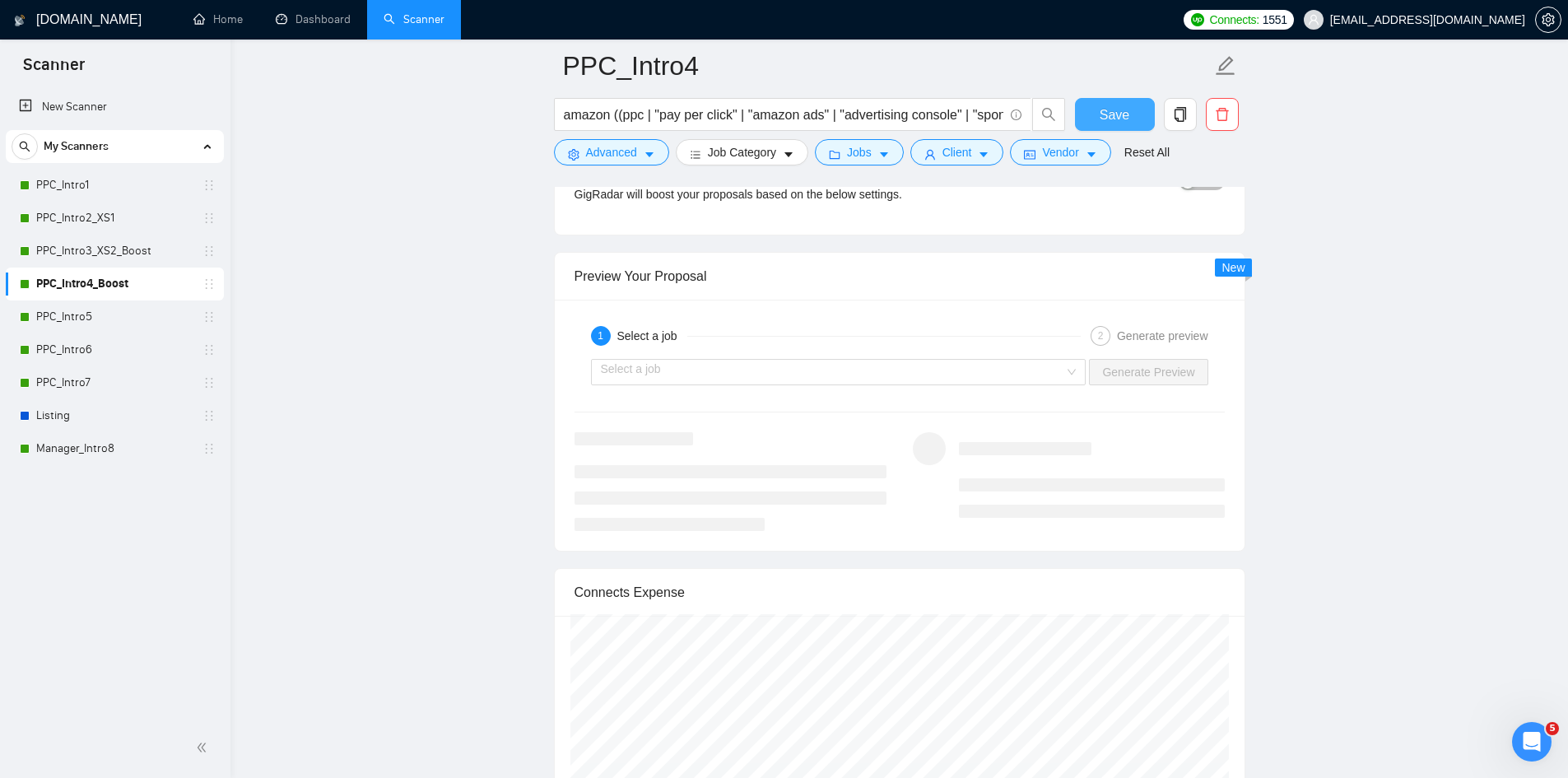
click at [1102, 116] on span "Save" at bounding box center [1114, 115] width 30 height 20
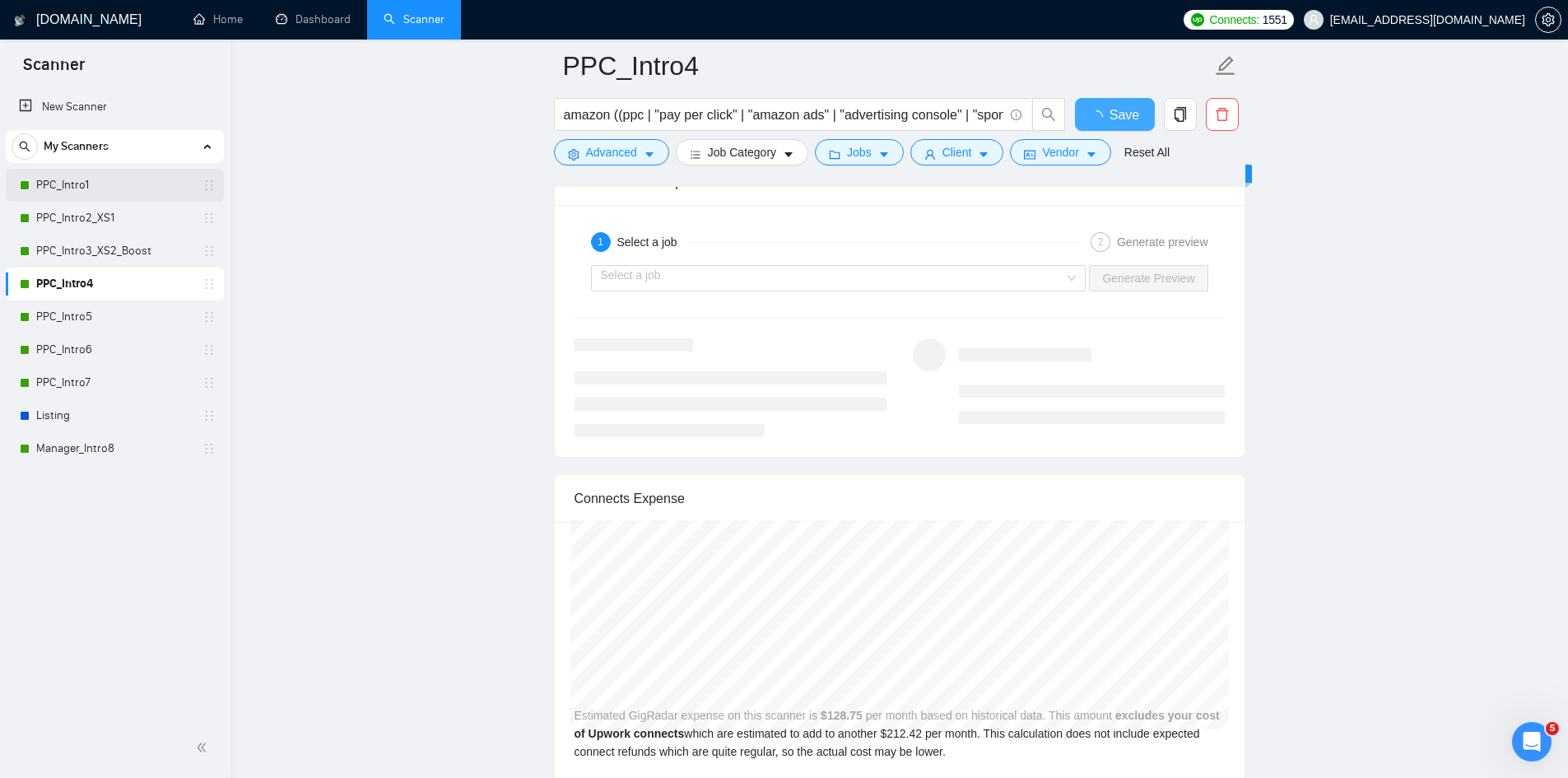
checkbox input "true"
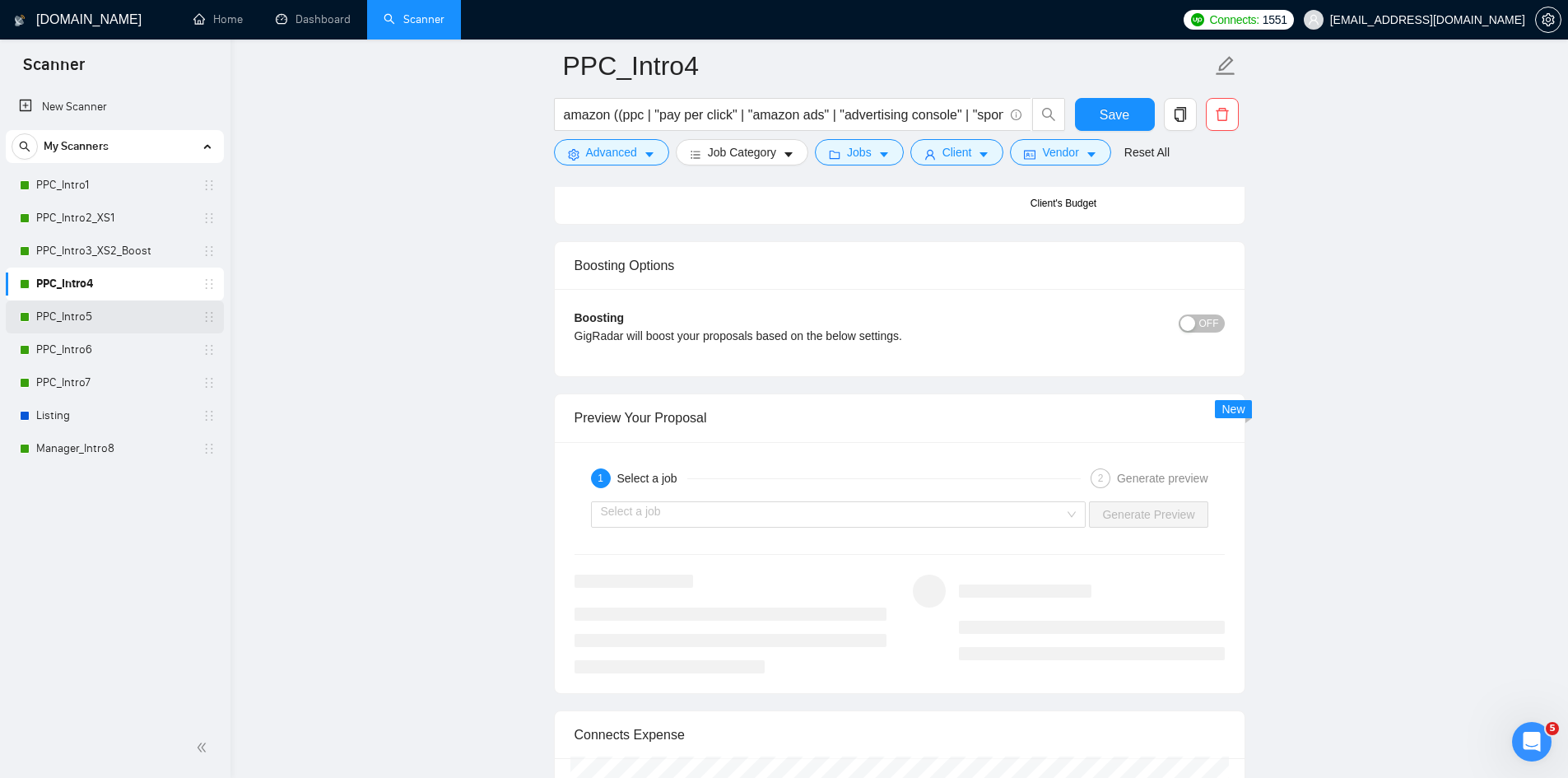
click at [81, 314] on link "PPC_Intro5" at bounding box center [114, 316] width 156 height 33
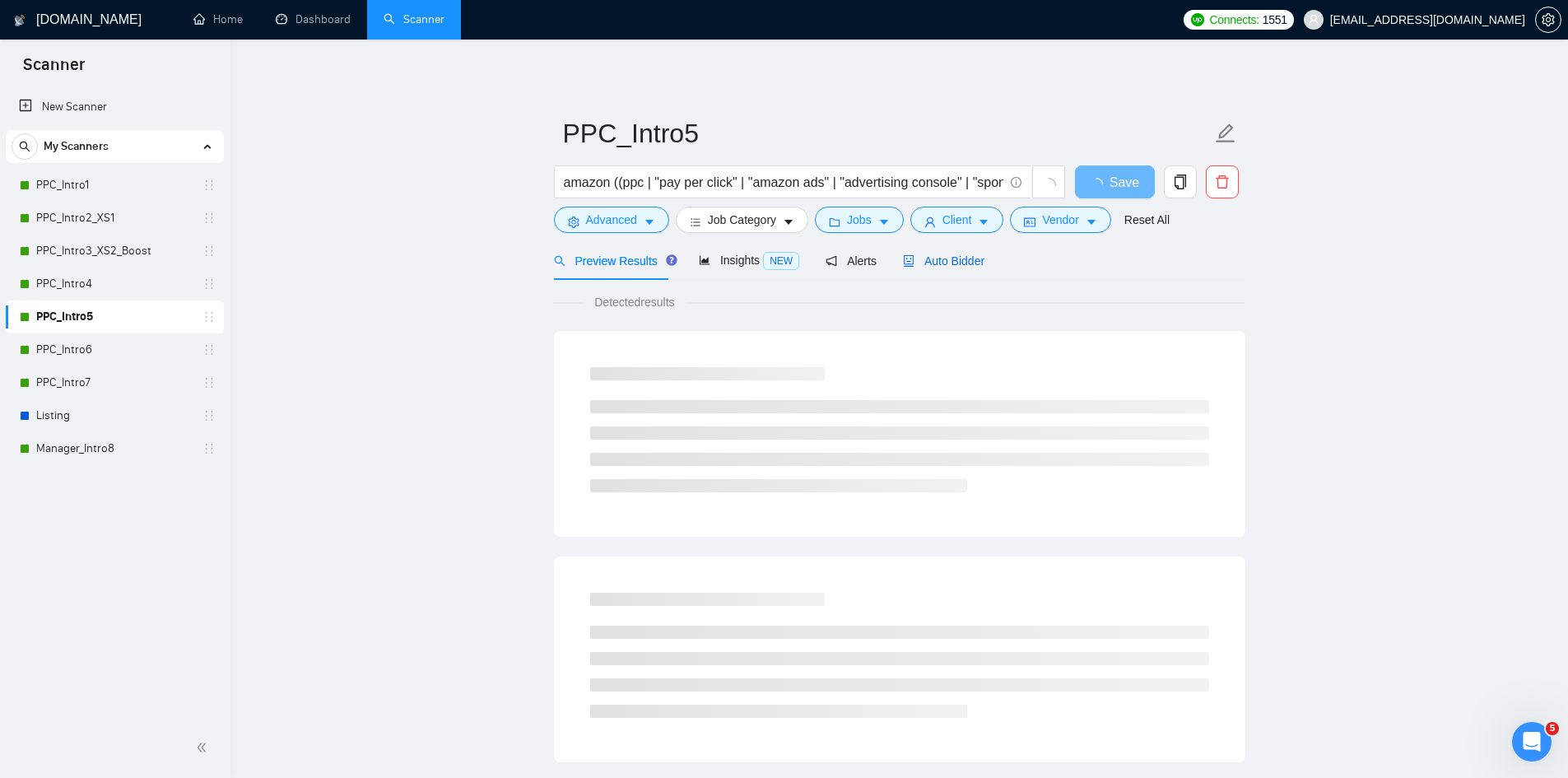
click at [939, 264] on span "Auto Bidder" at bounding box center [944, 261] width 81 height 14
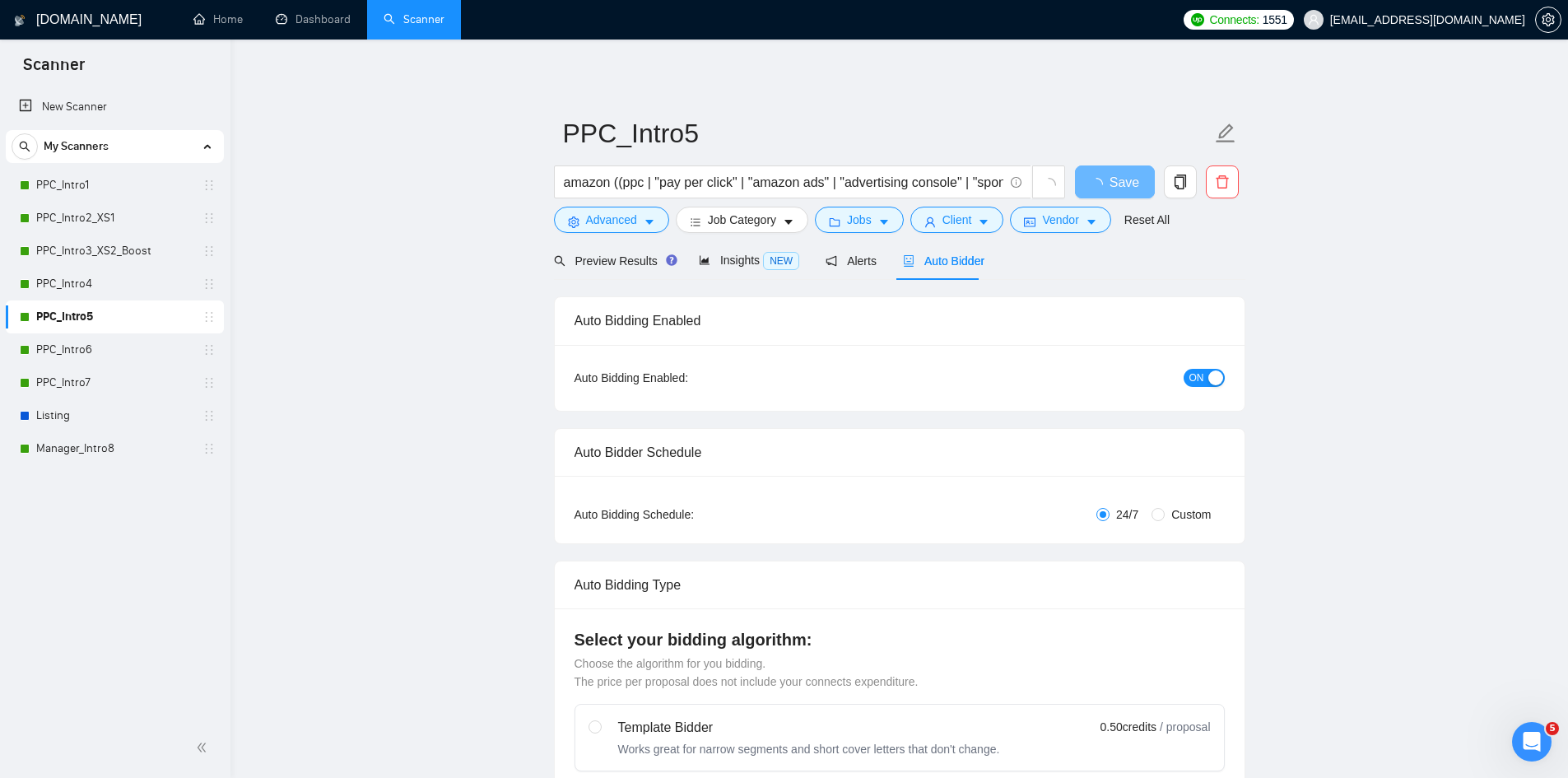
radio input "false"
radio input "true"
checkbox input "true"
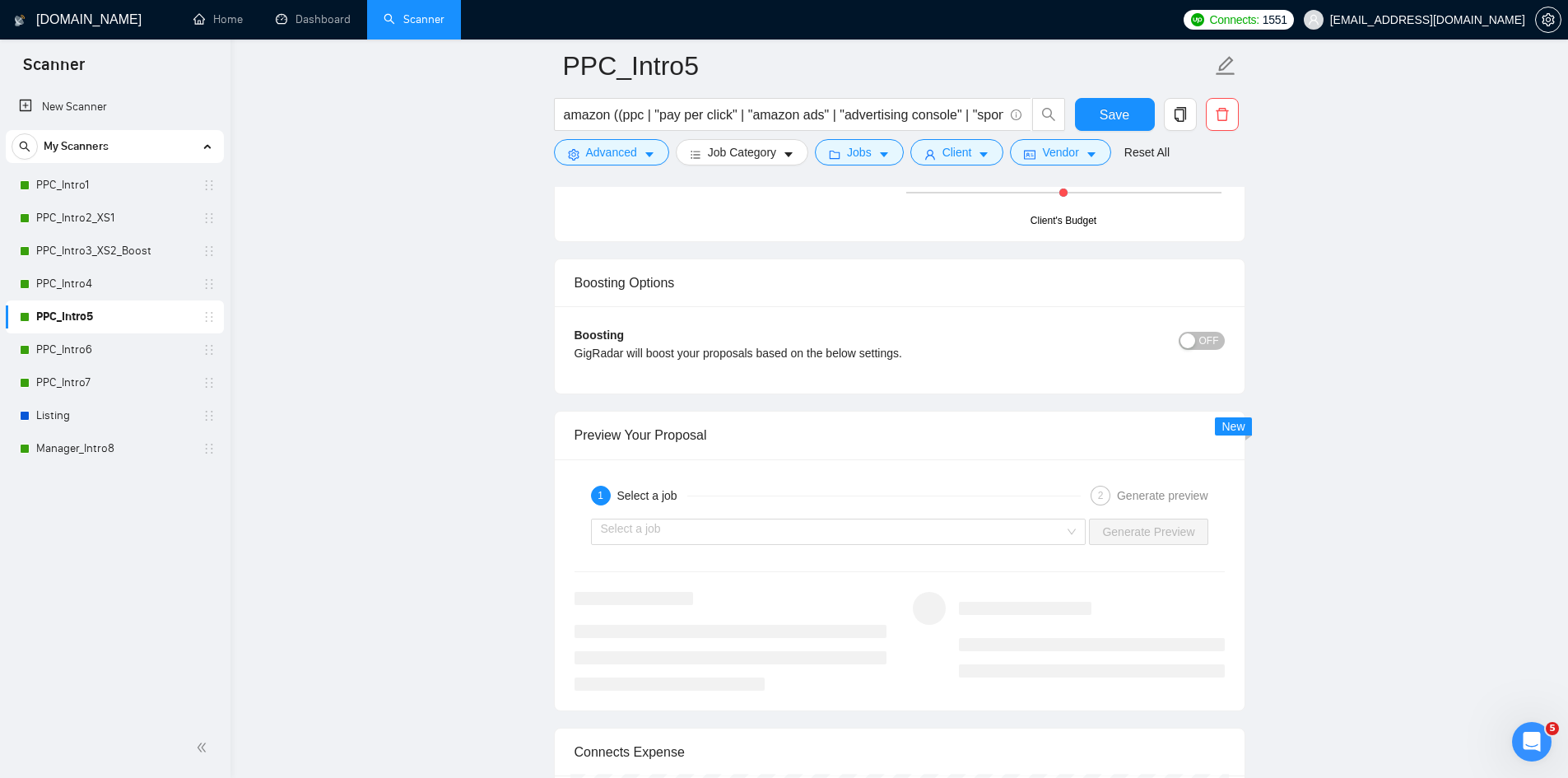
scroll to position [3047, 0]
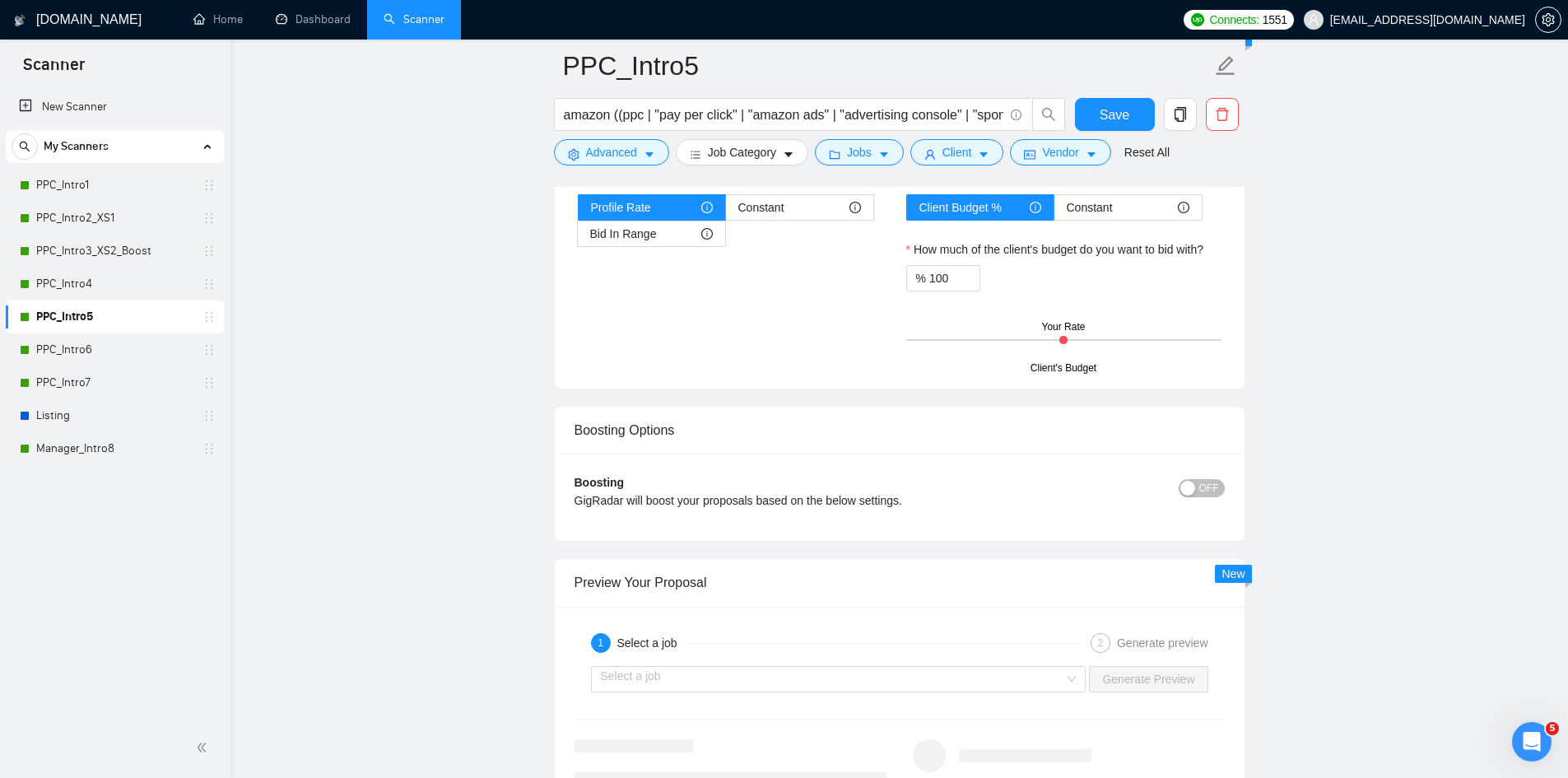
click at [1208, 485] on span "OFF" at bounding box center [1208, 488] width 20 height 18
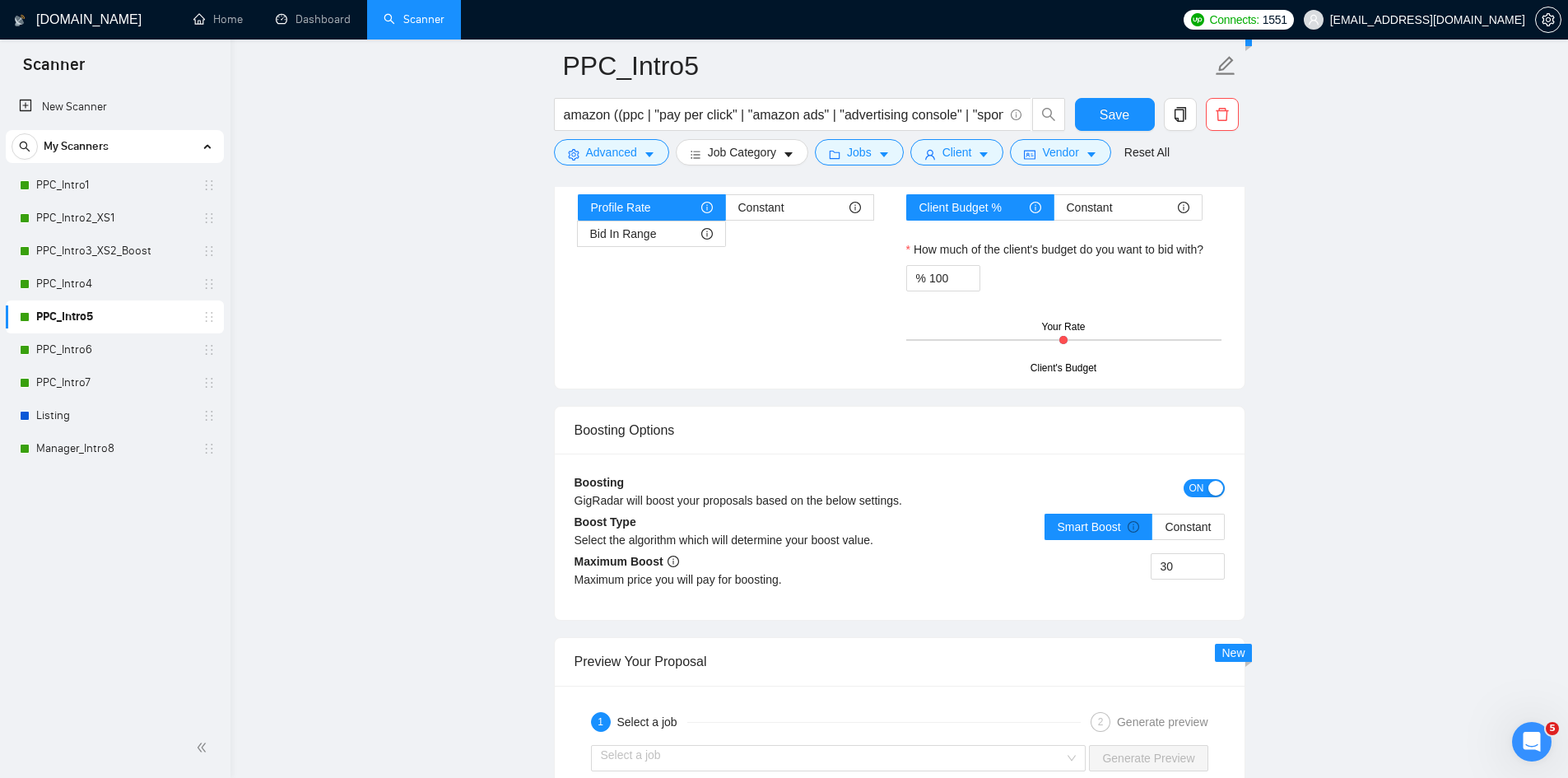
drag, startPoint x: 1136, startPoint y: 565, endPoint x: 1074, endPoint y: 562, distance: 62.1
click at [1076, 562] on div "30" at bounding box center [1062, 576] width 325 height 46
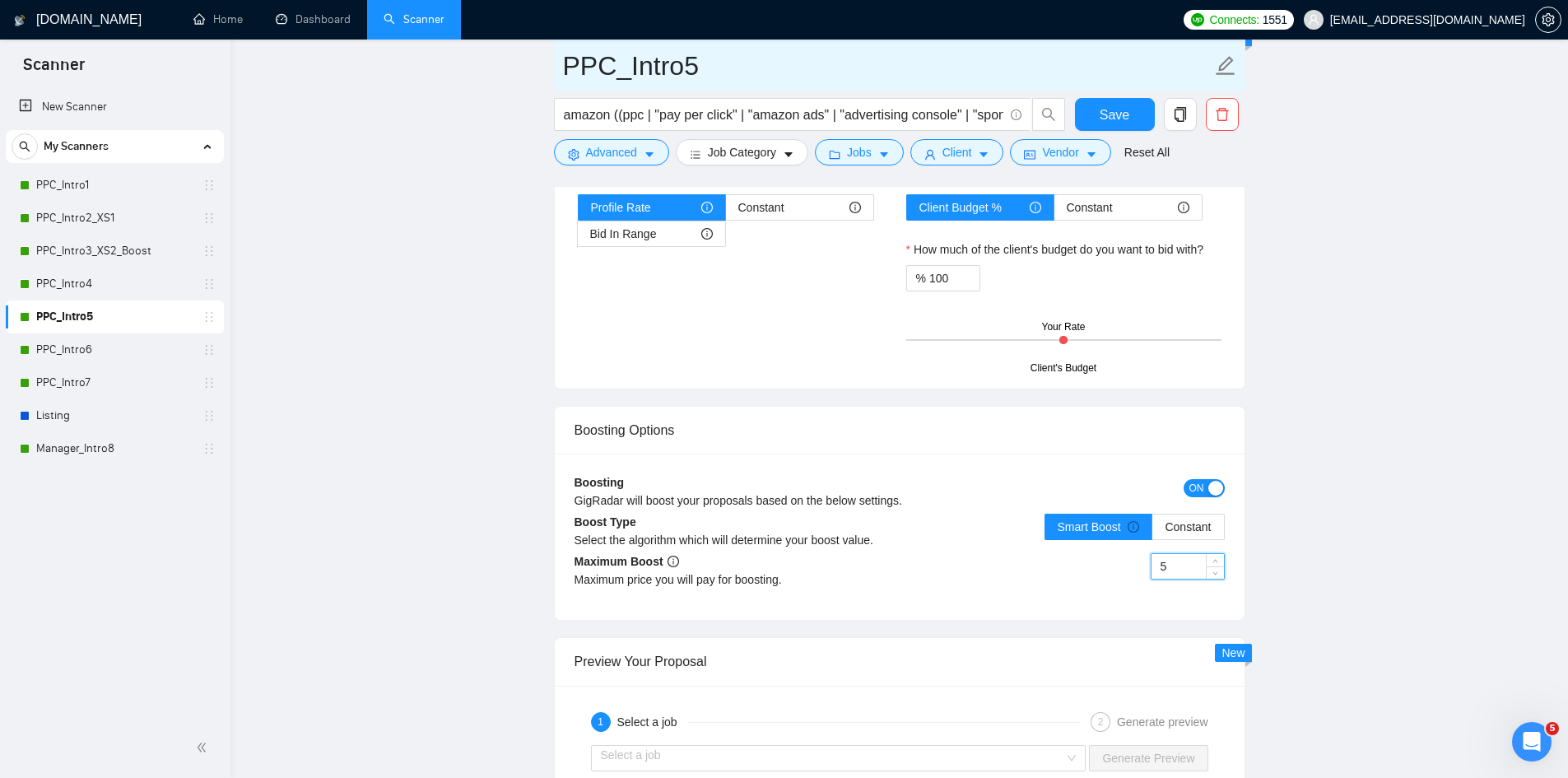
type input "5"
click at [734, 74] on input "PPC_Intro5" at bounding box center [887, 65] width 649 height 42
type input "PPC_Intro5_Boost"
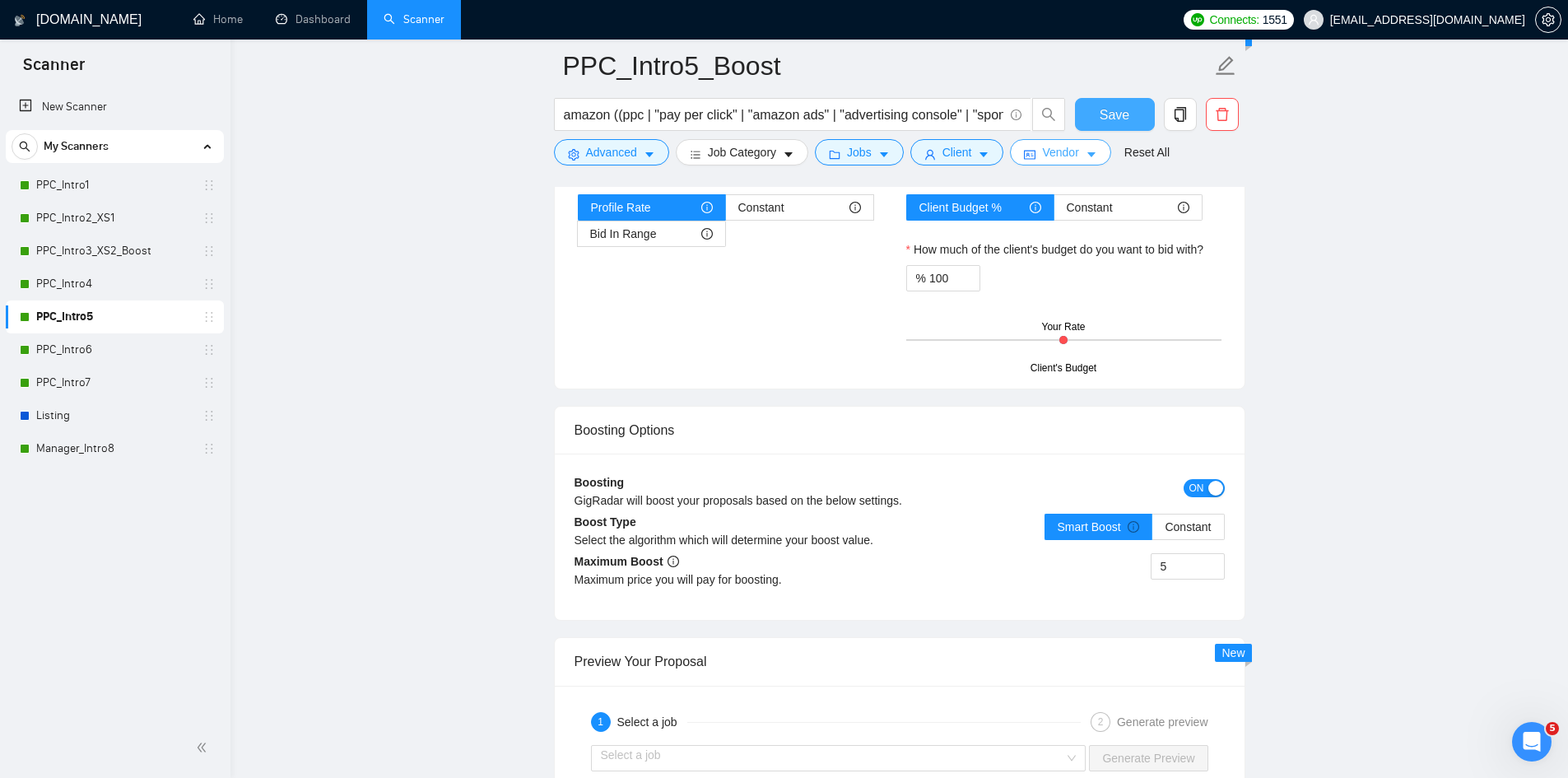
click at [1101, 110] on span "Save" at bounding box center [1114, 115] width 30 height 20
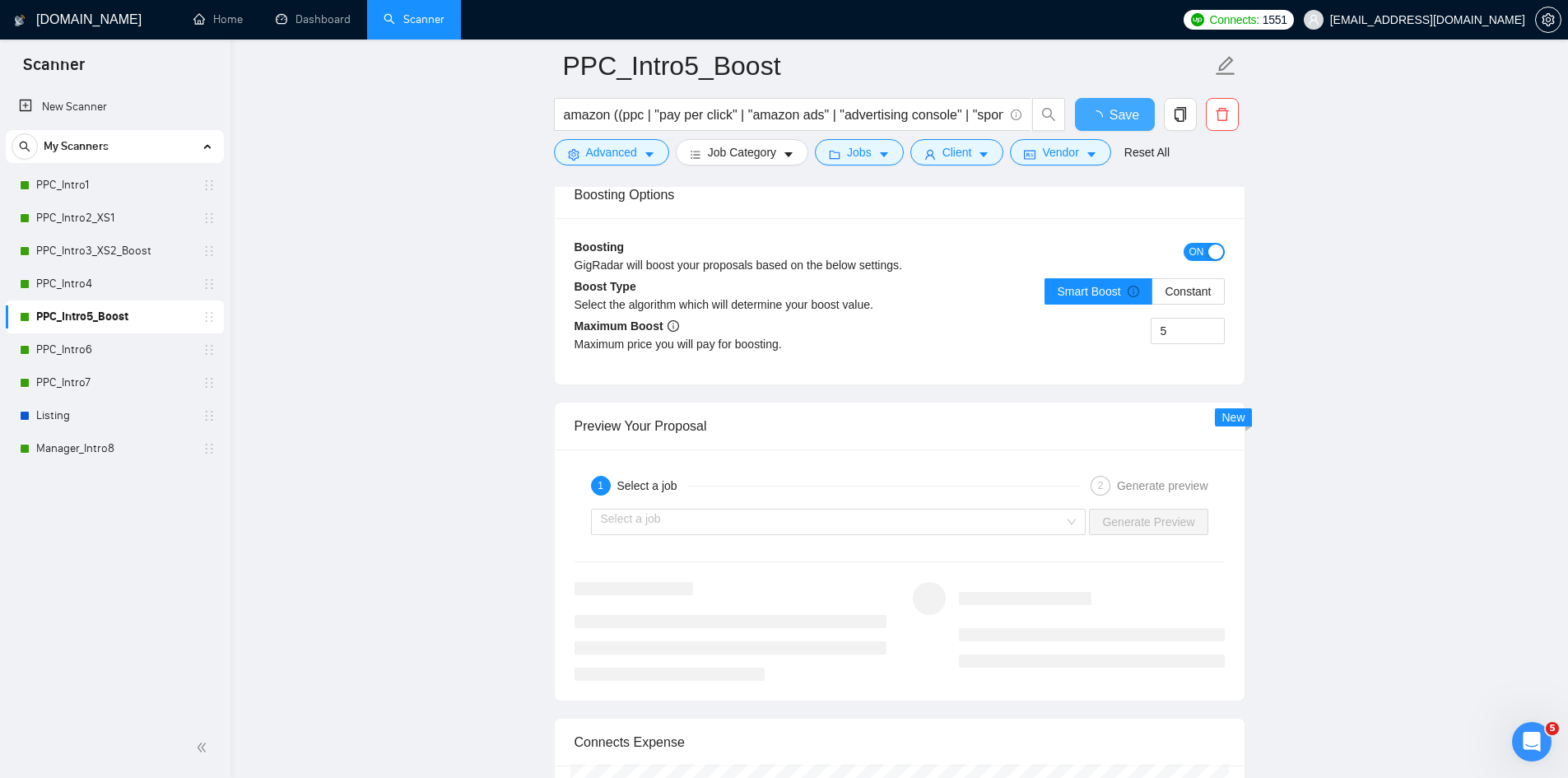
checkbox input "true"
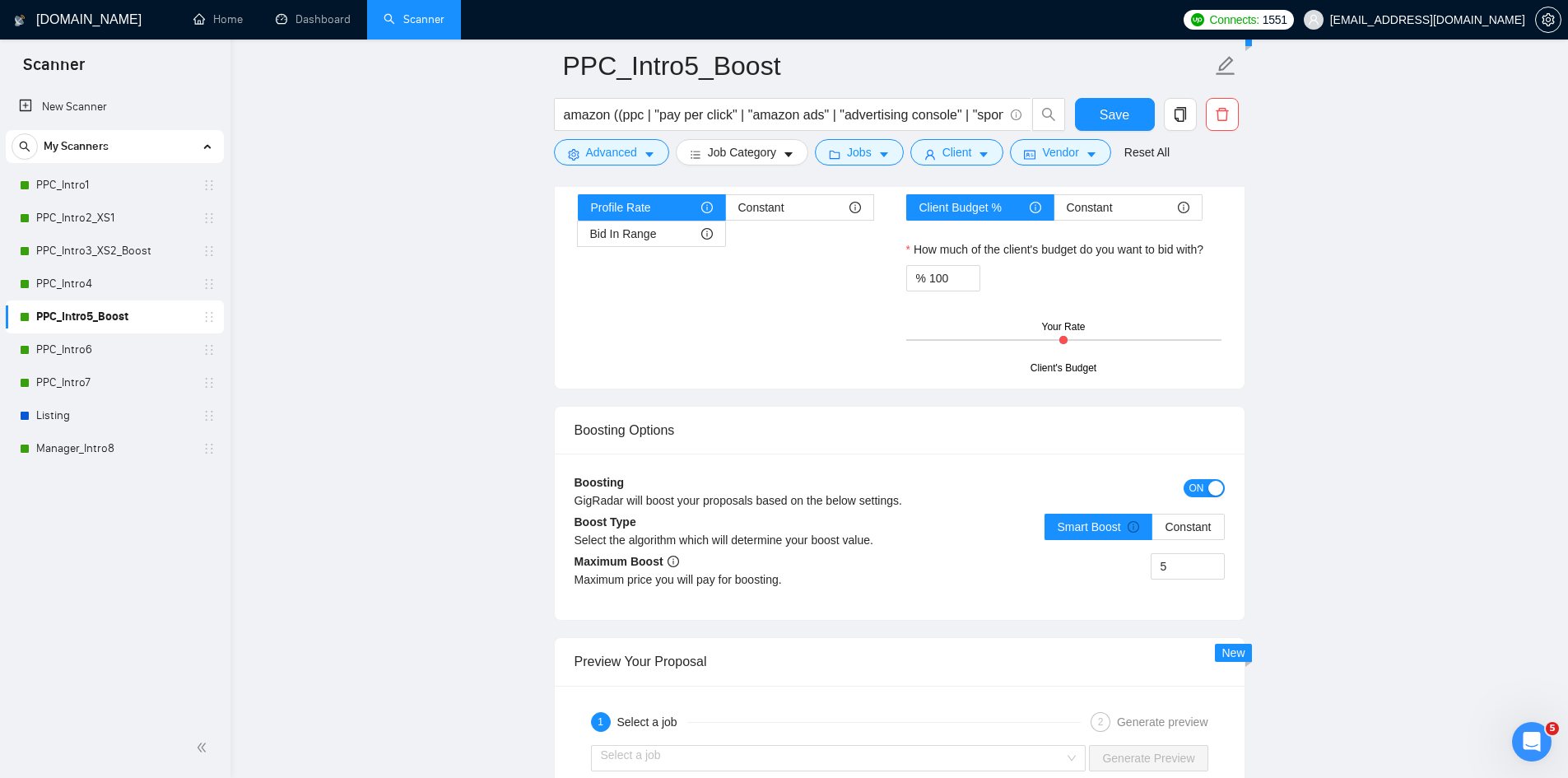
drag, startPoint x: 88, startPoint y: 377, endPoint x: 354, endPoint y: 406, distance: 267.6
click at [88, 377] on link "PPC_Intro7" at bounding box center [114, 383] width 156 height 33
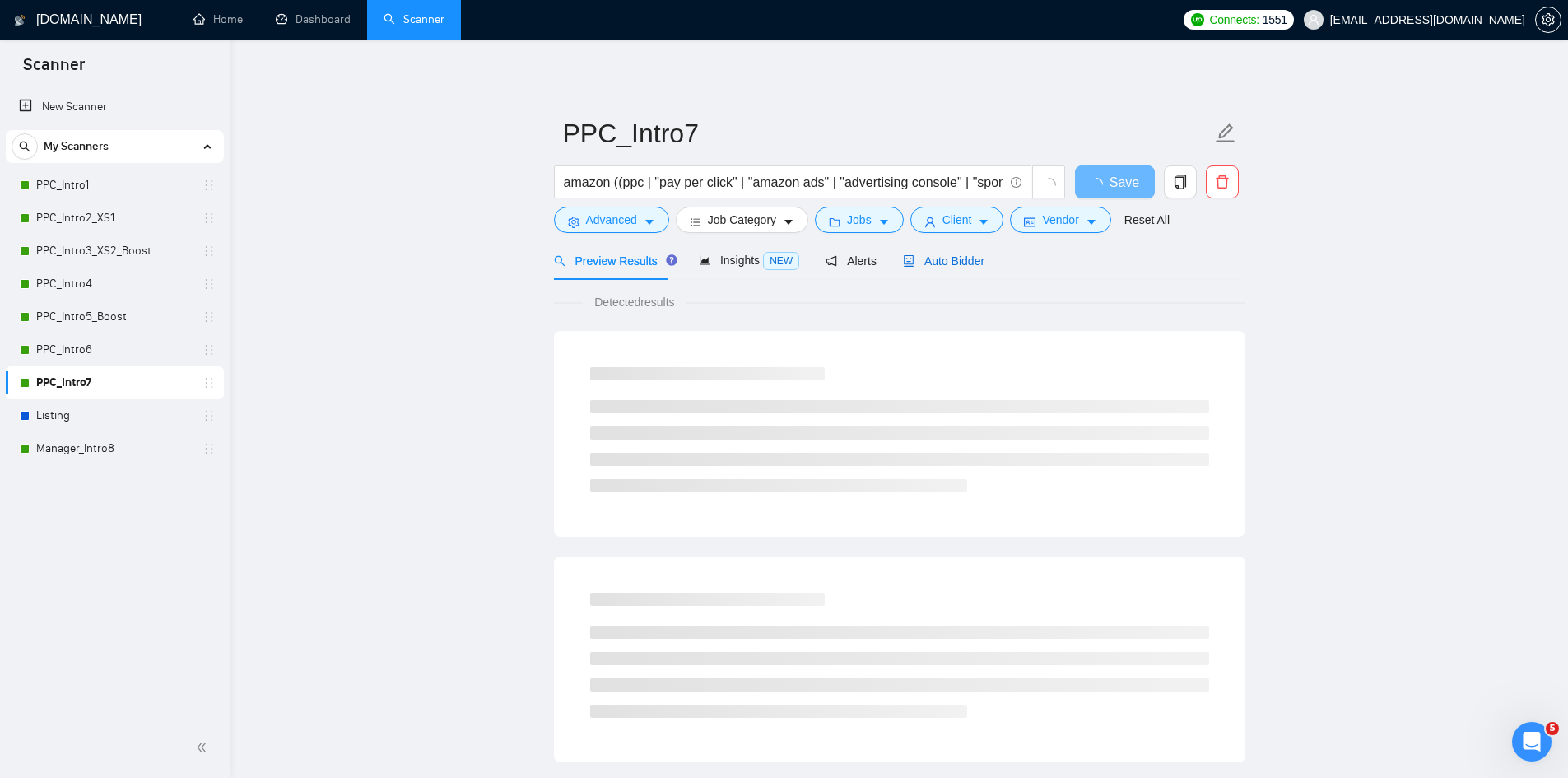
click at [957, 263] on span "Auto Bidder" at bounding box center [944, 261] width 81 height 14
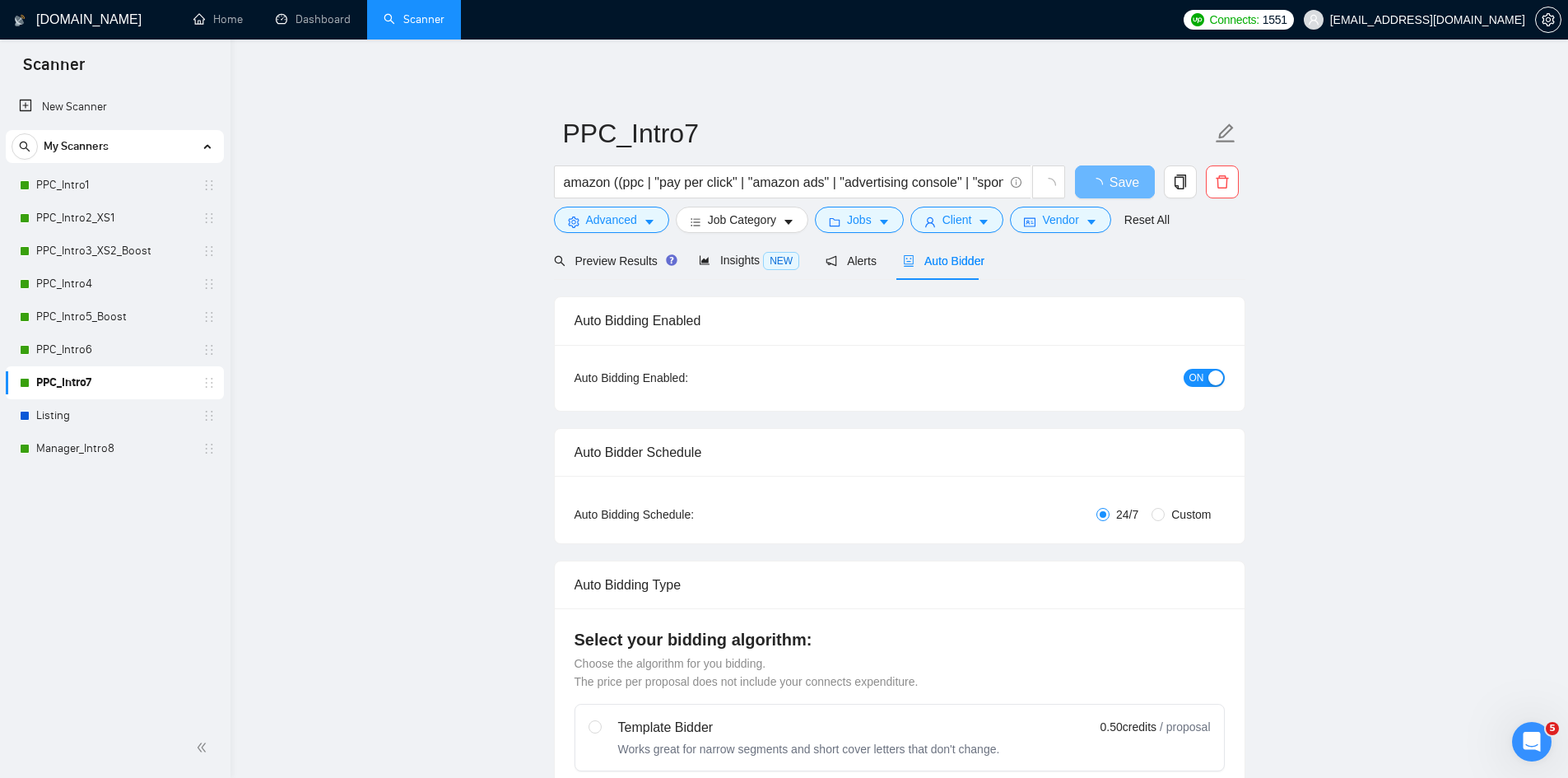
radio input "false"
radio input "true"
checkbox input "true"
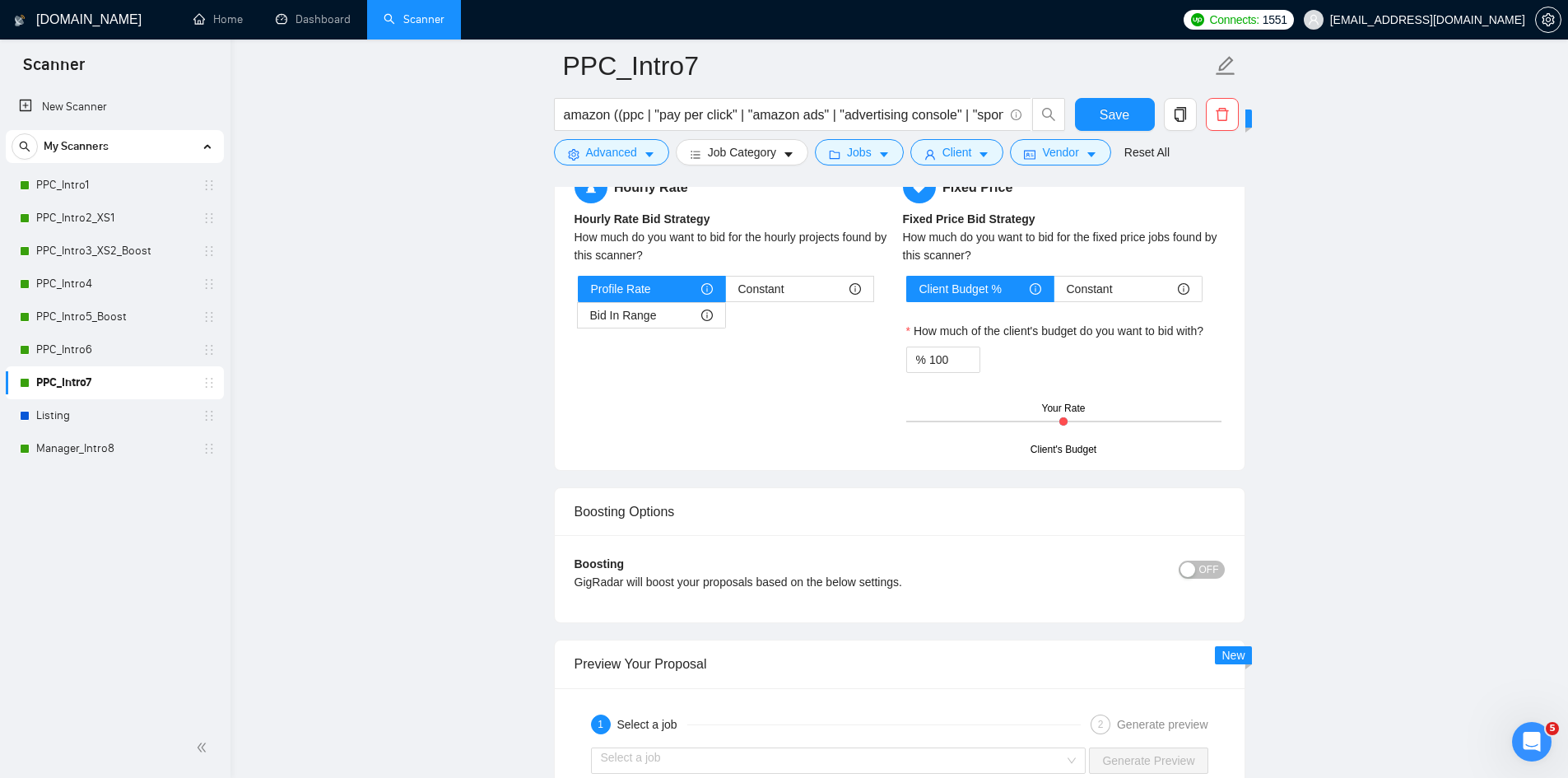
scroll to position [3129, 0]
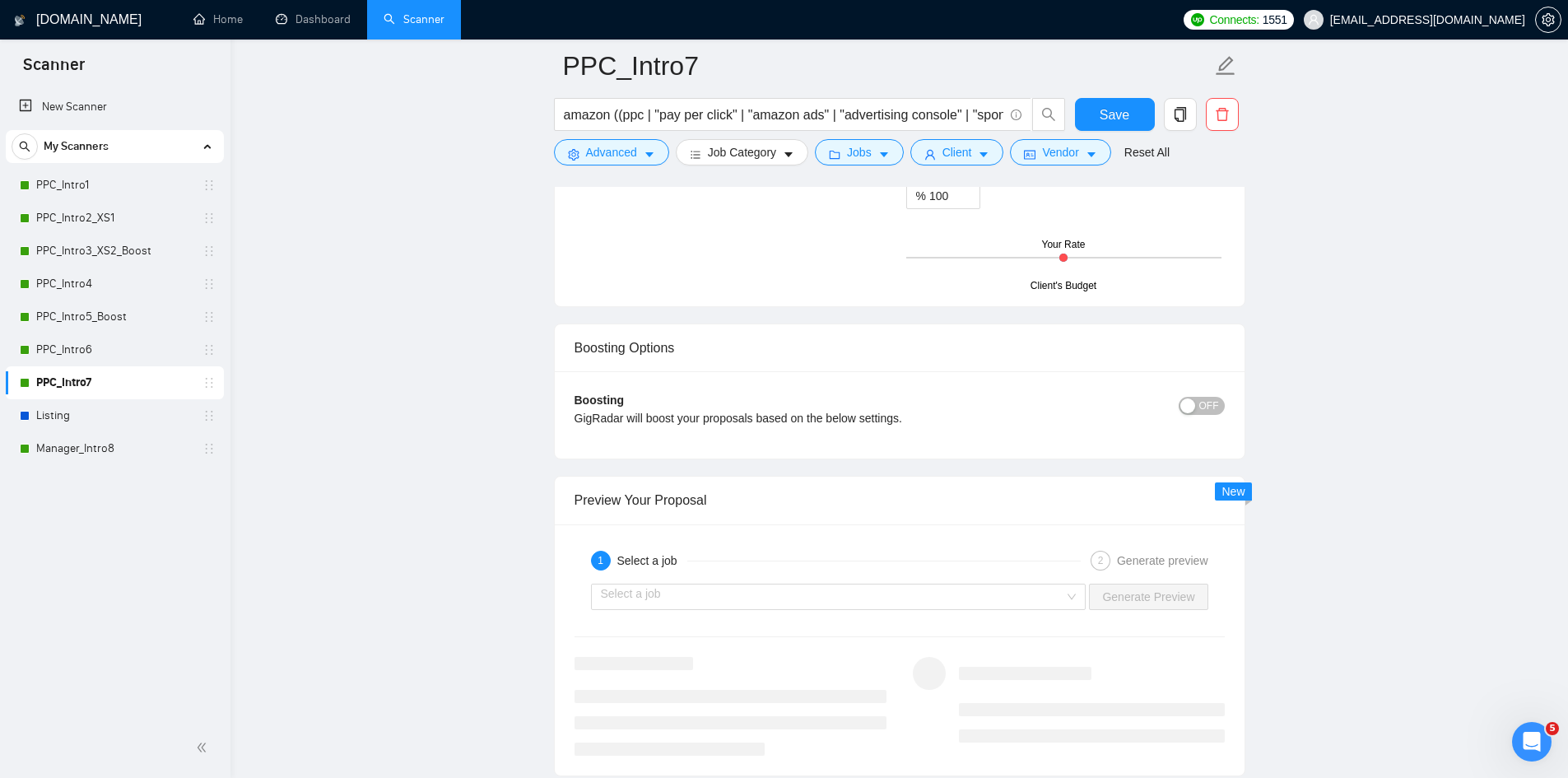
click at [1195, 404] on div "button" at bounding box center [1187, 406] width 14 height 14
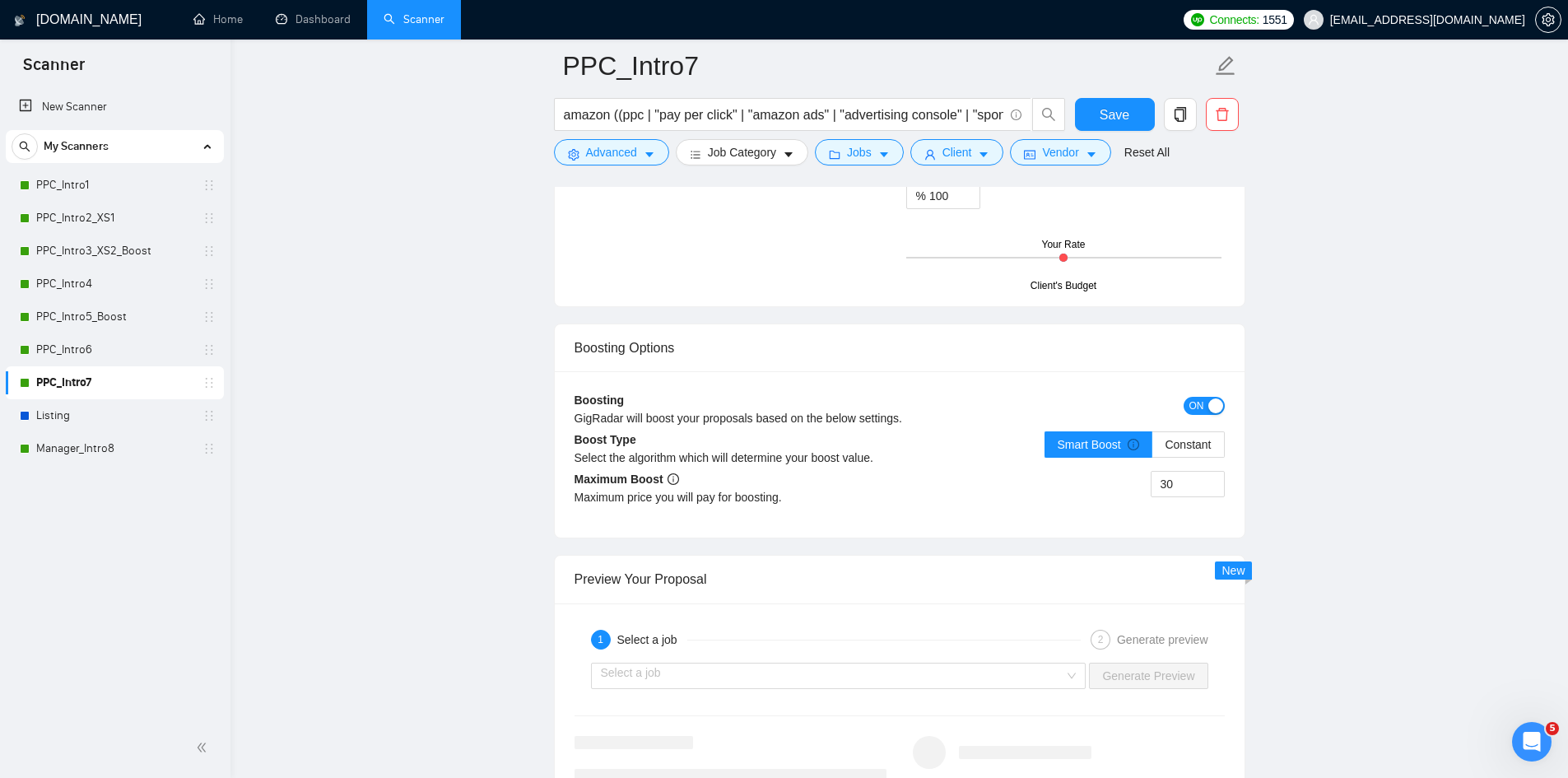
drag, startPoint x: 1191, startPoint y: 485, endPoint x: 1114, endPoint y: 482, distance: 77.1
click at [1120, 482] on div "30" at bounding box center [1062, 494] width 325 height 46
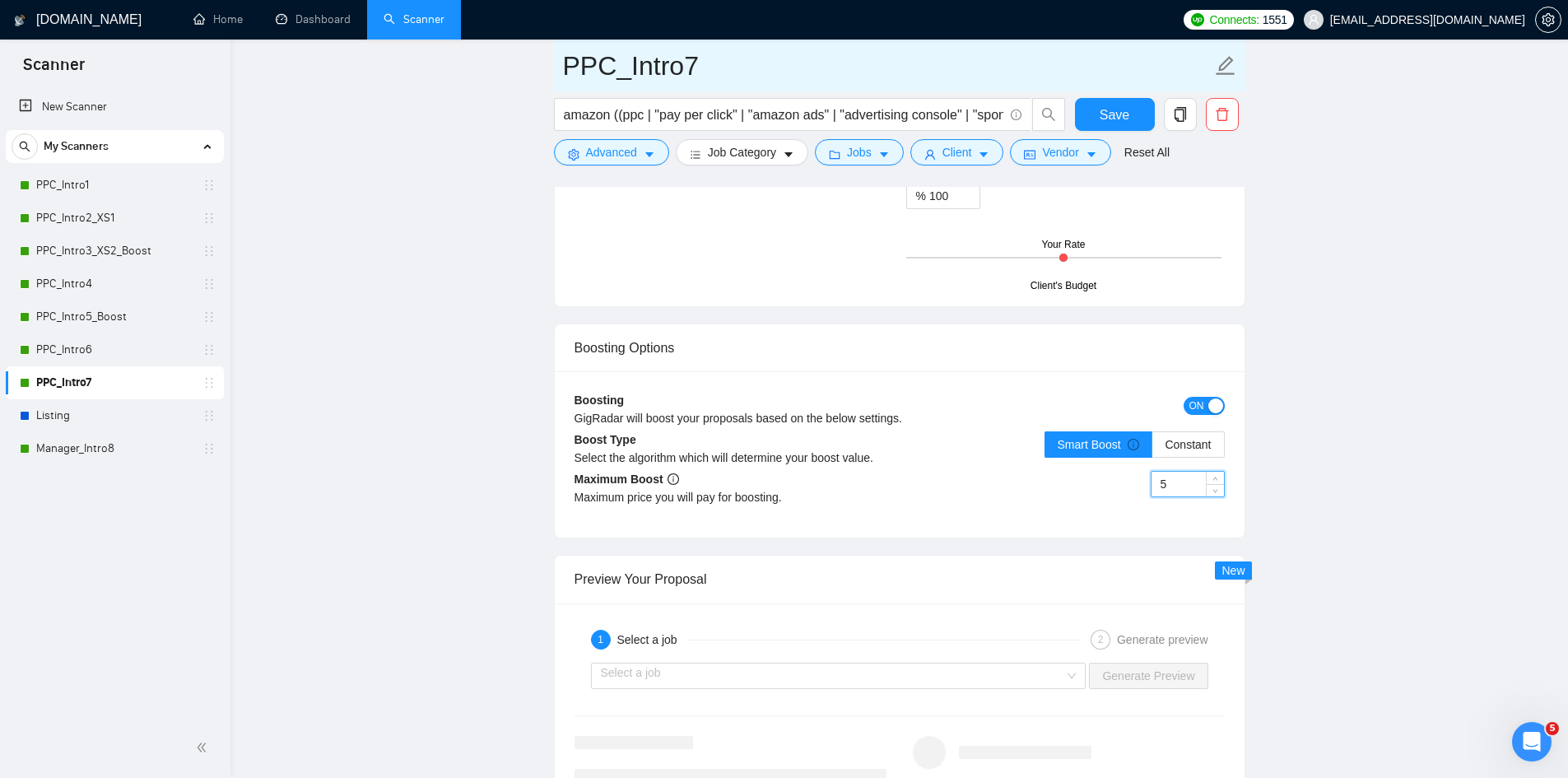
type input "5"
click at [707, 58] on input "PPC_Intro7" at bounding box center [887, 65] width 649 height 42
type input "PPC_Intro7_Boost"
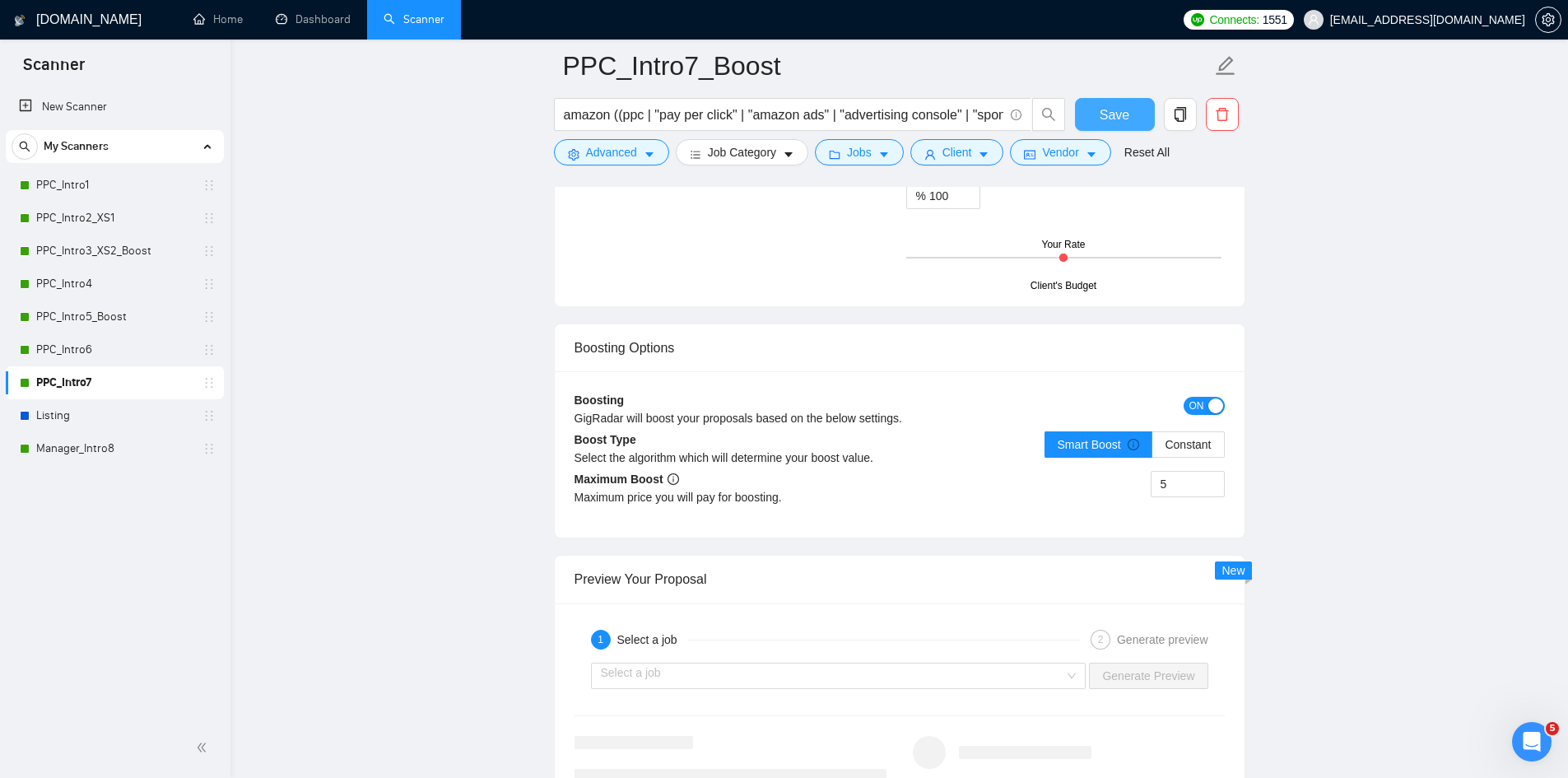
click at [1132, 114] on button "Save" at bounding box center [1115, 115] width 80 height 33
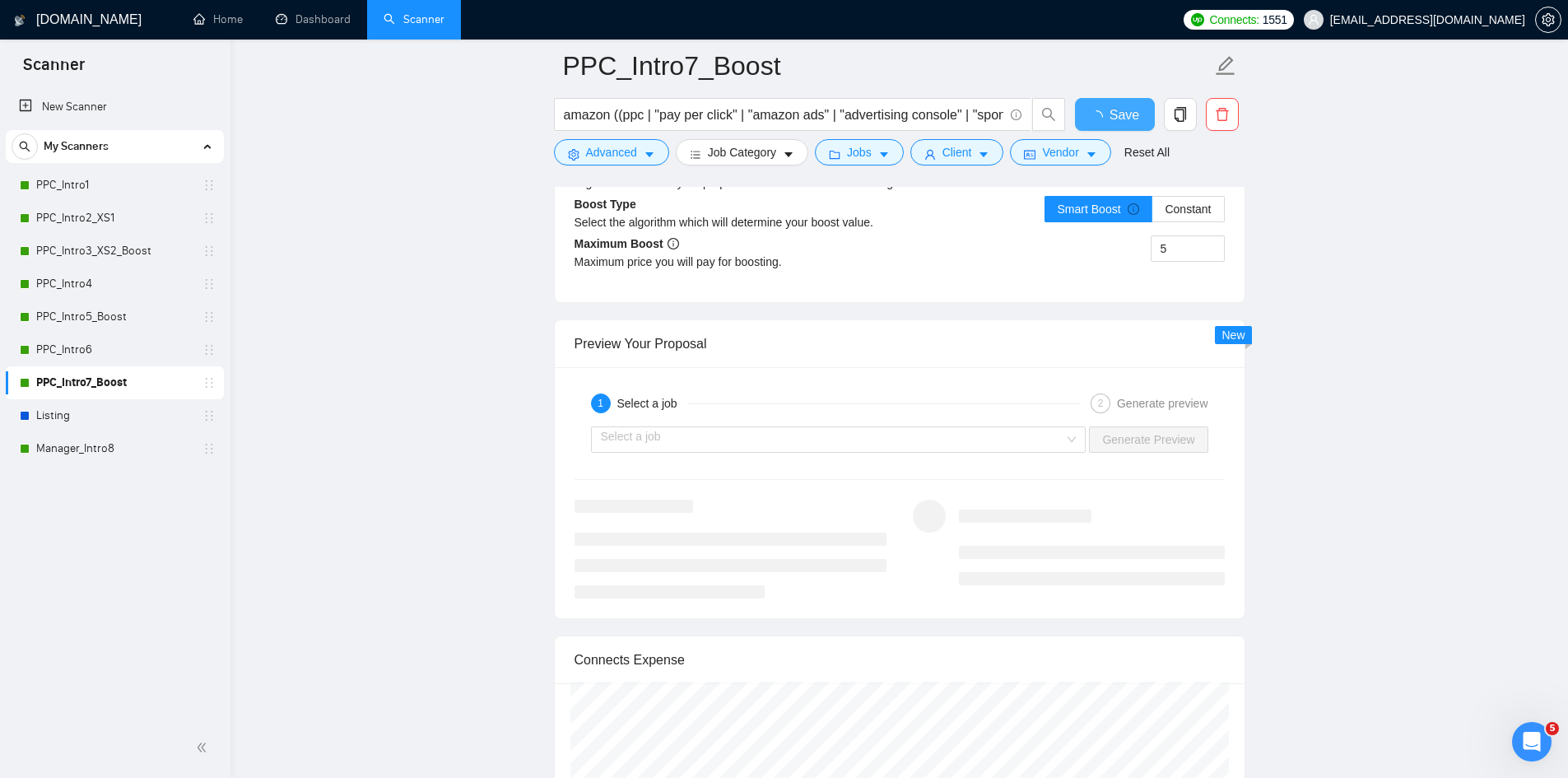
checkbox input "true"
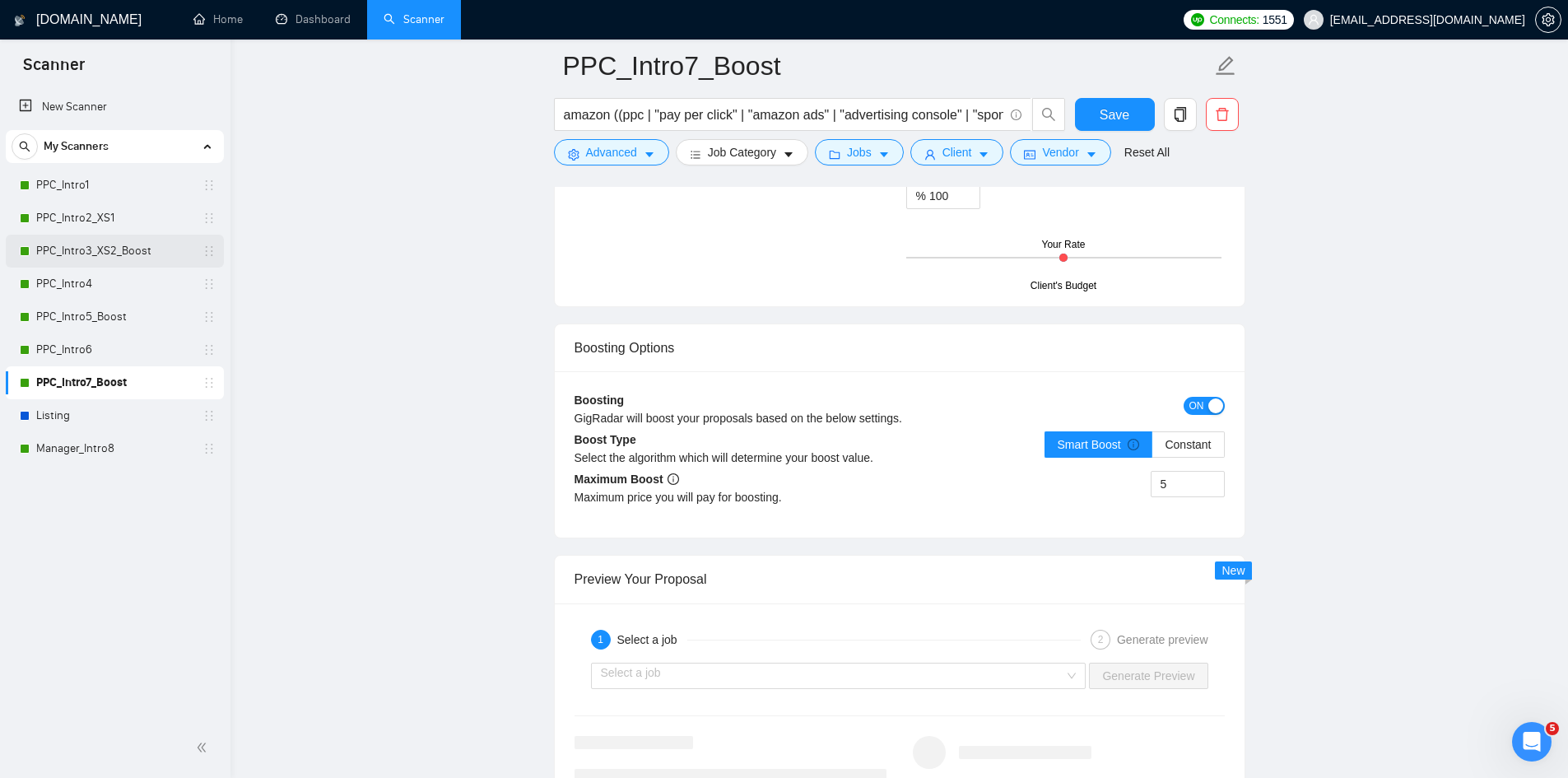
drag, startPoint x: 69, startPoint y: 181, endPoint x: 175, endPoint y: 250, distance: 126.5
click at [70, 181] on link "PPC_Intro1" at bounding box center [114, 185] width 156 height 33
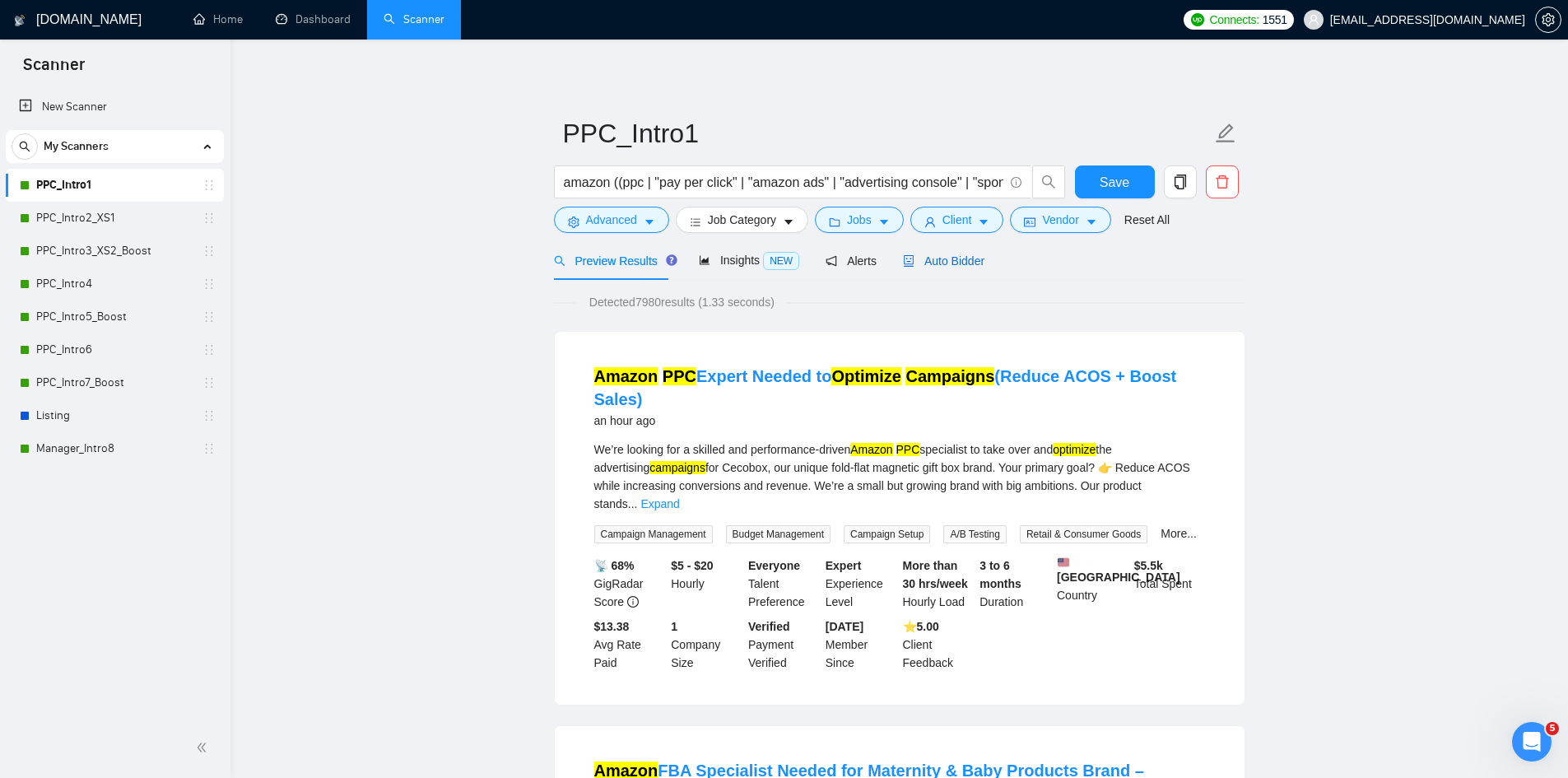
click at [967, 263] on span "Auto Bidder" at bounding box center [944, 261] width 81 height 14
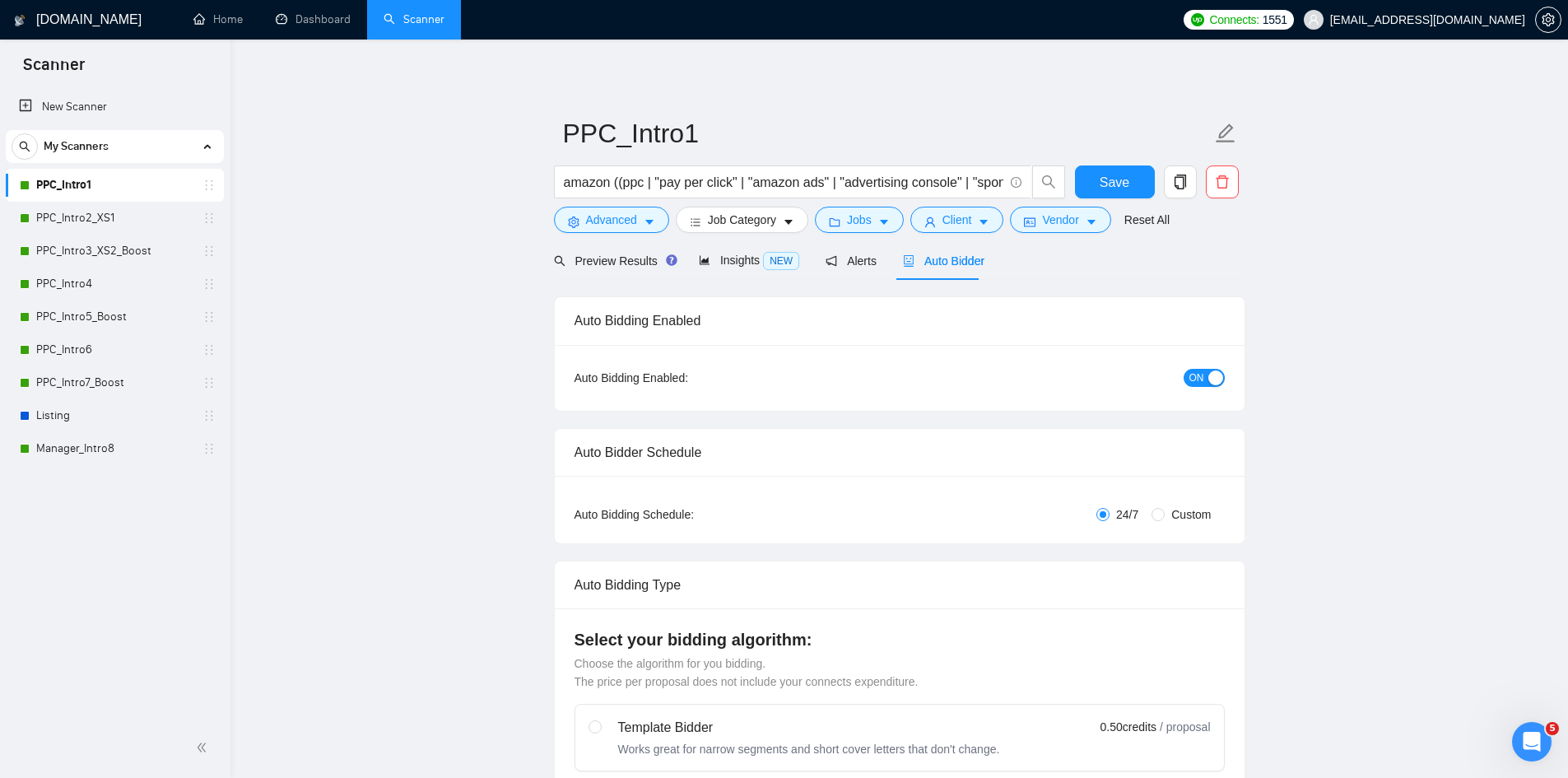
radio input "false"
radio input "true"
checkbox input "true"
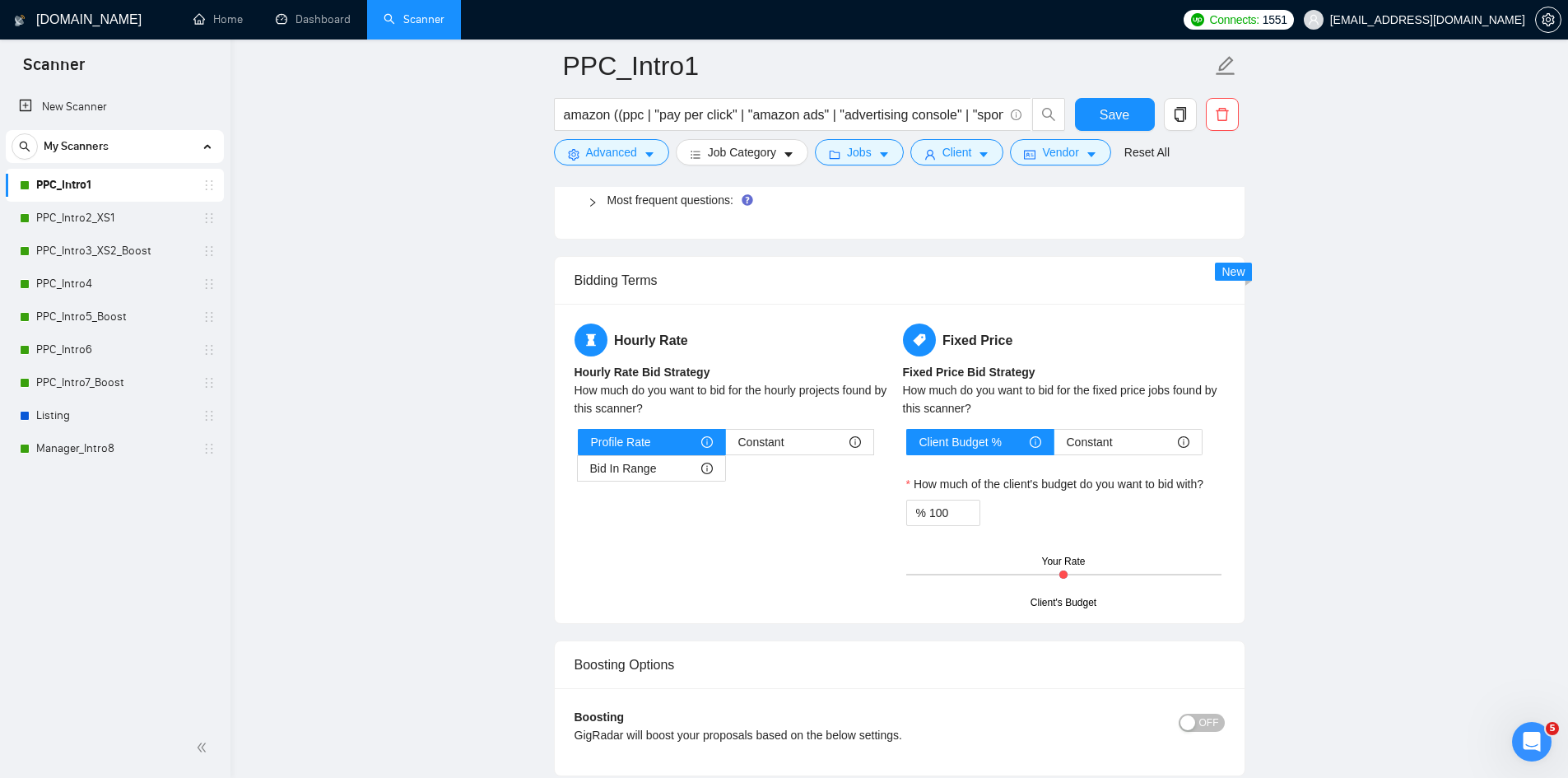
scroll to position [2882, 0]
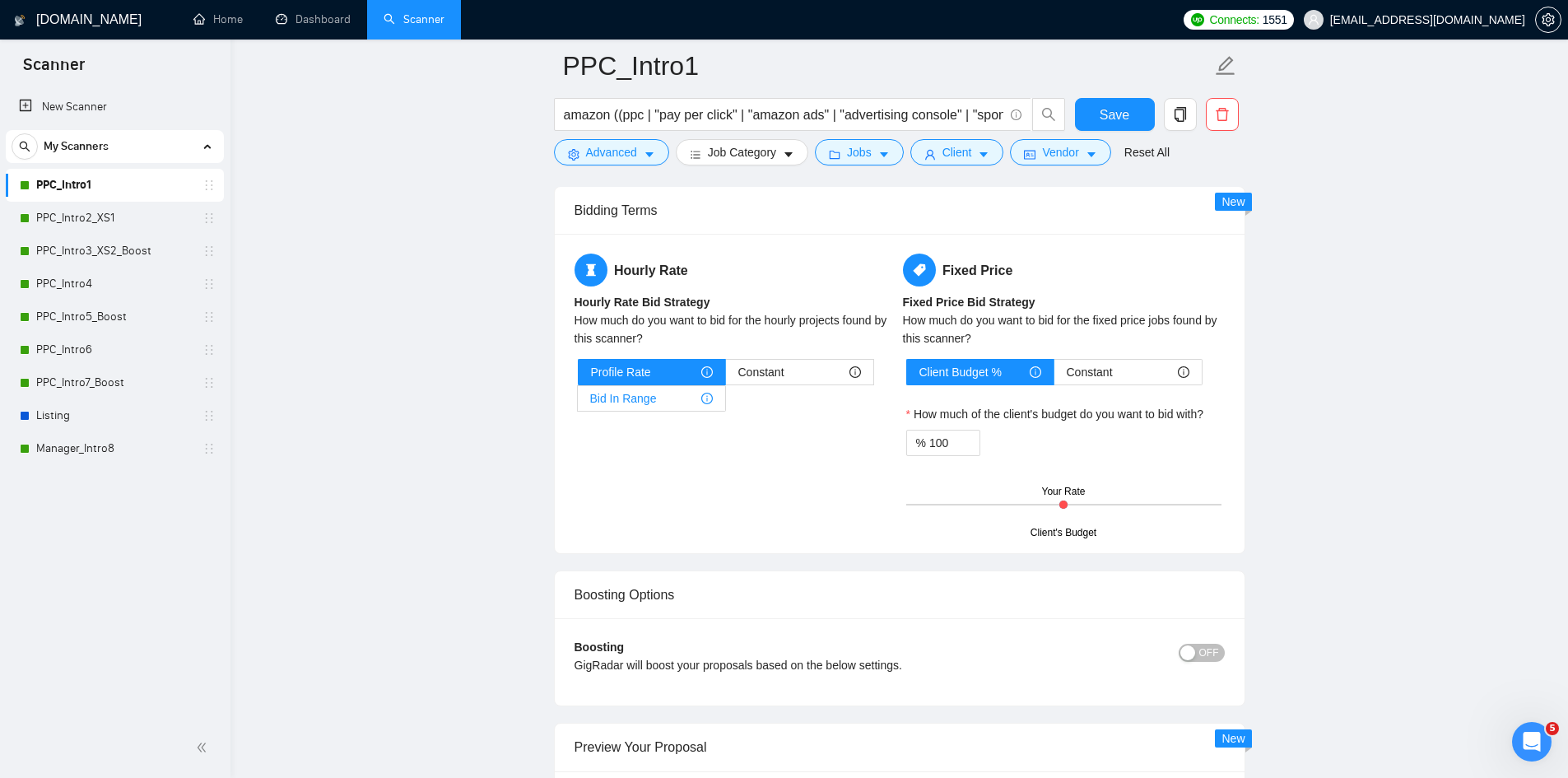
click at [651, 401] on span "Bid In Range" at bounding box center [623, 398] width 67 height 25
click at [578, 403] on input "Bid In Range" at bounding box center [578, 403] width 0 height 0
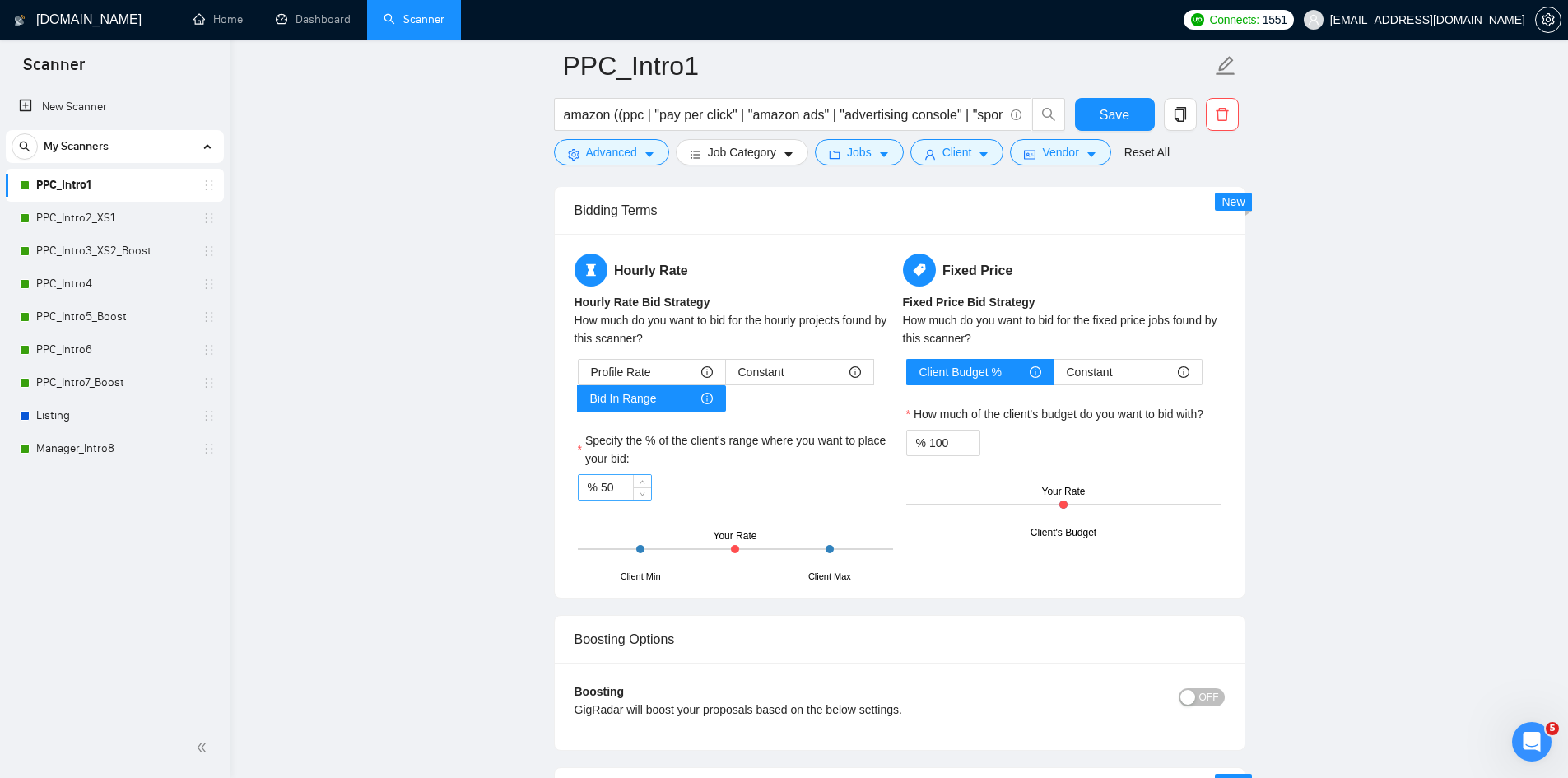
click at [612, 488] on input "50" at bounding box center [626, 487] width 50 height 25
type input "60"
click at [940, 443] on input "100" at bounding box center [954, 443] width 50 height 25
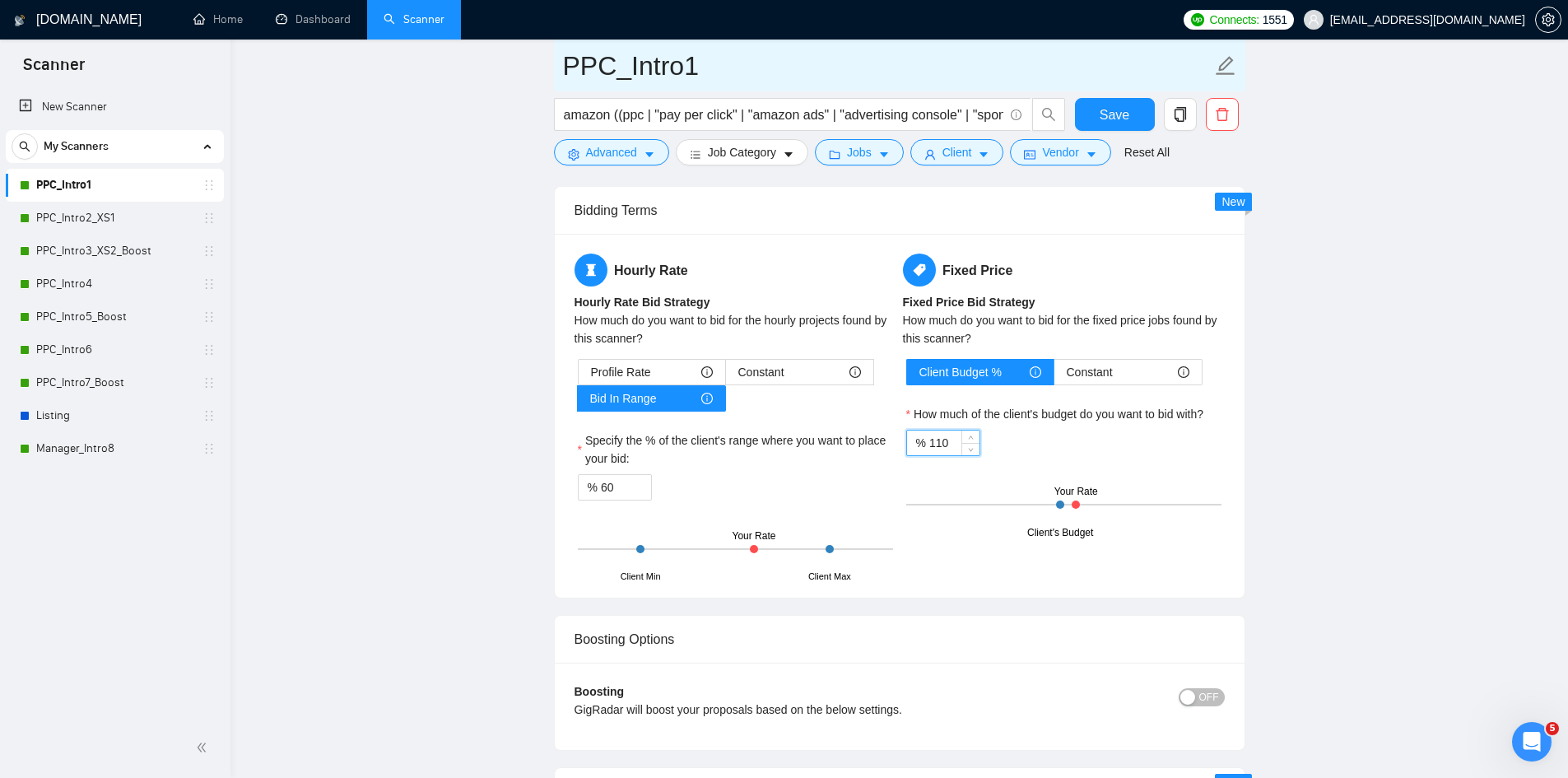
type input "110"
click at [695, 71] on input "PPC_Intro1" at bounding box center [887, 65] width 649 height 42
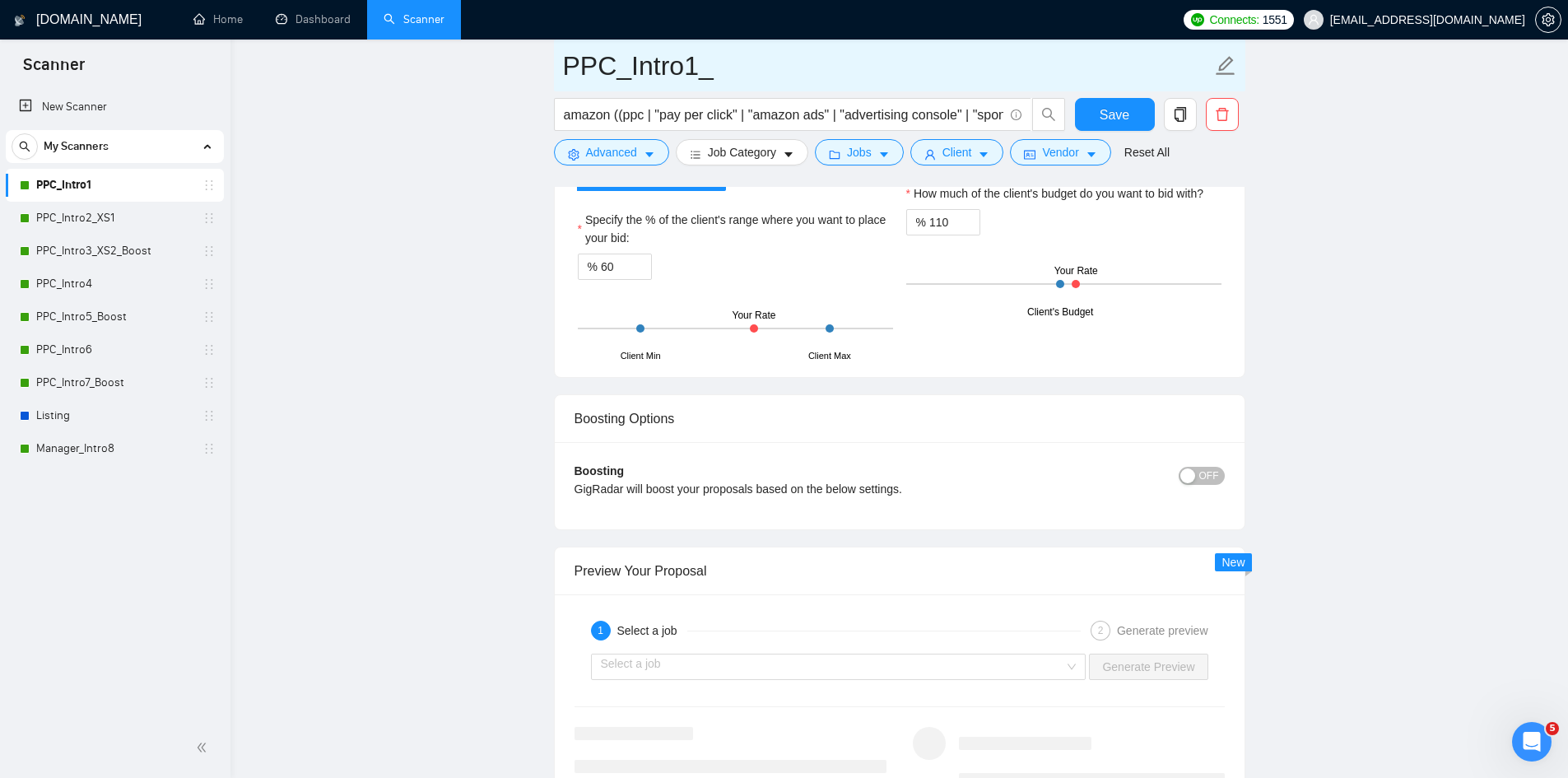
paste input "60%"
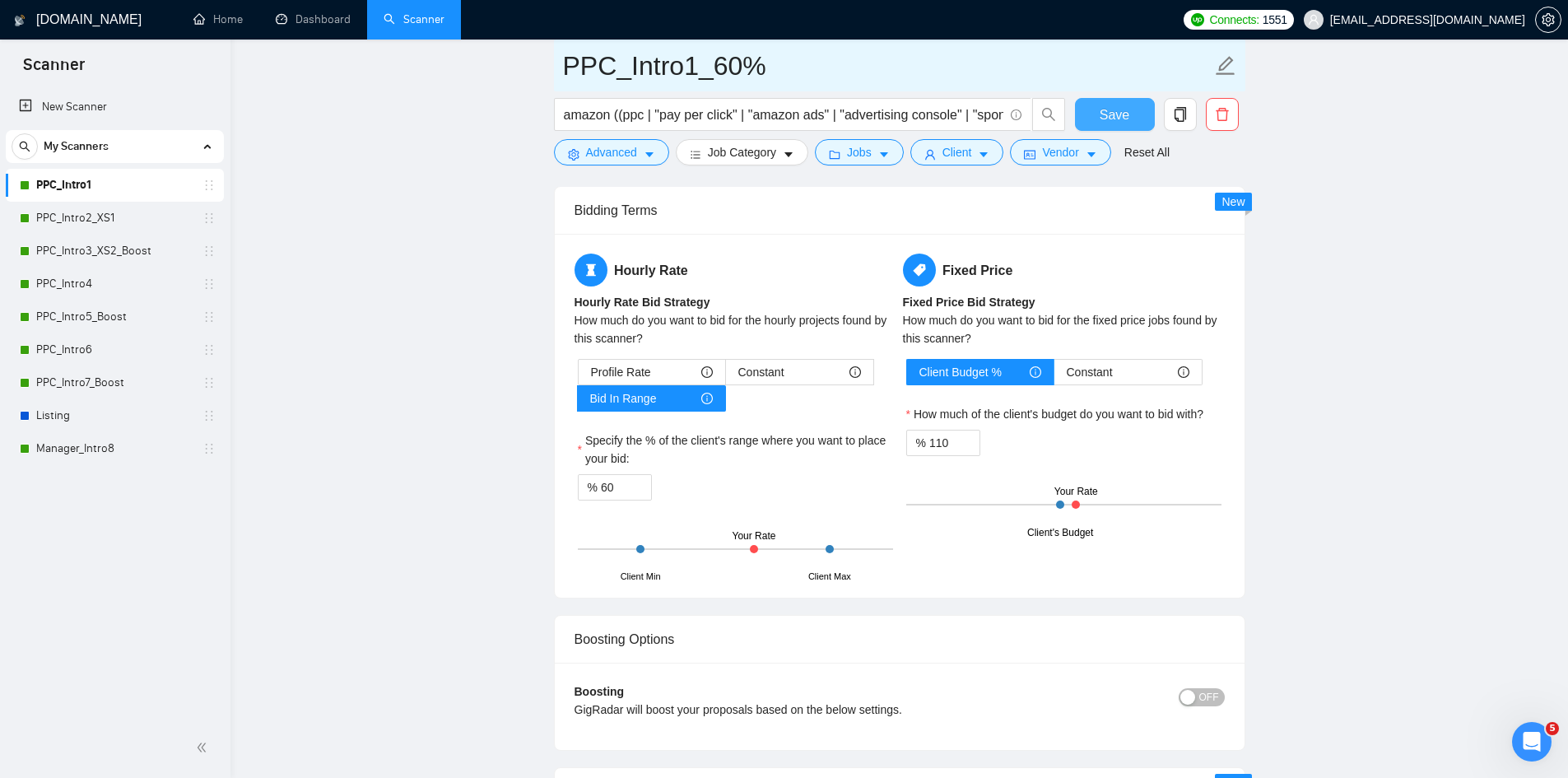
type input "PPC_Intro1_60%"
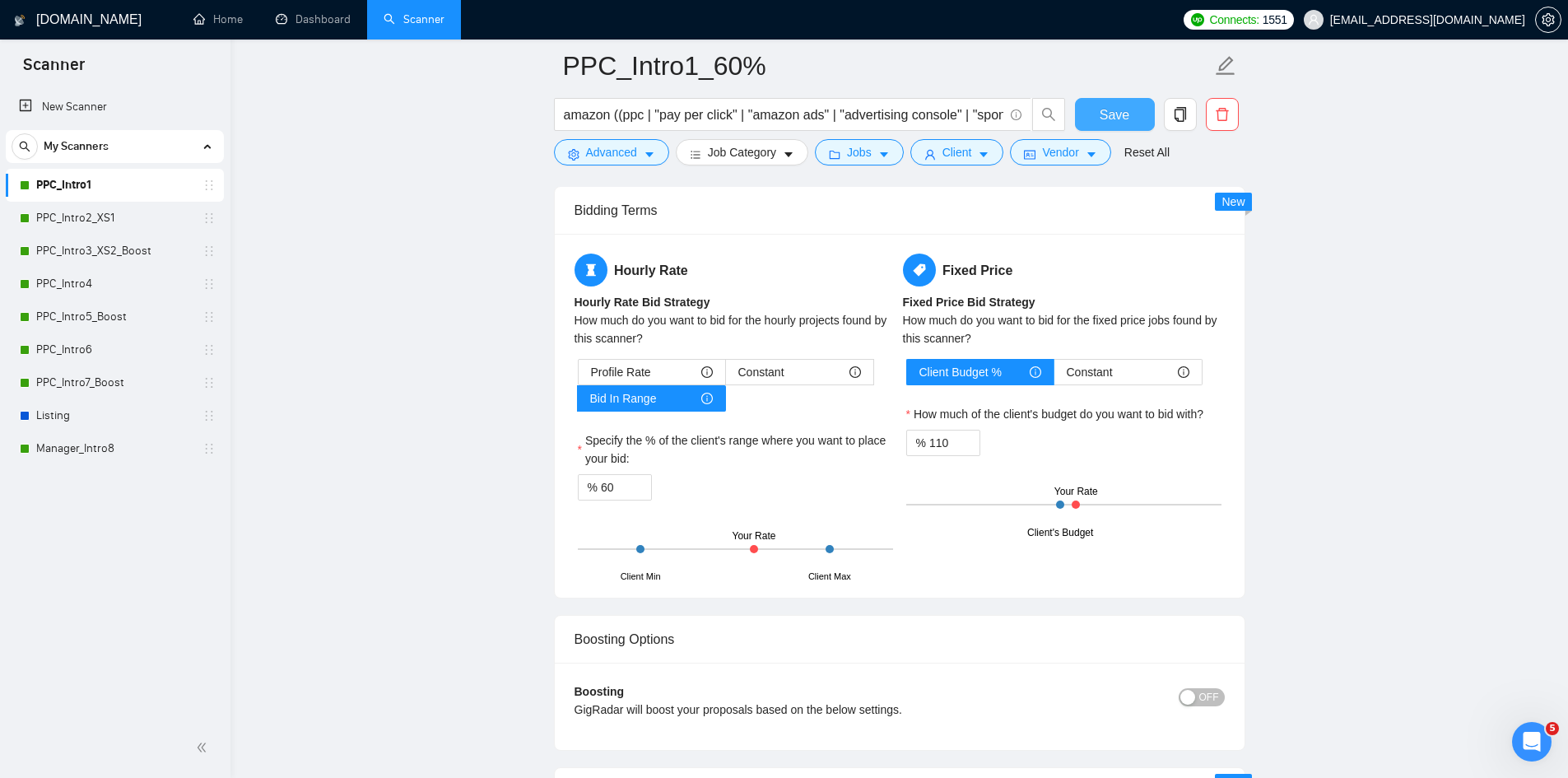
click at [1115, 110] on span "Save" at bounding box center [1114, 115] width 30 height 20
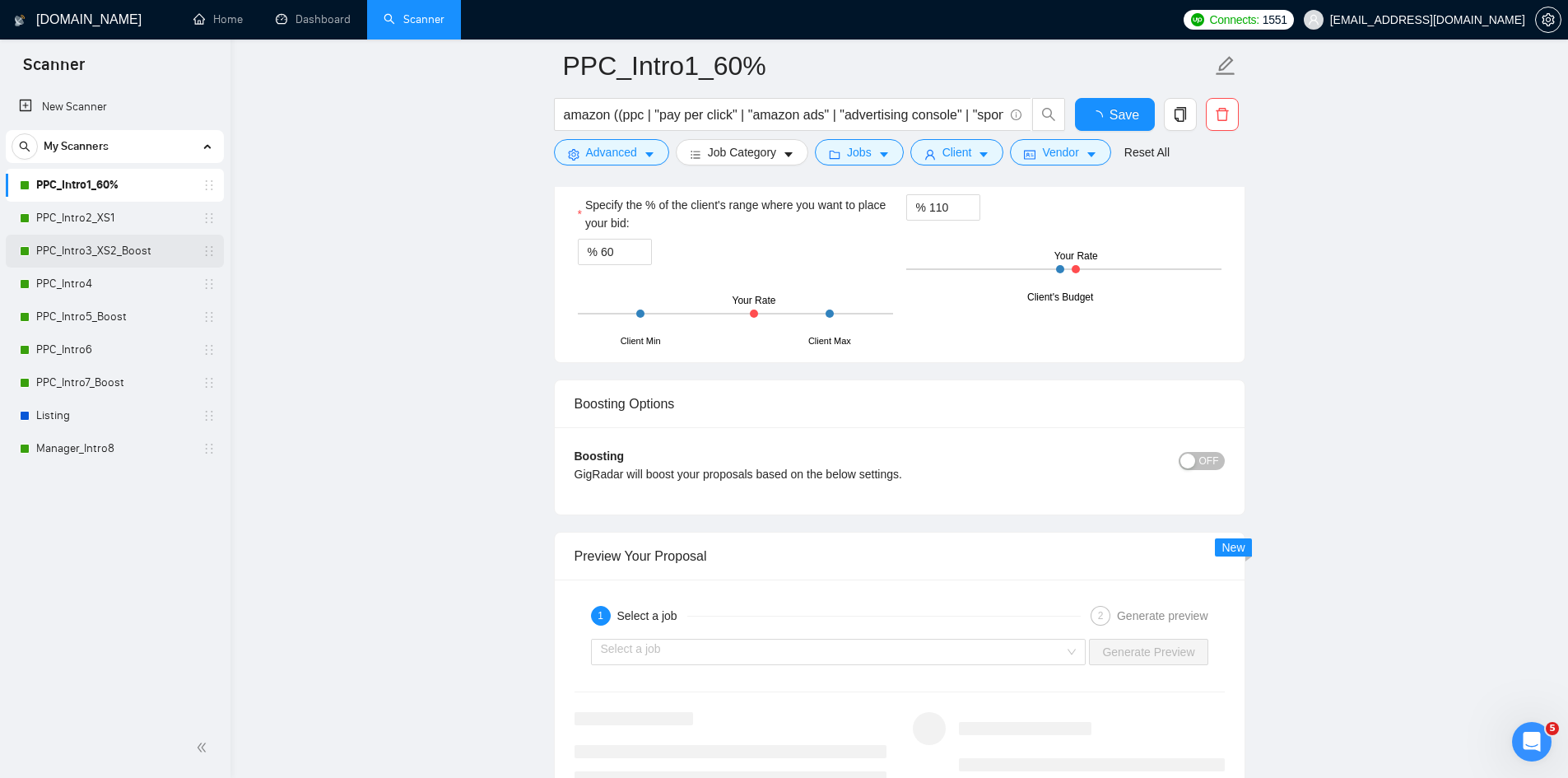
checkbox input "true"
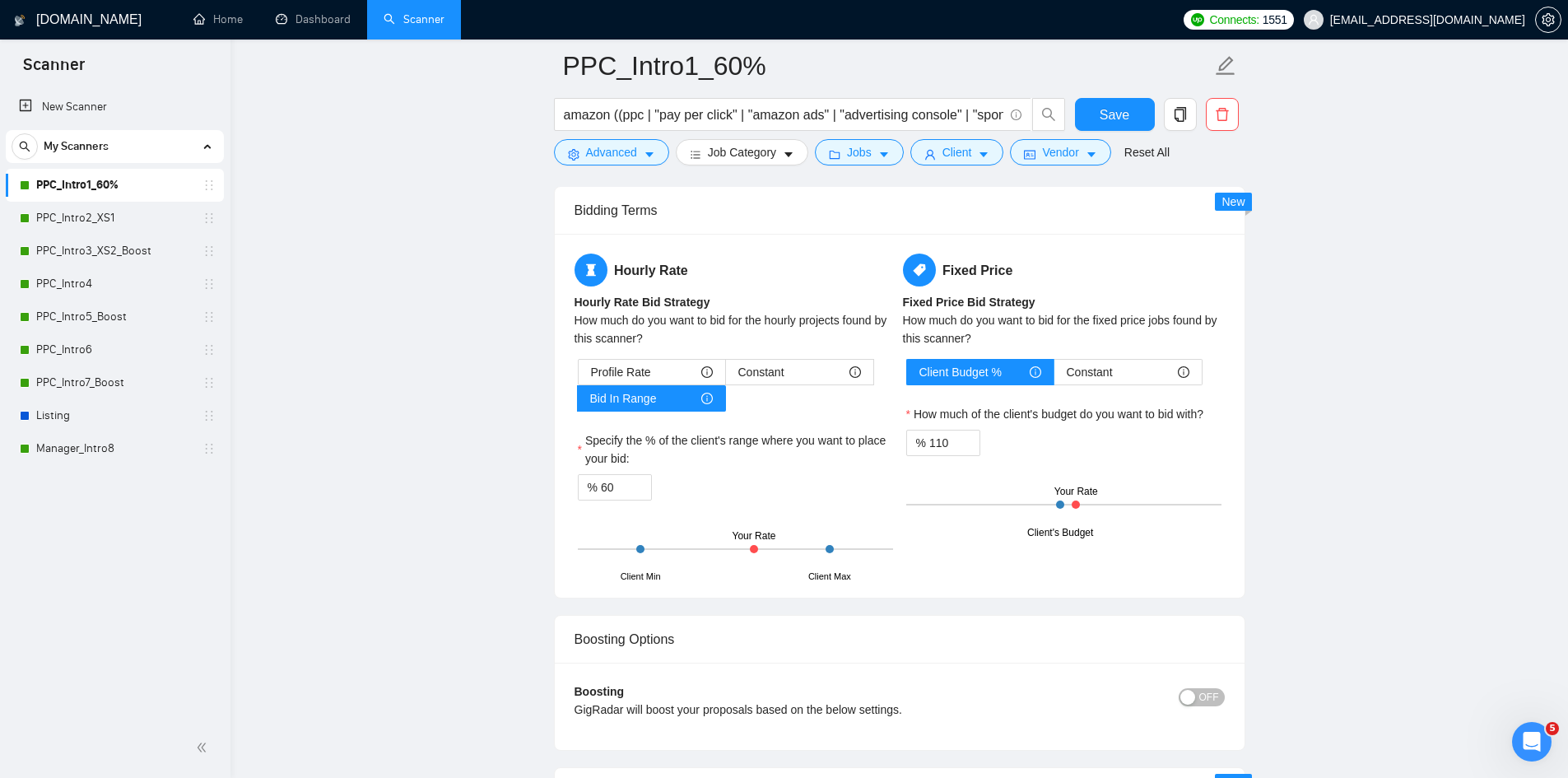
drag, startPoint x: 106, startPoint y: 220, endPoint x: 293, endPoint y: 237, distance: 187.8
click at [106, 220] on link "PPC_Intro2_XS1" at bounding box center [114, 218] width 156 height 33
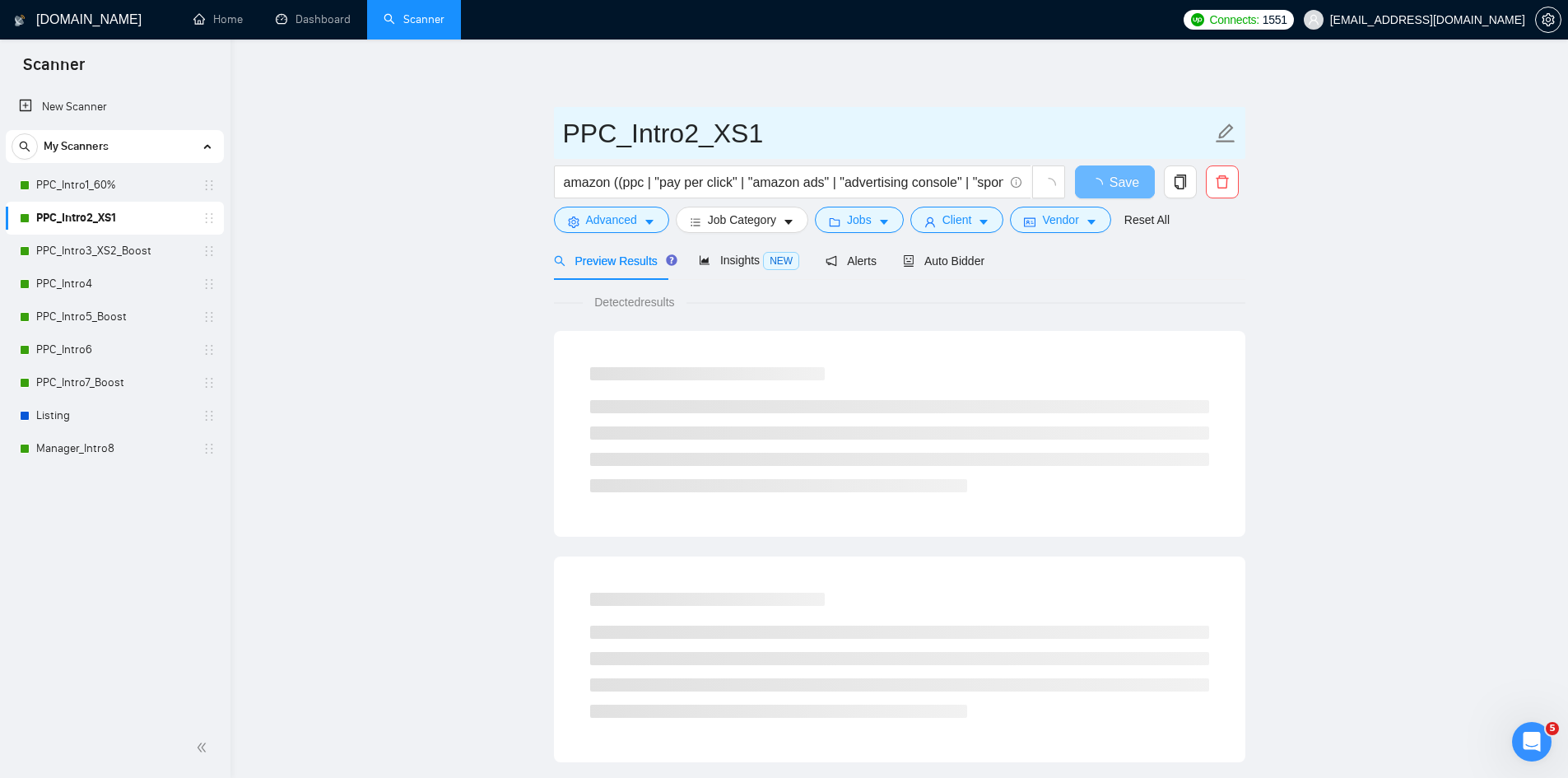
click at [1225, 137] on icon "edit" at bounding box center [1225, 133] width 21 height 21
paste input "65%"
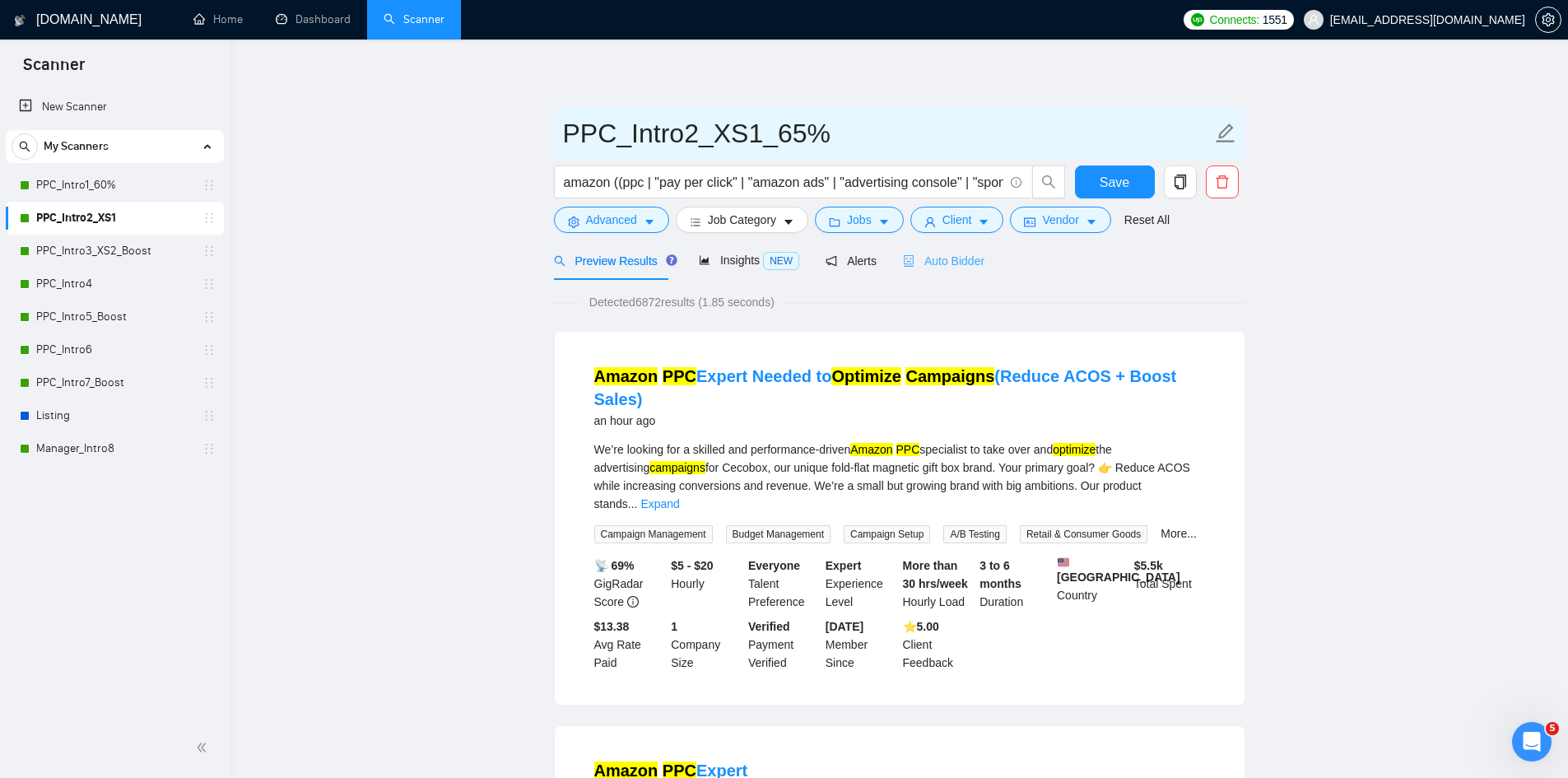
type input "PPC_Intro2_XS1_65%"
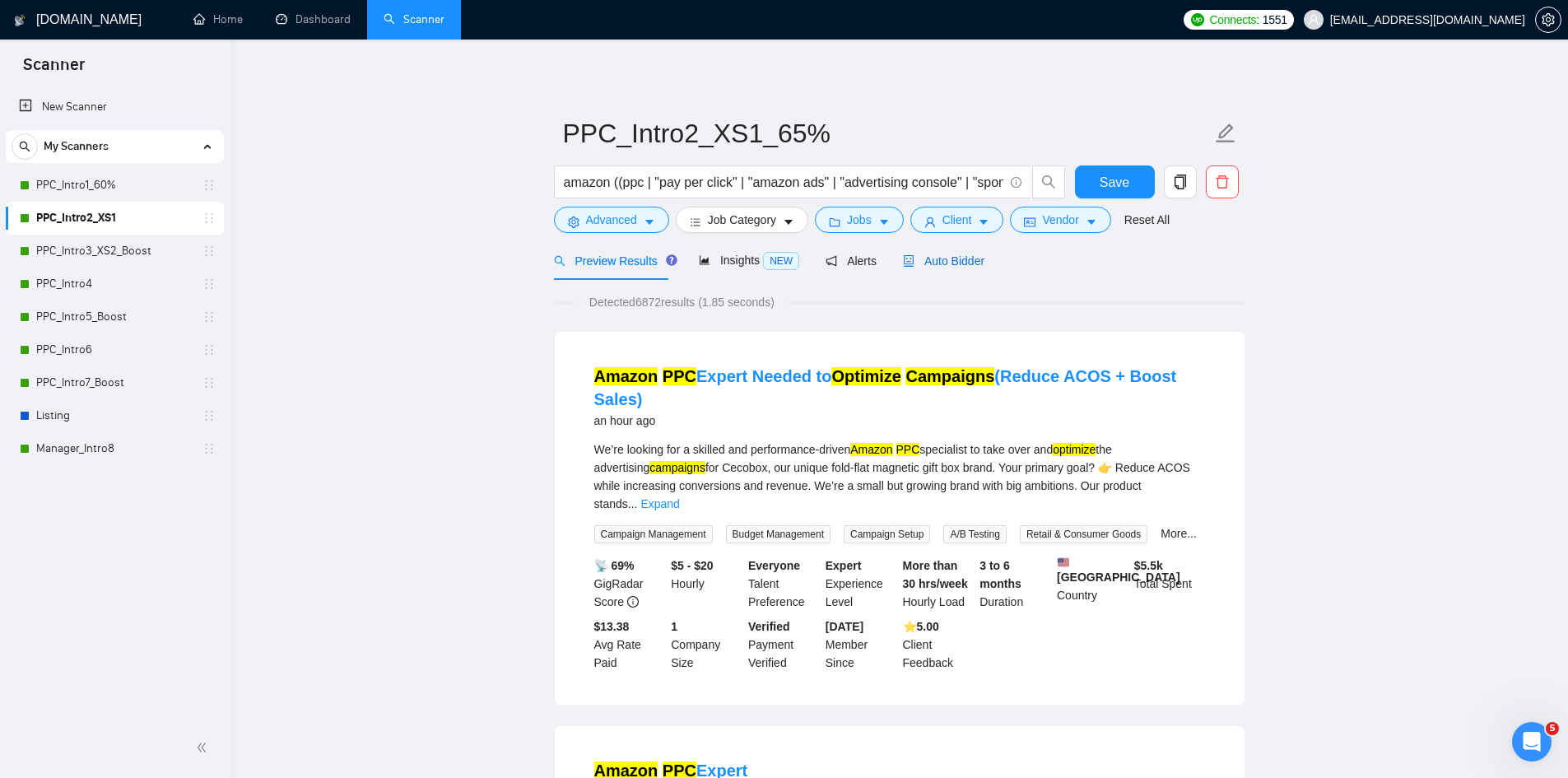
click at [950, 260] on span "Auto Bidder" at bounding box center [944, 261] width 81 height 14
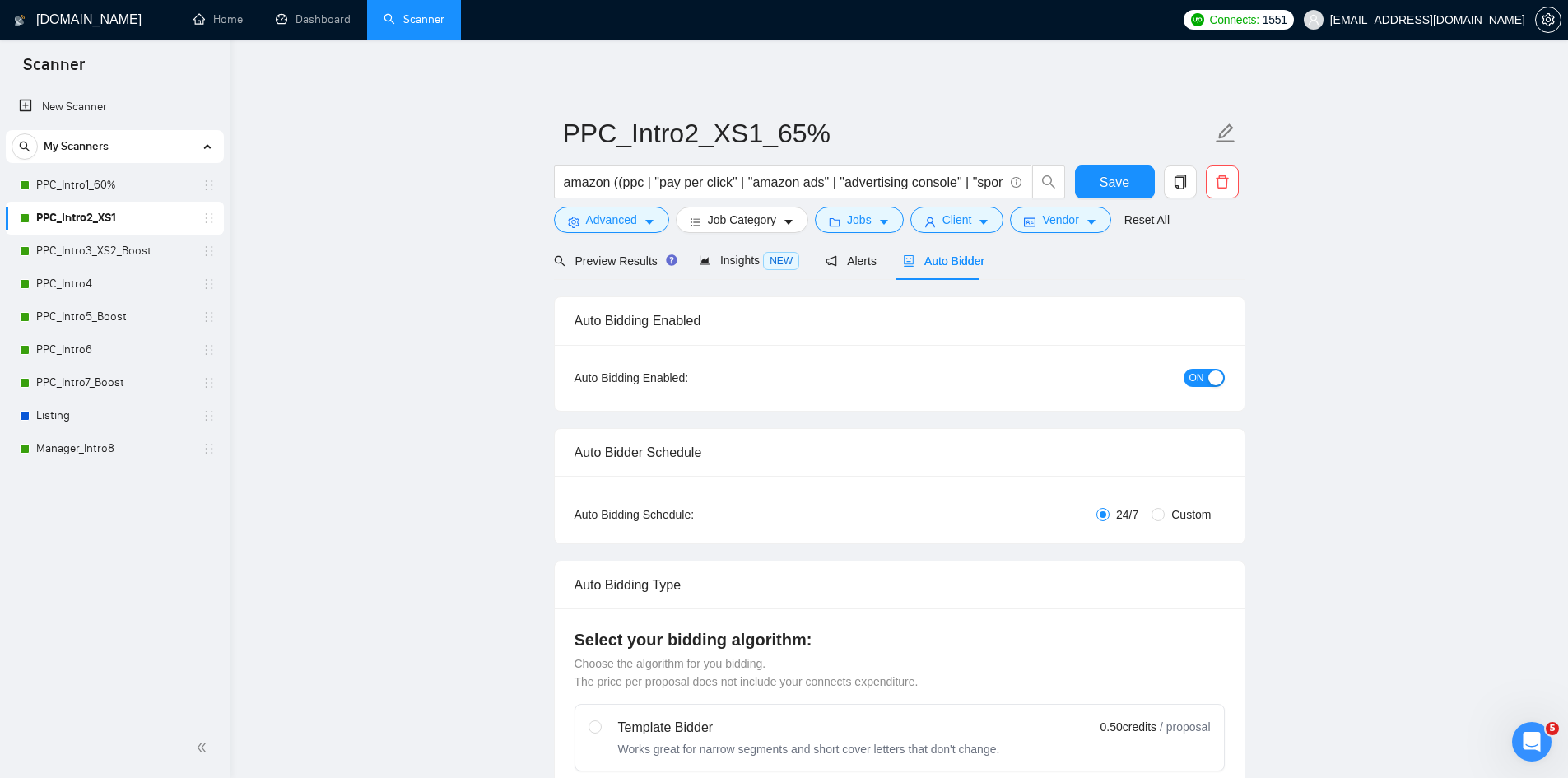
radio input "false"
radio input "true"
checkbox input "true"
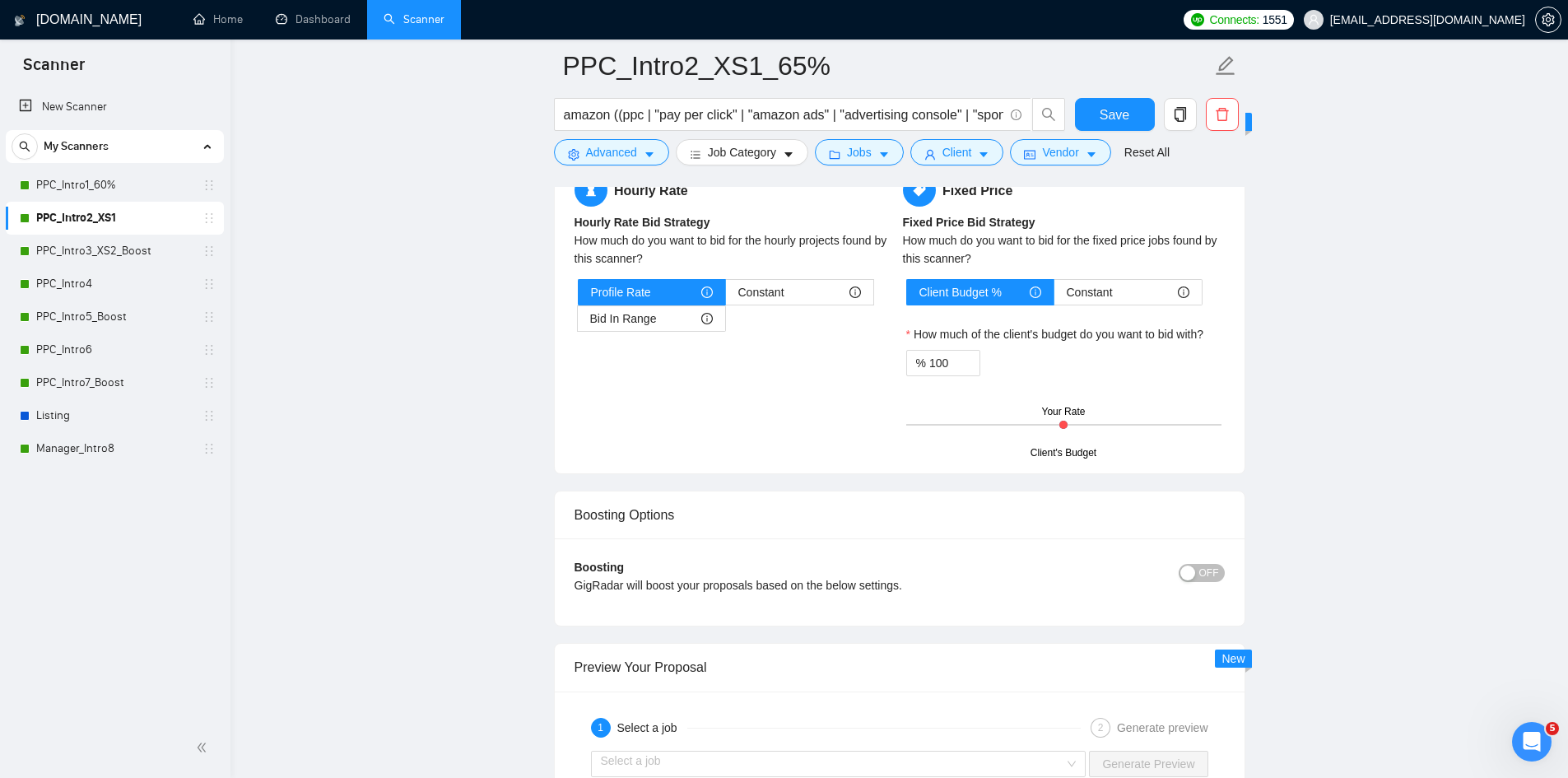
scroll to position [2964, 0]
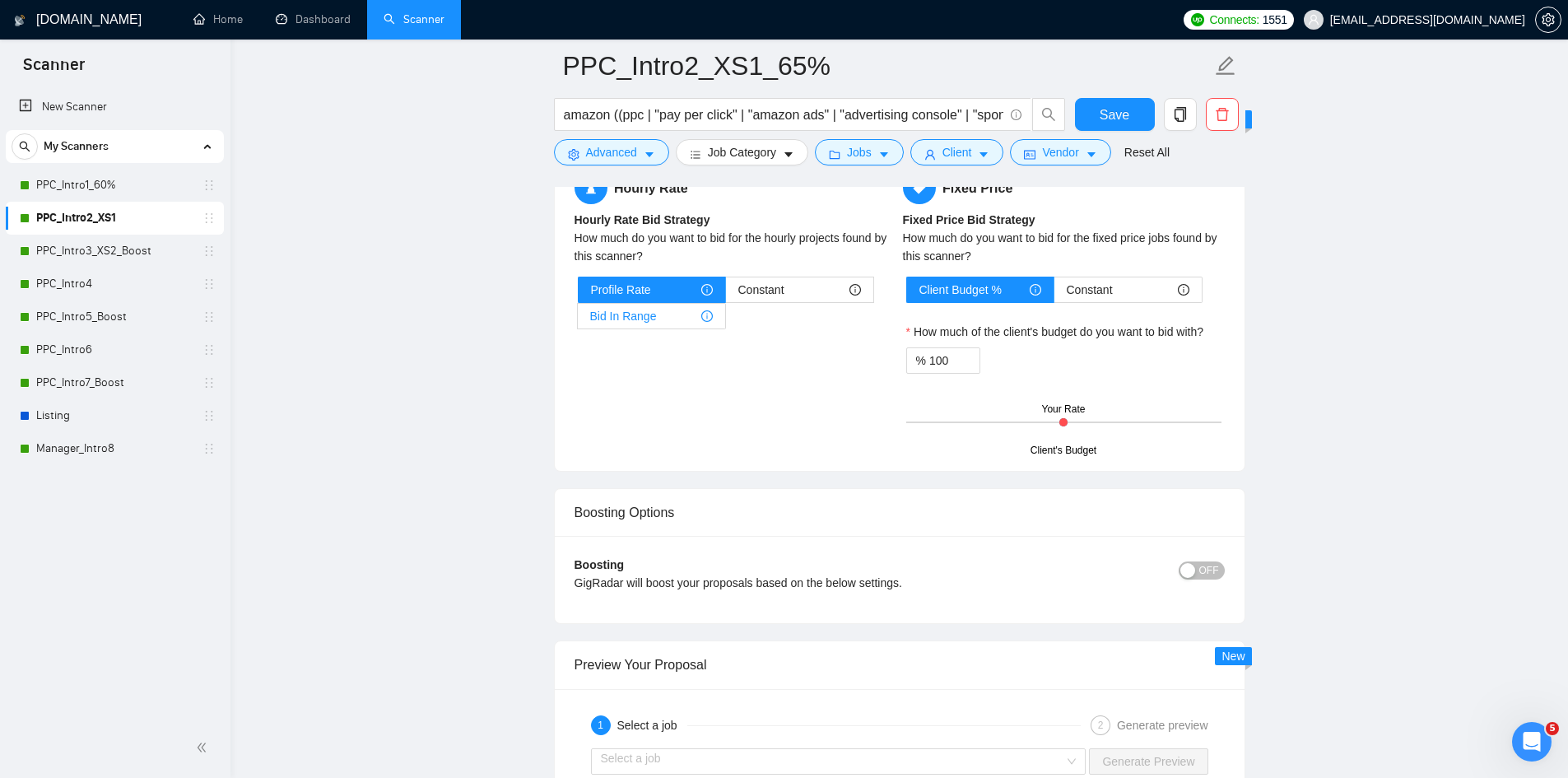
click at [678, 319] on div "Bid In Range" at bounding box center [651, 316] width 123 height 25
click at [578, 321] on input "Bid In Range" at bounding box center [578, 321] width 0 height 0
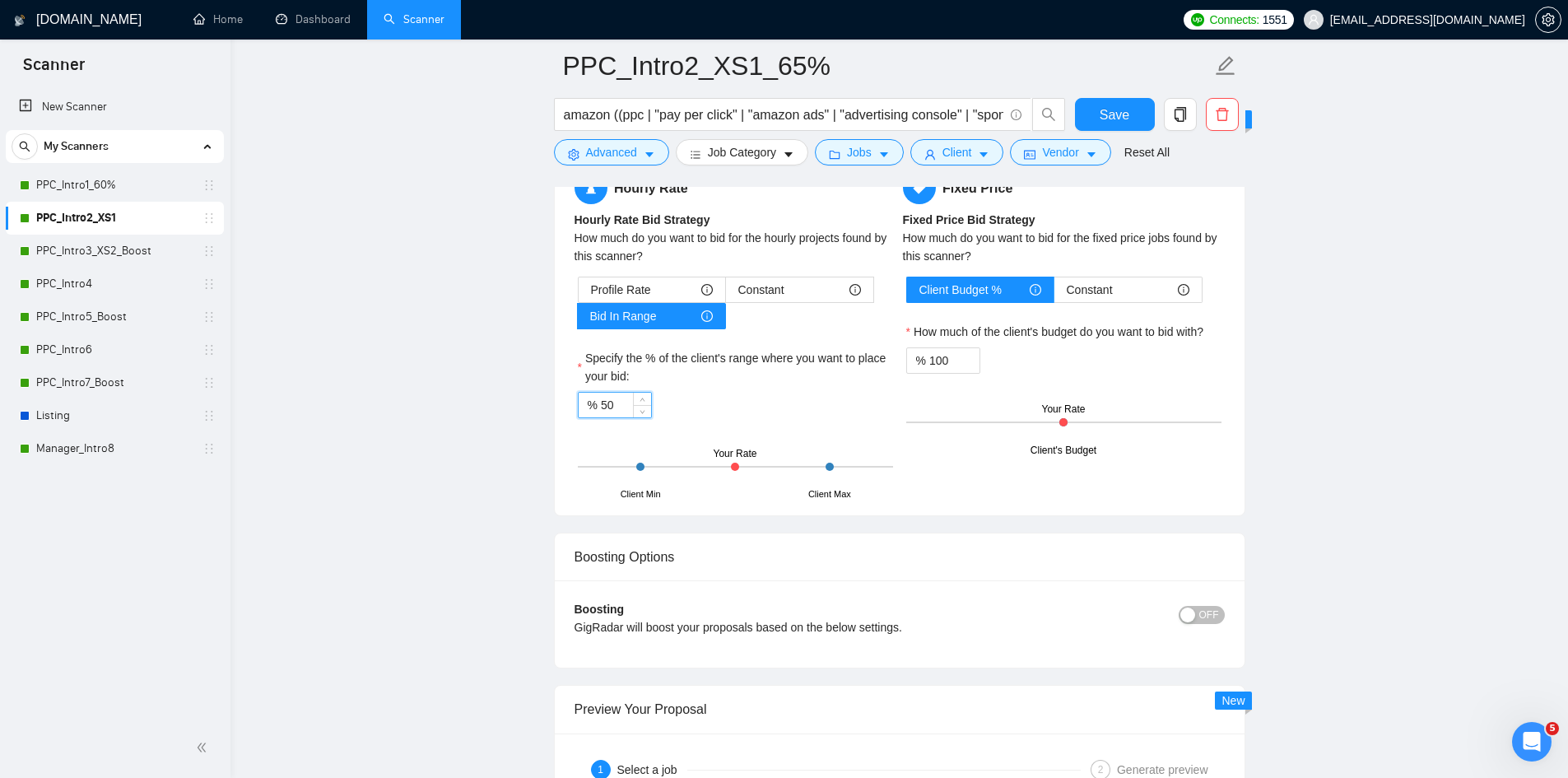
click at [628, 406] on input "50" at bounding box center [626, 405] width 50 height 25
type input "5"
type input "65"
click at [957, 366] on input "100" at bounding box center [954, 361] width 50 height 25
type input "105"
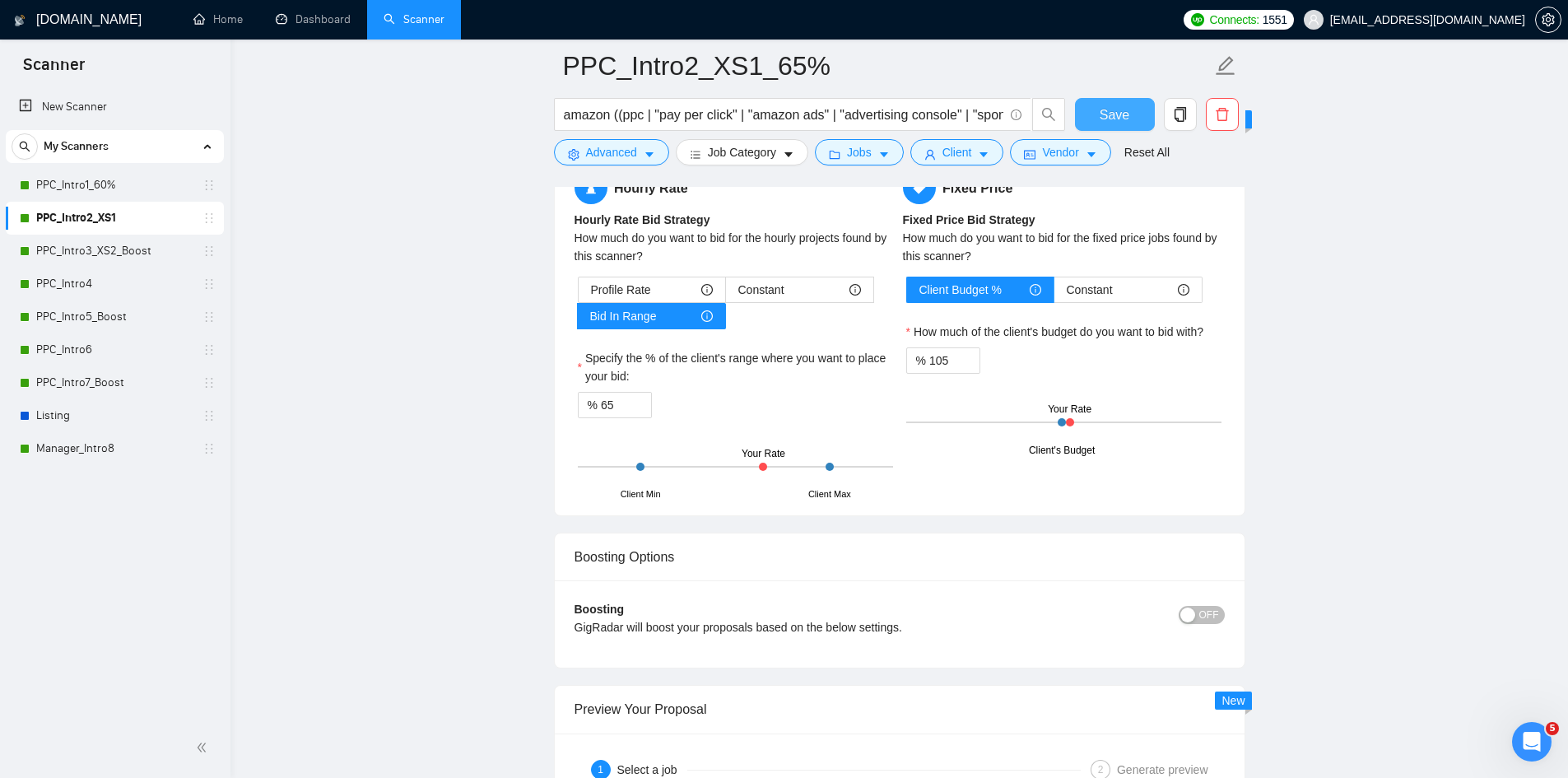
click at [1108, 116] on span "Save" at bounding box center [1114, 115] width 30 height 20
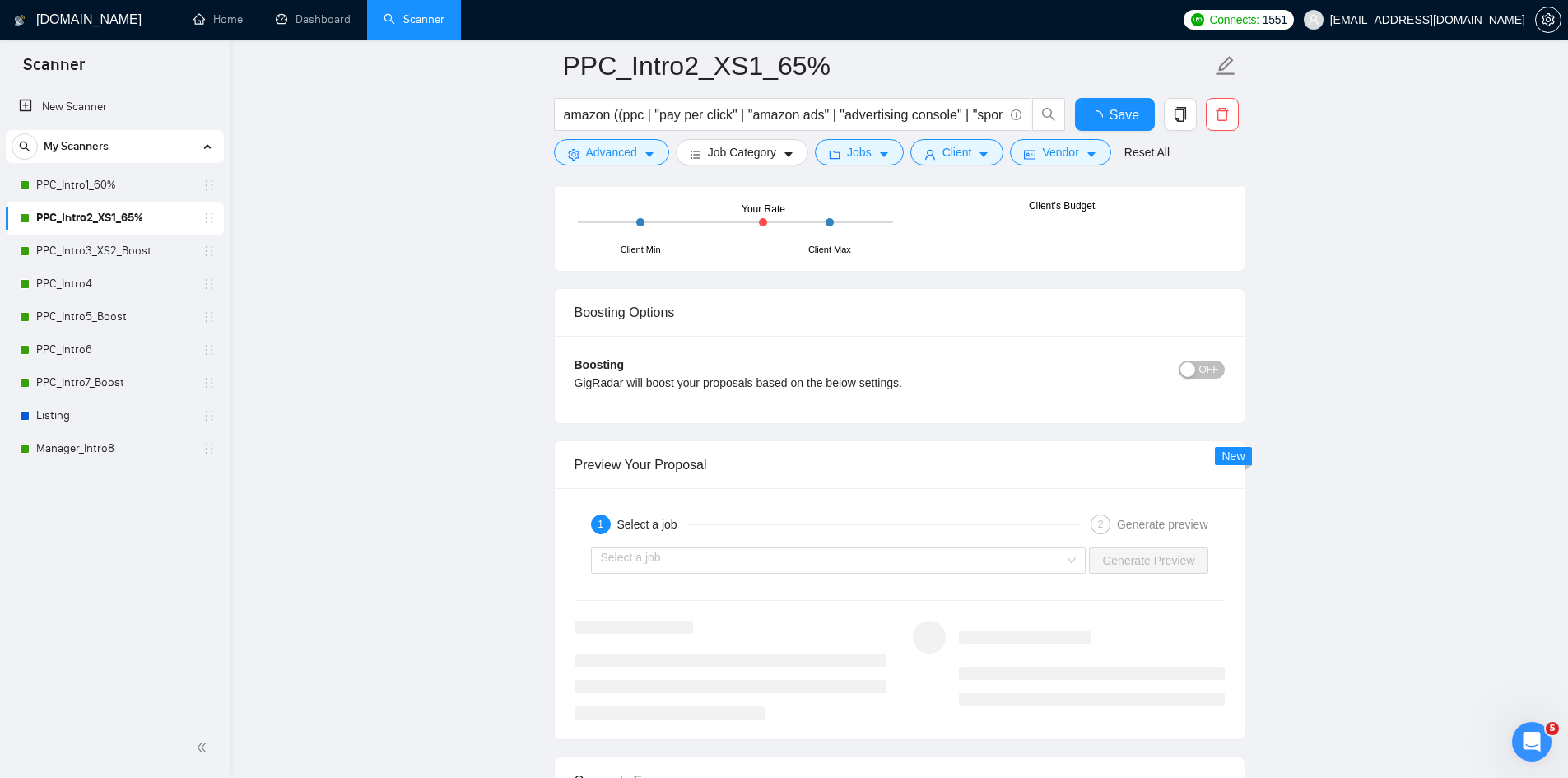
checkbox input "true"
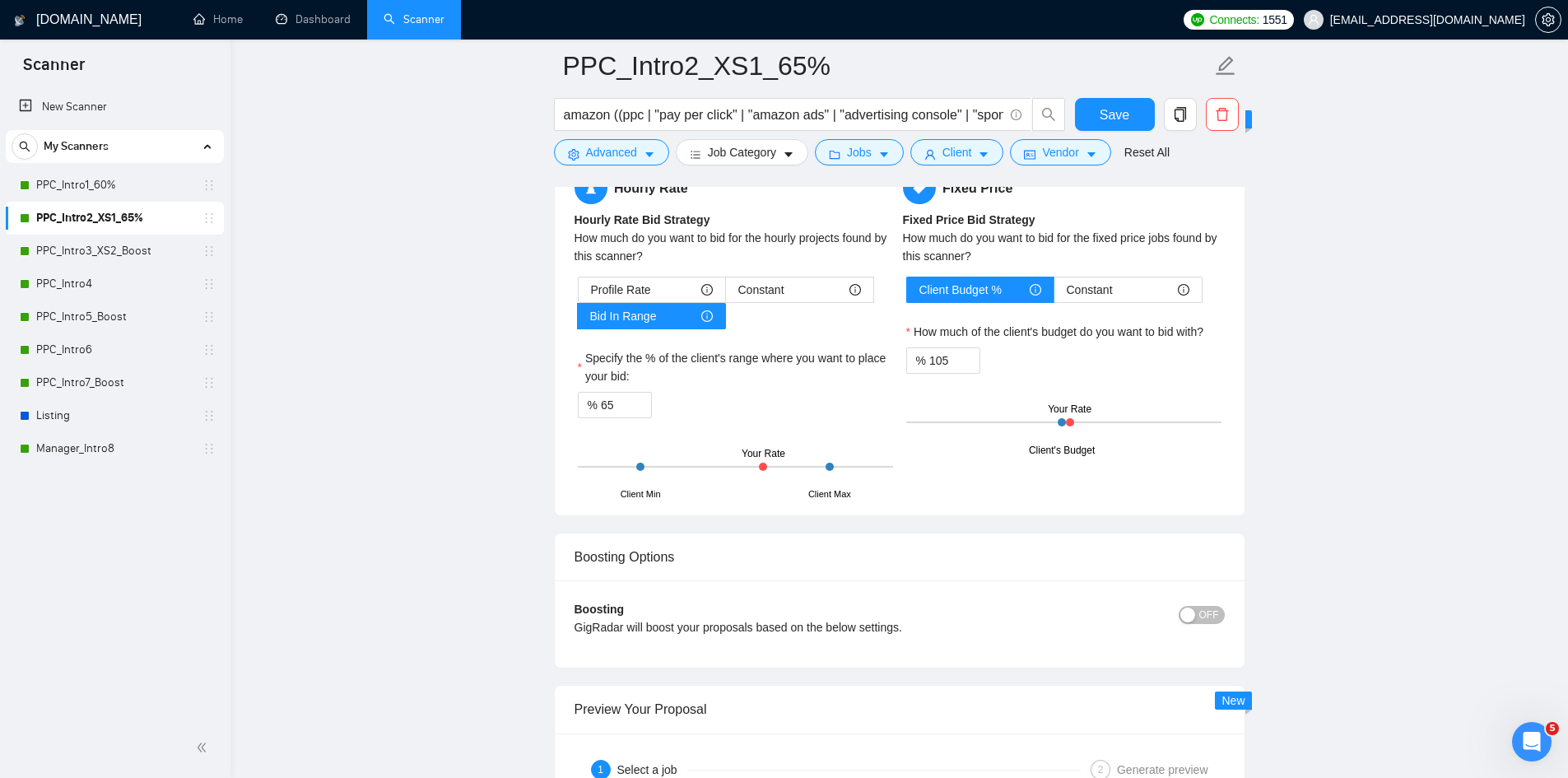
drag, startPoint x: 135, startPoint y: 251, endPoint x: 362, endPoint y: 371, distance: 256.8
click at [135, 251] on link "PPC_Intro3_XS2_Boost" at bounding box center [114, 251] width 156 height 33
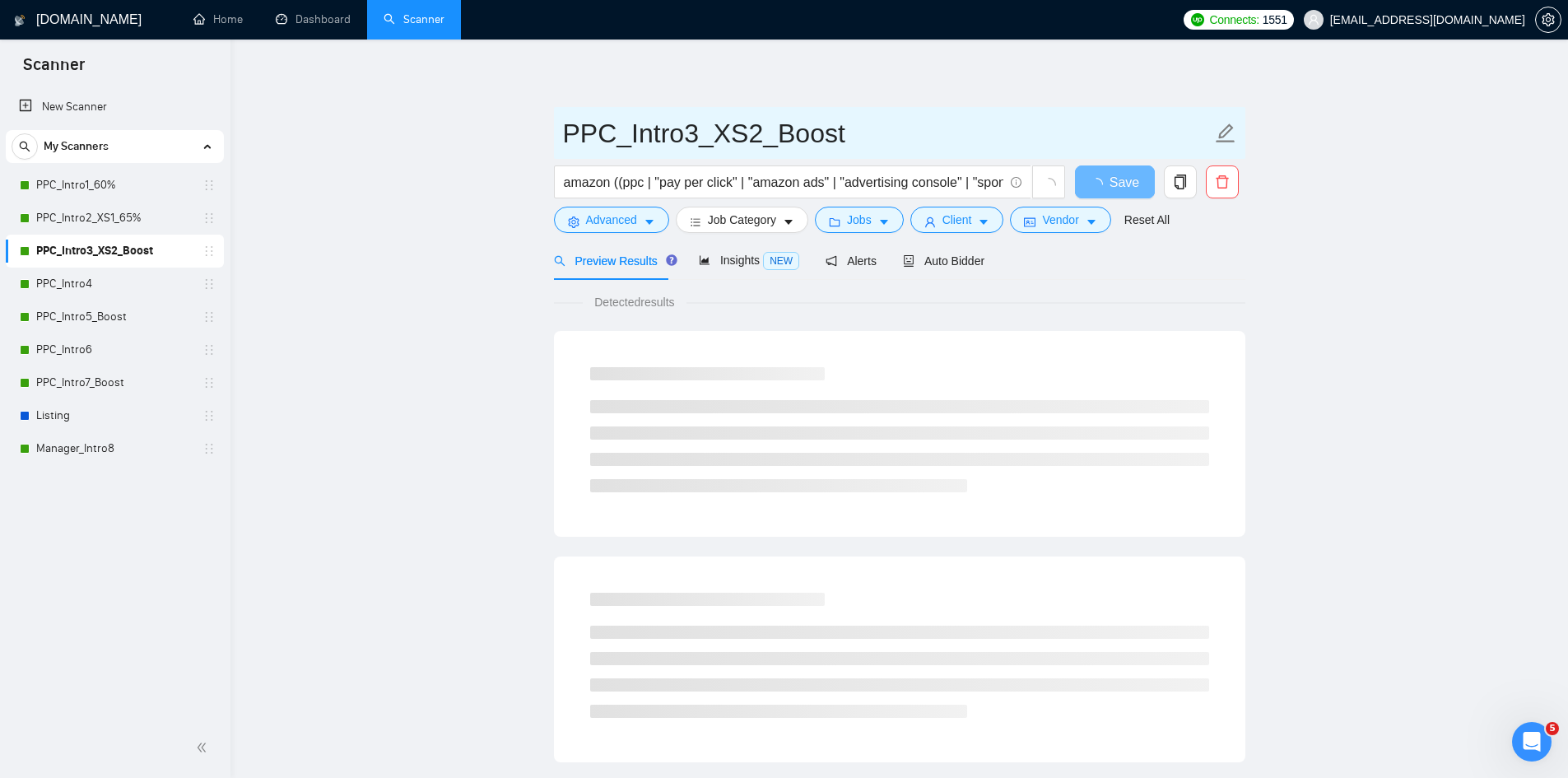
click at [1224, 132] on icon "edit" at bounding box center [1225, 133] width 21 height 21
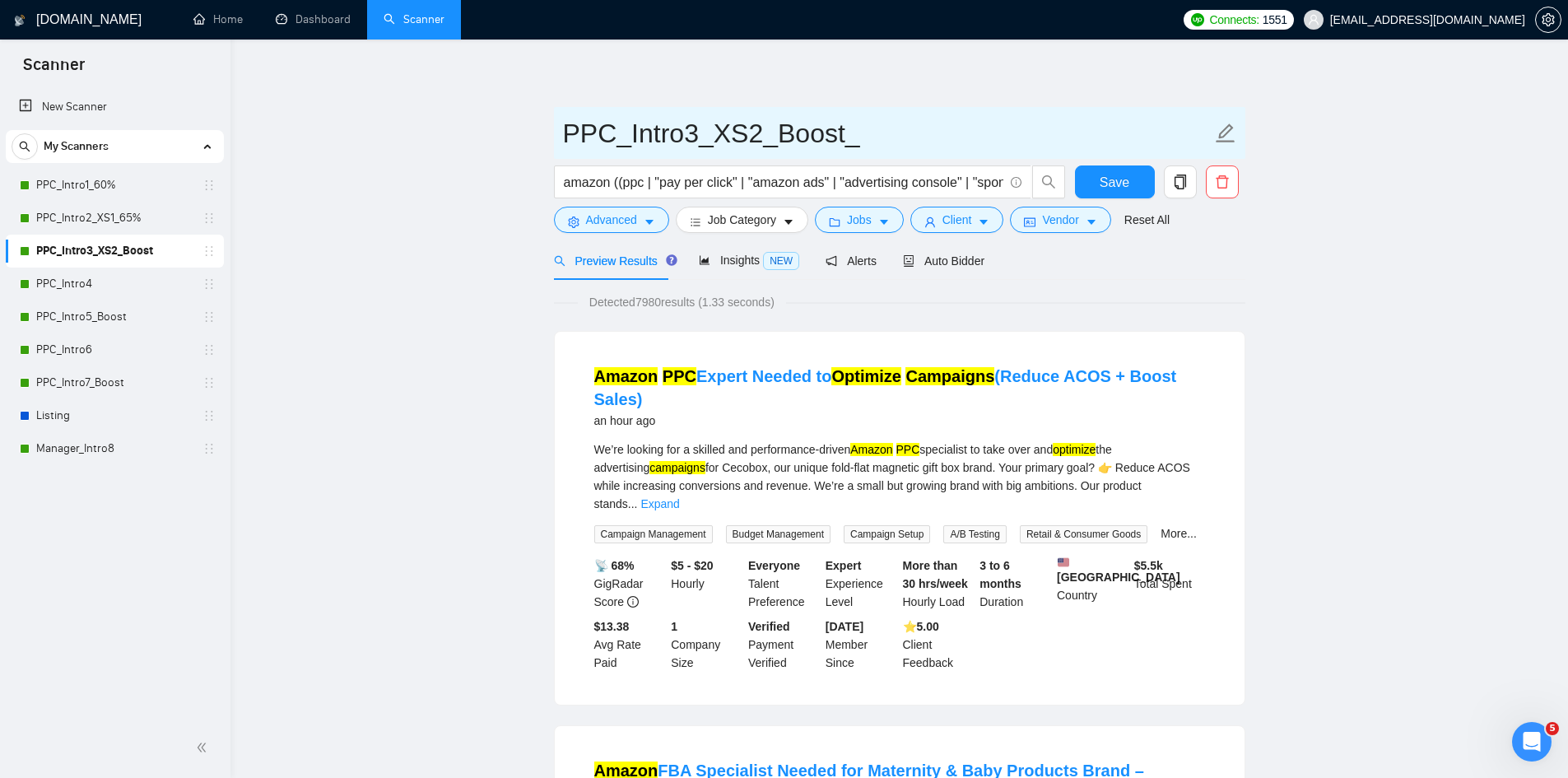
paste input "68"
type input "PPC_Intro3_XS2_Boost_68%"
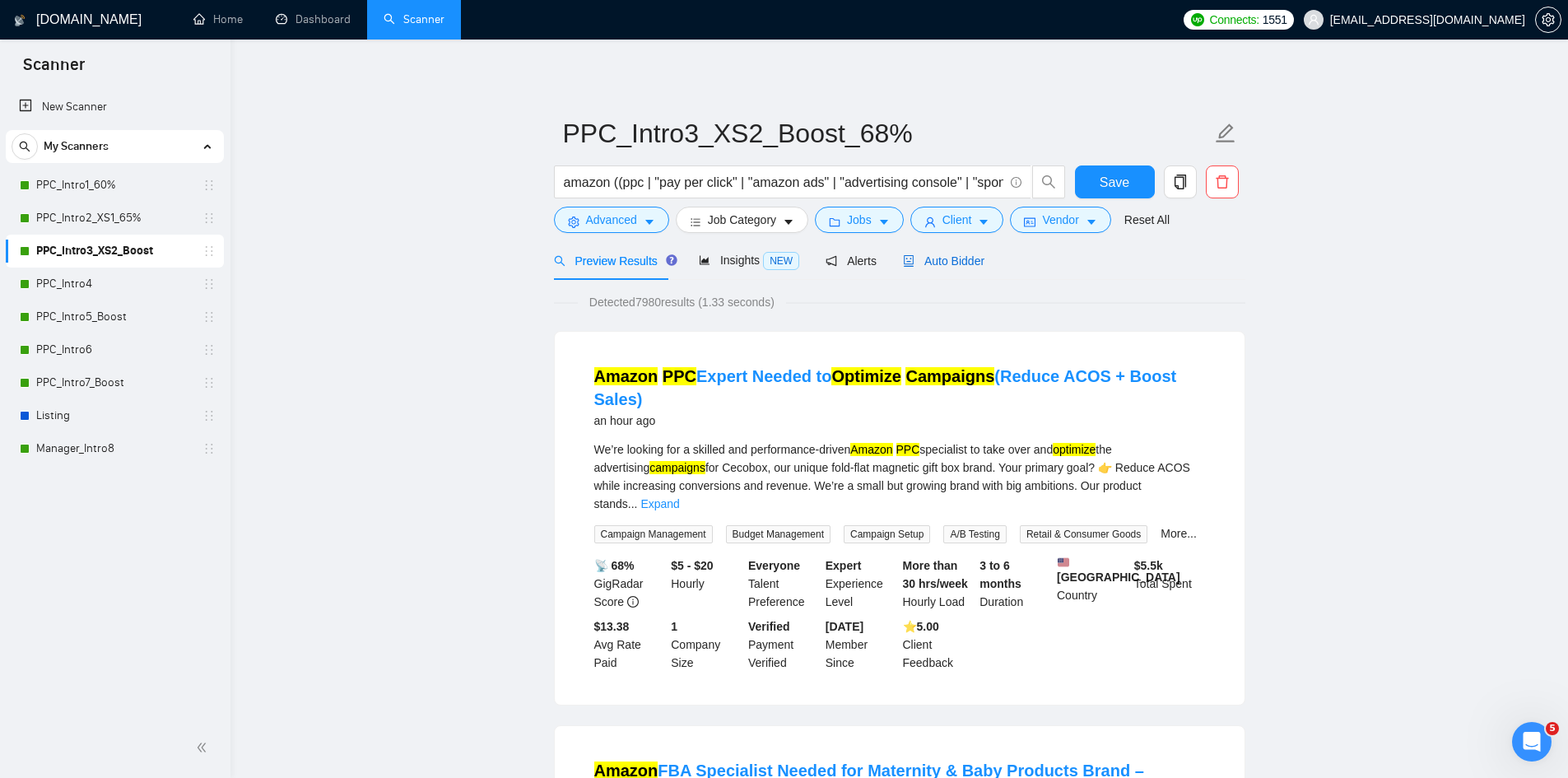
click at [938, 266] on span "Auto Bidder" at bounding box center [944, 261] width 81 height 14
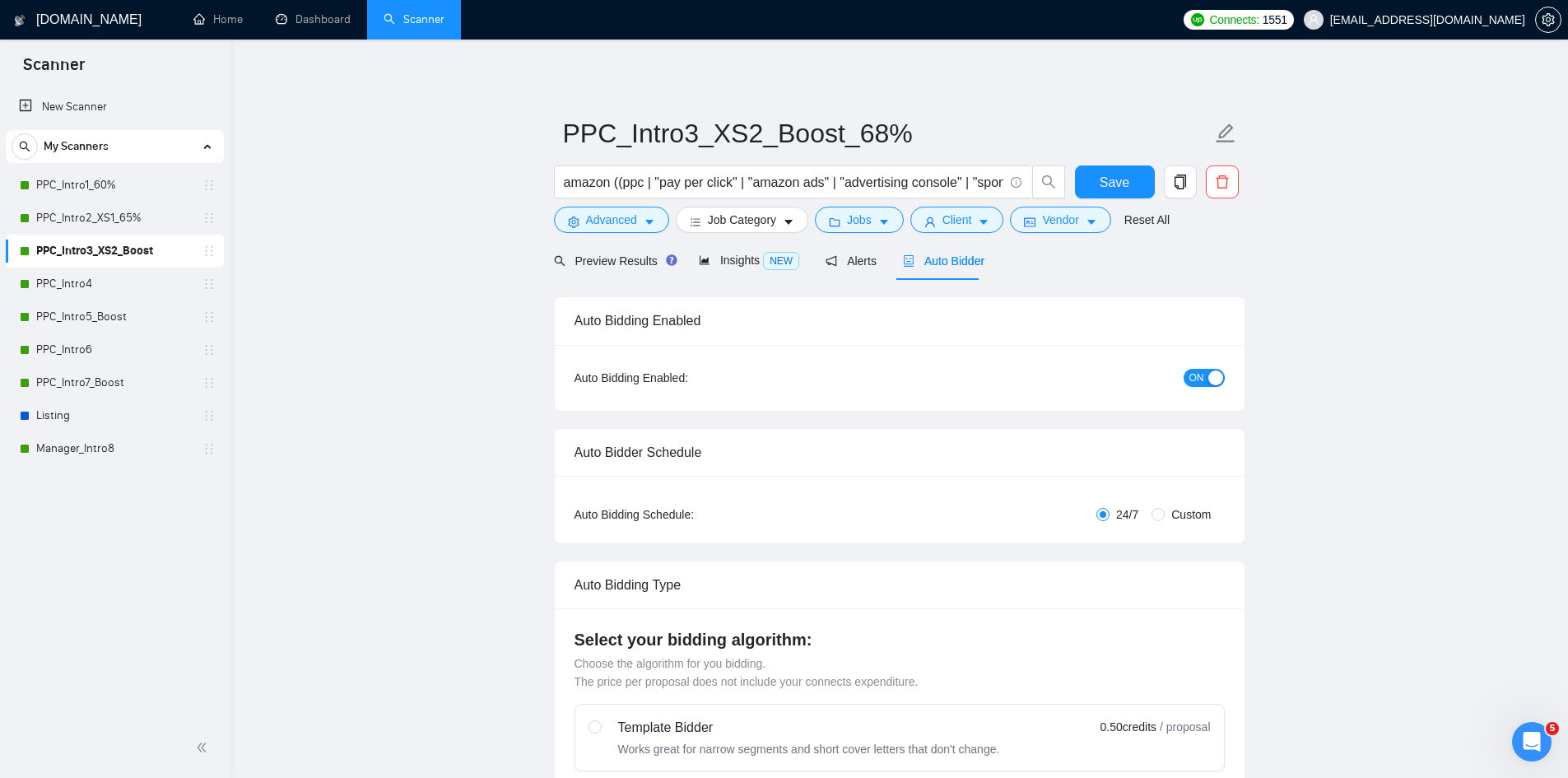
radio input "false"
radio input "true"
checkbox input "true"
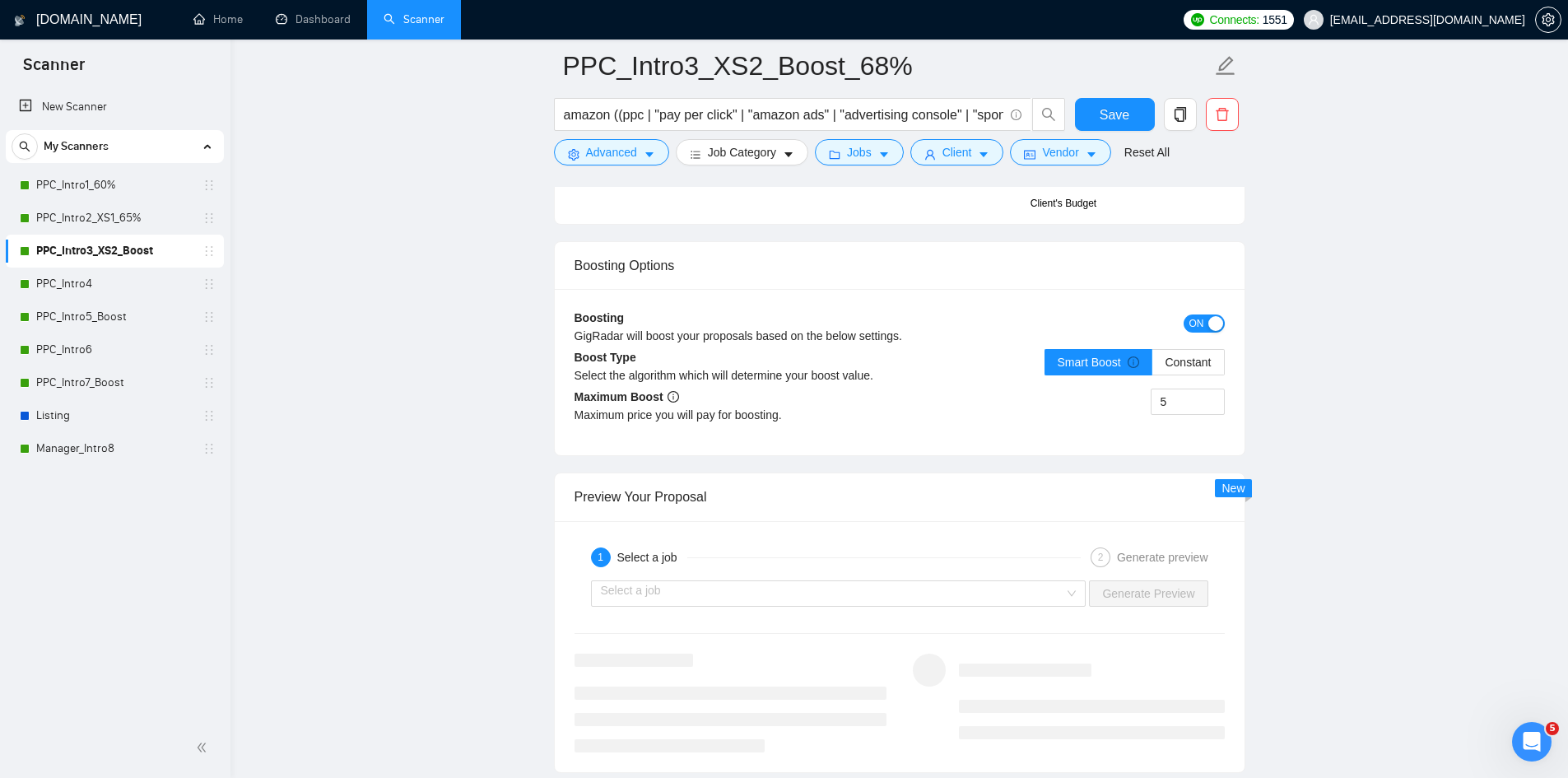
scroll to position [2800, 0]
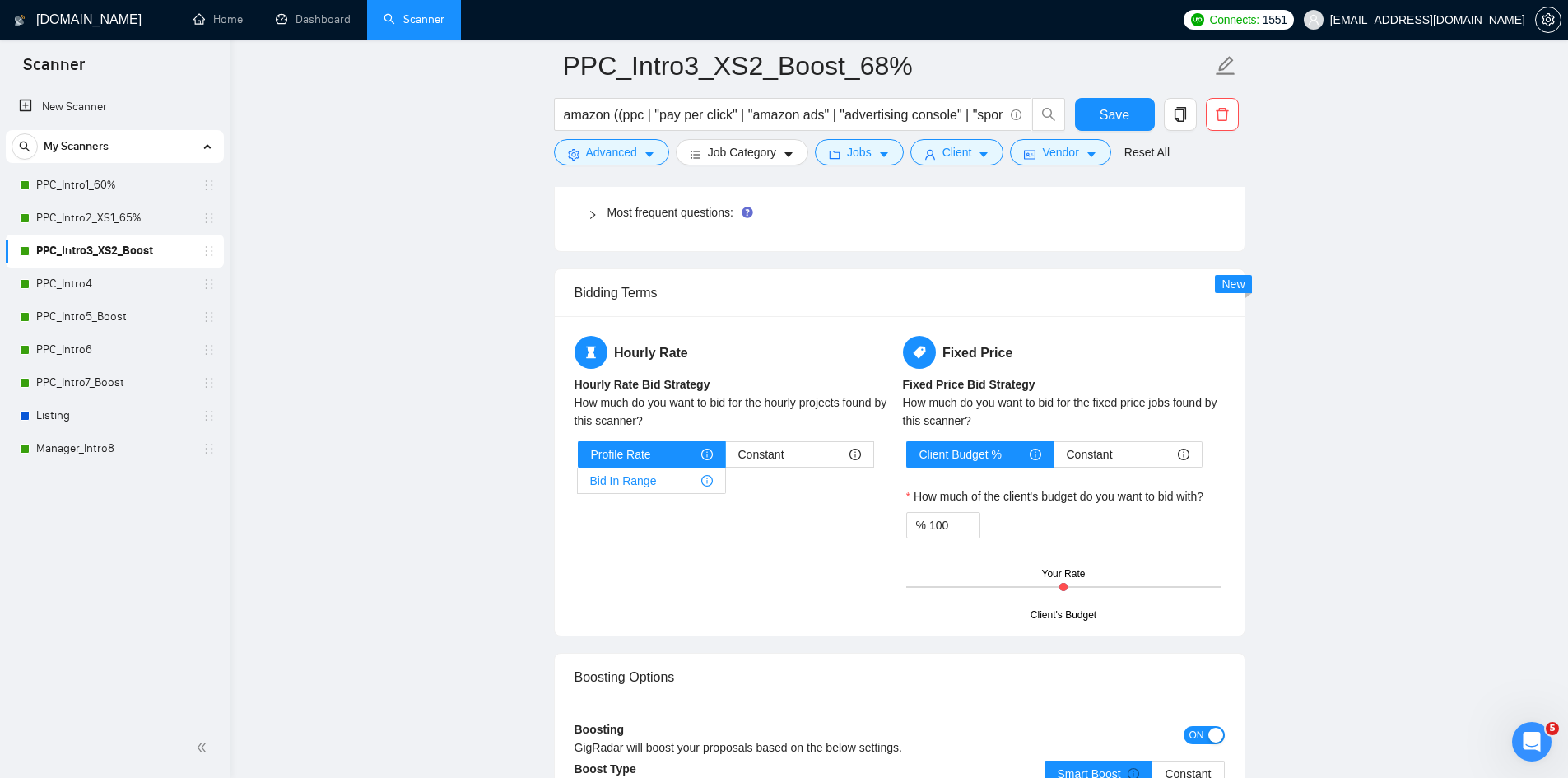
click at [679, 469] on div "Bid In Range" at bounding box center [651, 480] width 123 height 25
click at [578, 485] on input "Bid In Range" at bounding box center [578, 485] width 0 height 0
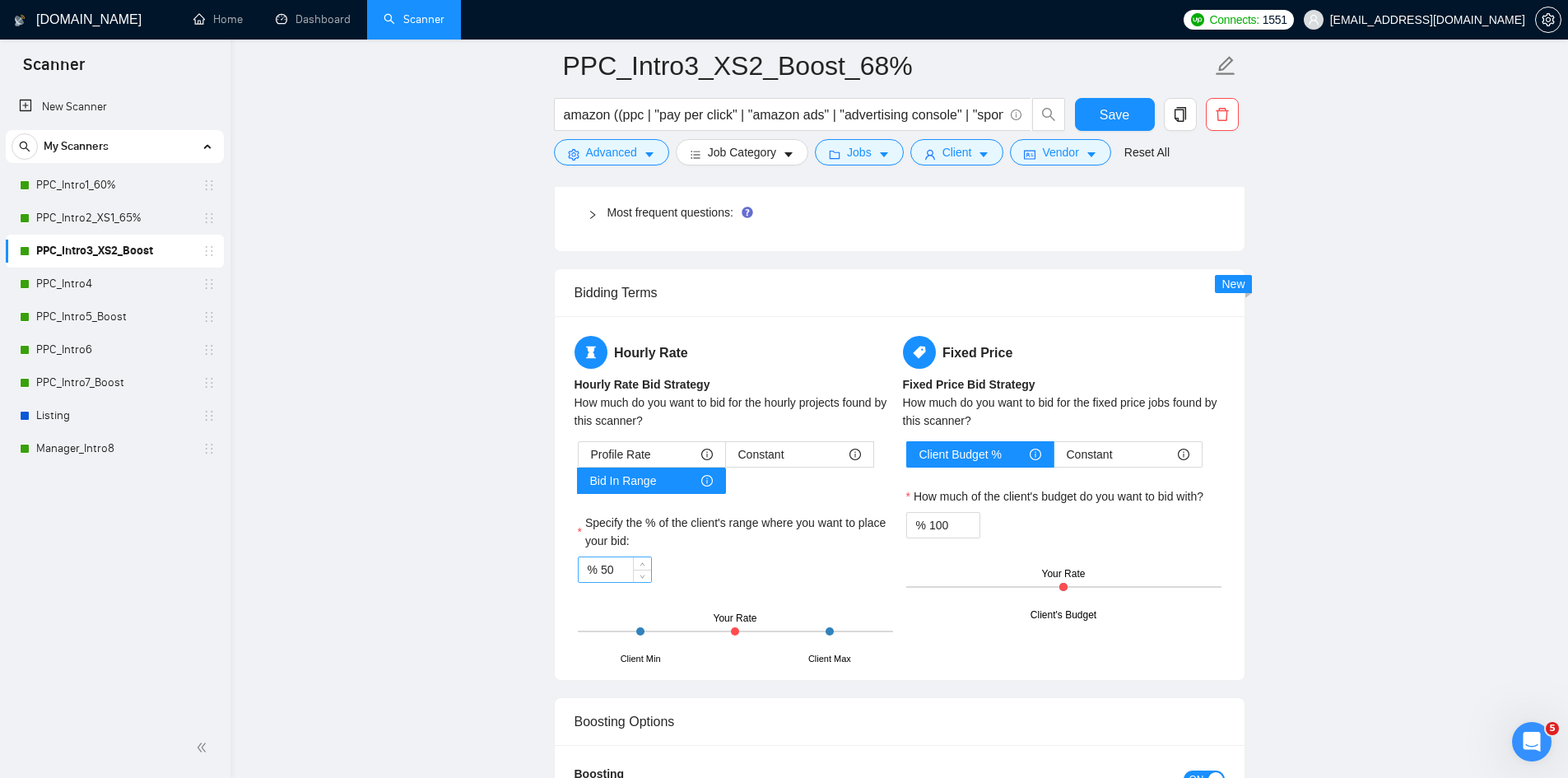
click at [630, 567] on input "50" at bounding box center [626, 569] width 50 height 25
type input "5"
paste input "68"
type input "68"
click at [951, 523] on input "100" at bounding box center [954, 525] width 50 height 25
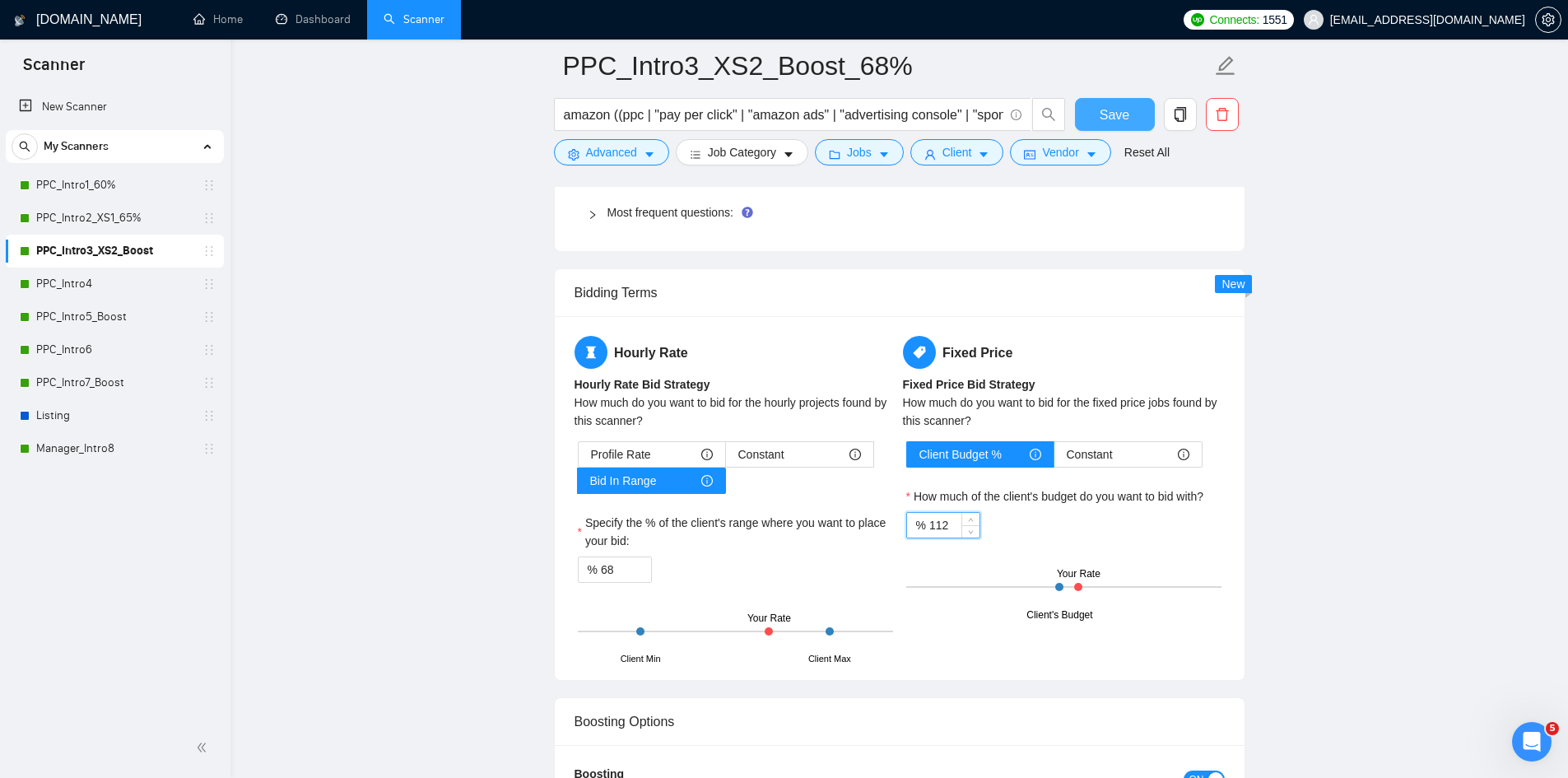
type input "112"
click at [1102, 118] on span "Save" at bounding box center [1114, 115] width 30 height 20
click at [104, 290] on link "PPC_Intro4" at bounding box center [114, 283] width 156 height 33
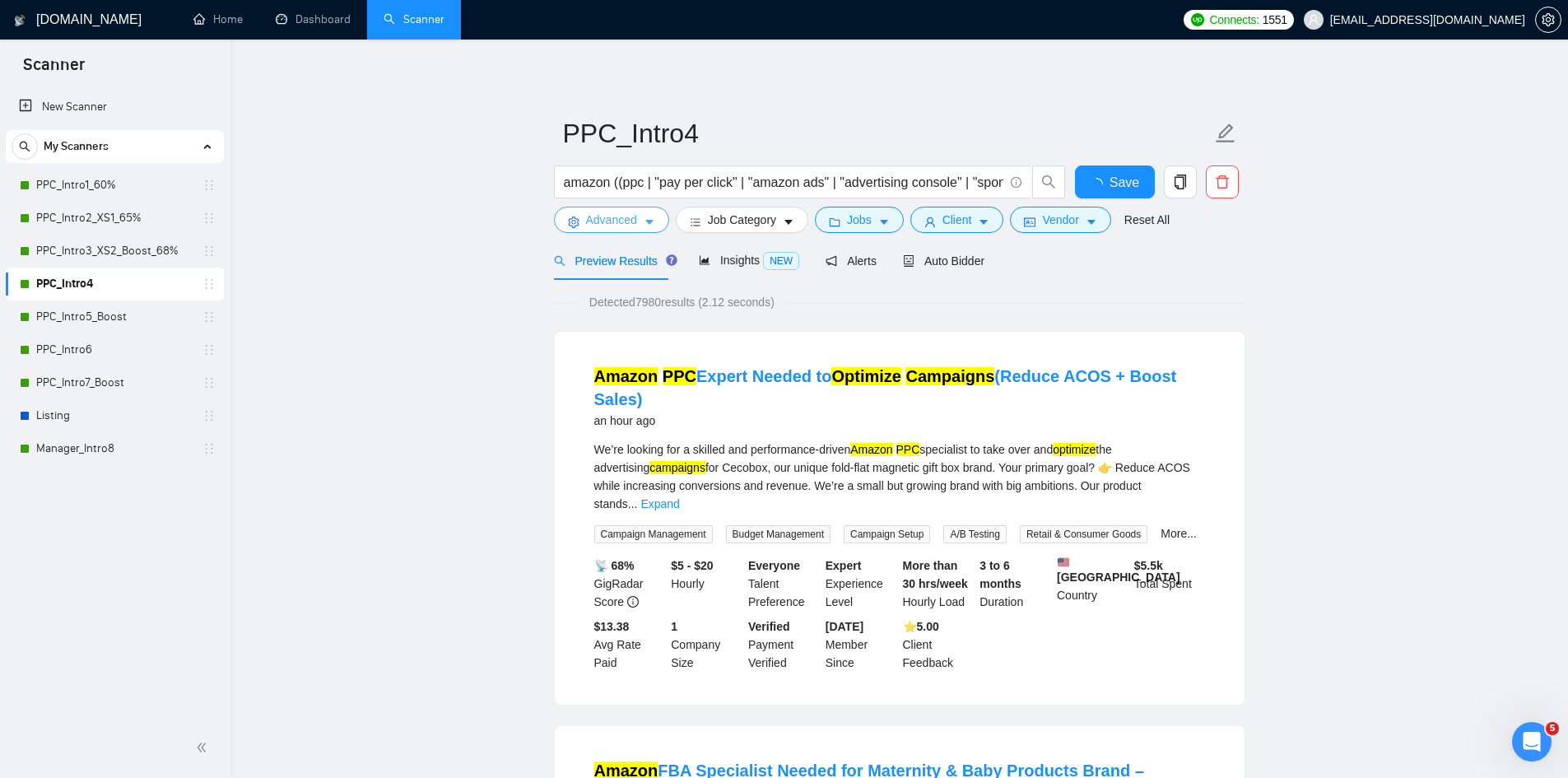
click at [650, 218] on icon "caret-down" at bounding box center [650, 222] width 12 height 12
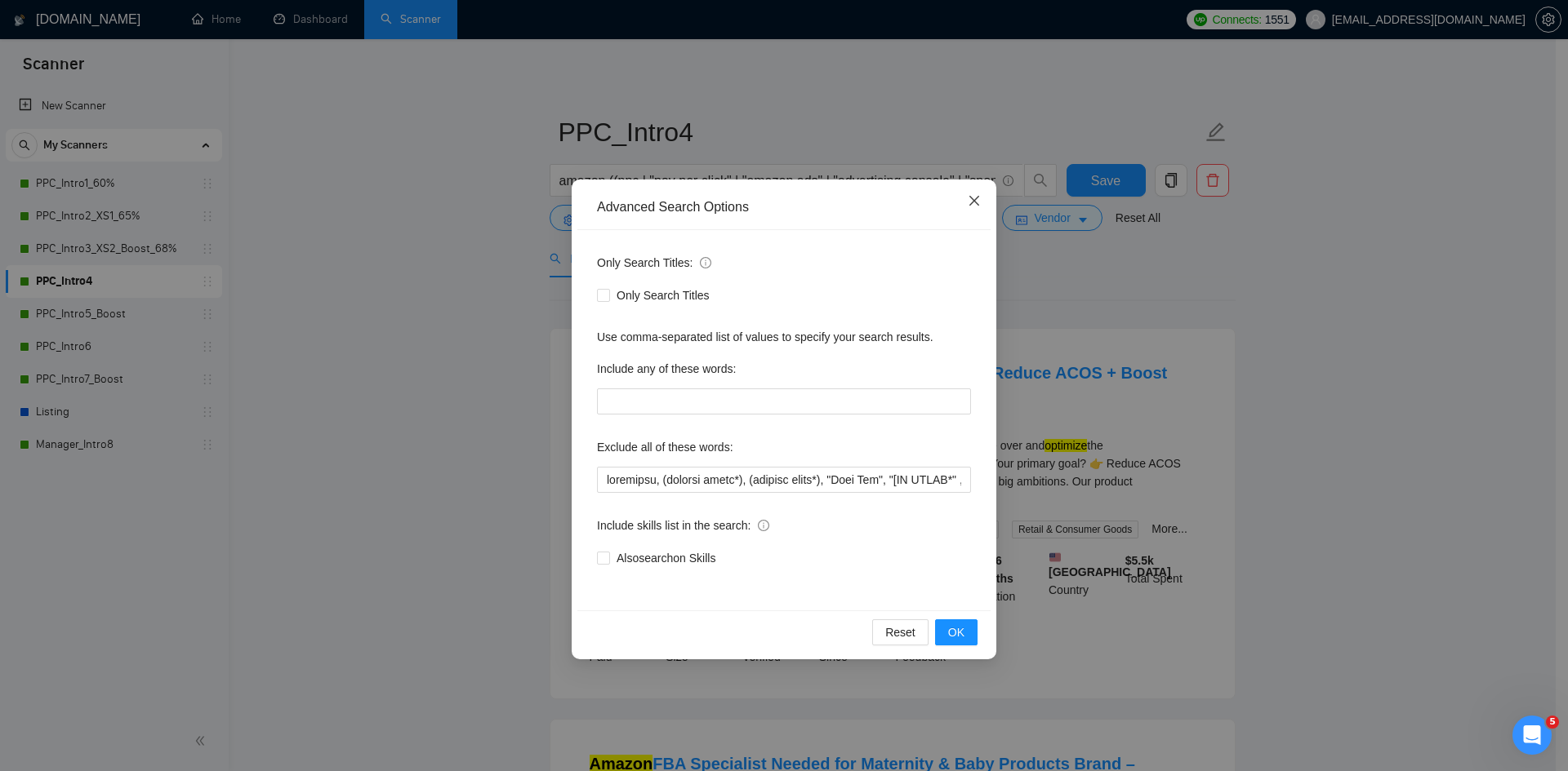
click at [977, 199] on icon "close" at bounding box center [974, 201] width 10 height 10
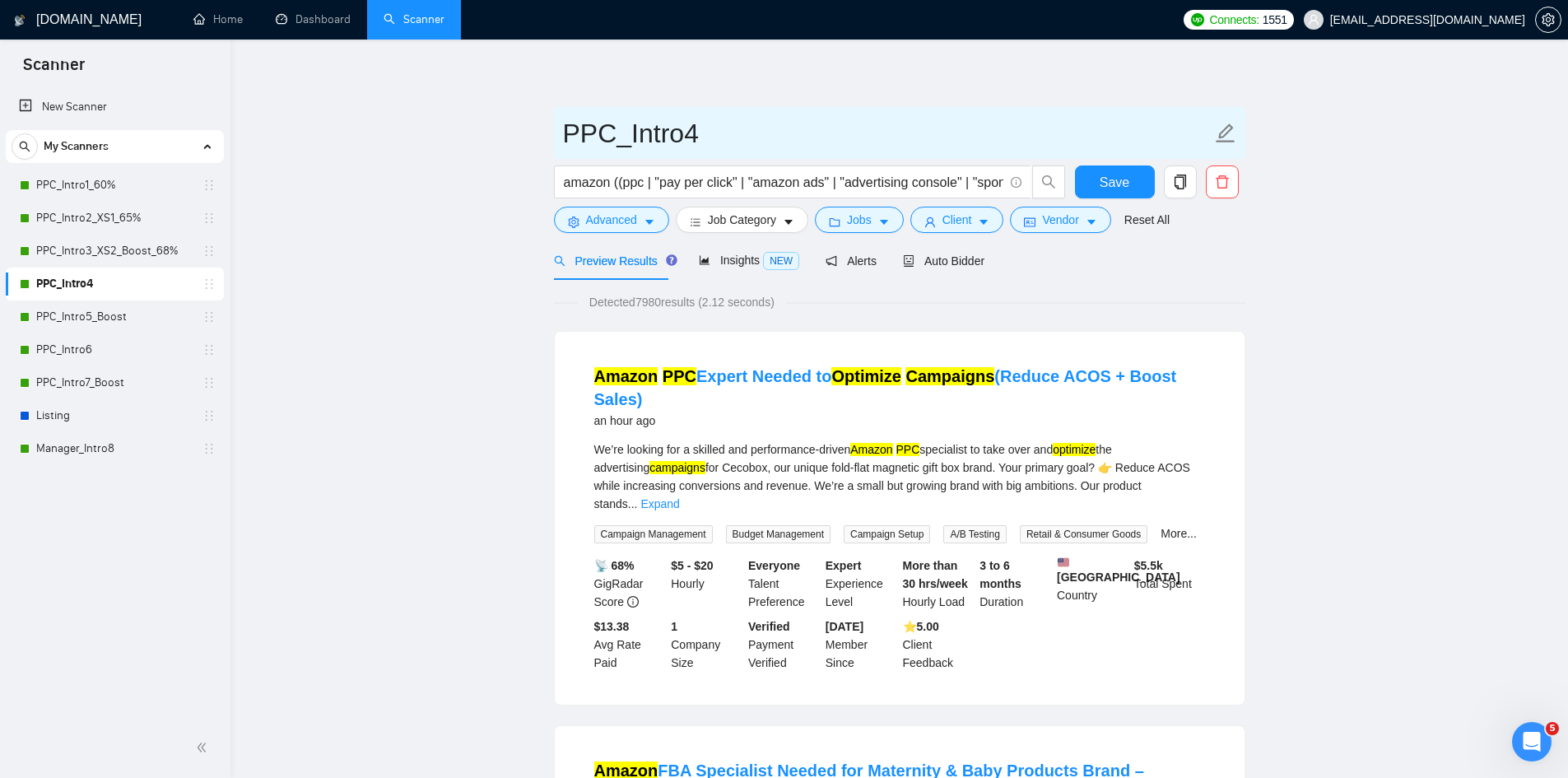
click at [711, 137] on input "PPC_Intro4" at bounding box center [887, 133] width 649 height 42
paste input "70"
type input "PPC_Intro4_70%"
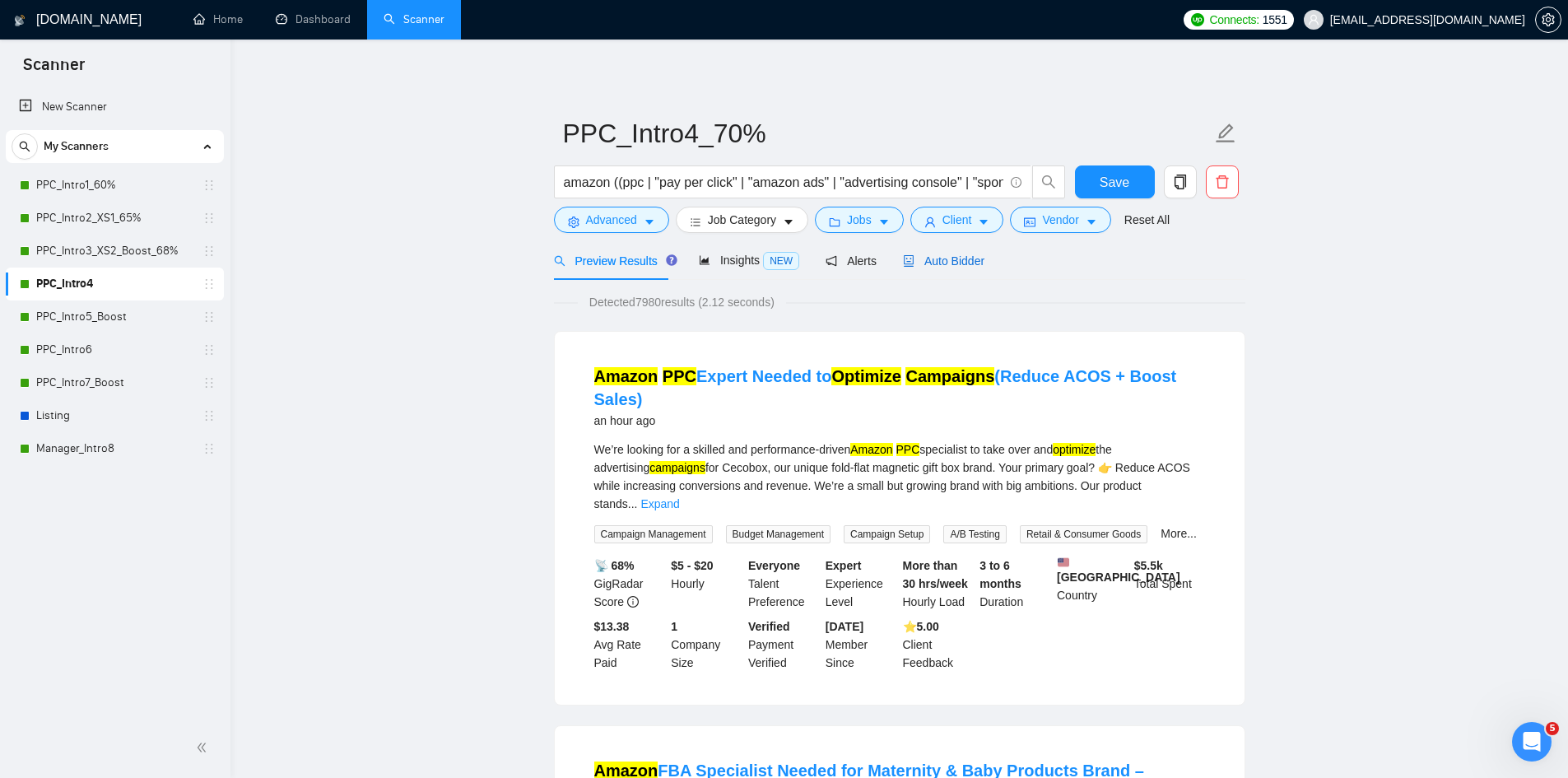
click at [952, 263] on span "Auto Bidder" at bounding box center [944, 261] width 81 height 14
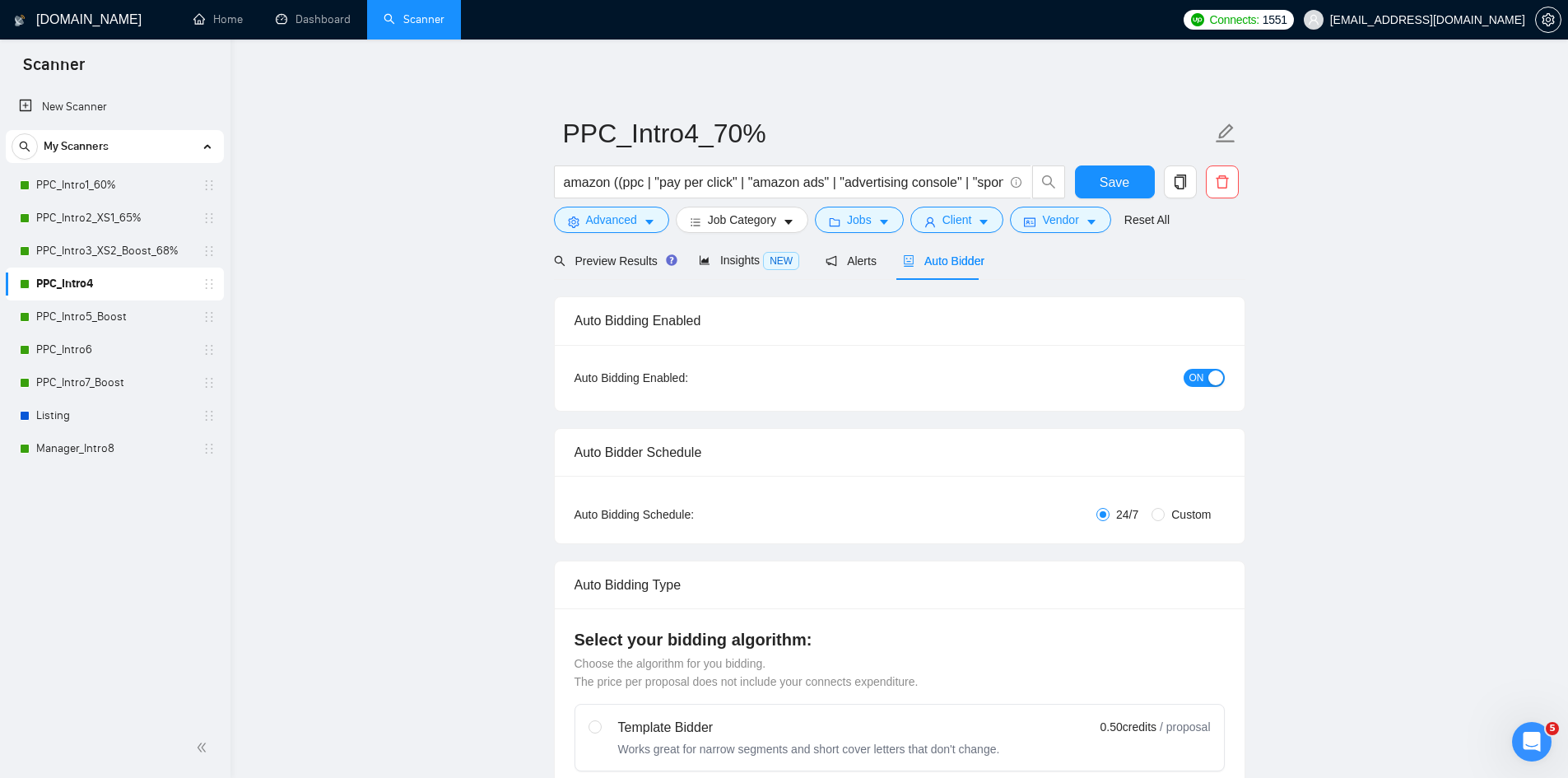
radio input "false"
radio input "true"
checkbox input "true"
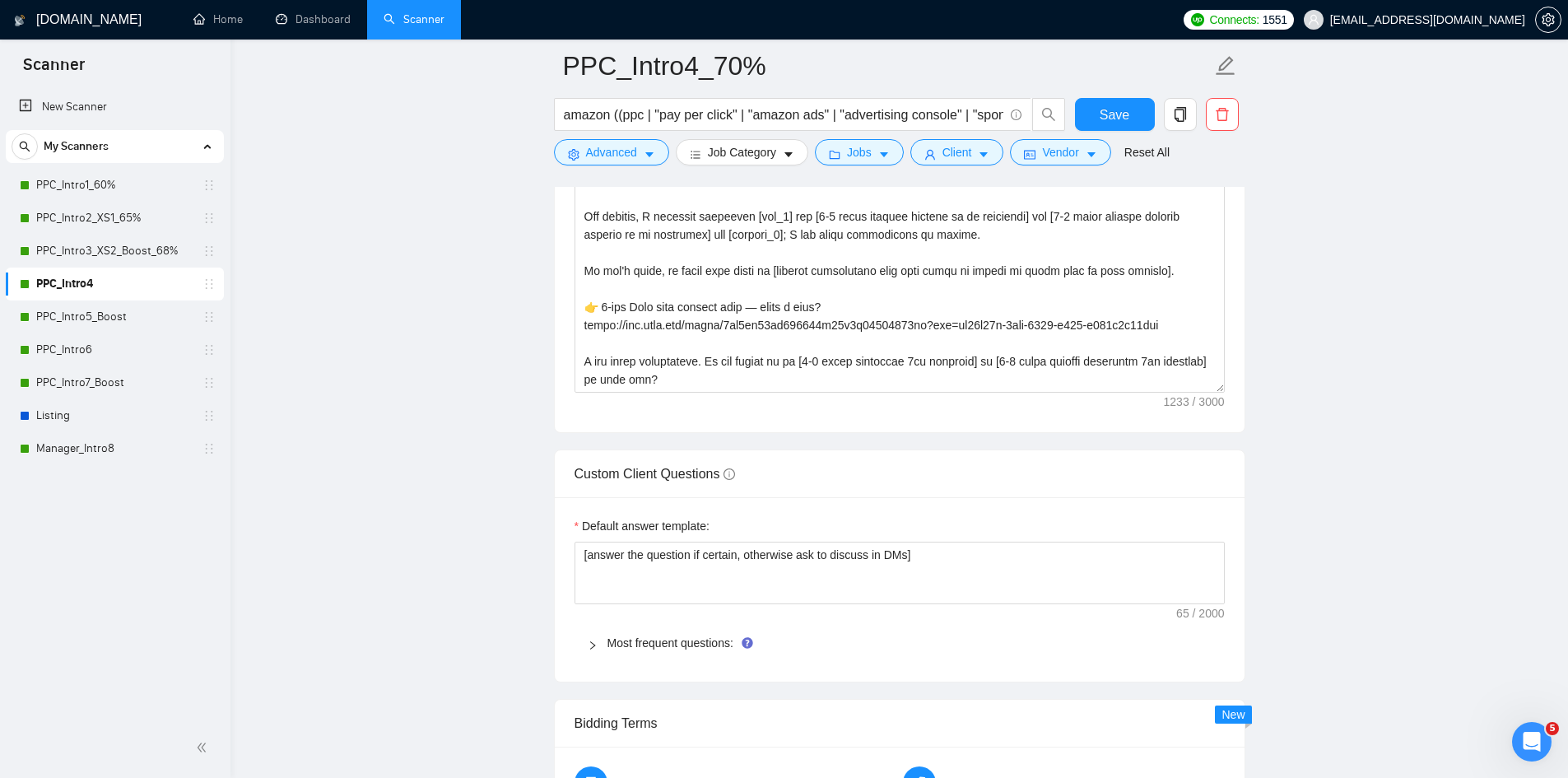
scroll to position [2717, 0]
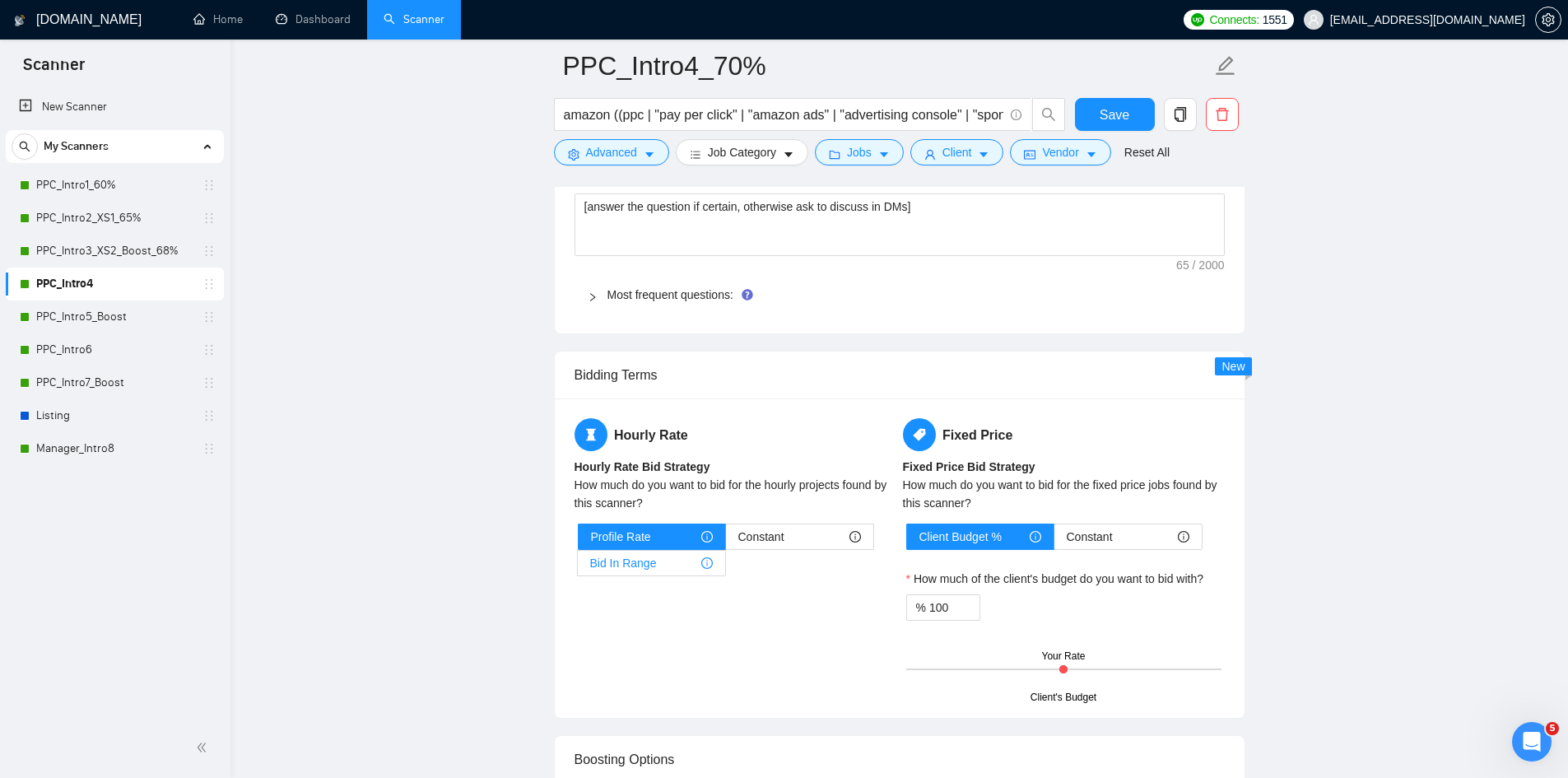
click at [653, 554] on span "Bid In Range" at bounding box center [623, 563] width 67 height 25
click at [578, 568] on input "Bid In Range" at bounding box center [578, 568] width 0 height 0
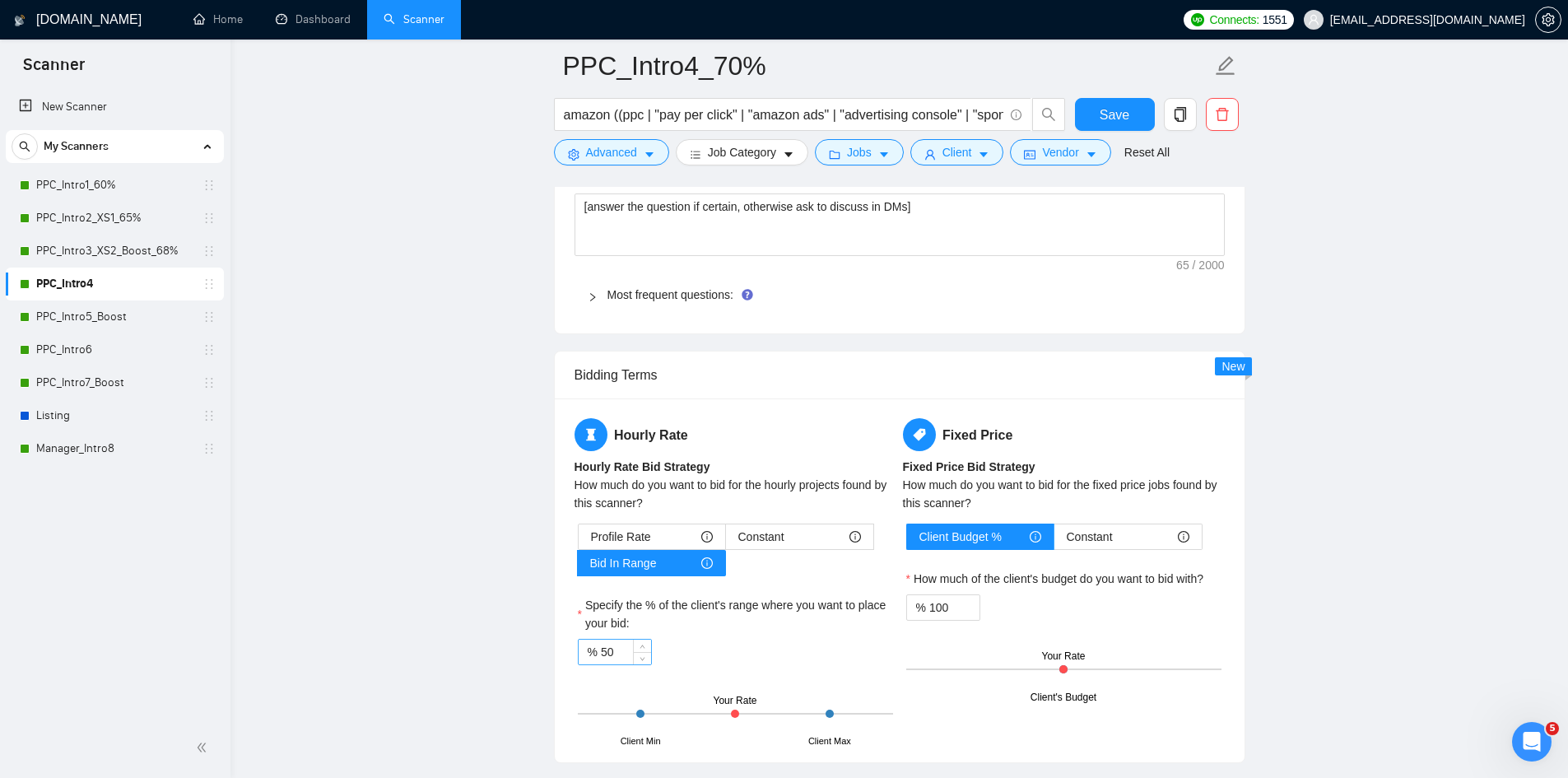
click at [607, 650] on input "50" at bounding box center [626, 652] width 50 height 25
type input "70"
click at [949, 605] on input "100" at bounding box center [954, 607] width 50 height 25
type input "115"
drag, startPoint x: 1120, startPoint y: 105, endPoint x: 1127, endPoint y: 125, distance: 21.2
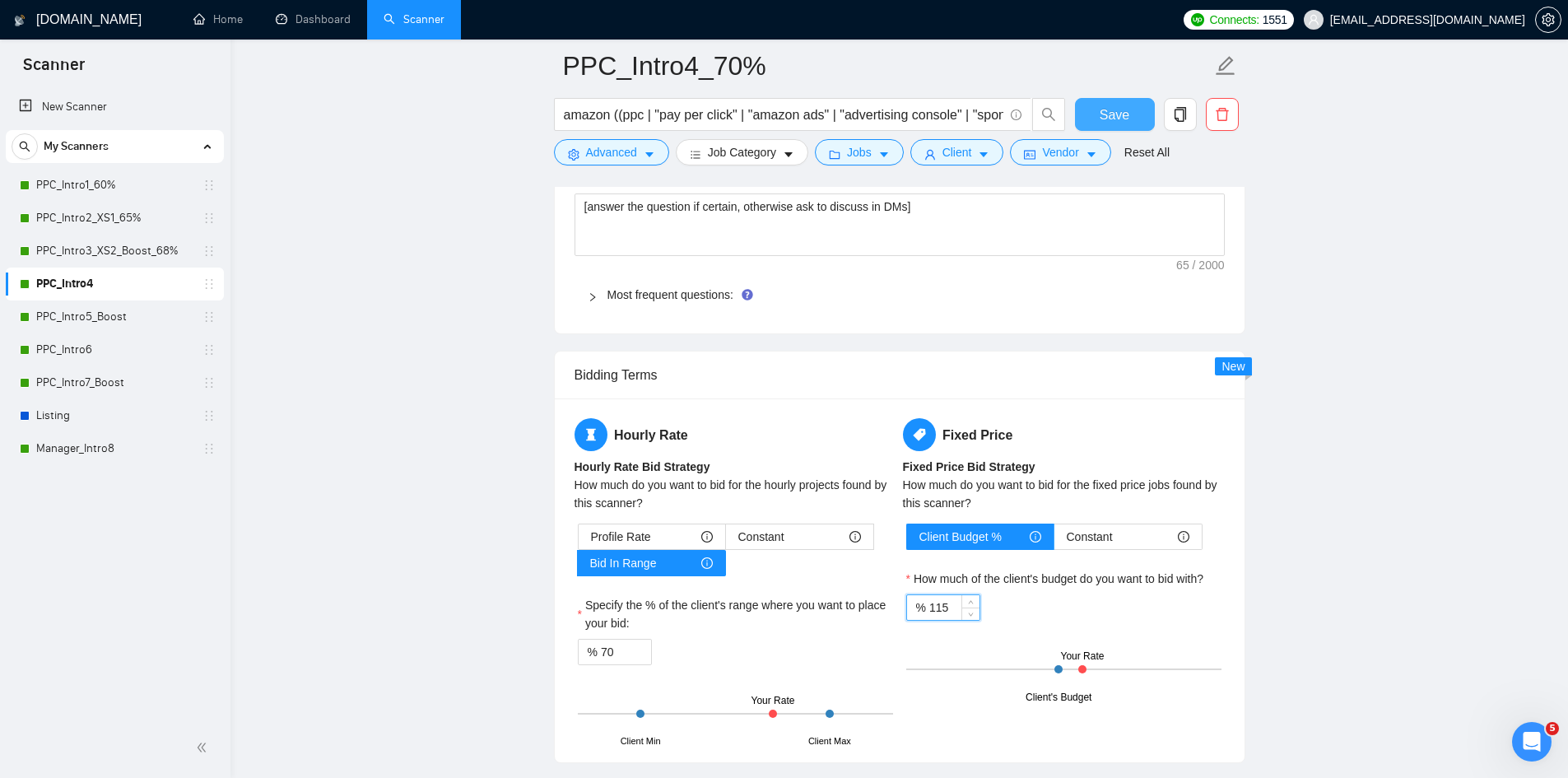
click at [1120, 108] on span "Save" at bounding box center [1114, 115] width 30 height 20
click at [136, 317] on link "PPC_Intro5_Boost" at bounding box center [114, 316] width 156 height 33
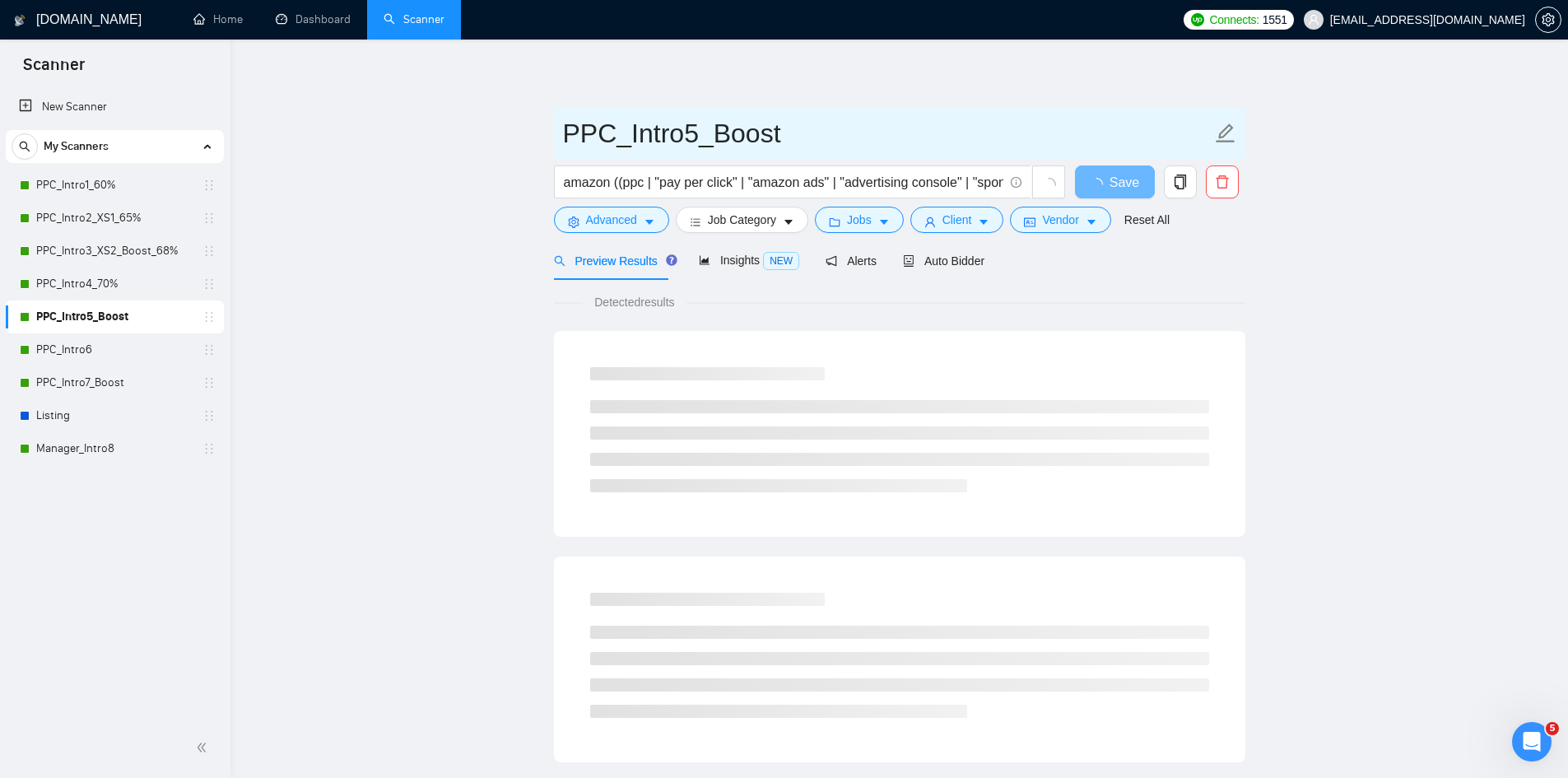
click at [1232, 136] on icon "edit" at bounding box center [1225, 133] width 21 height 21
paste input "75"
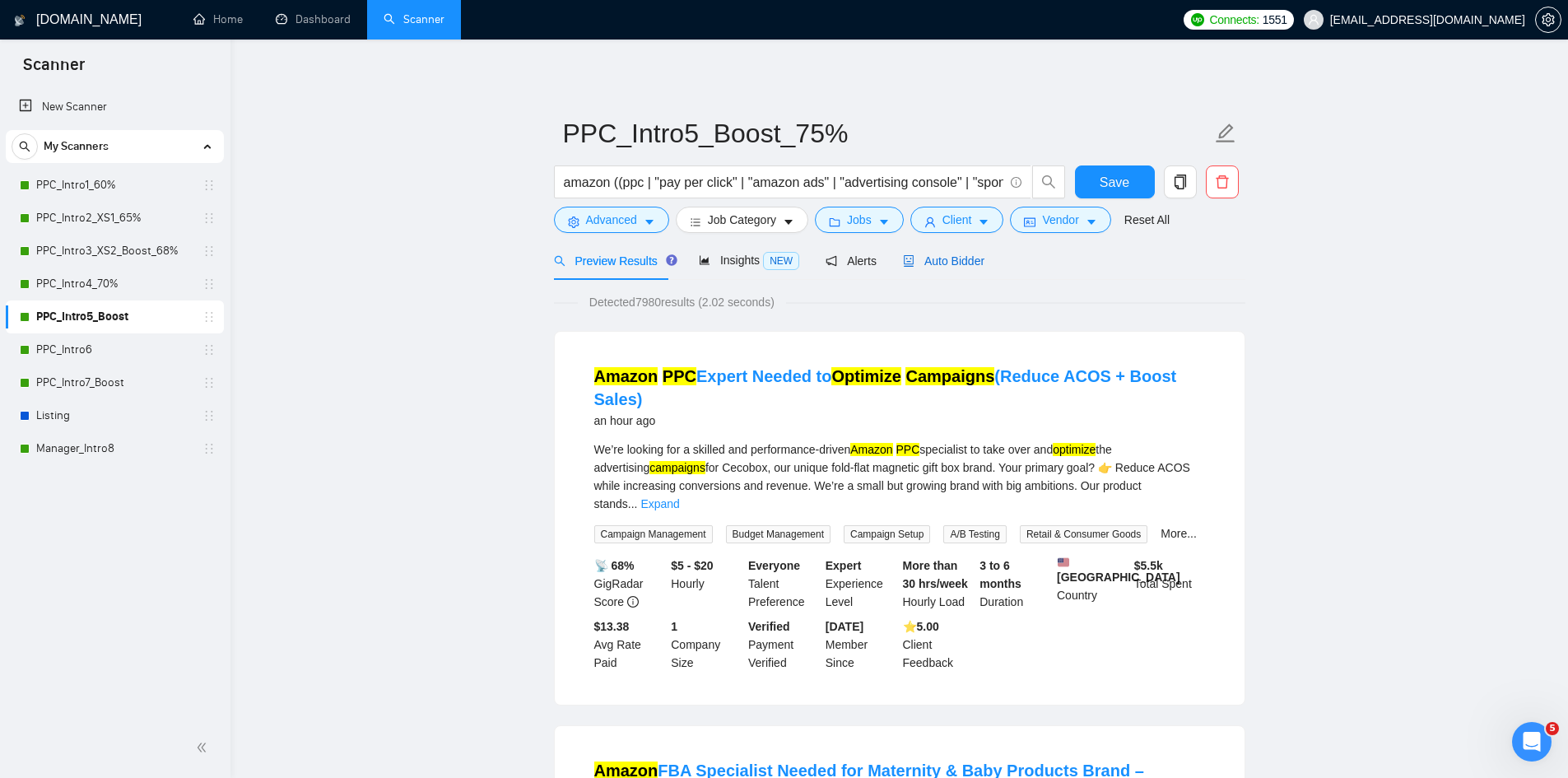
click at [945, 266] on span "Auto Bidder" at bounding box center [944, 261] width 81 height 14
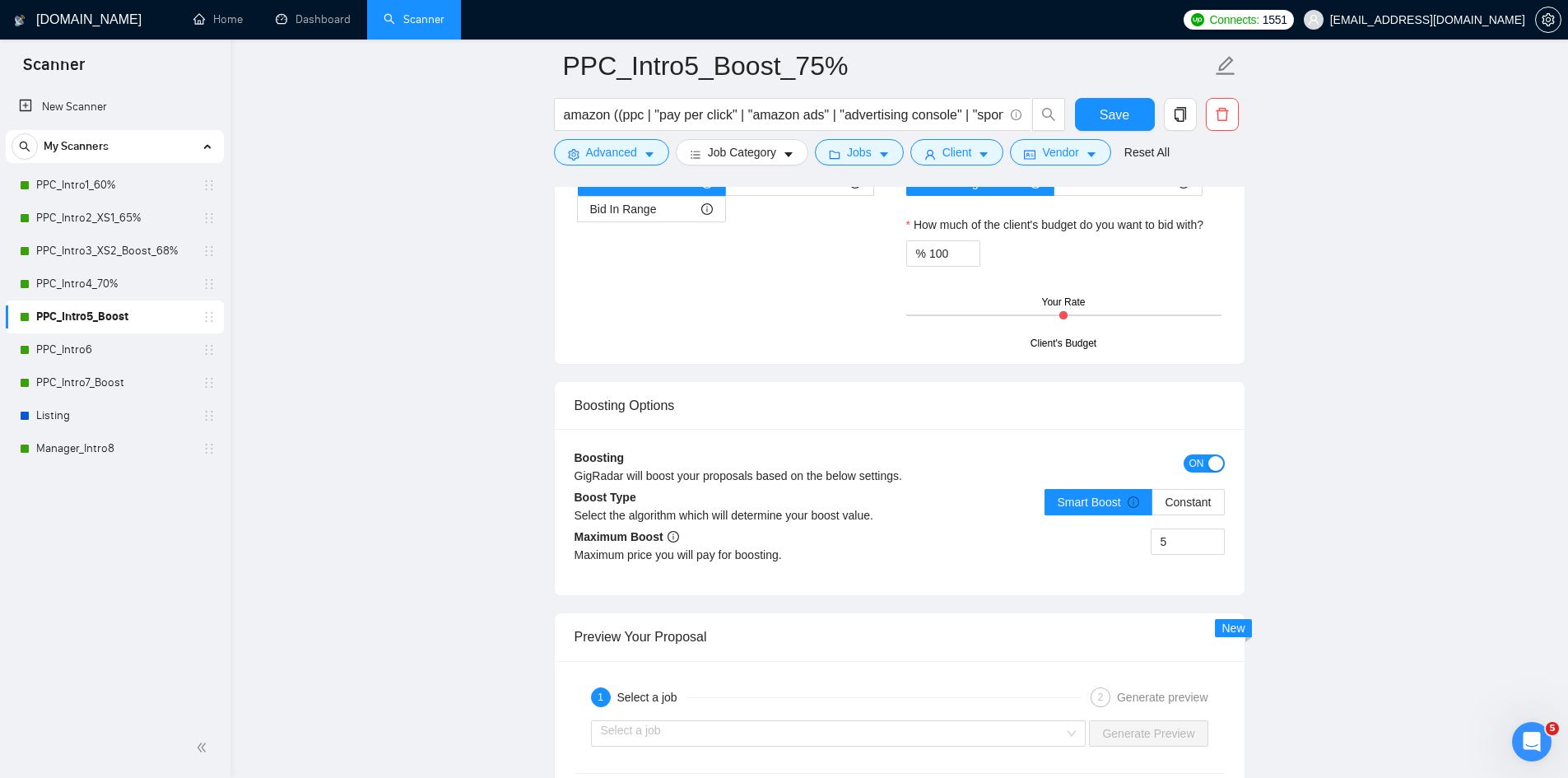
scroll to position [3047, 0]
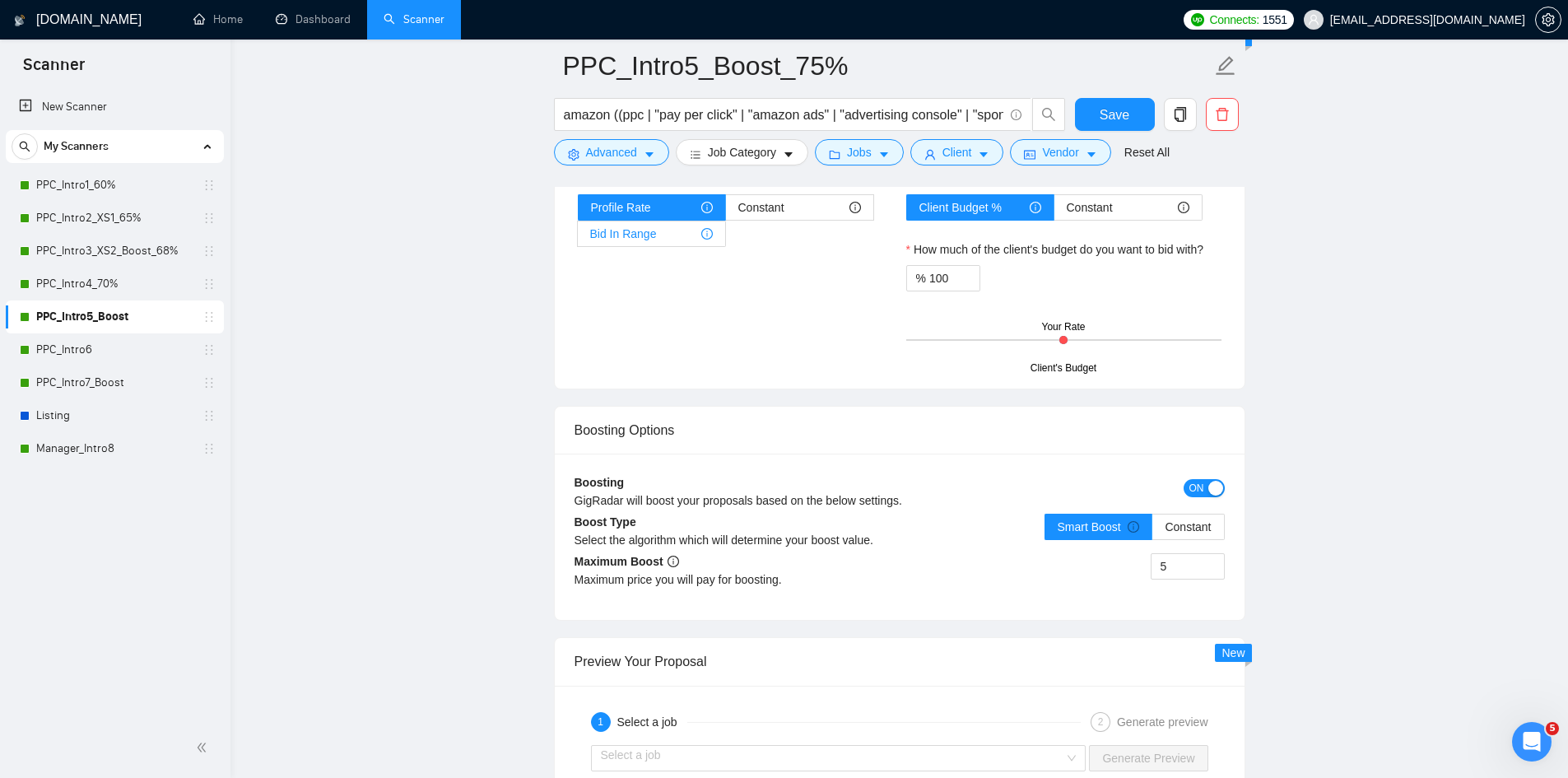
click at [656, 237] on div "Bid In Range" at bounding box center [651, 233] width 123 height 25
click at [578, 238] on input "Bid In Range" at bounding box center [578, 238] width 0 height 0
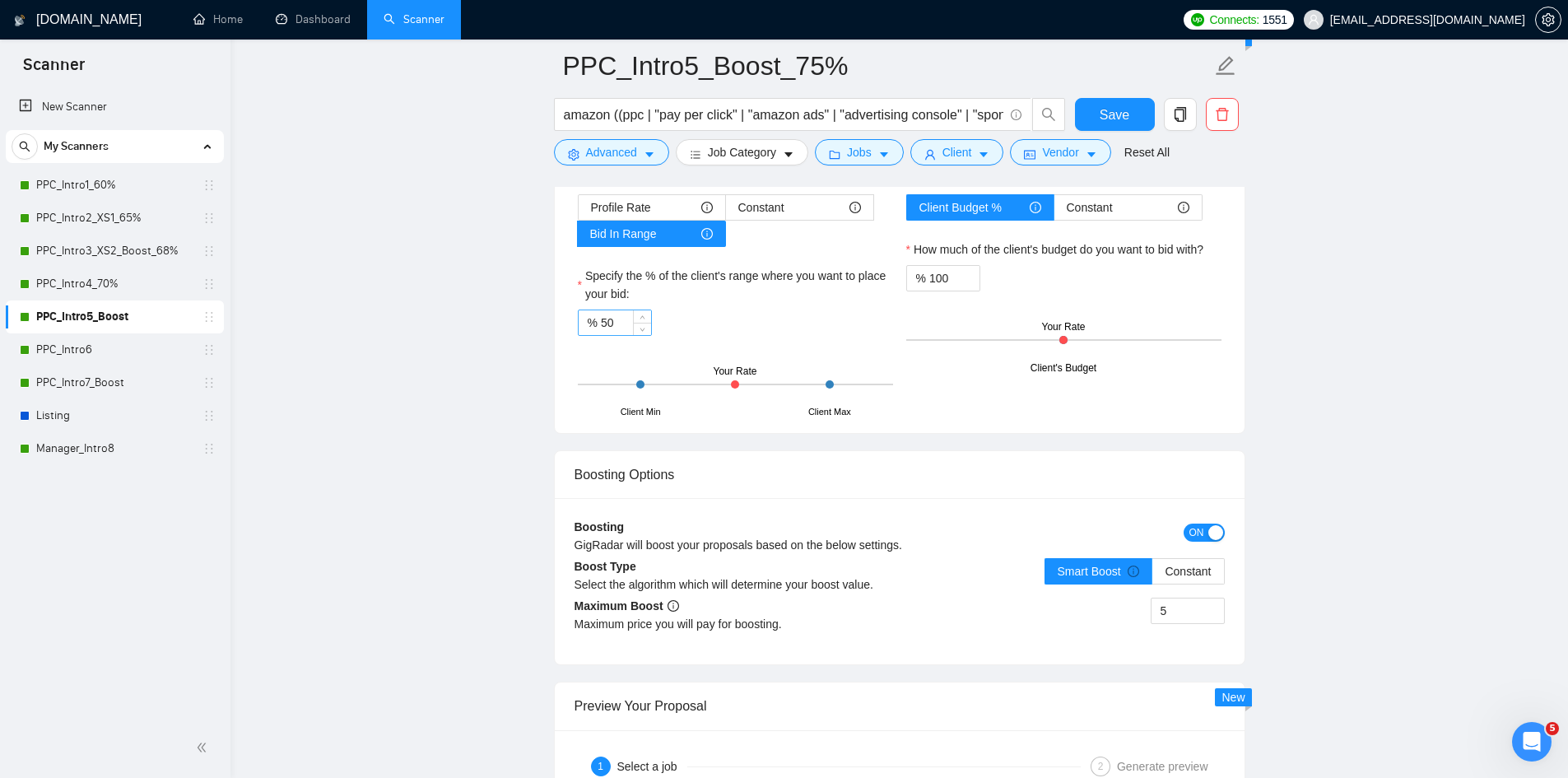
click at [612, 321] on input "50" at bounding box center [626, 322] width 50 height 25
paste input "75"
click at [967, 282] on span "down" at bounding box center [972, 284] width 10 height 10
click at [1113, 110] on span "Save" at bounding box center [1114, 115] width 30 height 20
click at [1100, 104] on button "Save" at bounding box center [1115, 115] width 80 height 33
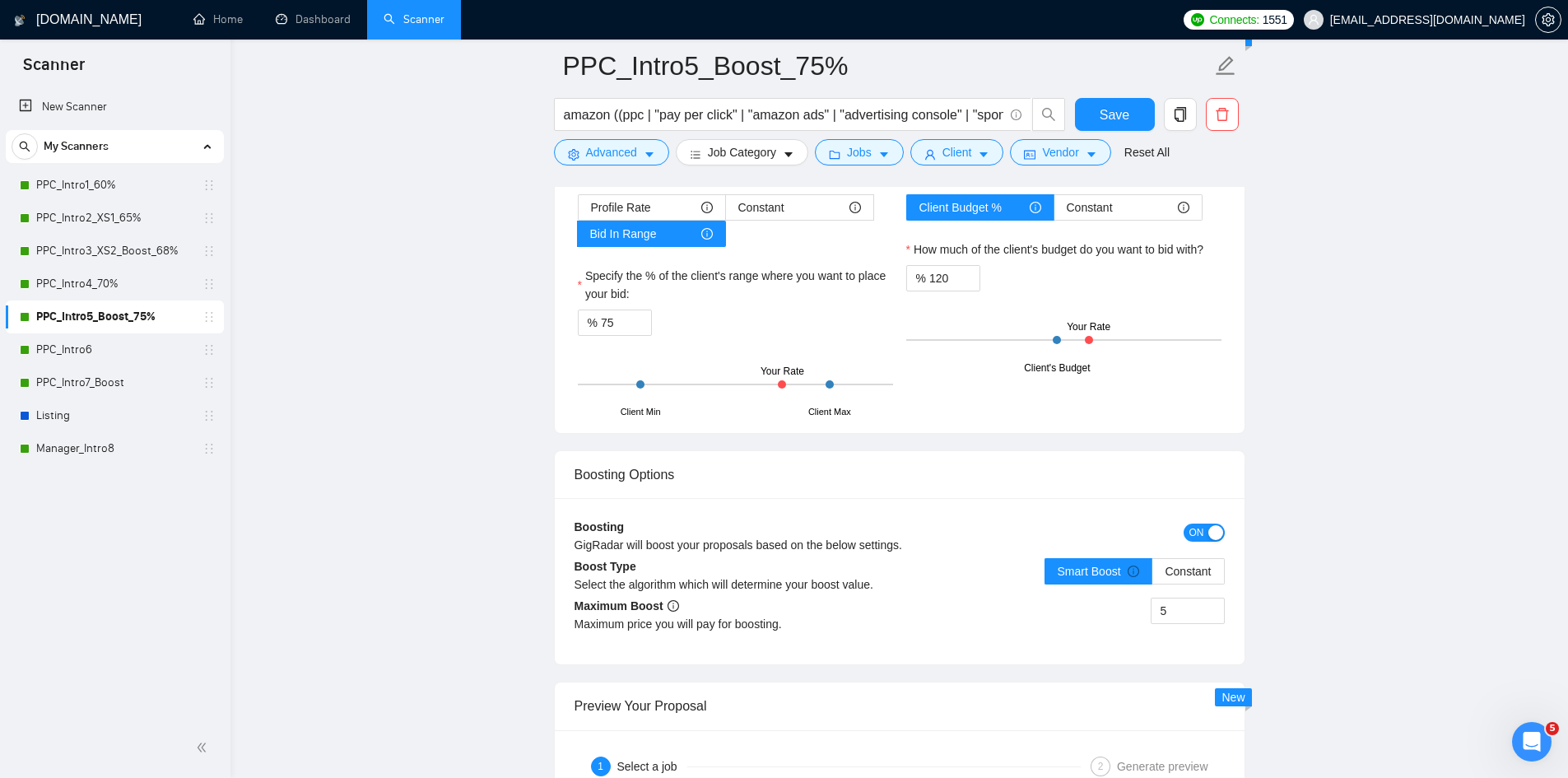
drag, startPoint x: 101, startPoint y: 353, endPoint x: 516, endPoint y: 346, distance: 415.1
click at [101, 353] on link "PPC_Intro6" at bounding box center [114, 350] width 156 height 33
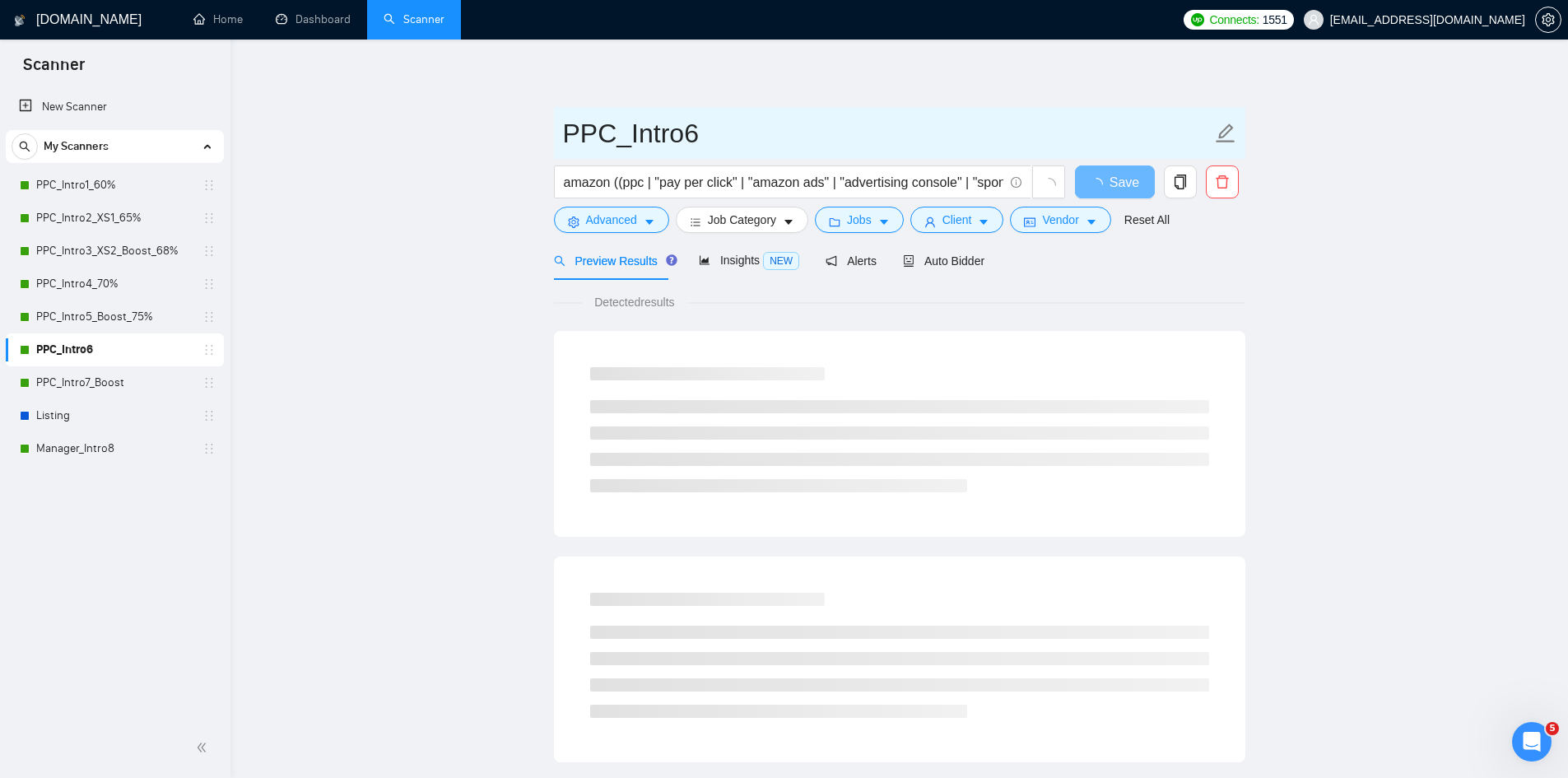
click at [1215, 132] on icon "edit" at bounding box center [1225, 133] width 21 height 21
paste input "55%"
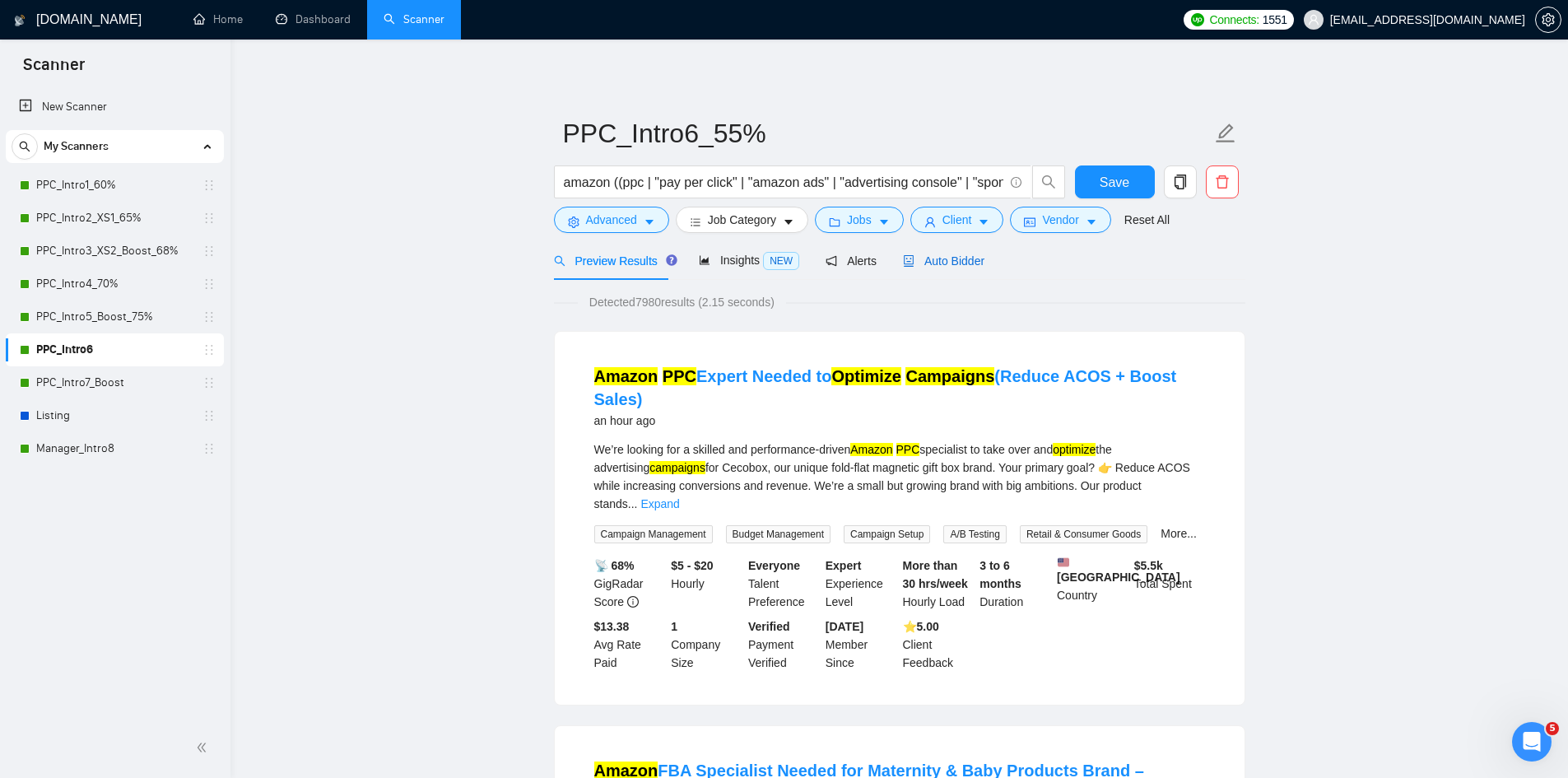
click at [965, 266] on span "Auto Bidder" at bounding box center [944, 261] width 81 height 14
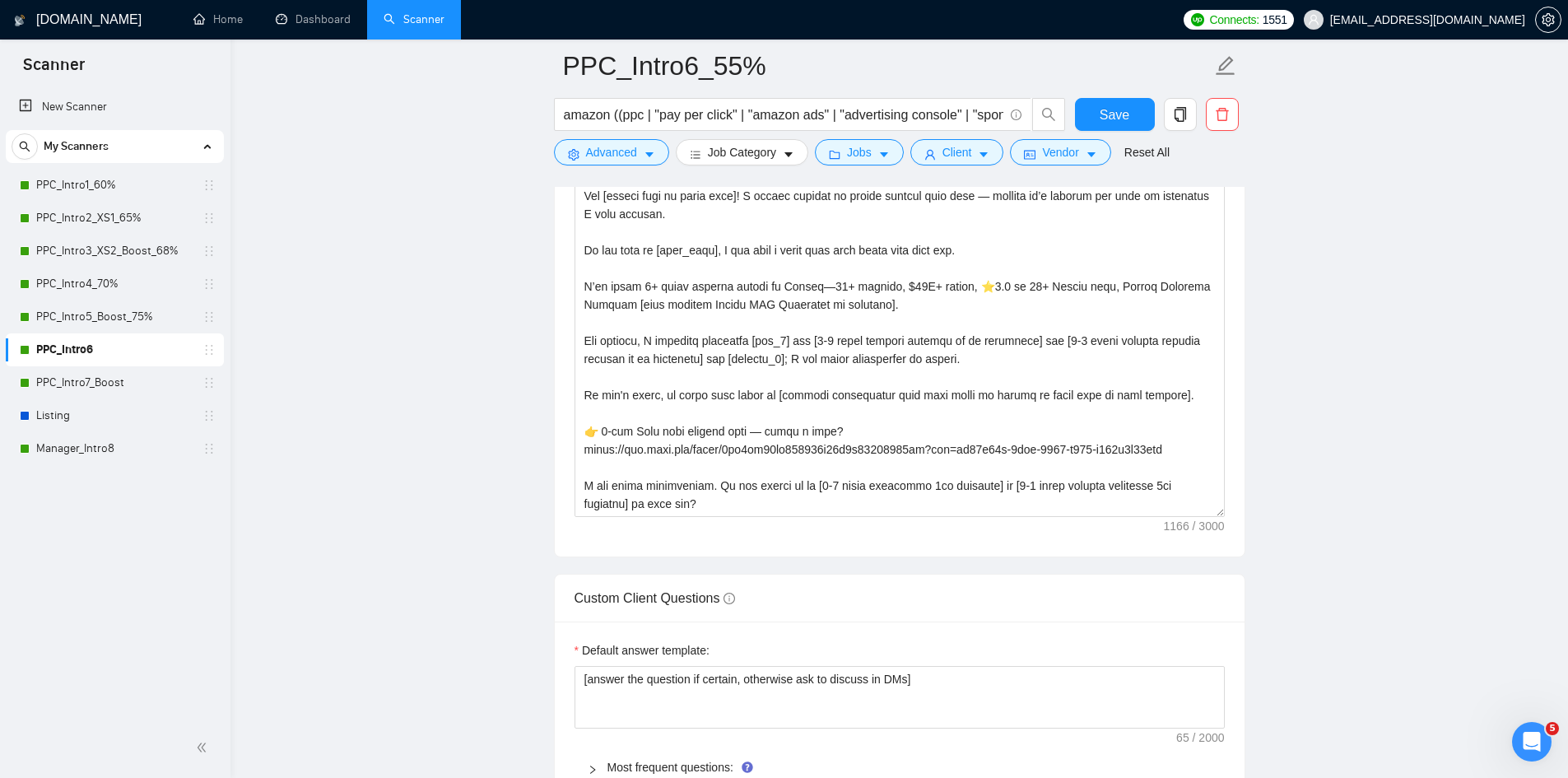
scroll to position [2635, 0]
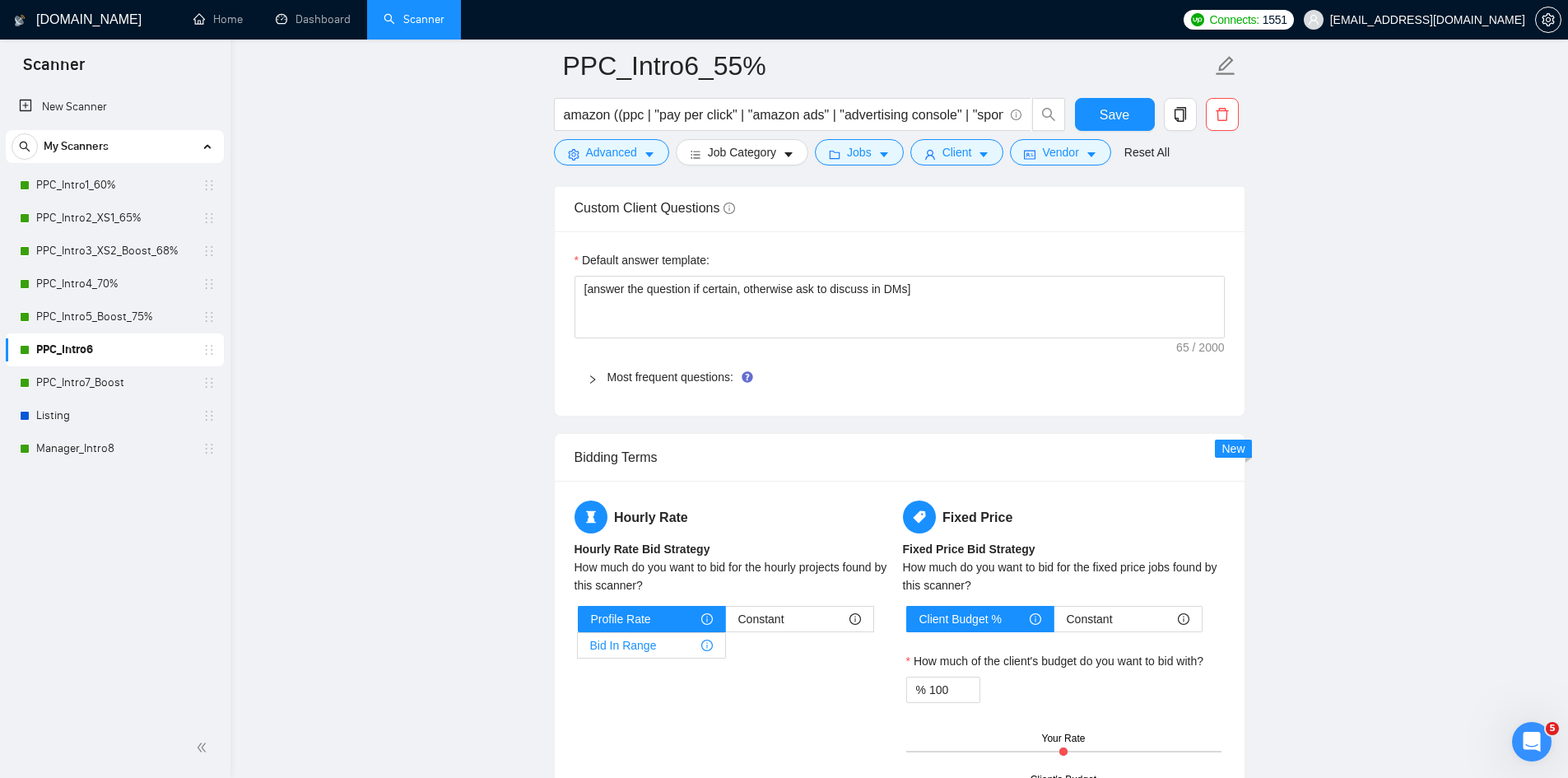
click at [677, 646] on div "Bid In Range" at bounding box center [651, 645] width 123 height 25
click at [578, 650] on input "Bid In Range" at bounding box center [578, 650] width 0 height 0
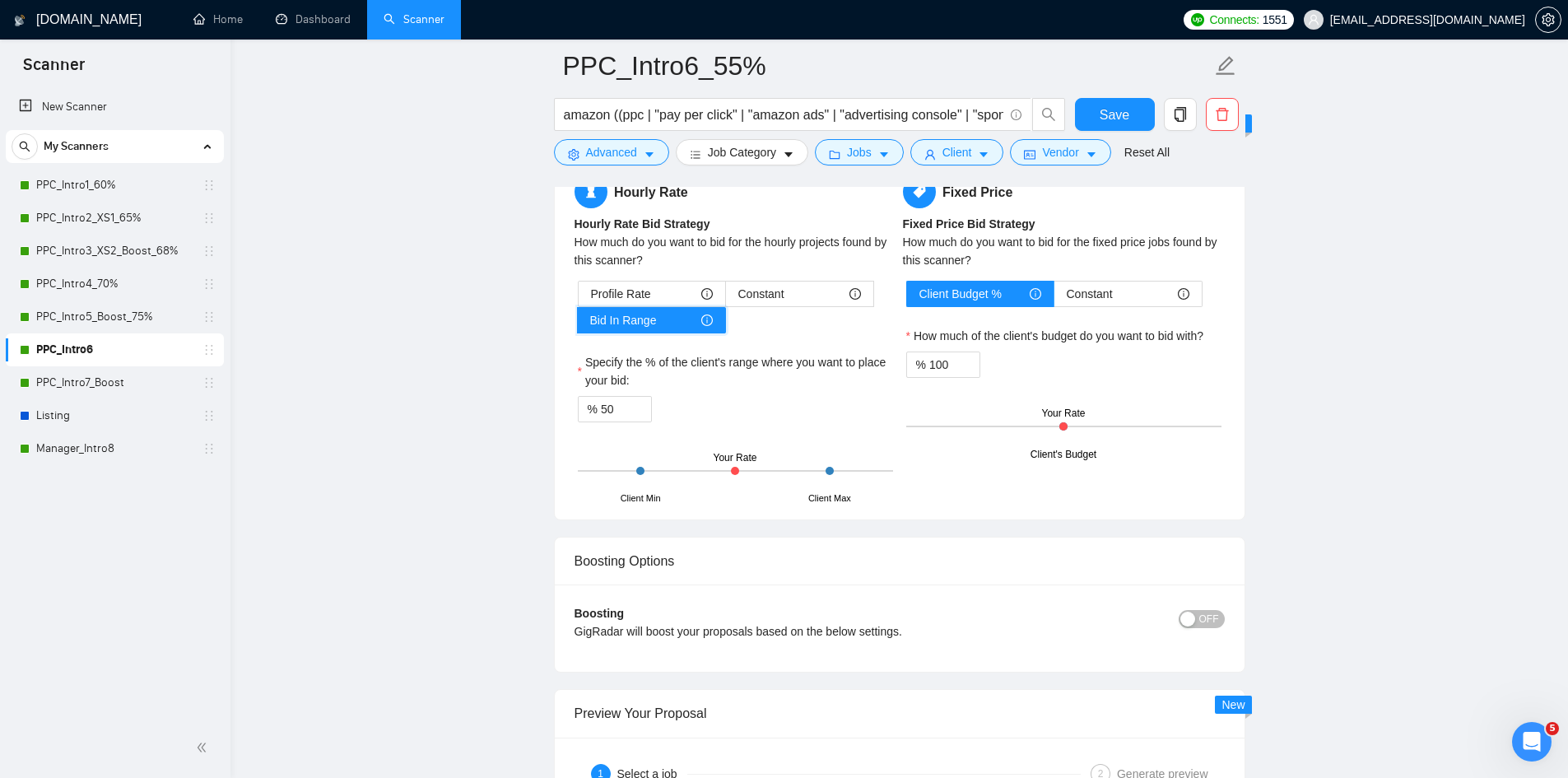
scroll to position [2964, 0]
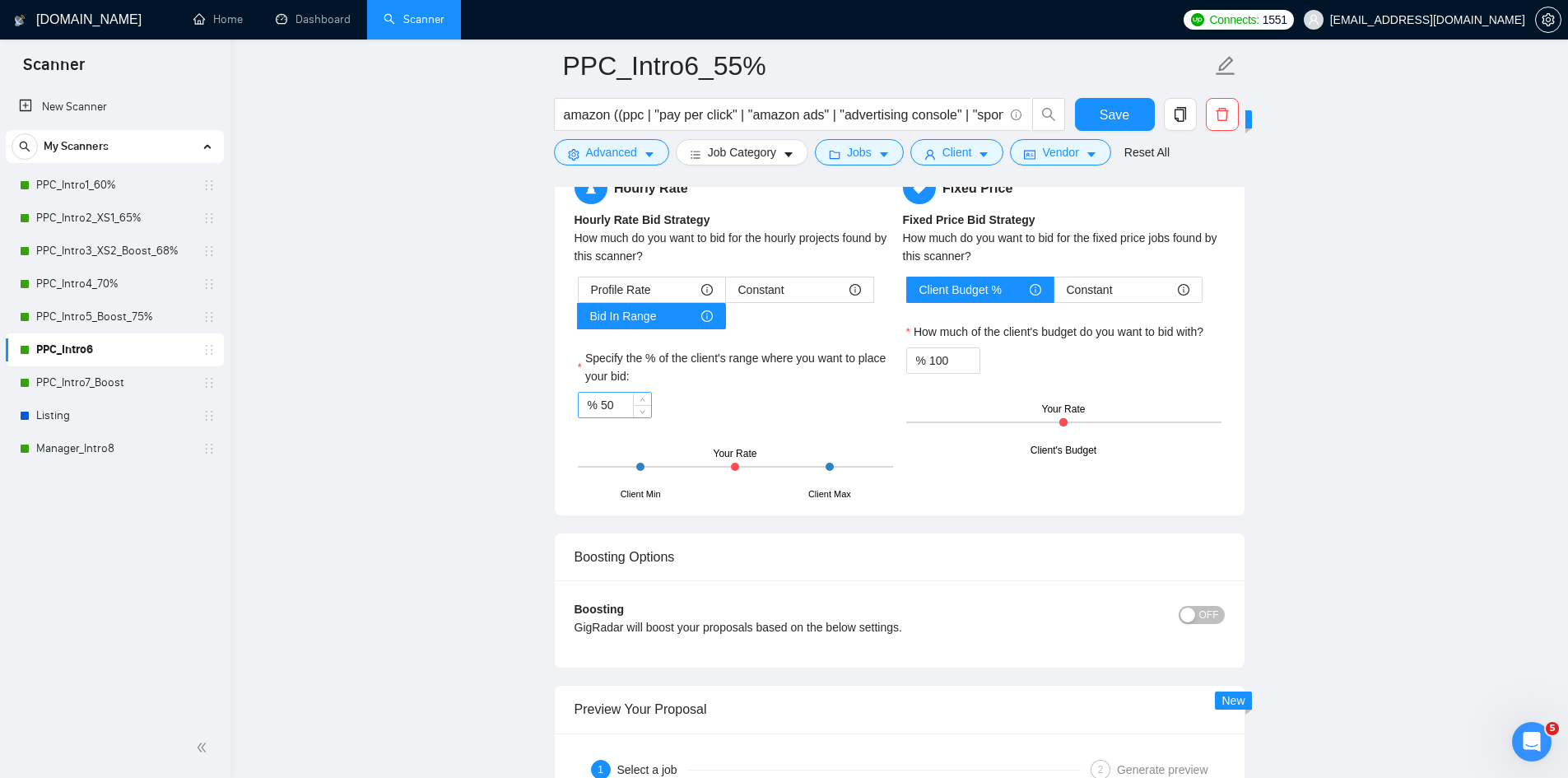
click at [619, 405] on input "50" at bounding box center [626, 405] width 50 height 25
paste input "55%"
click at [1111, 112] on span "Save" at bounding box center [1114, 115] width 30 height 20
drag, startPoint x: 122, startPoint y: 378, endPoint x: 462, endPoint y: 525, distance: 370.4
click at [122, 378] on link "PPC_Intro7_Boost" at bounding box center [114, 383] width 156 height 33
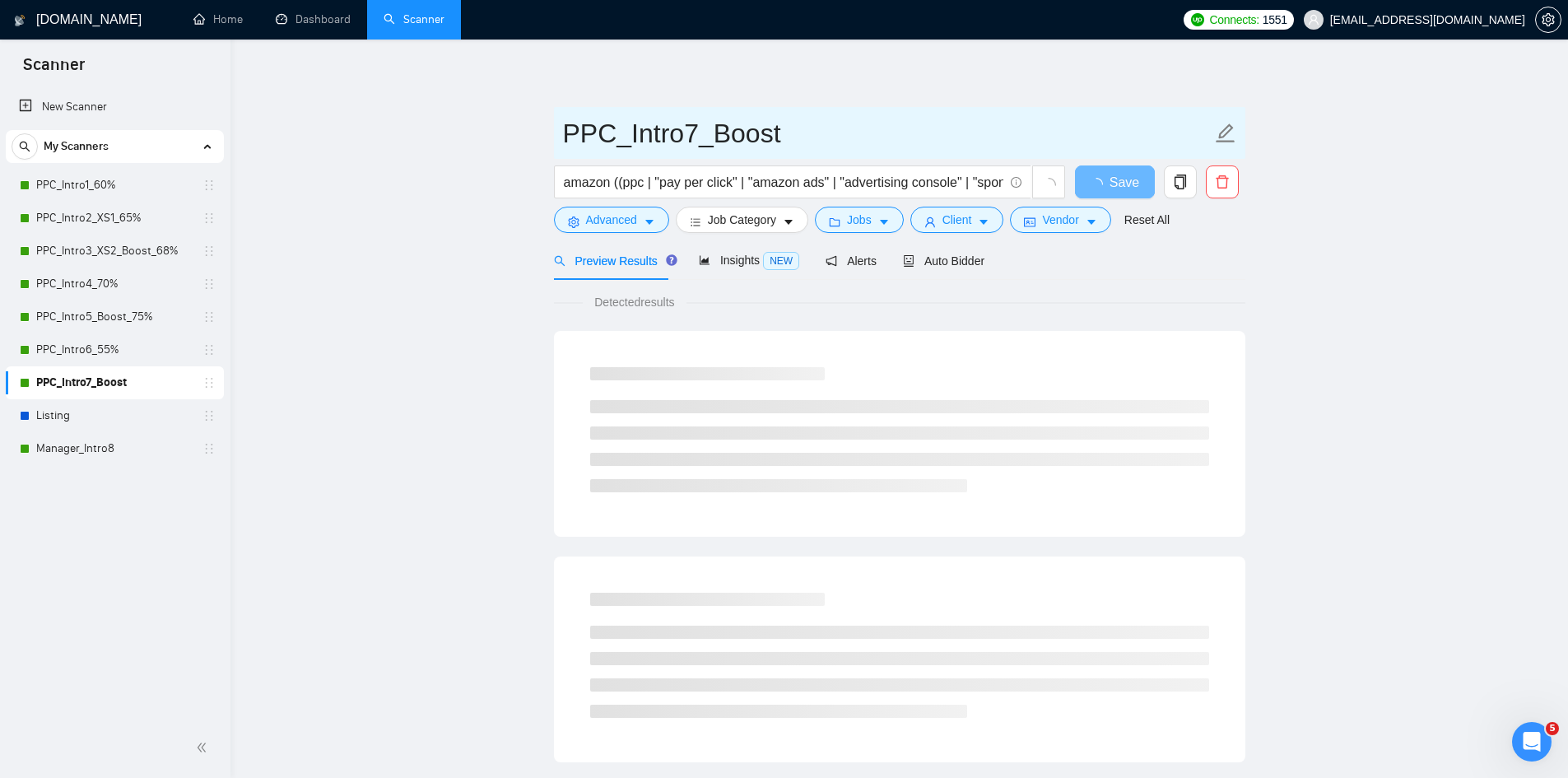
click at [1229, 138] on icon "edit" at bounding box center [1225, 133] width 21 height 21
paste input "80%"
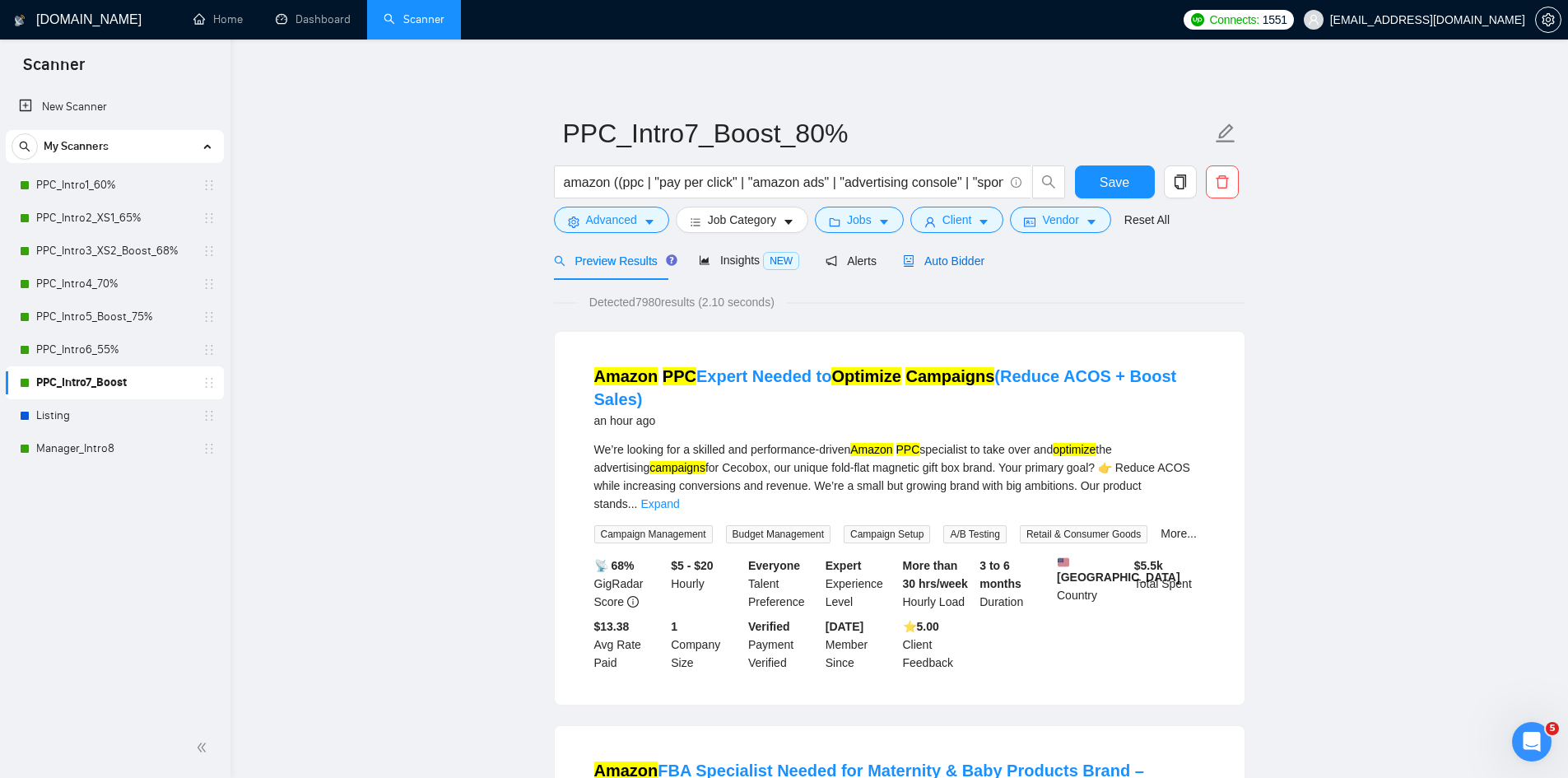
click at [961, 266] on span "Auto Bidder" at bounding box center [944, 261] width 81 height 14
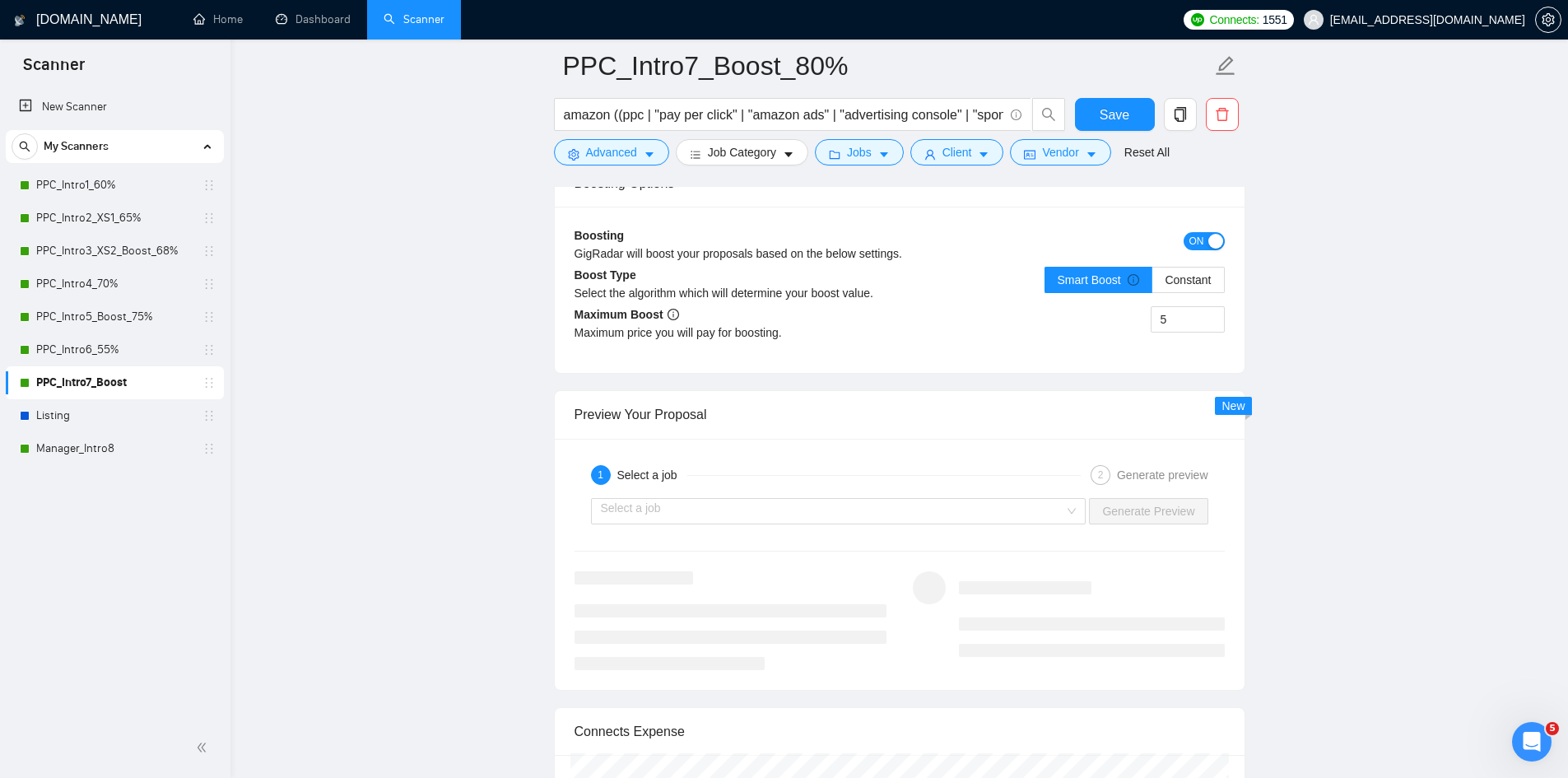
scroll to position [2800, 0]
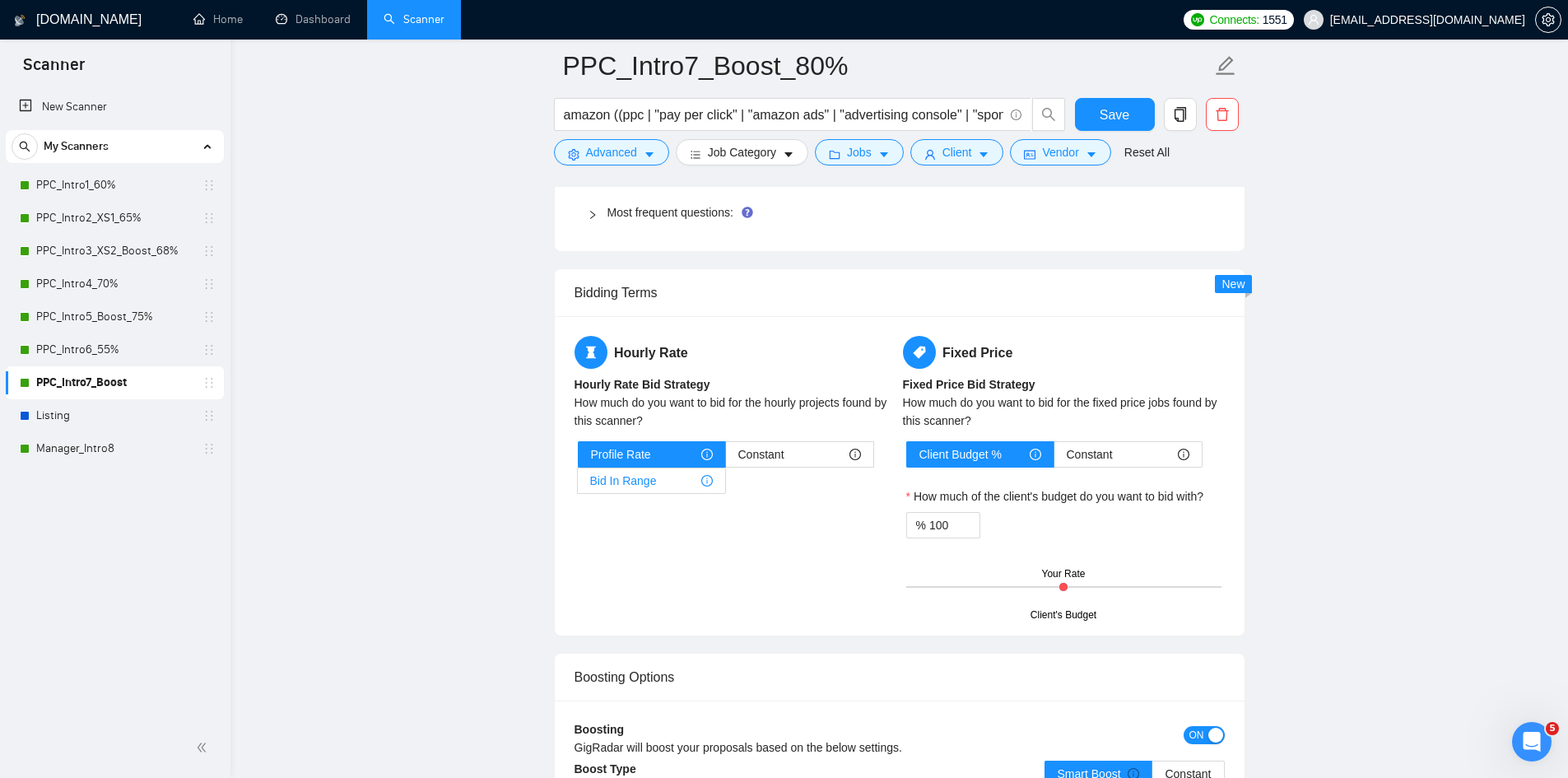
click at [663, 477] on div "Bid In Range" at bounding box center [651, 480] width 123 height 25
click at [578, 485] on input "Bid In Range" at bounding box center [578, 485] width 0 height 0
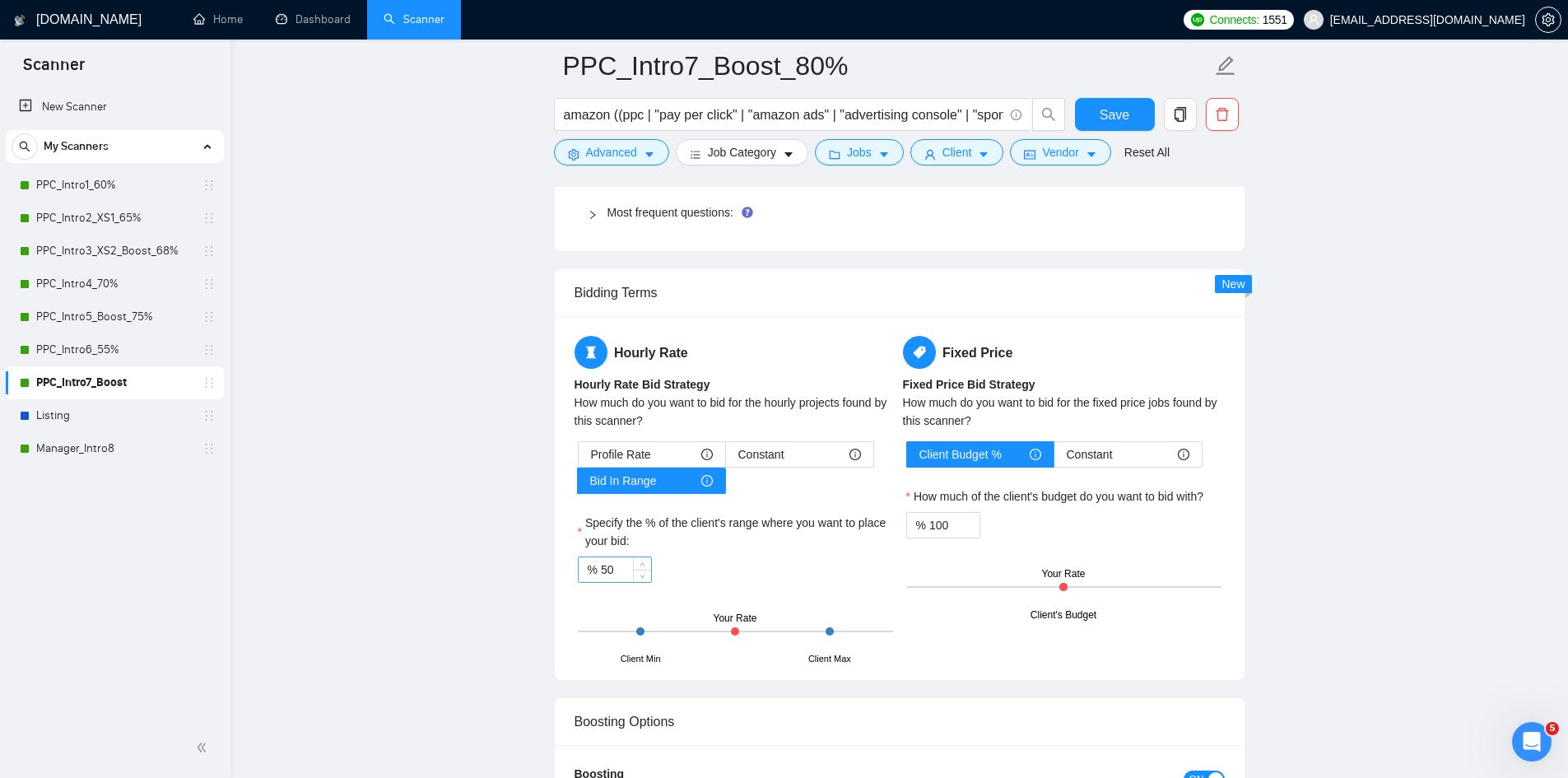
click at [620, 568] on input "50" at bounding box center [626, 569] width 50 height 25
click at [939, 525] on input "100" at bounding box center [954, 525] width 50 height 25
click at [1104, 114] on span "Save" at bounding box center [1114, 115] width 30 height 20
click at [119, 282] on link "PPC_Intro4_70%" at bounding box center [114, 283] width 156 height 33
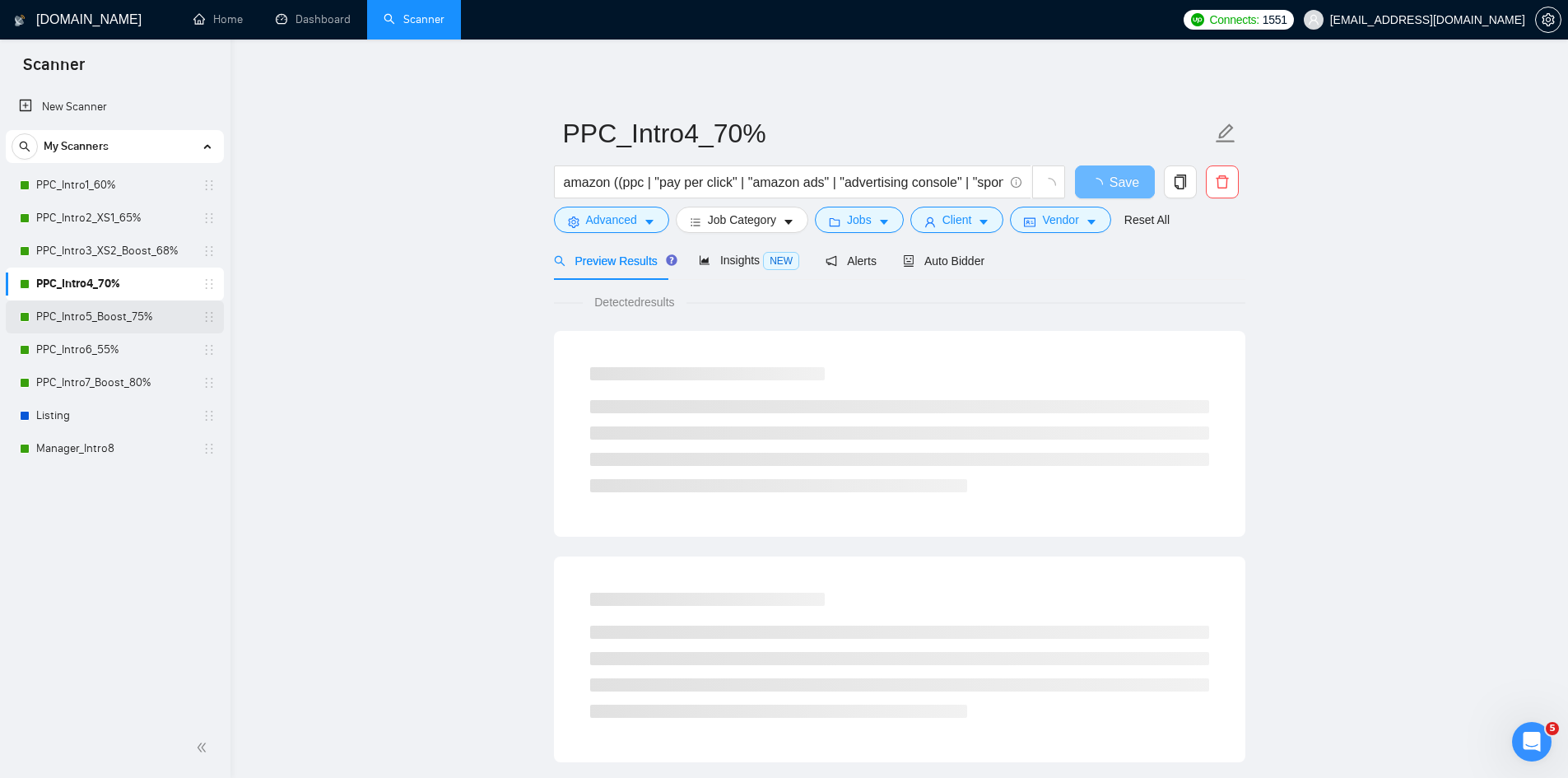
click at [131, 325] on link "PPC_Intro5_Boost_75%" at bounding box center [114, 316] width 156 height 33
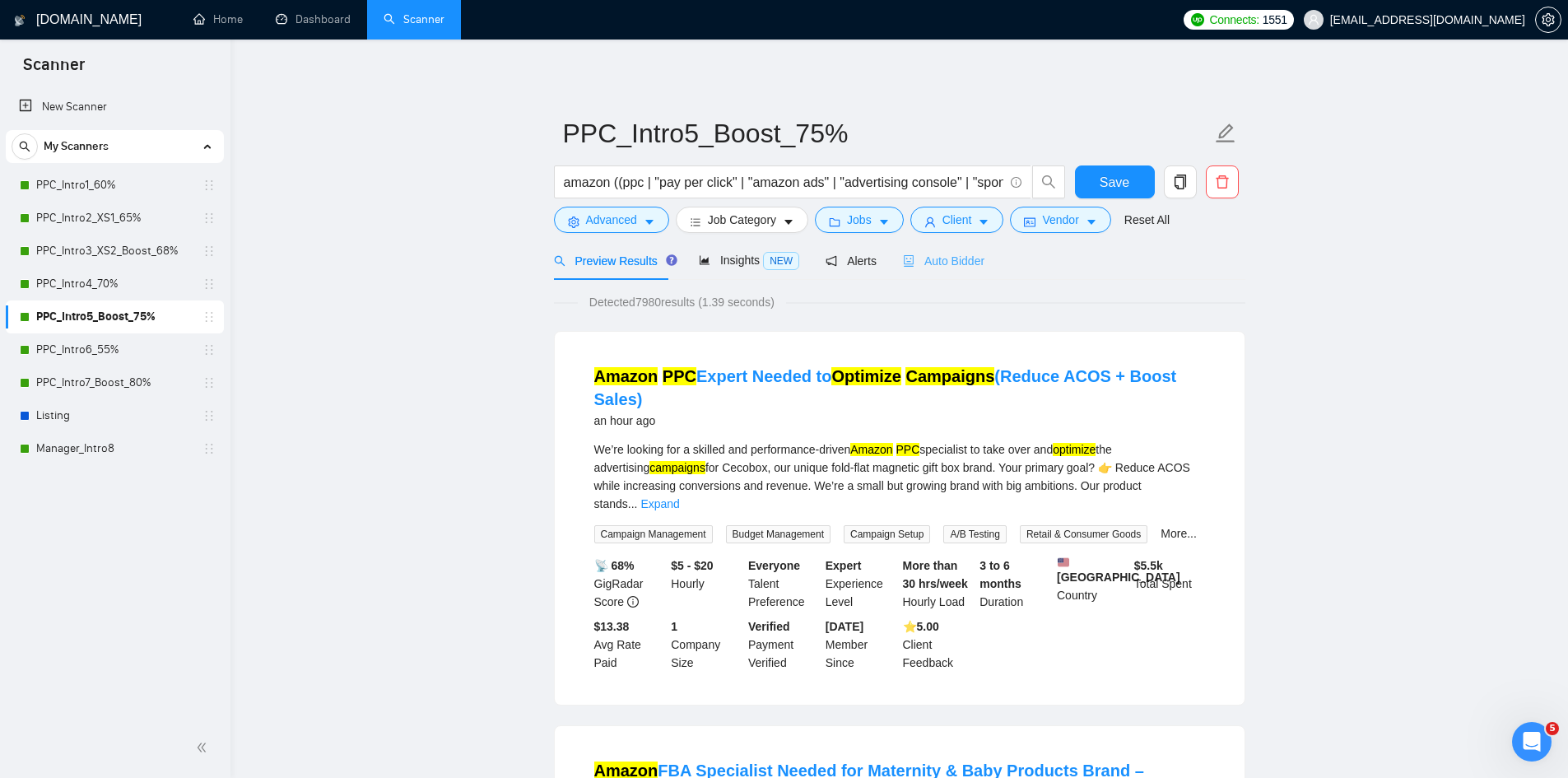
click at [939, 275] on div "Auto Bidder" at bounding box center [944, 260] width 81 height 39
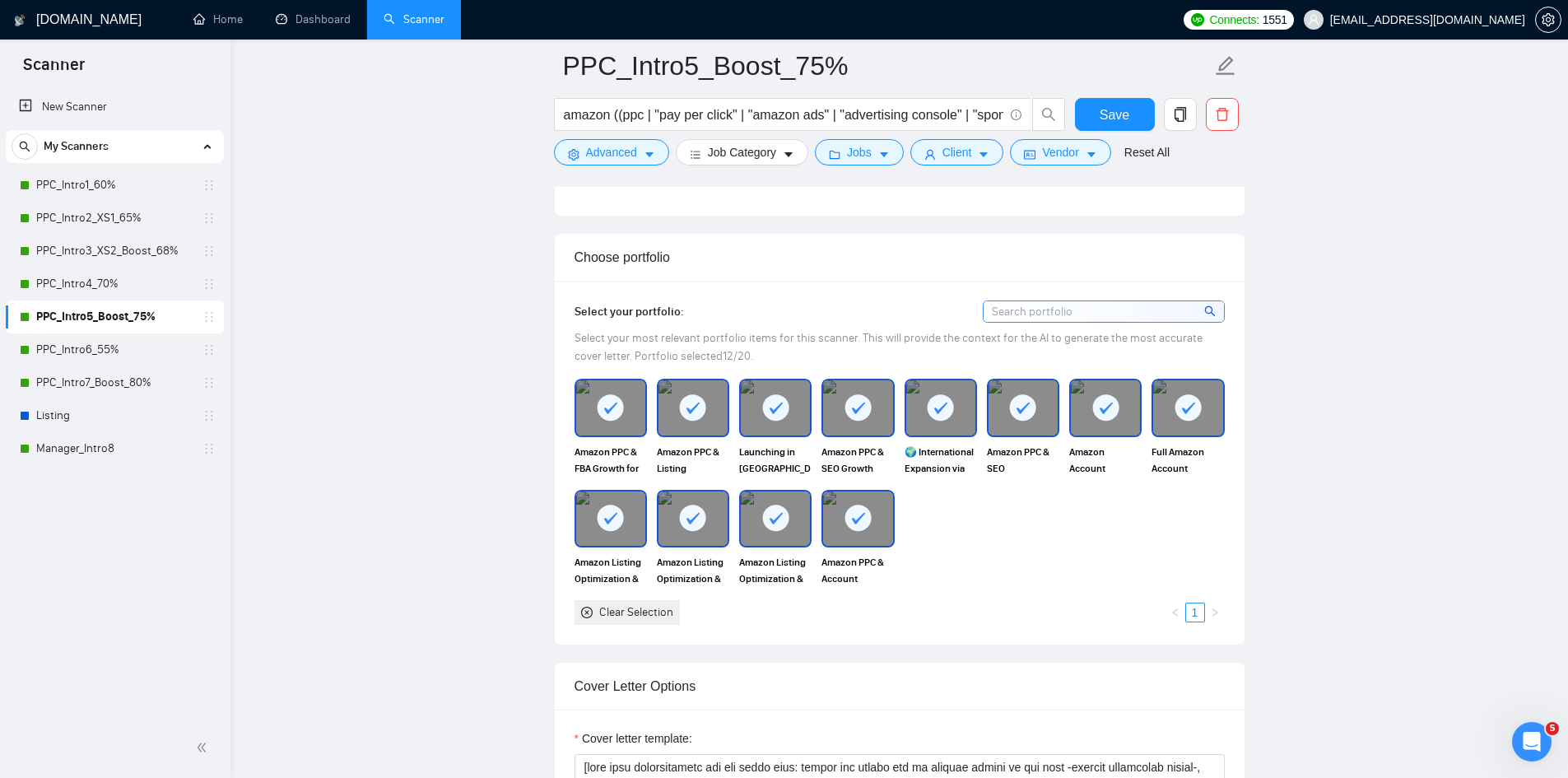
scroll to position [1894, 0]
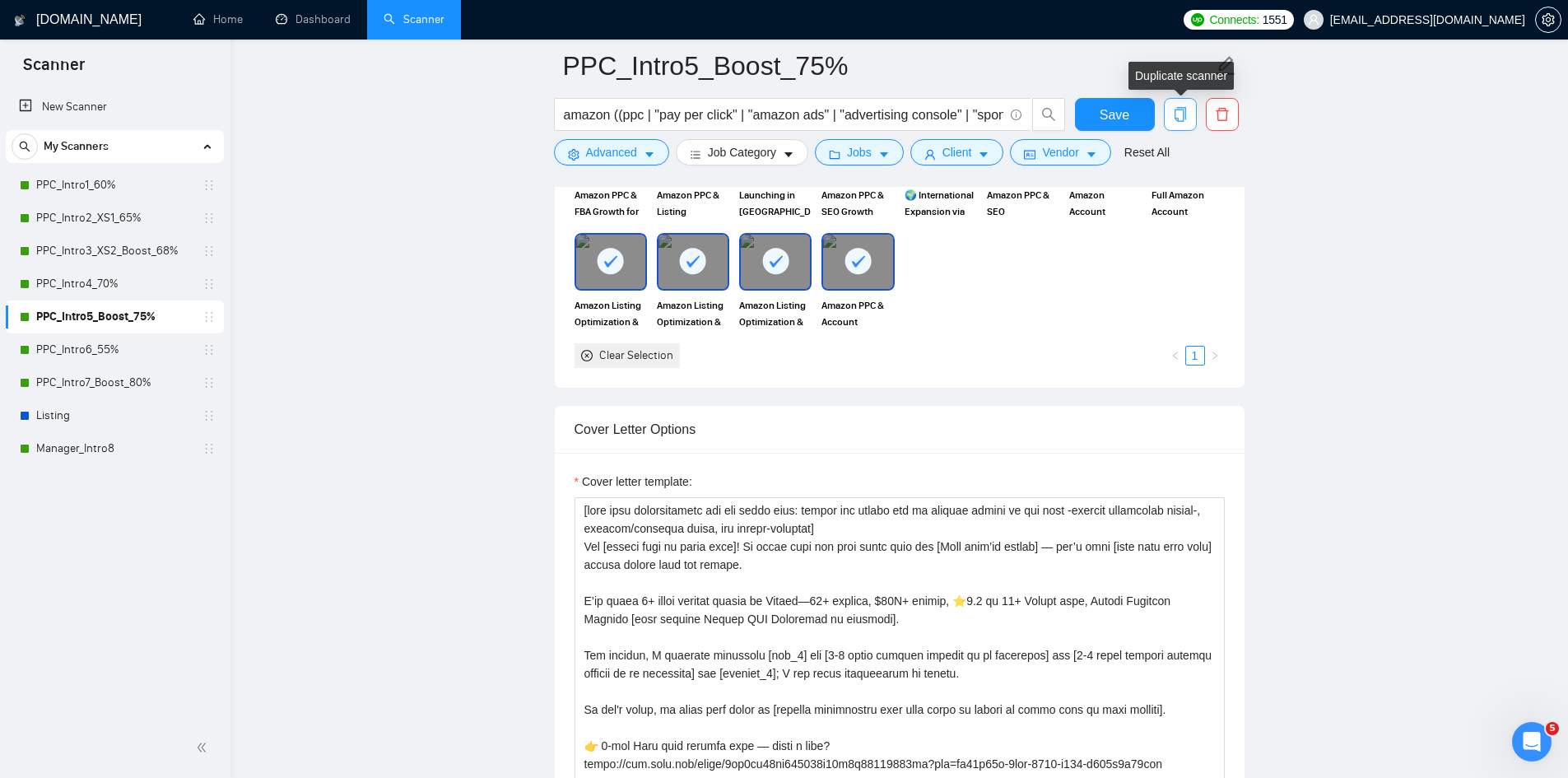
click at [1183, 115] on icon "copy" at bounding box center [1180, 114] width 12 height 14
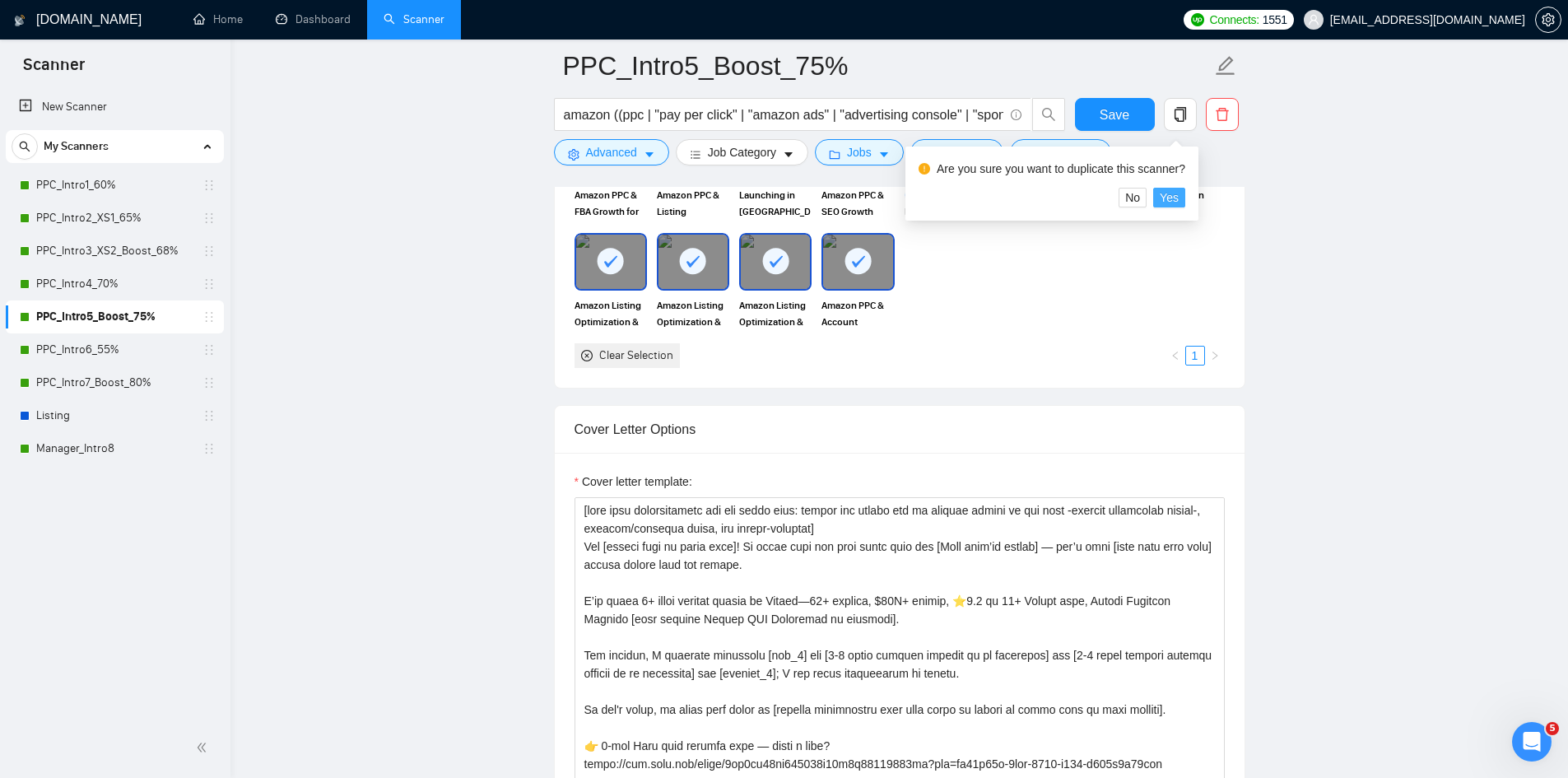
click at [1171, 198] on span "Yes" at bounding box center [1169, 197] width 19 height 18
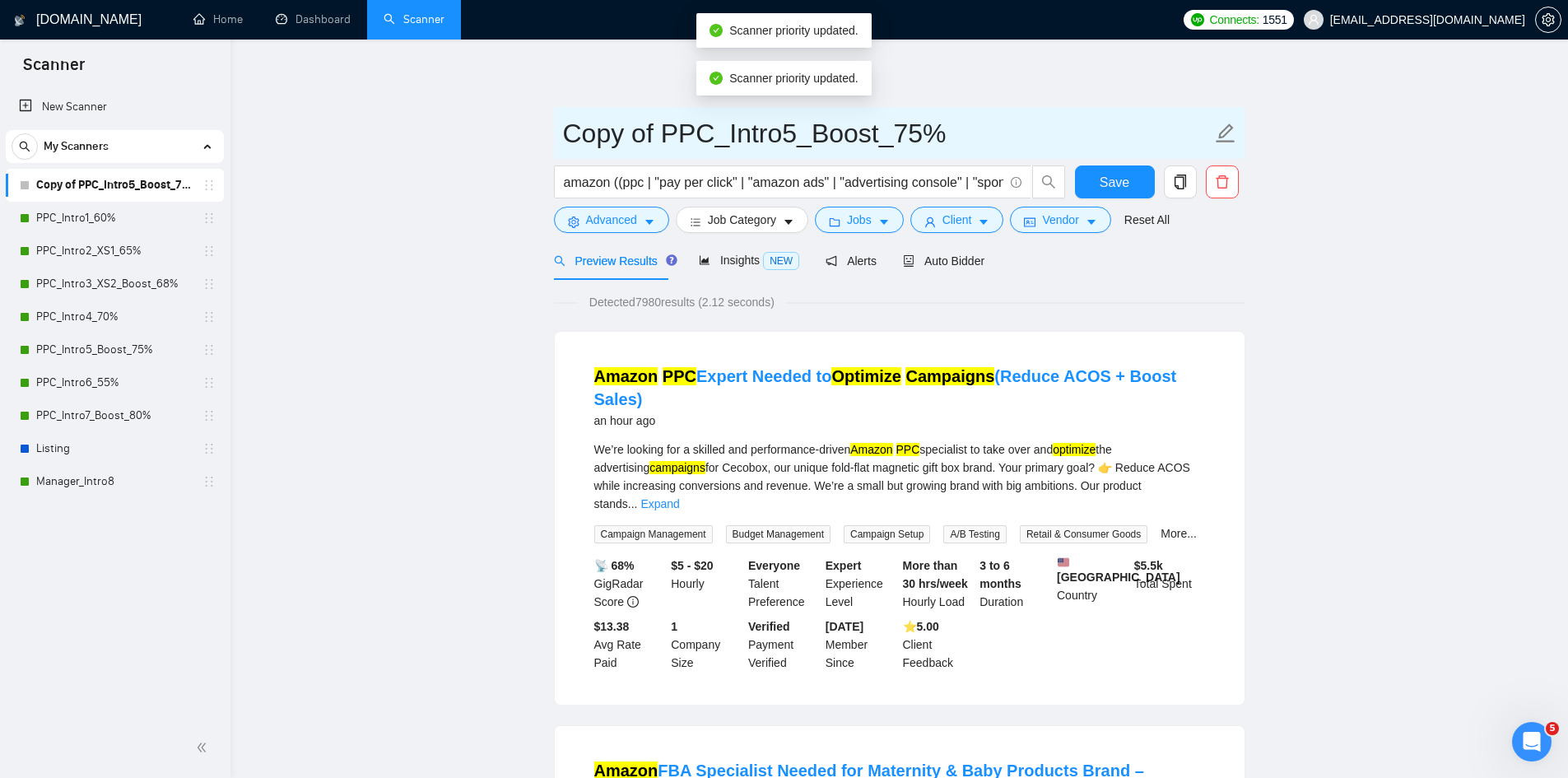
click at [641, 129] on input "Copy of PPC_Intro5_Boost_75%" at bounding box center [887, 133] width 649 height 42
drag, startPoint x: 666, startPoint y: 132, endPoint x: 569, endPoint y: 130, distance: 97.0
click at [569, 130] on input "Copy of PPC_Intro5_Boost_75%" at bounding box center [887, 133] width 649 height 42
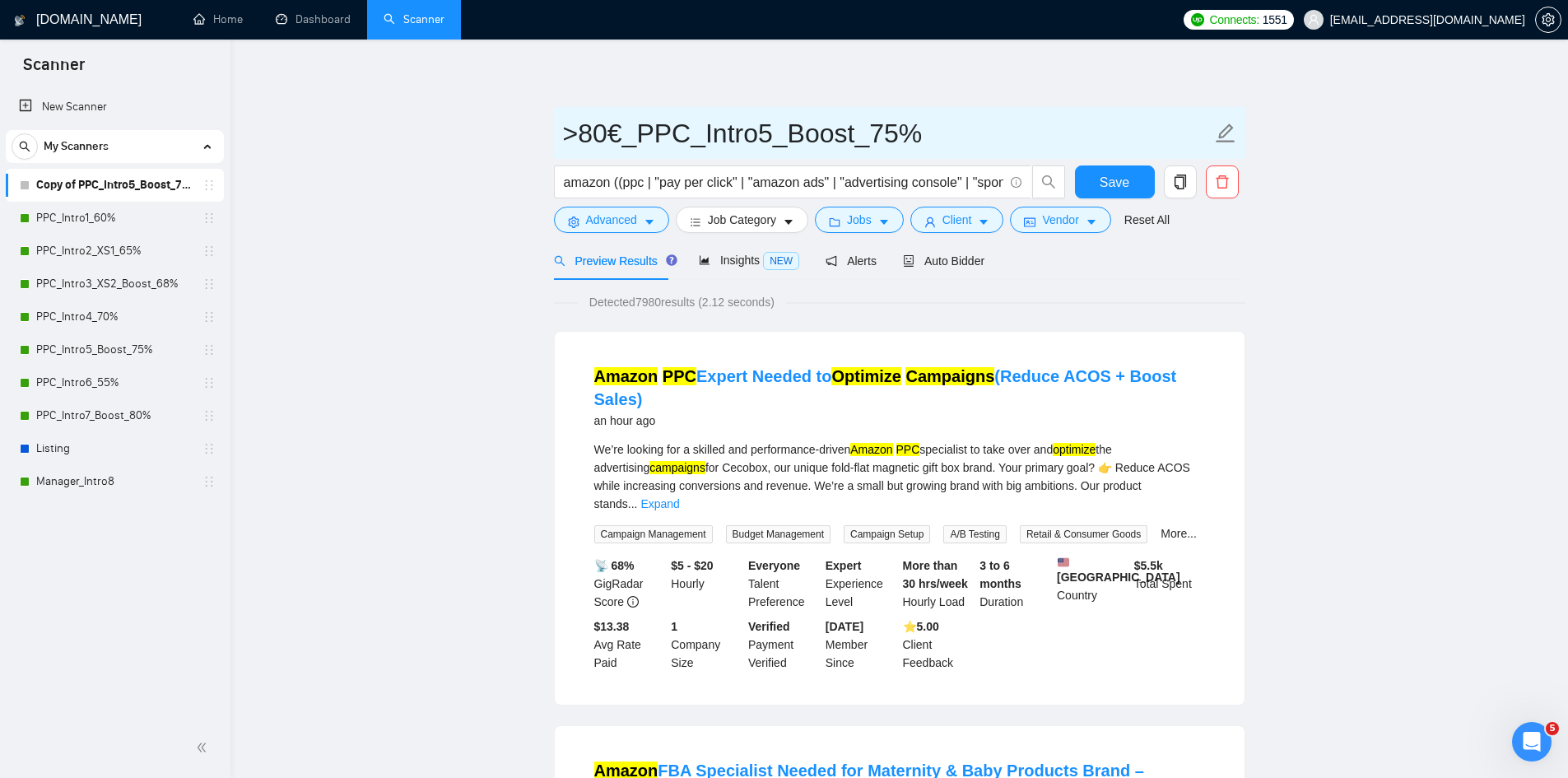
click at [879, 131] on input ">80€_PPC_Intro5_Boost_75%" at bounding box center [887, 133] width 649 height 42
click at [625, 131] on input ">80€_PPC_Intro5_Boost_75%" at bounding box center [887, 133] width 649 height 42
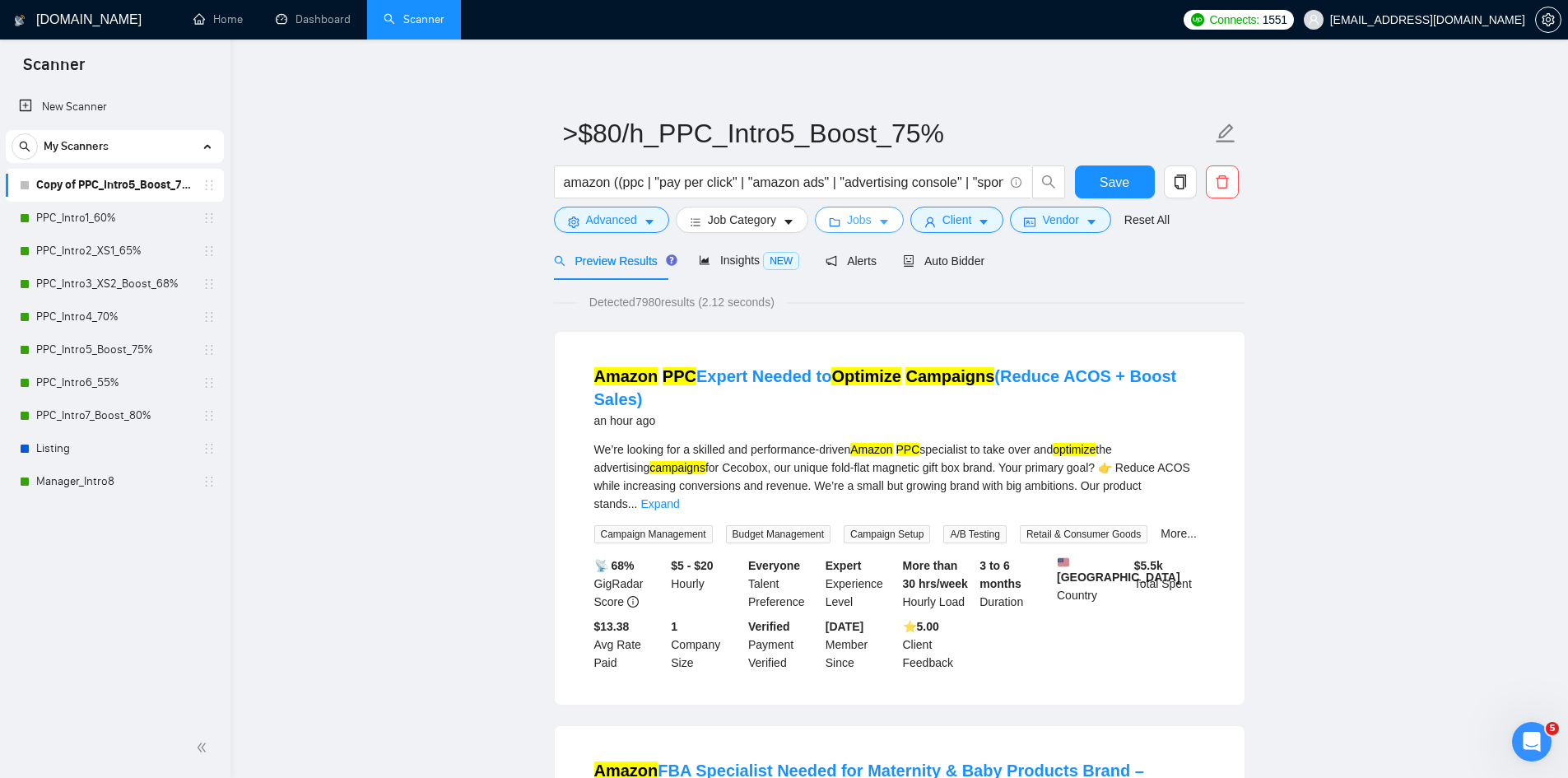
click at [870, 215] on button "Jobs" at bounding box center [859, 220] width 89 height 26
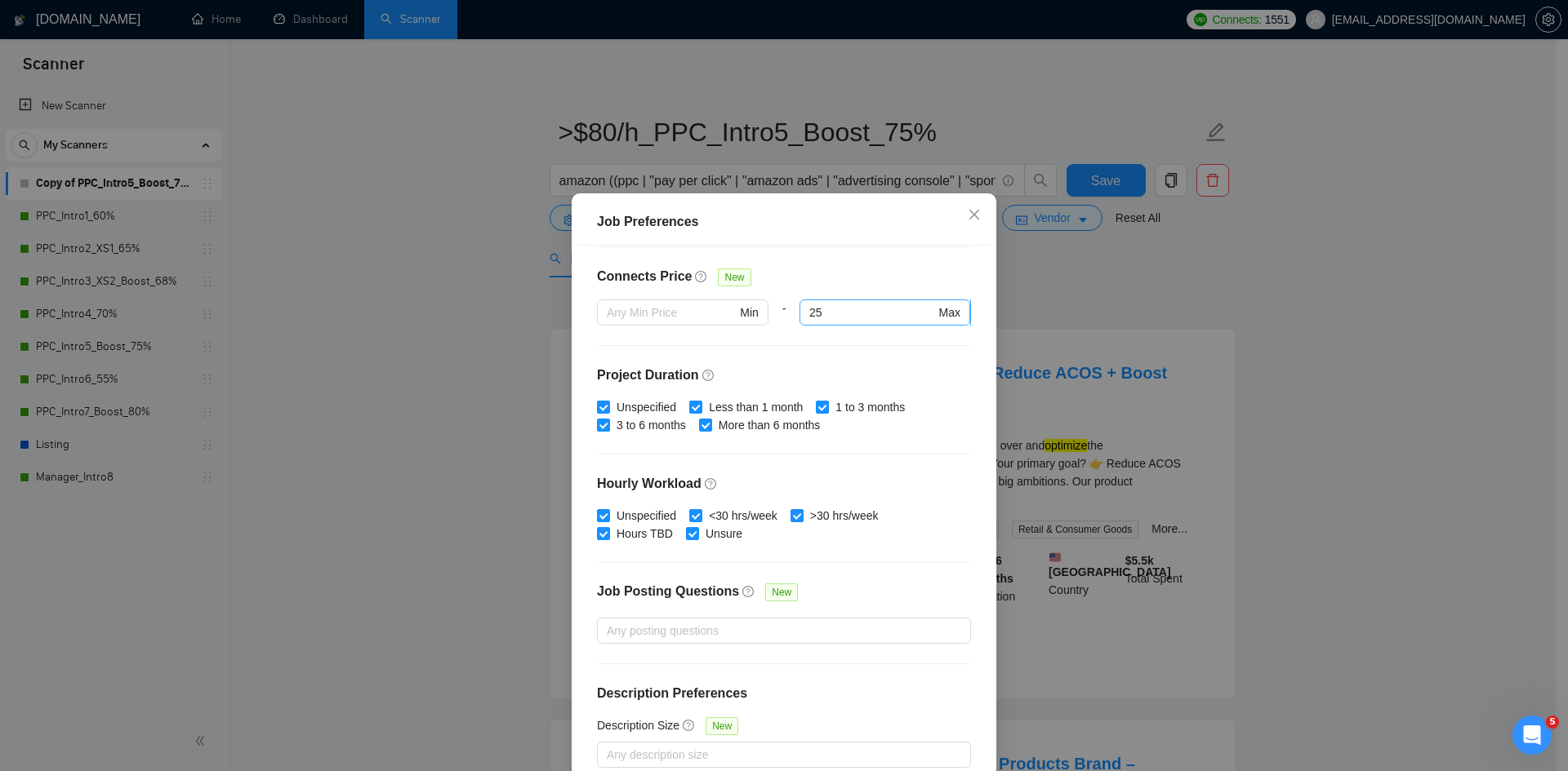
click at [824, 313] on input "25" at bounding box center [871, 312] width 125 height 18
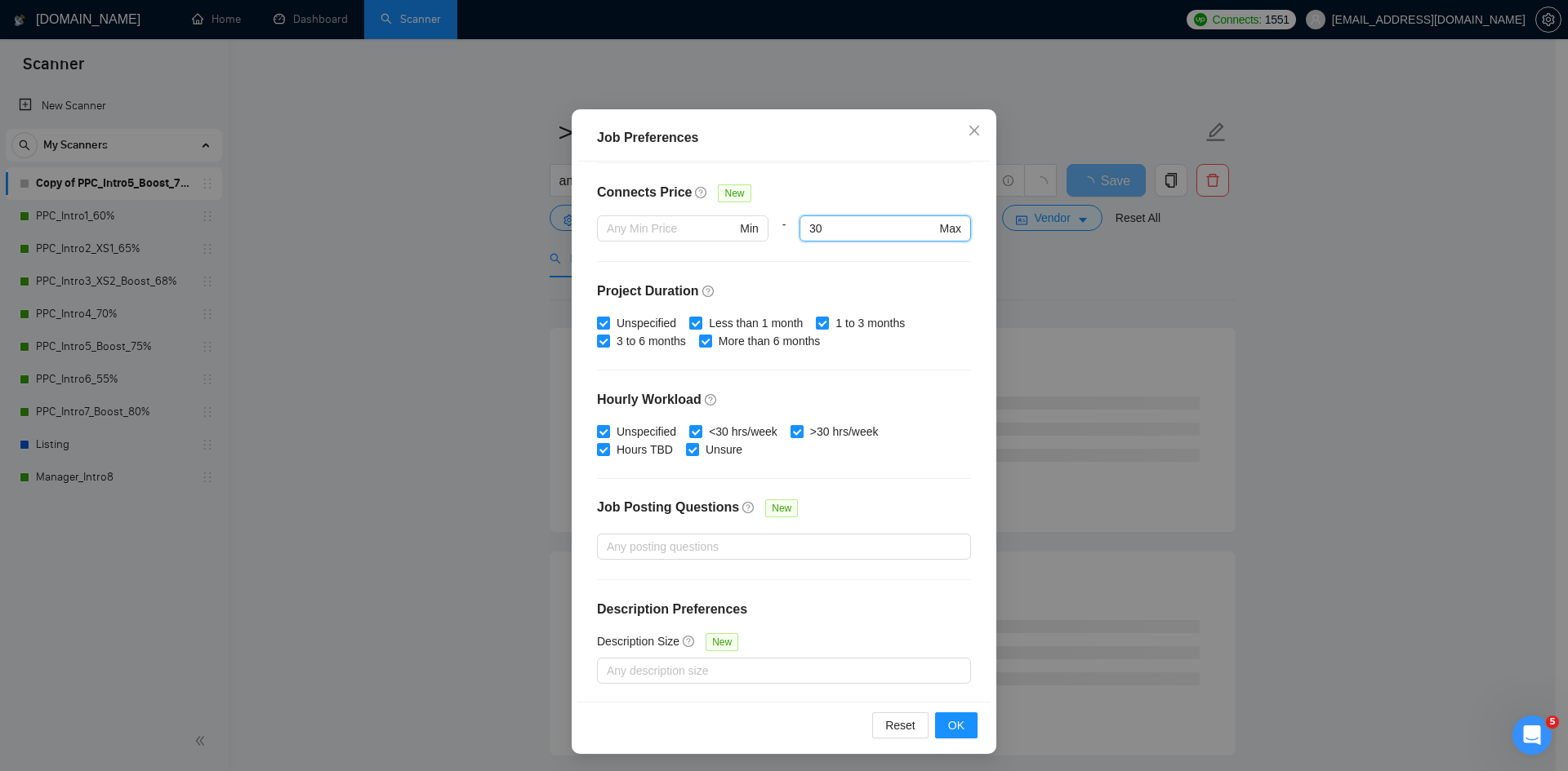
scroll to position [87, 0]
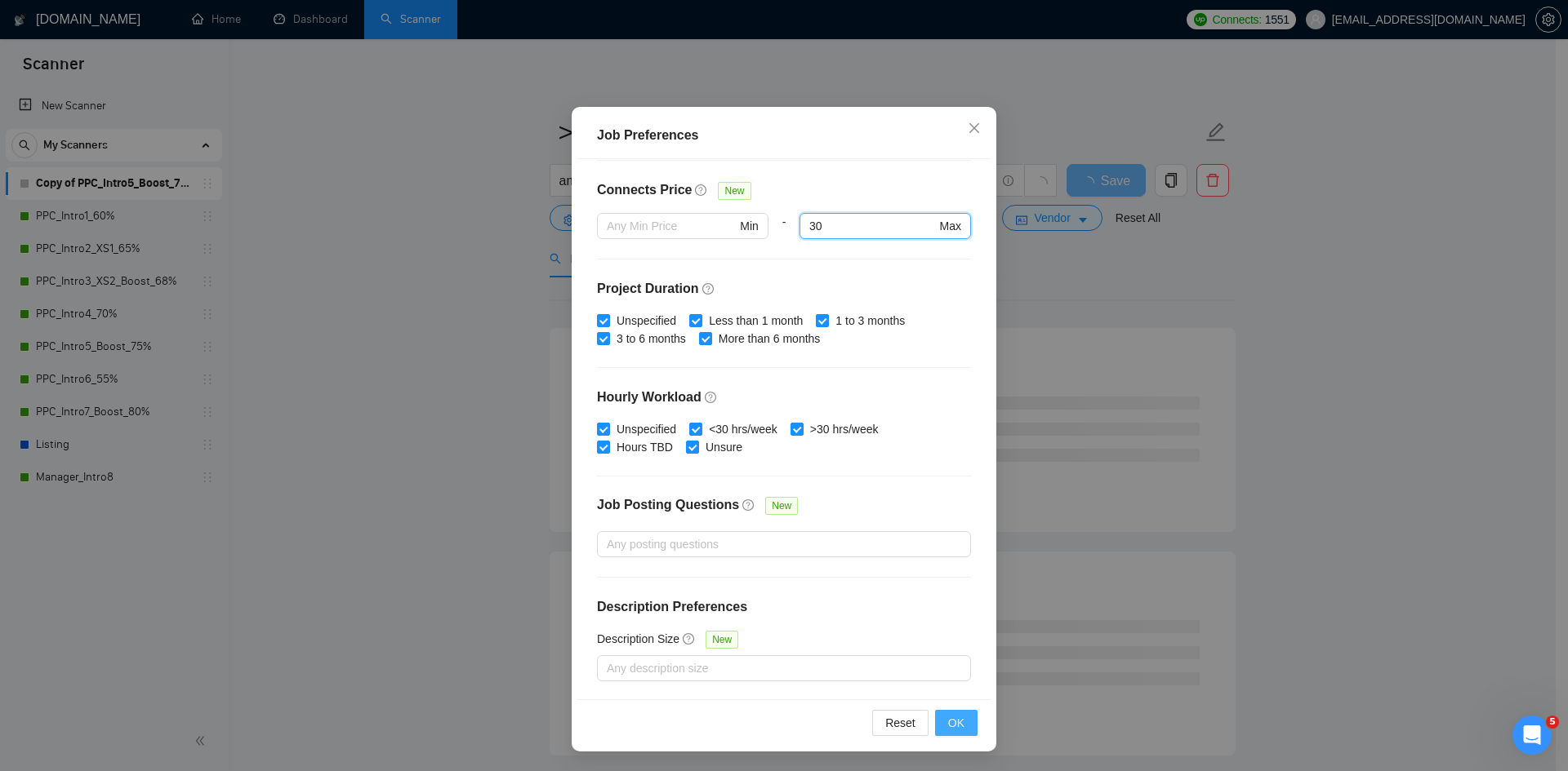
click at [948, 726] on span "OK" at bounding box center [956, 722] width 16 height 18
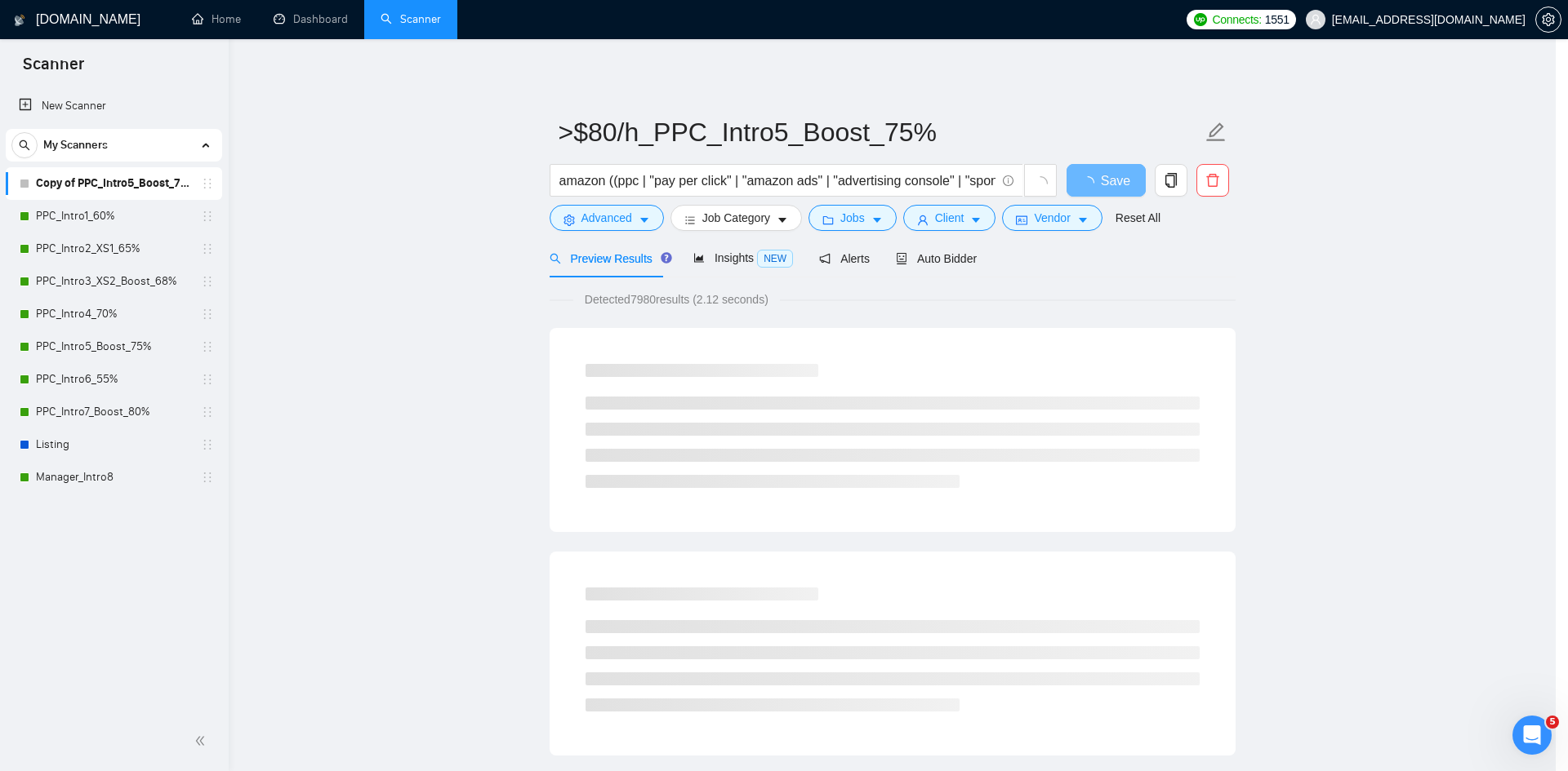
scroll to position [0, 0]
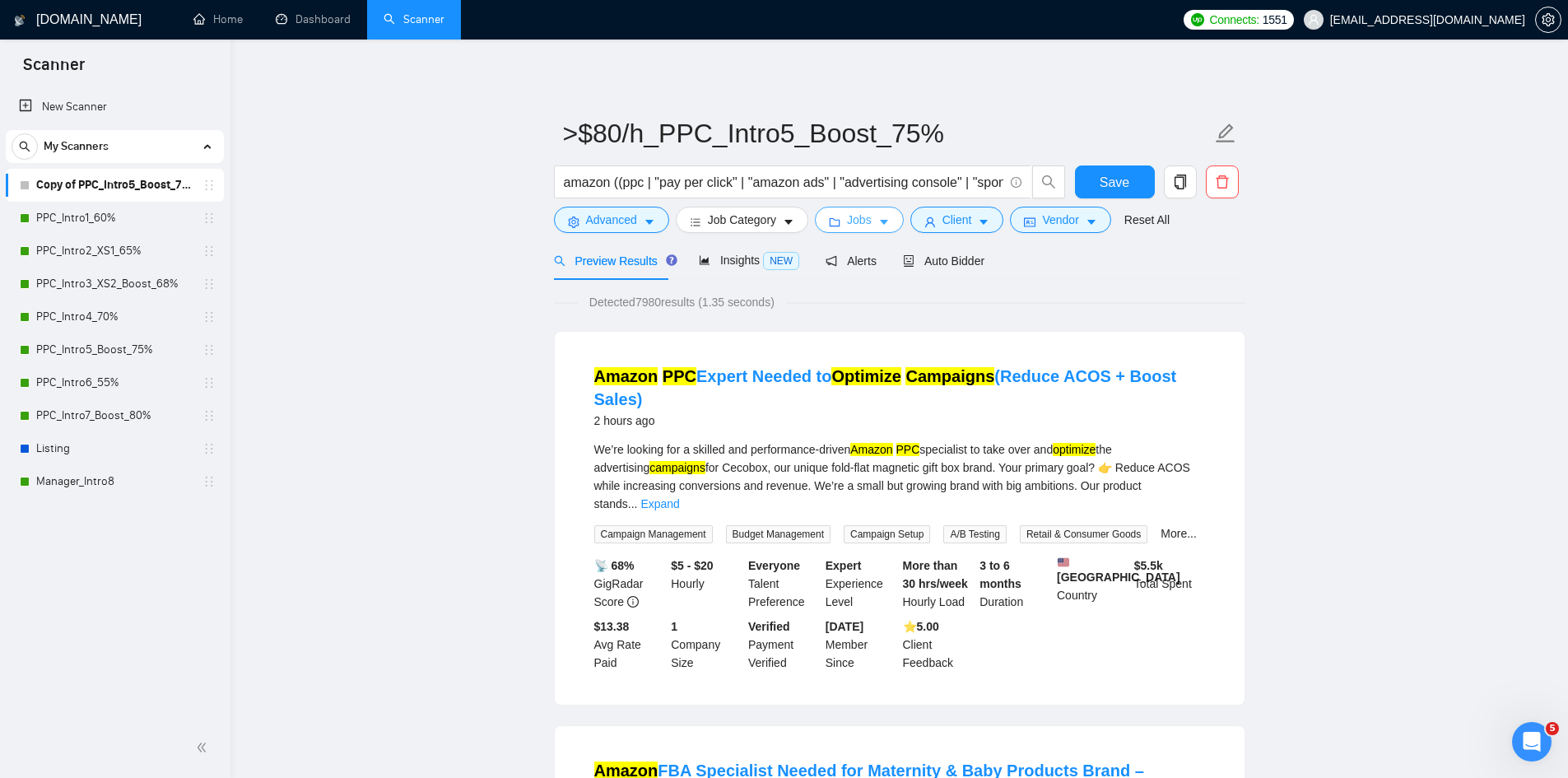
click at [883, 222] on icon "caret-down" at bounding box center [884, 222] width 12 height 12
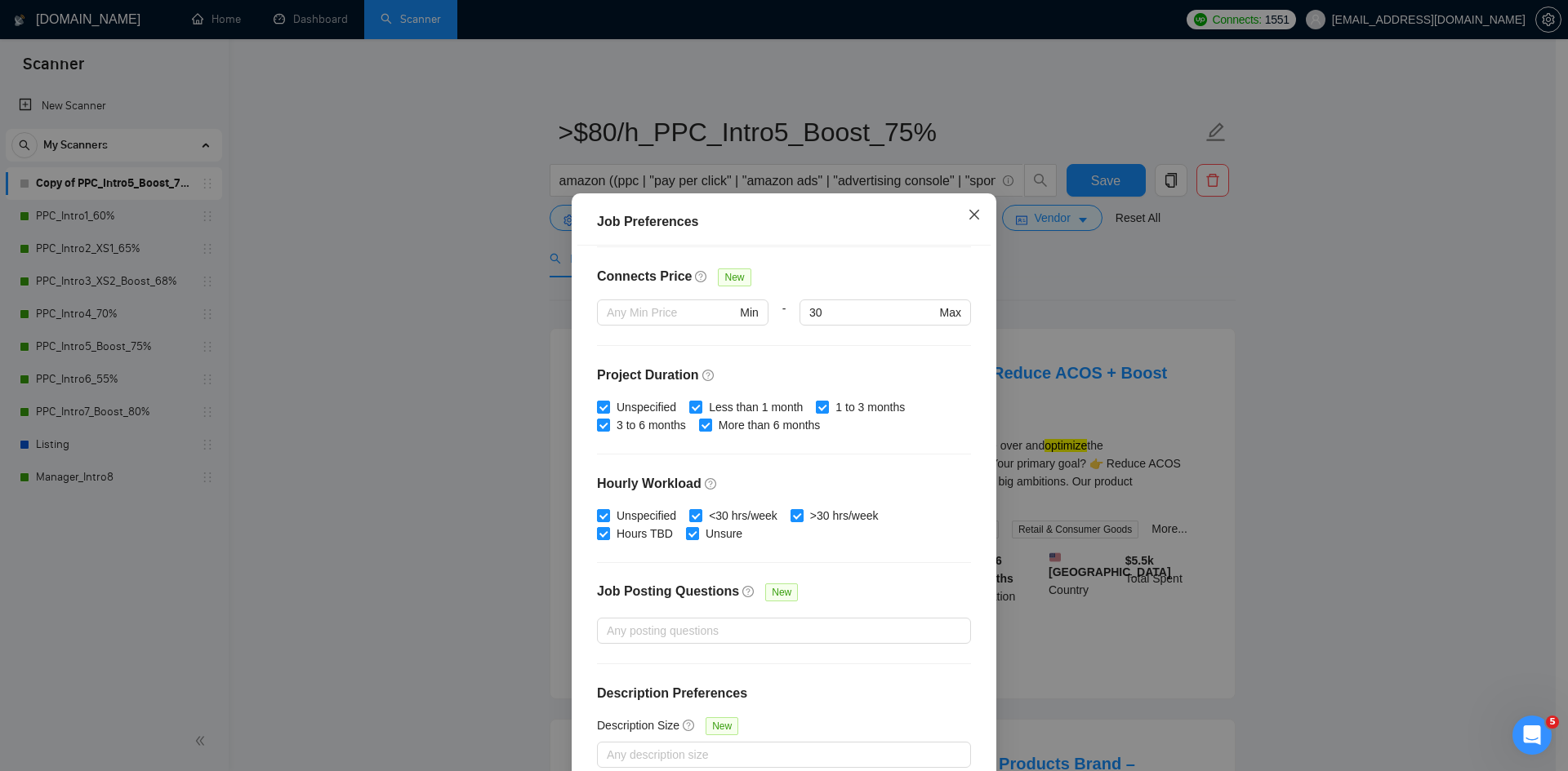
click at [971, 218] on icon "close" at bounding box center [974, 214] width 10 height 10
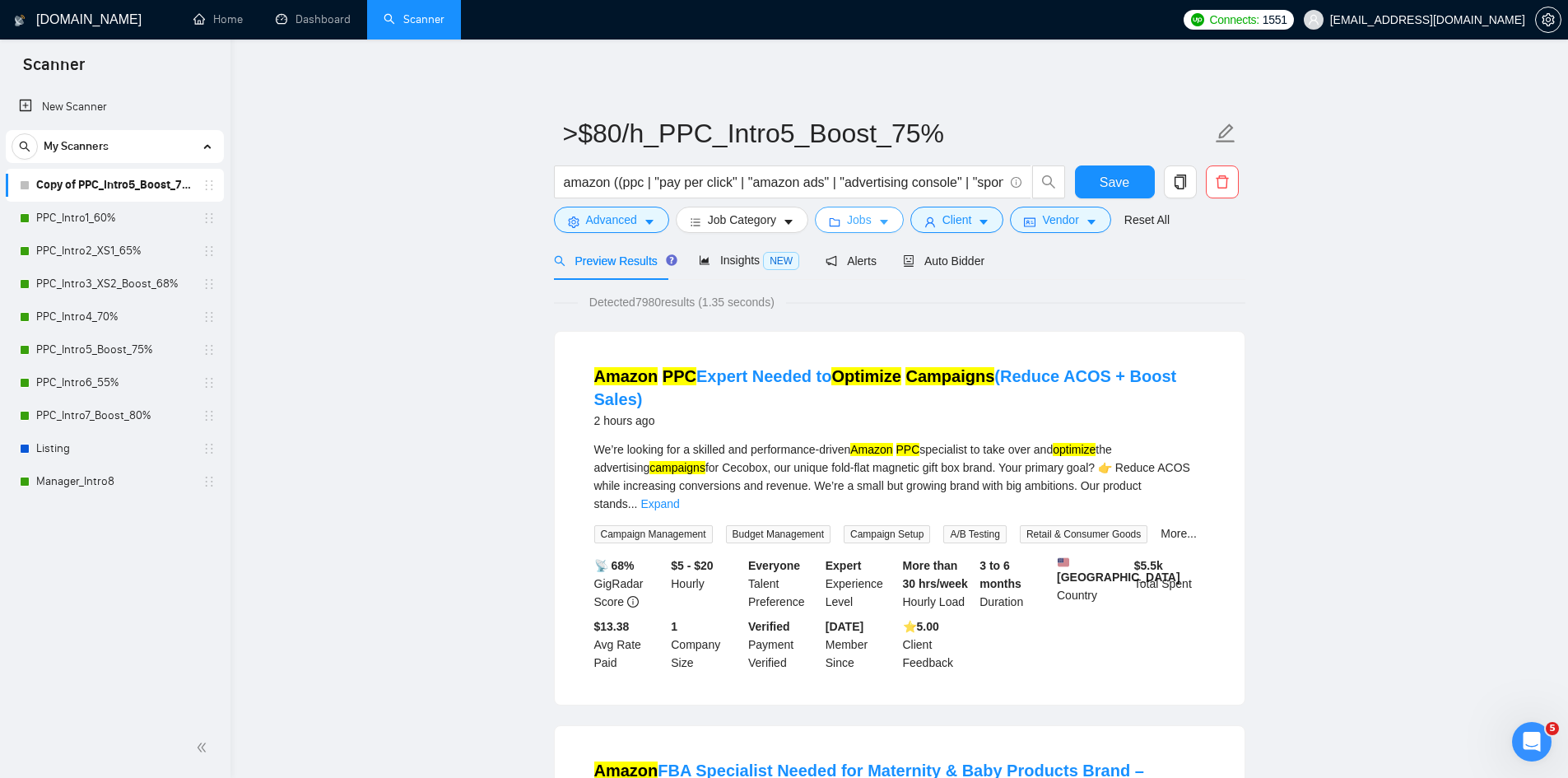
click at [879, 218] on icon "caret-down" at bounding box center [884, 222] width 12 height 12
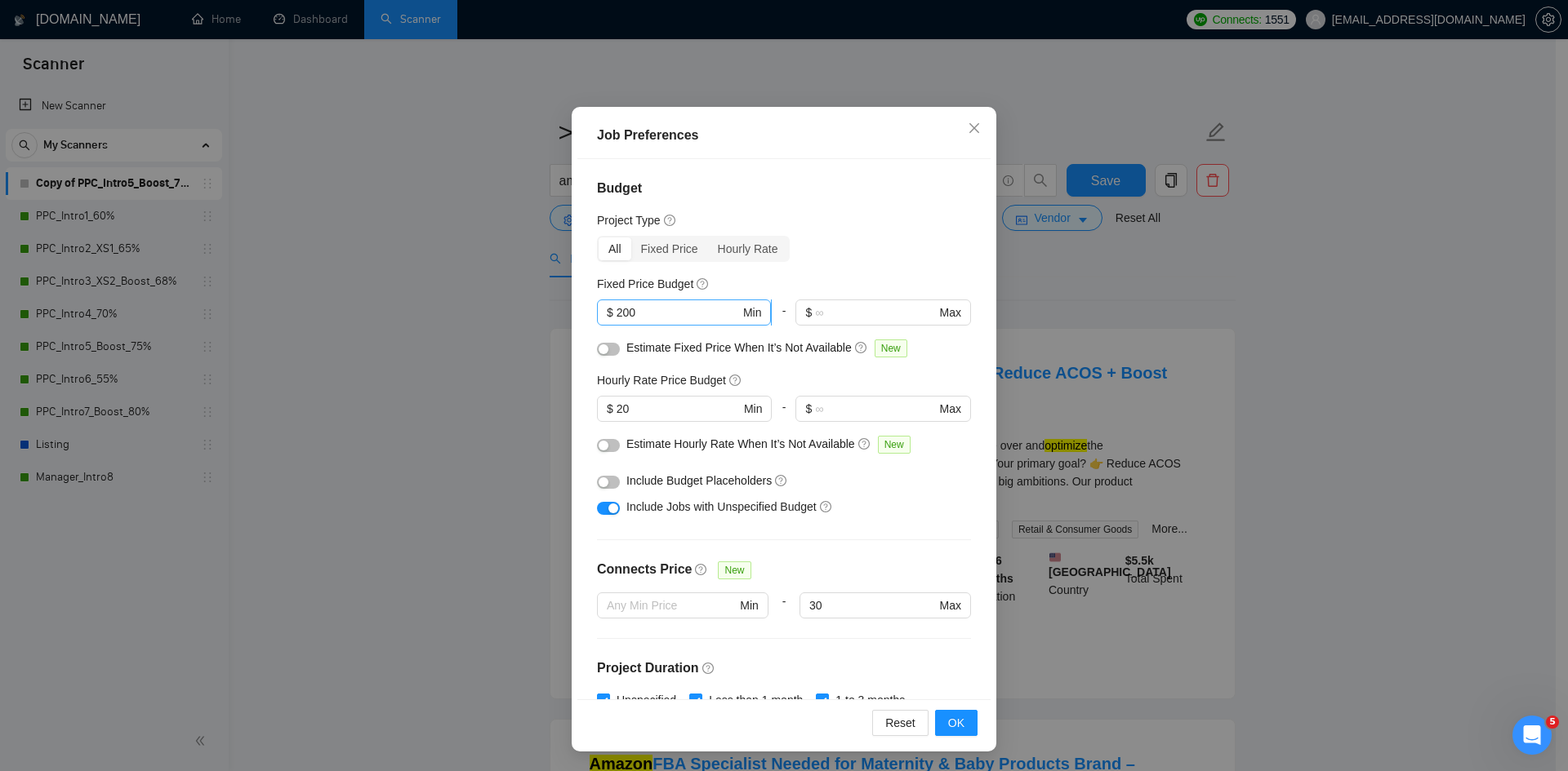
click at [617, 308] on input "200" at bounding box center [678, 312] width 124 height 18
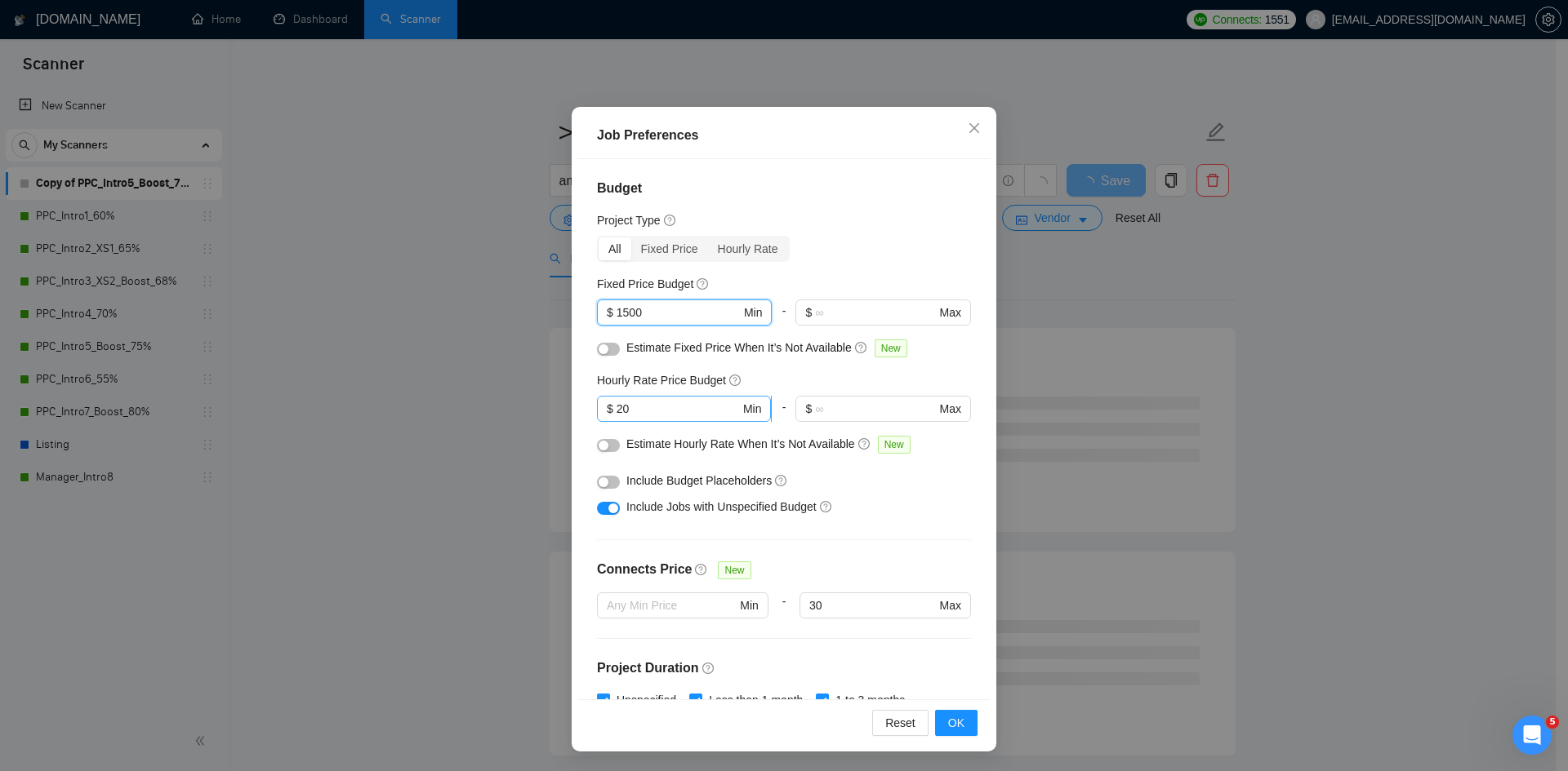
click at [617, 411] on input "20" at bounding box center [678, 409] width 124 height 18
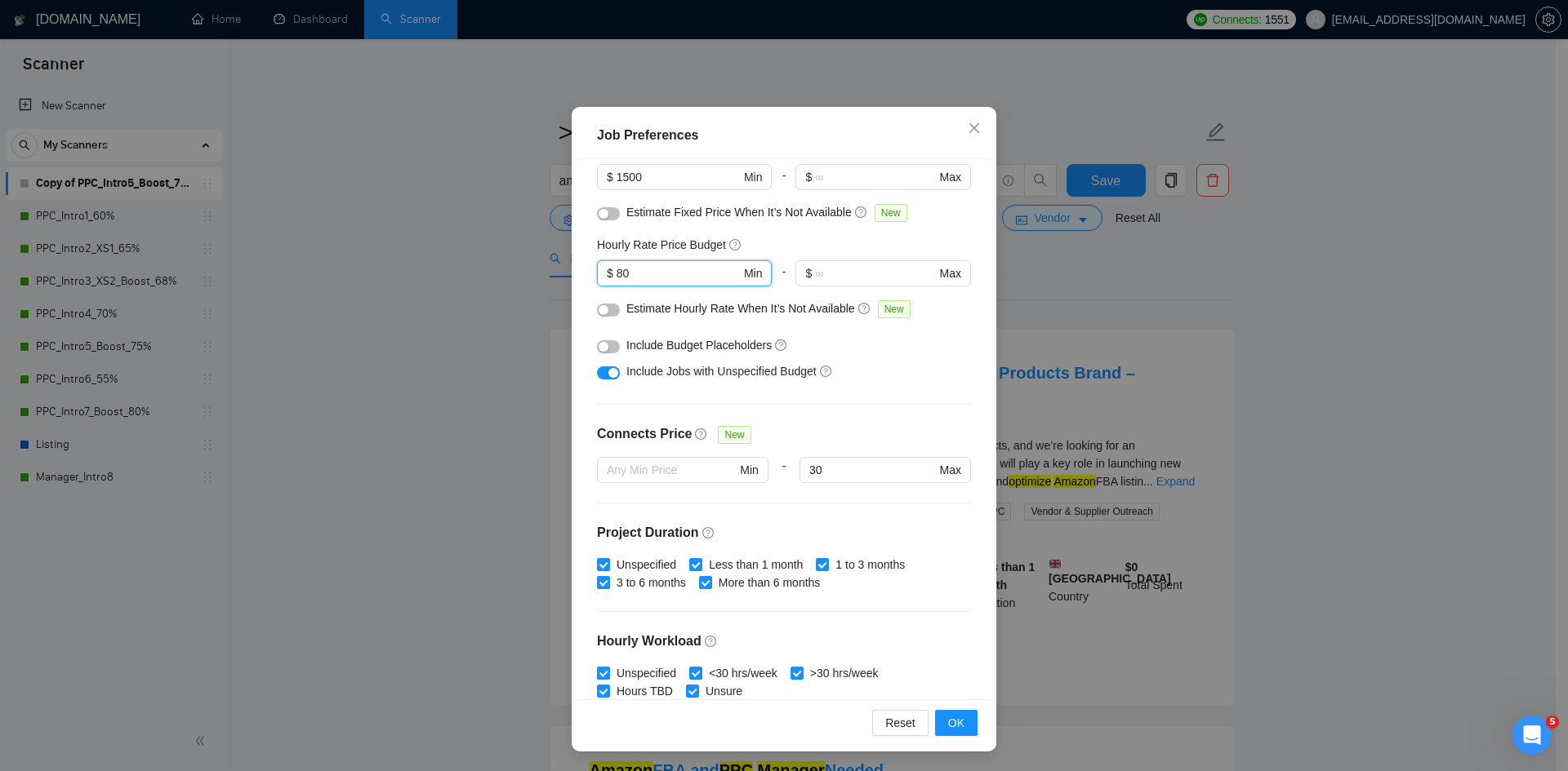
scroll to position [163, 0]
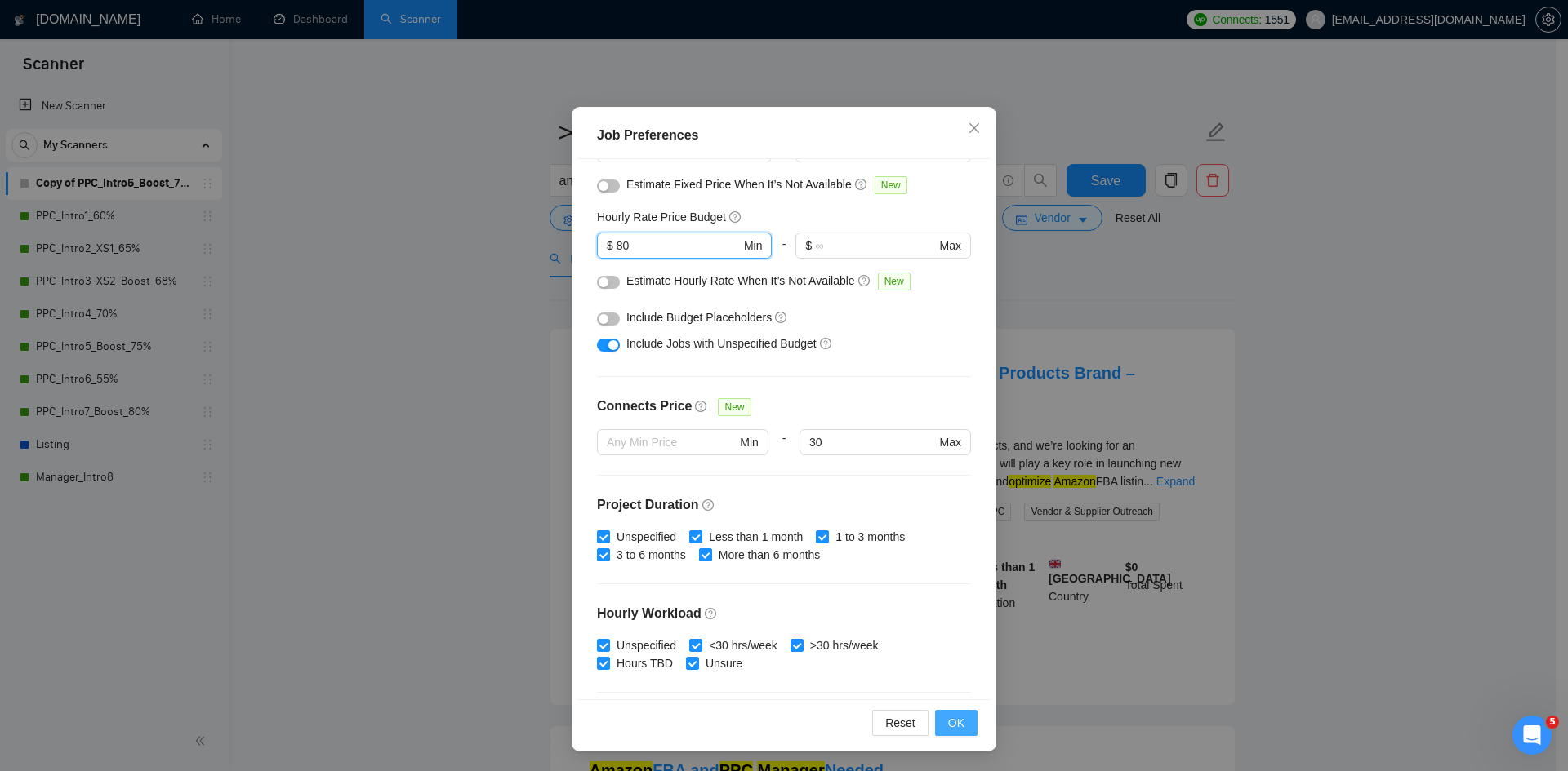
click at [950, 723] on span "OK" at bounding box center [956, 722] width 16 height 18
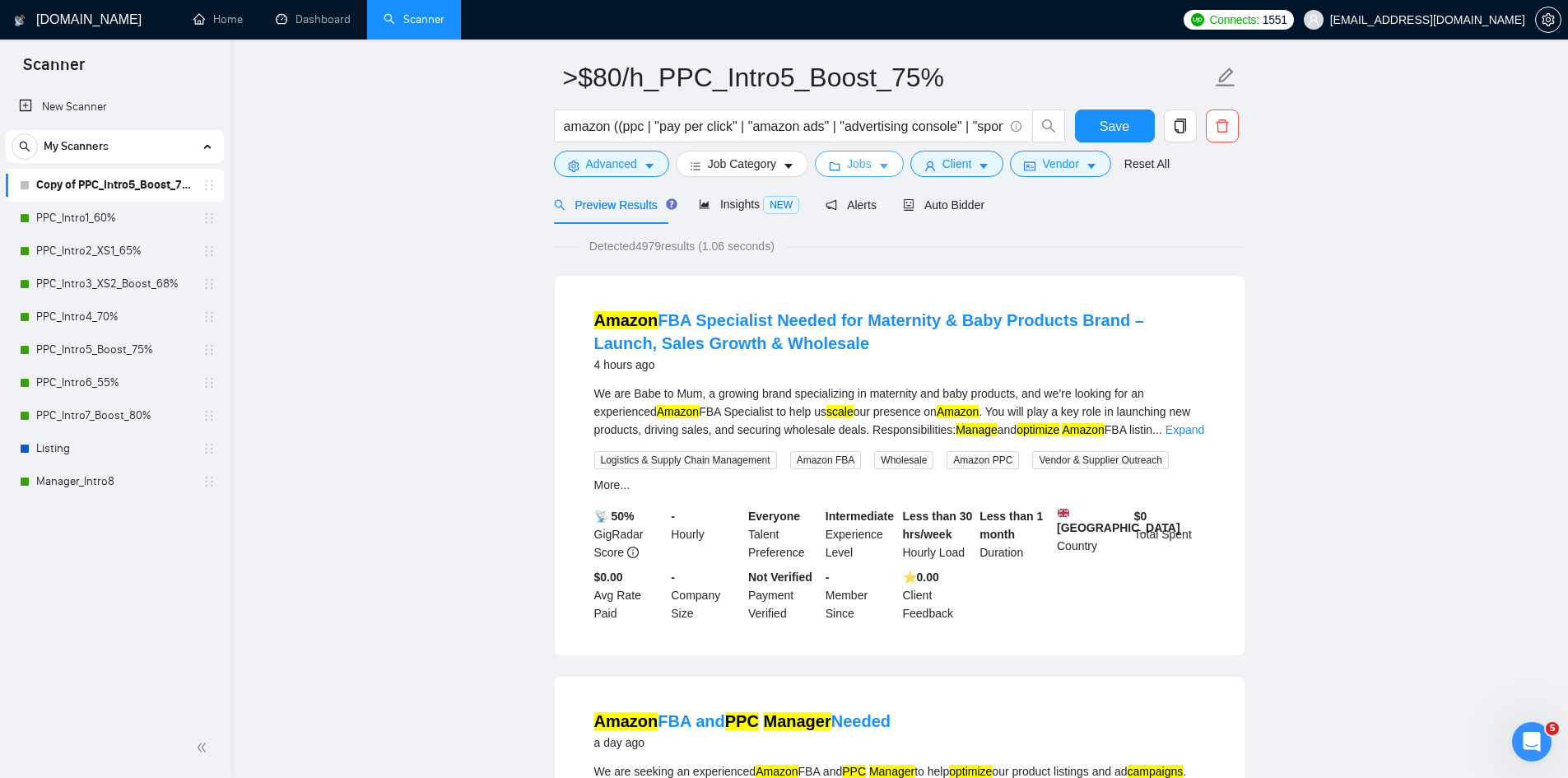
scroll to position [0, 0]
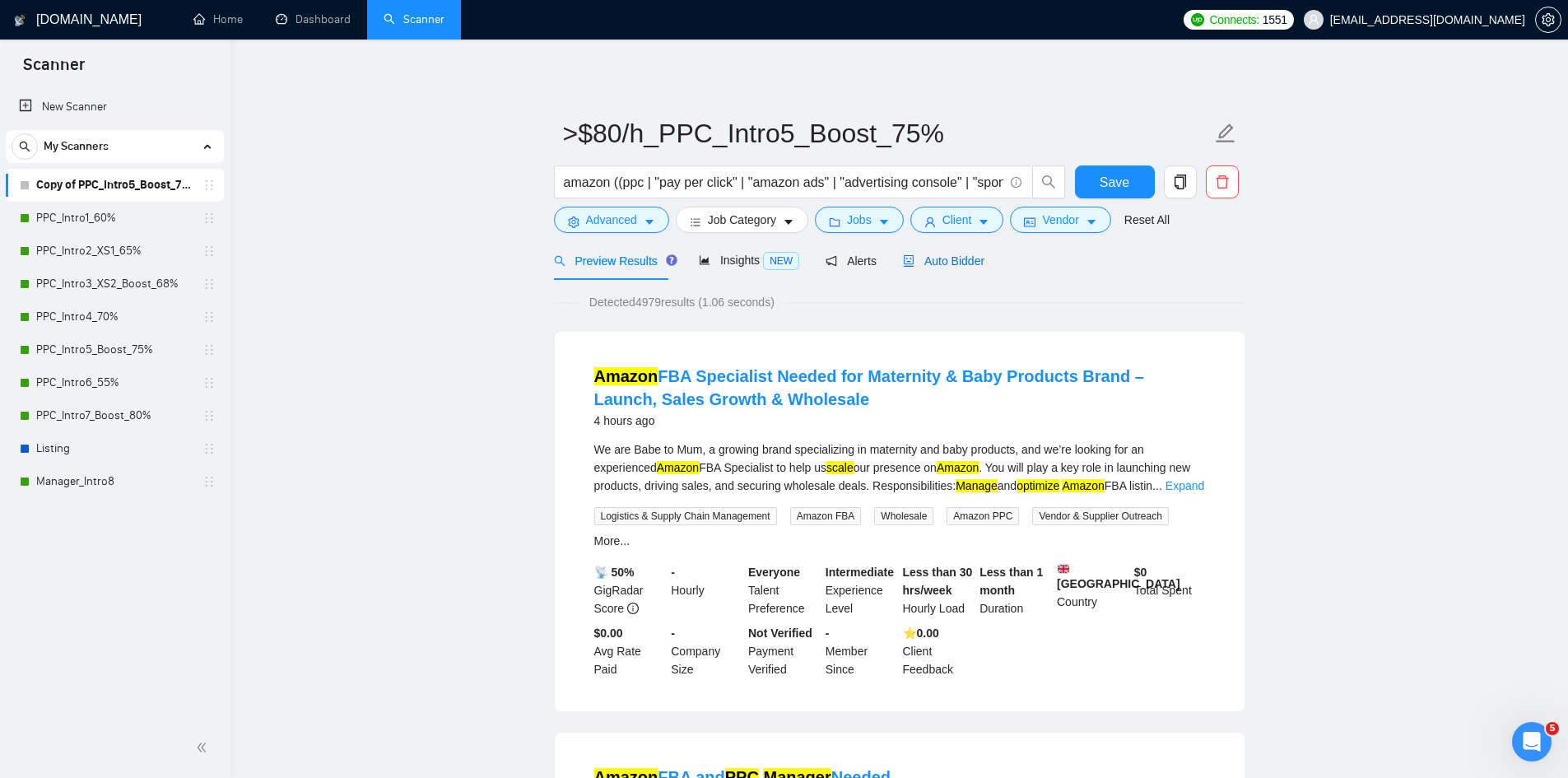
click at [947, 261] on span "Auto Bidder" at bounding box center [944, 261] width 81 height 14
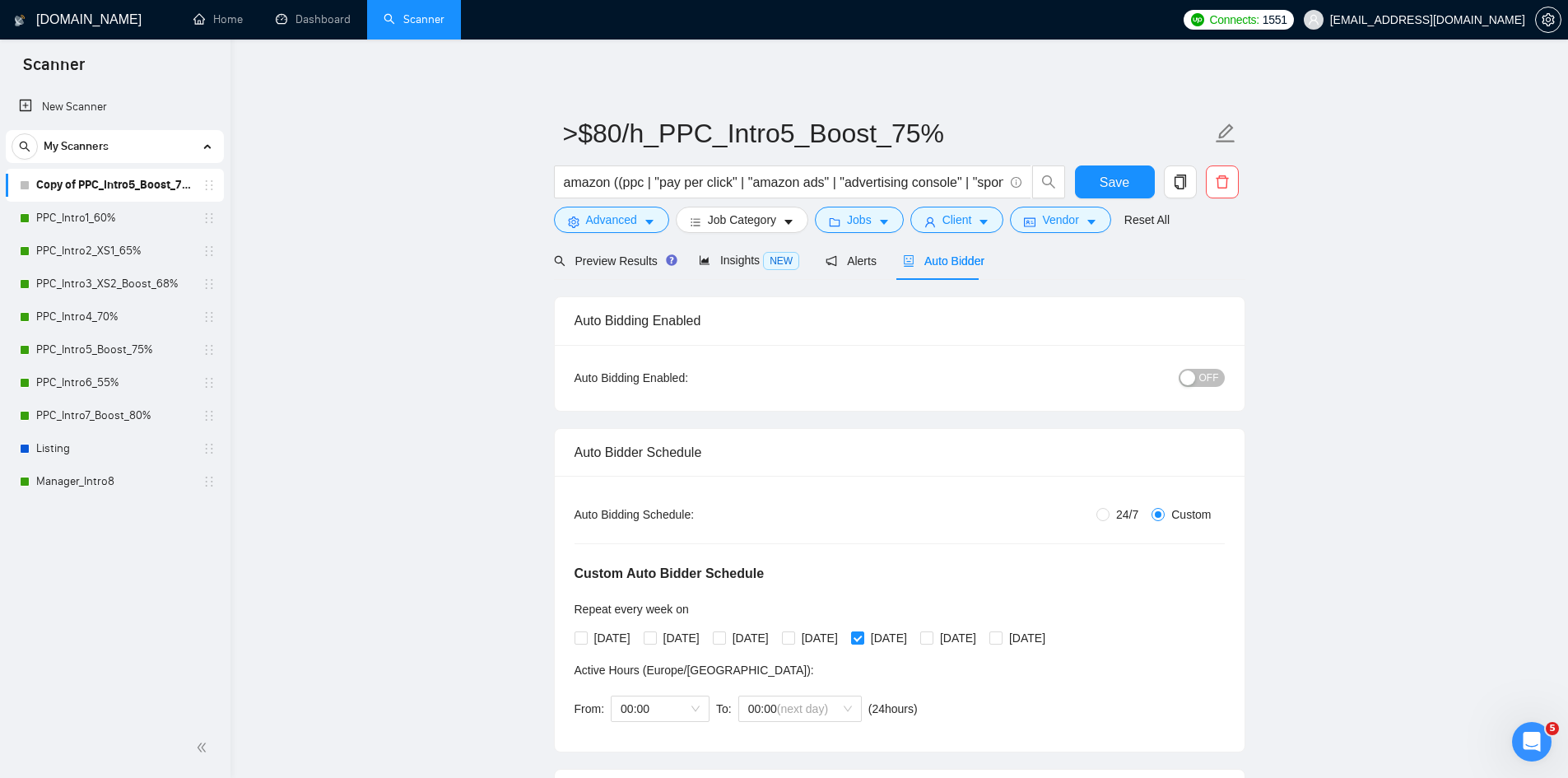
click at [1210, 377] on span "OFF" at bounding box center [1208, 378] width 20 height 18
click at [583, 640] on input "[DATE]" at bounding box center [580, 637] width 12 height 12
click at [656, 639] on input "[DATE]" at bounding box center [650, 637] width 12 height 12
click at [724, 635] on input "[DATE]" at bounding box center [719, 637] width 12 height 12
click at [794, 636] on input "[DATE]" at bounding box center [788, 637] width 12 height 12
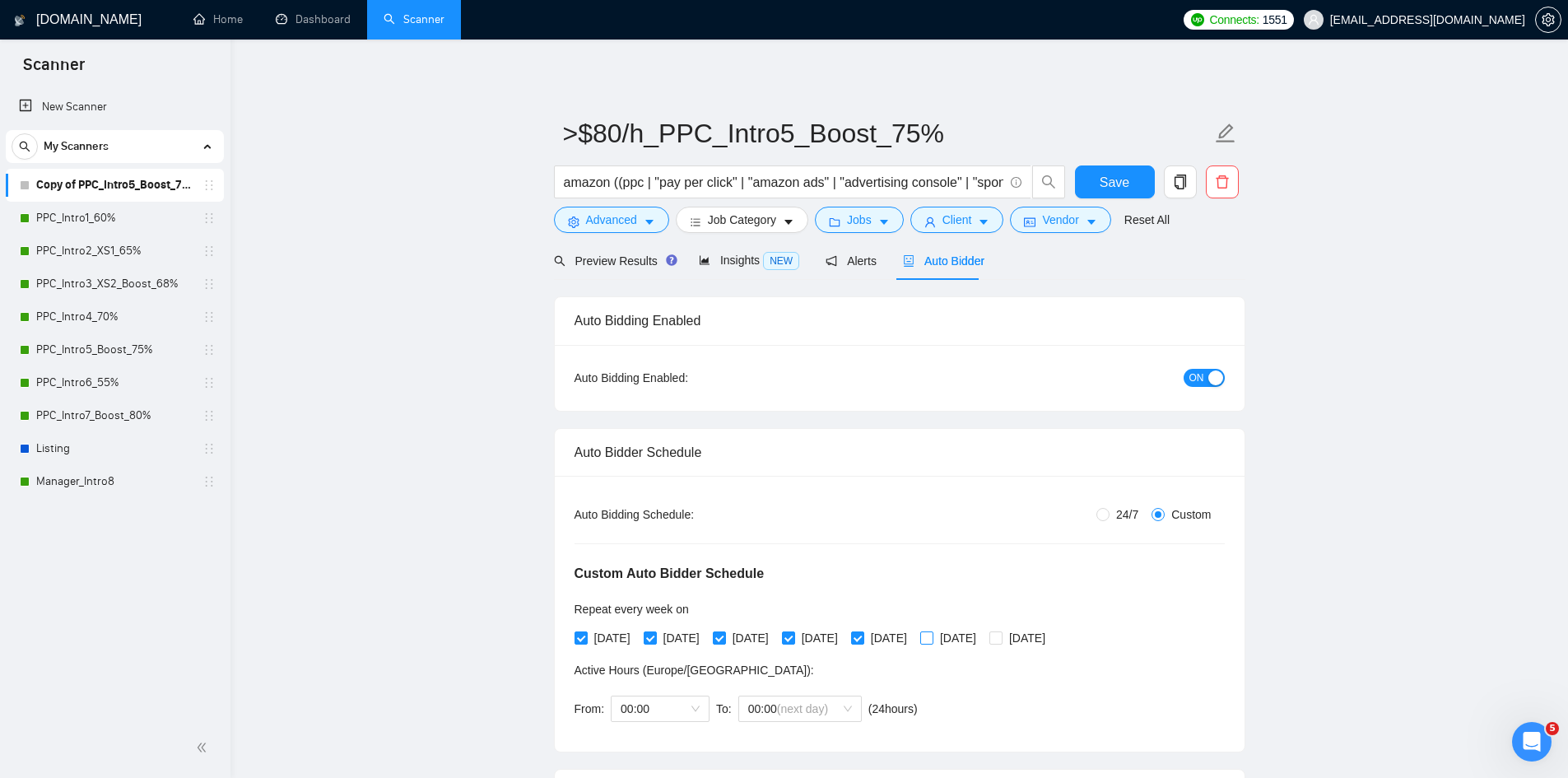
click at [932, 639] on input "[DATE]" at bounding box center [926, 637] width 12 height 12
click at [1001, 636] on input "[DATE]" at bounding box center [996, 637] width 12 height 12
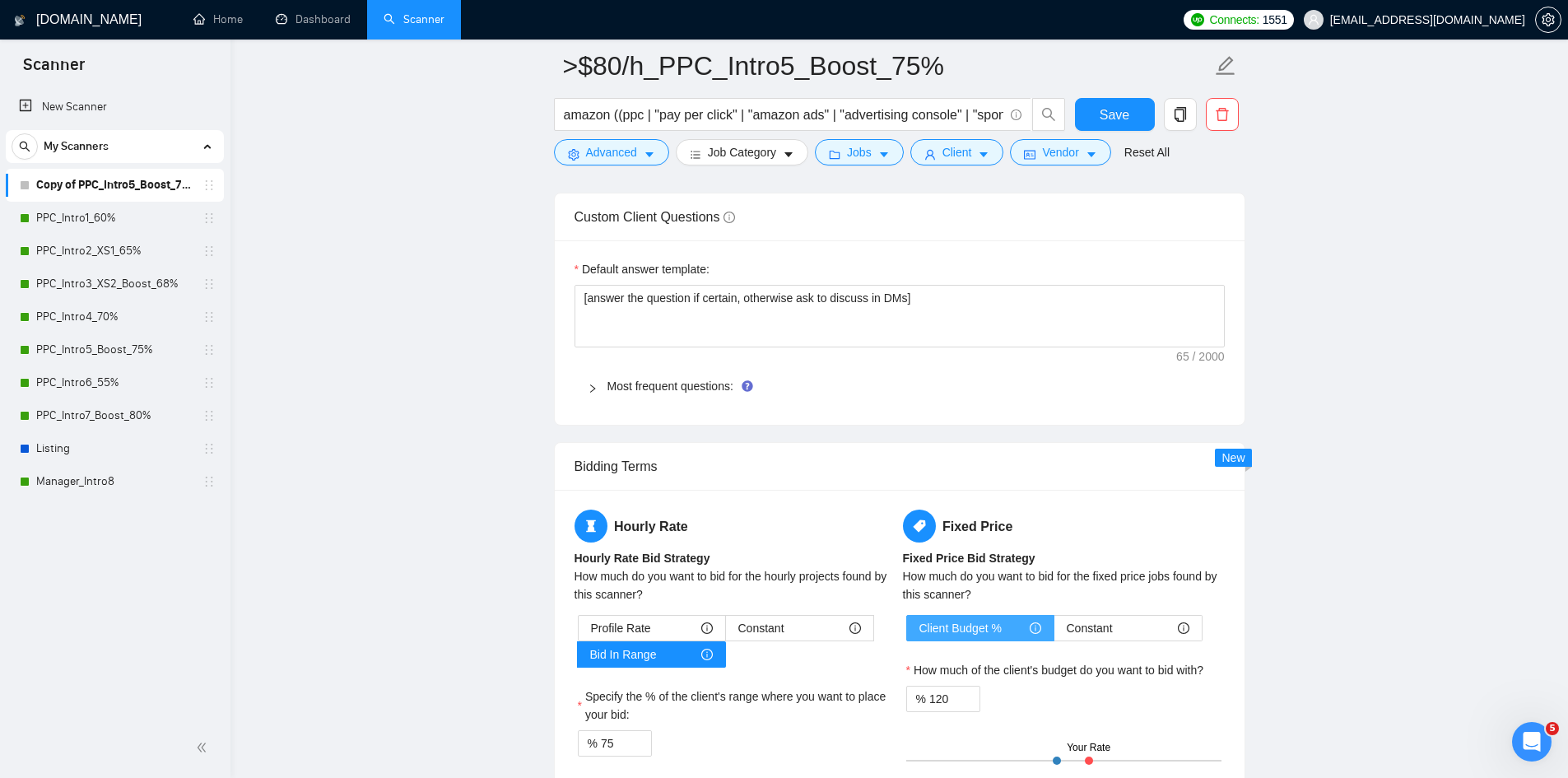
scroll to position [2800, 0]
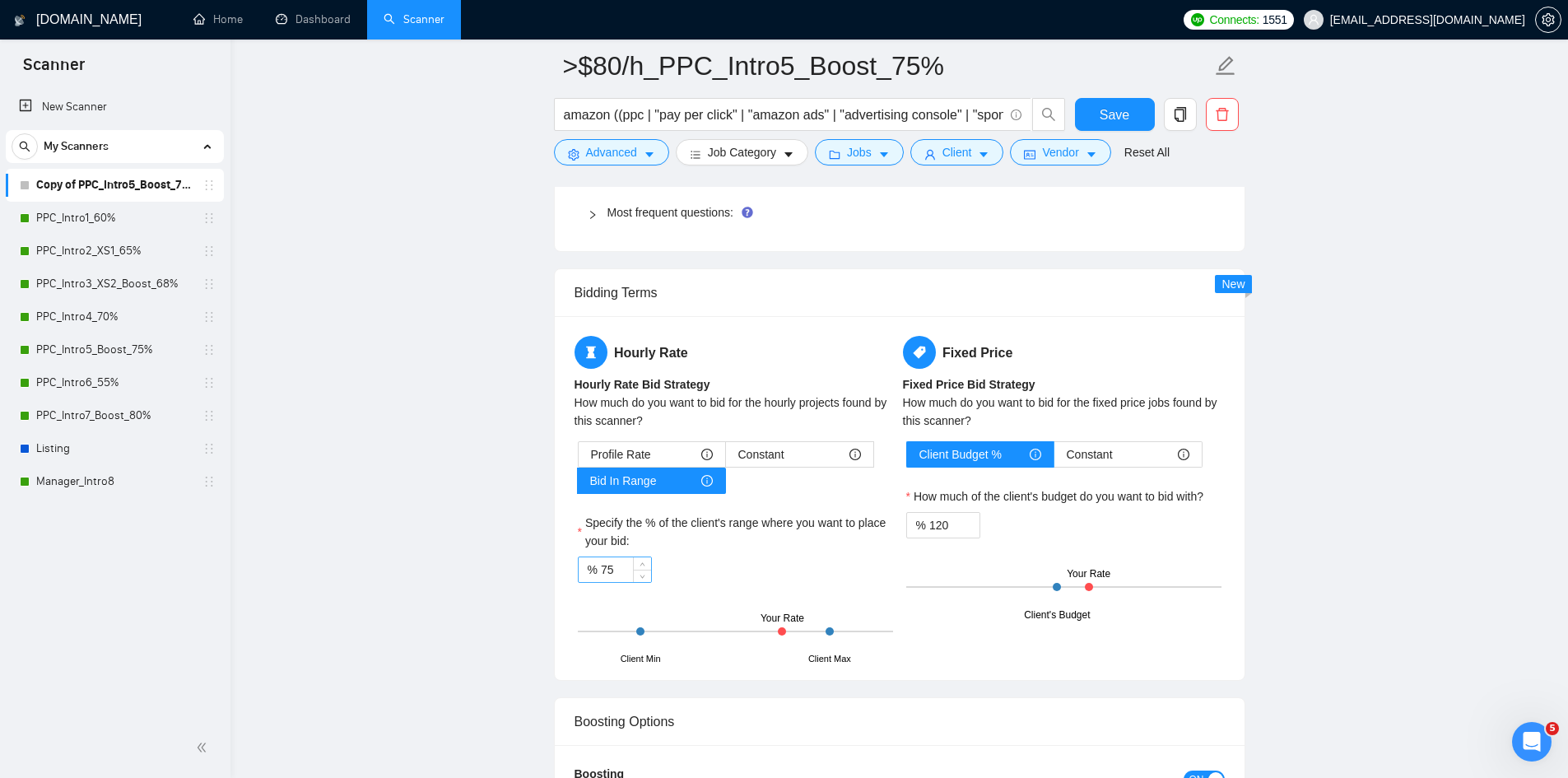
click at [605, 568] on input "75" at bounding box center [626, 569] width 50 height 25
click at [964, 527] on span "Decrease Value" at bounding box center [970, 529] width 18 height 14
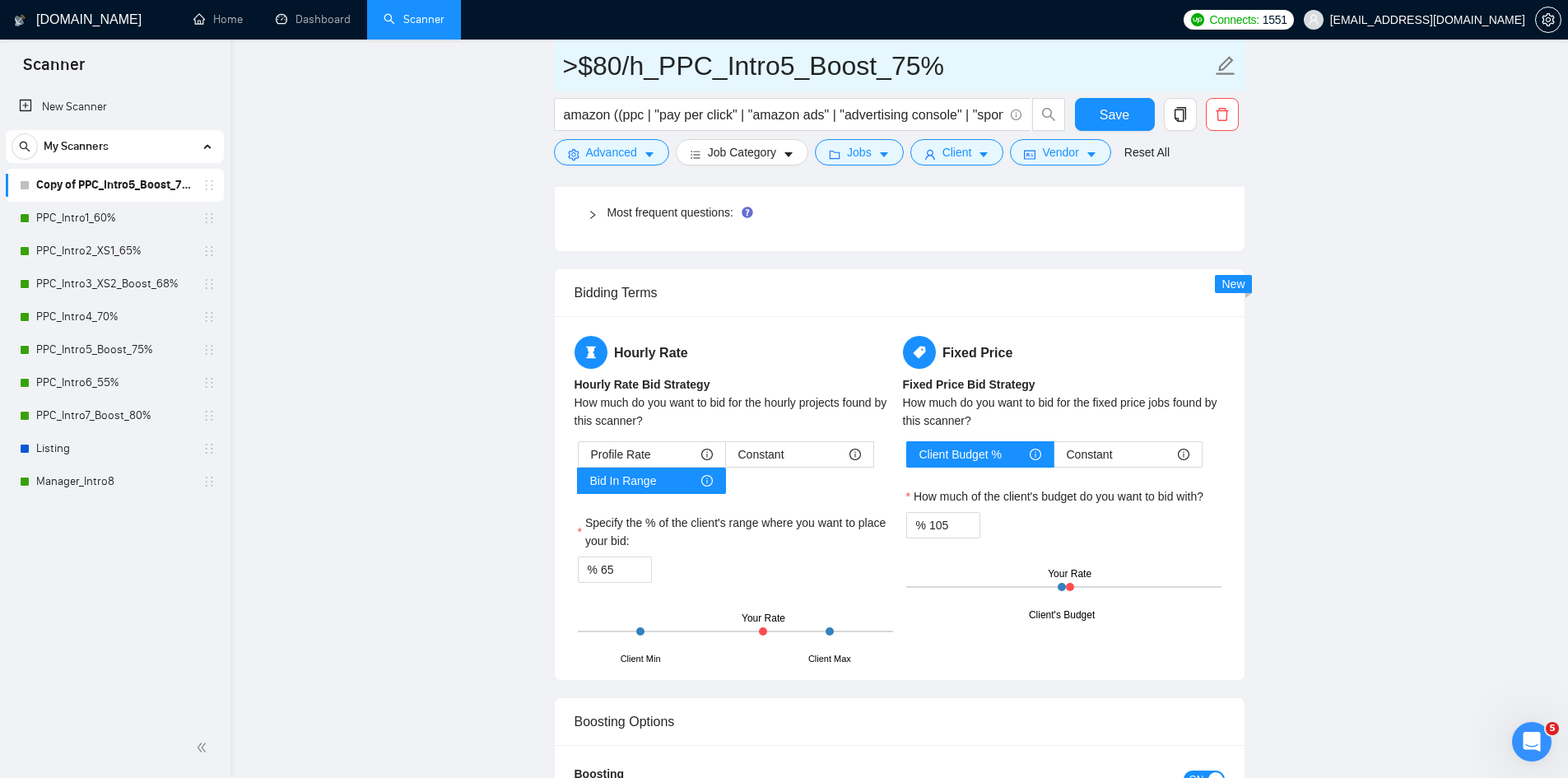
click at [895, 58] on input ">$80/h_PPC_Intro5_Boost_75%" at bounding box center [887, 65] width 649 height 42
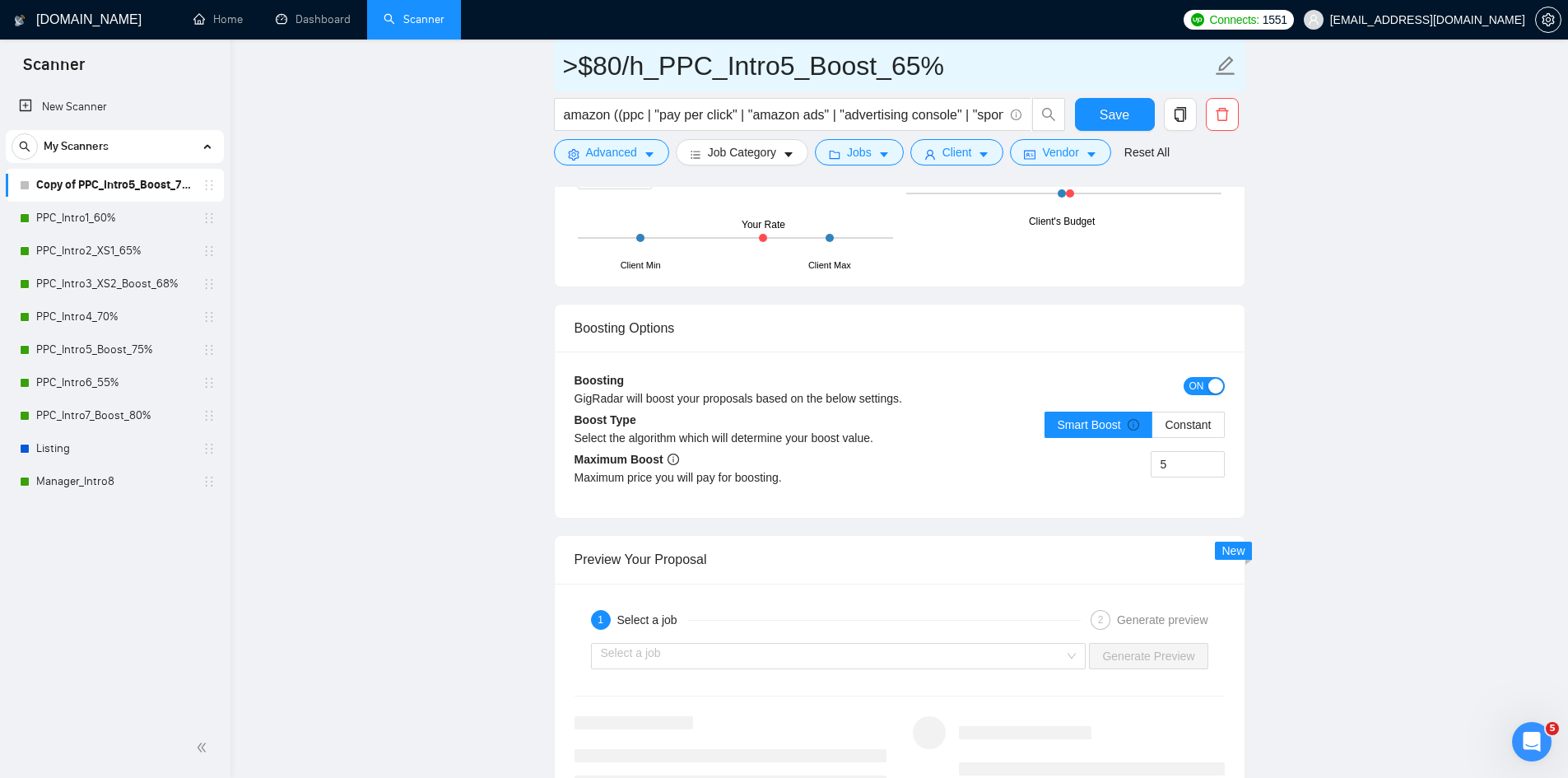
scroll to position [3211, 0]
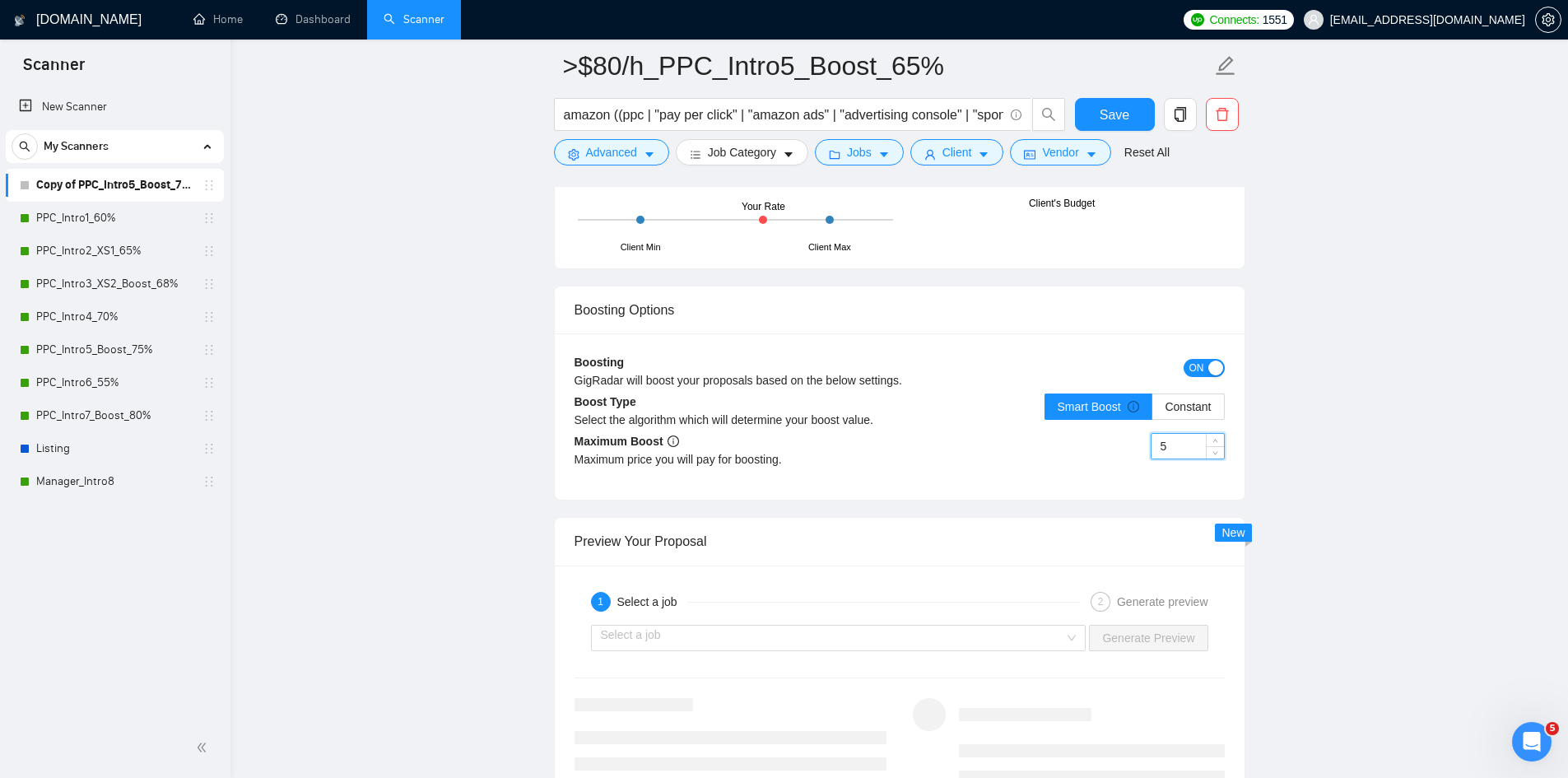
click at [1170, 438] on input "5" at bounding box center [1187, 446] width 72 height 25
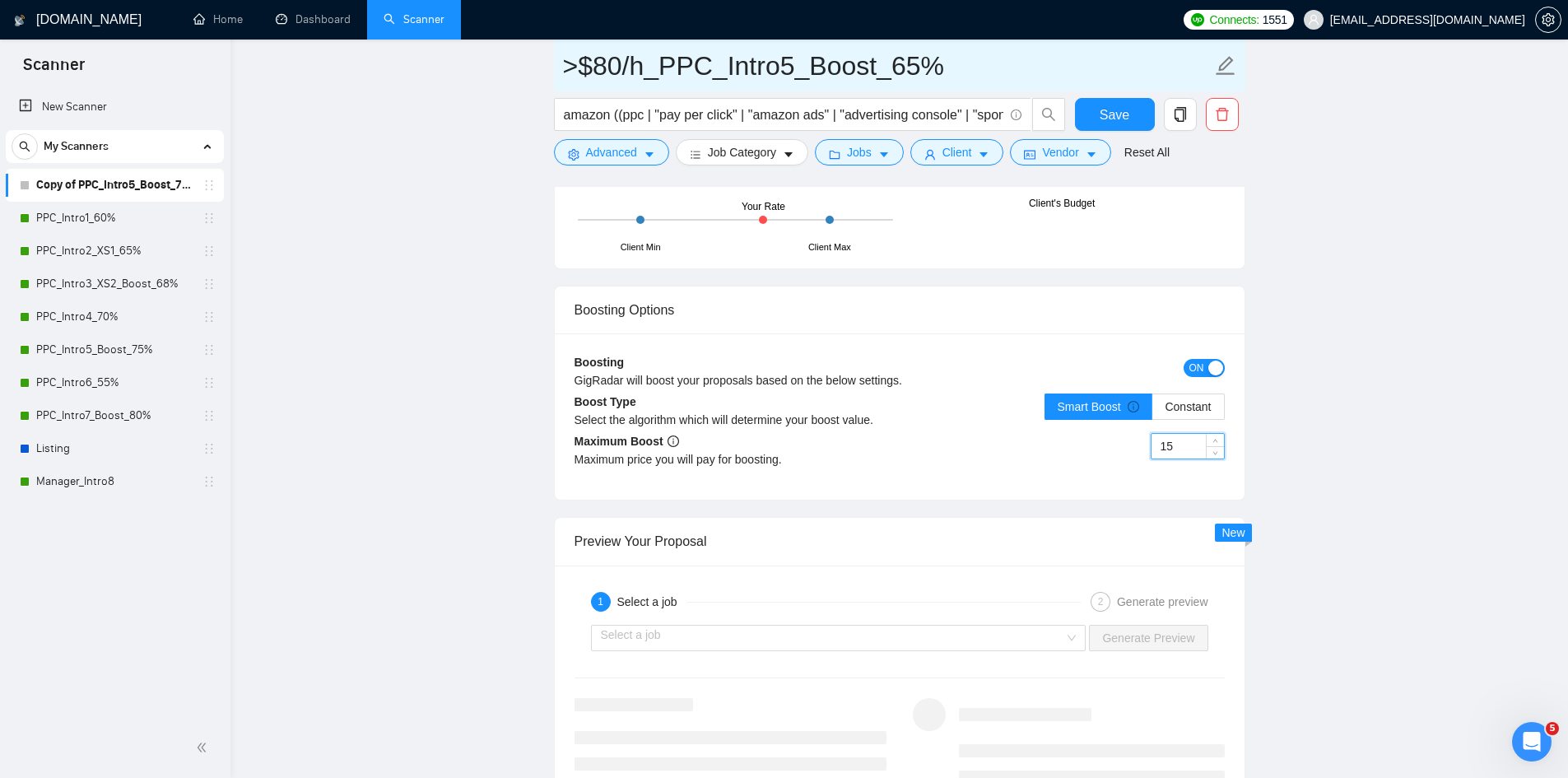
click at [872, 69] on input ">$80/h_PPC_Intro5_Boost_65%" at bounding box center [887, 65] width 649 height 42
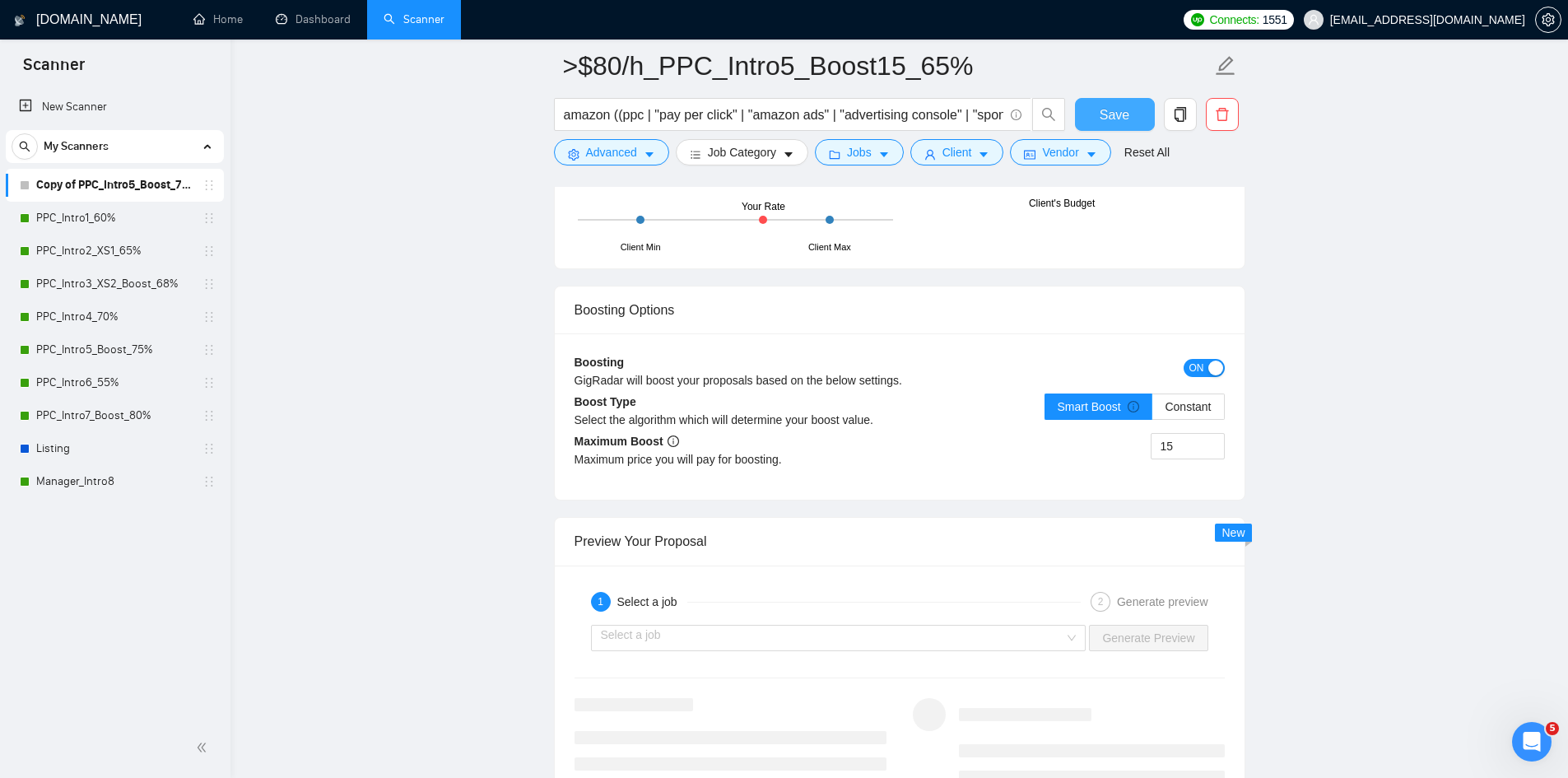
click at [1122, 105] on span "Save" at bounding box center [1114, 115] width 30 height 20
drag, startPoint x: 142, startPoint y: 288, endPoint x: 514, endPoint y: 177, distance: 388.2
click at [142, 288] on link "PPC_Intro3_XS2_Boost_68%" at bounding box center [114, 283] width 156 height 33
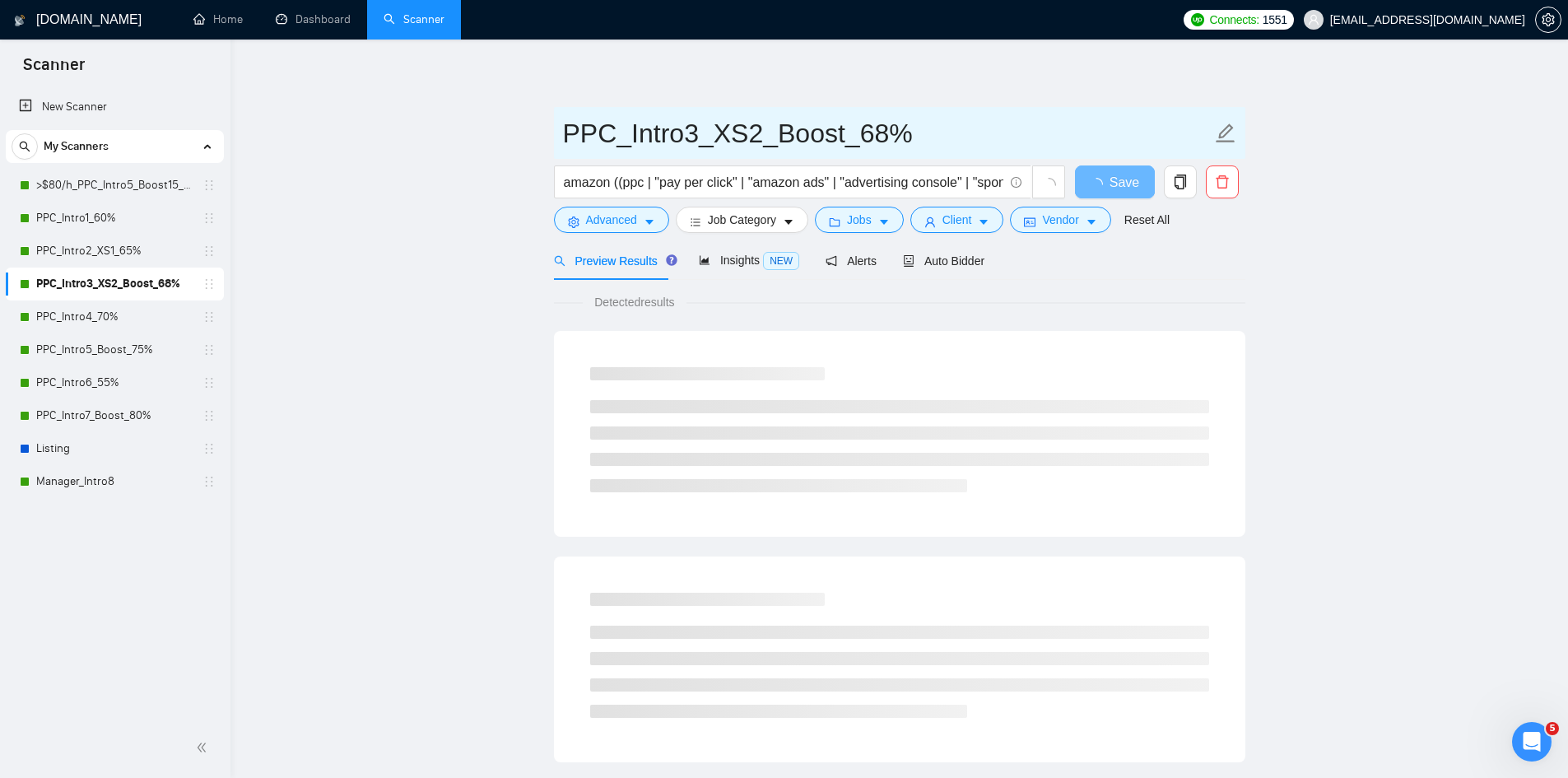
click at [827, 136] on input "PPC_Intro3_XS2_Boost_68%" at bounding box center [887, 133] width 649 height 42
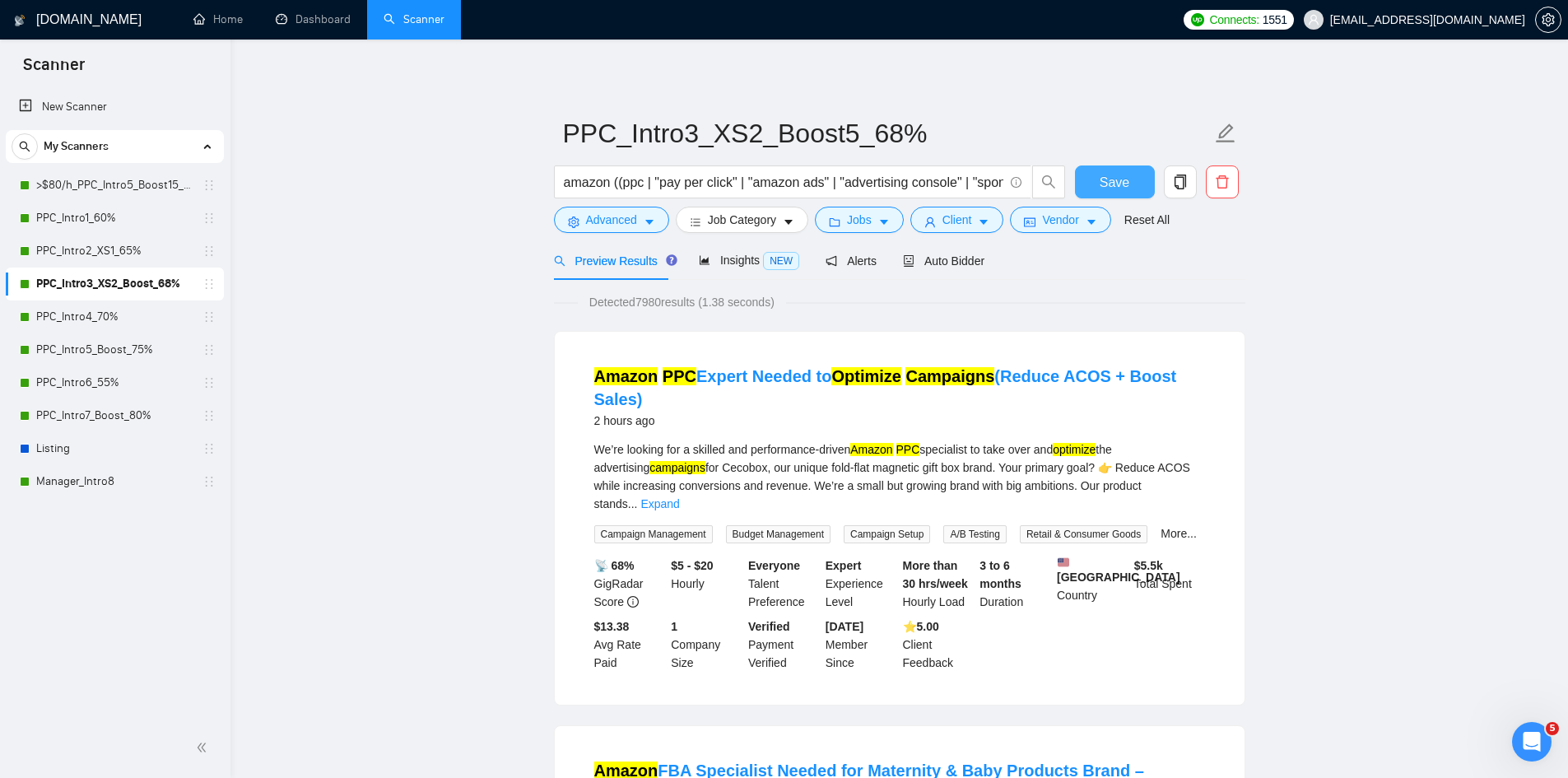
click at [1120, 182] on span "Save" at bounding box center [1114, 182] width 30 height 20
click at [107, 346] on link "PPC_Intro5_Boost_75%" at bounding box center [114, 350] width 156 height 33
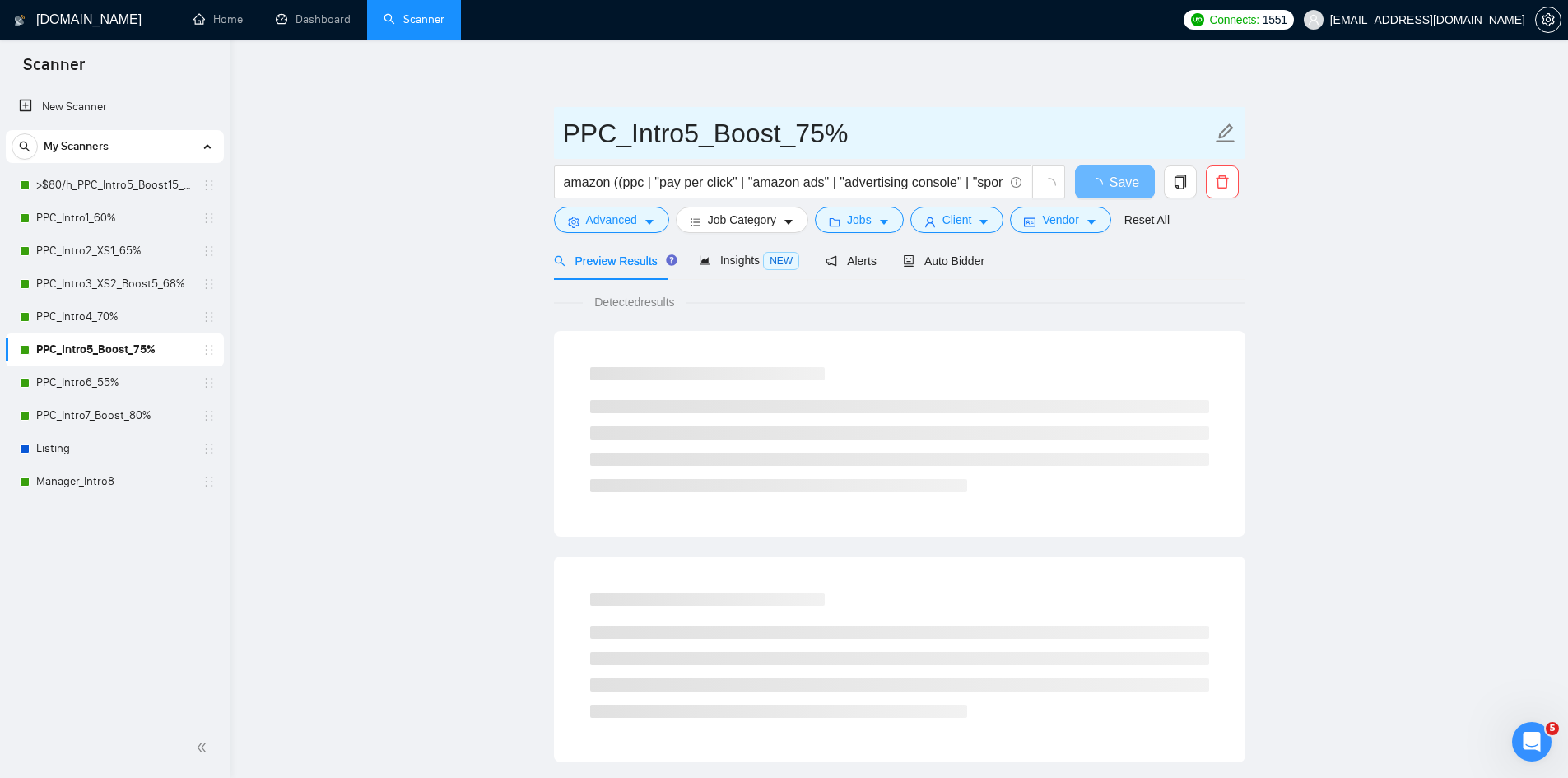
click at [1233, 134] on icon "edit" at bounding box center [1225, 133] width 21 height 21
click at [778, 130] on input "PPC_Intro5_Boost_75%" at bounding box center [887, 133] width 649 height 42
click at [766, 137] on input "PPC_Intro5_Boost_75%" at bounding box center [887, 133] width 649 height 42
click at [772, 134] on input "PPC_Intro5_Boost_75%" at bounding box center [887, 133] width 649 height 42
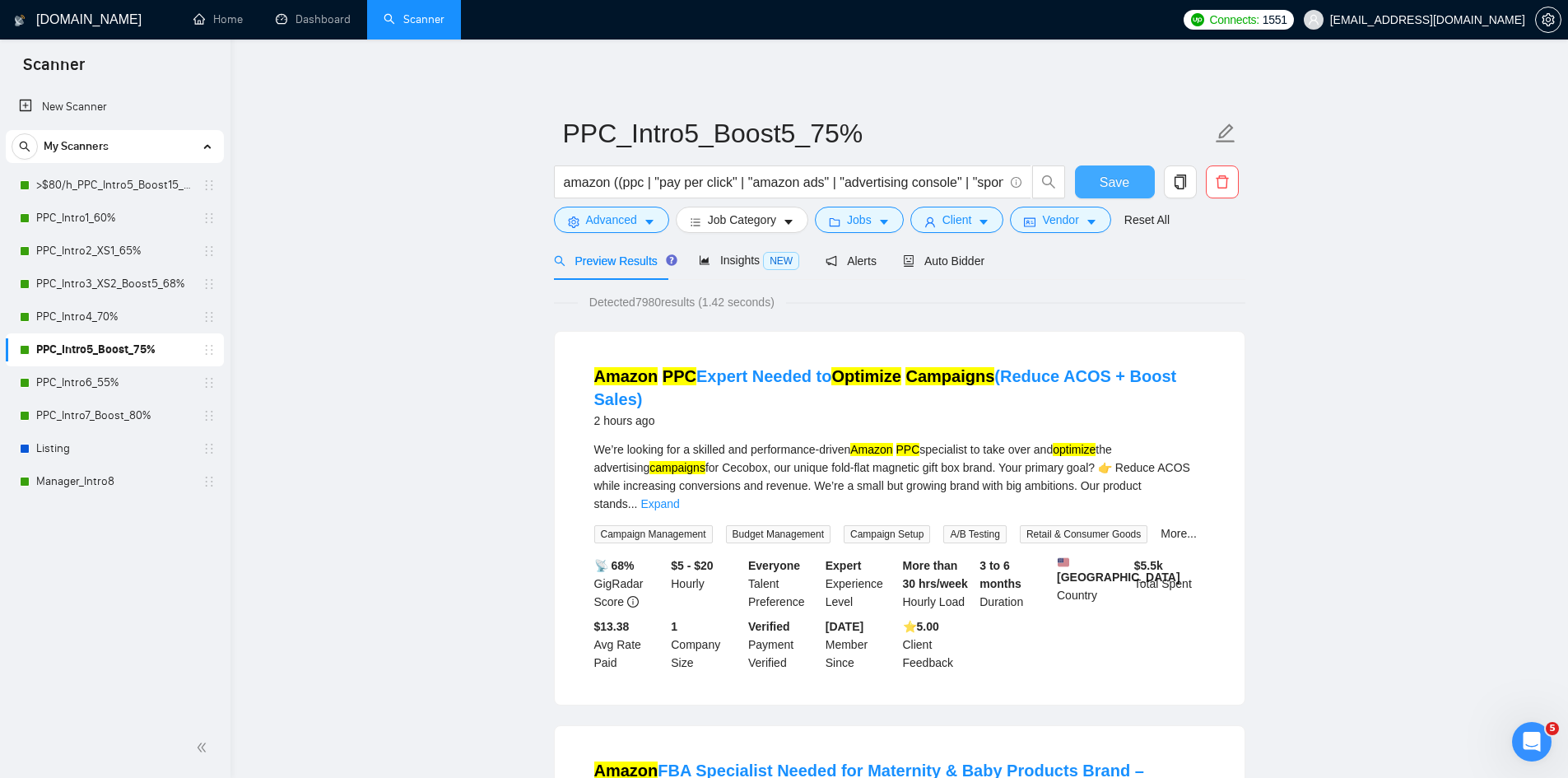
click at [1118, 182] on span "Save" at bounding box center [1114, 182] width 30 height 20
click at [119, 412] on link "PPC_Intro7_Boost_80%" at bounding box center [114, 416] width 156 height 33
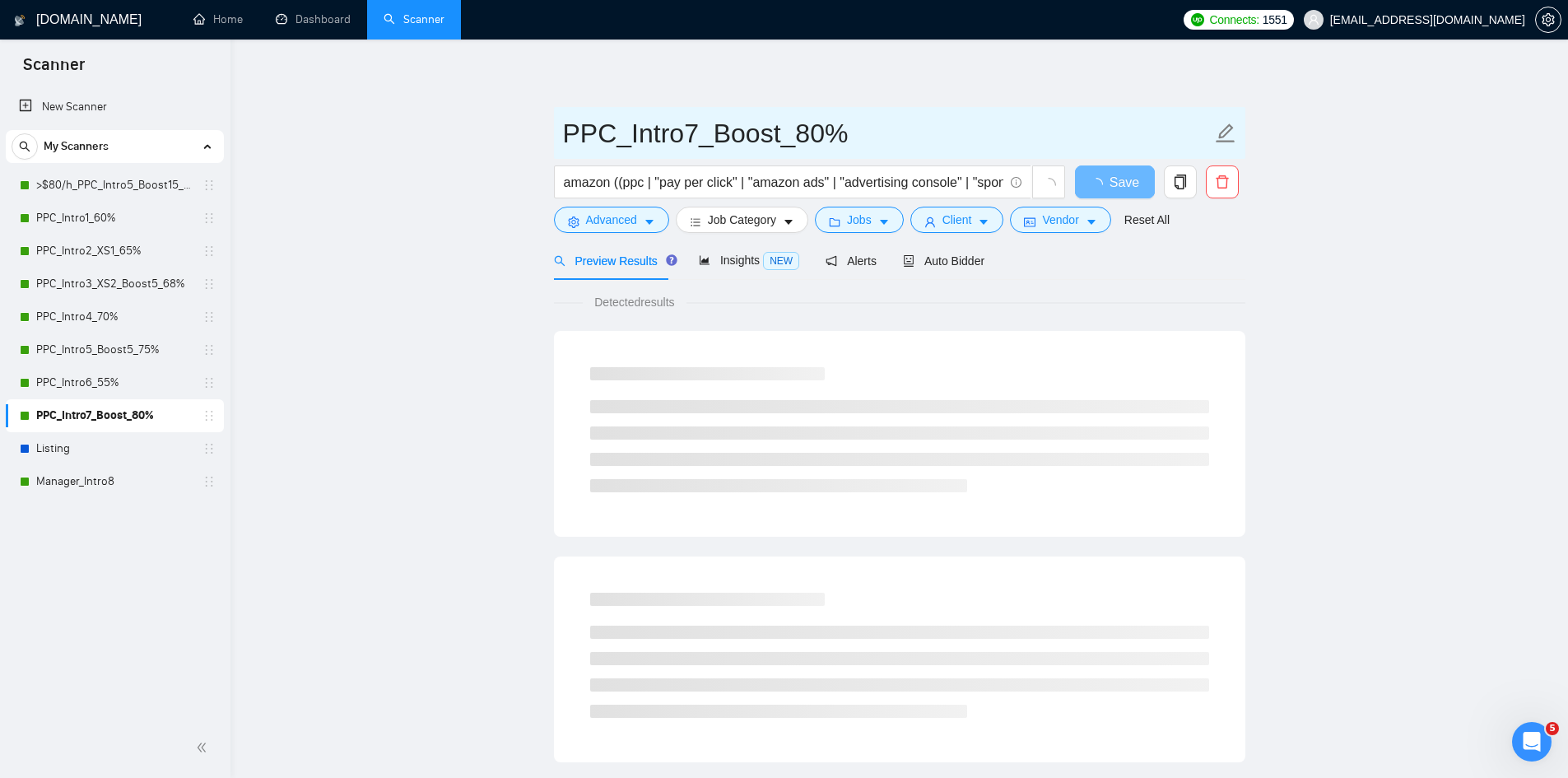
click at [1219, 132] on icon "edit" at bounding box center [1225, 133] width 21 height 21
click at [771, 132] on input "PPC_Intro7_Boost_80%" at bounding box center [887, 133] width 649 height 42
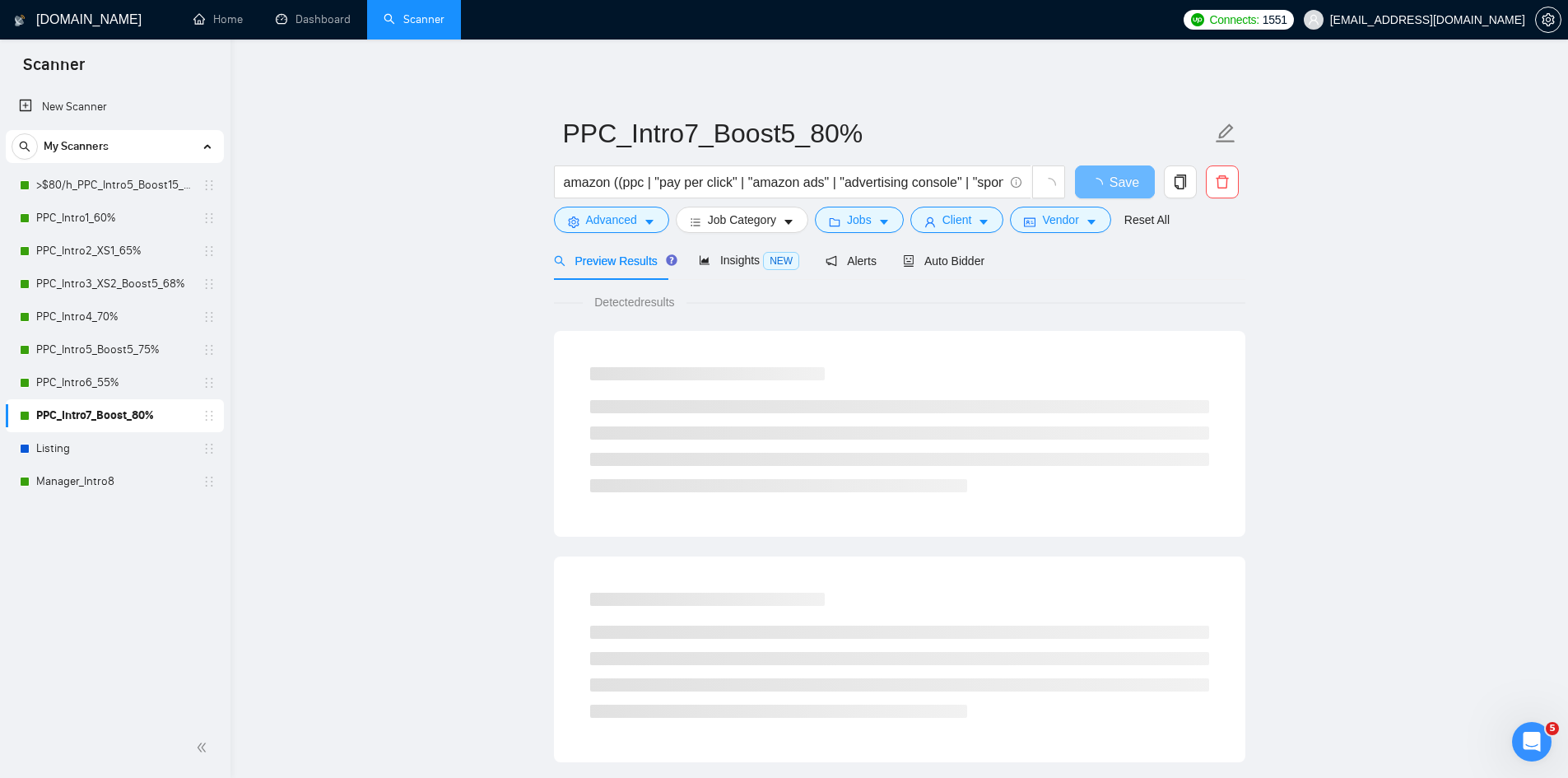
click at [1360, 256] on main "PPC_Intro7_Boost5_80% amazon ((ppc | "pay per click" | "amazon ads" | "advertis…" at bounding box center [899, 753] width 1285 height 1374
click at [1119, 182] on span "Save" at bounding box center [1124, 182] width 30 height 20
click at [1350, 264] on main "PPC_Intro7_Boost5_80% amazon ((ppc | "pay per click" | "amazon ads" | "advertis…" at bounding box center [899, 753] width 1285 height 1374
click at [961, 179] on input "amazon ((ppc | "pay per click" | "amazon ads" | "advertising console" | "sponso…" at bounding box center [784, 182] width 439 height 20
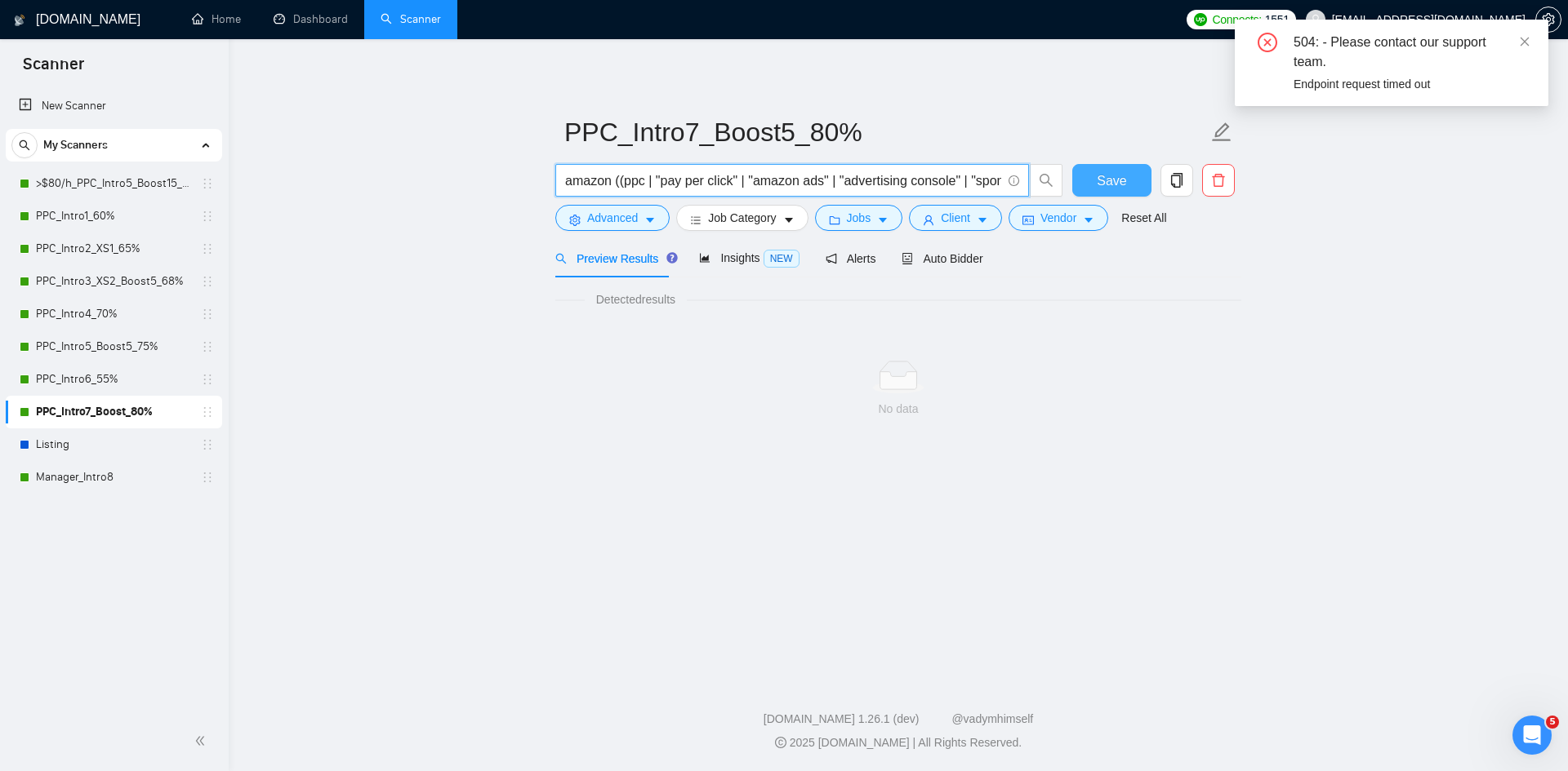
click at [1105, 180] on span "Save" at bounding box center [1111, 181] width 29 height 20
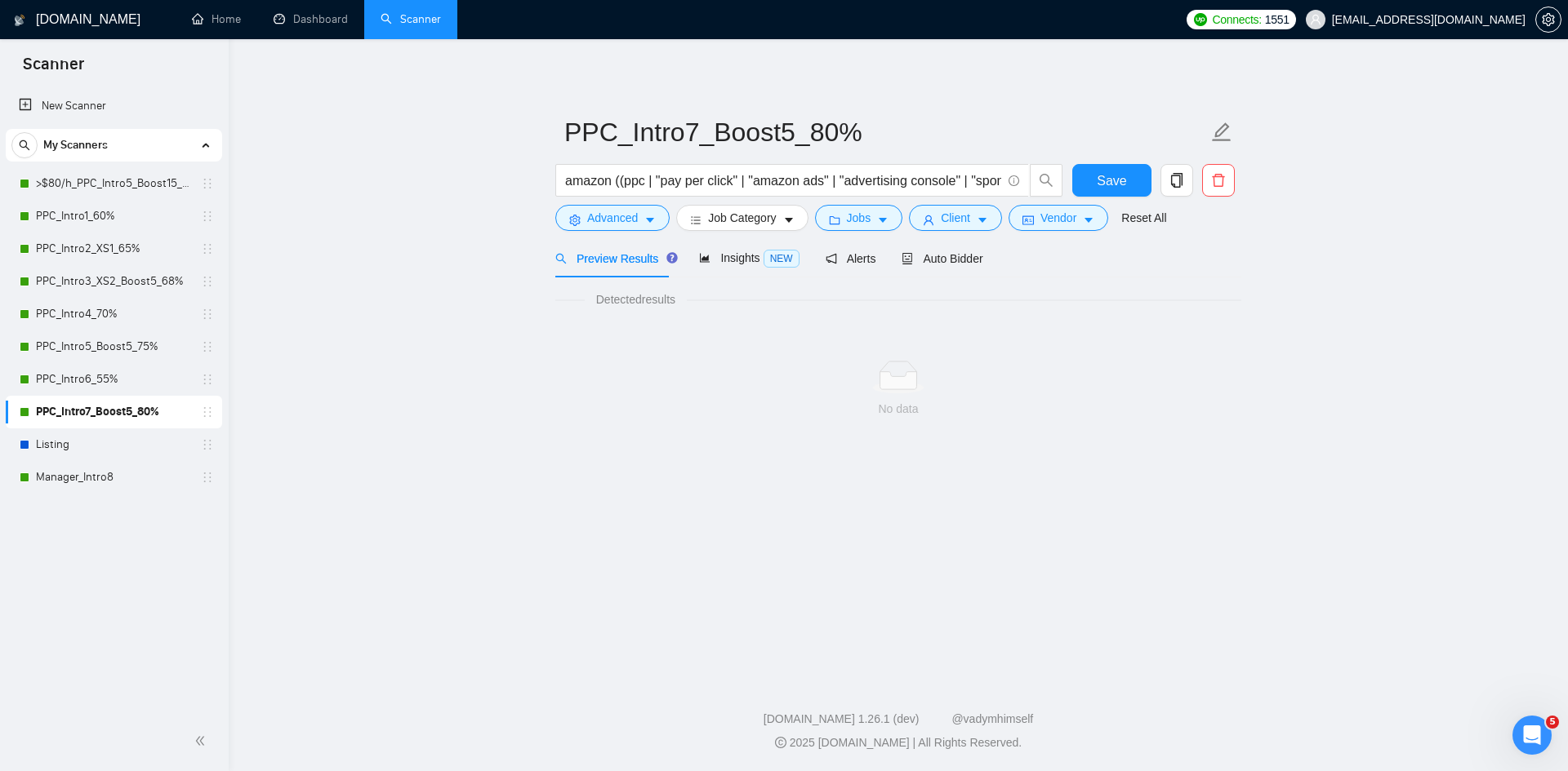
click at [140, 409] on link "PPC_Intro7_Boost5_80%" at bounding box center [114, 412] width 155 height 33
click at [1105, 178] on span "Save" at bounding box center [1111, 181] width 29 height 20
click at [651, 219] on icon "caret-down" at bounding box center [650, 221] width 8 height 5
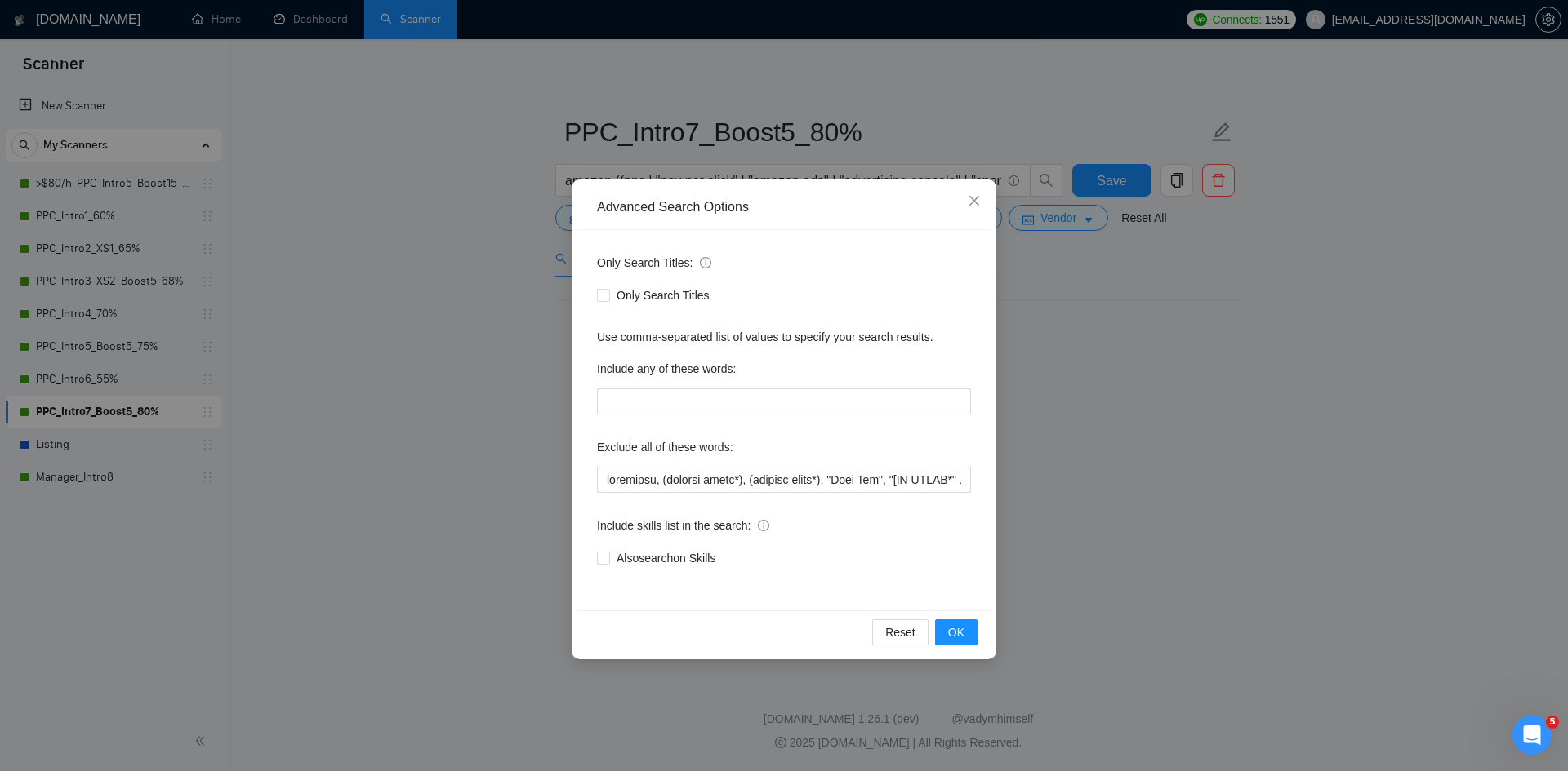
click at [1077, 375] on div "Advanced Search Options Only Search Titles: Only Search Titles Use comma-separa…" at bounding box center [784, 385] width 1568 height 771
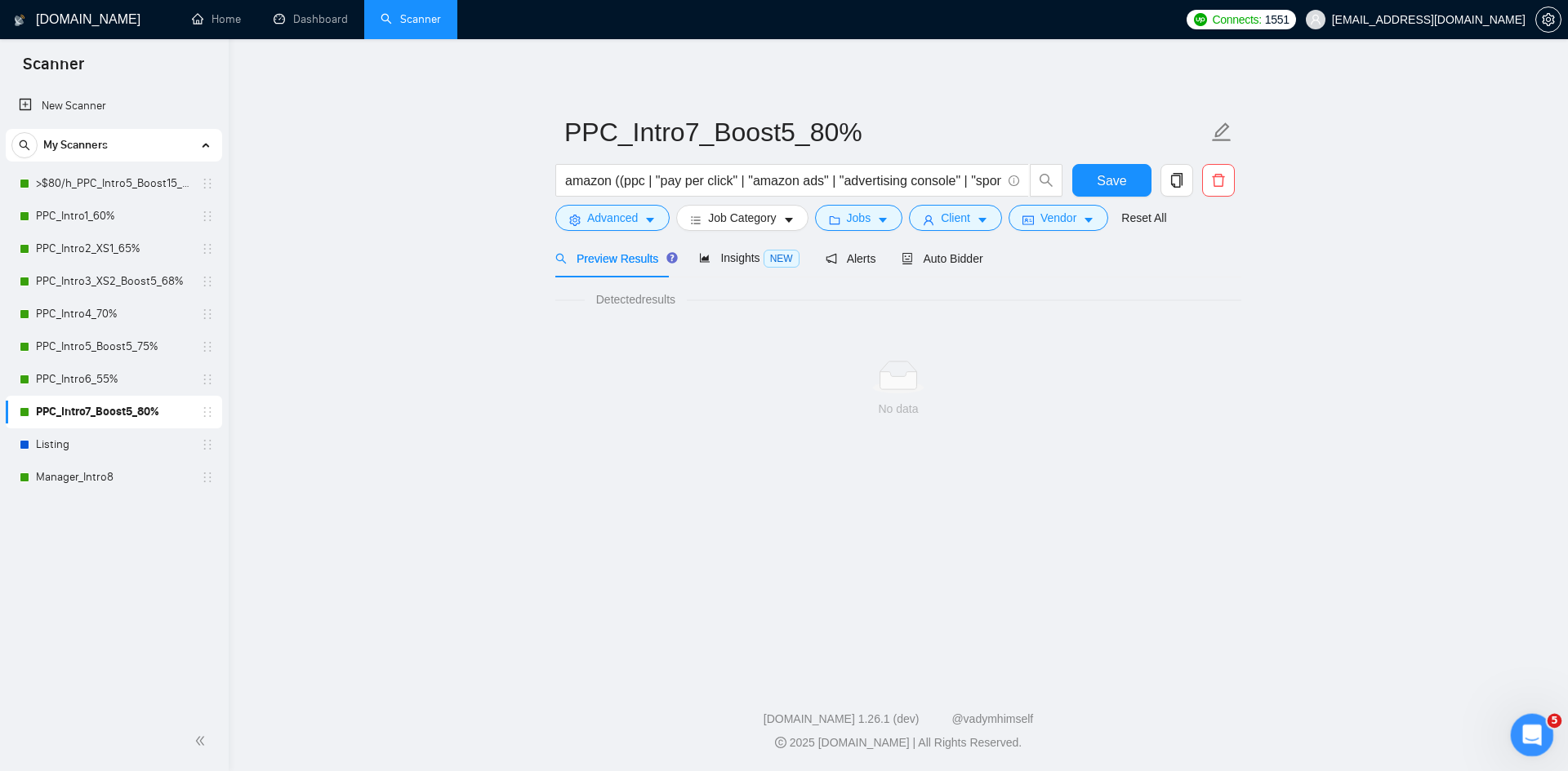
drag, startPoint x: 1531, startPoint y: 737, endPoint x: 3001, endPoint y: 1410, distance: 1616.7
click at [1532, 738] on icon "Open Intercom Messenger" at bounding box center [1529, 733] width 27 height 27
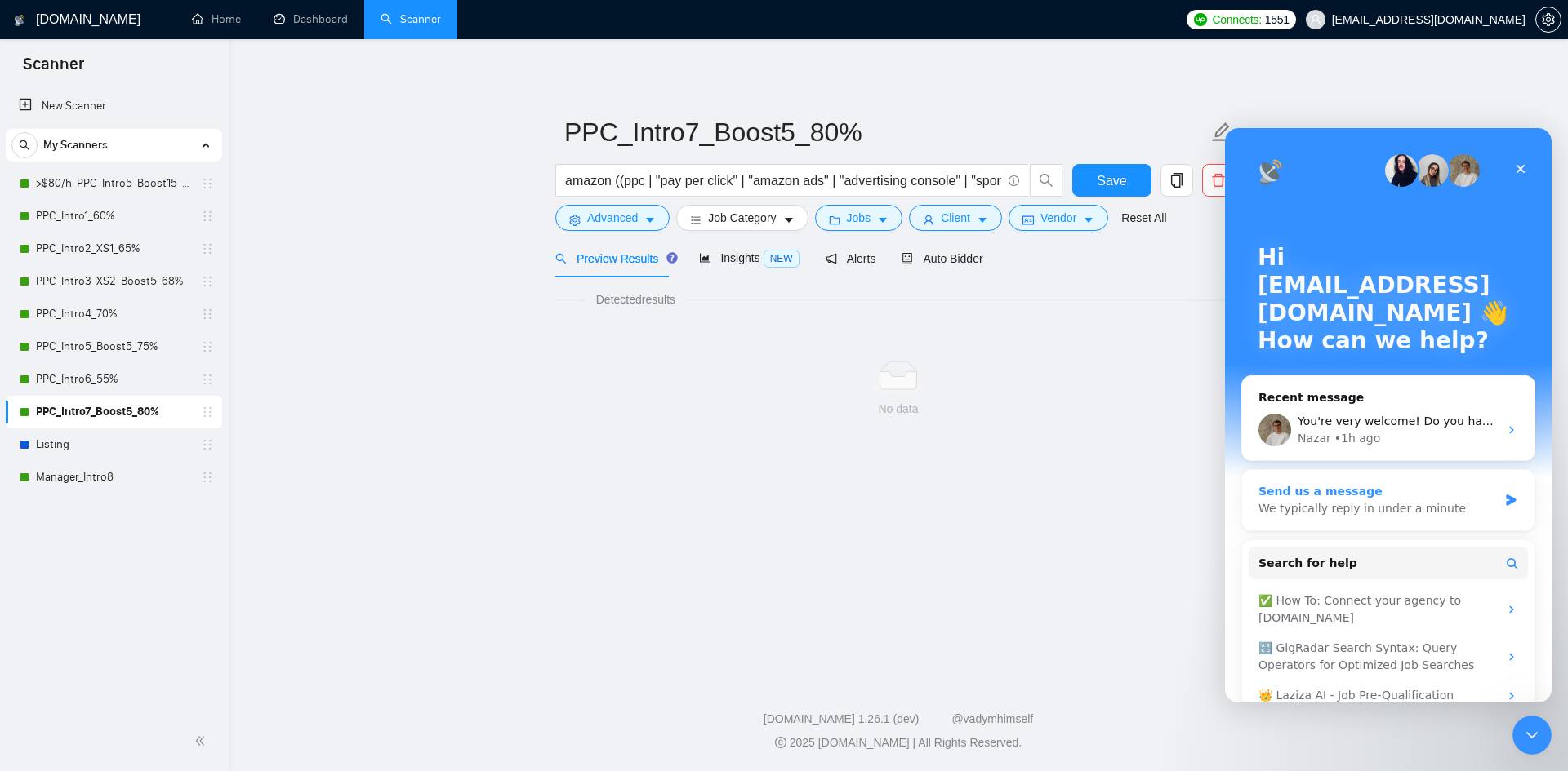
click at [1352, 503] on div "We typically reply in under a minute" at bounding box center [1378, 509] width 239 height 17
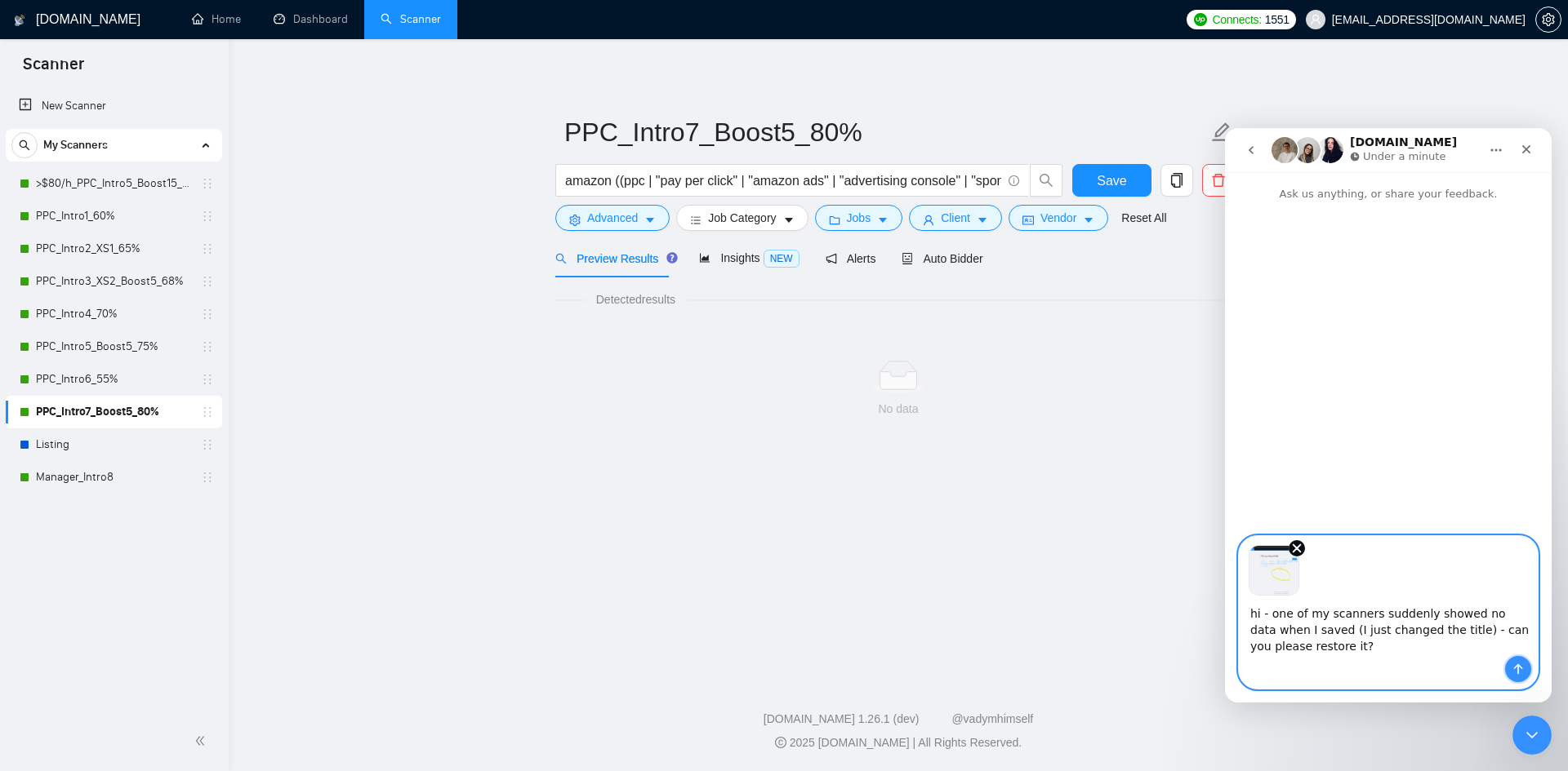
click at [1523, 668] on icon "Send a message…" at bounding box center [1518, 669] width 13 height 13
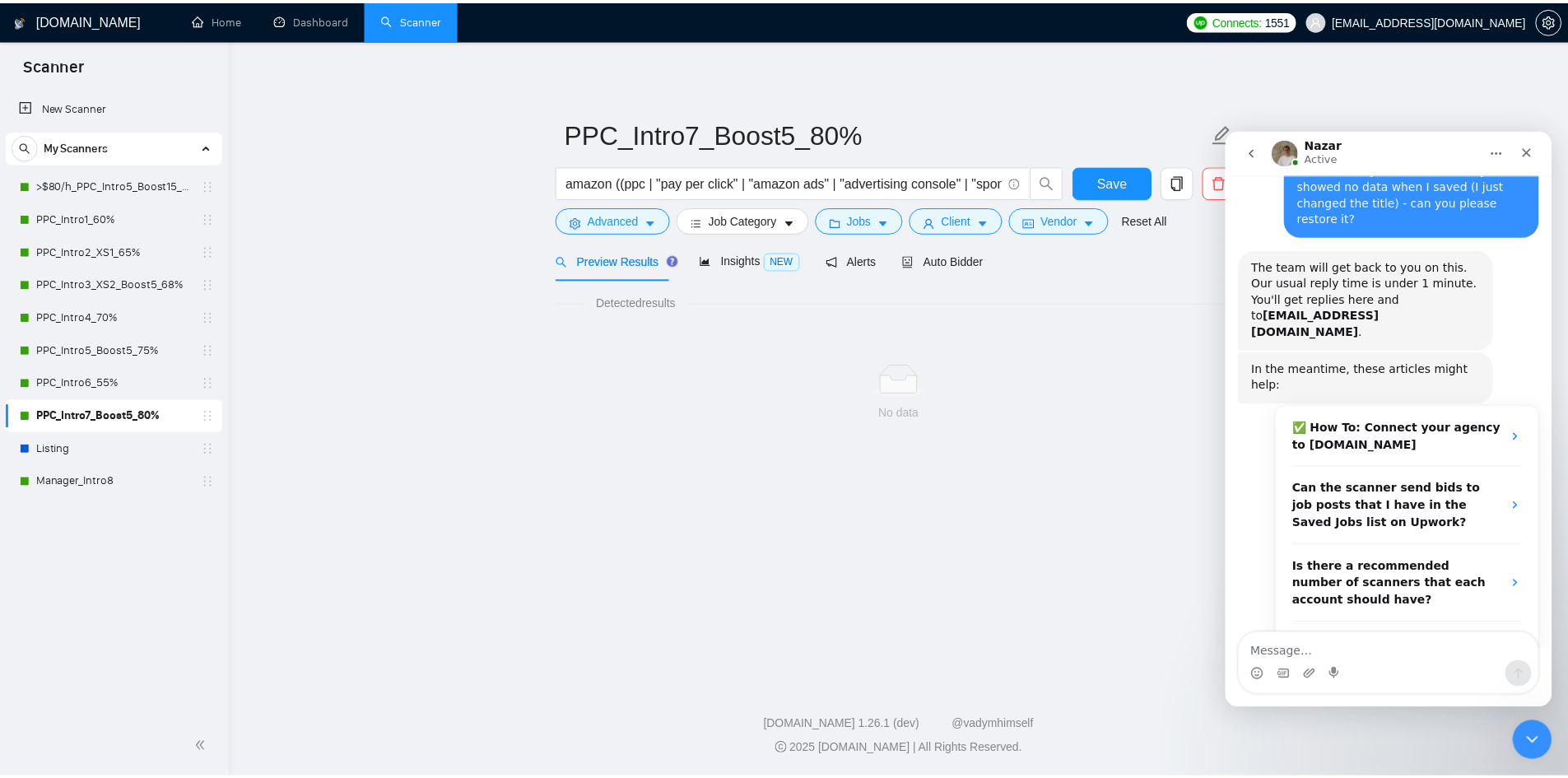
scroll to position [346, 0]
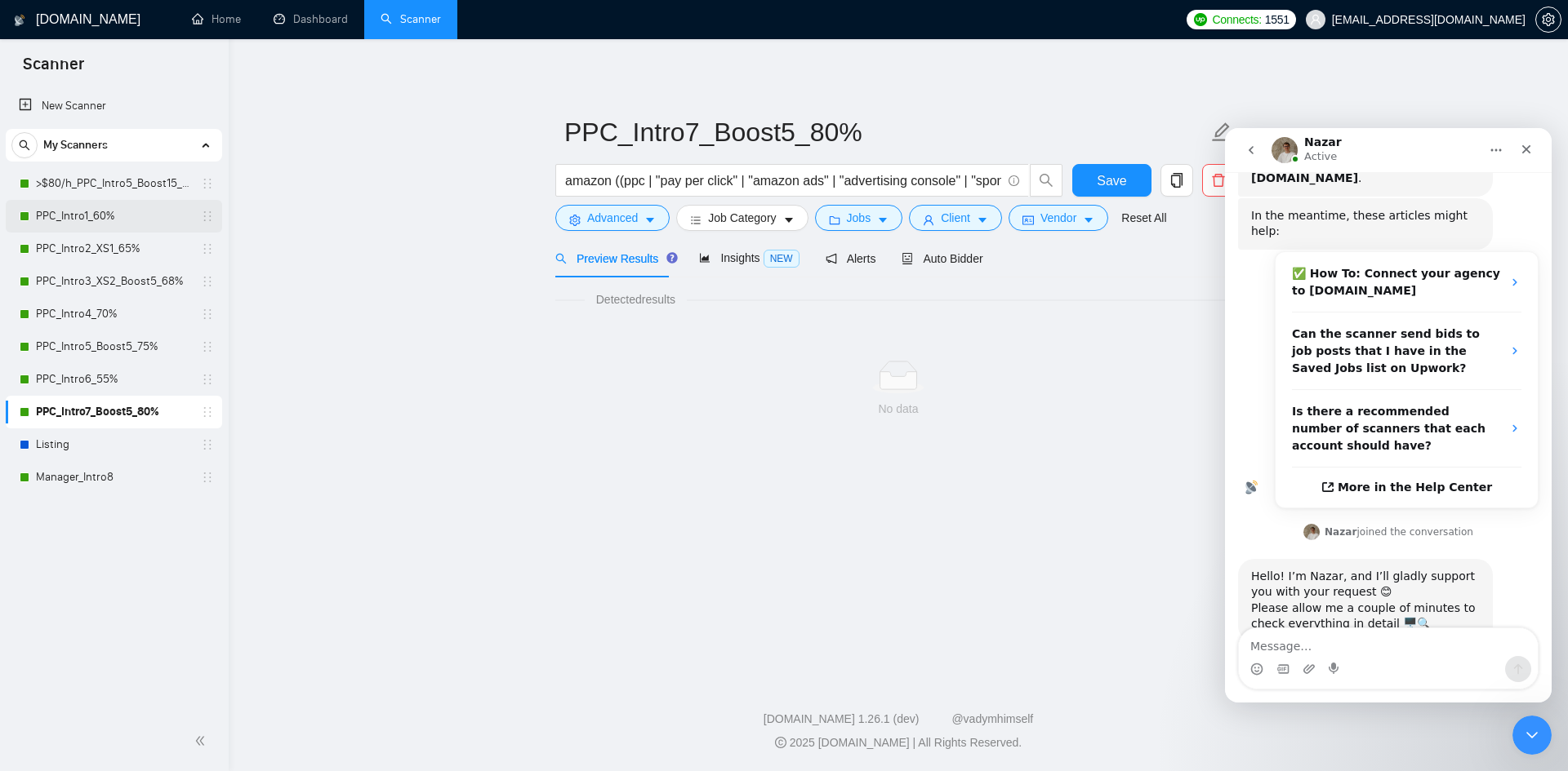
drag, startPoint x: 83, startPoint y: 189, endPoint x: 90, endPoint y: 200, distance: 13.0
click at [83, 189] on link ">$80/h_PPC_Intro5_Boost15_65%" at bounding box center [114, 183] width 155 height 33
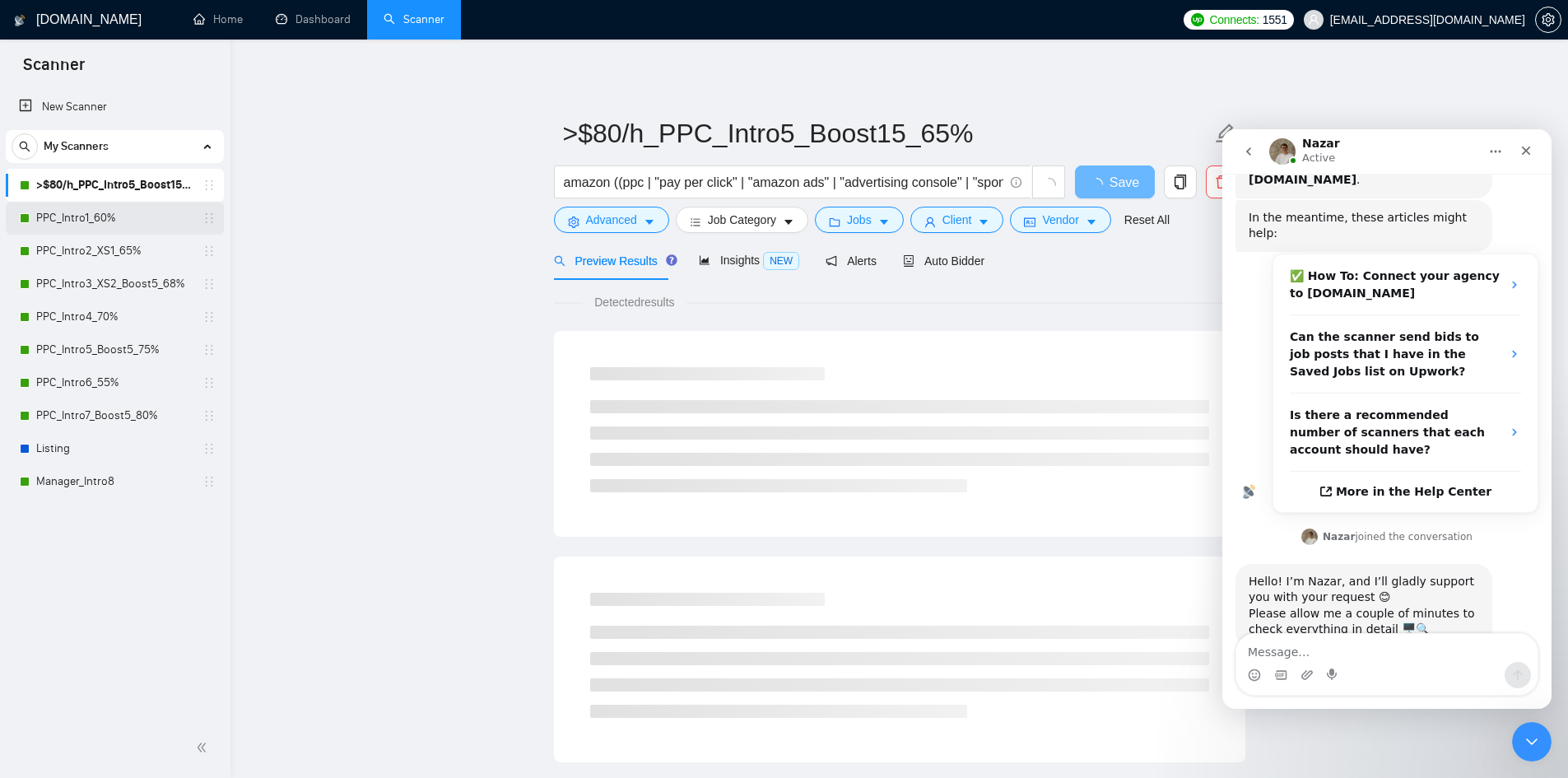
click at [91, 217] on link "PPC_Intro1_60%" at bounding box center [114, 218] width 156 height 33
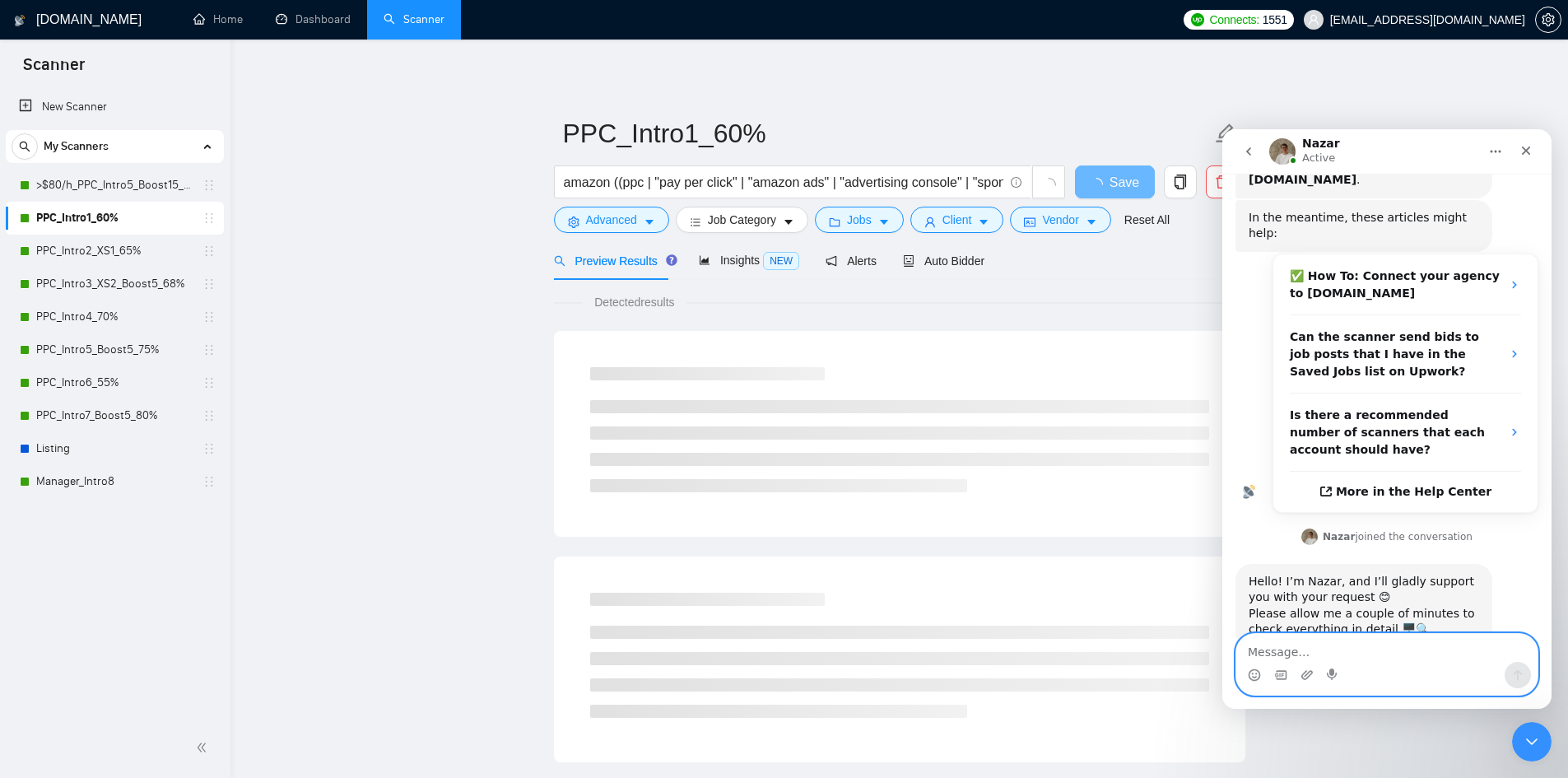
click at [1276, 654] on textarea "Message…" at bounding box center [1387, 647] width 301 height 28
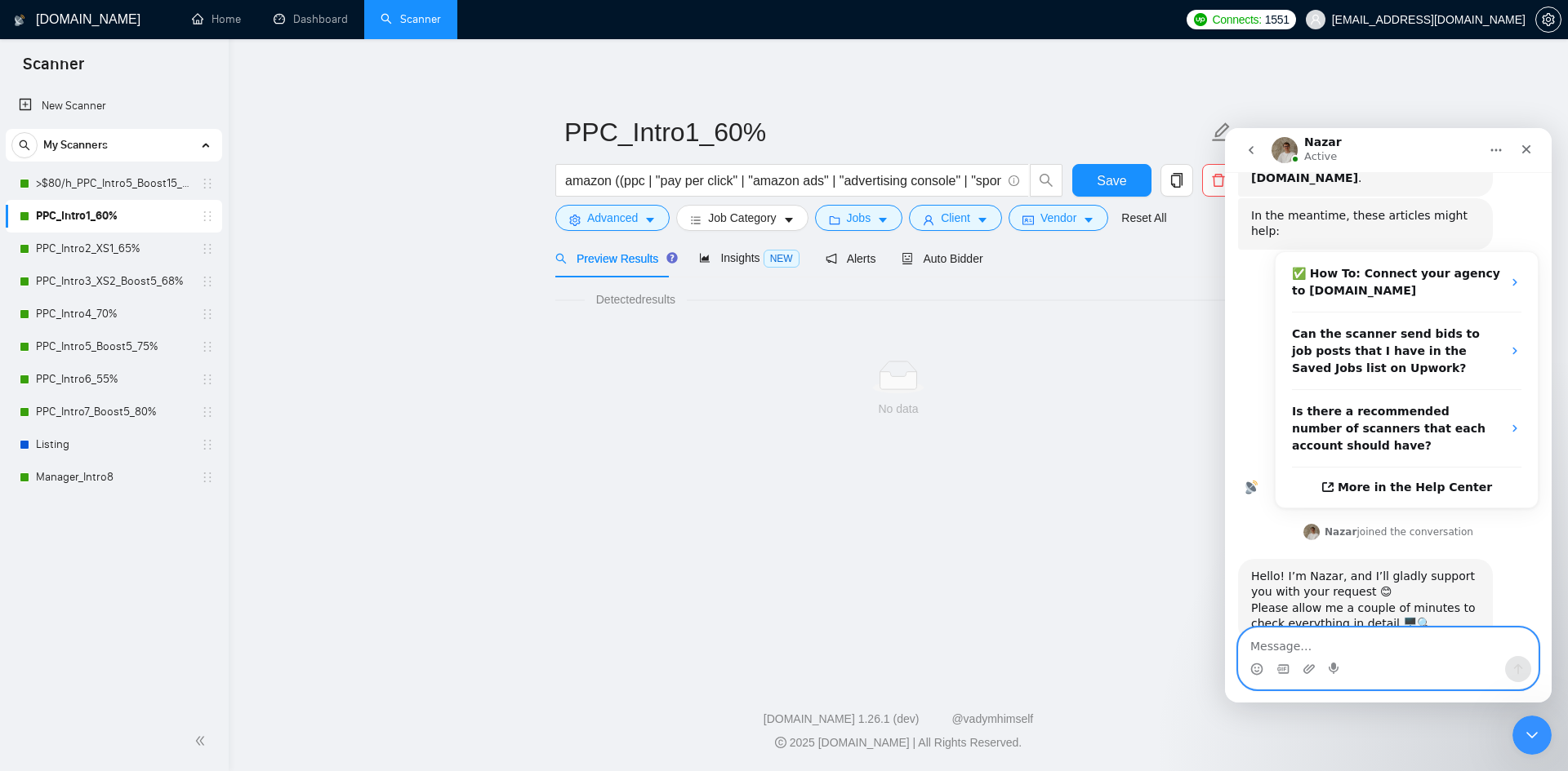
click at [1329, 645] on textarea "Message…" at bounding box center [1387, 642] width 299 height 28
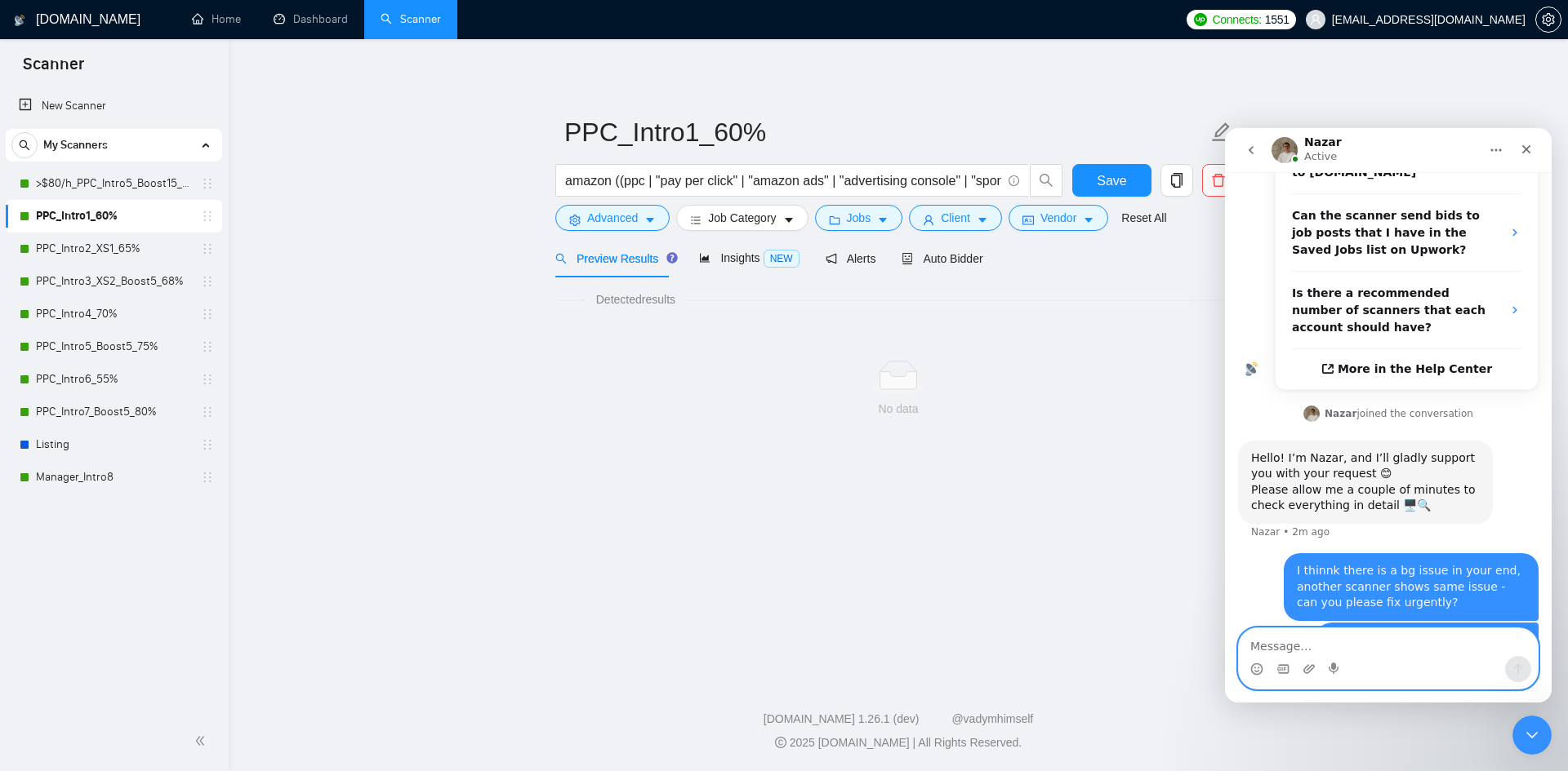
scroll to position [498, 0]
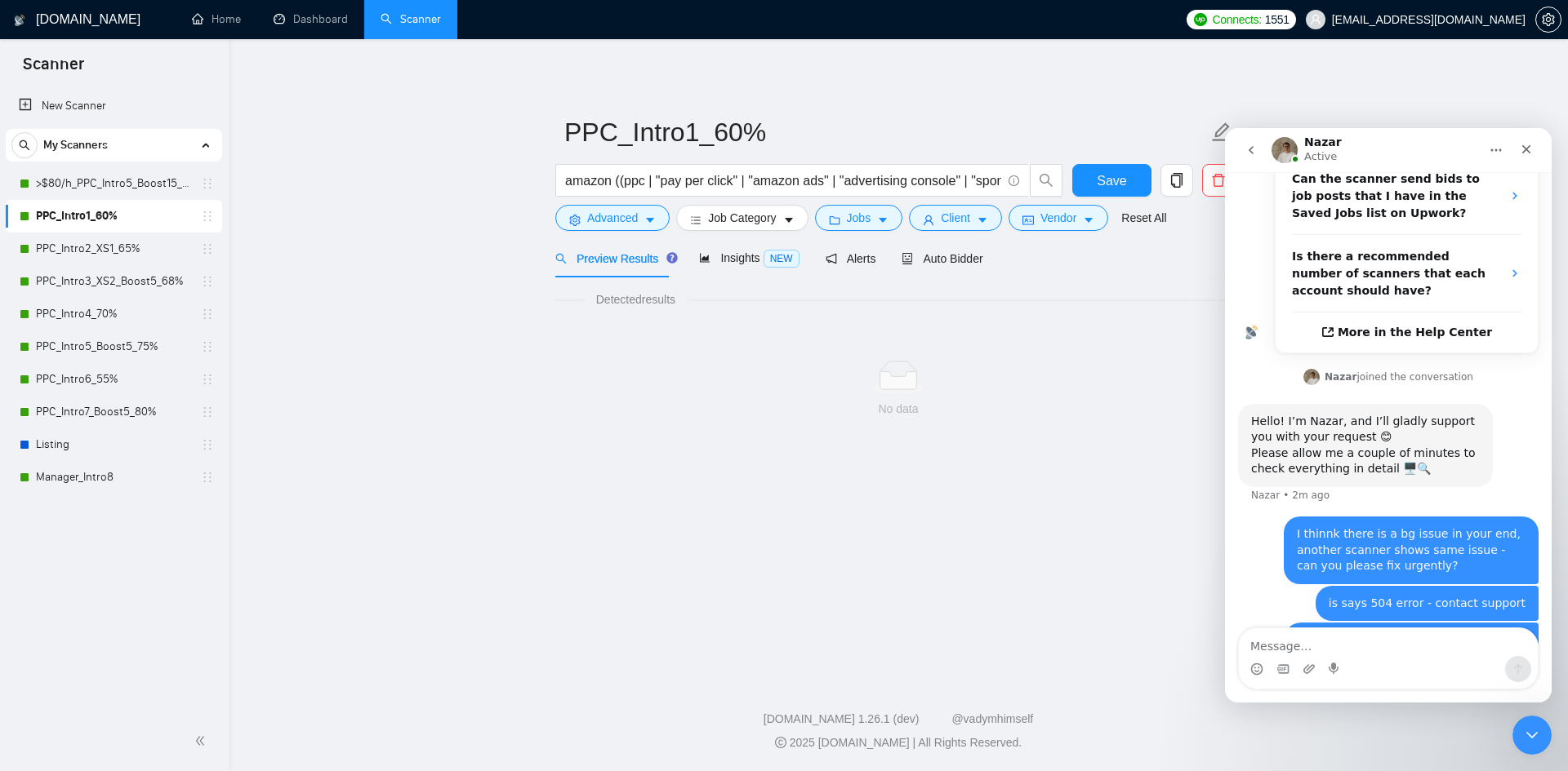
drag, startPoint x: 126, startPoint y: 237, endPoint x: 239, endPoint y: 282, distance: 121.6
click at [126, 237] on link "PPC_Intro2_XS1_65%" at bounding box center [114, 249] width 155 height 33
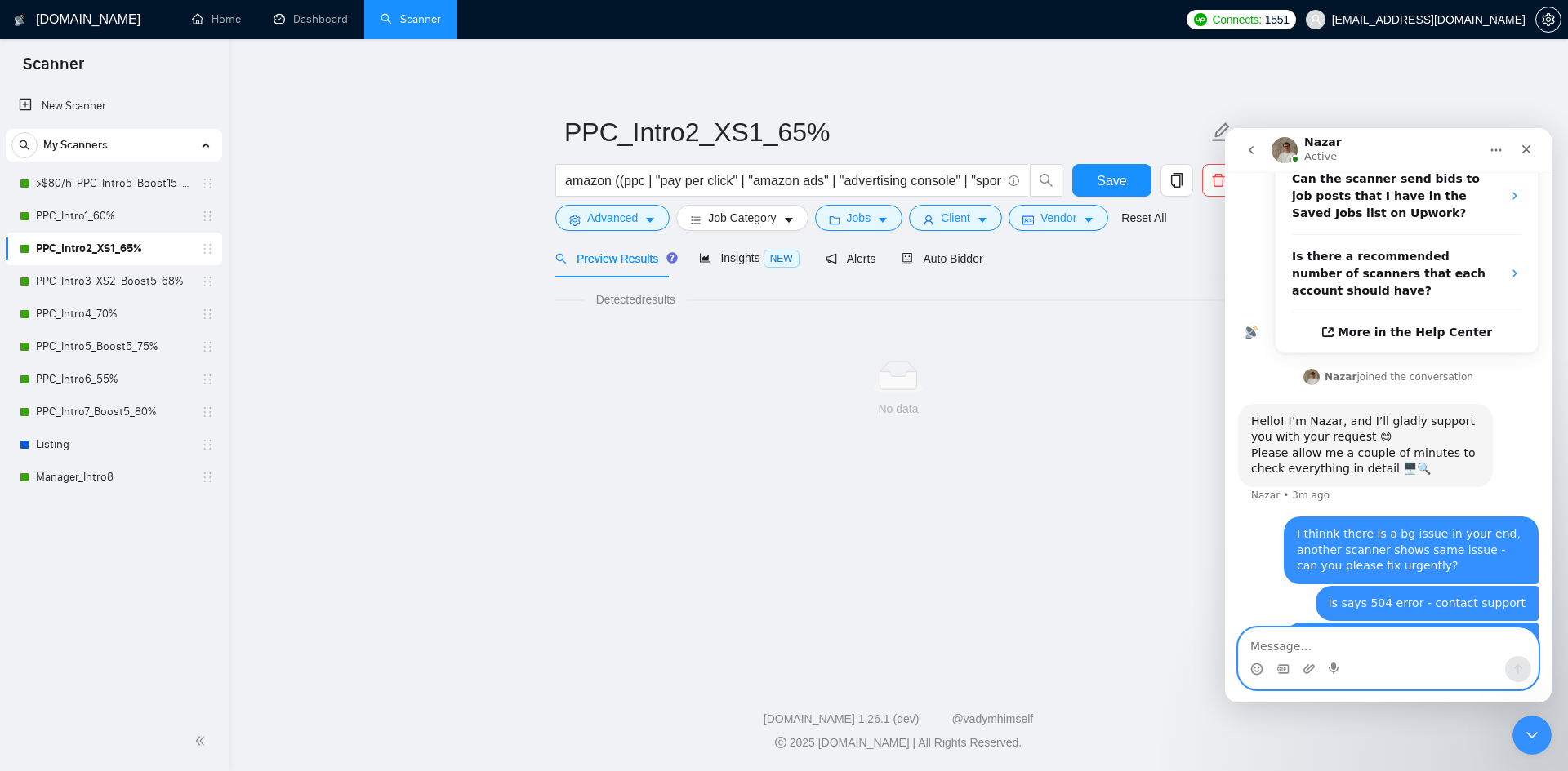
click at [1332, 641] on textarea "Message…" at bounding box center [1387, 642] width 299 height 28
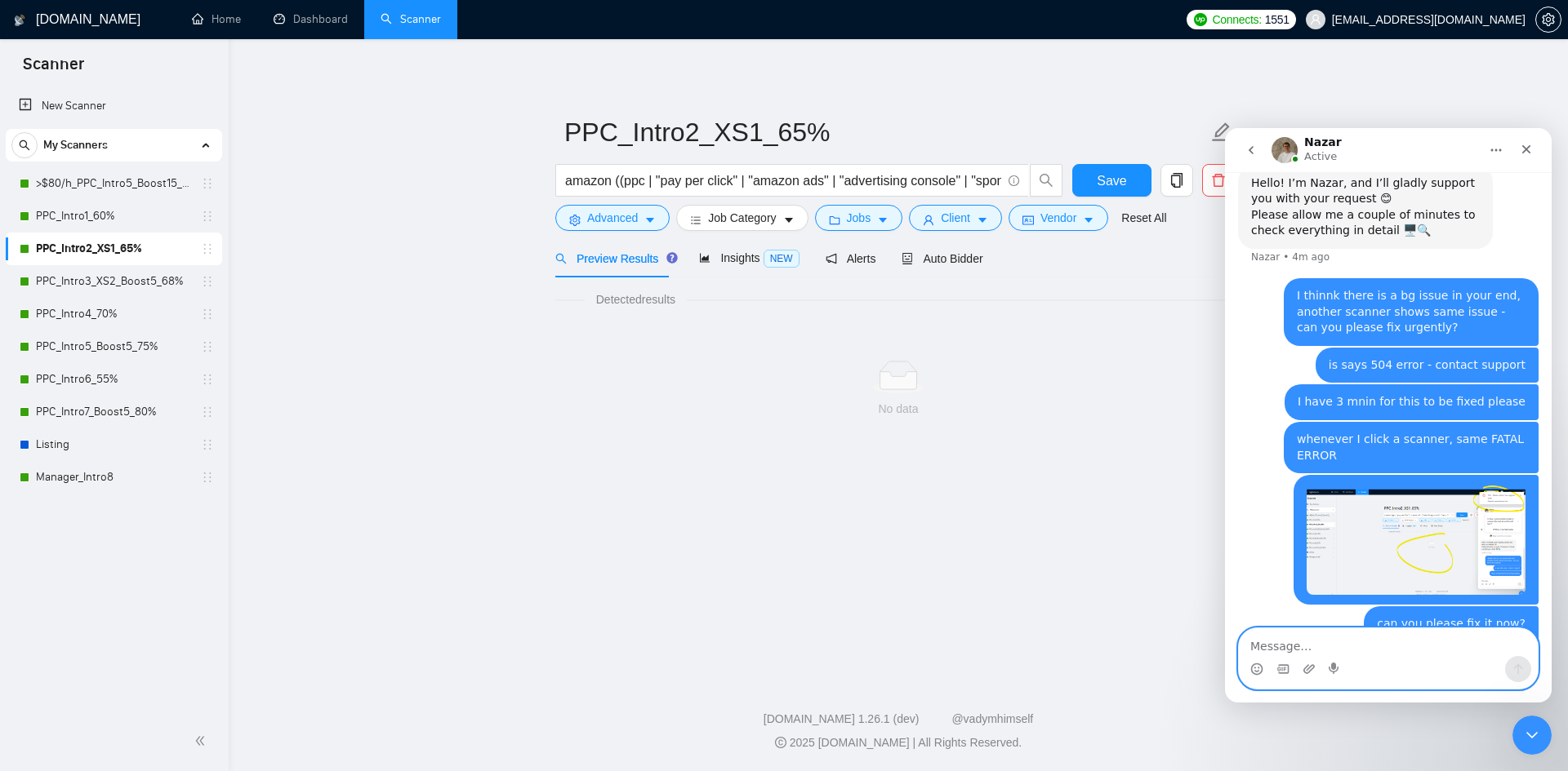
scroll to position [789, 0]
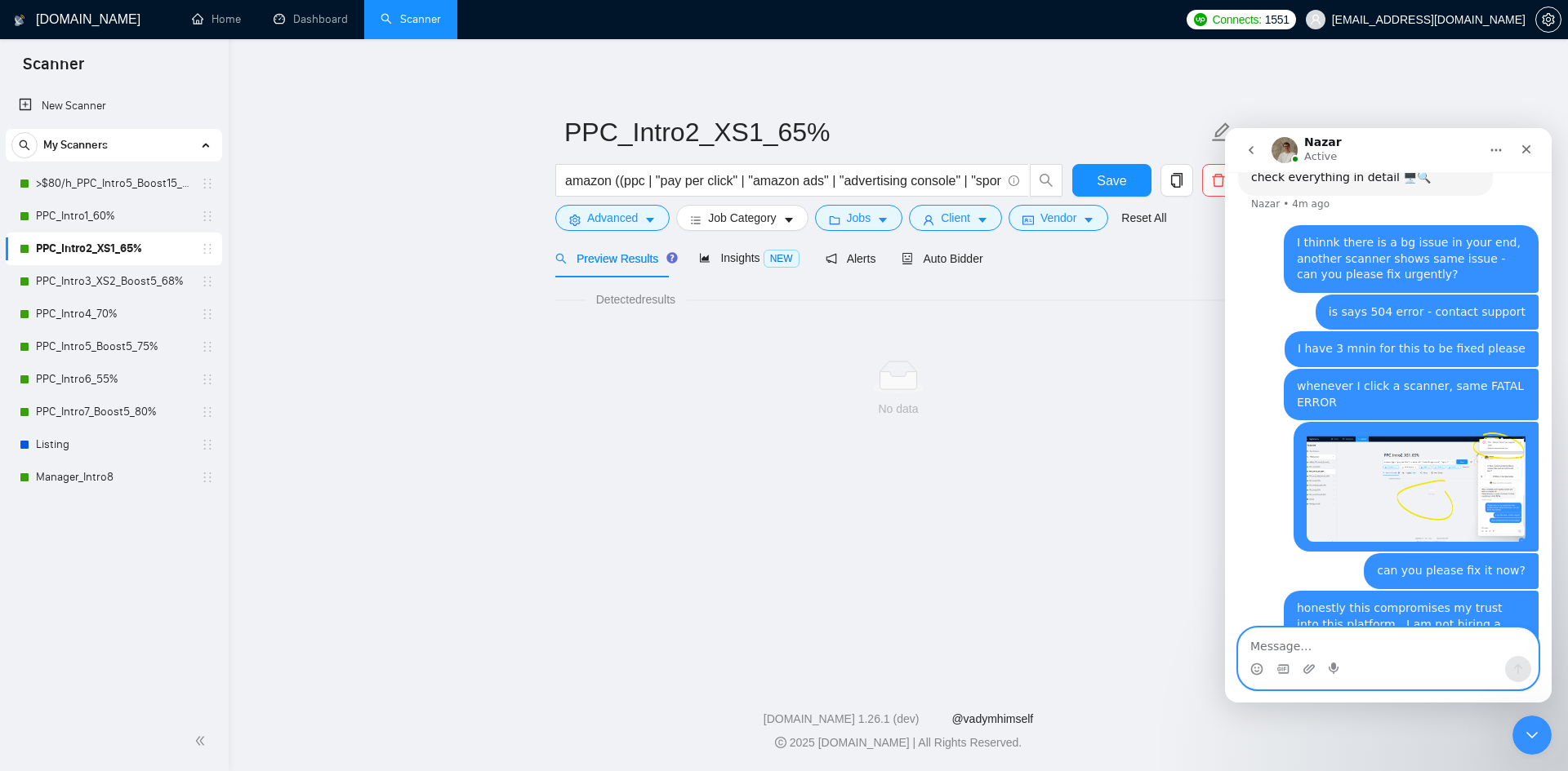
click at [977, 724] on link "@vadymhimself" at bounding box center [992, 719] width 82 height 13
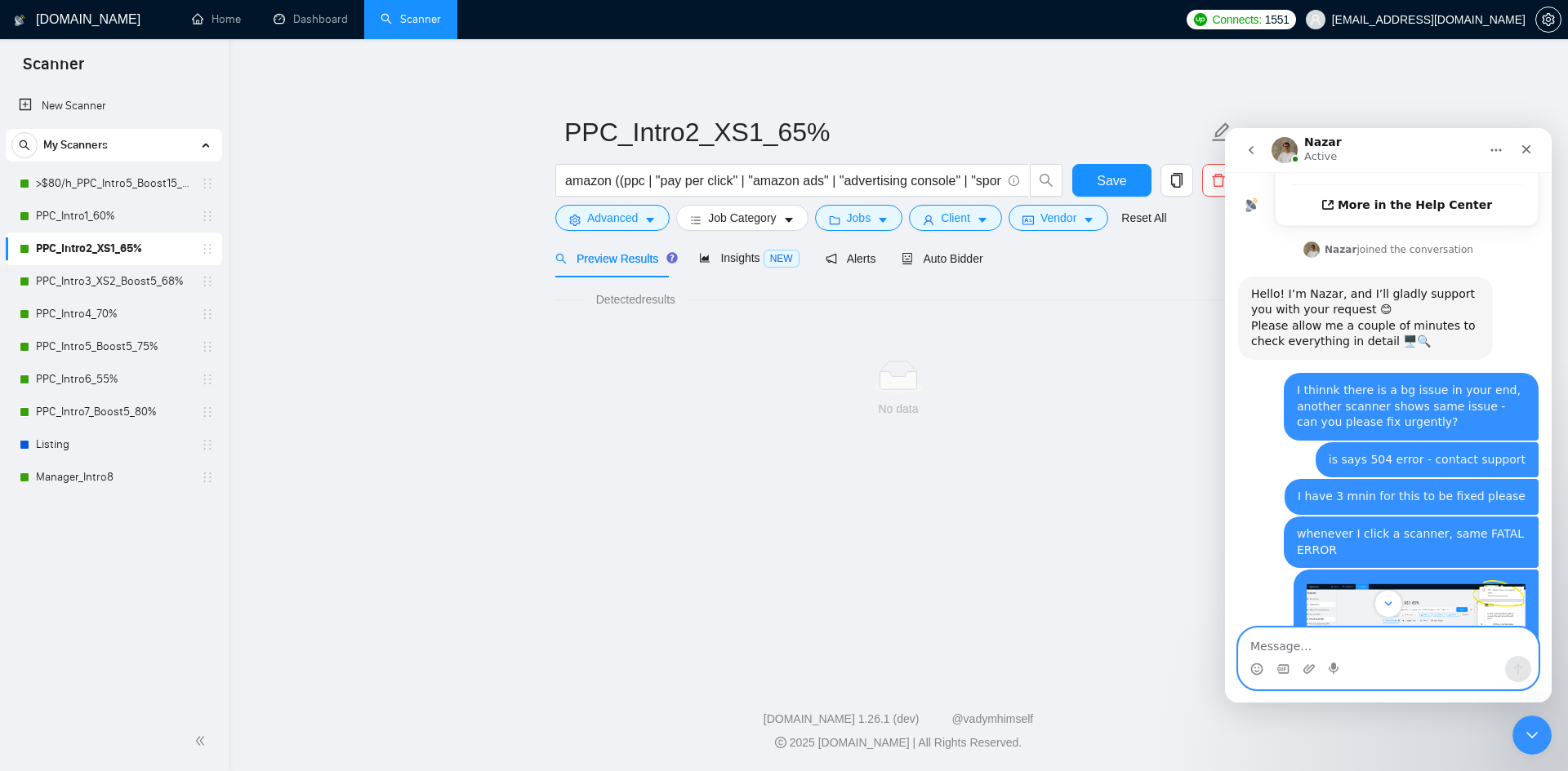
scroll to position [870, 0]
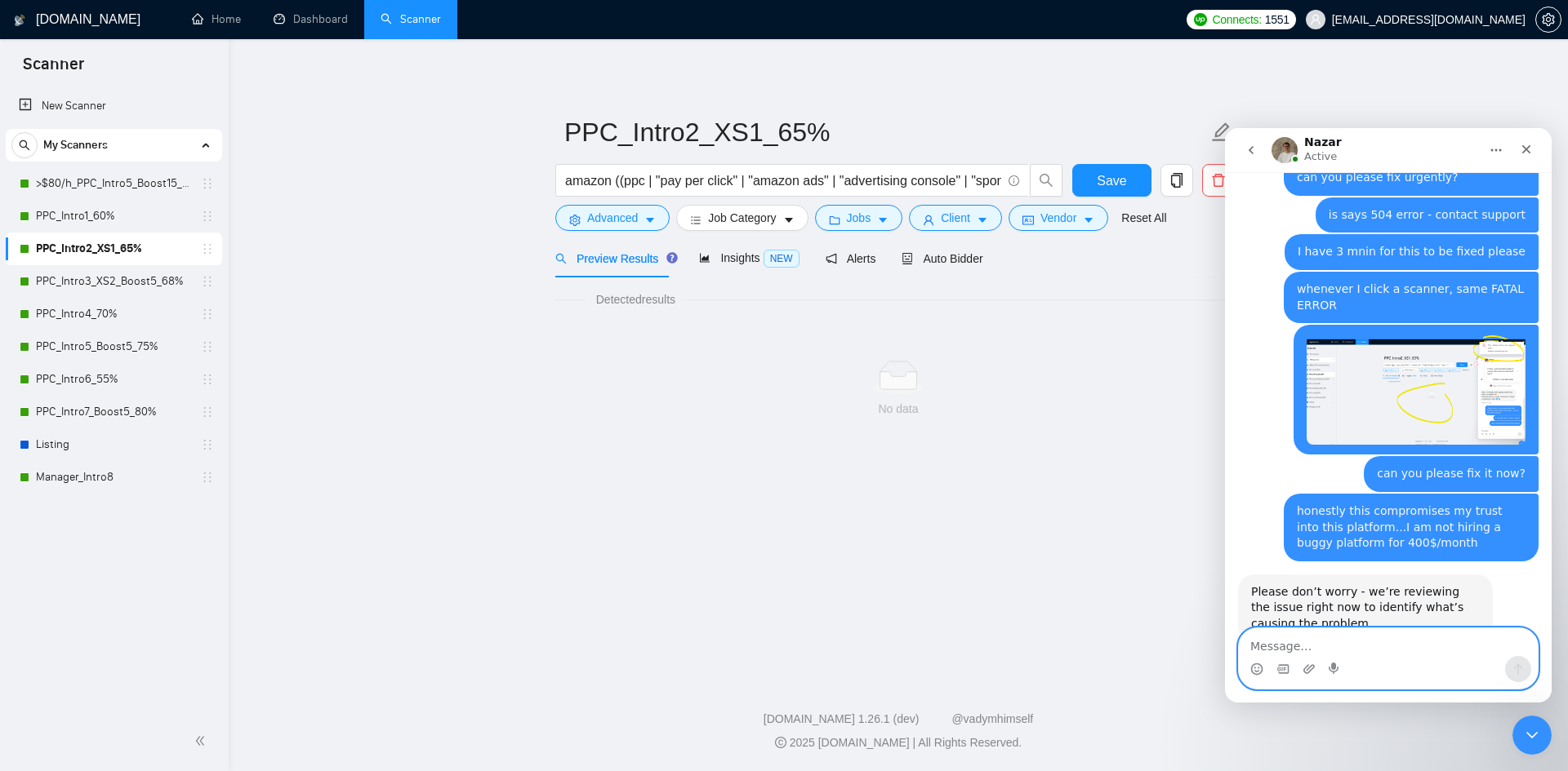
click at [1416, 379] on img "jcornet@koaecom.com says…" at bounding box center [1416, 389] width 219 height 110
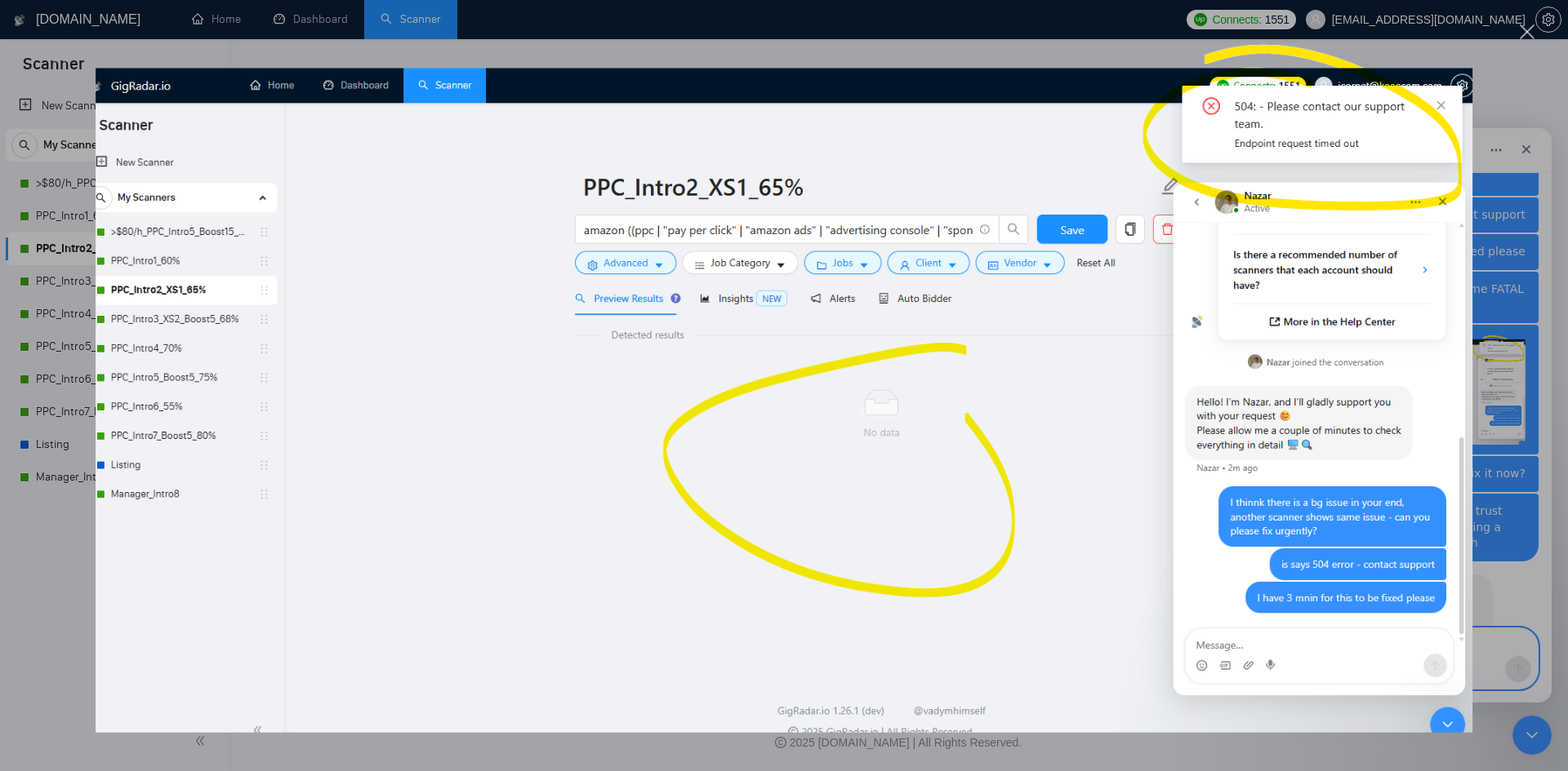
scroll to position [0, 0]
click at [1524, 331] on div "Intercom messenger" at bounding box center [784, 385] width 1568 height 771
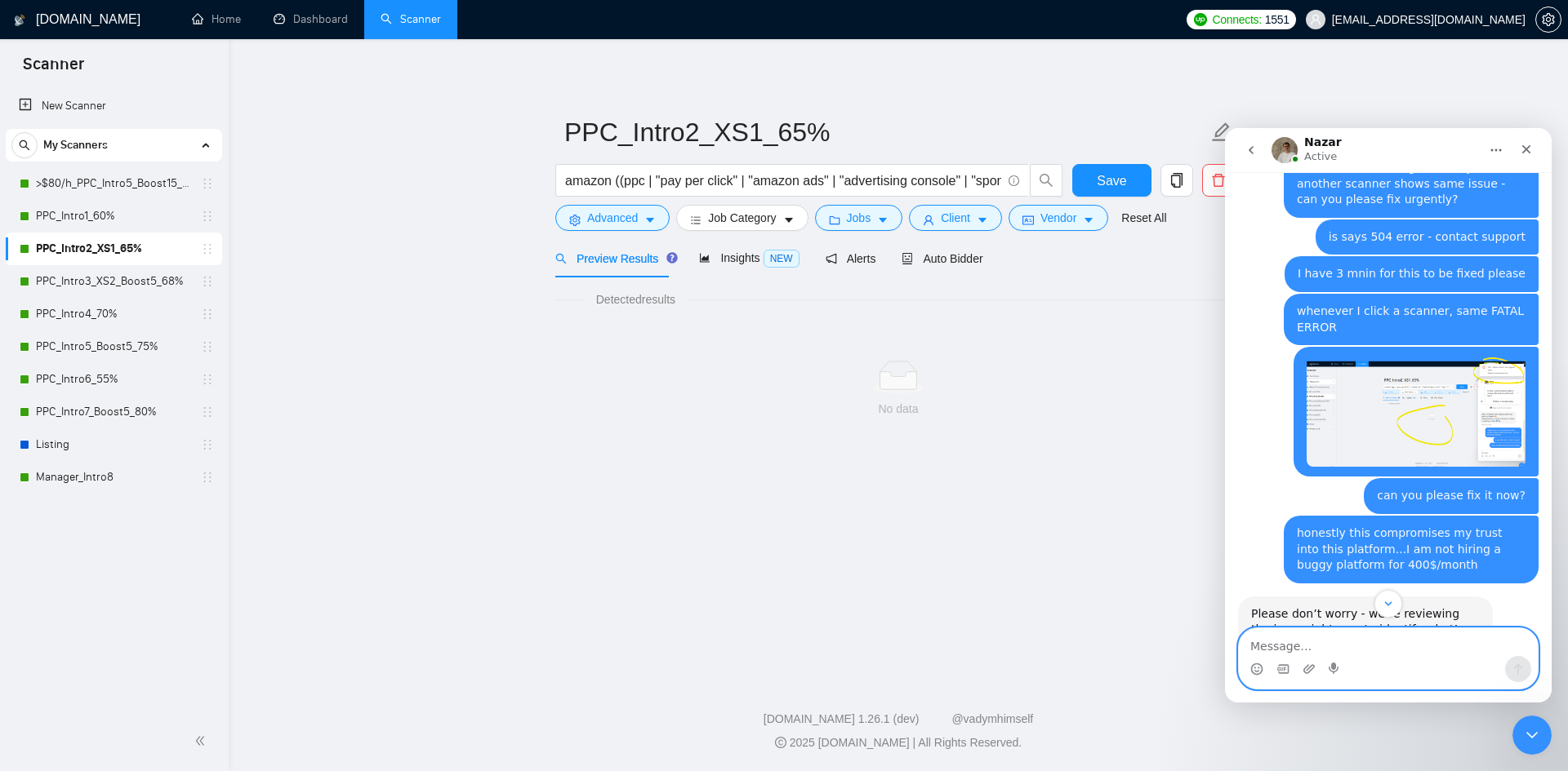
scroll to position [870, 0]
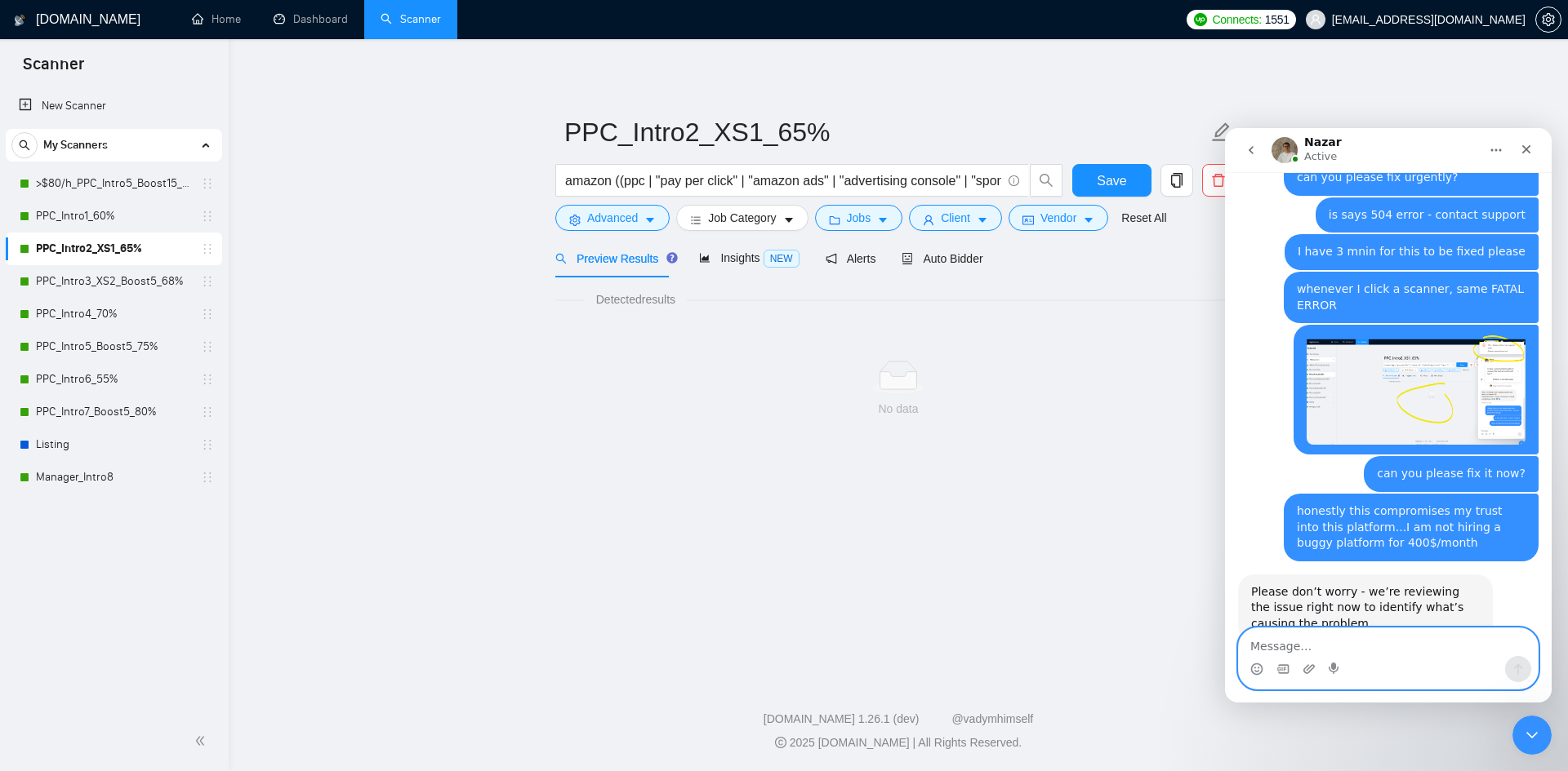
click at [1295, 642] on textarea "Message…" at bounding box center [1387, 642] width 299 height 28
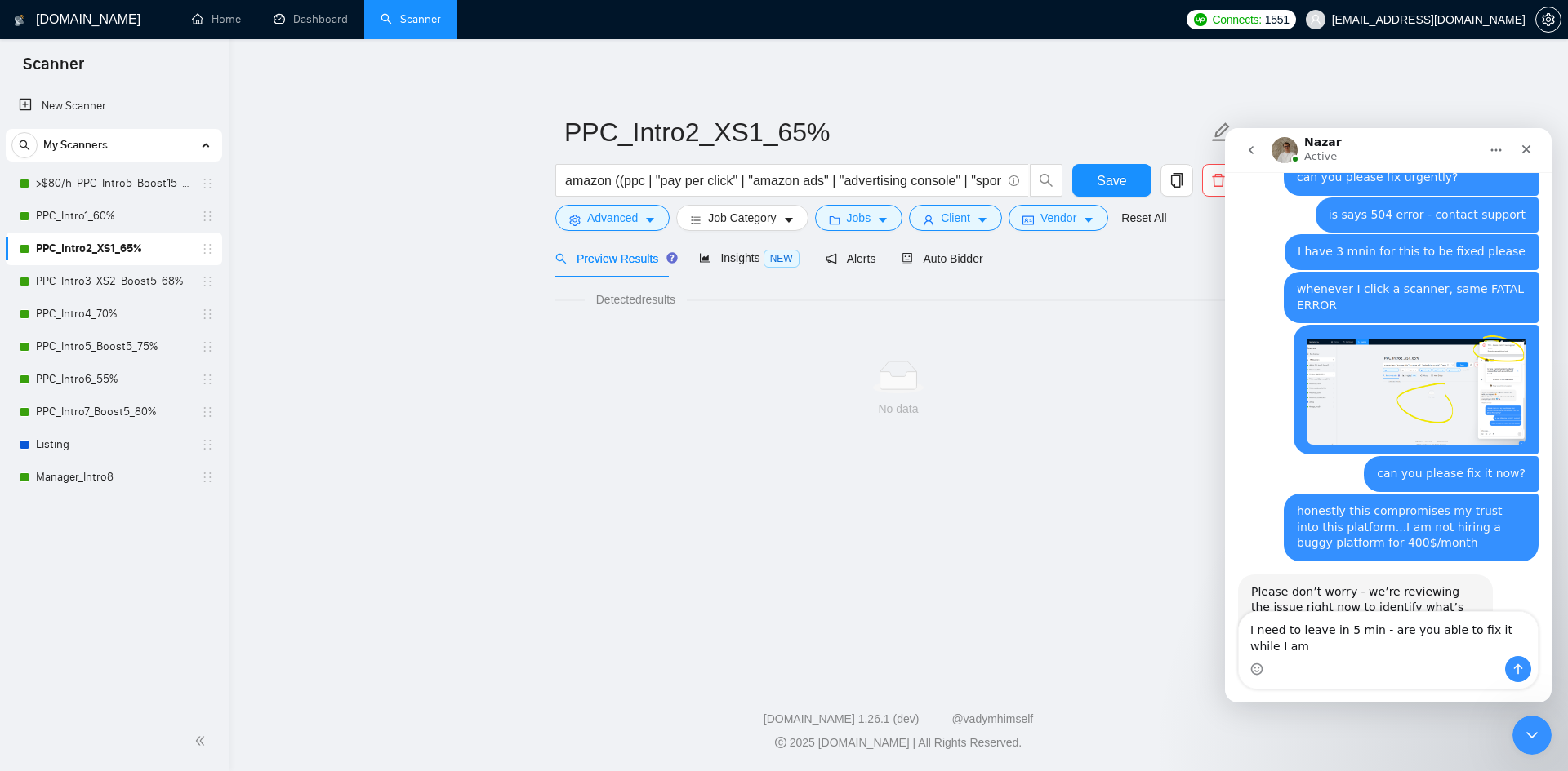
scroll to position [886, 0]
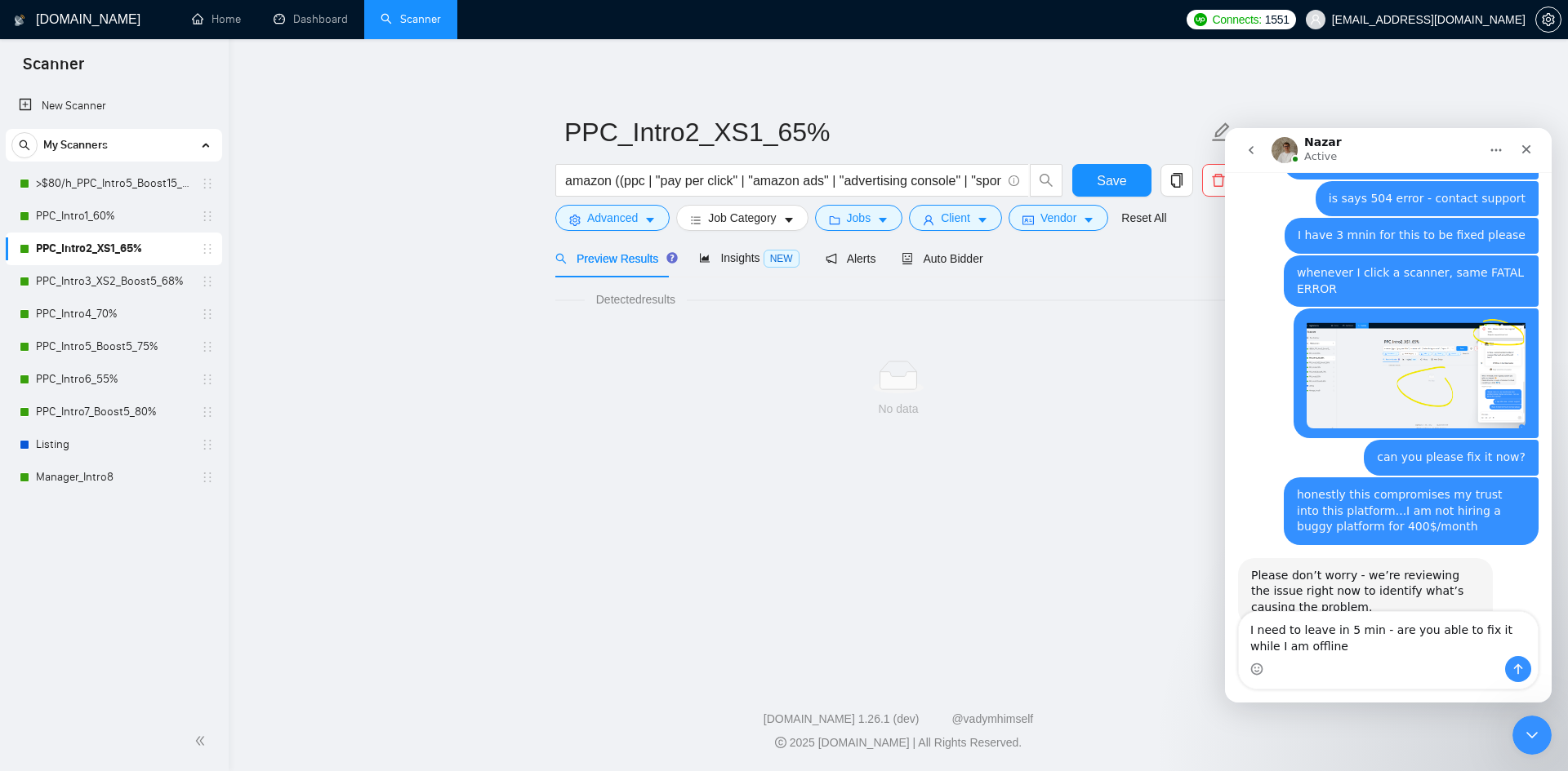
type textarea "I need to leave in 5 min - are you able to fix it while I am offline?"
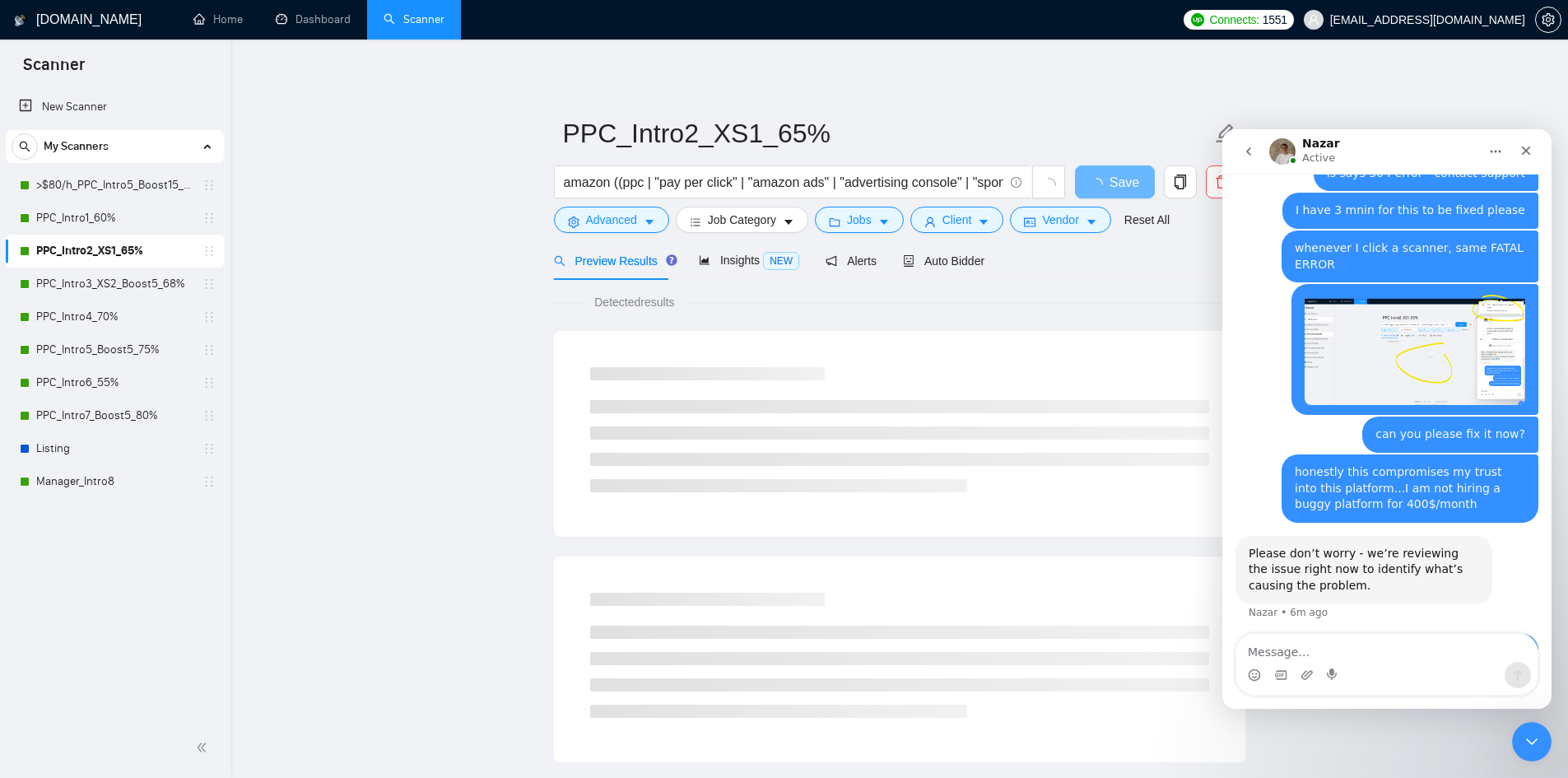
scroll to position [943, 0]
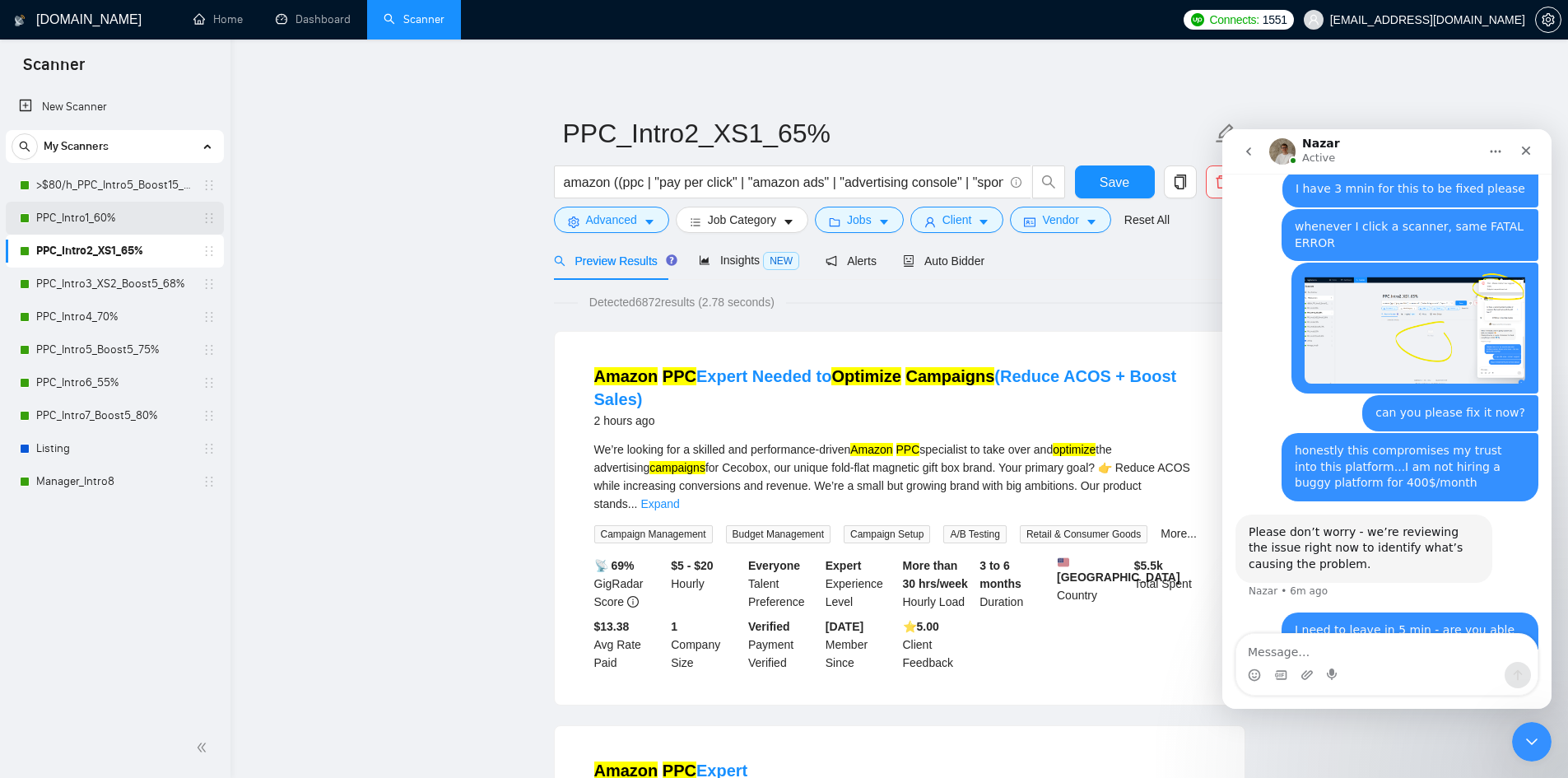
click at [118, 223] on link "PPC_Intro1_60%" at bounding box center [114, 218] width 156 height 33
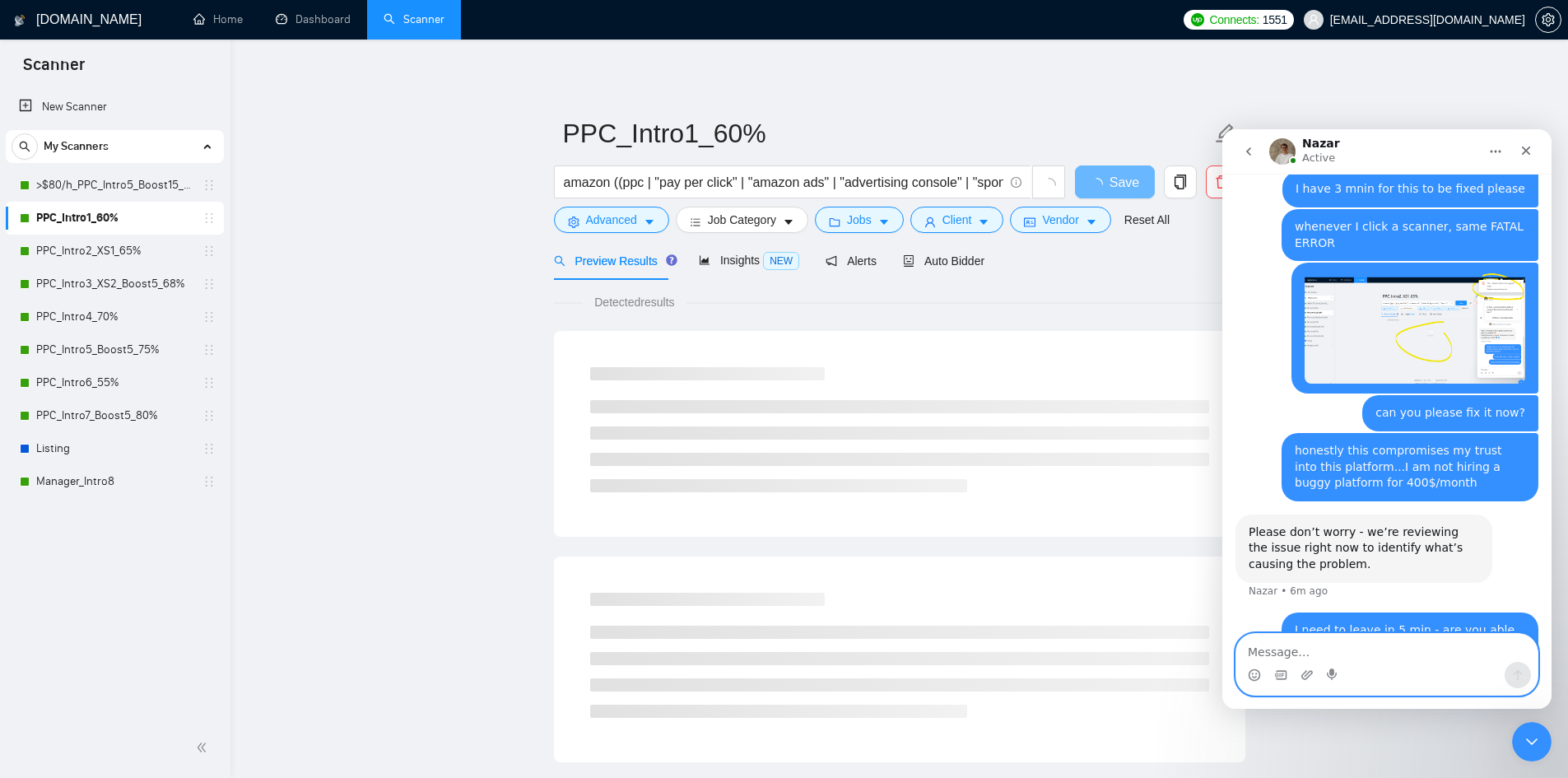
click at [1291, 649] on textarea "Message…" at bounding box center [1387, 647] width 301 height 28
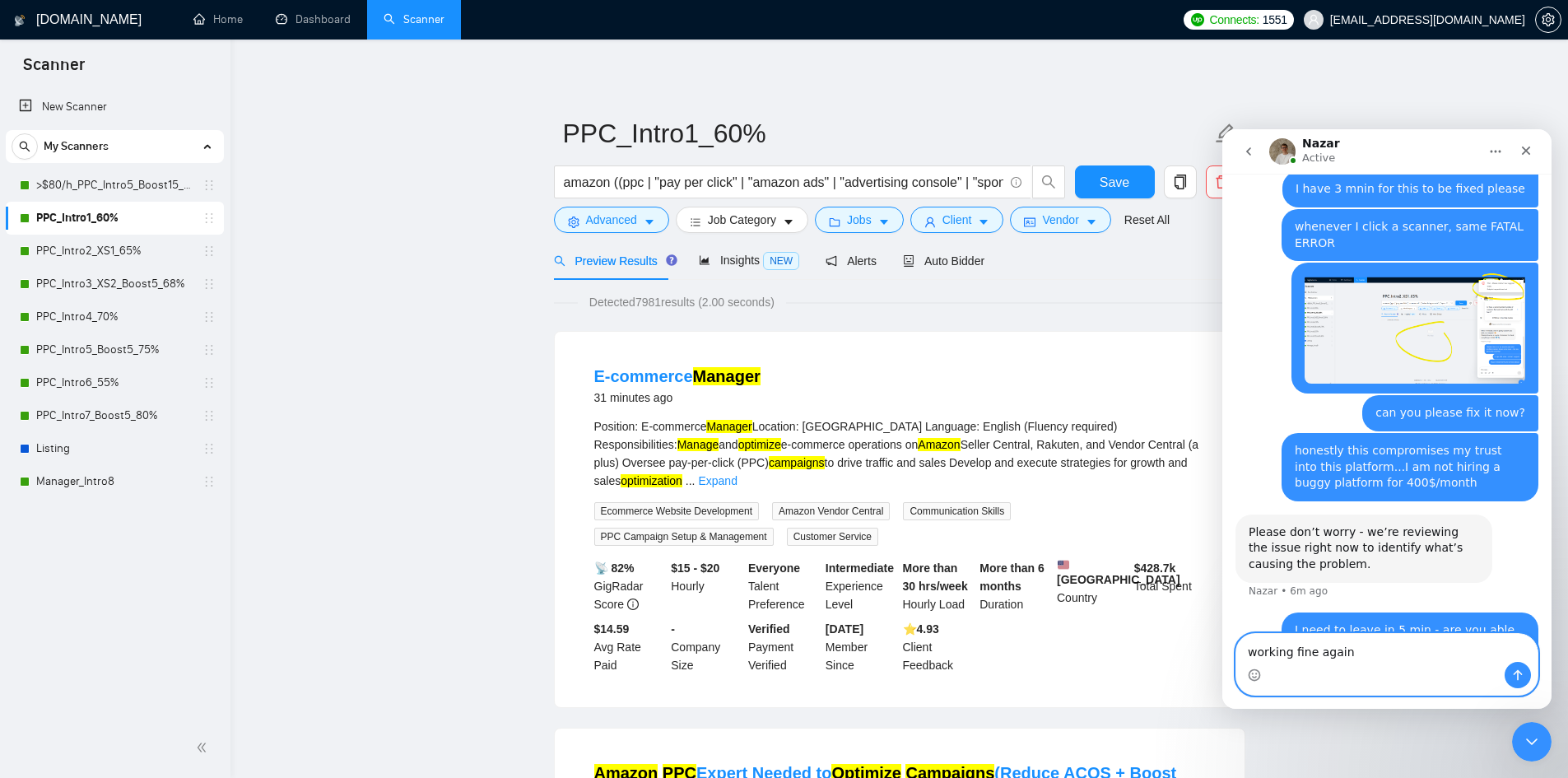
type textarea "working fine again!"
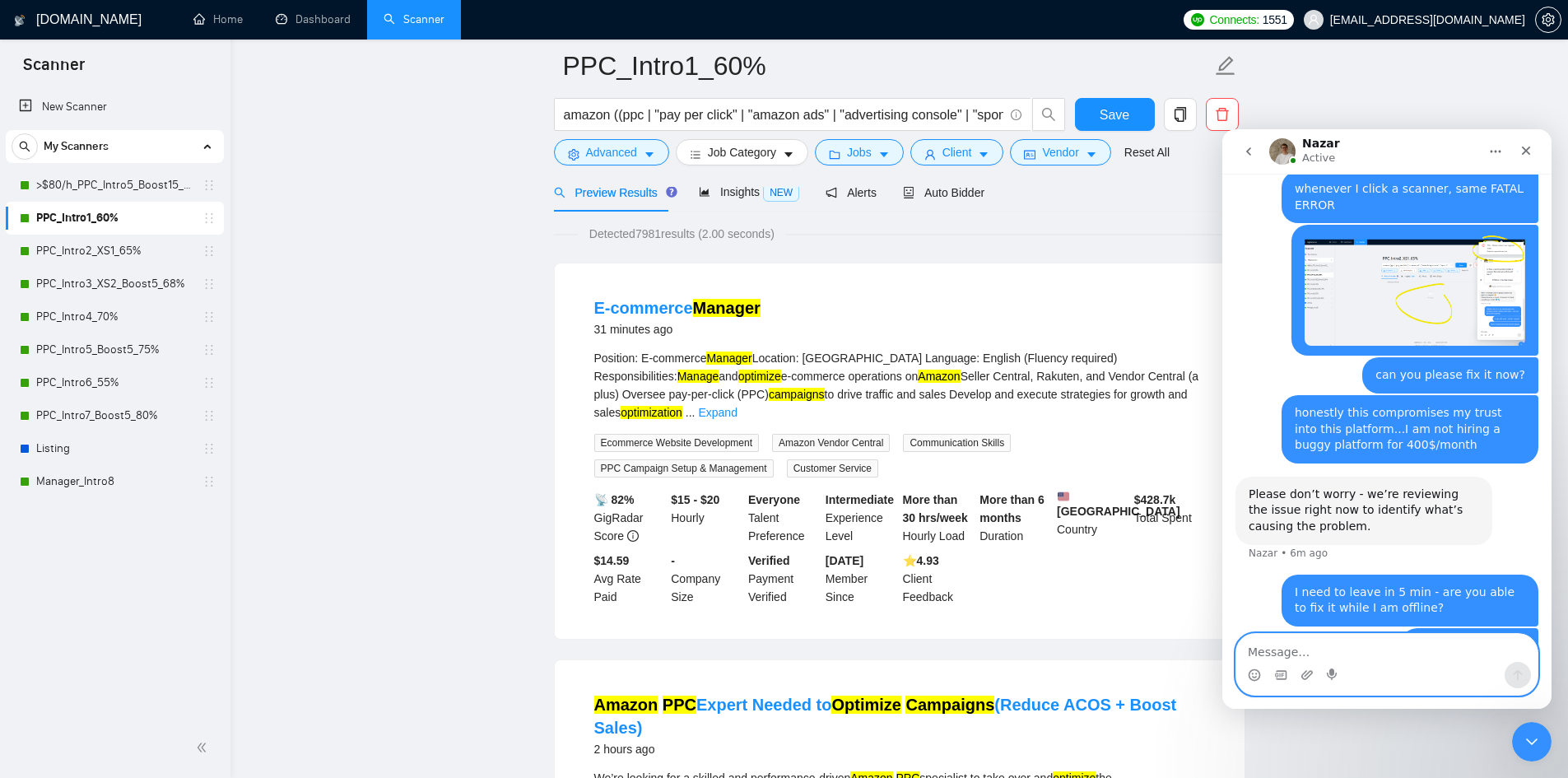
scroll to position [165, 0]
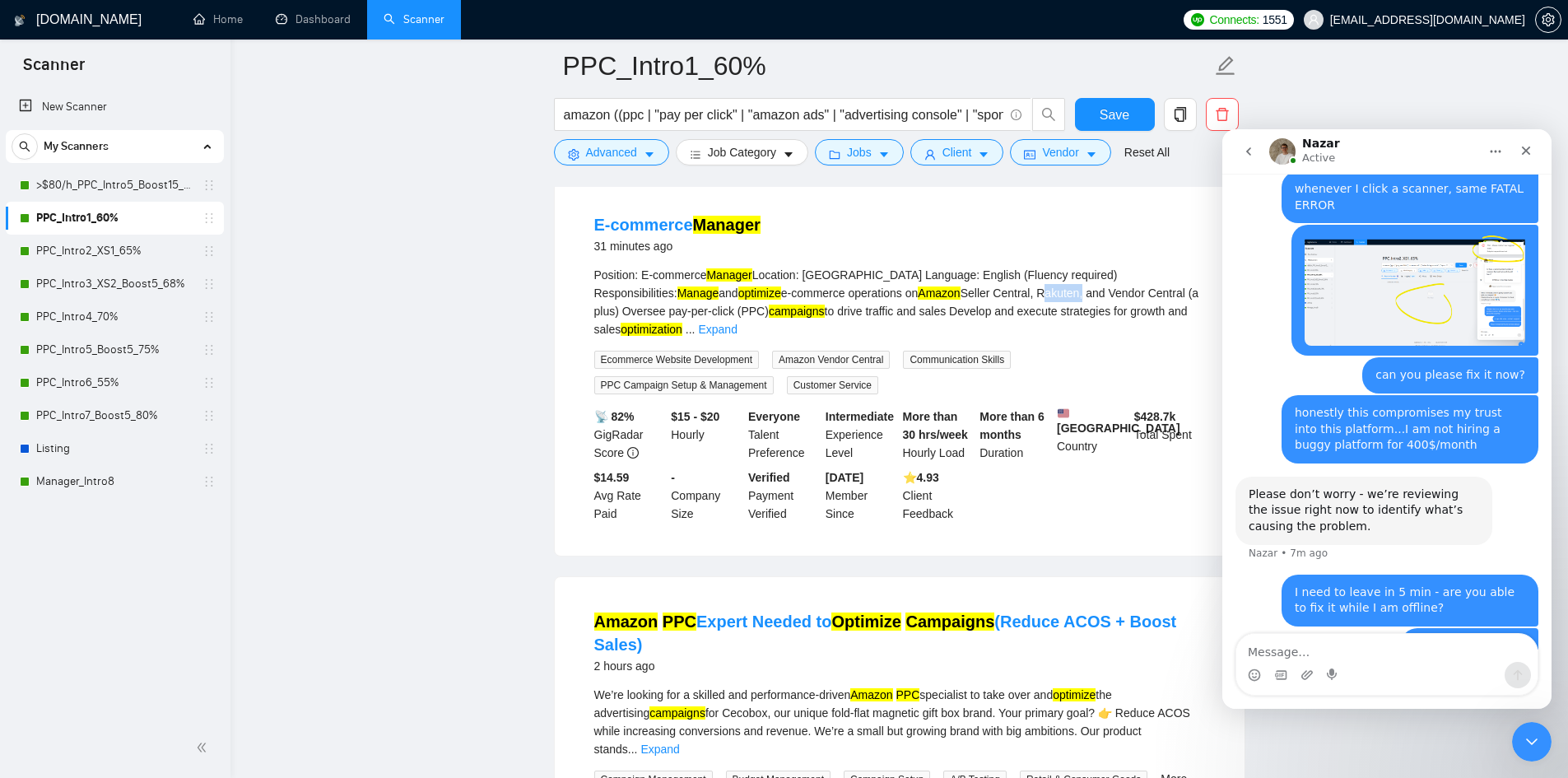
drag, startPoint x: 940, startPoint y: 292, endPoint x: 901, endPoint y: 291, distance: 39.0
click at [901, 291] on div "Position: E-commerce Manager Location: [GEOGRAPHIC_DATA] Language: English (Flu…" at bounding box center [900, 302] width 611 height 72
click at [1302, 646] on textarea "Message…" at bounding box center [1387, 647] width 301 height 28
click at [737, 322] on link "Expand" at bounding box center [717, 329] width 39 height 14
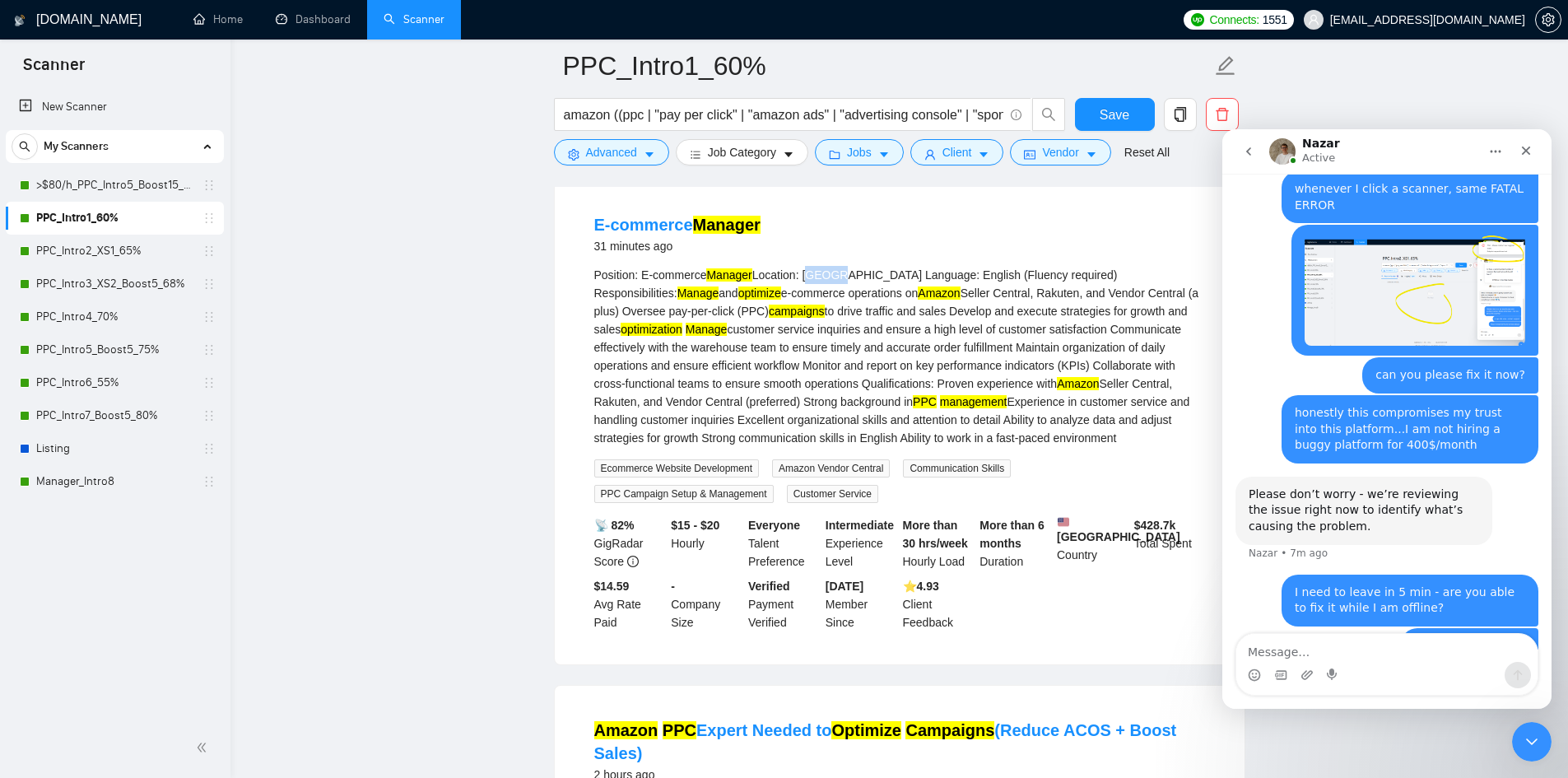
drag, startPoint x: 833, startPoint y: 272, endPoint x: 804, endPoint y: 272, distance: 29.0
click at [804, 272] on div "Position: E-commerce Manager Location: [GEOGRAPHIC_DATA] Language: English (Flu…" at bounding box center [900, 357] width 611 height 182
click at [1369, 656] on textarea "Message…" at bounding box center [1387, 647] width 301 height 28
type textarea "thanks"
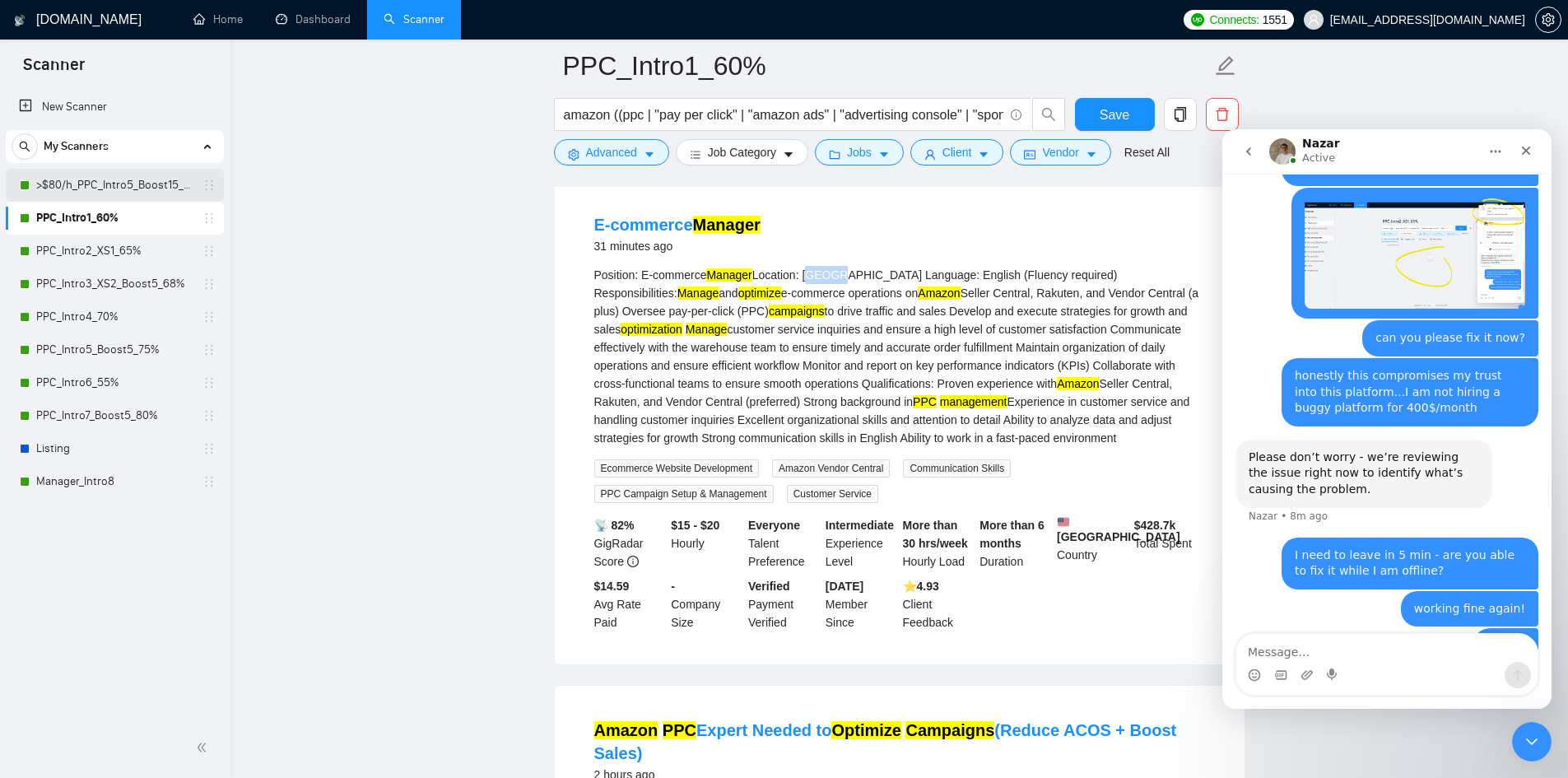
click at [143, 189] on link ">$80/h_PPC_Intro5_Boost15_65%" at bounding box center [114, 185] width 156 height 33
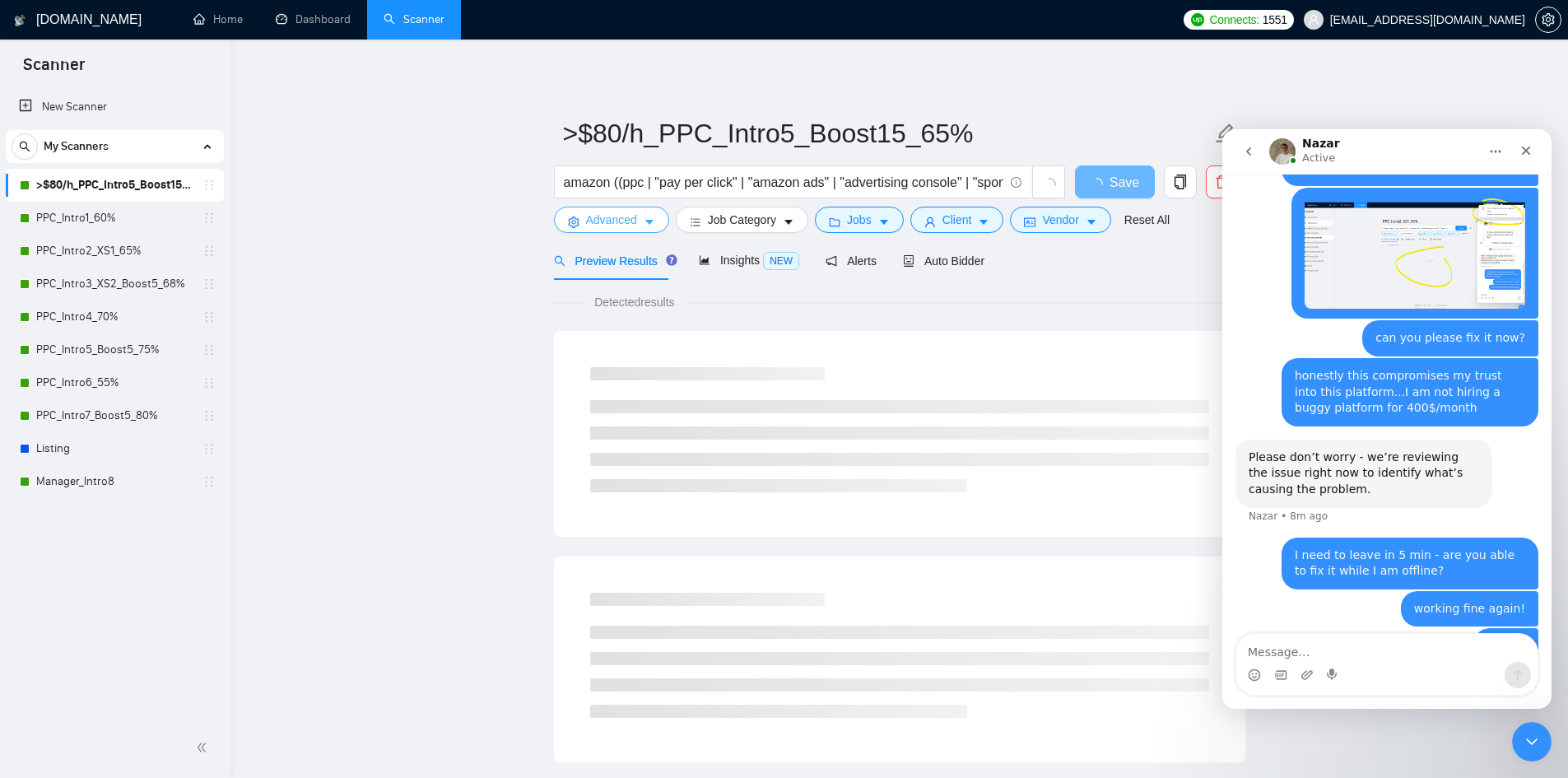
click at [647, 221] on icon "caret-down" at bounding box center [650, 223] width 8 height 5
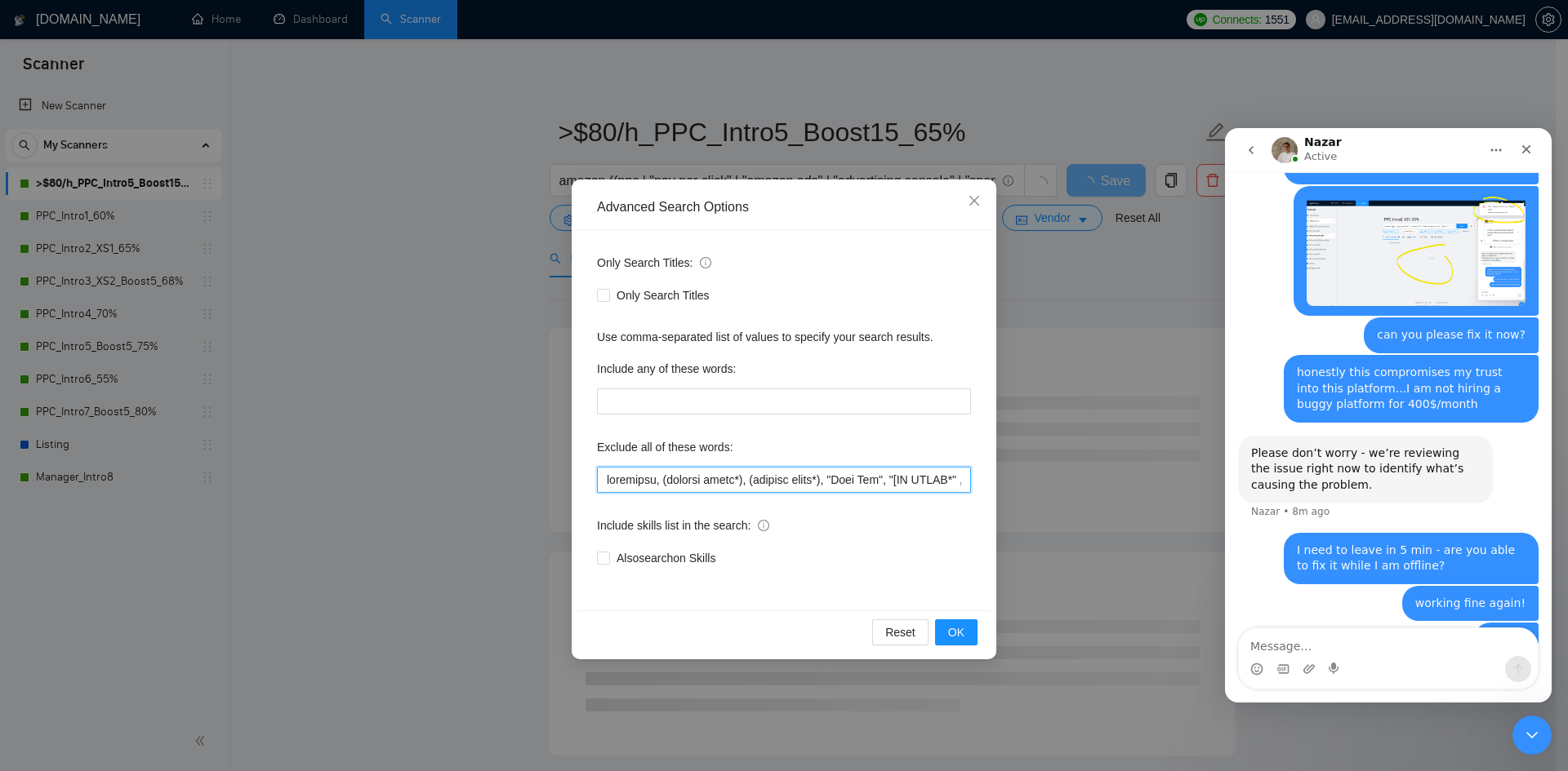
click at [608, 478] on input "text" at bounding box center [784, 479] width 374 height 26
type input "lorem, ipsumdo, sitametco, (adipisc elits*), (doeiusm tempo*), "Inci Utl", "[ET…"
click at [955, 631] on span "OK" at bounding box center [956, 632] width 16 height 18
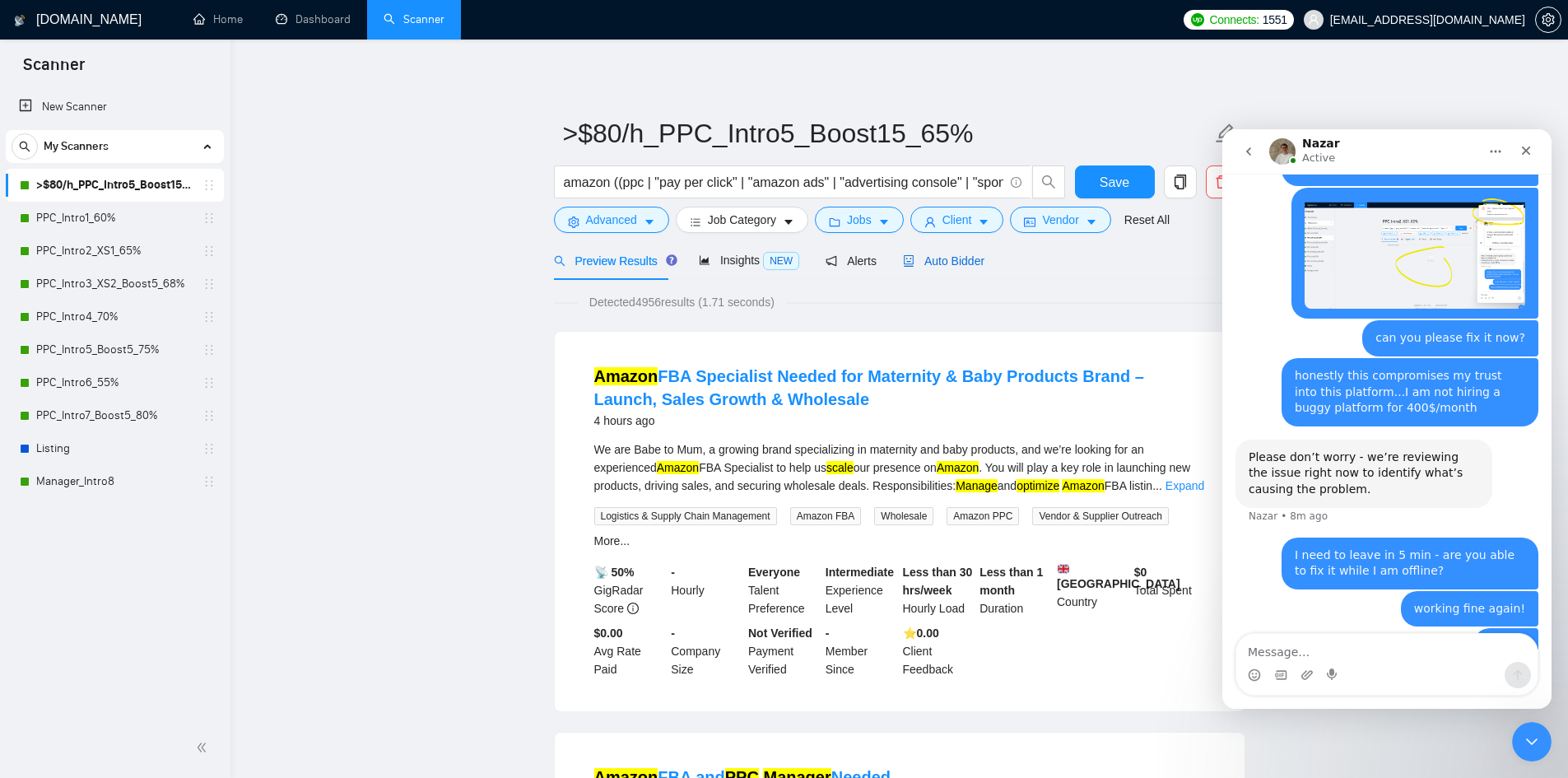
click at [962, 264] on span "Auto Bidder" at bounding box center [944, 261] width 81 height 14
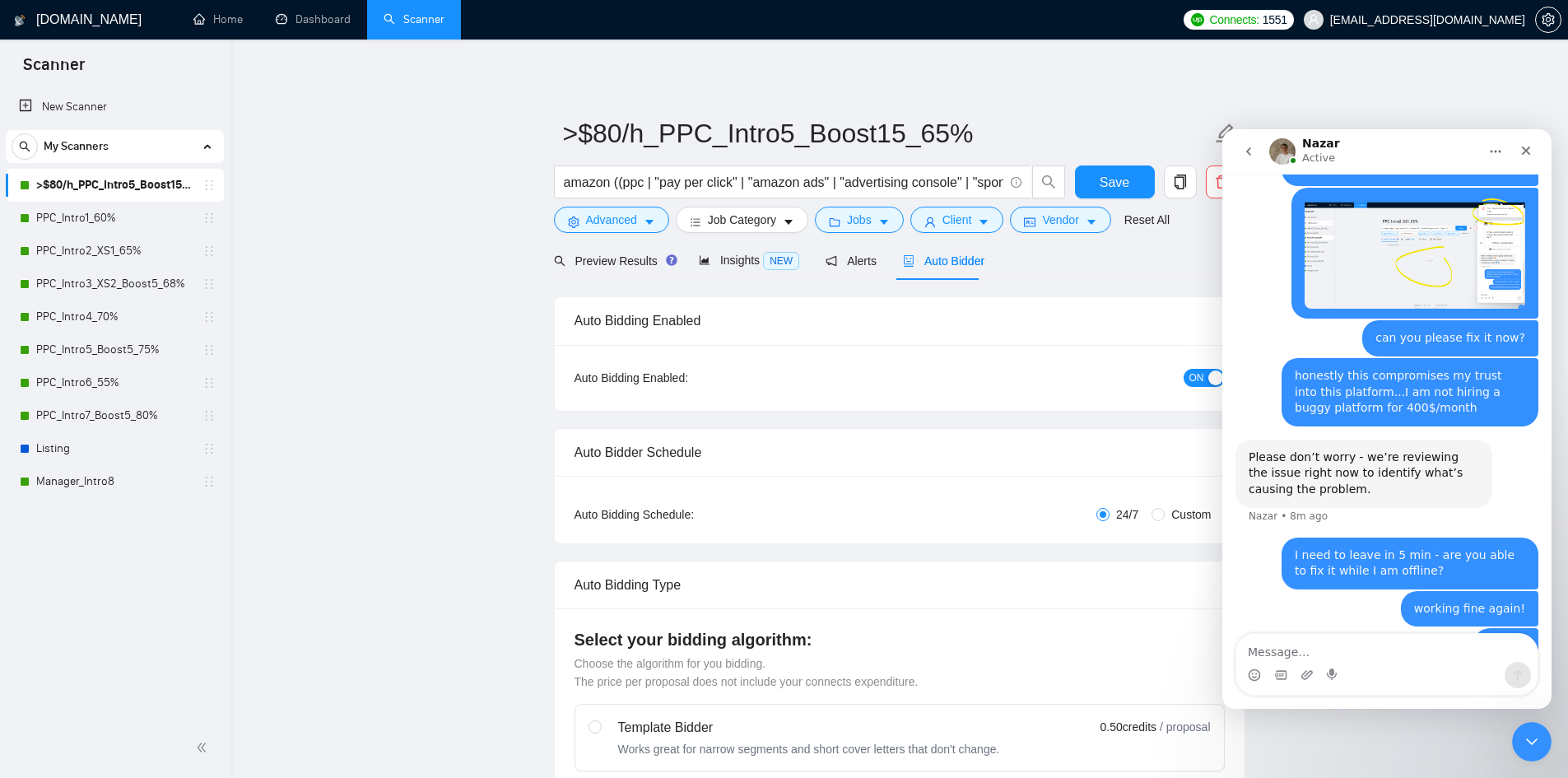
radio input "false"
radio input "true"
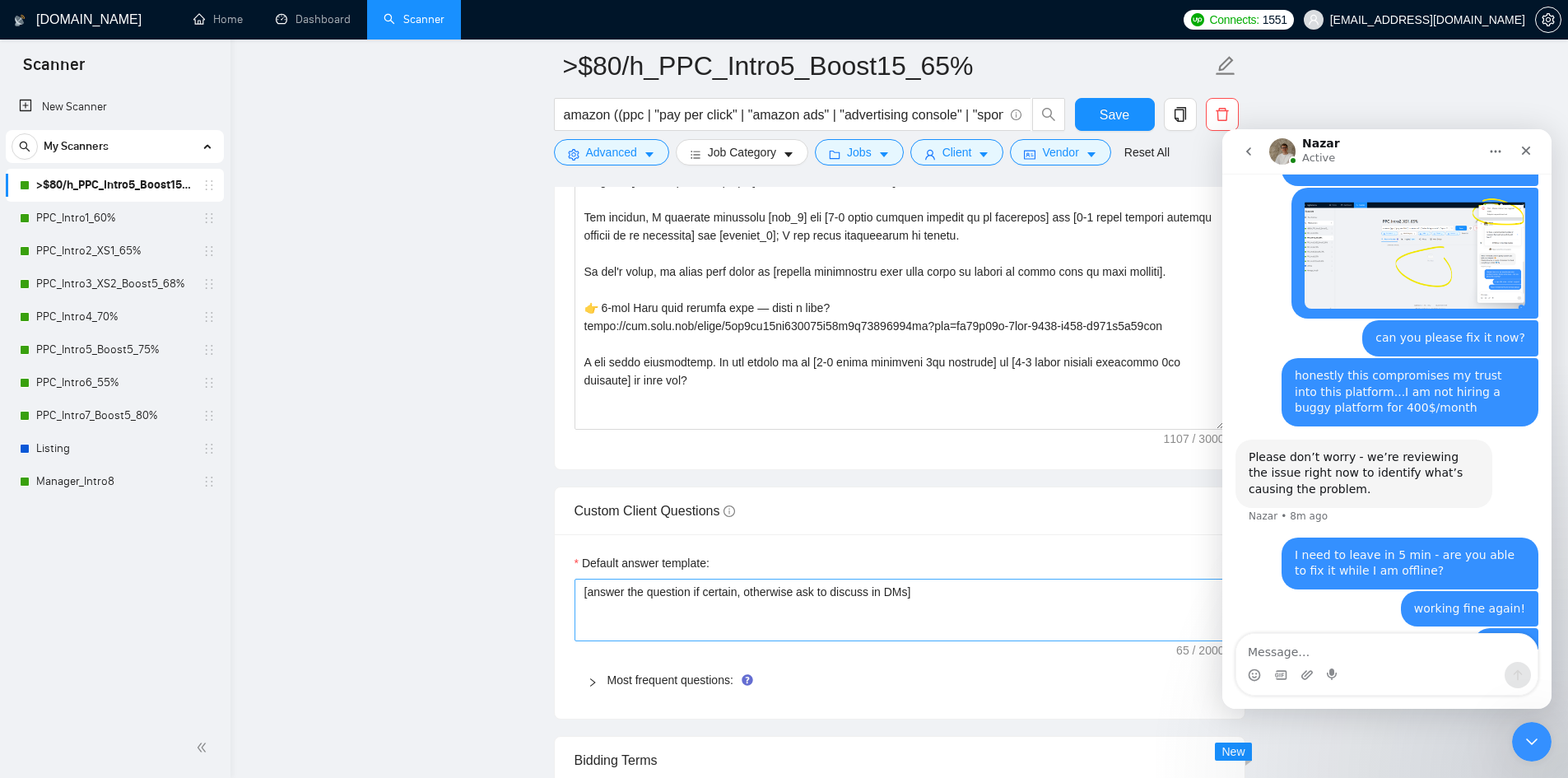
scroll to position [2553, 0]
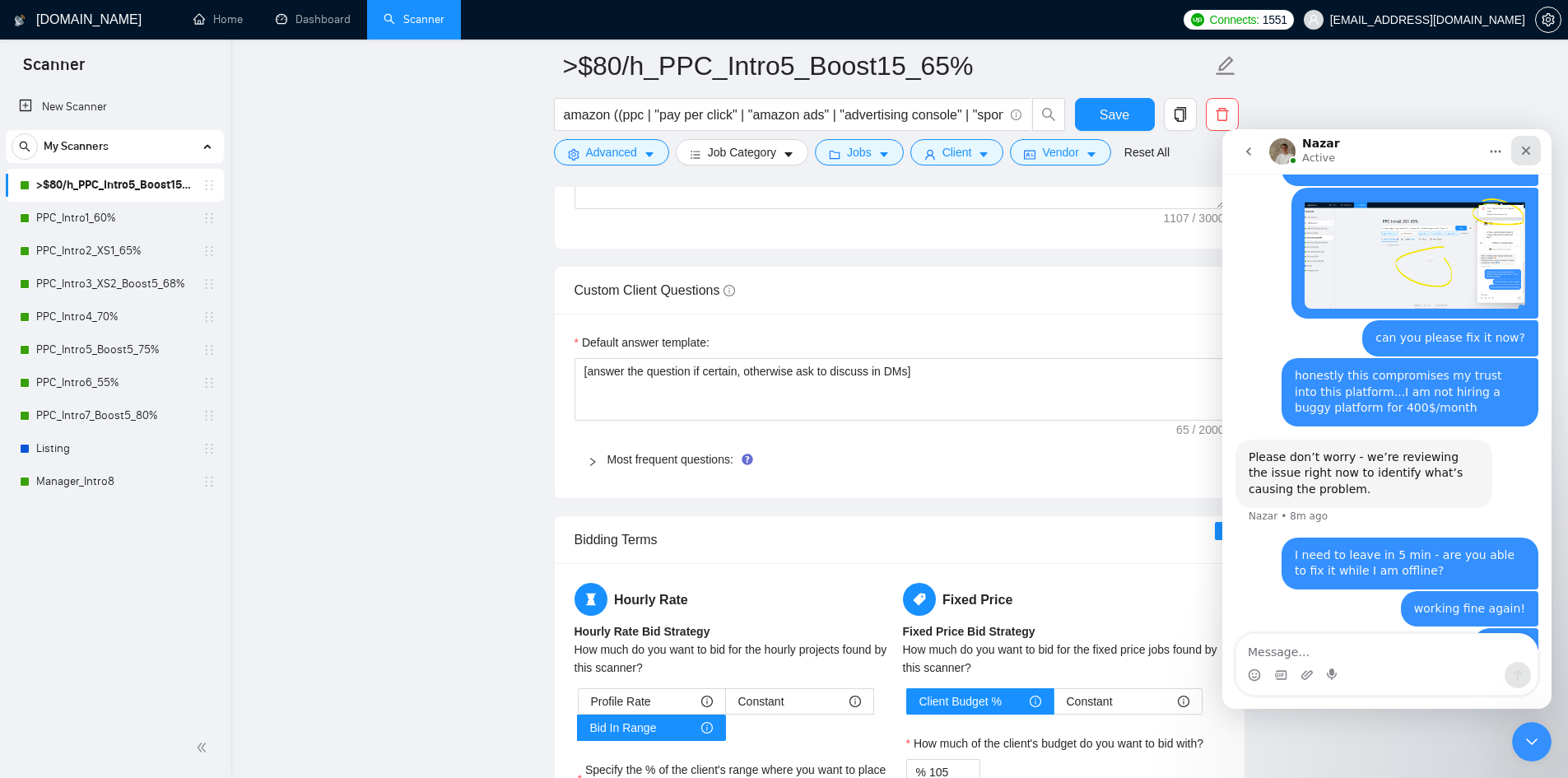
click at [1528, 150] on icon "Close" at bounding box center [1526, 151] width 14 height 14
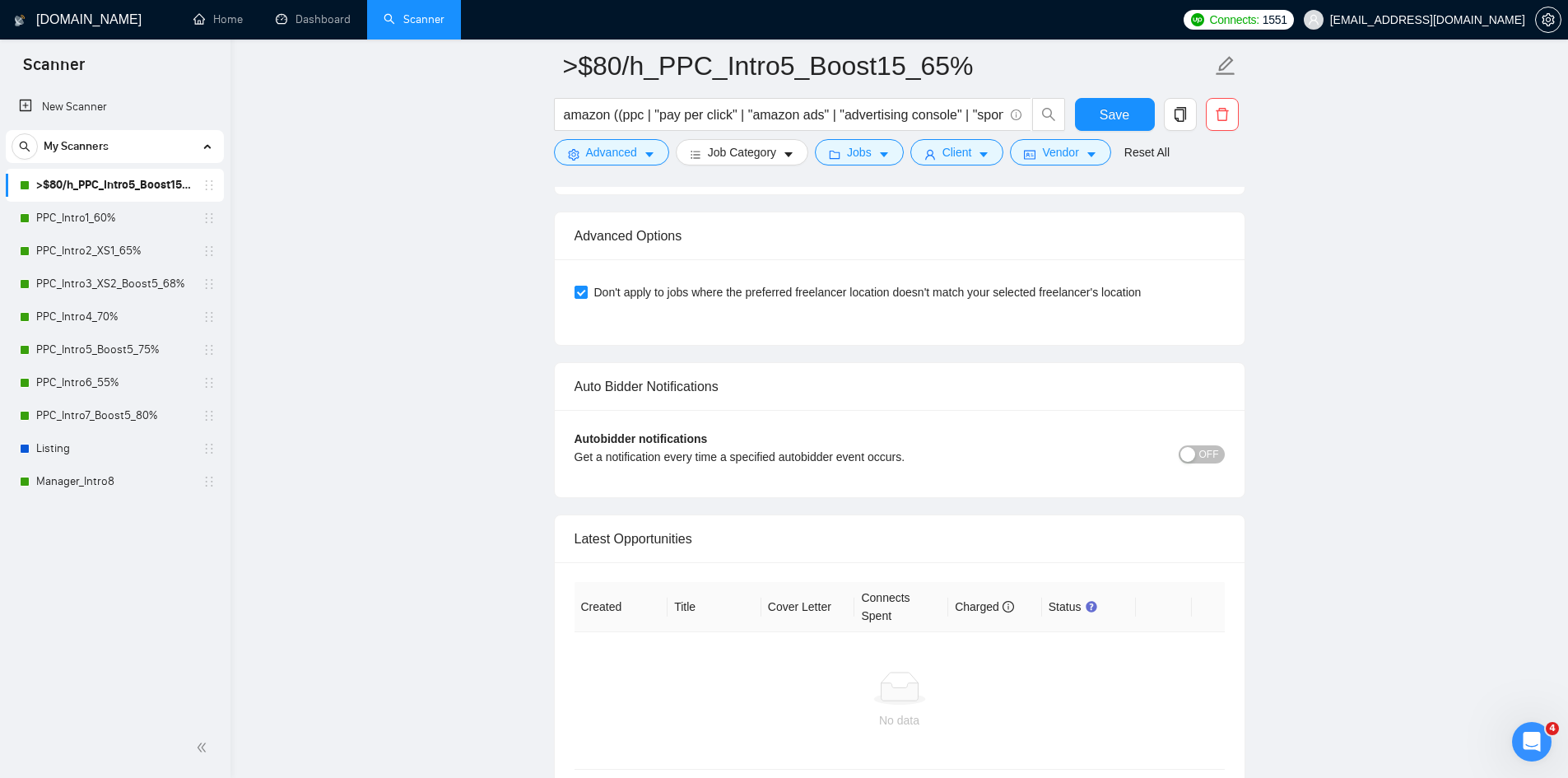
scroll to position [4117, 0]
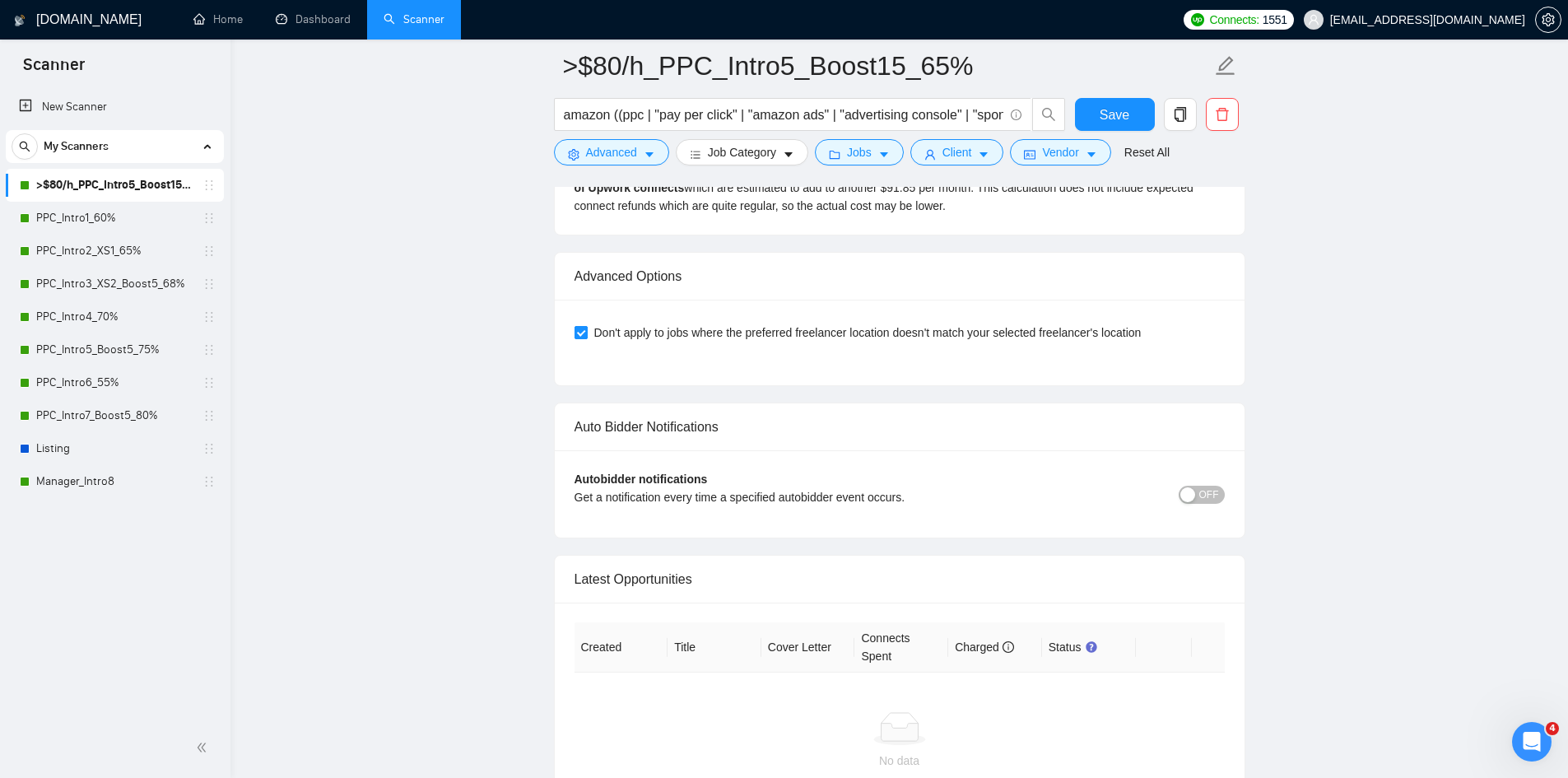
click at [578, 326] on input "Don't apply to jobs where the preferred freelancer location doesn't match your …" at bounding box center [580, 332] width 12 height 12
checkbox input "false"
click at [1110, 117] on span "Save" at bounding box center [1114, 115] width 30 height 20
drag, startPoint x: 114, startPoint y: 223, endPoint x: 187, endPoint y: 236, distance: 74.1
click at [114, 223] on link "PPC_Intro1_60%" at bounding box center [114, 218] width 156 height 33
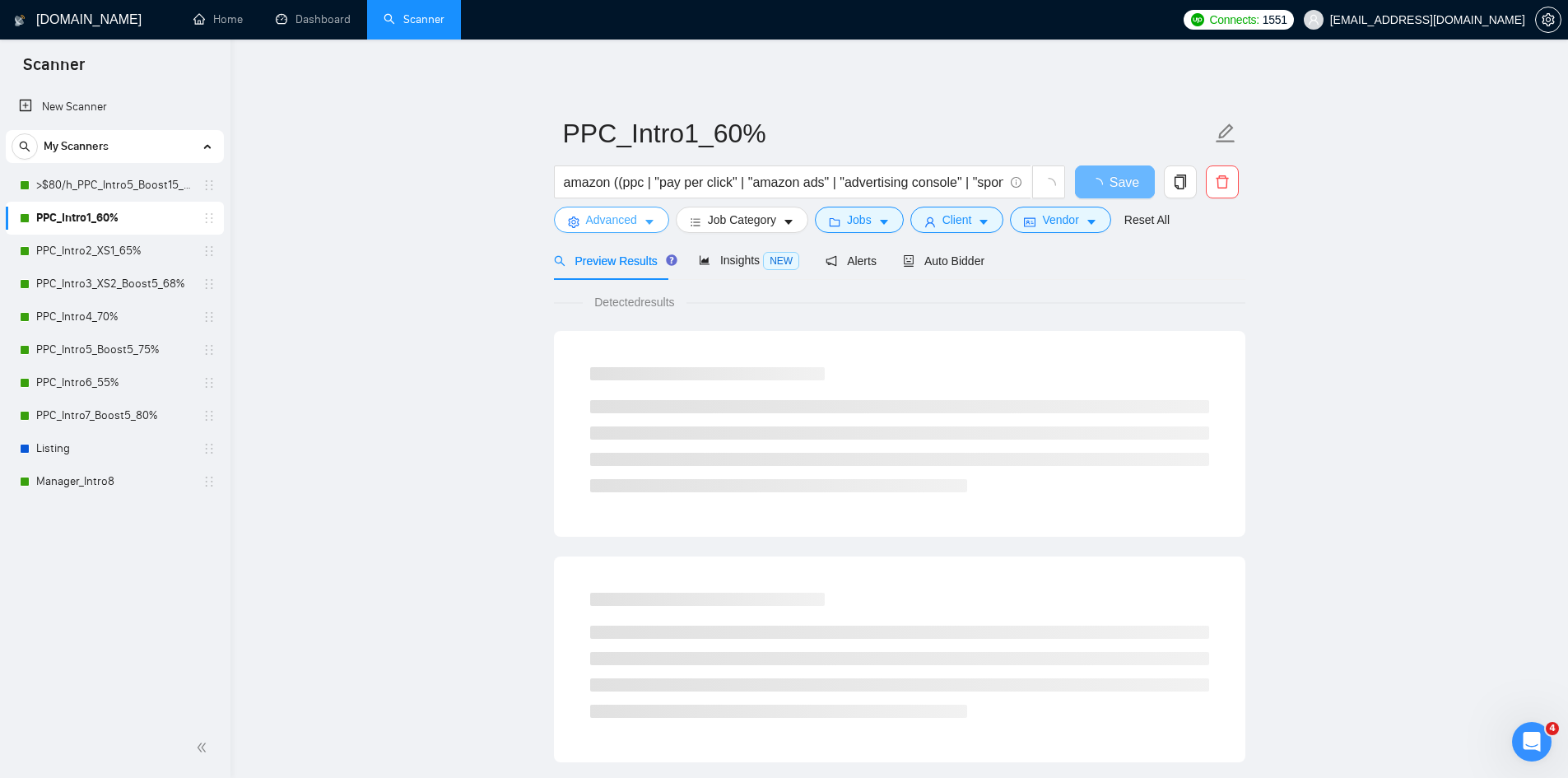
click at [651, 220] on icon "caret-down" at bounding box center [650, 222] width 12 height 12
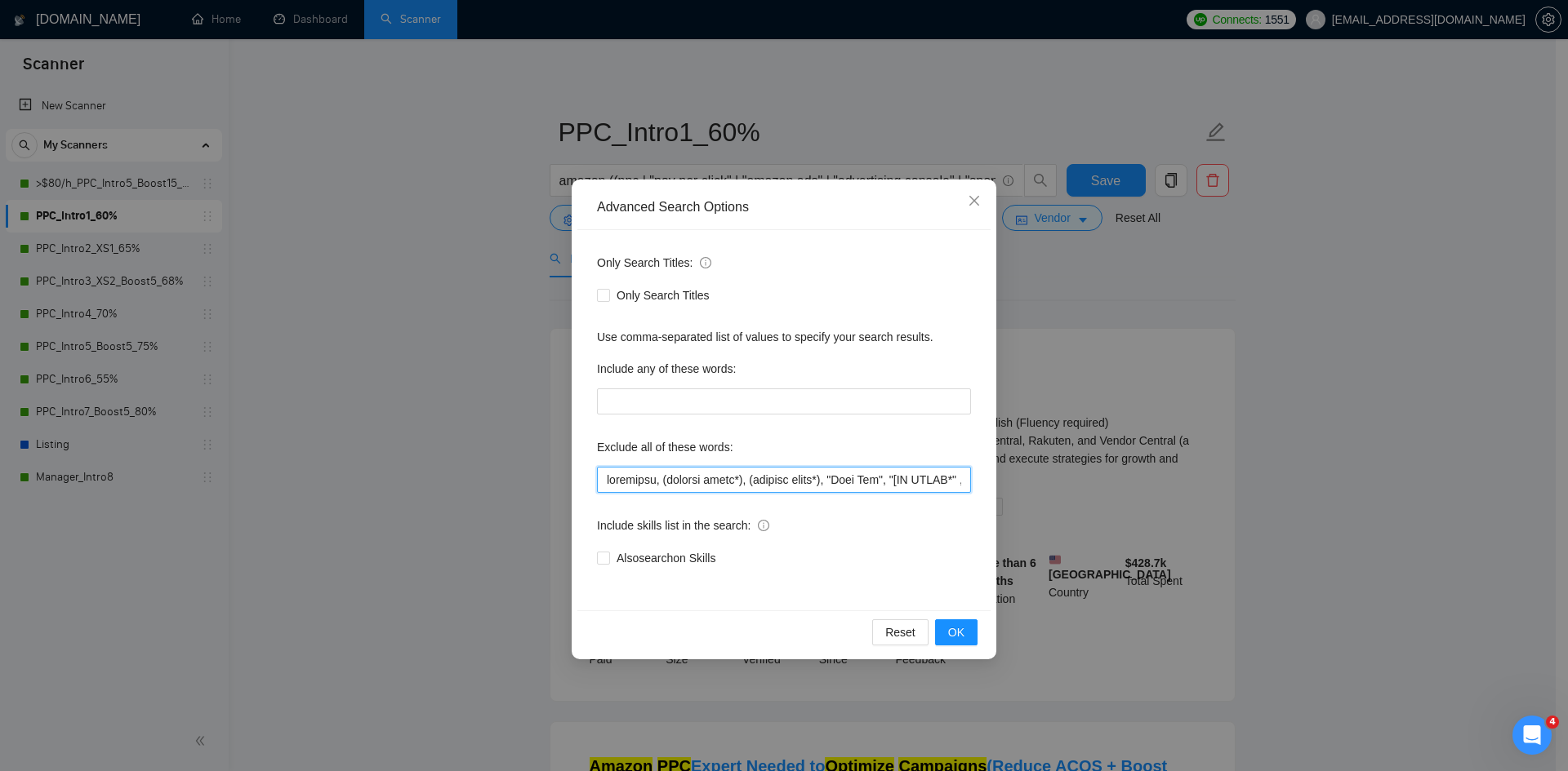
click at [606, 477] on input "text" at bounding box center [784, 479] width 374 height 26
paste input "[GEOGRAPHIC_DATA], [GEOGRAPHIC_DATA],"
type input "lorem, ipsumdo, sitametco, (adipisc elits*), (doeiusm tempo*), "Inci Utl", "[ET…"
click at [959, 631] on span "OK" at bounding box center [956, 632] width 16 height 18
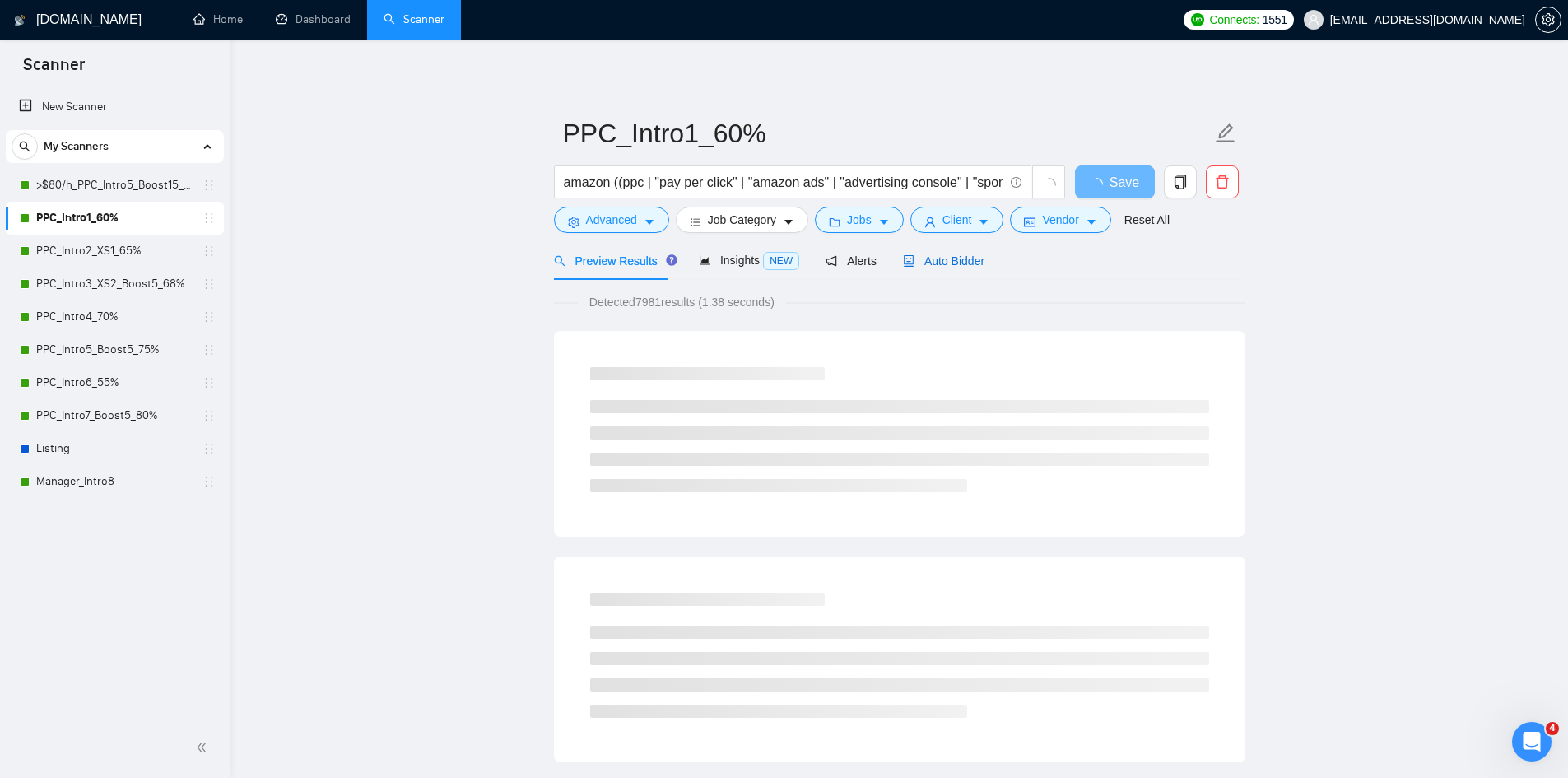
click at [958, 266] on span "Auto Bidder" at bounding box center [944, 261] width 81 height 14
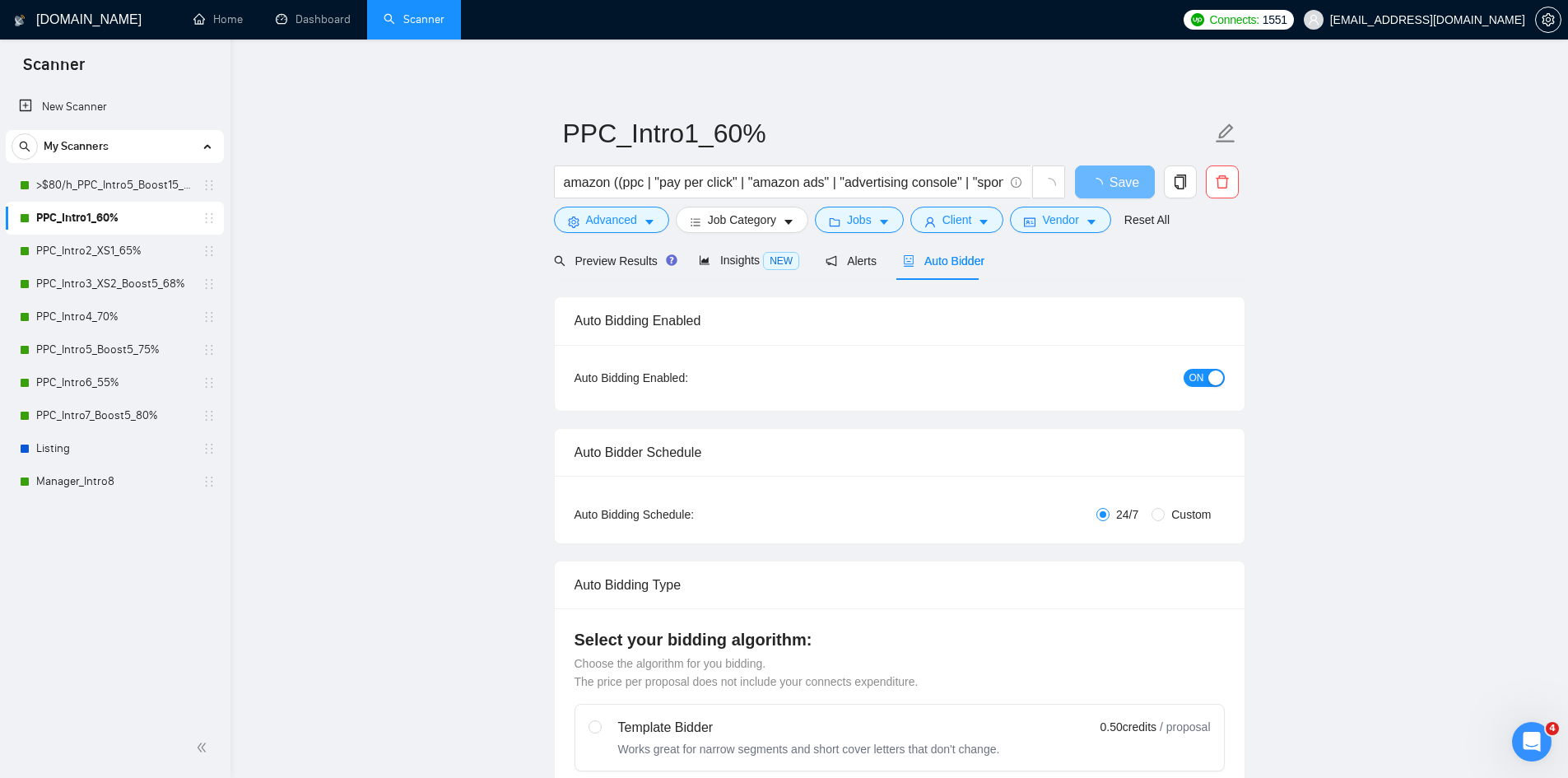
radio input "false"
radio input "true"
checkbox input "true"
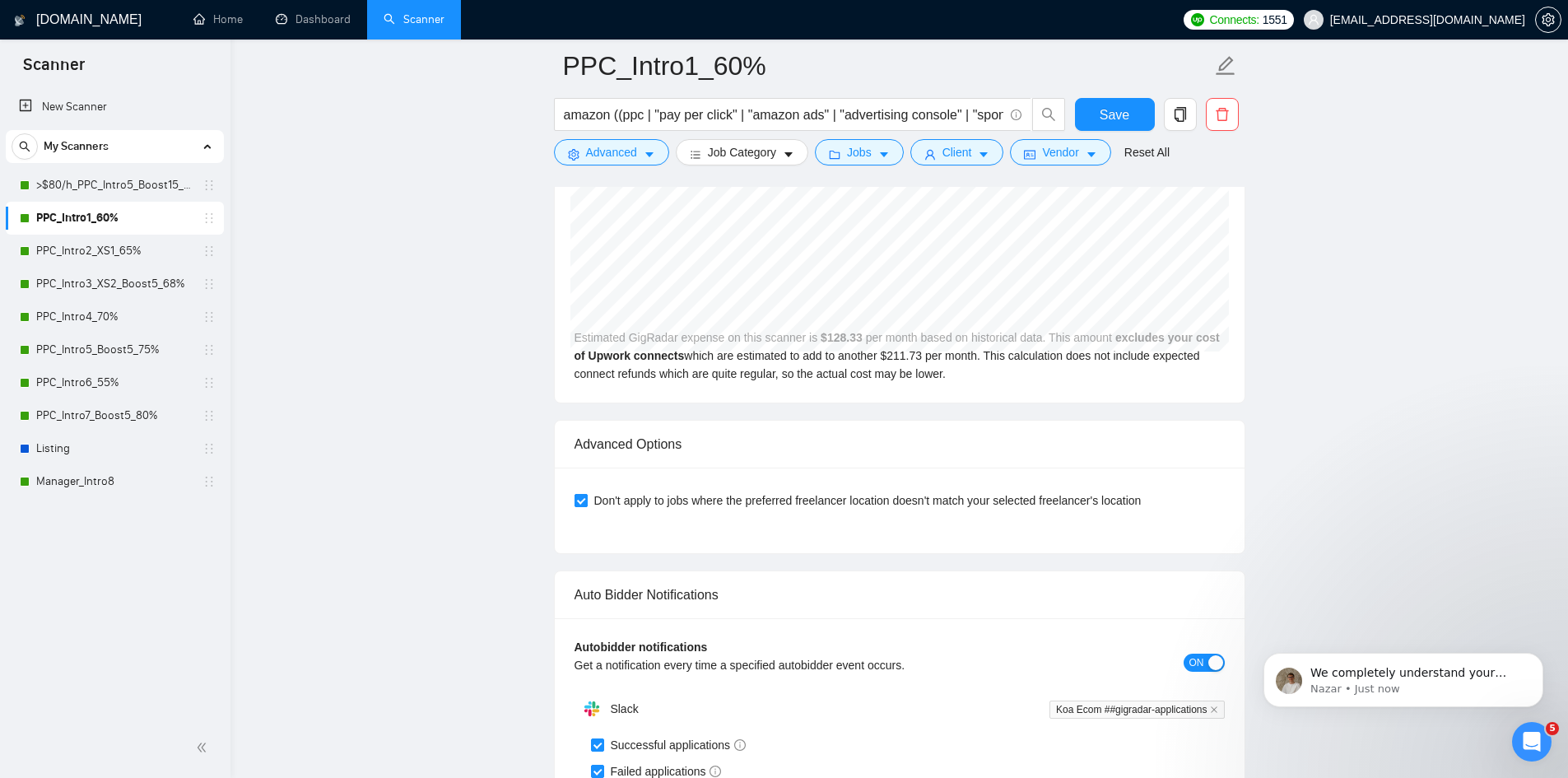
scroll to position [1148, 0]
click at [578, 501] on input "Don't apply to jobs where the preferred freelancer location doesn't match your …" at bounding box center [580, 500] width 12 height 12
checkbox input "false"
click at [1122, 112] on span "Save" at bounding box center [1114, 115] width 30 height 20
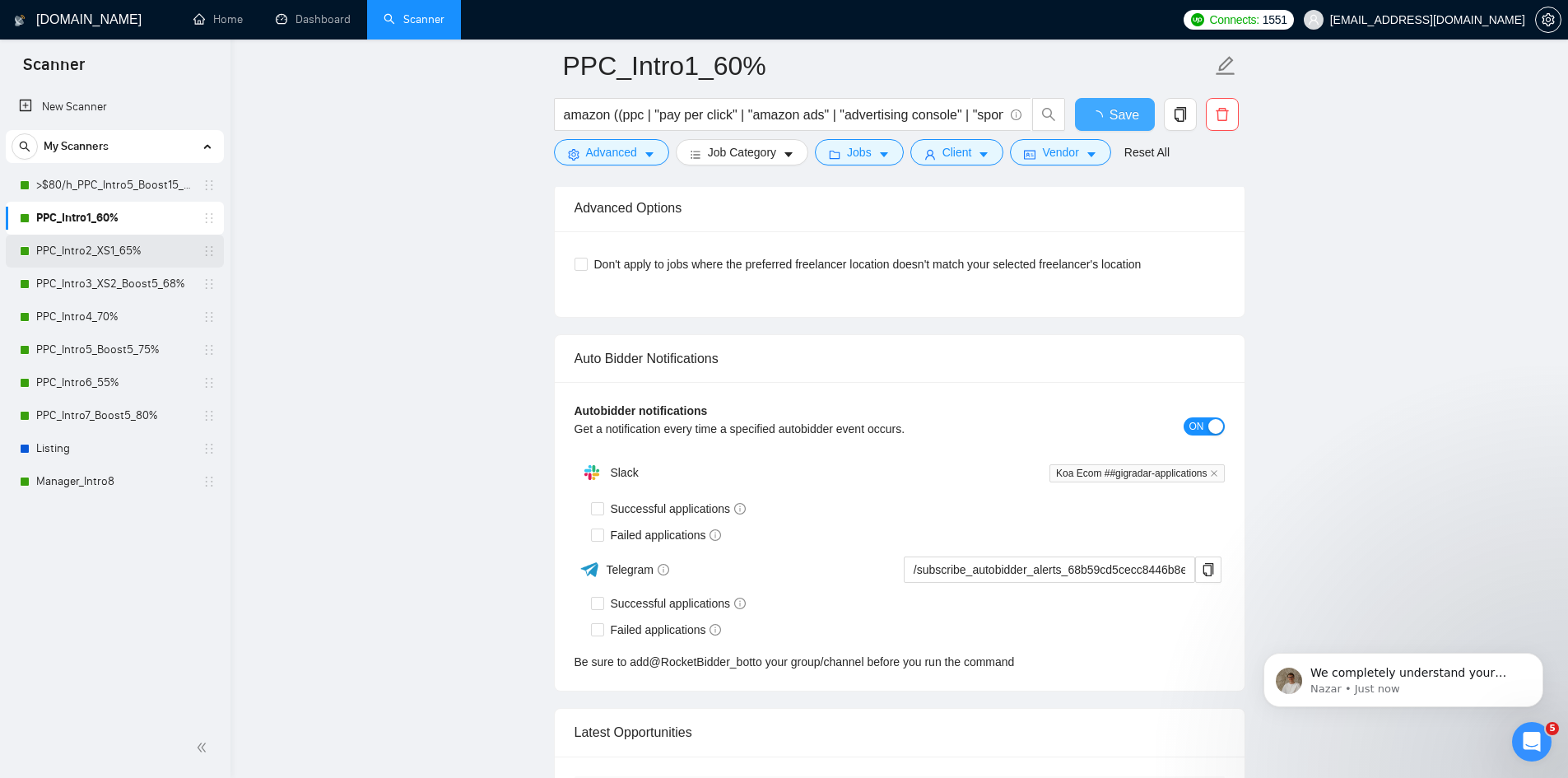
checkbox input "true"
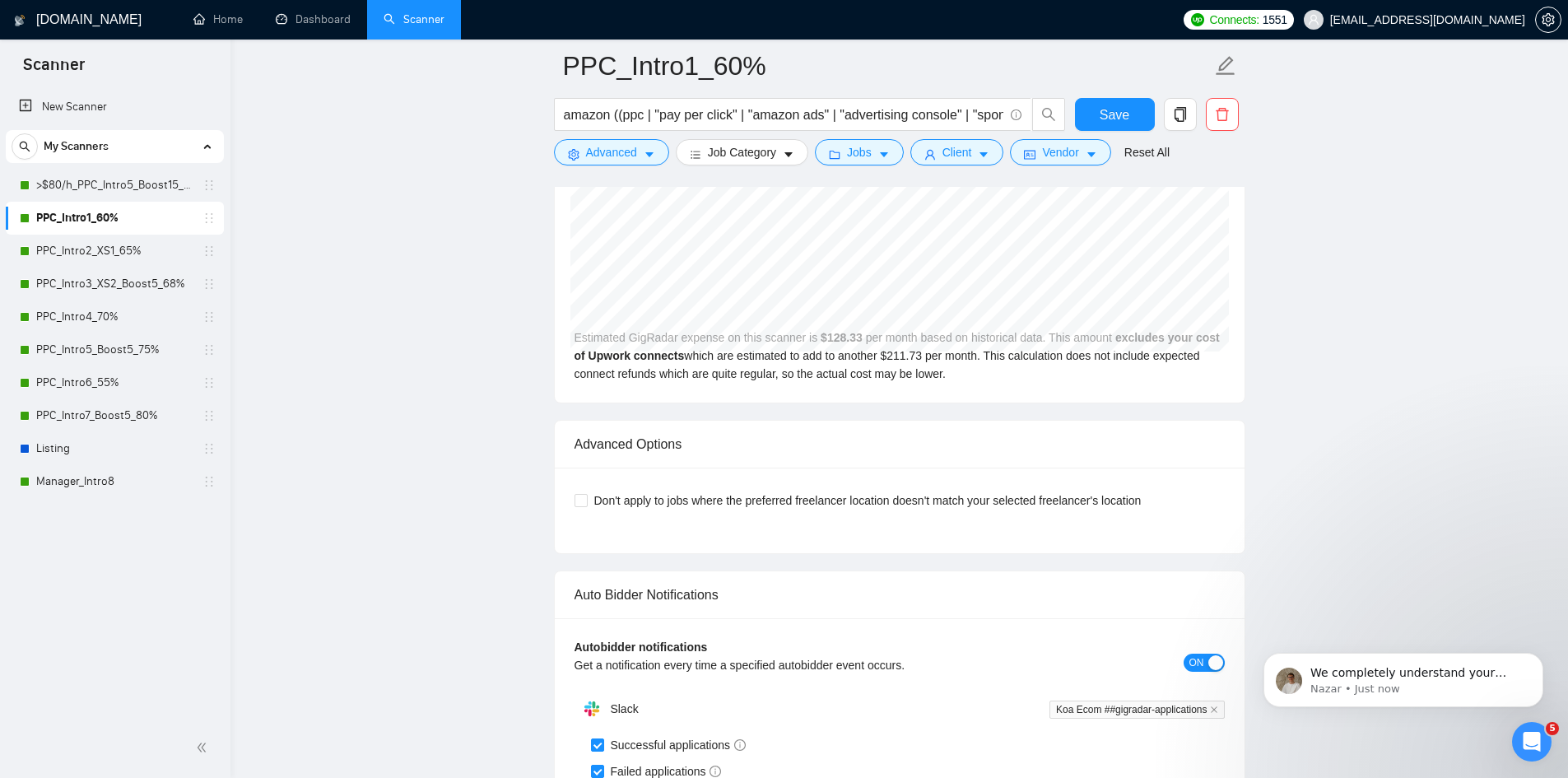
drag, startPoint x: 124, startPoint y: 256, endPoint x: 261, endPoint y: 251, distance: 137.1
click at [124, 256] on link "PPC_Intro2_XS1_65%" at bounding box center [114, 251] width 156 height 33
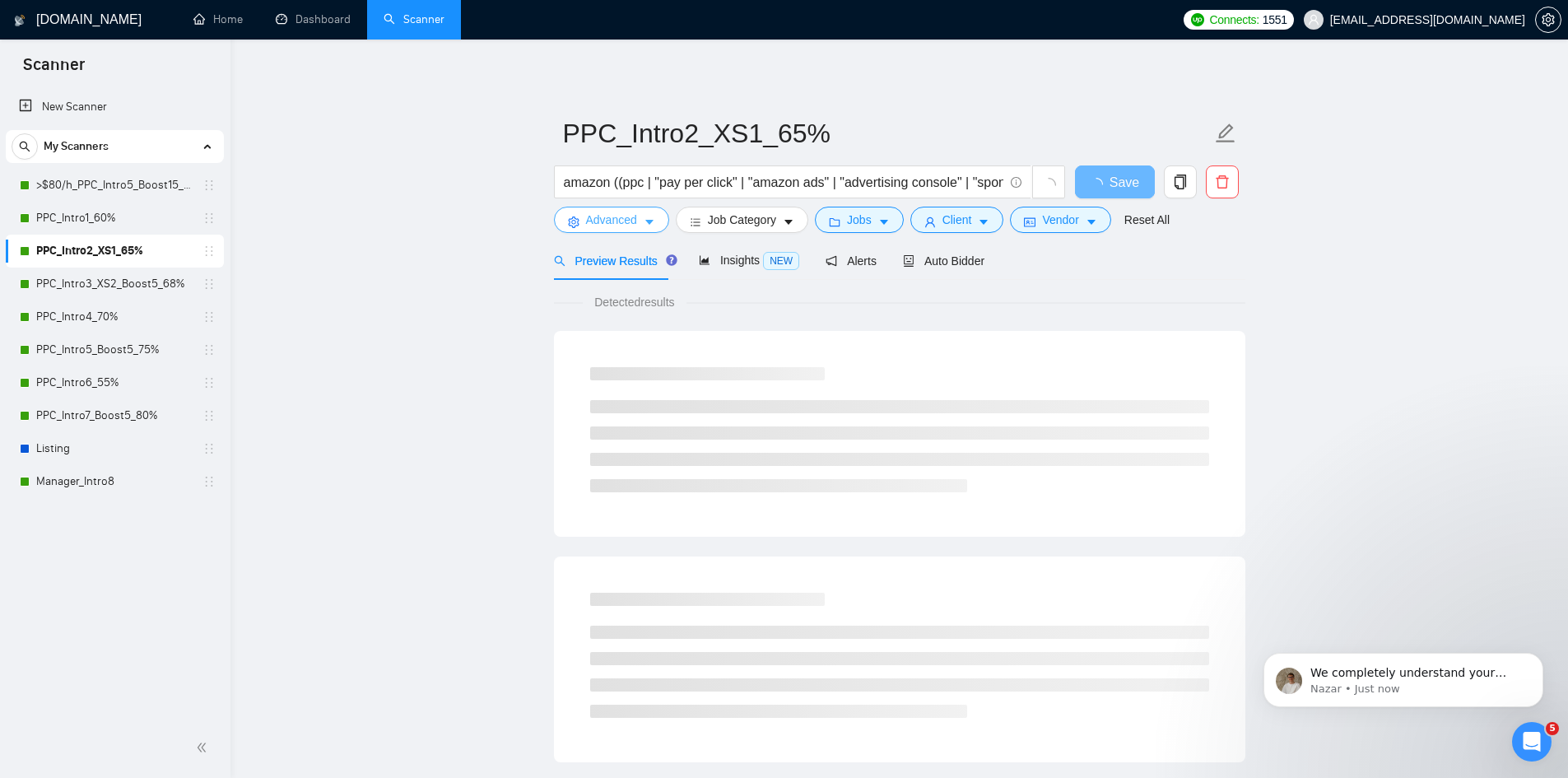
click at [648, 227] on icon "caret-down" at bounding box center [650, 222] width 12 height 12
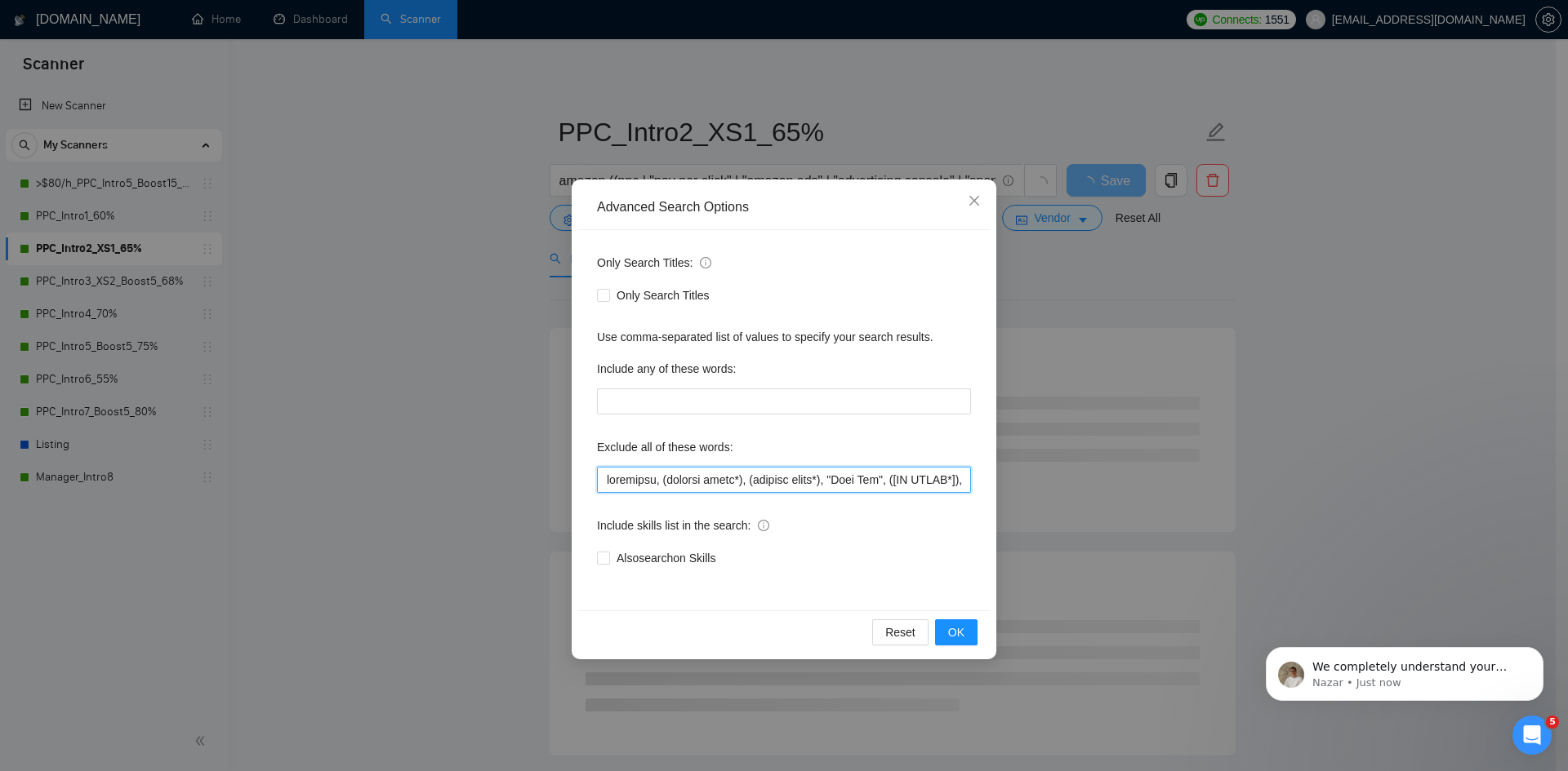
click at [607, 478] on input "text" at bounding box center [784, 479] width 374 height 26
paste input "[GEOGRAPHIC_DATA], [GEOGRAPHIC_DATA],"
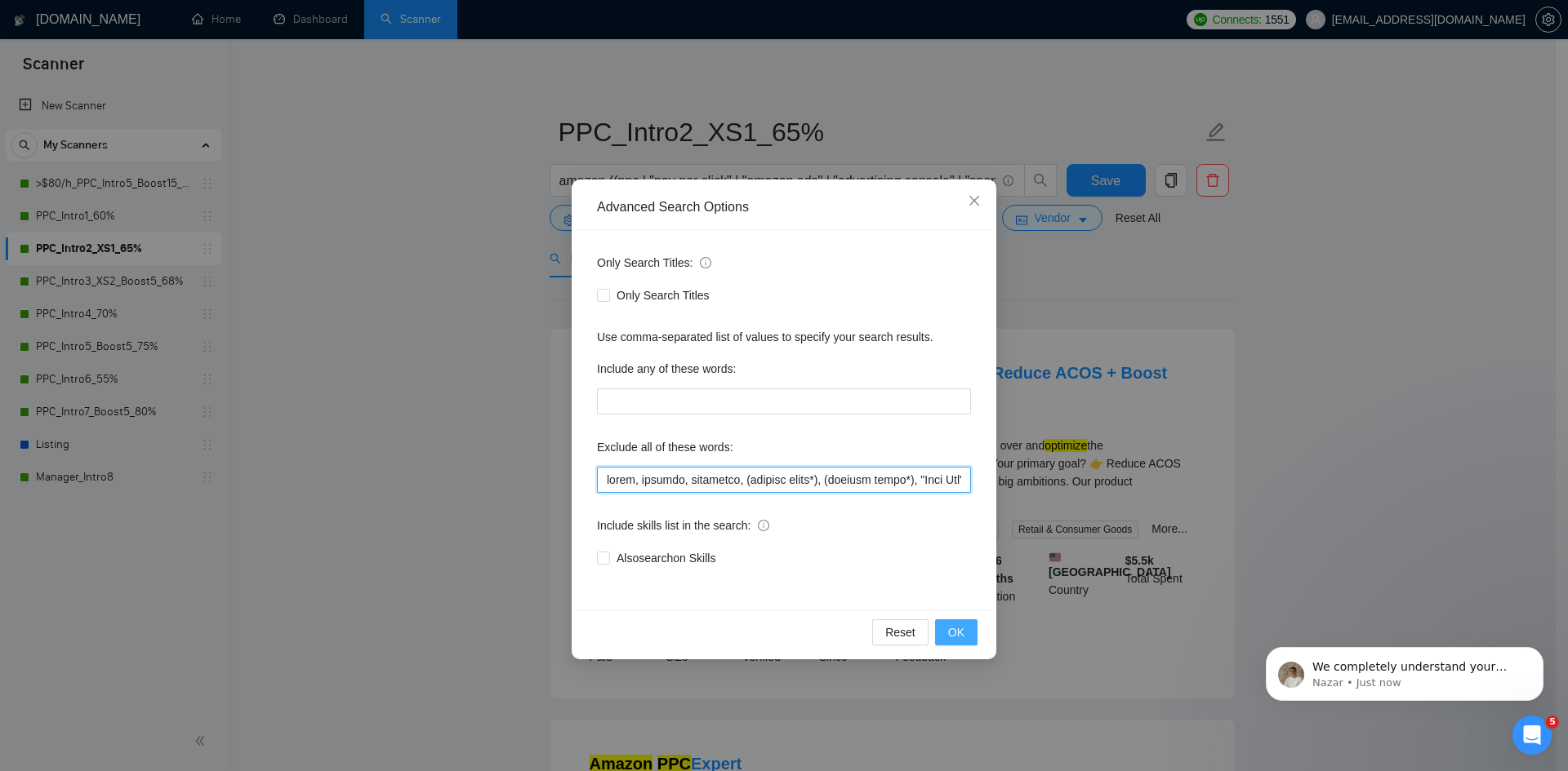
type input "lorem, ipsumdo, sitametco, (adipisc elits*), (doeiusm tempo*), "Inci Utl", ([ET…"
click at [969, 630] on button "OK" at bounding box center [956, 632] width 42 height 26
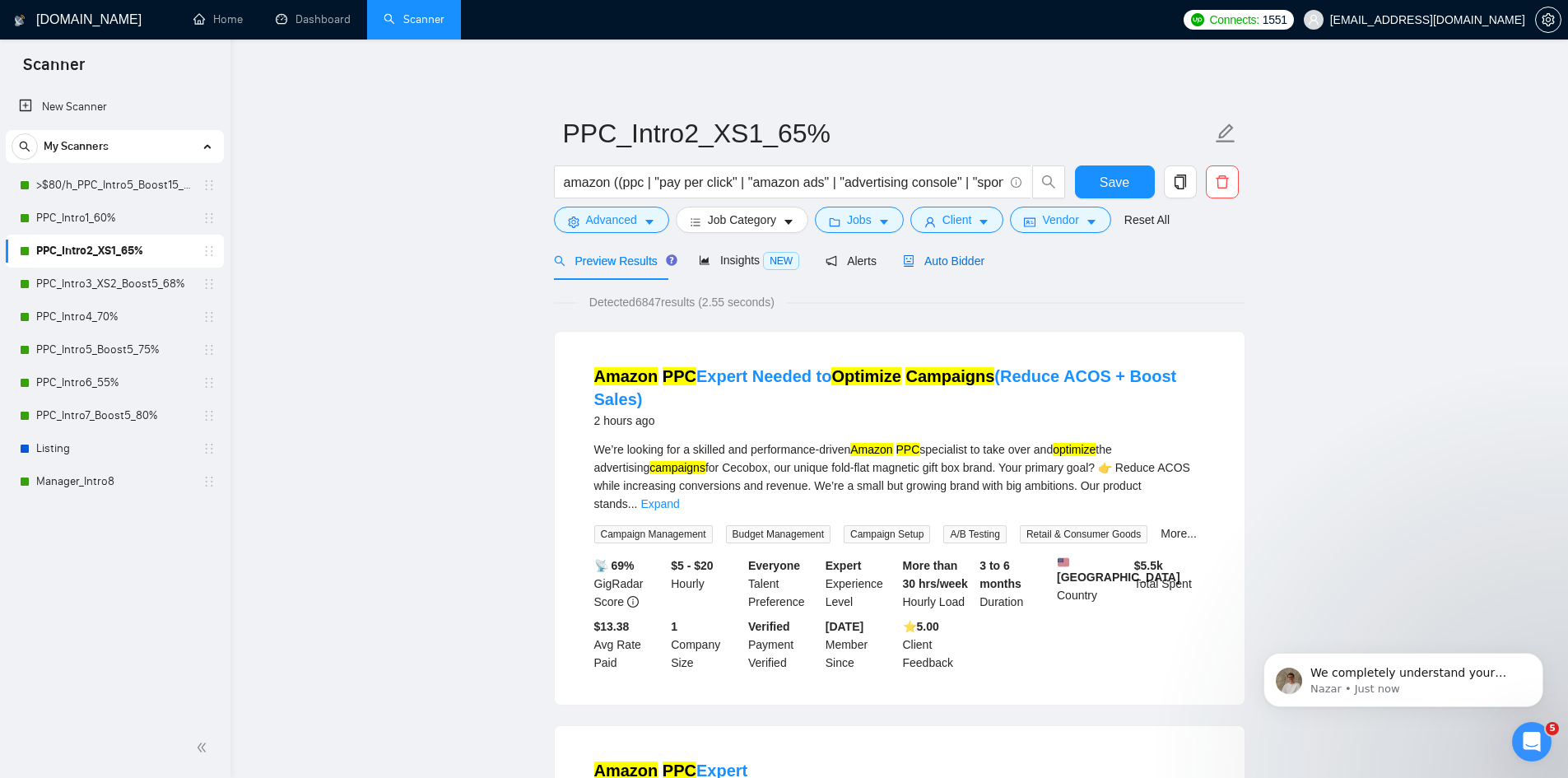
click at [951, 260] on span "Auto Bidder" at bounding box center [944, 261] width 81 height 14
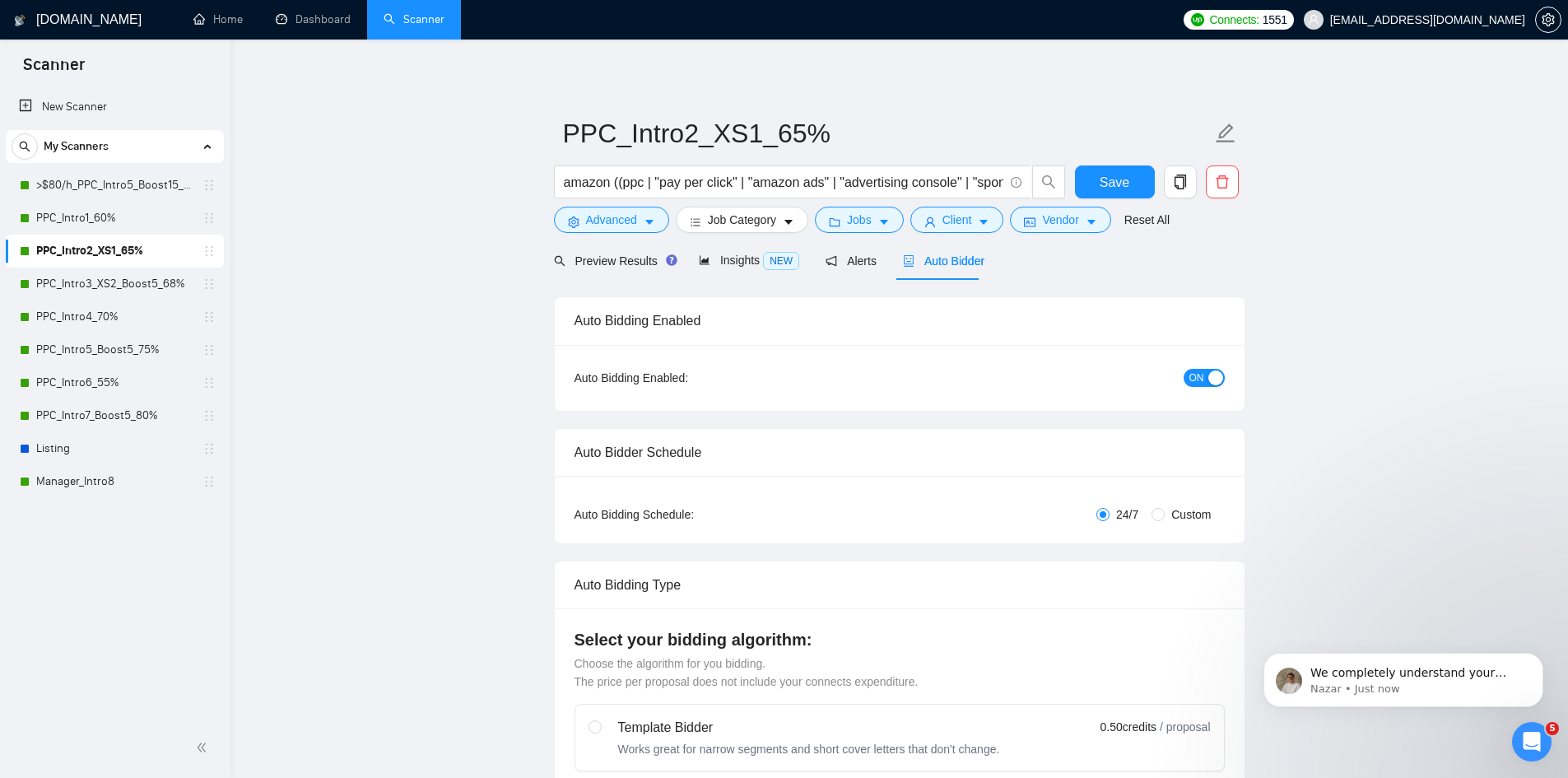
radio input "false"
radio input "true"
checkbox input "true"
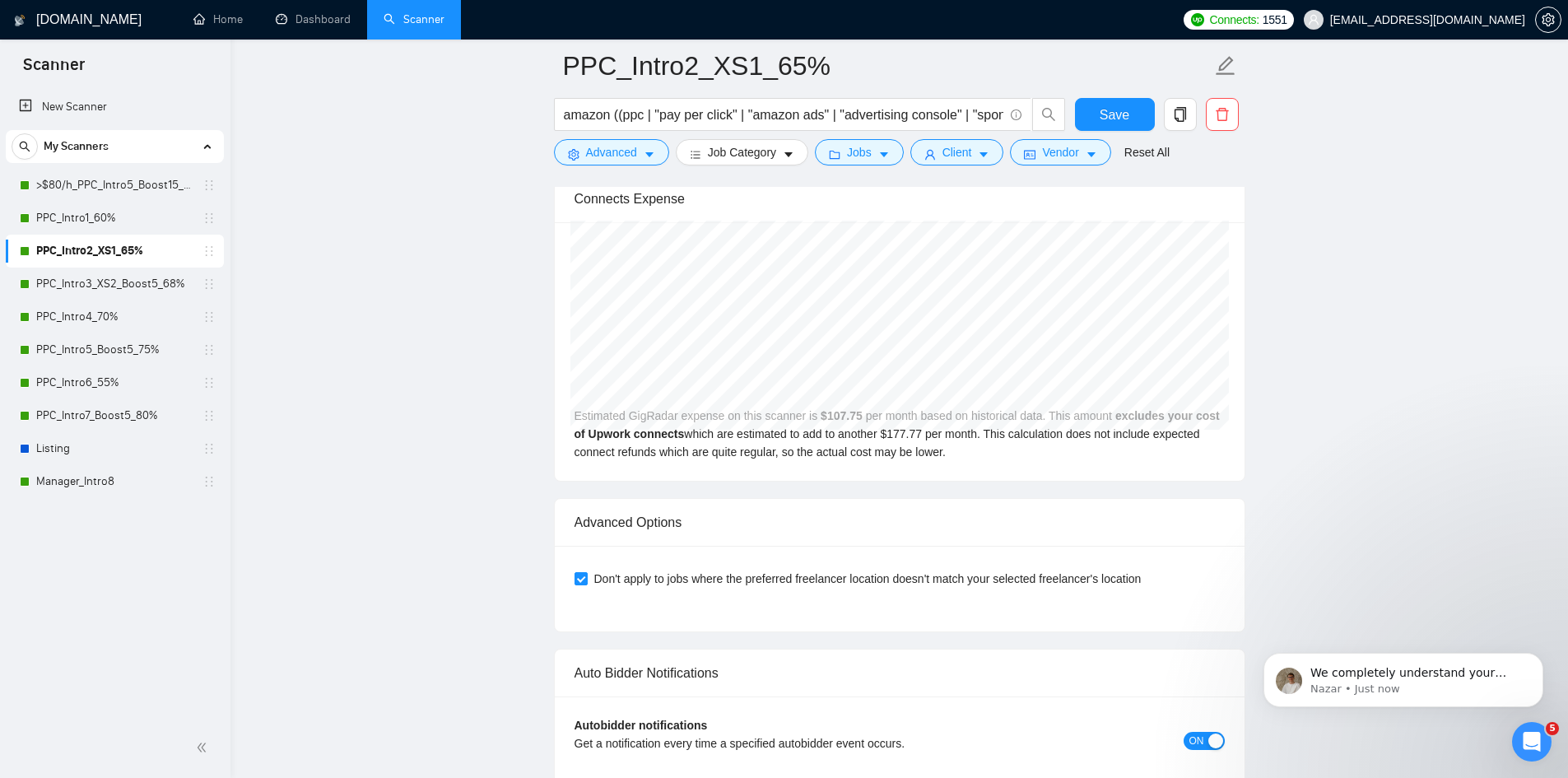
scroll to position [4035, 0]
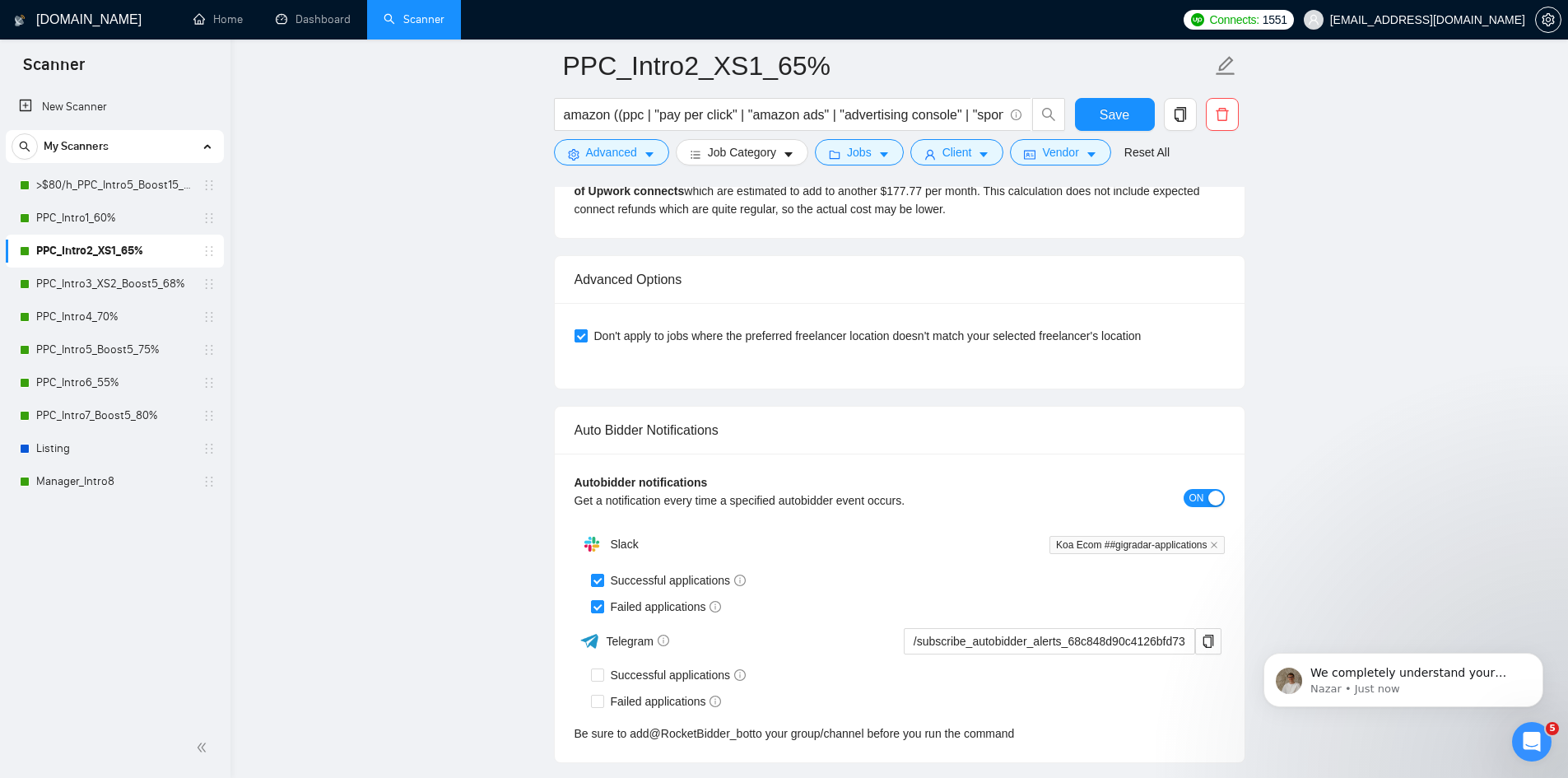
click at [578, 333] on input "Don't apply to jobs where the preferred freelancer location doesn't match your …" at bounding box center [580, 335] width 12 height 12
checkbox input "false"
click at [1102, 113] on span "Save" at bounding box center [1114, 115] width 30 height 20
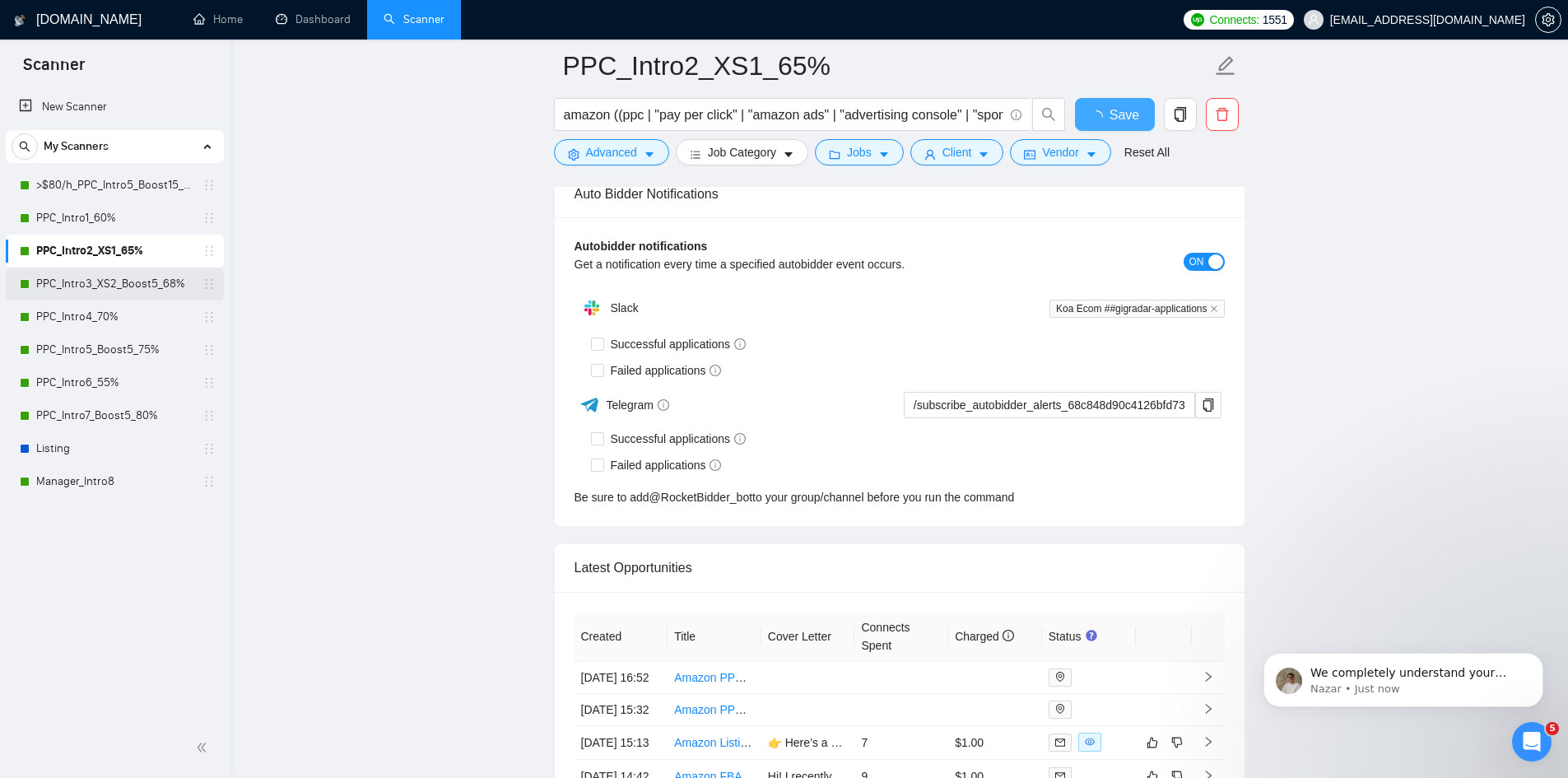
checkbox input "true"
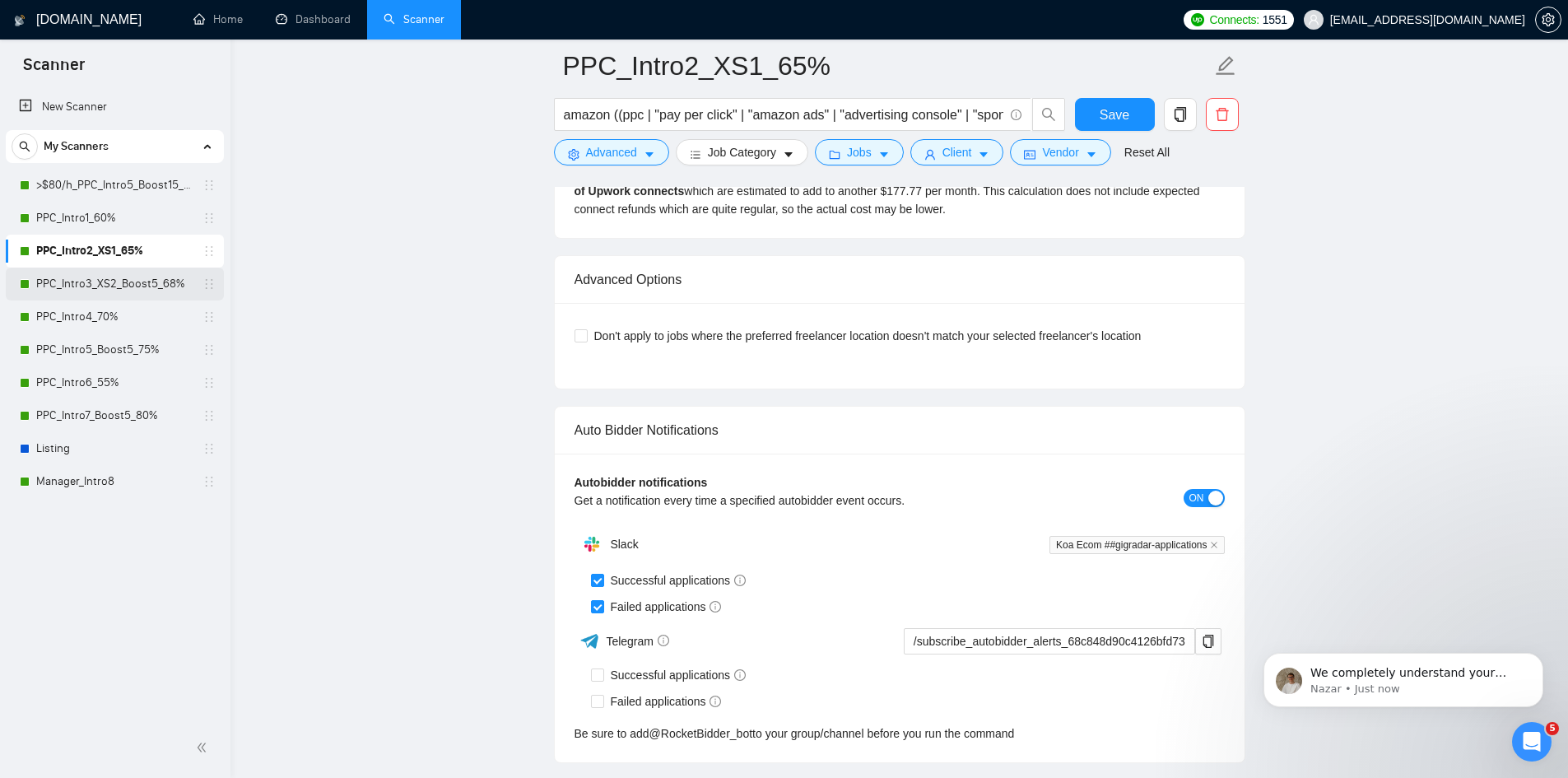
click at [149, 285] on link "PPC_Intro3_XS2_Boost5_68%" at bounding box center [114, 283] width 156 height 33
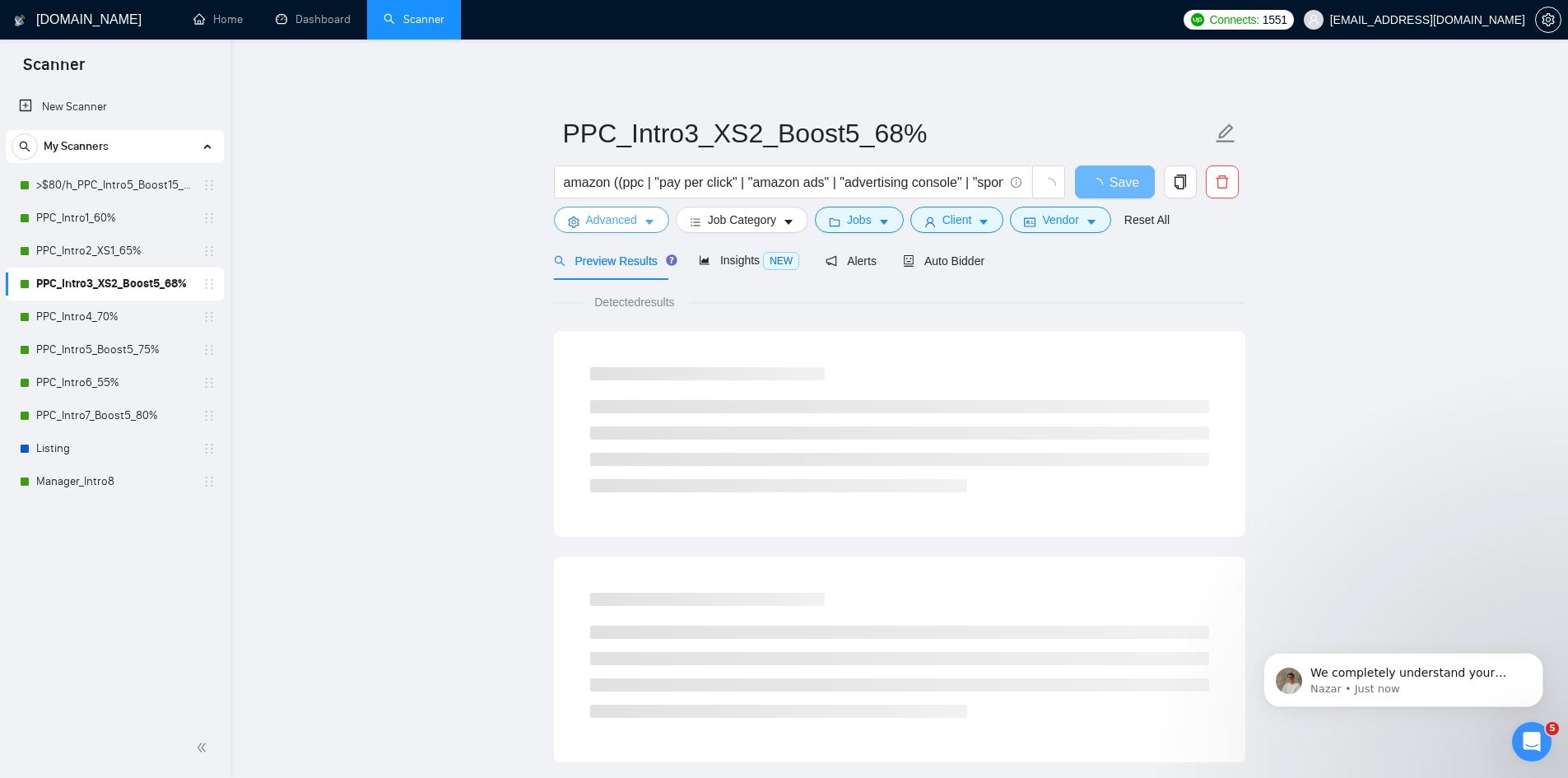
click at [653, 217] on icon "caret-down" at bounding box center [650, 222] width 12 height 12
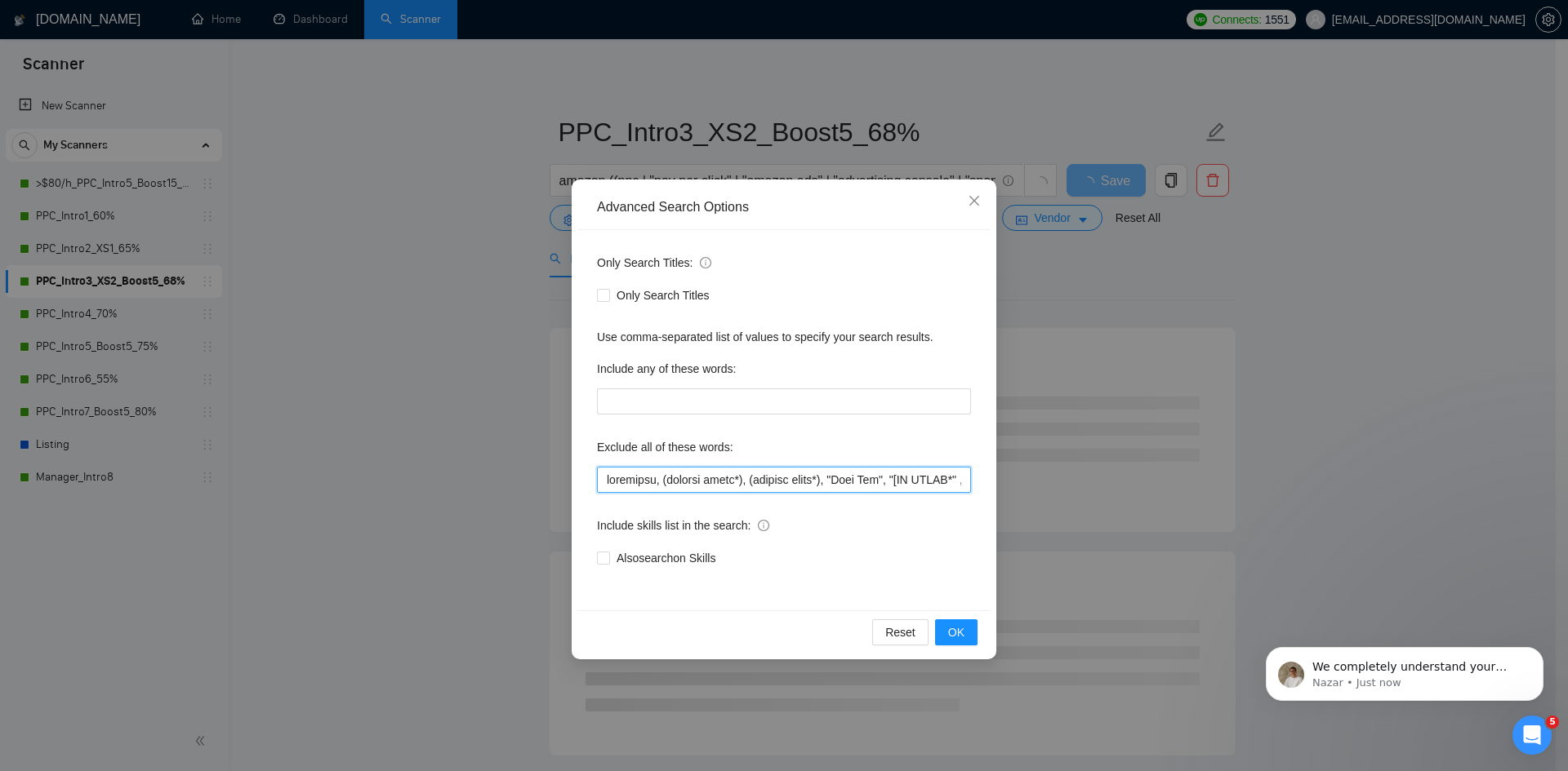
click at [605, 477] on input "text" at bounding box center [784, 479] width 374 height 26
paste input "[GEOGRAPHIC_DATA], [GEOGRAPHIC_DATA],"
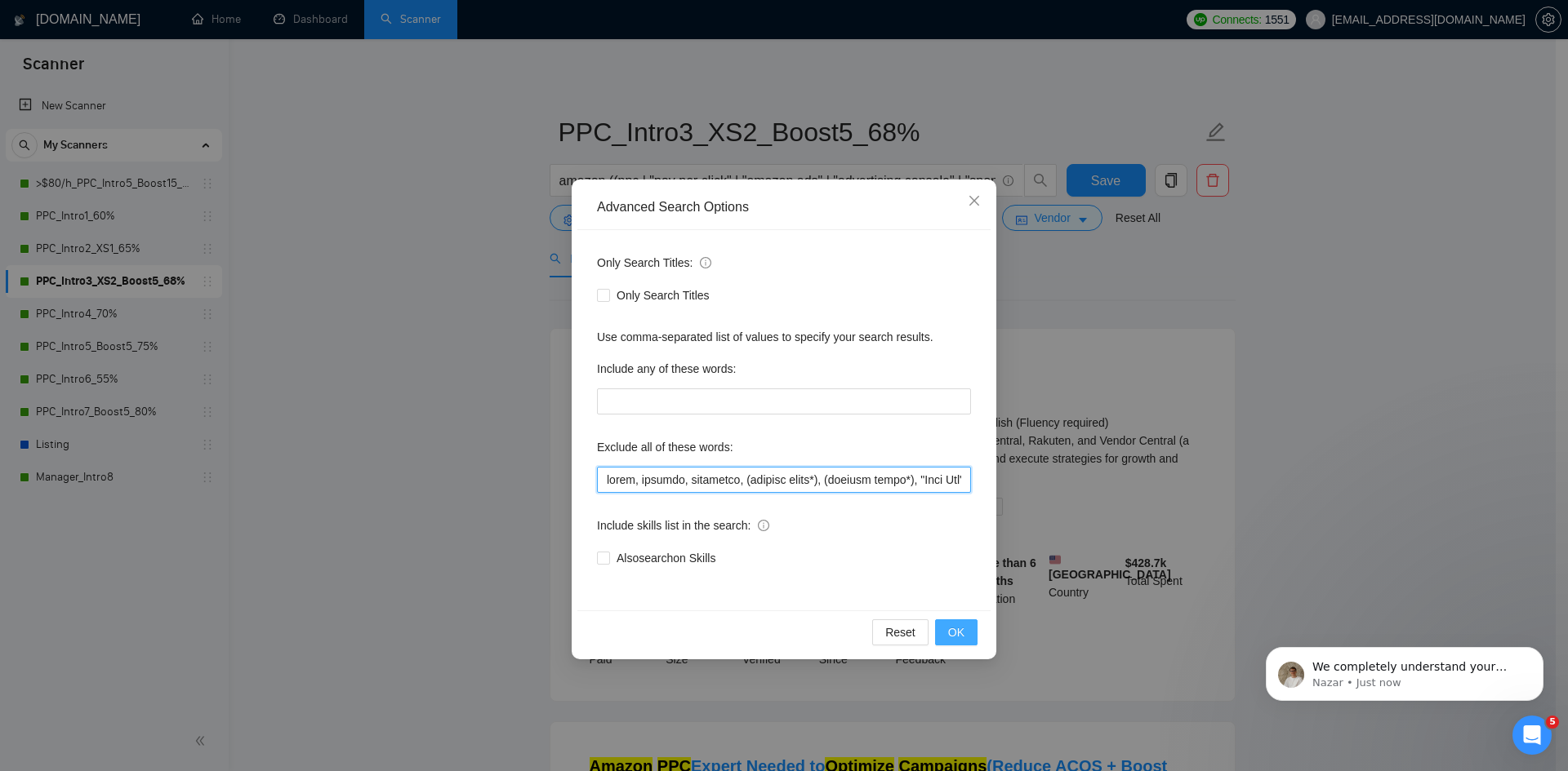
type input "lorem, ipsumdo, sitametco, (adipisc elits*), (doeiusm tempo*), "Inci Utl", "[ET…"
click at [956, 628] on span "OK" at bounding box center [956, 632] width 16 height 18
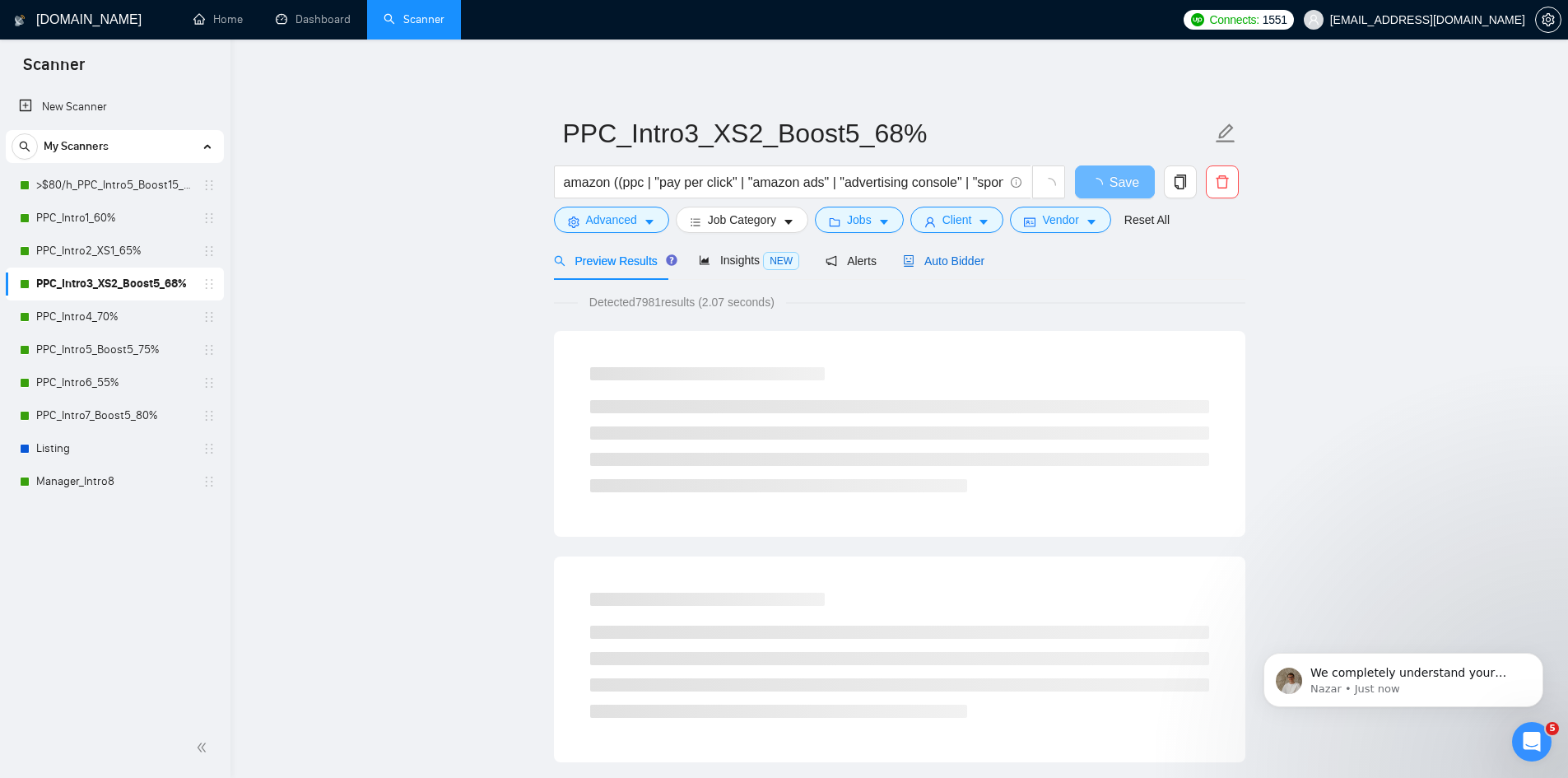
click at [945, 265] on span "Auto Bidder" at bounding box center [944, 261] width 81 height 14
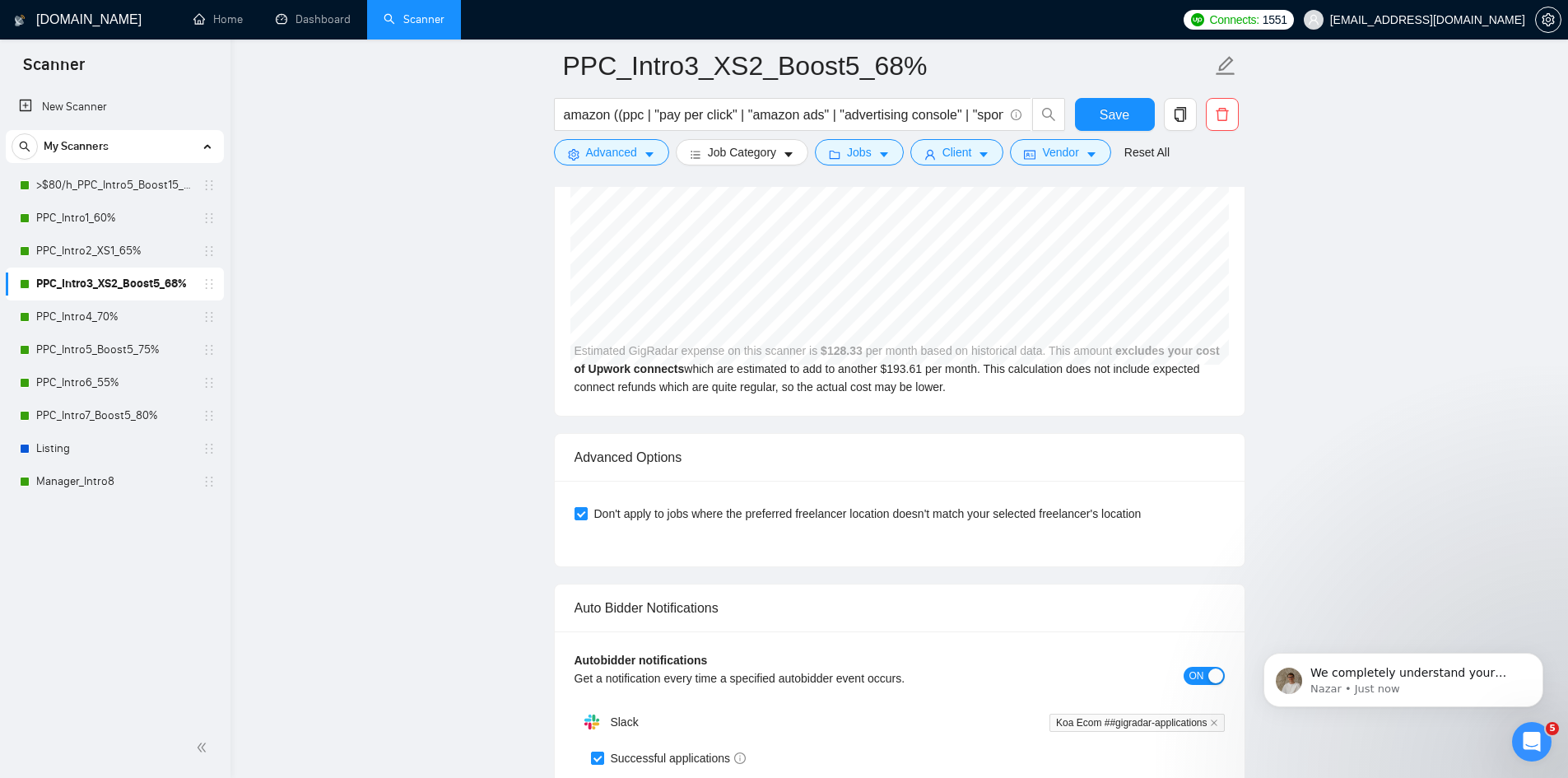
scroll to position [4117, 0]
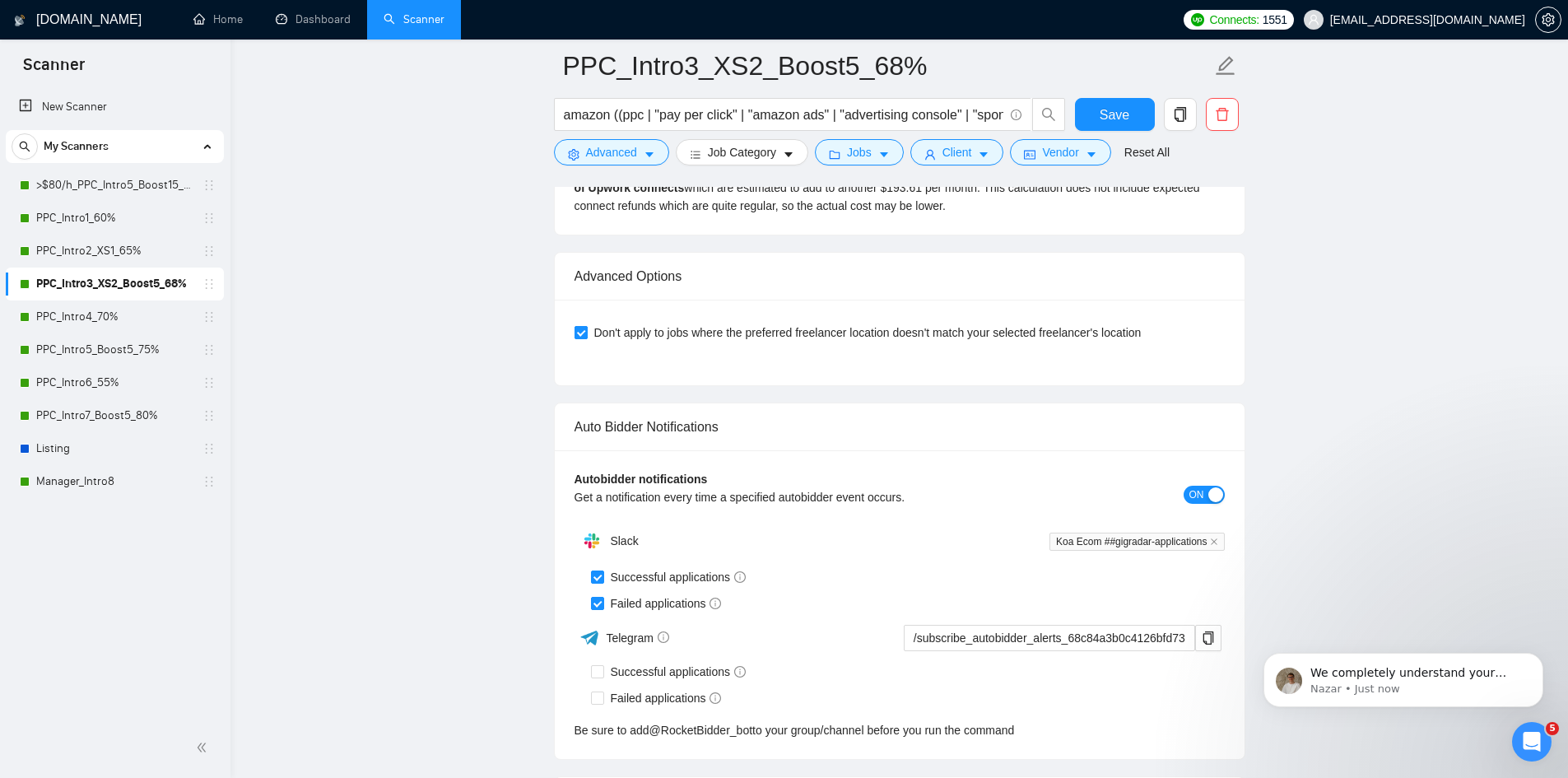
click at [578, 332] on input "Don't apply to jobs where the preferred freelancer location doesn't match your …" at bounding box center [580, 332] width 12 height 12
checkbox input "false"
click at [1126, 115] on span "Save" at bounding box center [1114, 115] width 30 height 20
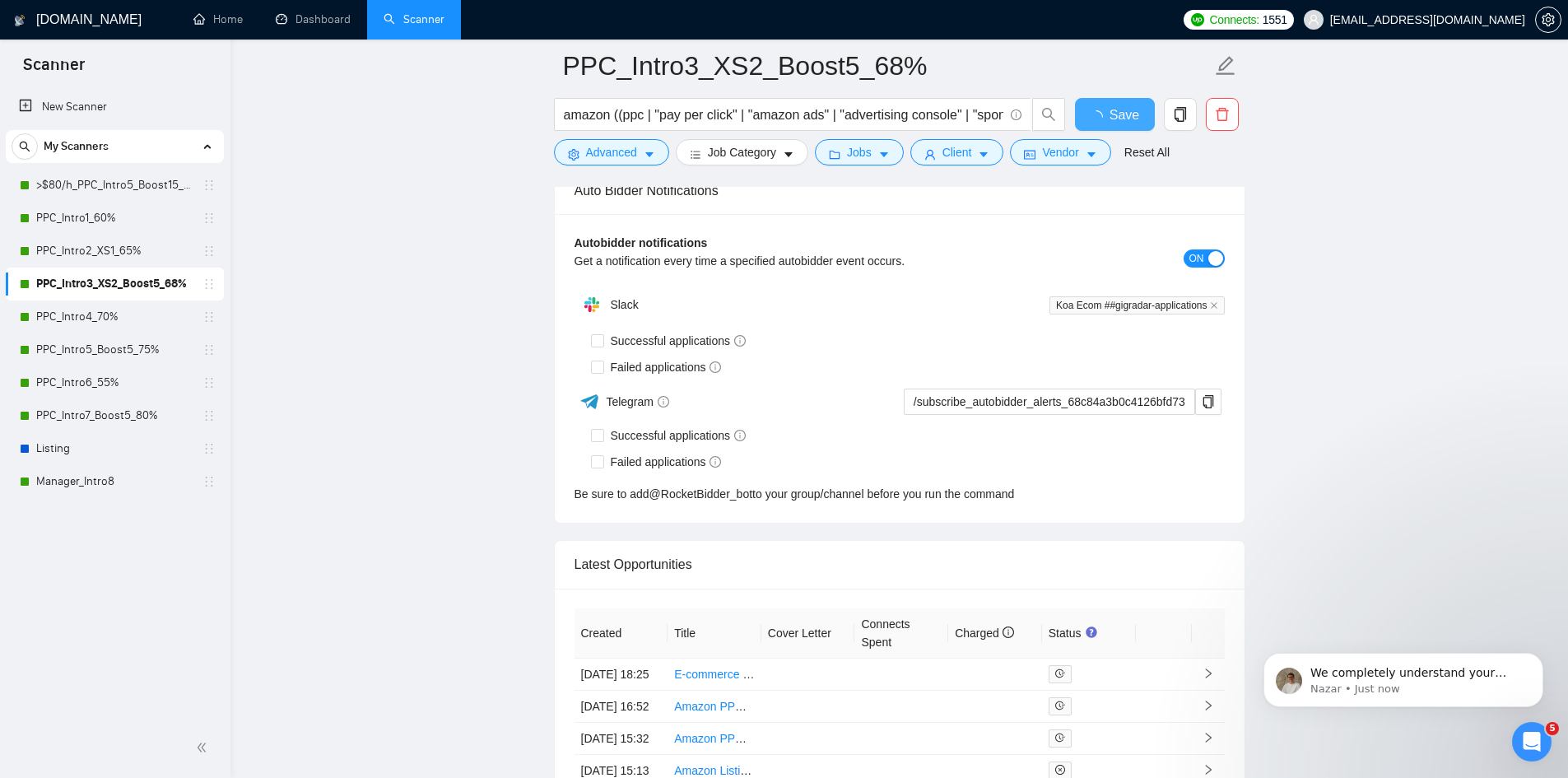
checkbox input "true"
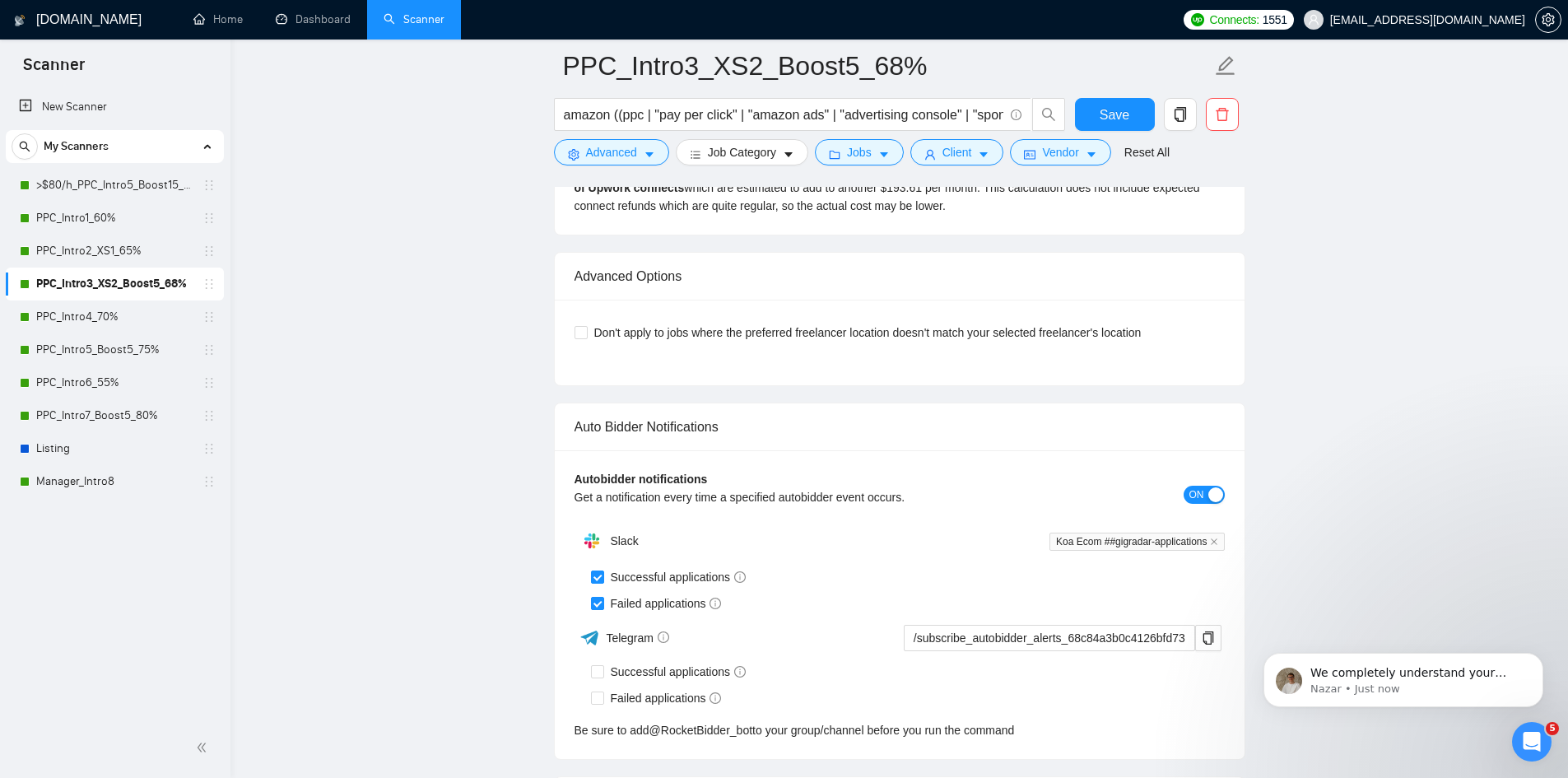
drag, startPoint x: 109, startPoint y: 311, endPoint x: 331, endPoint y: 337, distance: 223.5
click at [109, 311] on link "PPC_Intro4_70%" at bounding box center [114, 316] width 156 height 33
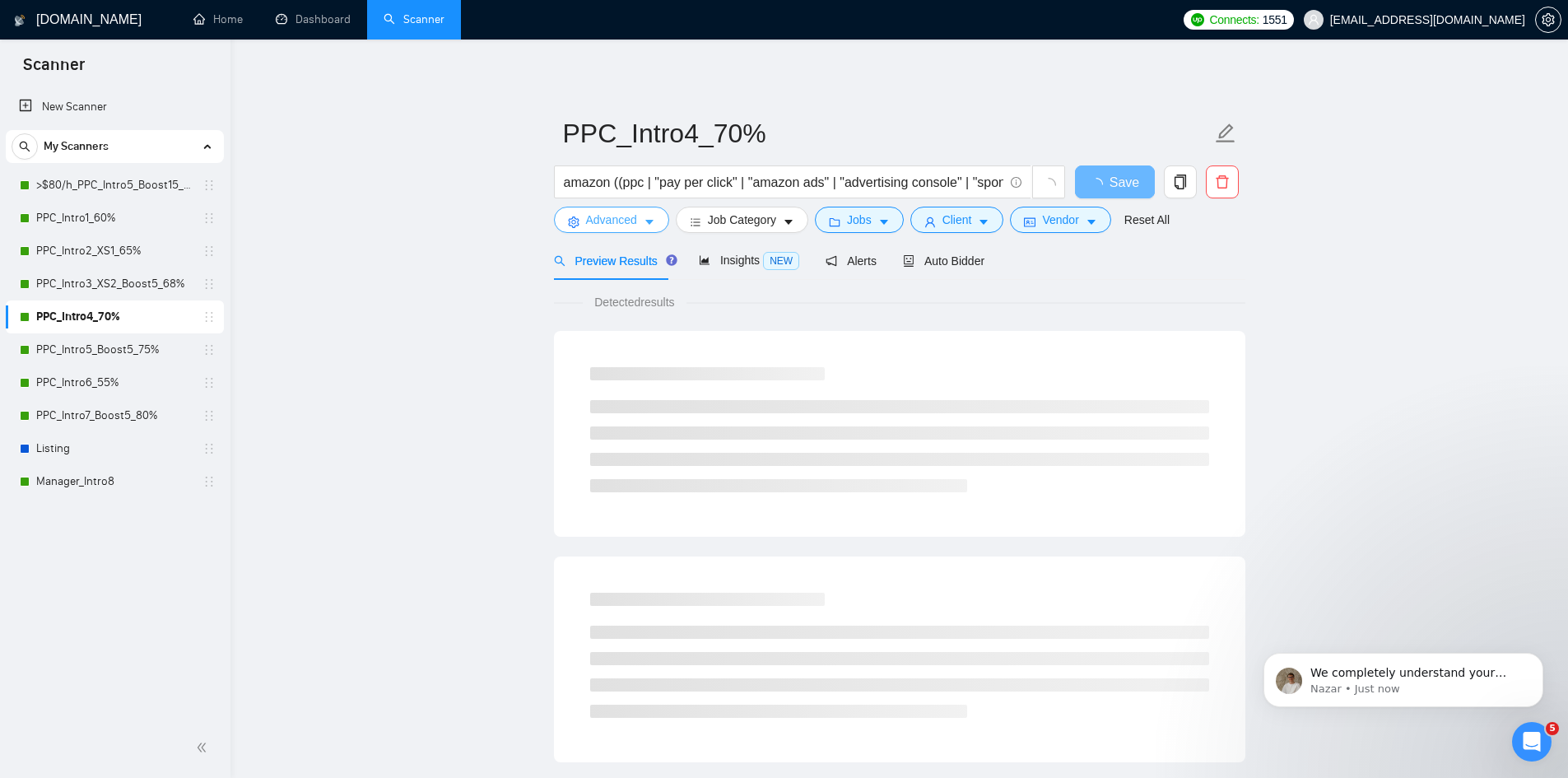
click at [653, 219] on icon "caret-down" at bounding box center [650, 222] width 12 height 12
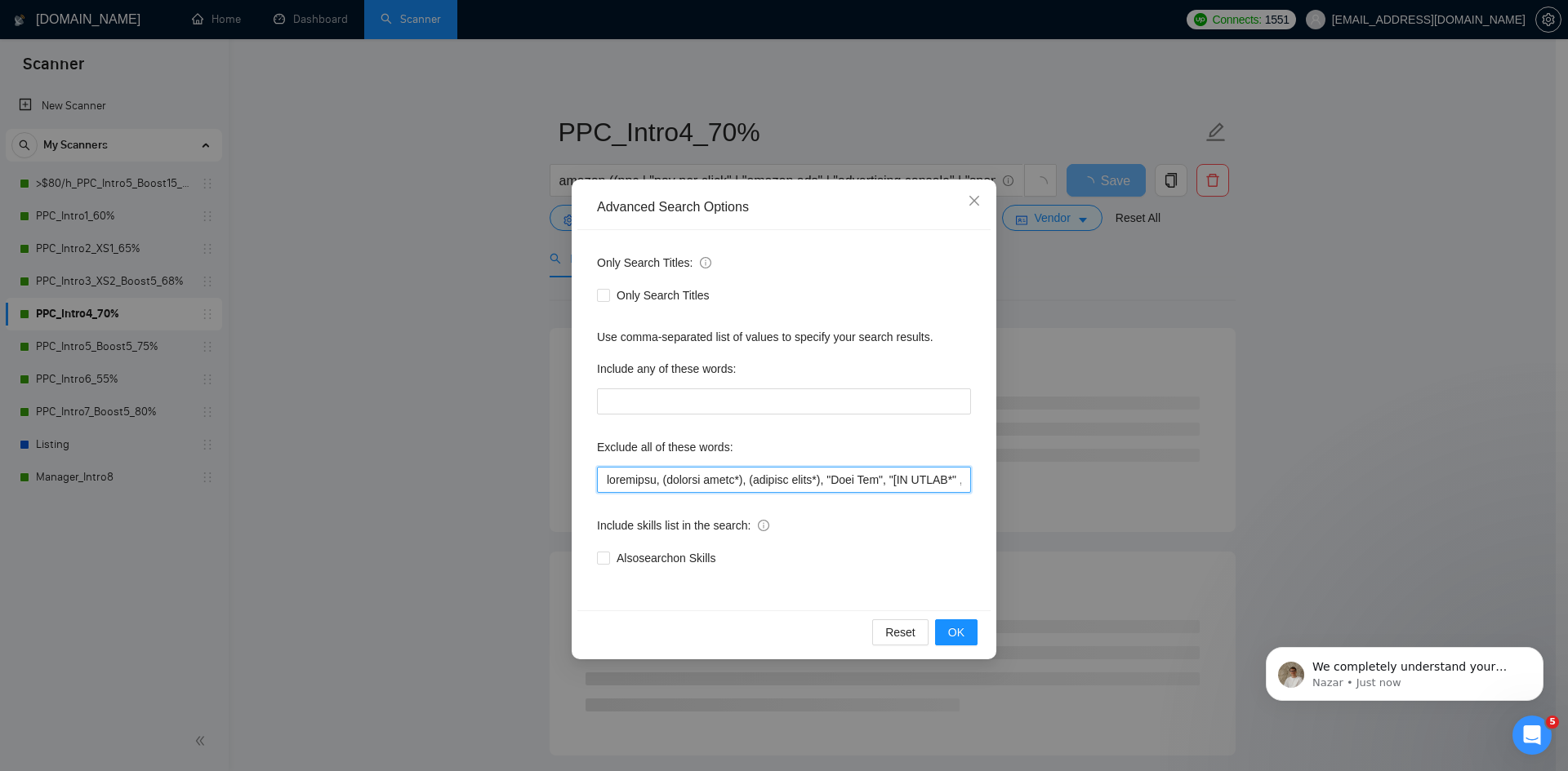
click at [605, 473] on input "text" at bounding box center [784, 479] width 374 height 26
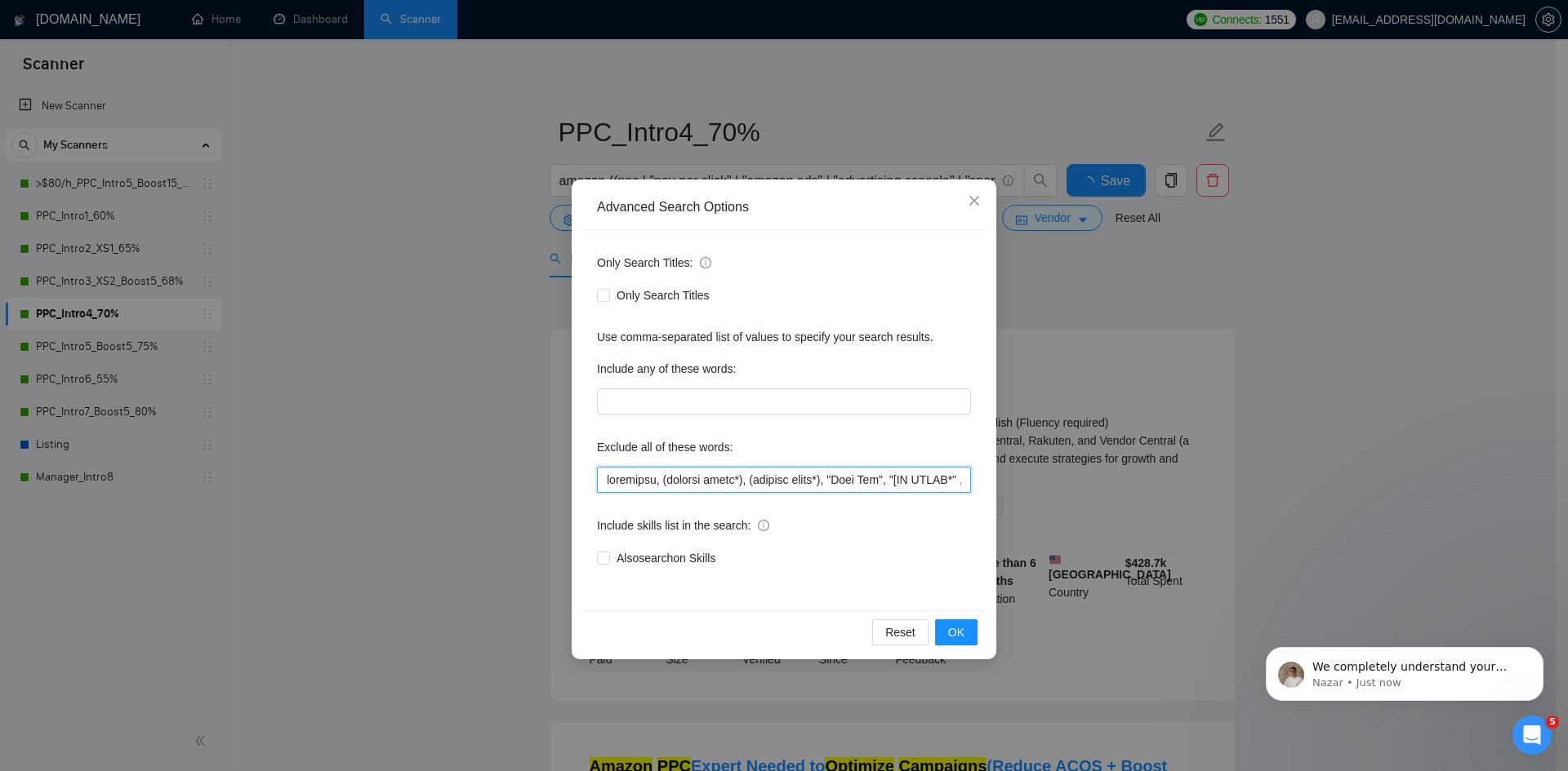
paste input "[GEOGRAPHIC_DATA], [GEOGRAPHIC_DATA],"
type input "lorem, ipsumdo, sitametco, (adipisc elits*), (doeiusm tempo*), "Inci Utl", "[ET…"
click at [956, 631] on span "OK" at bounding box center [956, 632] width 16 height 18
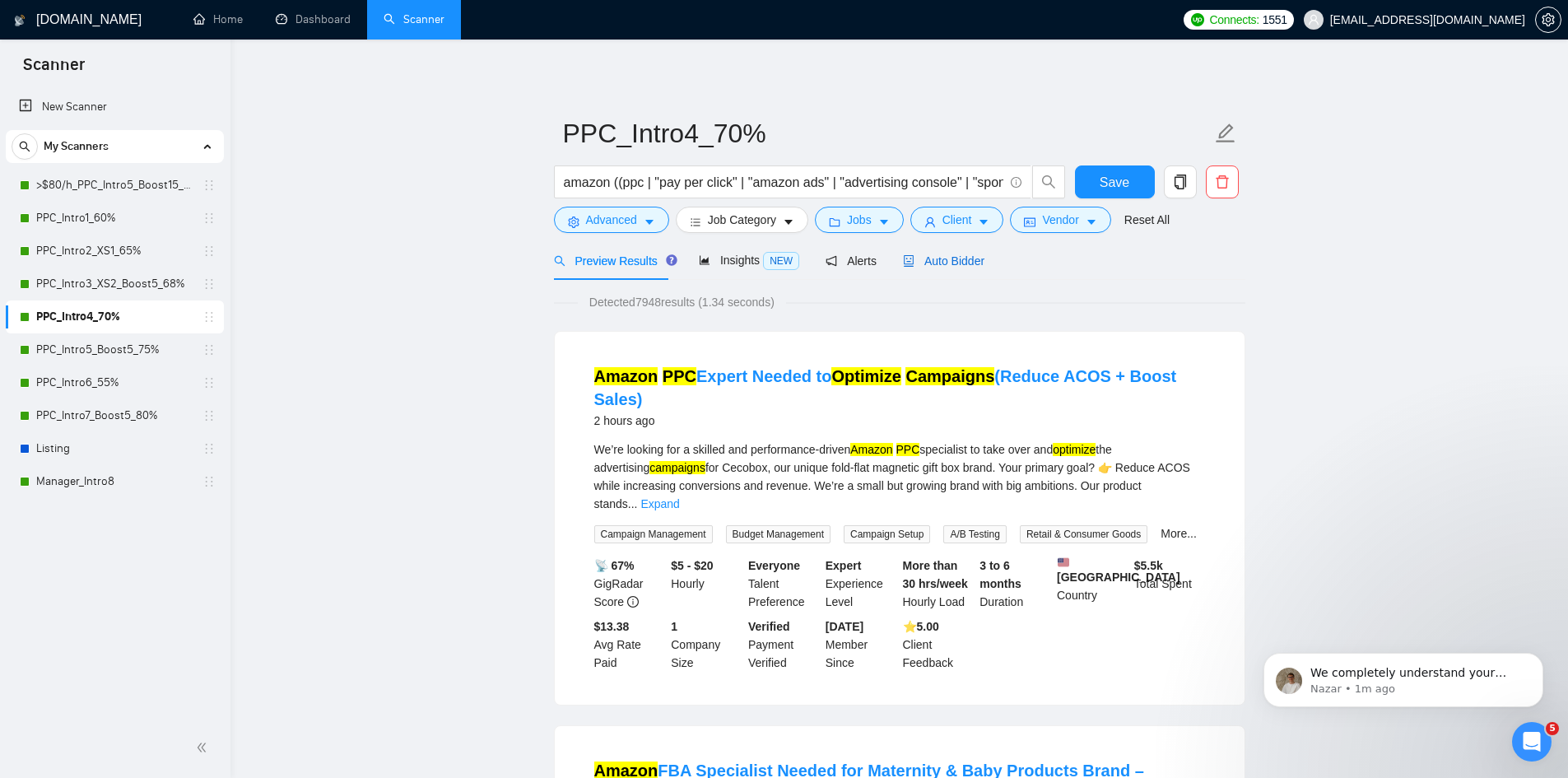
click at [960, 257] on span "Auto Bidder" at bounding box center [944, 261] width 81 height 14
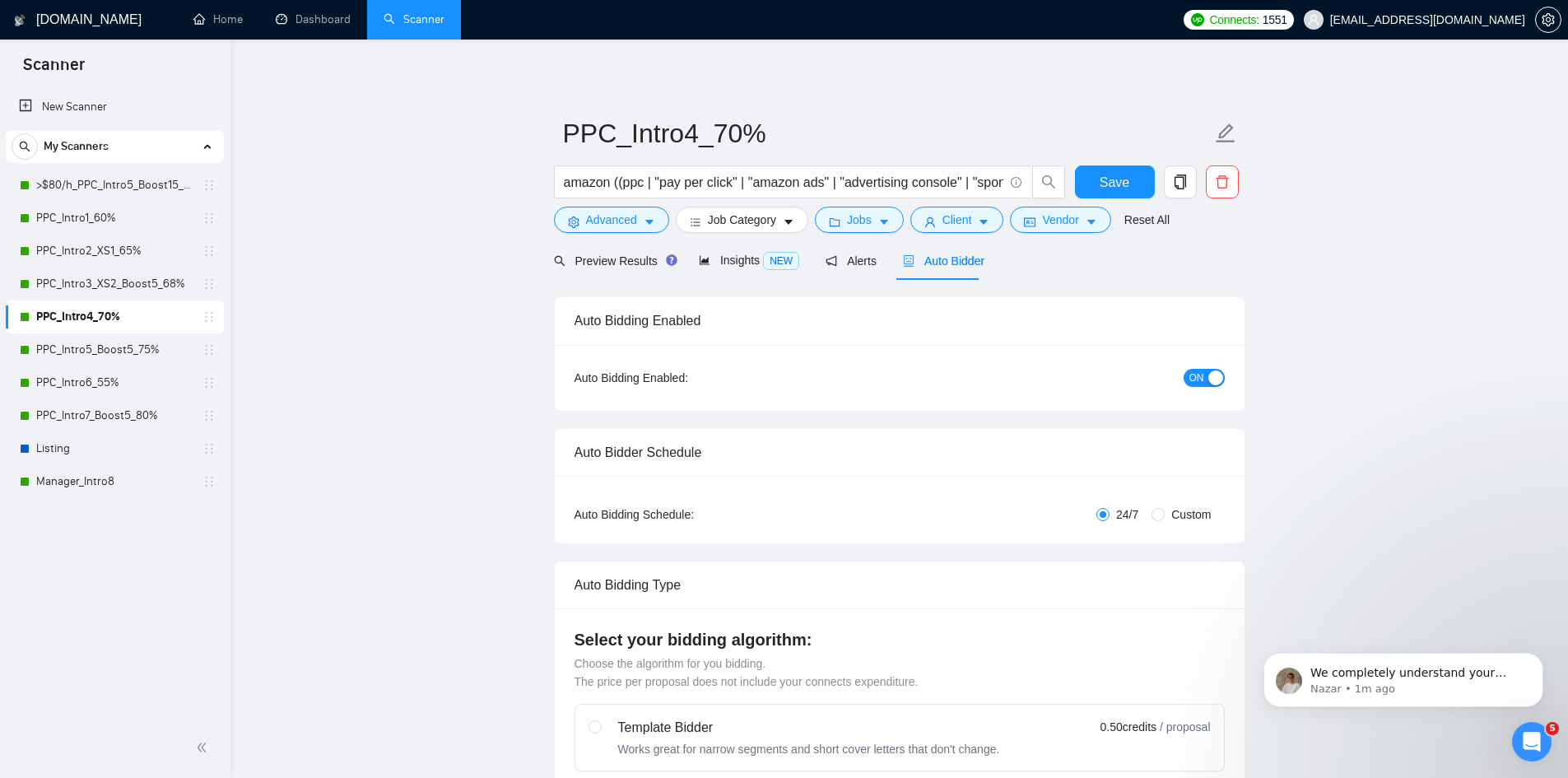
radio input "false"
radio input "true"
checkbox input "true"
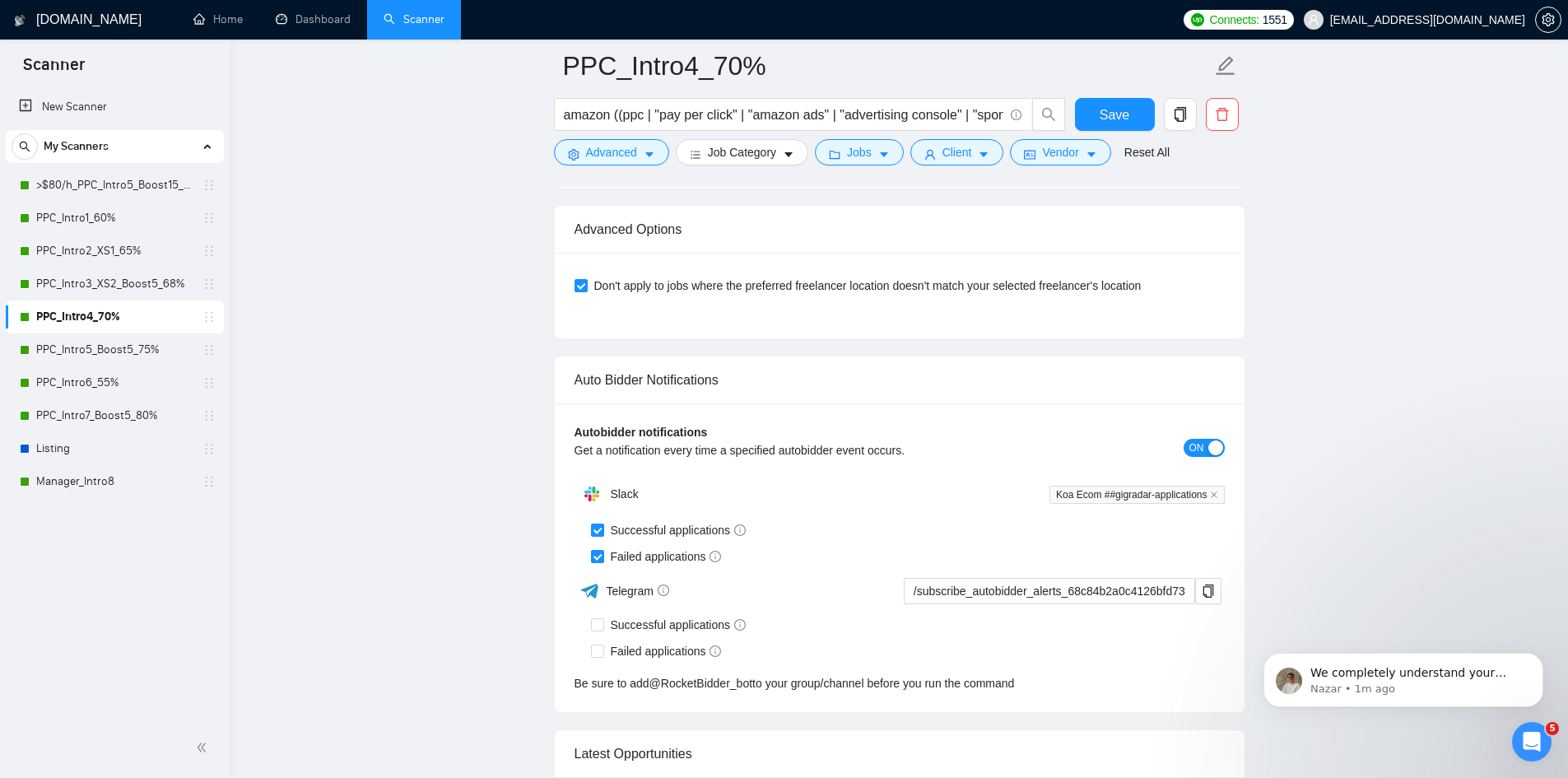
scroll to position [4035, 0]
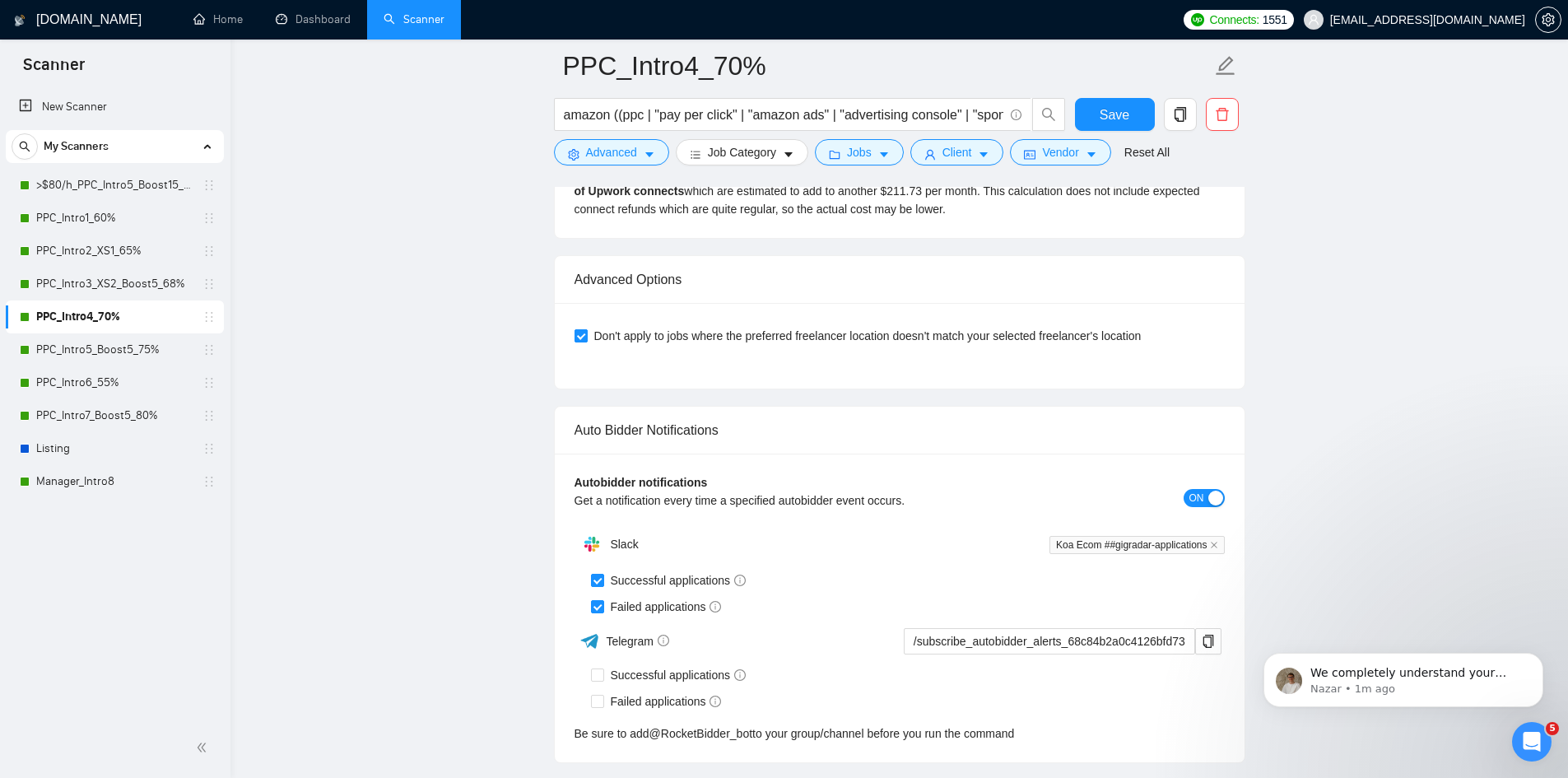
click at [575, 339] on input "Don't apply to jobs where the preferred freelancer location doesn't match your …" at bounding box center [580, 335] width 12 height 12
checkbox input "false"
click at [1113, 107] on span "Save" at bounding box center [1114, 115] width 30 height 20
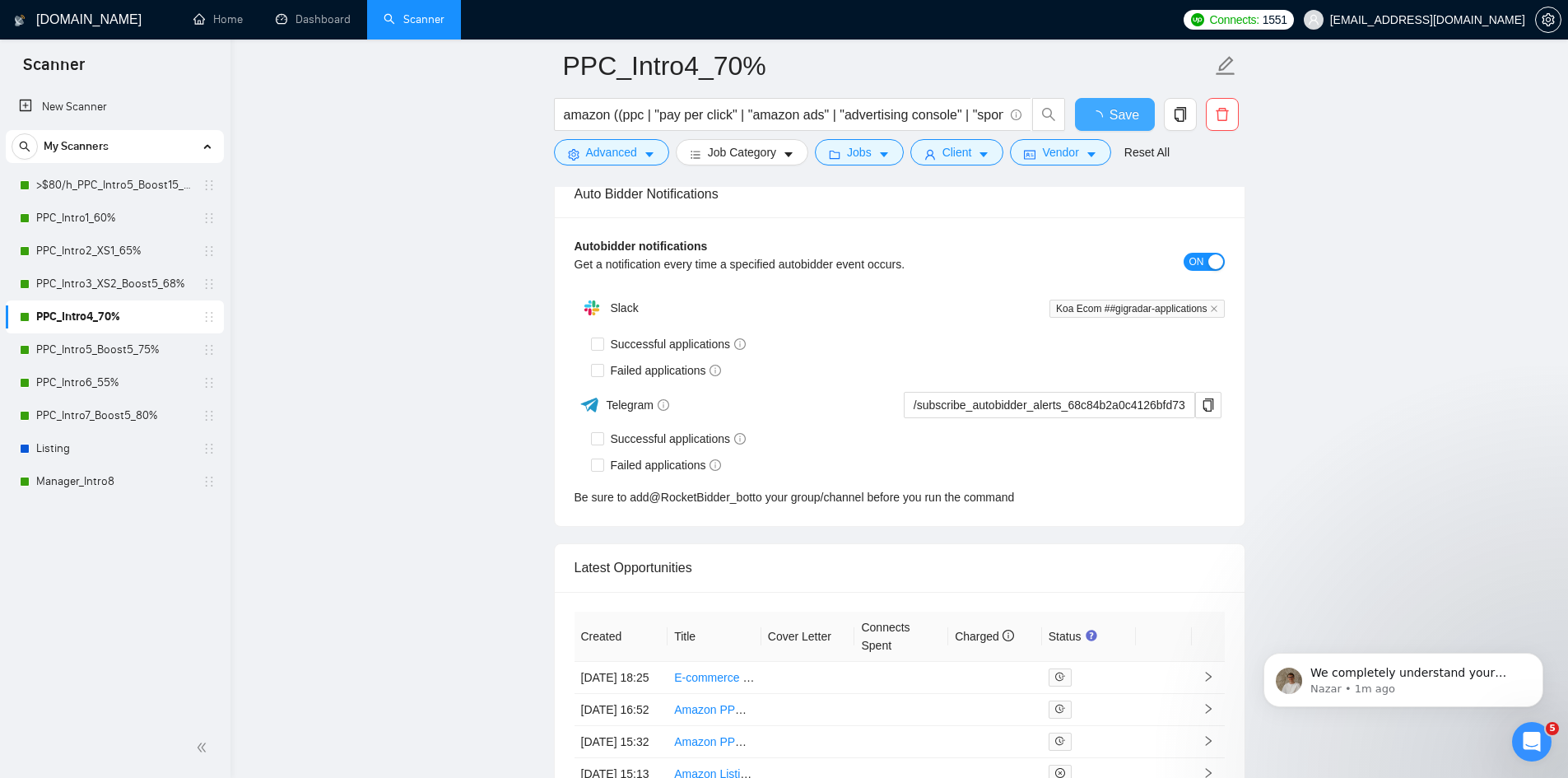
checkbox input "true"
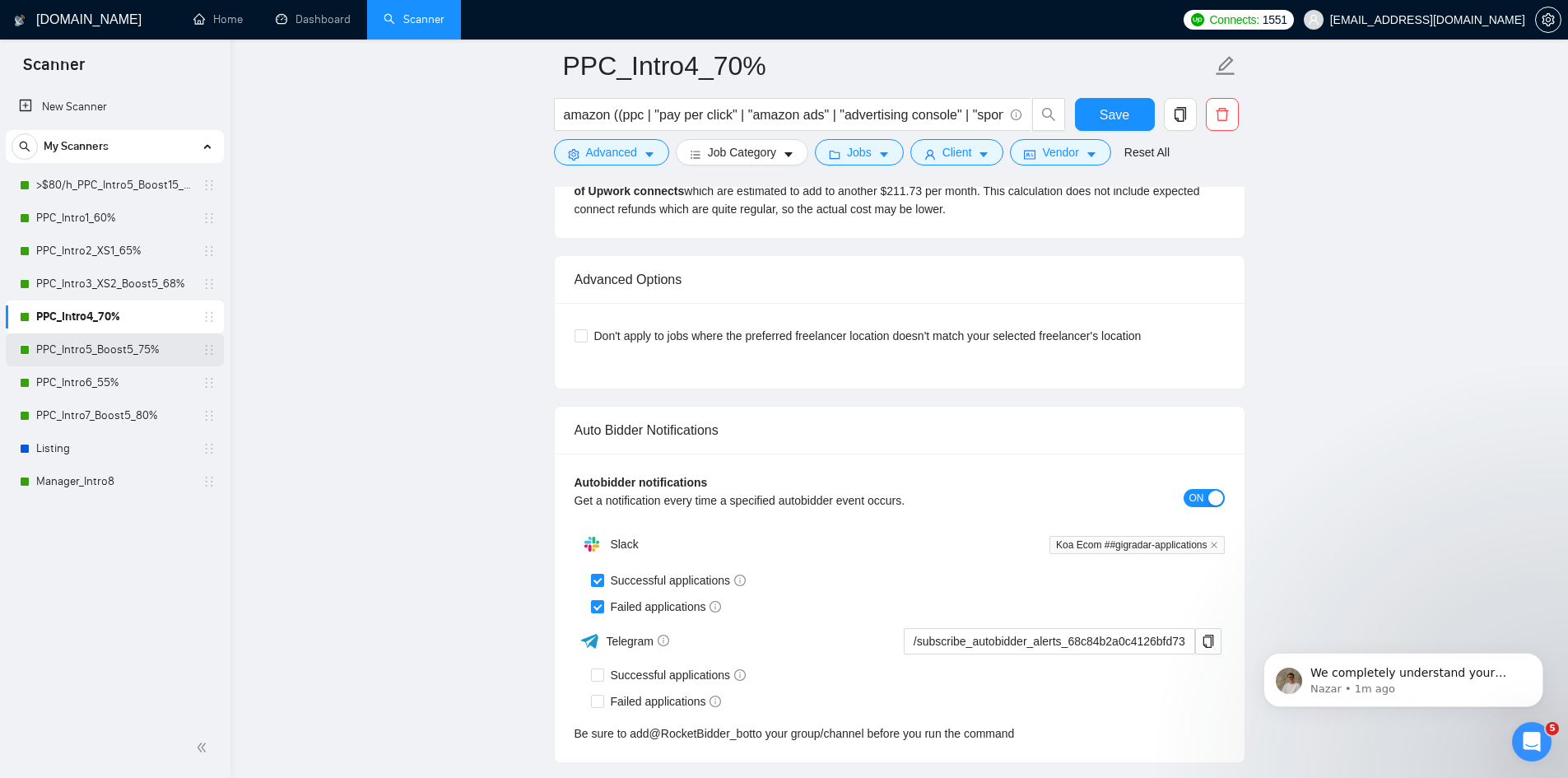
click at [140, 353] on link "PPC_Intro5_Boost5_75%" at bounding box center [114, 350] width 156 height 33
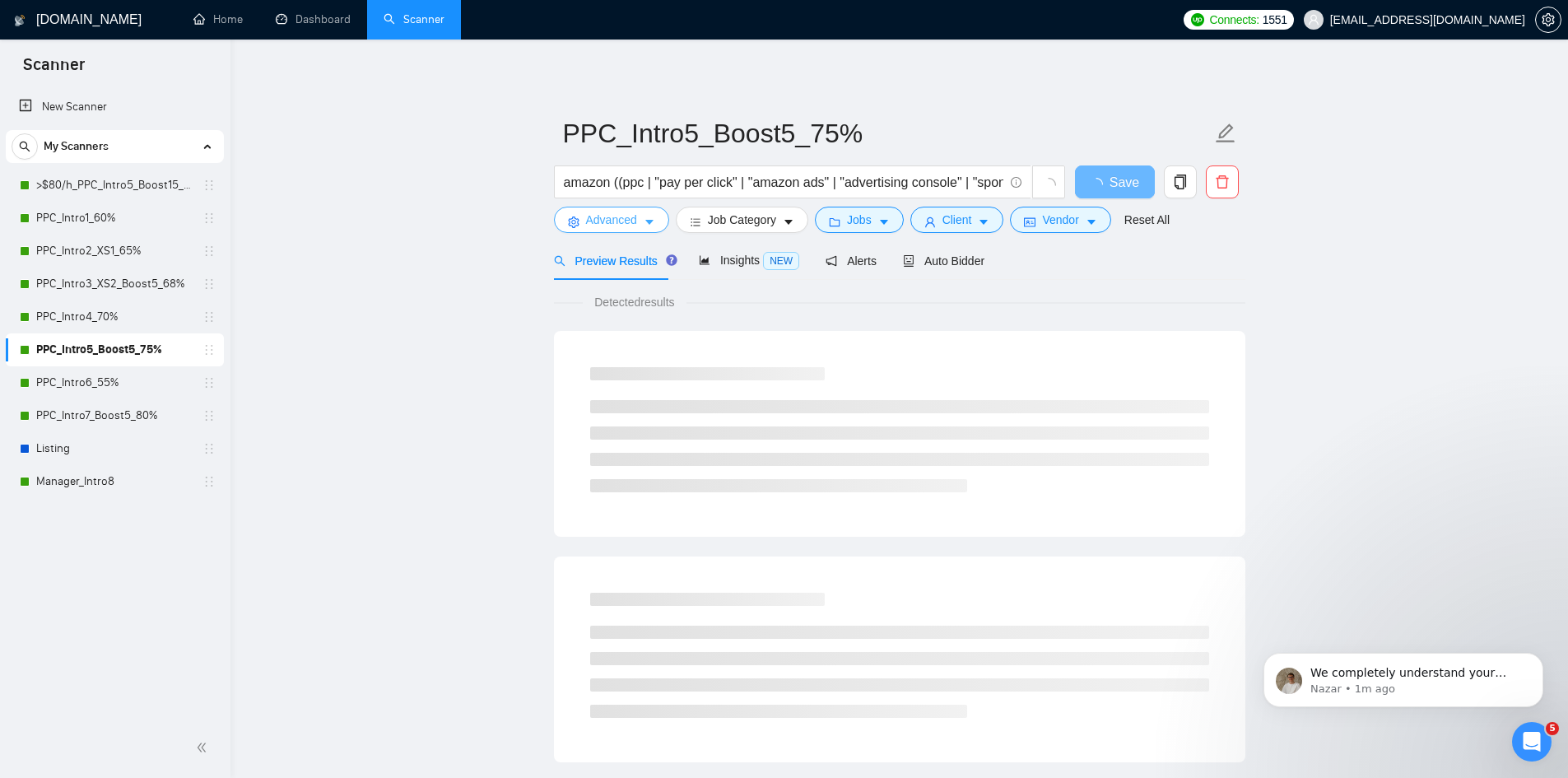
click at [652, 226] on icon "caret-down" at bounding box center [650, 222] width 12 height 12
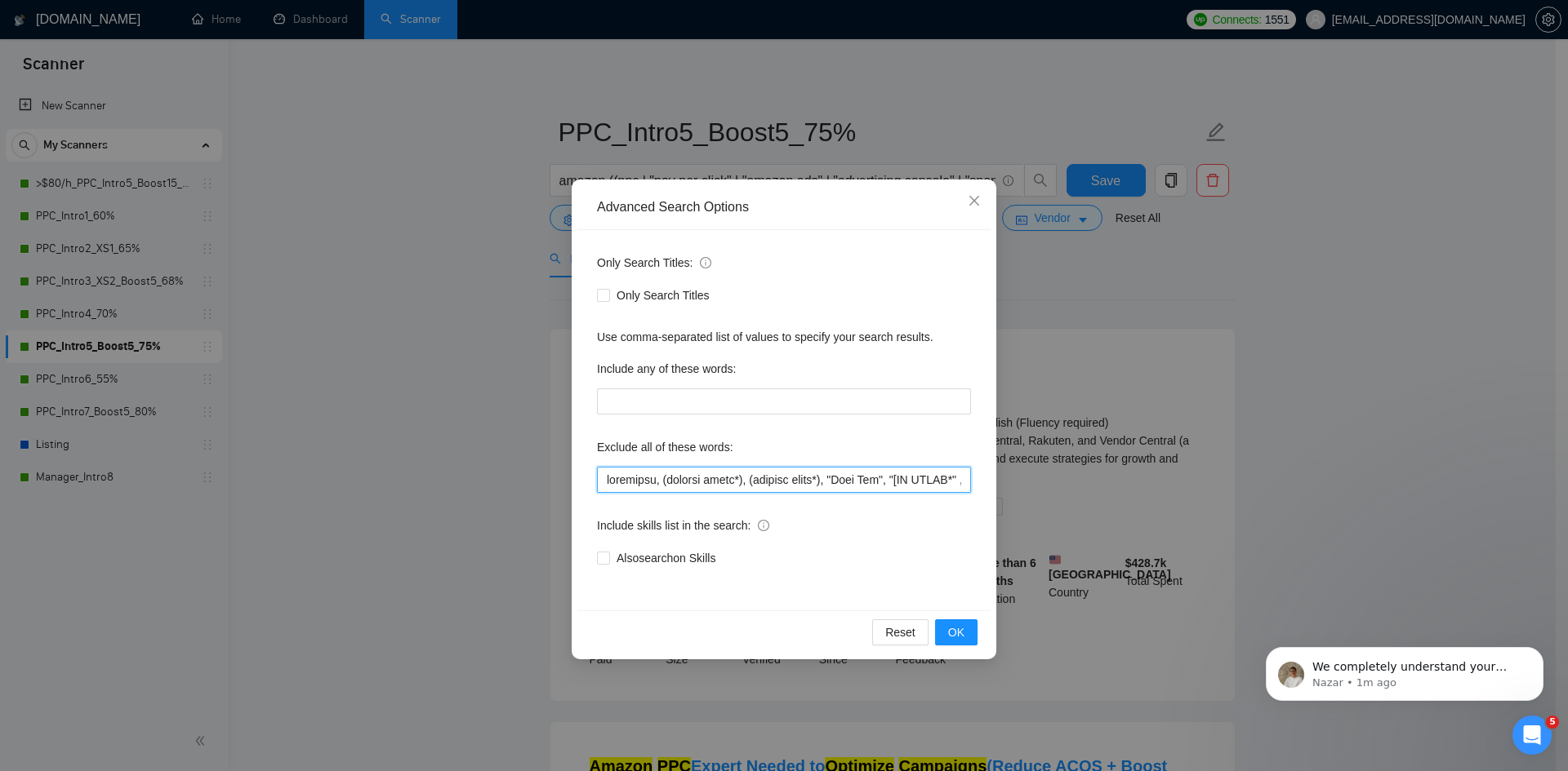
click at [607, 480] on input "text" at bounding box center [784, 479] width 374 height 26
paste input "[GEOGRAPHIC_DATA], [GEOGRAPHIC_DATA],"
type input "lorem, ipsumdo, sitametco, (adipisc elits*), (doeiusm tempo*), "Inci Utl", "[ET…"
click at [968, 635] on button "OK" at bounding box center [956, 632] width 42 height 26
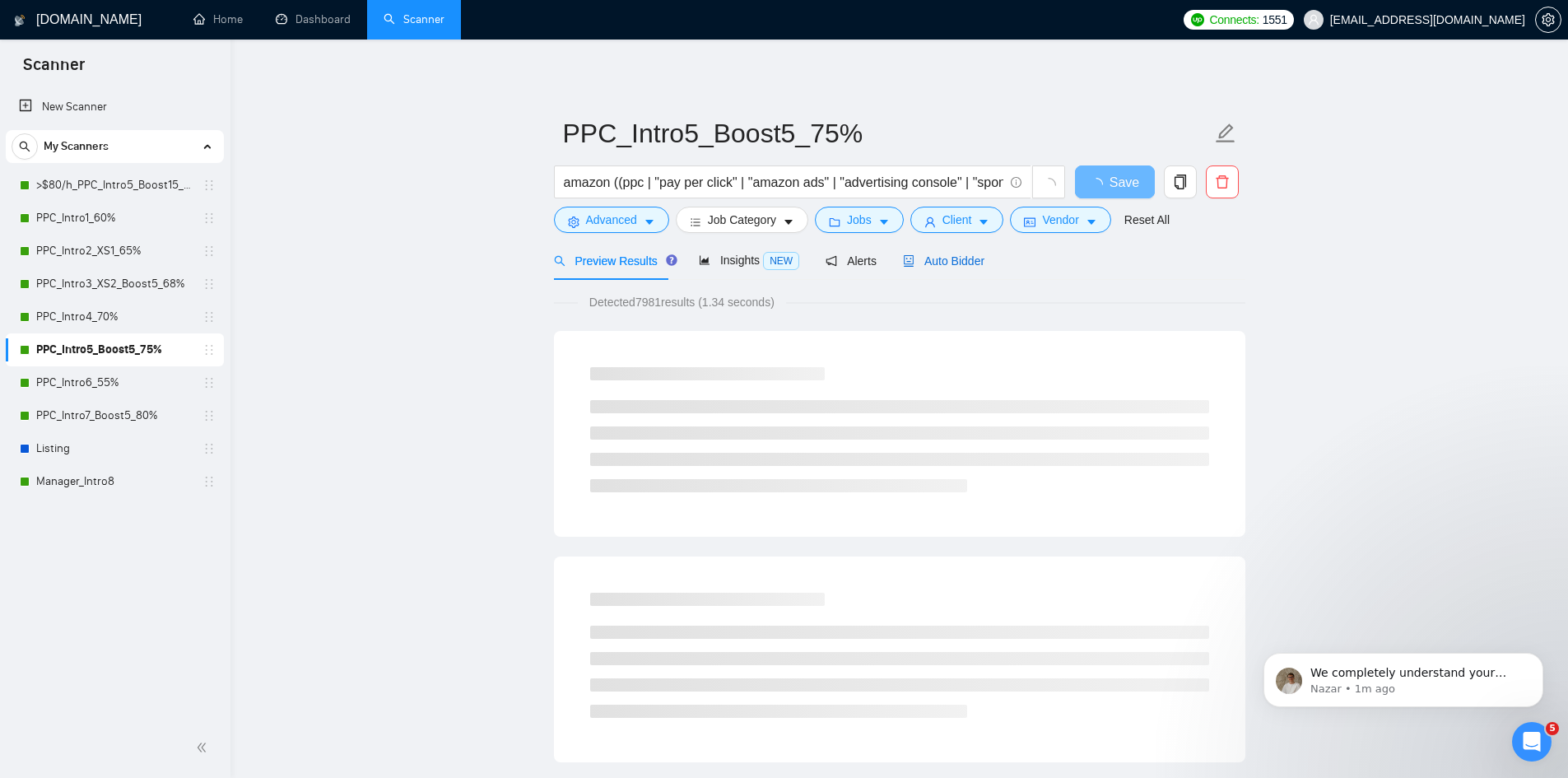
click at [951, 259] on span "Auto Bidder" at bounding box center [944, 261] width 81 height 14
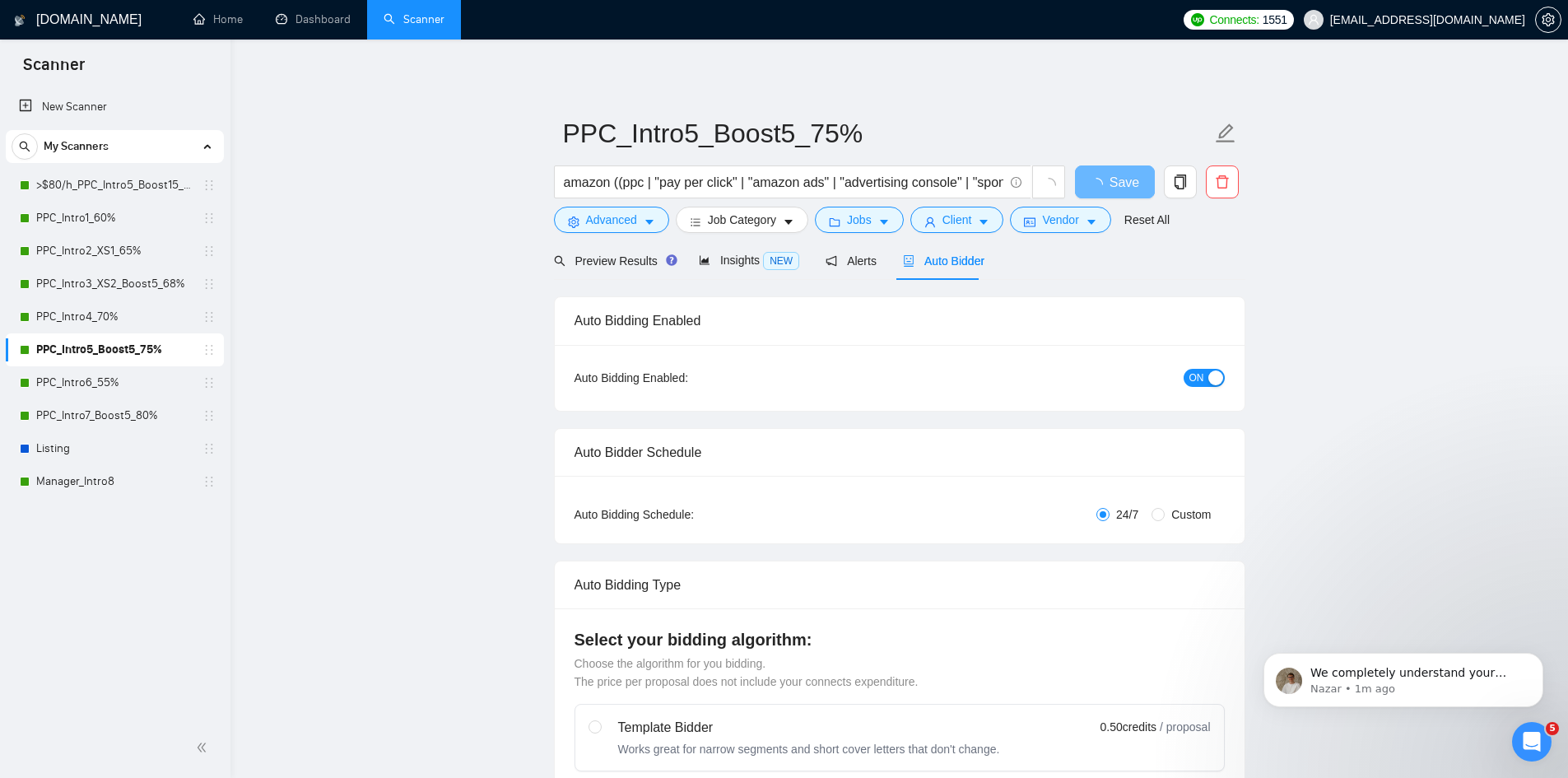
radio input "false"
radio input "true"
checkbox input "true"
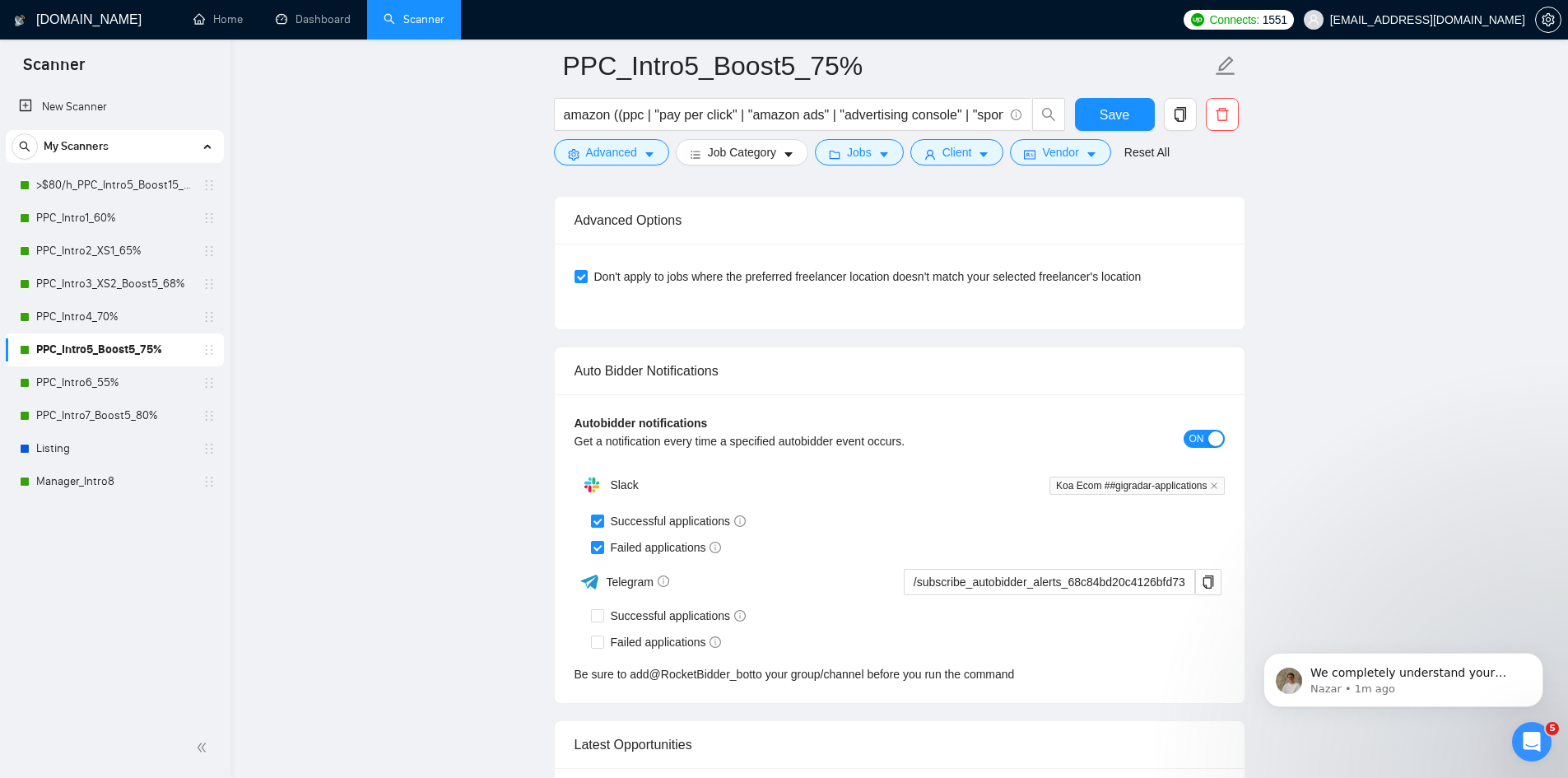
scroll to position [4117, 0]
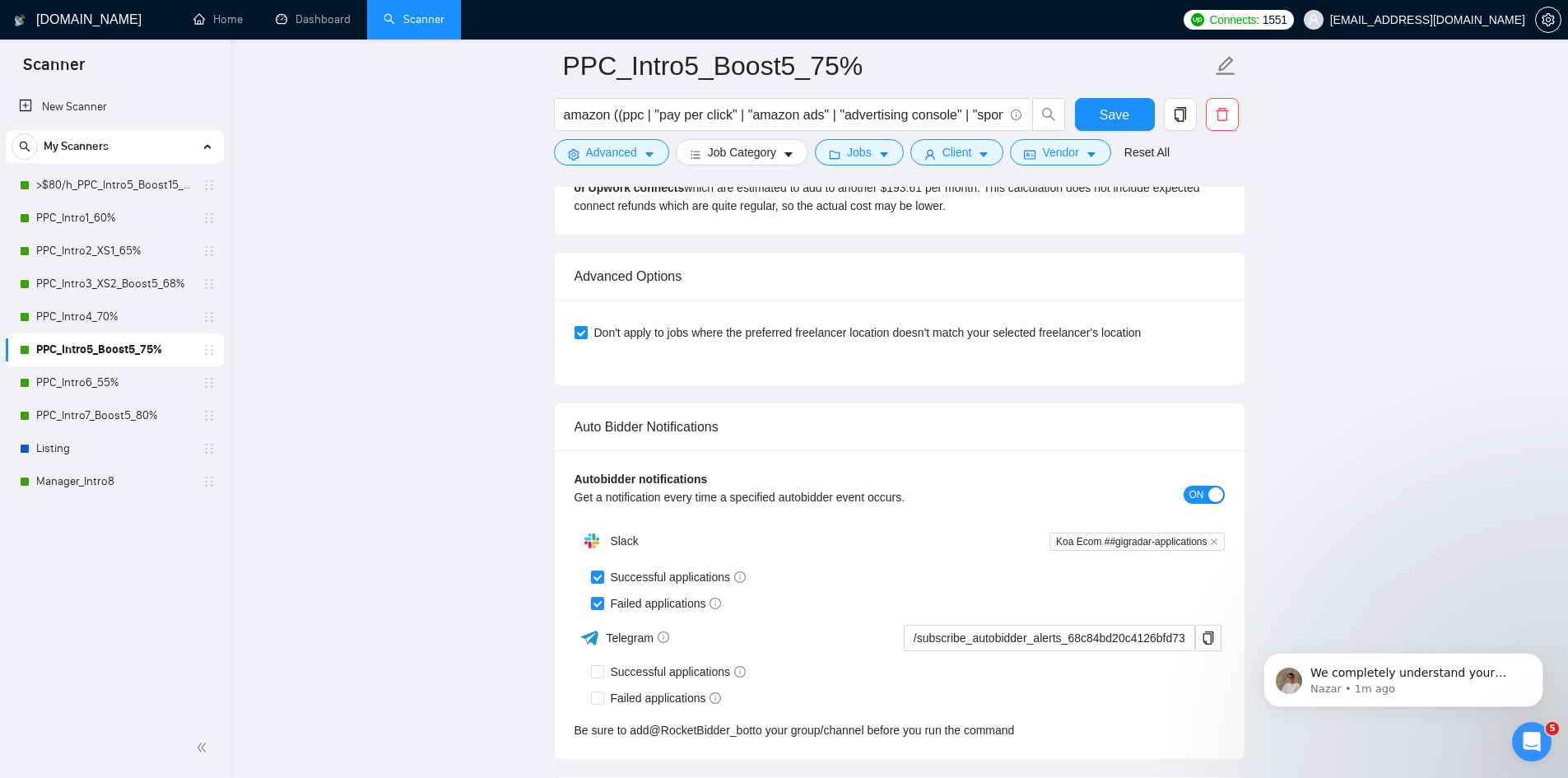
click at [575, 333] on input "Don't apply to jobs where the preferred freelancer location doesn't match your …" at bounding box center [580, 332] width 12 height 12
checkbox input "false"
click at [1124, 113] on span "Save" at bounding box center [1114, 115] width 30 height 20
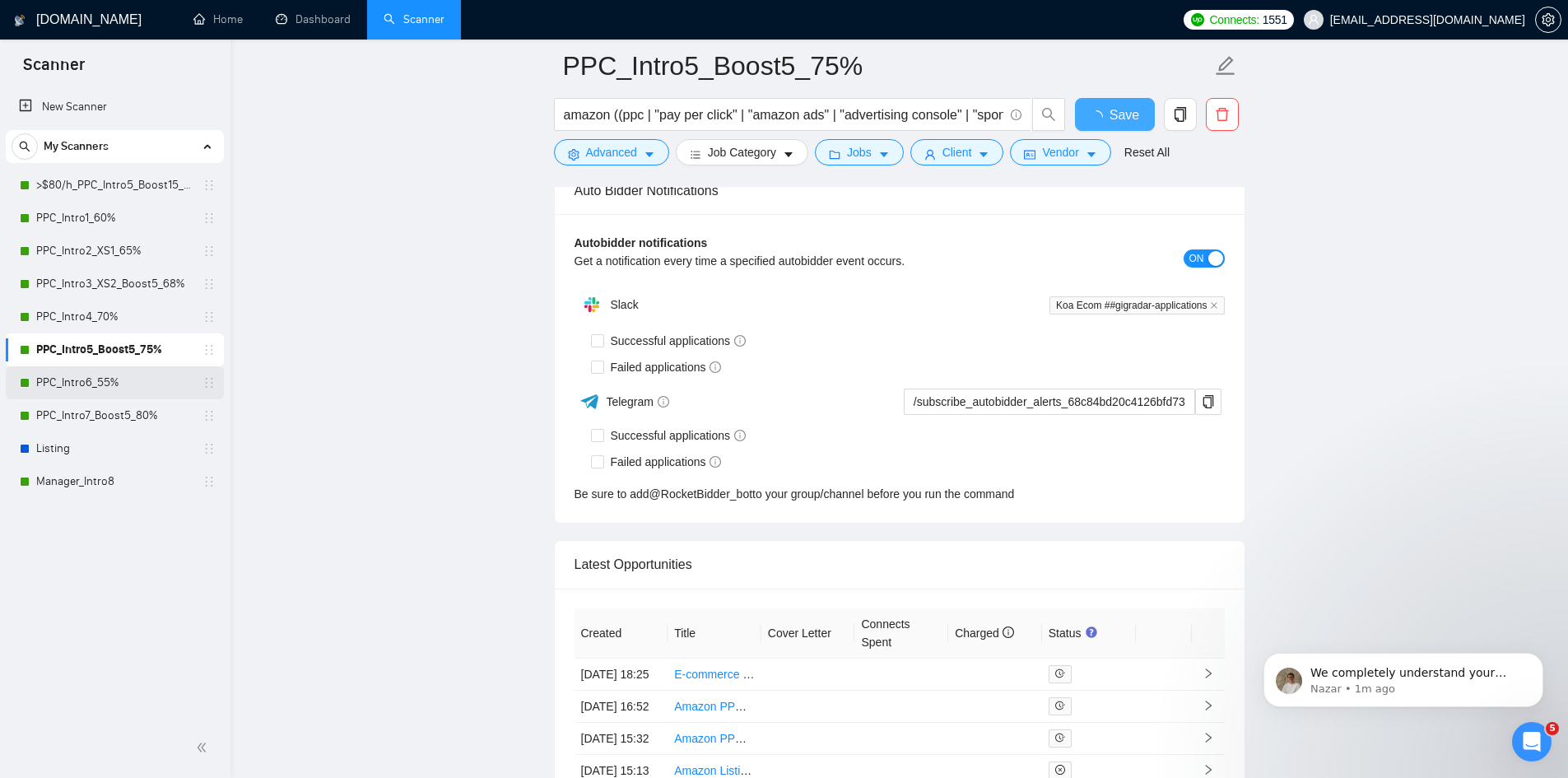
checkbox input "true"
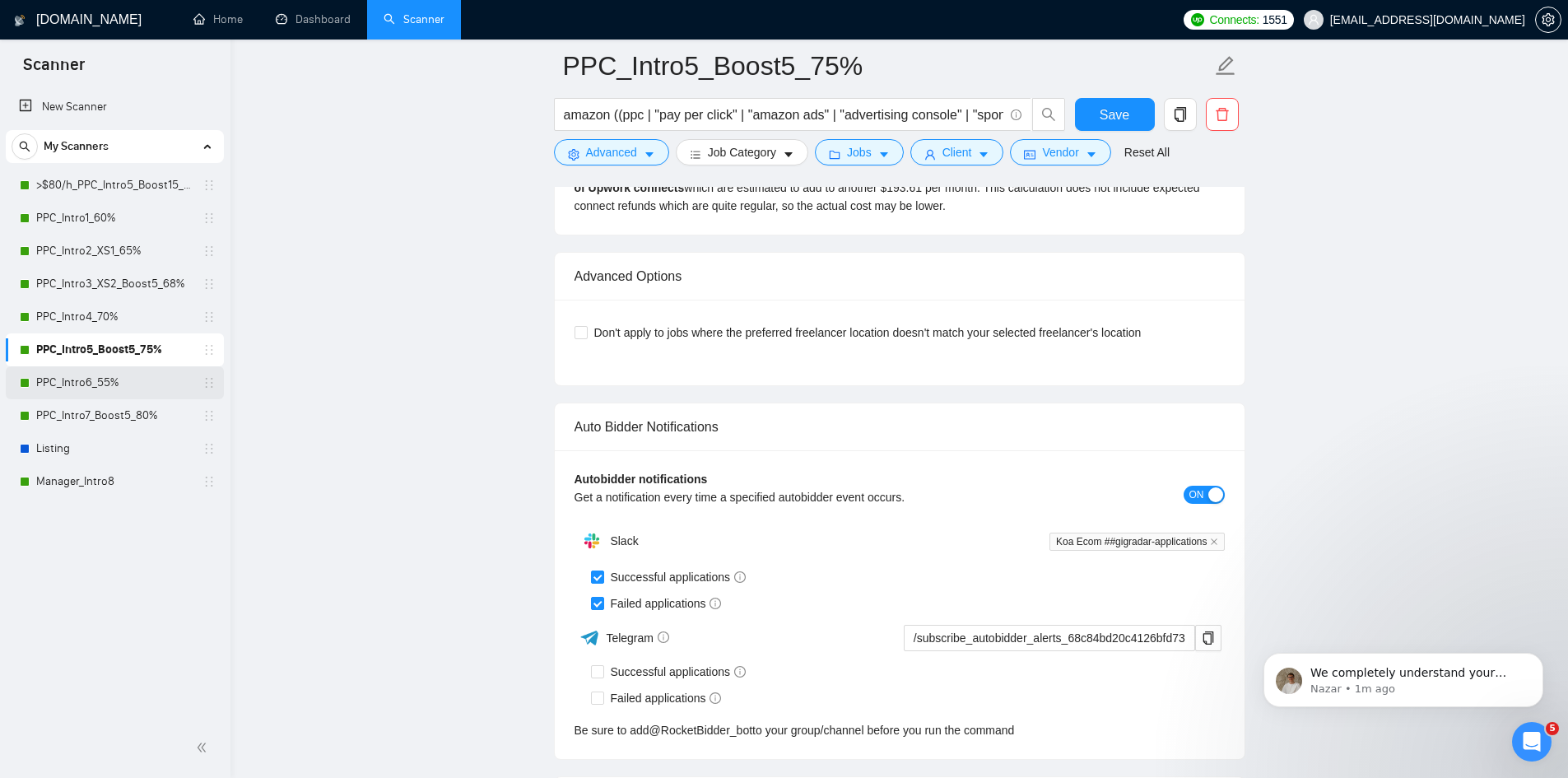
drag, startPoint x: 103, startPoint y: 380, endPoint x: 176, endPoint y: 382, distance: 73.0
click at [103, 380] on link "PPC_Intro6_55%" at bounding box center [114, 383] width 156 height 33
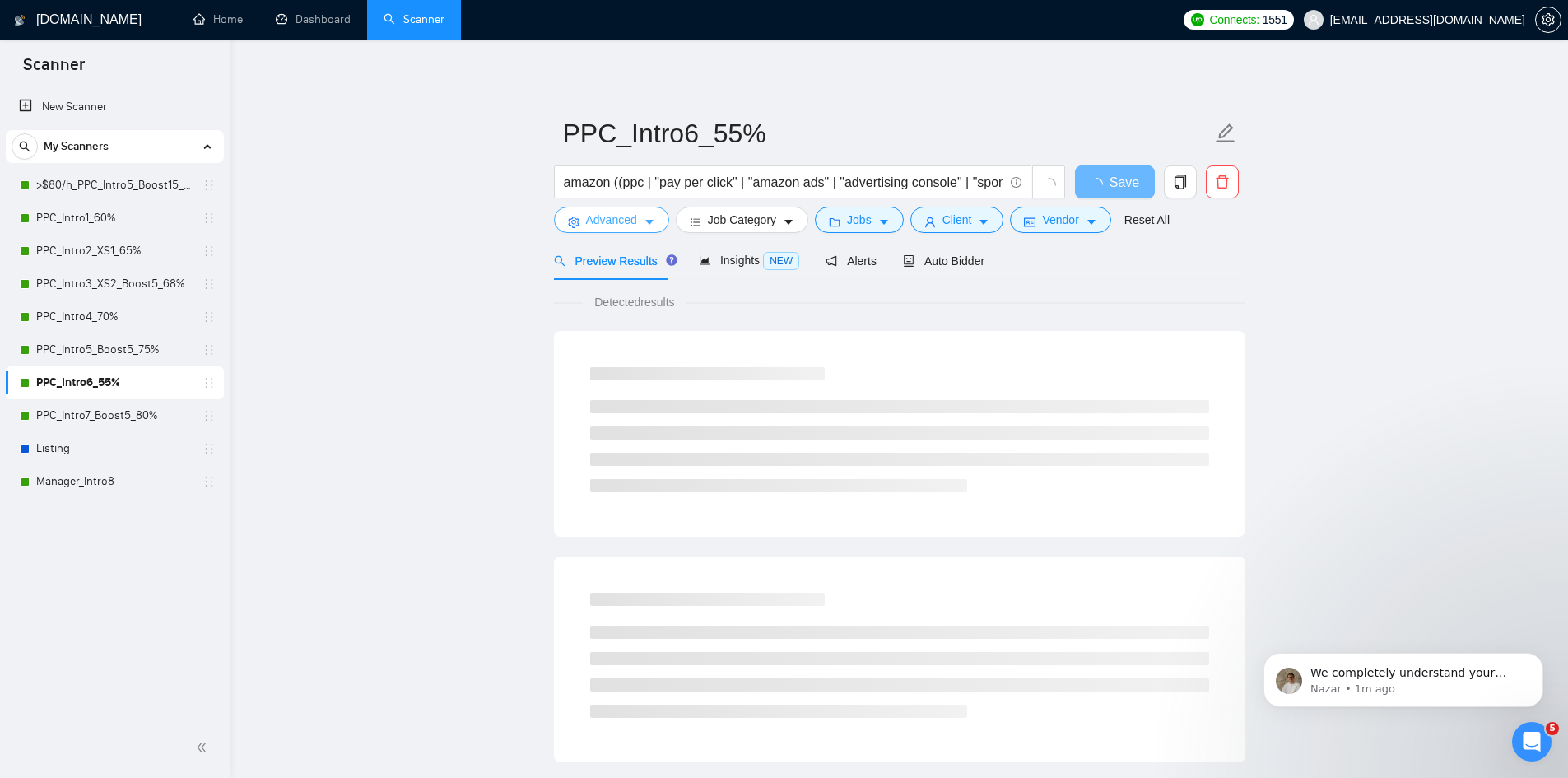
click at [645, 223] on icon "caret-down" at bounding box center [650, 222] width 12 height 12
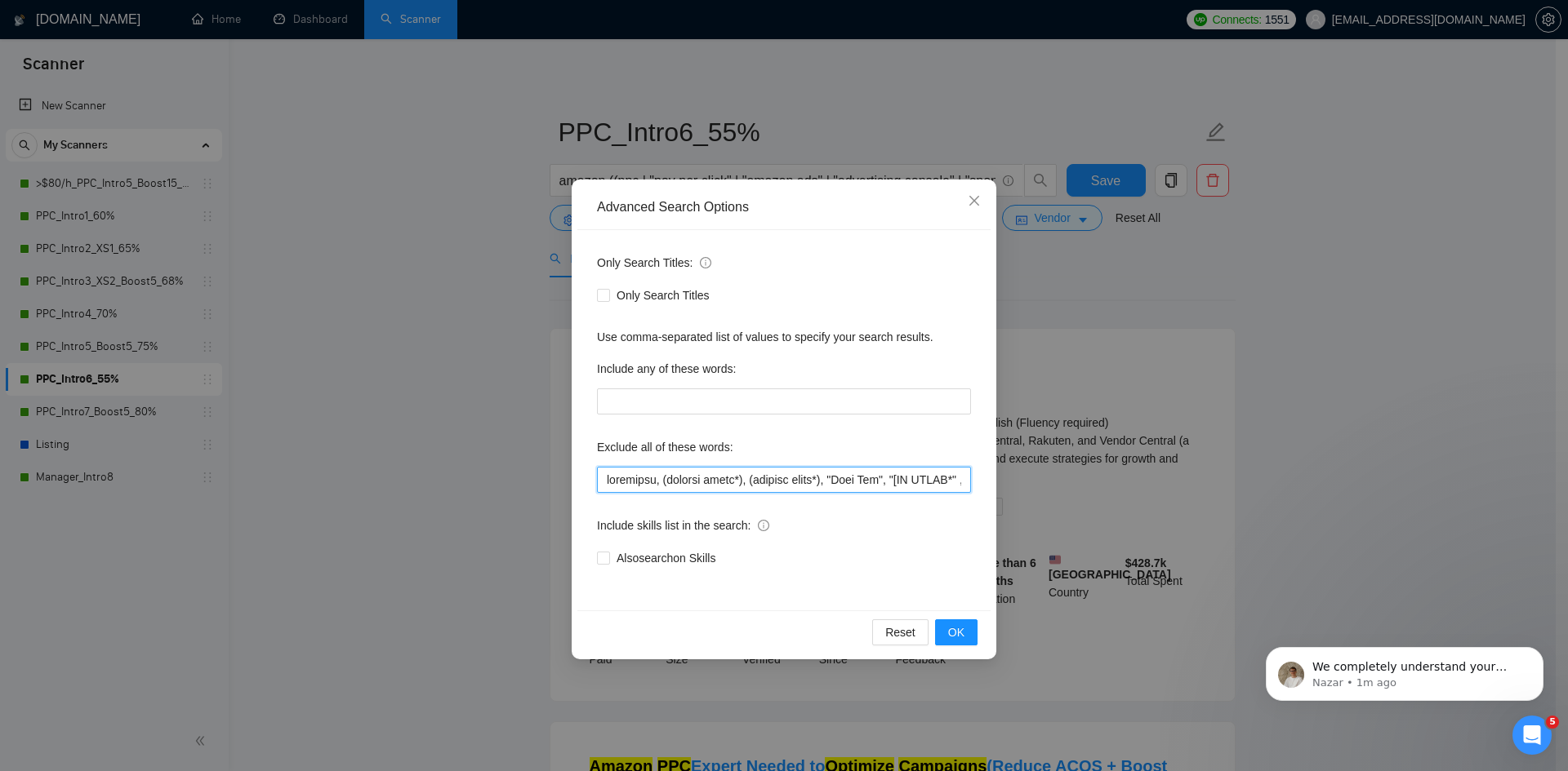
click at [606, 478] on input "text" at bounding box center [784, 479] width 374 height 26
paste input "[GEOGRAPHIC_DATA], [GEOGRAPHIC_DATA],"
type input "lorem, ipsumdo, sitametco, (adipisc elits*), (doeiusm tempo*), "Inci Utl", "[ET…"
click at [963, 633] on span "OK" at bounding box center [956, 632] width 16 height 18
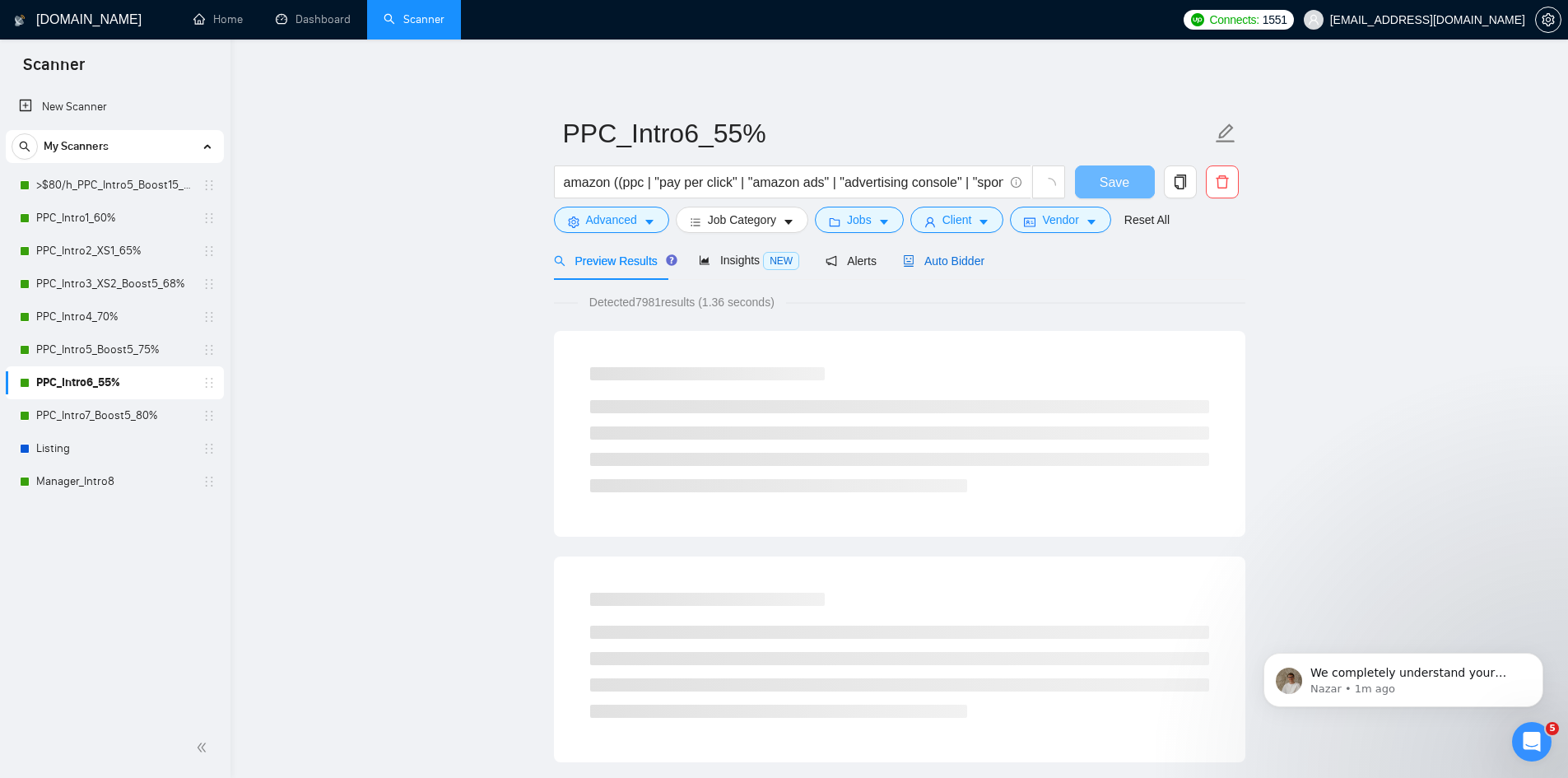
click at [971, 259] on span "Auto Bidder" at bounding box center [944, 261] width 81 height 14
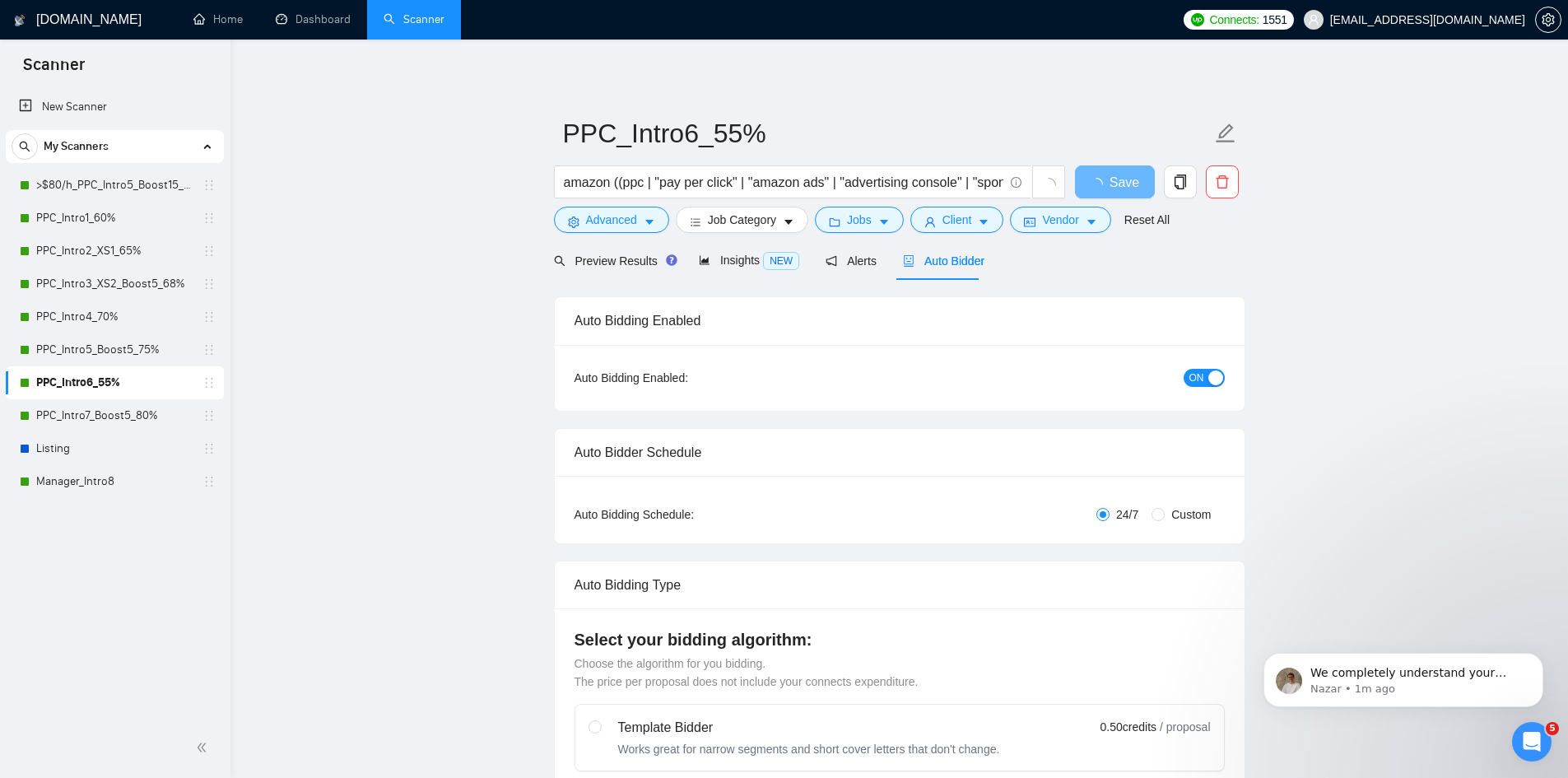
radio input "false"
radio input "true"
checkbox input "true"
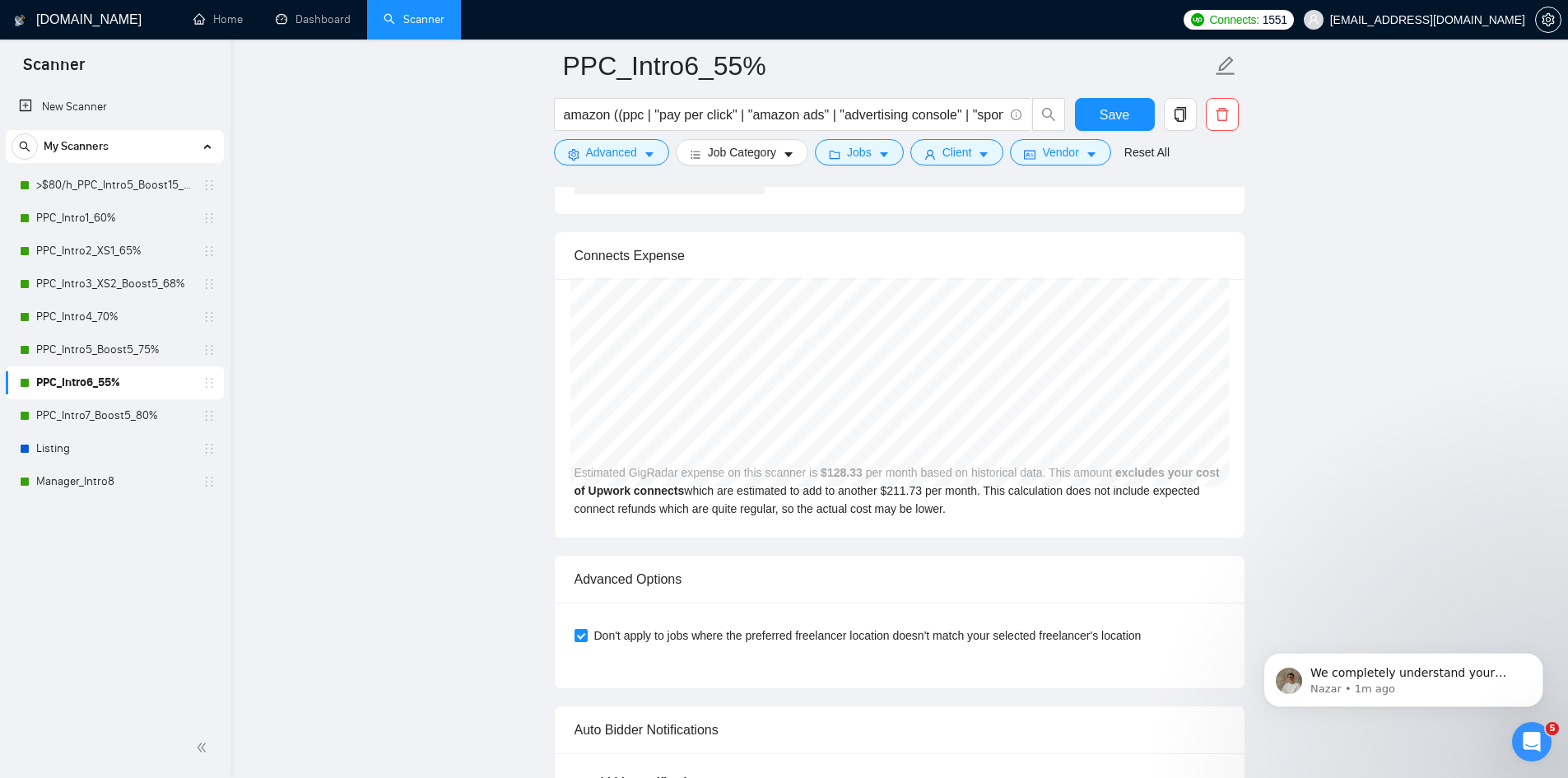
scroll to position [4117, 0]
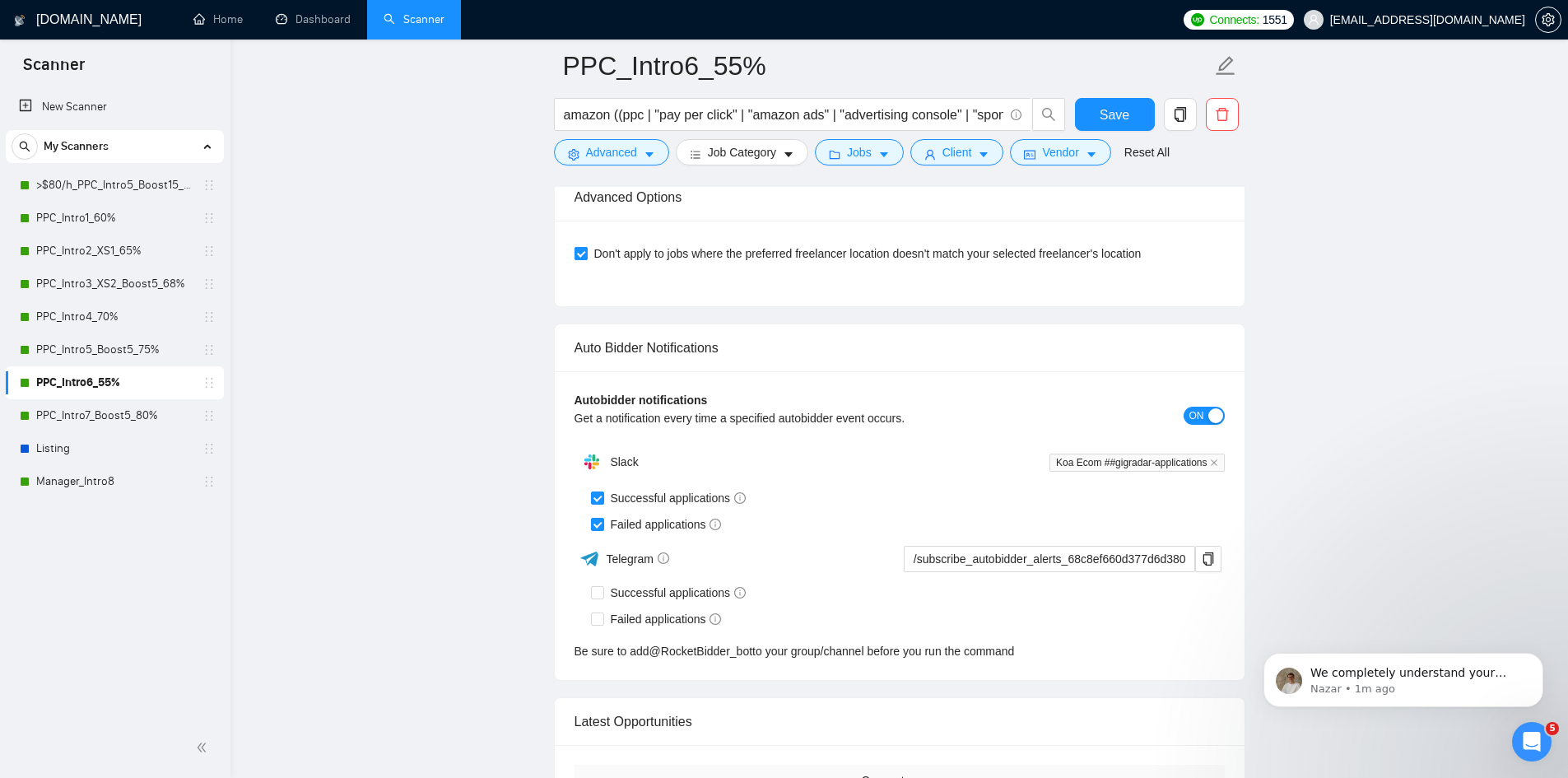
click at [578, 247] on input "Don't apply to jobs where the preferred freelancer location doesn't match your …" at bounding box center [580, 253] width 12 height 12
checkbox input "false"
click at [1123, 121] on span "Save" at bounding box center [1114, 115] width 30 height 20
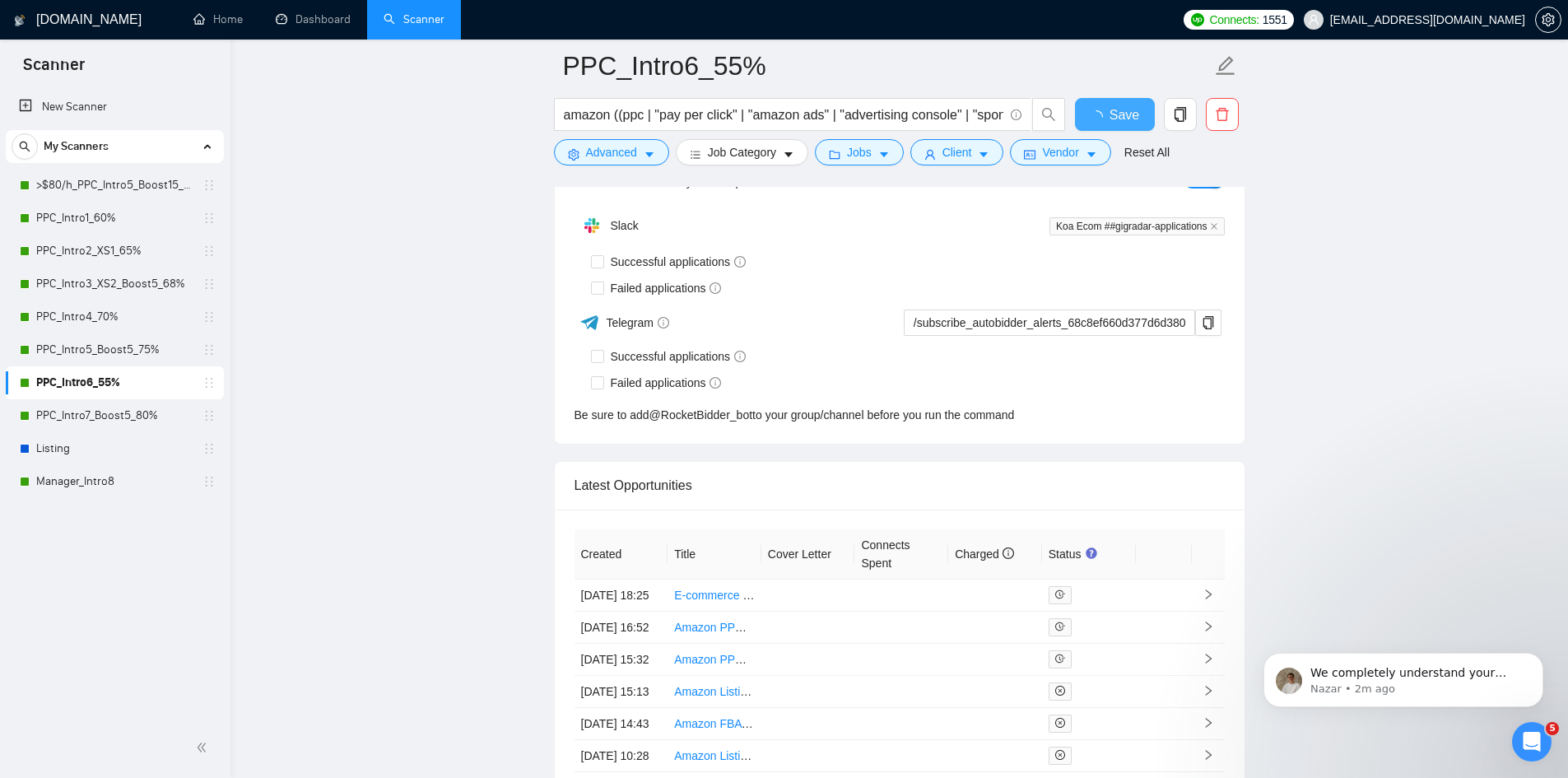
checkbox input "true"
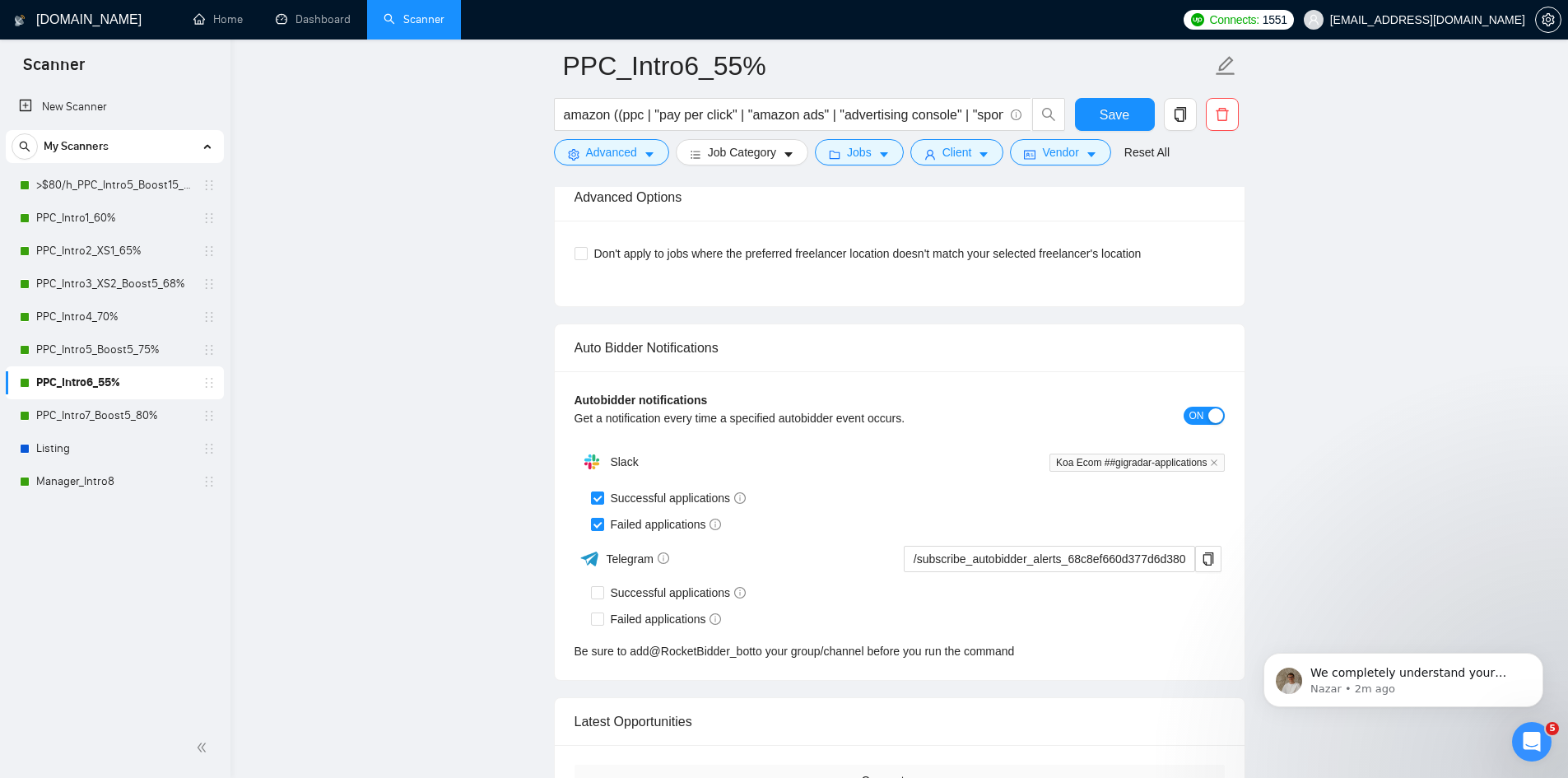
drag, startPoint x: 109, startPoint y: 413, endPoint x: 354, endPoint y: 420, distance: 245.1
click at [109, 413] on link "PPC_Intro7_Boost5_80%" at bounding box center [114, 416] width 156 height 33
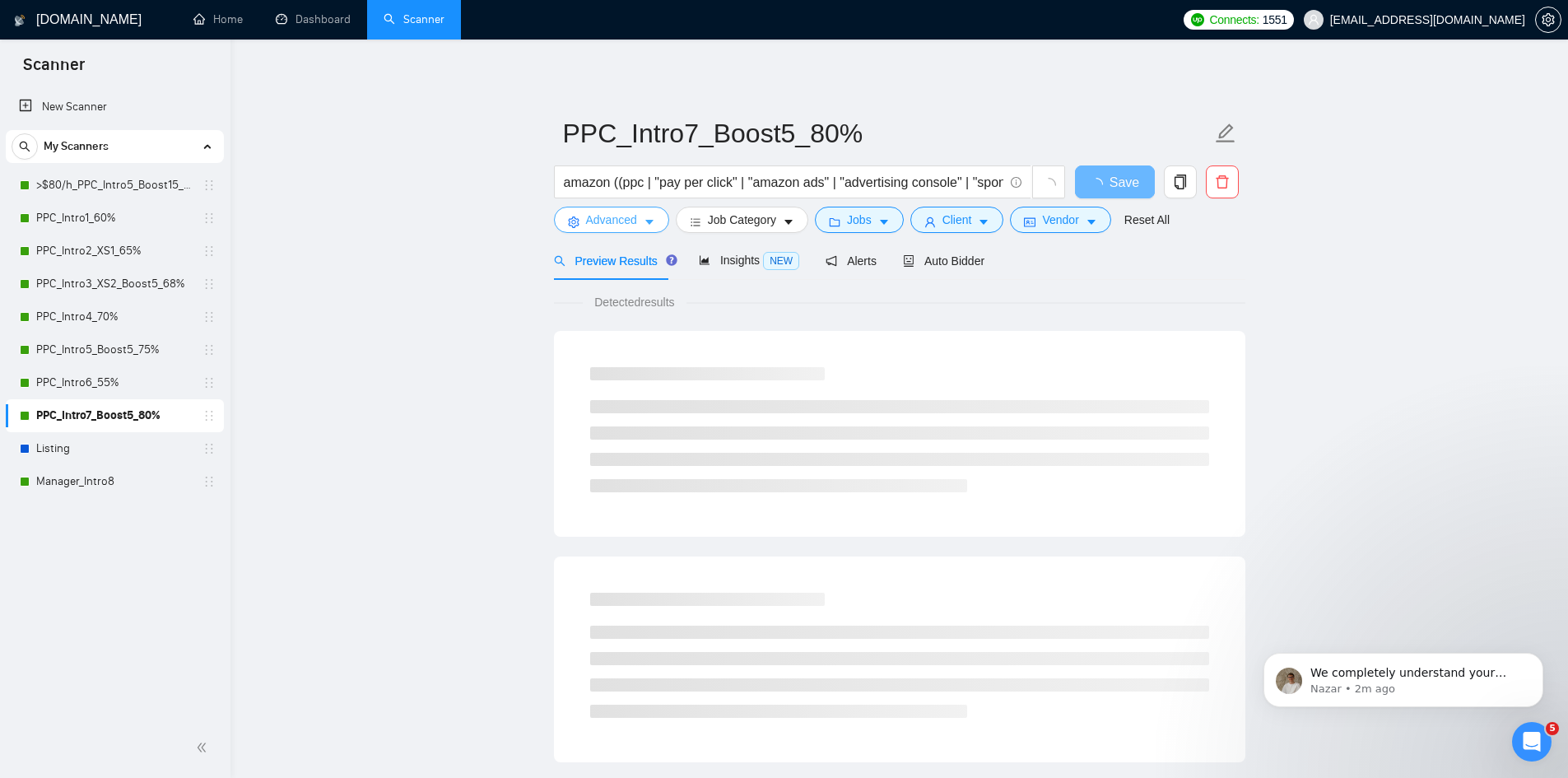
click at [651, 228] on icon "caret-down" at bounding box center [650, 222] width 12 height 12
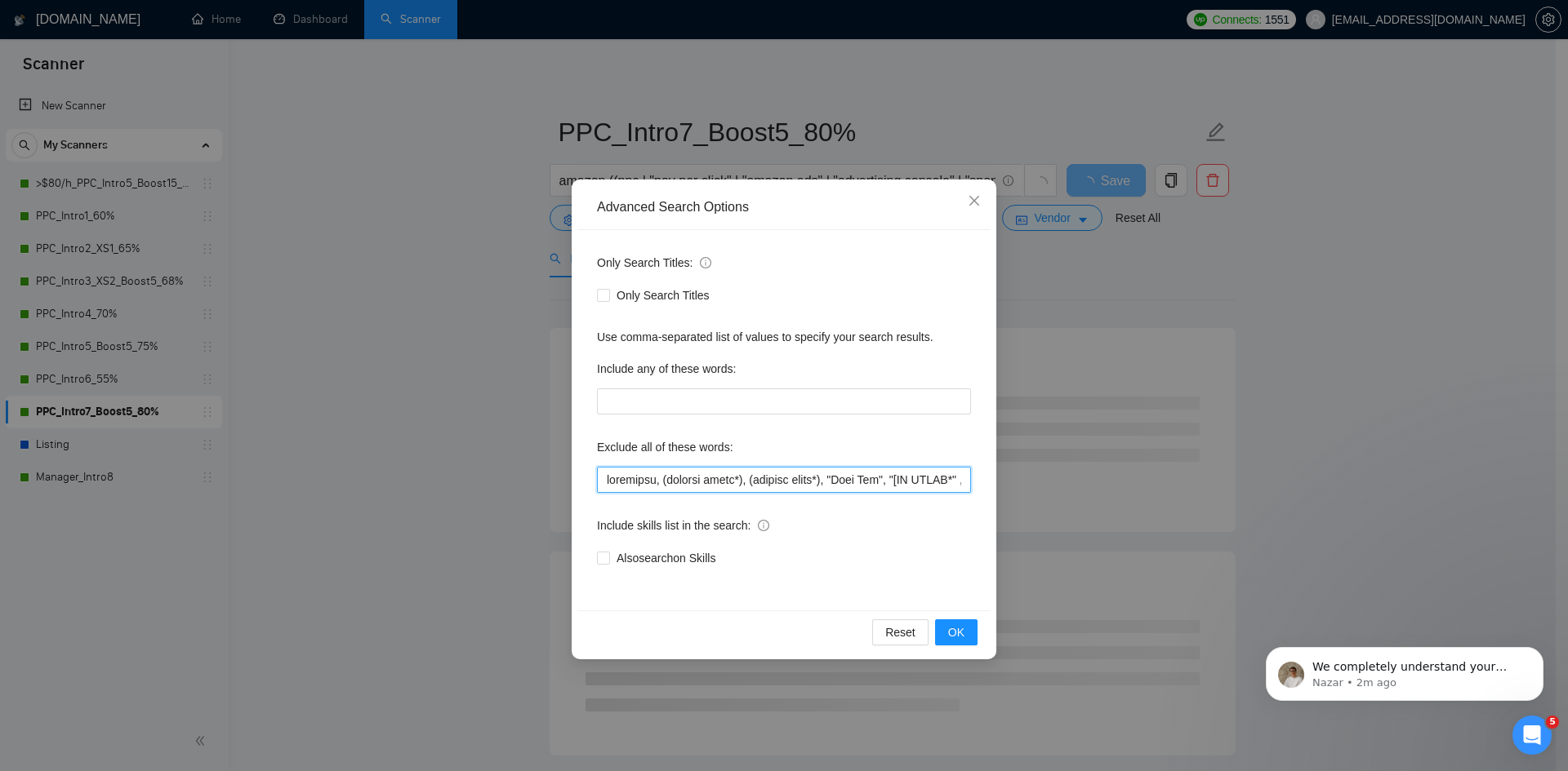
click at [601, 474] on input "text" at bounding box center [784, 479] width 374 height 26
paste input "[GEOGRAPHIC_DATA], [GEOGRAPHIC_DATA],"
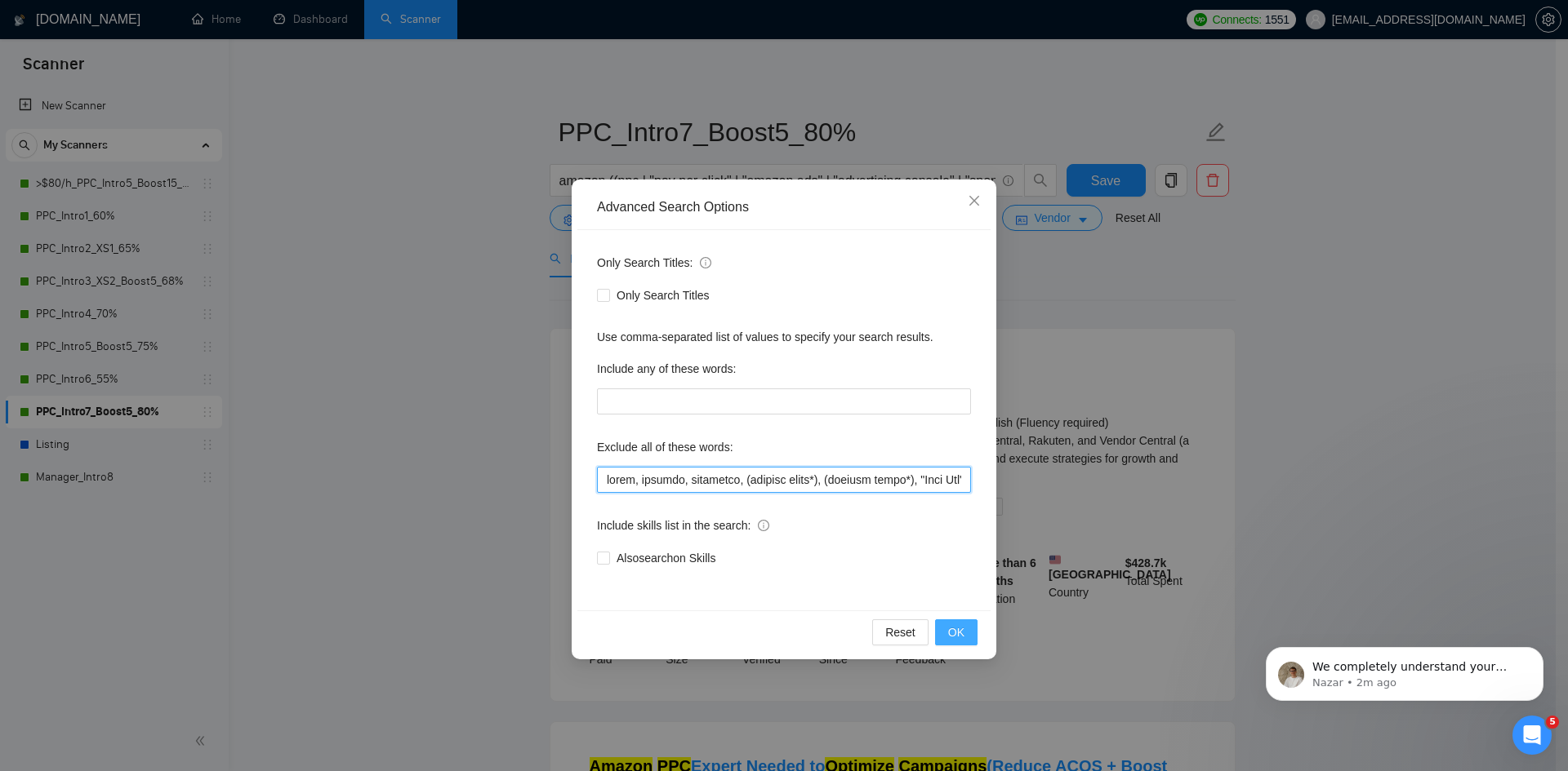
type input "lorem, ipsumdo, sitametco, (adipisc elits*), (doeiusm tempo*), "Inci Utl", "[ET…"
click at [951, 629] on span "OK" at bounding box center [956, 632] width 16 height 18
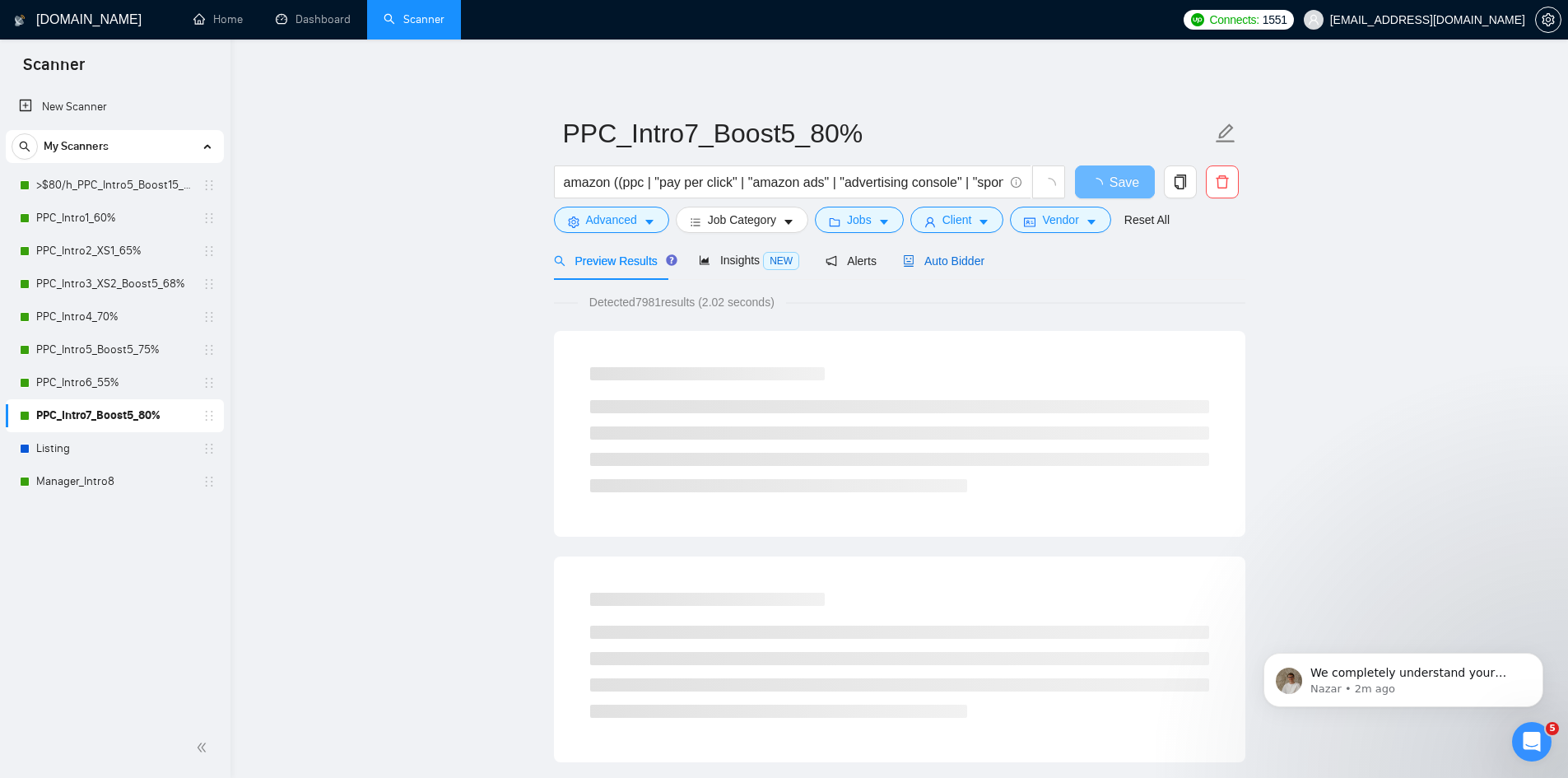
click at [958, 255] on span "Auto Bidder" at bounding box center [944, 261] width 81 height 14
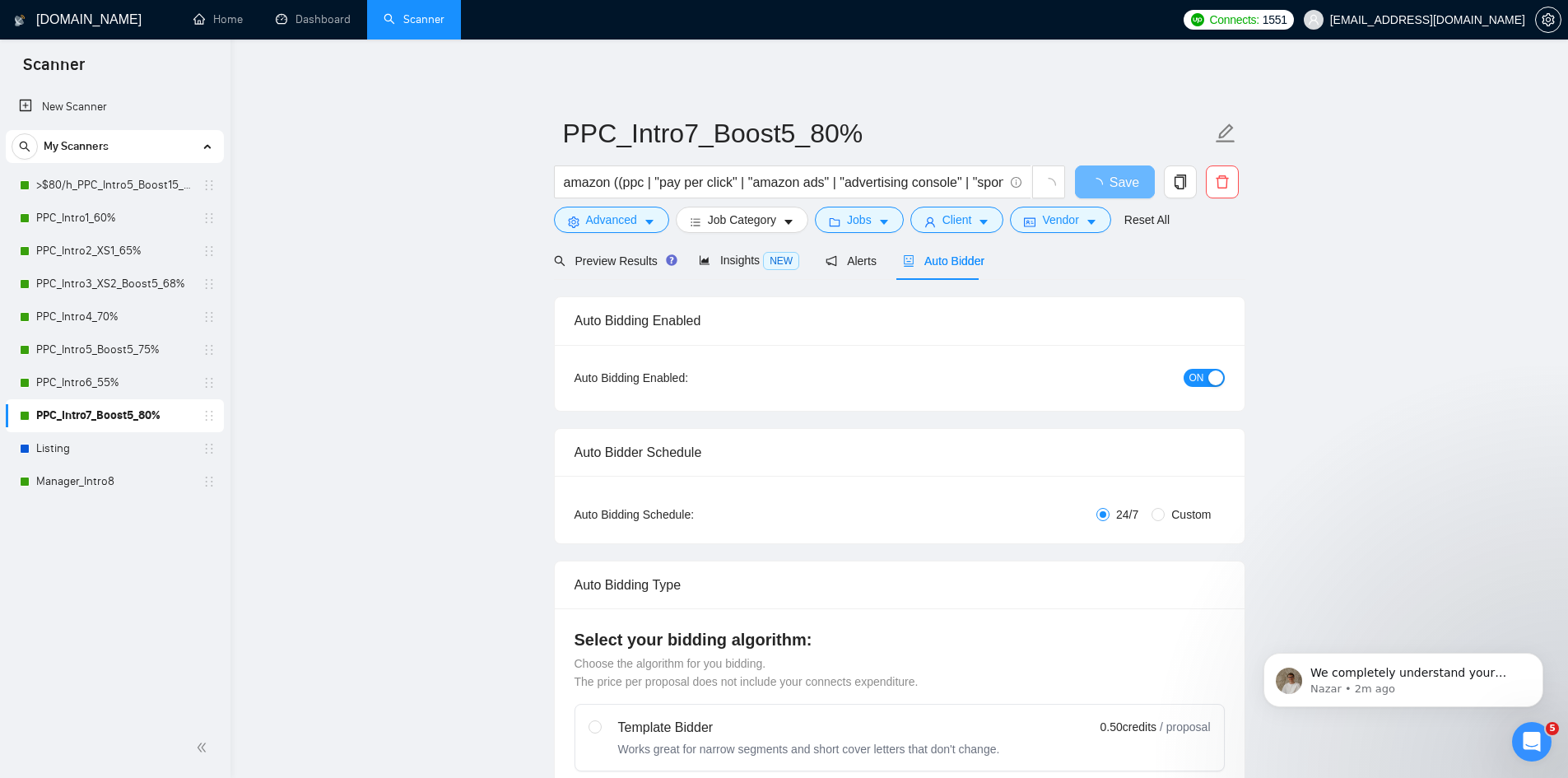
radio input "false"
radio input "true"
checkbox input "true"
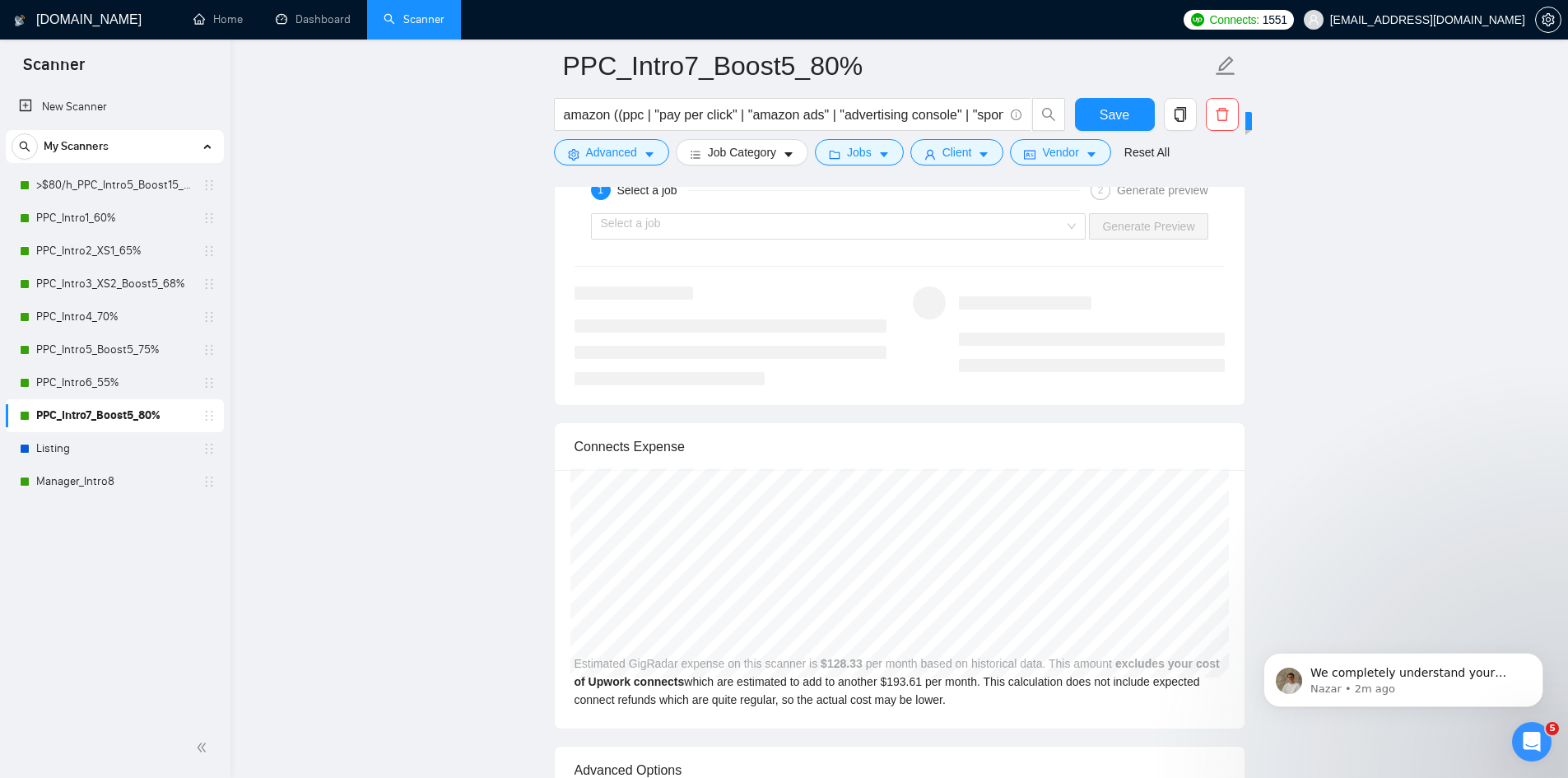
scroll to position [4117, 0]
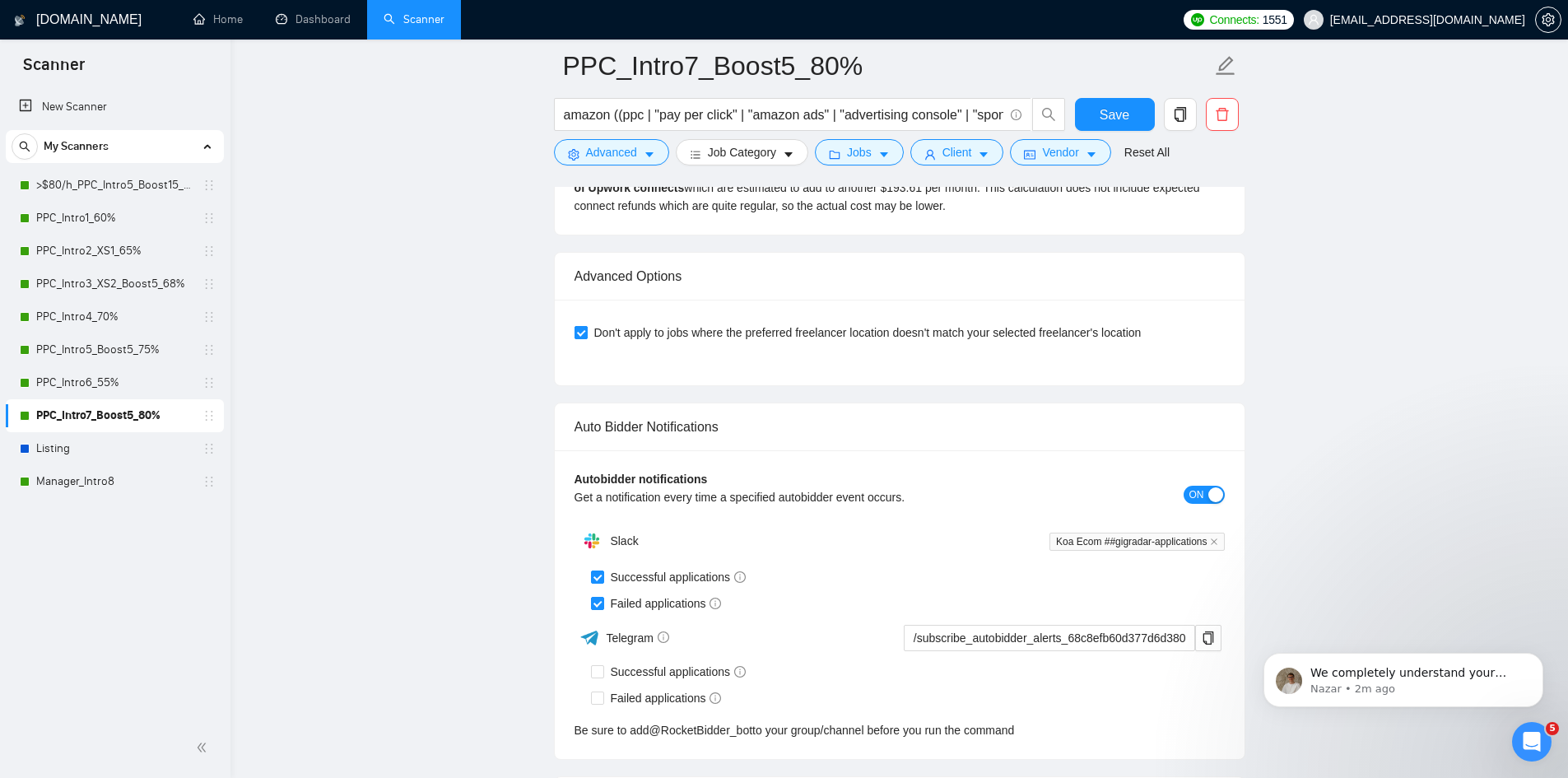
click at [575, 327] on input "Don't apply to jobs where the preferred freelancer location doesn't match your …" at bounding box center [580, 332] width 12 height 12
checkbox input "false"
click at [1128, 120] on span "Save" at bounding box center [1114, 115] width 30 height 20
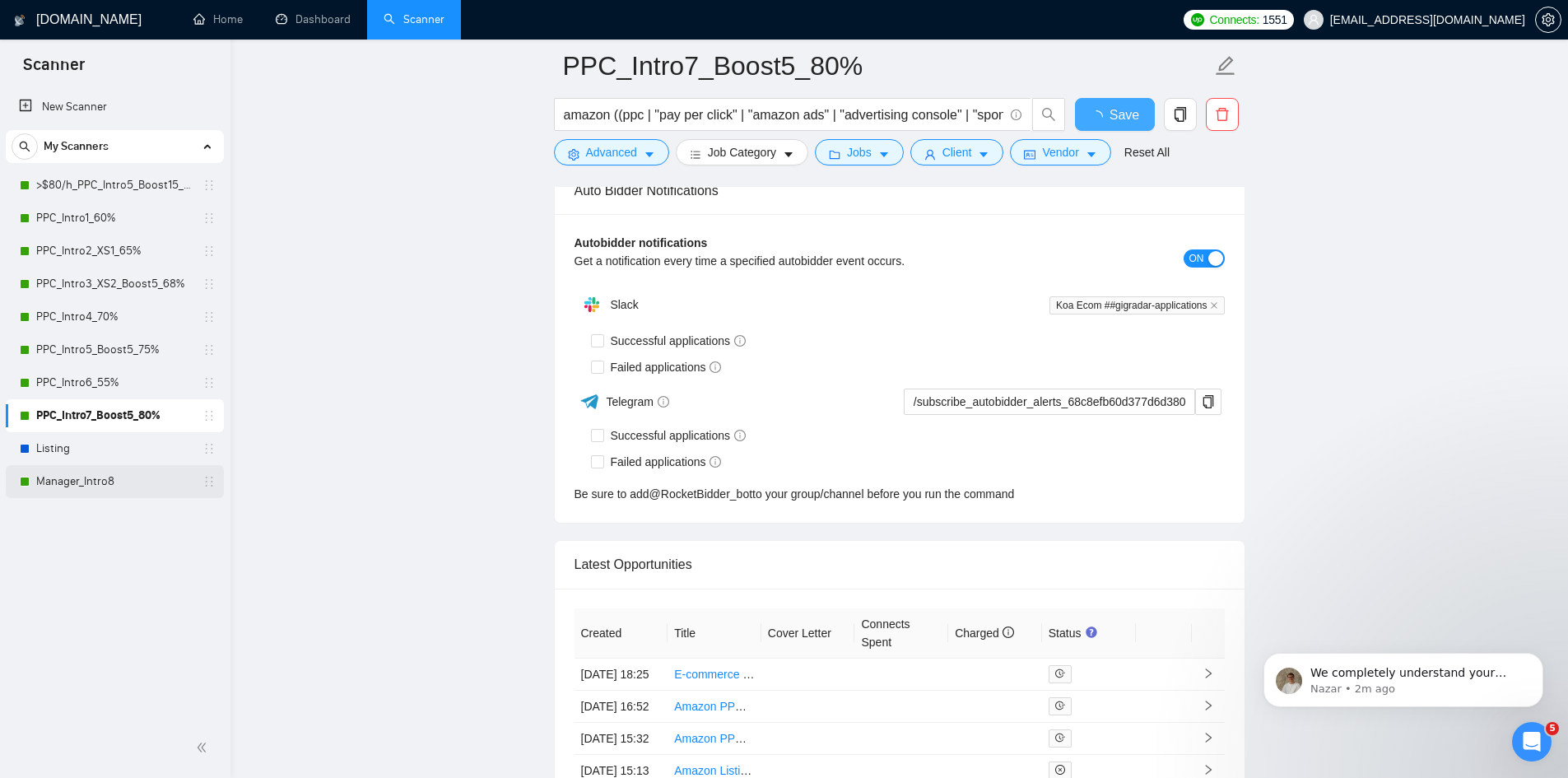
checkbox input "true"
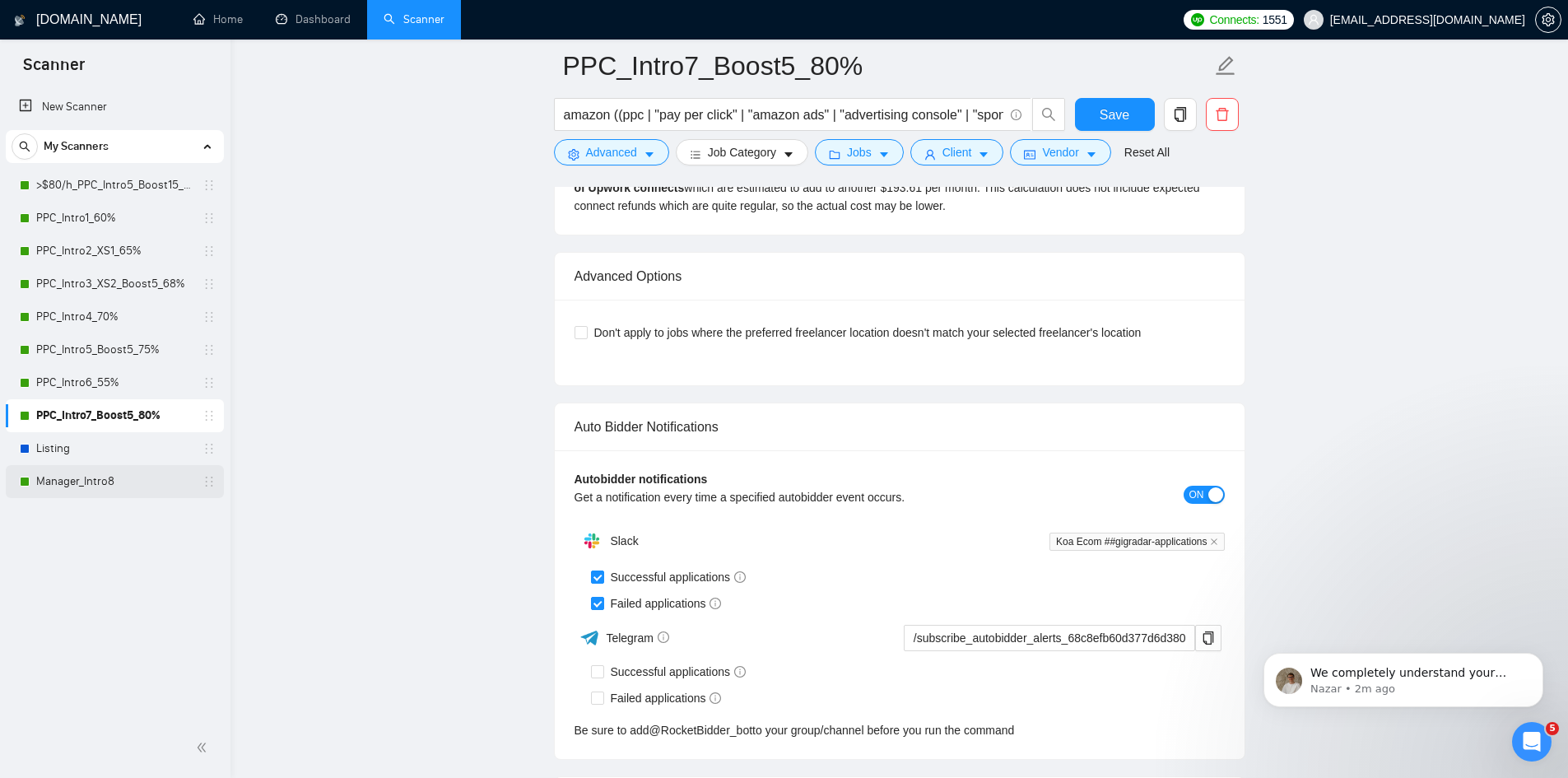
click at [94, 485] on link "Manager_Intro8" at bounding box center [114, 481] width 156 height 33
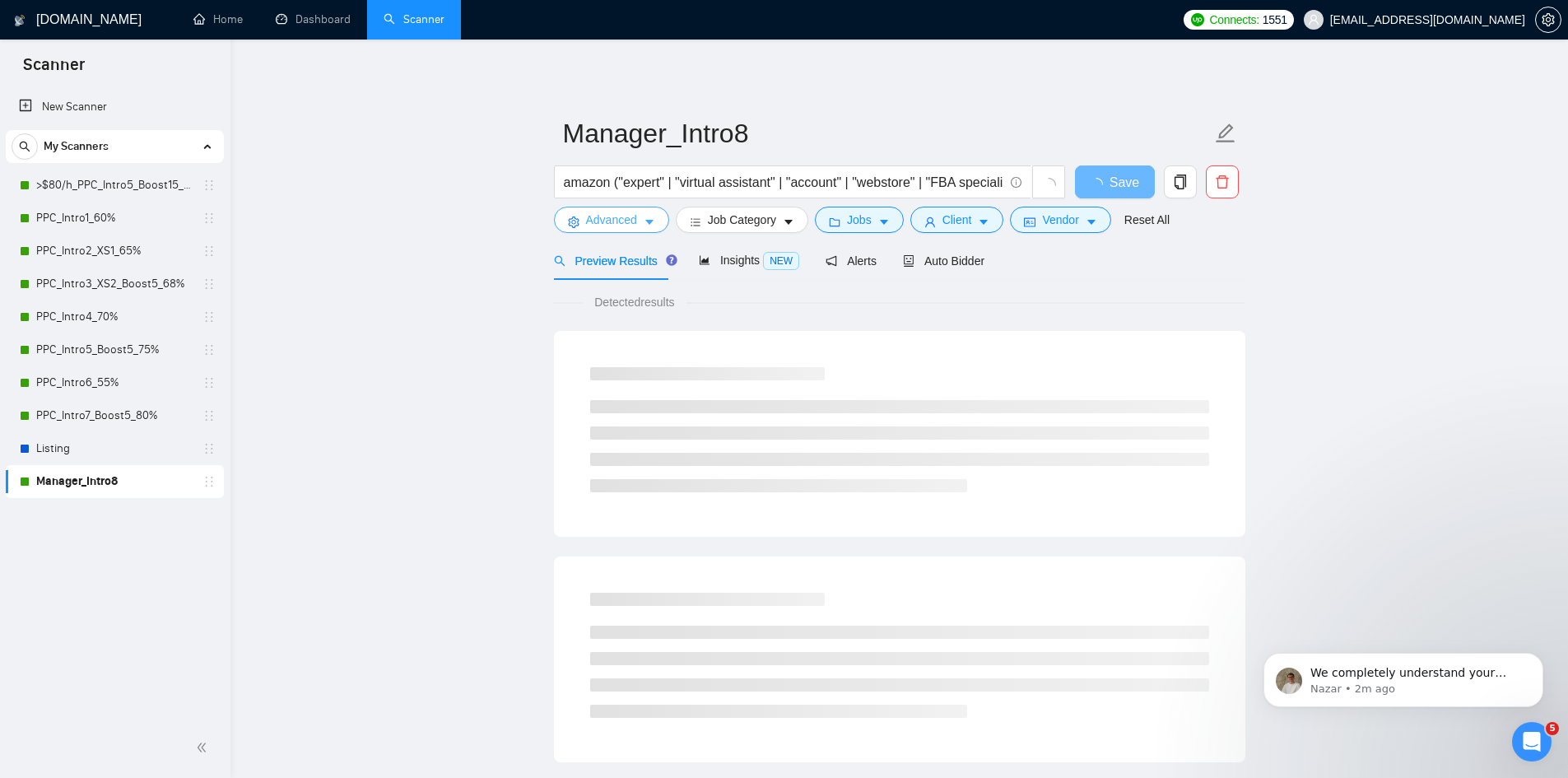
click at [632, 219] on span "Advanced" at bounding box center [611, 219] width 51 height 18
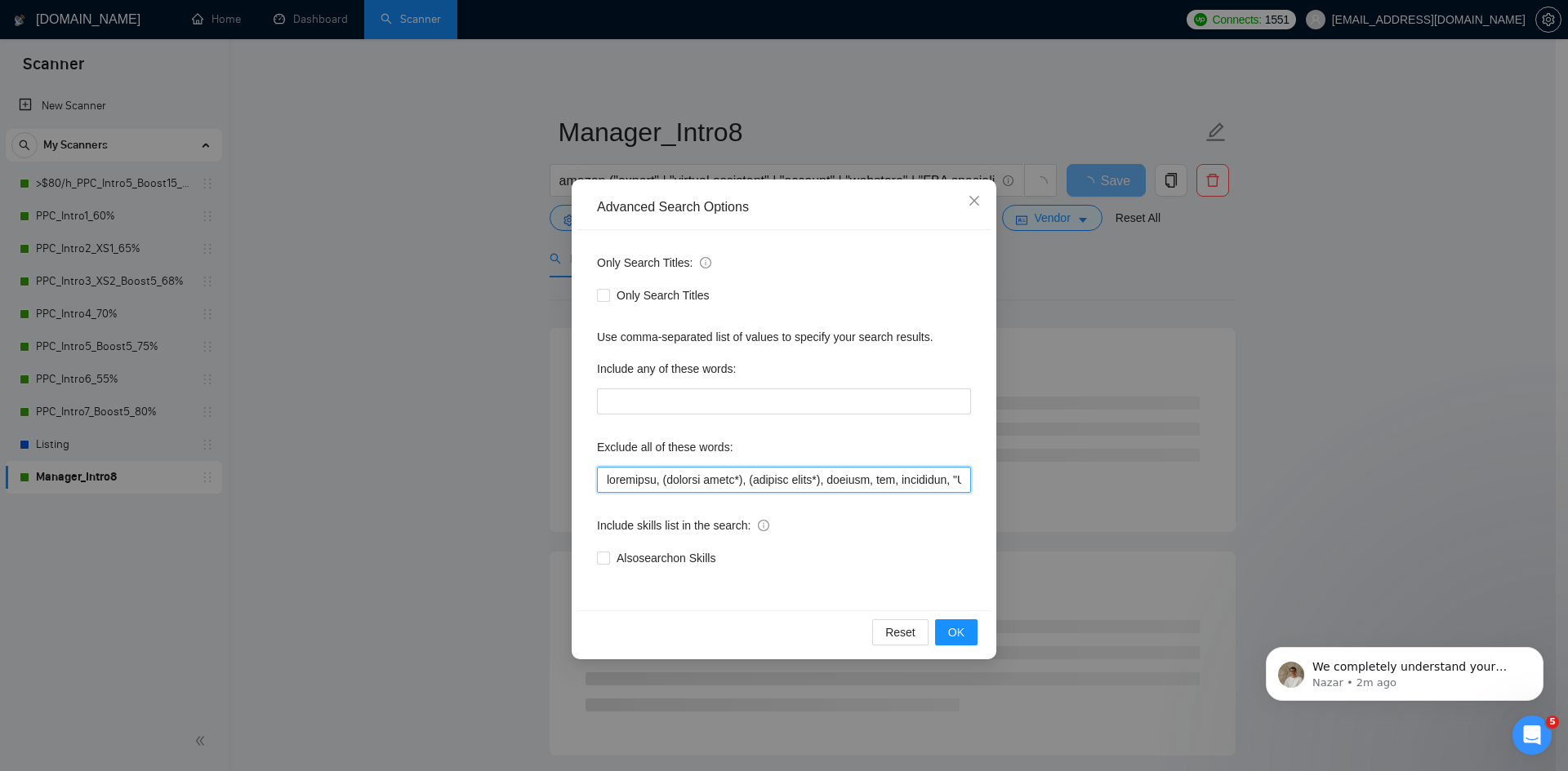
click at [603, 480] on input "text" at bounding box center [784, 479] width 374 height 26
paste input "[GEOGRAPHIC_DATA], [GEOGRAPHIC_DATA],"
type input "lorem, ipsumdo, sitametco, (adipisc elits*), (doeiusm tempo*), incidid, utl, et…"
click at [956, 634] on span "OK" at bounding box center [956, 632] width 16 height 18
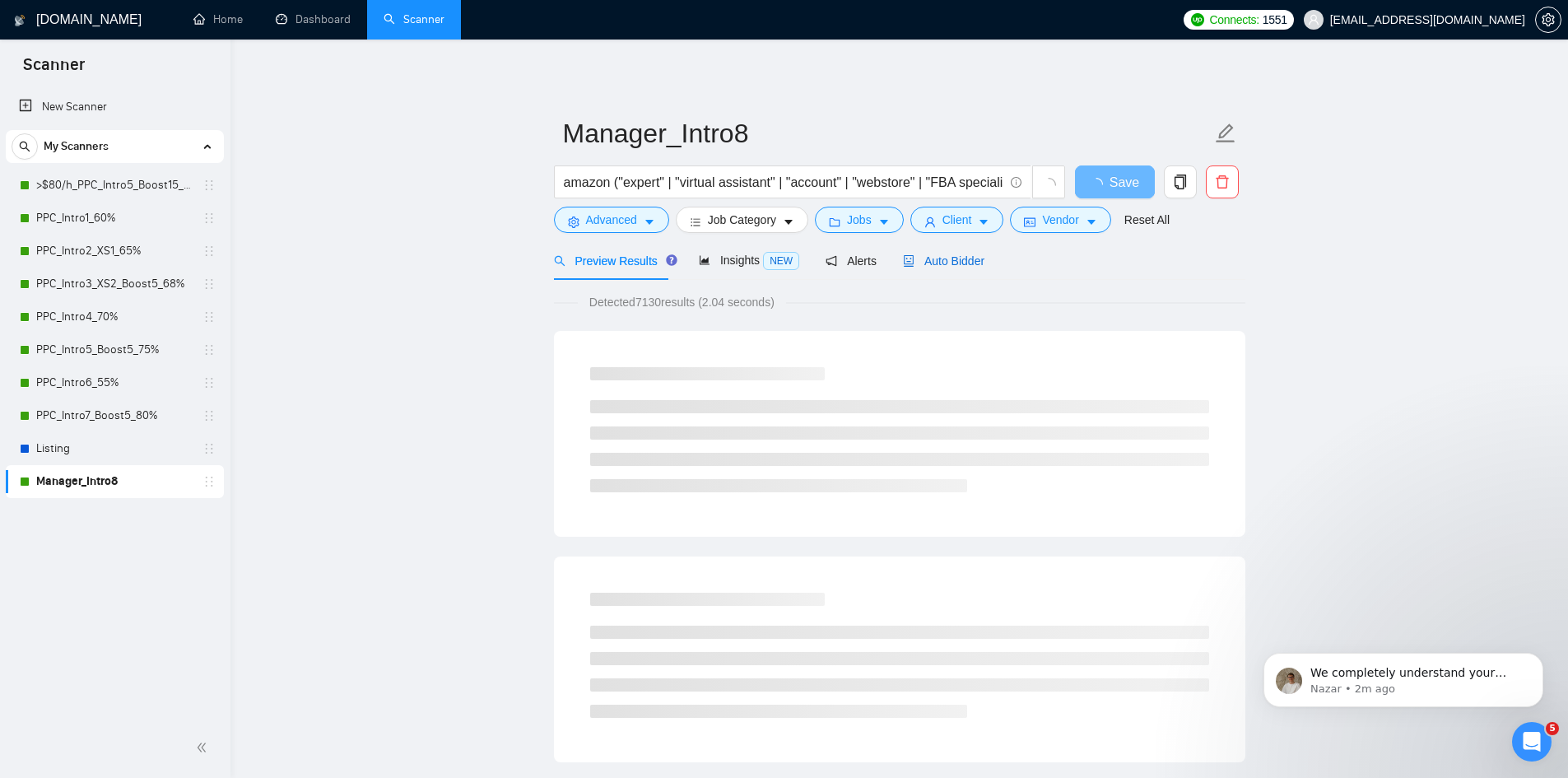
click at [960, 266] on span "Auto Bidder" at bounding box center [944, 261] width 81 height 14
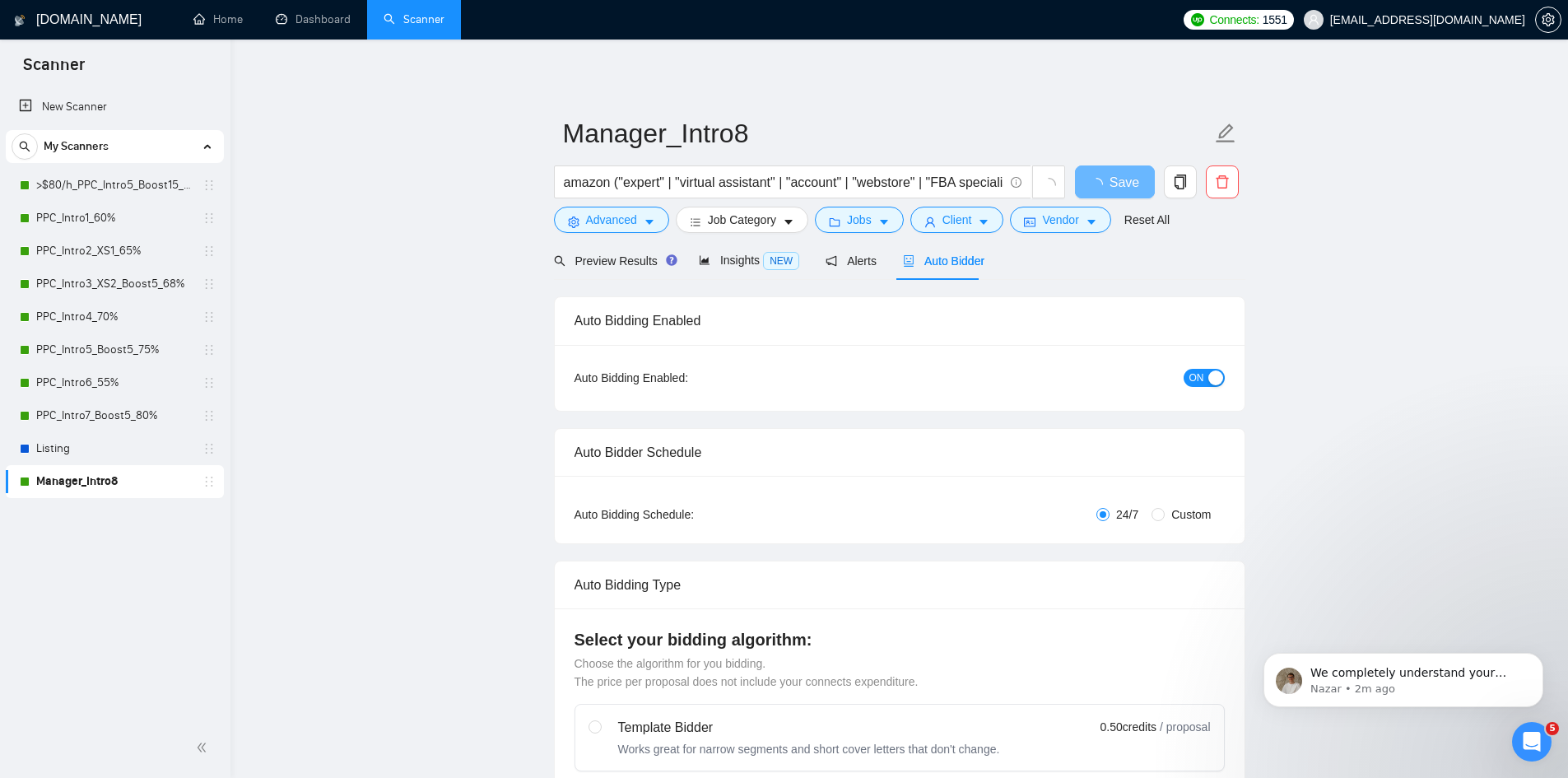
checkbox input "true"
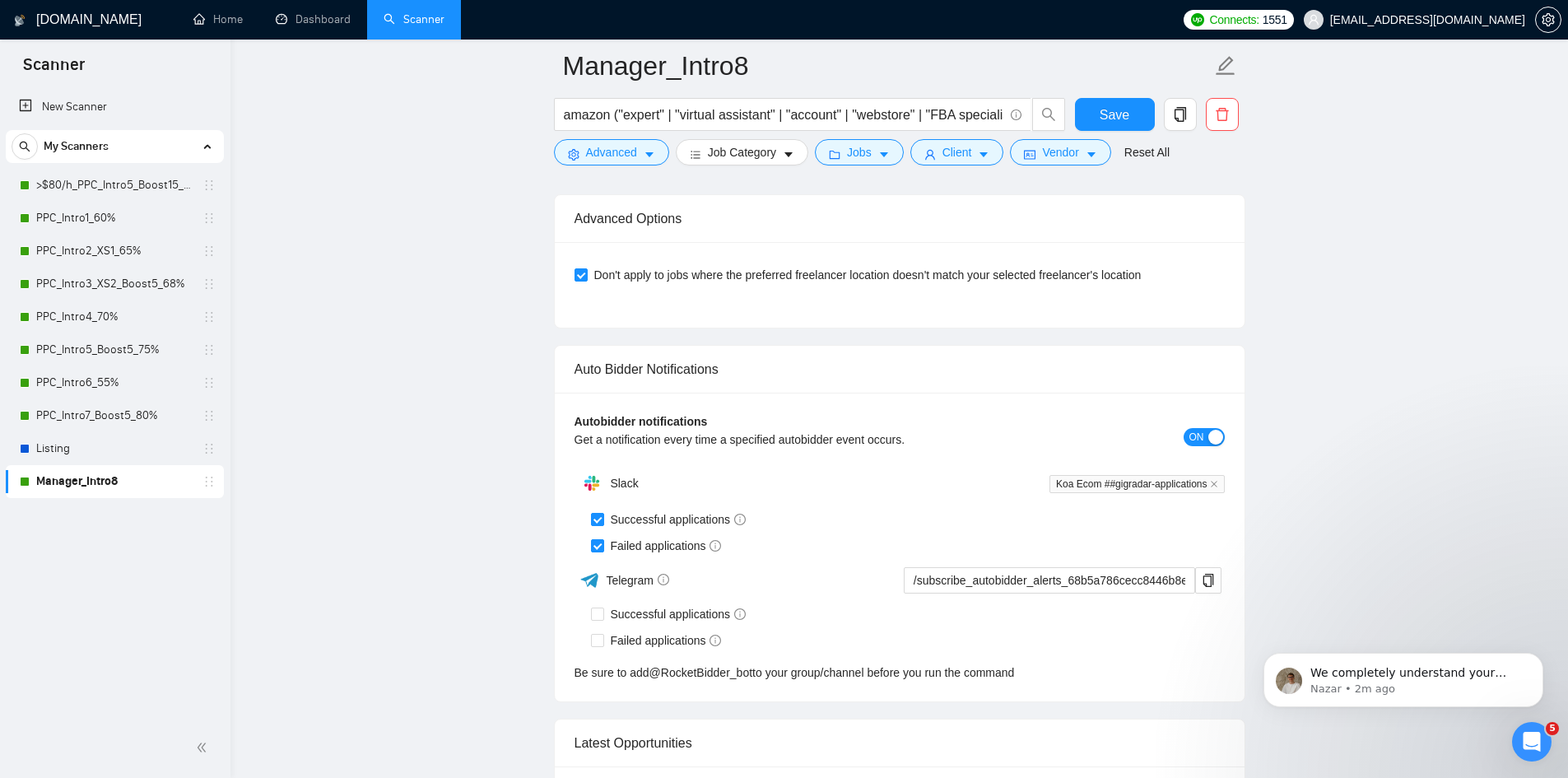
scroll to position [3870, 0]
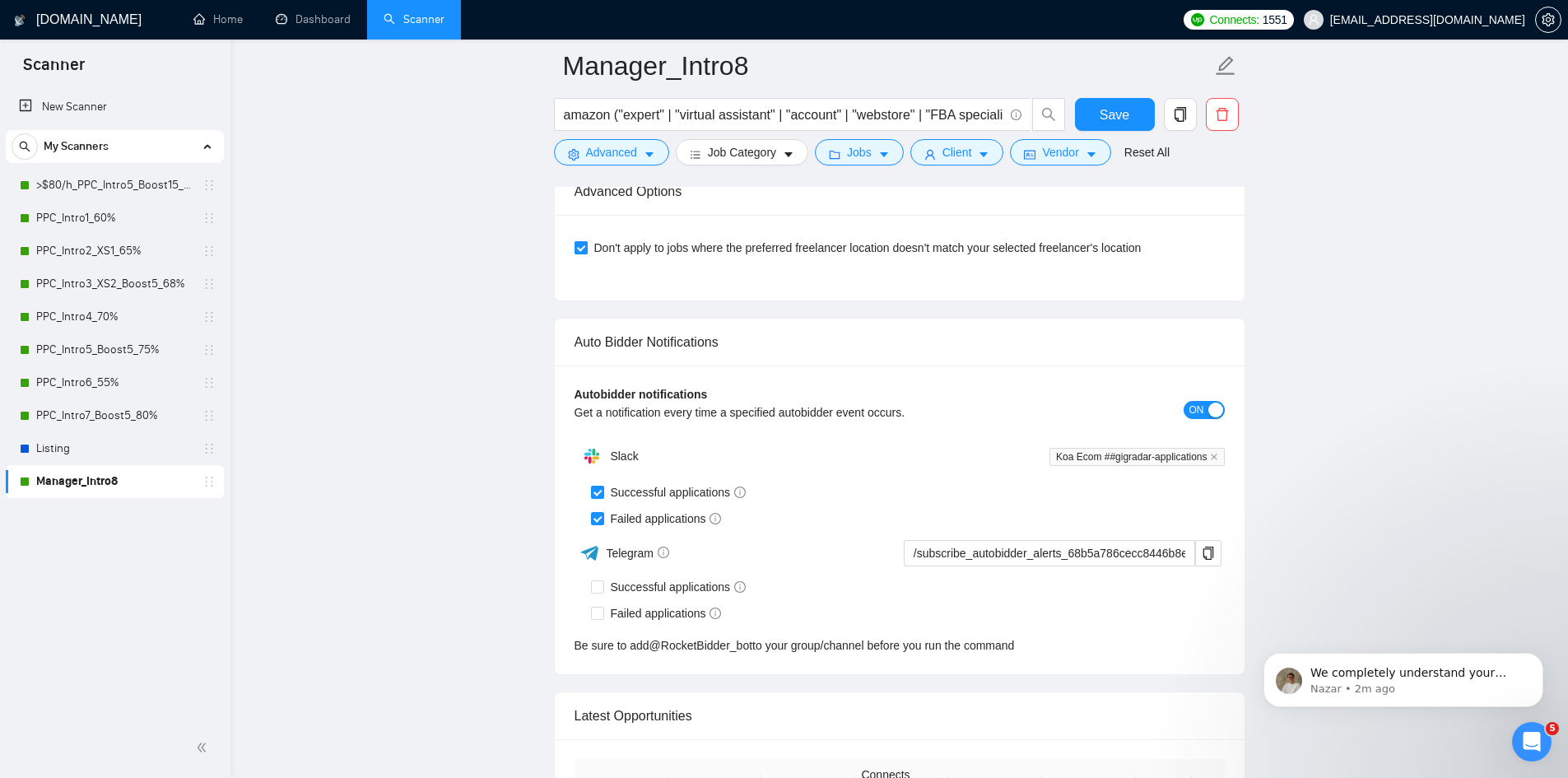
click at [579, 251] on input "Don't apply to jobs where the preferred freelancer location doesn't match your …" at bounding box center [580, 247] width 12 height 12
checkbox input "false"
click at [1131, 110] on button "Save" at bounding box center [1115, 115] width 80 height 33
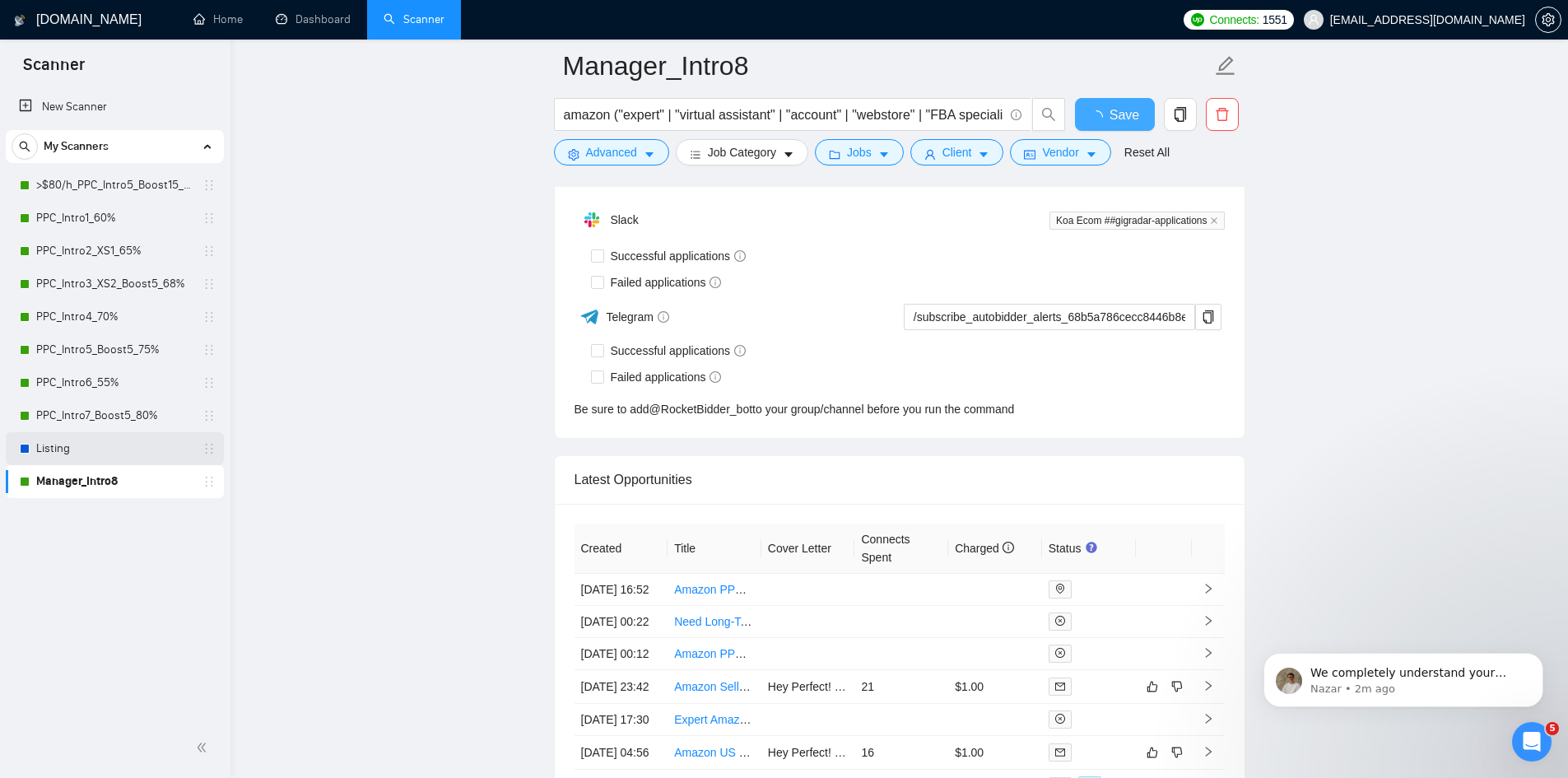
checkbox input "true"
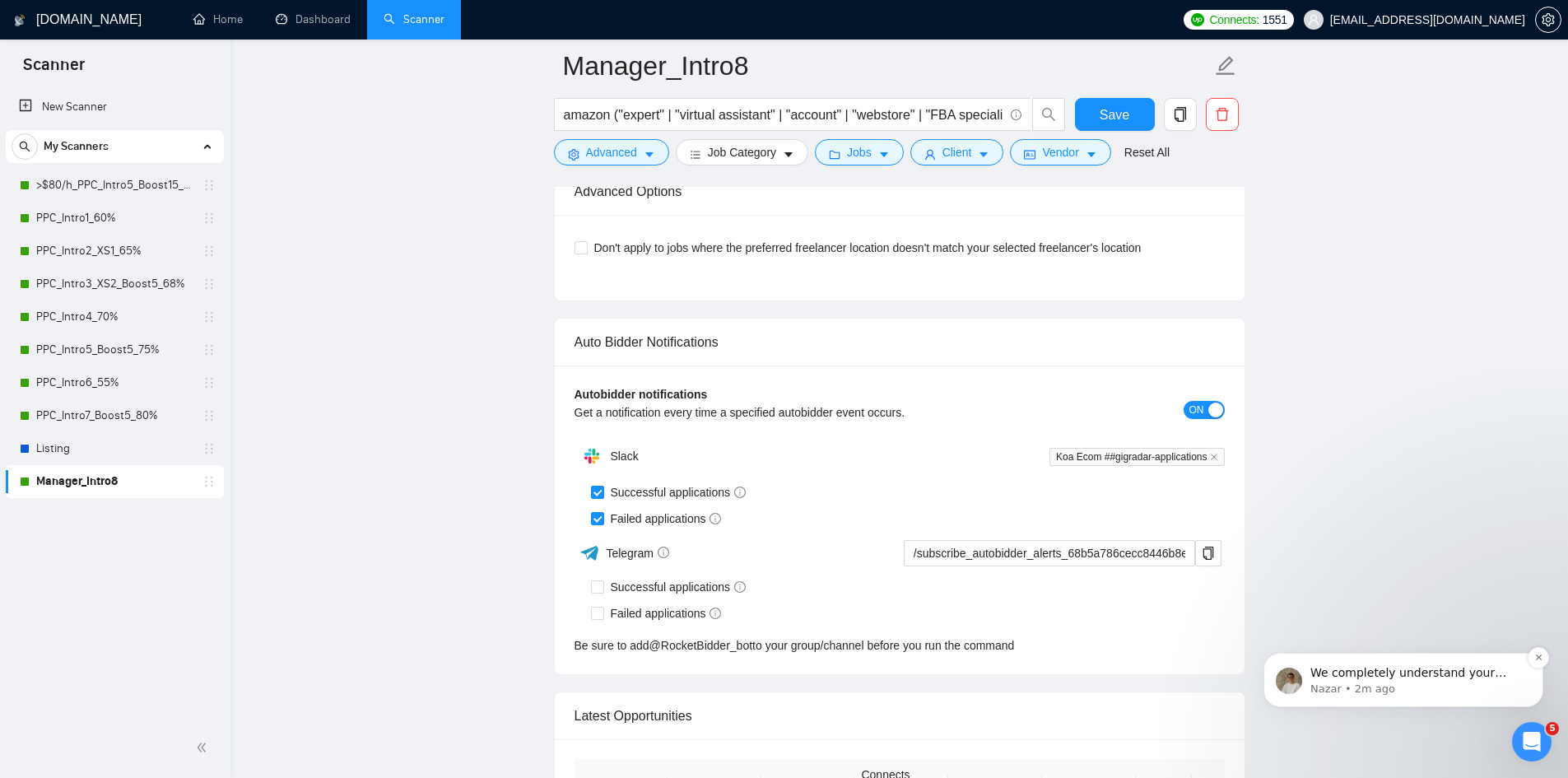
click at [1359, 686] on p "Nazar • 2m ago" at bounding box center [1416, 689] width 212 height 14
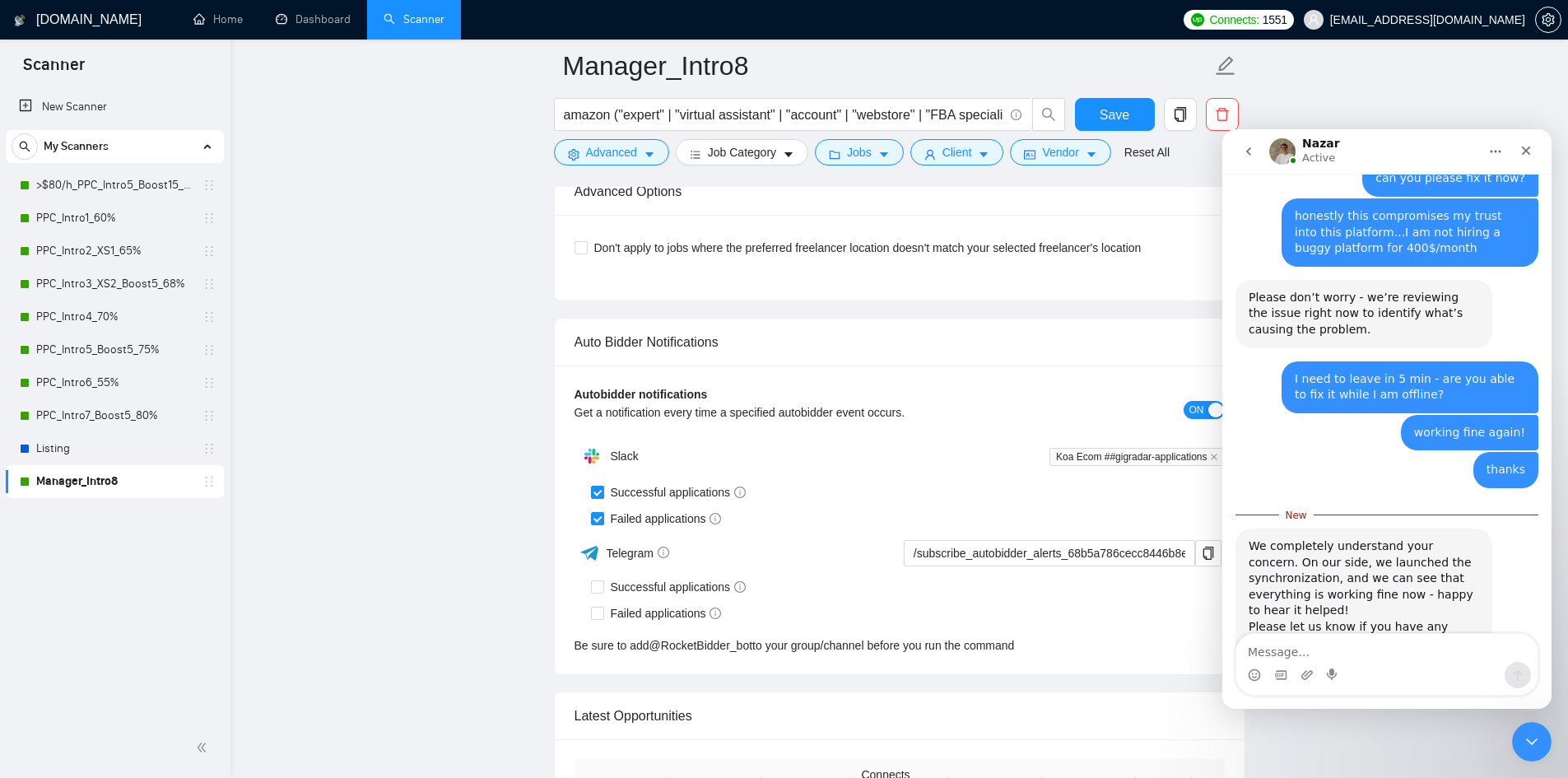
scroll to position [1175, 0]
